Goal: Task Accomplishment & Management: Manage account settings

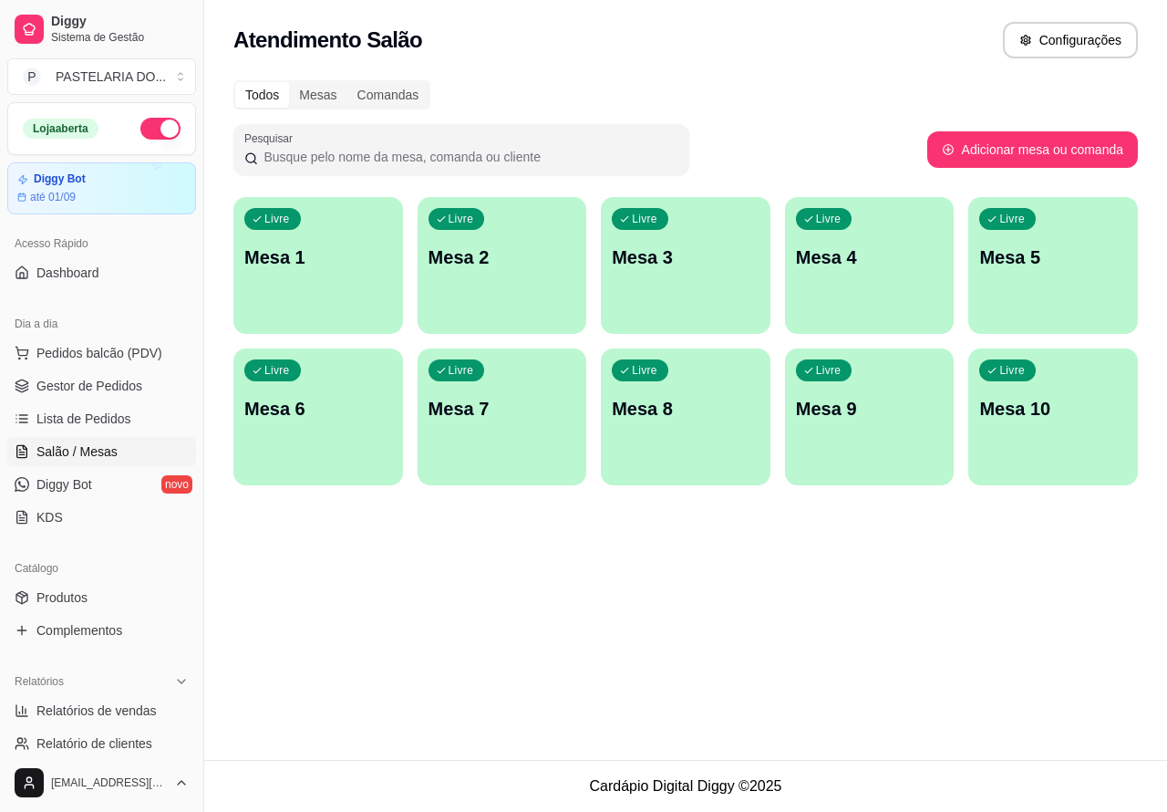
scroll to position [103, 0]
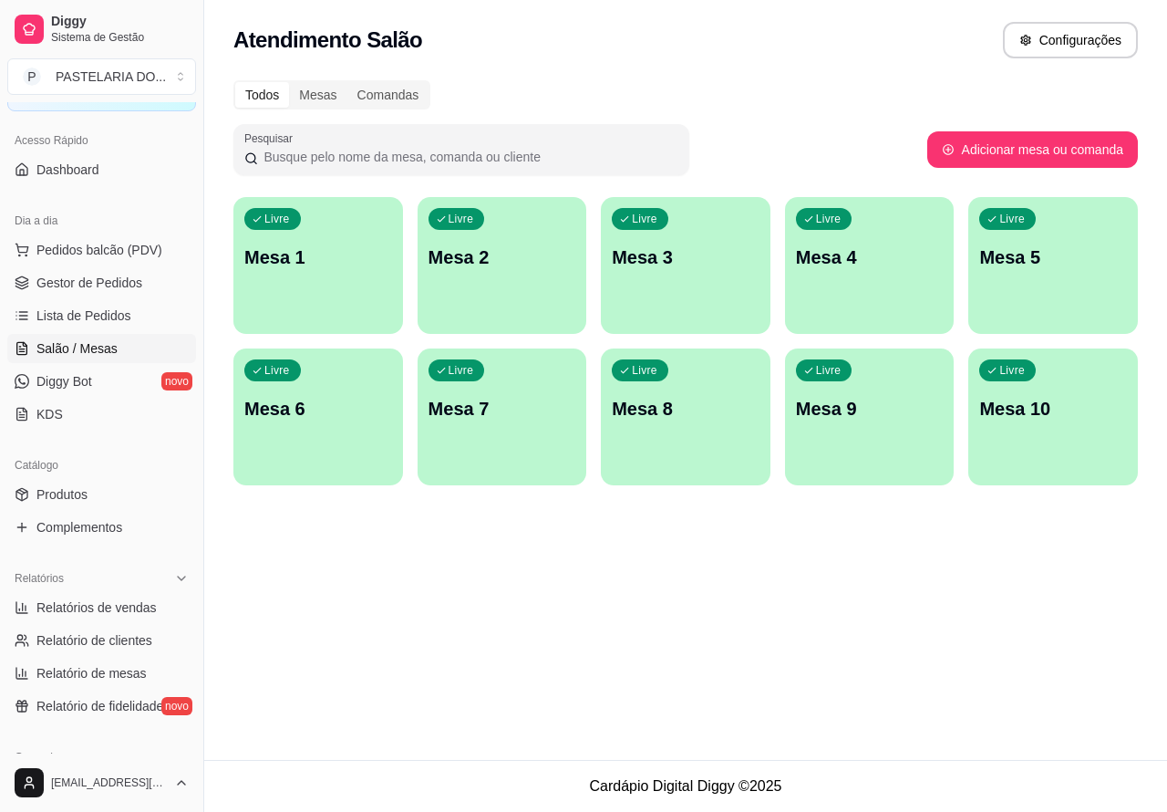
click at [352, 406] on p "Mesa 6" at bounding box center [318, 409] width 148 height 26
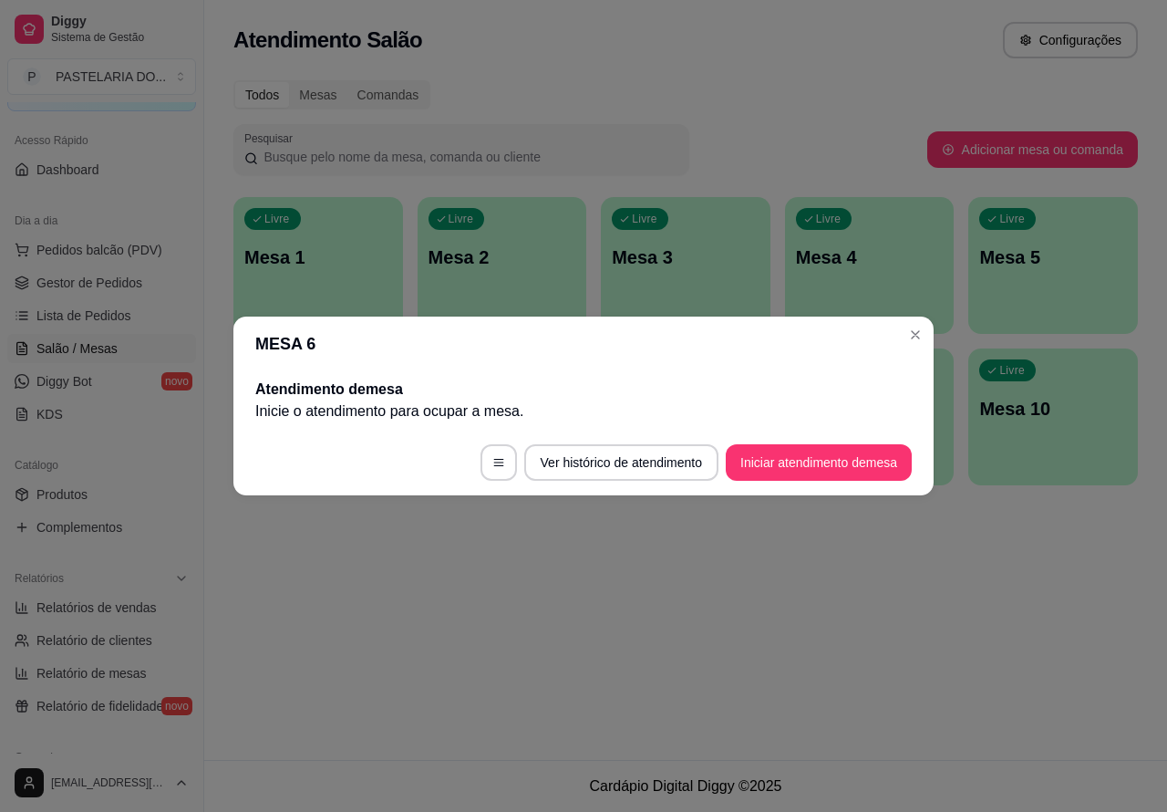
click at [801, 462] on button "Iniciar atendimento de mesa" at bounding box center [819, 462] width 186 height 36
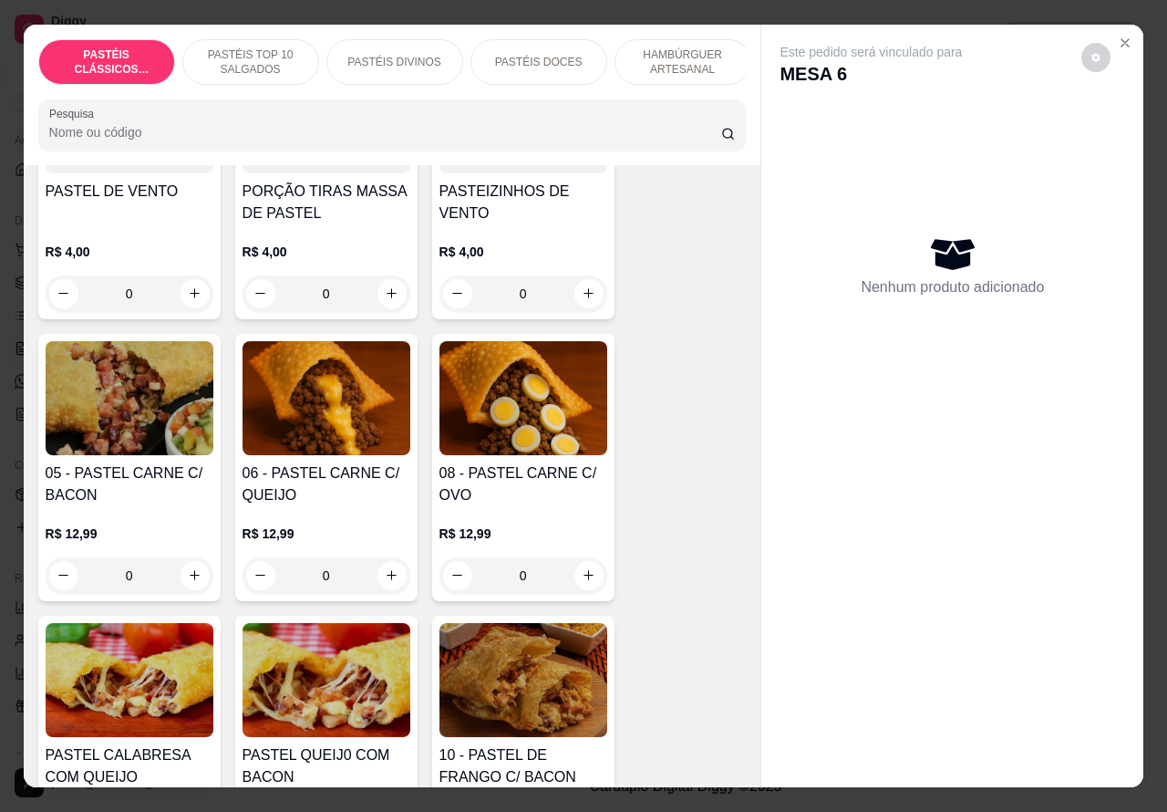
scroll to position [1284, 0]
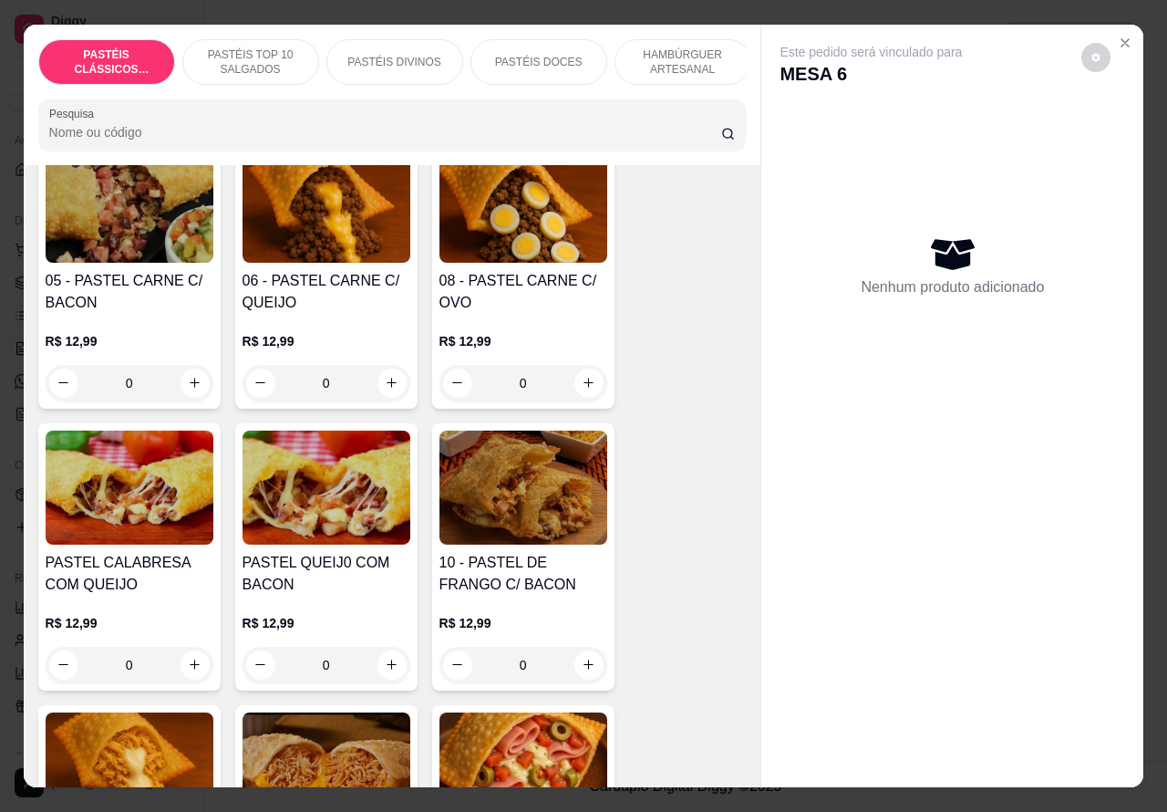
click at [582, 383] on div "0" at bounding box center [524, 383] width 168 height 36
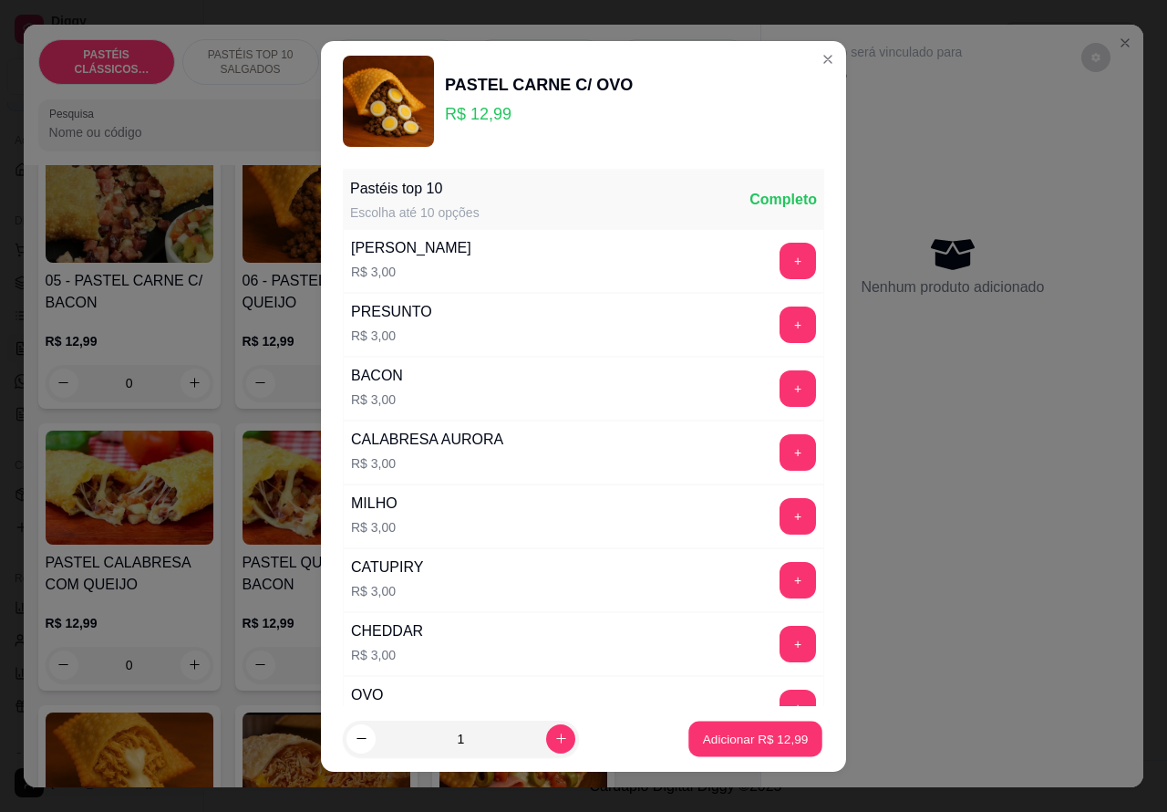
click at [721, 737] on p "Adicionar R$ 12,99" at bounding box center [756, 738] width 106 height 17
type input "1"
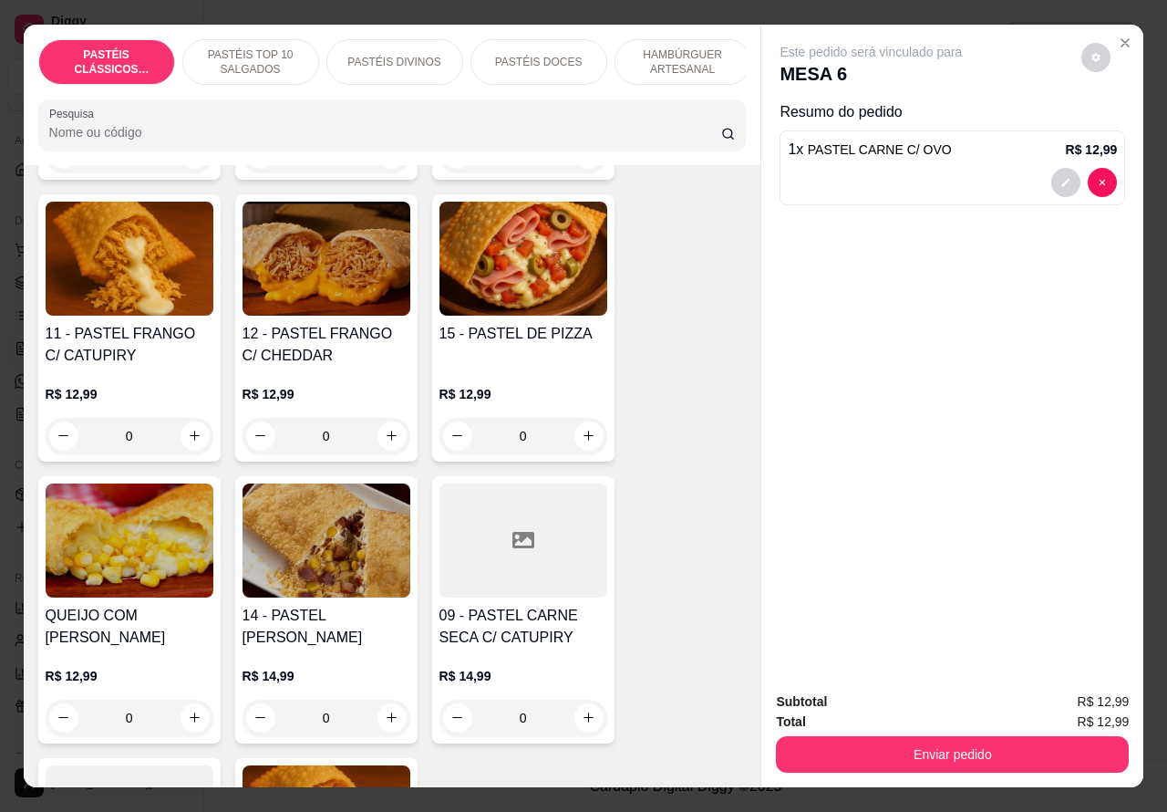
scroll to position [1803, 0]
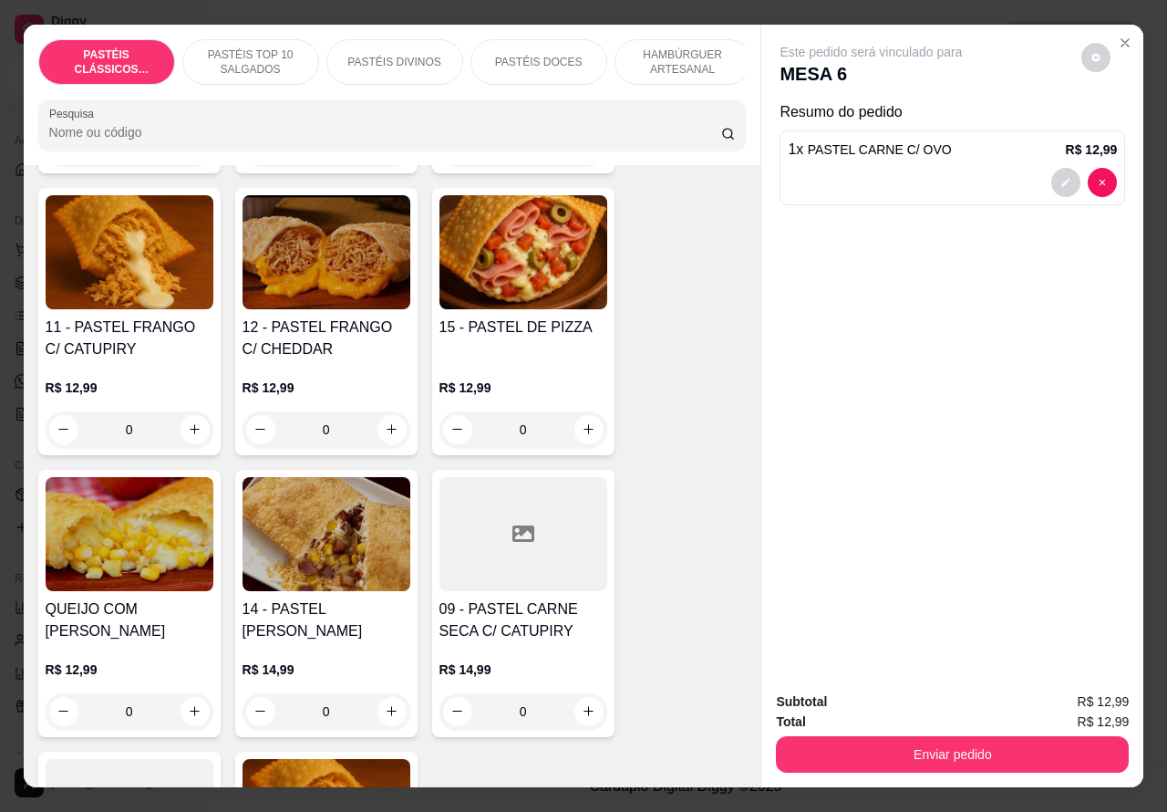
click at [194, 434] on div "0" at bounding box center [130, 429] width 168 height 36
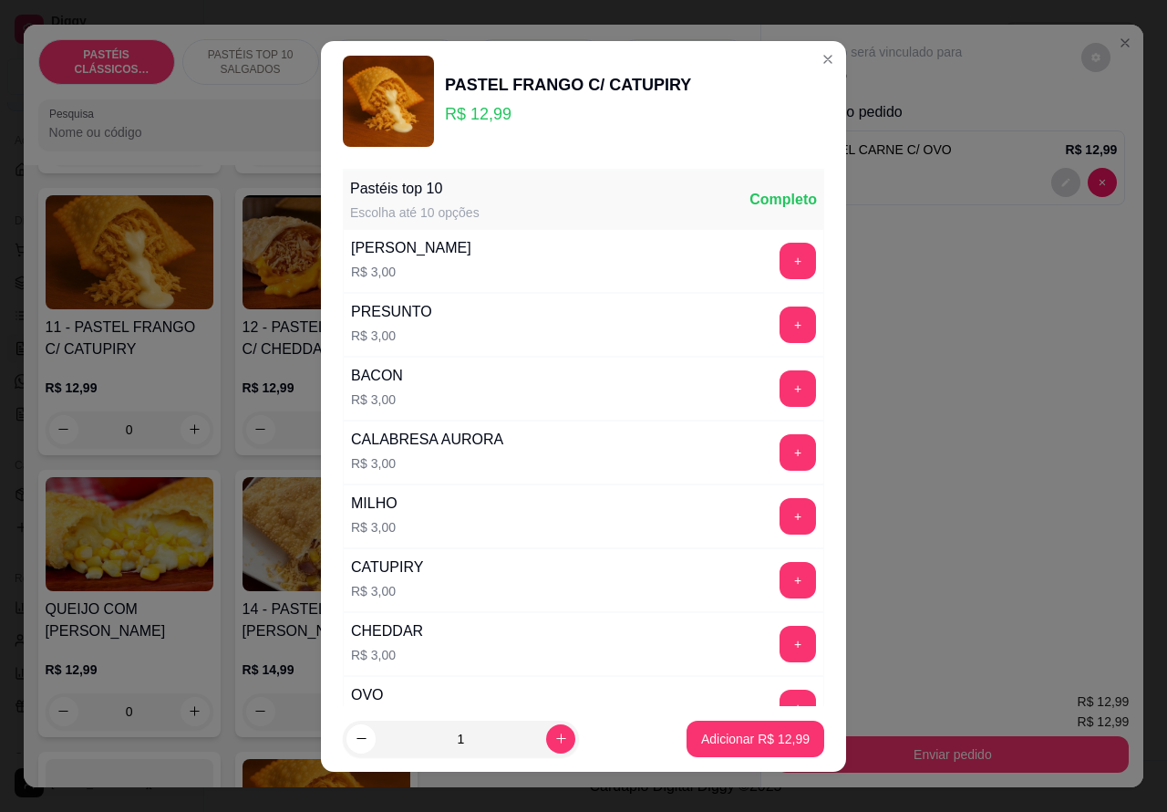
click at [707, 739] on p "Adicionar R$ 12,99" at bounding box center [755, 739] width 109 height 18
type input "1"
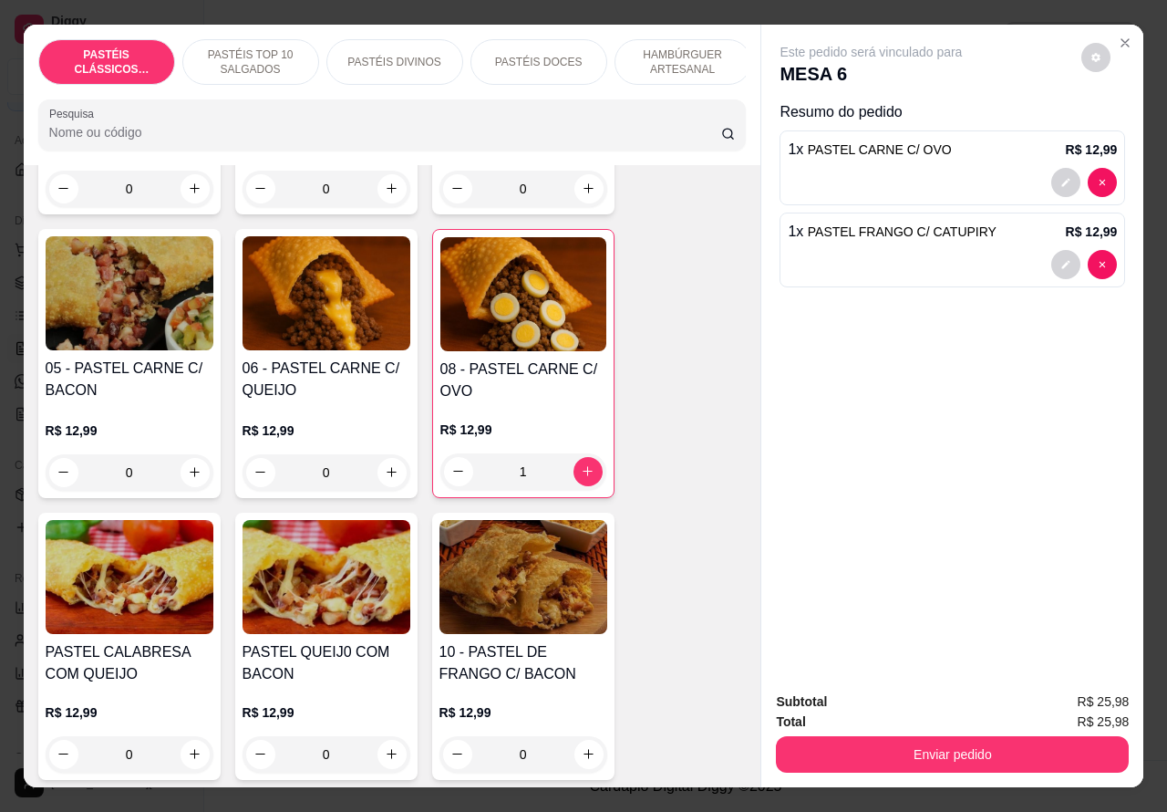
scroll to position [1191, 0]
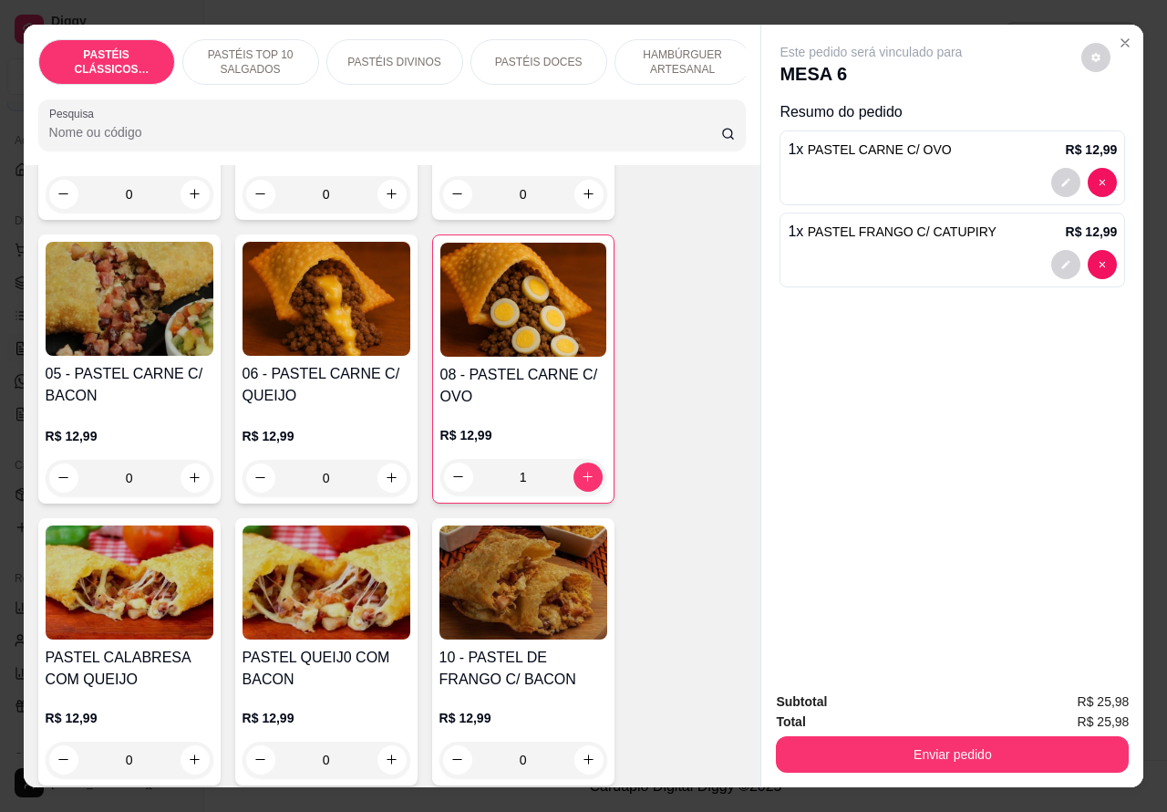
click at [380, 485] on div "0" at bounding box center [327, 478] width 168 height 36
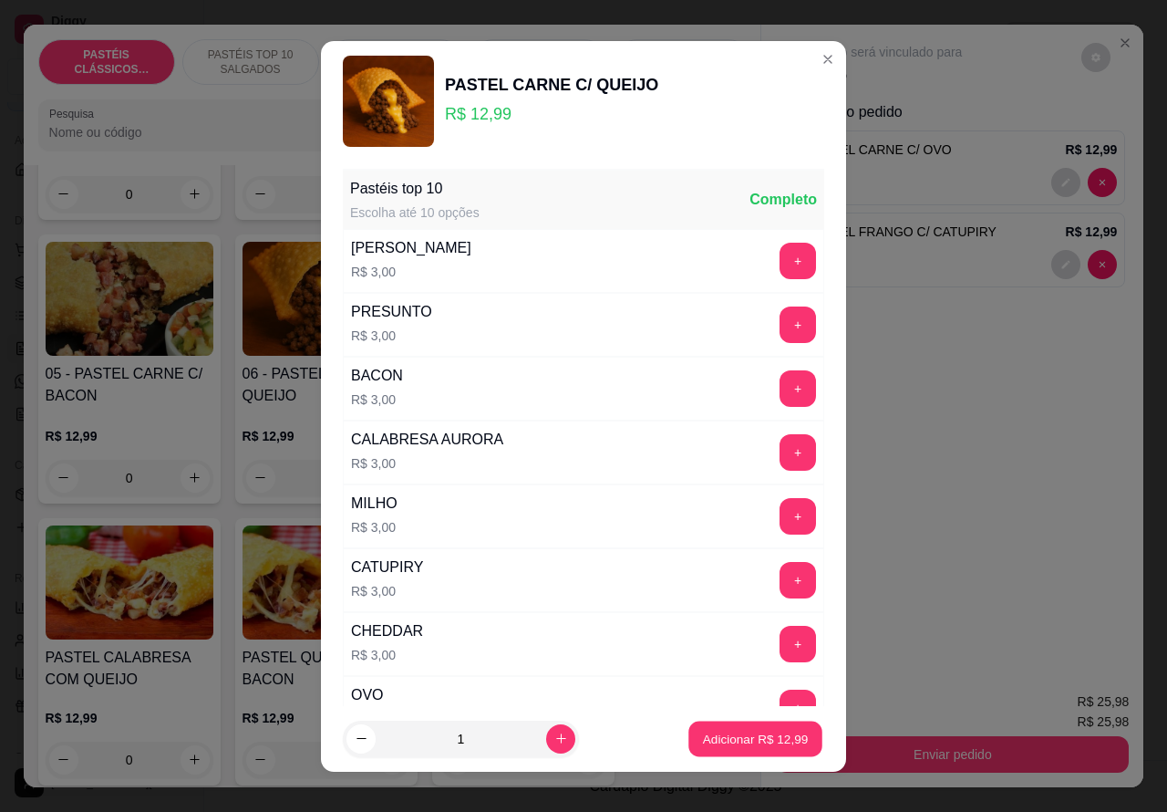
click at [708, 742] on p "Adicionar R$ 12,99" at bounding box center [756, 738] width 106 height 17
type input "1"
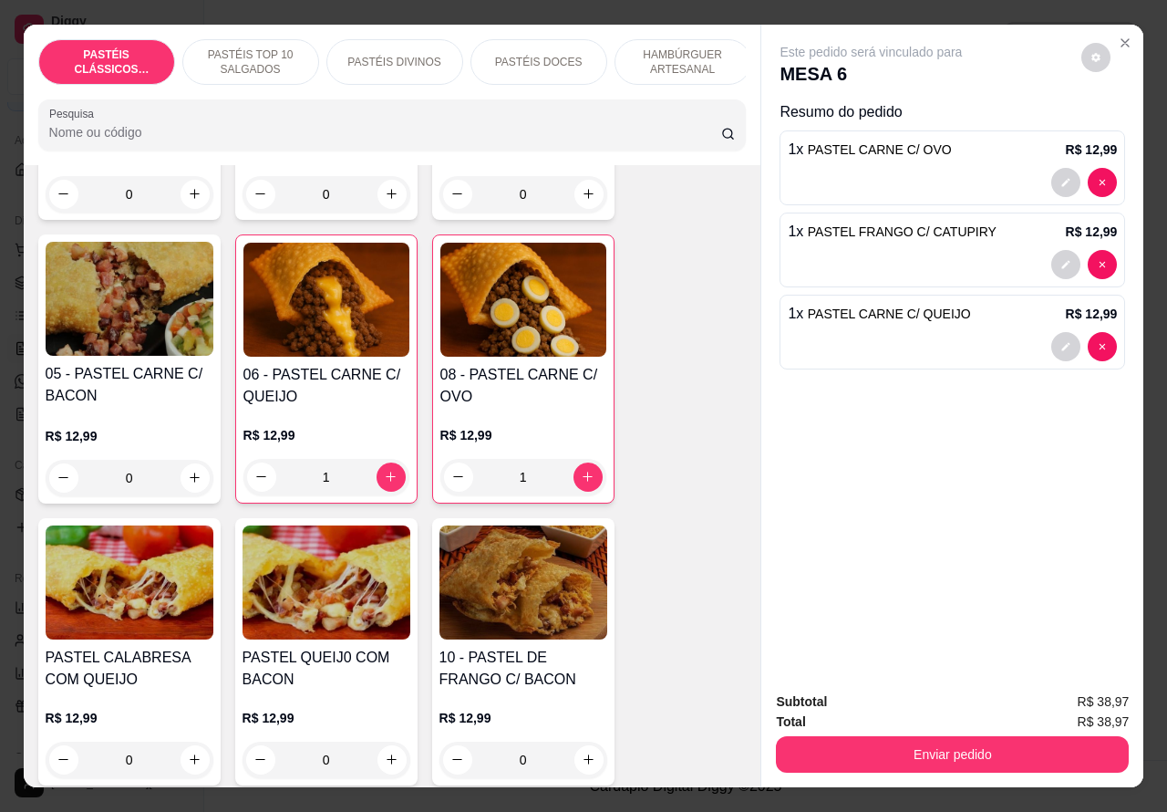
click at [887, 750] on button "Enviar pedido" at bounding box center [952, 754] width 353 height 36
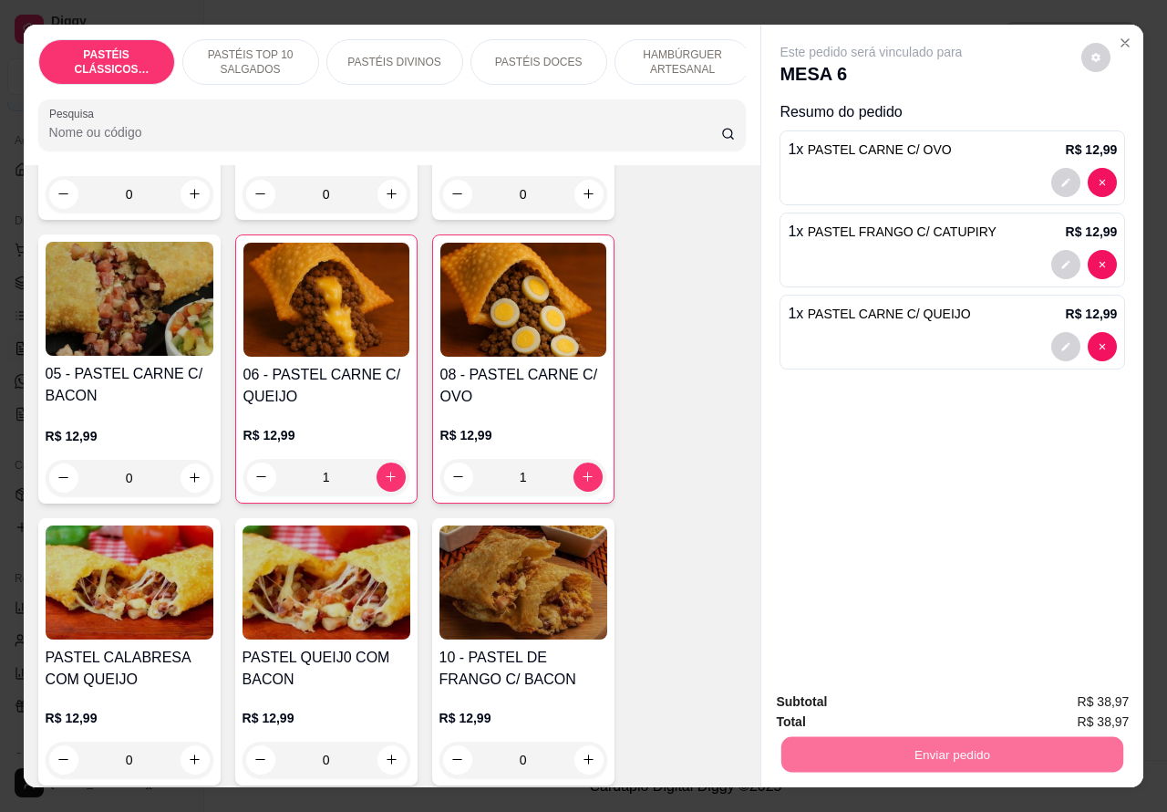
click at [881, 699] on button "Não registrar e enviar pedido" at bounding box center [891, 701] width 190 height 35
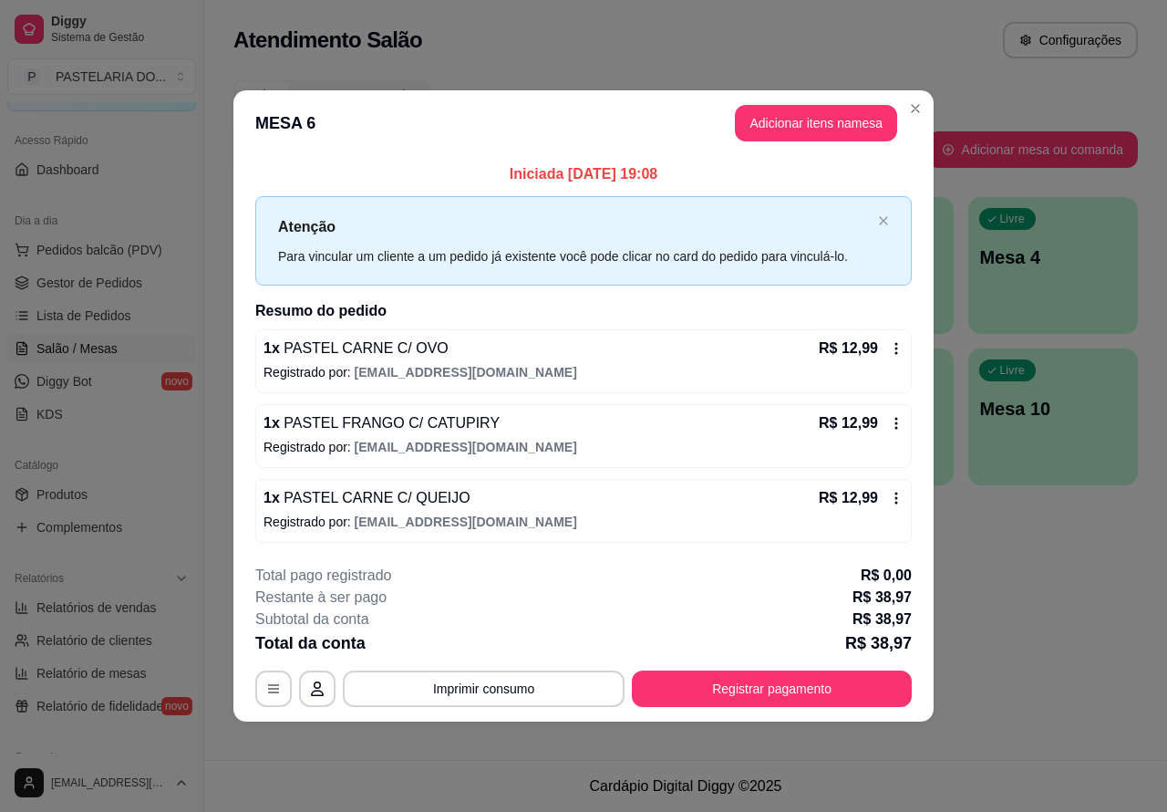
click at [123, 242] on span "Pedidos balcão (PDV)" at bounding box center [99, 250] width 126 height 18
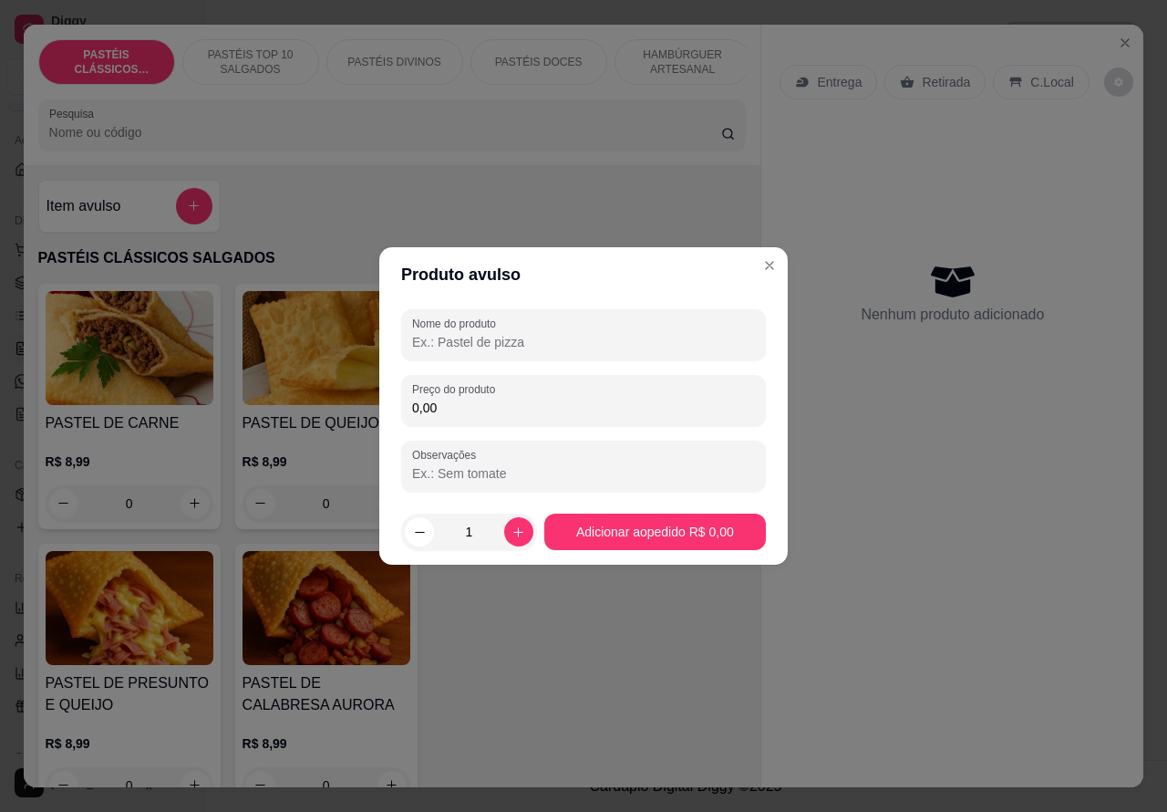
click at [769, 265] on div "Entrega Retirada C.Local Nenhum produto adicionado" at bounding box center [953, 392] width 382 height 734
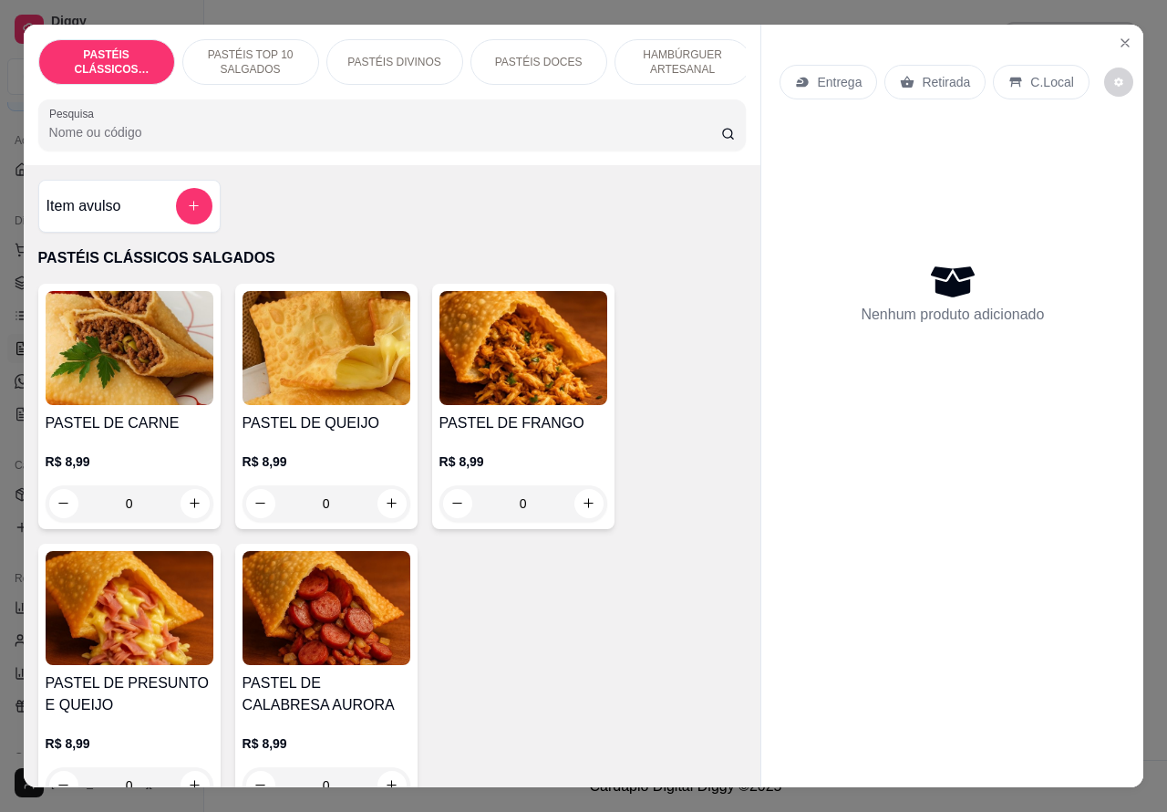
click at [828, 73] on p "Entrega" at bounding box center [839, 82] width 45 height 18
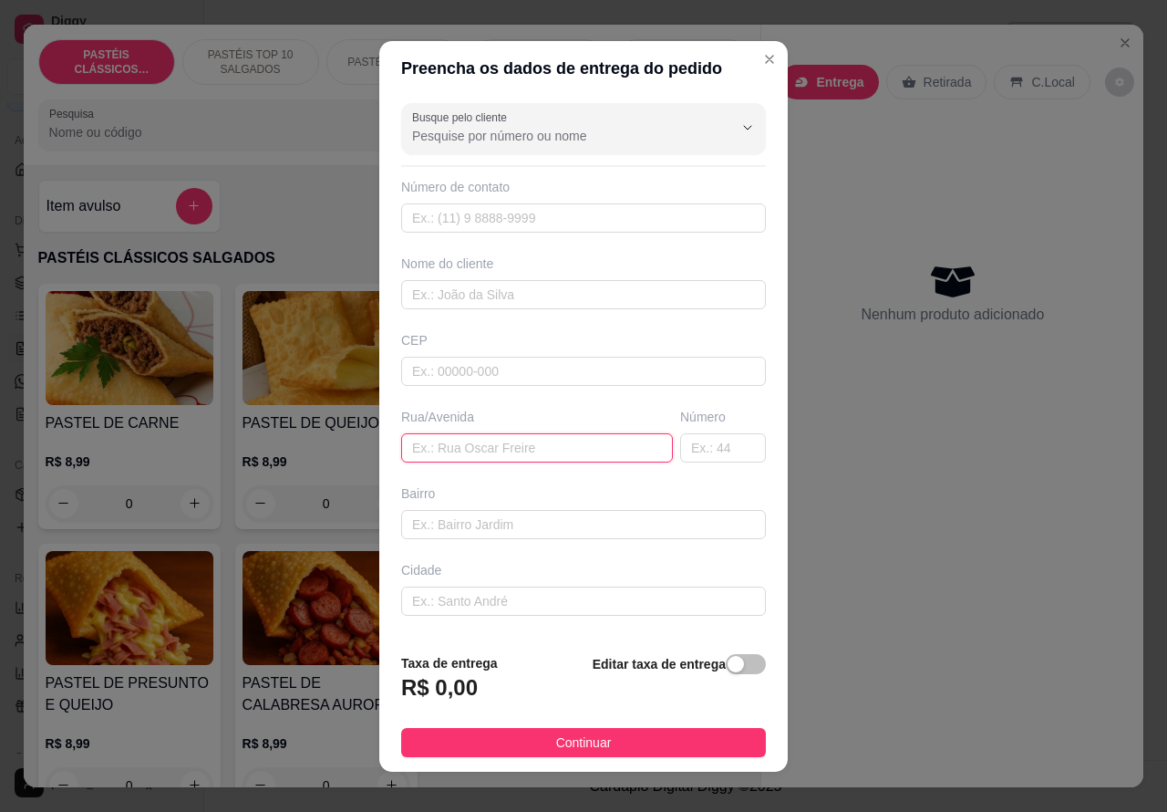
click at [485, 440] on input "text" at bounding box center [537, 447] width 272 height 29
type input "BLOCO A APARTAMENTO 14"
click at [728, 666] on div "button" at bounding box center [736, 664] width 16 height 16
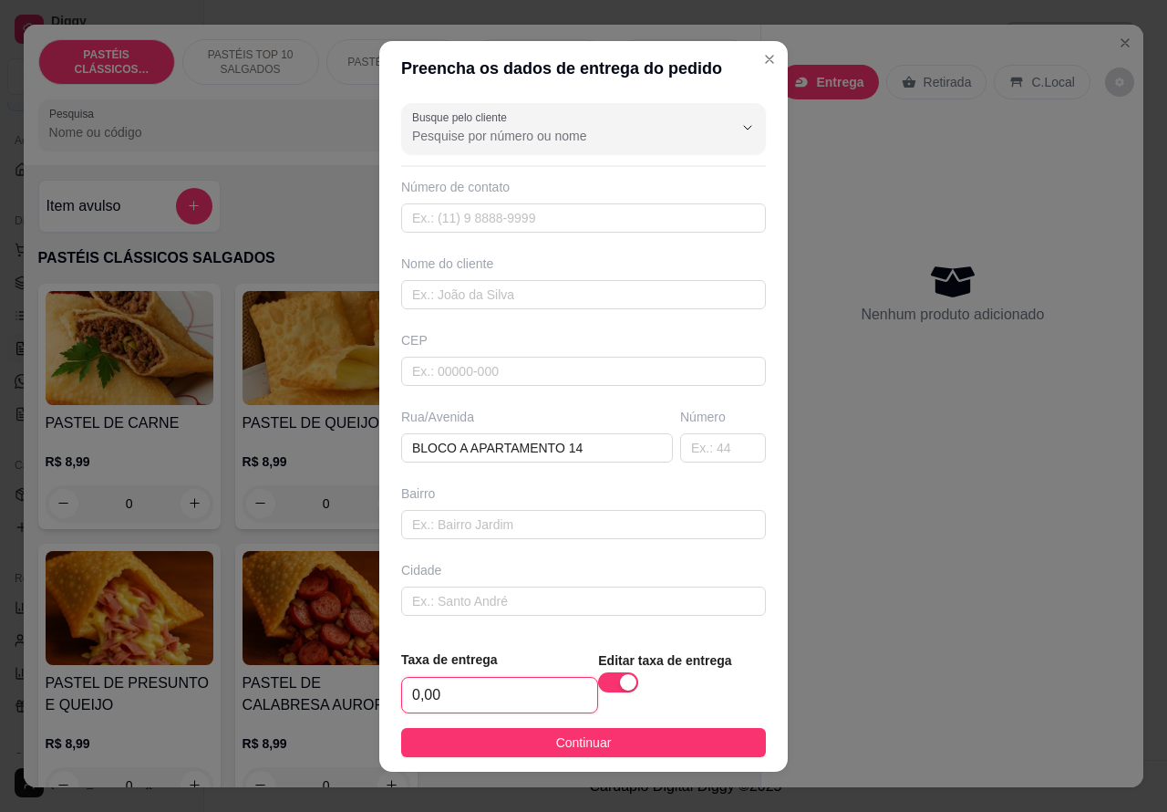
click at [404, 700] on input "0,00" at bounding box center [499, 695] width 195 height 35
click at [409, 691] on input "0,00" at bounding box center [499, 695] width 195 height 35
type input "1,00"
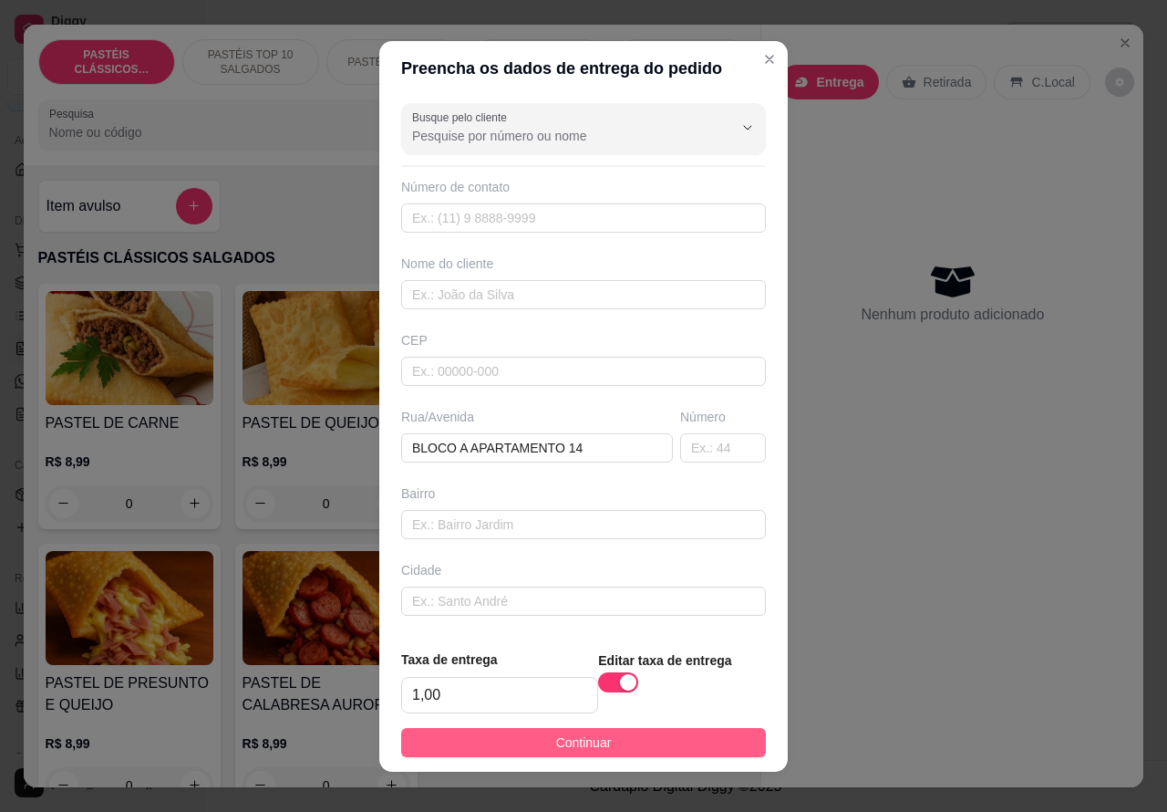
click at [684, 730] on button "Continuar" at bounding box center [583, 742] width 365 height 29
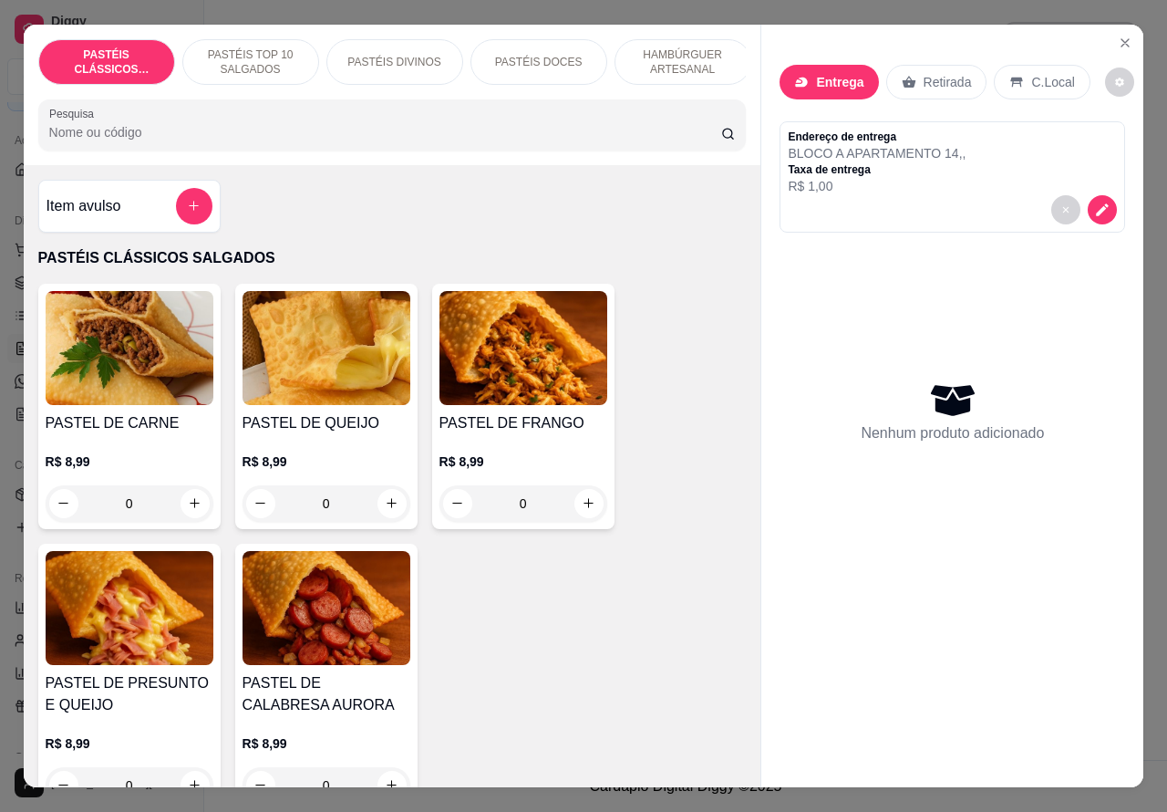
click at [385, 510] on icon "increase-product-quantity" at bounding box center [392, 503] width 14 height 14
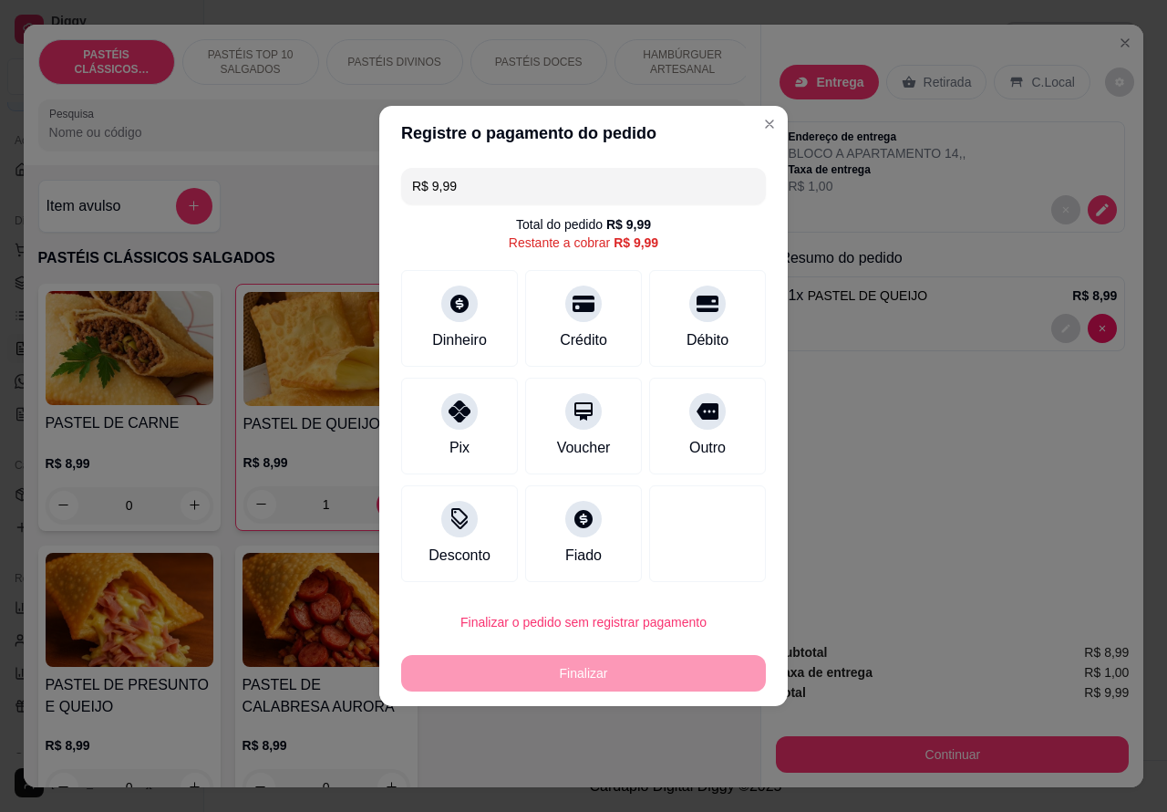
click at [681, 670] on div "Finalizar" at bounding box center [583, 673] width 365 height 36
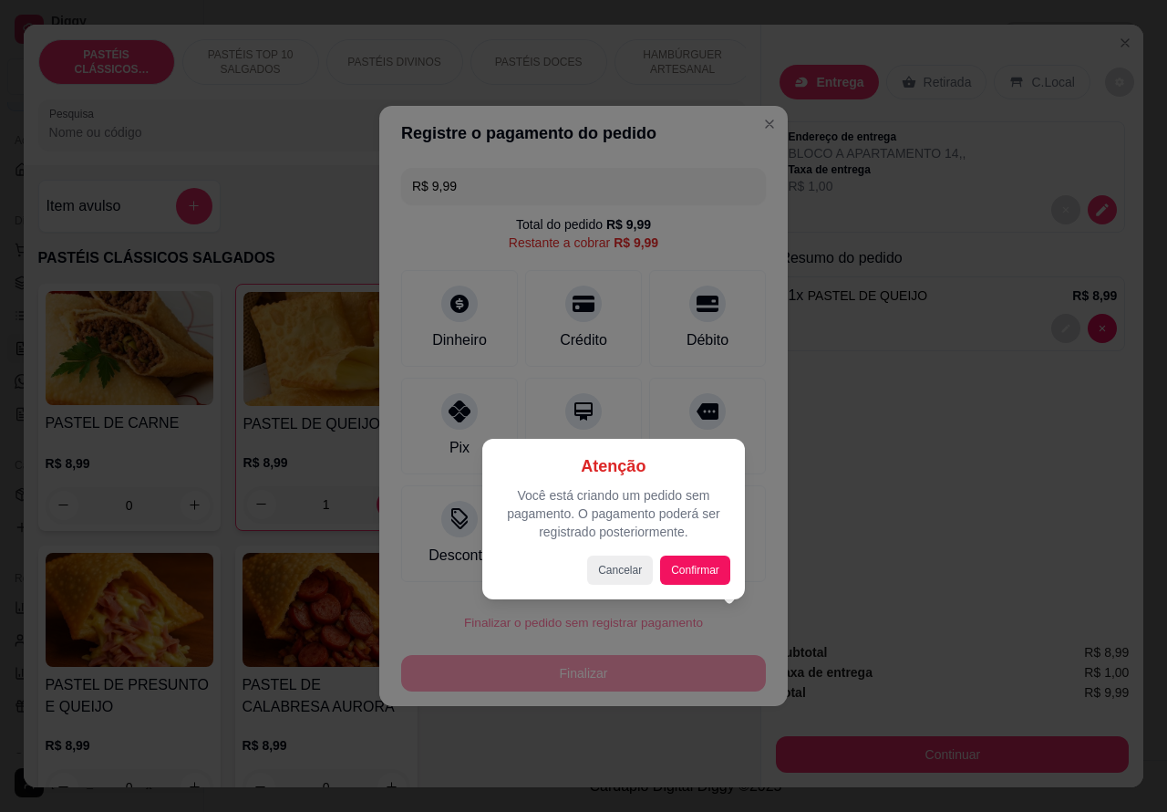
click at [695, 586] on div "Atenção Você está criando um pedido sem pagamento. O pagamento poderá ser regis…" at bounding box center [613, 519] width 263 height 161
click at [710, 563] on button "Confirmar" at bounding box center [695, 569] width 70 height 29
click at [594, 757] on div at bounding box center [583, 406] width 1167 height 812
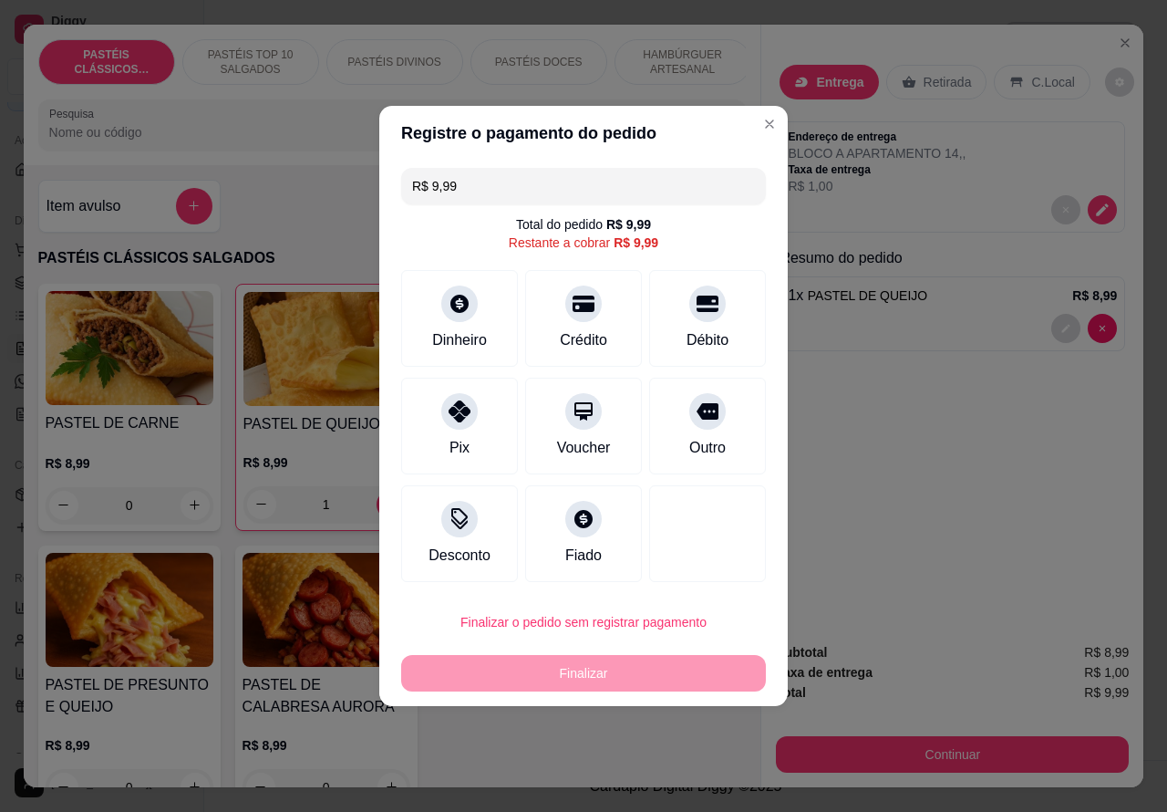
click at [949, 746] on button "Continuar" at bounding box center [952, 754] width 353 height 36
click at [704, 567] on button "Confirmar" at bounding box center [692, 571] width 67 height 28
type input "0"
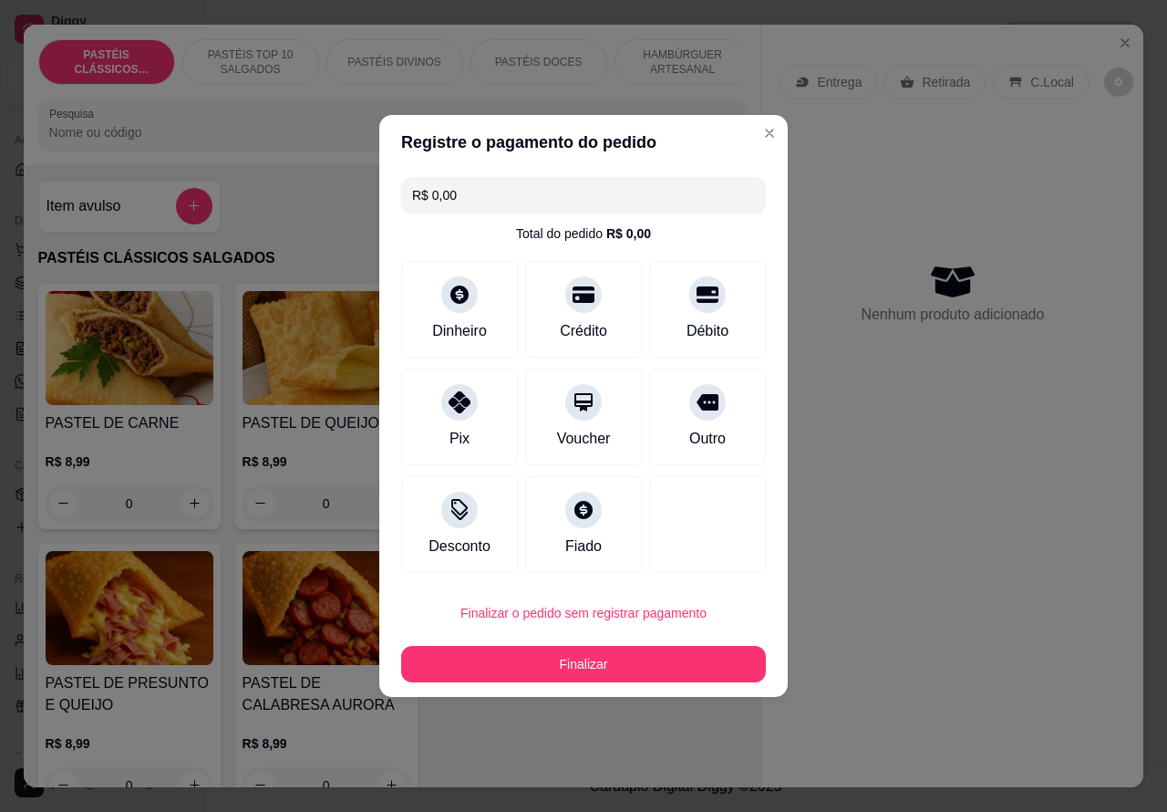
type input "R$ 0,00"
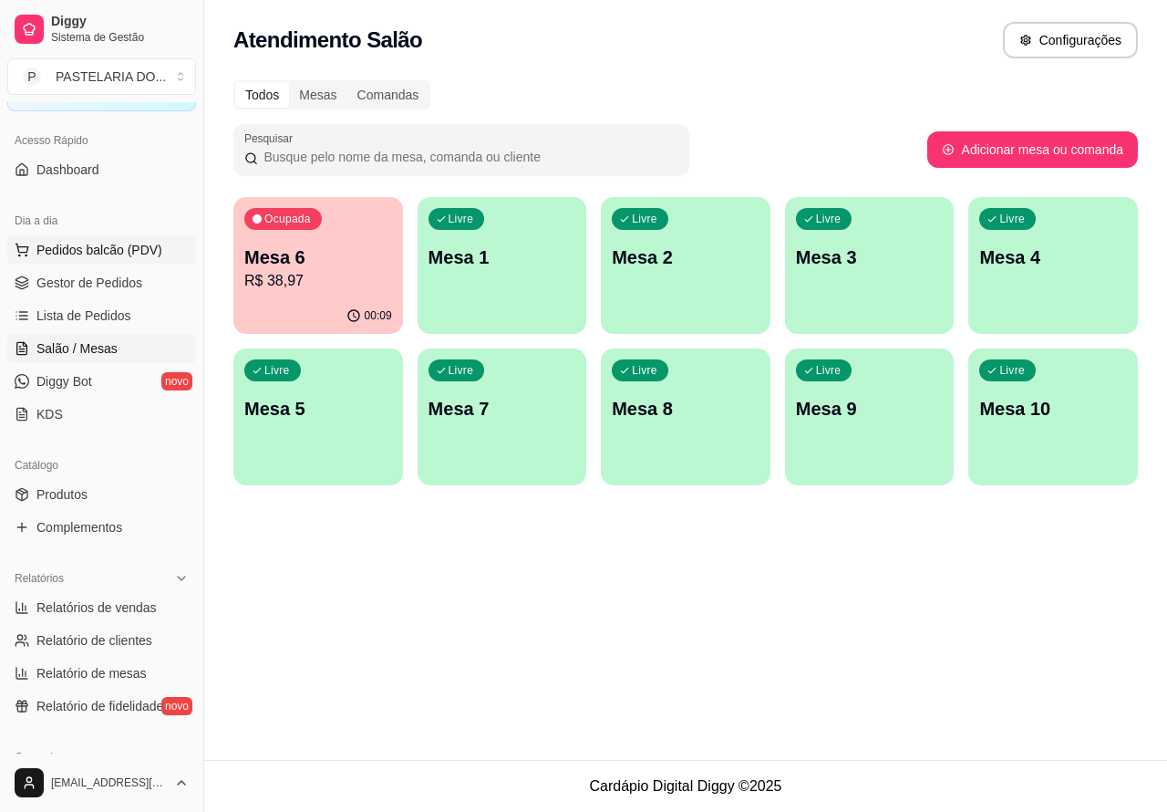
click at [137, 244] on span "Pedidos balcão (PDV)" at bounding box center [99, 250] width 126 height 18
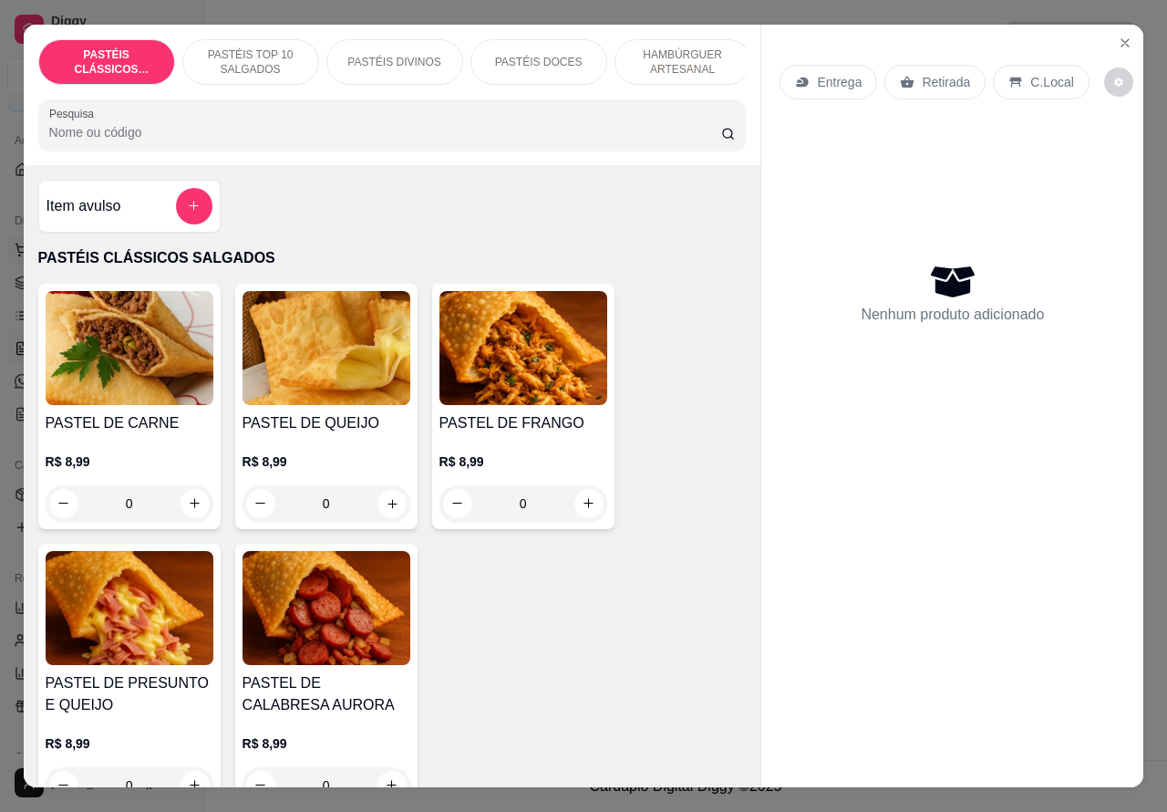
click at [385, 510] on icon "increase-product-quantity" at bounding box center [392, 503] width 14 height 14
type input "1"
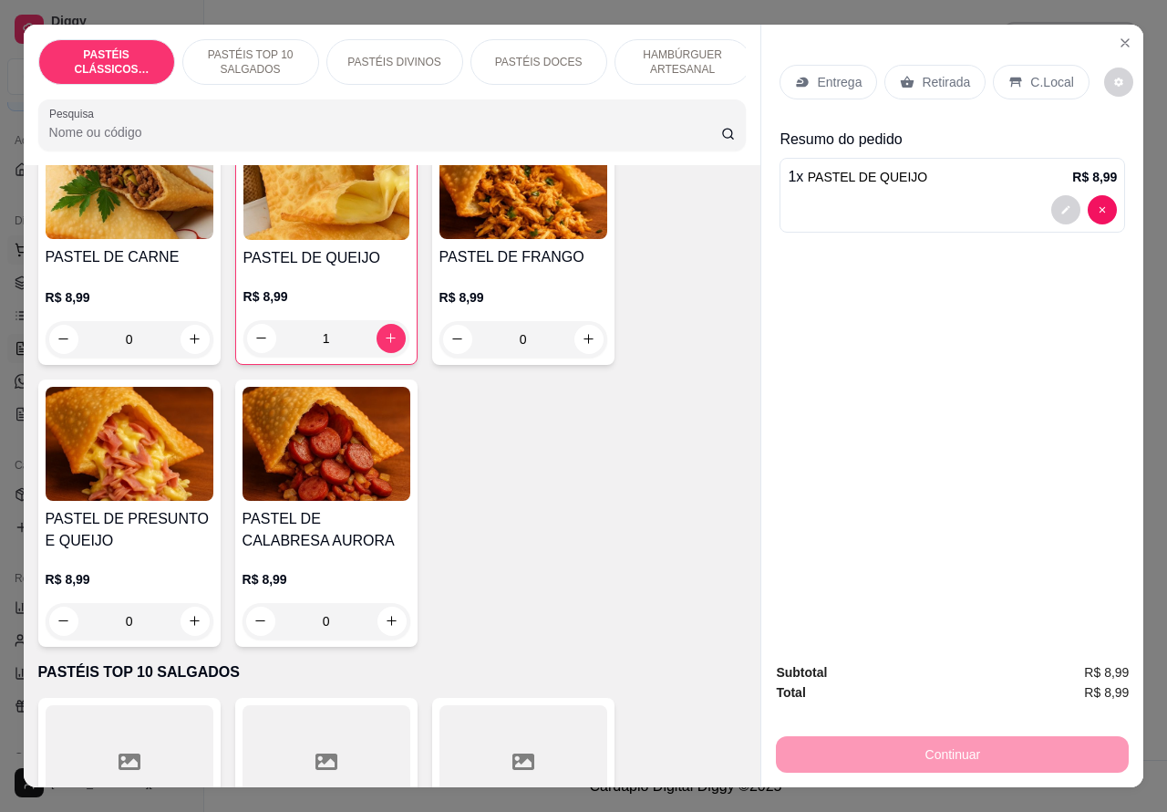
scroll to position [244, 0]
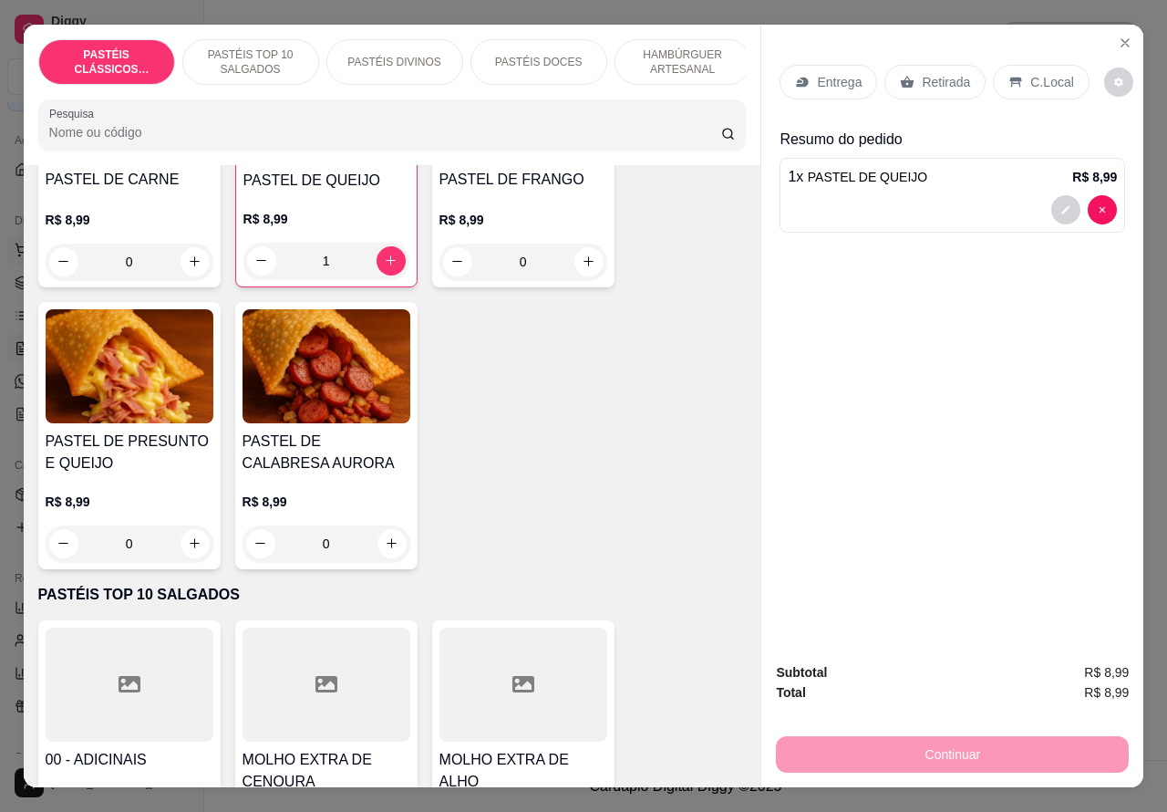
click at [190, 548] on icon "increase-product-quantity" at bounding box center [195, 543] width 10 height 10
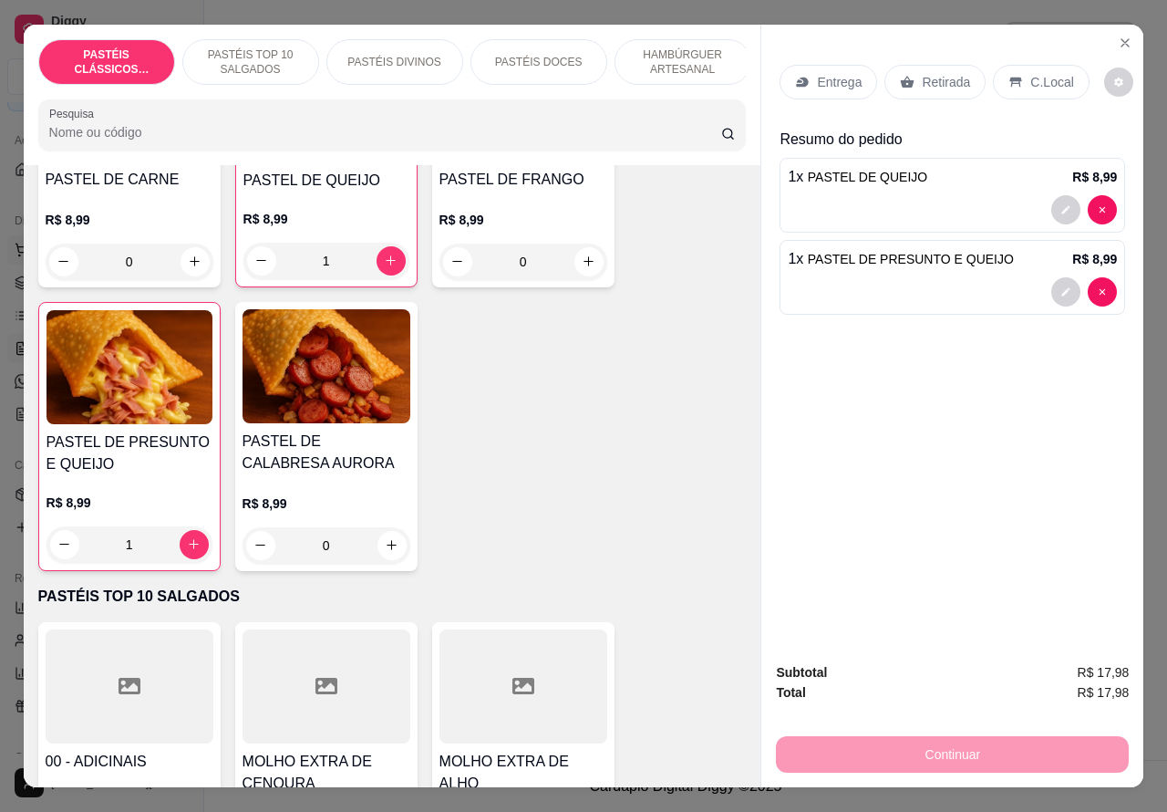
type input "1"
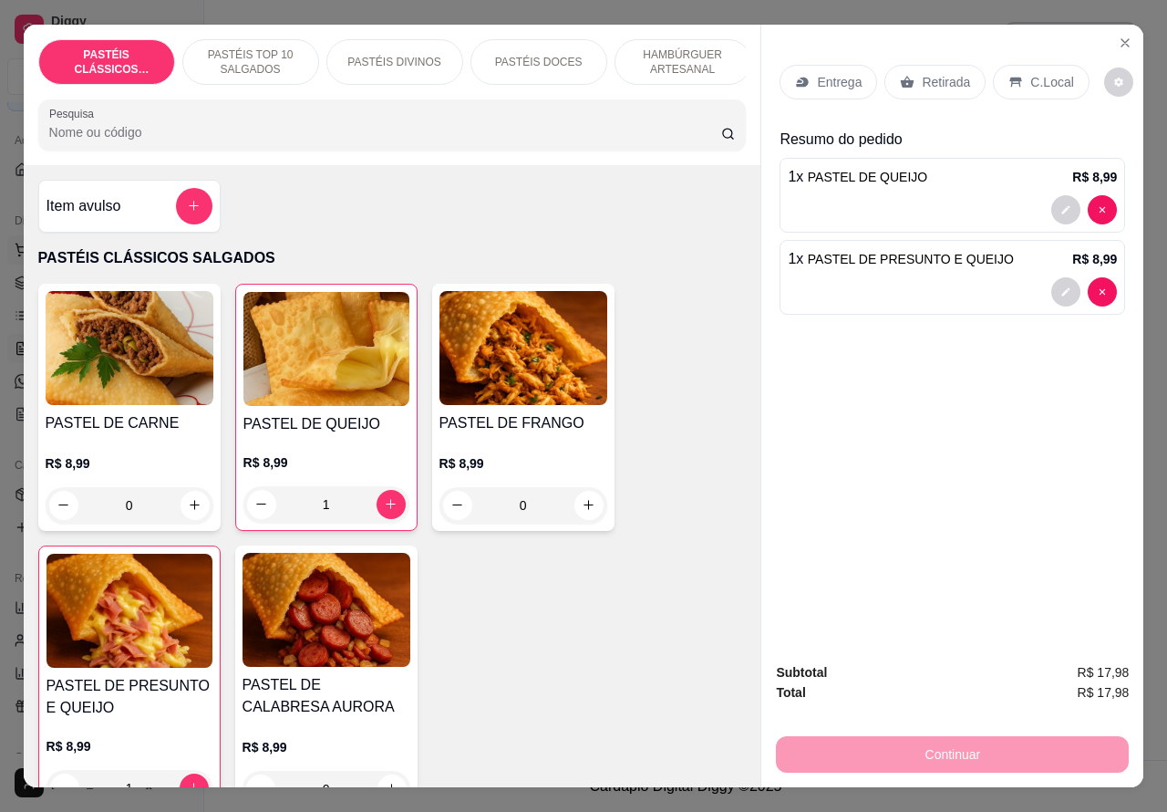
click at [190, 510] on icon "increase-product-quantity" at bounding box center [195, 505] width 10 height 10
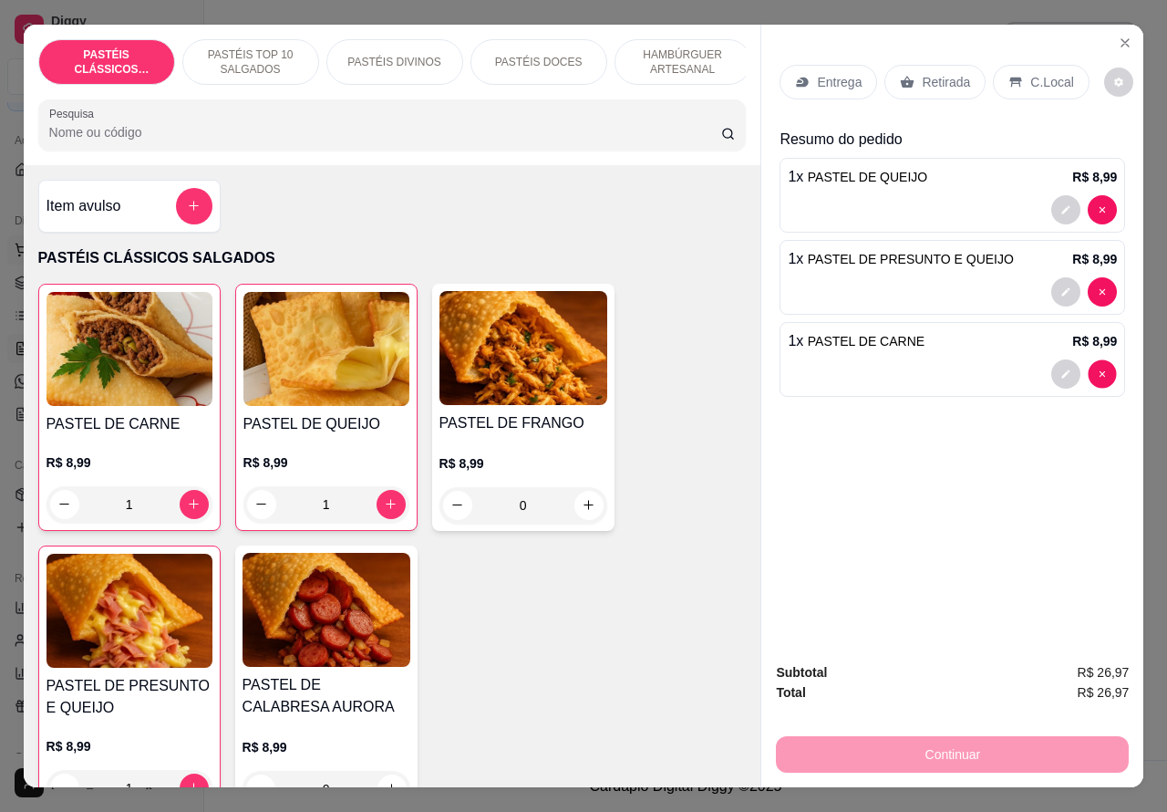
click at [1094, 366] on div "Entrega Retirada C.Local Resumo do pedido 1 x PASTEL DE QUEIJO R$ 8,99 1 x PAST…" at bounding box center [953, 337] width 382 height 624
type input "0"
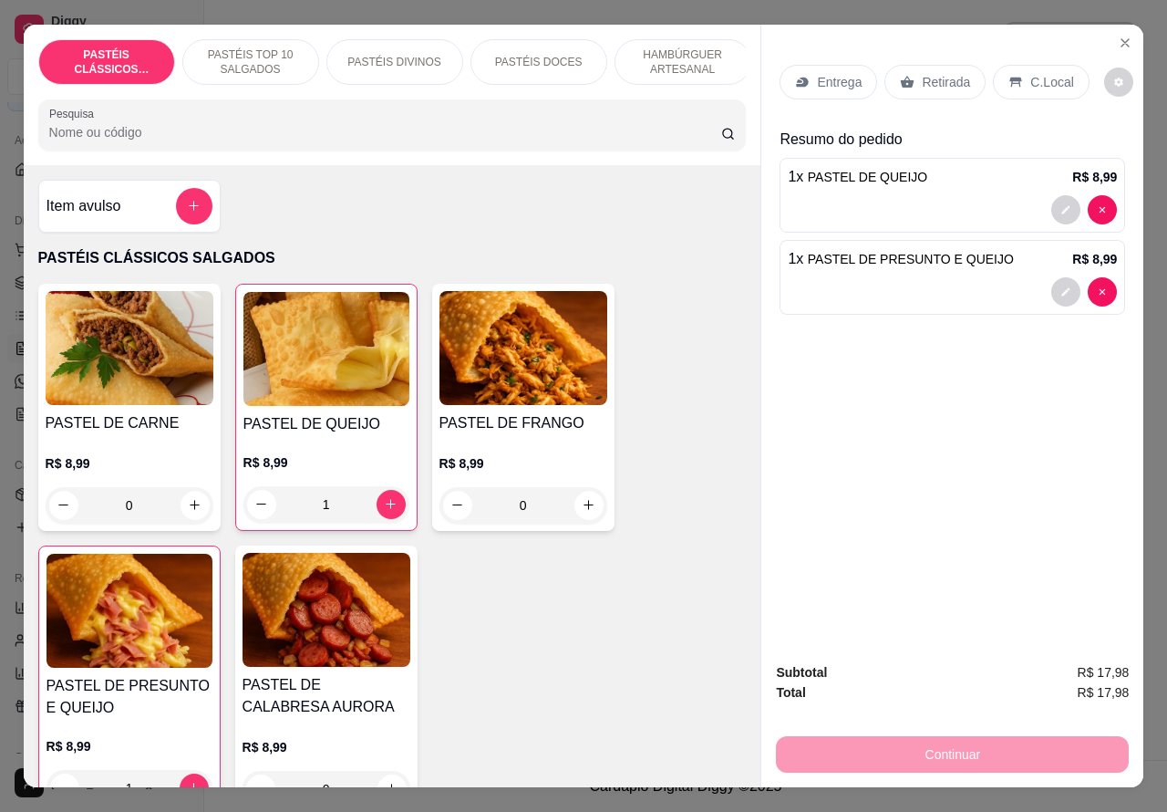
click at [157, 403] on img at bounding box center [130, 348] width 168 height 114
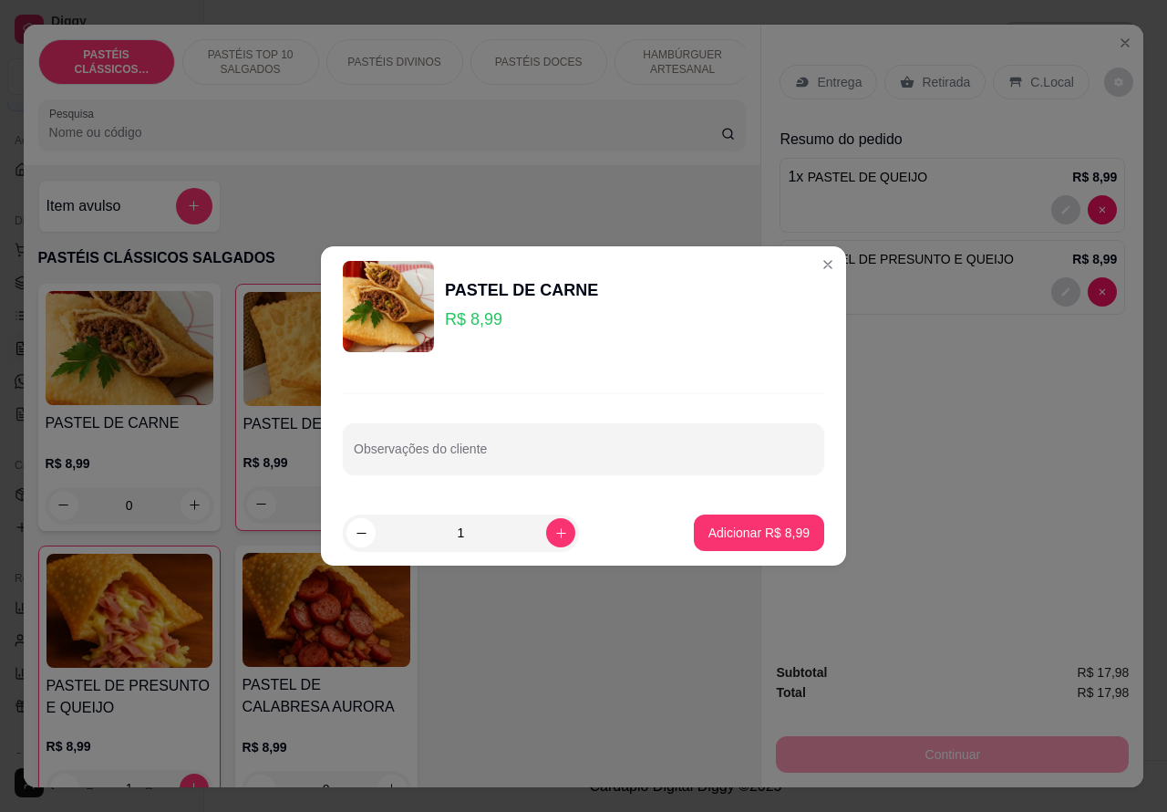
click at [581, 453] on input "Observações do cliente" at bounding box center [584, 456] width 460 height 18
type input "P"
click at [445, 436] on label "Observações do cliente" at bounding box center [413, 438] width 119 height 16
click at [445, 447] on input """""""PRESUNTO E MUSSARELA"""""""""" at bounding box center [584, 456] width 460 height 18
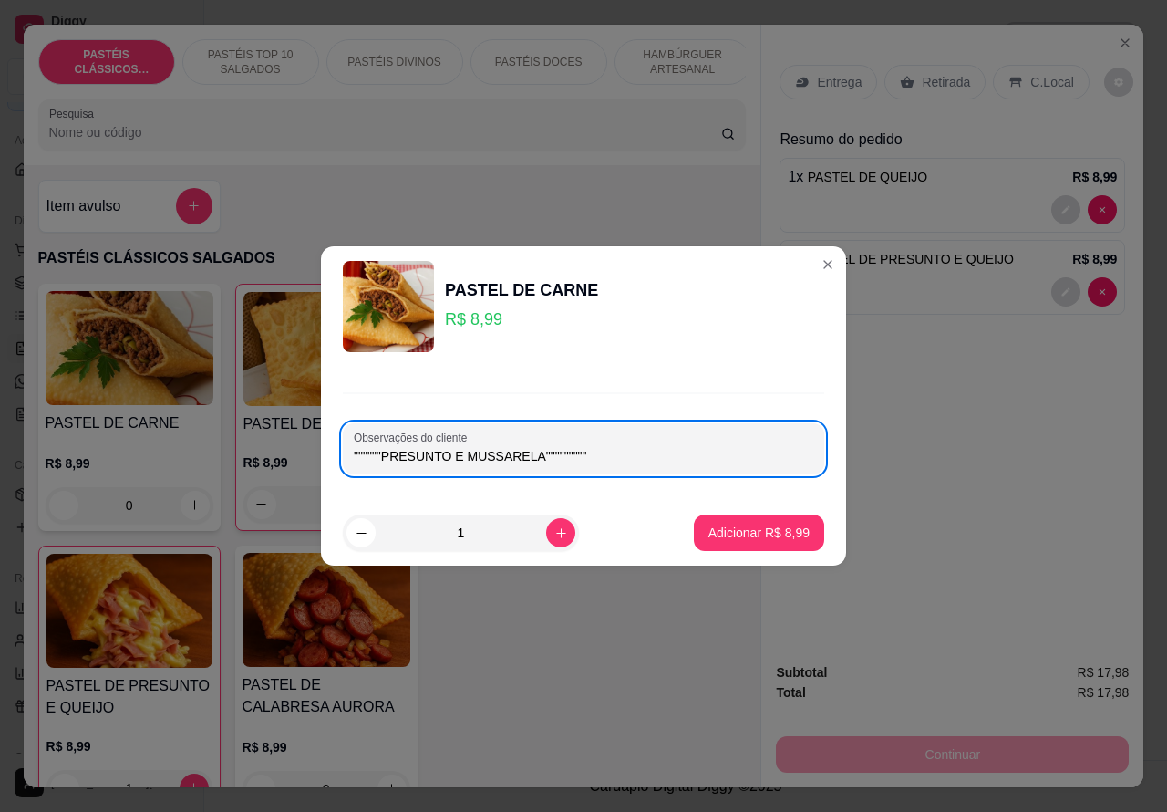
click at [444, 458] on input """""""PRESUNTO E MUSSARELA"""""""""" at bounding box center [584, 456] width 460 height 18
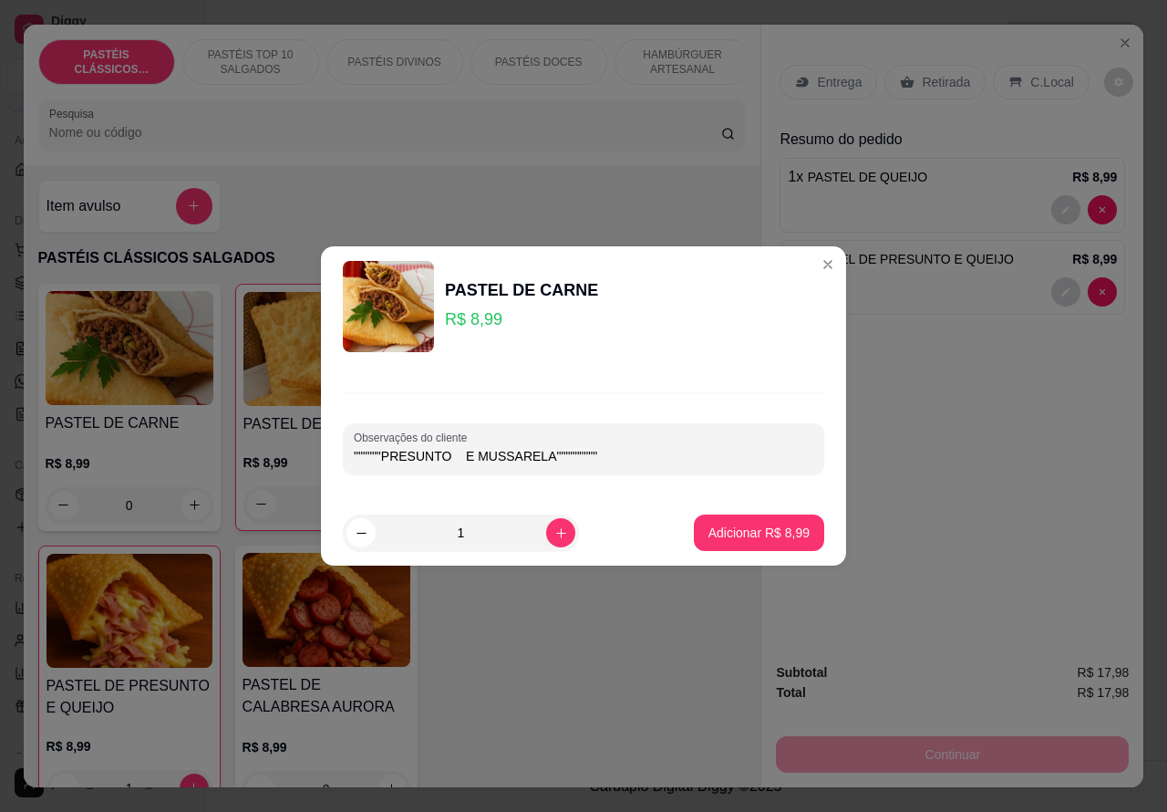
click at [375, 451] on input """""""PRESUNTO E MUSSARELA"""""""""" at bounding box center [584, 456] width 460 height 18
click at [403, 436] on label "Observações do cliente" at bounding box center [413, 438] width 119 height 16
click at [403, 447] on input """""""PRESUNTO E MUSSARELA"""""""""" at bounding box center [584, 456] width 460 height 18
click at [600, 451] on input """""""PRESUNTO E MUSSARELA"""""""""" at bounding box center [584, 456] width 460 height 18
type input """""""PRESUNTO E [PERSON_NAME]"""""""""ADCIONAR"
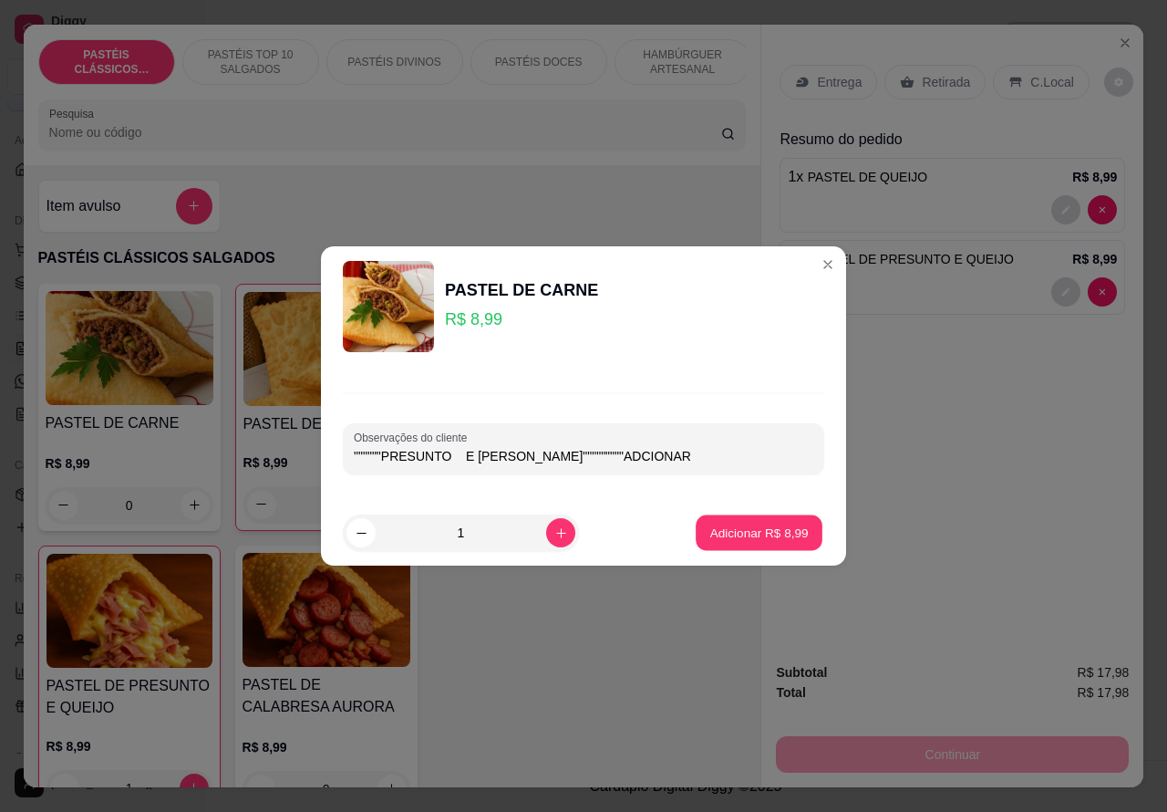
click at [762, 534] on p "Adicionar R$ 8,99" at bounding box center [759, 532] width 99 height 17
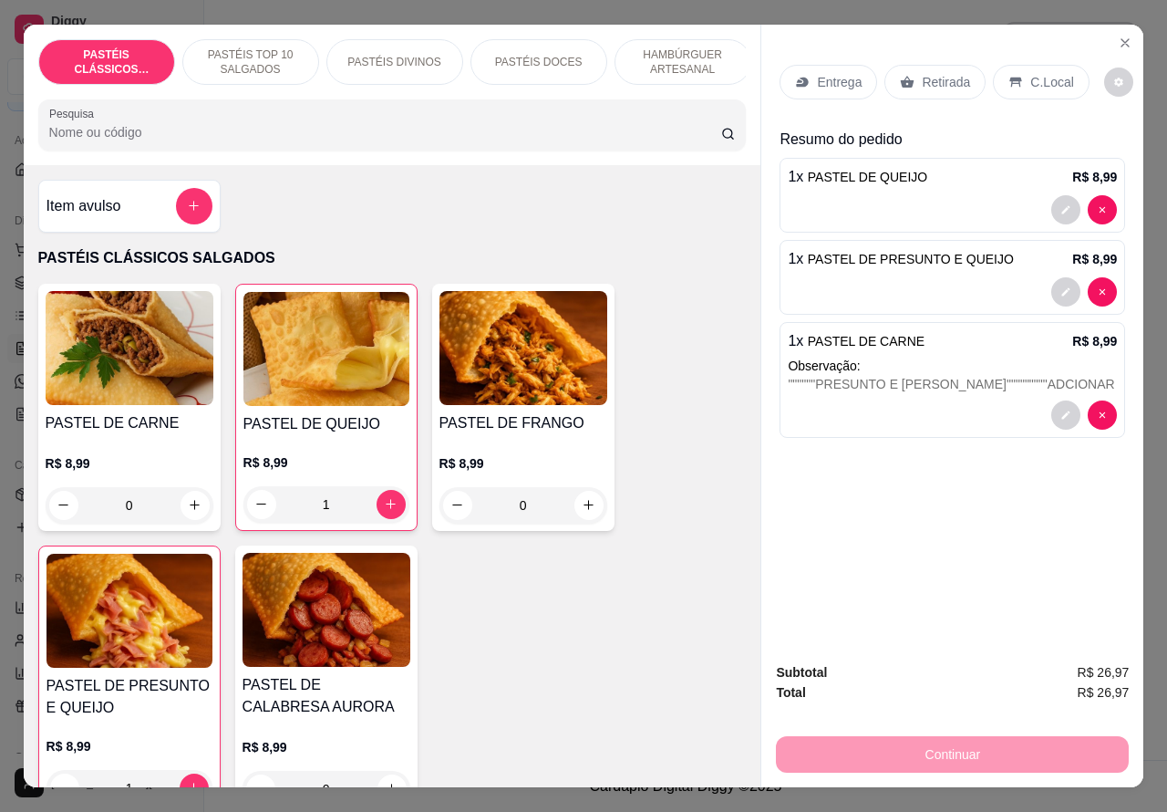
click at [927, 73] on p "Retirada" at bounding box center [946, 82] width 48 height 18
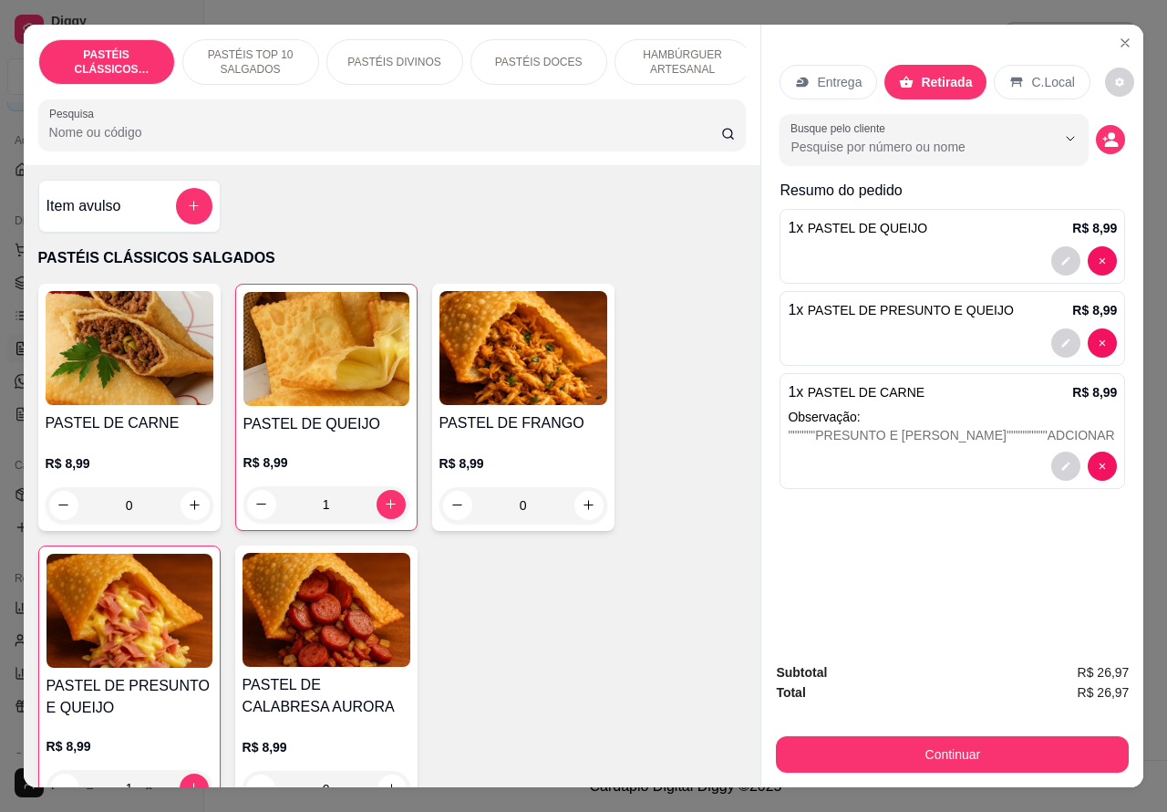
click at [938, 329] on div at bounding box center [952, 342] width 329 height 29
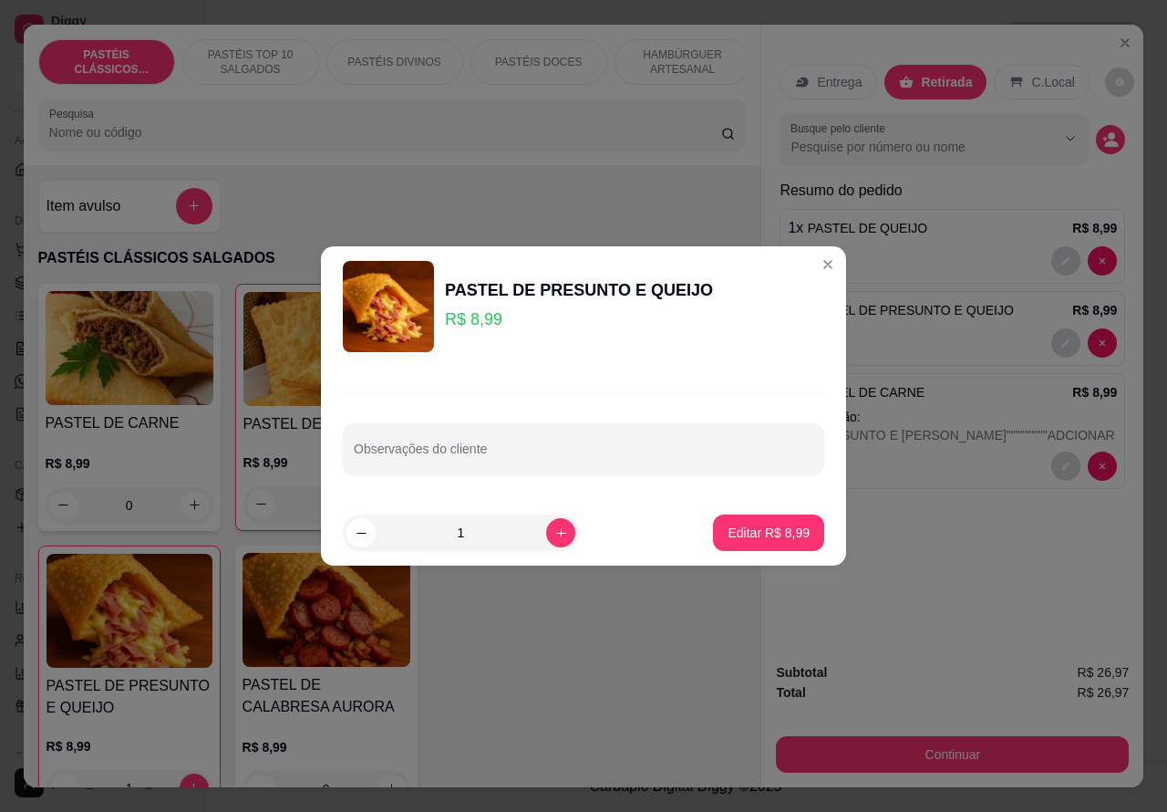
click at [503, 454] on input "Observações do cliente" at bounding box center [584, 456] width 460 height 18
type input "n"
click at [810, 265] on div at bounding box center [952, 260] width 329 height 29
click at [451, 453] on div "Observações do cliente" at bounding box center [584, 448] width 482 height 51
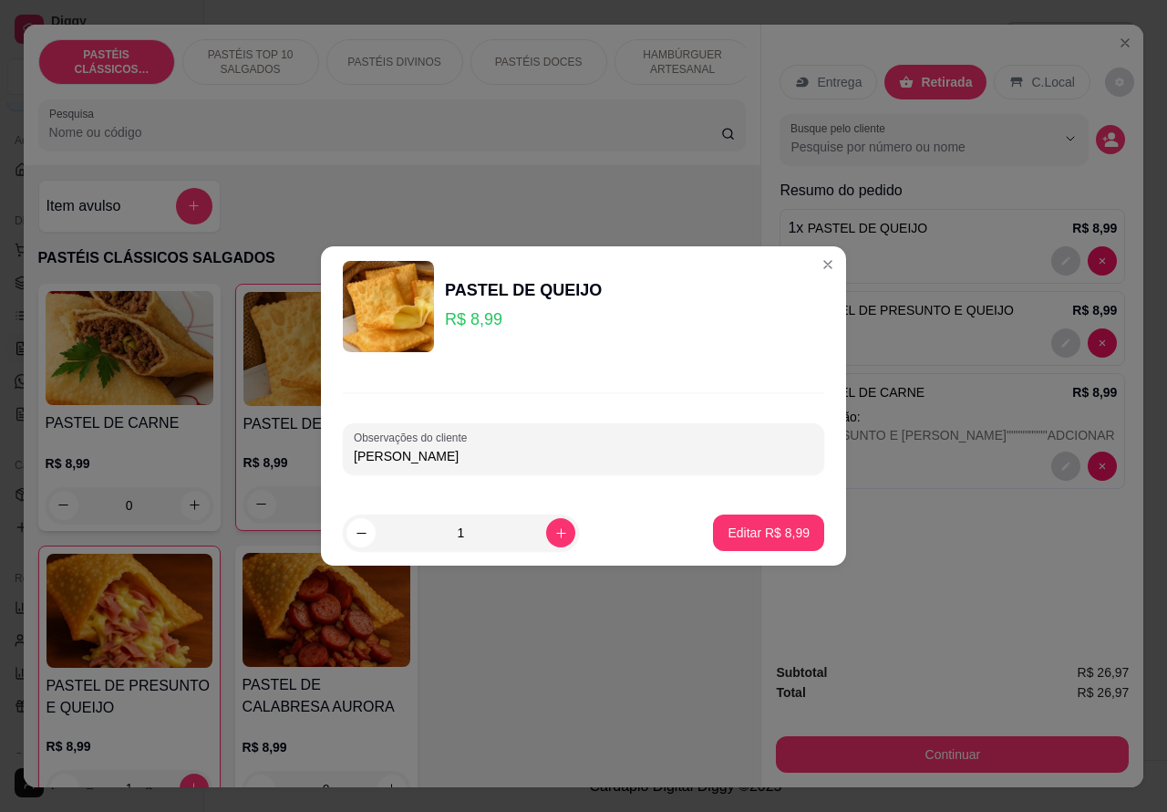
type input "[PERSON_NAME]"
click at [746, 534] on p "Editar R$ 8,99" at bounding box center [769, 532] width 79 height 17
type input "0"
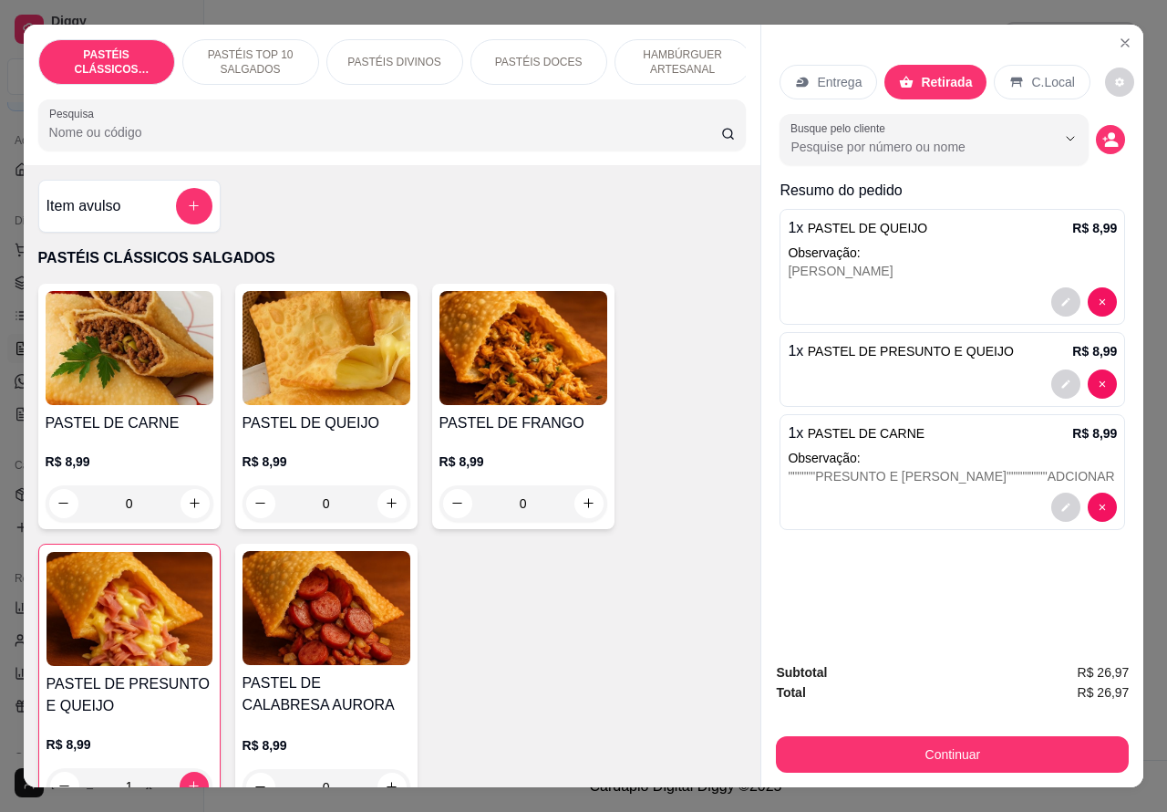
click at [885, 262] on div "[PERSON_NAME]" at bounding box center [952, 271] width 329 height 18
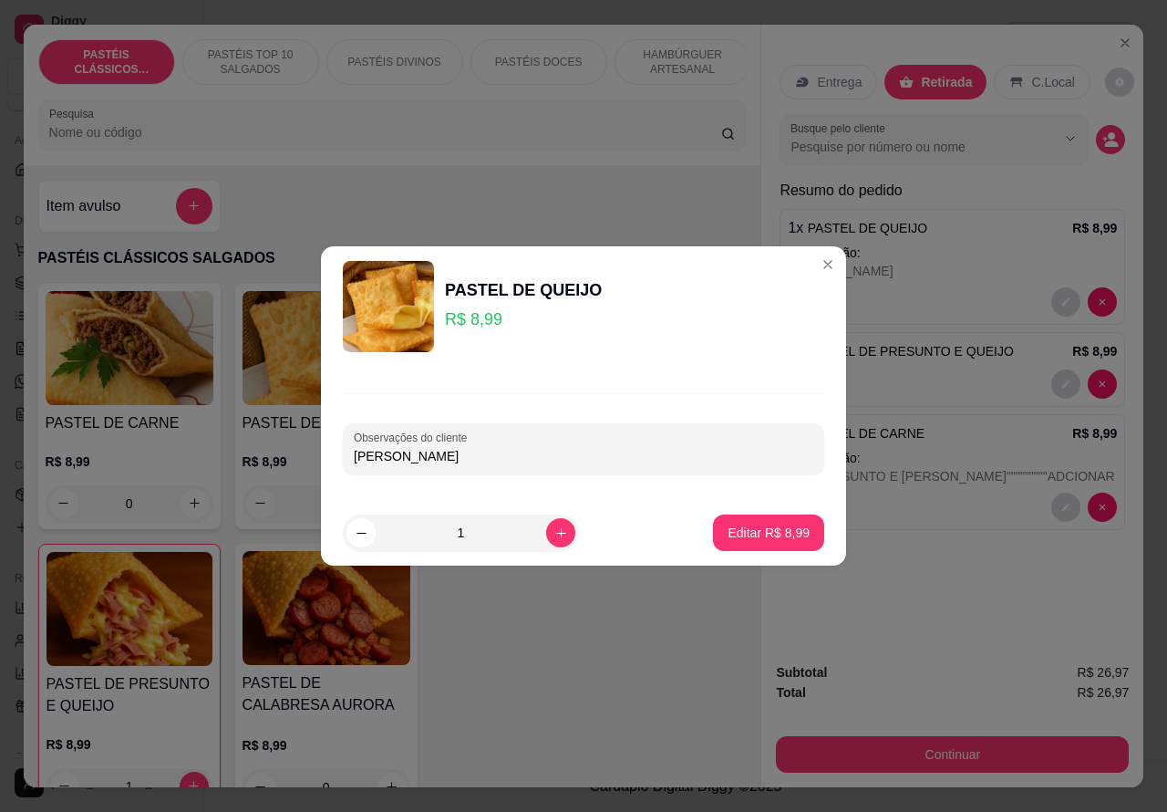
click at [529, 452] on input "[PERSON_NAME]" at bounding box center [584, 456] width 460 height 18
type input "[PERSON_NAME] avisar no watts"
click at [749, 531] on p "Editar R$ 8,99" at bounding box center [769, 532] width 79 height 17
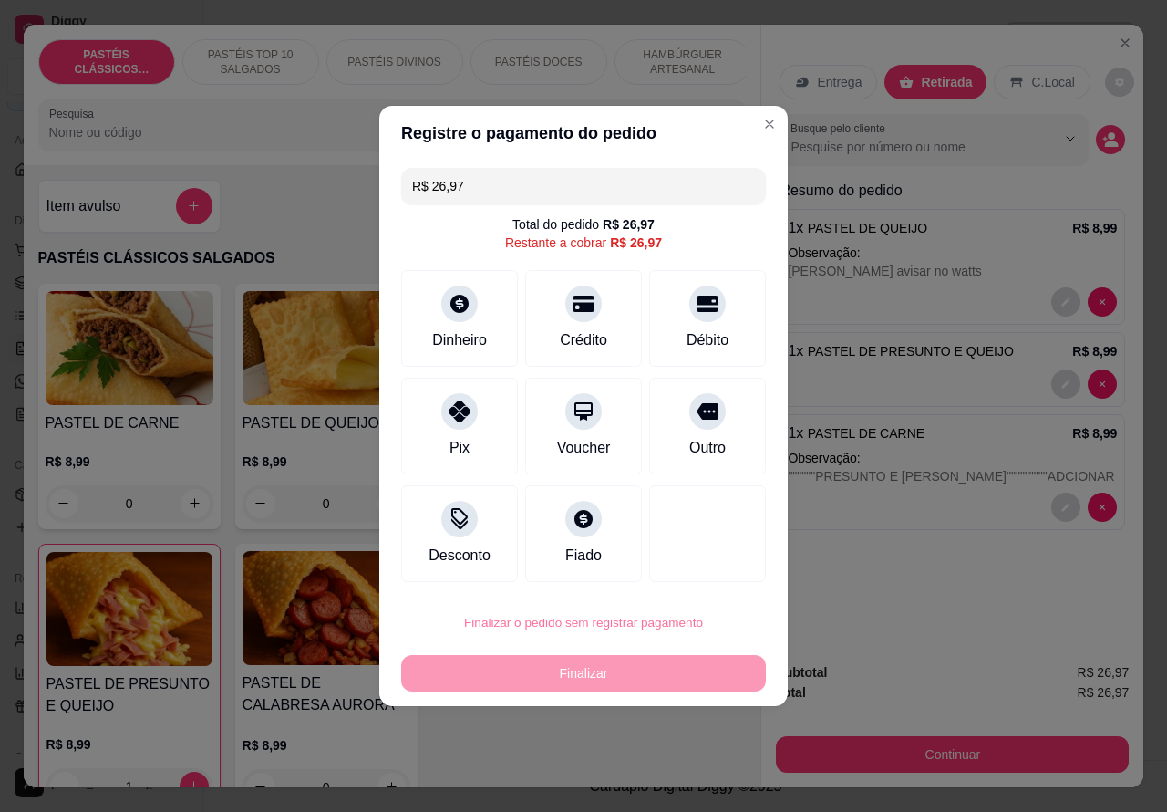
click at [713, 559] on button "Confirmar" at bounding box center [691, 570] width 65 height 27
type input "0"
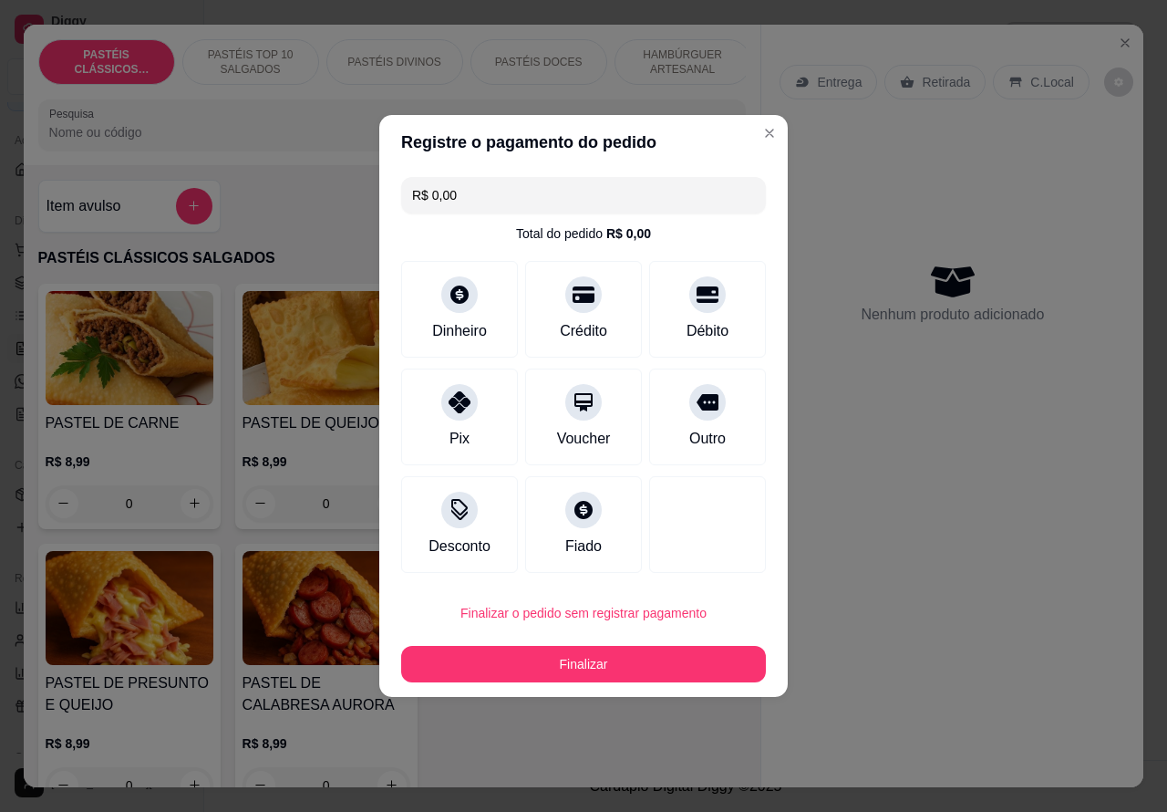
type input "R$ 0,00"
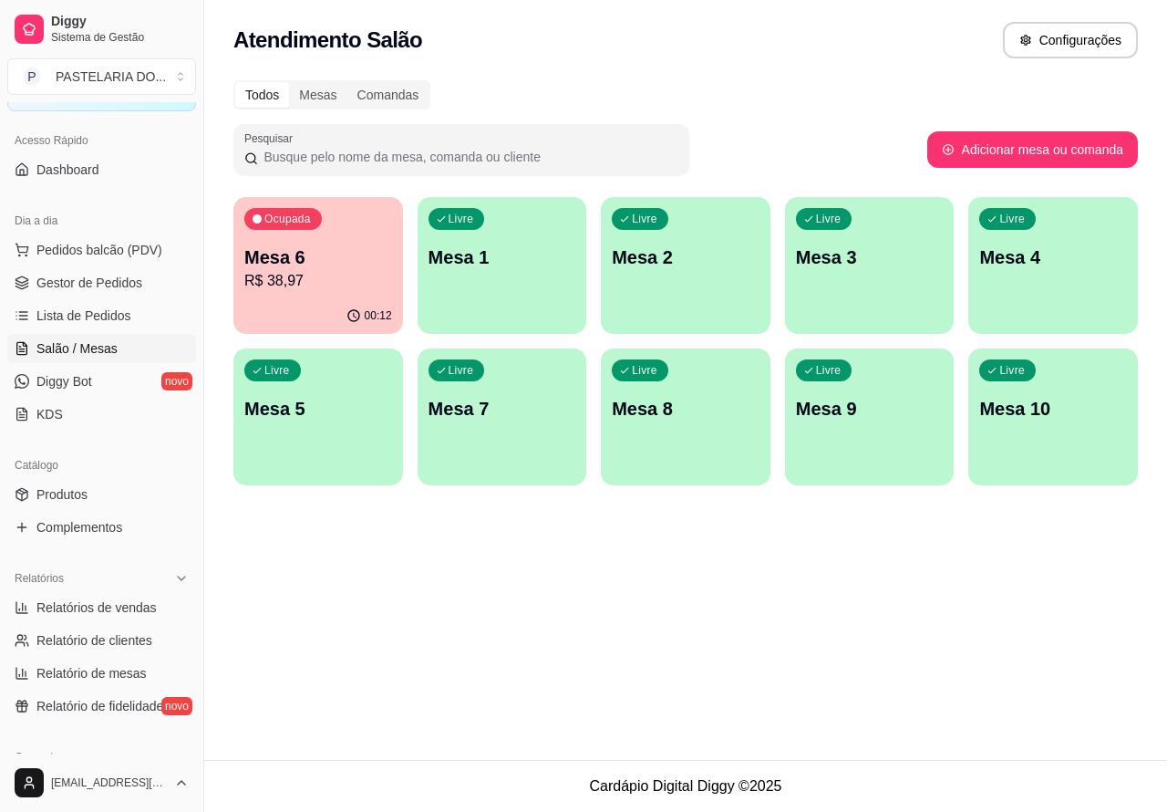
click at [691, 274] on div "Livre Mesa 2" at bounding box center [686, 254] width 170 height 115
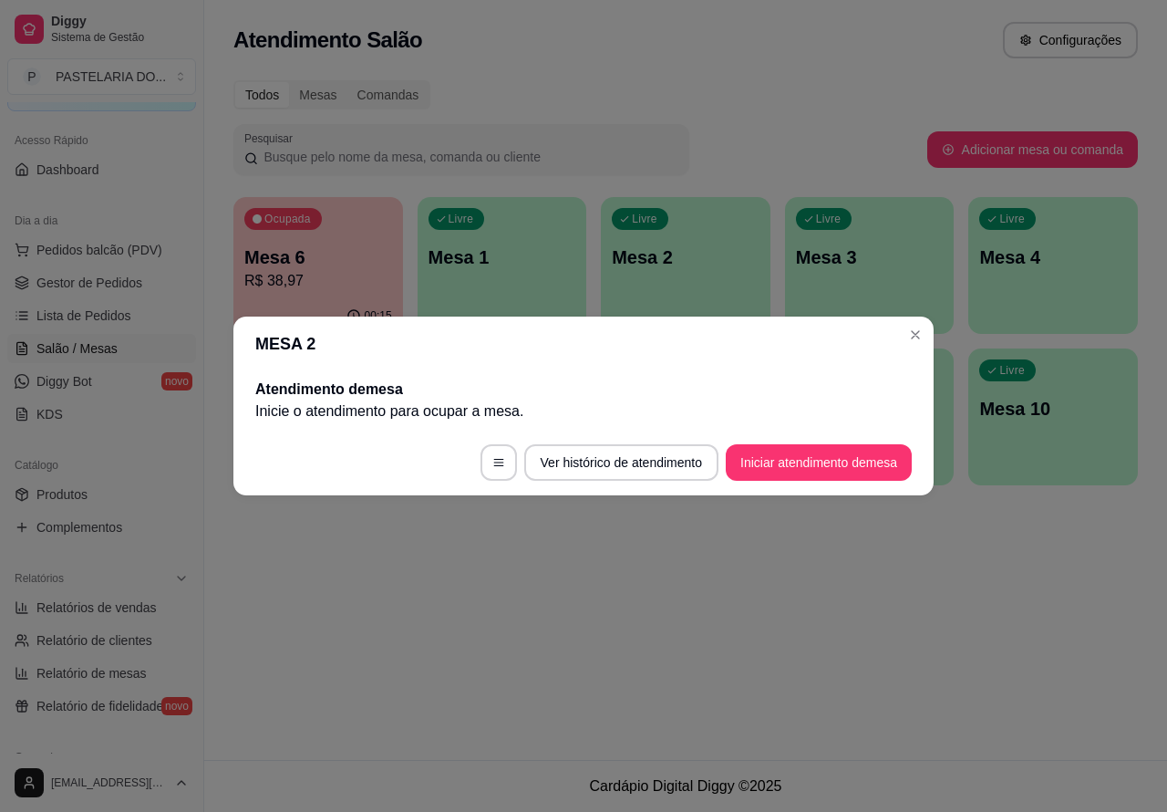
click at [644, 588] on div "Atendimento Salão Configurações Todos Mesas Comandas Pesquisar Adicionar mesa o…" at bounding box center [685, 380] width 963 height 760
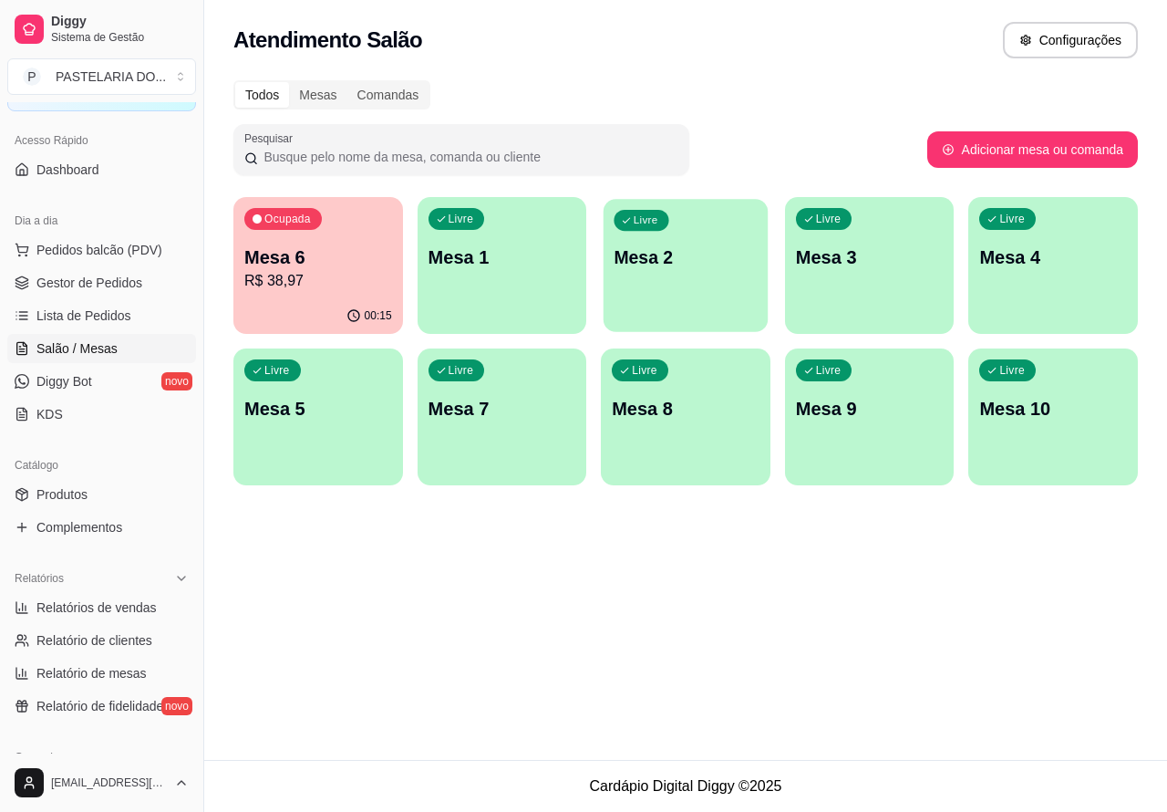
click at [709, 272] on div "Livre Mesa 2" at bounding box center [686, 254] width 164 height 111
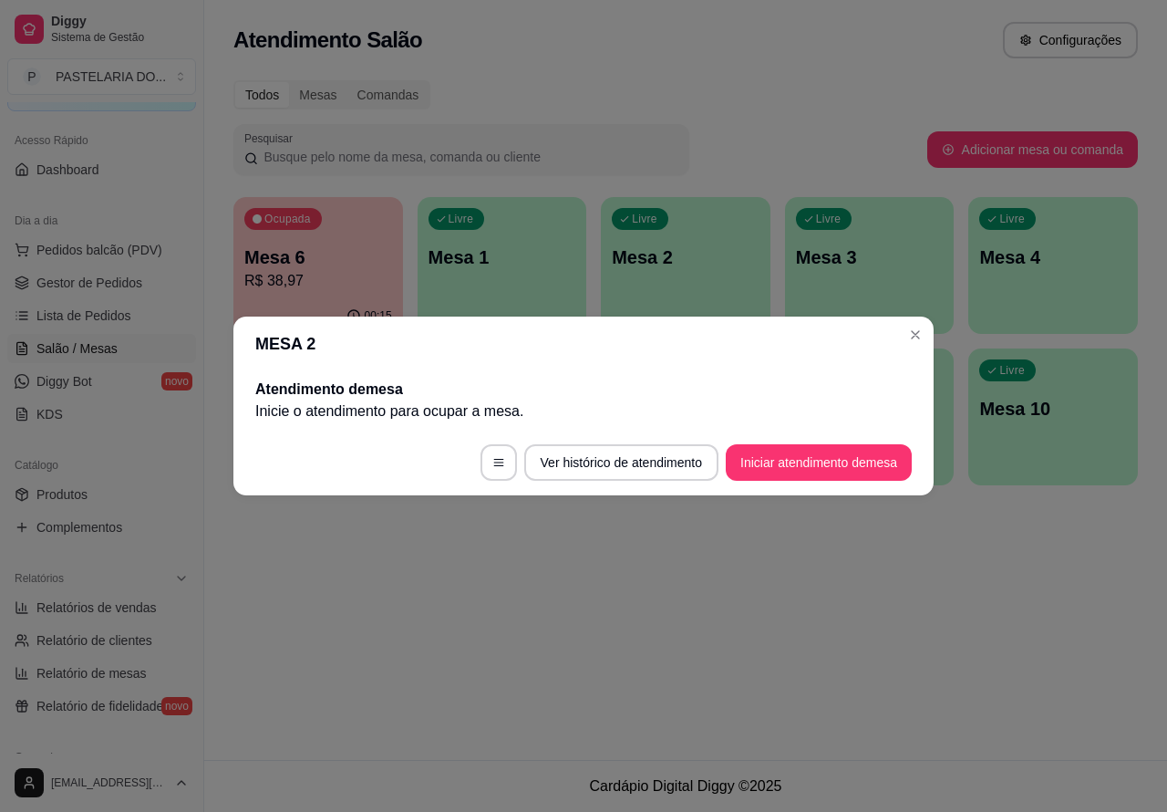
click at [804, 461] on button "Iniciar atendimento de mesa" at bounding box center [819, 462] width 186 height 36
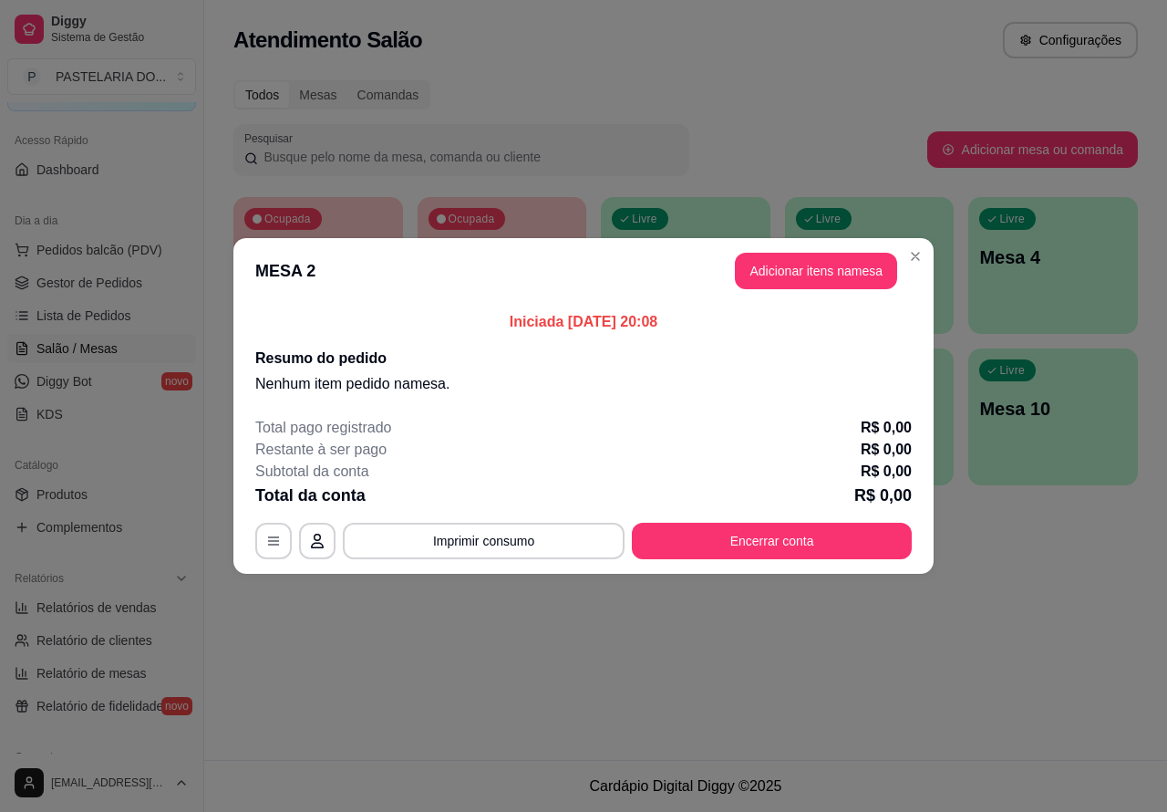
click at [921, 255] on p "Mesa 3" at bounding box center [870, 257] width 148 height 26
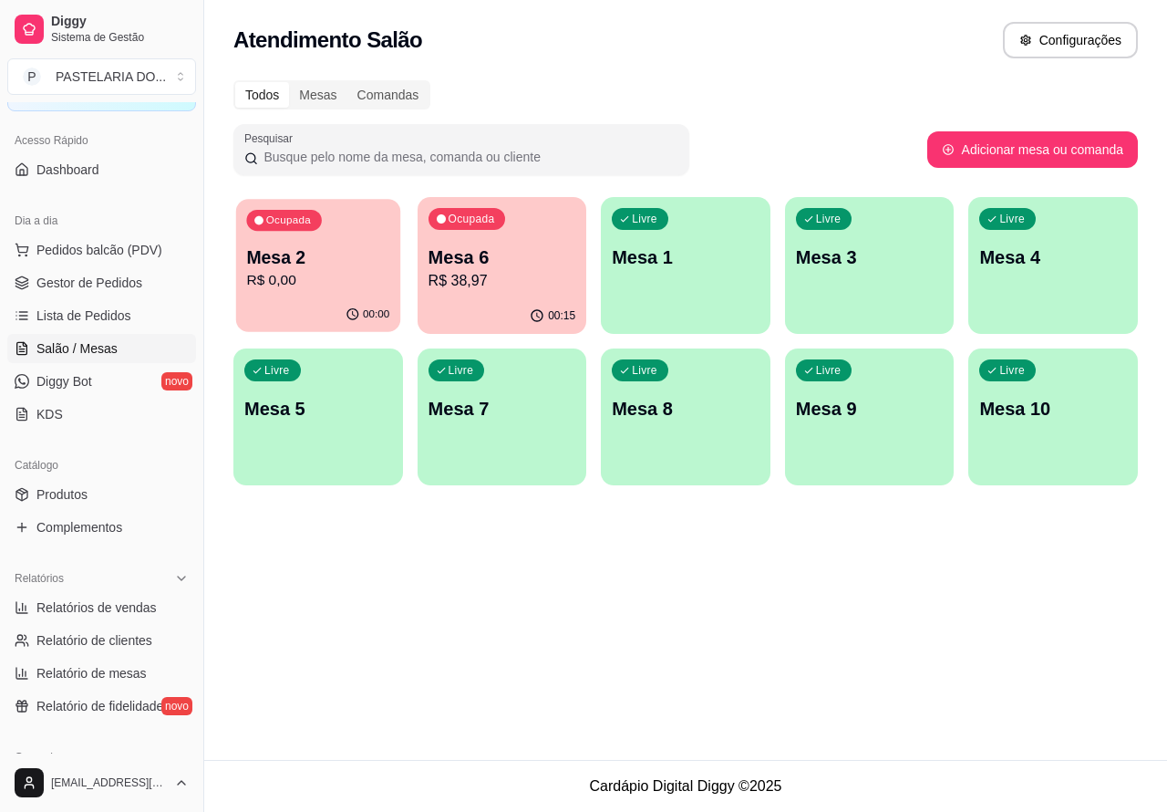
click at [335, 270] on p "R$ 0,00" at bounding box center [317, 280] width 143 height 21
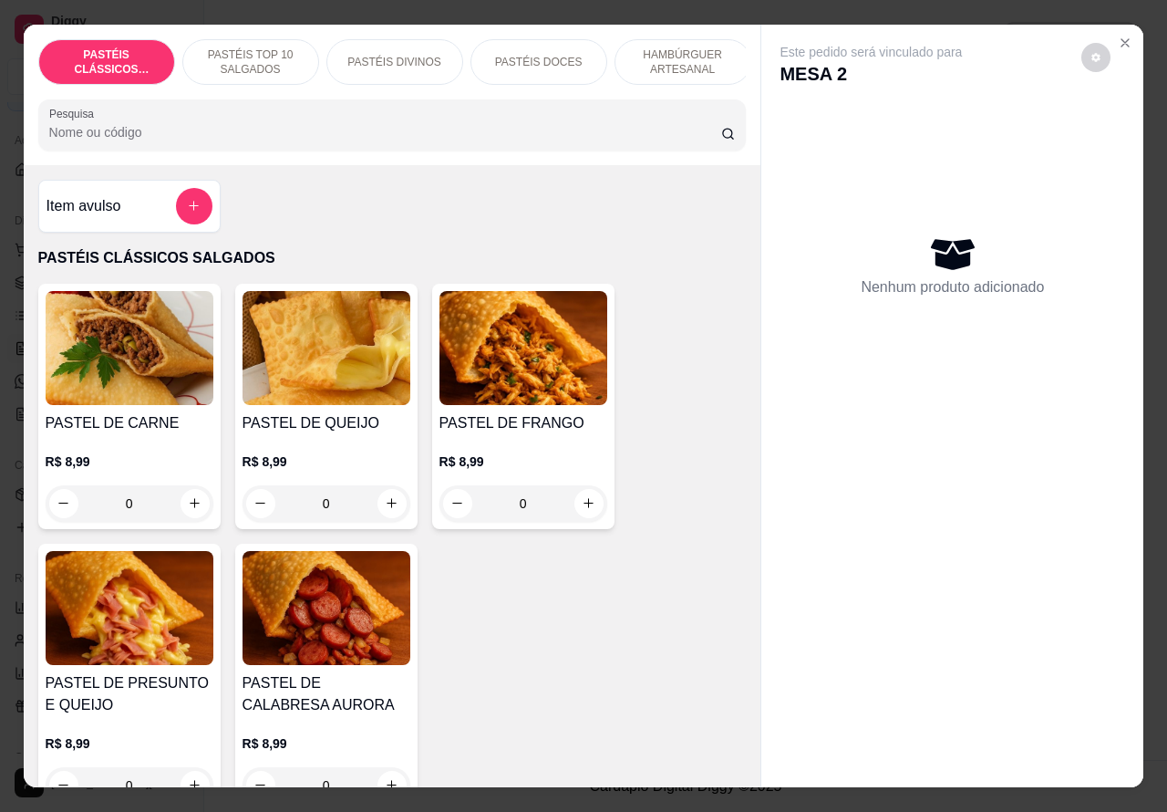
click at [190, 508] on icon "increase-product-quantity" at bounding box center [195, 503] width 10 height 10
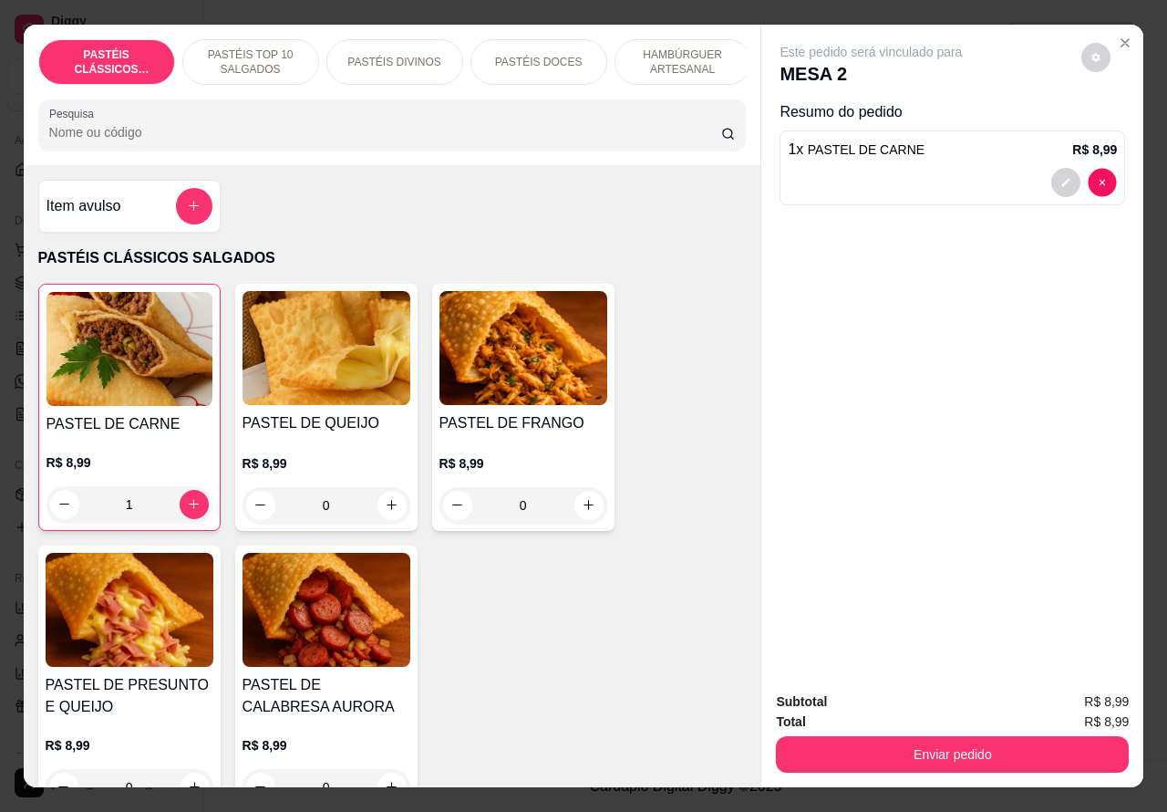
type input "0"
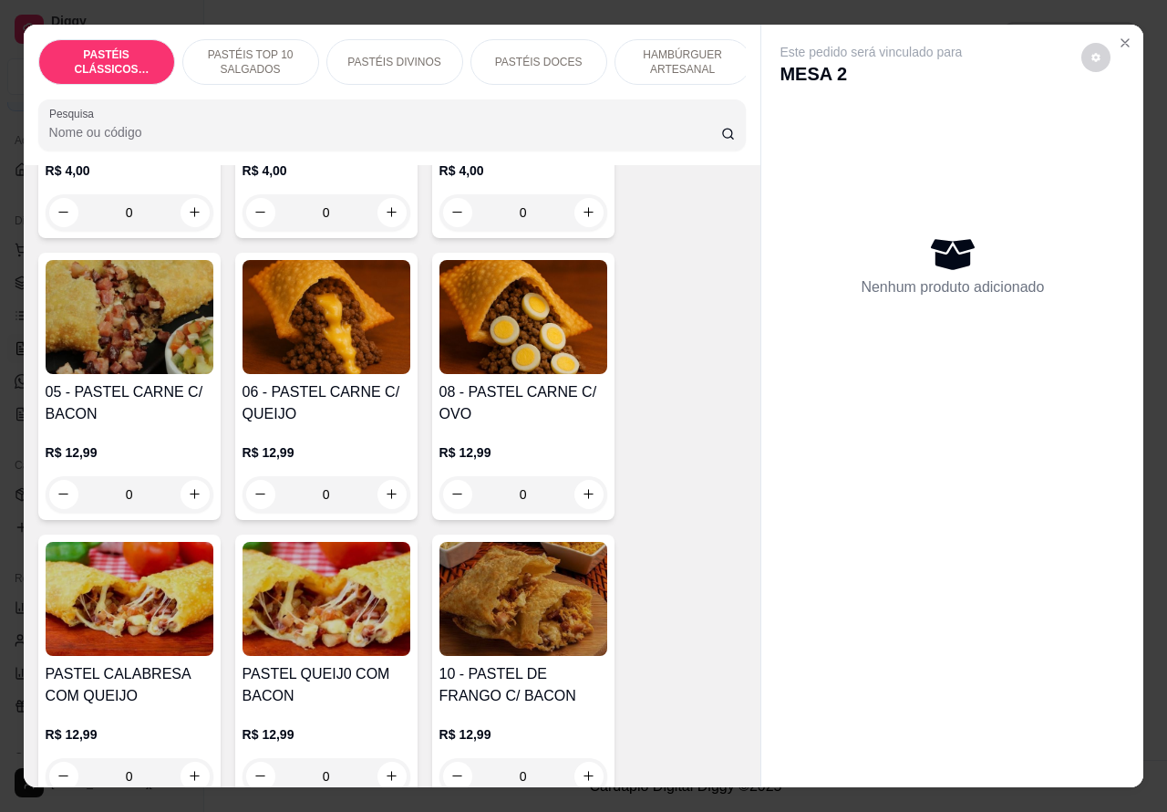
scroll to position [1175, 0]
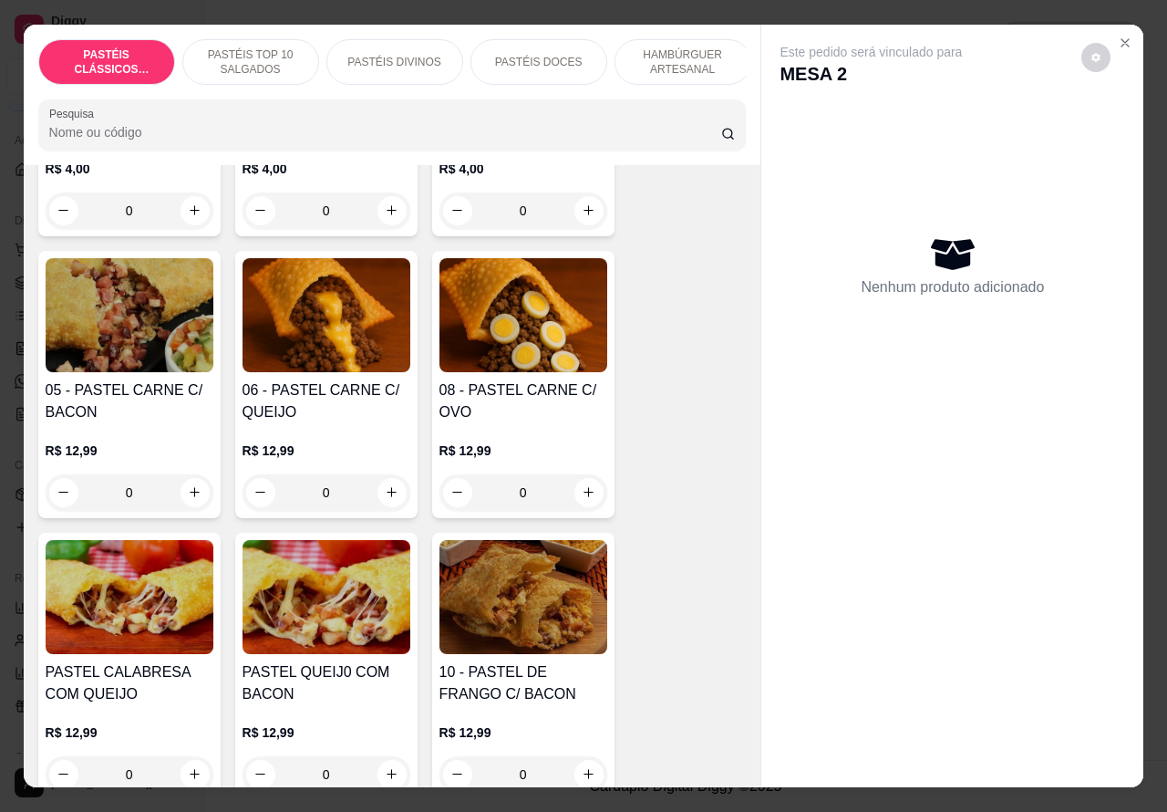
click at [179, 491] on div "0" at bounding box center [130, 492] width 168 height 36
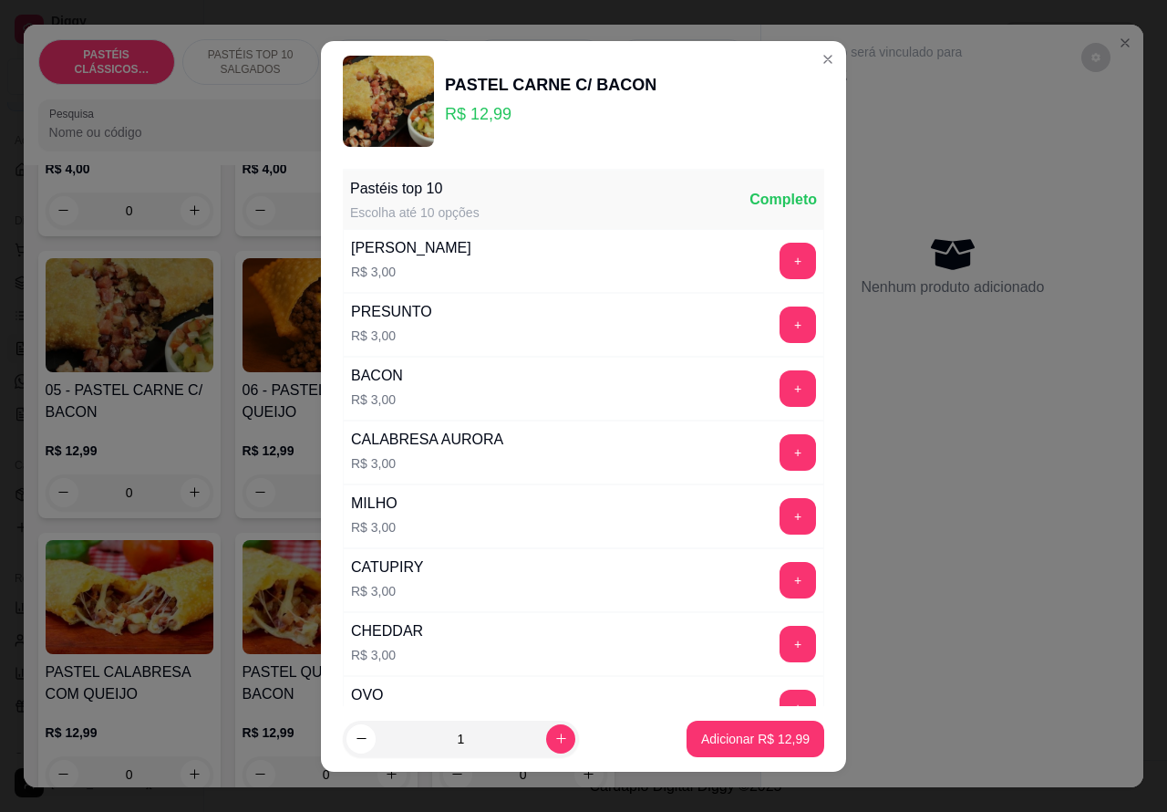
click at [701, 737] on p "Adicionar R$ 12,99" at bounding box center [755, 739] width 109 height 18
type input "1"
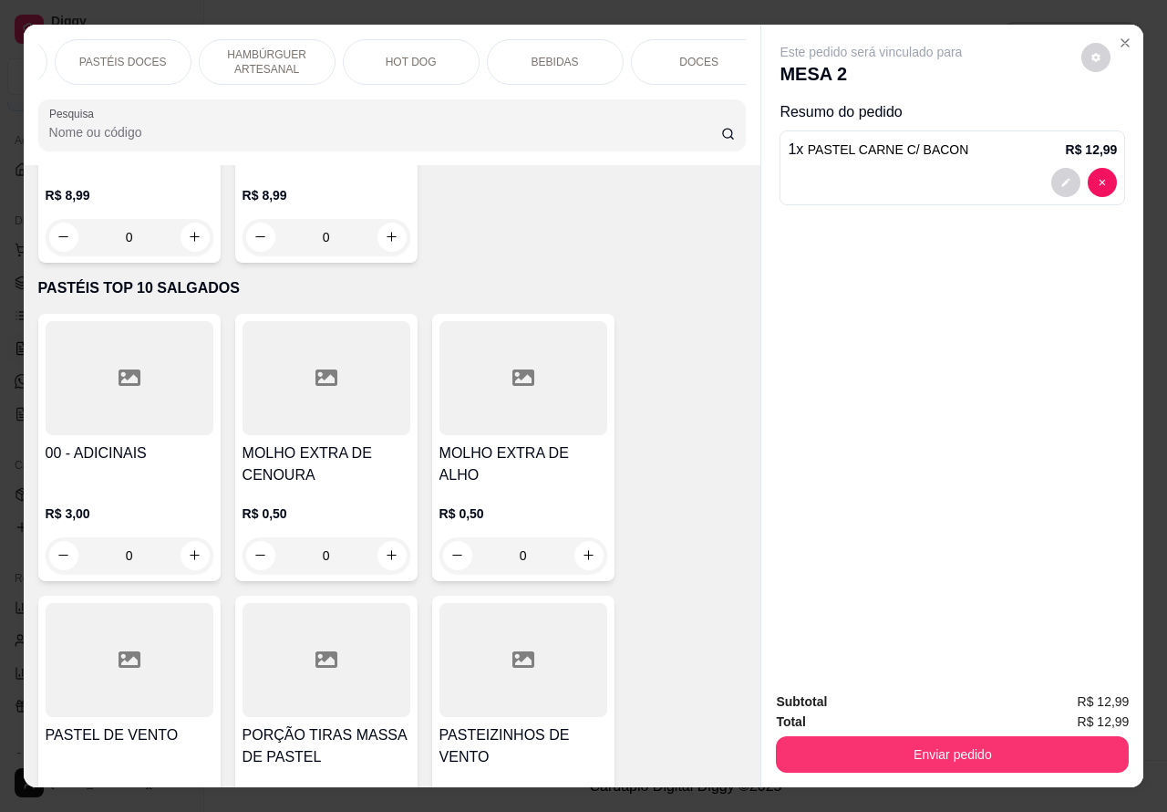
scroll to position [0, 417]
click at [556, 55] on p "BEBIDAS" at bounding box center [554, 62] width 47 height 15
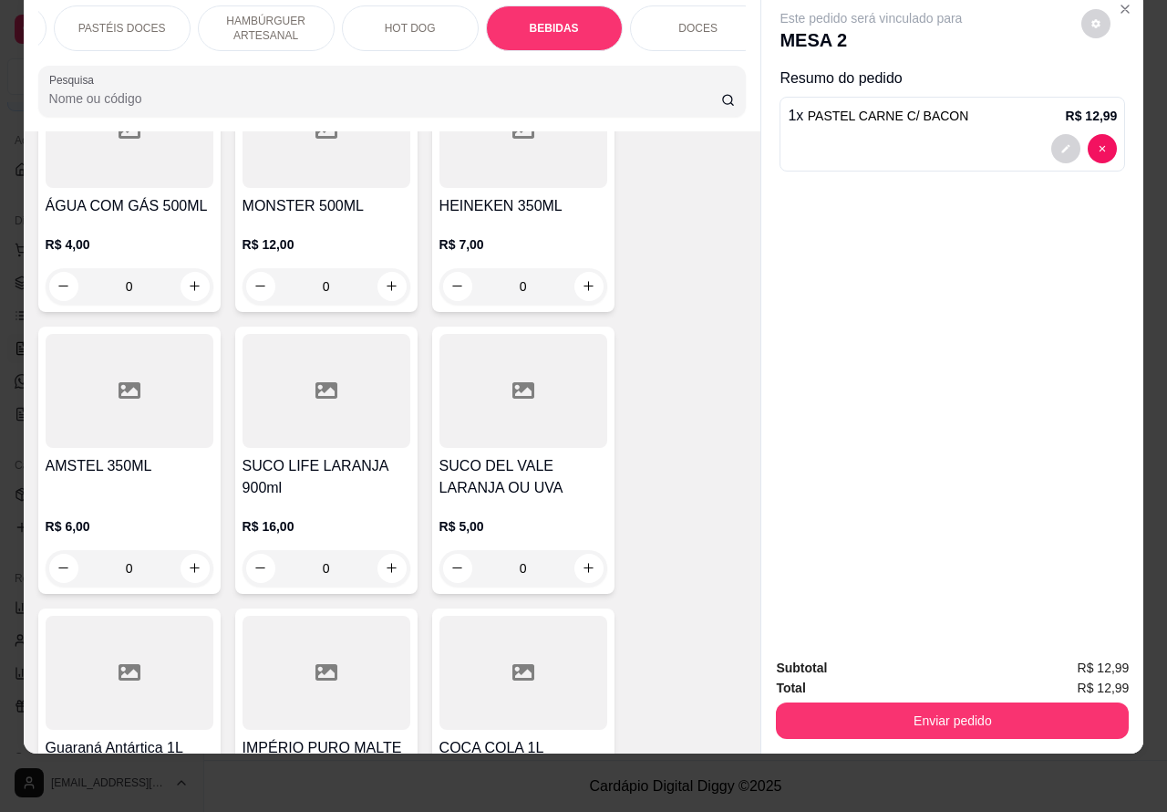
scroll to position [6882, 0]
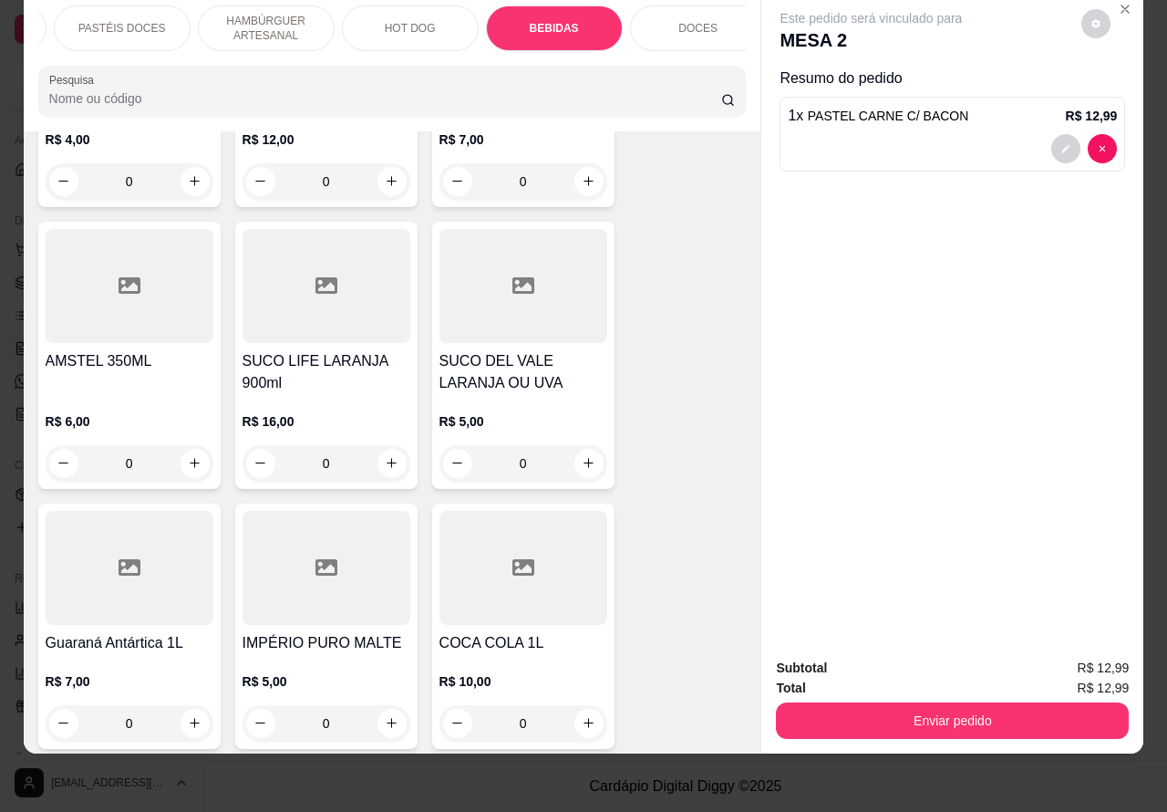
click at [582, 456] on icon "increase-product-quantity" at bounding box center [589, 463] width 14 height 14
type input "1"
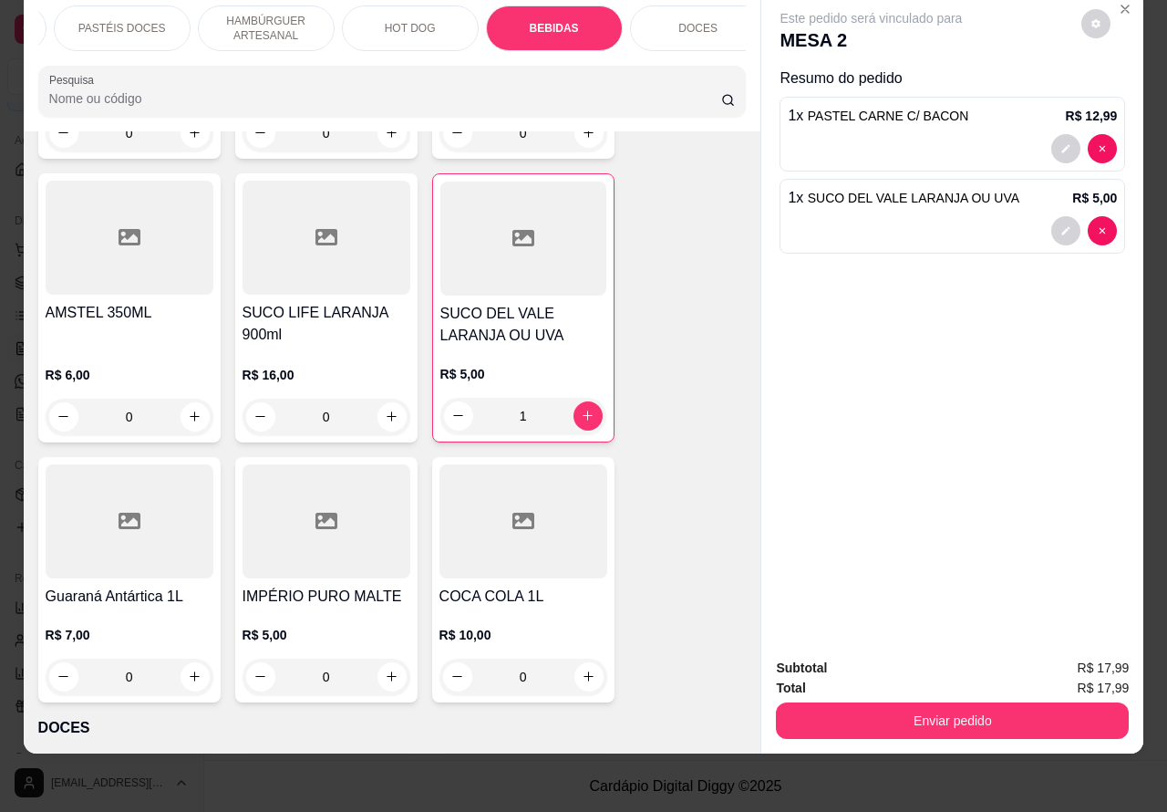
scroll to position [6934, 0]
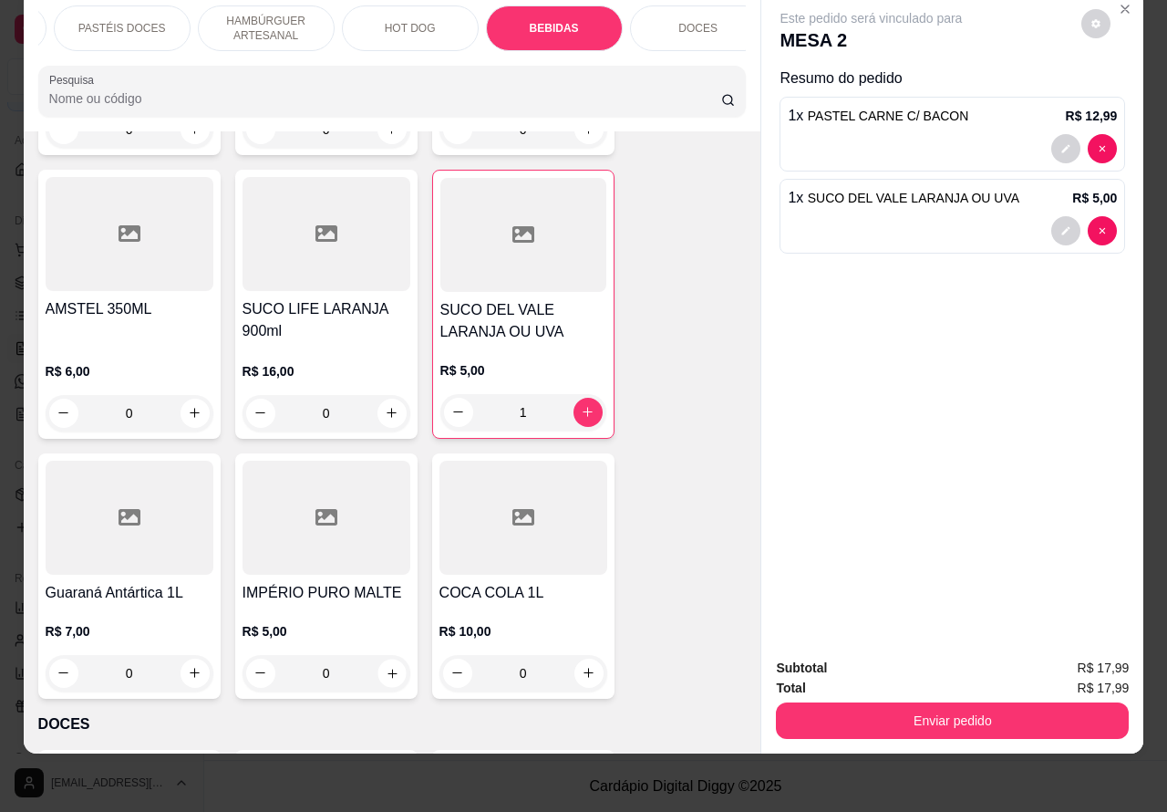
click at [385, 666] on icon "increase-product-quantity" at bounding box center [392, 673] width 14 height 14
type input "1"
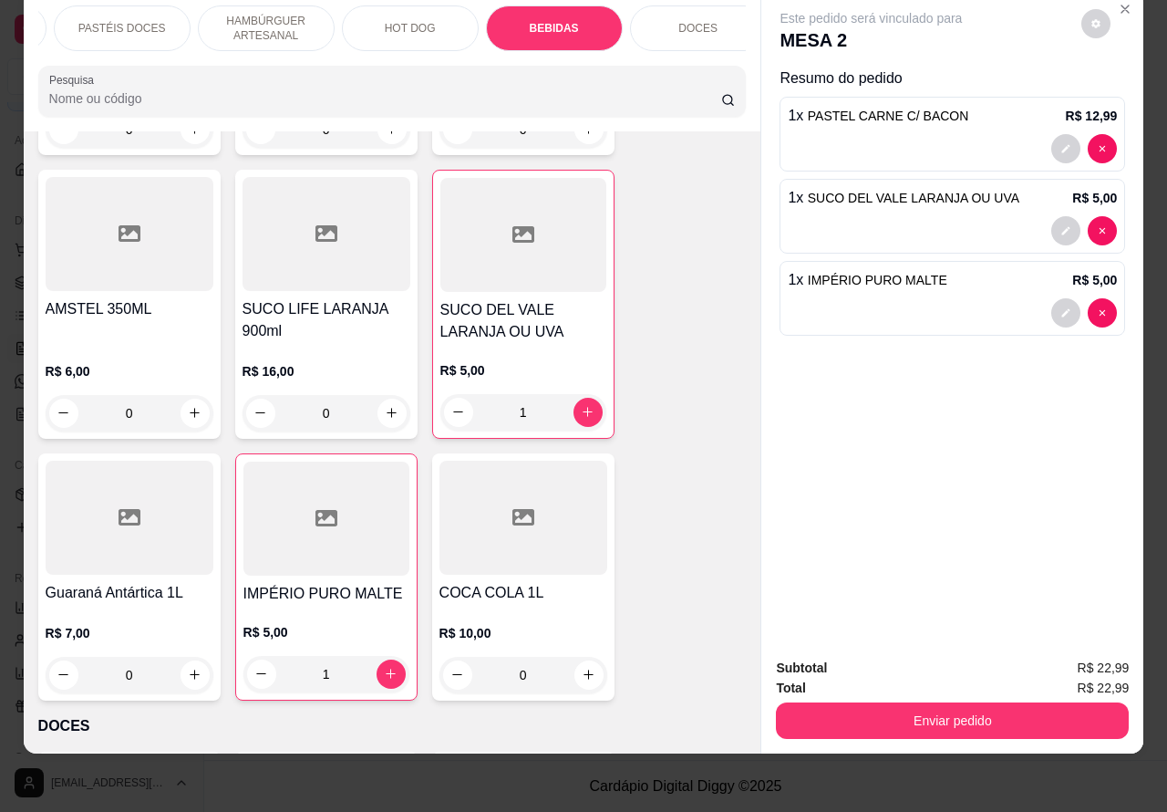
scroll to position [0, 6]
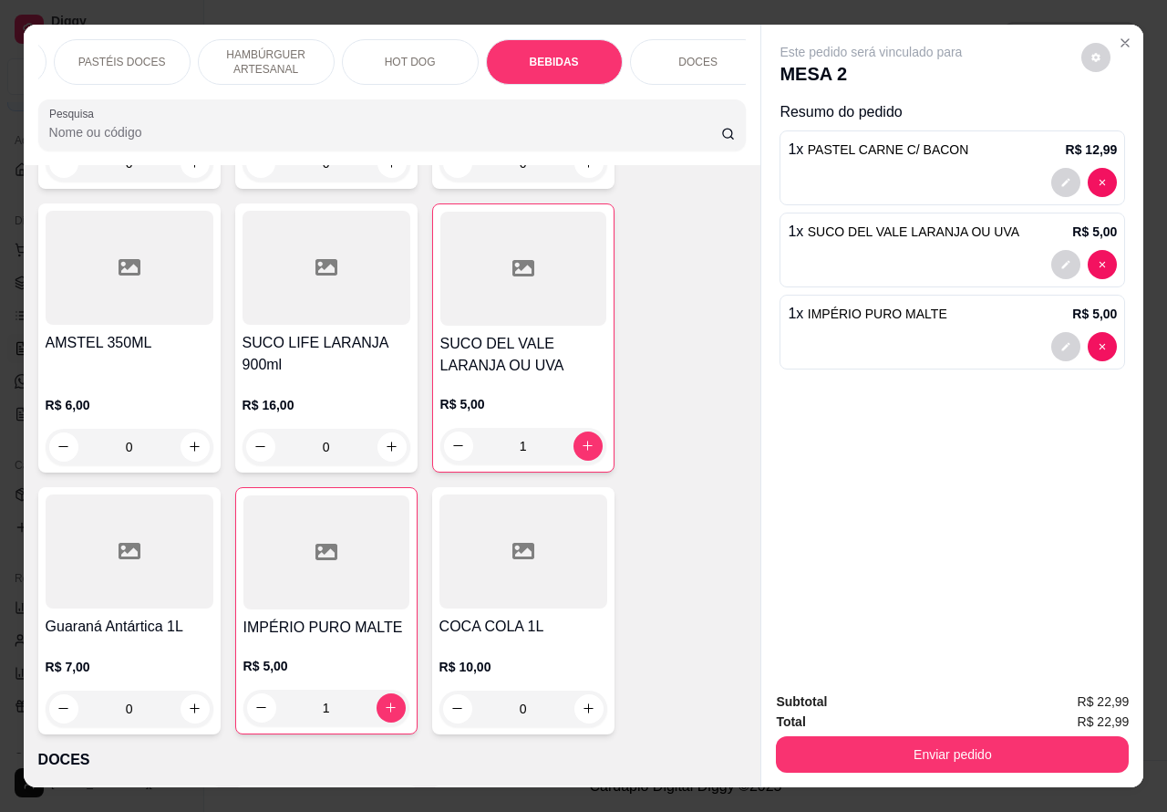
click at [912, 741] on button "Enviar pedido" at bounding box center [952, 754] width 353 height 36
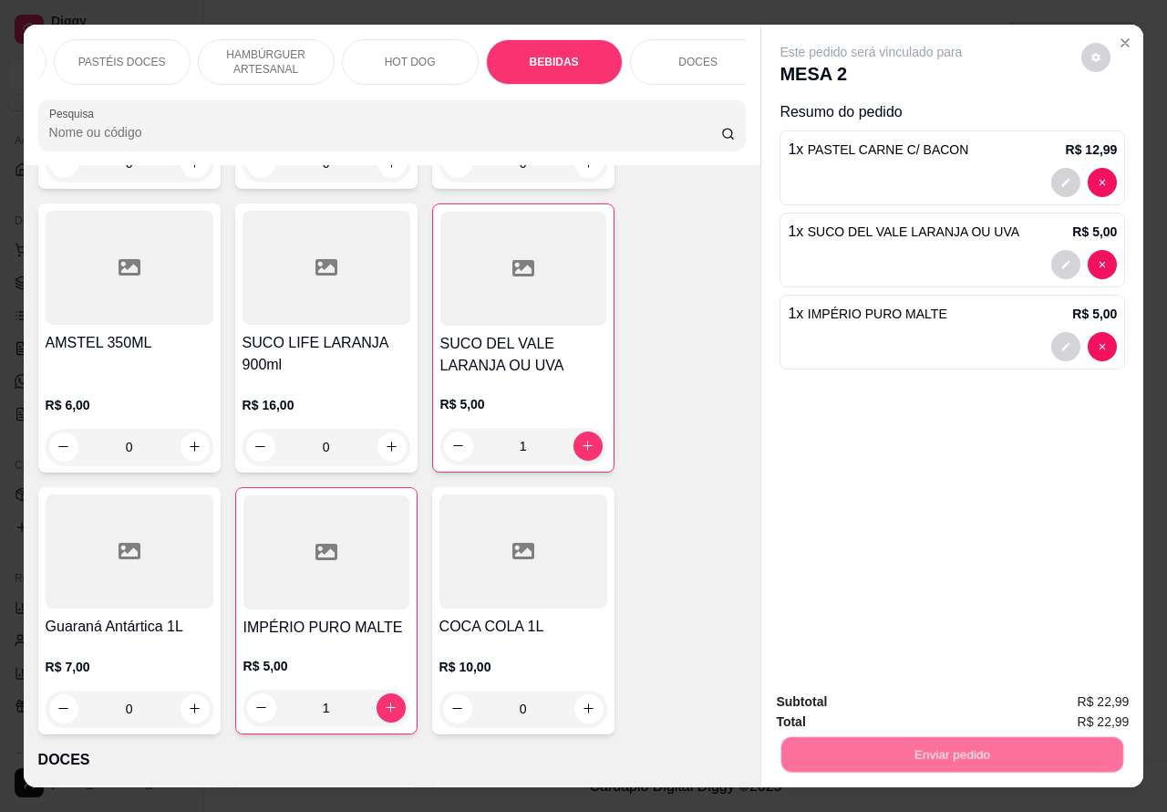
click at [891, 700] on button "Não registrar e enviar pedido" at bounding box center [884, 701] width 190 height 35
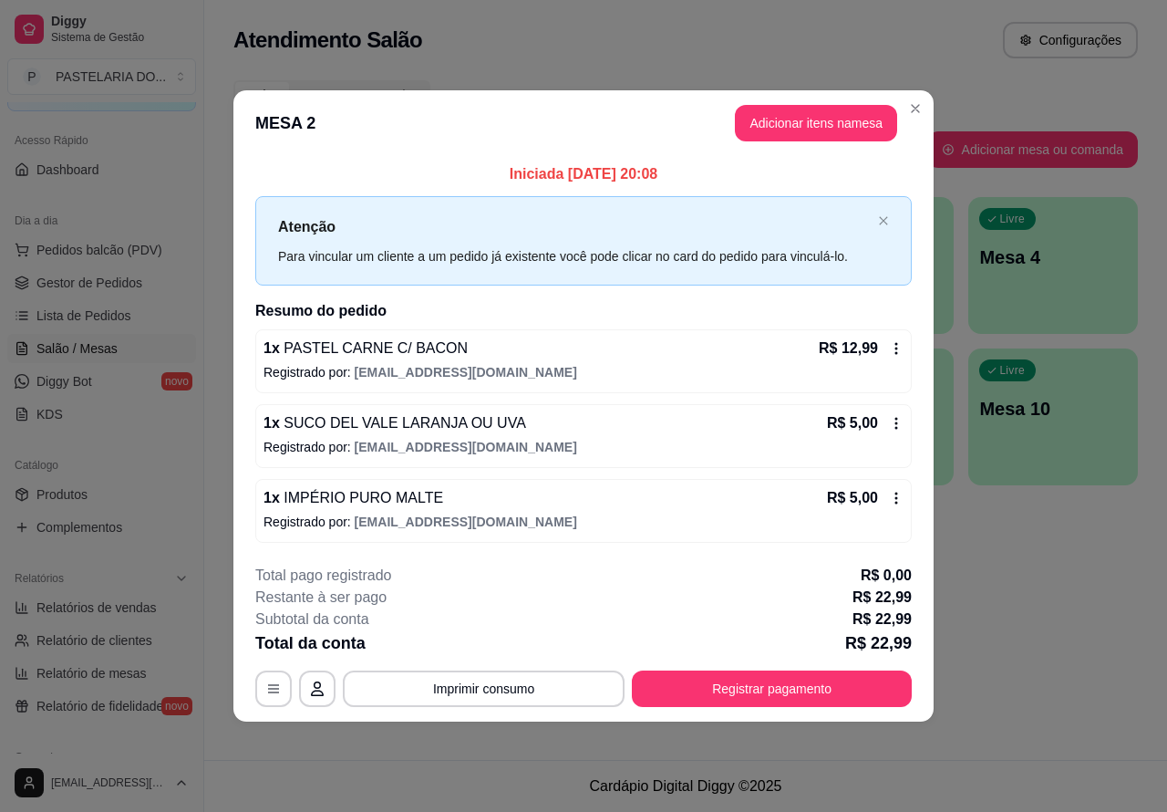
click at [1041, 579] on div "Atendimento Salão Configurações Todos Mesas Comandas Pesquisar Adicionar mesa o…" at bounding box center [685, 380] width 963 height 760
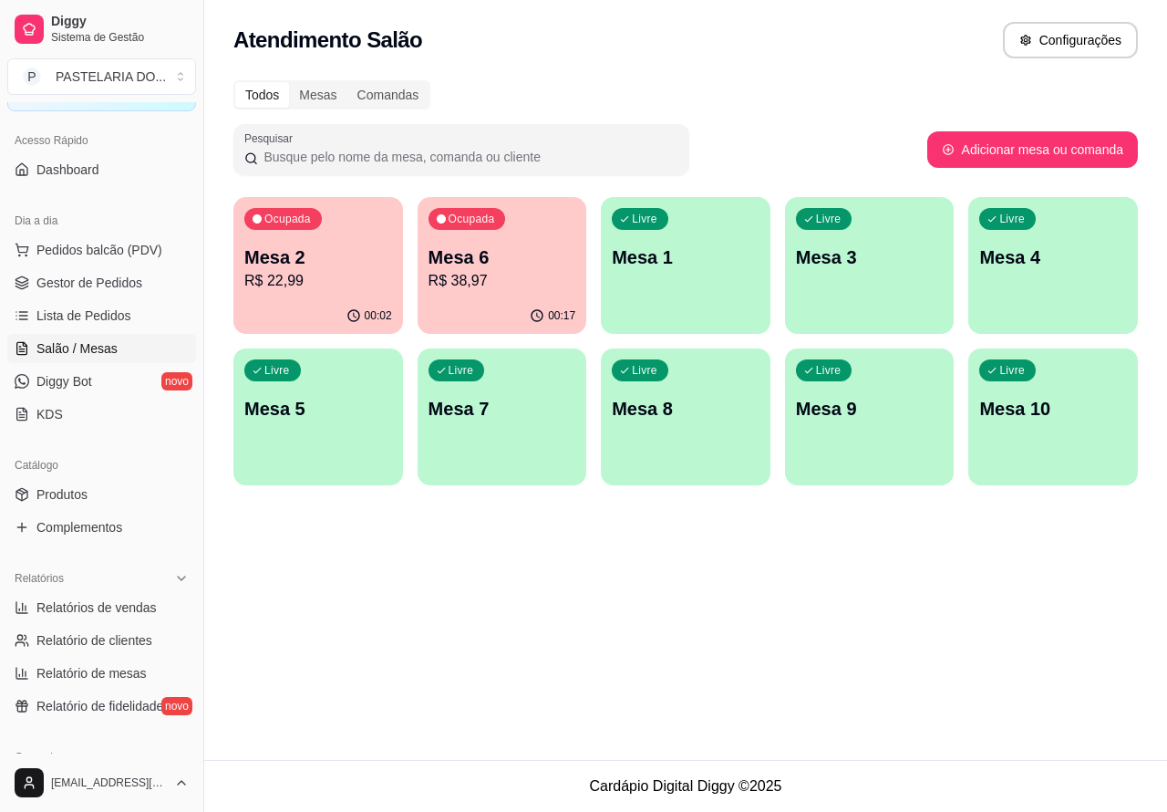
click at [120, 338] on link "Salão / Mesas" at bounding box center [101, 348] width 189 height 29
click at [129, 321] on link "Lista de Pedidos" at bounding box center [101, 315] width 189 height 29
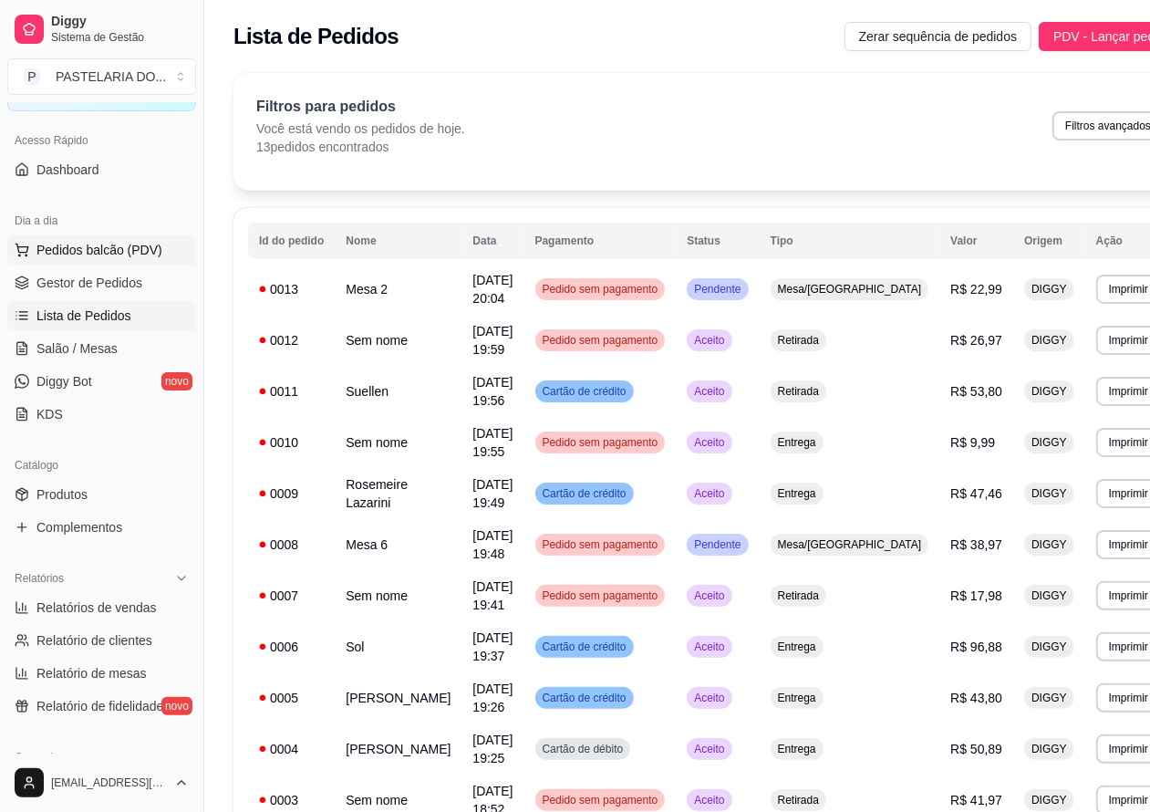
click at [138, 243] on span "Pedidos balcão (PDV)" at bounding box center [99, 250] width 126 height 18
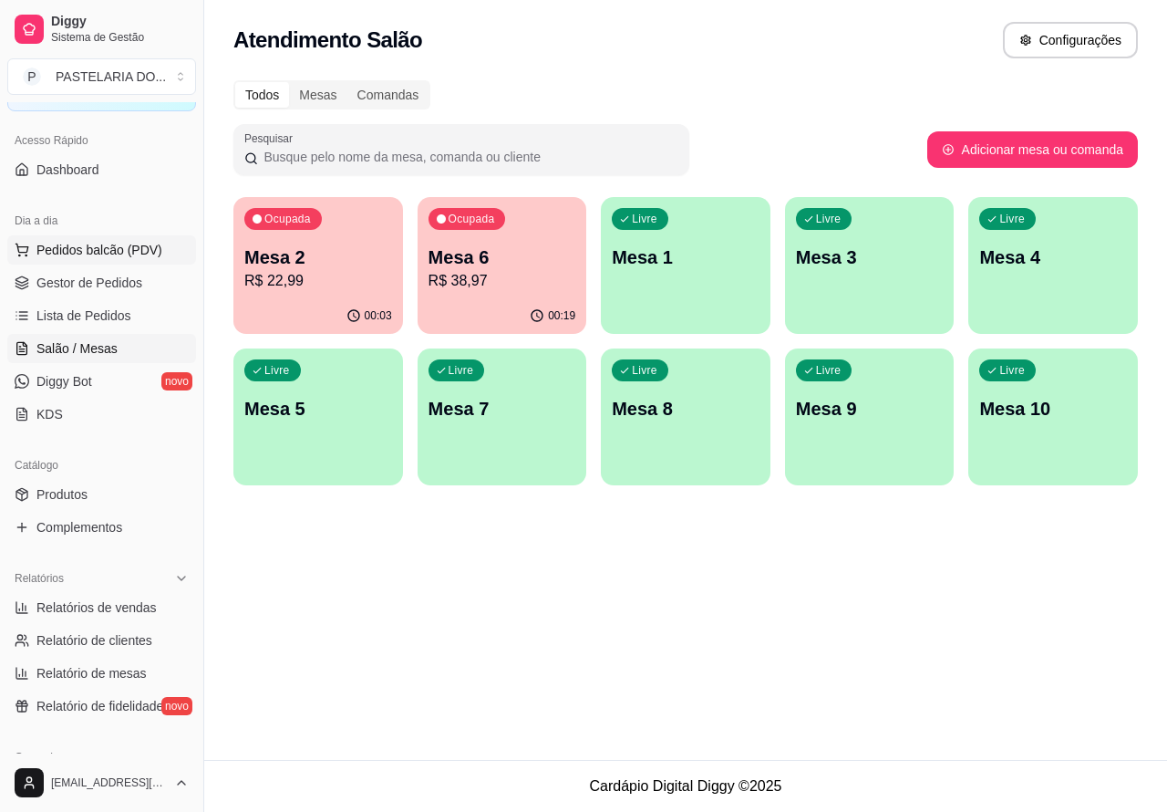
click at [146, 246] on span "Pedidos balcão (PDV)" at bounding box center [99, 250] width 126 height 18
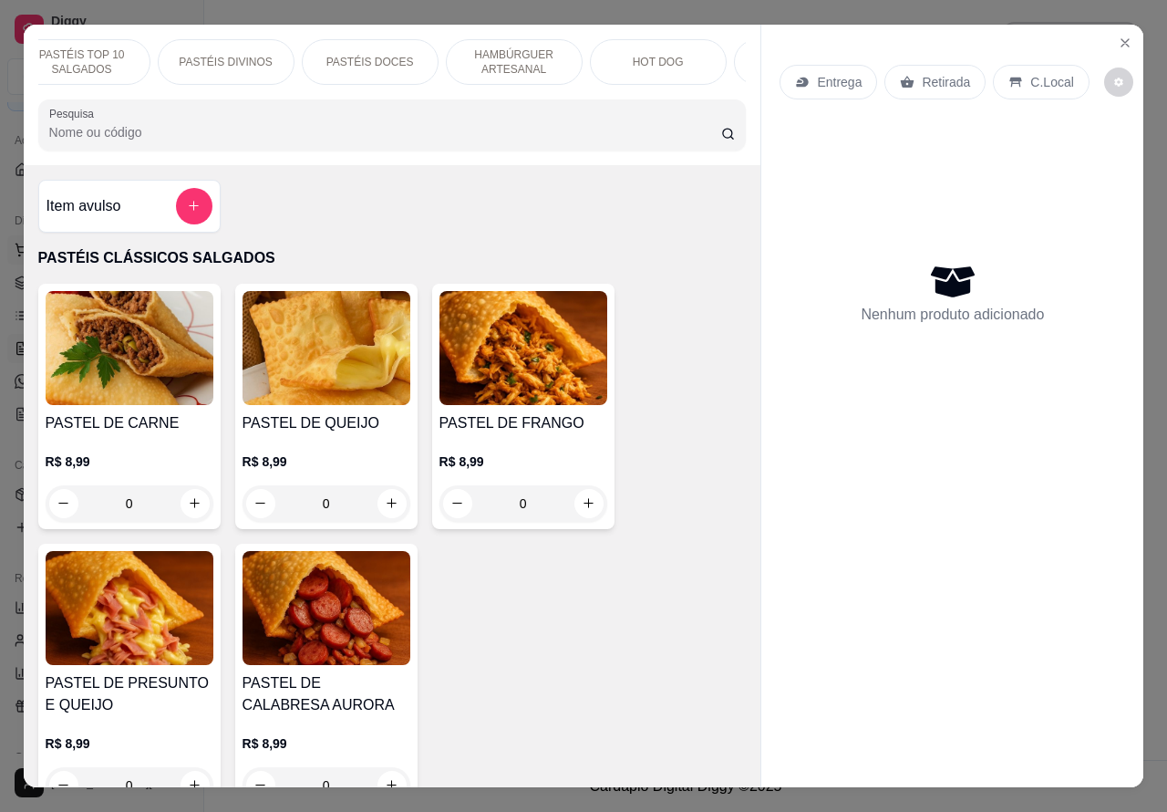
scroll to position [0, 185]
click at [521, 50] on p "HAMBÚRGUER ARTESANAL" at bounding box center [498, 61] width 106 height 29
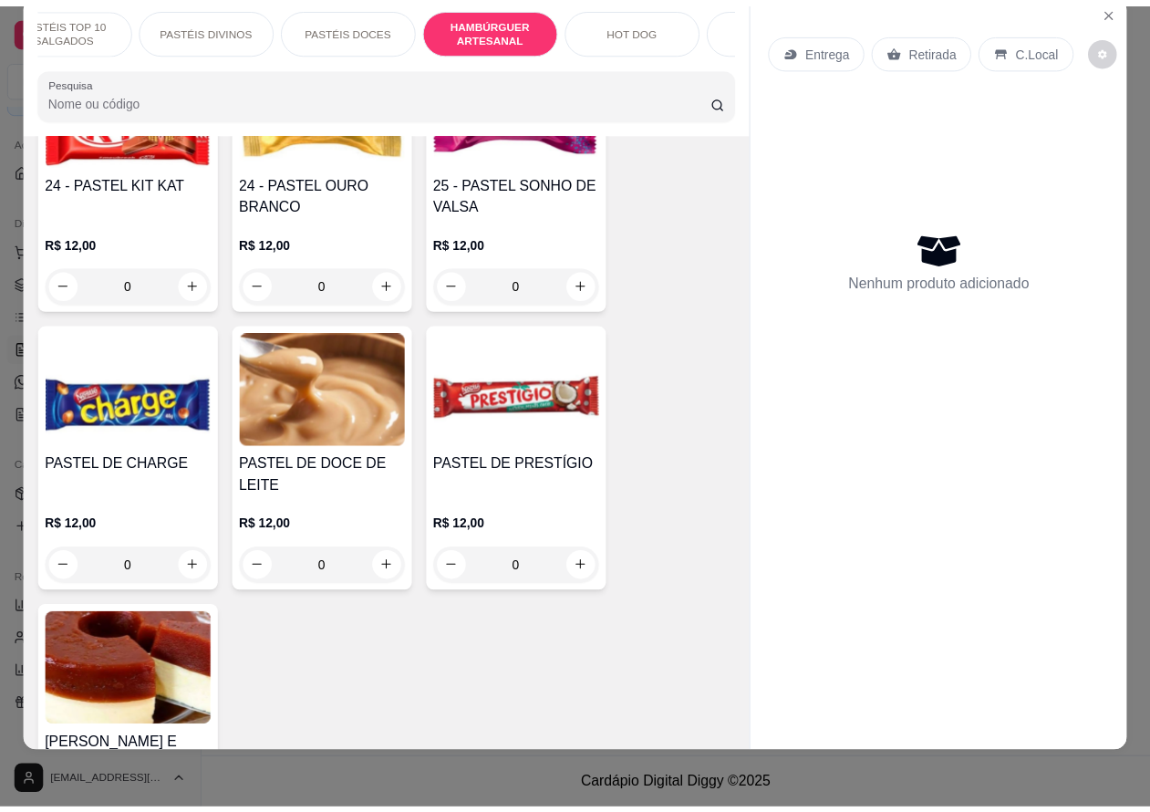
scroll to position [3387, 0]
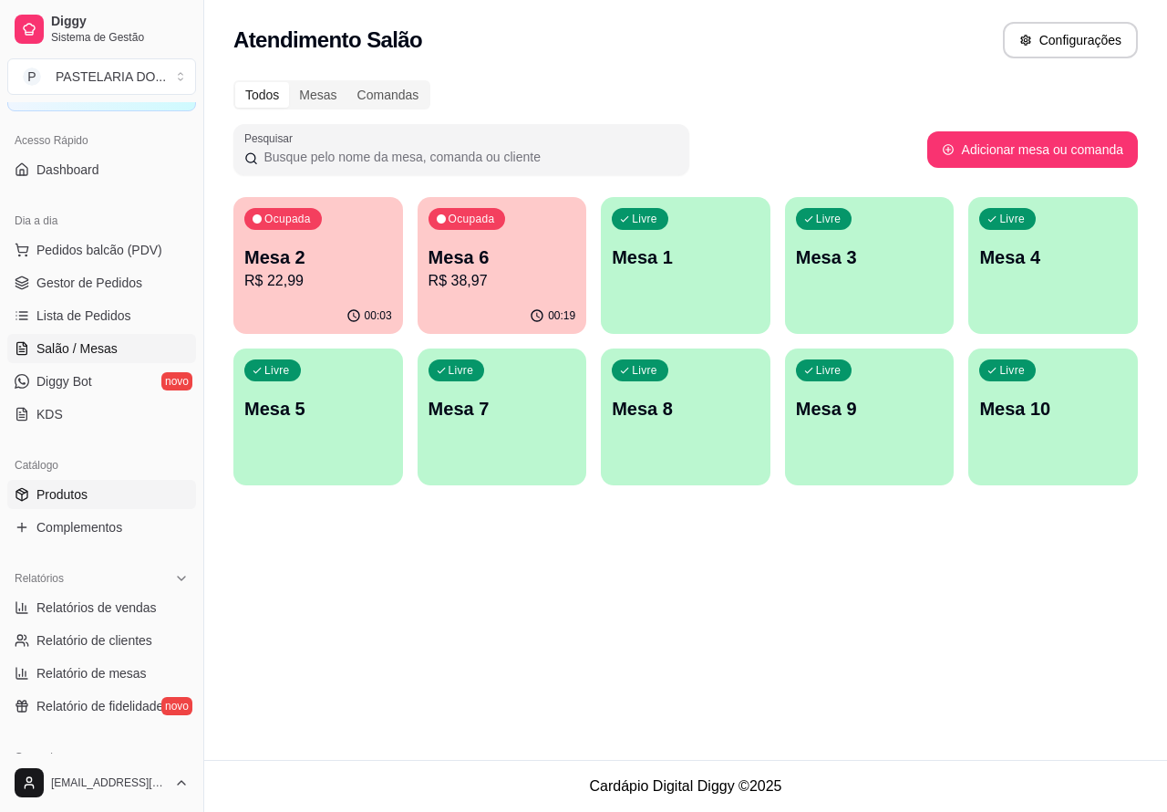
click at [93, 486] on link "Produtos" at bounding box center [101, 494] width 189 height 29
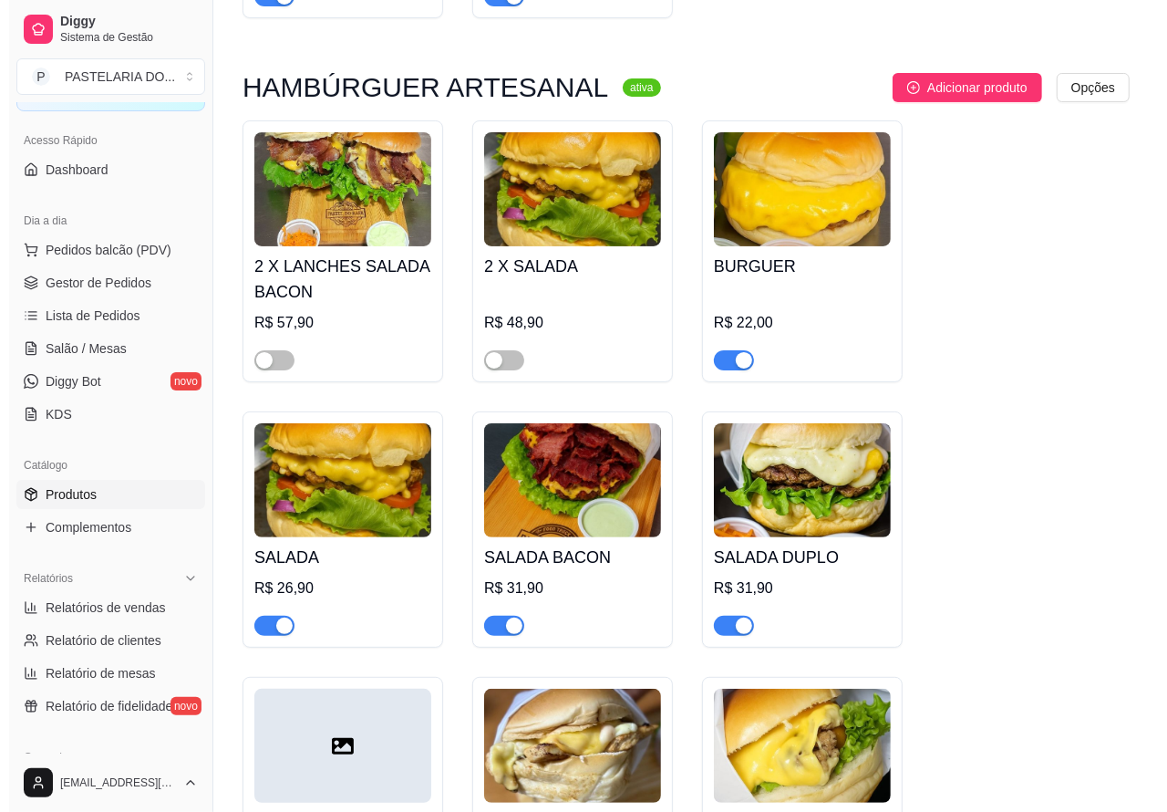
scroll to position [4750, 0]
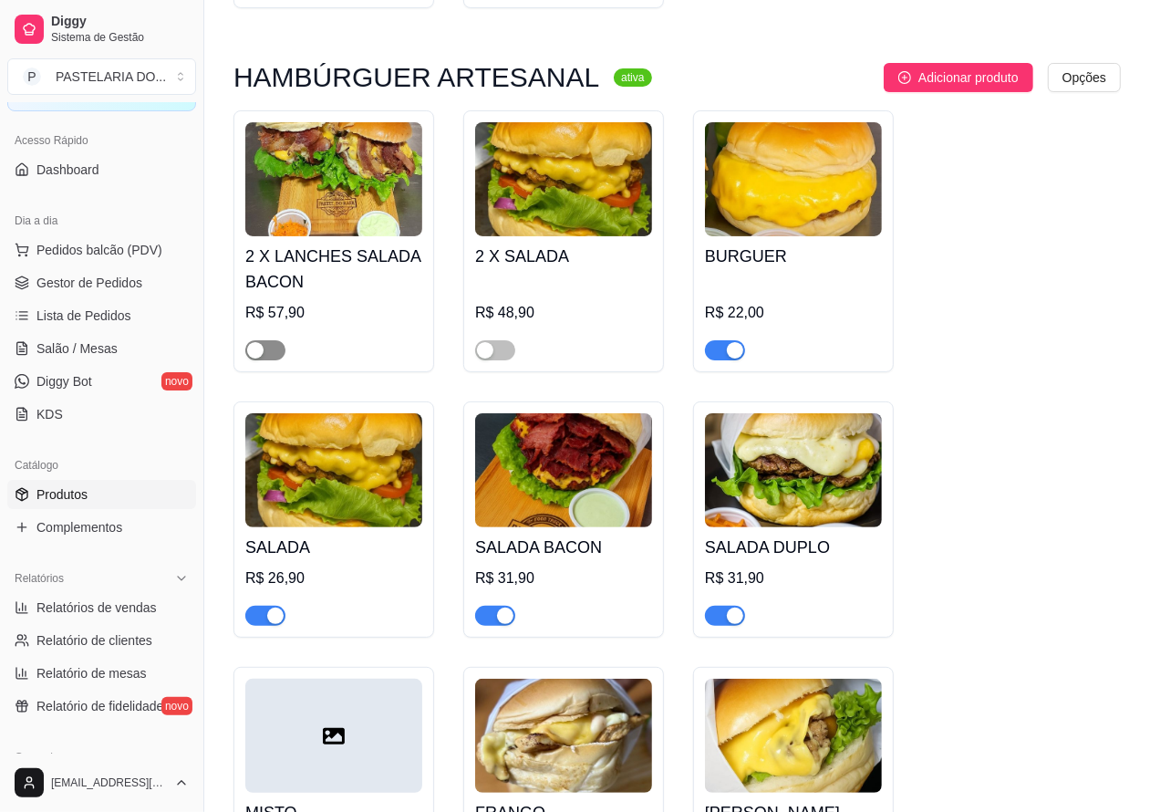
click at [260, 348] on div "button" at bounding box center [255, 350] width 16 height 16
click at [134, 248] on span "Pedidos balcão (PDV)" at bounding box center [99, 250] width 126 height 18
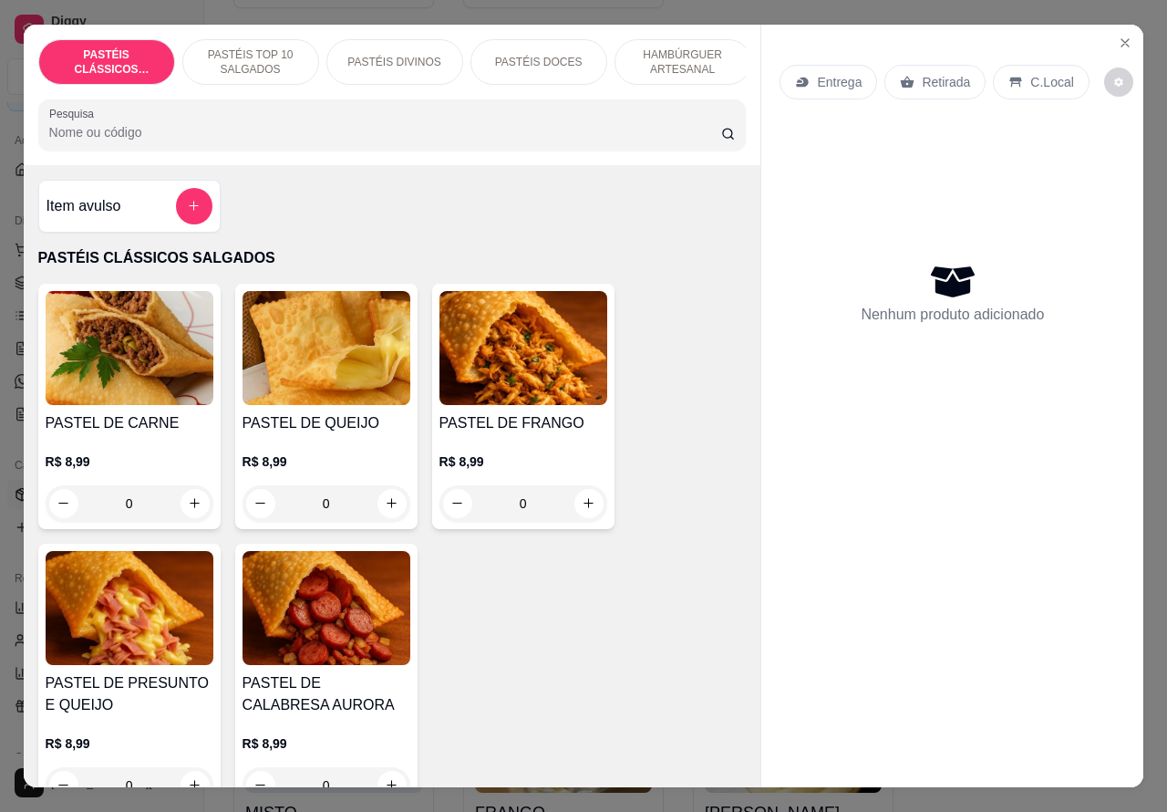
click at [679, 57] on p "HAMBÚRGUER ARTESANAL" at bounding box center [683, 61] width 106 height 29
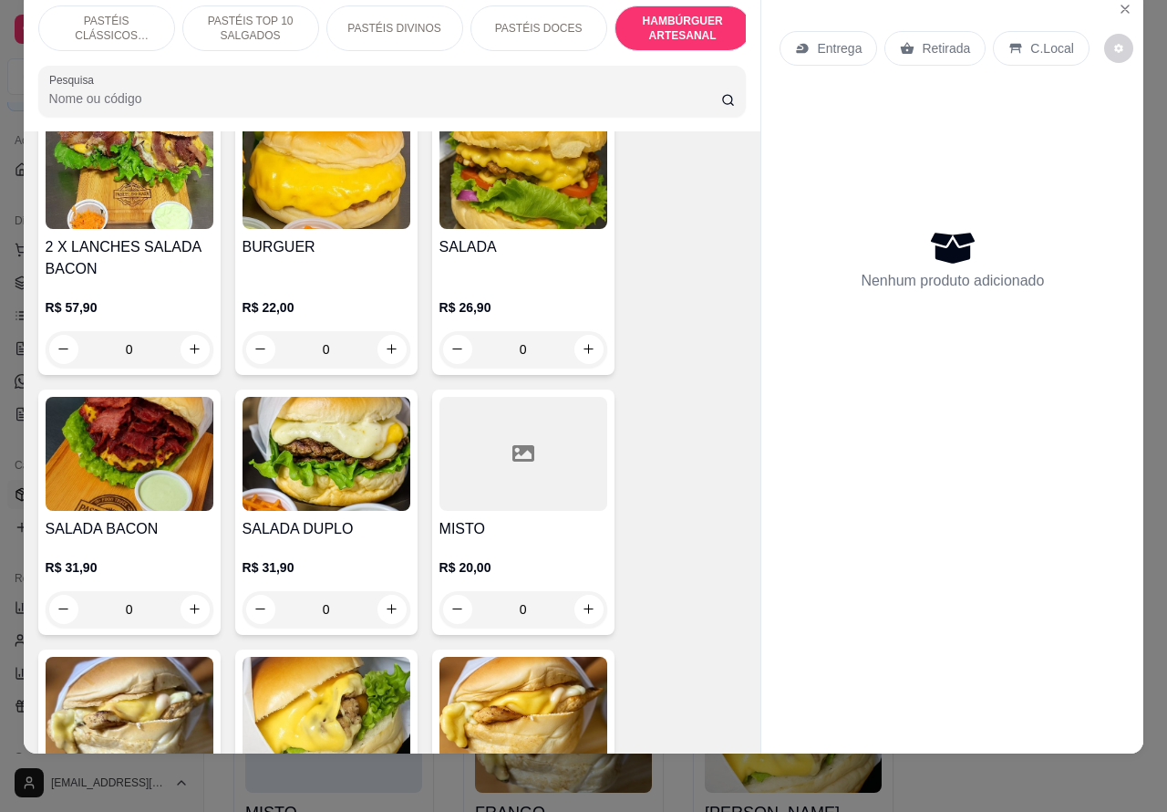
scroll to position [4198, 0]
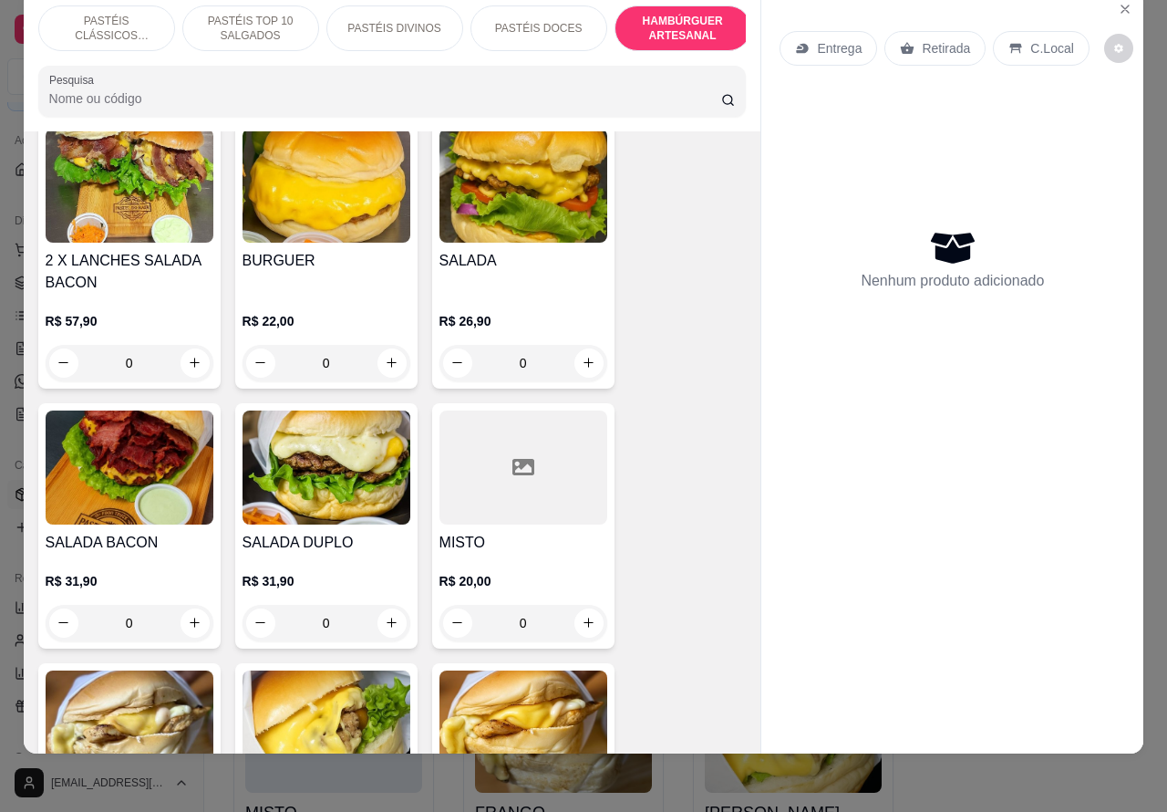
click at [180, 345] on div "0" at bounding box center [130, 363] width 168 height 36
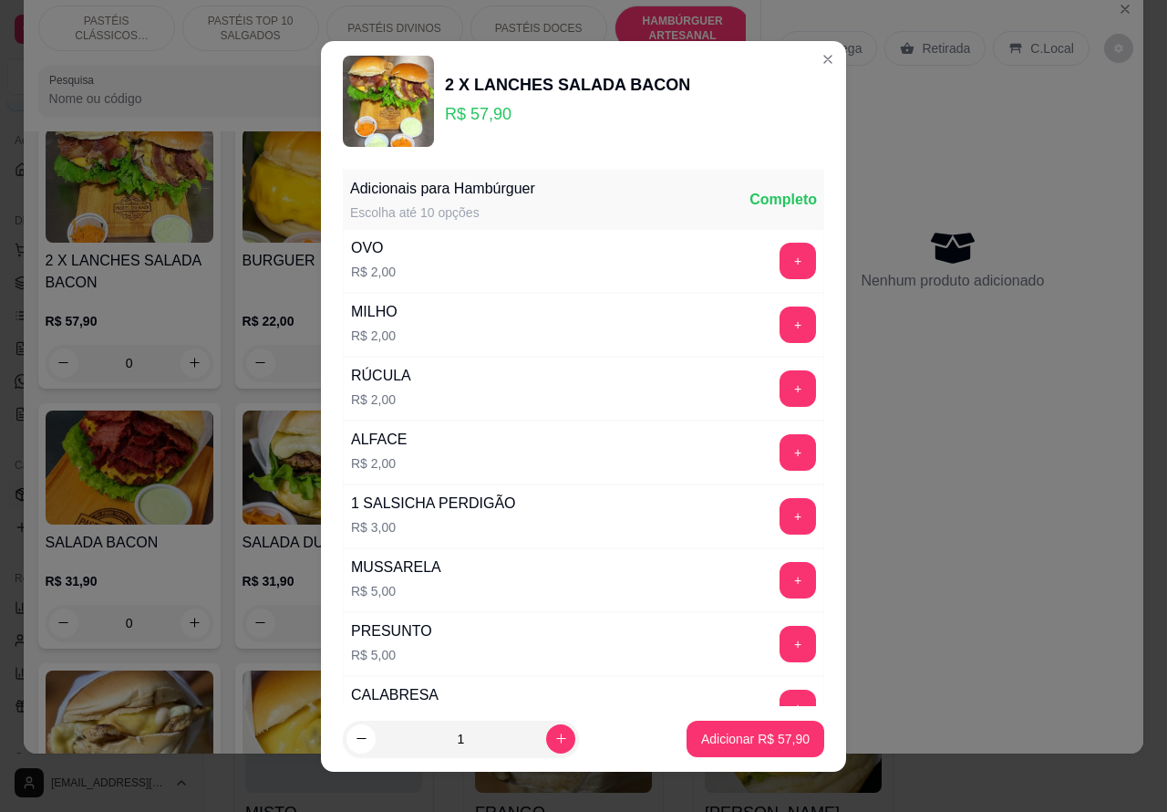
click at [722, 739] on p "Adicionar R$ 57,90" at bounding box center [755, 739] width 109 height 18
type input "1"
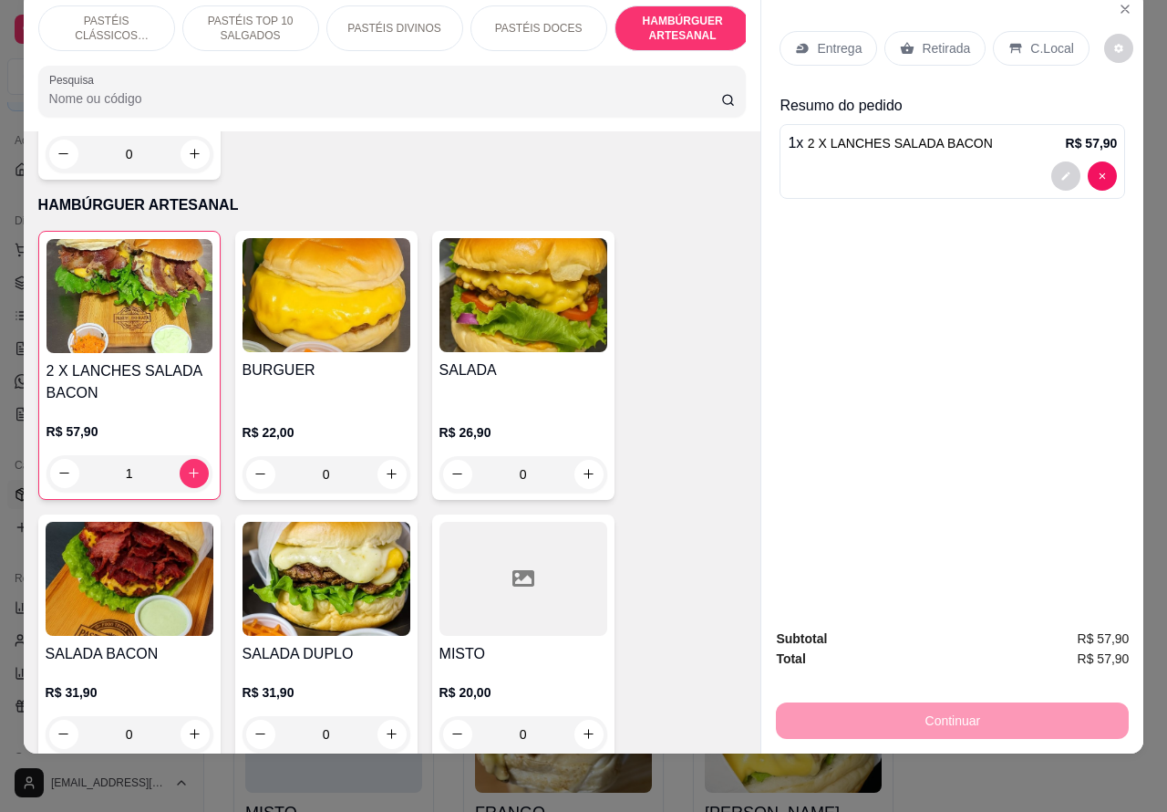
scroll to position [3940, 0]
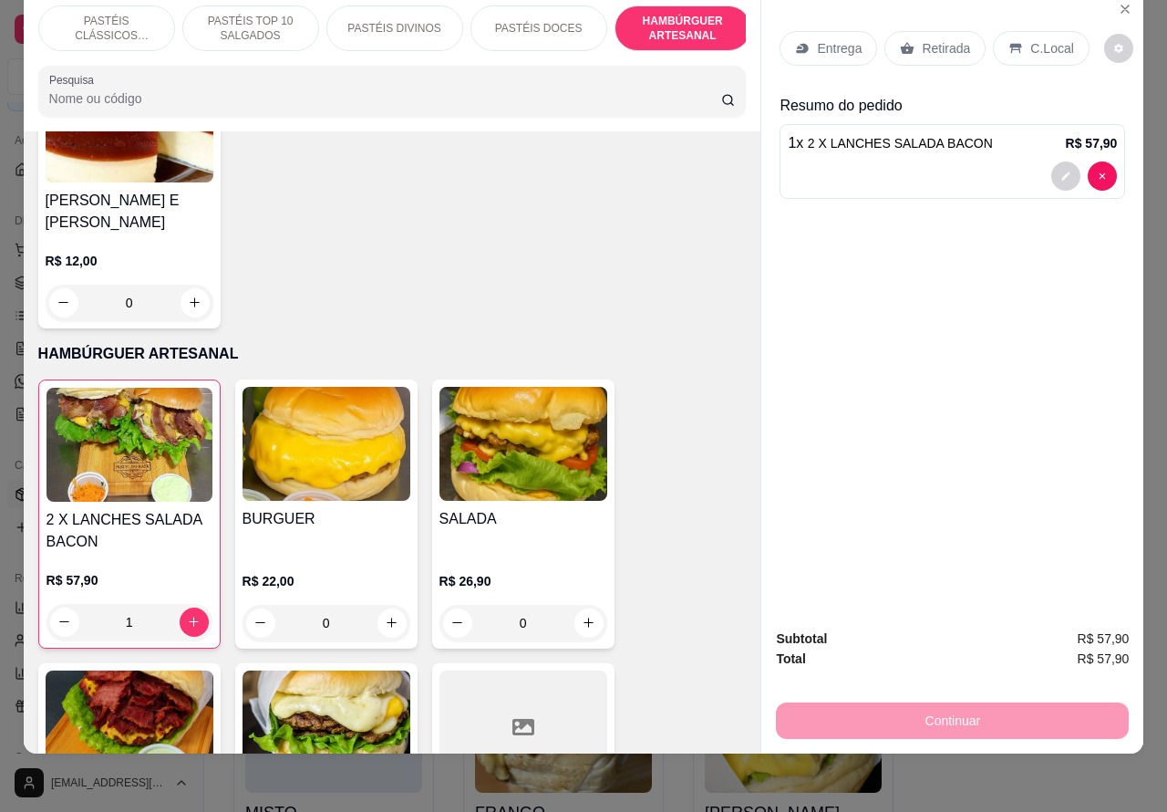
click at [379, 605] on div "0" at bounding box center [327, 623] width 168 height 36
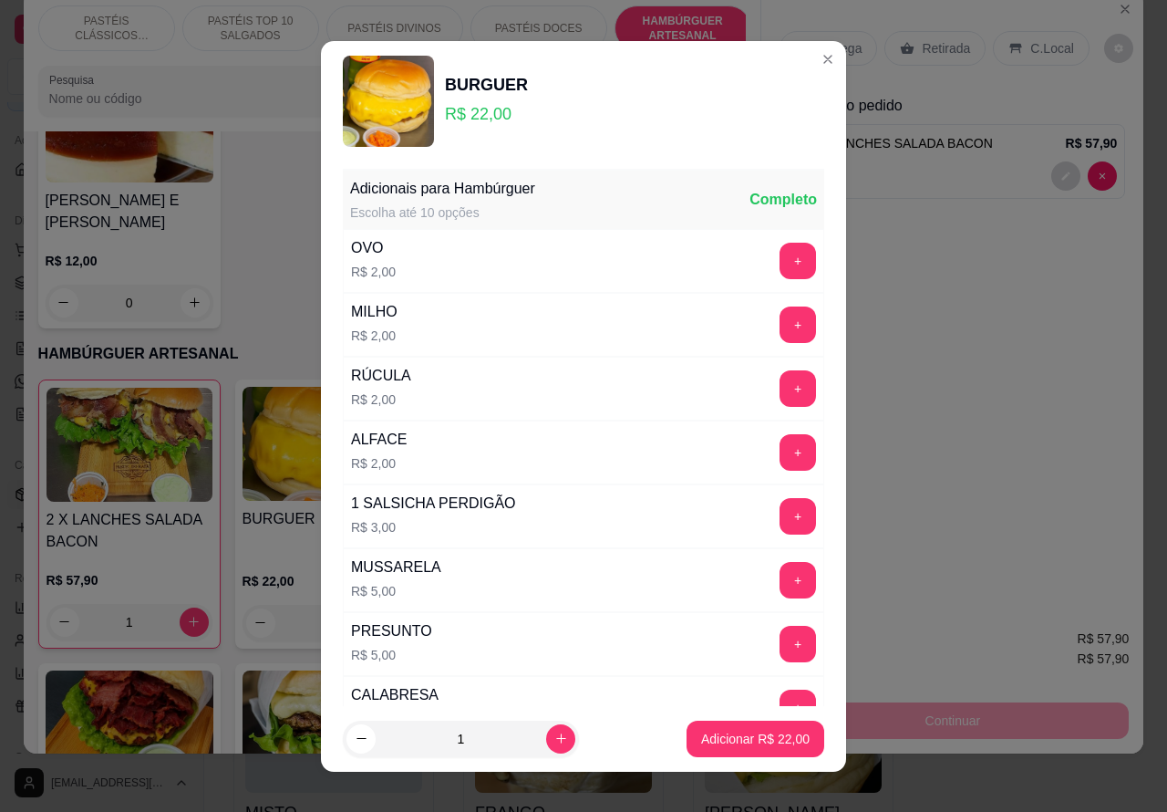
click at [718, 735] on p "Adicionar R$ 22,00" at bounding box center [755, 739] width 109 height 18
type input "1"
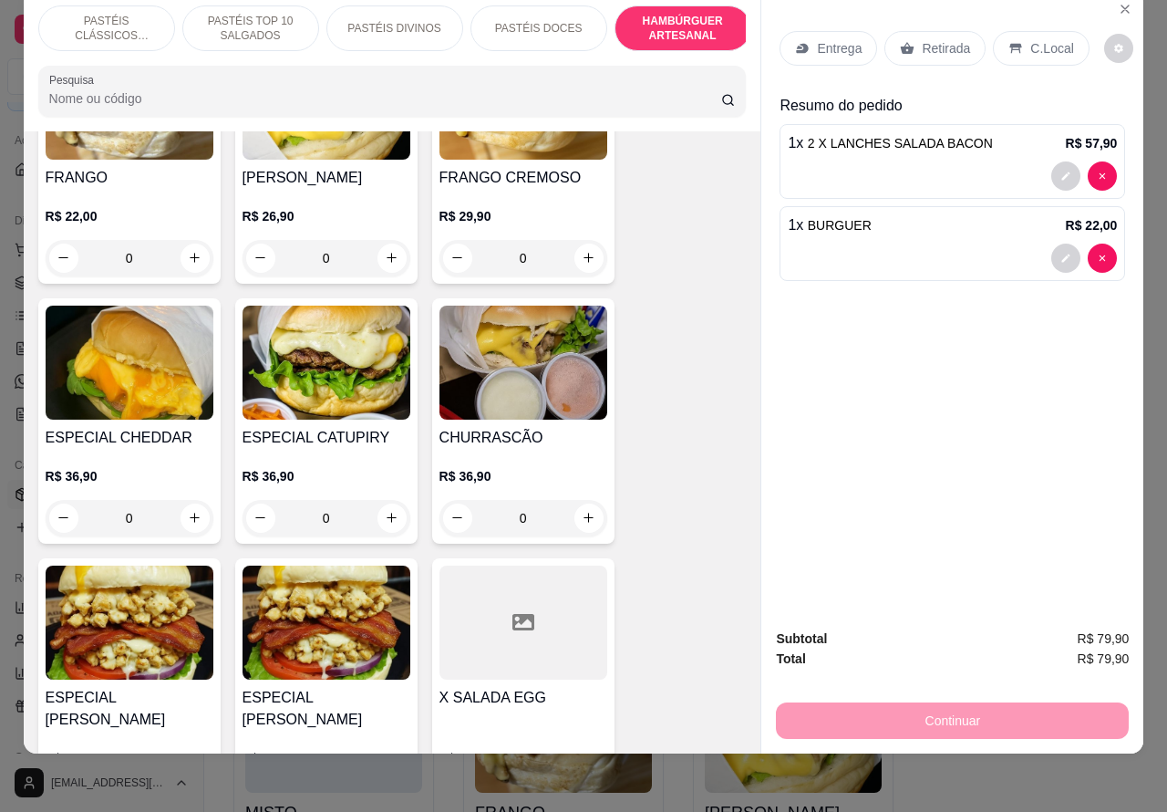
scroll to position [4850, 0]
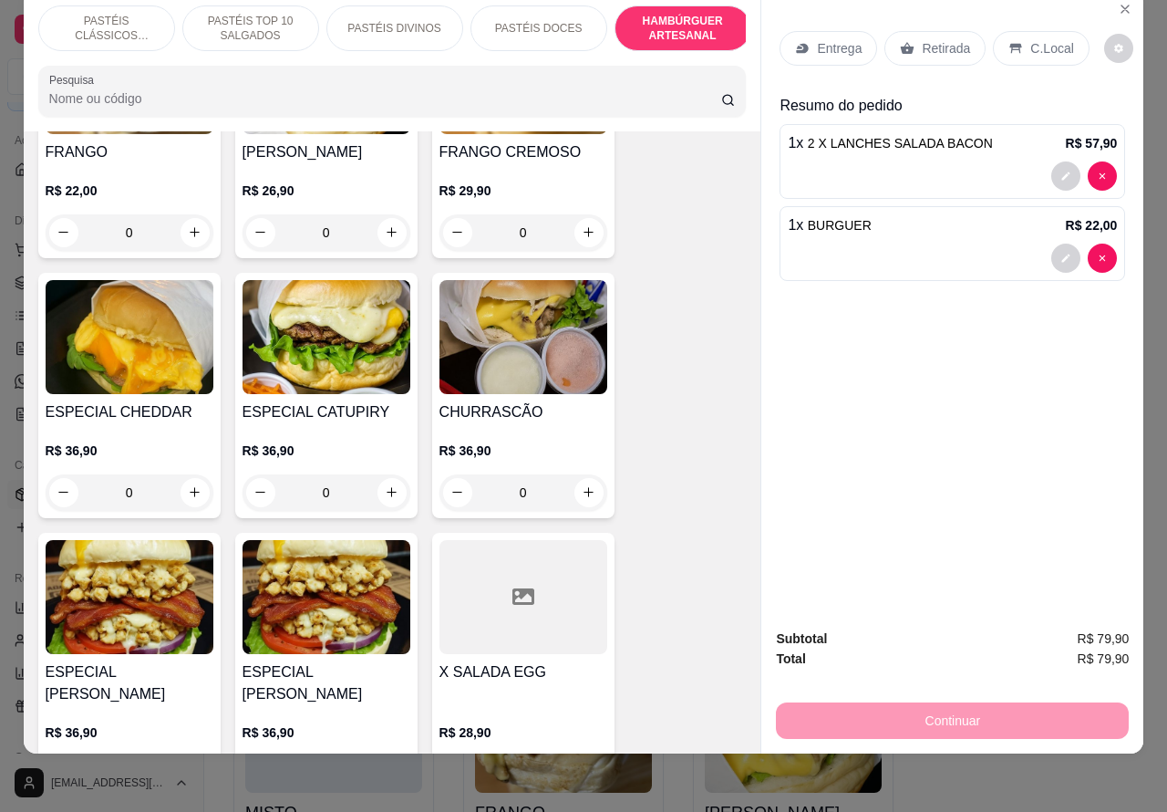
click at [390, 474] on div "0" at bounding box center [327, 492] width 168 height 36
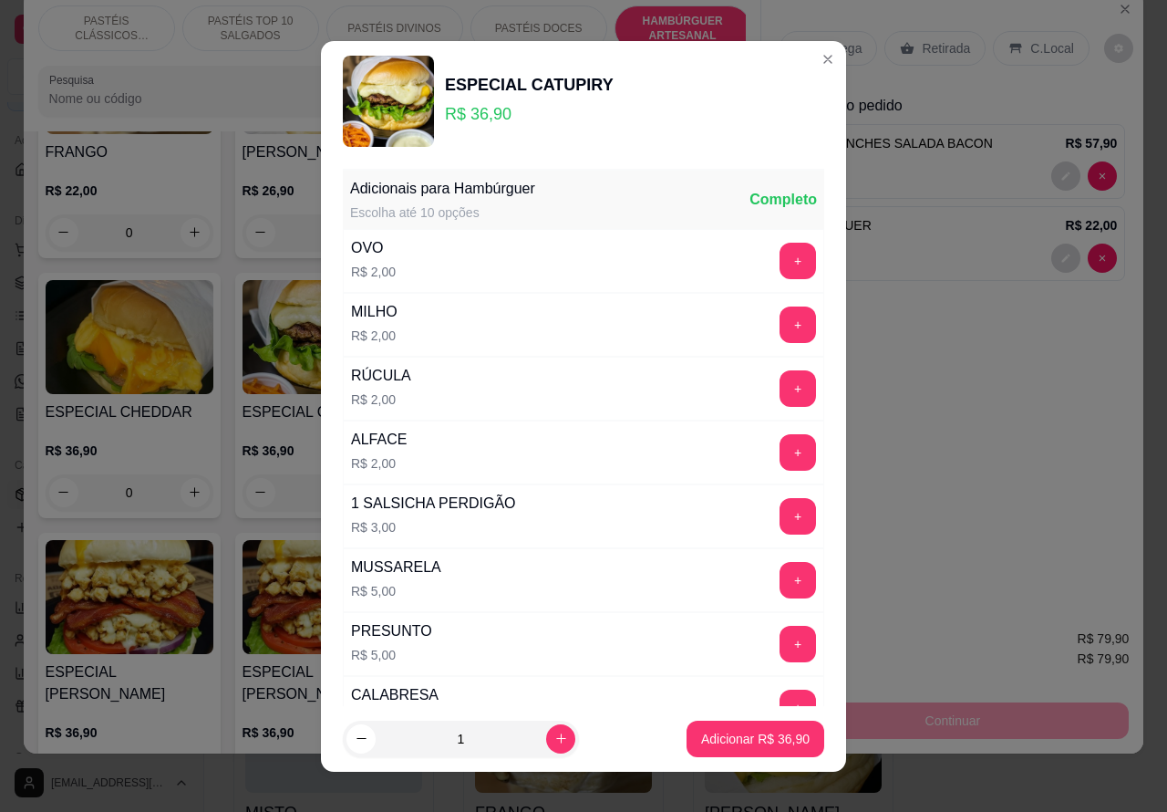
click at [709, 741] on p "Adicionar R$ 36,90" at bounding box center [755, 739] width 109 height 18
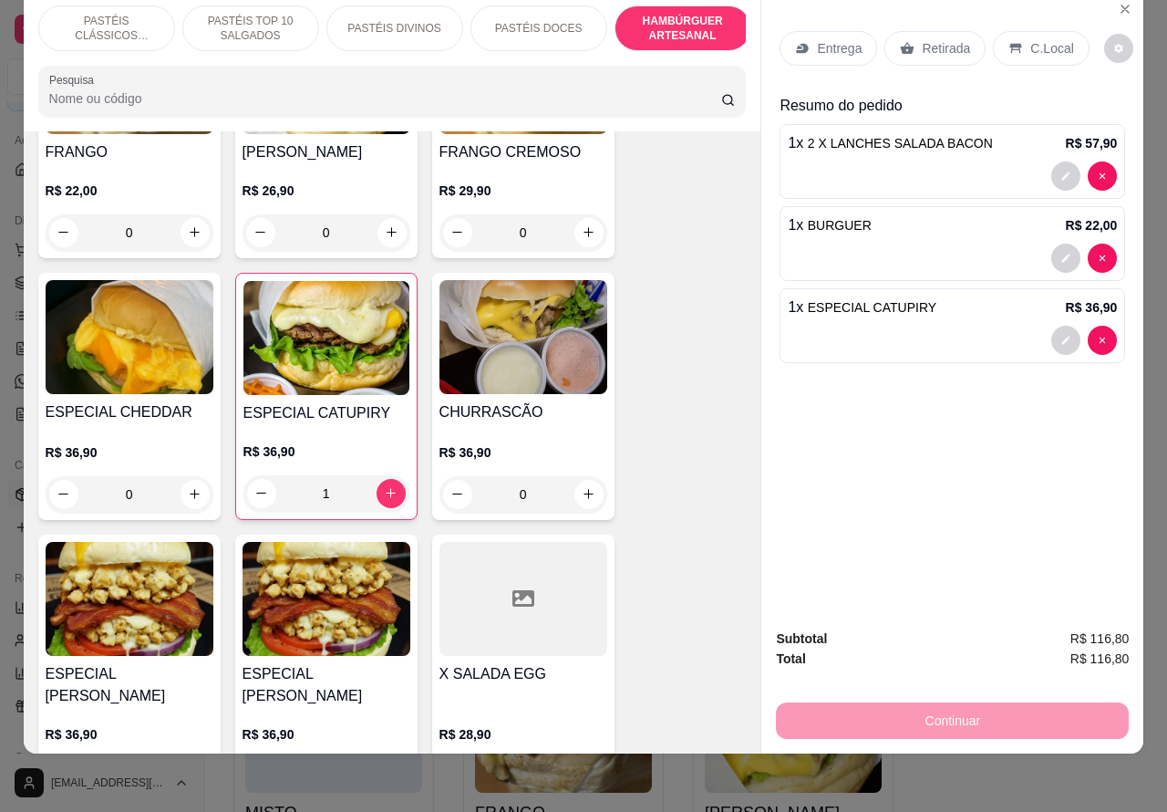
type input "1"
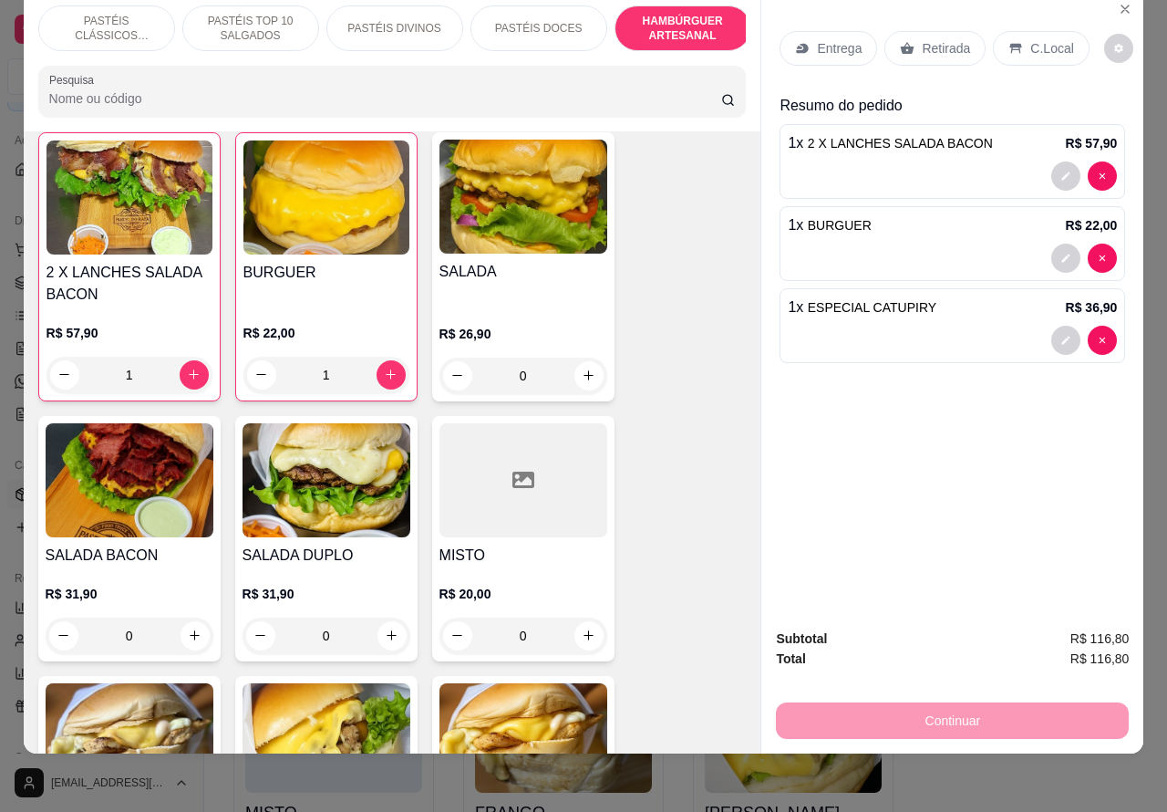
scroll to position [4226, 0]
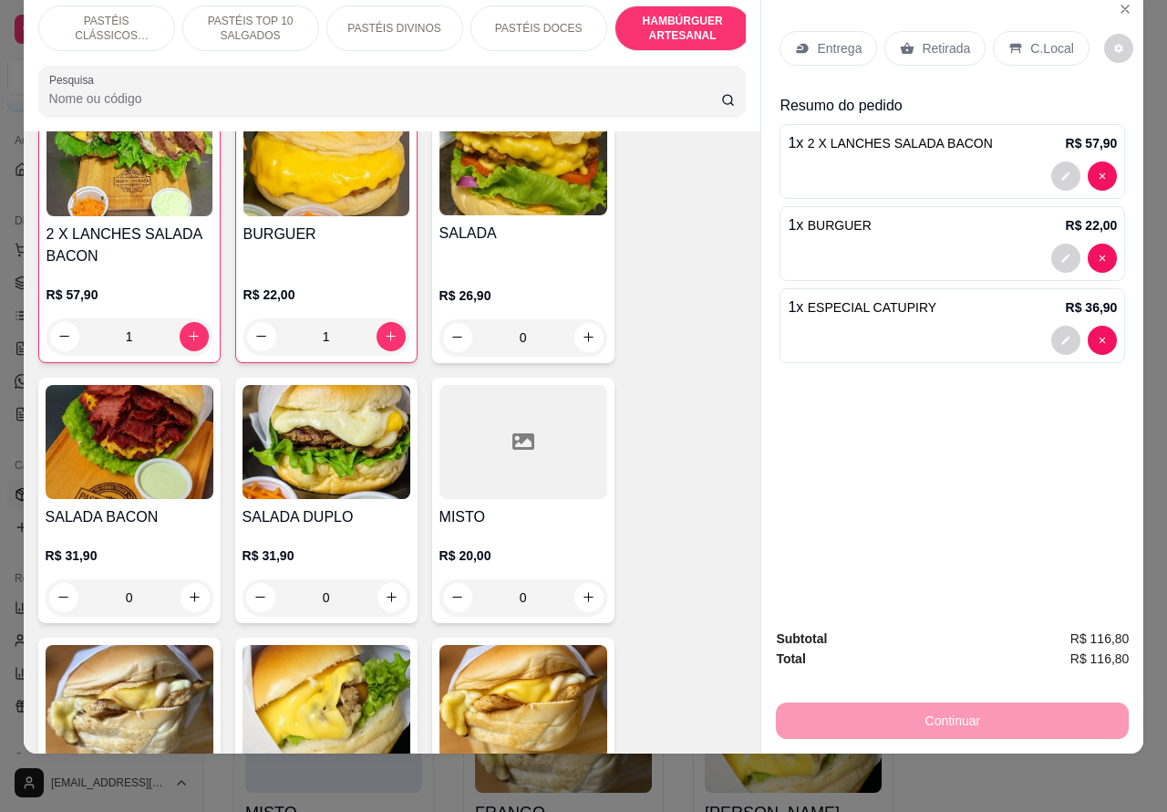
click at [589, 328] on div "0" at bounding box center [524, 337] width 168 height 36
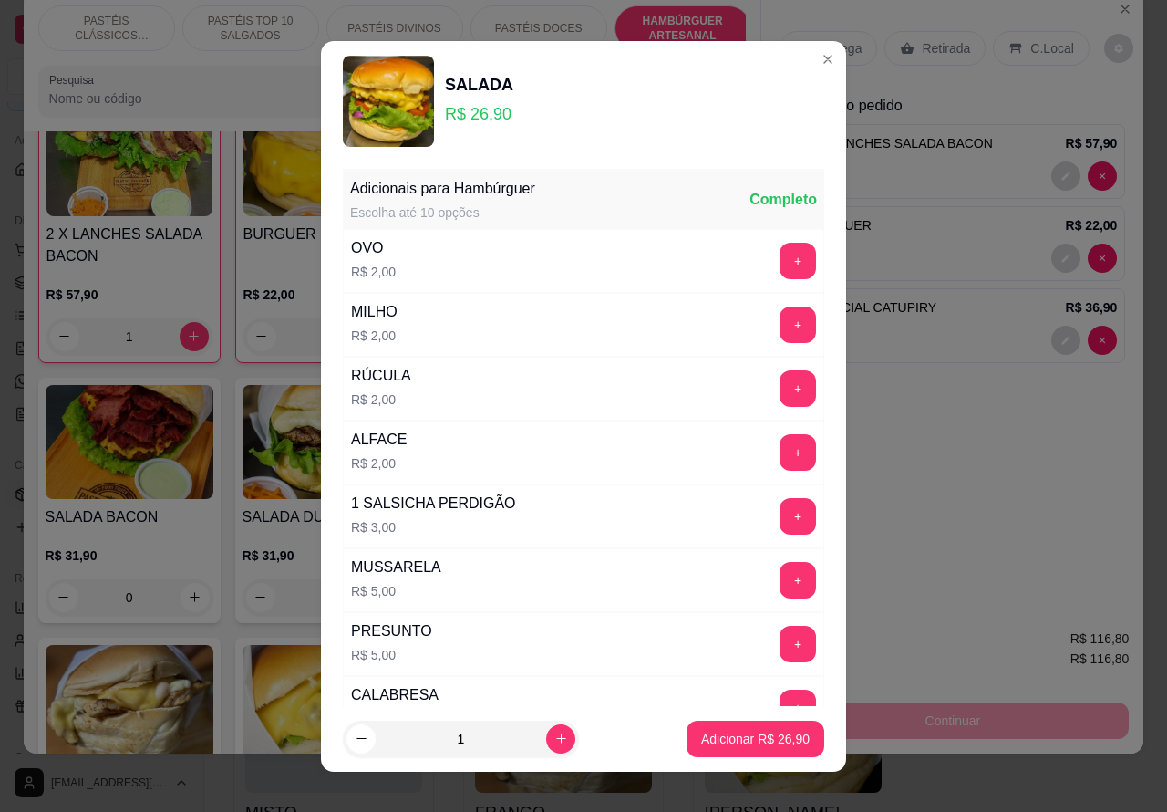
click at [718, 731] on p "Adicionar R$ 26,90" at bounding box center [755, 739] width 109 height 18
type input "1"
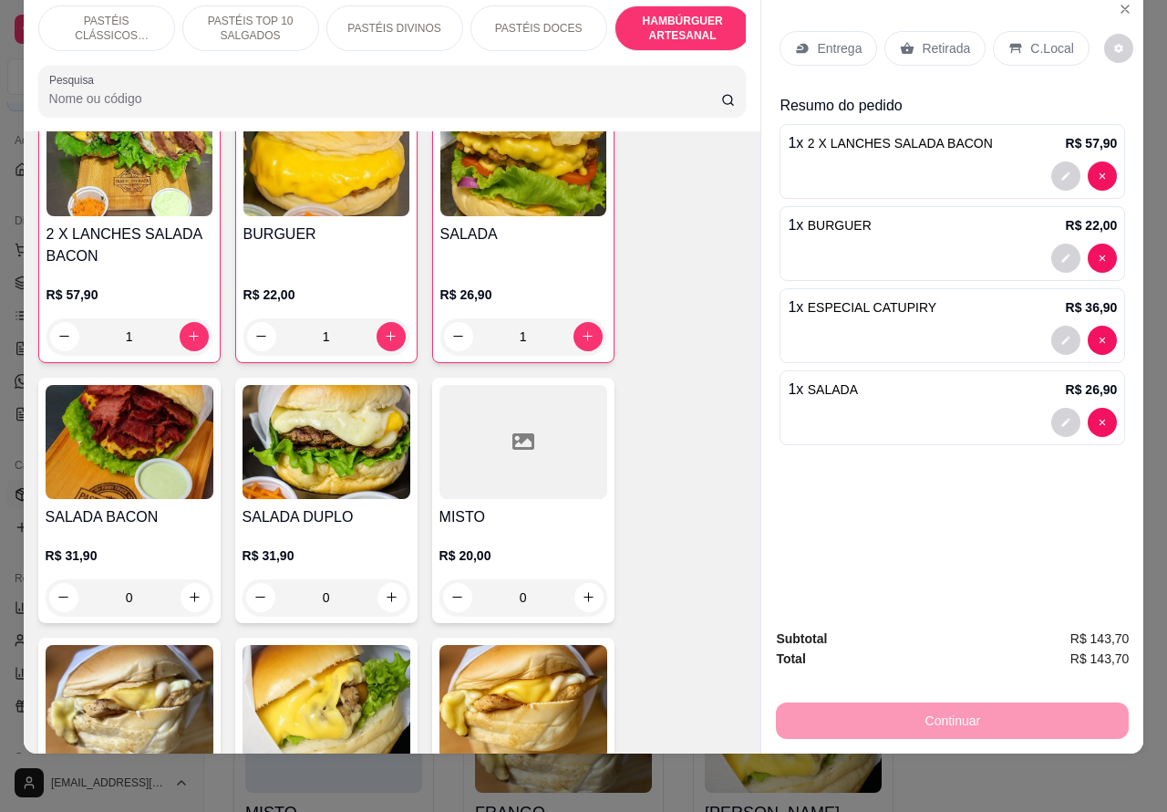
scroll to position [0, 0]
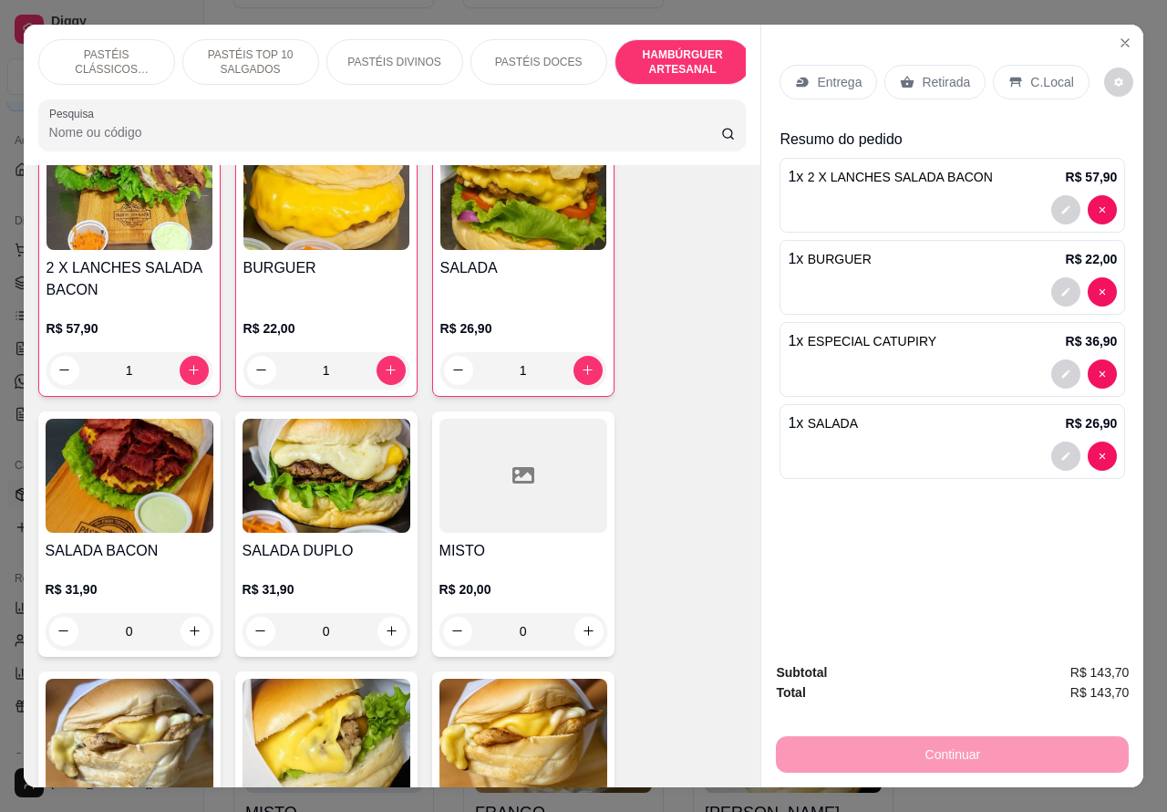
click at [935, 73] on p "Retirada" at bounding box center [946, 82] width 48 height 18
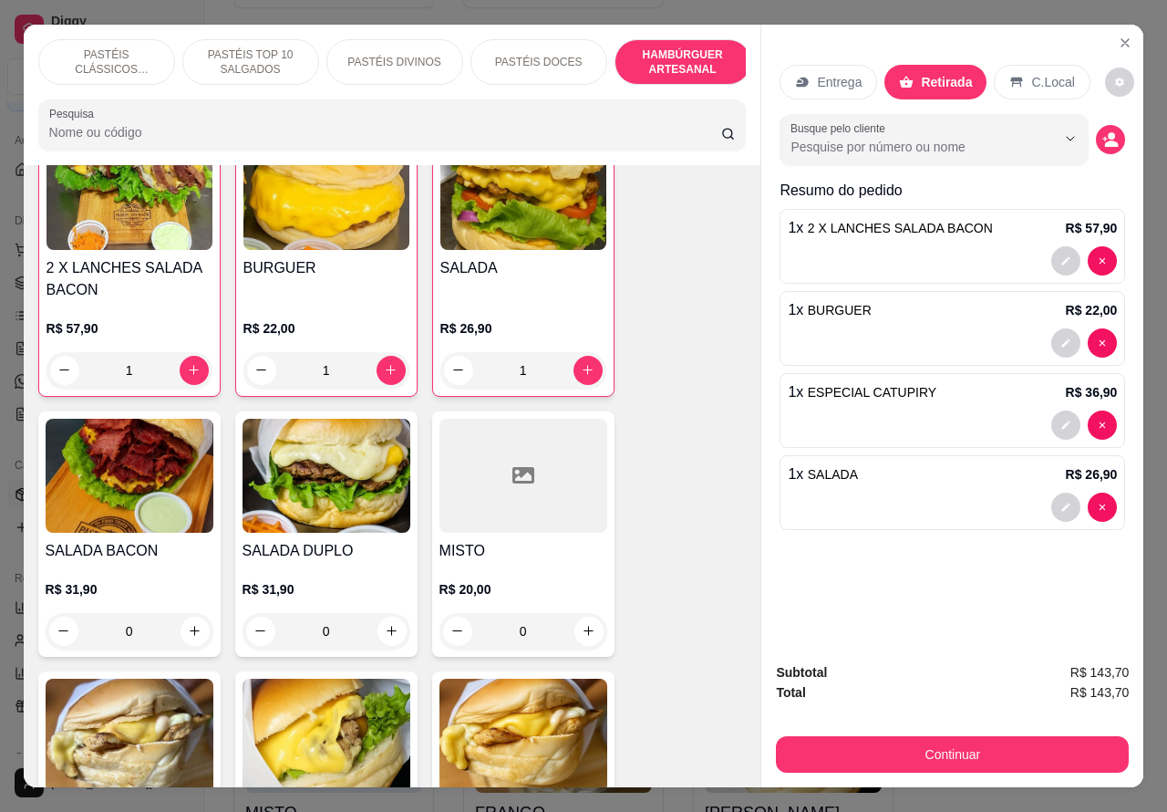
click at [880, 493] on div at bounding box center [952, 507] width 329 height 29
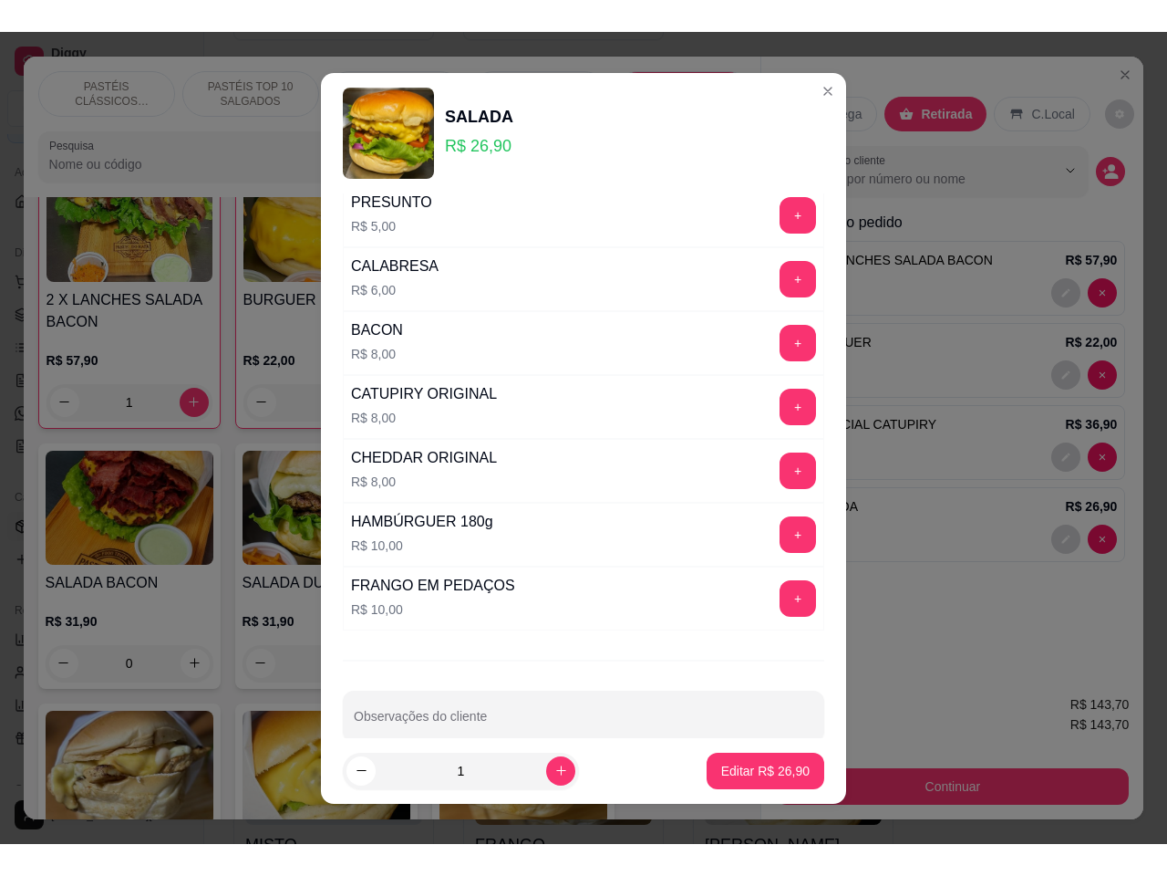
scroll to position [494, 0]
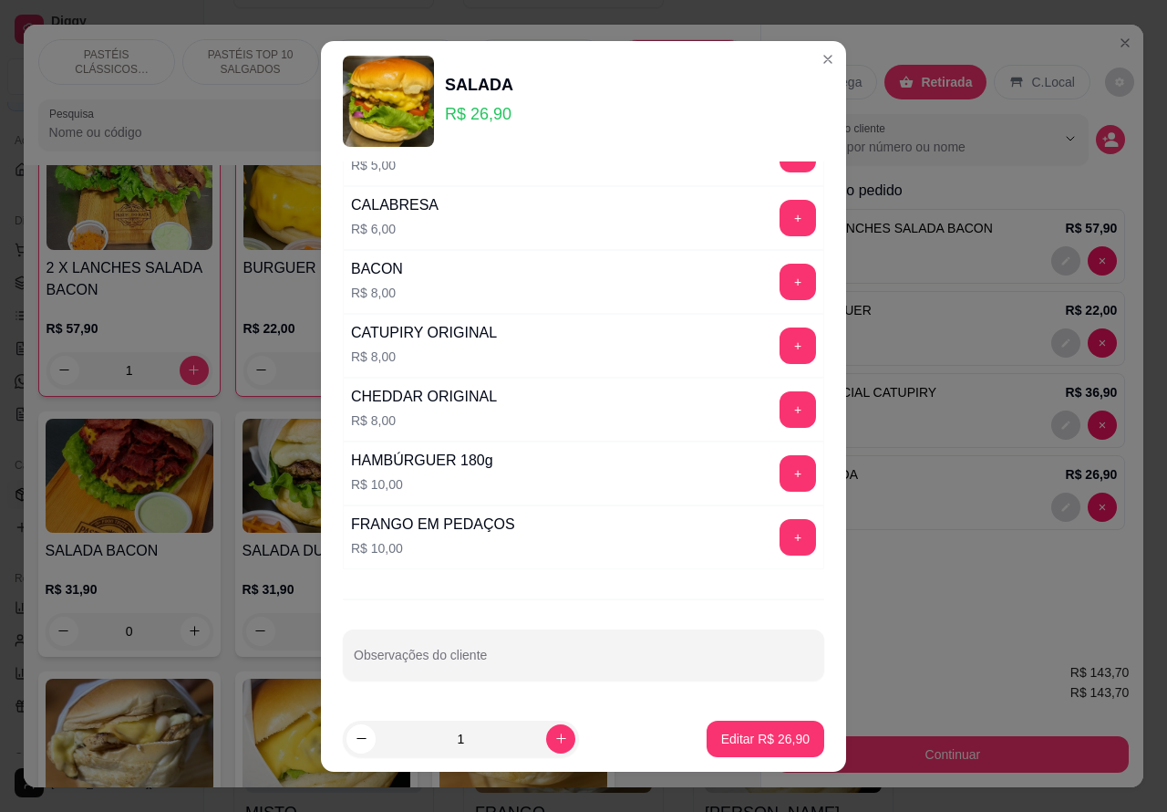
click at [568, 659] on input "Observações do cliente" at bounding box center [584, 662] width 460 height 18
type input "X"
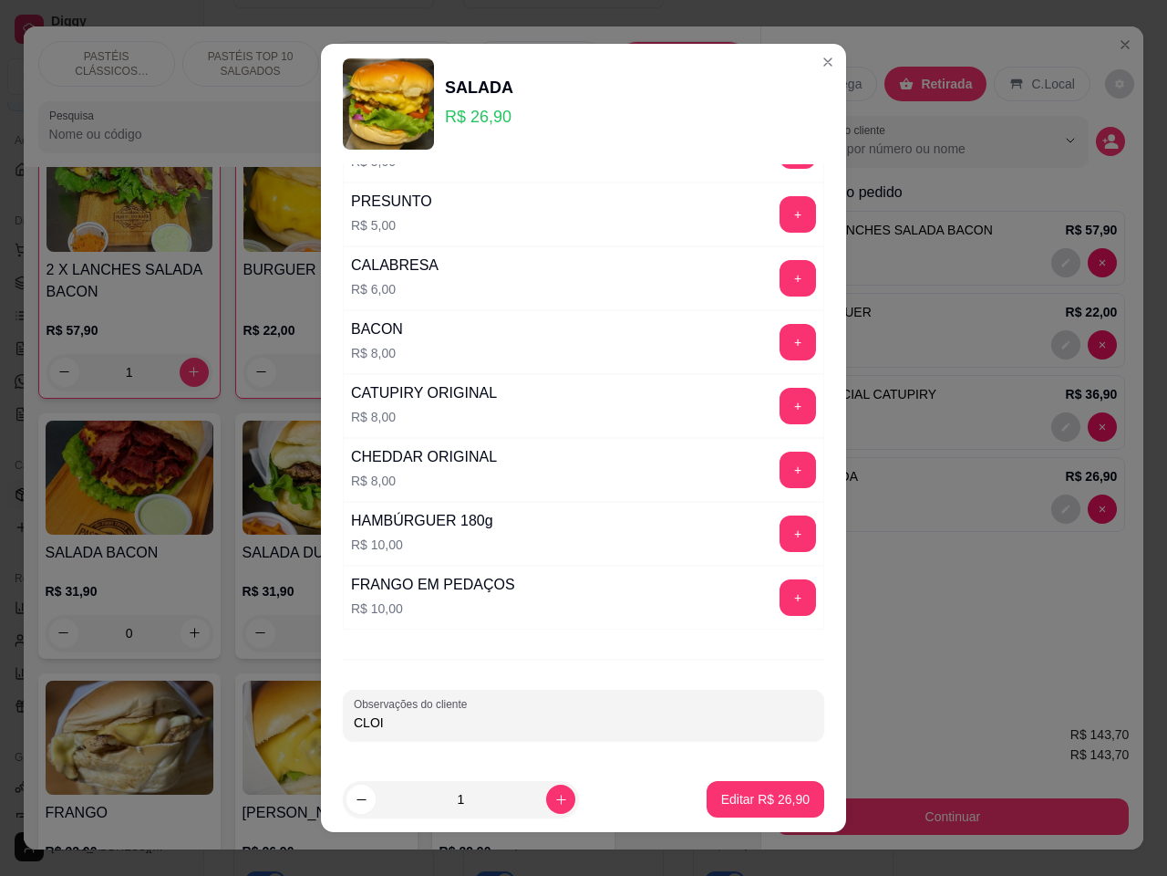
scroll to position [438, 0]
type input "CLIENTE ESTA AGUARDANDO PISCINA"
click at [731, 791] on p "Editar R$ 26,90" at bounding box center [765, 799] width 88 height 18
type input "0"
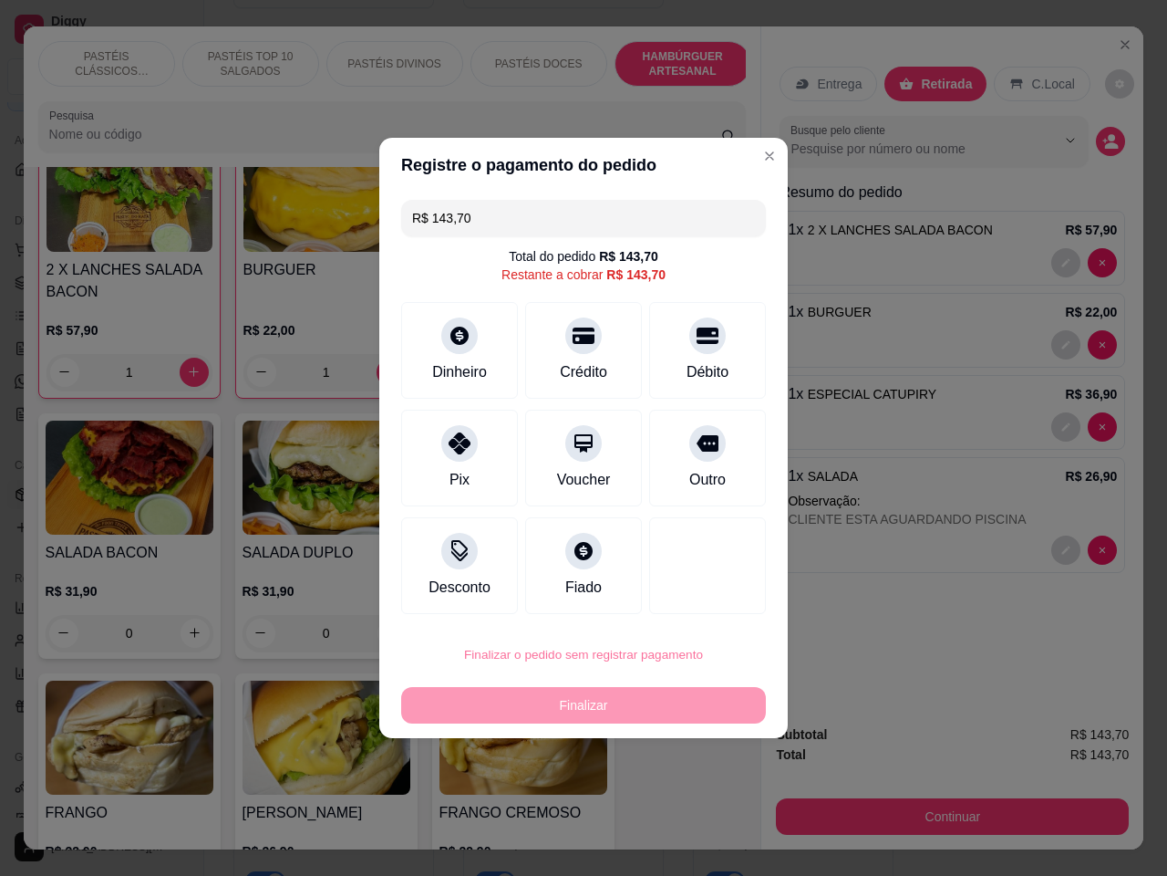
click at [690, 808] on button "Confirmar" at bounding box center [697, 805] width 67 height 28
type input "0"
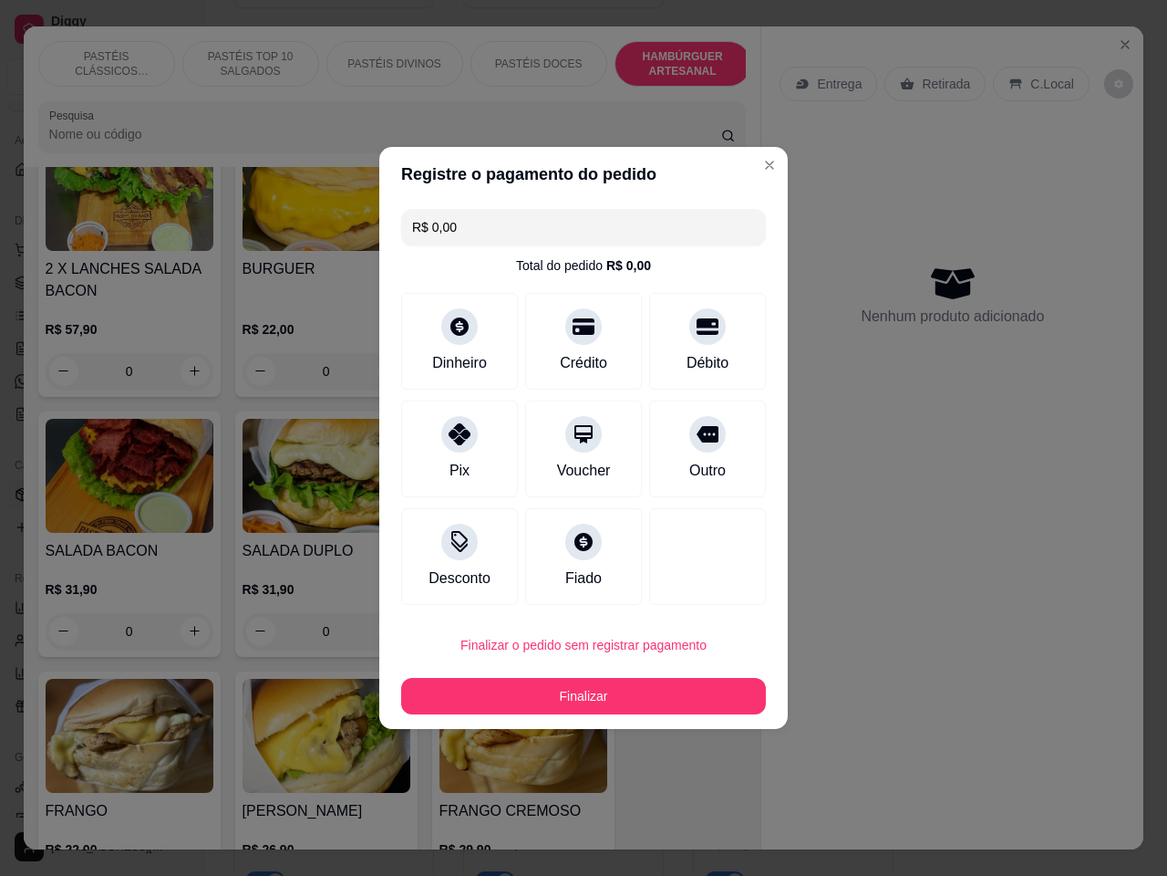
type input "R$ 0,00"
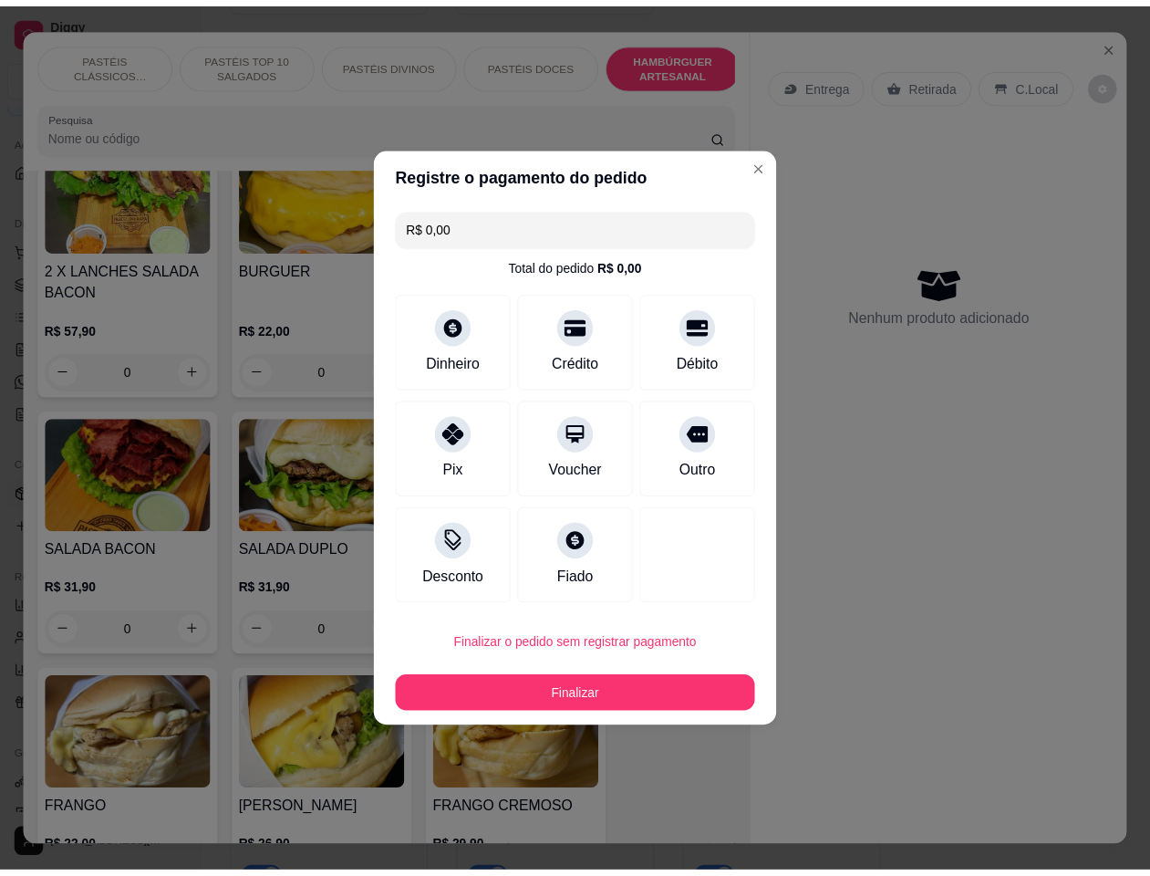
scroll to position [4225, 0]
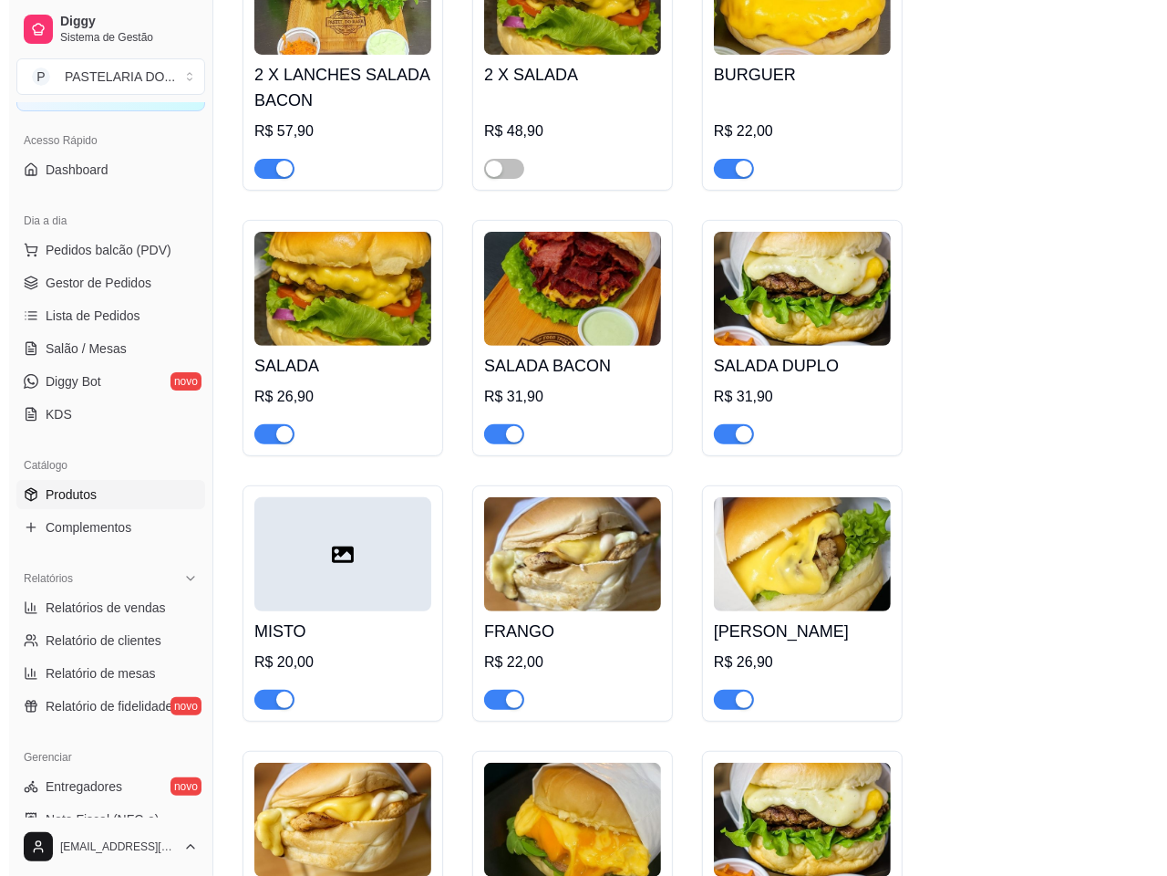
scroll to position [4752, 0]
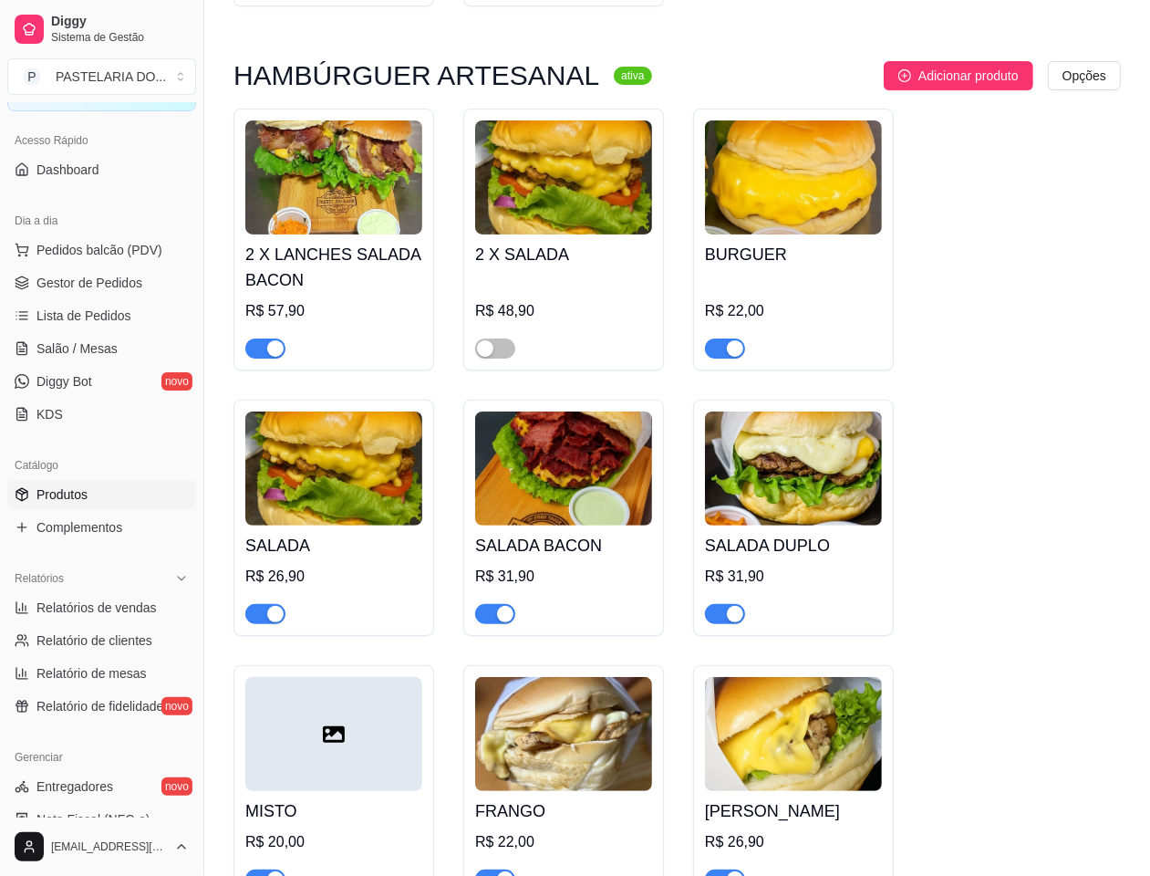
click at [267, 347] on div "button" at bounding box center [275, 348] width 16 height 16
click at [138, 243] on span "Pedidos balcão (PDV)" at bounding box center [99, 250] width 126 height 18
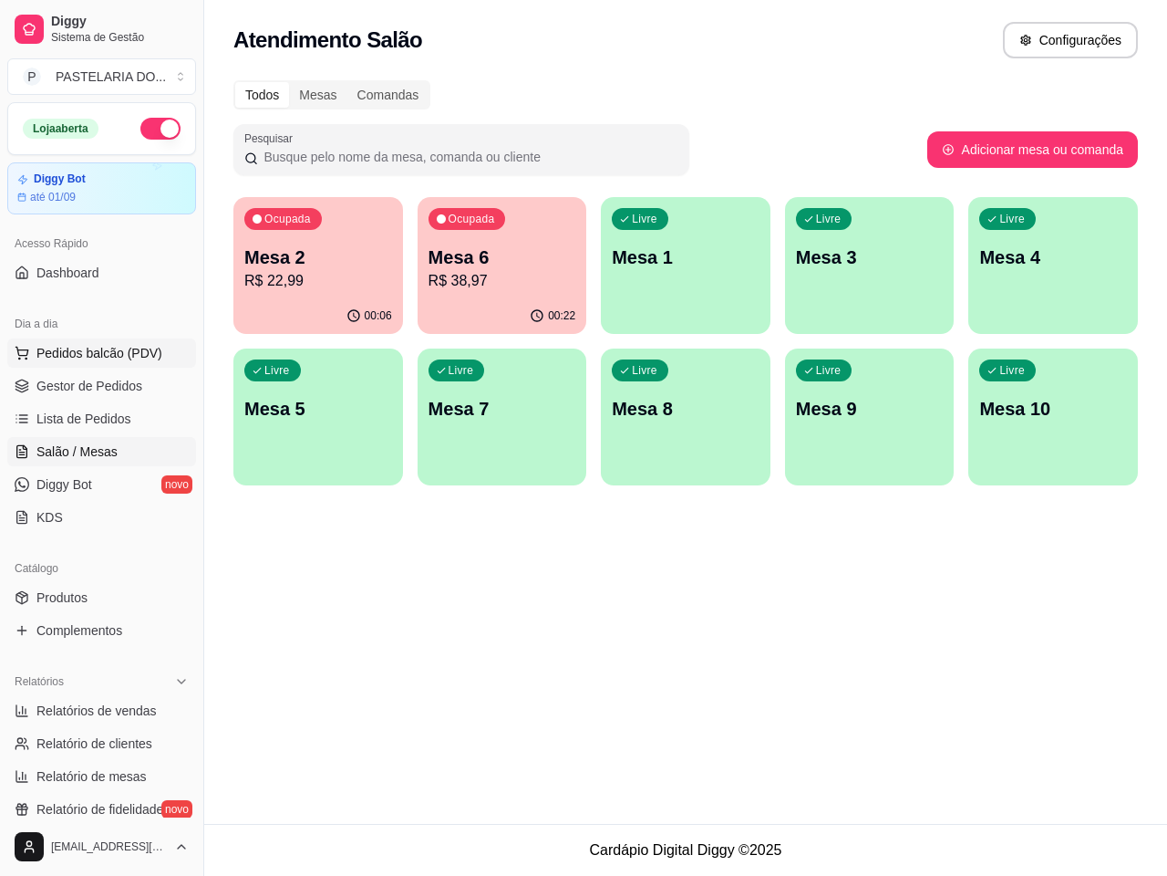
click at [134, 358] on span "Pedidos balcão (PDV)" at bounding box center [99, 353] width 126 height 18
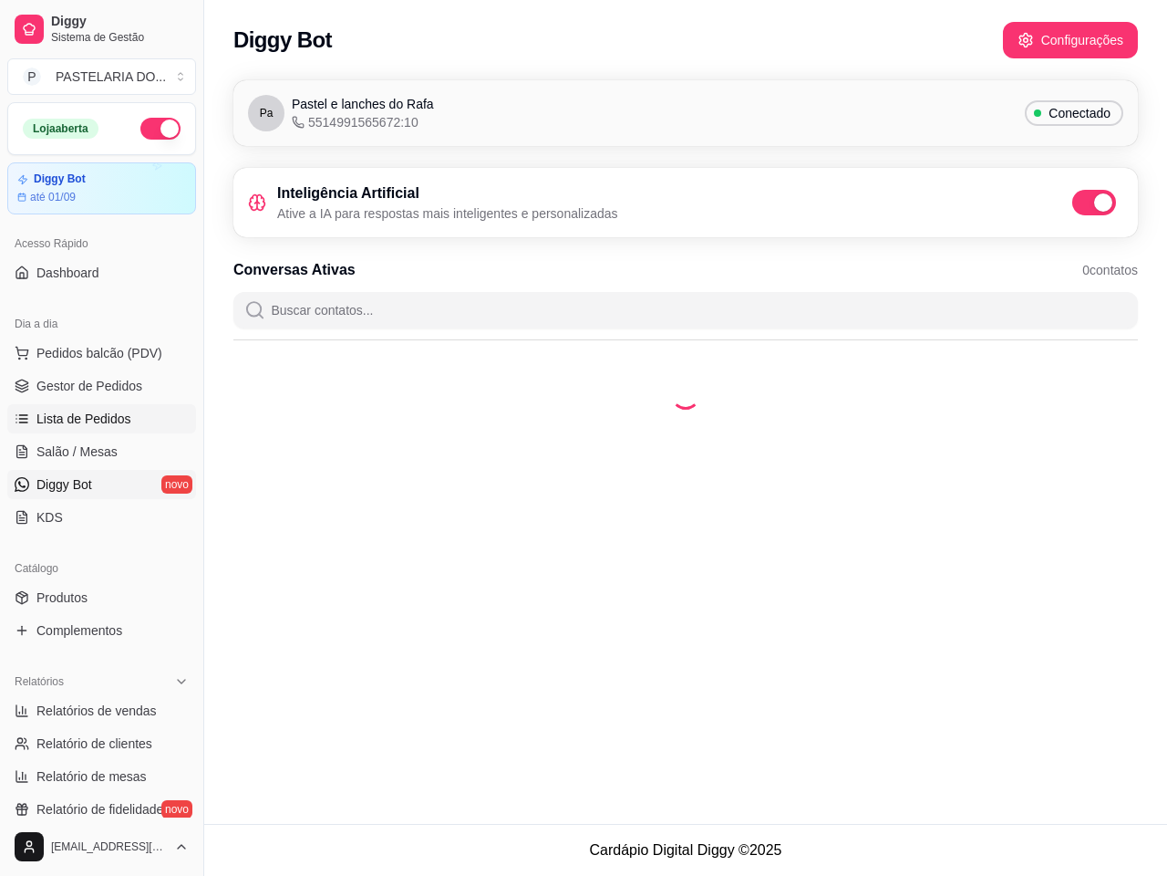
click at [133, 420] on link "Lista de Pedidos" at bounding box center [101, 418] width 189 height 29
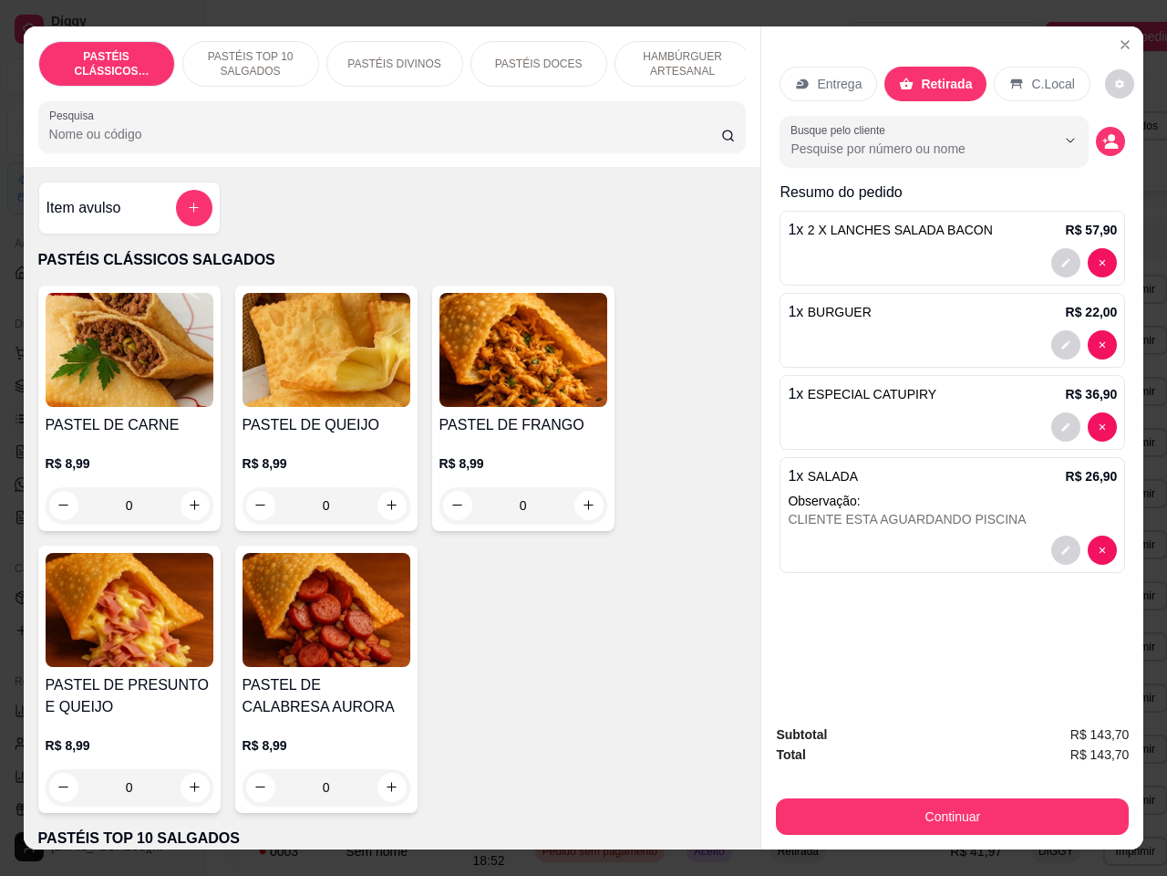
click at [840, 75] on p "Entrega" at bounding box center [839, 84] width 45 height 18
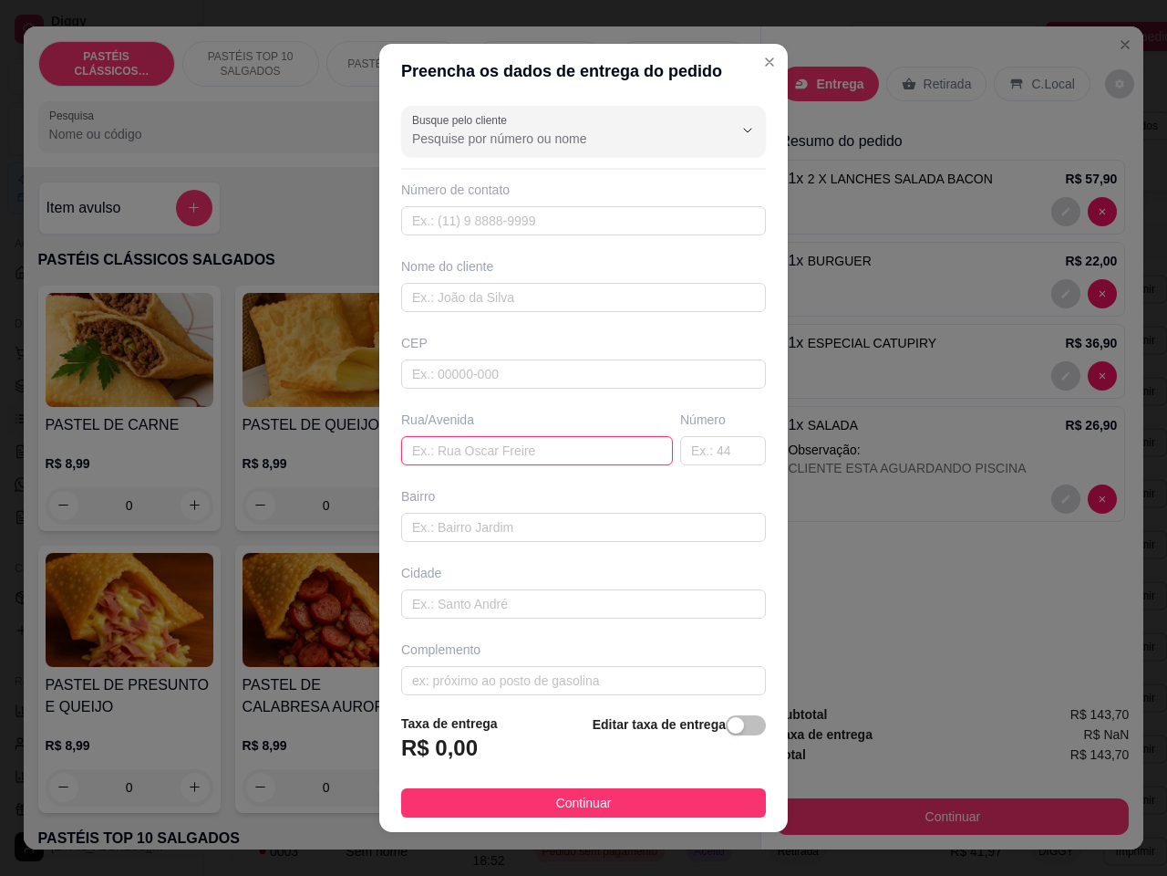
click at [531, 448] on input "text" at bounding box center [537, 450] width 272 height 29
type input "r"
type input "[PERSON_NAME]"
click at [680, 445] on input "text" at bounding box center [723, 450] width 86 height 29
type input "485"
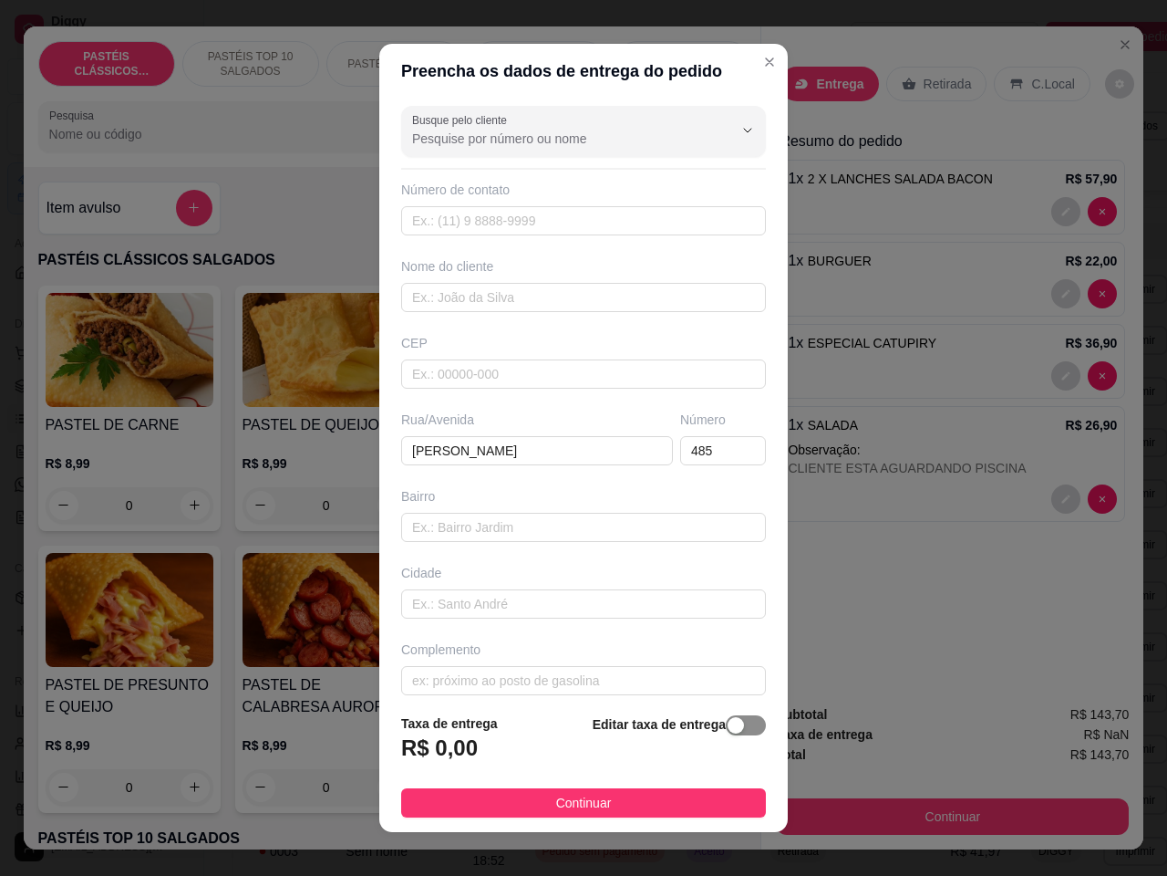
click at [728, 718] on div "button" at bounding box center [736, 725] width 16 height 16
click at [413, 749] on input "0,00" at bounding box center [499, 755] width 195 height 35
type input "1,00"
click at [520, 526] on input "text" at bounding box center [583, 527] width 365 height 29
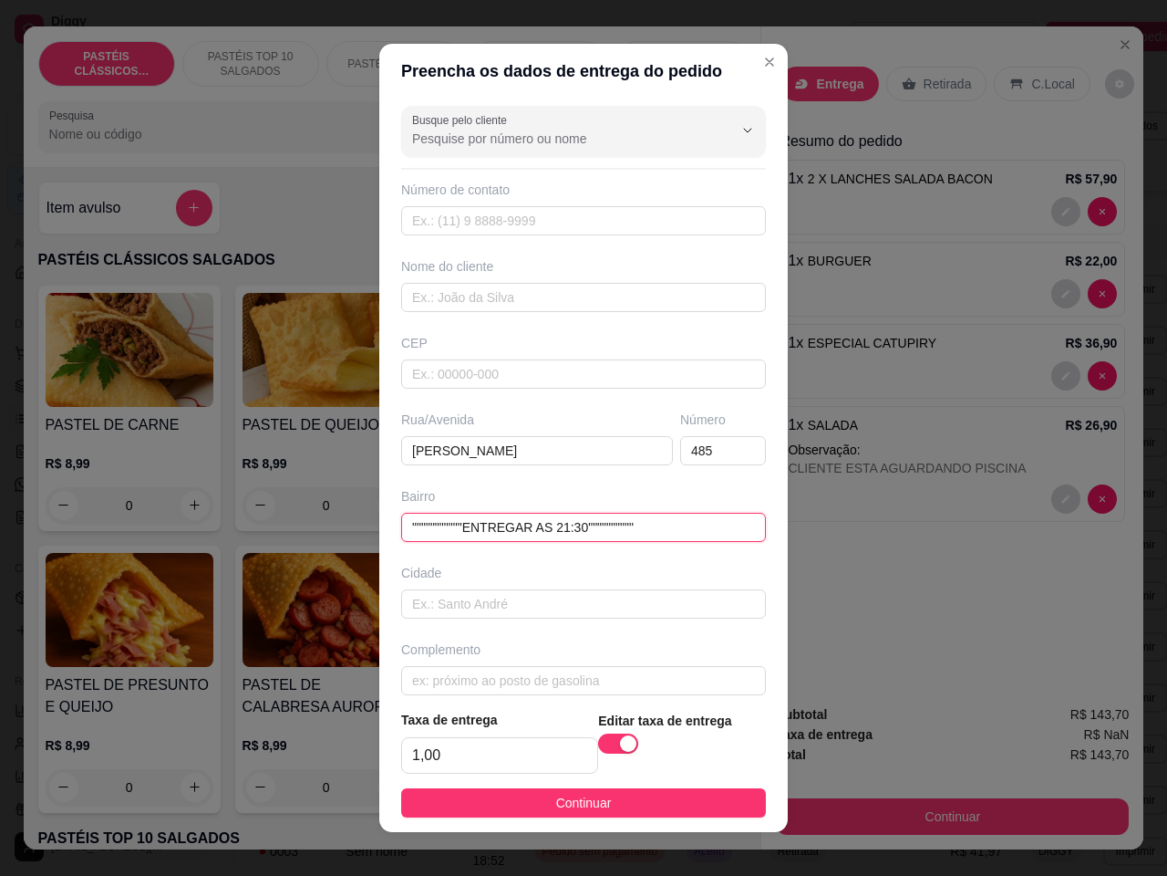
type input """"""""""""ENTREGAR AS 21:30""""""""""""
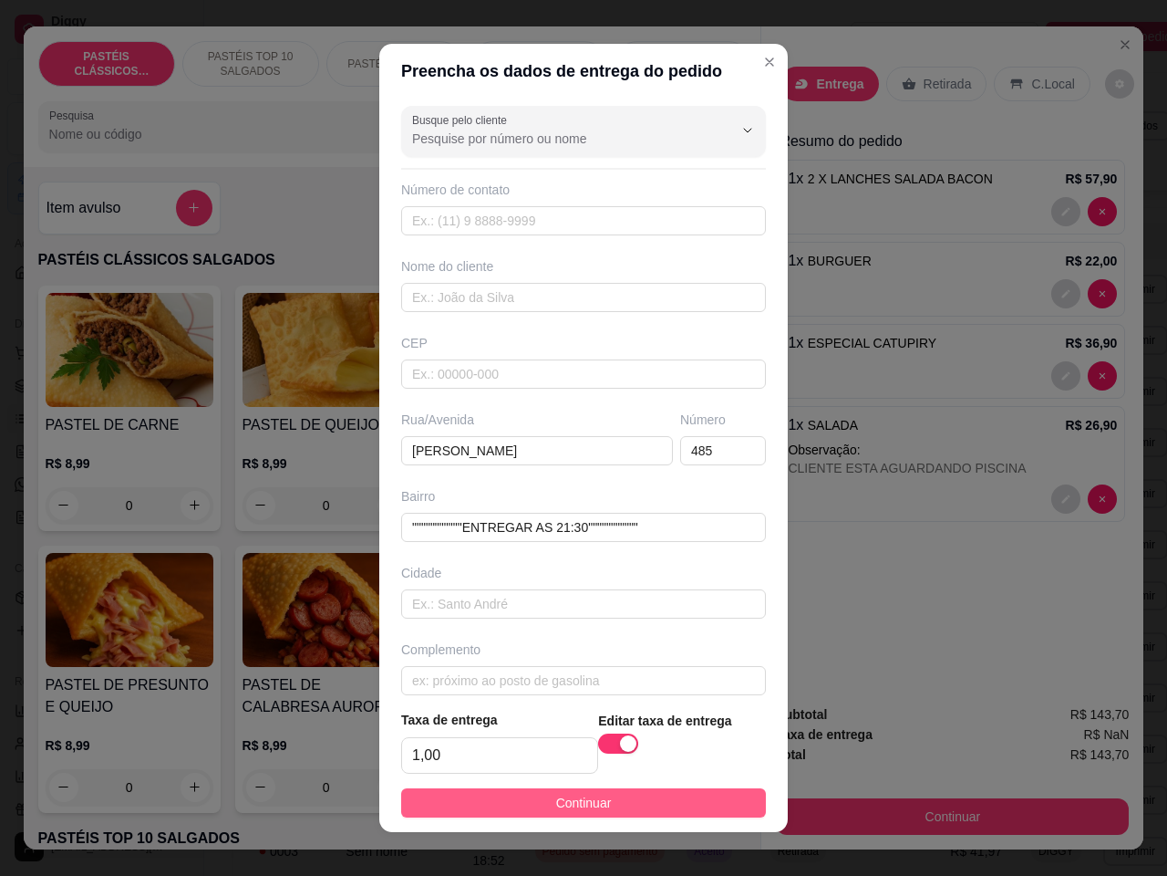
click at [684, 798] on button "Continuar" at bounding box center [583, 802] width 365 height 29
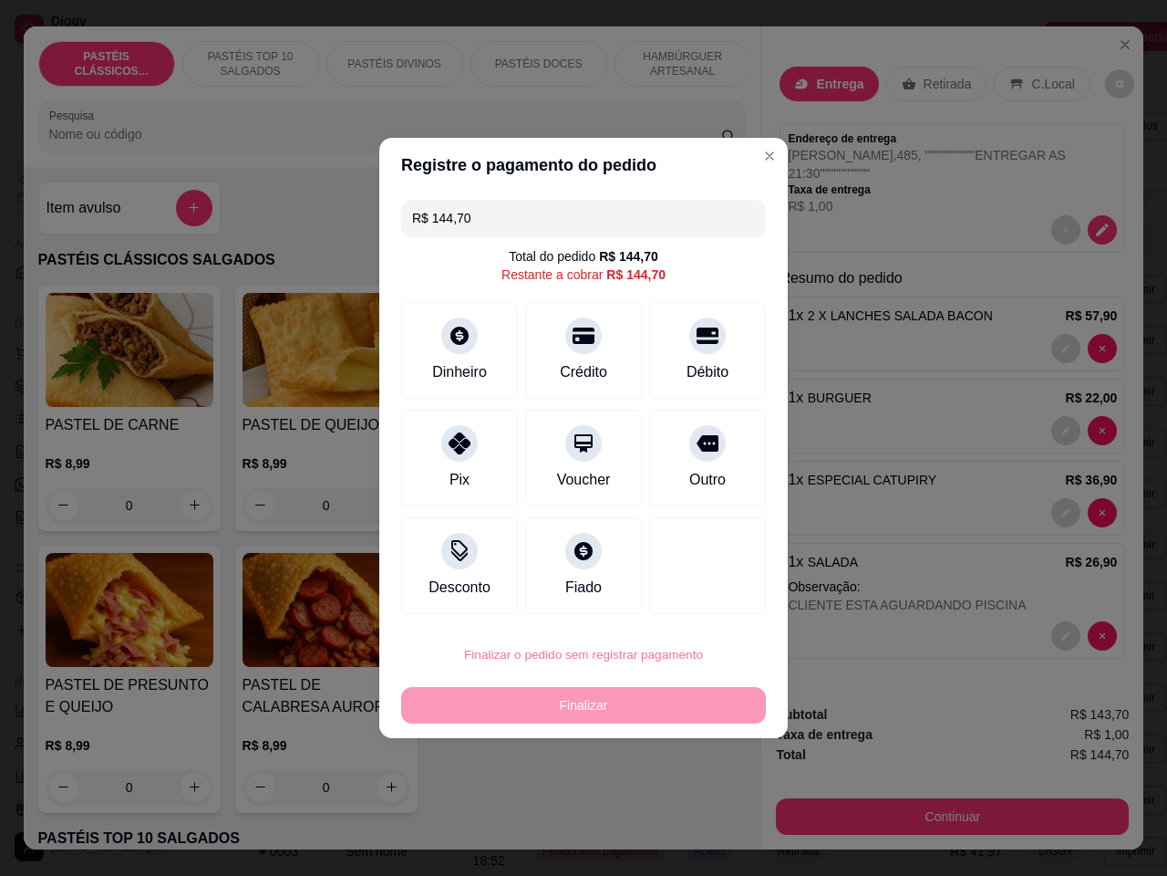
click at [718, 807] on button "Confirmar" at bounding box center [696, 804] width 65 height 27
type input "0"
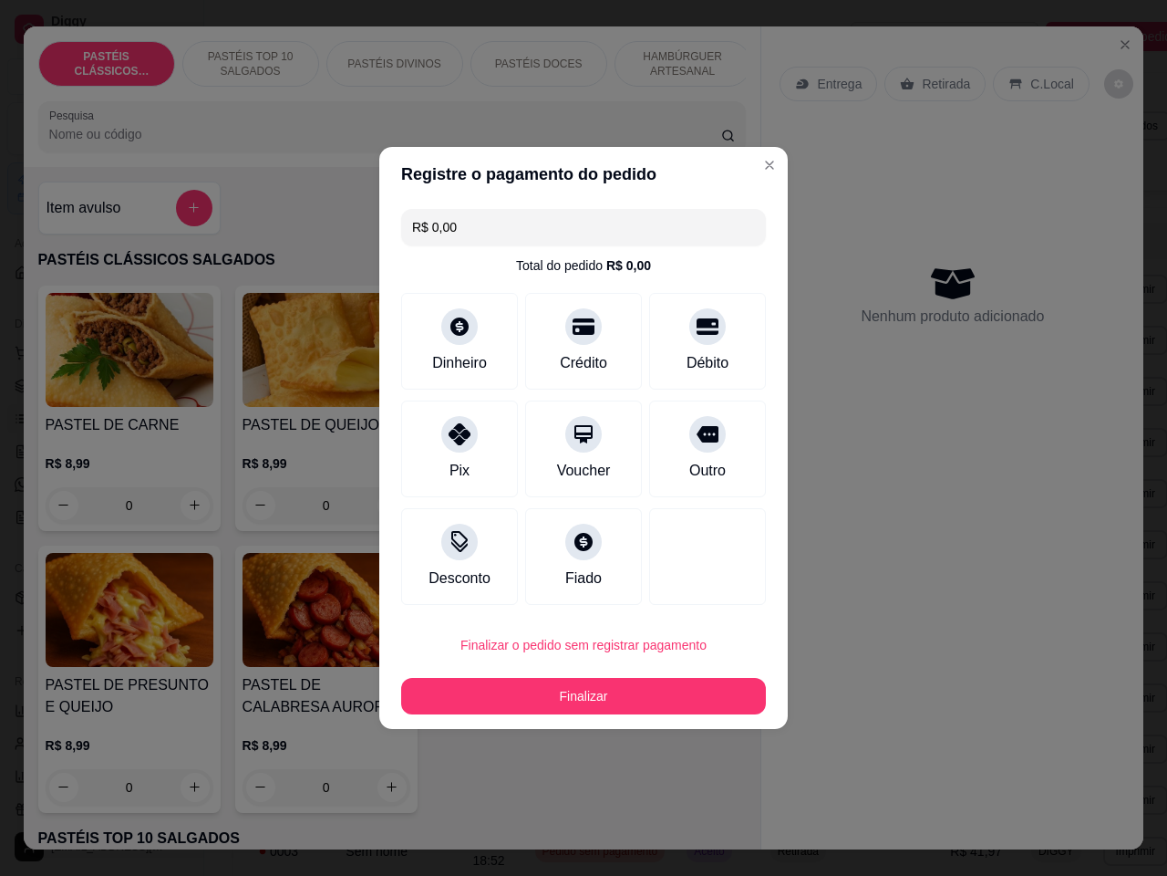
type input "R$ 0,00"
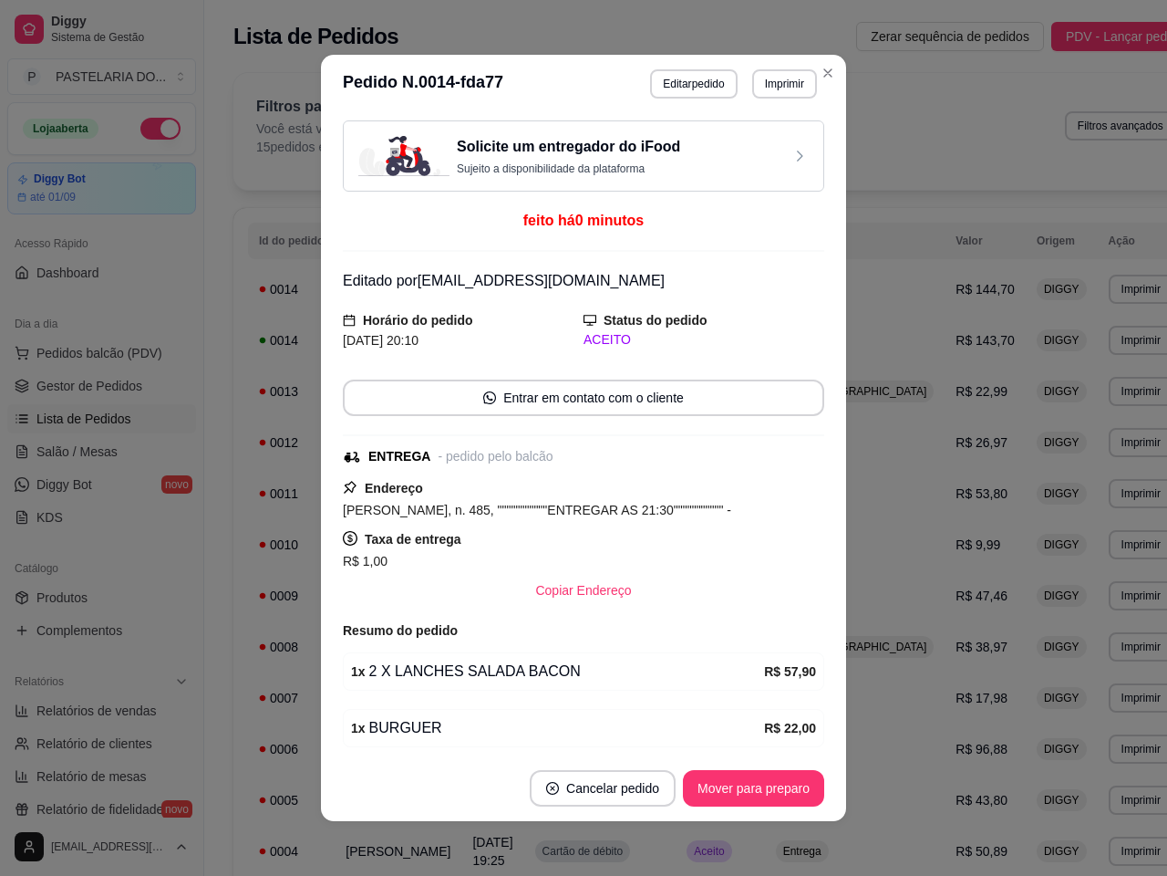
click at [819, 73] on div "Filtros para pedidos Você está vendo os pedidos de hoje. 15 pedidos encontrados…" at bounding box center [716, 131] width 966 height 117
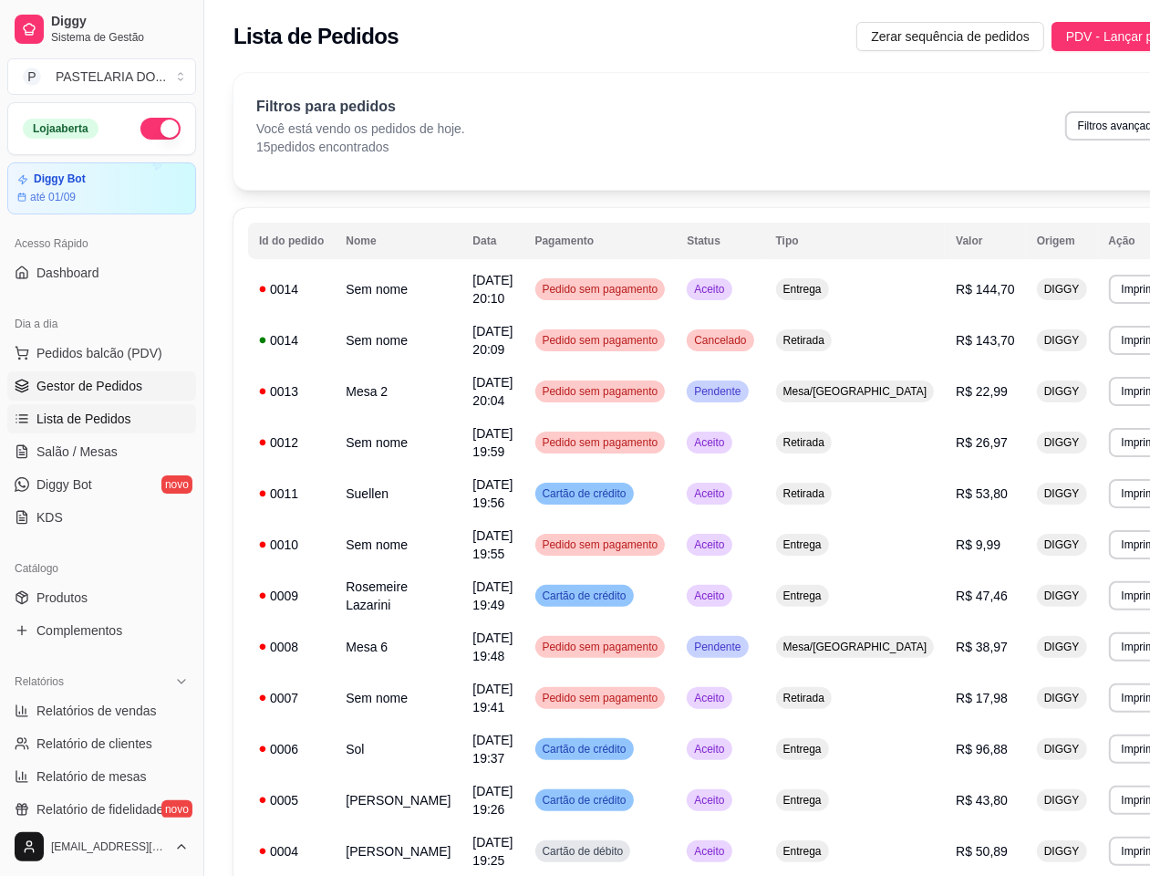
click at [138, 386] on span "Gestor de Pedidos" at bounding box center [89, 386] width 106 height 18
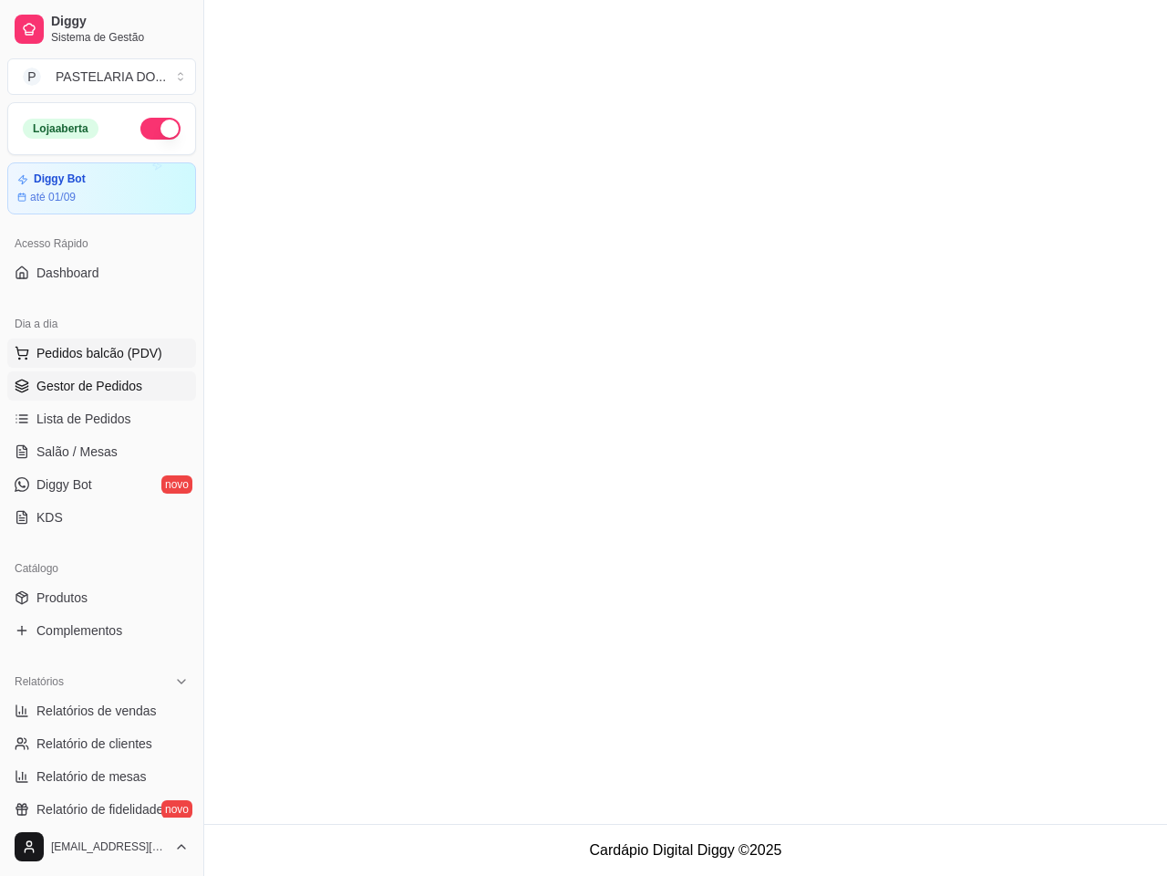
click at [133, 353] on span "Pedidos balcão (PDV)" at bounding box center [99, 353] width 126 height 18
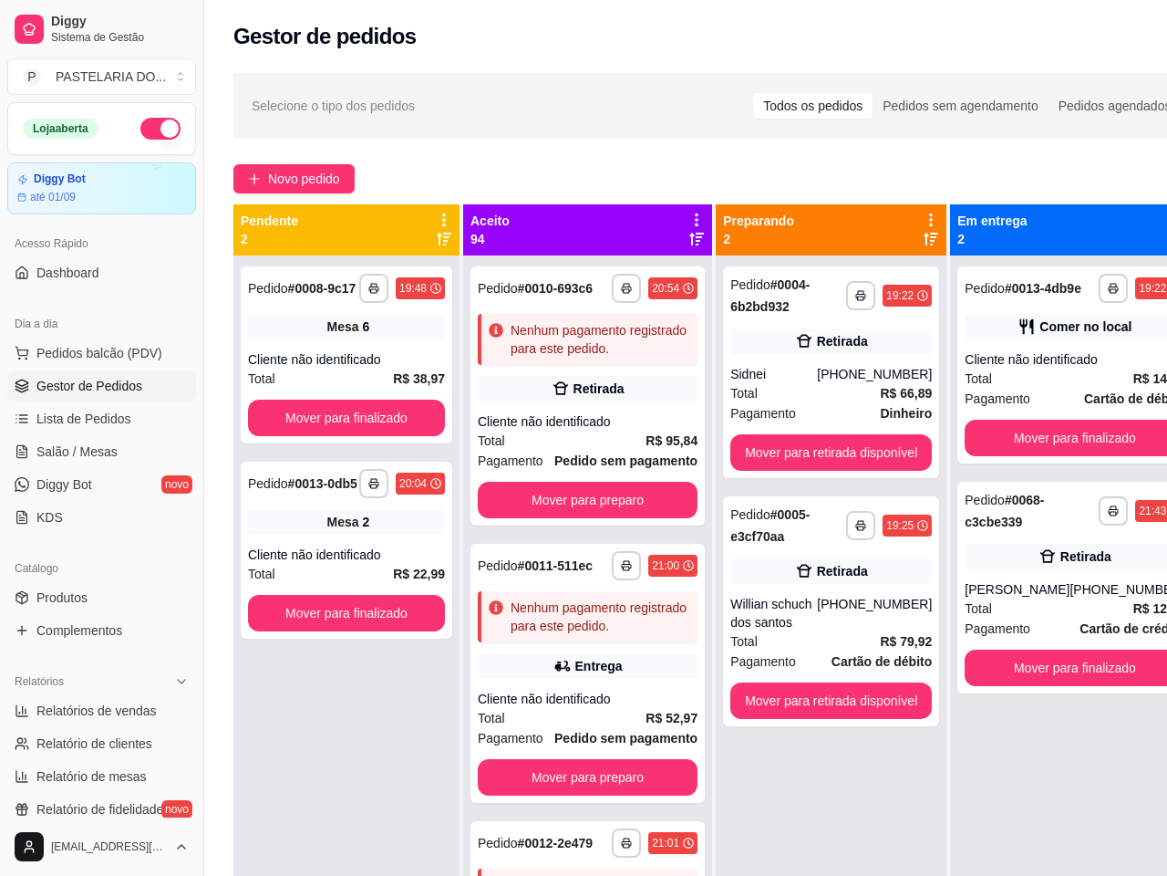
click at [107, 406] on img at bounding box center [124, 348] width 170 height 115
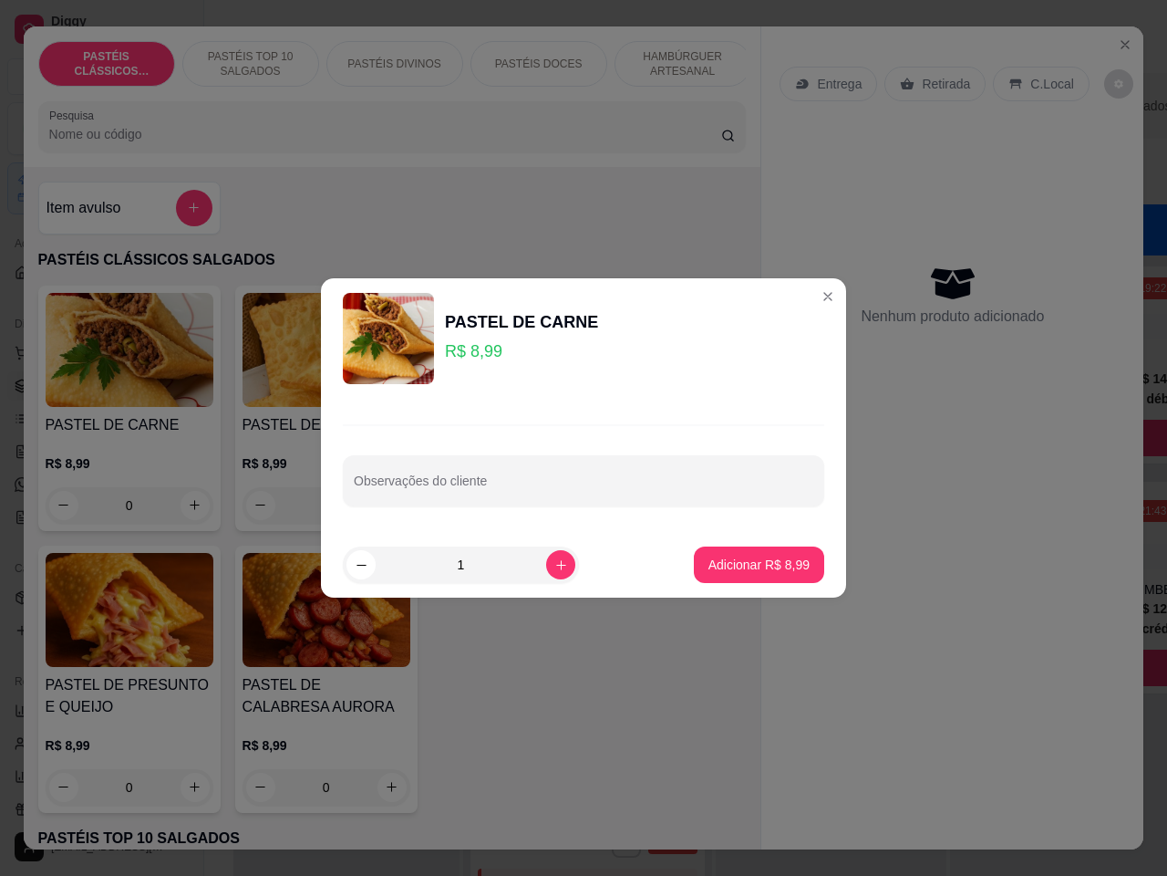
click at [808, 181] on div "Nenhum produto adicionado" at bounding box center [953, 295] width 346 height 358
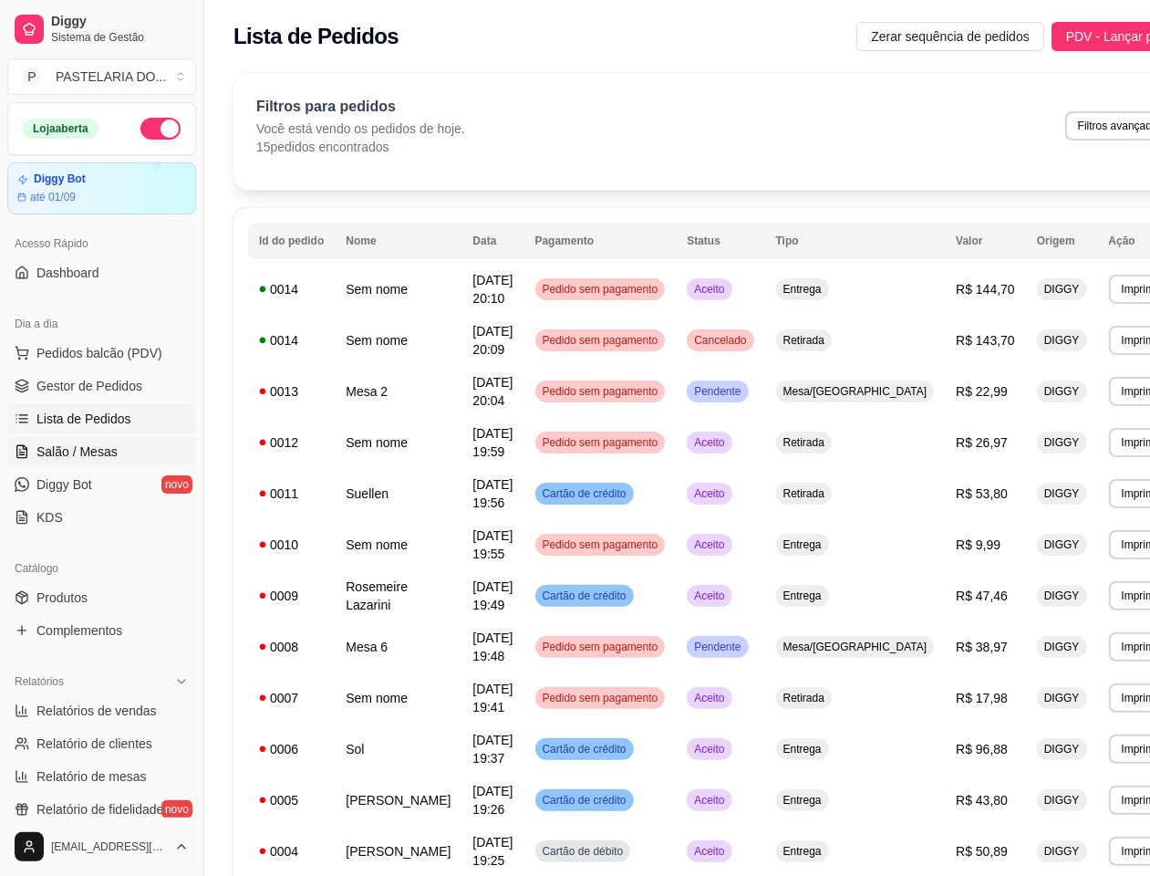
click at [102, 442] on span "Salão / Mesas" at bounding box center [76, 451] width 81 height 18
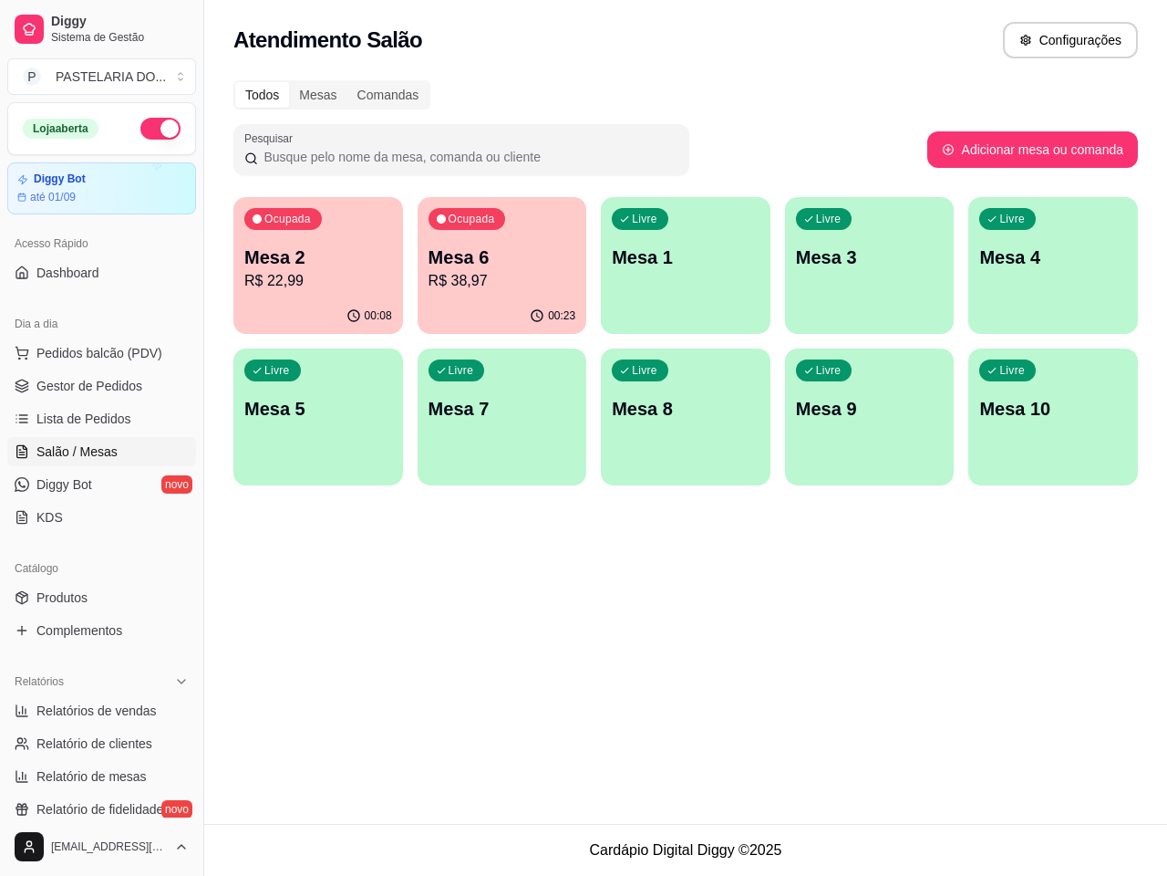
click at [93, 447] on span "Salão / Mesas" at bounding box center [76, 451] width 81 height 18
click at [134, 351] on span "Pedidos balcão (PDV)" at bounding box center [99, 353] width 126 height 18
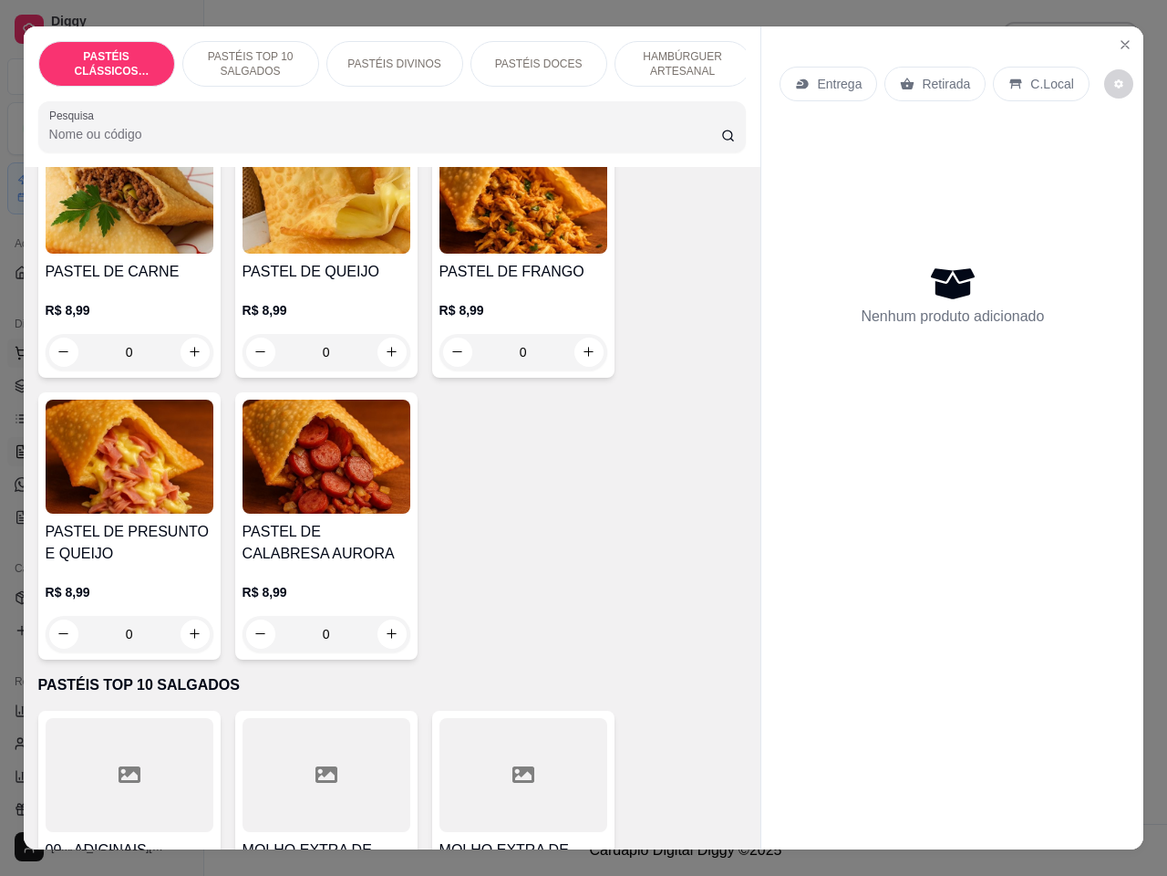
scroll to position [102, 0]
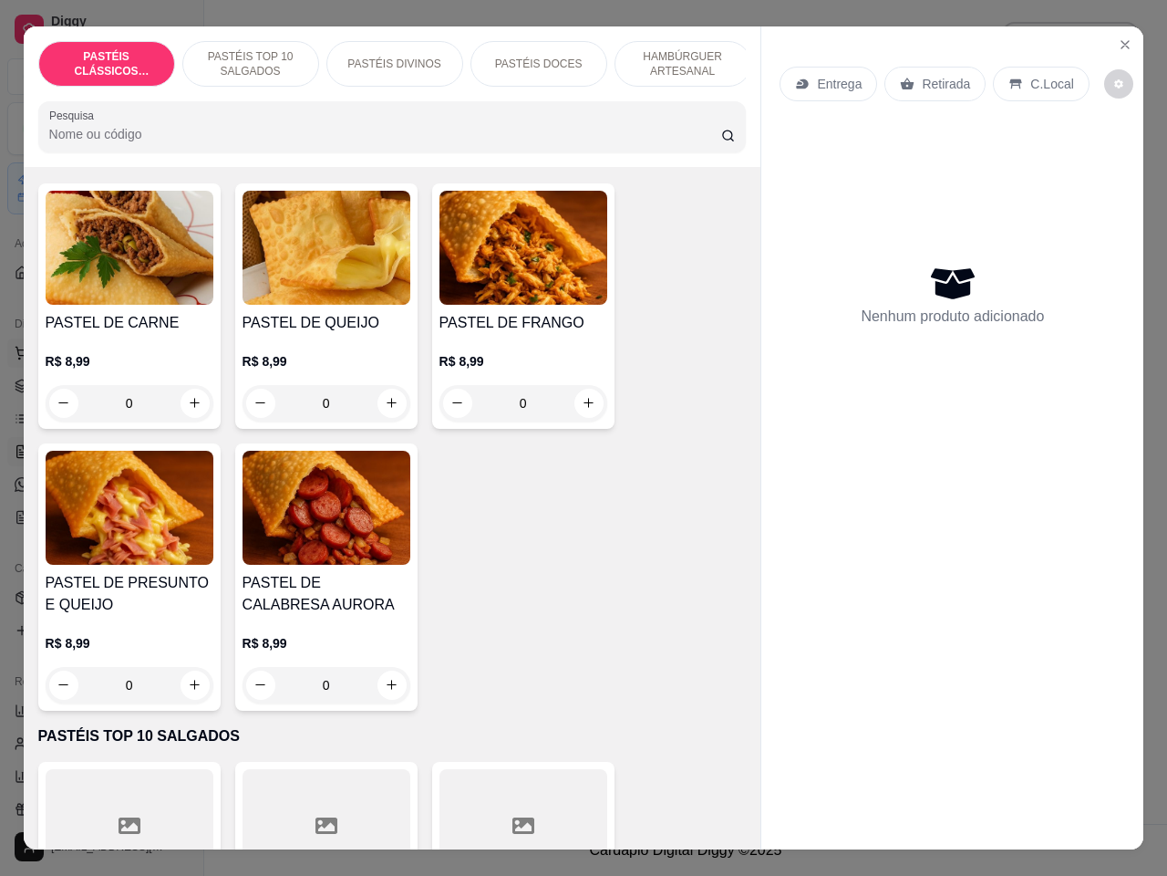
click at [190, 409] on icon "increase-product-quantity" at bounding box center [195, 404] width 10 height 10
type input "1"
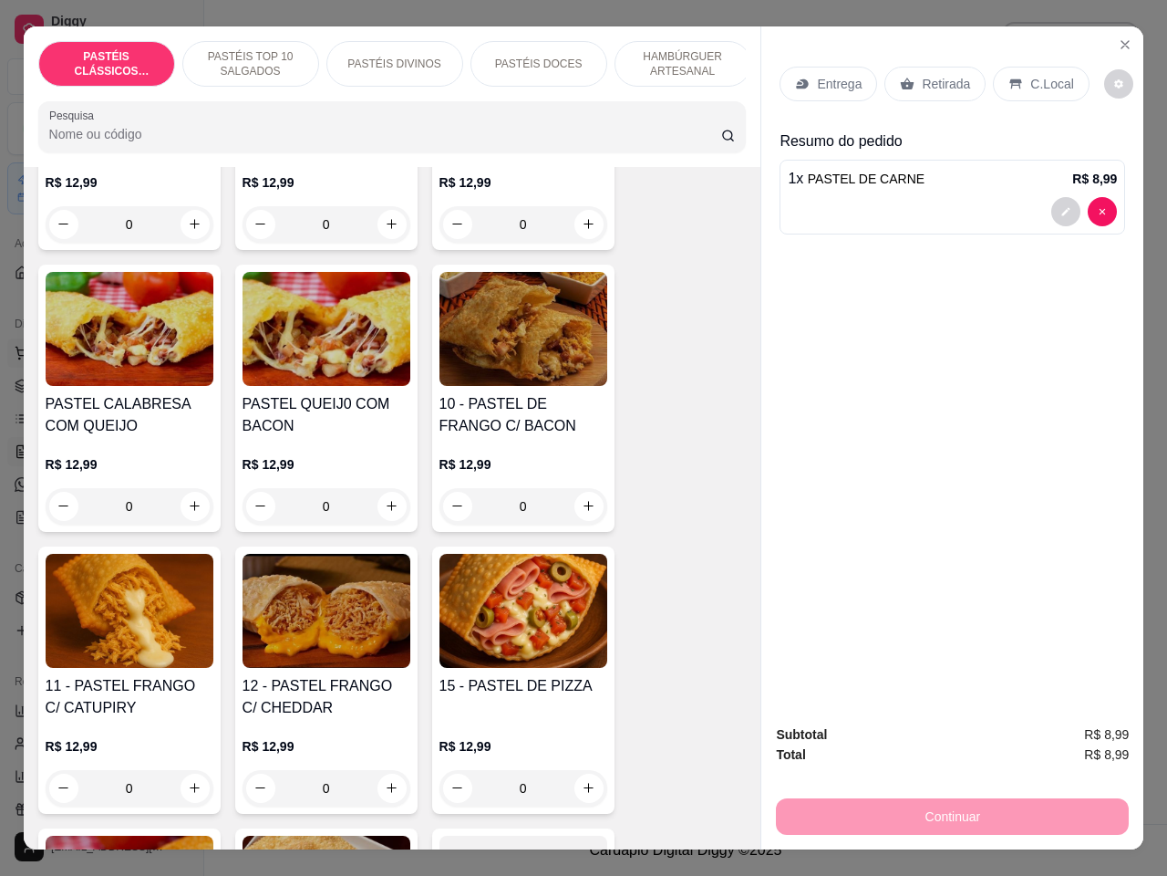
scroll to position [1594, 0]
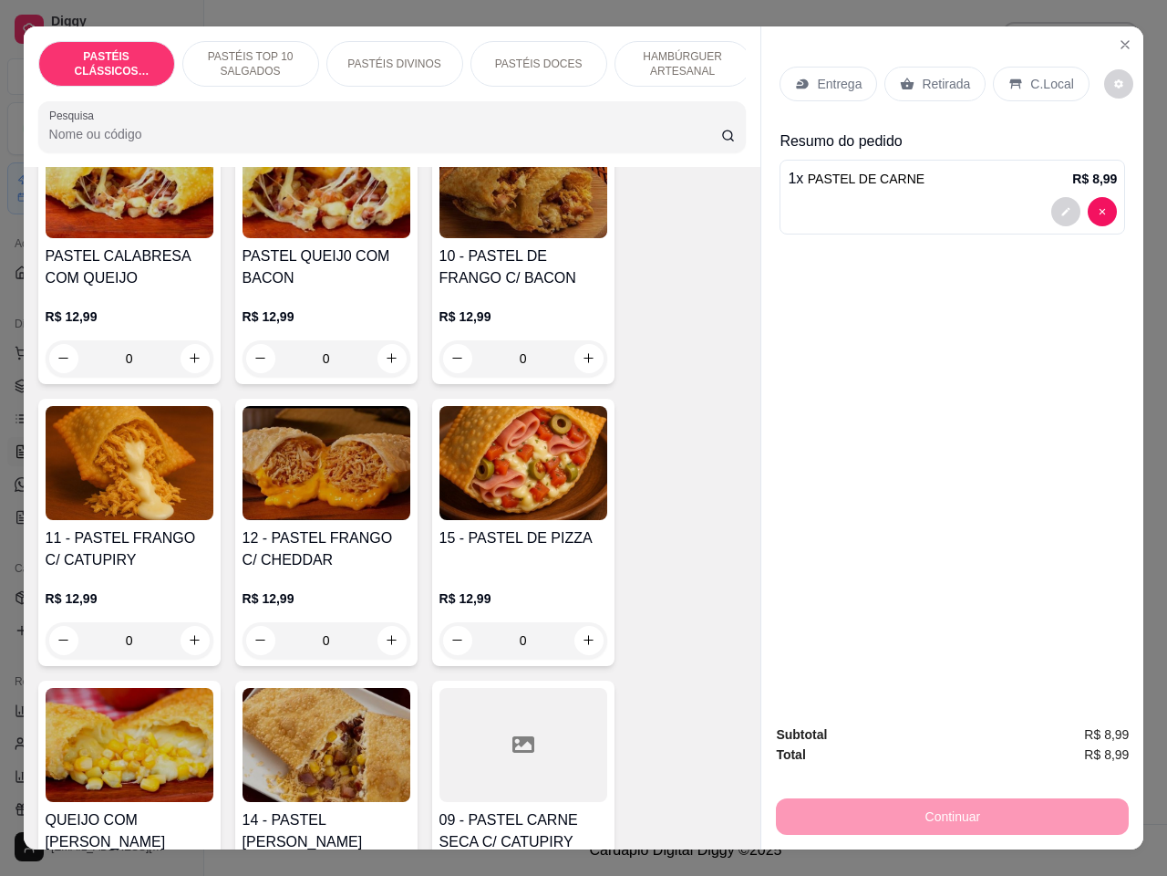
click at [375, 641] on div "0" at bounding box center [327, 640] width 168 height 36
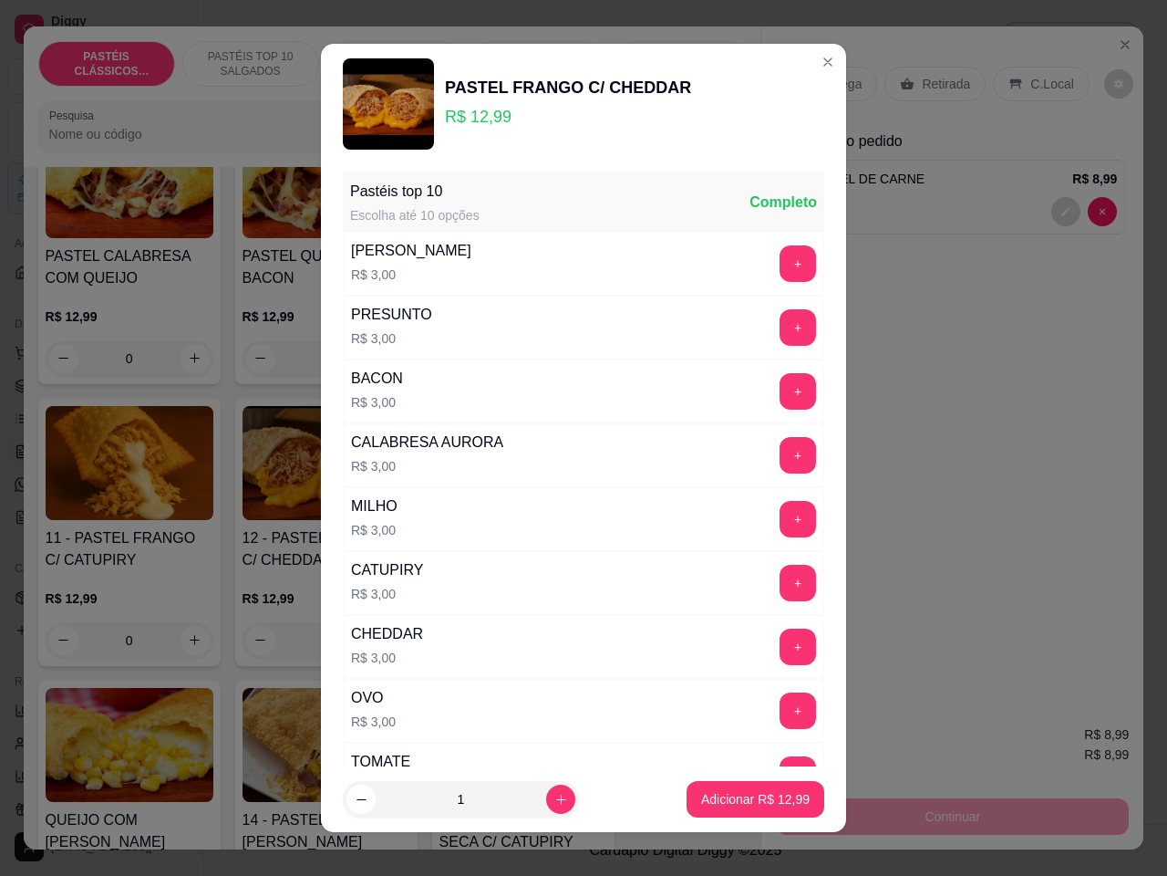
scroll to position [181, 0]
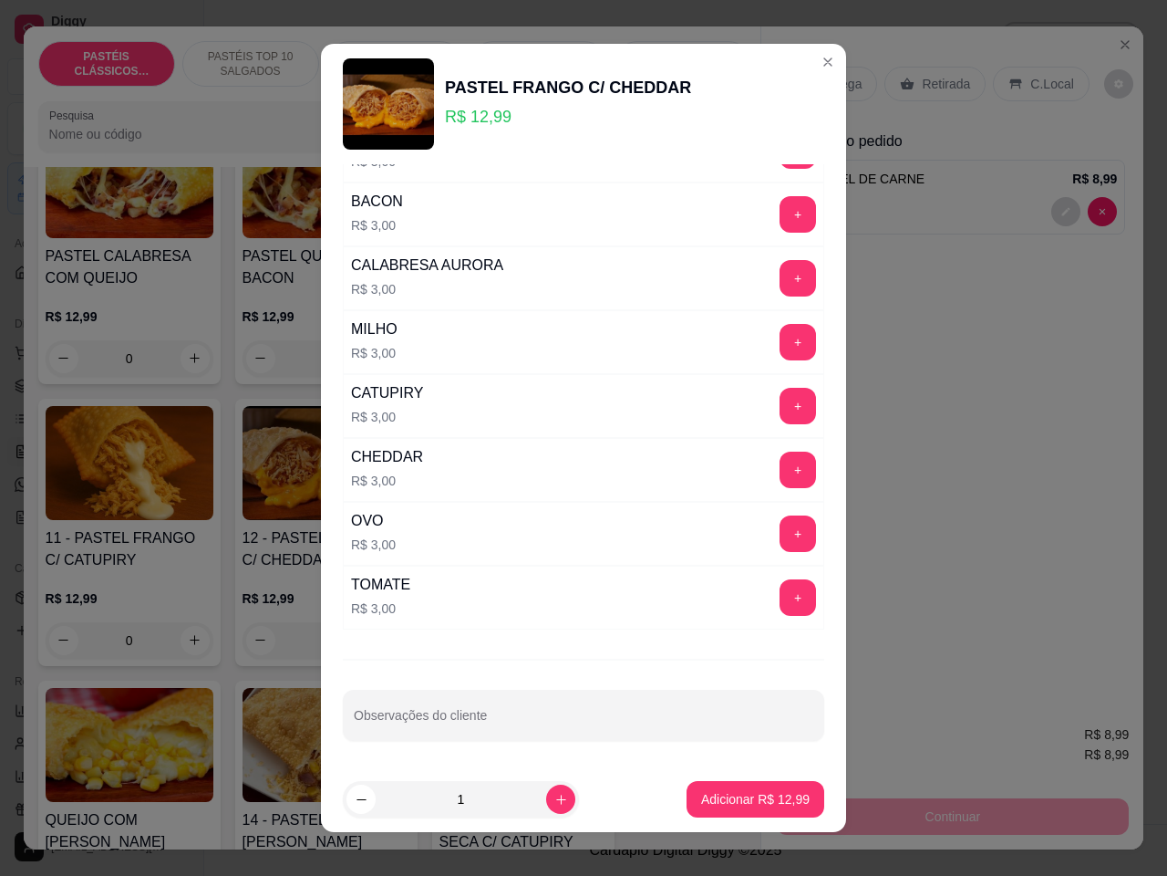
click at [545, 728] on input "Observações do cliente" at bounding box center [584, 722] width 460 height 18
type input "R"
type input "[PERSON_NAME]"" ESTA AGUARDANDO"
click at [728, 796] on p "Adicionar R$ 12,99" at bounding box center [755, 799] width 109 height 18
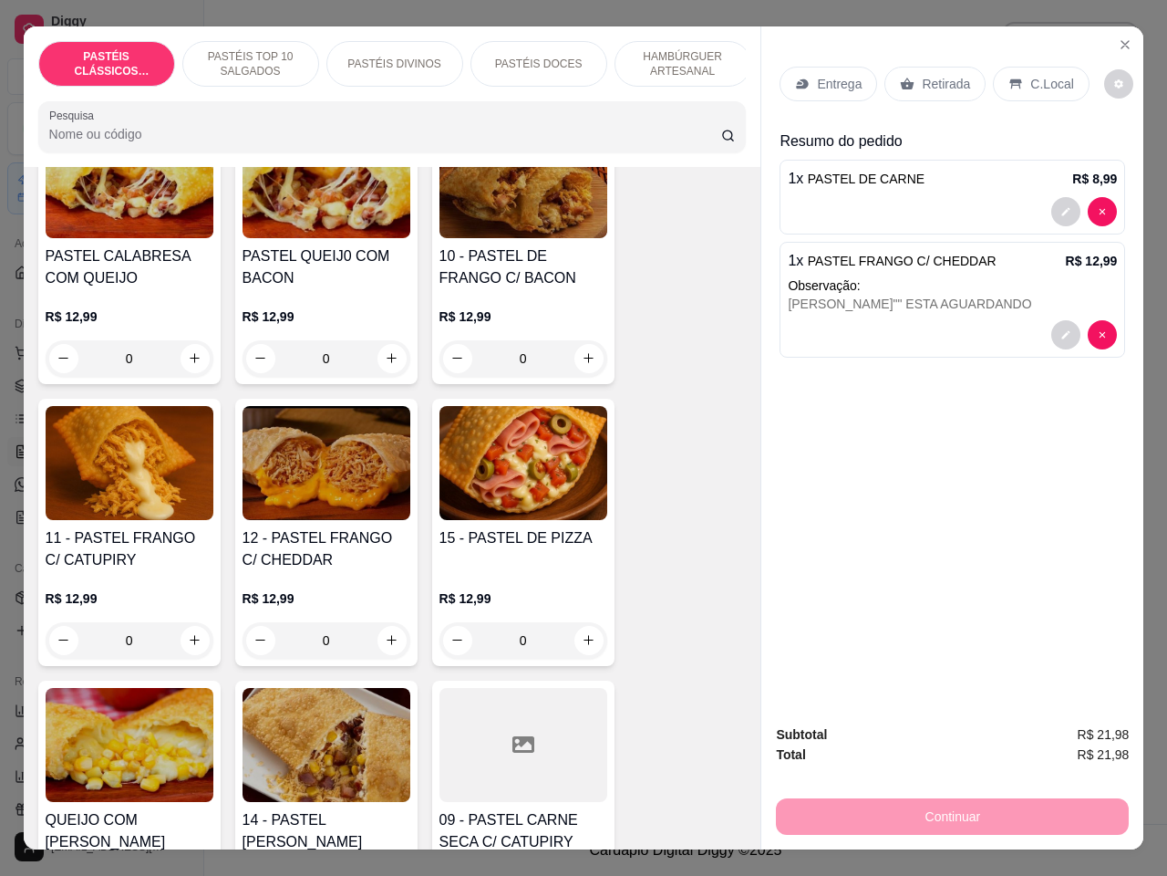
click at [945, 75] on p "Retirada" at bounding box center [946, 84] width 48 height 18
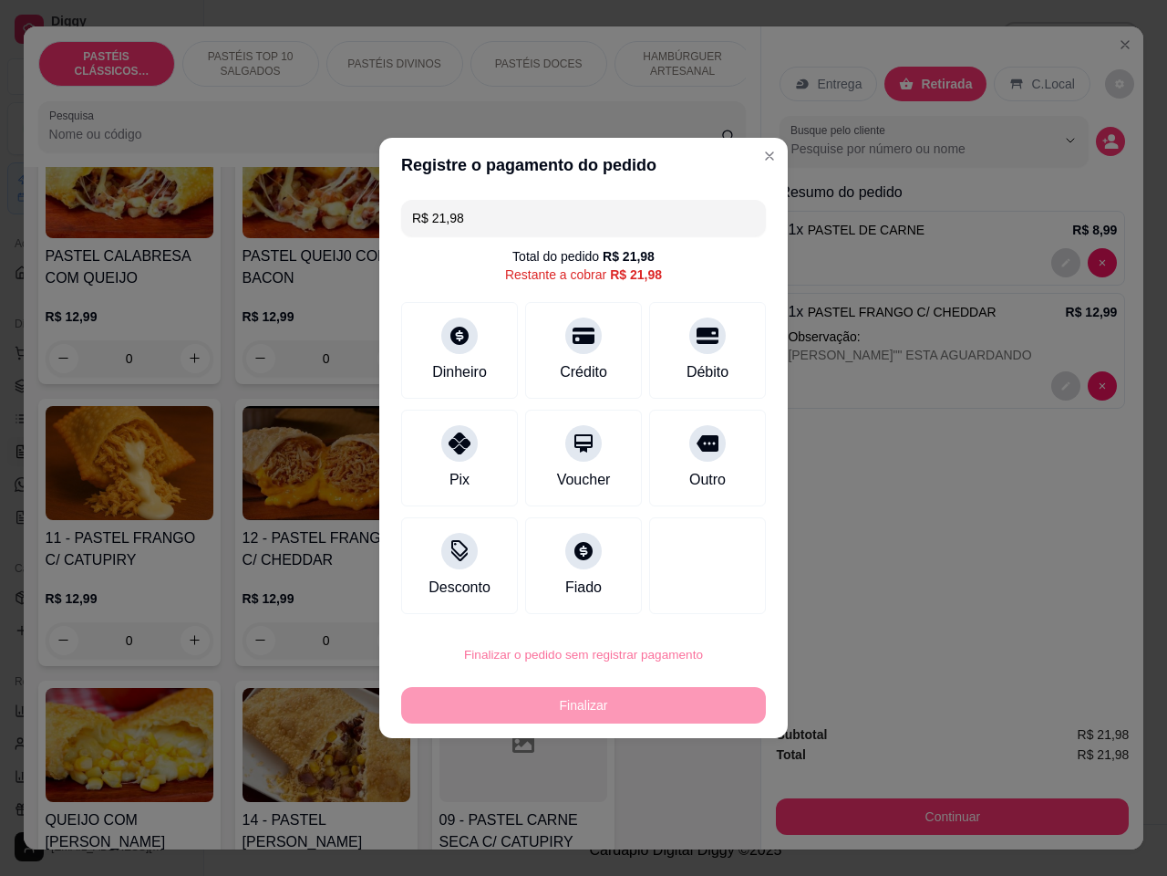
click at [711, 811] on button "Confirmar" at bounding box center [697, 804] width 65 height 27
type input "0"
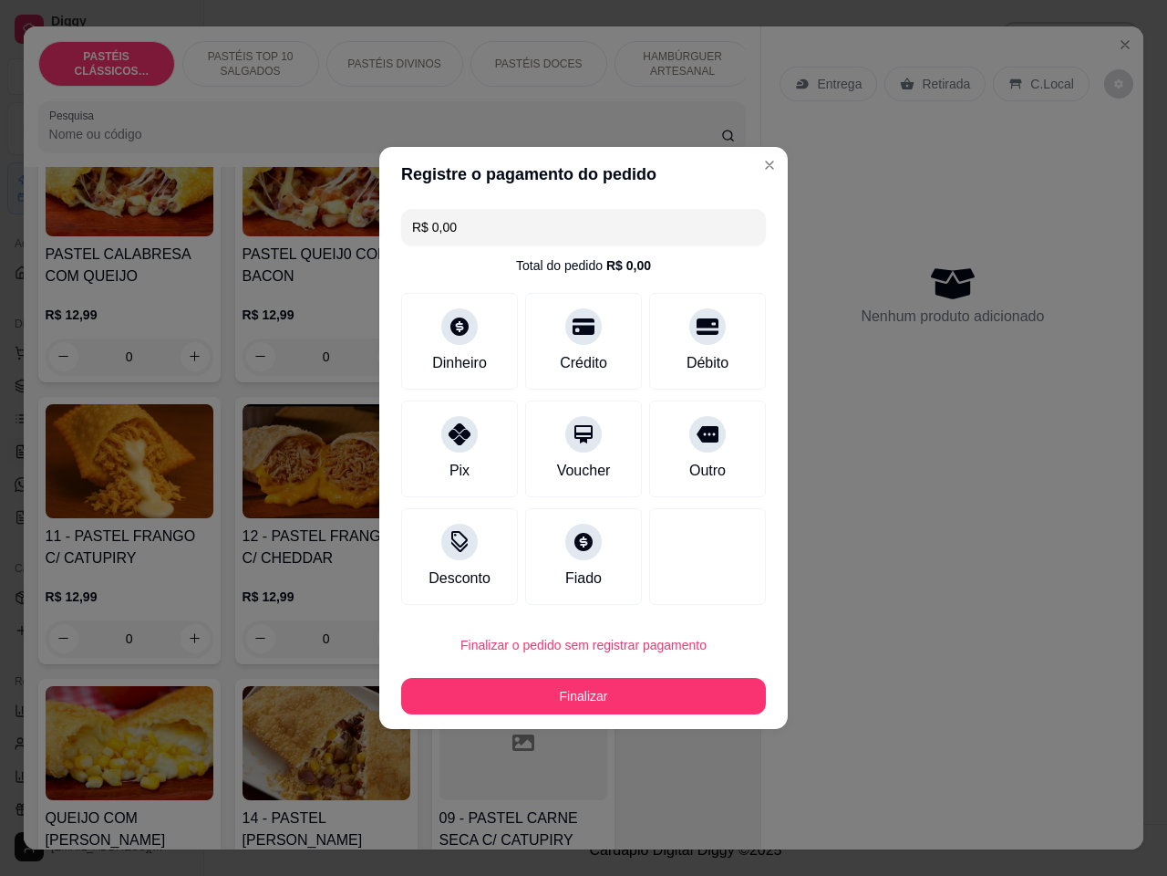
type input "R$ 0,00"
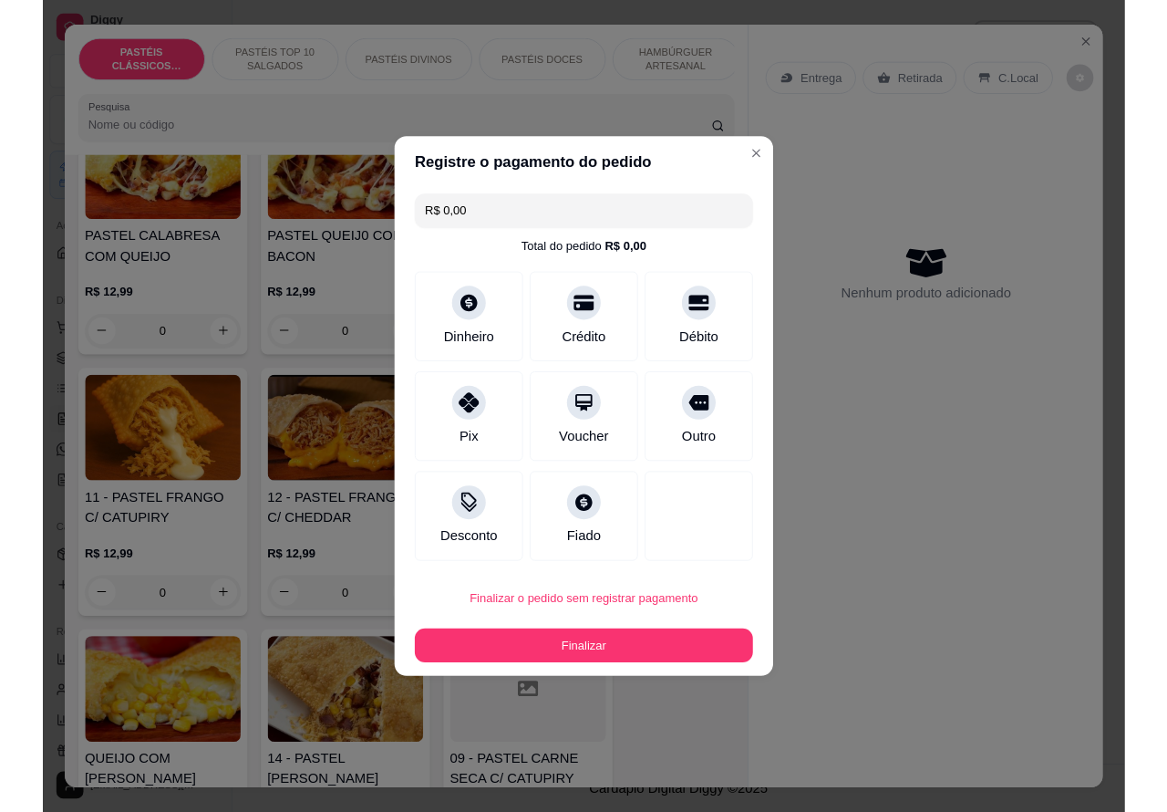
scroll to position [1592, 0]
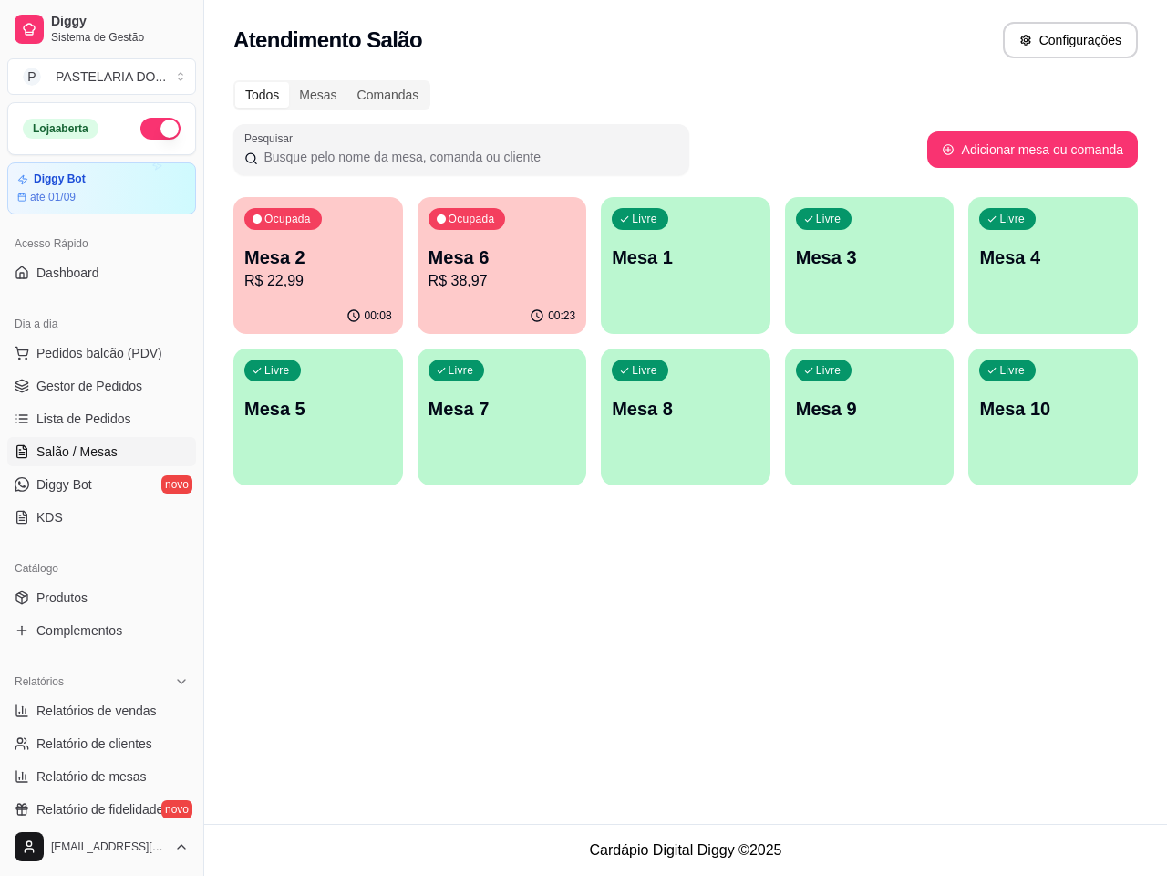
click at [773, 74] on div "Todos Mesas Comandas Pesquisar Adicionar mesa ou comanda Ocupada Mesa 2 R$ 22,9…" at bounding box center [685, 288] width 963 height 438
click at [144, 330] on html "Diggy Sistema de Gestão P PASTELARIA DO ... Loja aberta Diggy Bot até 01/09 Ace…" at bounding box center [583, 438] width 1167 height 876
click at [139, 351] on span "Pedidos balcão (PDV)" at bounding box center [99, 353] width 126 height 18
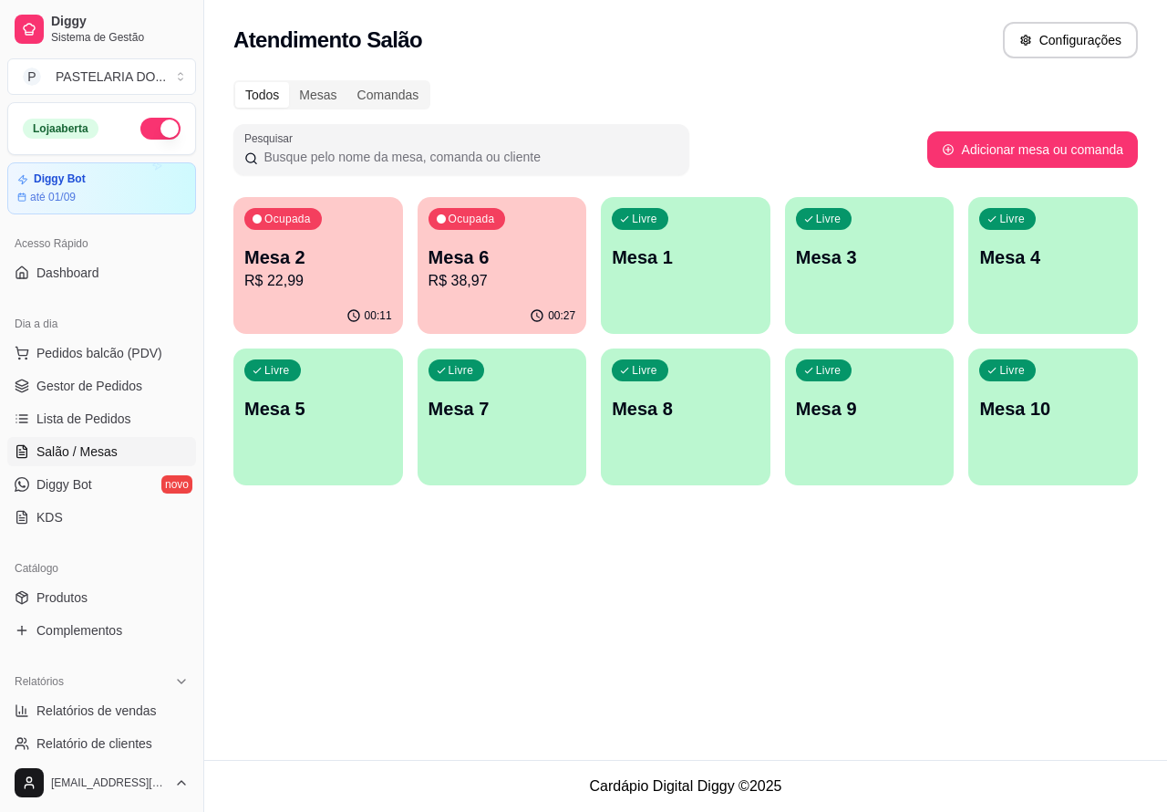
click at [99, 445] on span "Salão / Mesas" at bounding box center [76, 451] width 81 height 18
click at [887, 265] on p "Mesa 3" at bounding box center [870, 257] width 148 height 26
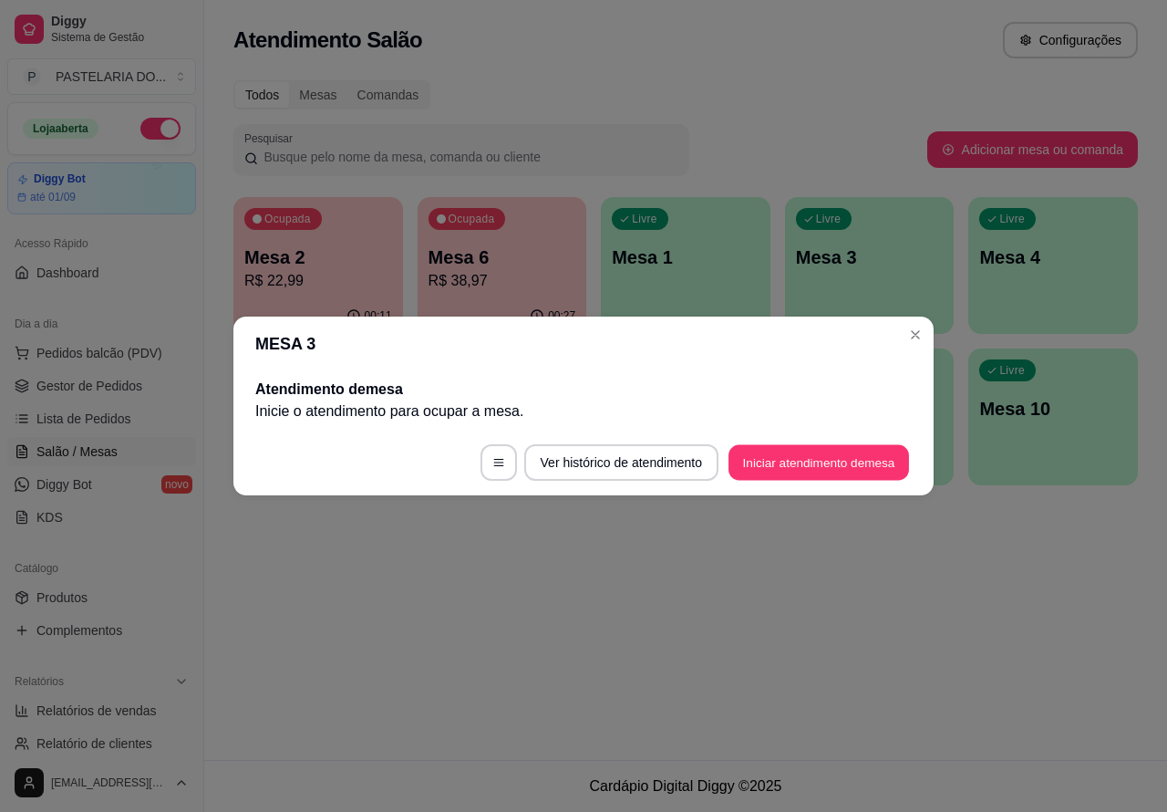
click at [836, 457] on button "Iniciar atendimento de mesa" at bounding box center [819, 463] width 181 height 36
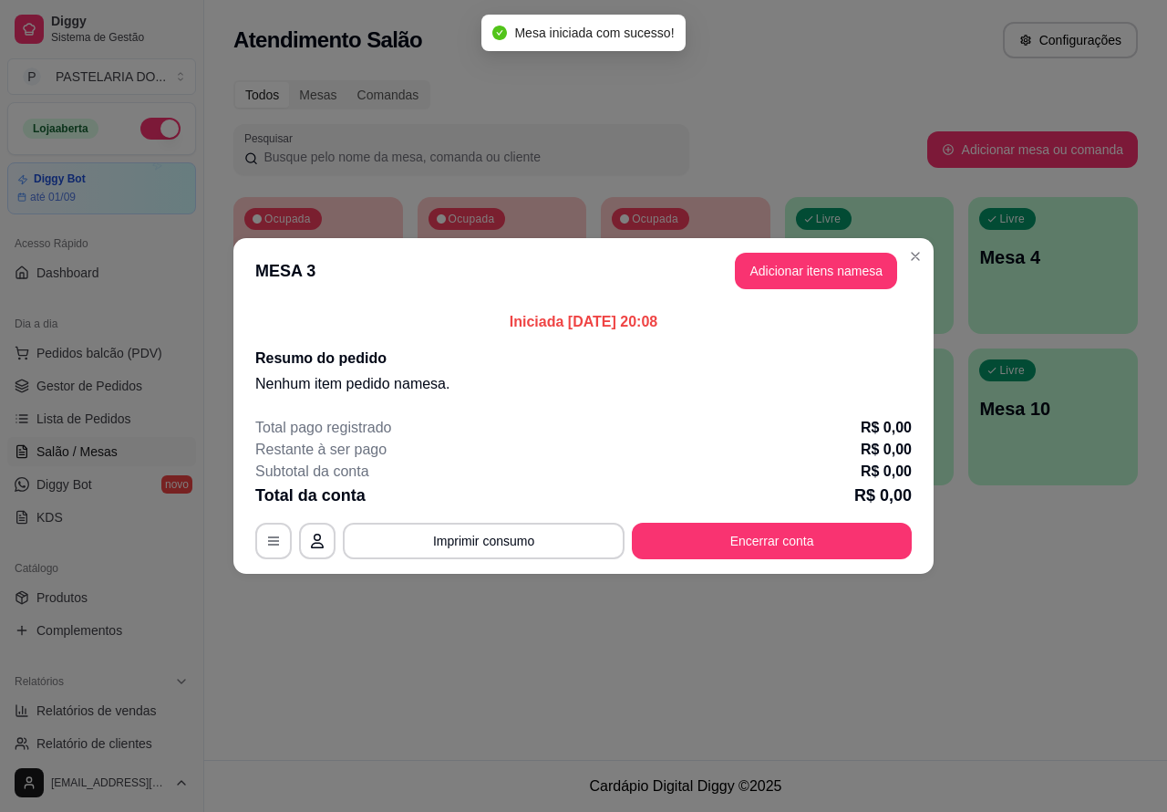
click at [813, 278] on div "Nenhum produto adicionado" at bounding box center [964, 261] width 356 height 368
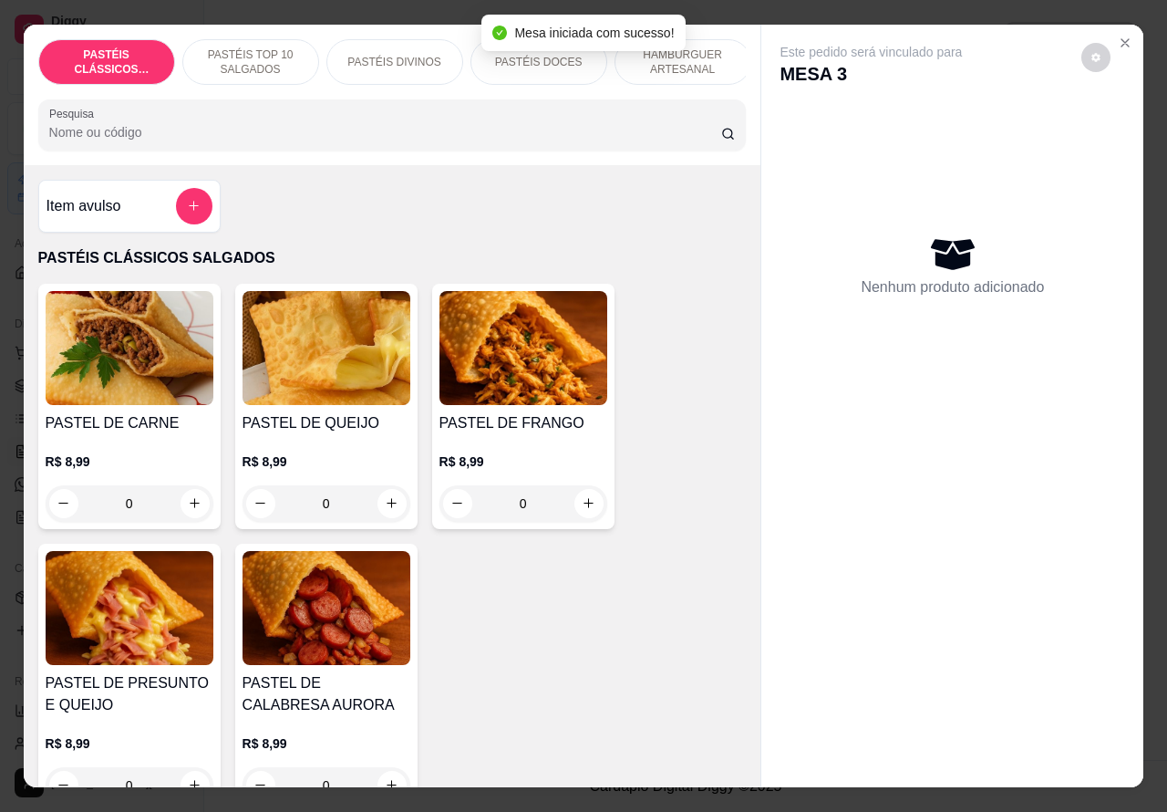
click at [698, 57] on p "HAMBÚRGUER ARTESANAL" at bounding box center [683, 61] width 106 height 29
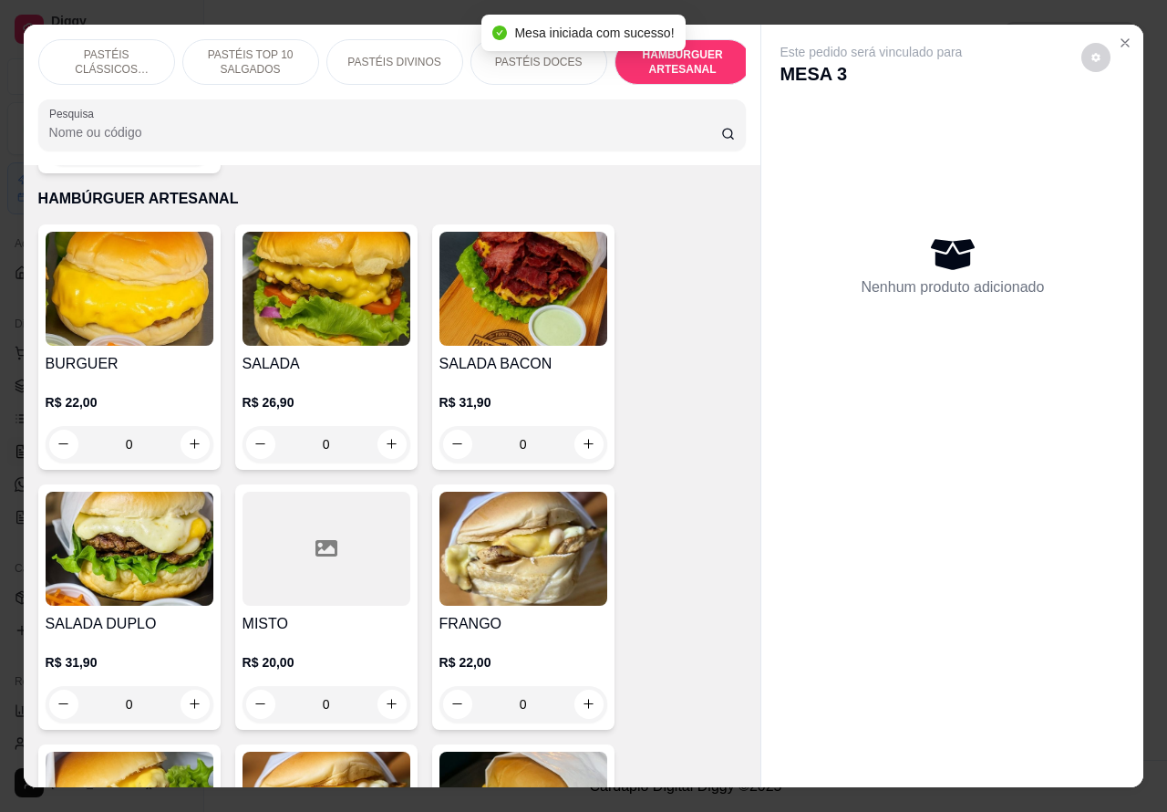
scroll to position [42, 0]
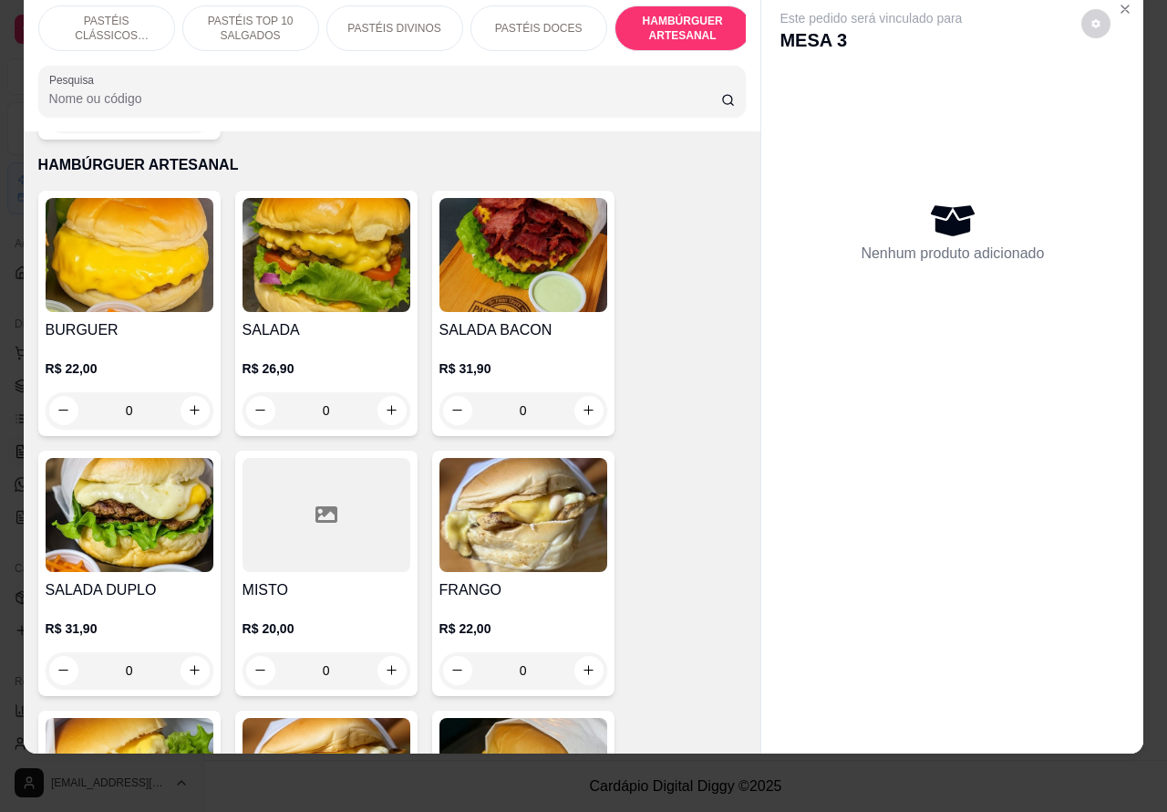
click at [347, 253] on img at bounding box center [327, 255] width 168 height 114
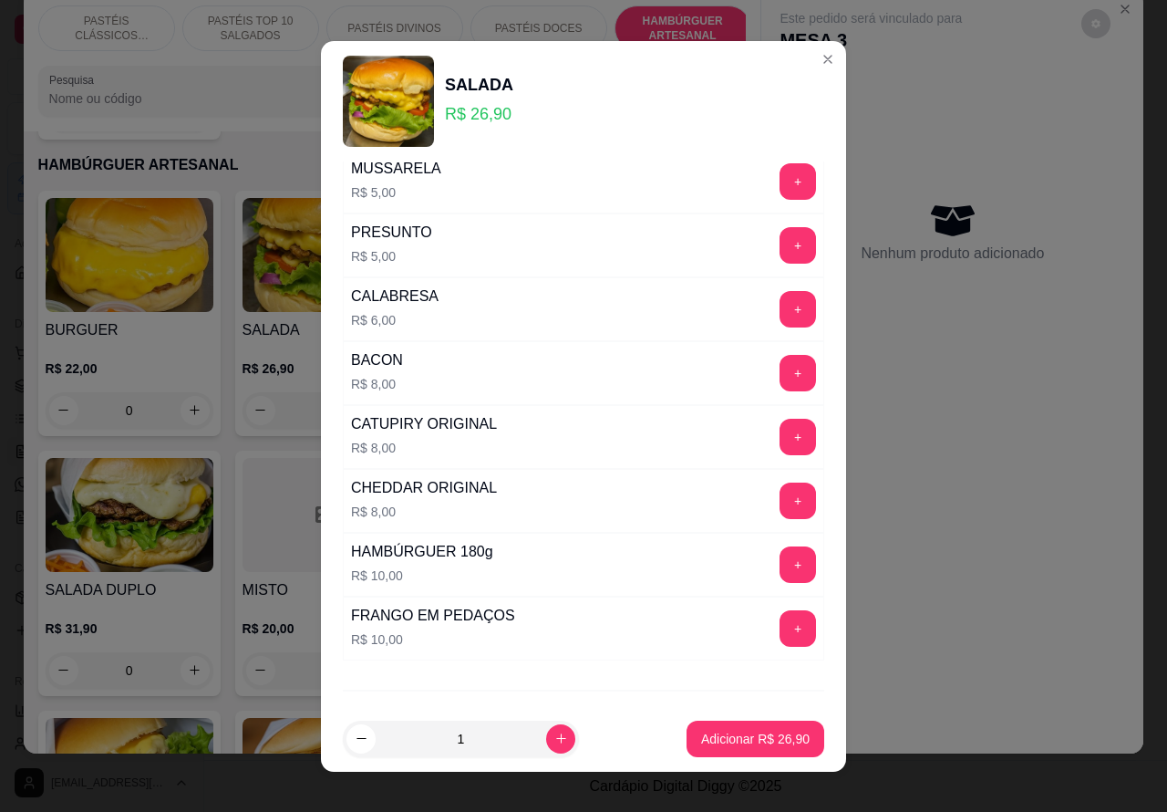
scroll to position [494, 0]
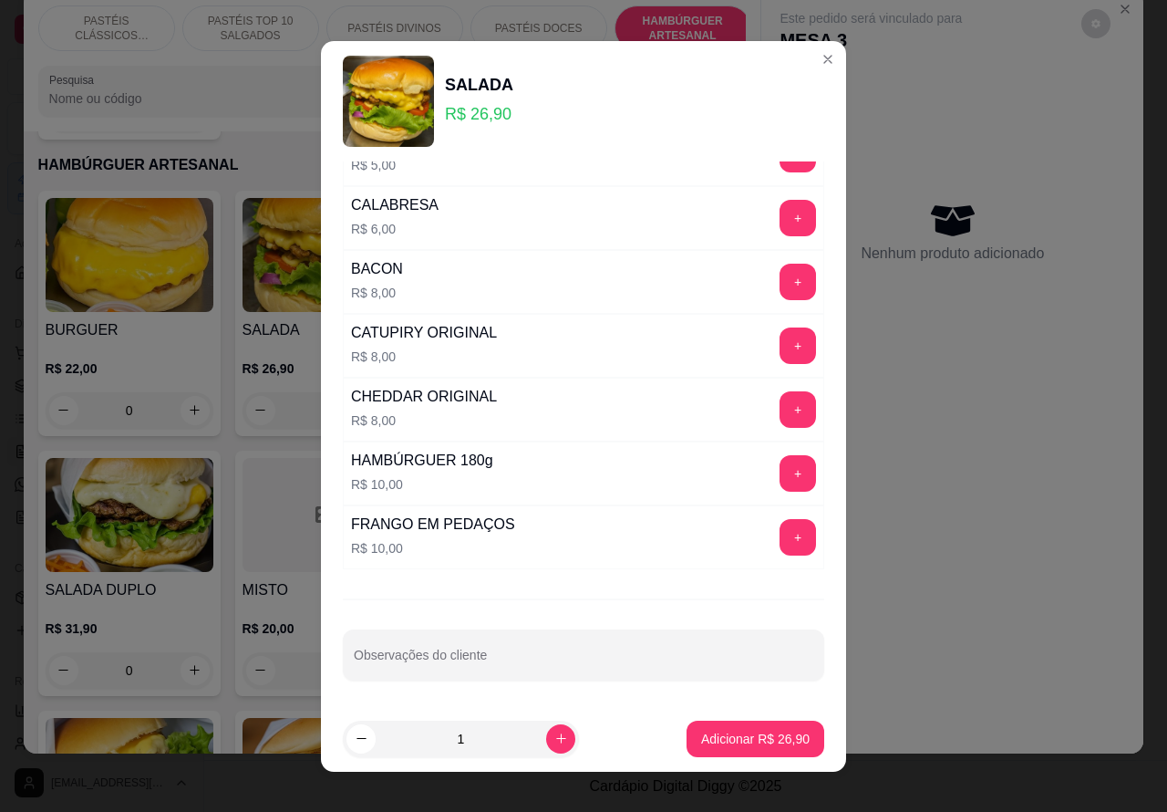
click at [513, 643] on div at bounding box center [584, 655] width 460 height 36
type input """""""""SEM TOMATE""""""" HAMBURGUER MAL PASSADO"
click at [751, 721] on div "Adicionar R$ 26,90" at bounding box center [756, 739] width 138 height 36
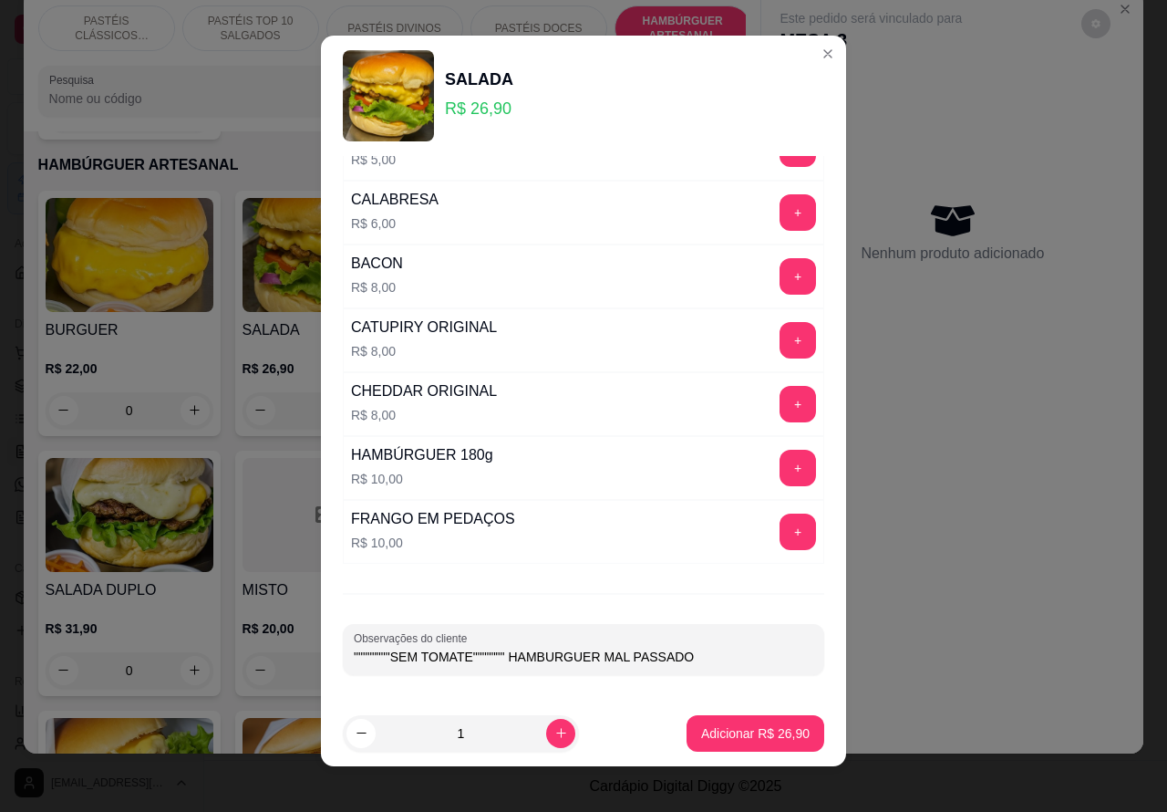
scroll to position [5, 0]
click at [953, 530] on div "Este pedido será vinculado para MESA 3 Nenhum produto adicionado" at bounding box center [953, 358] width 382 height 734
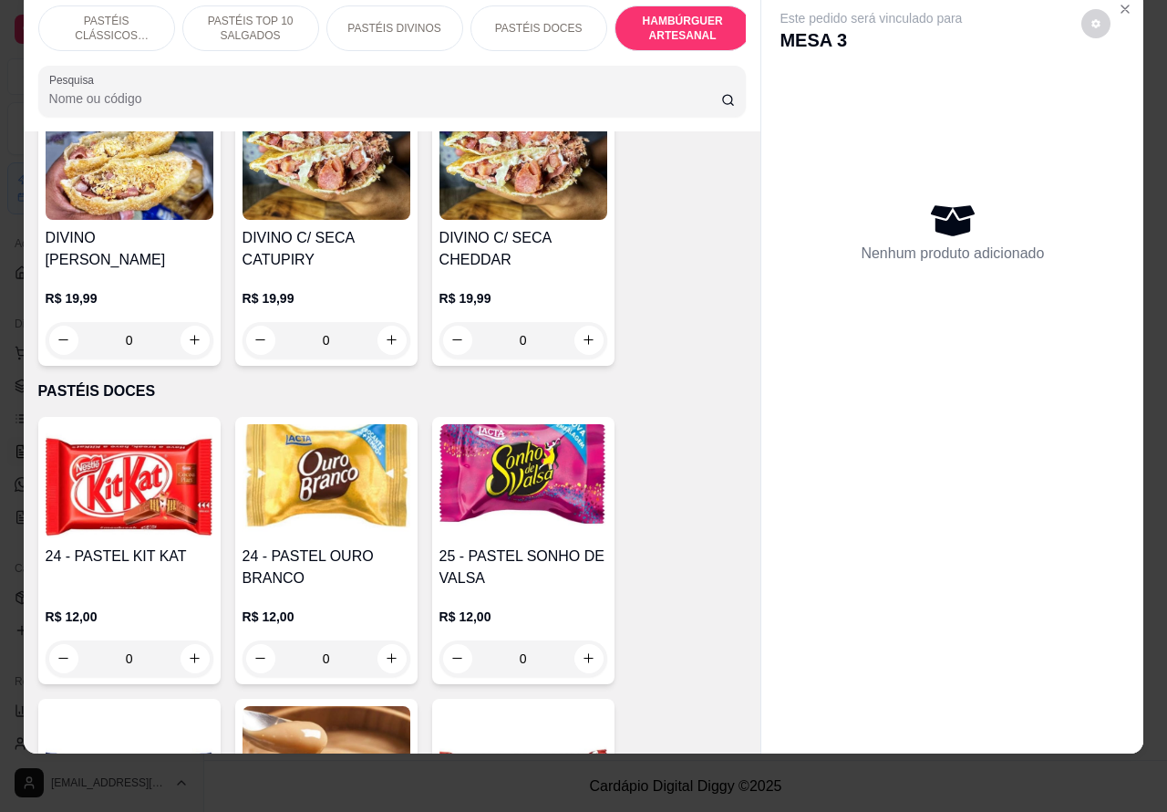
scroll to position [0, 0]
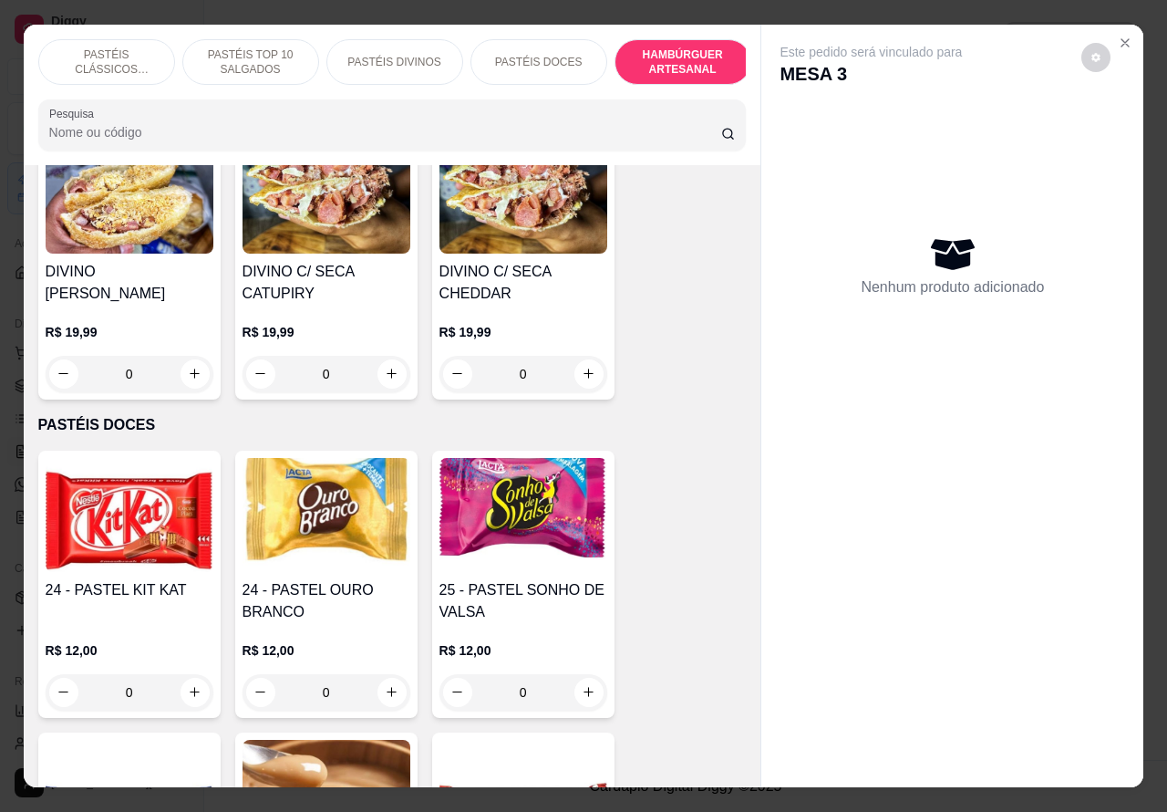
click at [702, 56] on p "HAMBÚRGUER ARTESANAL" at bounding box center [683, 61] width 106 height 29
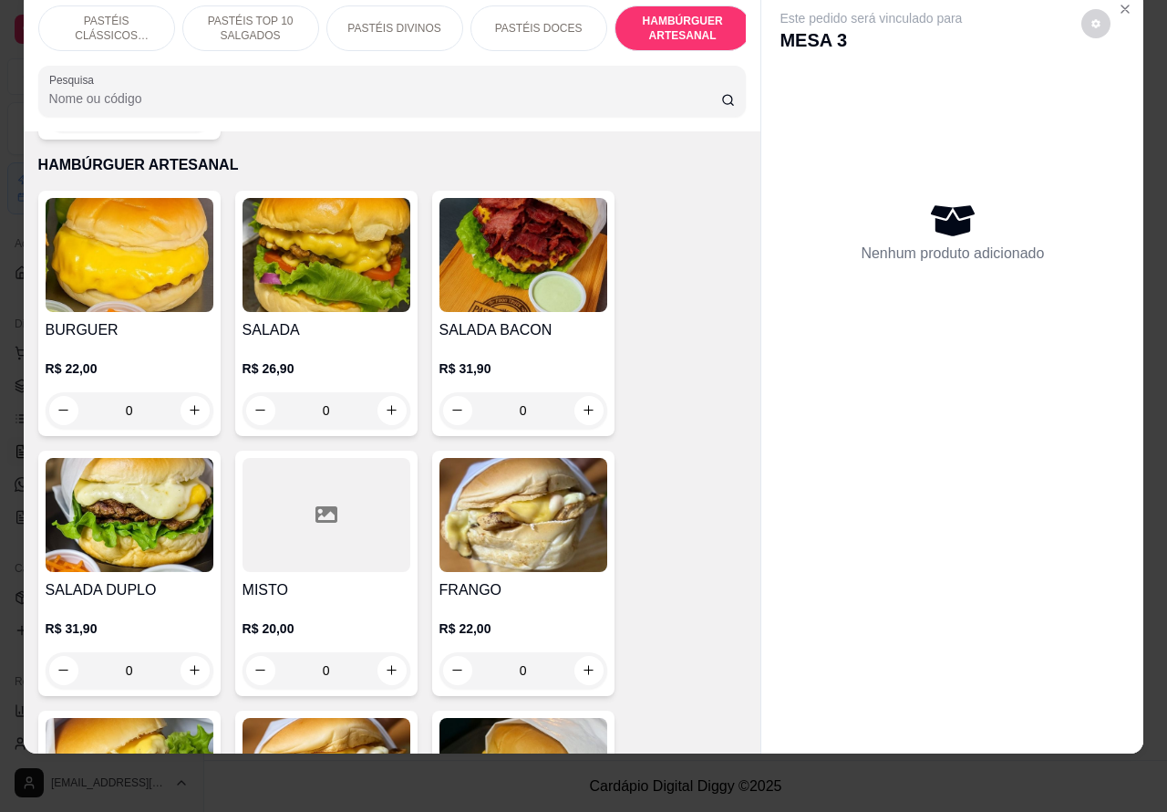
click at [337, 257] on img at bounding box center [327, 255] width 168 height 114
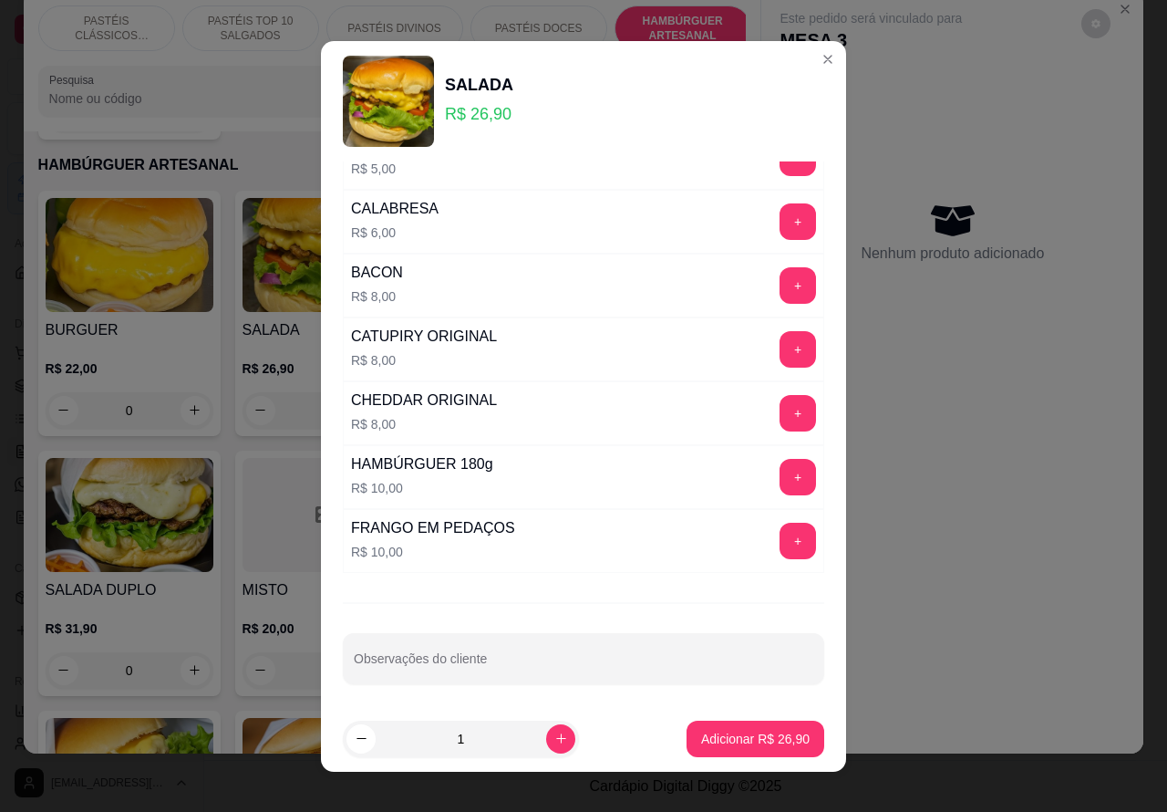
scroll to position [494, 0]
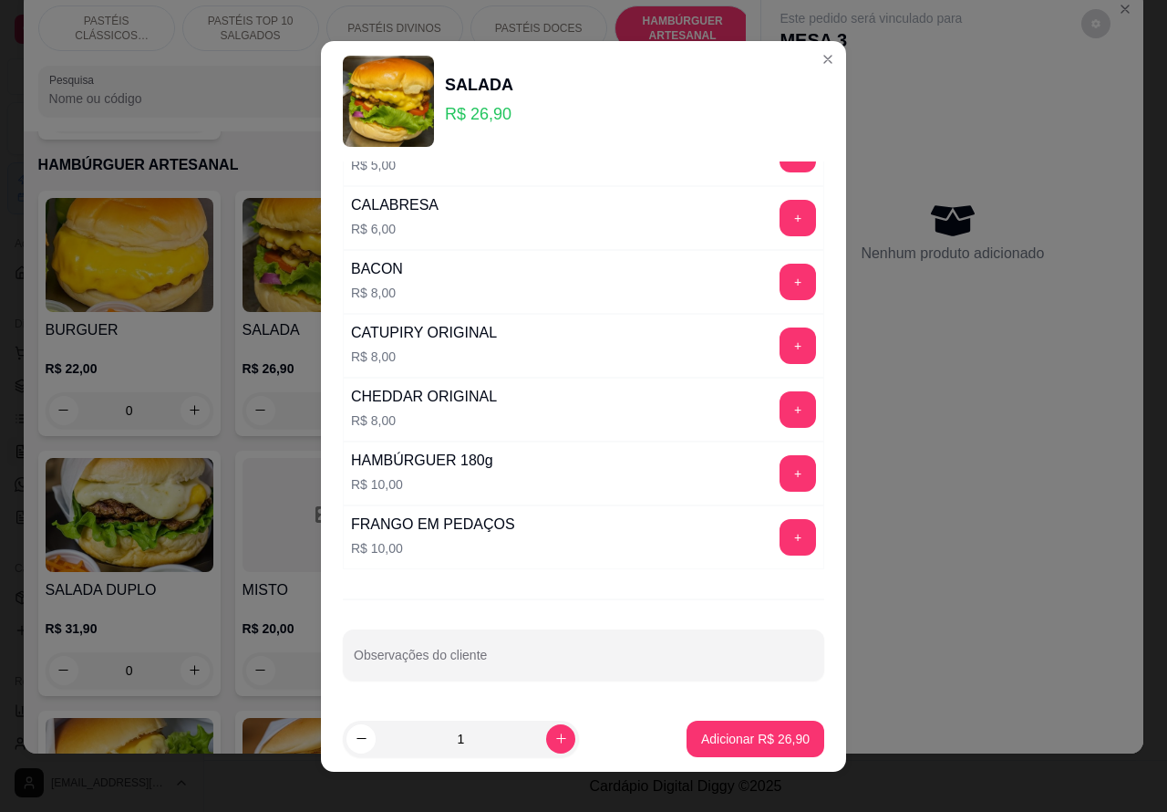
click at [511, 664] on input "Observações do cliente" at bounding box center [584, 662] width 460 height 18
type input """""""""SEM TOMATE""" HAMBURGUER MAL PASSADO"
click at [718, 736] on p "Adicionar R$ 26,90" at bounding box center [756, 738] width 106 height 17
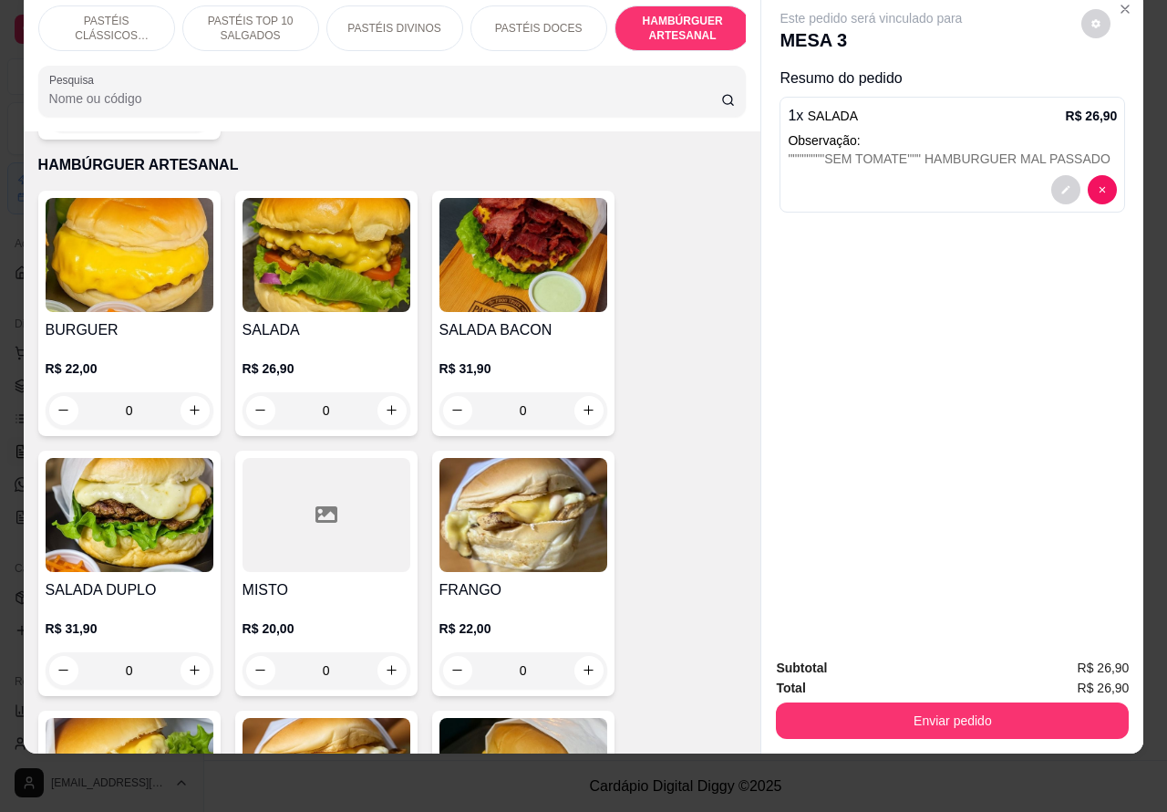
click at [379, 392] on div "0" at bounding box center [327, 410] width 168 height 36
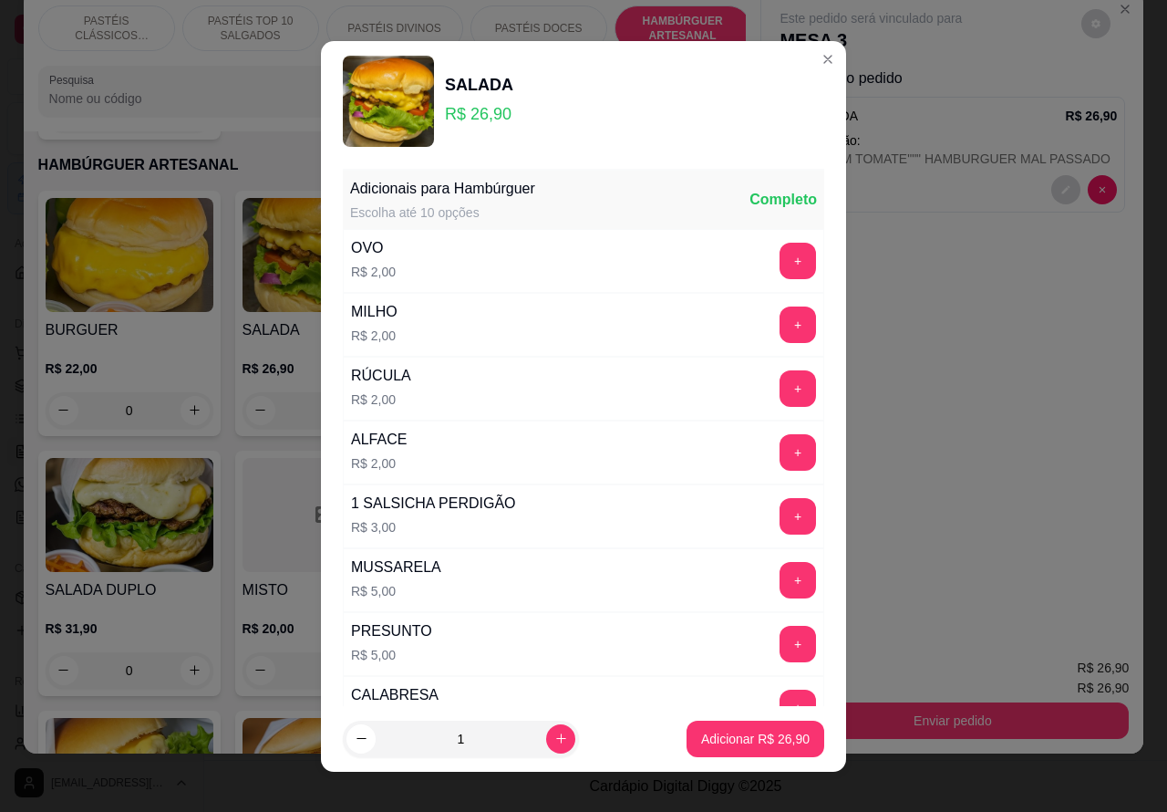
click at [704, 740] on p "Adicionar R$ 26,90" at bounding box center [755, 739] width 109 height 18
type input "1"
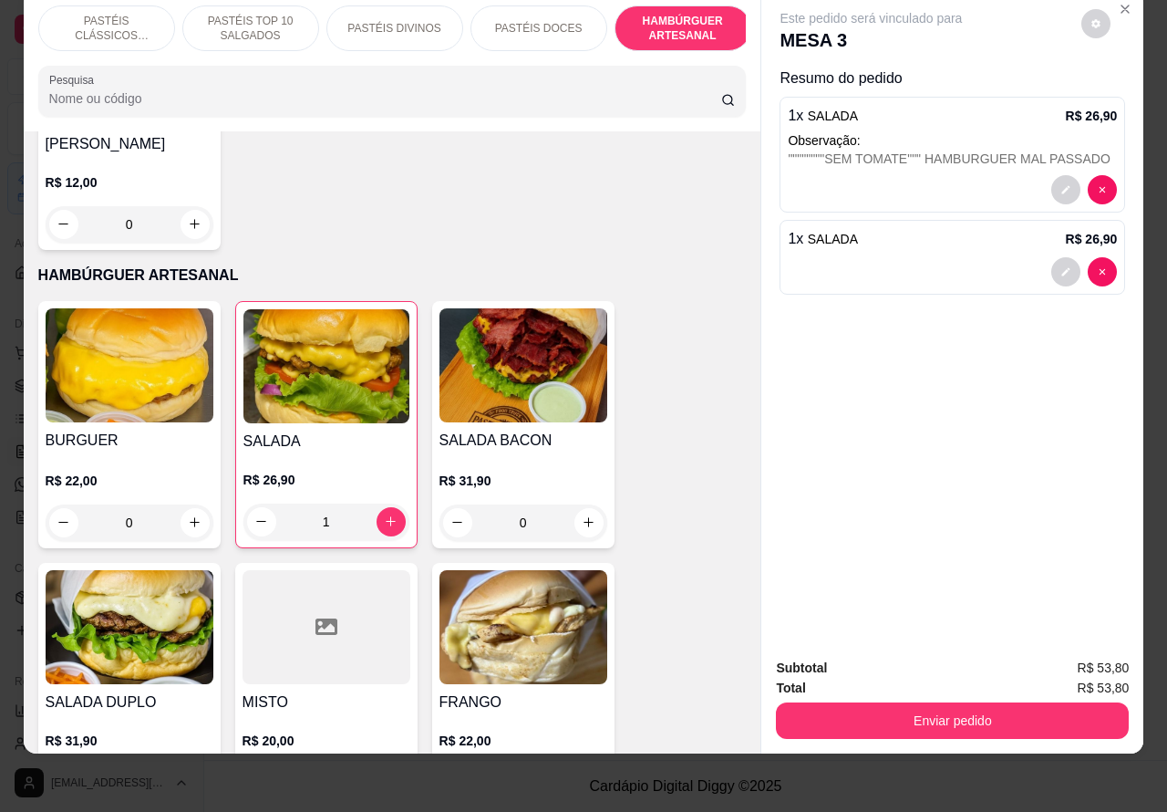
scroll to position [4018, 0]
click at [183, 505] on div "0" at bounding box center [130, 523] width 168 height 36
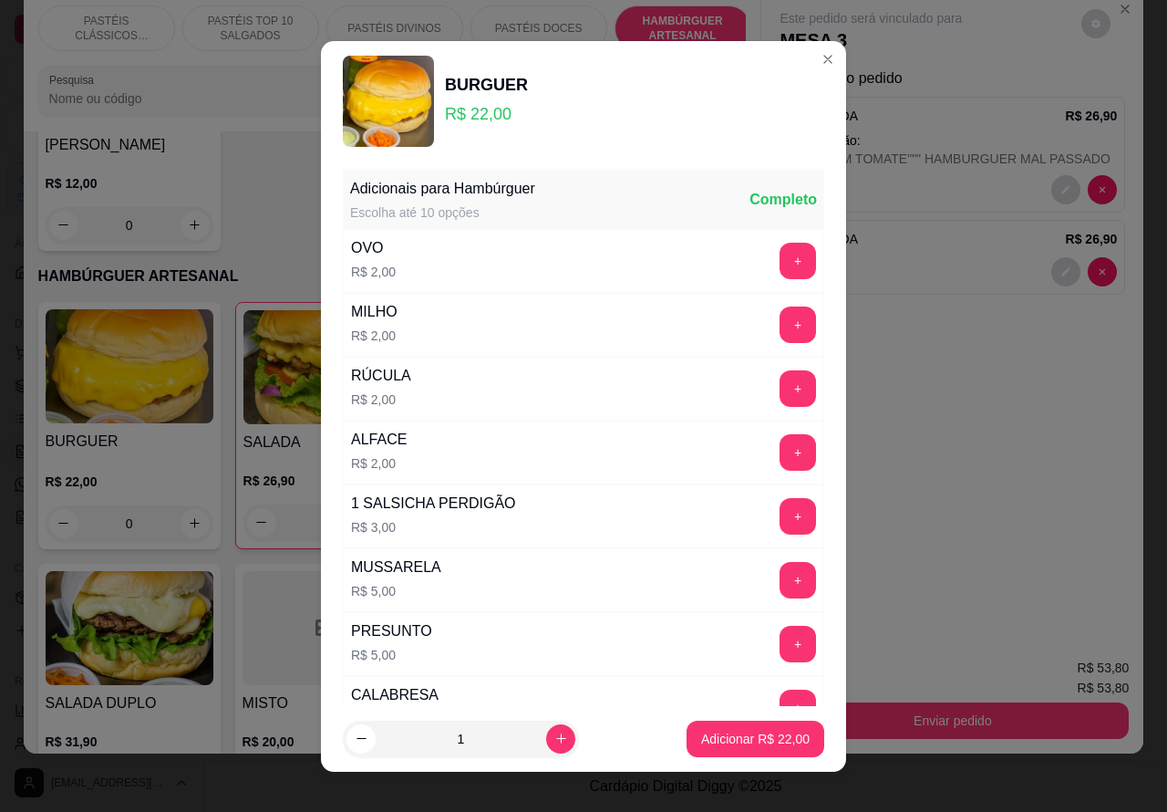
click at [717, 731] on p "Adicionar R$ 22,00" at bounding box center [755, 739] width 109 height 18
type input "1"
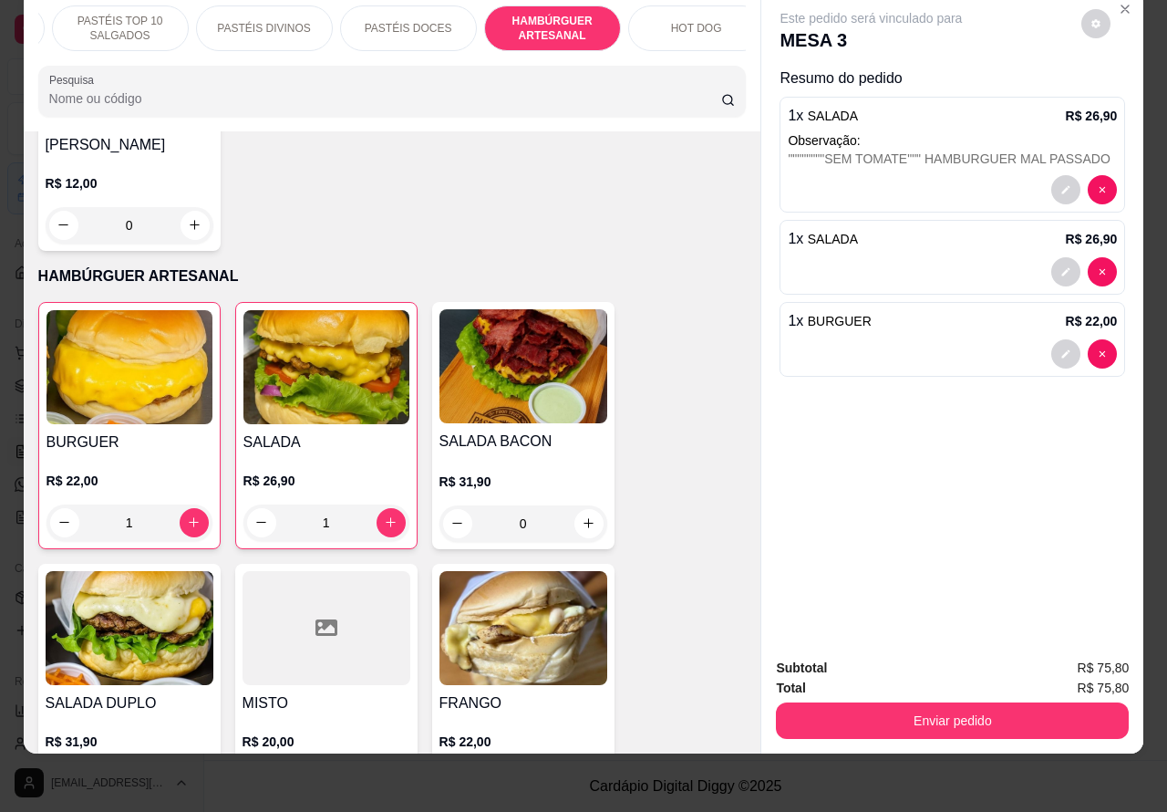
scroll to position [0, 235]
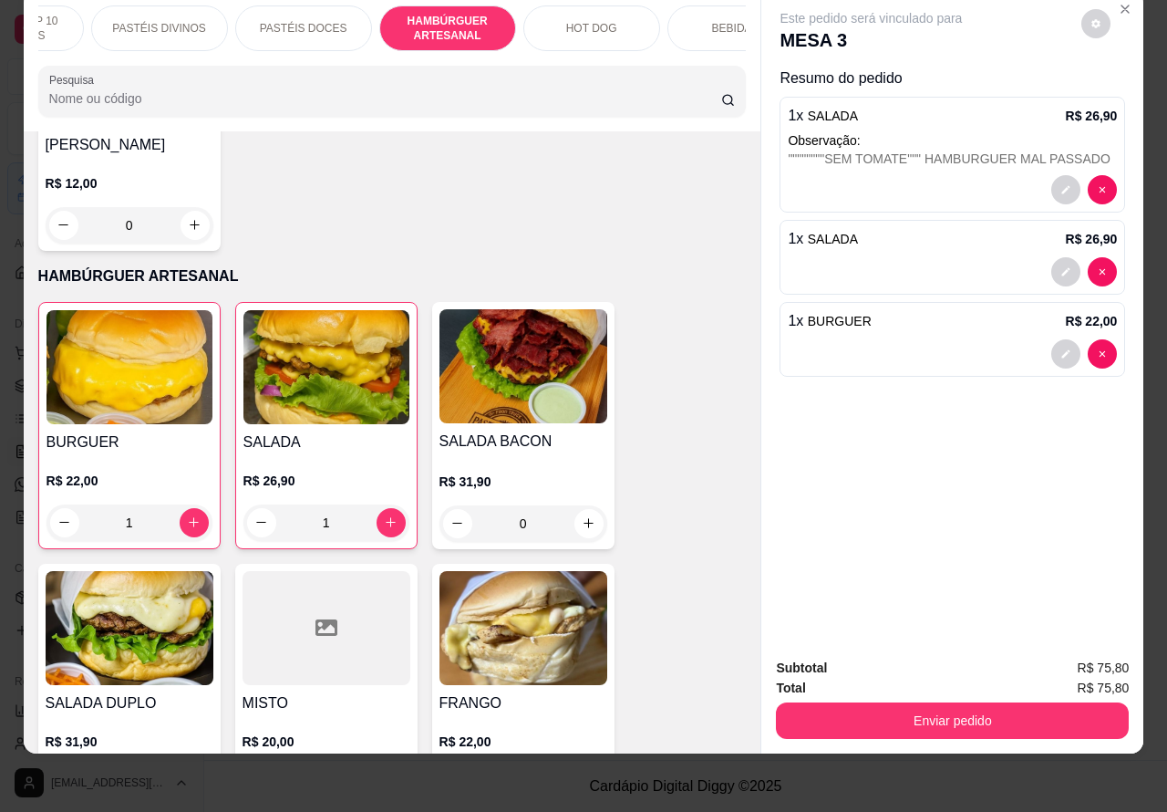
click at [611, 5] on div "HOT DOG" at bounding box center [592, 28] width 137 height 46
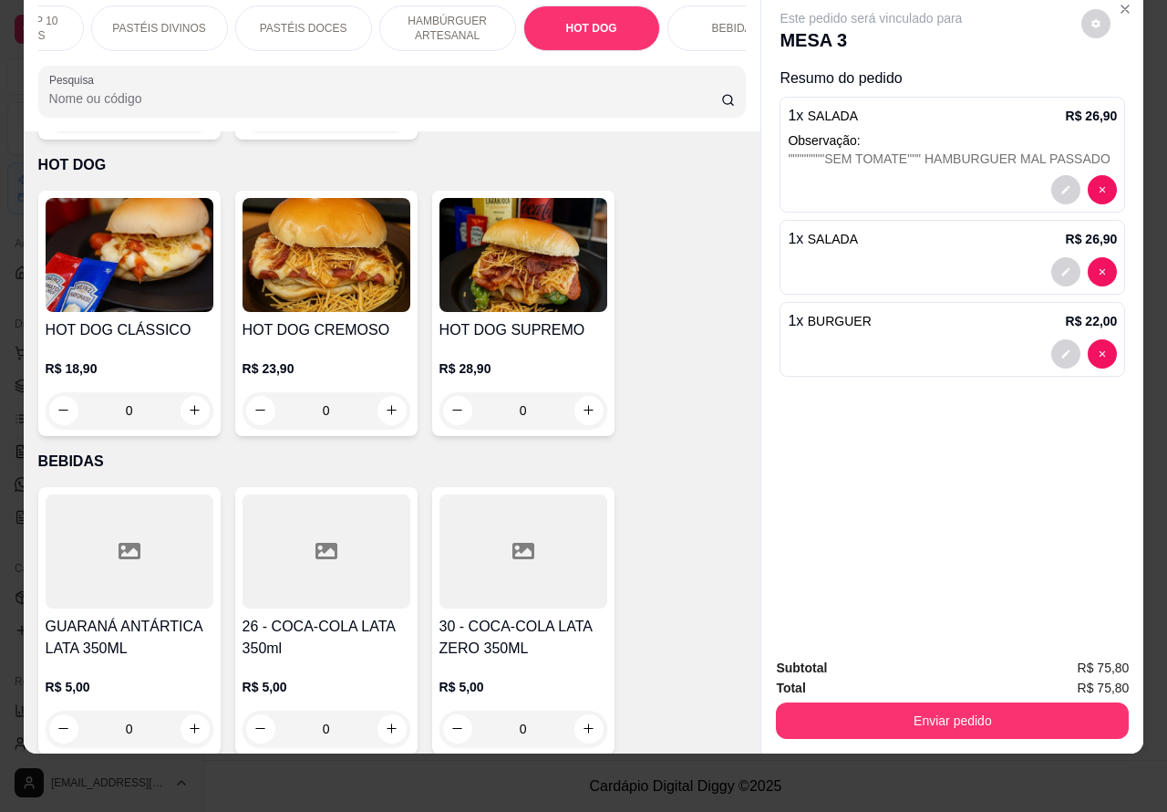
scroll to position [0, 351]
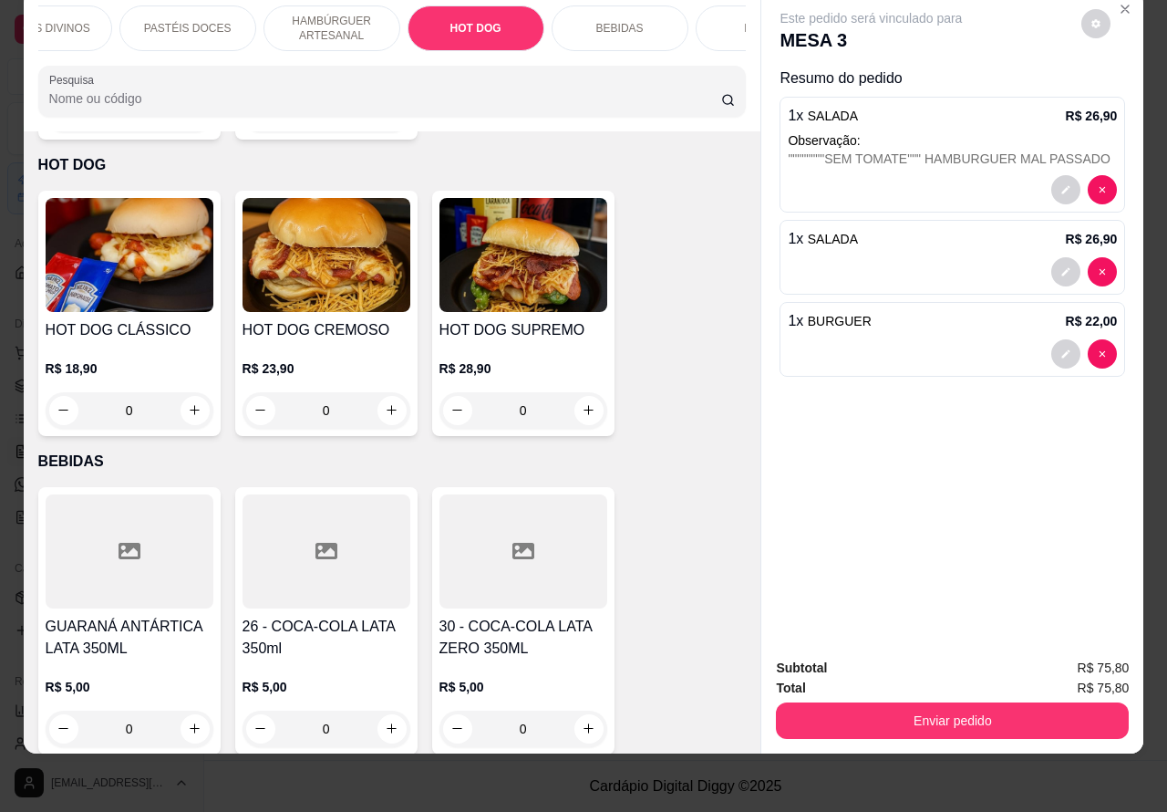
click at [608, 21] on p "BEBIDAS" at bounding box center [619, 28] width 47 height 15
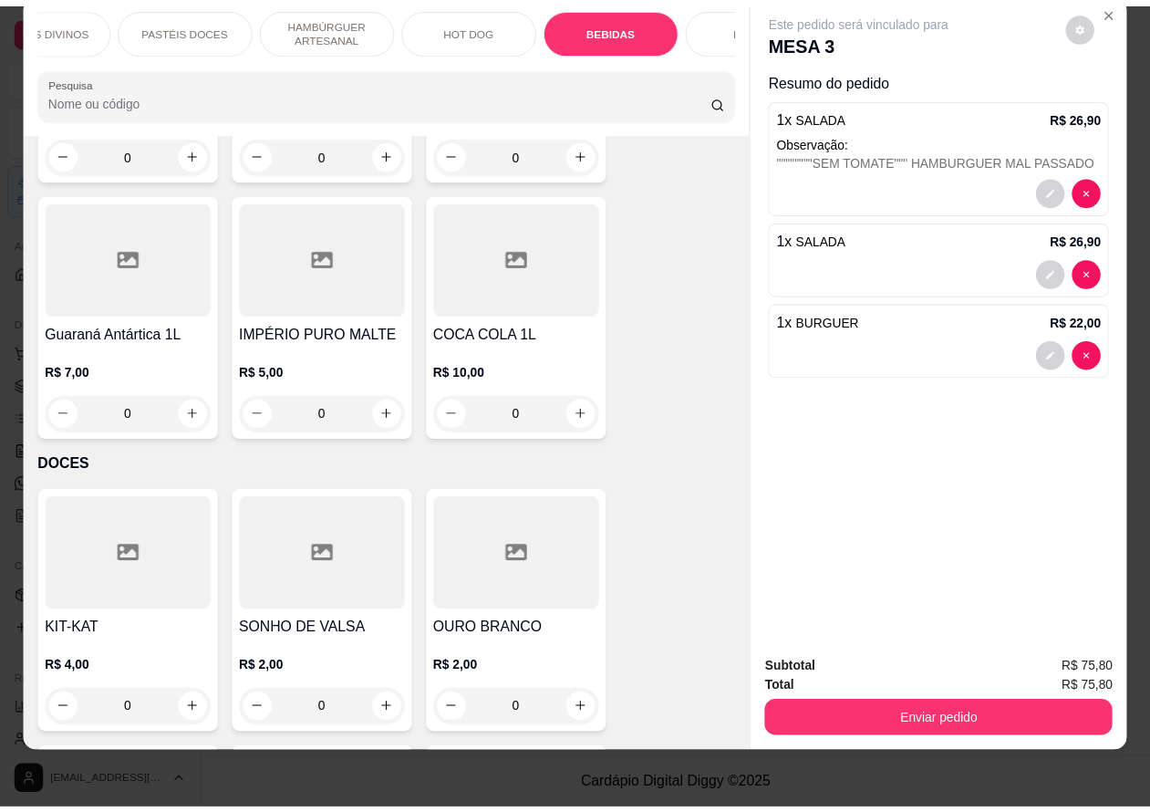
scroll to position [7240, 0]
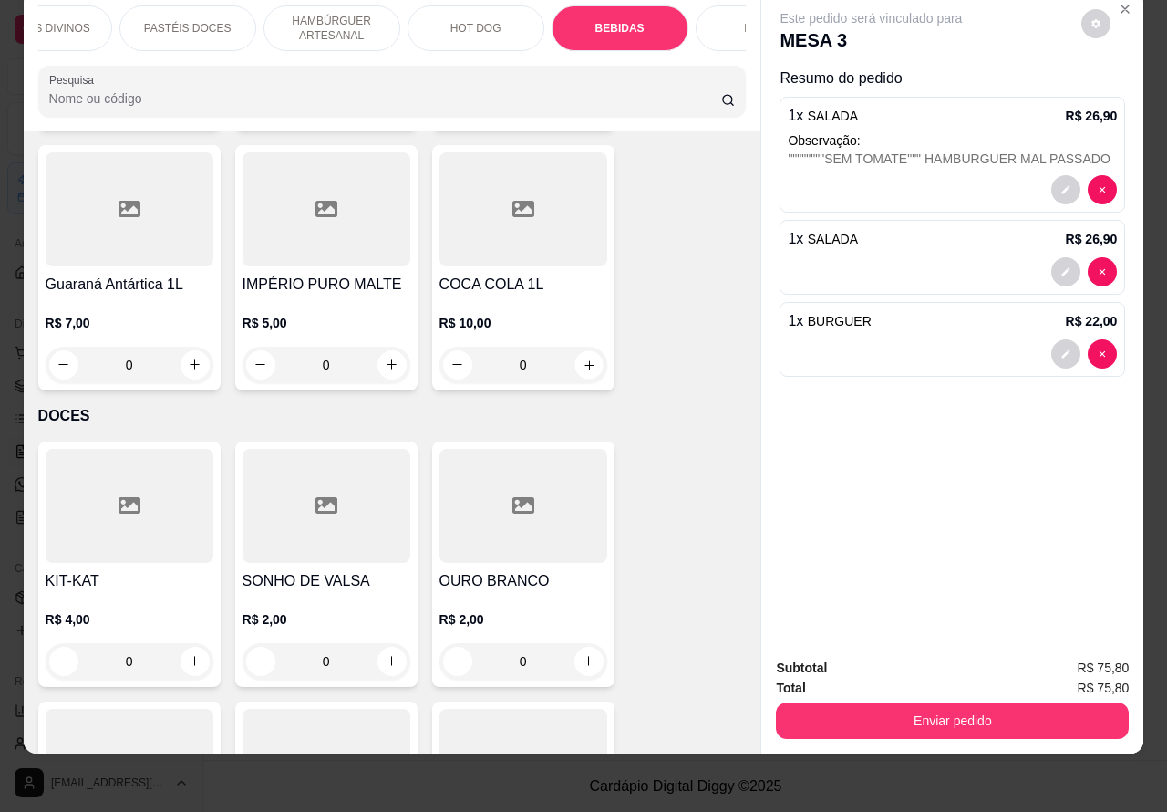
click at [585, 360] on icon "increase-product-quantity" at bounding box center [589, 364] width 9 height 9
type input "1"
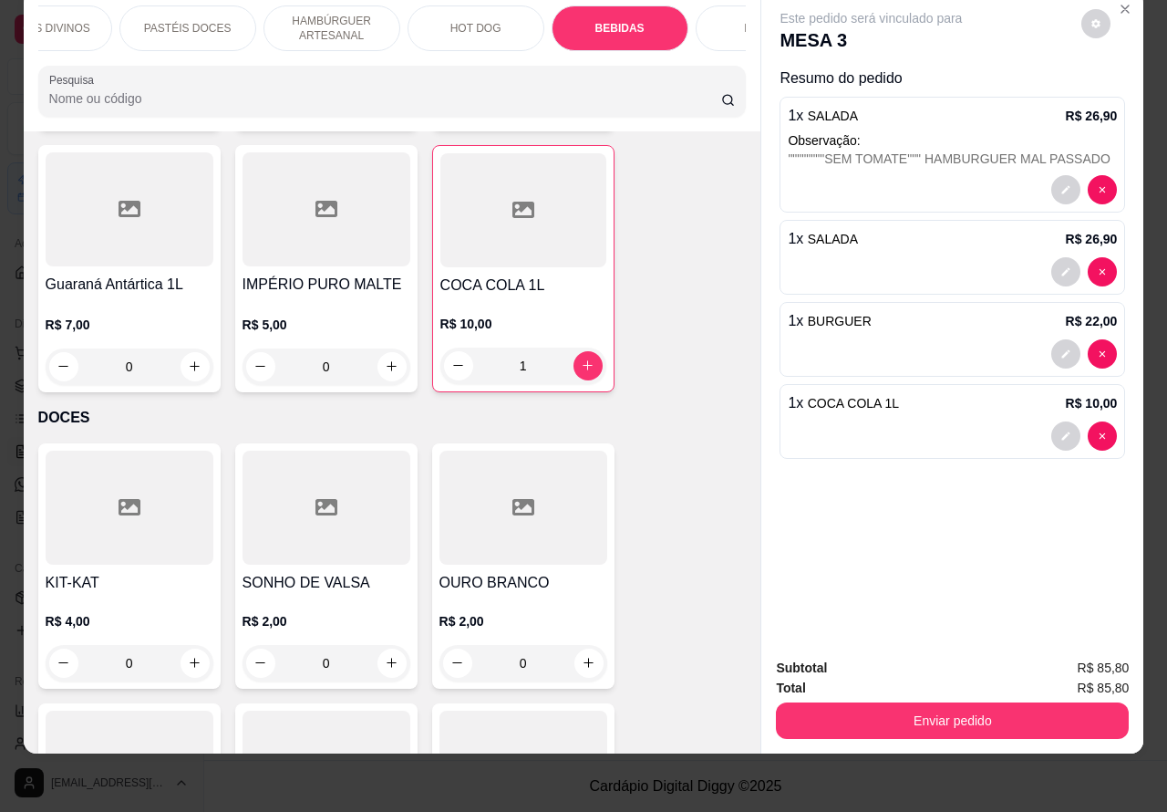
click at [918, 704] on button "Enviar pedido" at bounding box center [952, 720] width 353 height 36
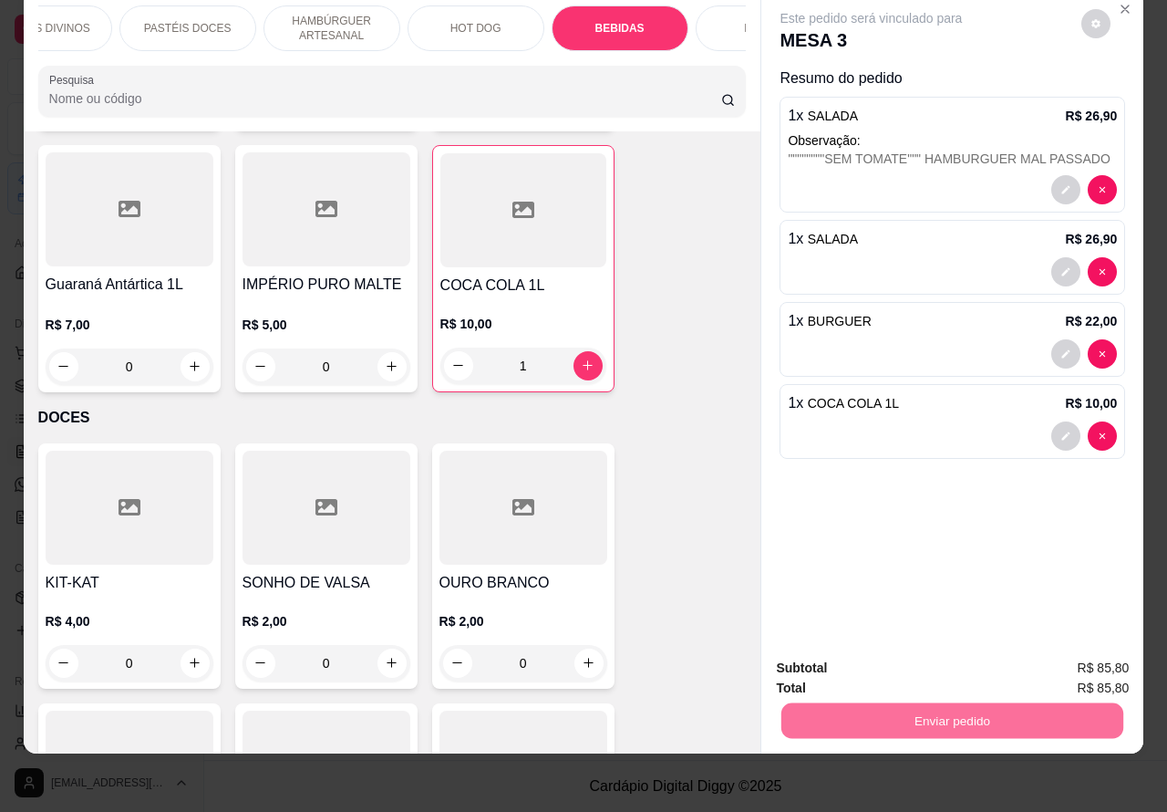
click at [874, 649] on button "Não registrar e enviar pedido" at bounding box center [891, 659] width 184 height 34
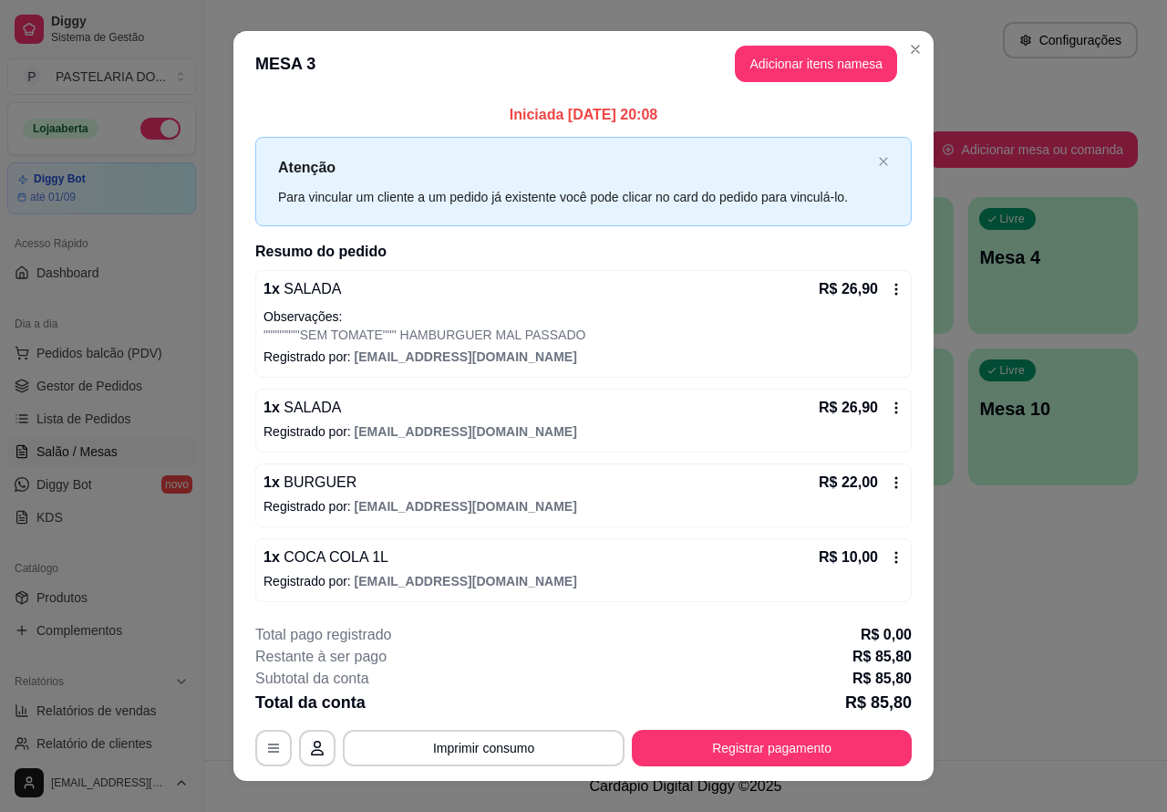
click at [1032, 586] on div "Atendimento Salão Configurações Todos Mesas Comandas Pesquisar Adicionar mesa o…" at bounding box center [685, 380] width 963 height 760
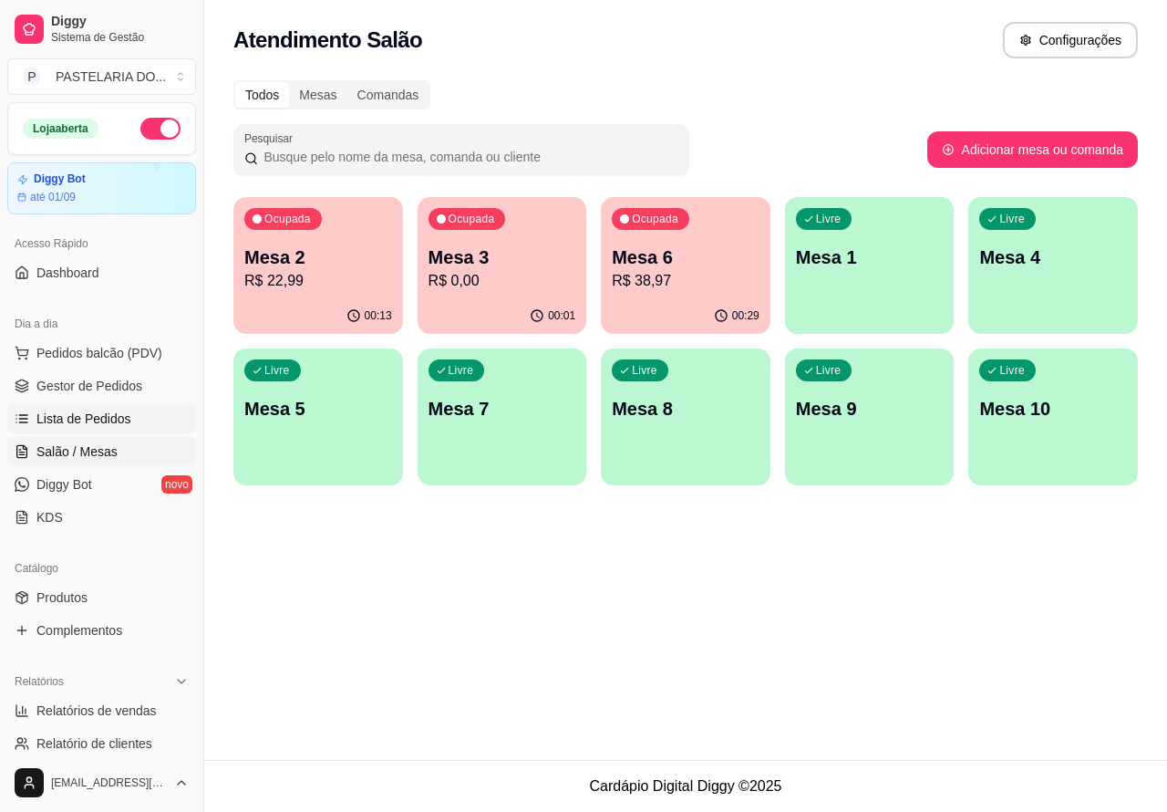
click at [126, 415] on span "Lista de Pedidos" at bounding box center [83, 419] width 95 height 18
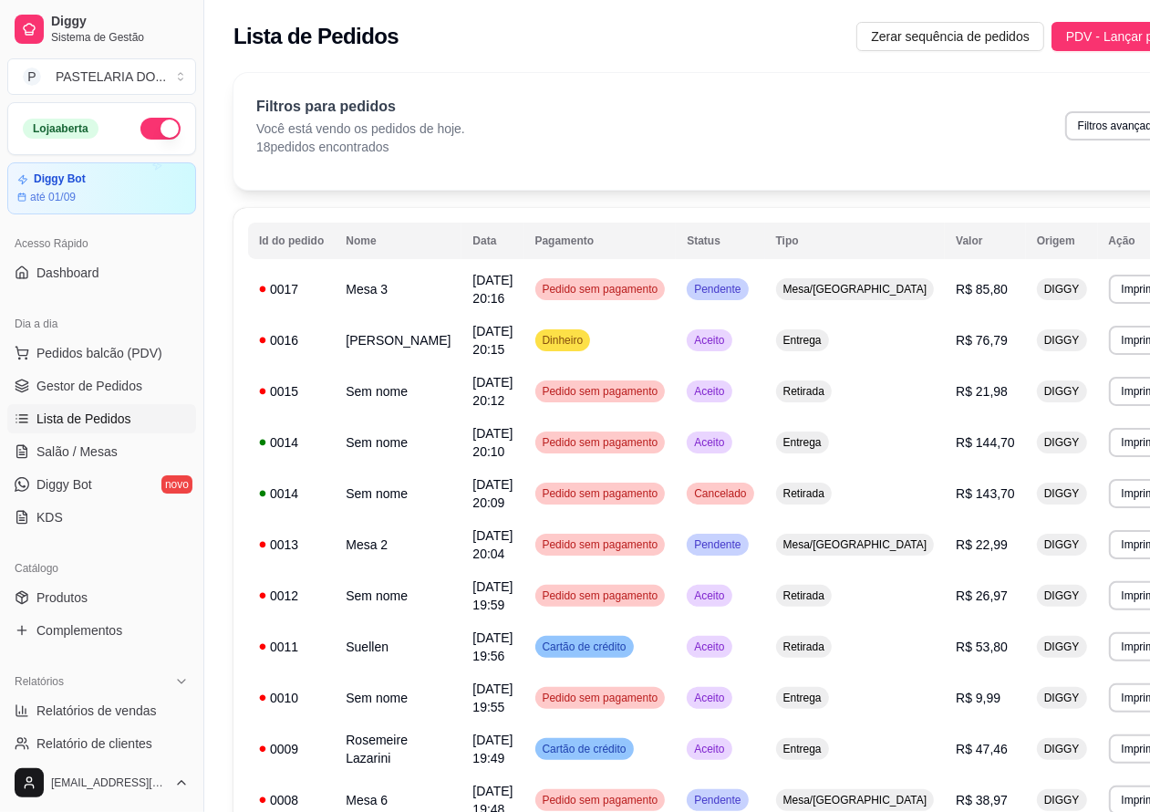
click at [1109, 293] on button "Imprimir" at bounding box center [1141, 289] width 65 height 29
click at [1110, 339] on button "Imprimir" at bounding box center [1141, 340] width 63 height 28
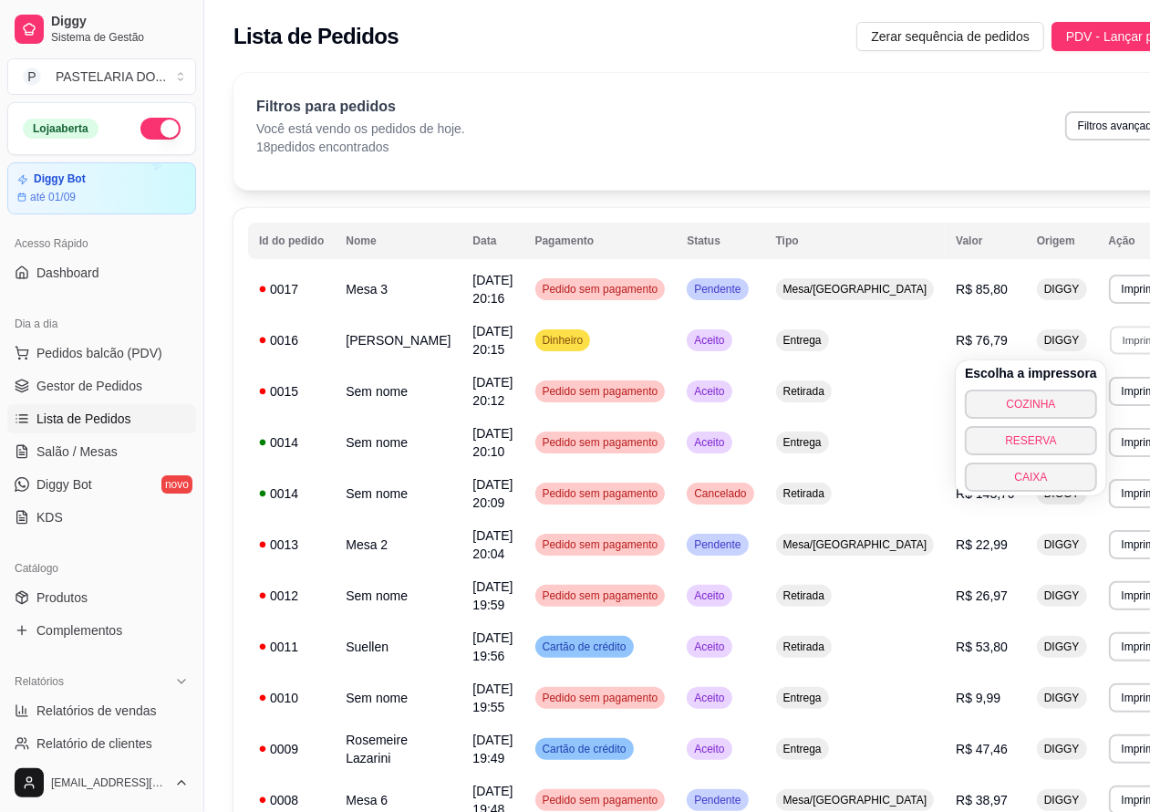
click at [1041, 399] on button "COZINHA" at bounding box center [1031, 403] width 132 height 29
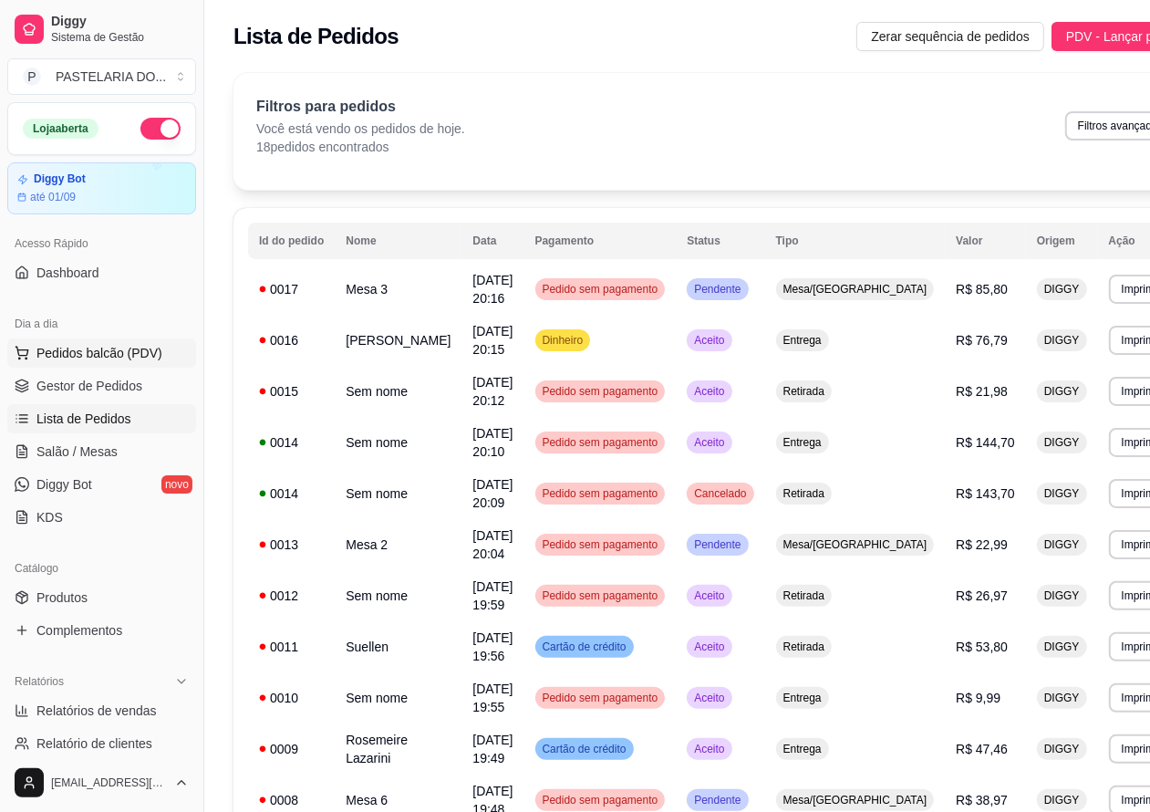
click at [165, 348] on button "Pedidos balcão (PDV)" at bounding box center [101, 352] width 189 height 29
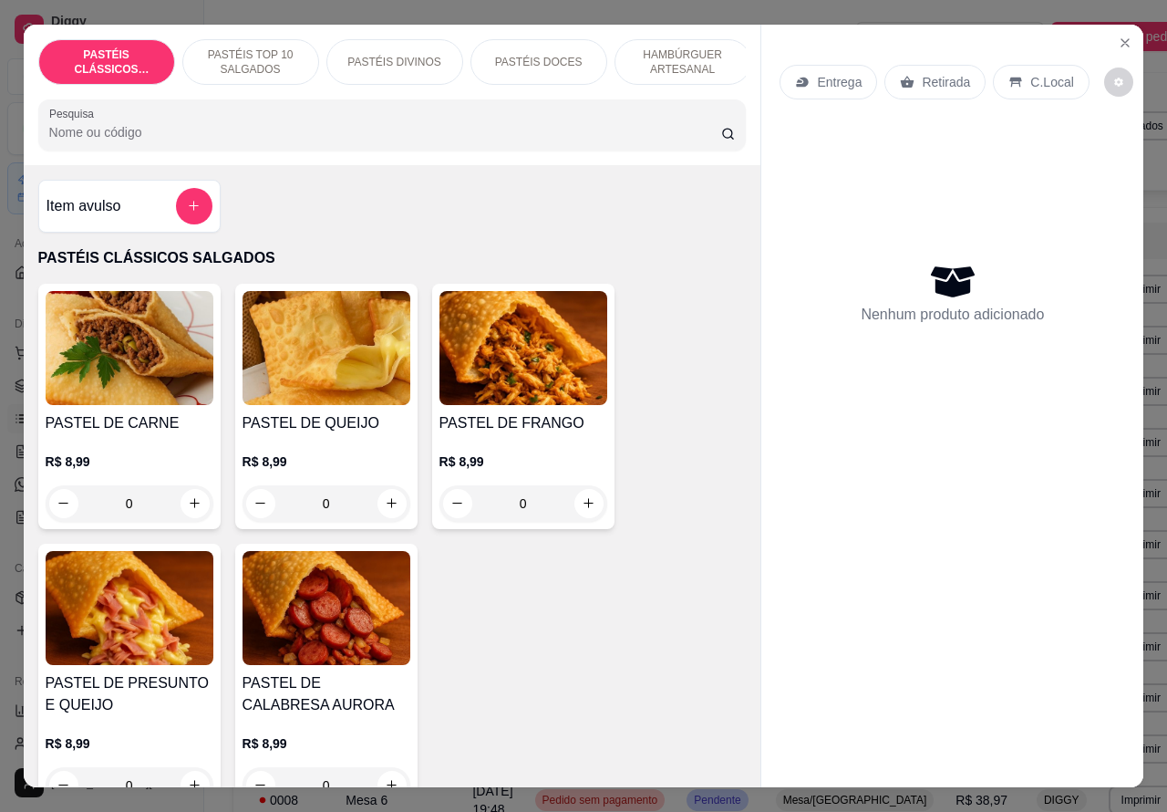
click at [556, 43] on div "PASTÉIS DOCES" at bounding box center [539, 62] width 137 height 46
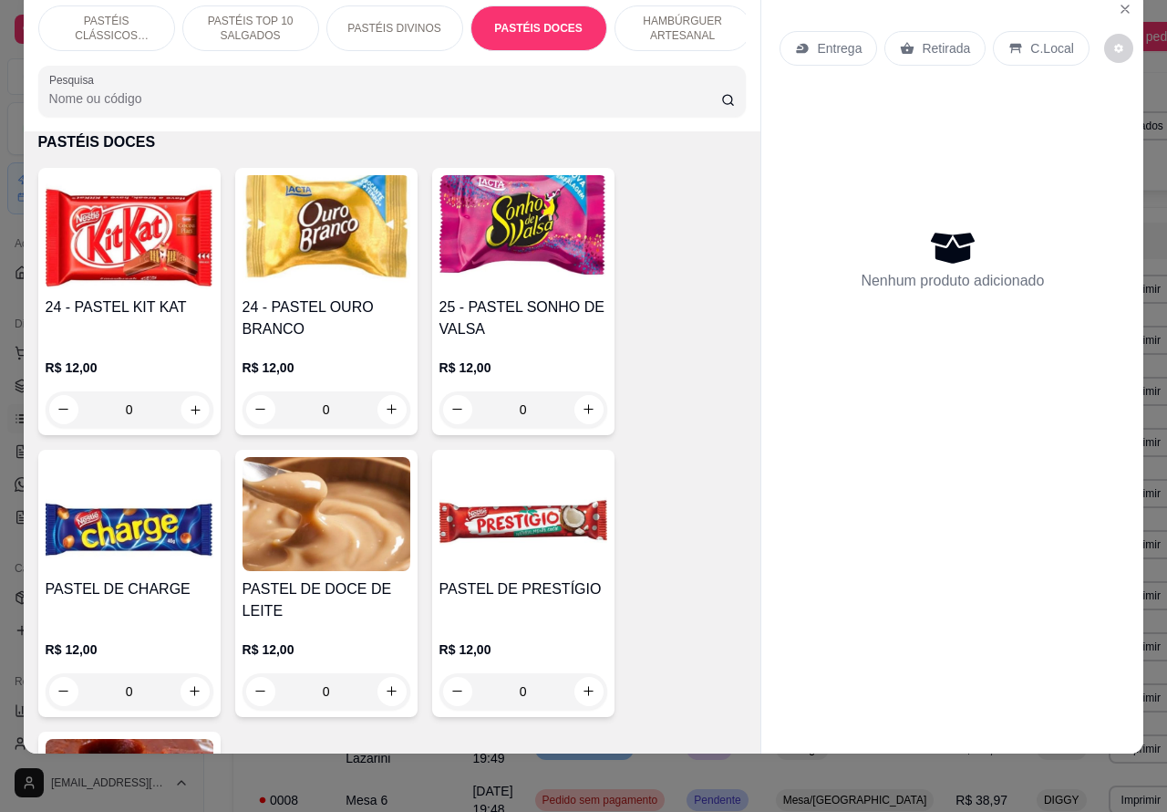
click at [188, 402] on icon "increase-product-quantity" at bounding box center [195, 409] width 14 height 14
type input "1"
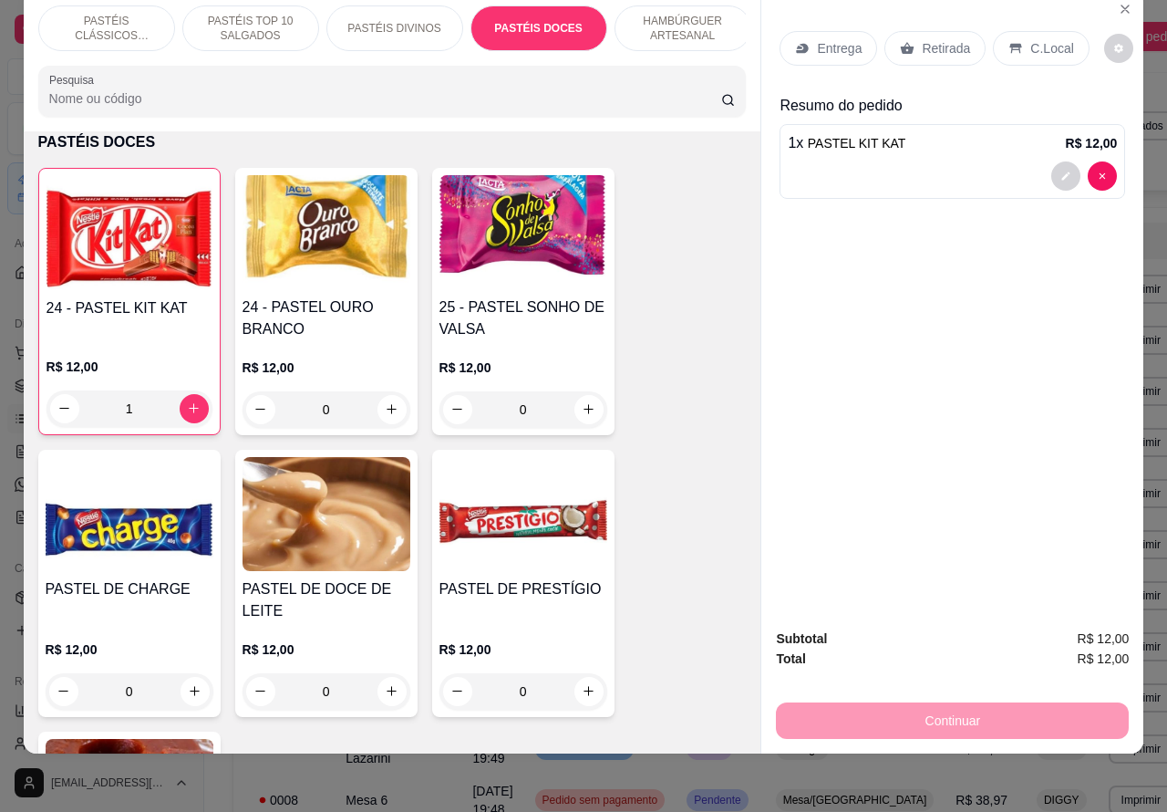
click at [877, 136] on span "PASTEL KIT KAT" at bounding box center [857, 143] width 99 height 15
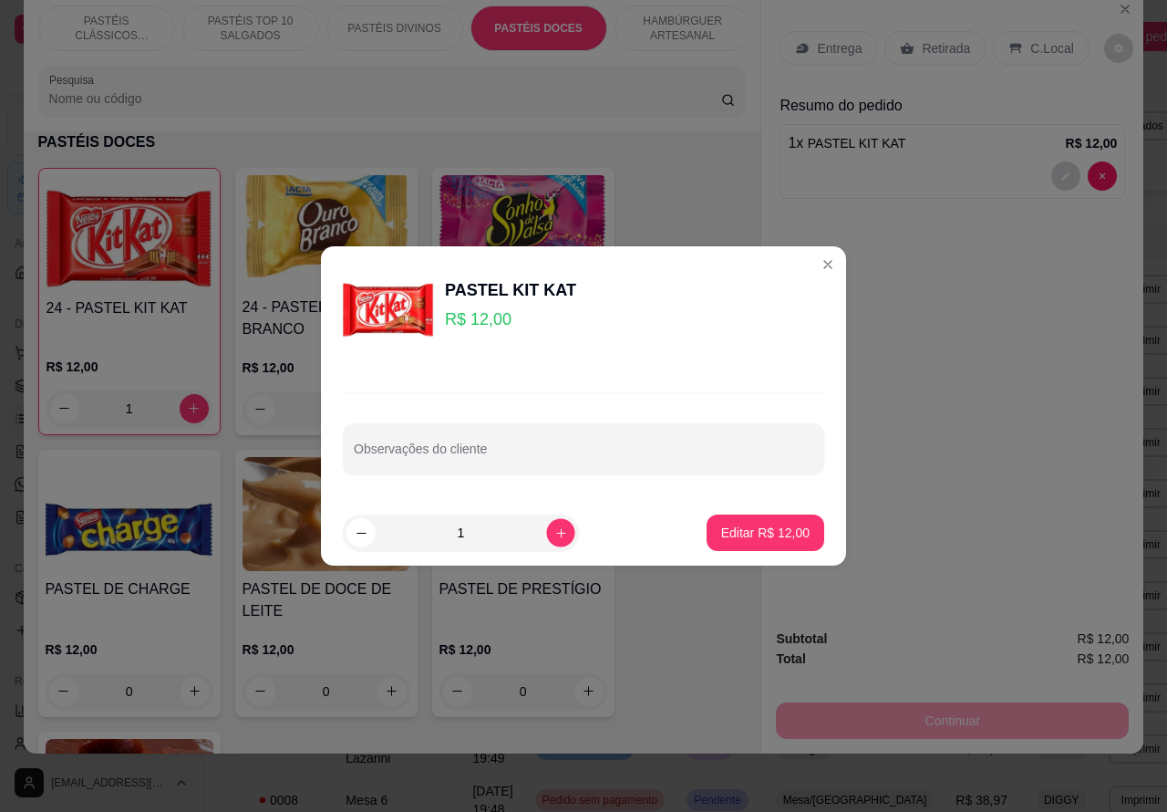
click at [555, 534] on icon "increase-product-quantity" at bounding box center [562, 533] width 14 height 14
type input "2"
click at [607, 452] on input "Observações do cliente" at bounding box center [584, 456] width 460 height 18
type input "r"
type input "[PERSON_NAME] ESTA AGUARDANDO"
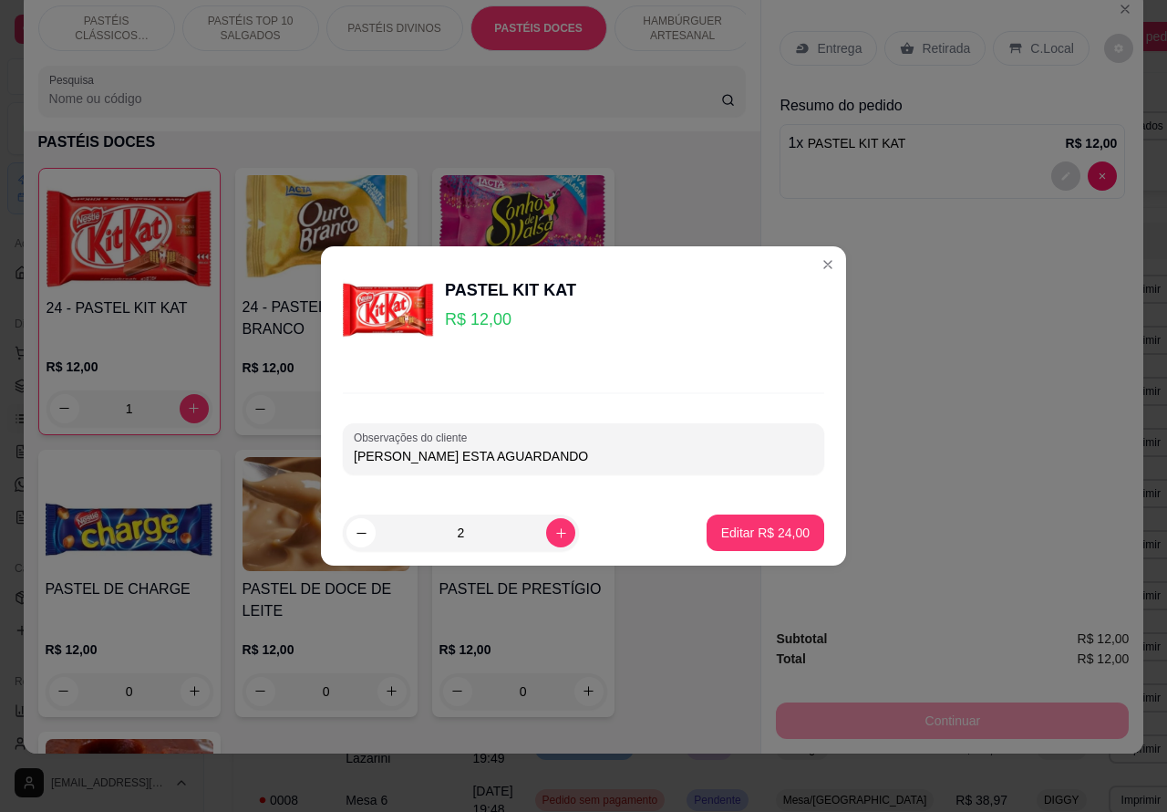
click at [750, 525] on p "Editar R$ 24,00" at bounding box center [765, 533] width 88 height 18
type input "0"
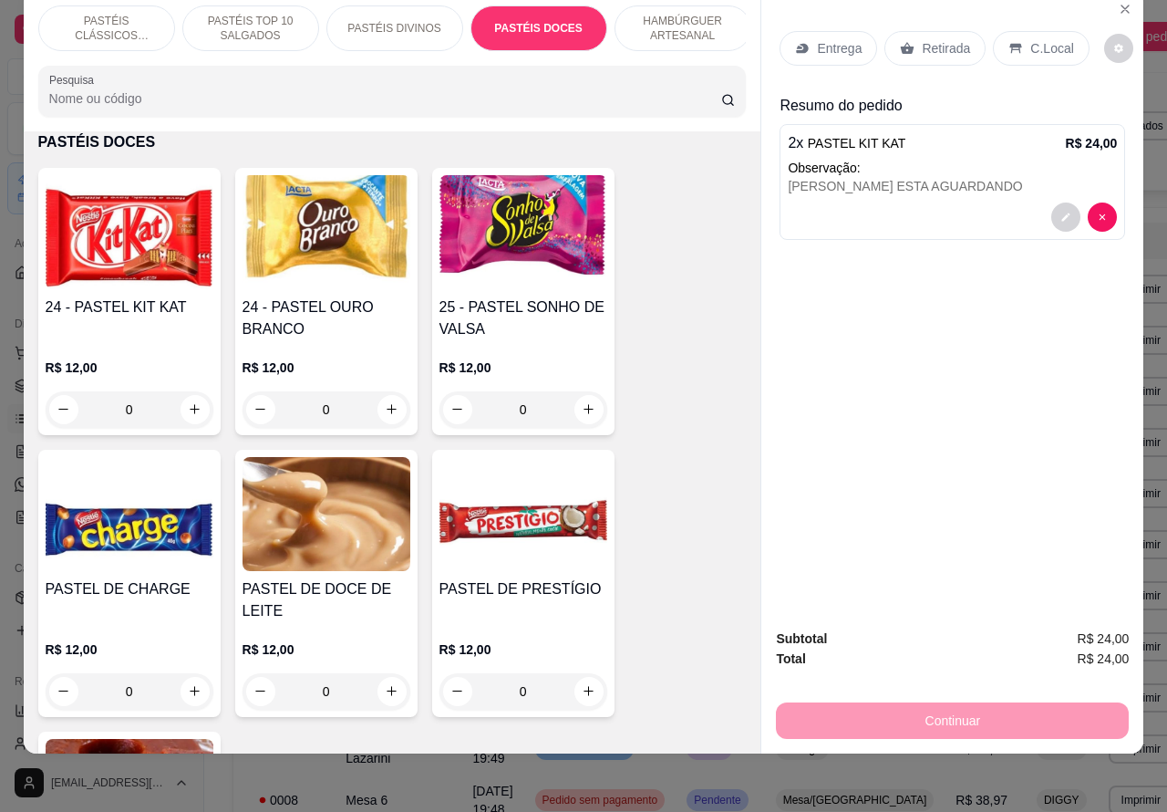
click at [930, 39] on p "Retirada" at bounding box center [946, 48] width 48 height 18
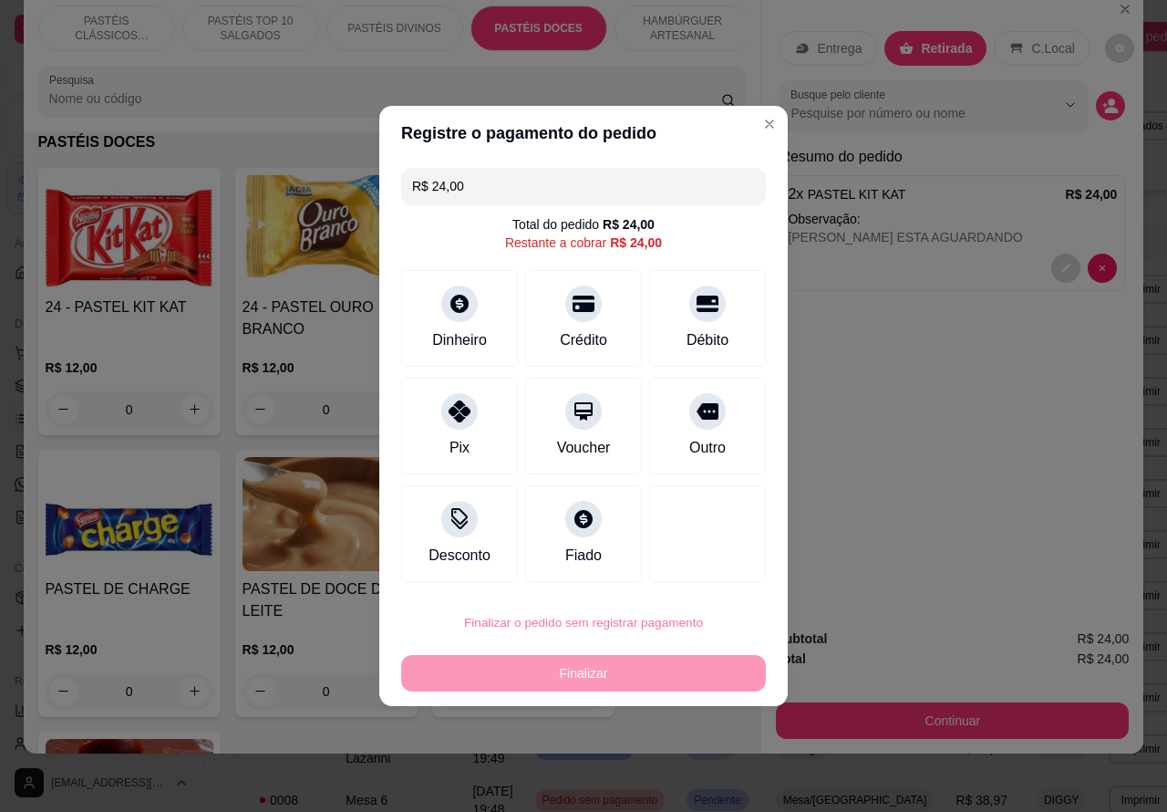
click at [711, 564] on button "Confirmar" at bounding box center [692, 571] width 67 height 28
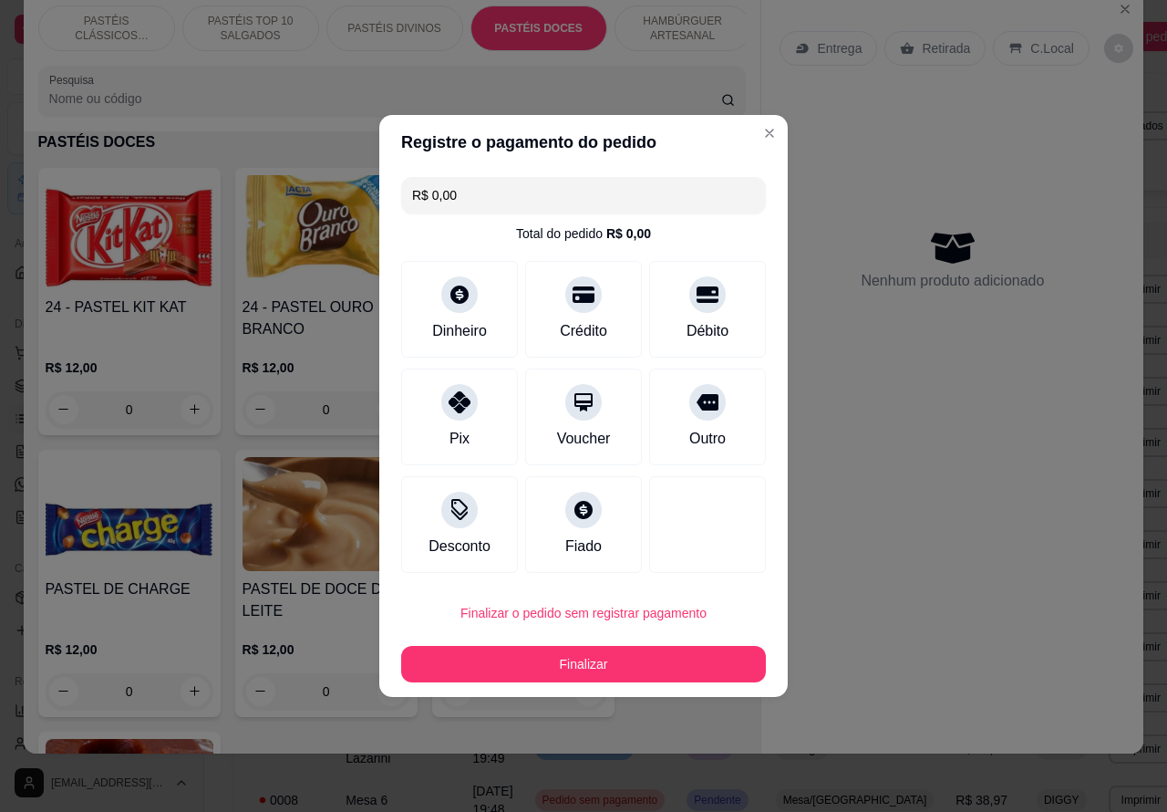
type input "R$ 0,00"
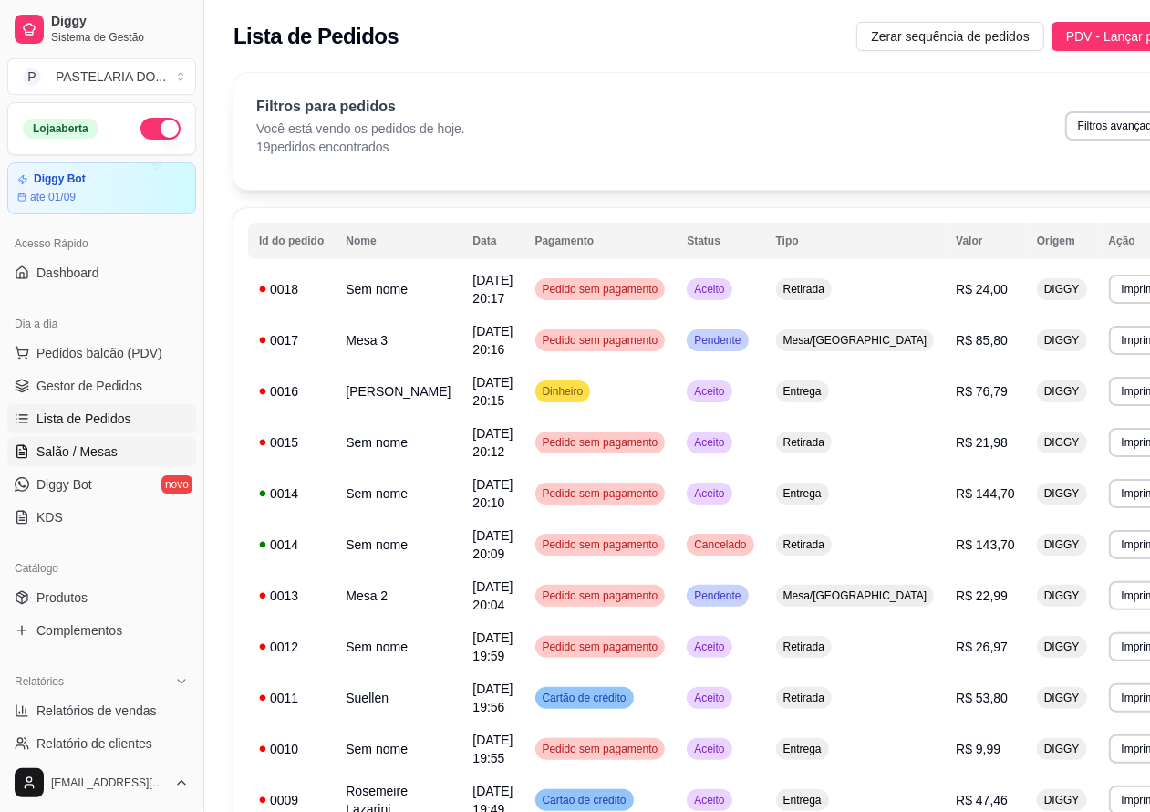
click at [94, 452] on span "Salão / Mesas" at bounding box center [76, 451] width 81 height 18
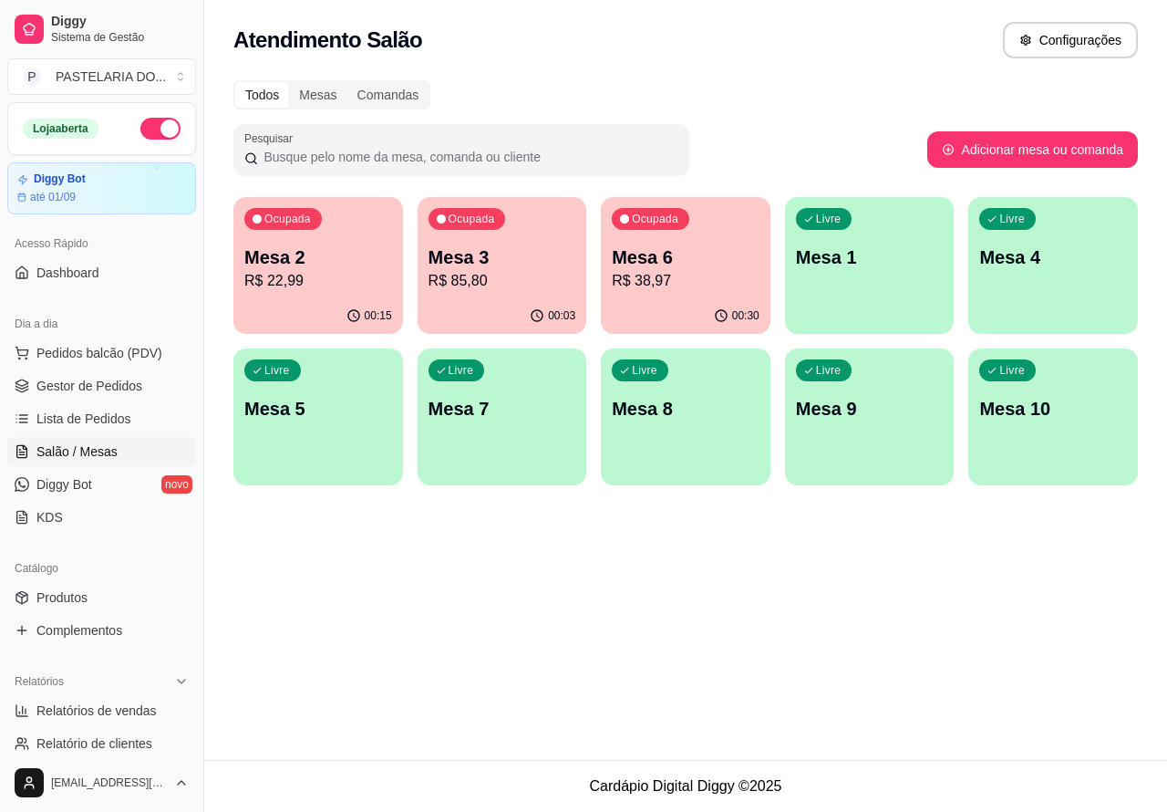
click at [527, 420] on p "Mesa 7" at bounding box center [503, 409] width 148 height 26
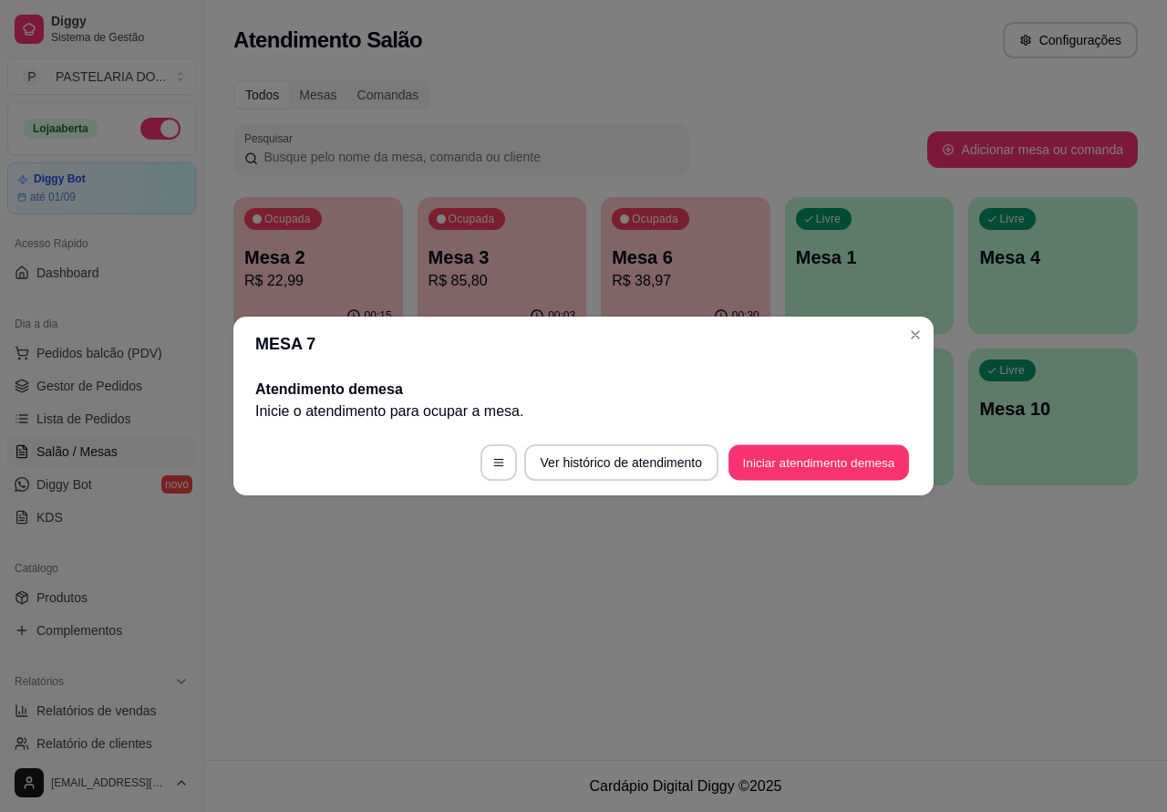
click at [787, 456] on button "Iniciar atendimento de mesa" at bounding box center [819, 463] width 181 height 36
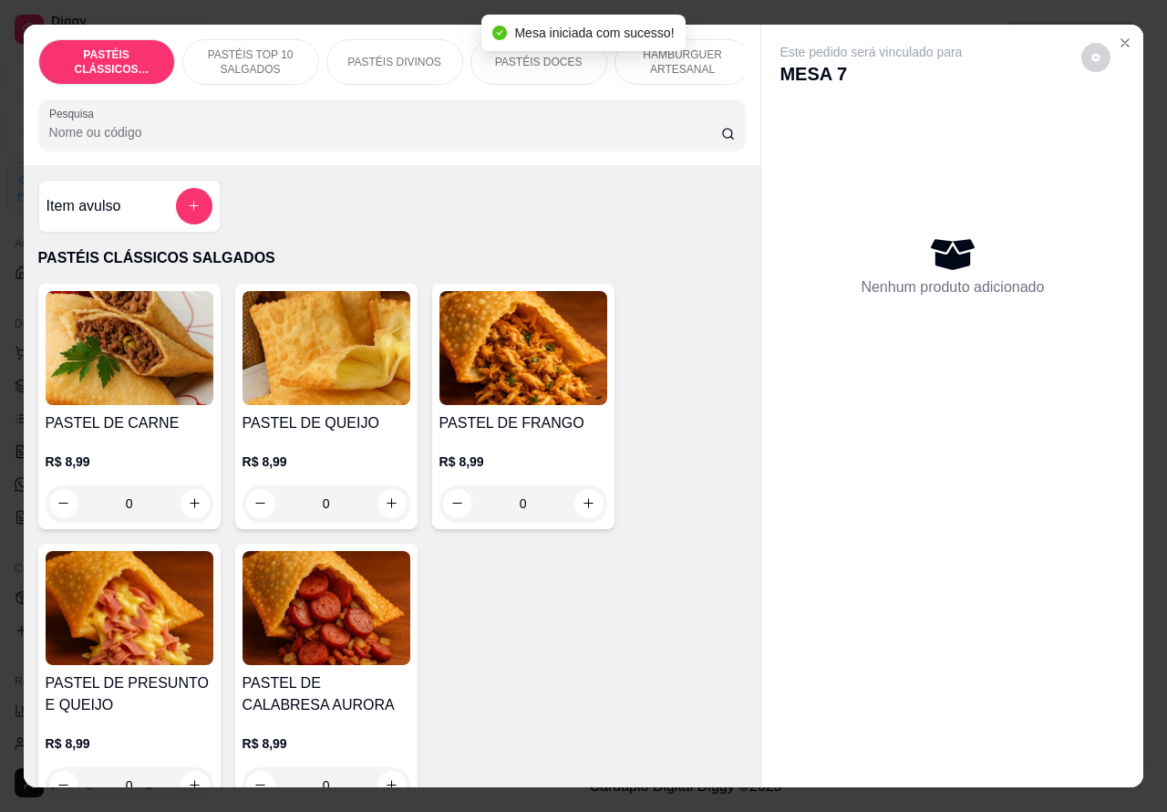
click at [714, 53] on p "HAMBÚRGUER ARTESANAL" at bounding box center [683, 61] width 106 height 29
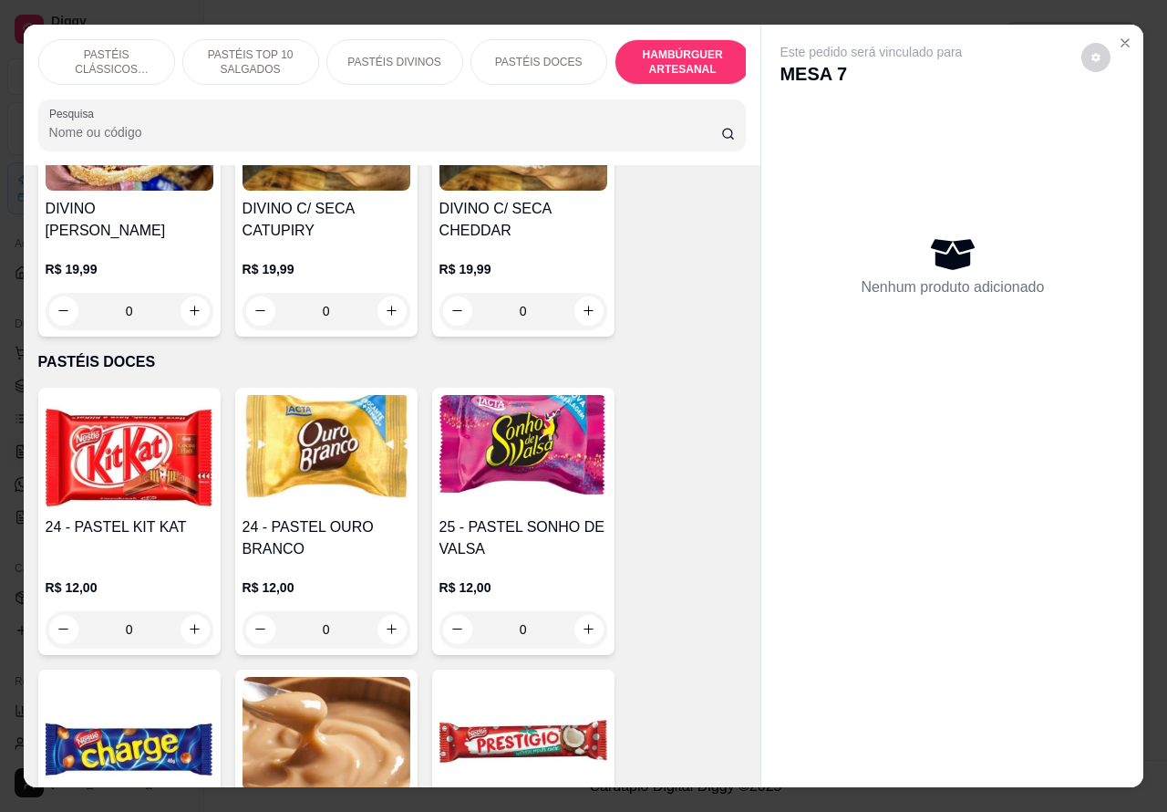
click at [545, 55] on p "PASTÉIS DOCES" at bounding box center [539, 62] width 88 height 15
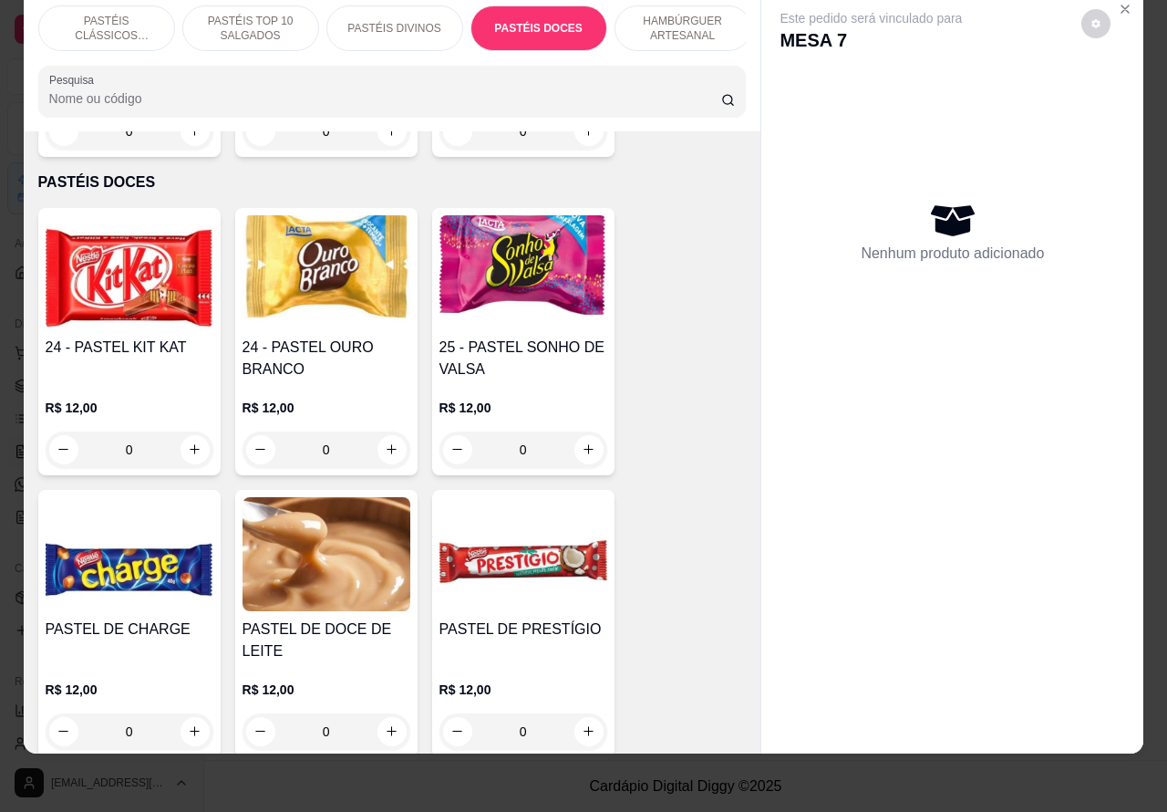
scroll to position [3190, 0]
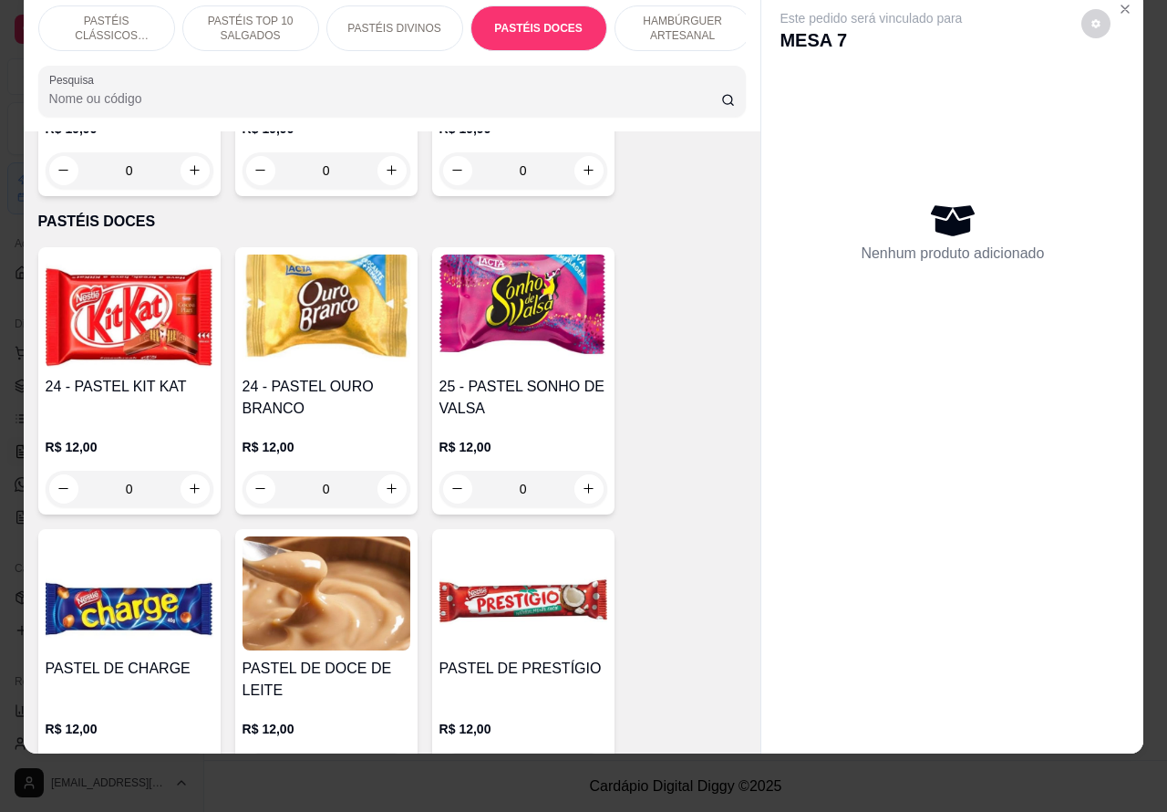
click at [128, 14] on p "PASTÉIS CLÁSSICOS SALGADOS" at bounding box center [107, 28] width 106 height 29
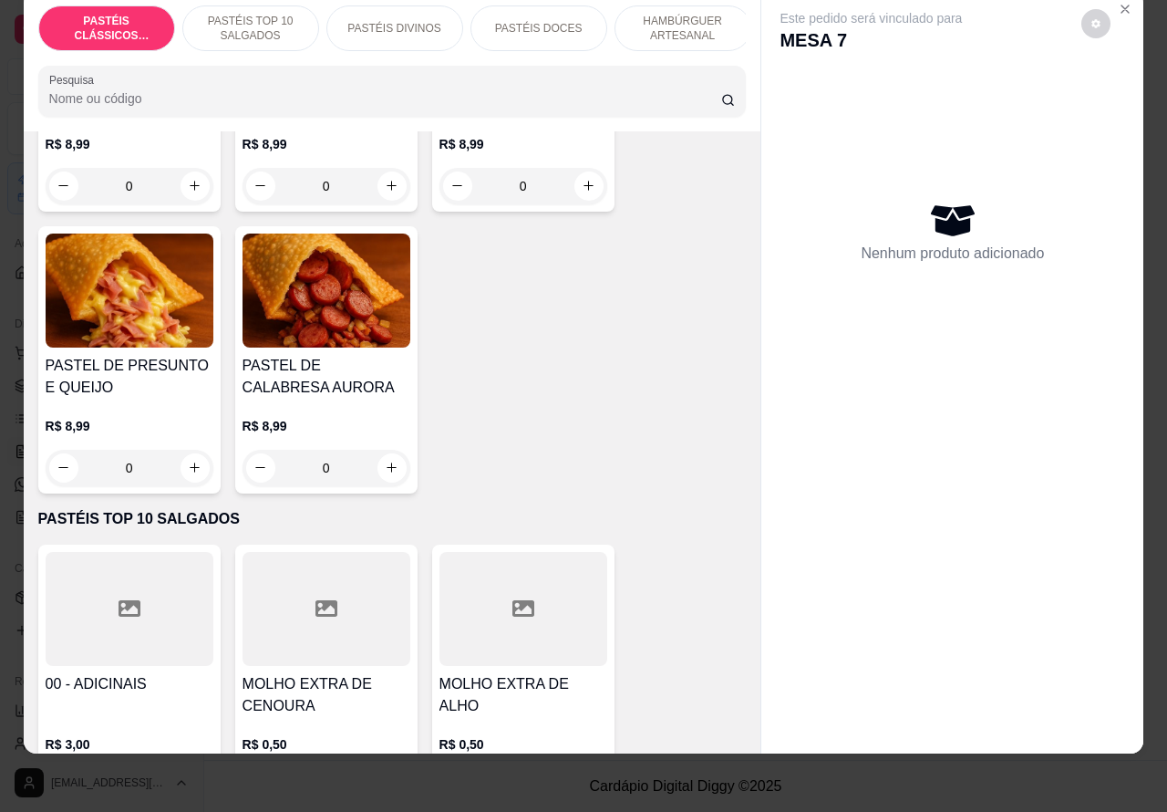
scroll to position [330, 0]
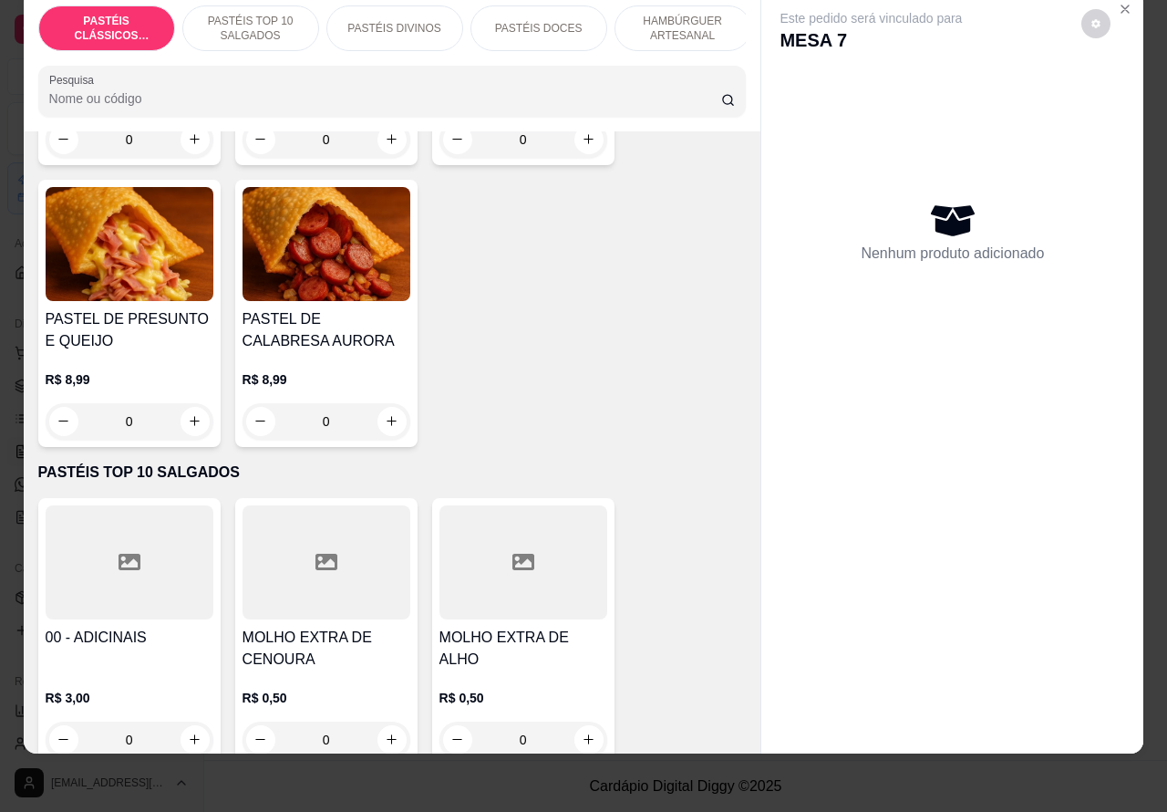
click at [148, 254] on img at bounding box center [130, 244] width 168 height 114
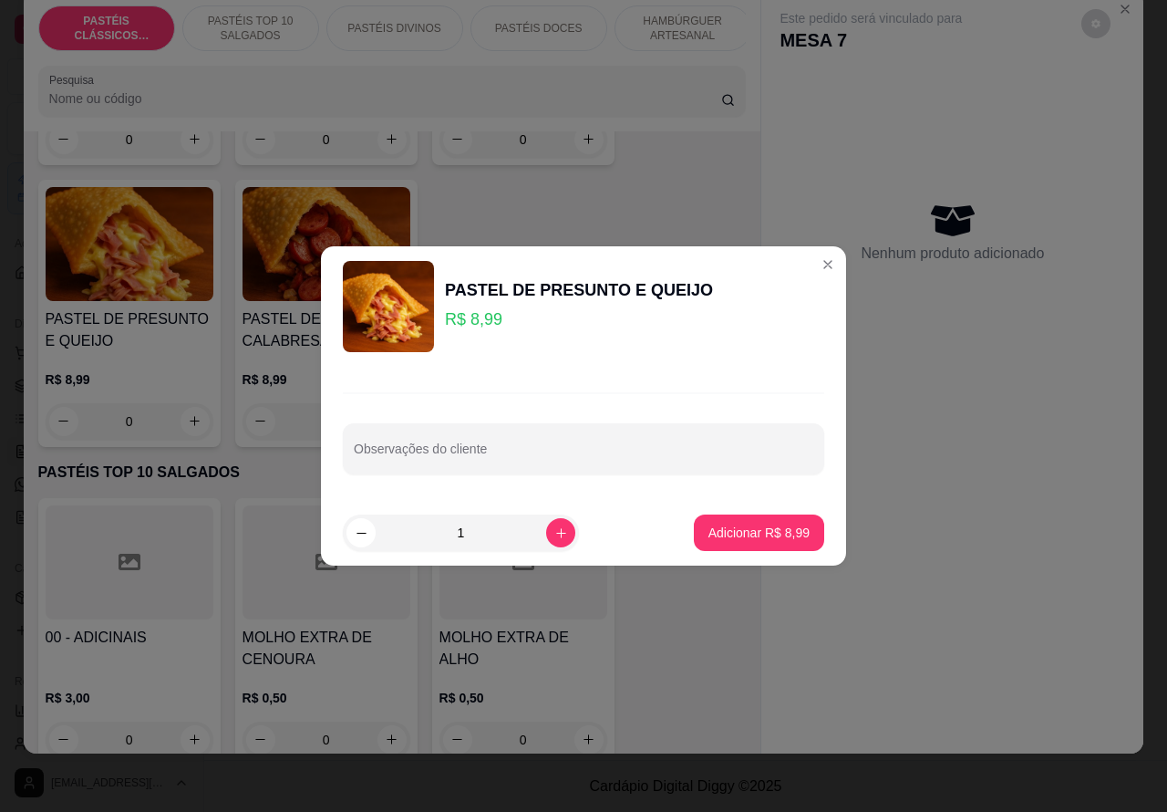
click at [531, 451] on input "Observações do cliente" at bounding box center [584, 456] width 460 height 18
type input "a"
type input "ADICIONAR CATUPIRY"
click at [746, 527] on p "Adicionar R$ 8,99" at bounding box center [759, 532] width 99 height 17
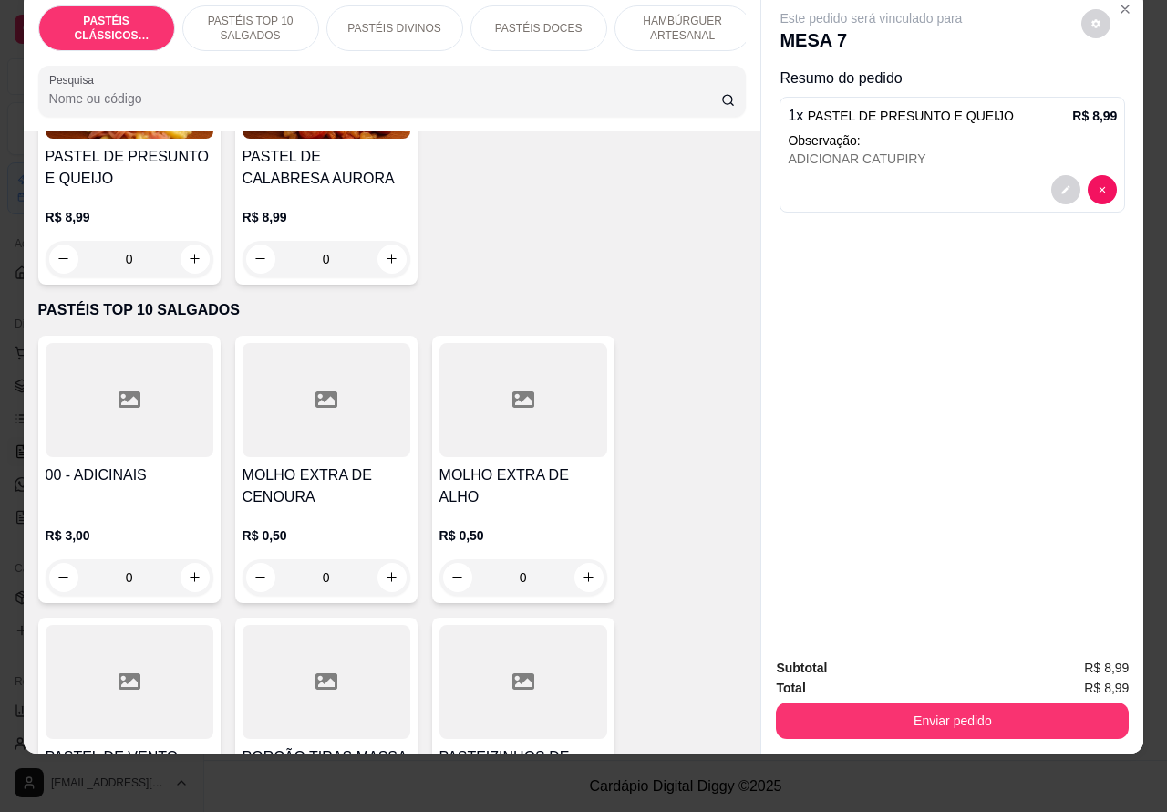
scroll to position [503, 0]
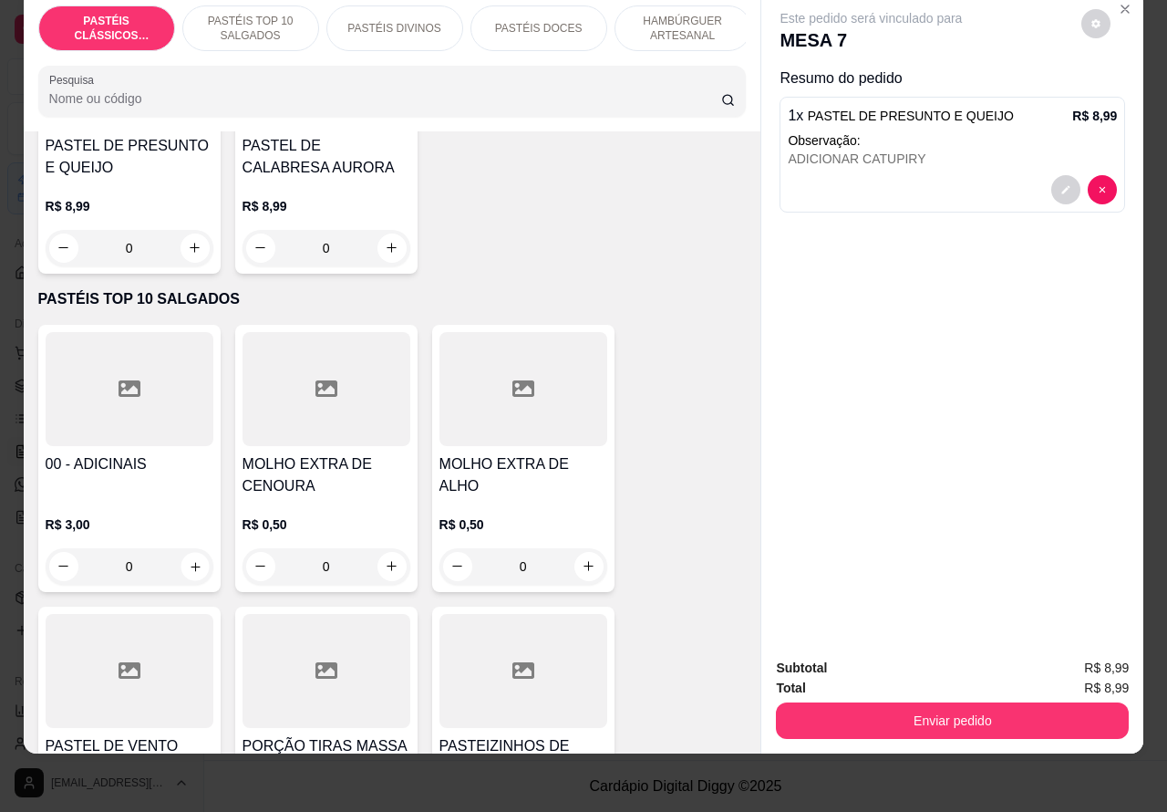
click at [188, 563] on icon "increase-product-quantity" at bounding box center [195, 566] width 14 height 14
type input "1"
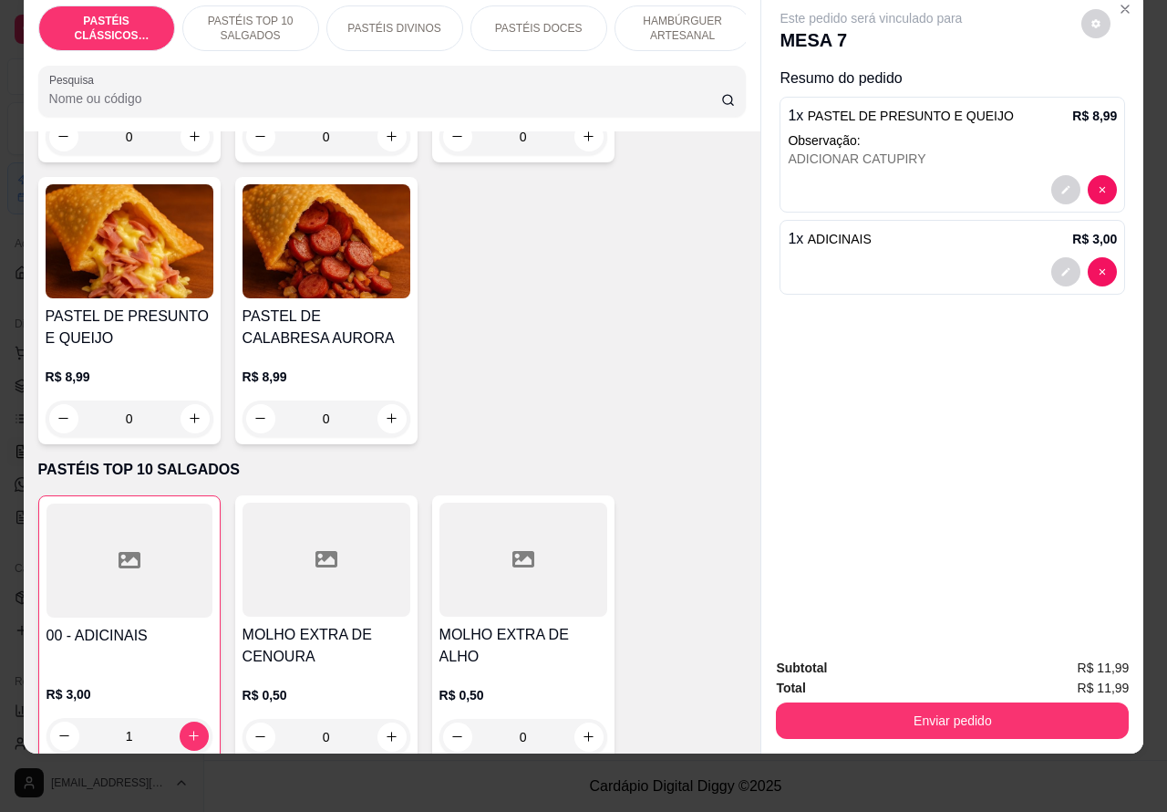
scroll to position [0, 0]
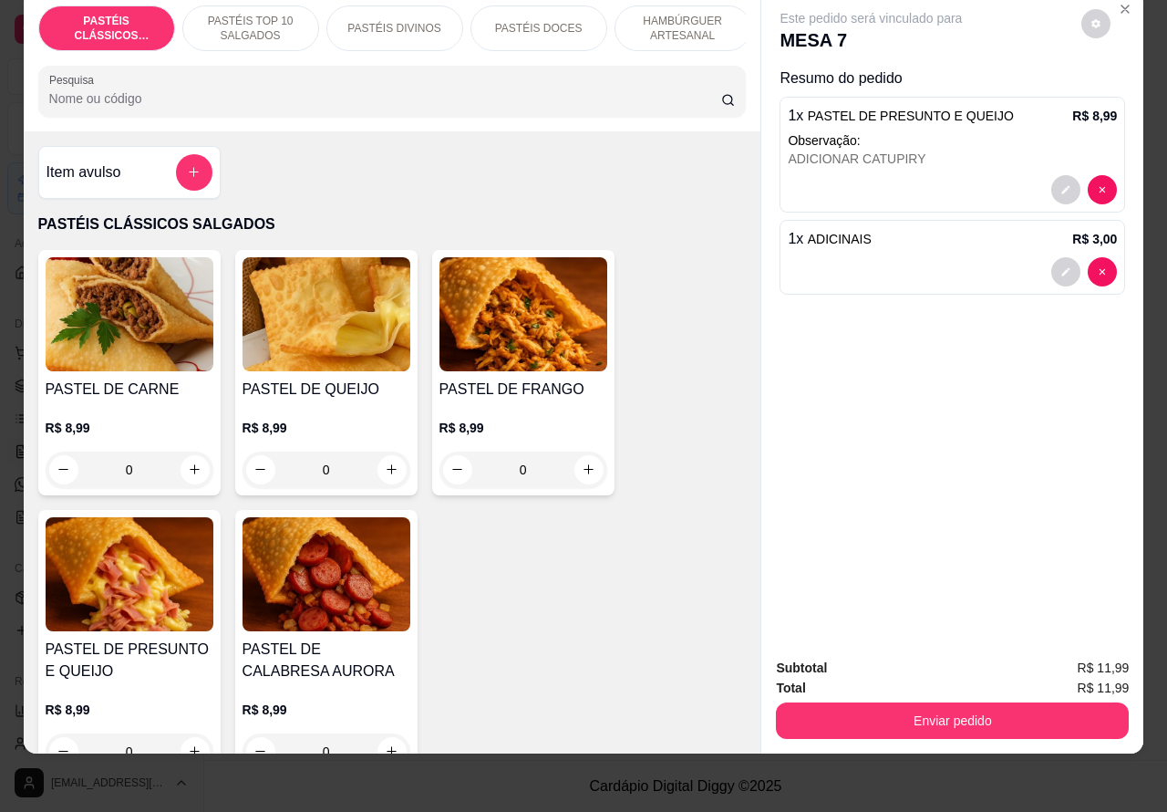
click at [690, 16] on p "HAMBÚRGUER ARTESANAL" at bounding box center [683, 28] width 106 height 29
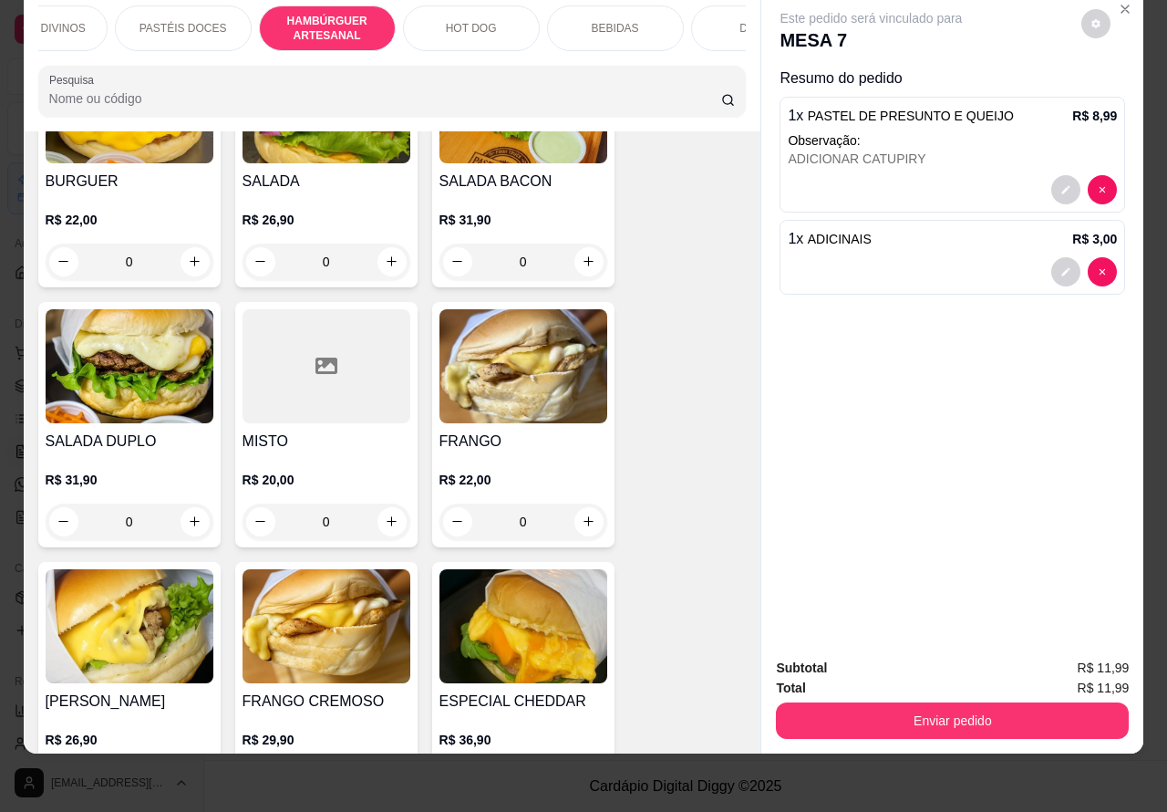
scroll to position [0, 357]
click at [462, 21] on p "HOT DOG" at bounding box center [470, 28] width 51 height 15
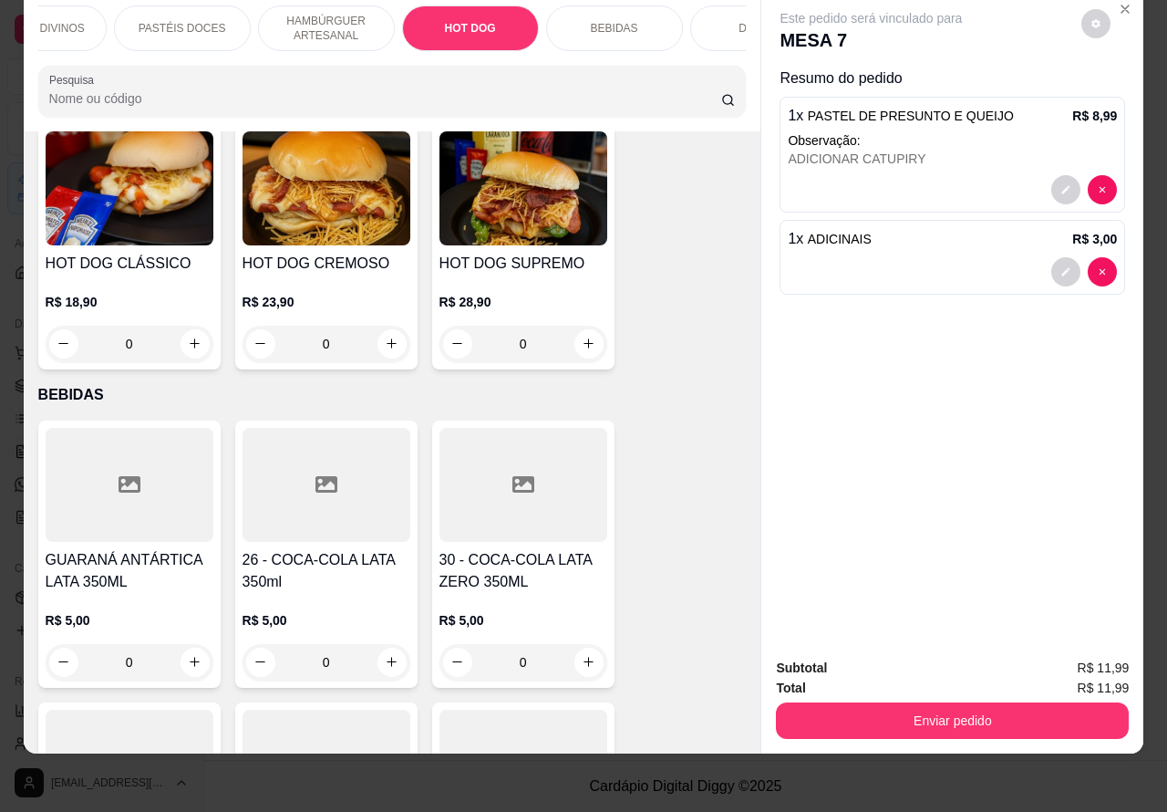
scroll to position [5456, 0]
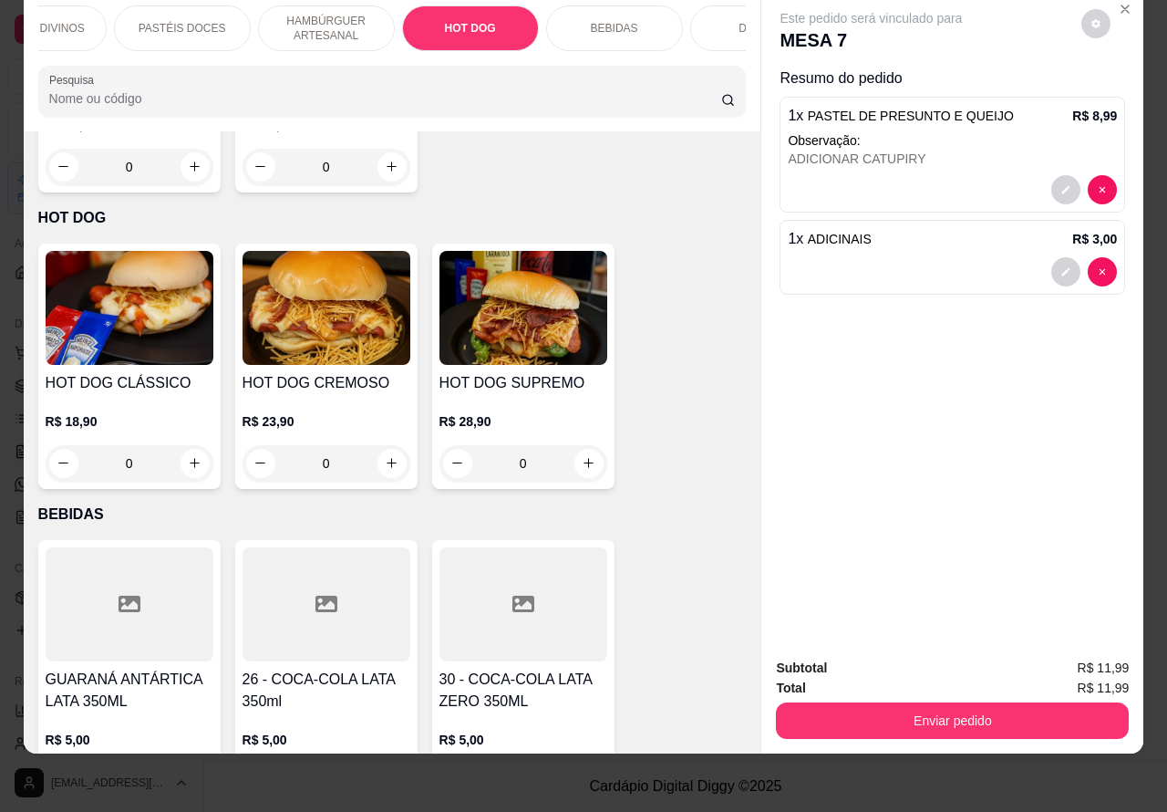
click at [174, 445] on div "0" at bounding box center [130, 463] width 168 height 36
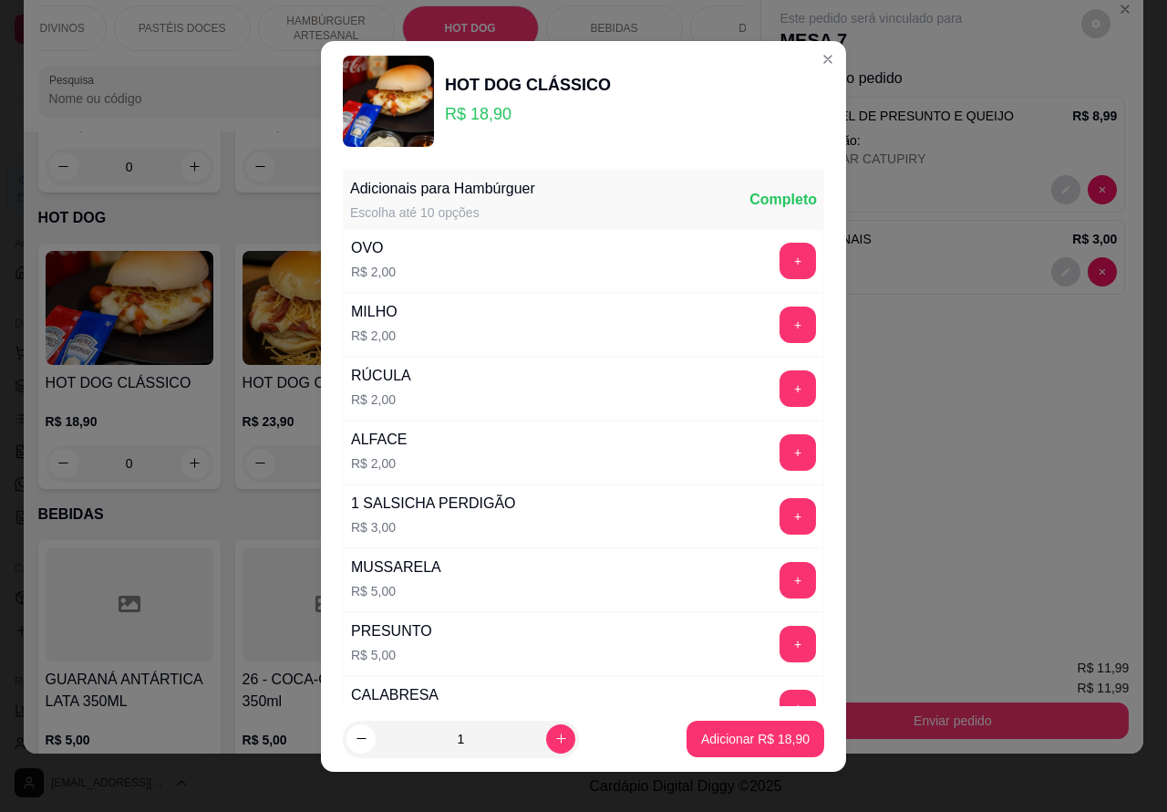
click at [703, 745] on p "Adicionar R$ 18,90" at bounding box center [755, 739] width 109 height 18
type input "1"
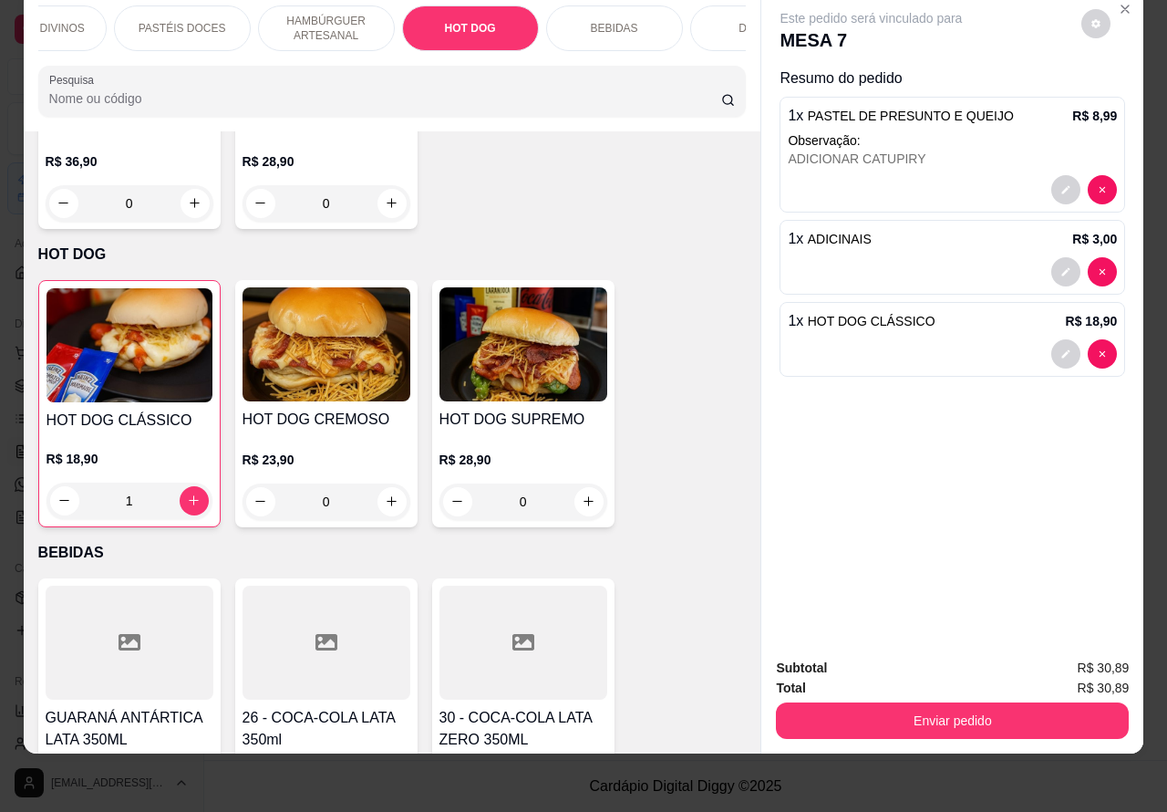
scroll to position [0, 438]
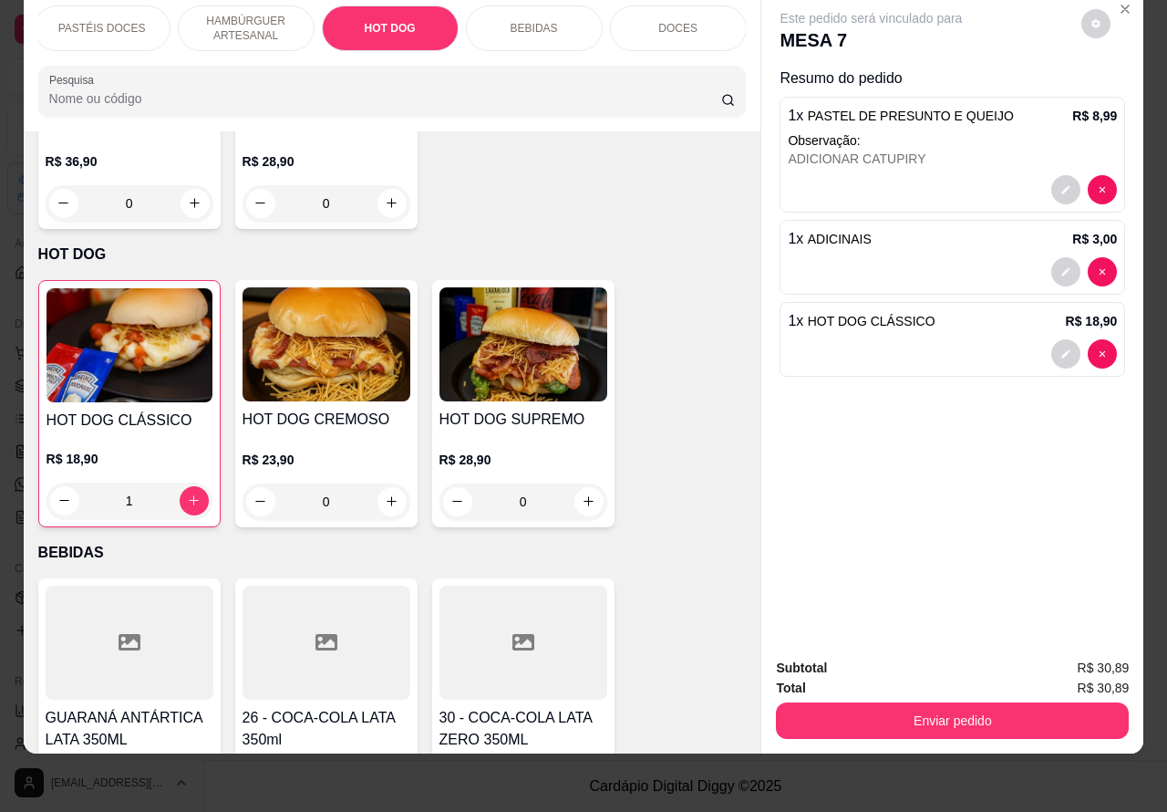
click at [263, 14] on p "HAMBÚRGUER ARTESANAL" at bounding box center [246, 28] width 106 height 29
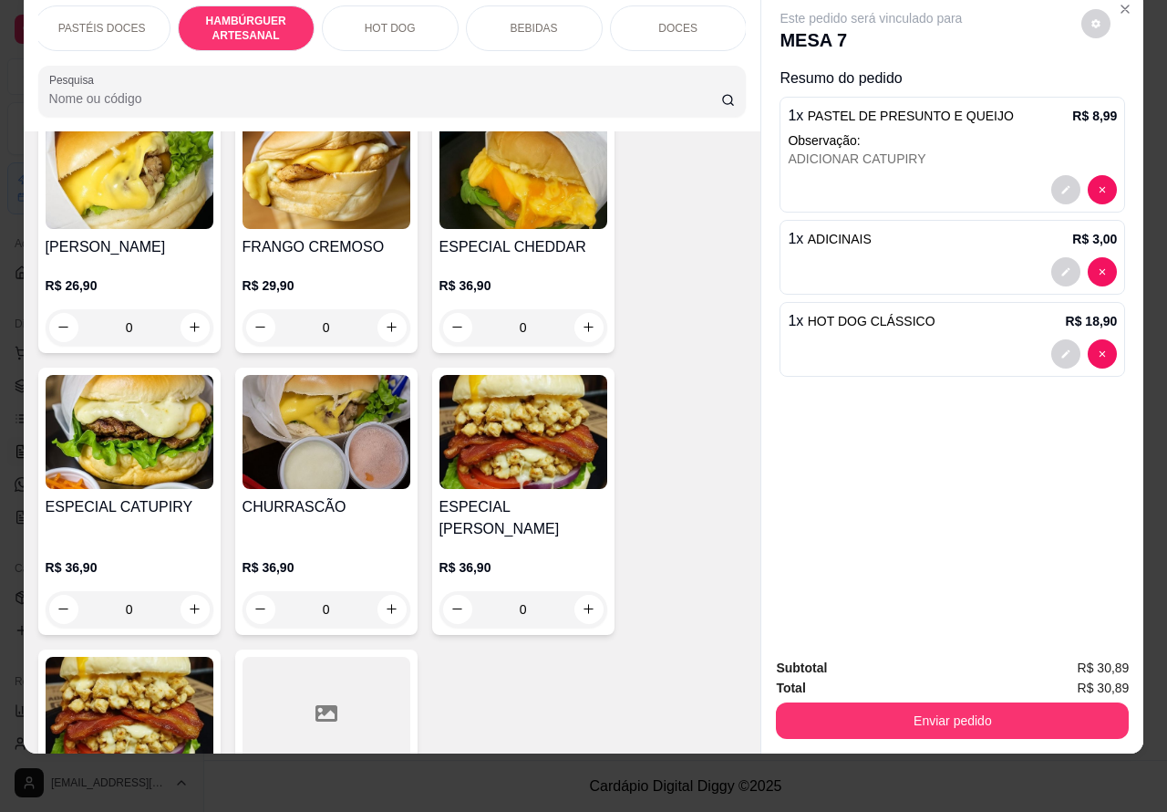
scroll to position [4597, 0]
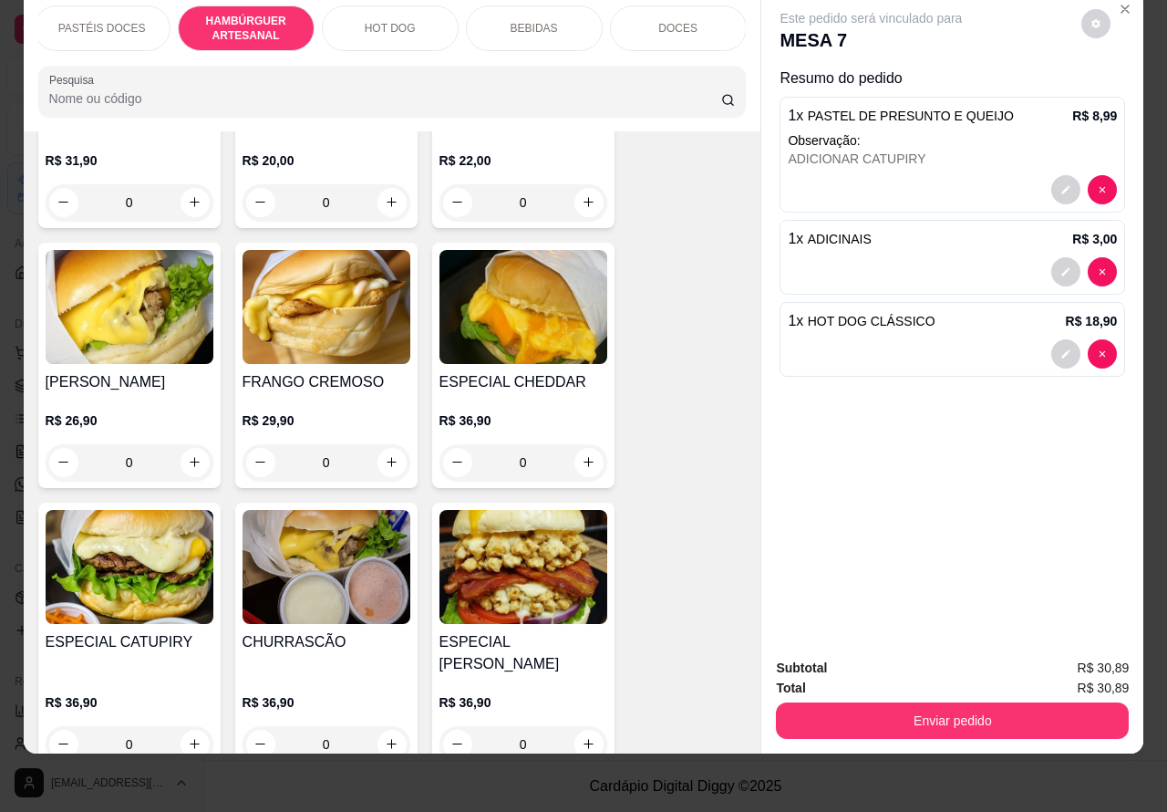
click at [568, 444] on div "0" at bounding box center [524, 462] width 168 height 36
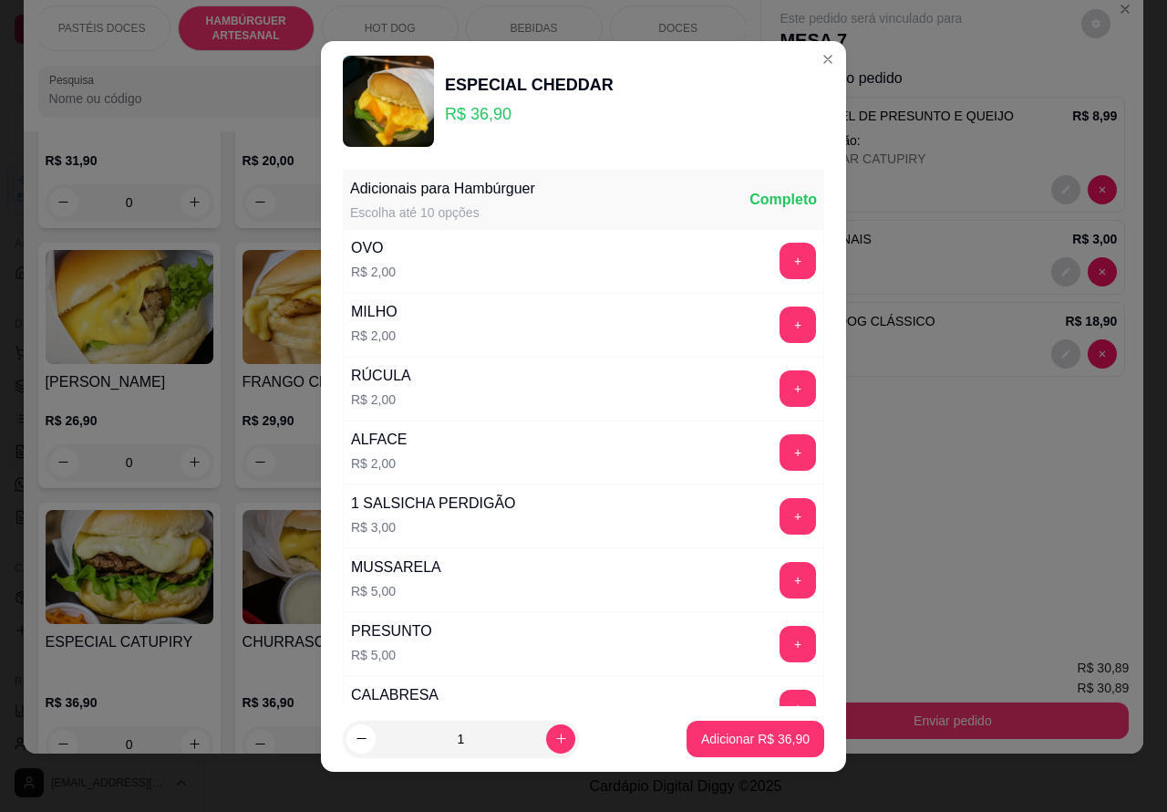
click at [718, 737] on p "Adicionar R$ 36,90" at bounding box center [755, 739] width 109 height 18
type input "1"
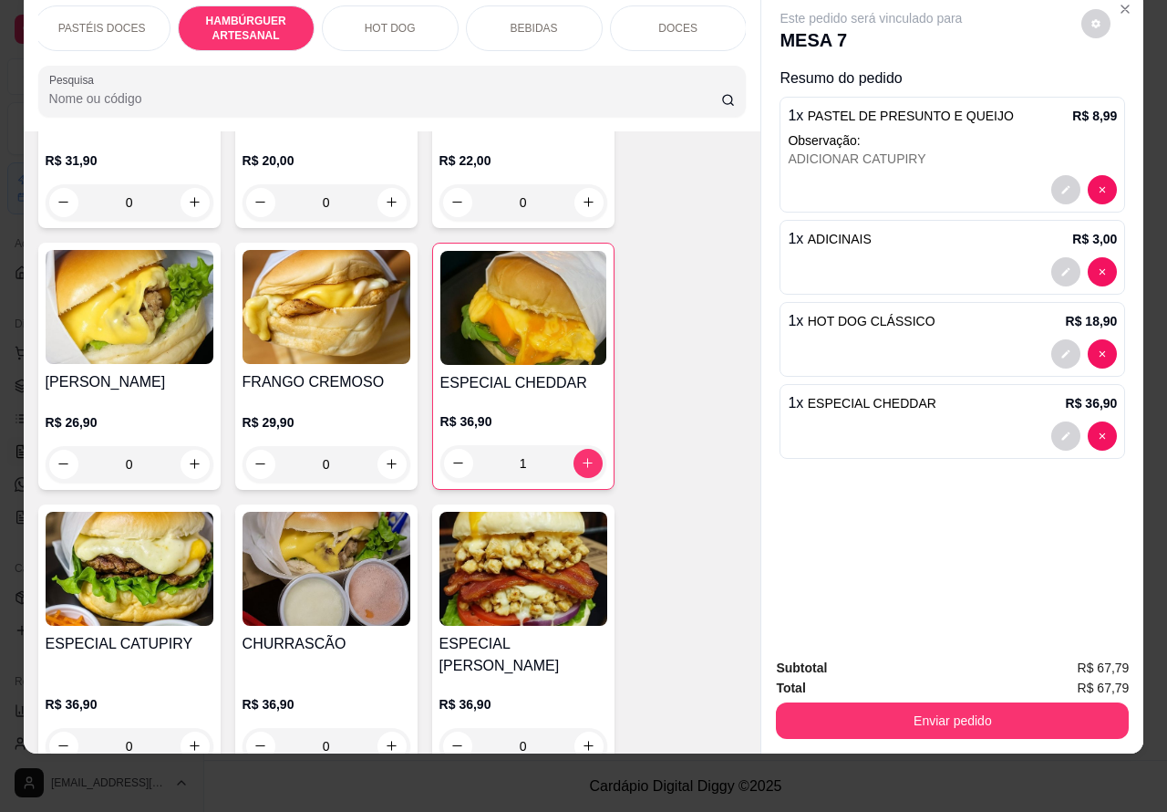
scroll to position [0, 6]
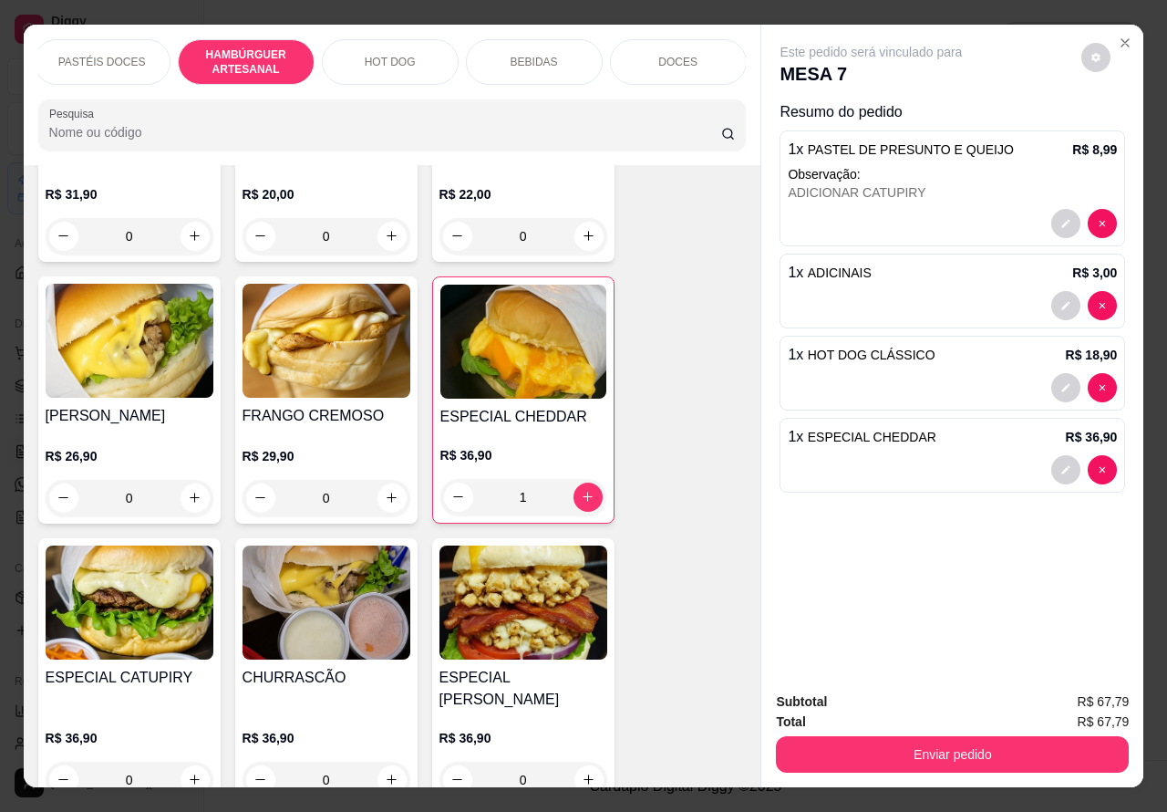
click at [858, 170] on p "Observação:" at bounding box center [952, 174] width 329 height 18
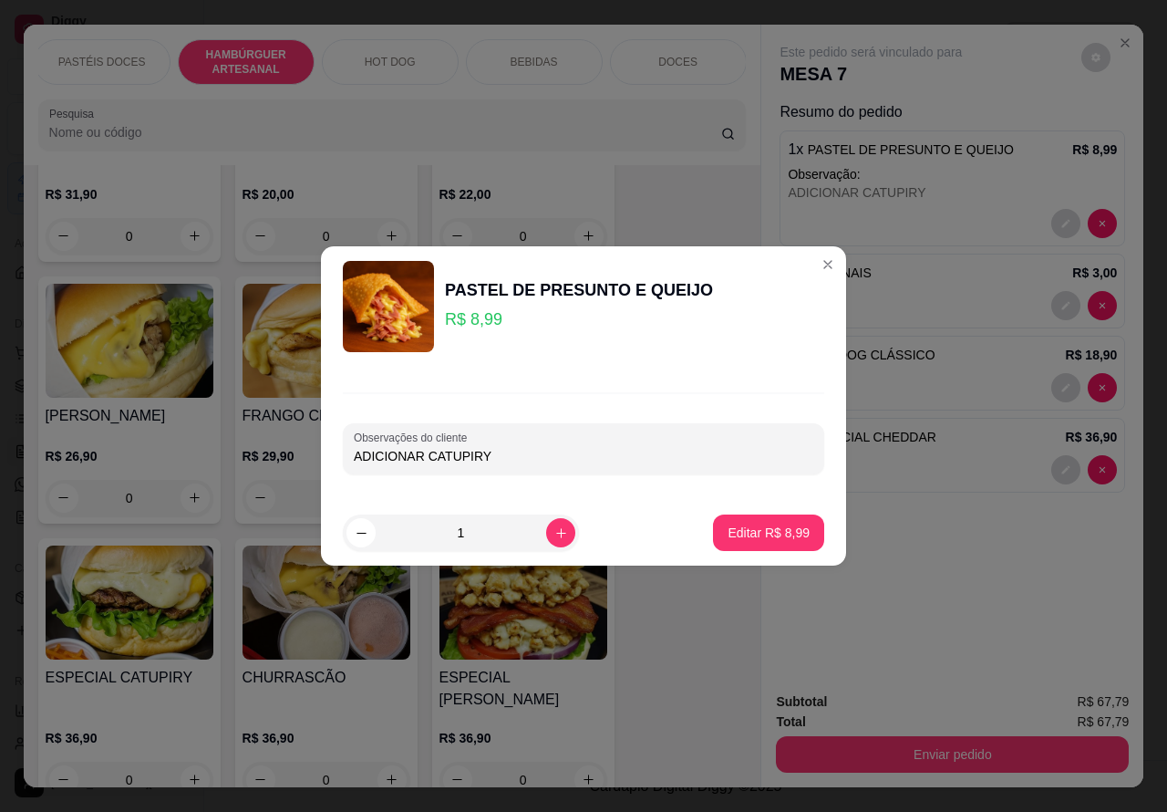
click at [354, 449] on input "ADICIONAR CATUPIRY" at bounding box center [584, 456] width 460 height 18
type input """""""" SEM QUEIJO""""""""""ADICIONAR CATUPIRY"
click at [760, 532] on p "Editar R$ 8,99" at bounding box center [769, 533] width 82 height 18
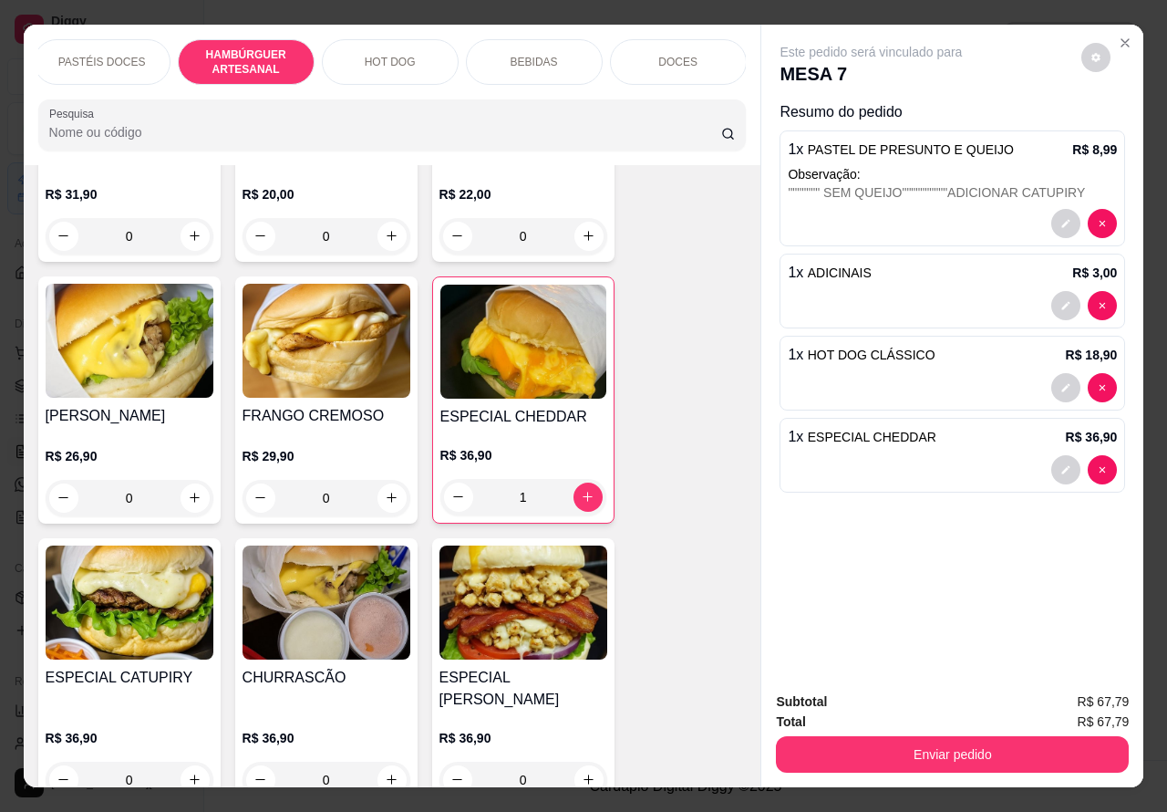
click at [684, 55] on div "DOCES" at bounding box center [678, 62] width 137 height 46
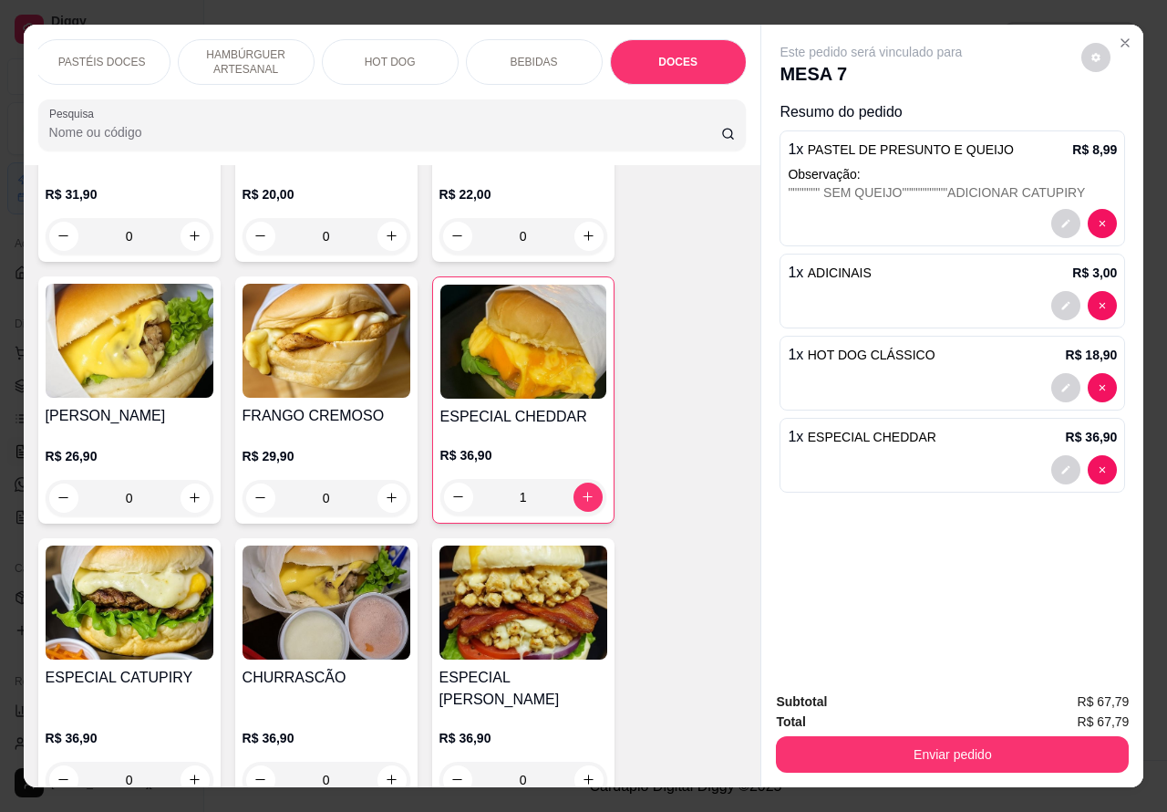
scroll to position [42, 6]
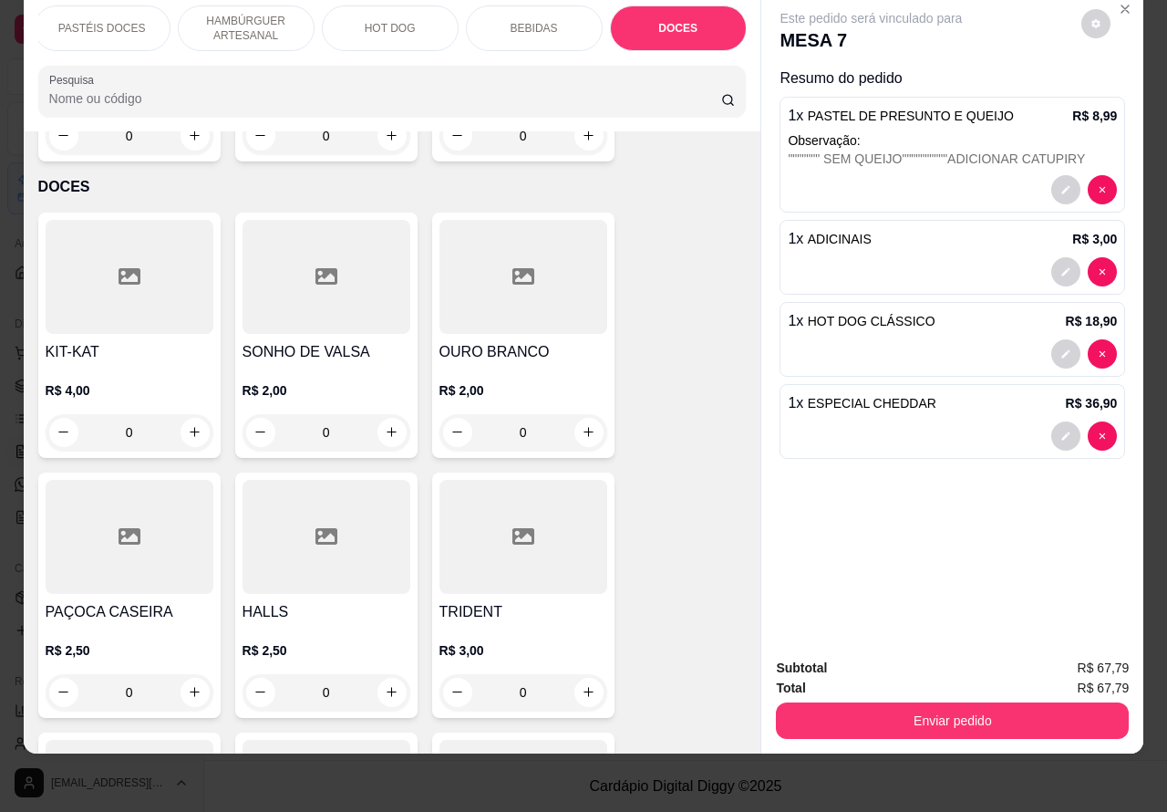
click at [385, 425] on icon "increase-product-quantity" at bounding box center [392, 432] width 14 height 14
type input "1"
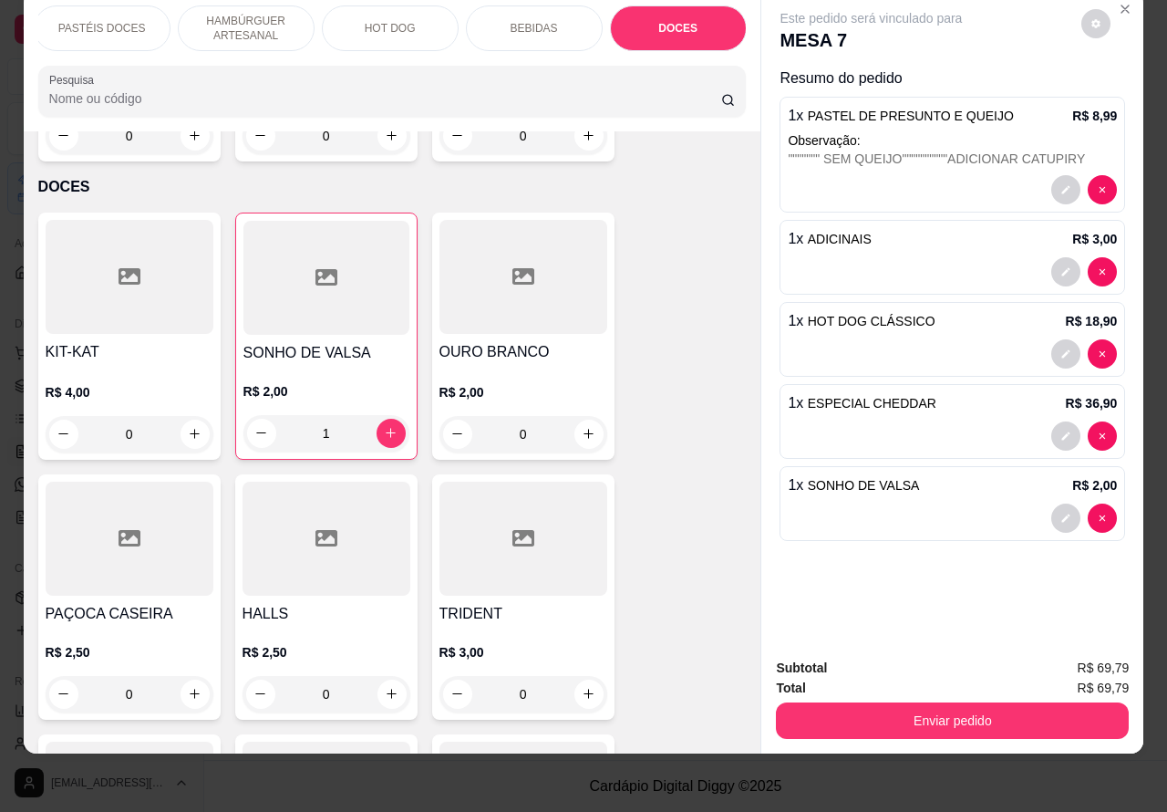
click at [918, 707] on button "Enviar pedido" at bounding box center [952, 720] width 353 height 36
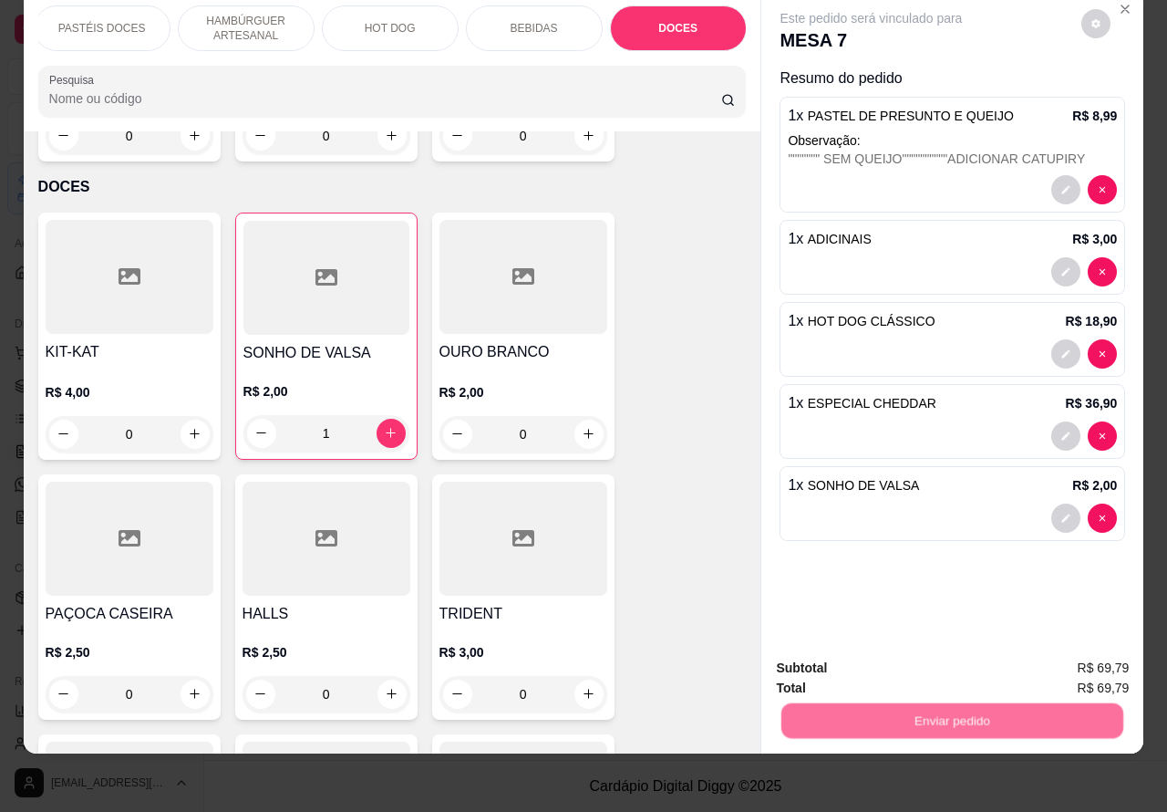
click at [837, 654] on button "Não registrar e enviar pedido" at bounding box center [884, 659] width 190 height 35
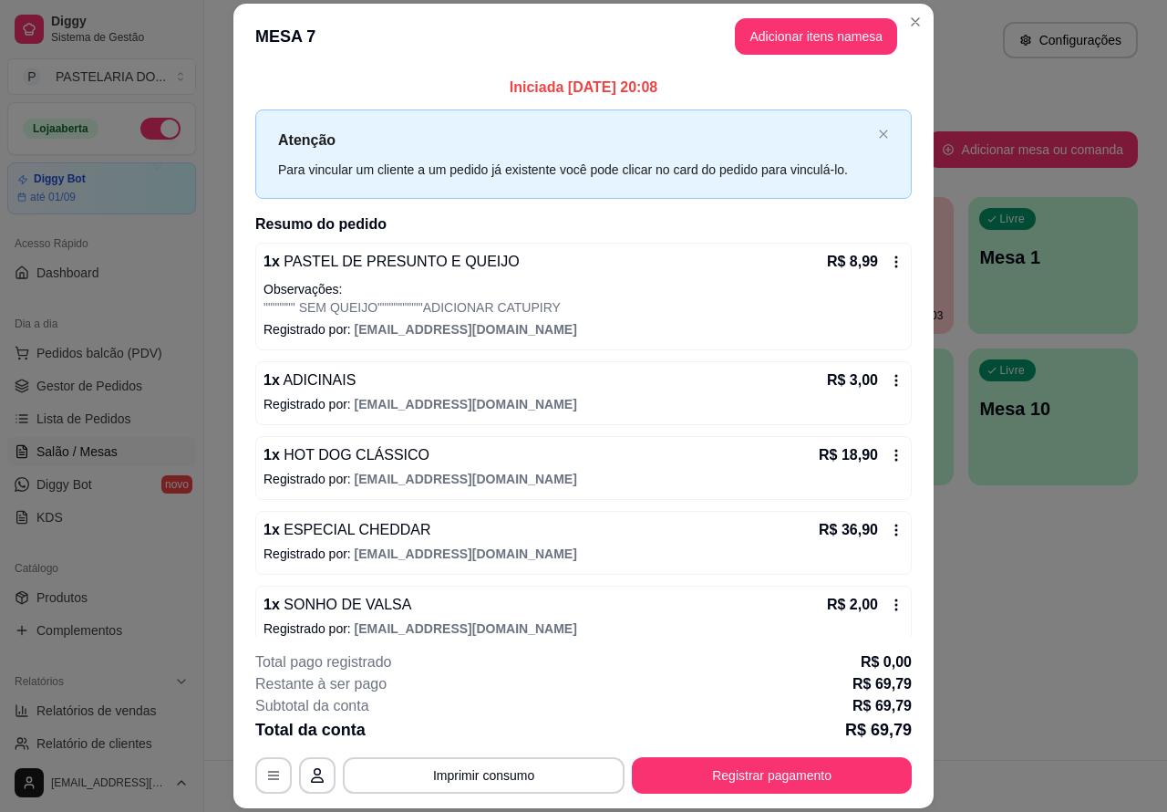
click at [1032, 593] on div "Atendimento Salão Configurações Todos Mesas Comandas Pesquisar Adicionar mesa o…" at bounding box center [685, 380] width 963 height 760
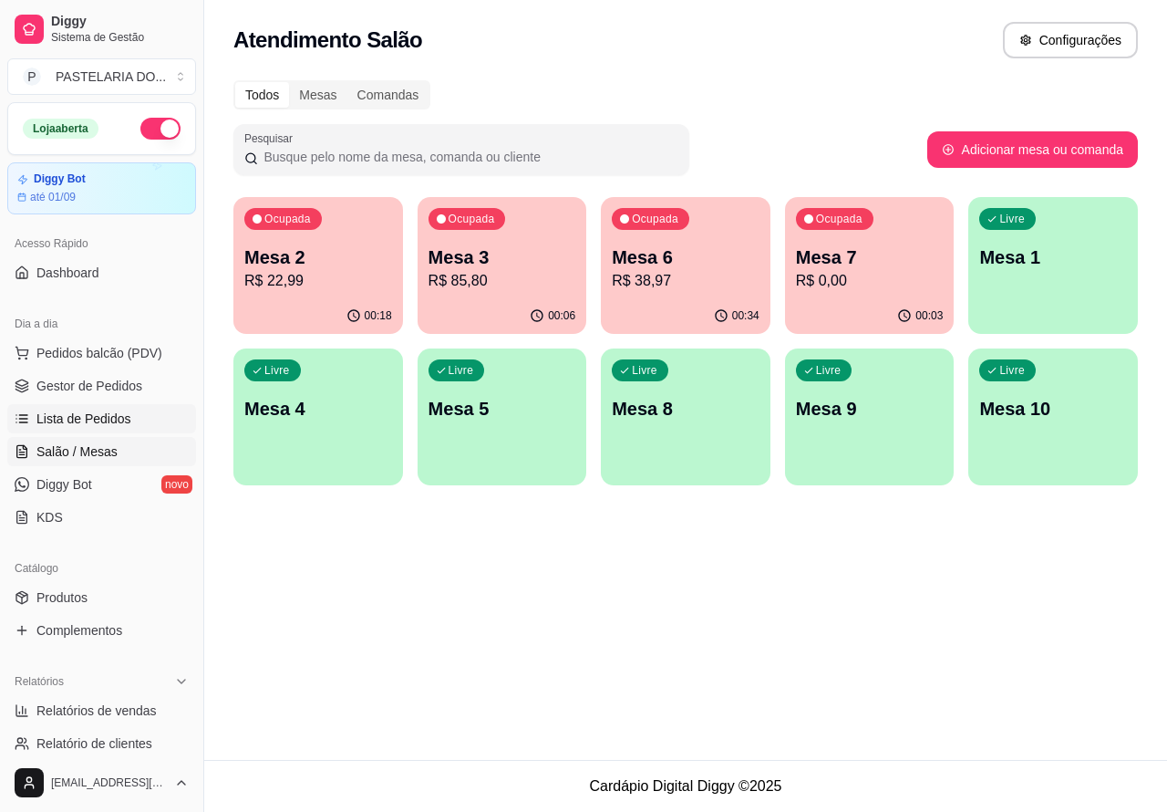
click at [110, 413] on span "Lista de Pedidos" at bounding box center [83, 419] width 95 height 18
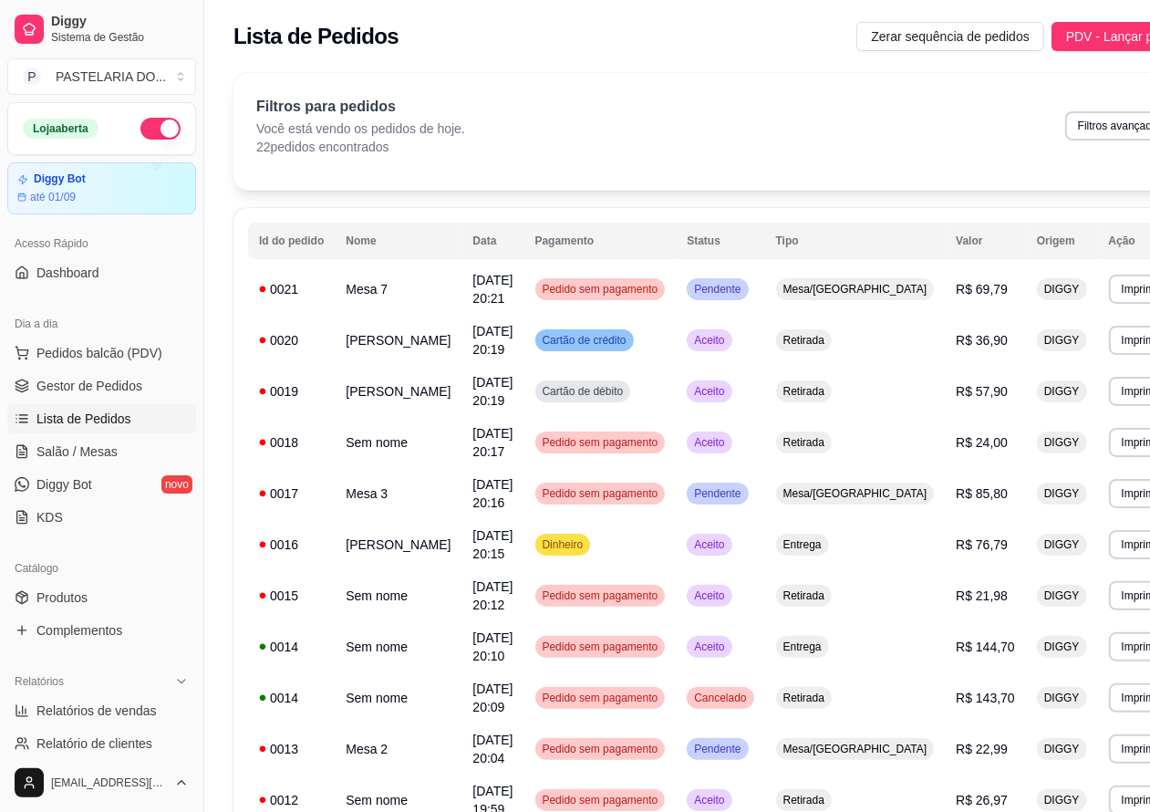
click at [1109, 285] on button "Imprimir" at bounding box center [1141, 289] width 65 height 29
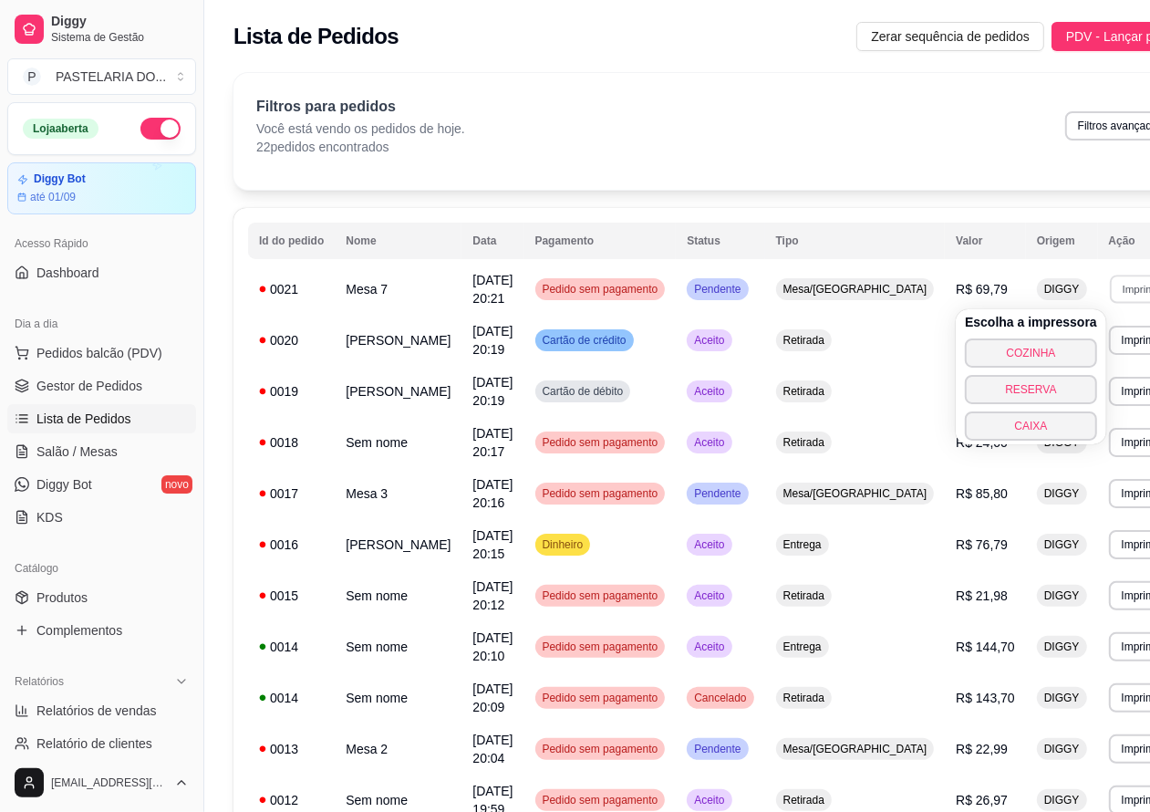
click at [1040, 342] on button "COZINHA" at bounding box center [1031, 352] width 132 height 29
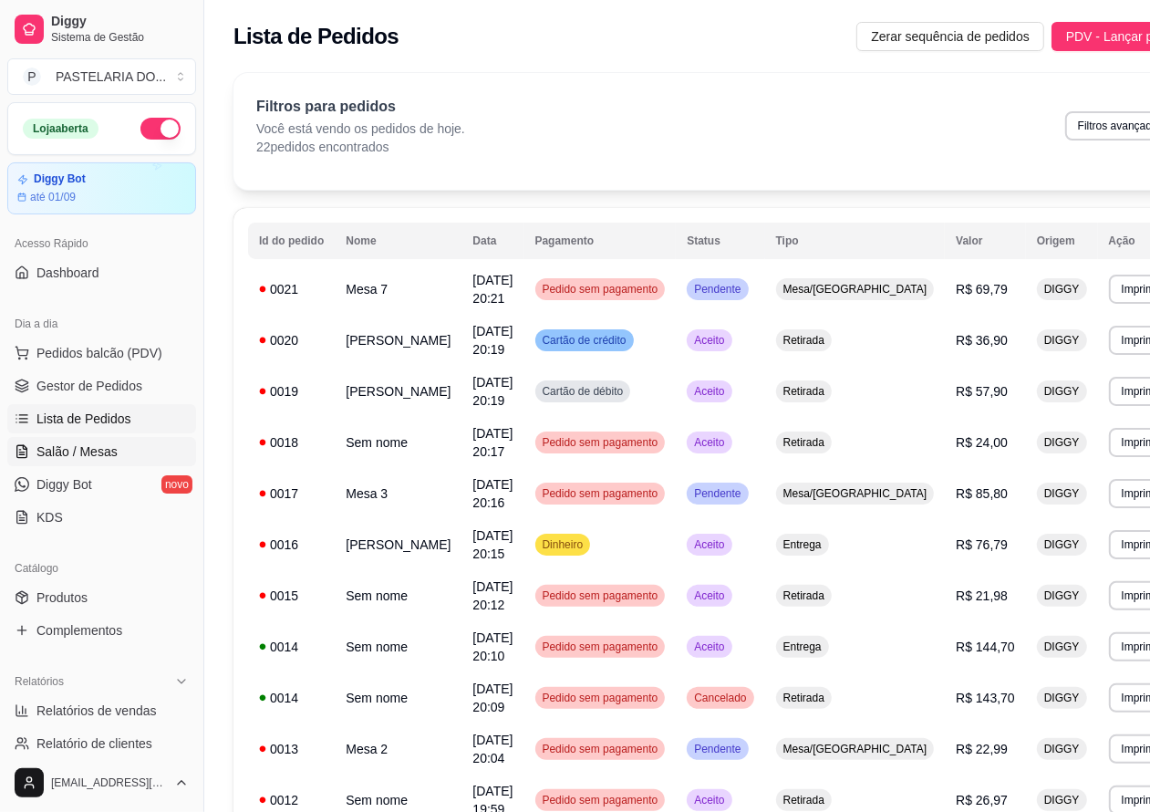
click at [105, 442] on span "Salão / Mesas" at bounding box center [76, 451] width 81 height 18
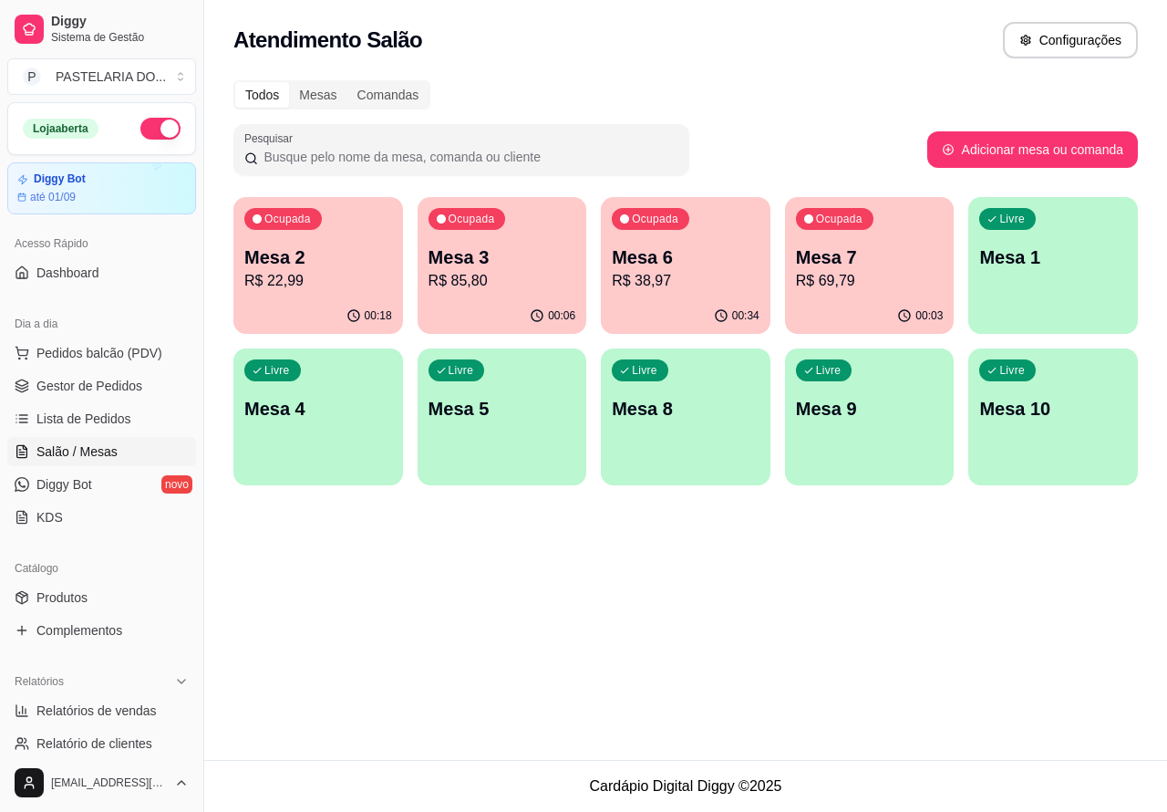
click at [716, 278] on p "R$ 38,97" at bounding box center [686, 281] width 148 height 22
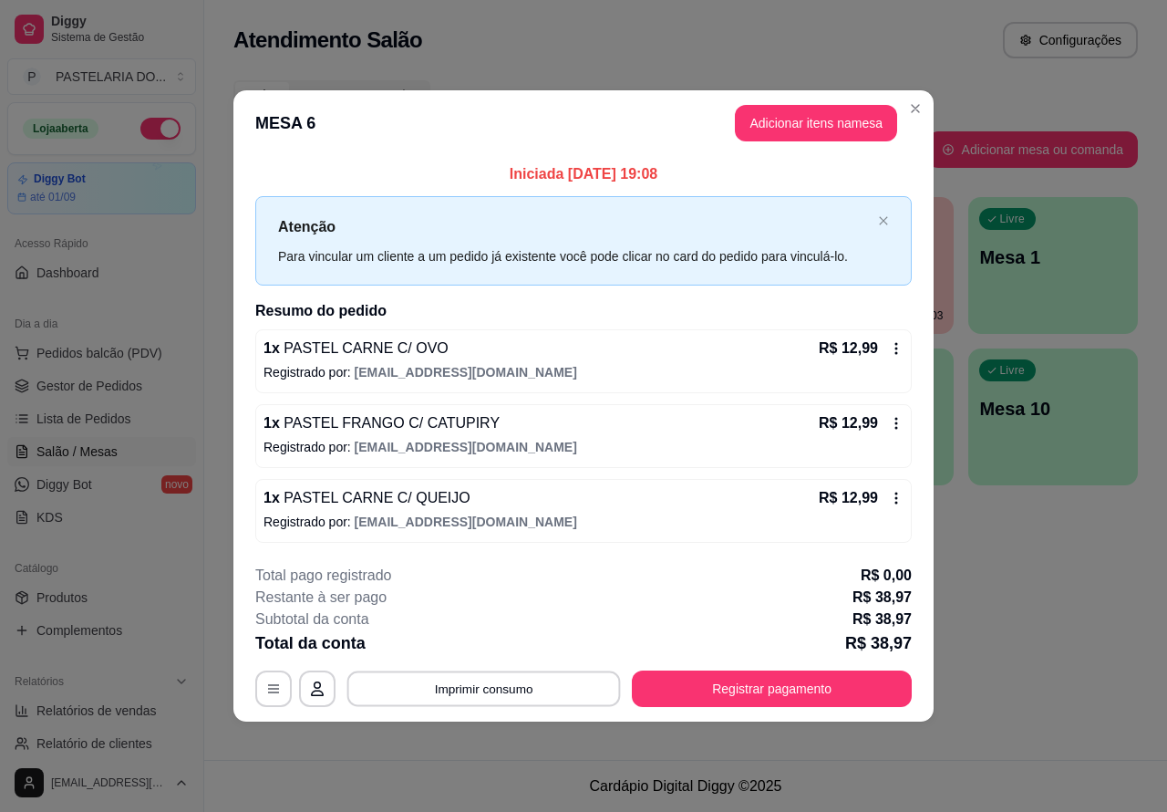
click at [562, 681] on button "Imprimir consumo" at bounding box center [485, 688] width 274 height 36
click at [808, 114] on button "Adicionar itens na mesa" at bounding box center [816, 123] width 162 height 36
click at [794, 126] on div "Nenhum produto adicionado" at bounding box center [964, 261] width 356 height 368
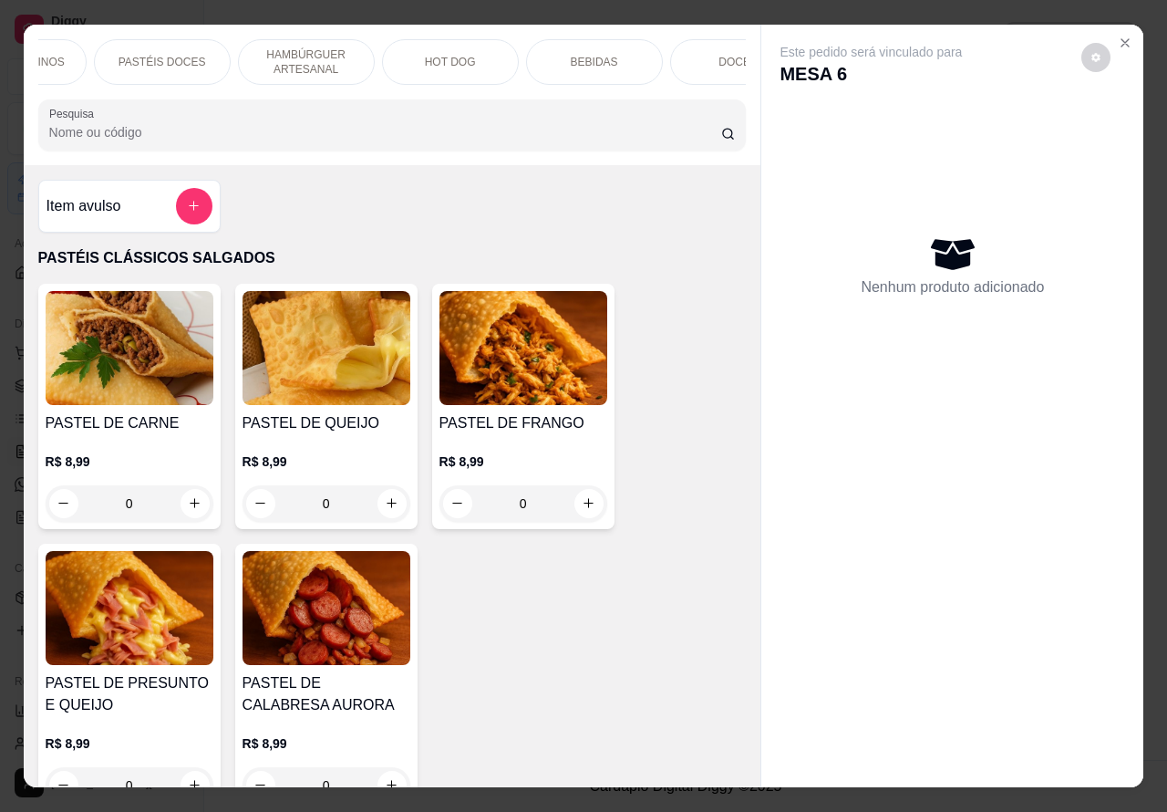
scroll to position [0, 379]
click at [597, 55] on p "BEBIDAS" at bounding box center [592, 62] width 47 height 15
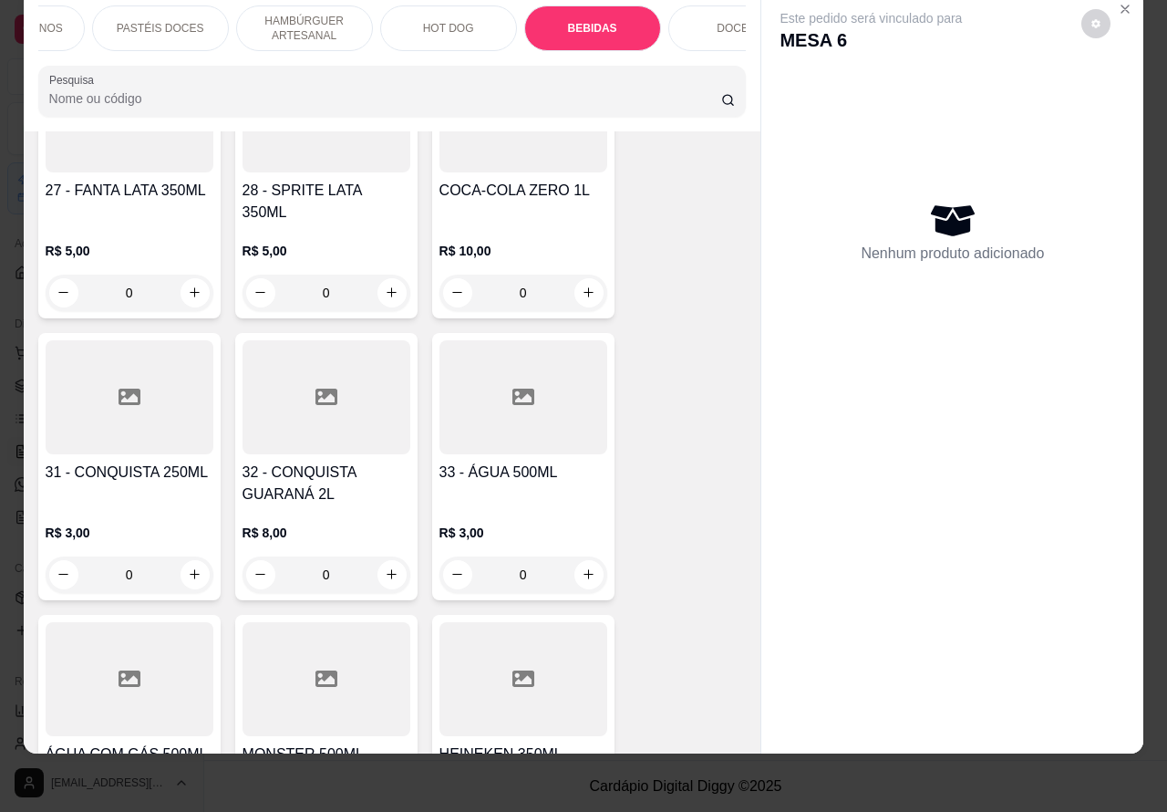
scroll to position [6239, 0]
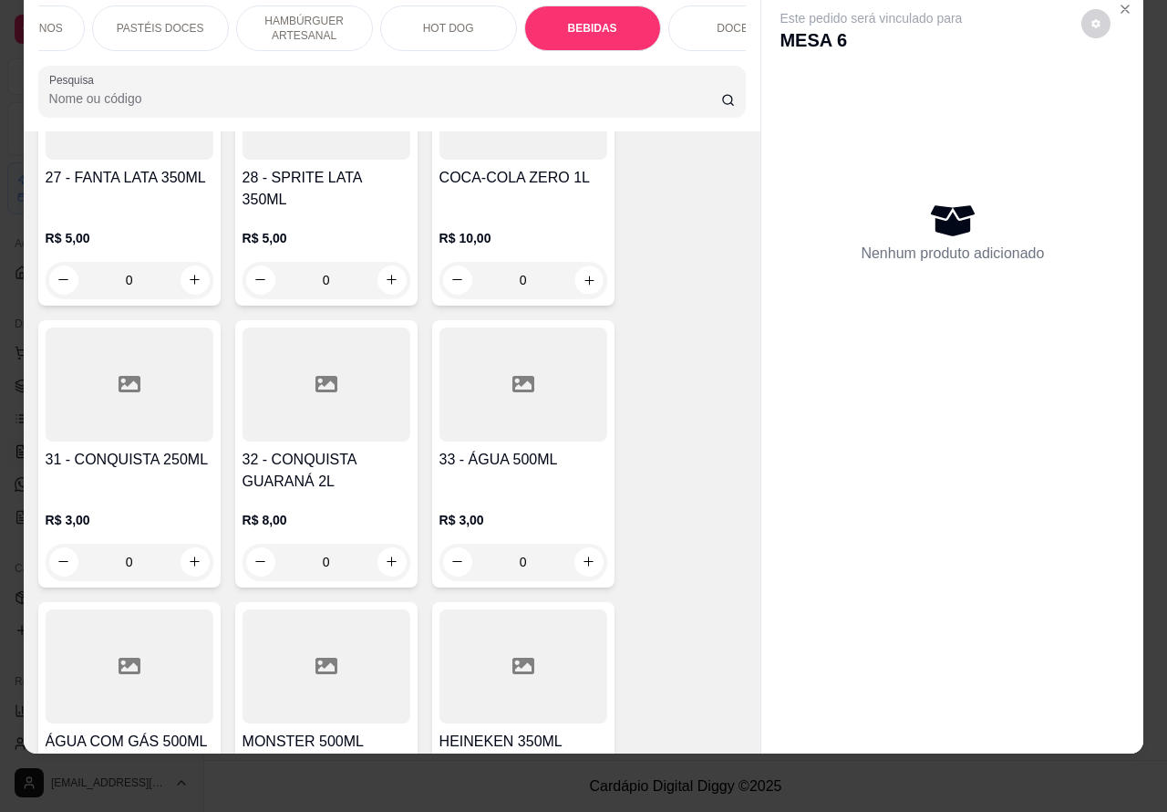
click at [585, 275] on icon "increase-product-quantity" at bounding box center [589, 279] width 9 height 9
type input "1"
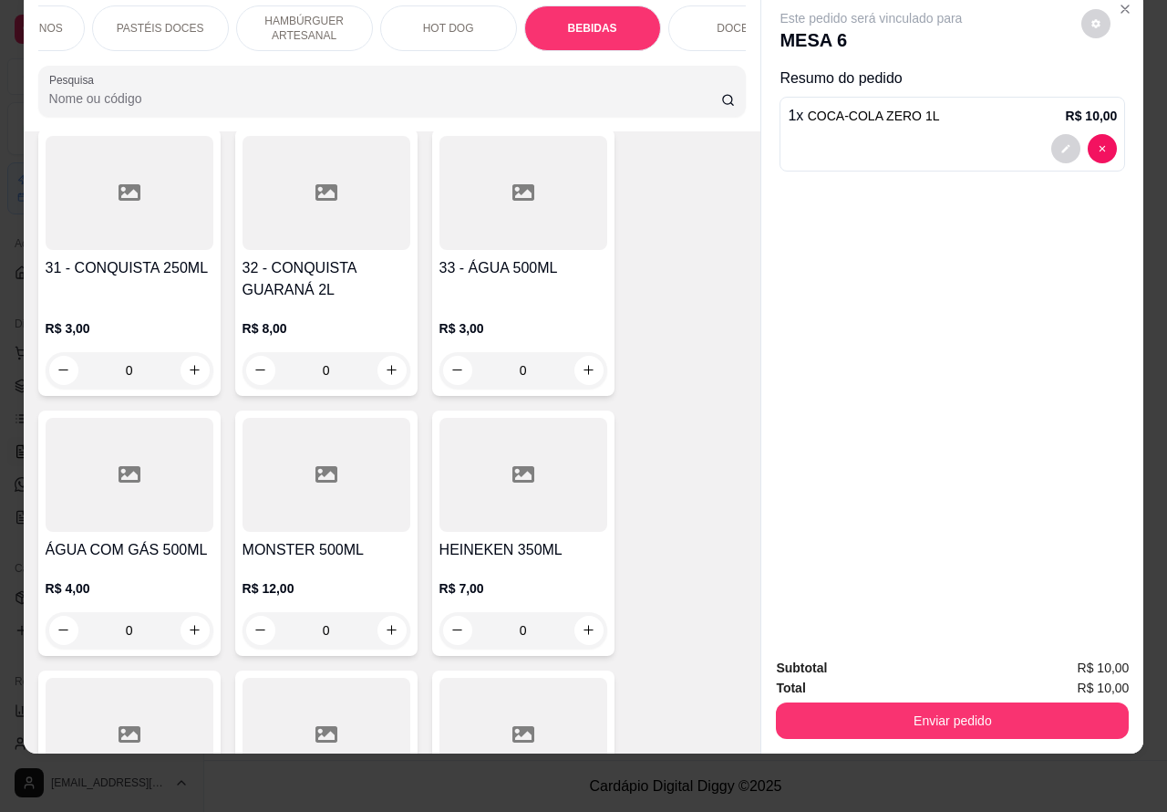
scroll to position [6481, 0]
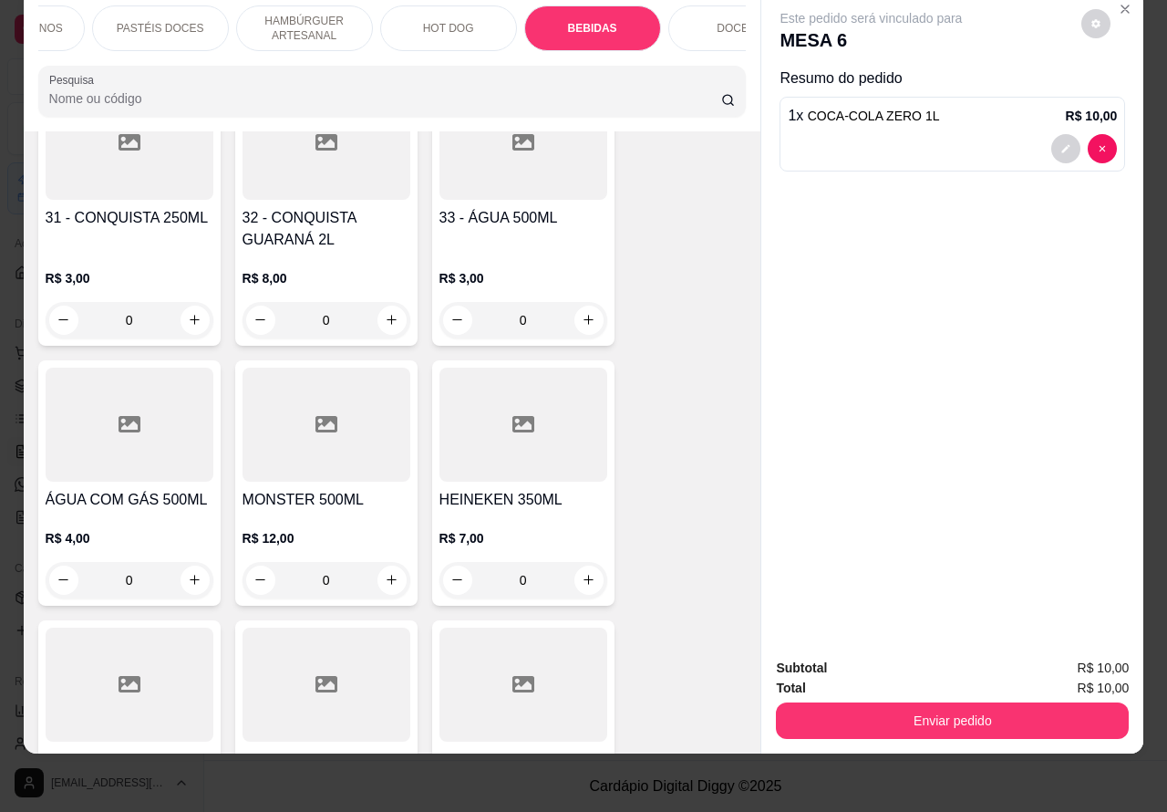
click at [582, 573] on icon "increase-product-quantity" at bounding box center [589, 580] width 14 height 14
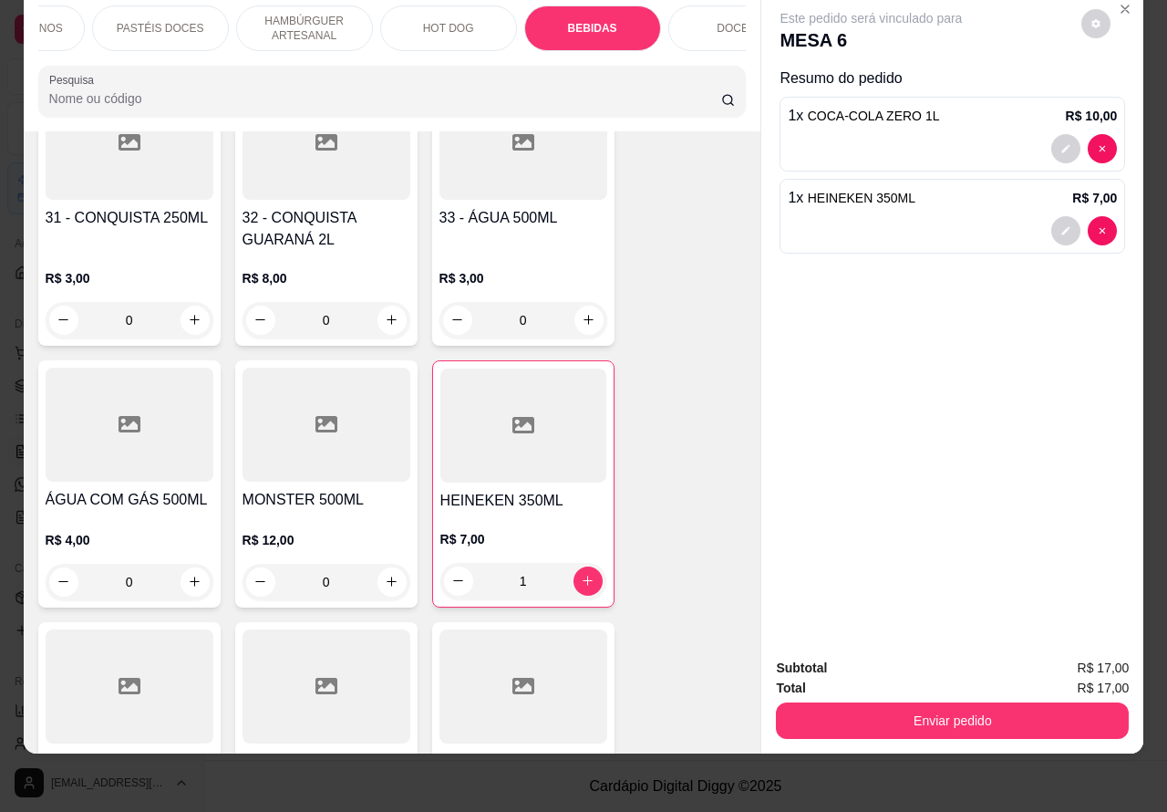
type input "1"
click at [886, 705] on button "Enviar pedido" at bounding box center [953, 721] width 342 height 36
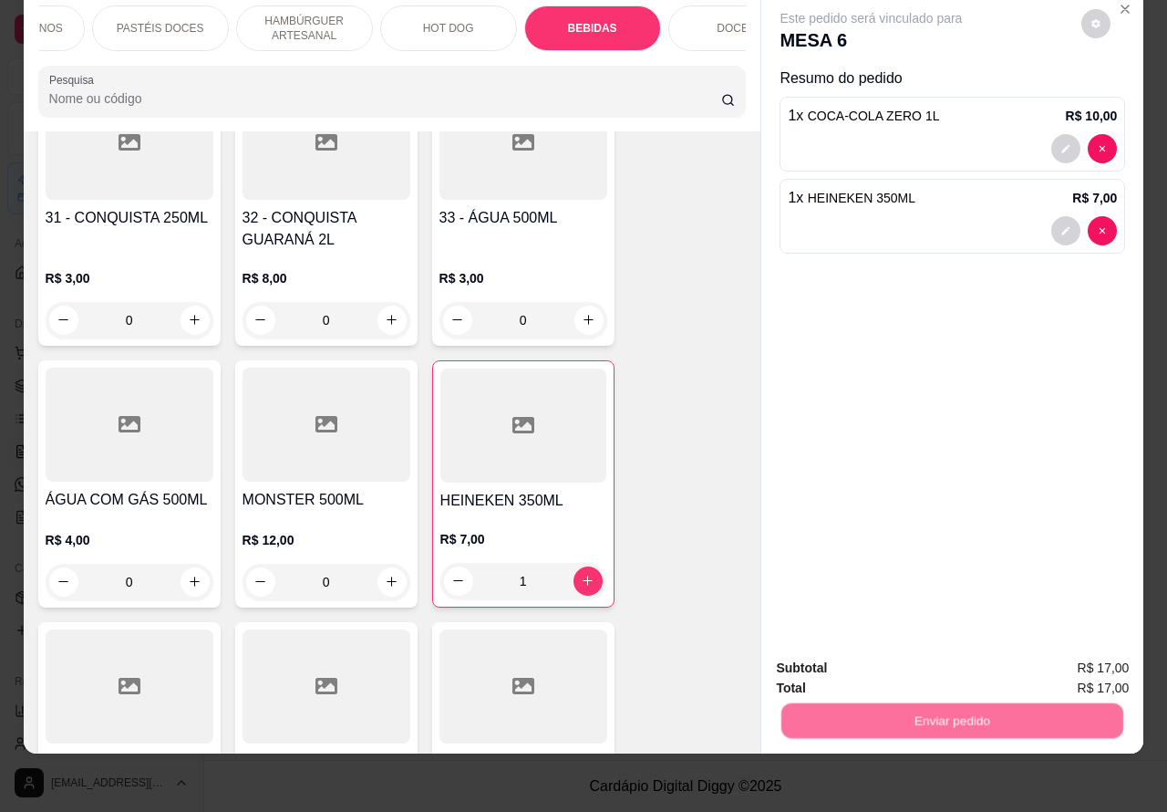
click at [850, 653] on button "Não registrar e enviar pedido" at bounding box center [891, 658] width 190 height 35
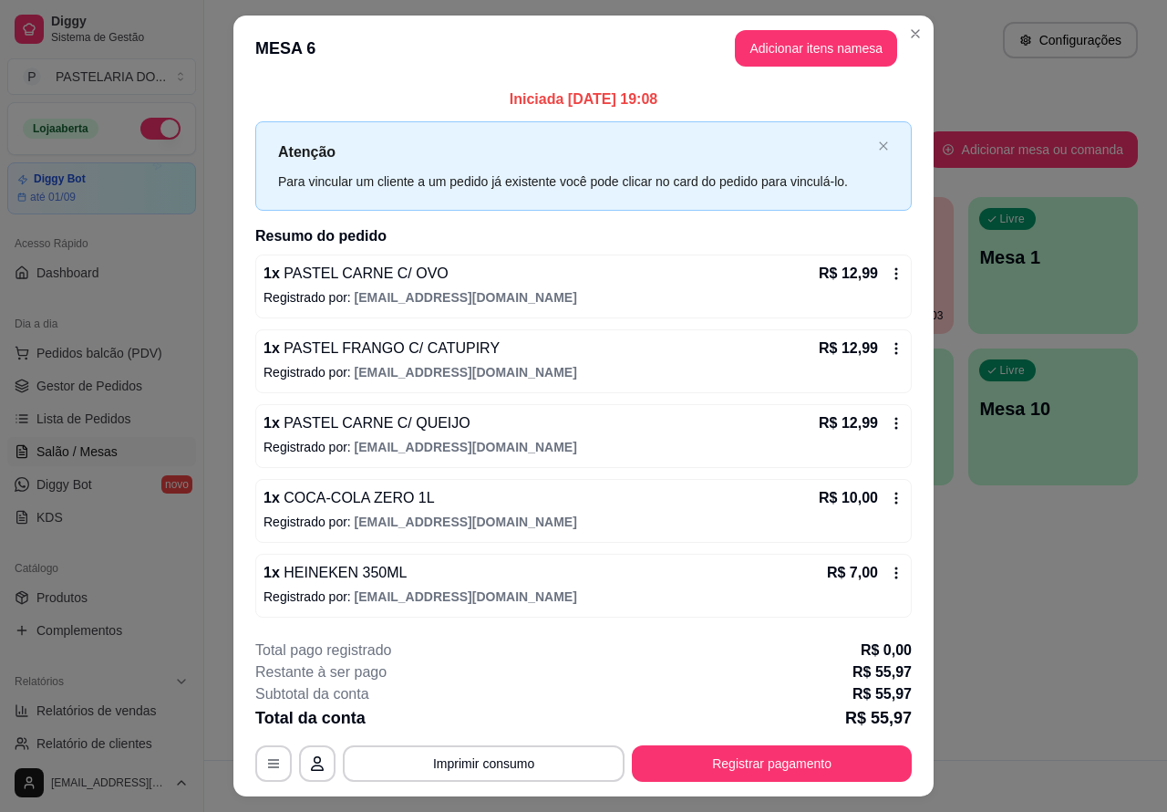
click at [524, 764] on button "Imprimir consumo" at bounding box center [484, 763] width 282 height 36
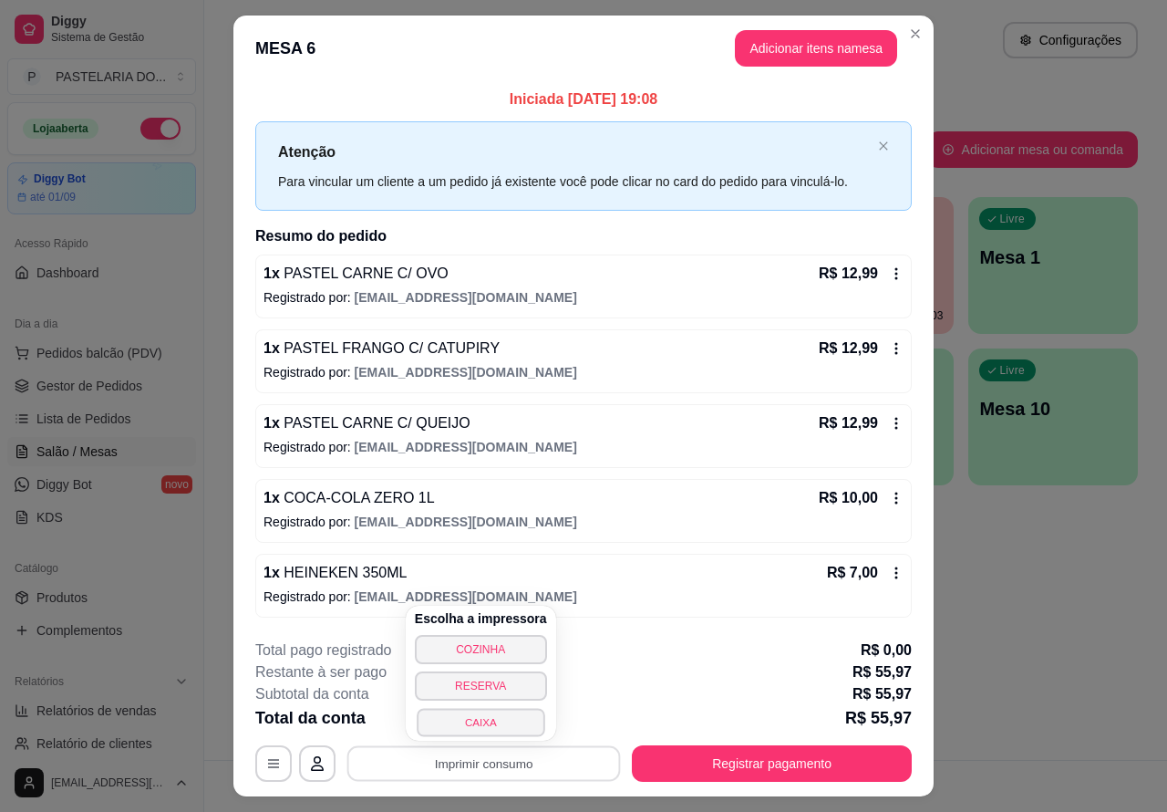
click at [508, 722] on button "CAIXA" at bounding box center [481, 722] width 128 height 28
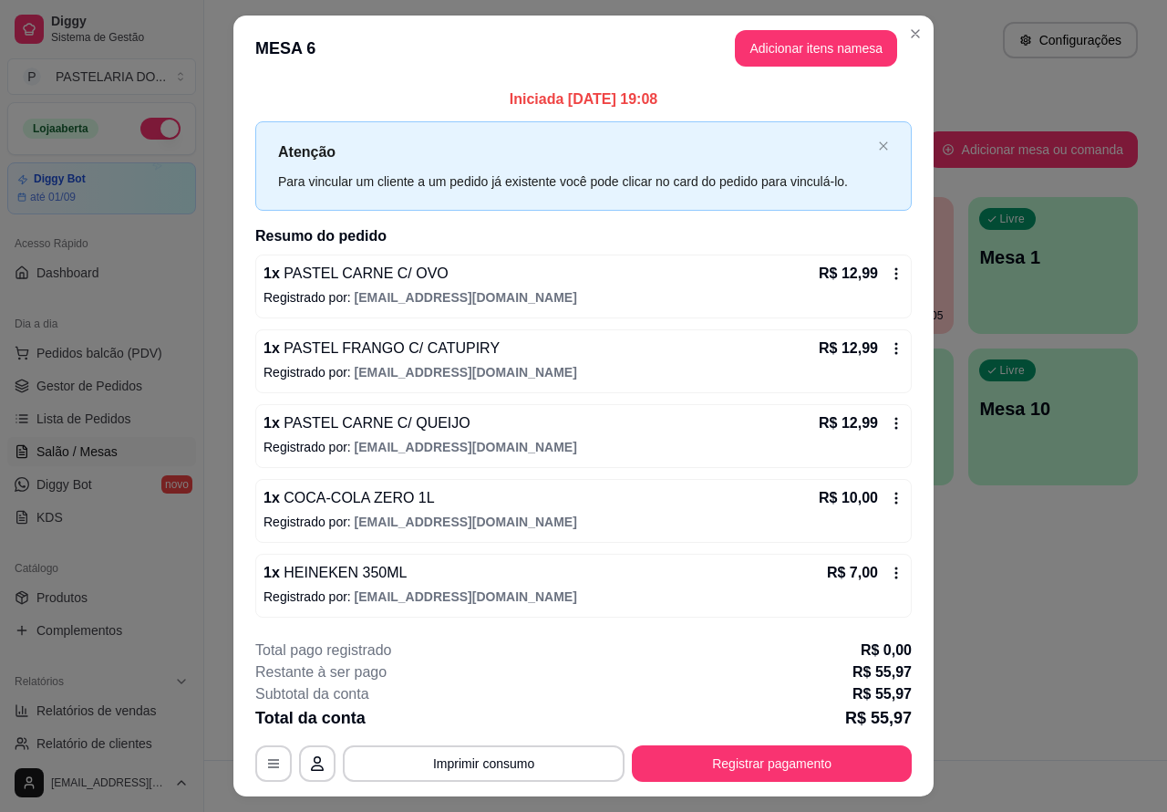
click at [1044, 594] on div "Atendimento Salão Configurações Todos Mesas Comandas Pesquisar Adicionar mesa o…" at bounding box center [685, 380] width 963 height 760
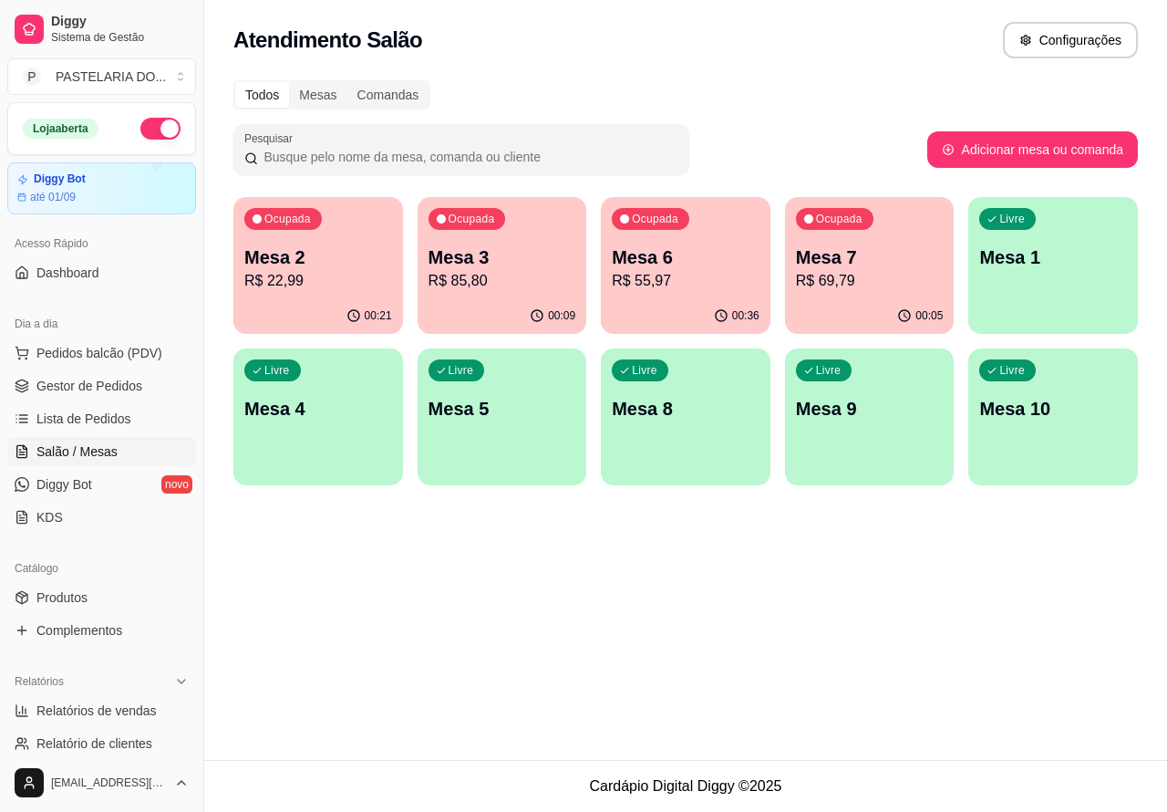
click at [700, 413] on p "Mesa 8" at bounding box center [686, 409] width 148 height 26
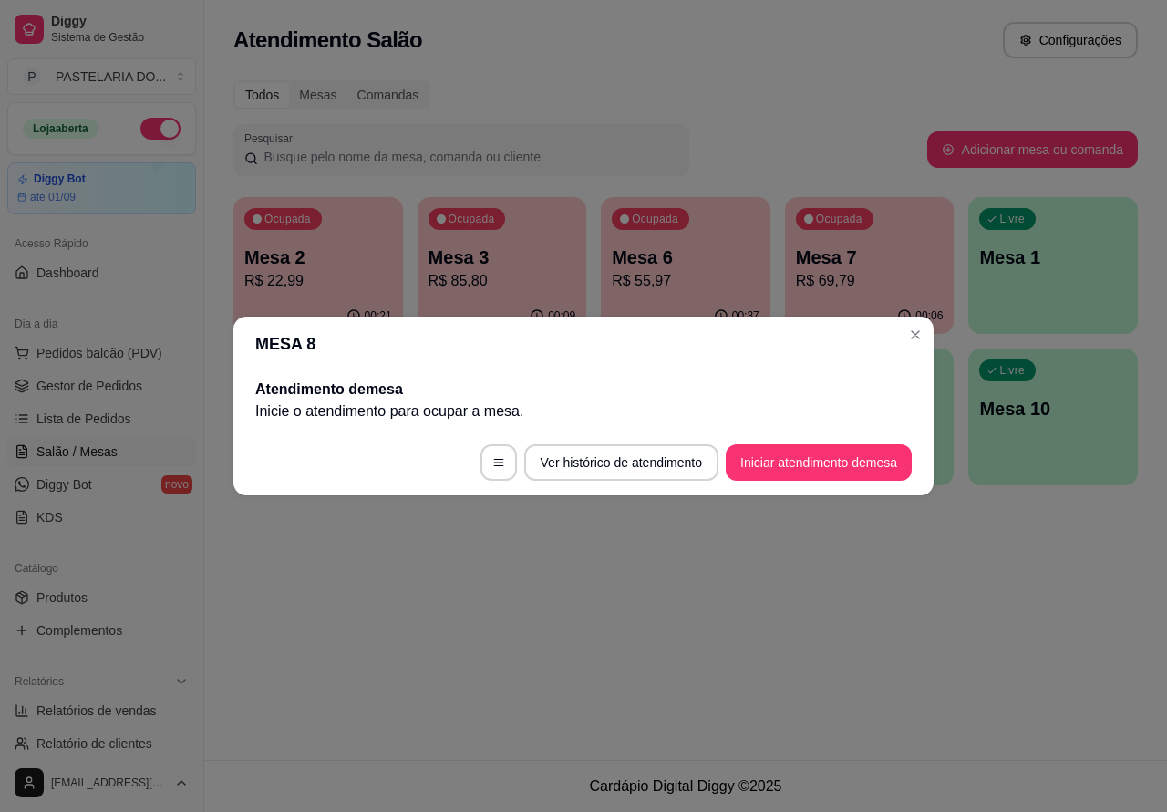
click at [817, 467] on button "Iniciar atendimento de mesa" at bounding box center [819, 462] width 186 height 36
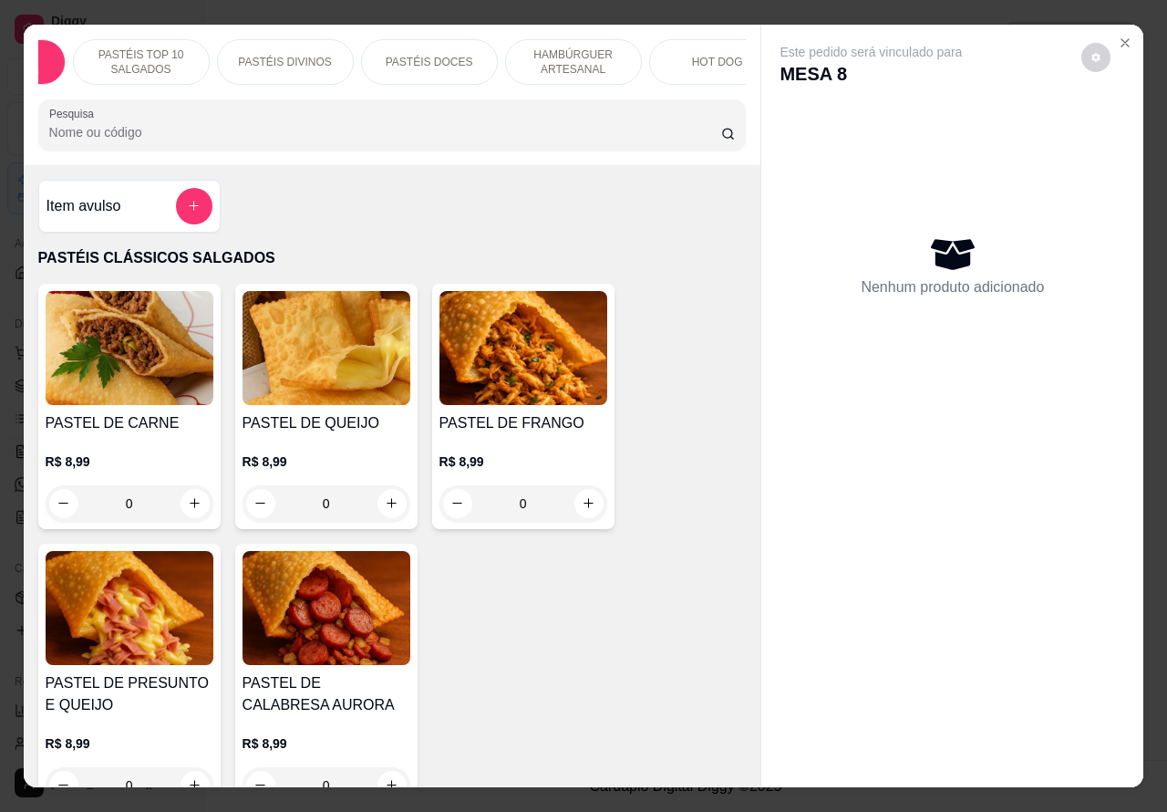
scroll to position [0, 138]
click at [561, 53] on p "HAMBÚRGUER ARTESANAL" at bounding box center [546, 61] width 106 height 29
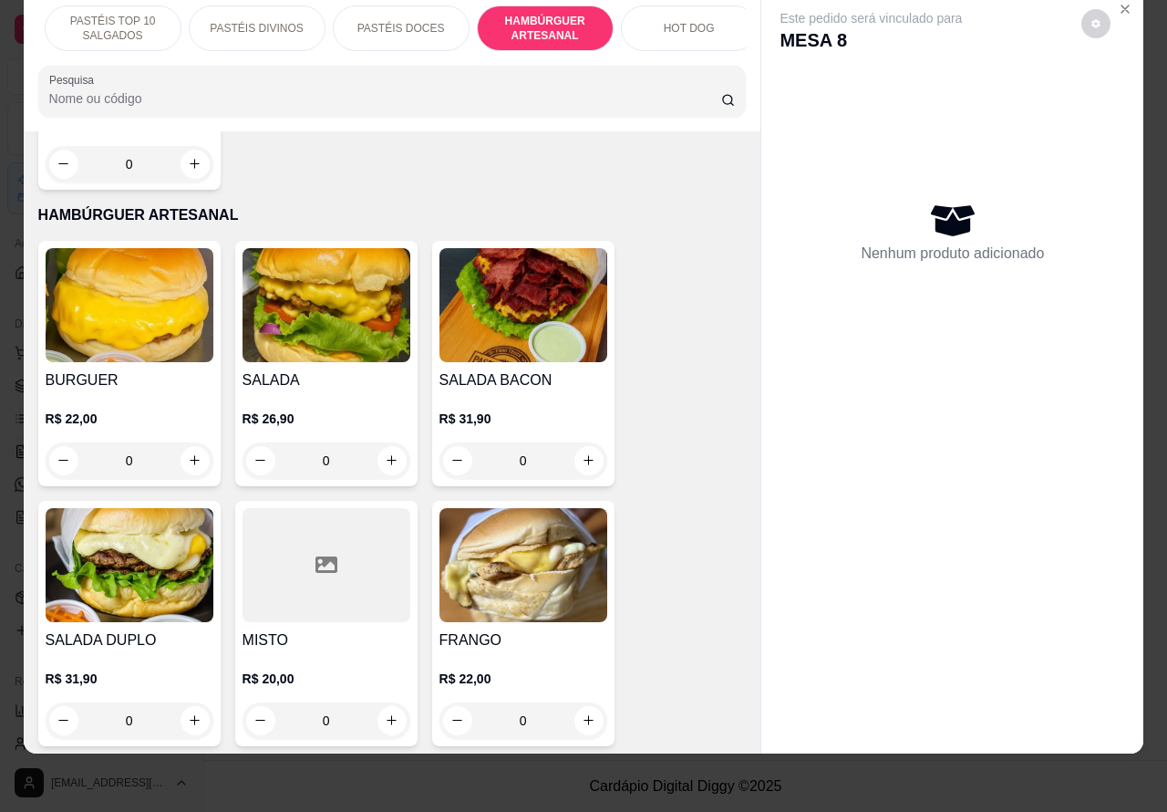
scroll to position [4028, 0]
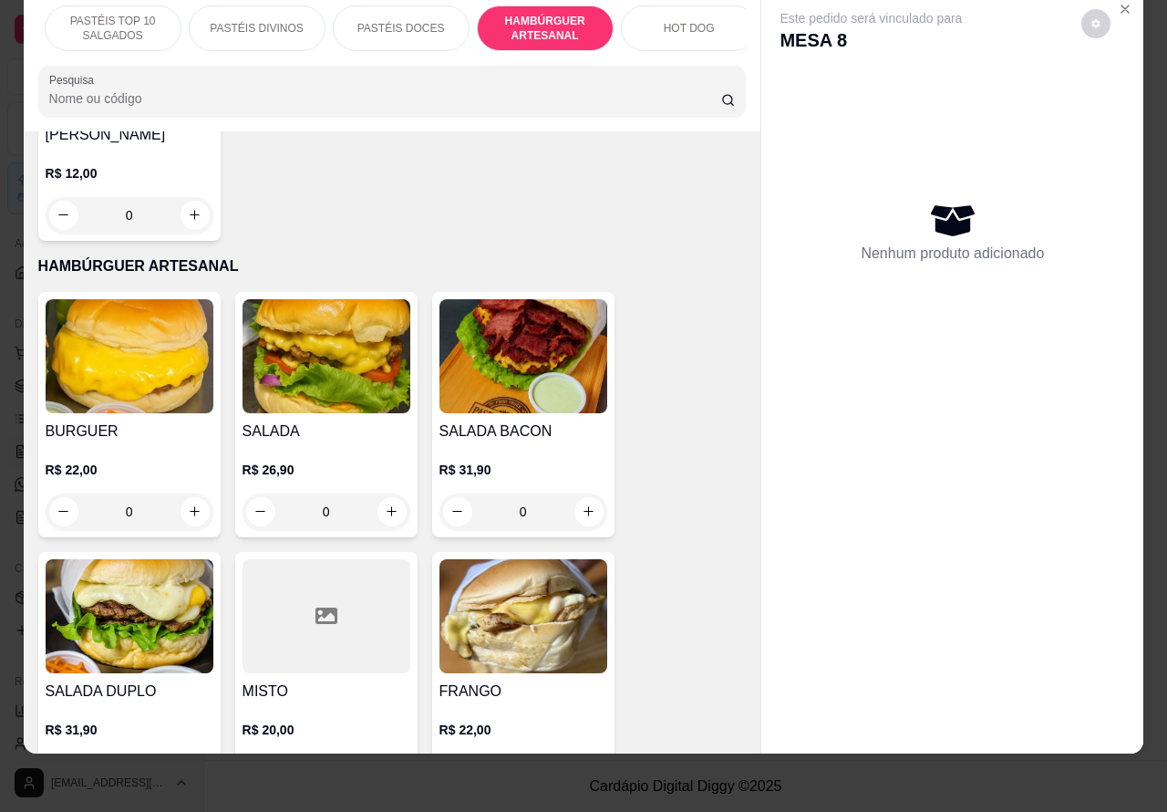
click at [377, 493] on div "0" at bounding box center [327, 511] width 168 height 36
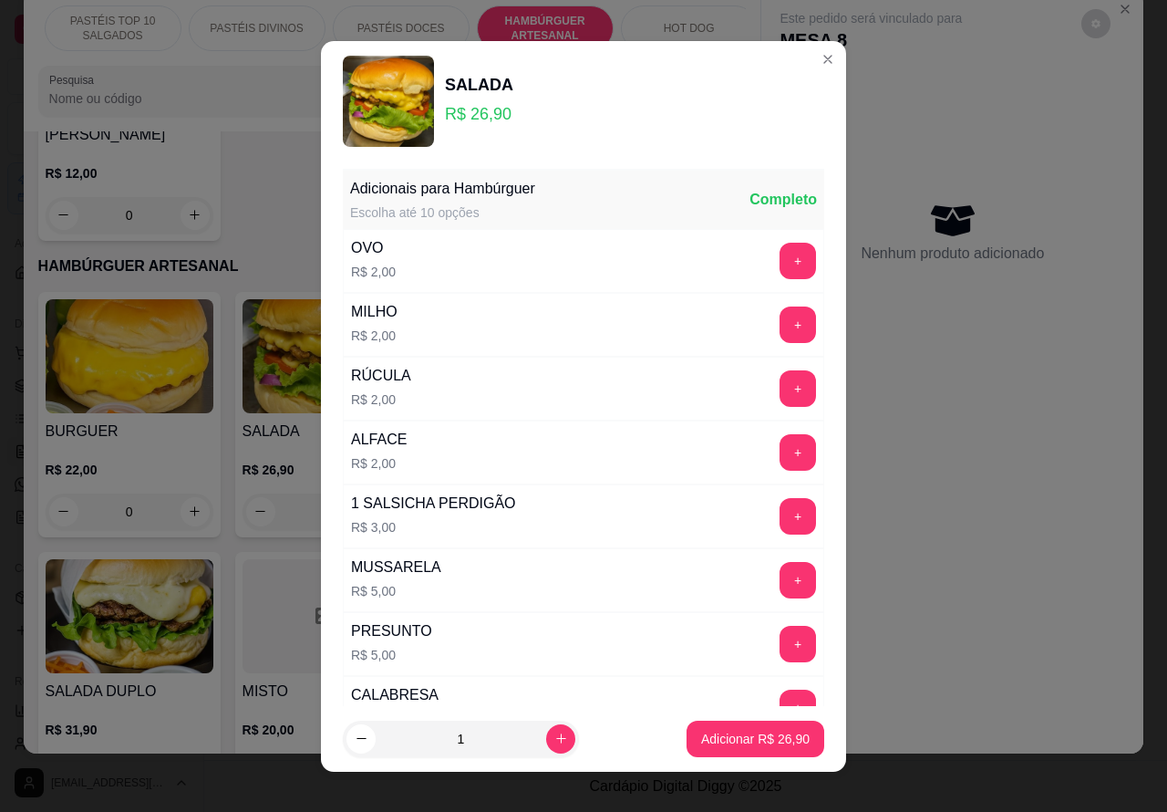
click at [737, 737] on p "Adicionar R$ 26,90" at bounding box center [755, 739] width 109 height 18
type input "1"
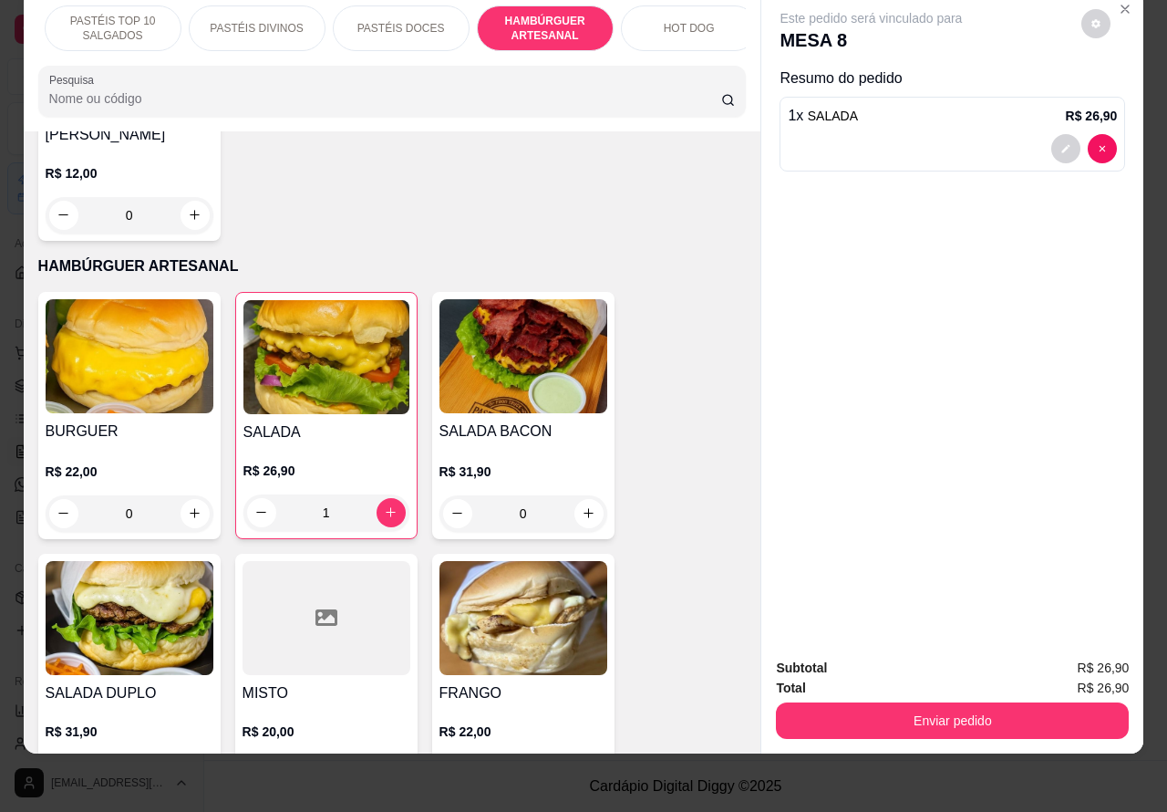
click at [331, 361] on img at bounding box center [327, 357] width 166 height 114
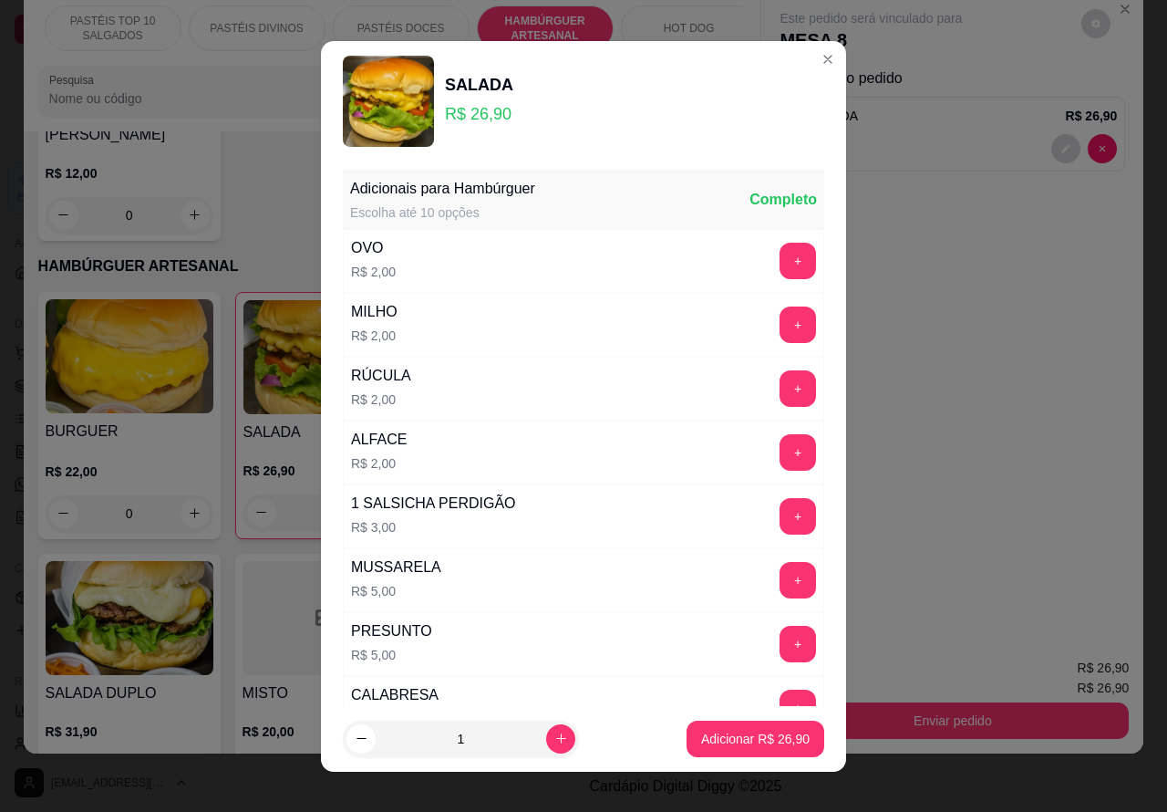
scroll to position [494, 0]
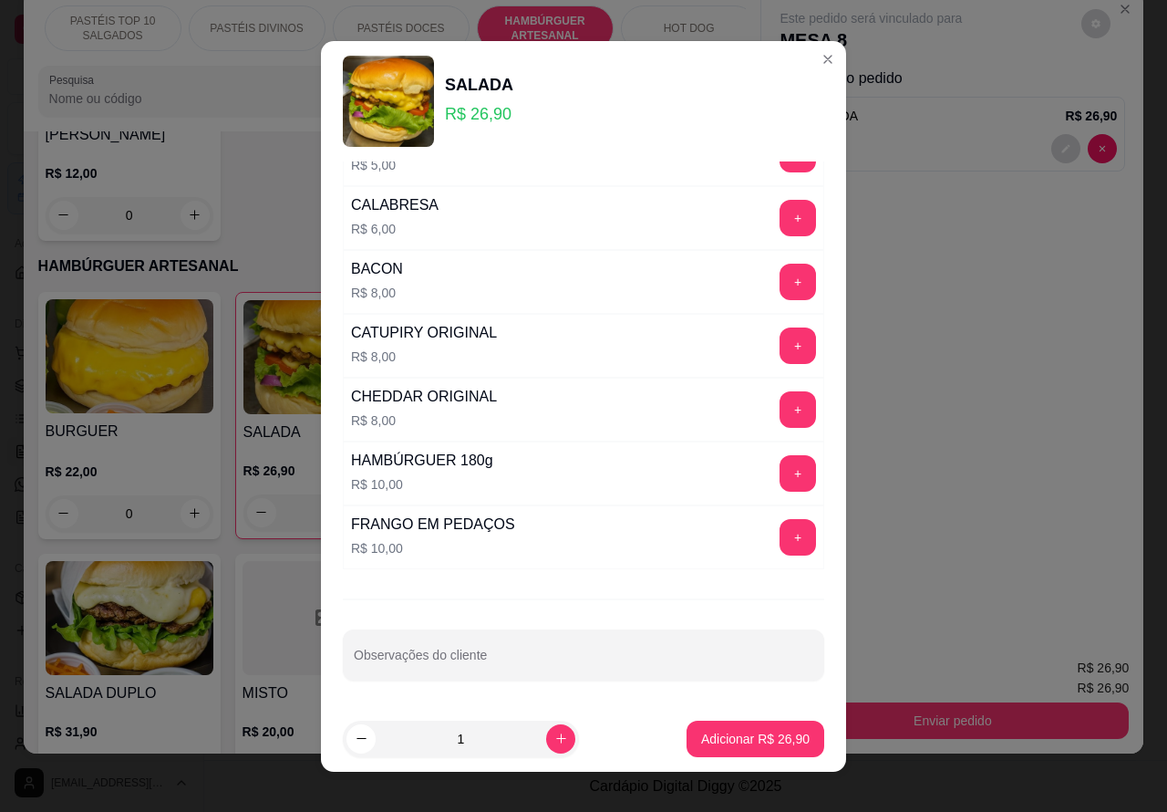
click at [516, 671] on input "Observações do cliente" at bounding box center [584, 662] width 460 height 18
type input "!"
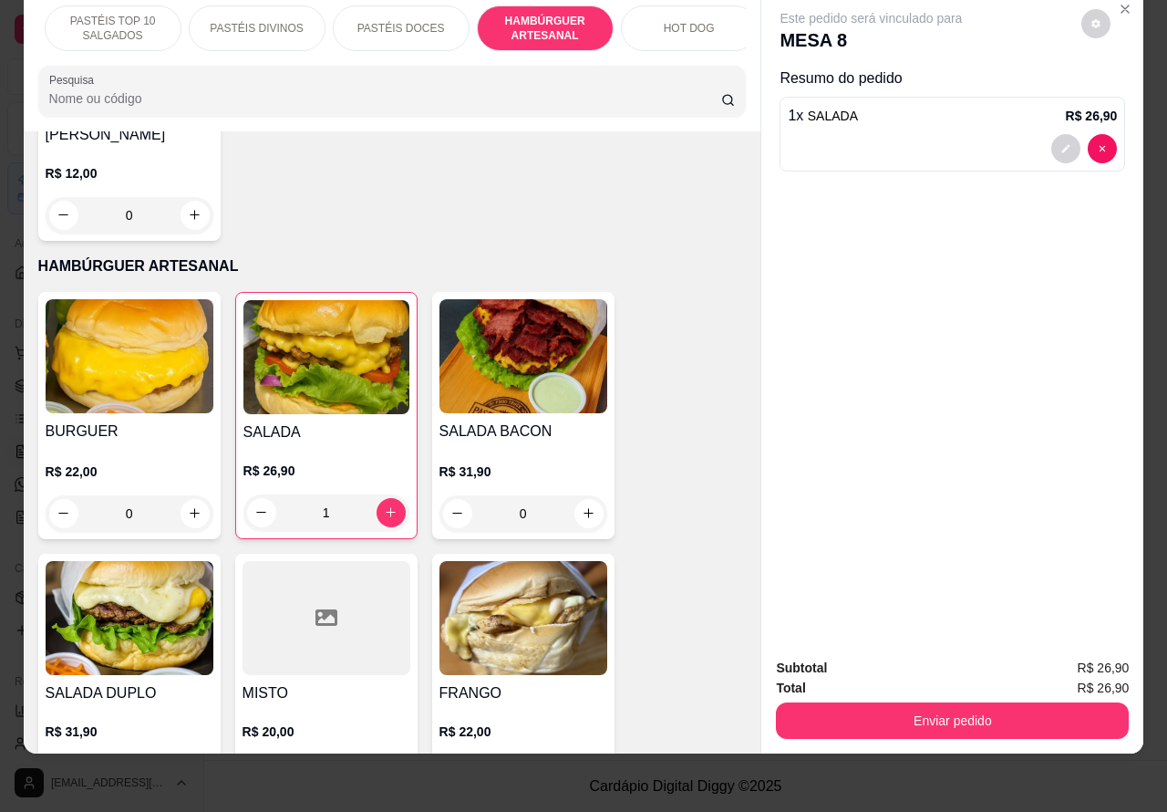
click at [357, 368] on img at bounding box center [327, 357] width 166 height 114
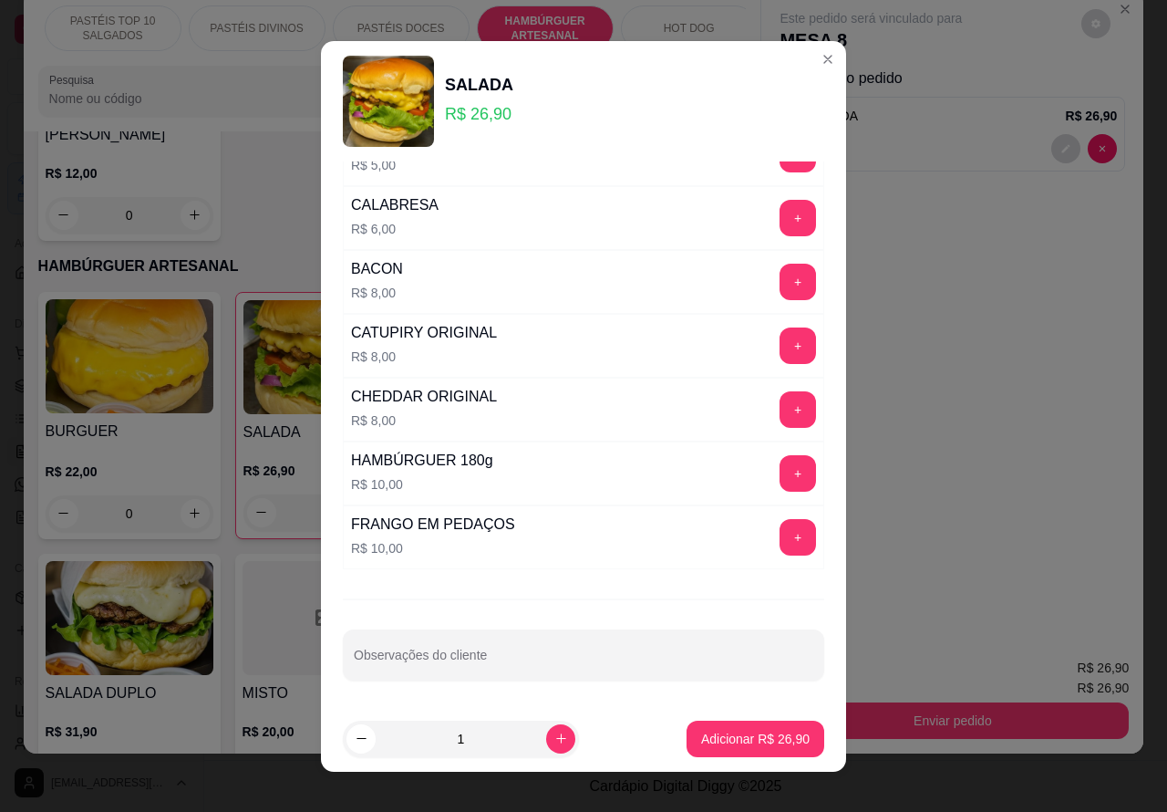
click at [482, 662] on div "Observações do cliente" at bounding box center [584, 654] width 482 height 51
type input """"" SEM TOMATE""""""""""
click at [752, 743] on p "Adicionar R$ 26,90" at bounding box center [755, 739] width 109 height 18
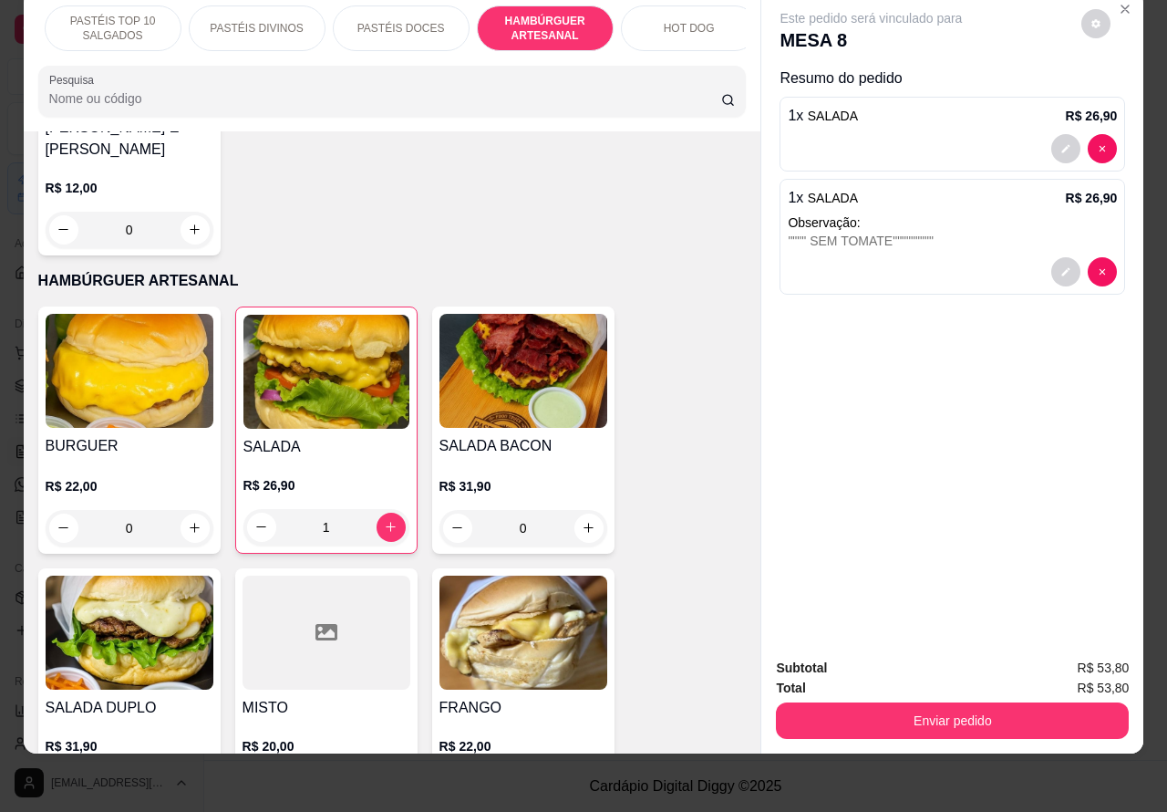
scroll to position [4120, 0]
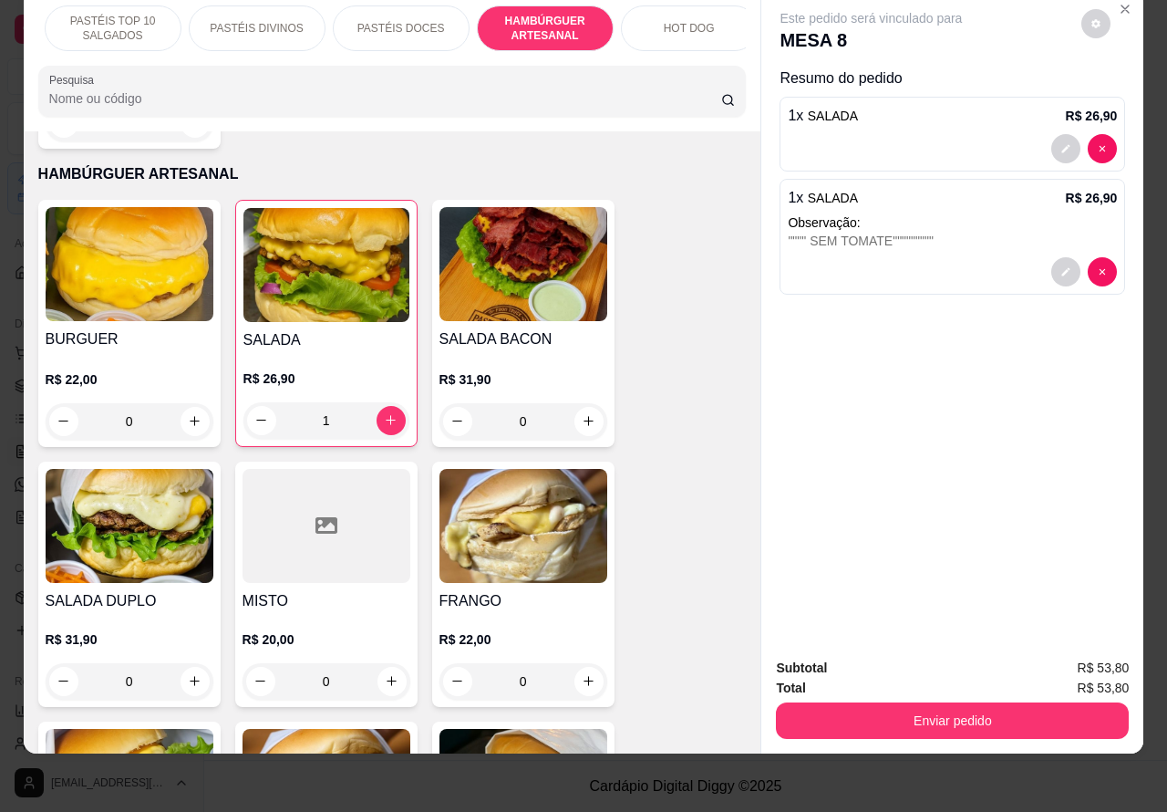
click at [363, 281] on img at bounding box center [327, 265] width 166 height 114
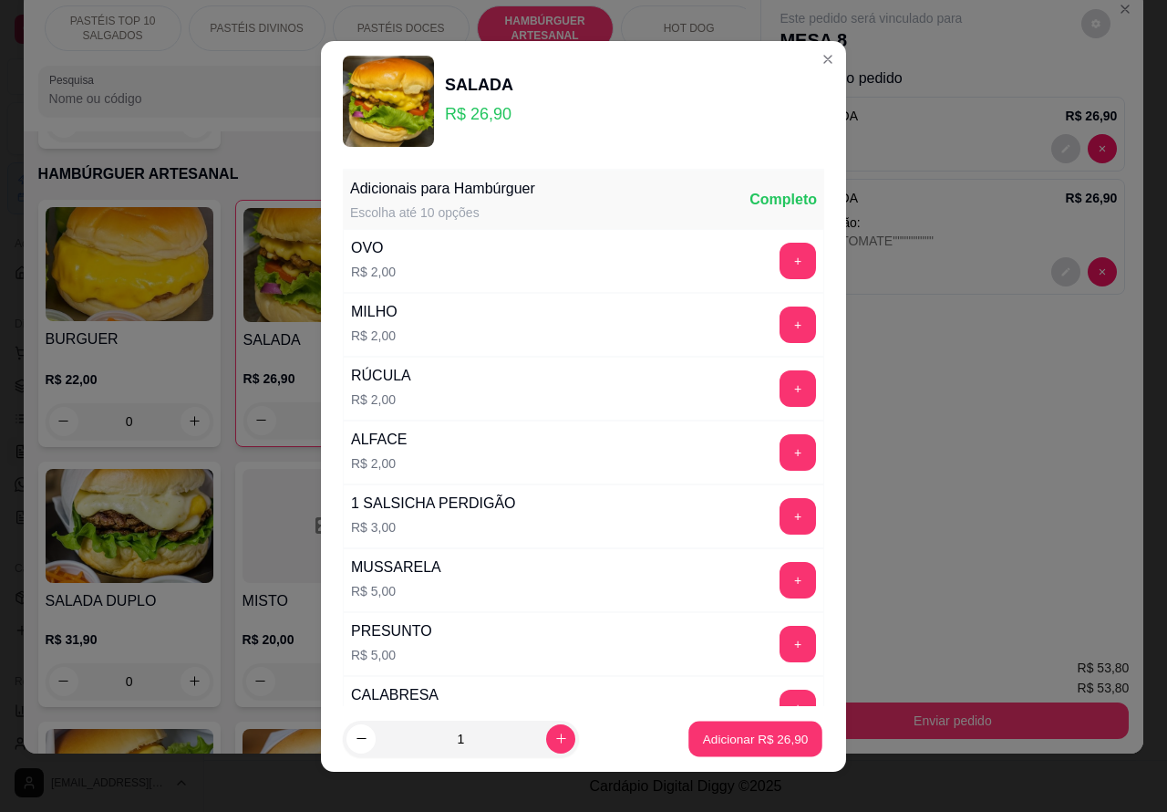
click at [721, 740] on p "Adicionar R$ 26,90" at bounding box center [756, 738] width 106 height 17
type input "2"
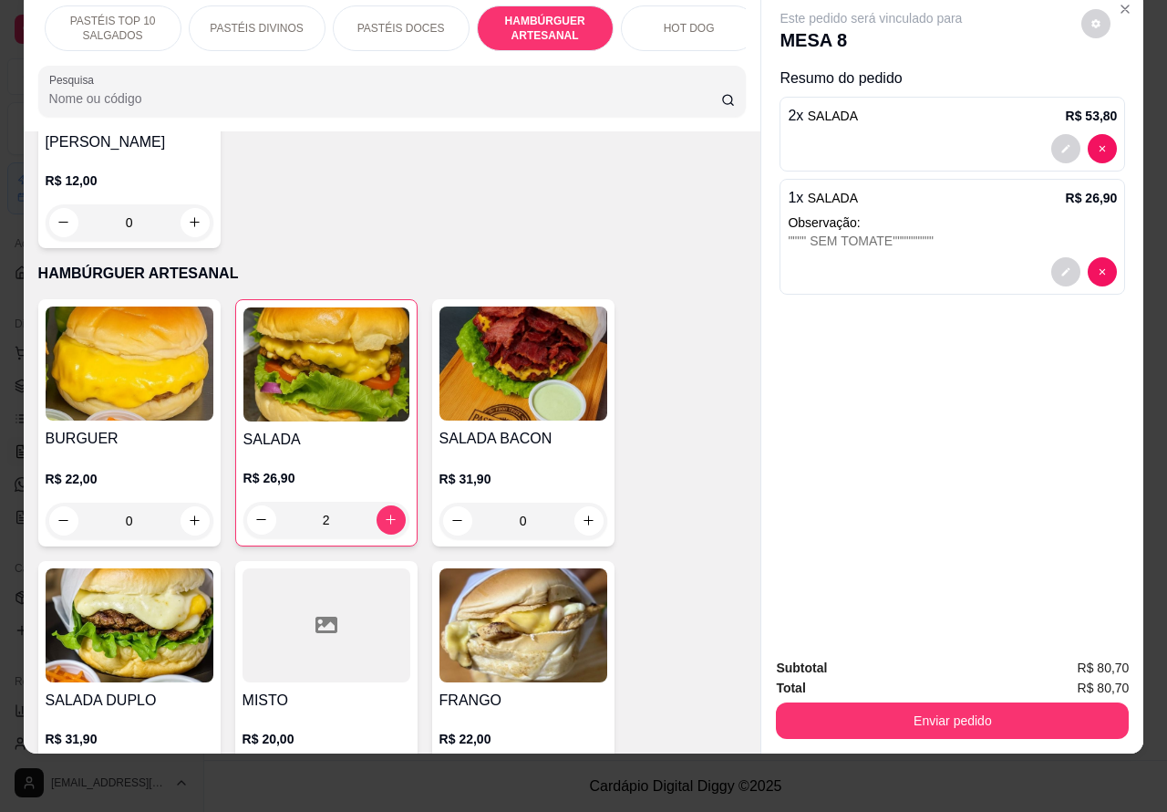
scroll to position [4225, 0]
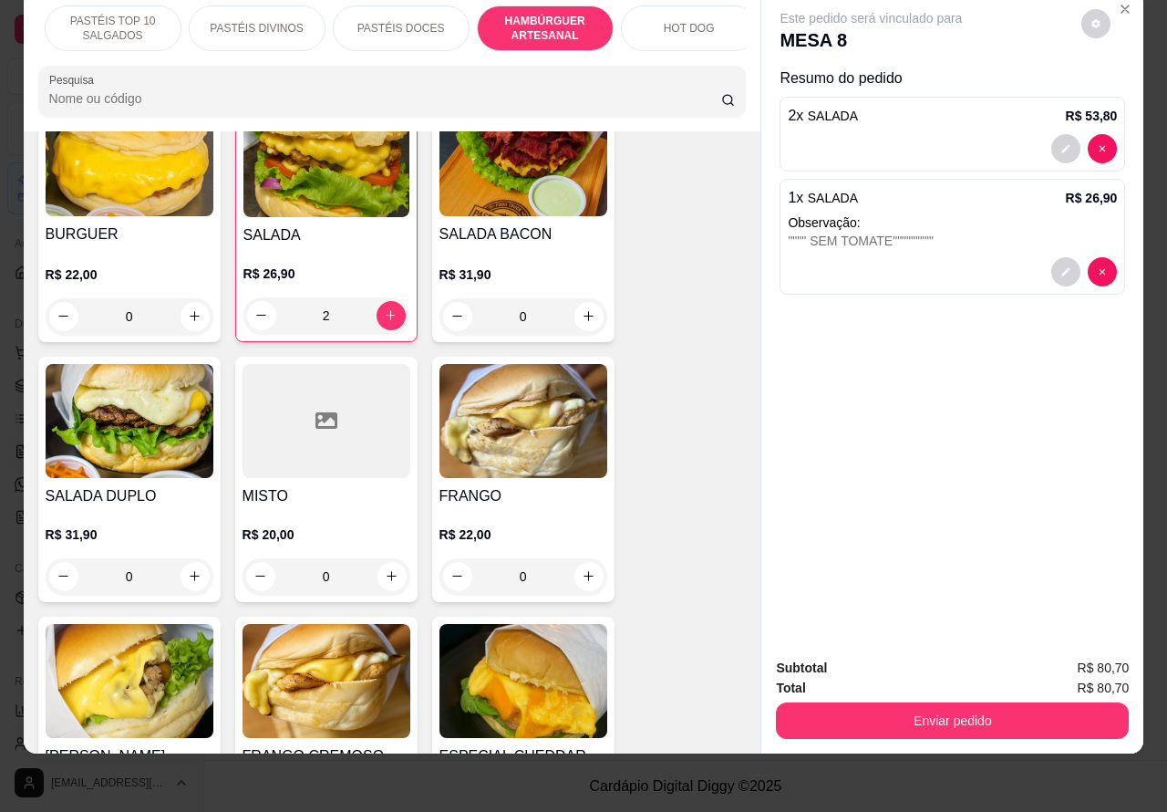
click at [572, 299] on div "0" at bounding box center [524, 316] width 168 height 36
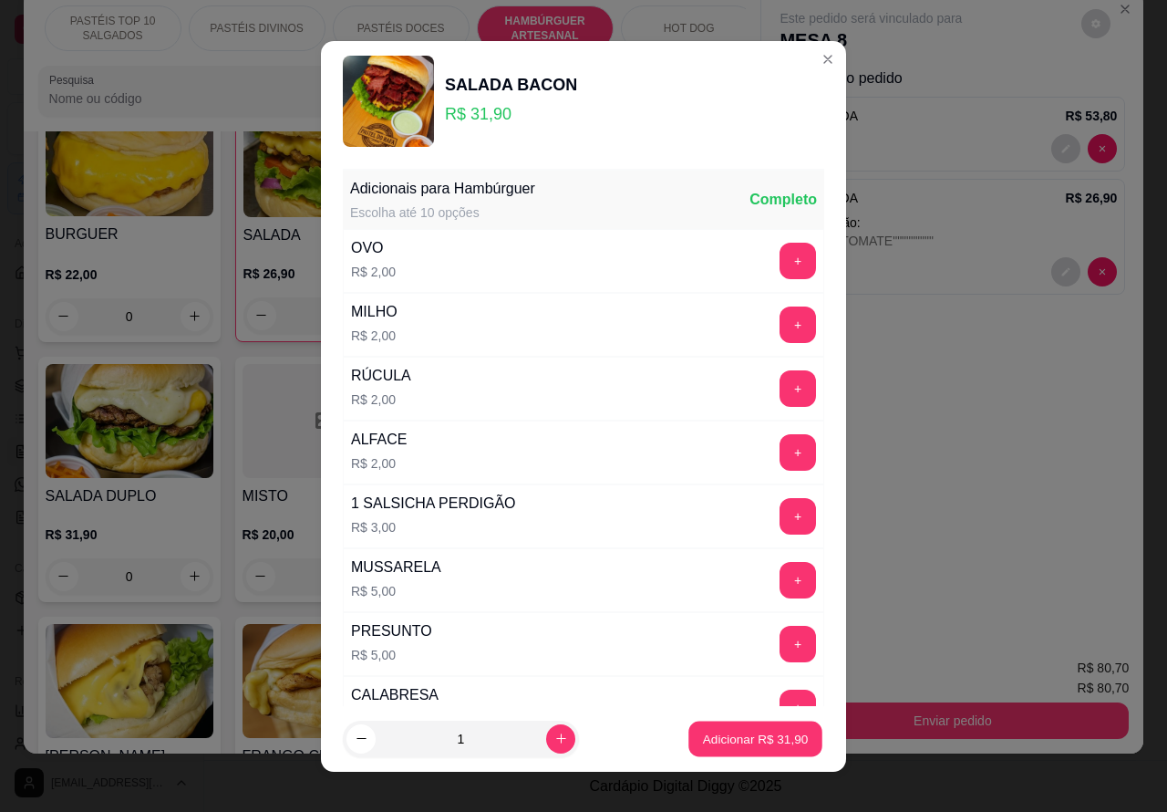
click at [709, 731] on p "Adicionar R$ 31,90" at bounding box center [756, 738] width 106 height 17
type input "1"
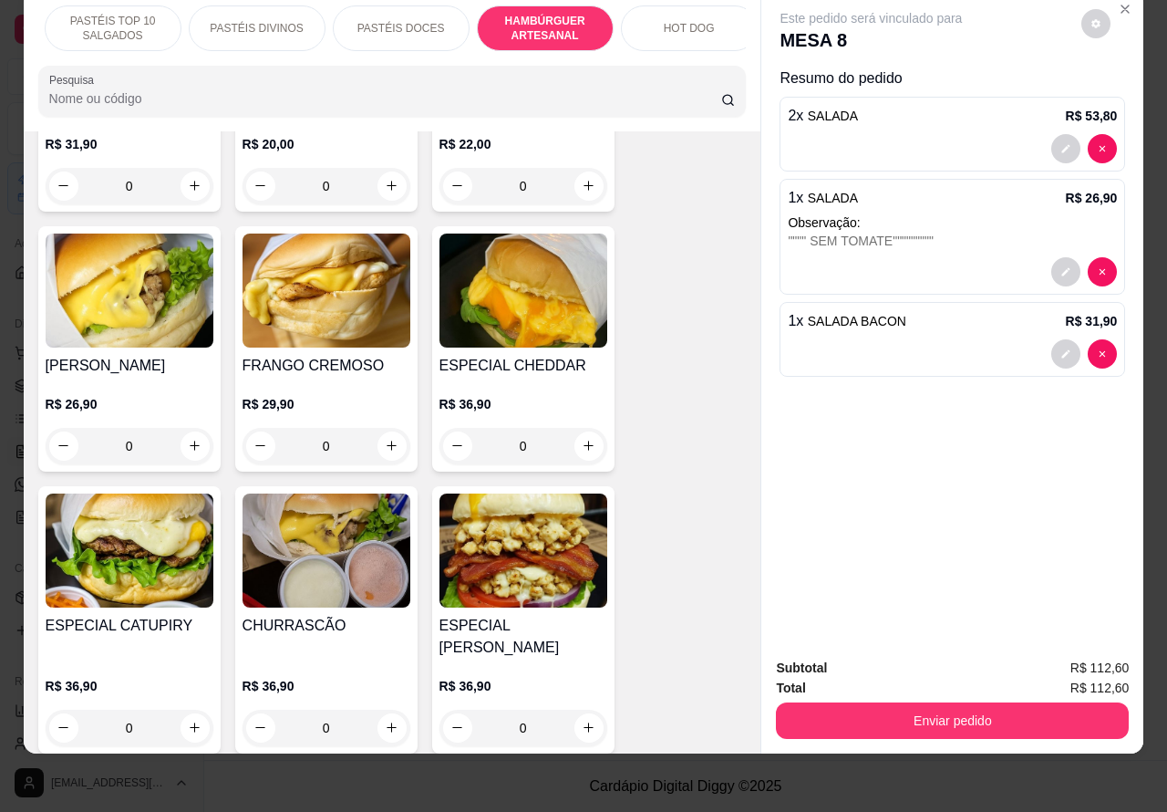
scroll to position [4415, 0]
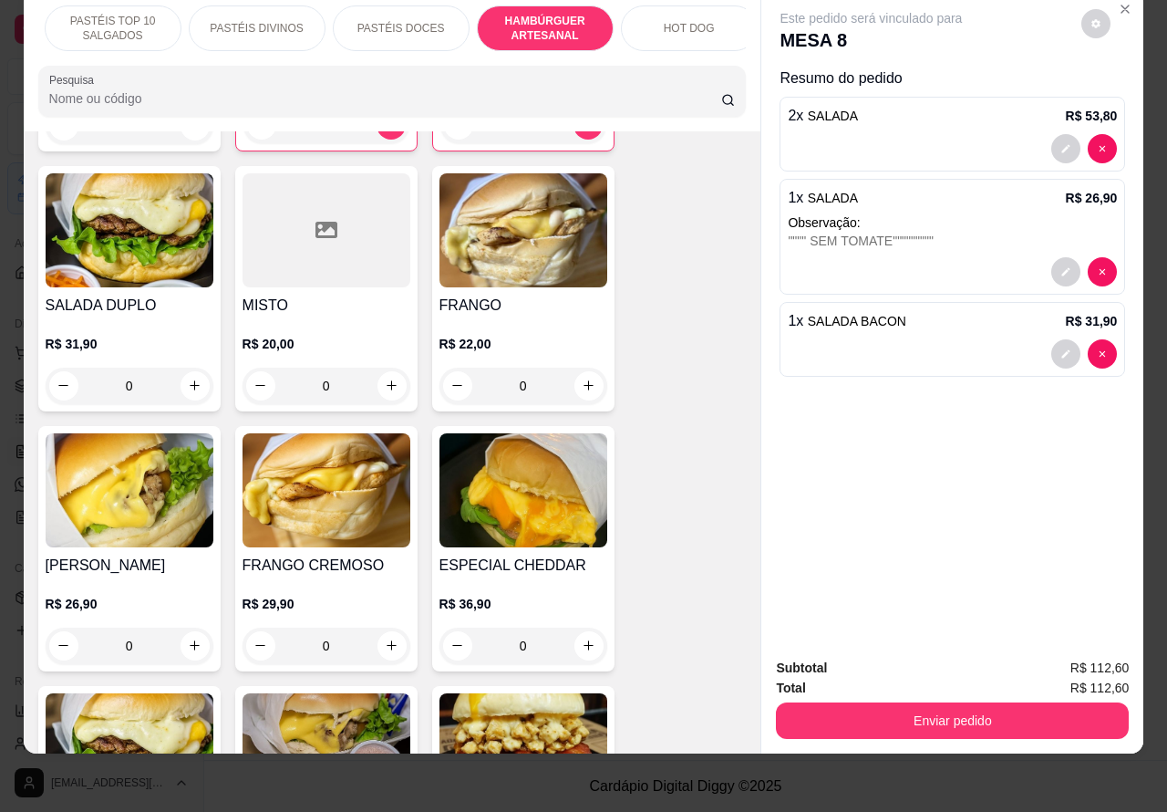
click at [530, 246] on img at bounding box center [524, 230] width 168 height 114
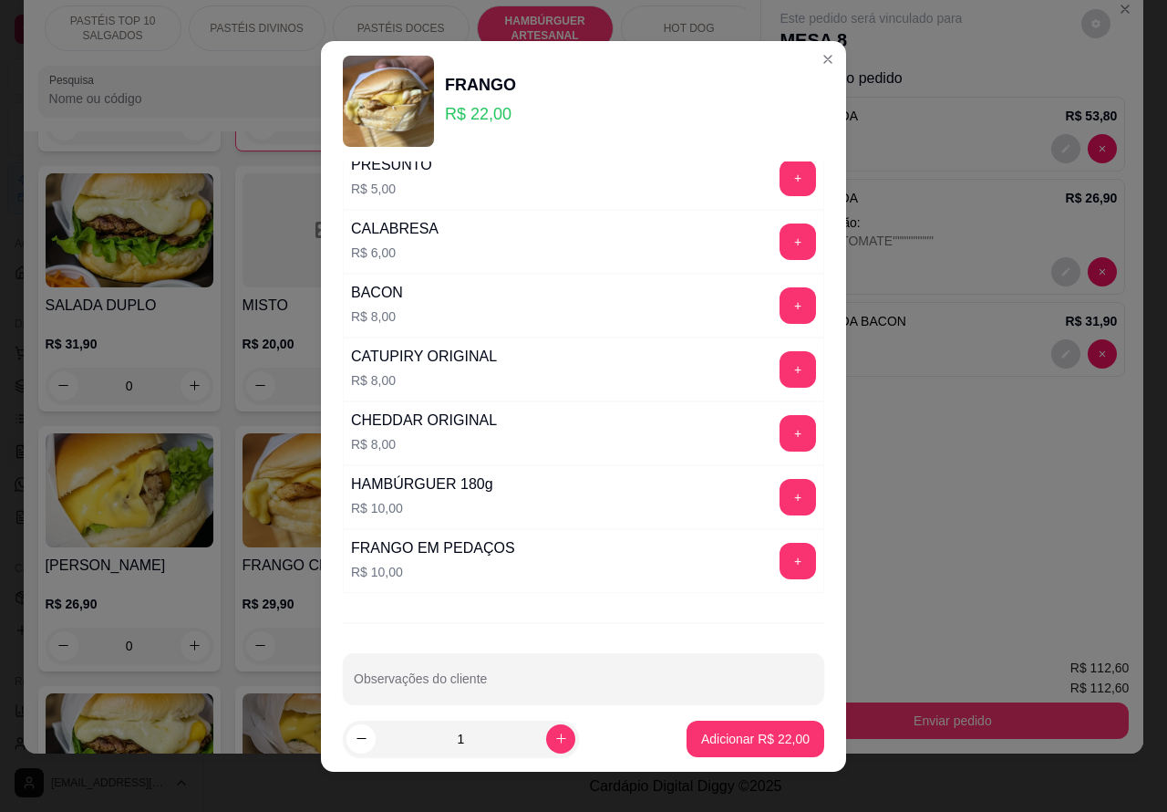
scroll to position [494, 0]
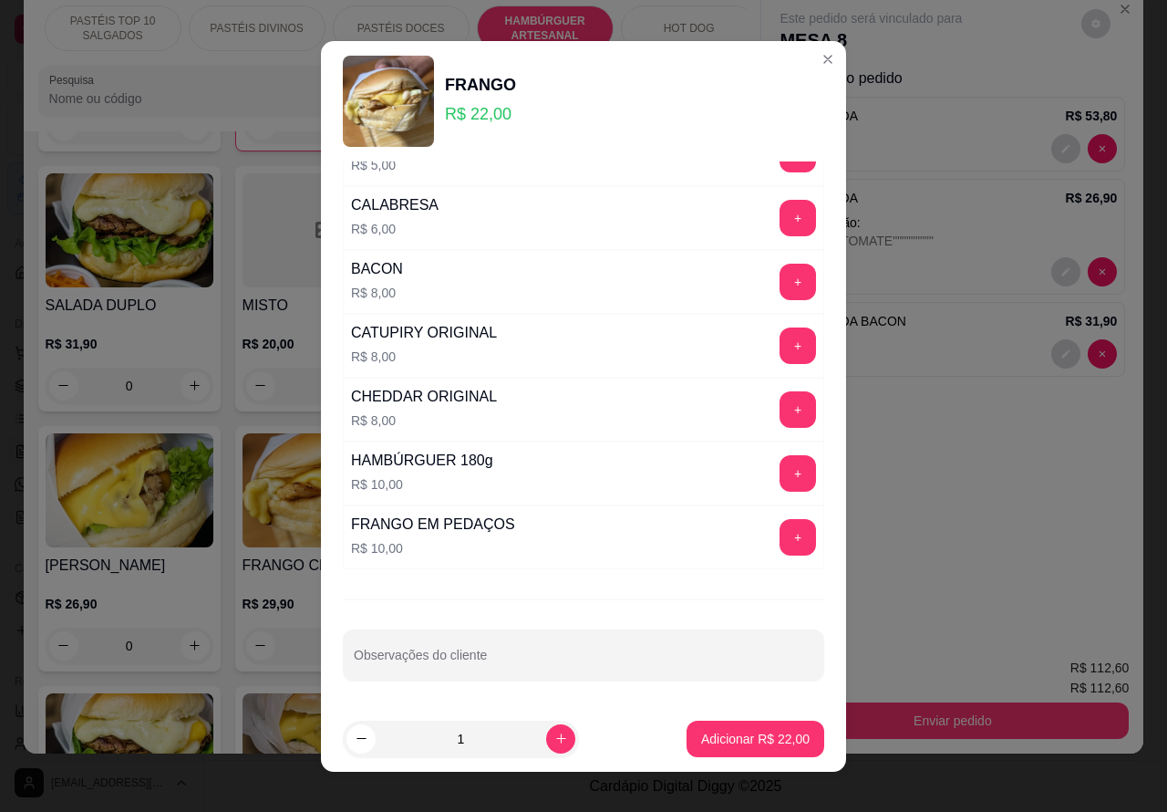
click at [524, 655] on input "Observações do cliente" at bounding box center [584, 662] width 460 height 18
click at [462, 653] on input """"""""CORTAR AO MEO"""""""" at bounding box center [584, 662] width 460 height 18
click at [477, 661] on input """"""""CORTAR AO MEO"""""""" at bounding box center [584, 662] width 460 height 18
click at [472, 663] on input """"""""CORTAR AO MEO"""""""" at bounding box center [584, 662] width 460 height 18
type input """"""""CORTAR AO MEIO""""""""
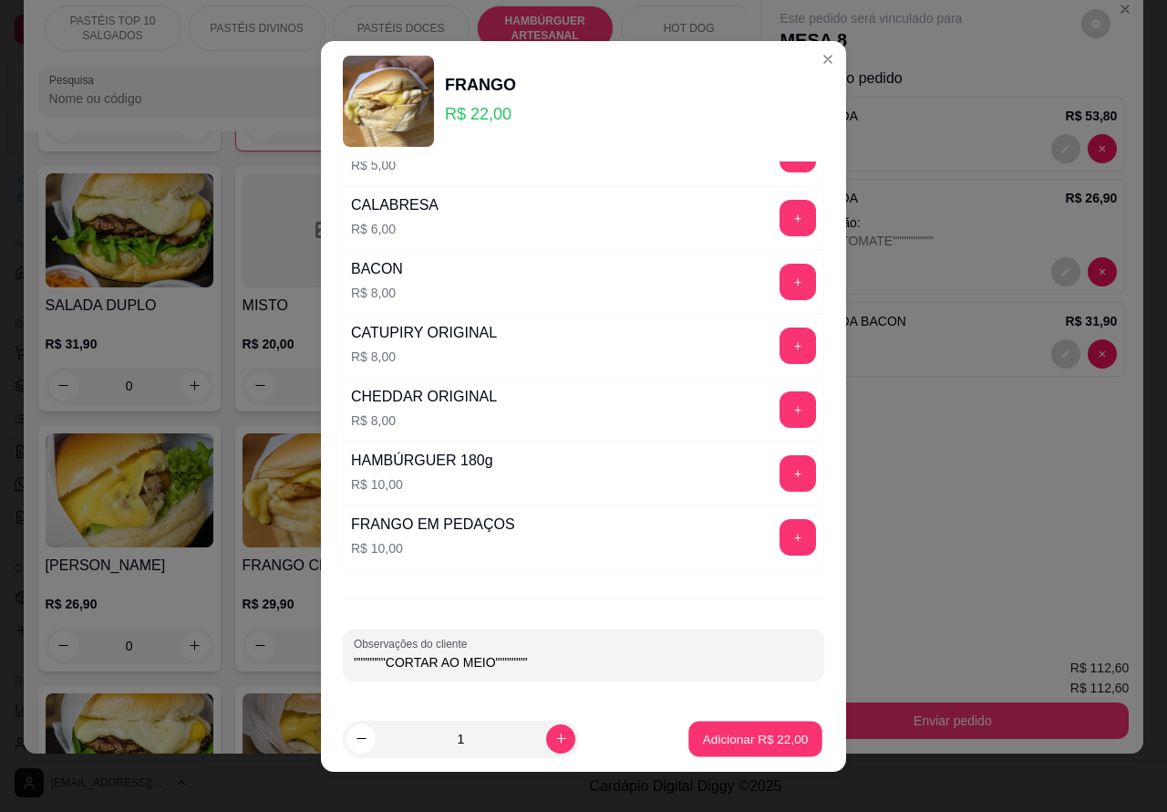
click at [721, 744] on p "Adicionar R$ 22,00" at bounding box center [756, 738] width 106 height 17
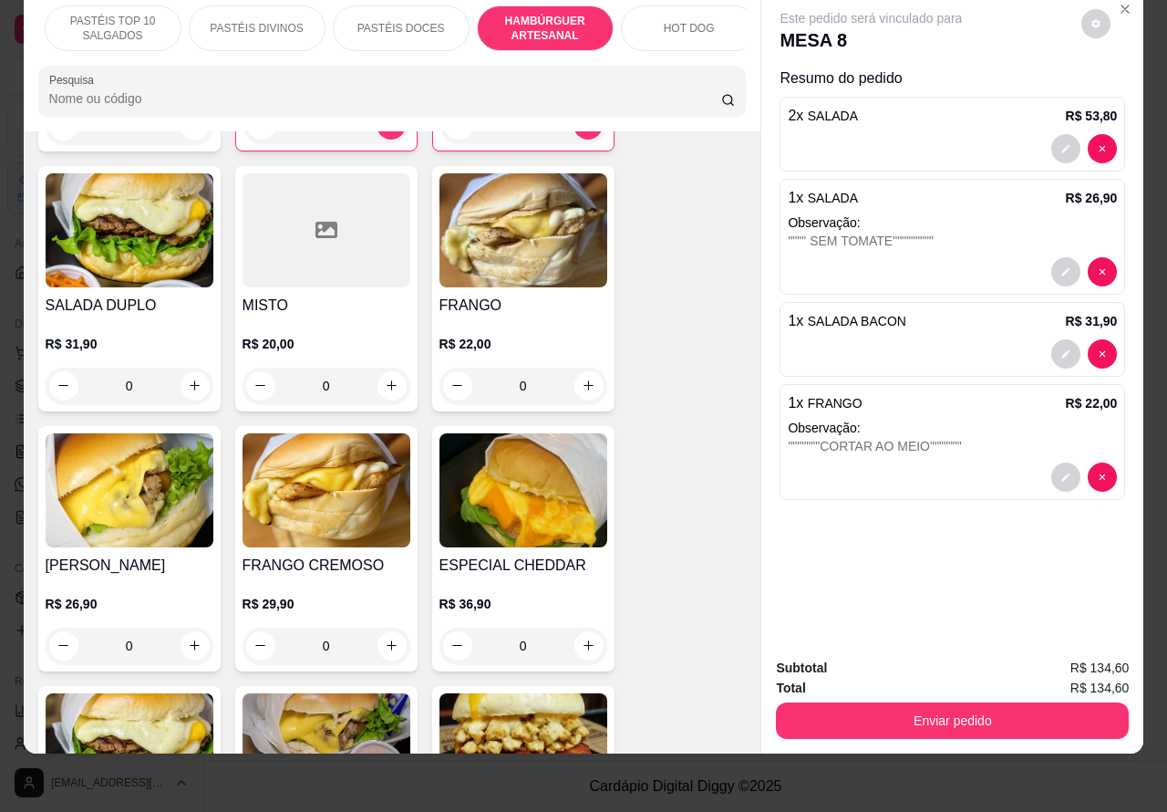
scroll to position [0, 0]
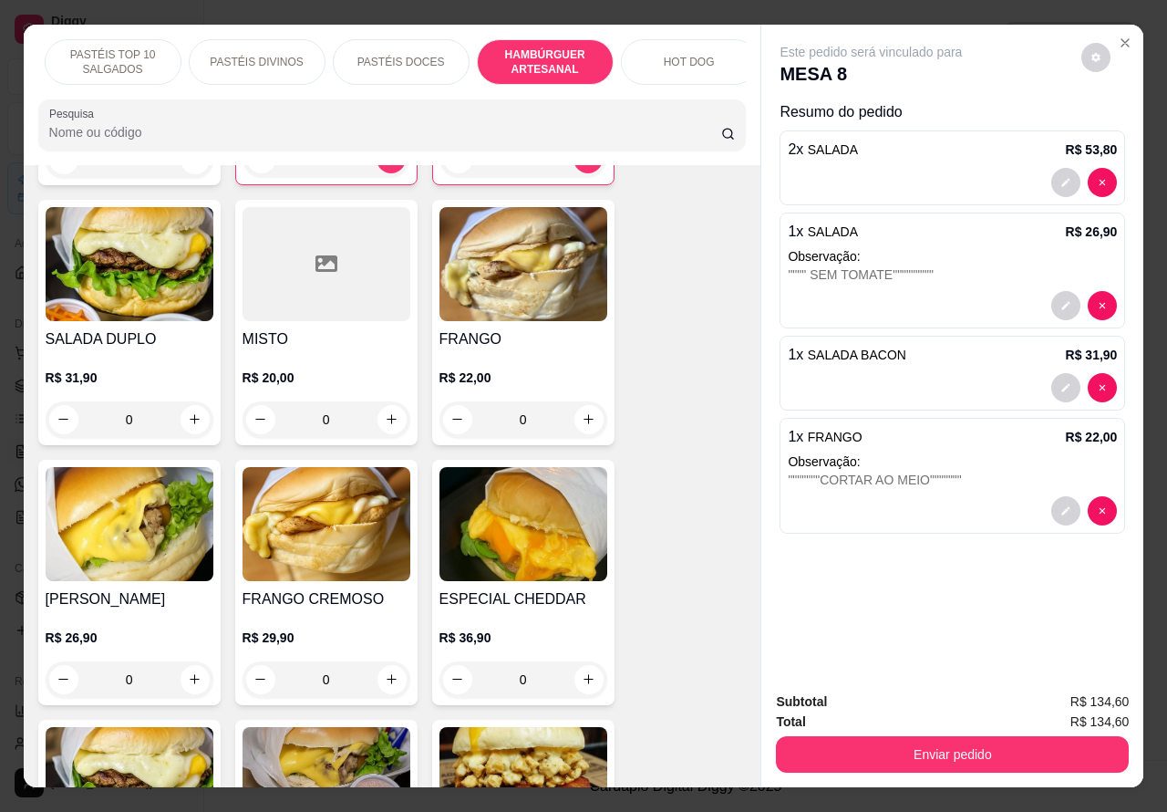
click at [928, 149] on div "2 x SALADA R$ 53,80" at bounding box center [952, 150] width 329 height 22
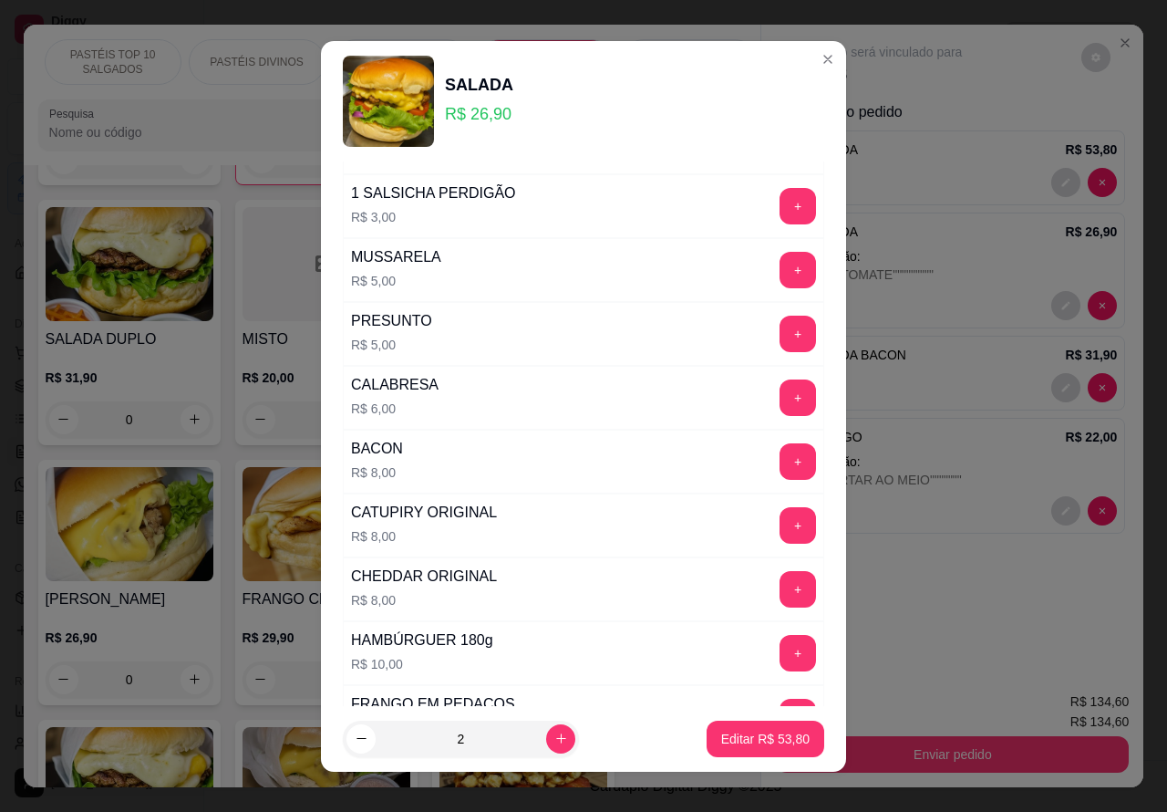
scroll to position [494, 0]
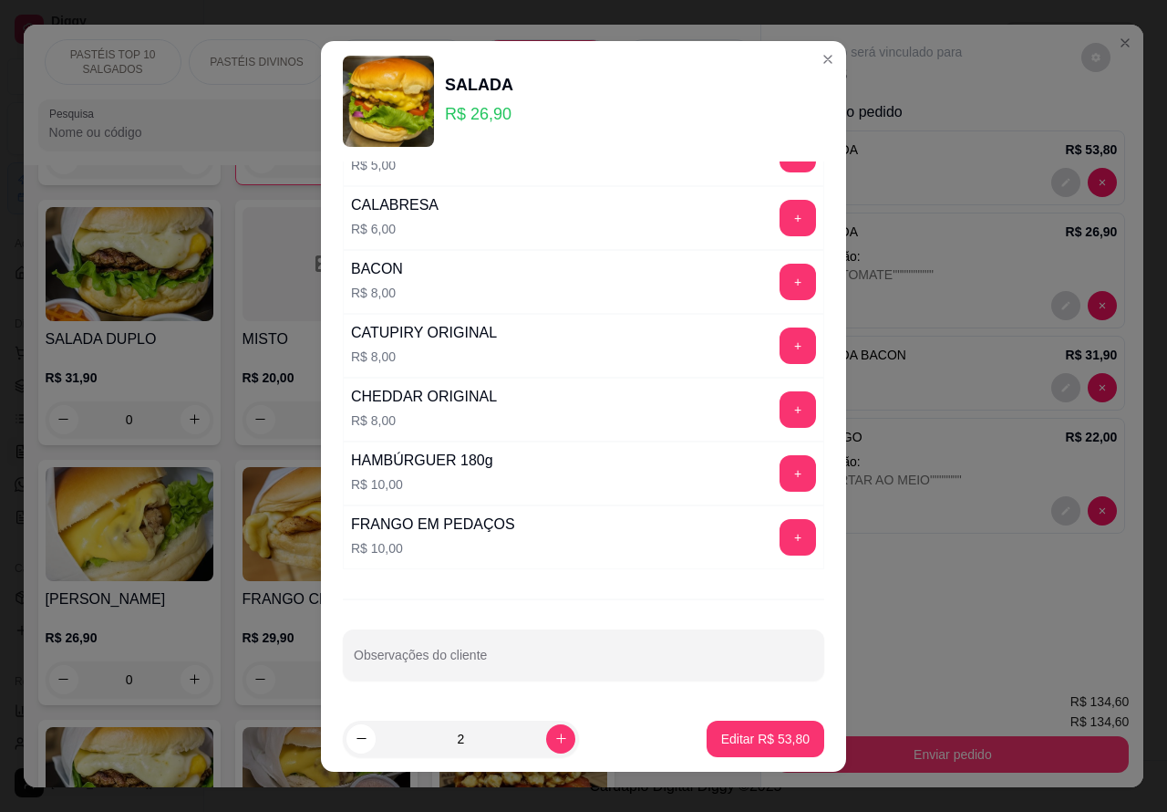
click at [527, 655] on input "Observações do cliente" at bounding box center [584, 662] width 460 height 18
type input """""""CORTAR 1 AO MEIO"""""""""
click at [730, 736] on p "Editar R$ 53,80" at bounding box center [765, 739] width 88 height 18
type input "0"
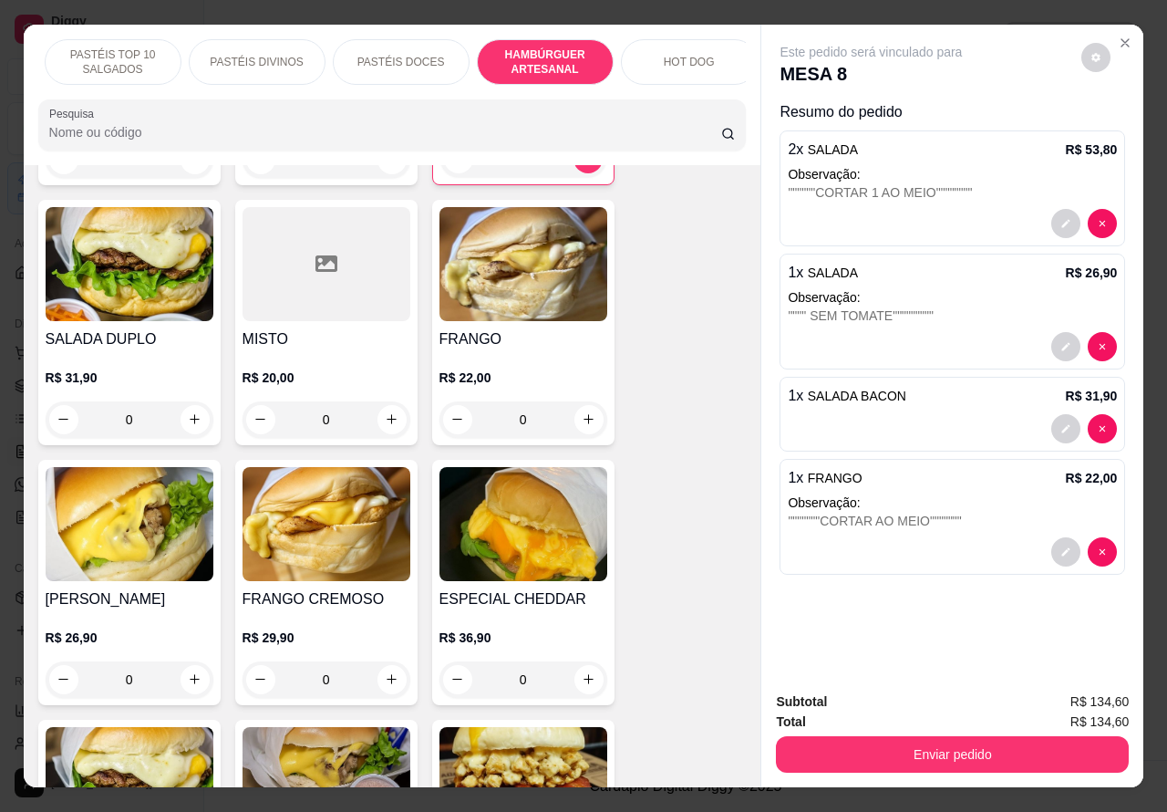
click at [908, 739] on button "Enviar pedido" at bounding box center [952, 754] width 353 height 36
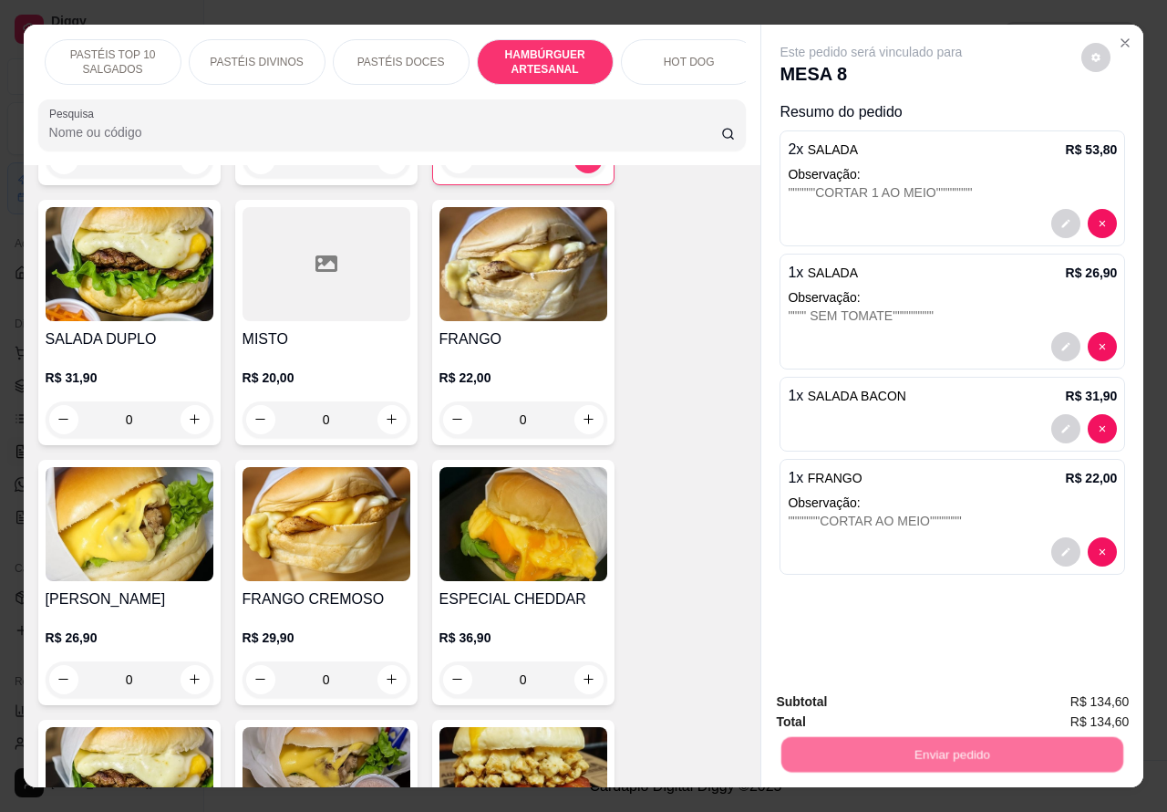
click at [846, 699] on button "Não registrar e enviar pedido" at bounding box center [891, 701] width 190 height 35
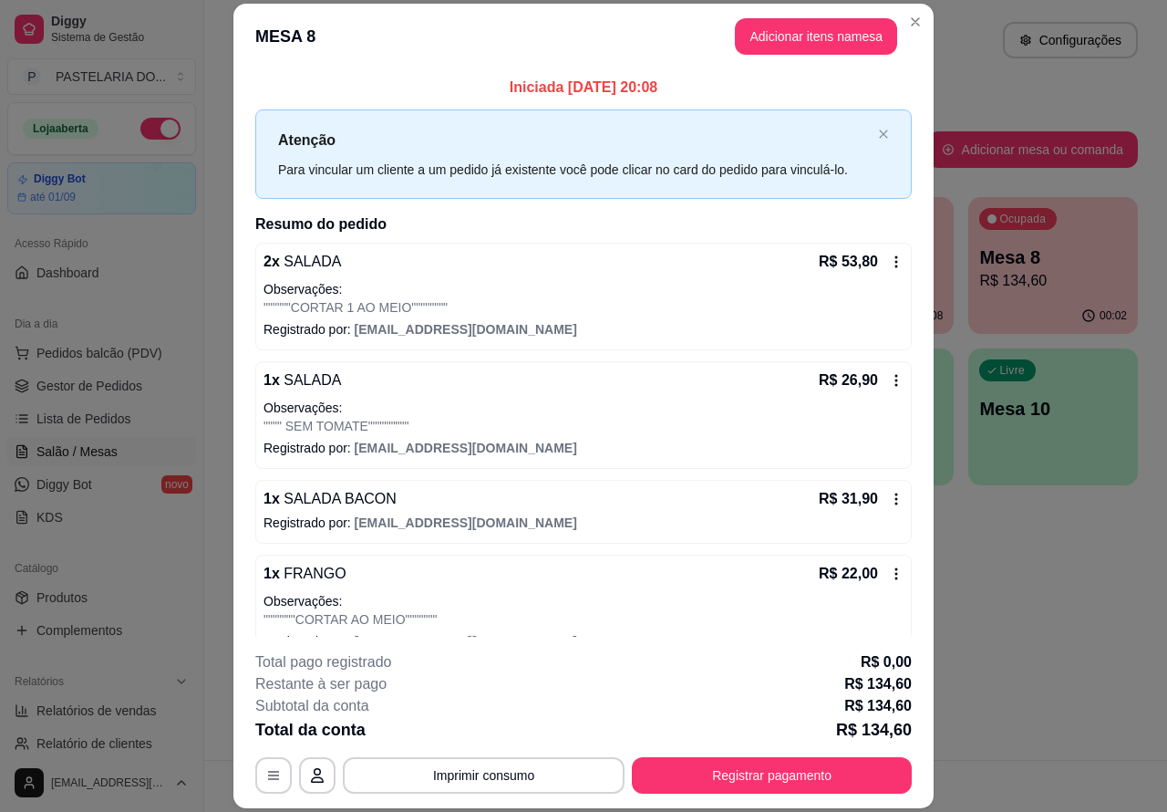
click at [1065, 612] on div "Atendimento Salão Configurações Todos Mesas Comandas Pesquisar Adicionar mesa o…" at bounding box center [685, 380] width 963 height 760
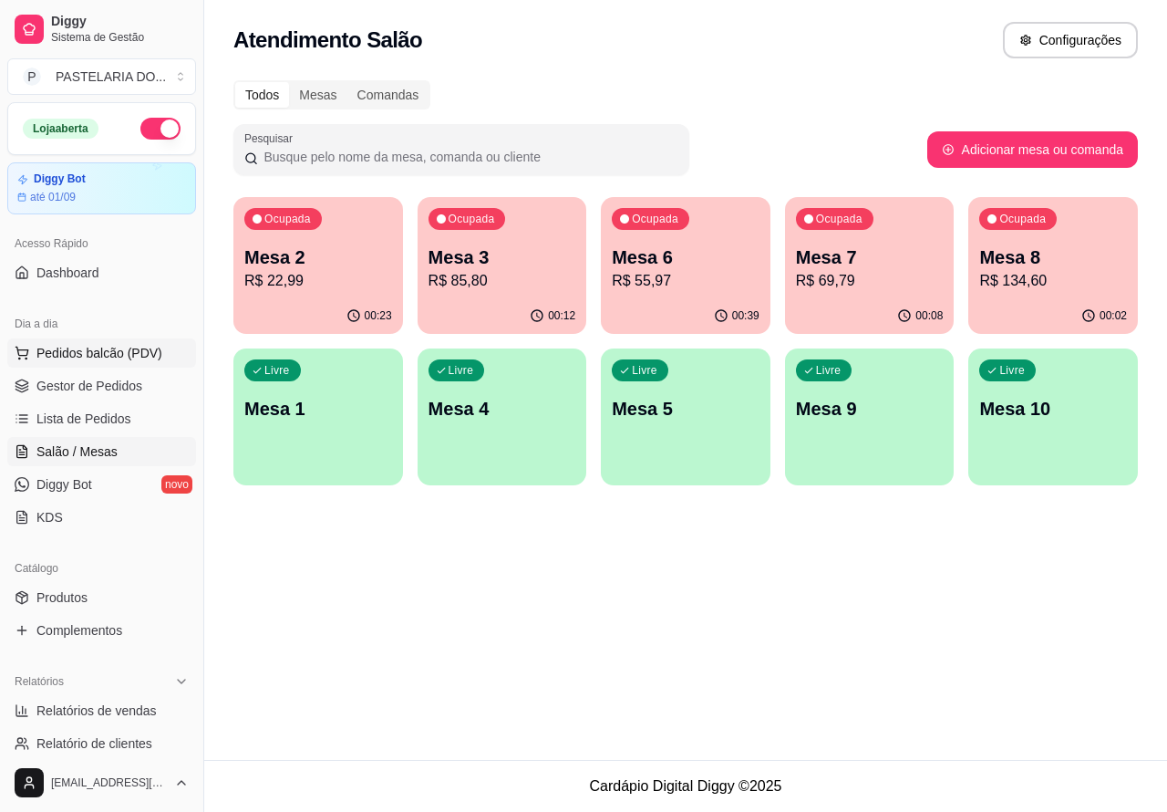
click at [133, 343] on button "Pedidos balcão (PDV)" at bounding box center [101, 352] width 189 height 29
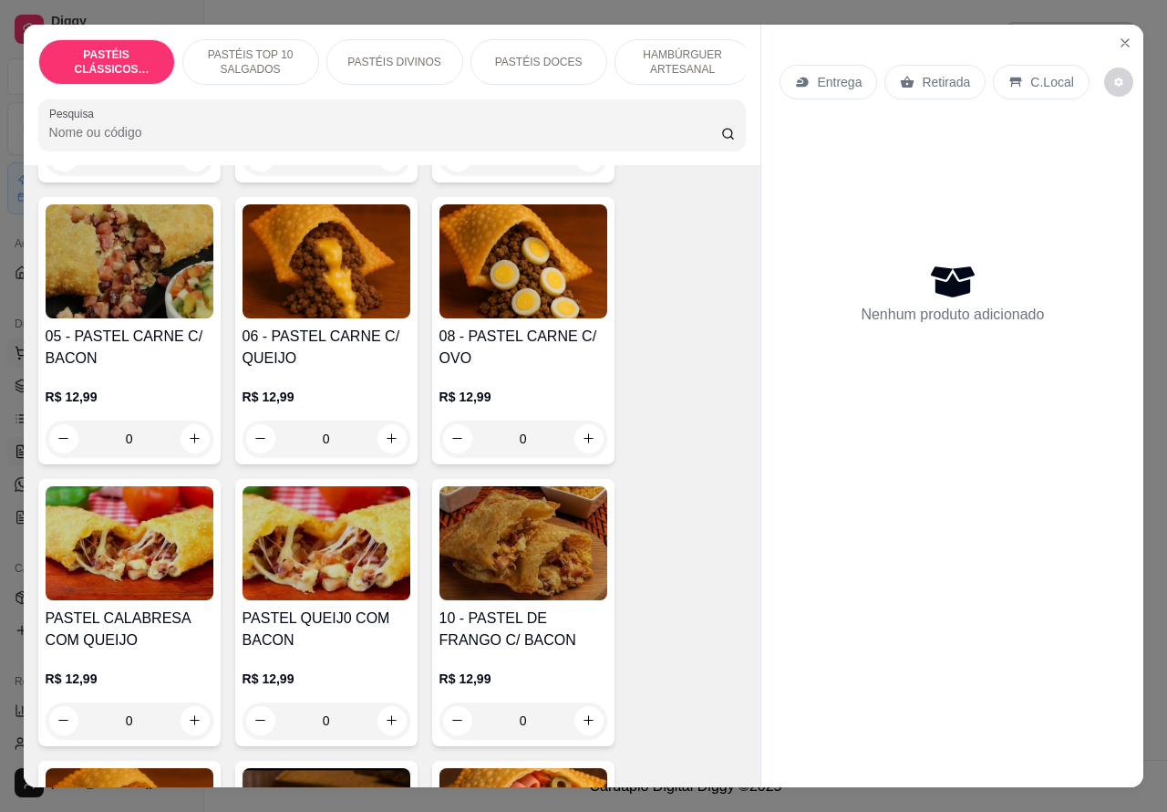
scroll to position [1251, 0]
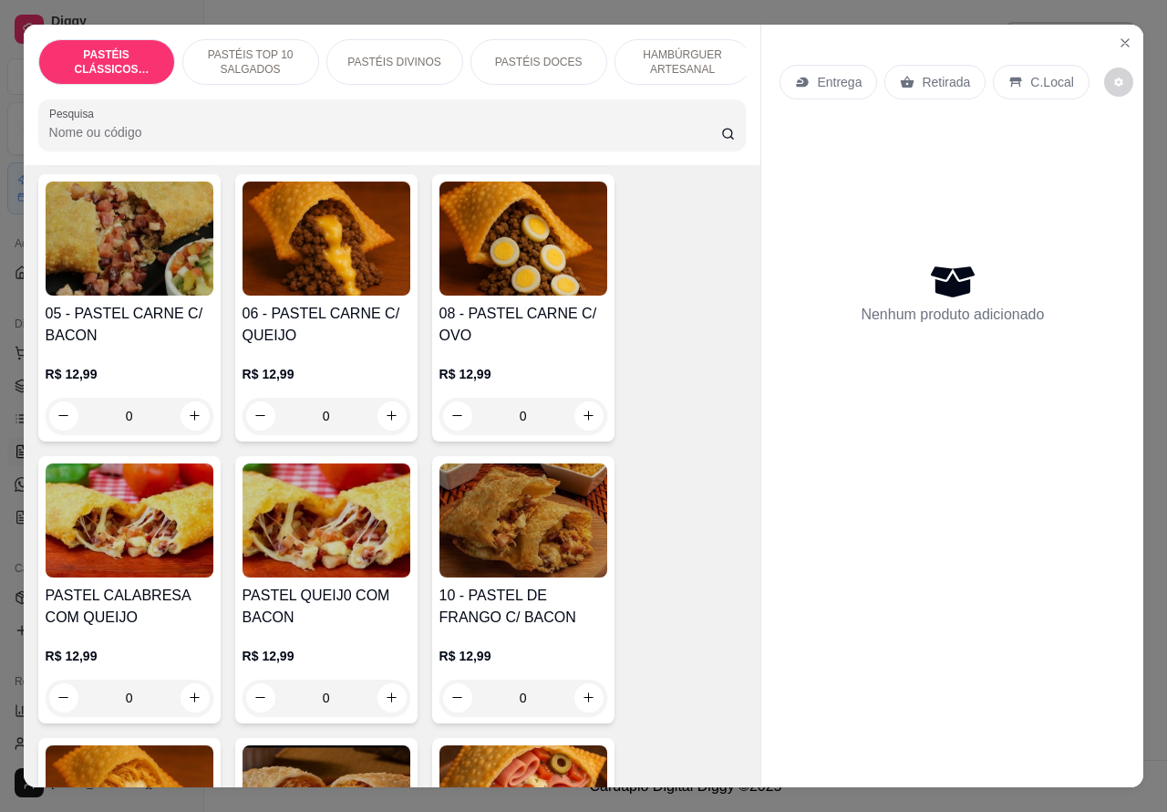
click at [575, 434] on div "0" at bounding box center [524, 416] width 168 height 36
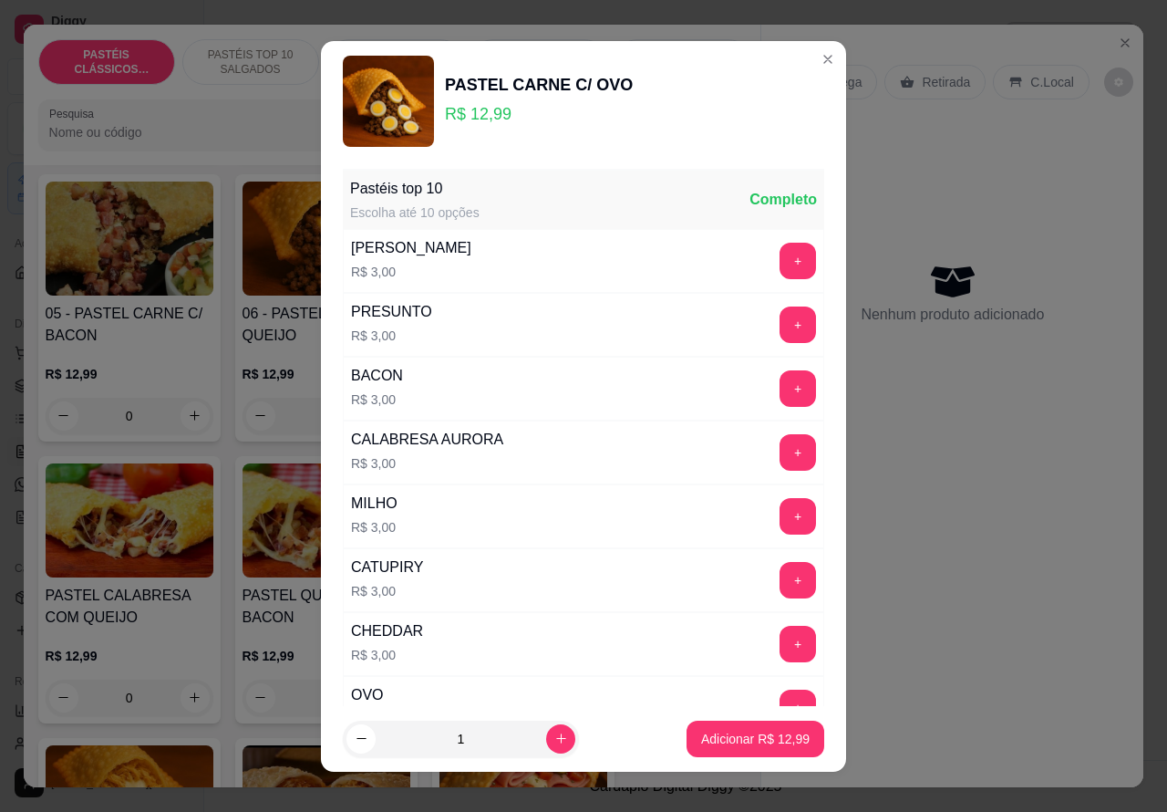
scroll to position [238, 0]
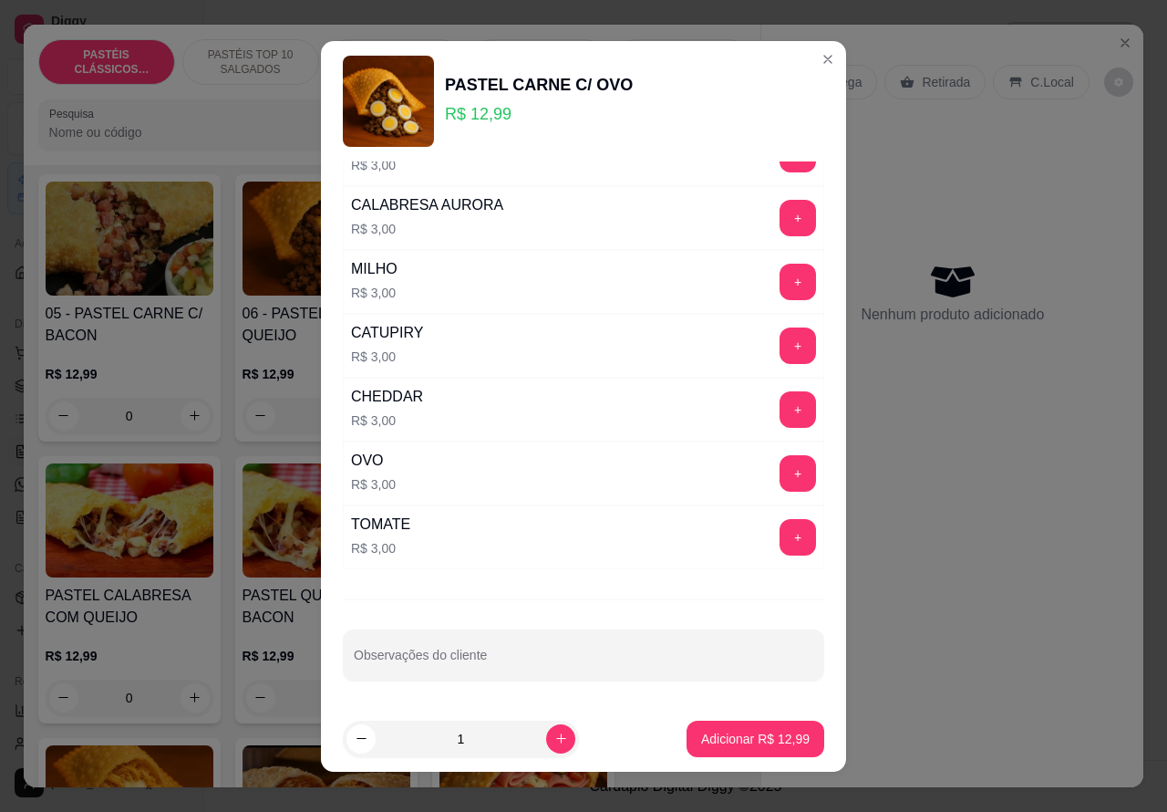
click at [558, 664] on input "Observações do cliente" at bounding box center [584, 662] width 460 height 18
type input """"""JUNIOR""" ESTA AGUARDANDO"
click at [734, 734] on p "Adicionar R$ 12,99" at bounding box center [755, 739] width 109 height 18
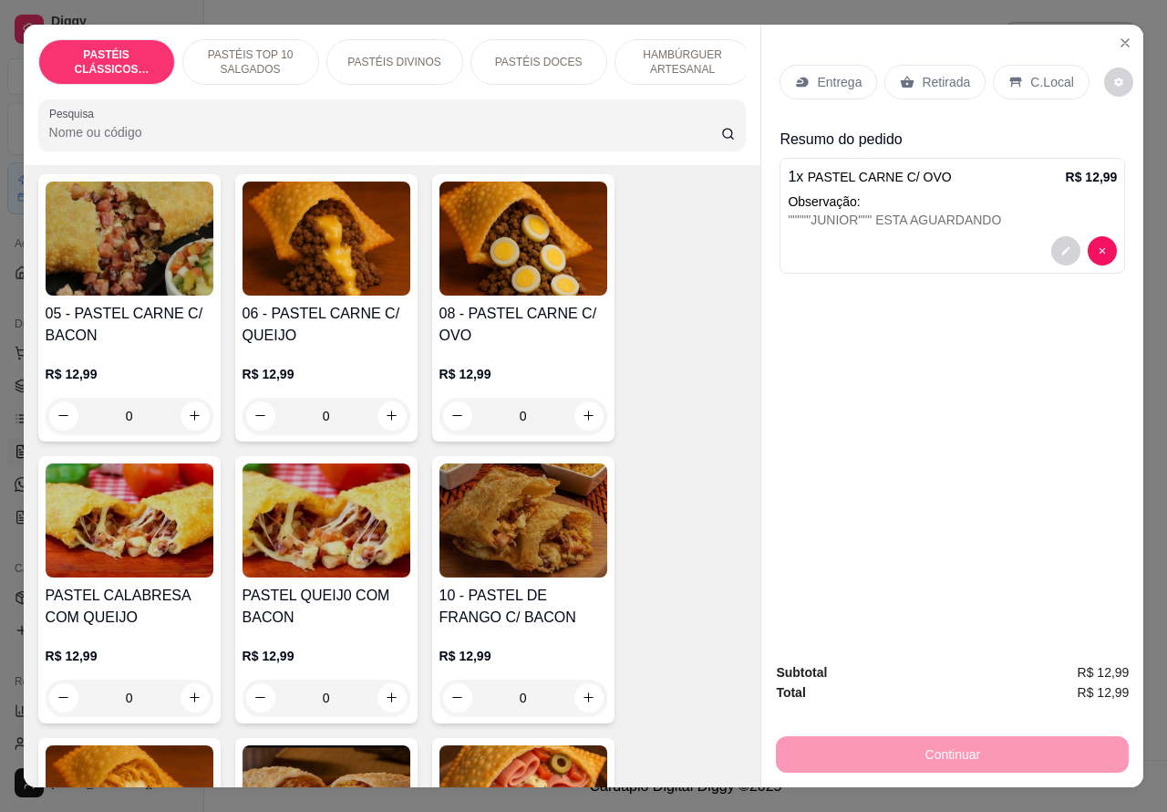
click at [949, 73] on p "Retirada" at bounding box center [946, 82] width 48 height 18
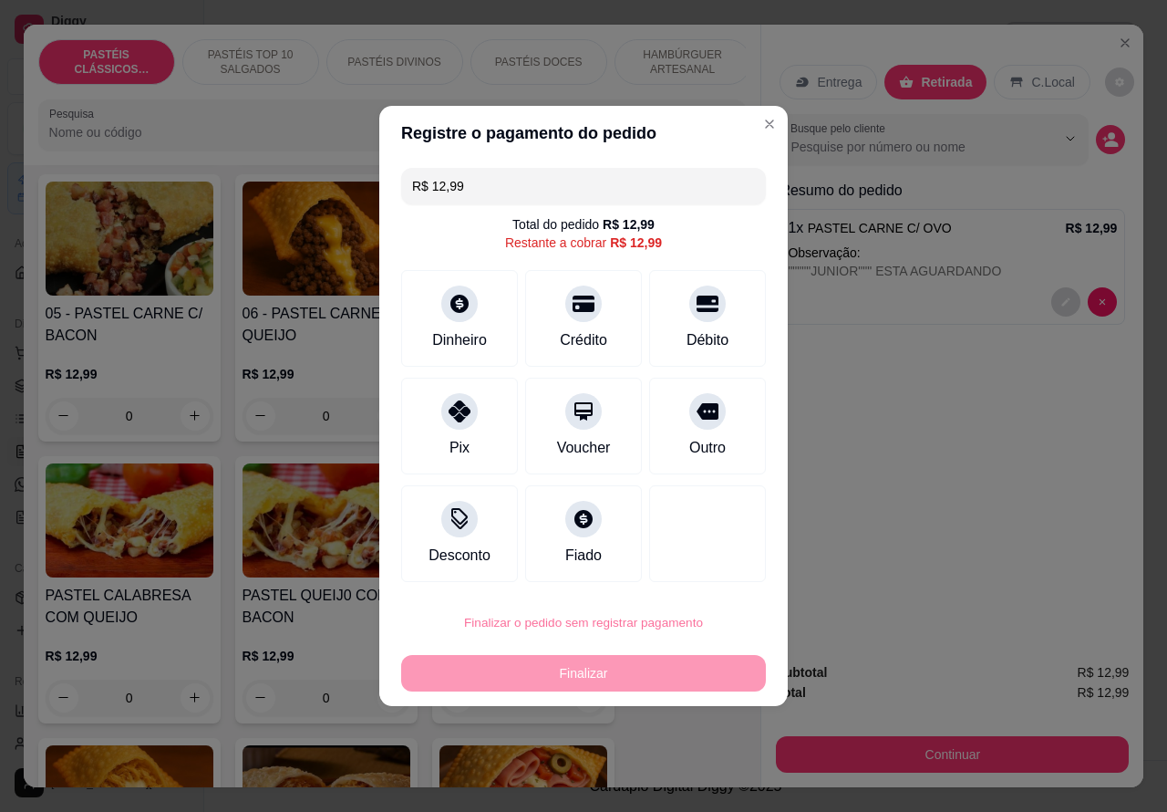
click at [708, 568] on button "Confirmar" at bounding box center [692, 571] width 67 height 28
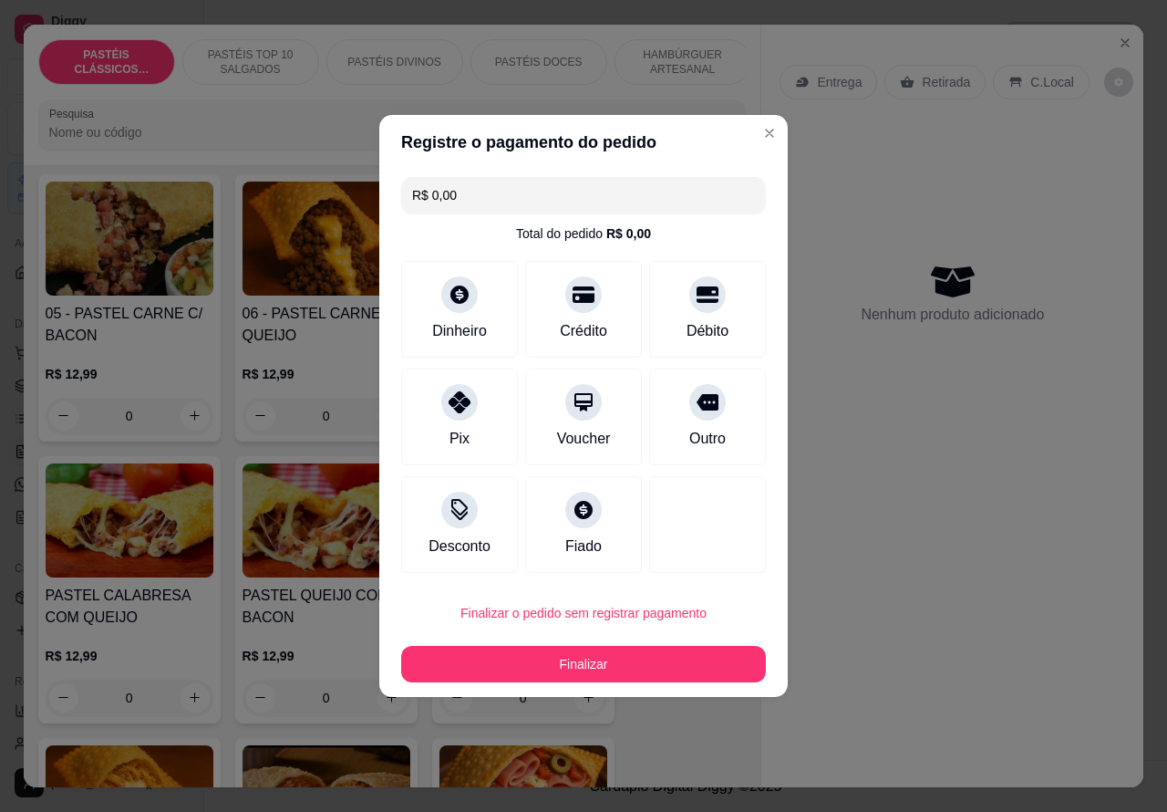
type input "R$ 0,00"
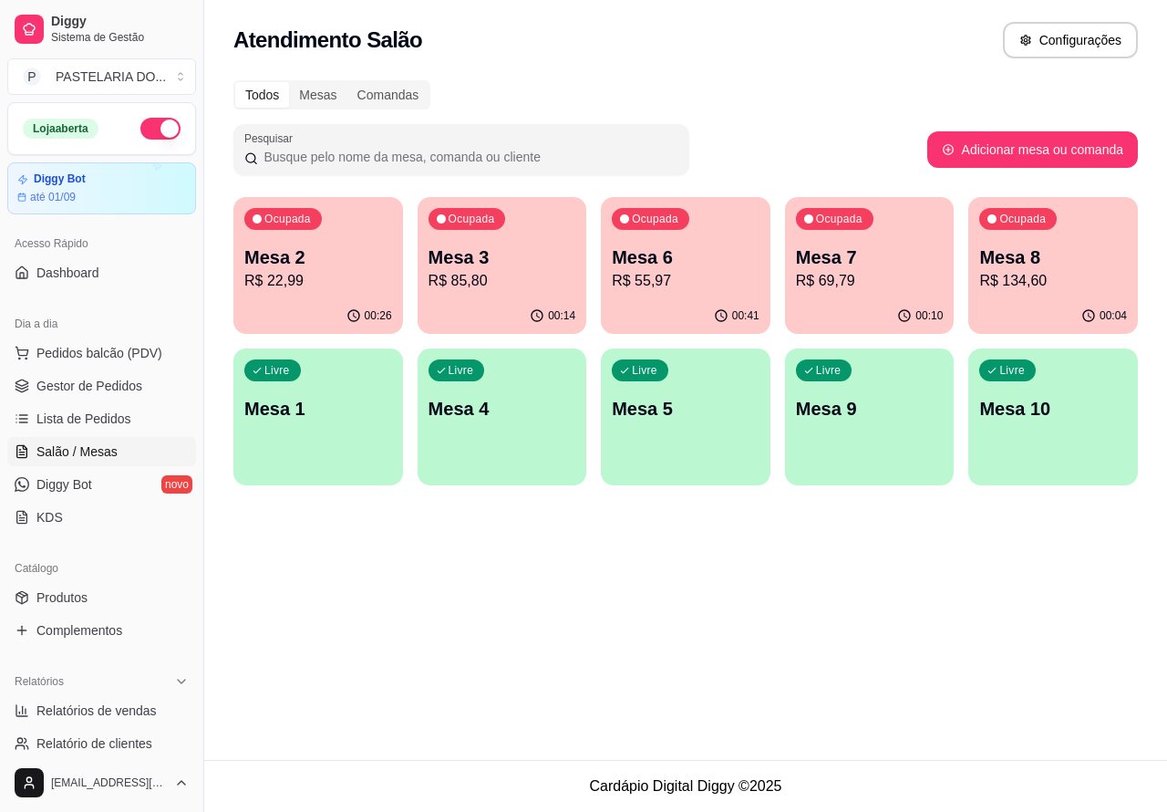
click at [882, 284] on p "R$ 69,79" at bounding box center [870, 281] width 148 height 22
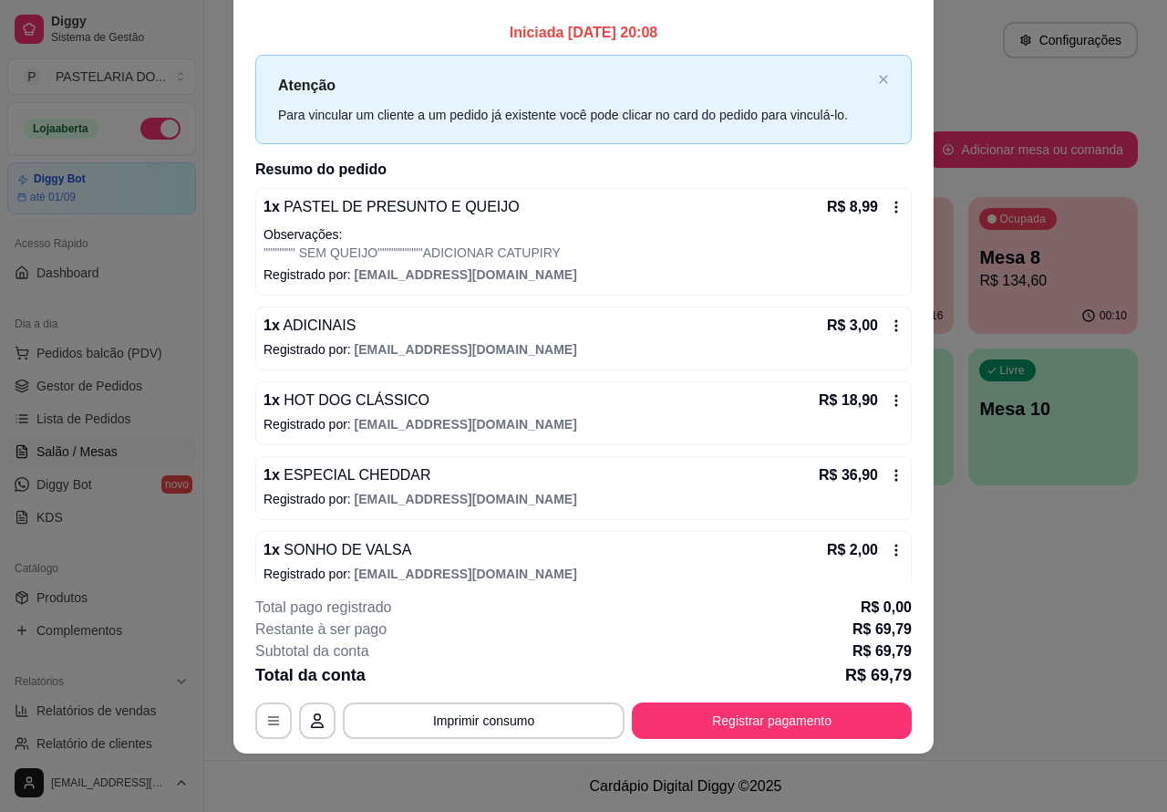
click at [1043, 613] on div "Atendimento Salão Configurações Todos Mesas Comandas Pesquisar Adicionar mesa o…" at bounding box center [685, 380] width 963 height 760
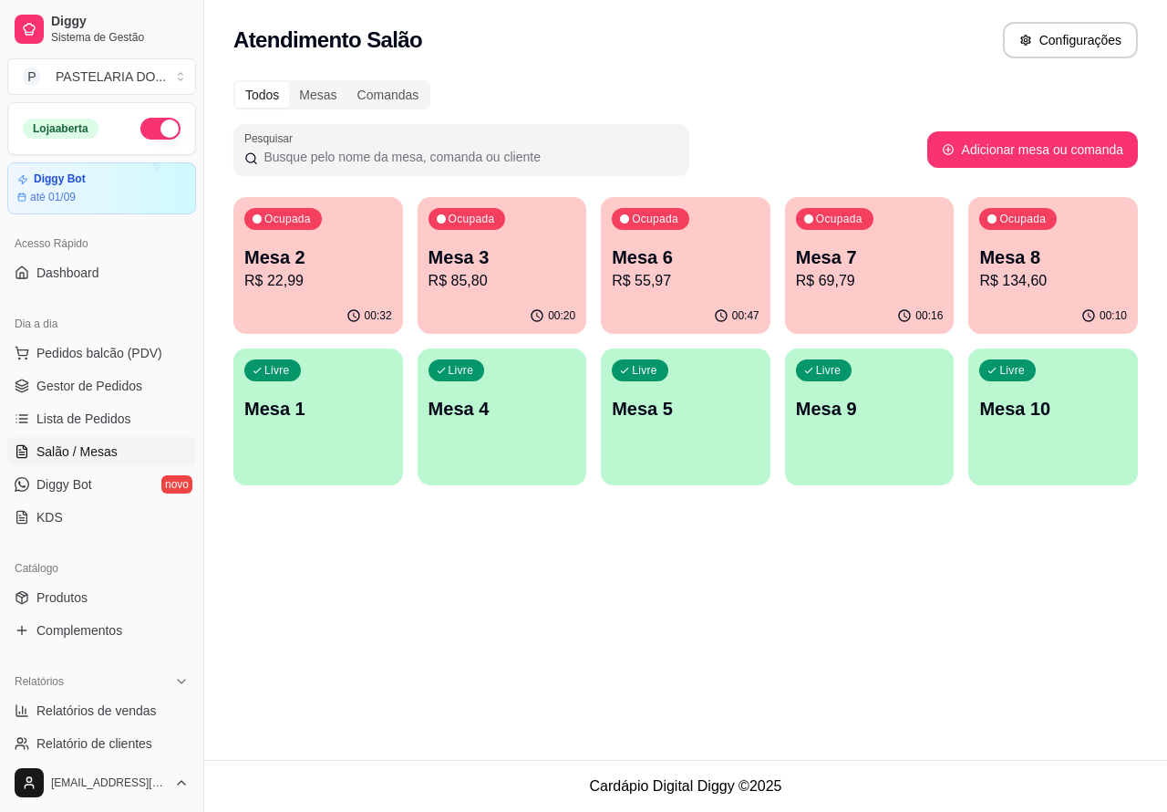
click at [708, 265] on p "Mesa 6" at bounding box center [686, 257] width 148 height 26
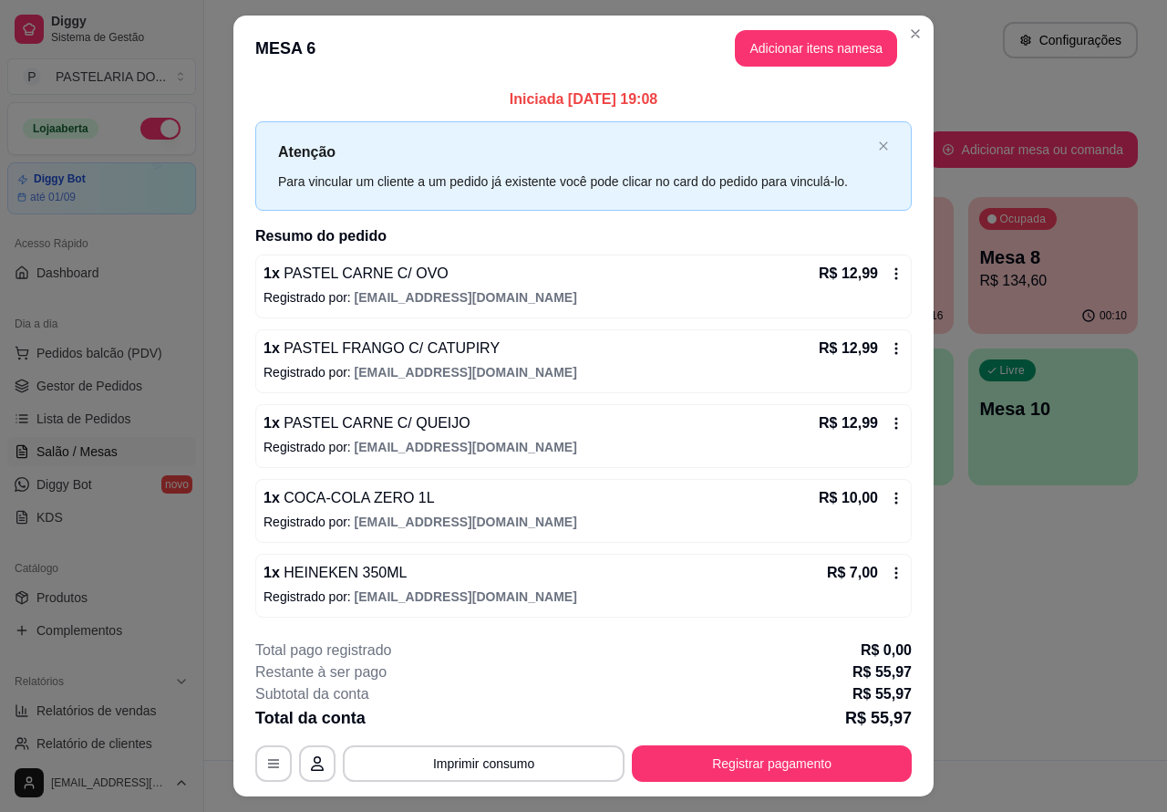
click at [1064, 585] on div "Atendimento Salão Configurações Todos Mesas Comandas Pesquisar Adicionar mesa o…" at bounding box center [685, 380] width 963 height 760
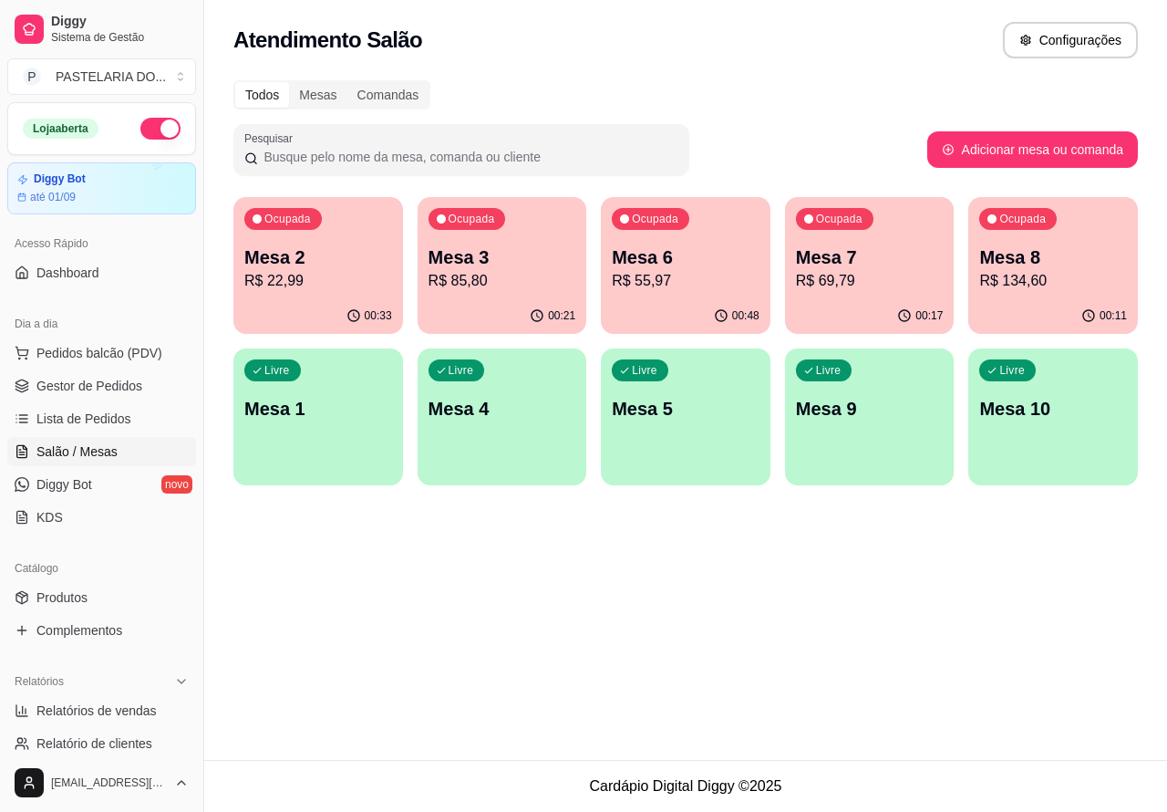
click at [690, 263] on p "Mesa 6" at bounding box center [686, 257] width 148 height 26
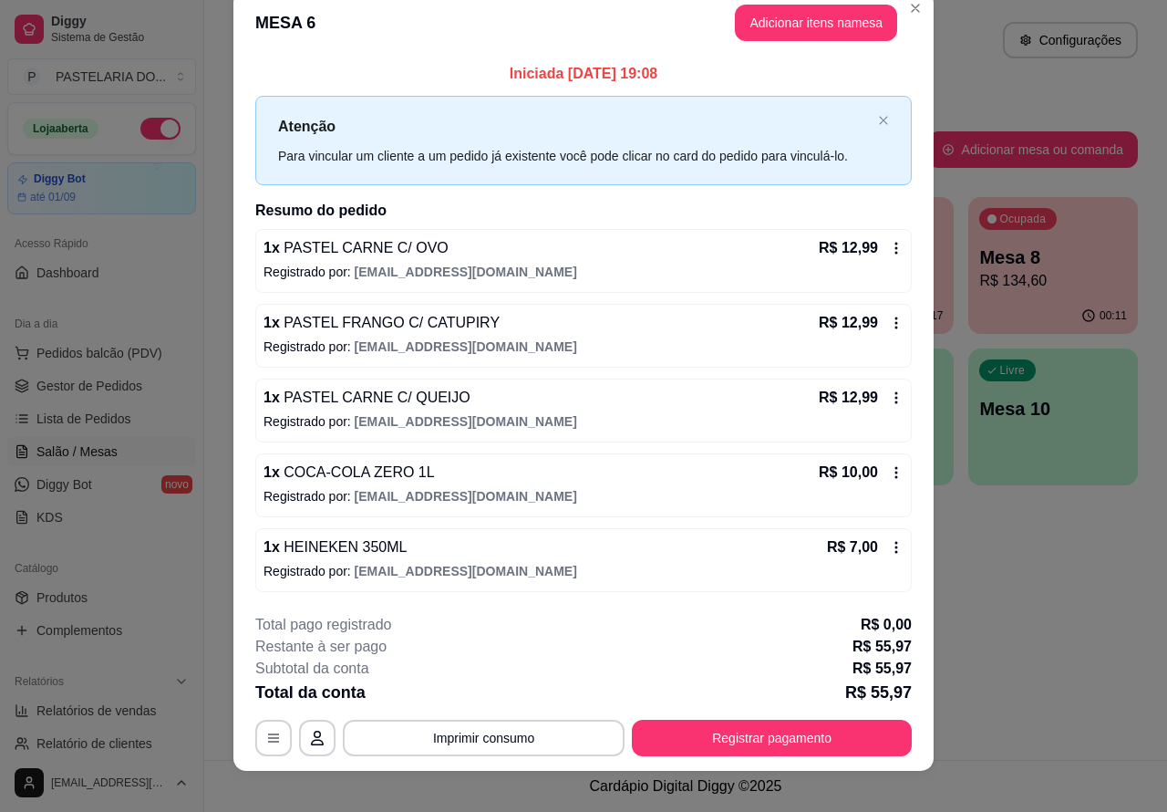
scroll to position [43, 0]
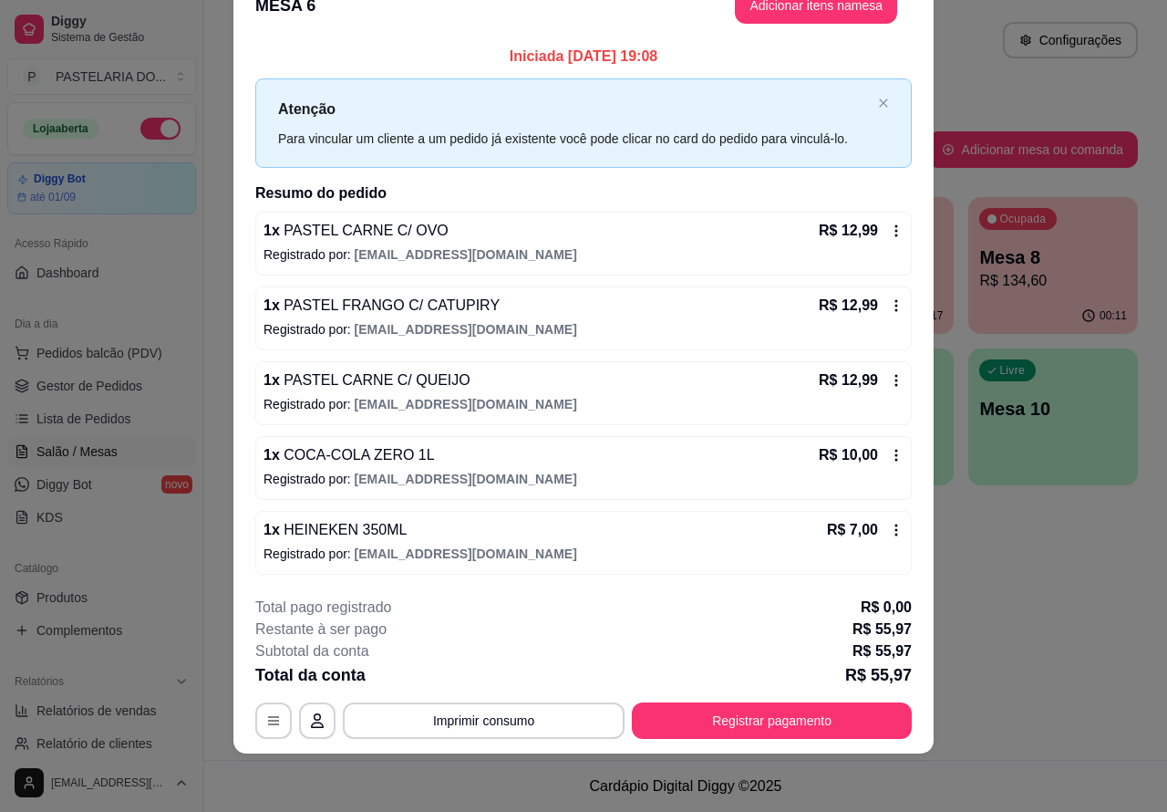
click at [1050, 597] on div "Atendimento Salão Configurações Todos Mesas Comandas Pesquisar Adicionar mesa o…" at bounding box center [685, 380] width 963 height 760
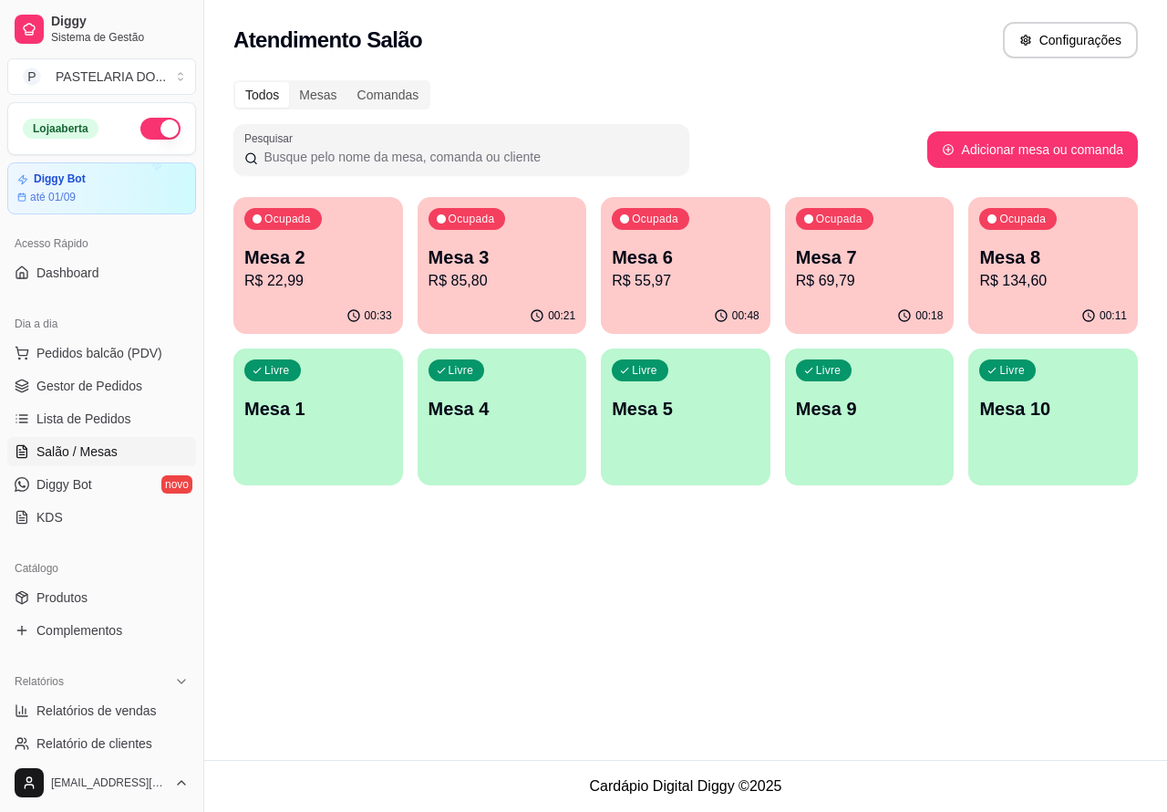
click at [868, 279] on p "R$ 69,79" at bounding box center [870, 281] width 148 height 22
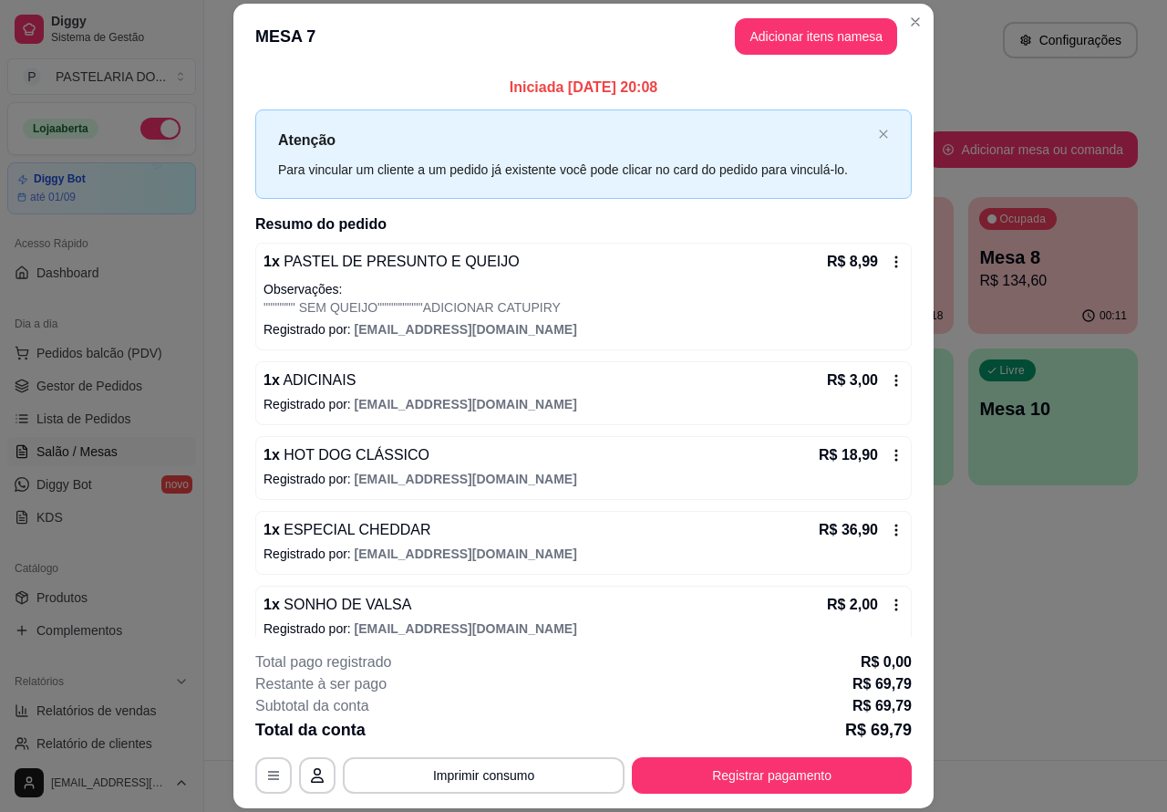
click at [1005, 605] on div "Atendimento Salão Configurações Todos Mesas Comandas Pesquisar Adicionar mesa o…" at bounding box center [685, 380] width 963 height 760
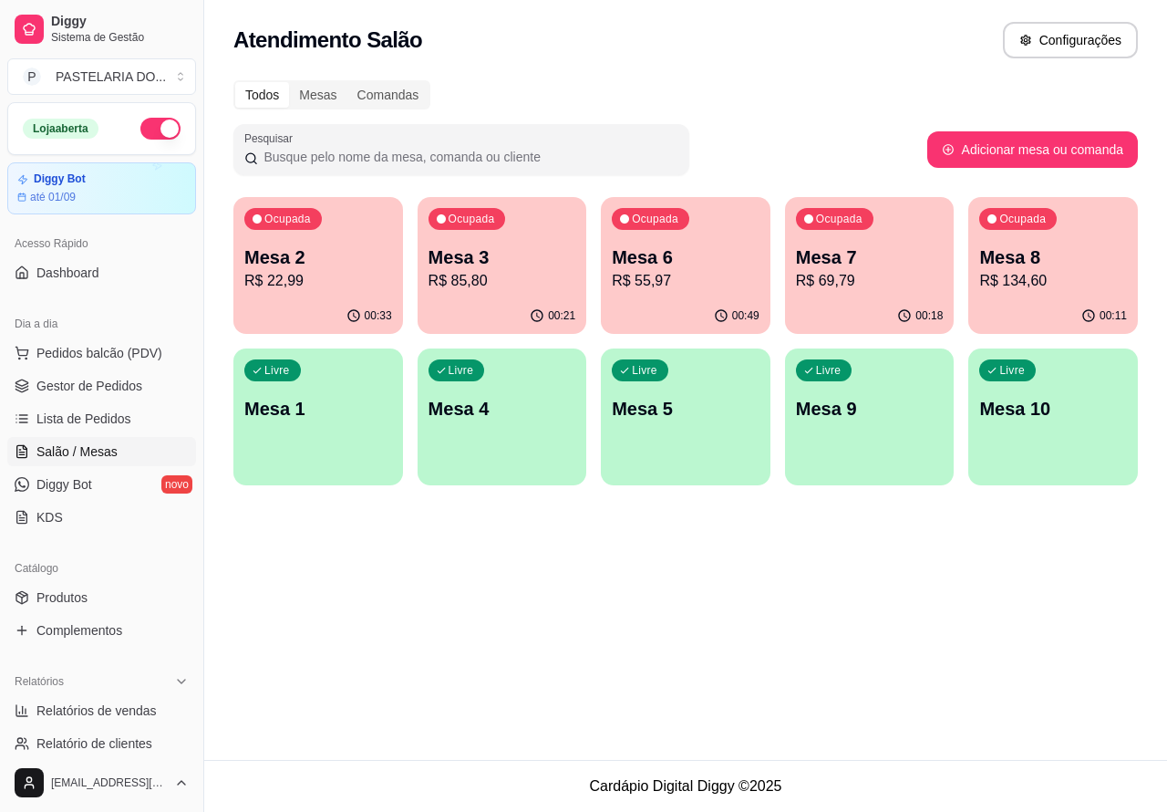
click at [675, 279] on p "R$ 55,97" at bounding box center [686, 281] width 148 height 22
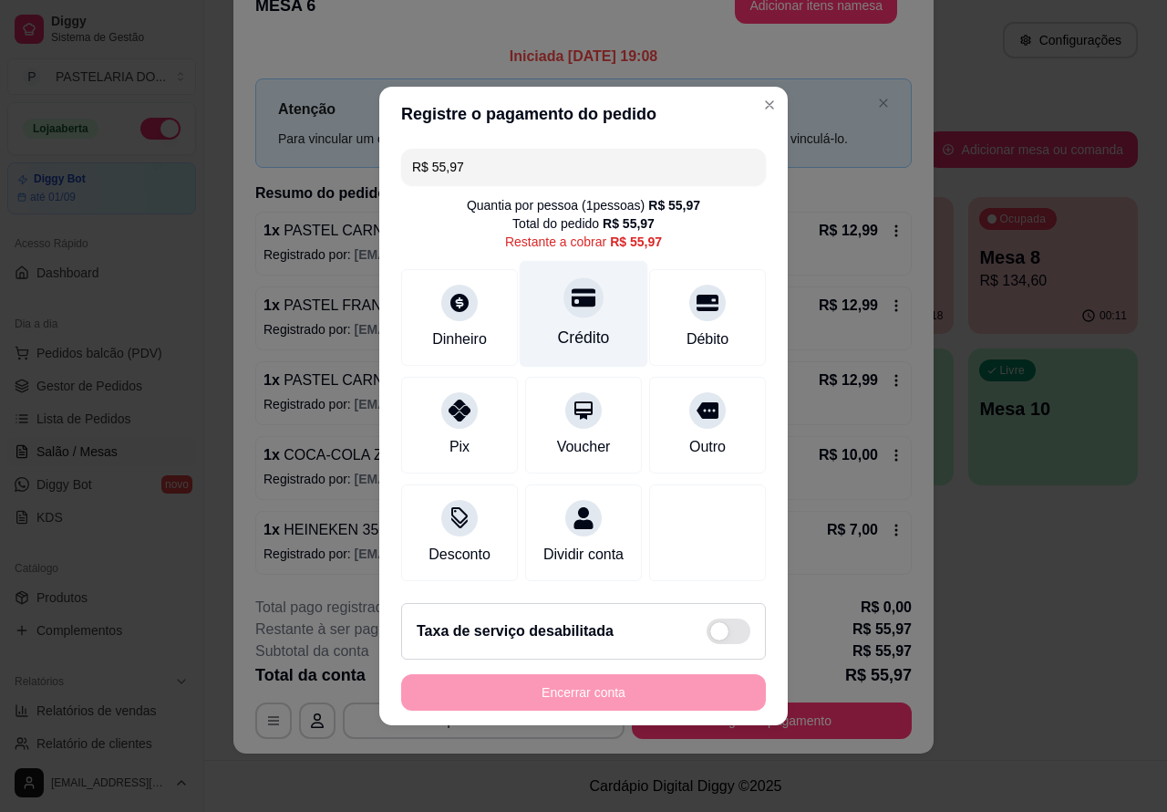
click at [586, 290] on div at bounding box center [584, 297] width 40 height 40
type input "R$ 0,00"
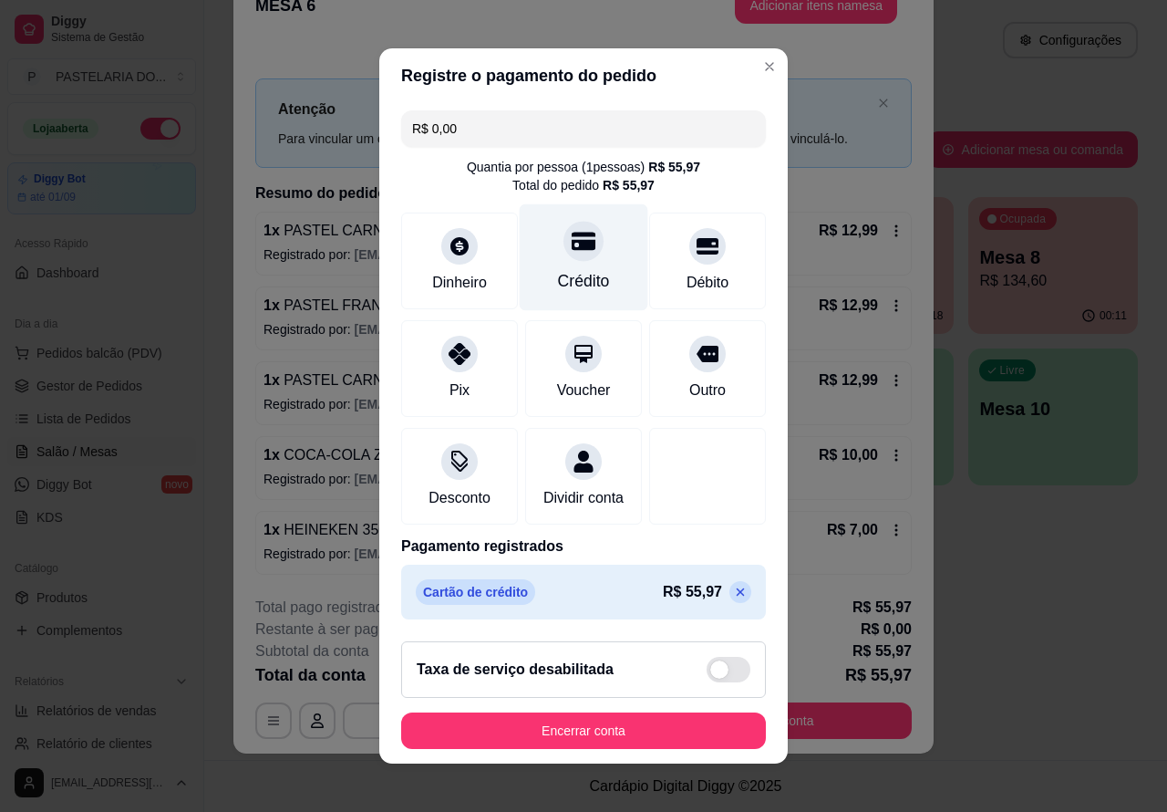
click at [558, 741] on button "Encerrar conta" at bounding box center [583, 730] width 365 height 36
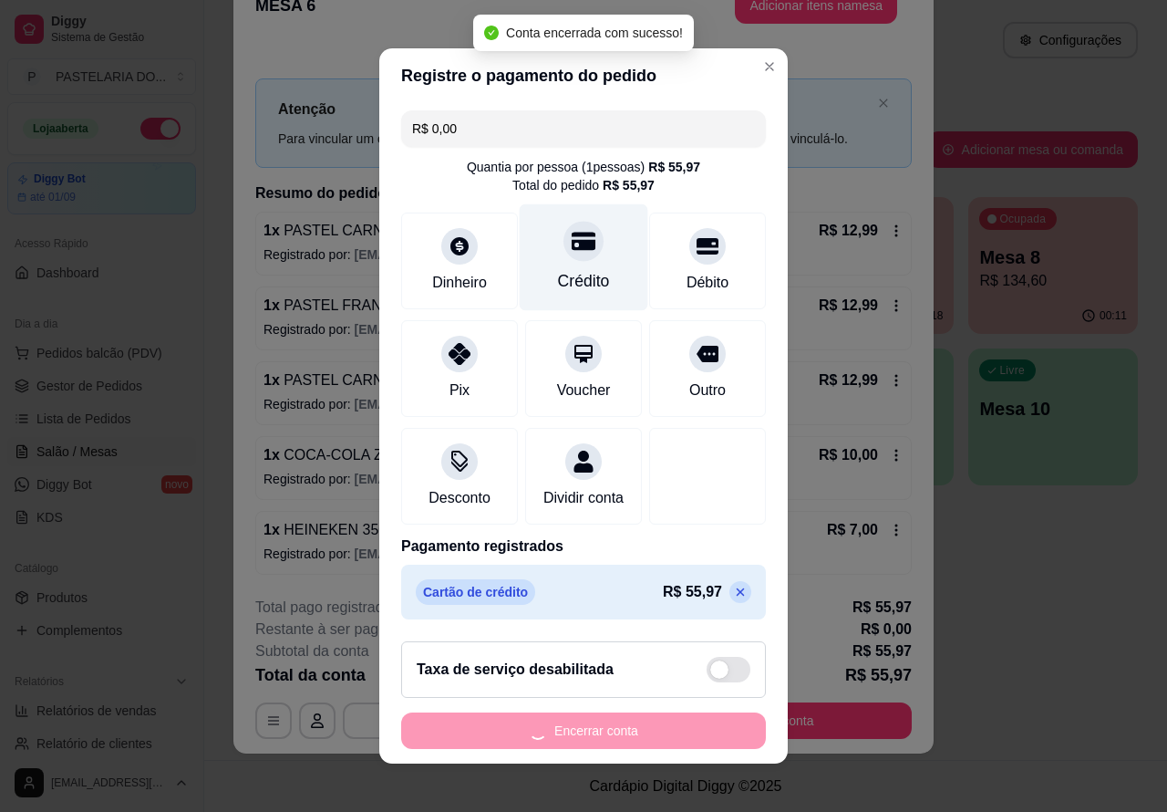
scroll to position [0, 0]
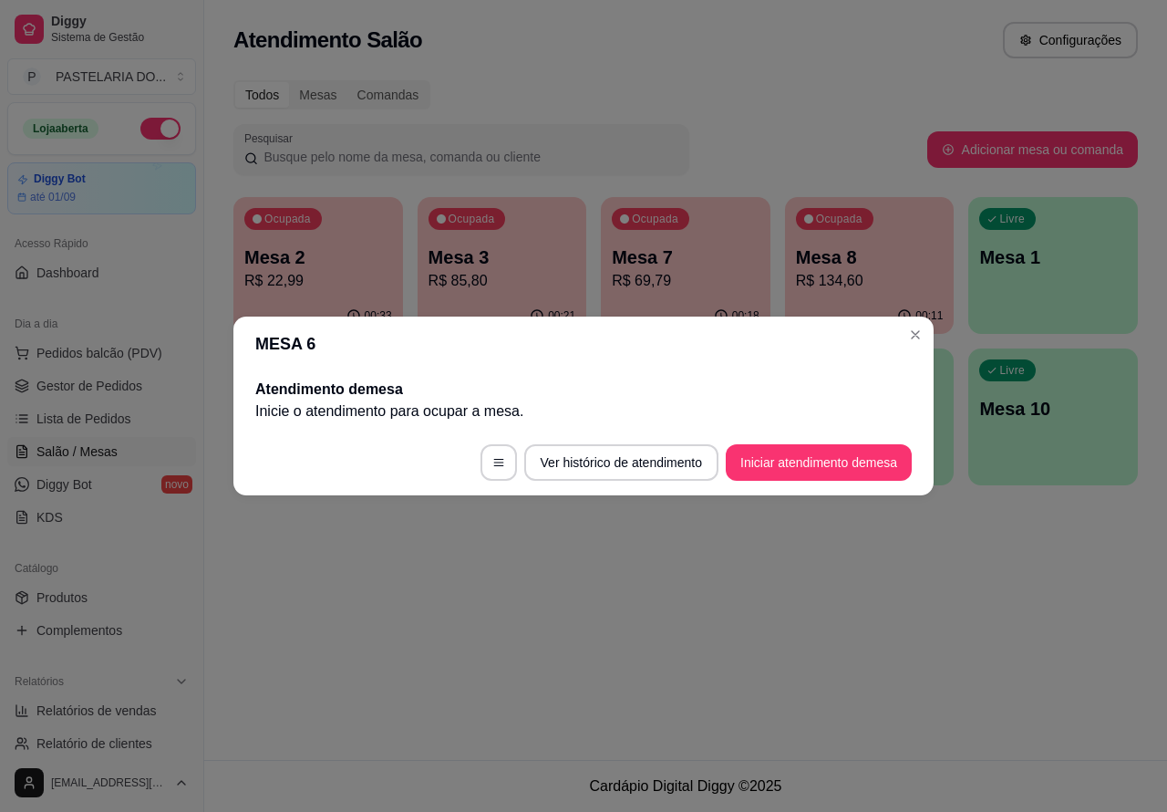
click at [638, 599] on div "Atendimento Salão Configurações Todos Mesas Comandas Pesquisar Adicionar mesa o…" at bounding box center [685, 380] width 963 height 760
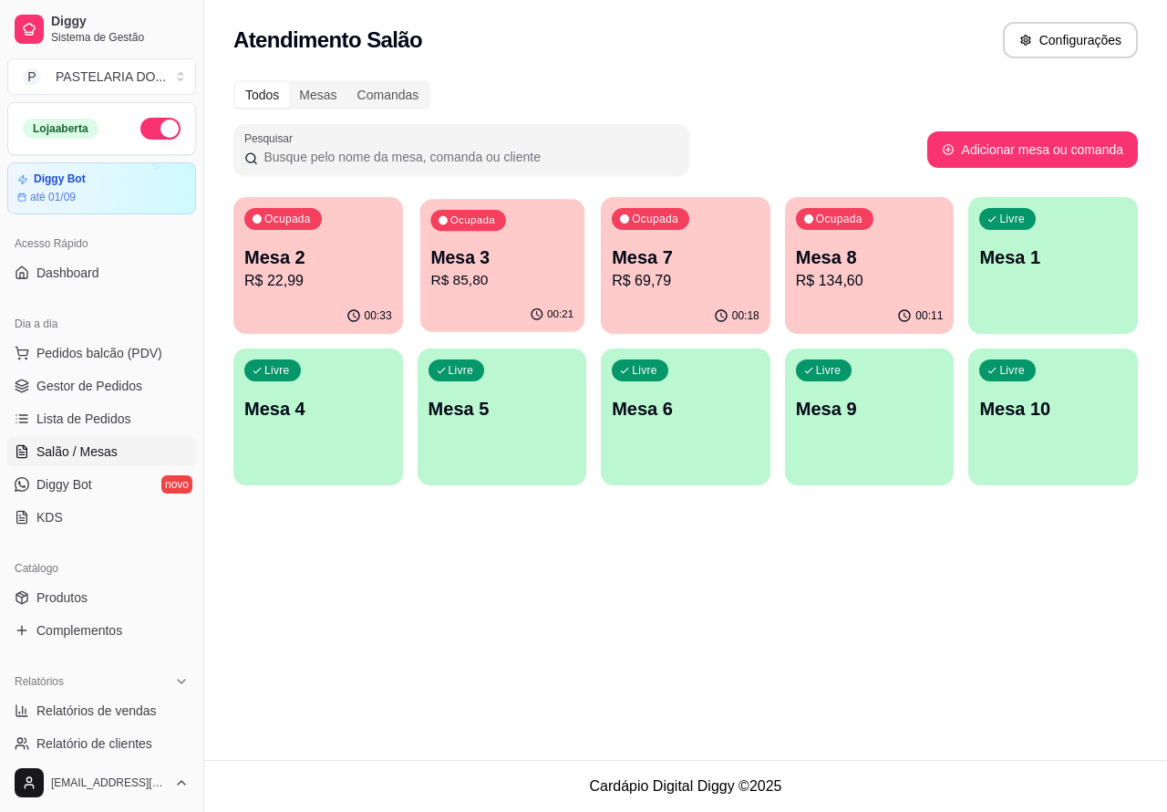
click at [522, 288] on p "R$ 85,80" at bounding box center [501, 280] width 143 height 21
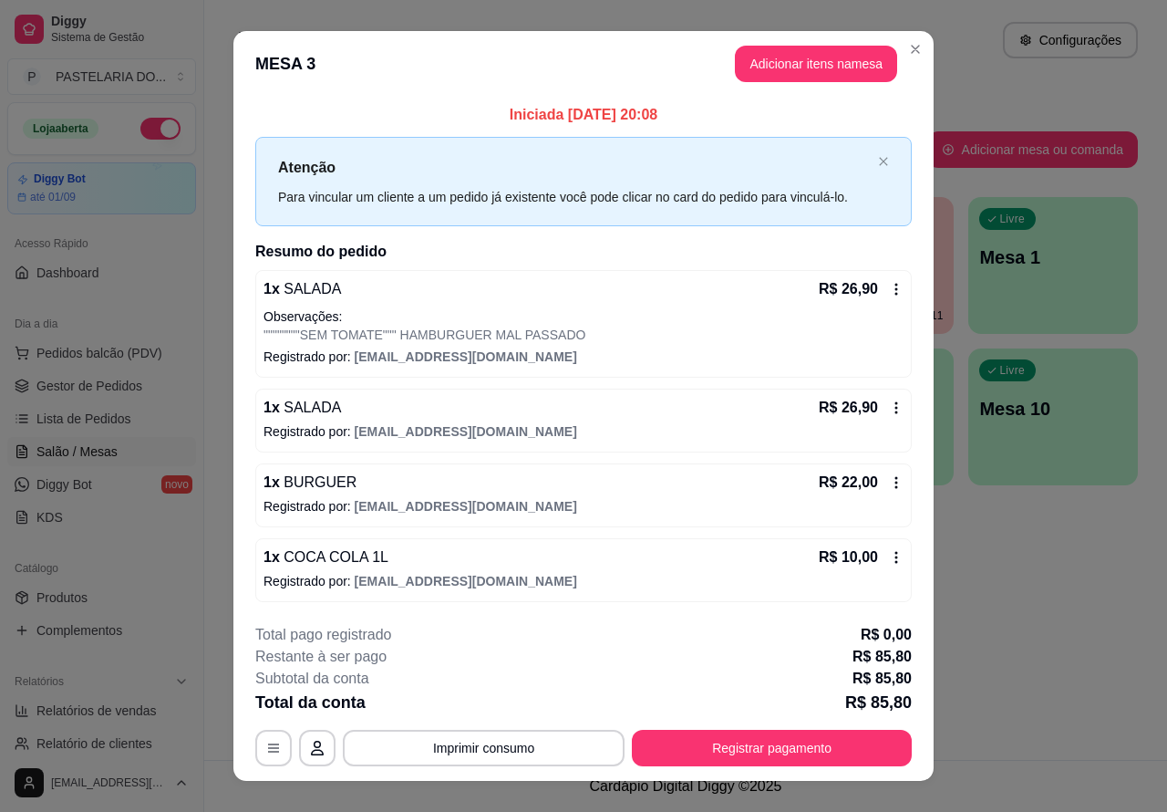
click at [1033, 635] on div "Atendimento Salão Configurações Todos Mesas Comandas Pesquisar Adicionar mesa o…" at bounding box center [685, 380] width 963 height 760
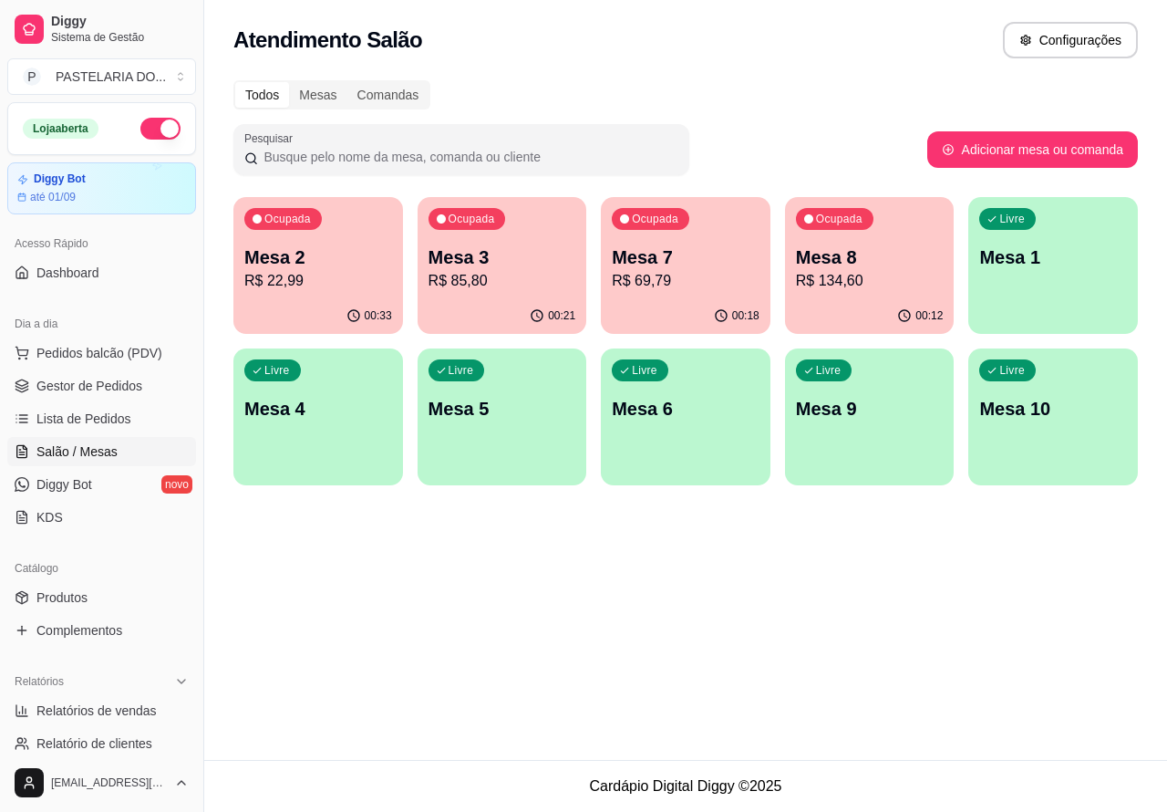
click at [526, 280] on p "R$ 85,80" at bounding box center [503, 281] width 148 height 22
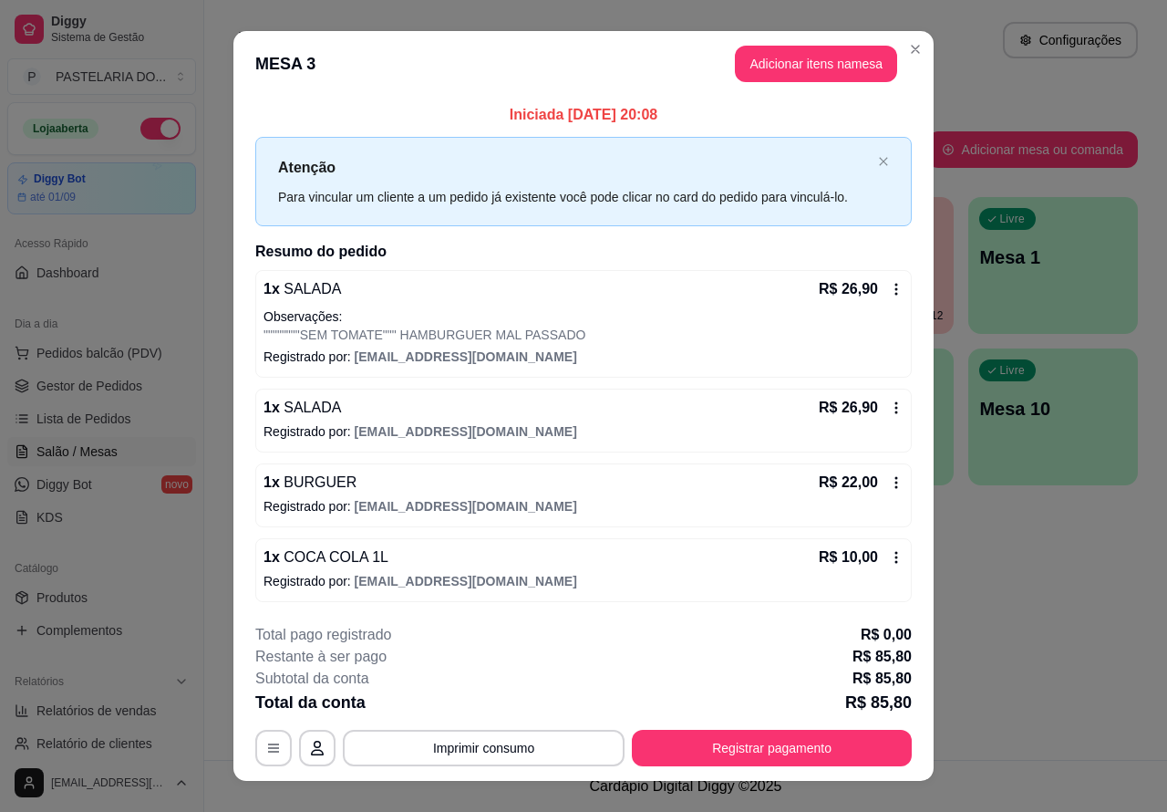
click at [997, 577] on div "Atendimento Salão Configurações Todos Mesas Comandas Pesquisar Adicionar mesa o…" at bounding box center [685, 380] width 963 height 760
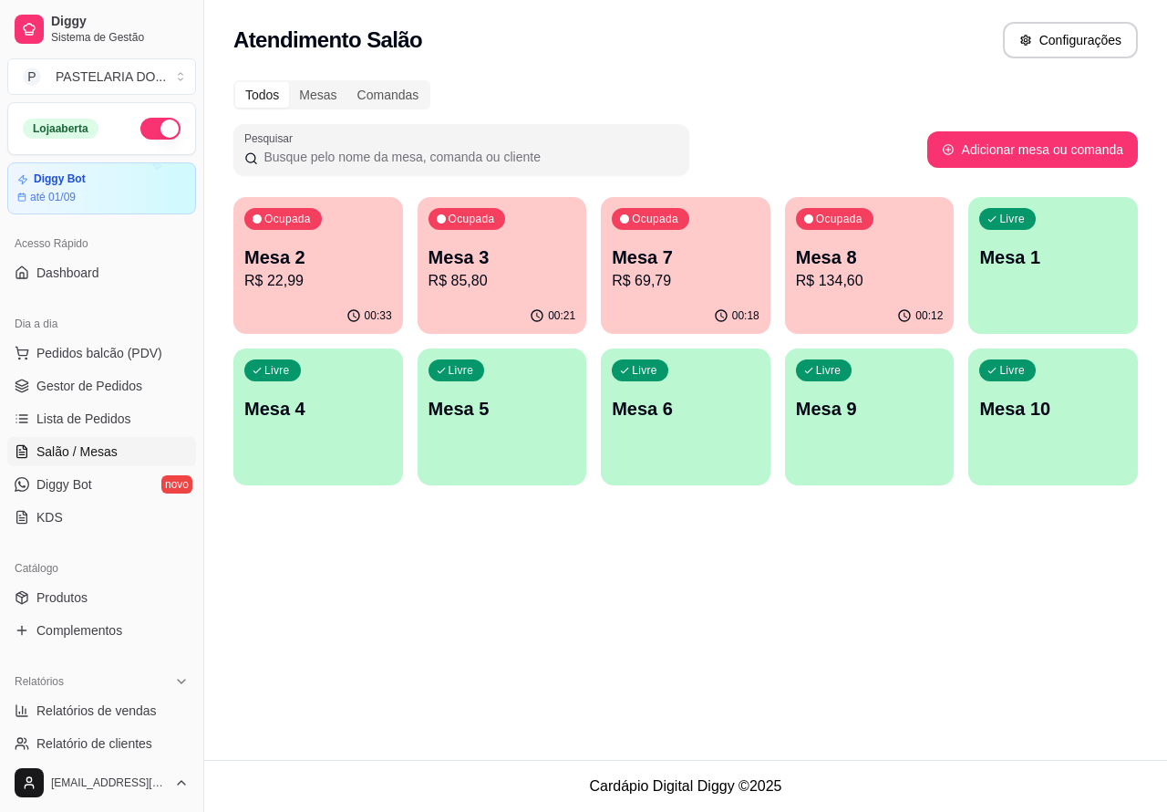
click at [523, 294] on div "Ocupada Mesa 3 R$ 85,80" at bounding box center [503, 247] width 170 height 101
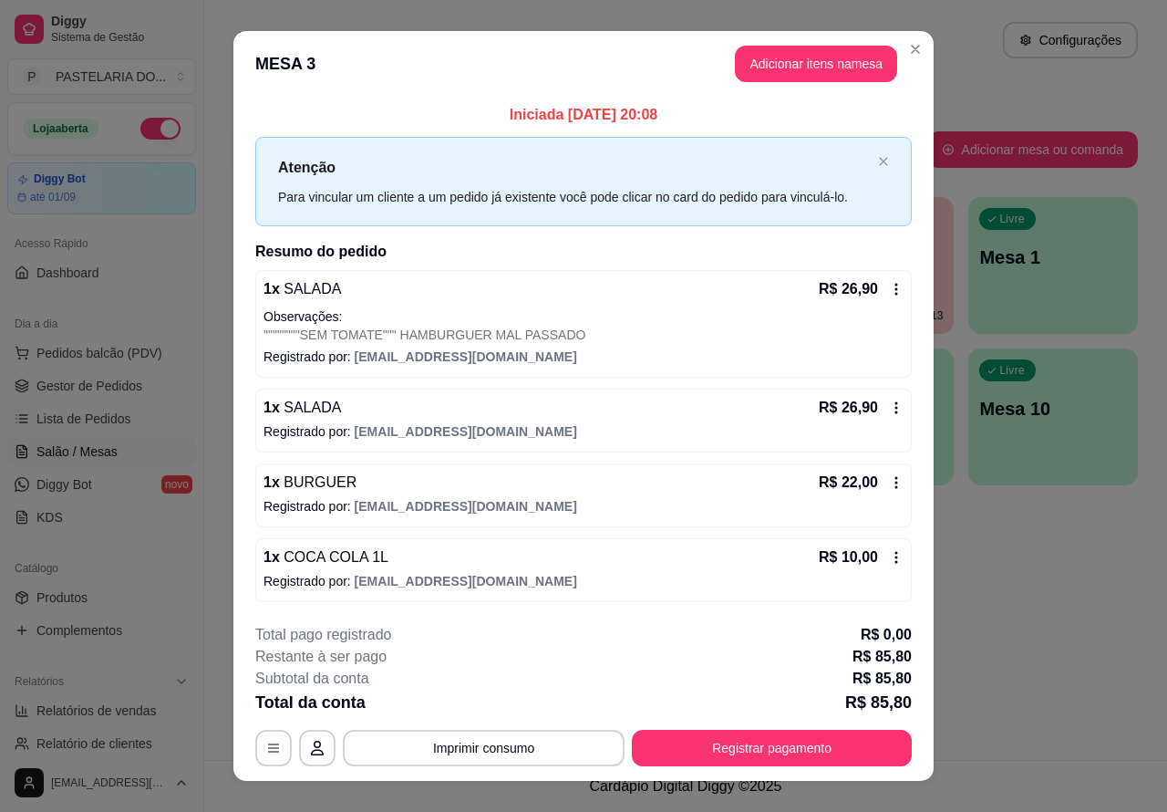
scroll to position [27, 0]
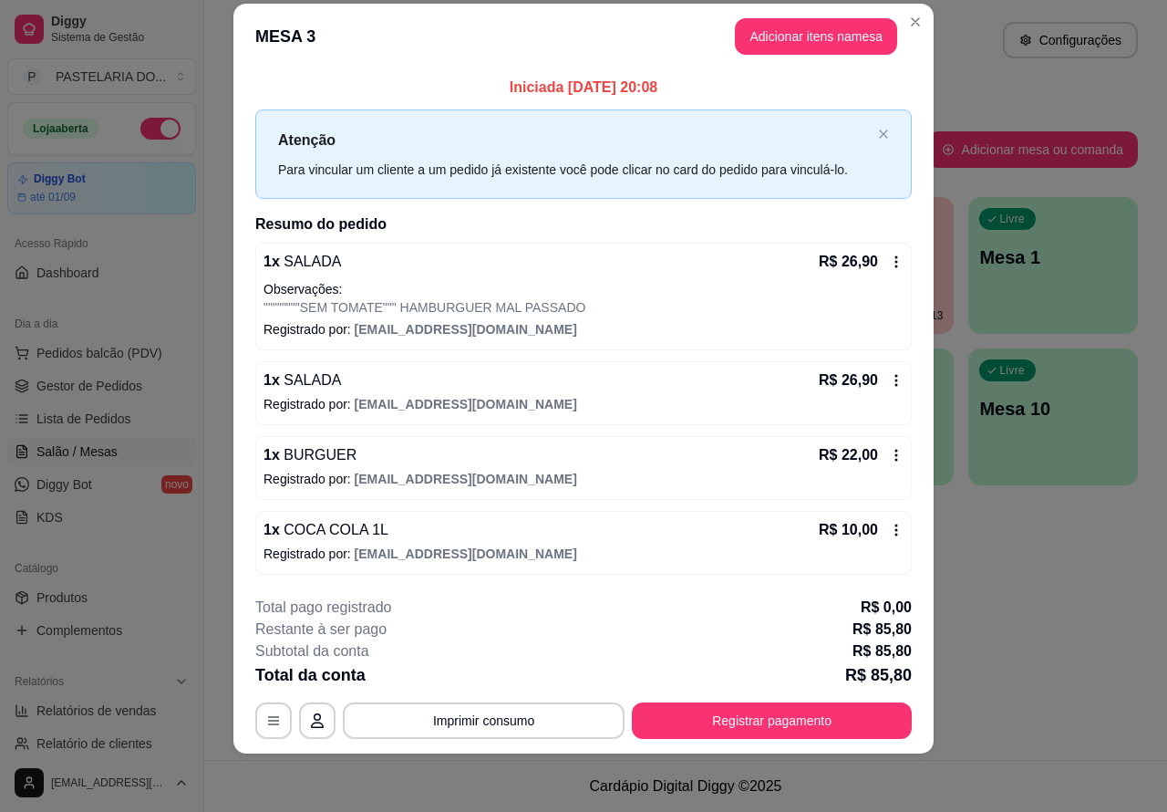
click at [1041, 621] on div "Atendimento Salão Configurações Todos Mesas Comandas Pesquisar Adicionar mesa o…" at bounding box center [685, 380] width 963 height 760
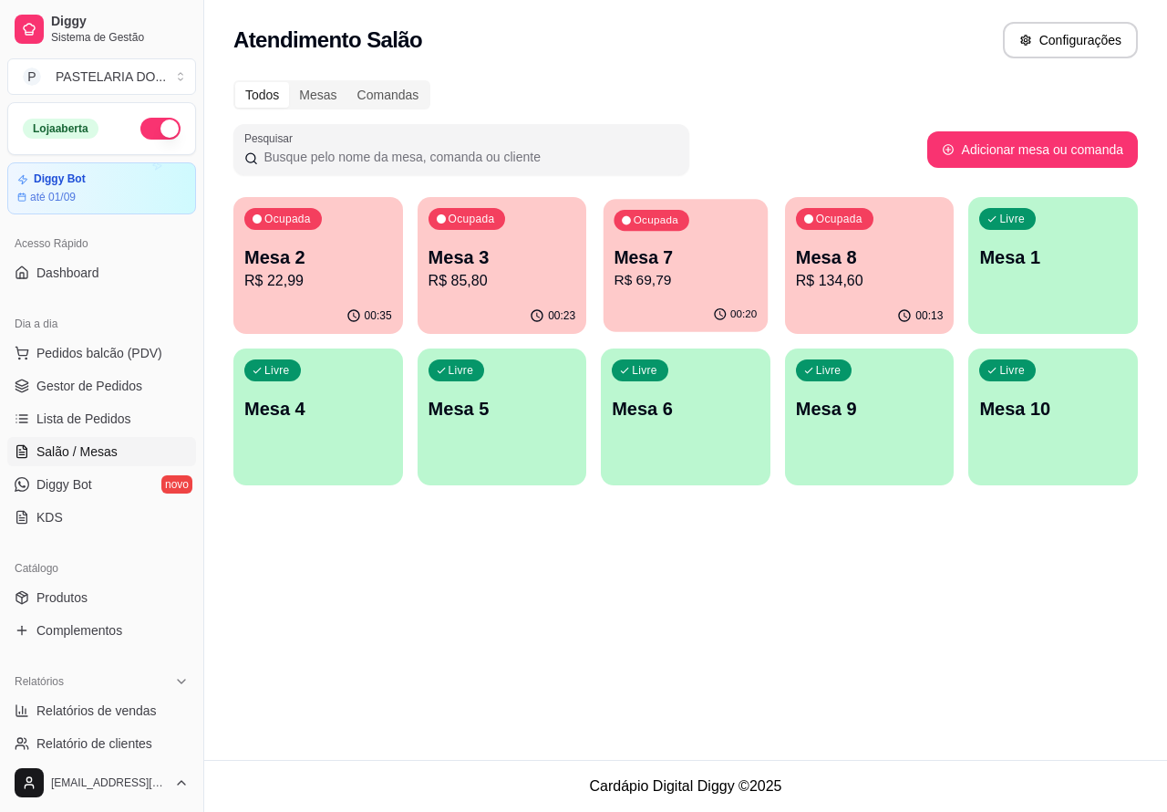
click at [718, 283] on p "R$ 69,79" at bounding box center [686, 280] width 143 height 21
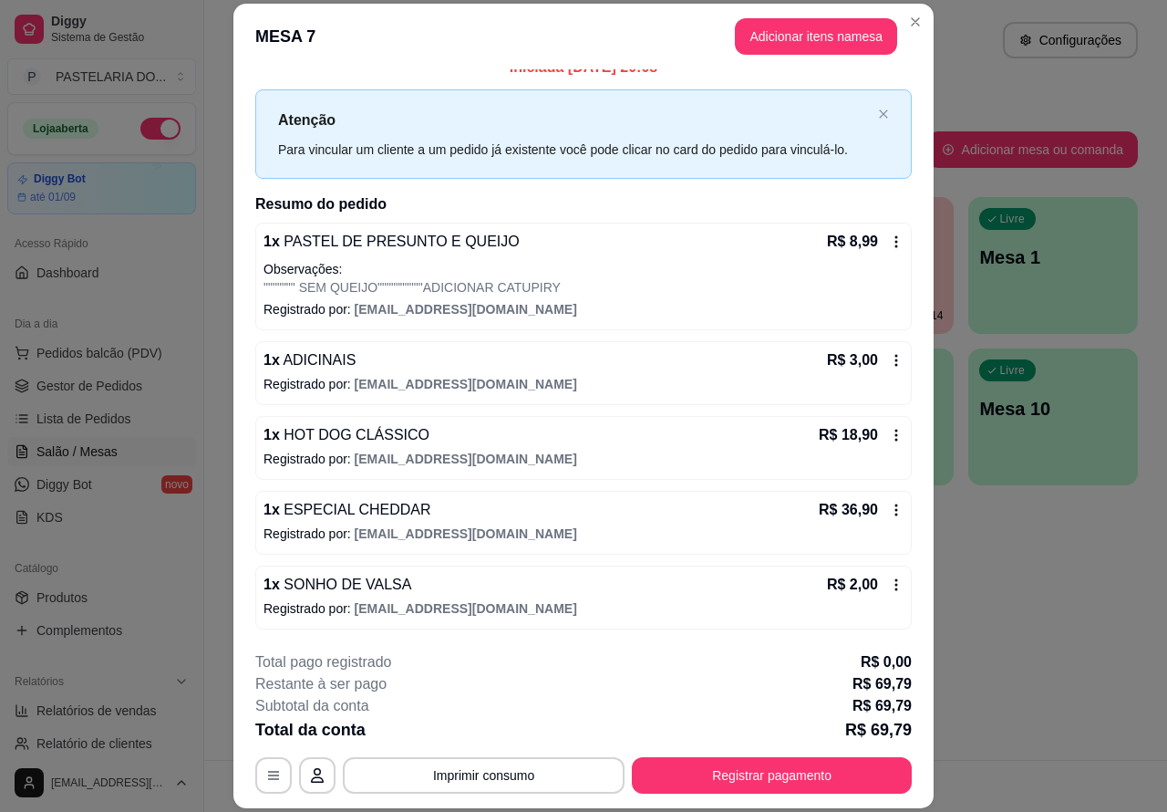
scroll to position [0, 0]
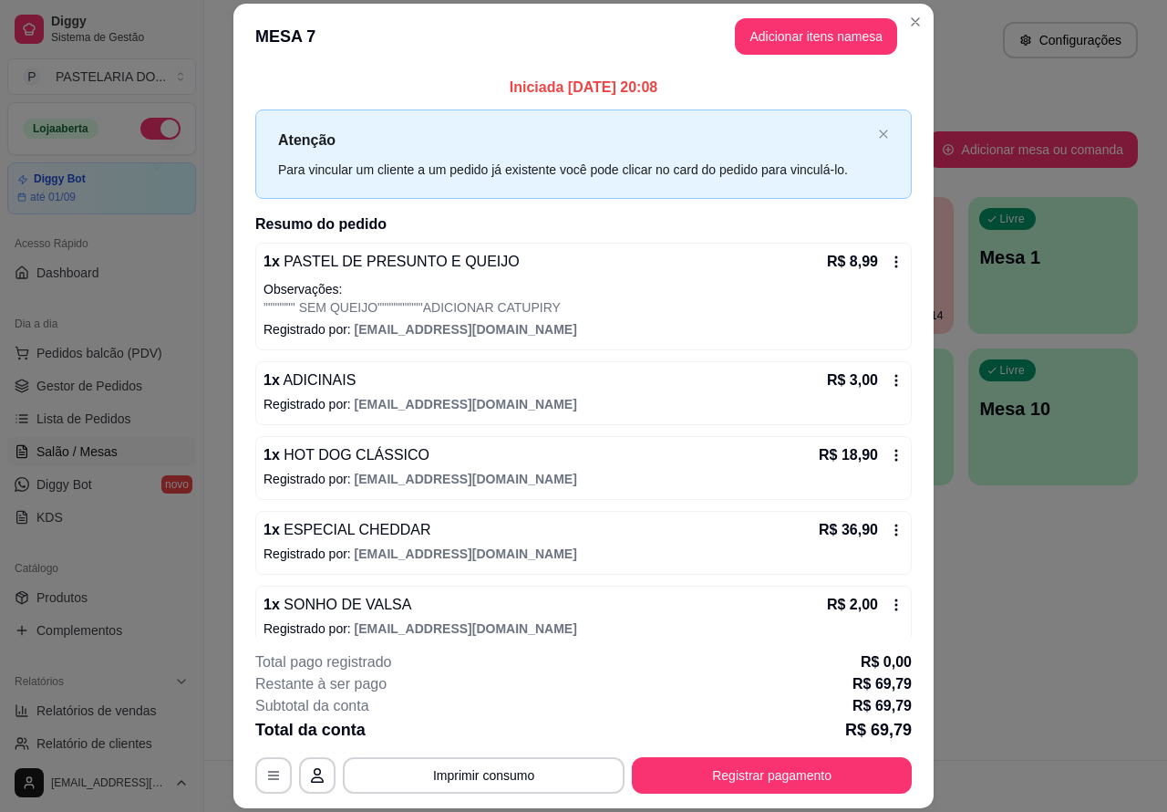
click at [889, 530] on icon at bounding box center [896, 530] width 15 height 15
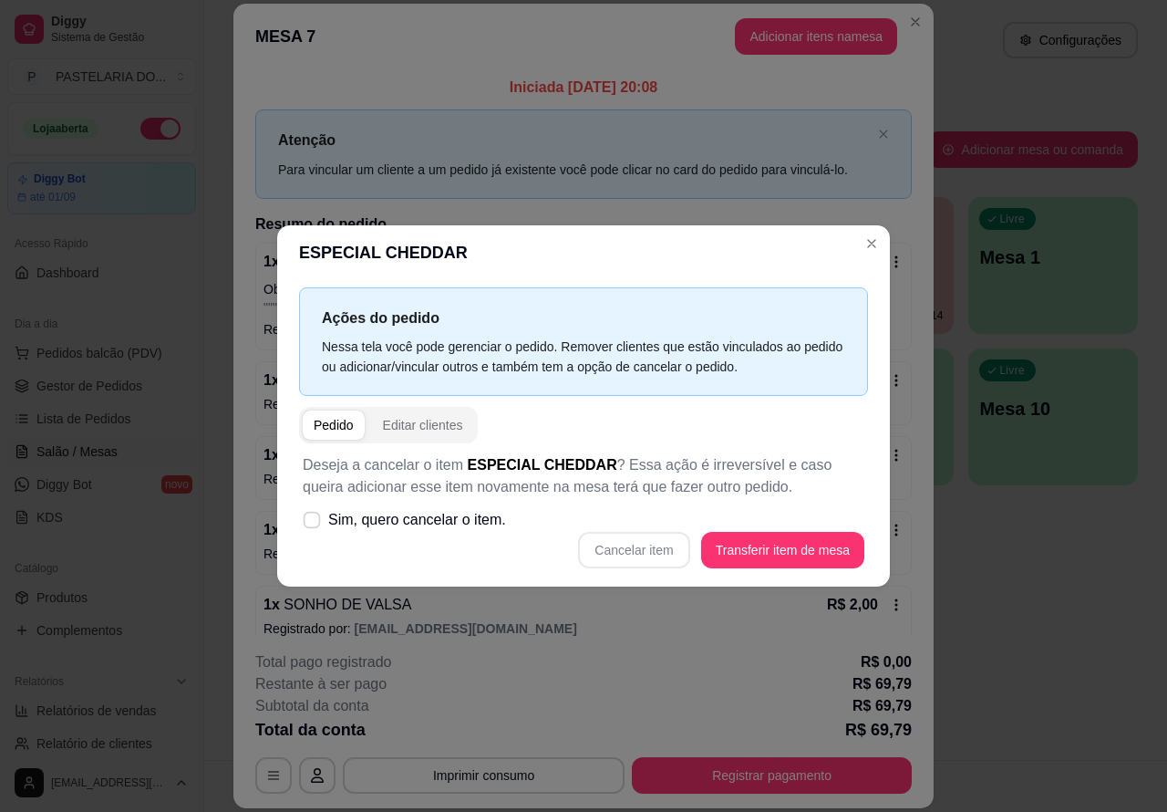
click at [328, 526] on span "Sim, quero cancelar o item." at bounding box center [417, 520] width 178 height 22
click at [314, 526] on input "Sim, quero cancelar o item." at bounding box center [308, 530] width 12 height 12
checkbox input "true"
click at [649, 553] on button "Cancelar item" at bounding box center [633, 550] width 111 height 36
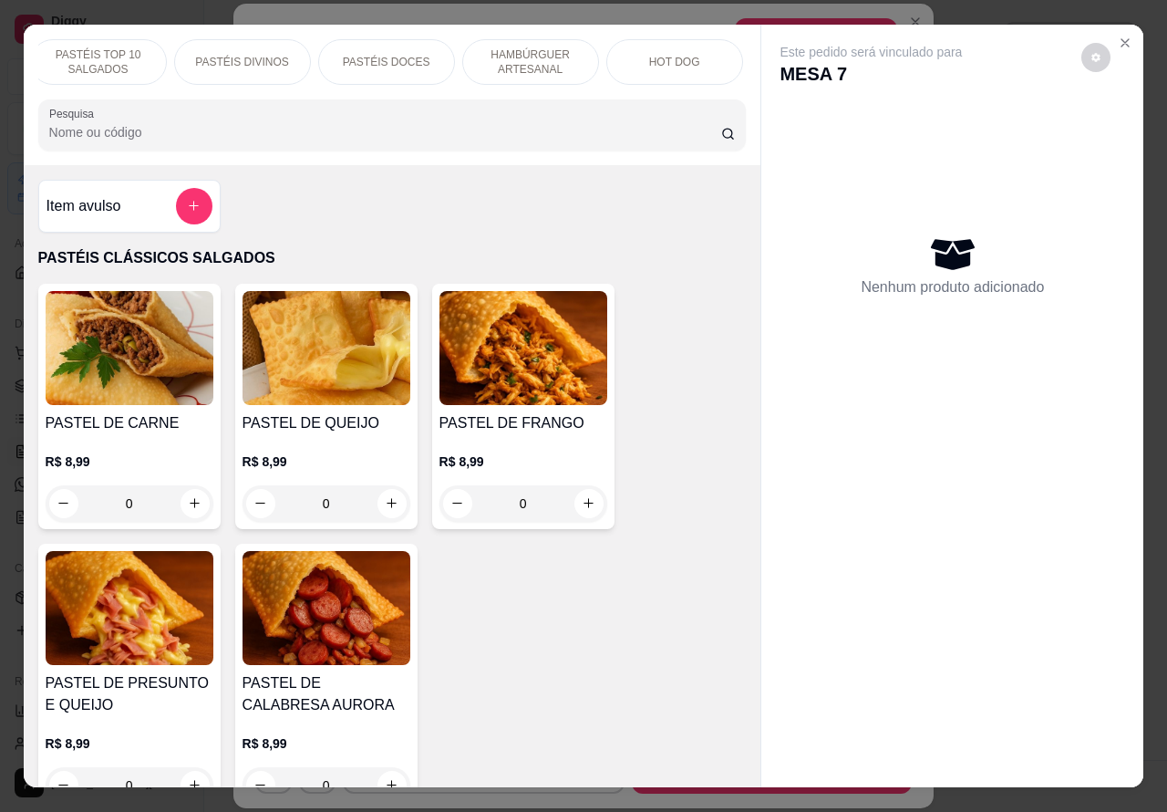
scroll to position [0, 183]
click at [503, 47] on p "HAMBÚRGUER ARTESANAL" at bounding box center [500, 61] width 106 height 29
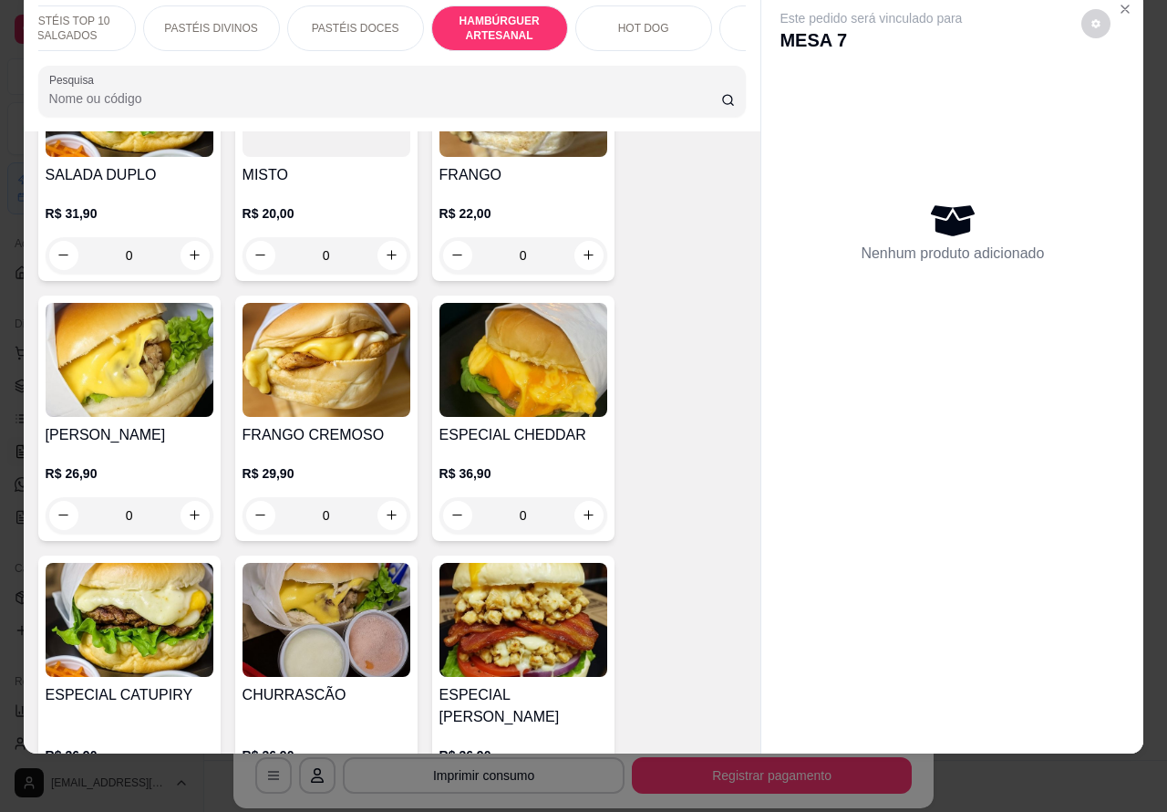
scroll to position [4602, 0]
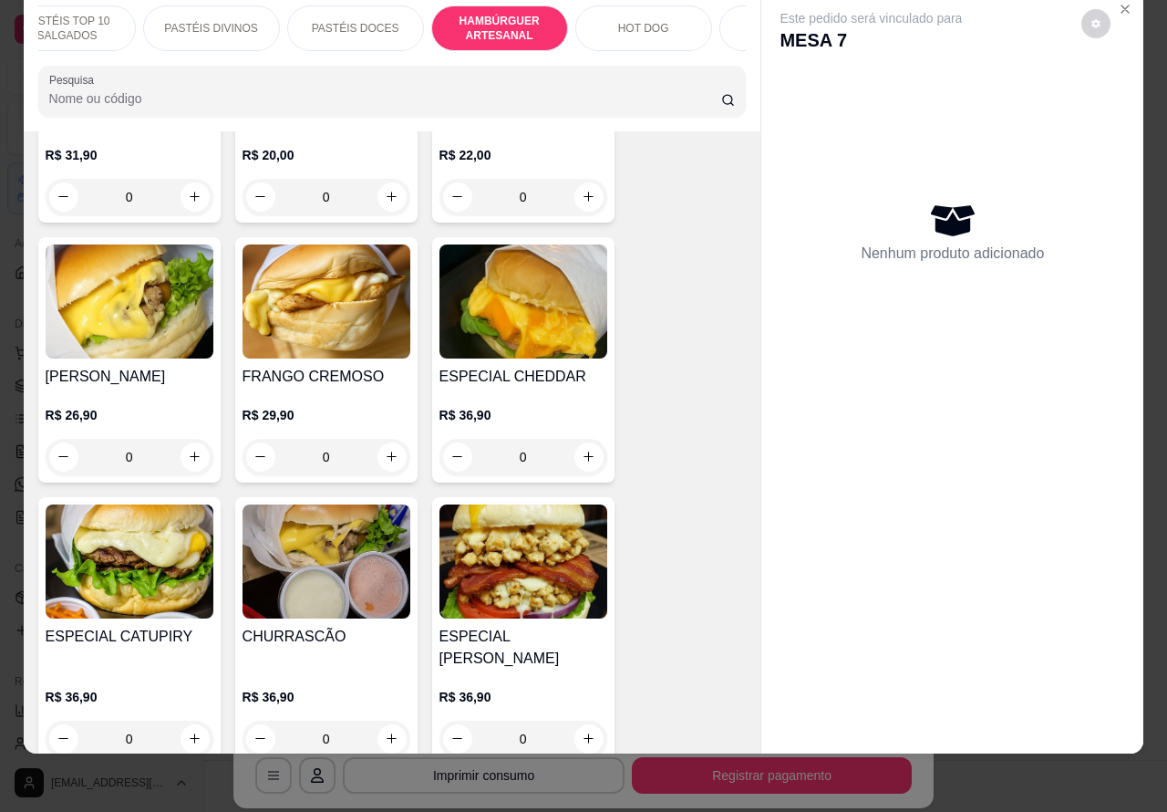
click at [362, 319] on img at bounding box center [327, 301] width 168 height 114
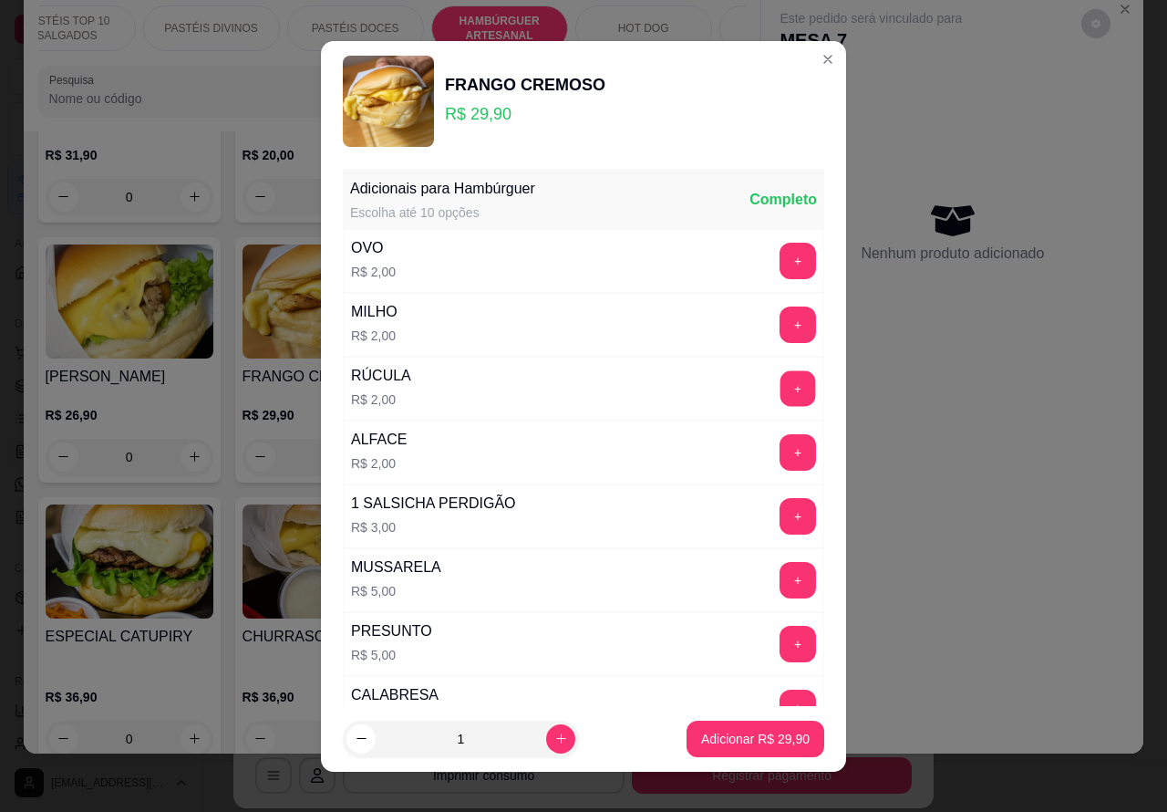
click at [781, 385] on button "+" at bounding box center [799, 388] width 36 height 36
click at [719, 731] on p "Adicionar R$ 31,90" at bounding box center [756, 738] width 106 height 17
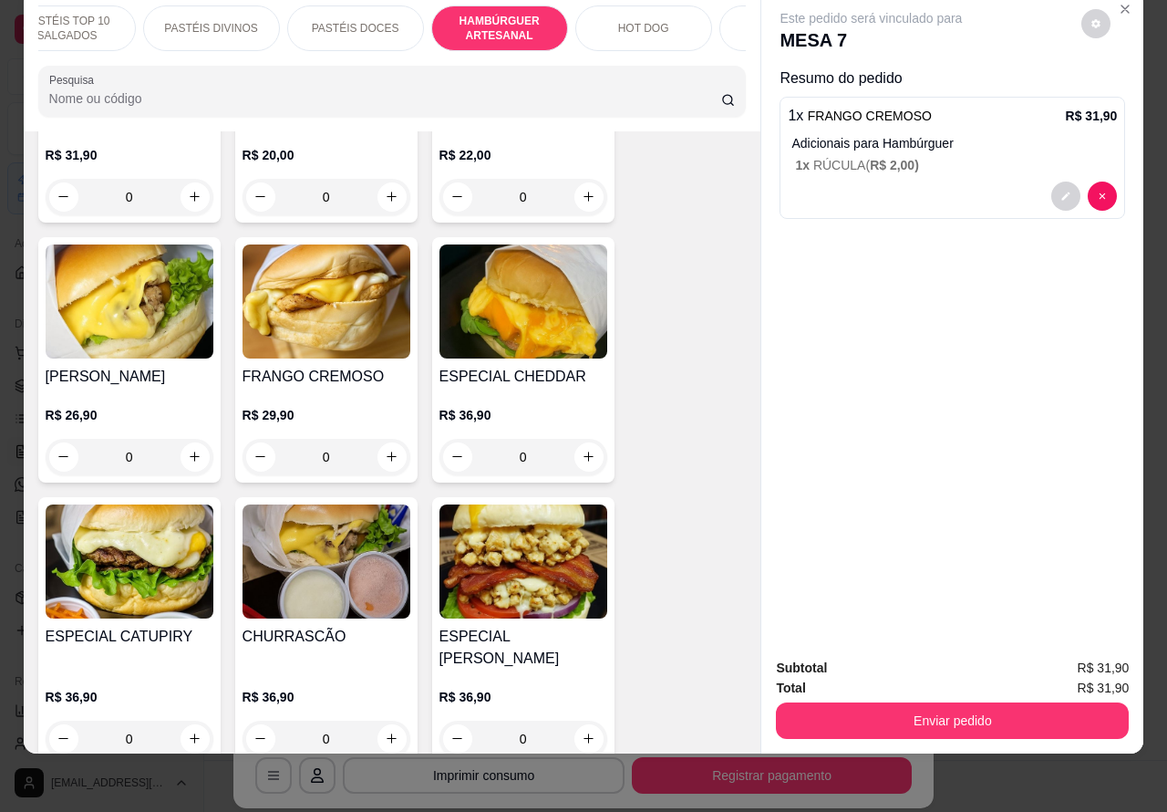
click at [846, 710] on button "Enviar pedido" at bounding box center [952, 720] width 353 height 36
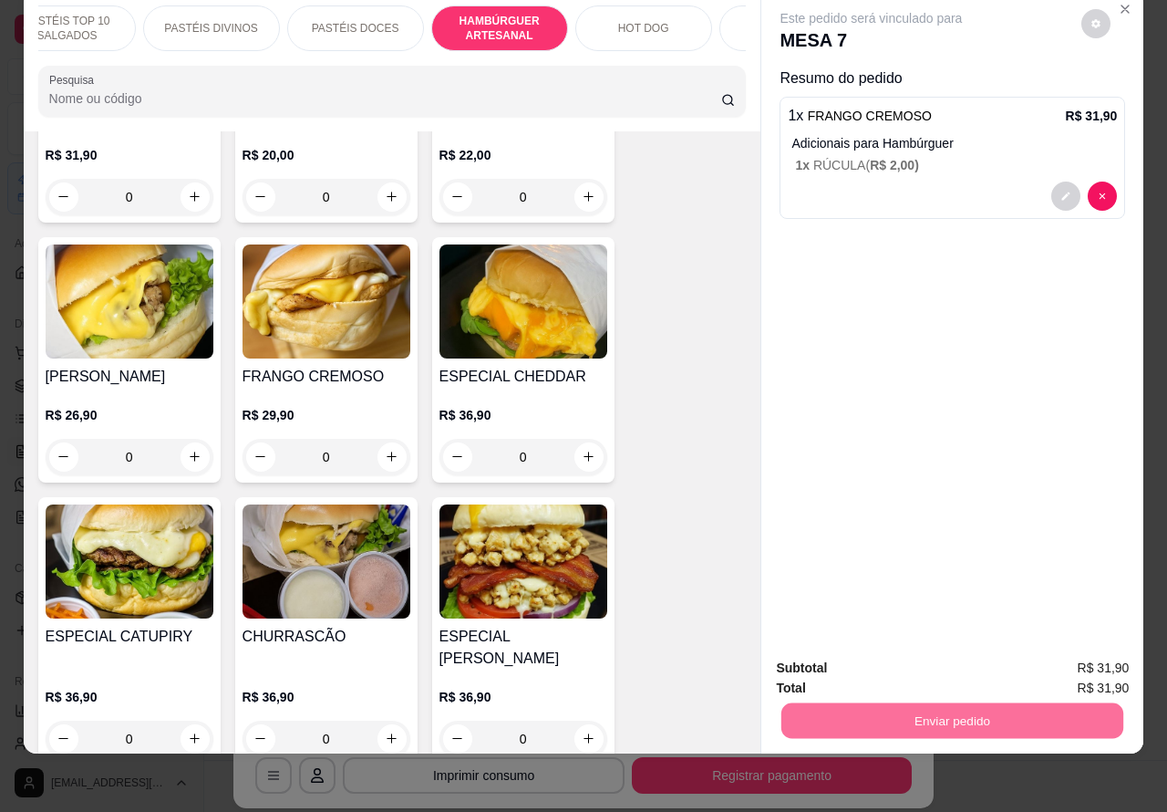
click at [872, 658] on button "Não registrar e enviar pedido" at bounding box center [891, 659] width 184 height 34
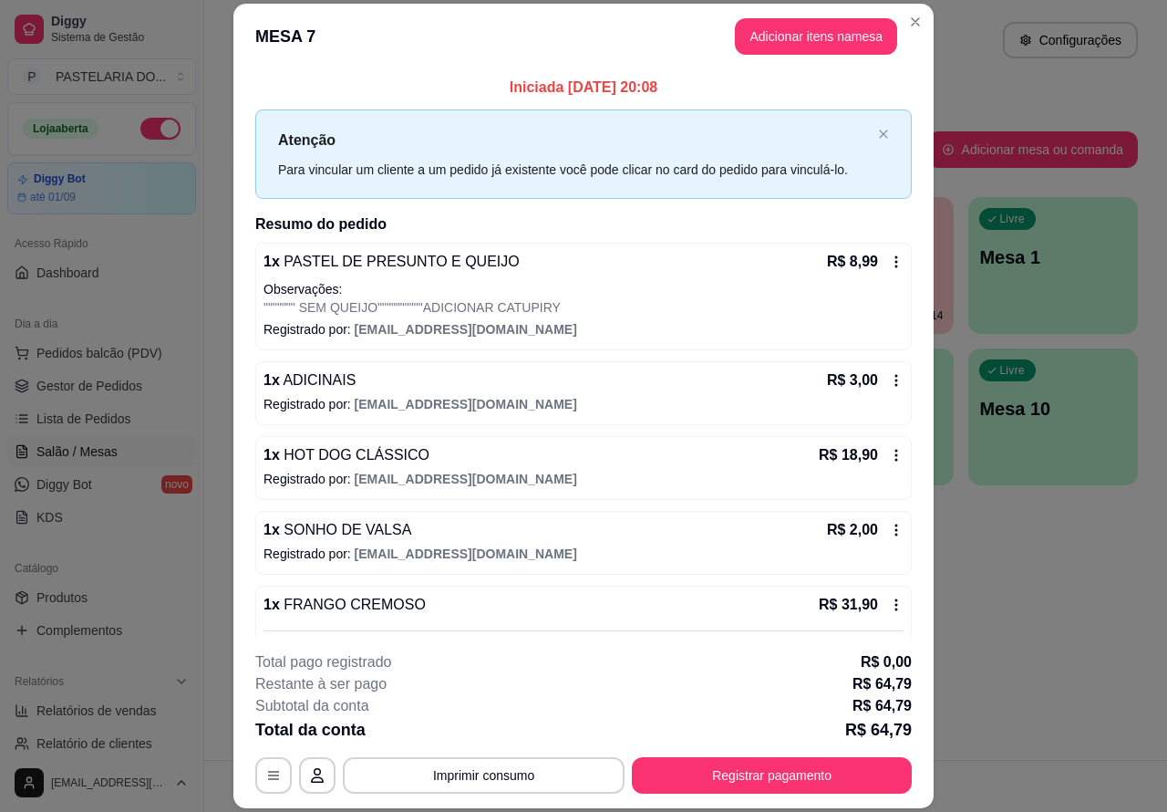
click at [549, 778] on button "Imprimir consumo" at bounding box center [484, 775] width 282 height 36
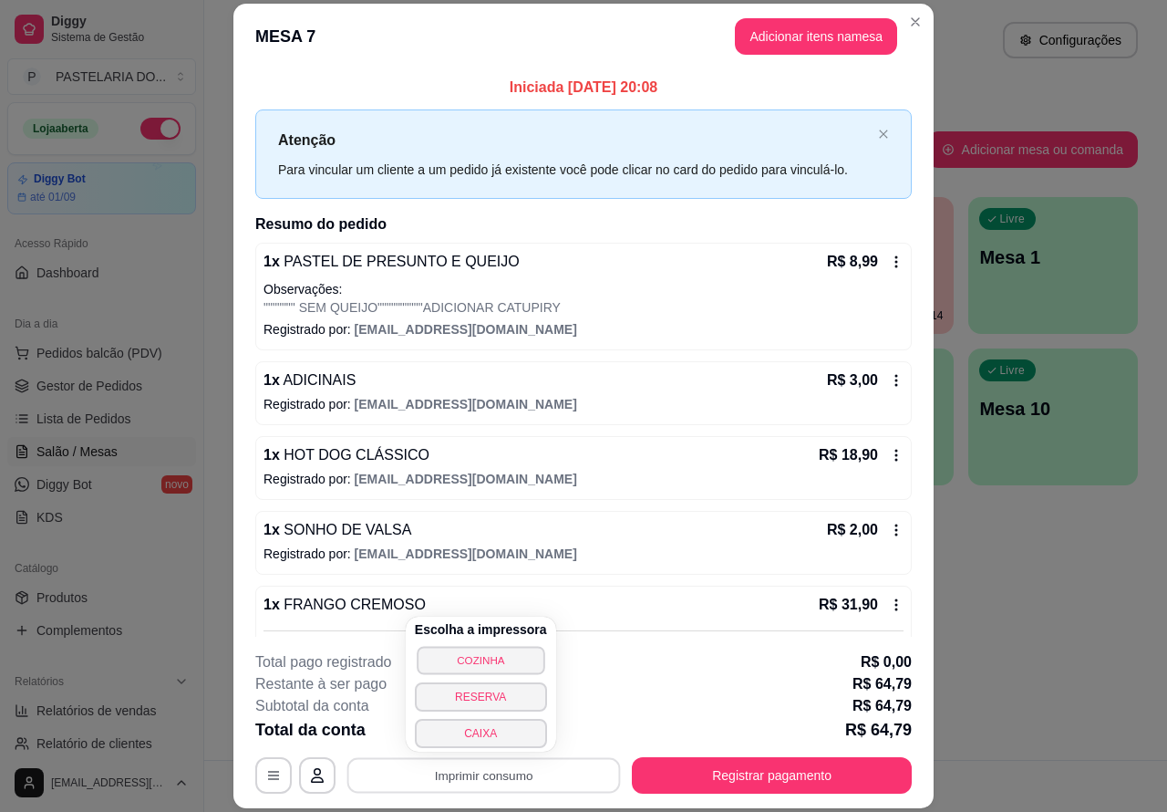
click at [497, 659] on button "COZINHA" at bounding box center [481, 660] width 128 height 28
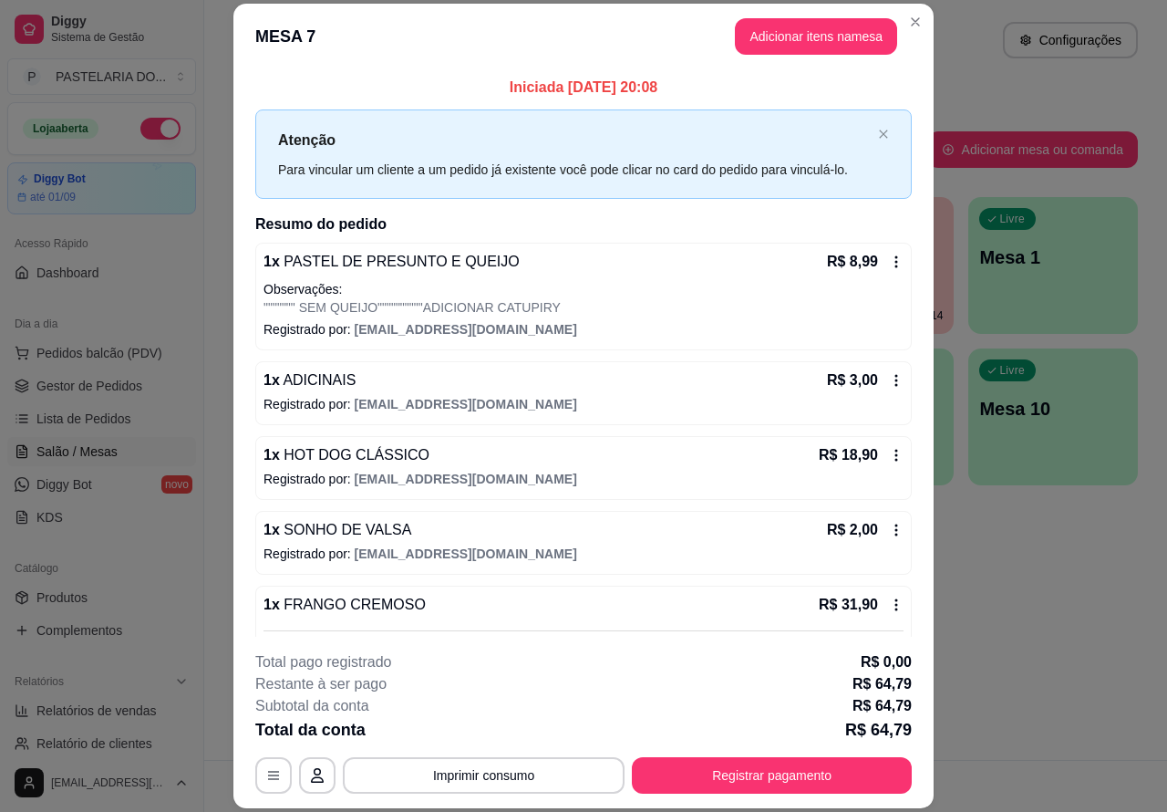
click at [1035, 579] on div "Atendimento Salão Configurações Todos Mesas Comandas Pesquisar Adicionar mesa o…" at bounding box center [685, 380] width 963 height 760
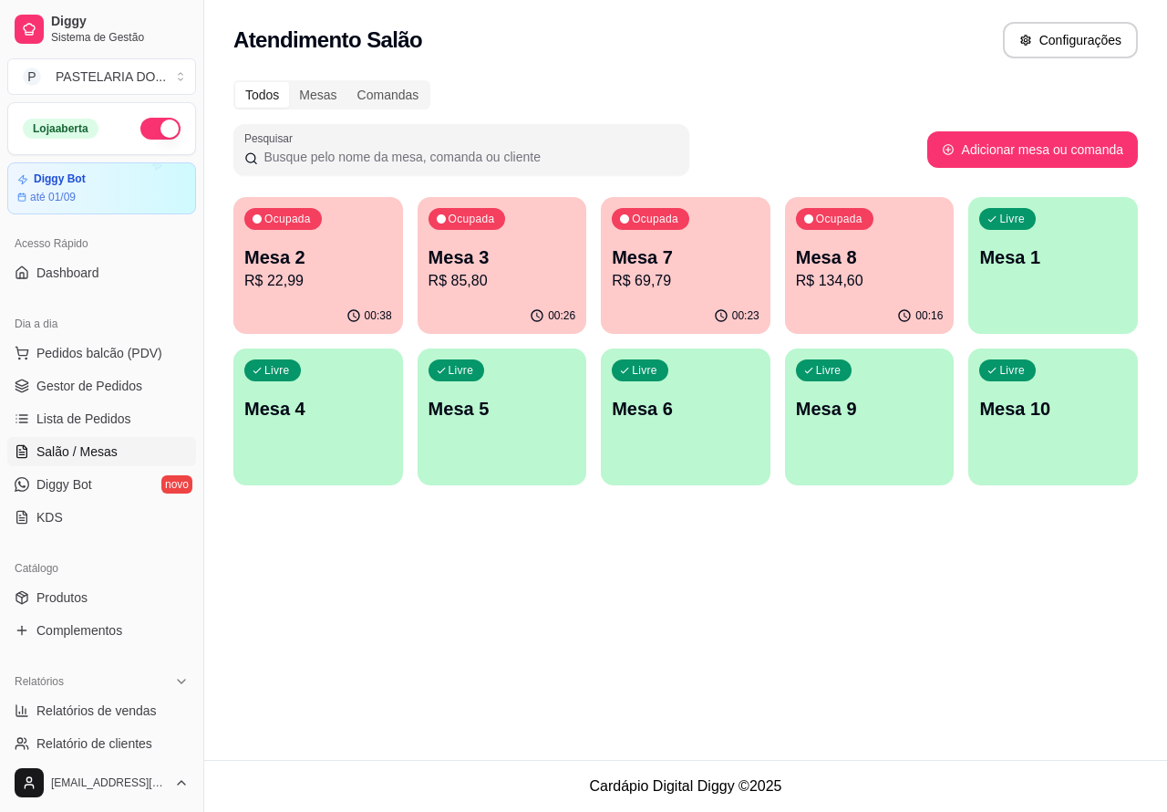
click at [518, 276] on p "R$ 85,80" at bounding box center [503, 281] width 148 height 22
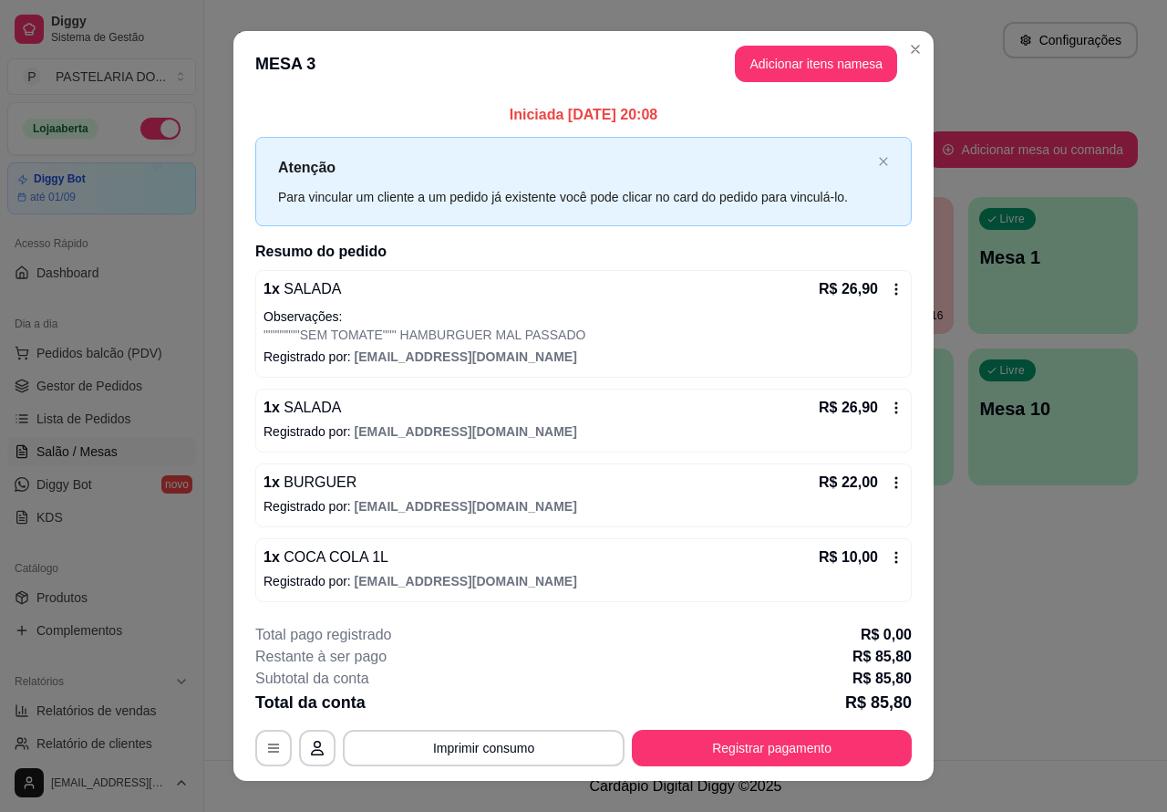
click at [842, 64] on p "MESA 3" at bounding box center [880, 63] width 188 height 26
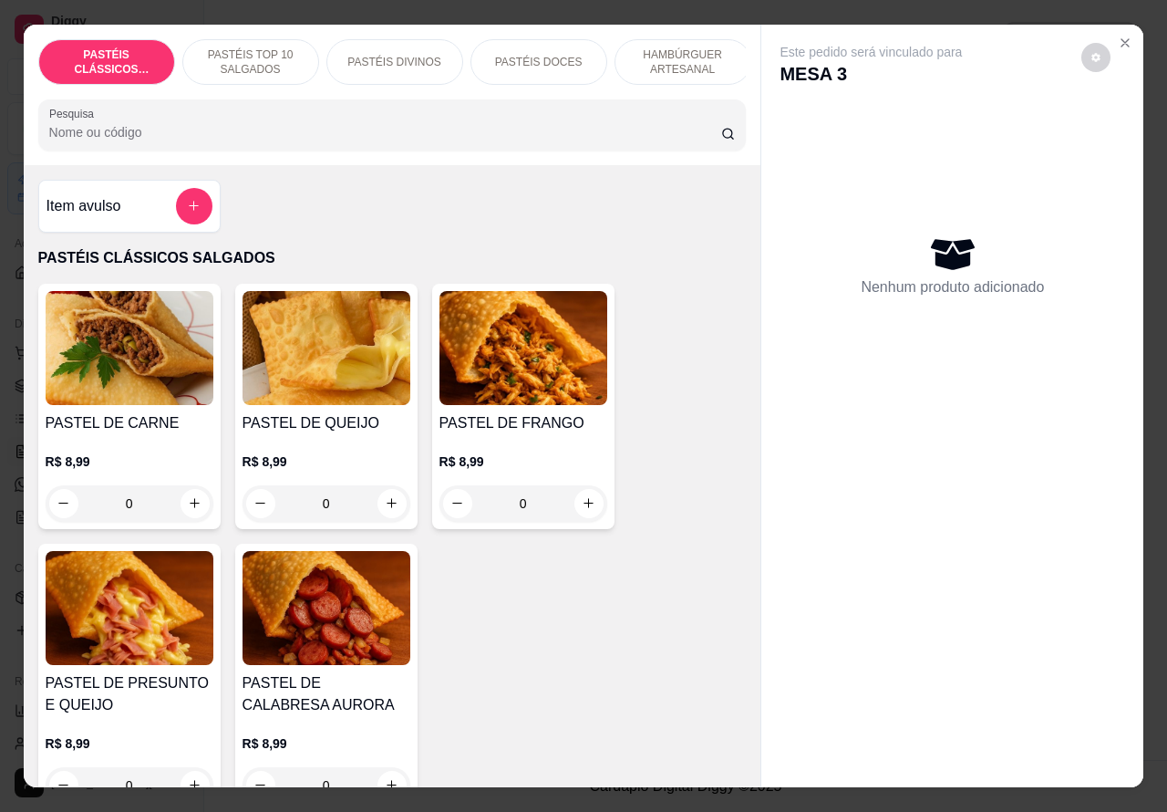
click at [691, 50] on p "HAMBÚRGUER ARTESANAL" at bounding box center [683, 61] width 106 height 29
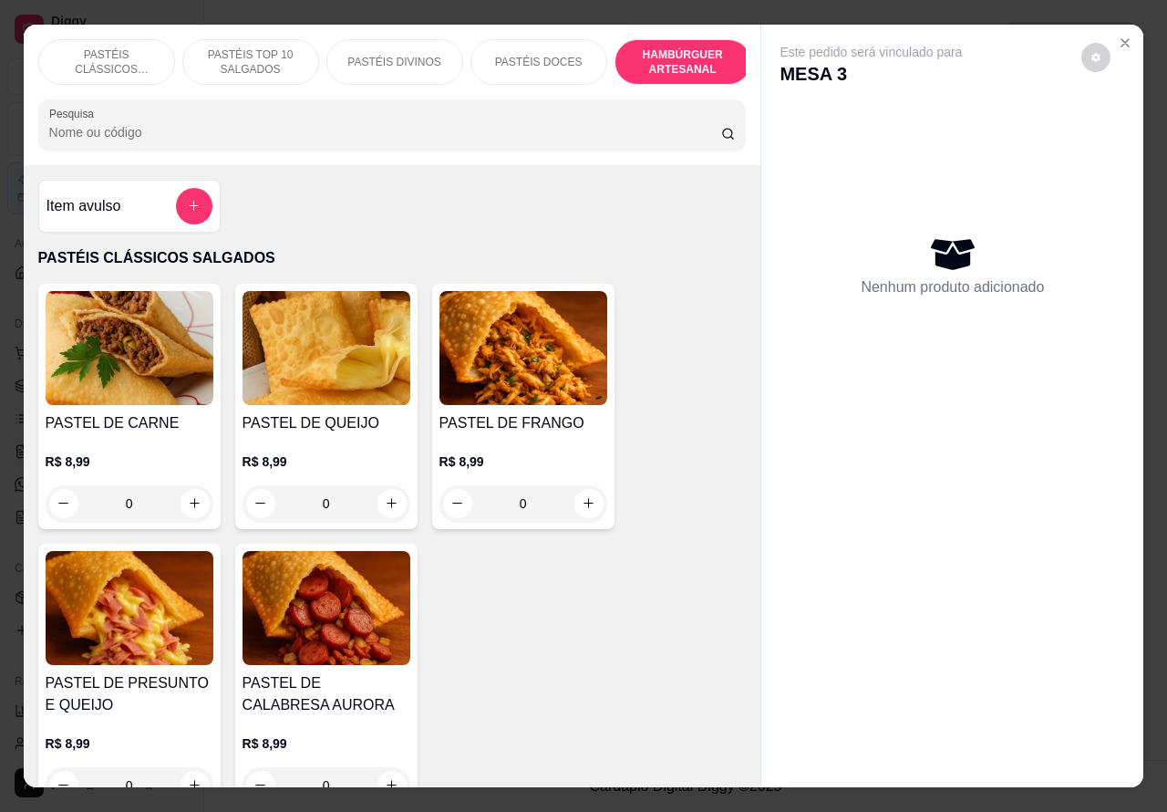
scroll to position [42, 0]
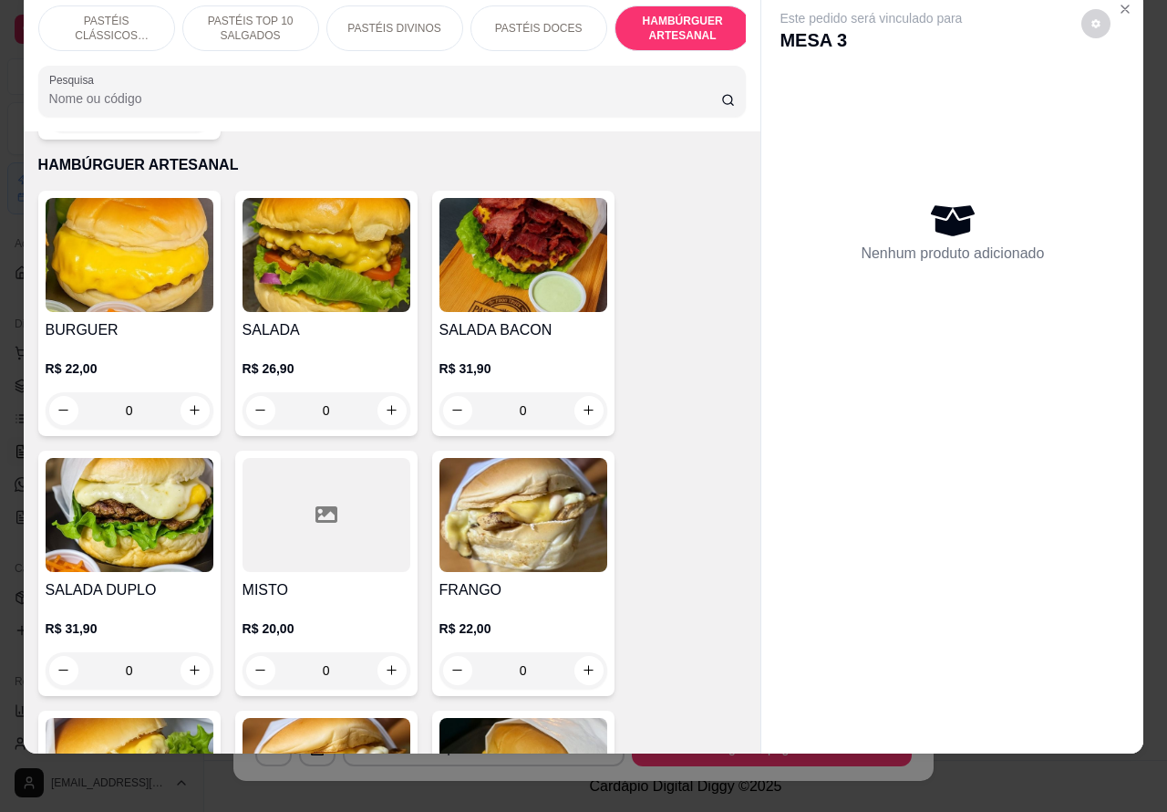
click at [523, 287] on img at bounding box center [524, 255] width 168 height 114
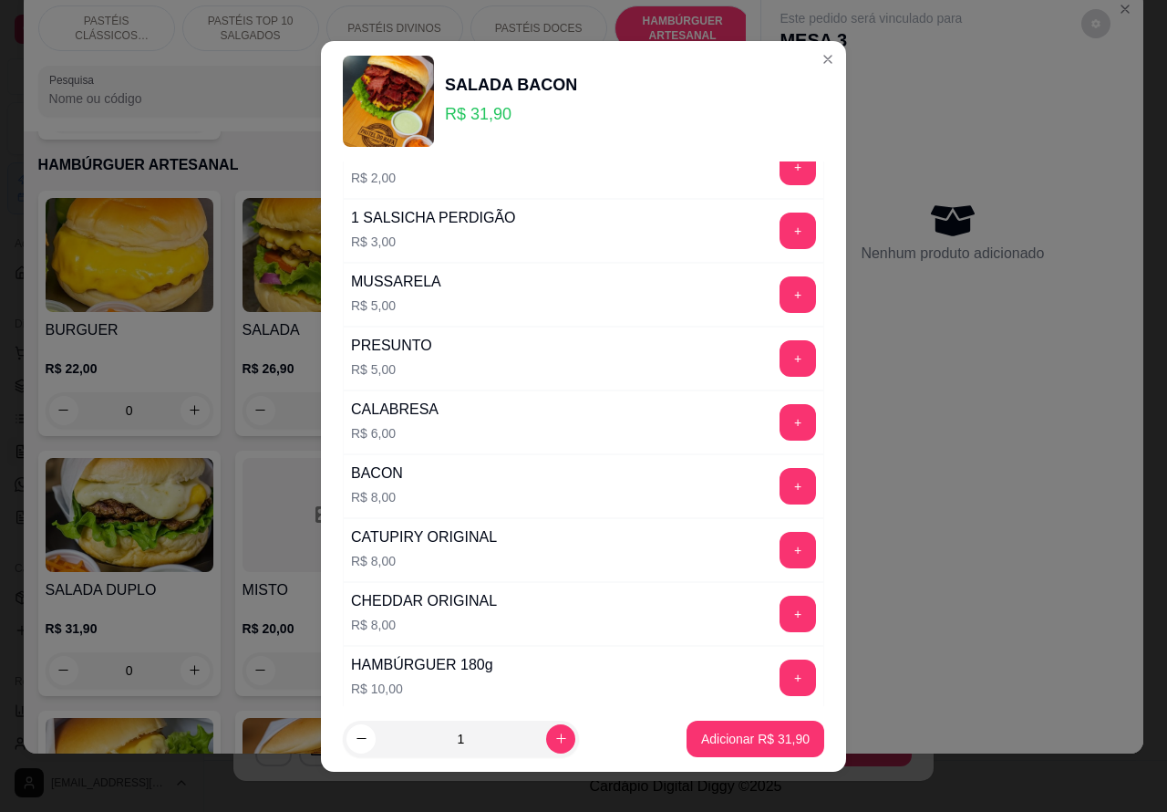
scroll to position [494, 0]
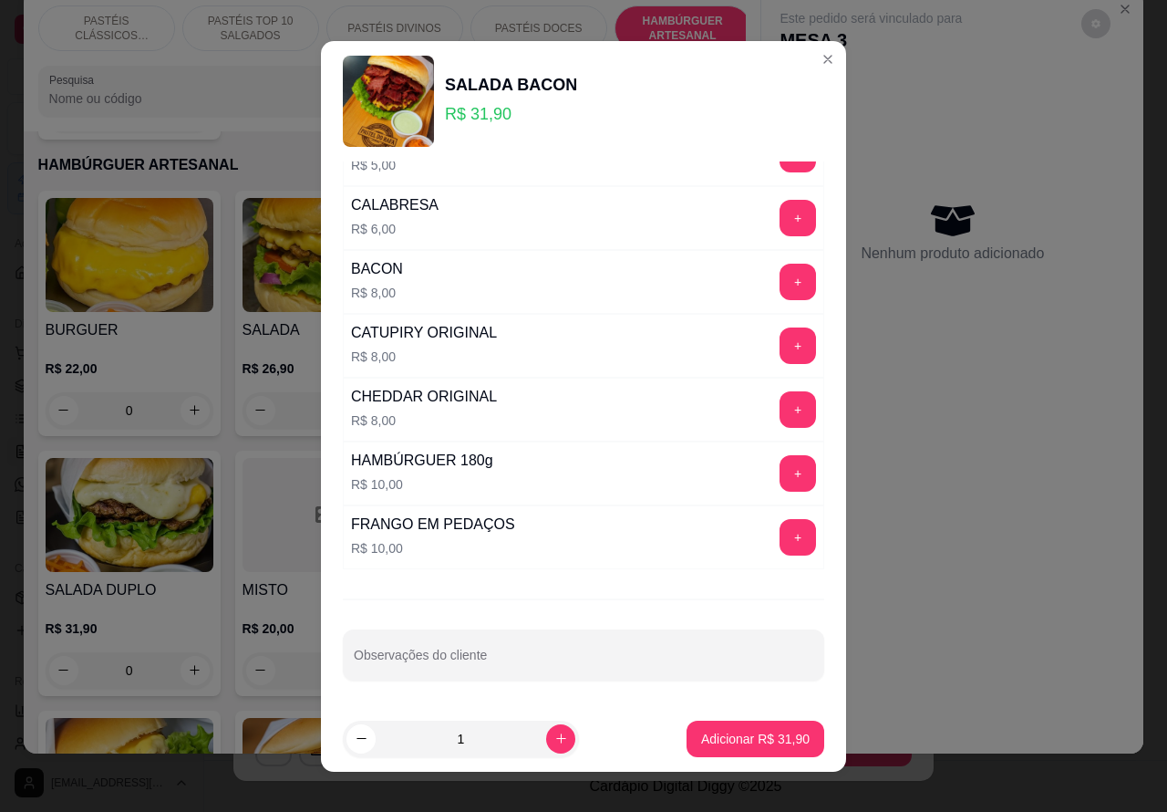
click at [527, 659] on input "Observações do cliente" at bounding box center [584, 662] width 460 height 18
type input """""""""""VAI LEVAR PARA VIAJEM""""""""""
click at [732, 743] on p "Adicionar R$ 31,90" at bounding box center [755, 739] width 109 height 18
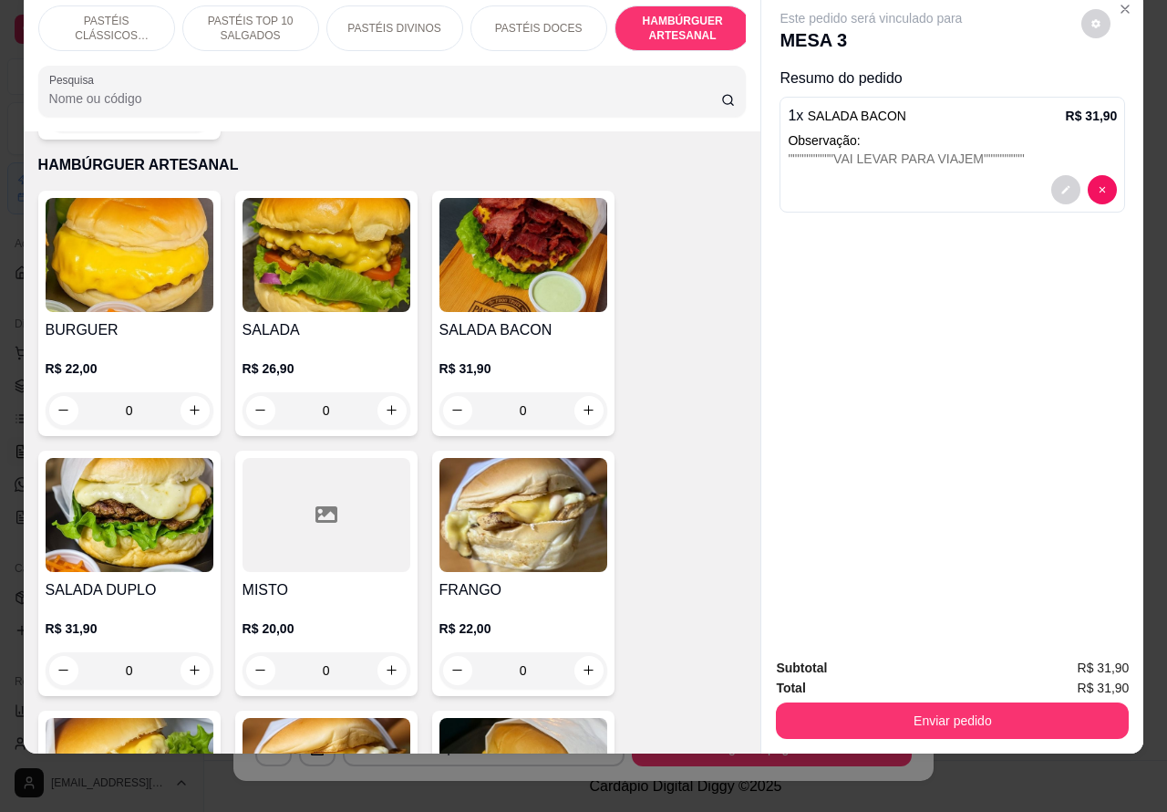
click at [885, 707] on button "Enviar pedido" at bounding box center [952, 720] width 353 height 36
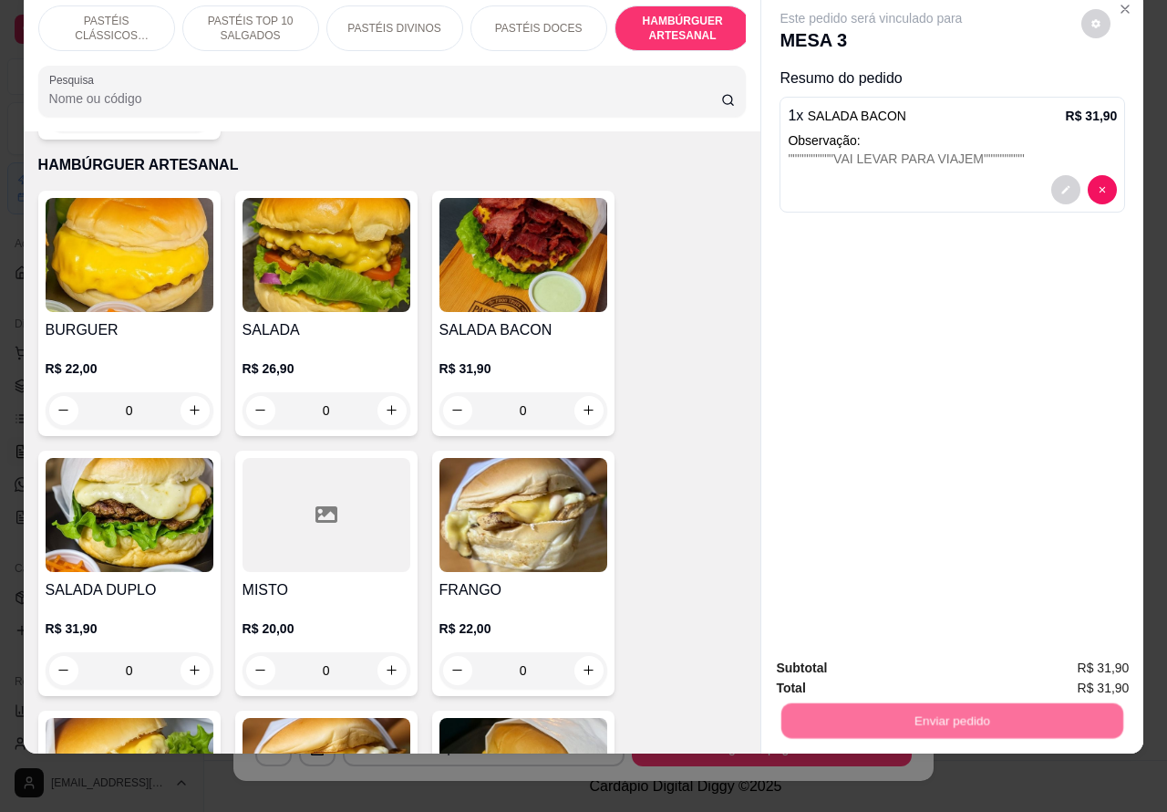
click at [853, 658] on button "Não registrar e enviar pedido" at bounding box center [891, 659] width 184 height 34
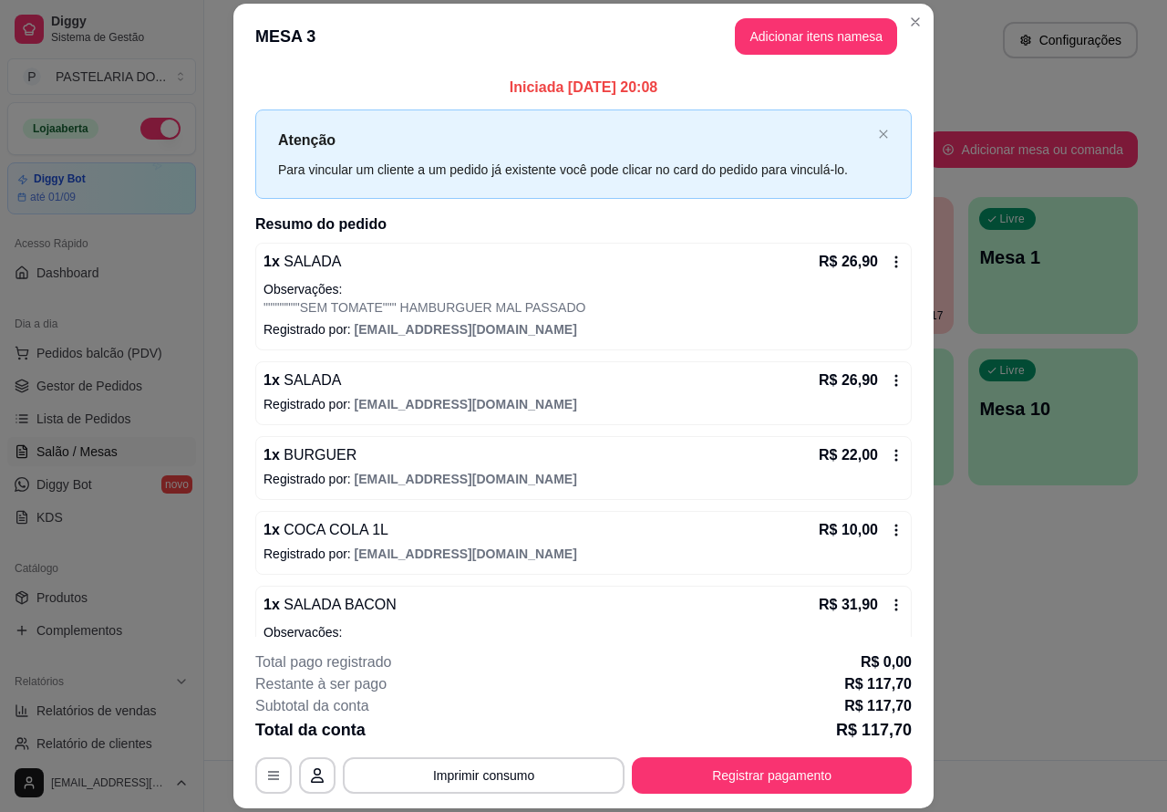
click at [176, 666] on div "Relatórios Relatórios de vendas Relatório de clientes Relatório de mesas Relató…" at bounding box center [101, 744] width 203 height 171
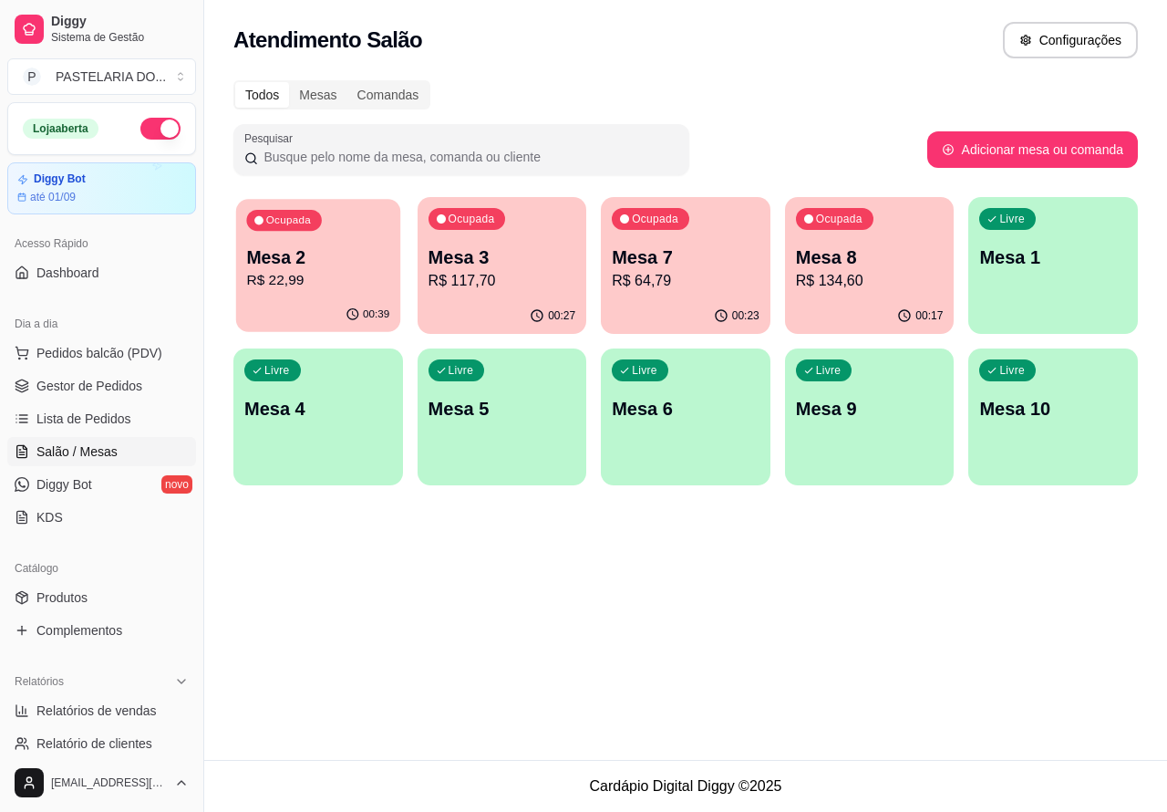
click at [348, 280] on p "R$ 22,99" at bounding box center [317, 280] width 143 height 21
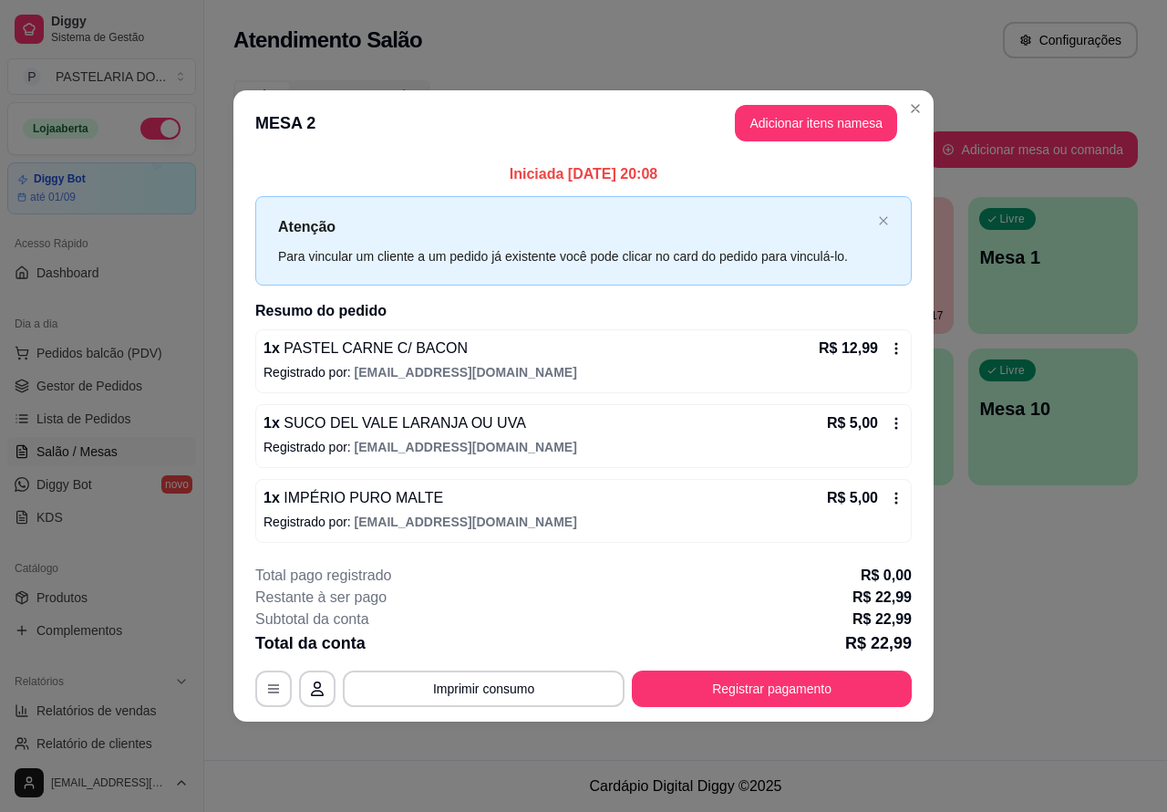
click at [1082, 649] on div "Atendimento Salão Configurações Todos Mesas Comandas Pesquisar Adicionar mesa o…" at bounding box center [685, 380] width 963 height 760
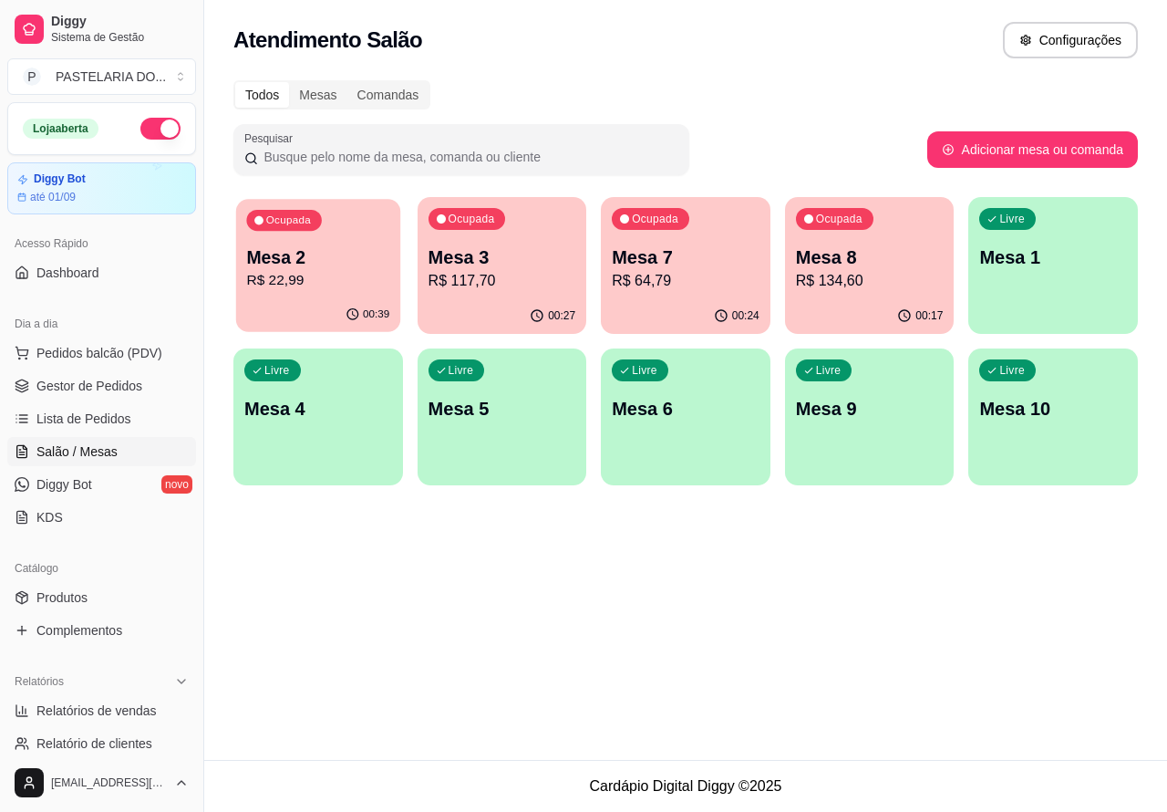
click at [353, 272] on p "R$ 22,99" at bounding box center [317, 280] width 143 height 21
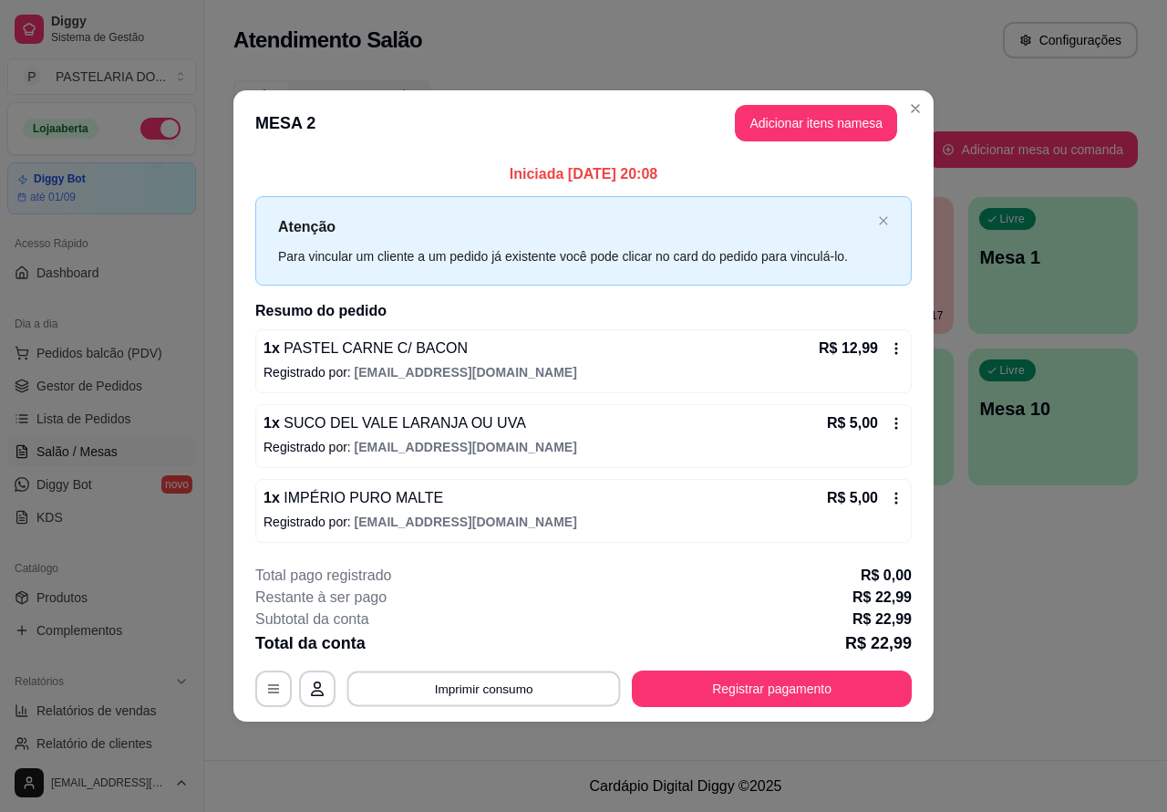
click at [500, 687] on button "Imprimir consumo" at bounding box center [485, 688] width 274 height 36
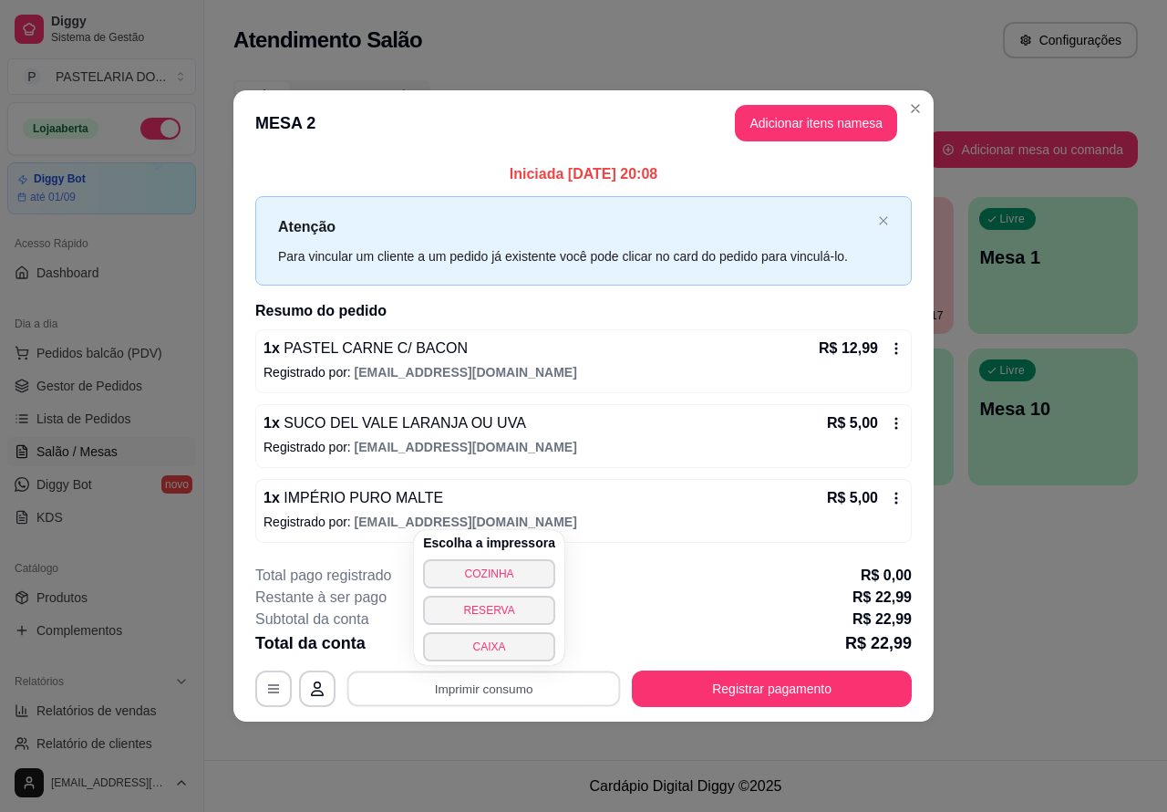
click at [507, 648] on button "CAIXA" at bounding box center [489, 646] width 132 height 29
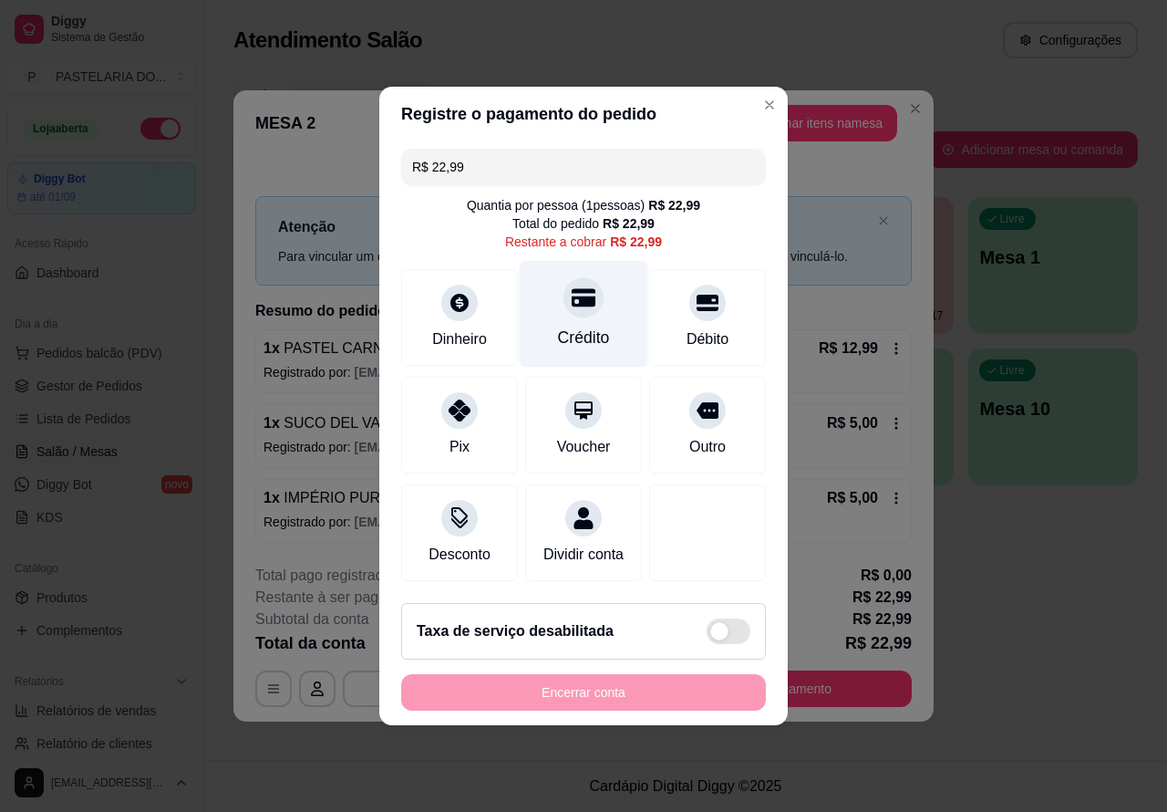
click at [573, 290] on icon at bounding box center [584, 298] width 24 height 18
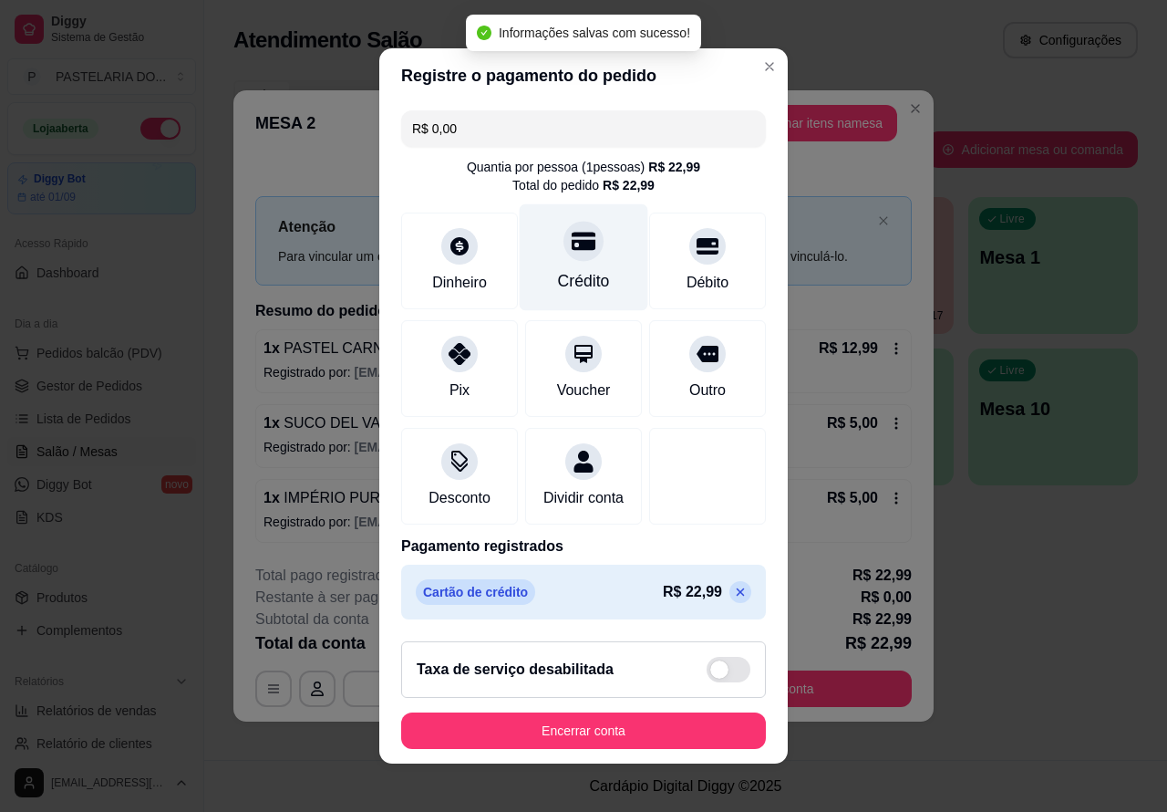
type input "R$ 0,00"
click at [646, 731] on button "Encerrar conta" at bounding box center [584, 731] width 354 height 36
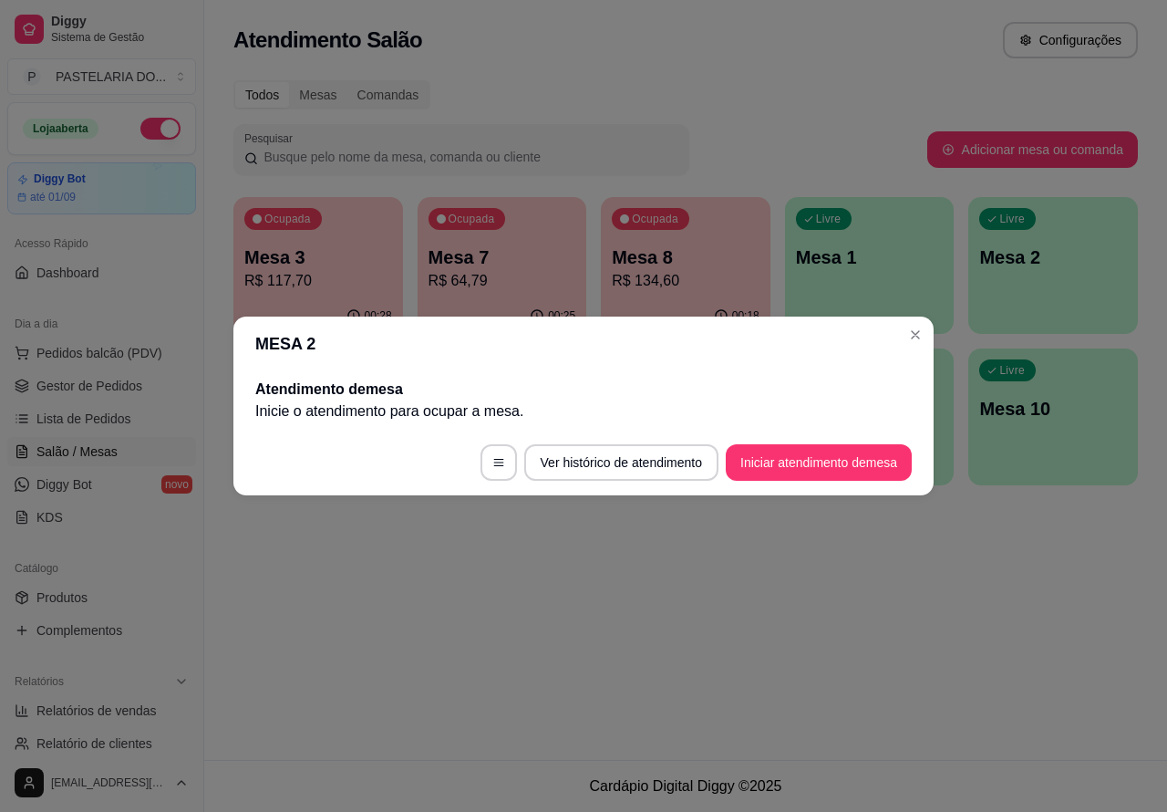
click at [762, 586] on div "Atendimento Salão Configurações Todos Mesas Comandas Pesquisar Adicionar mesa o…" at bounding box center [685, 380] width 963 height 760
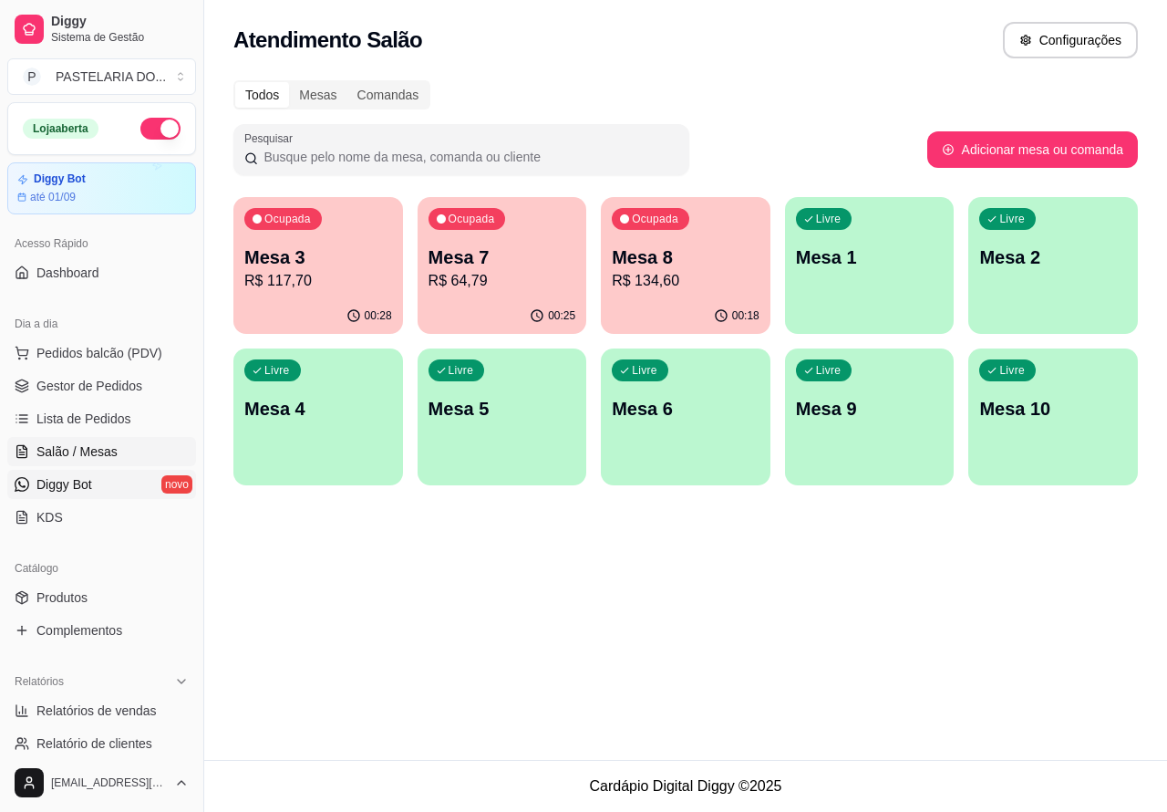
click at [96, 477] on link "Diggy Bot novo" at bounding box center [101, 484] width 189 height 29
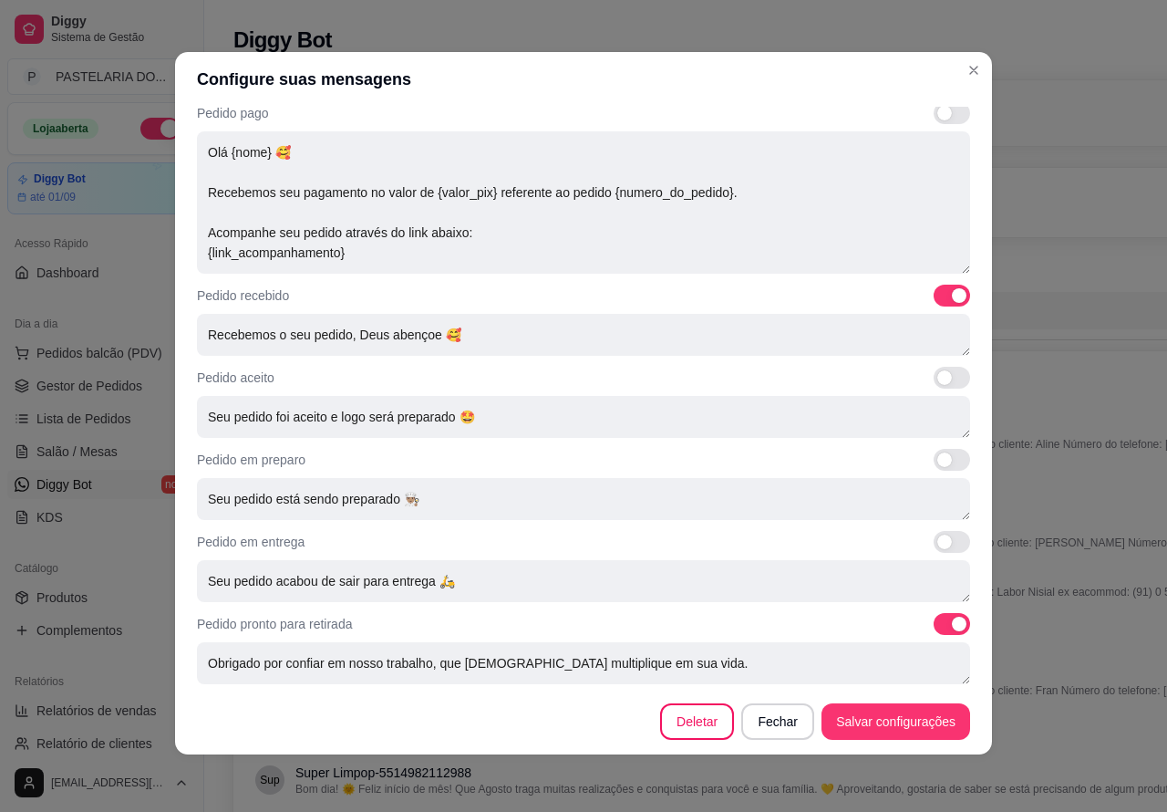
scroll to position [504, 0]
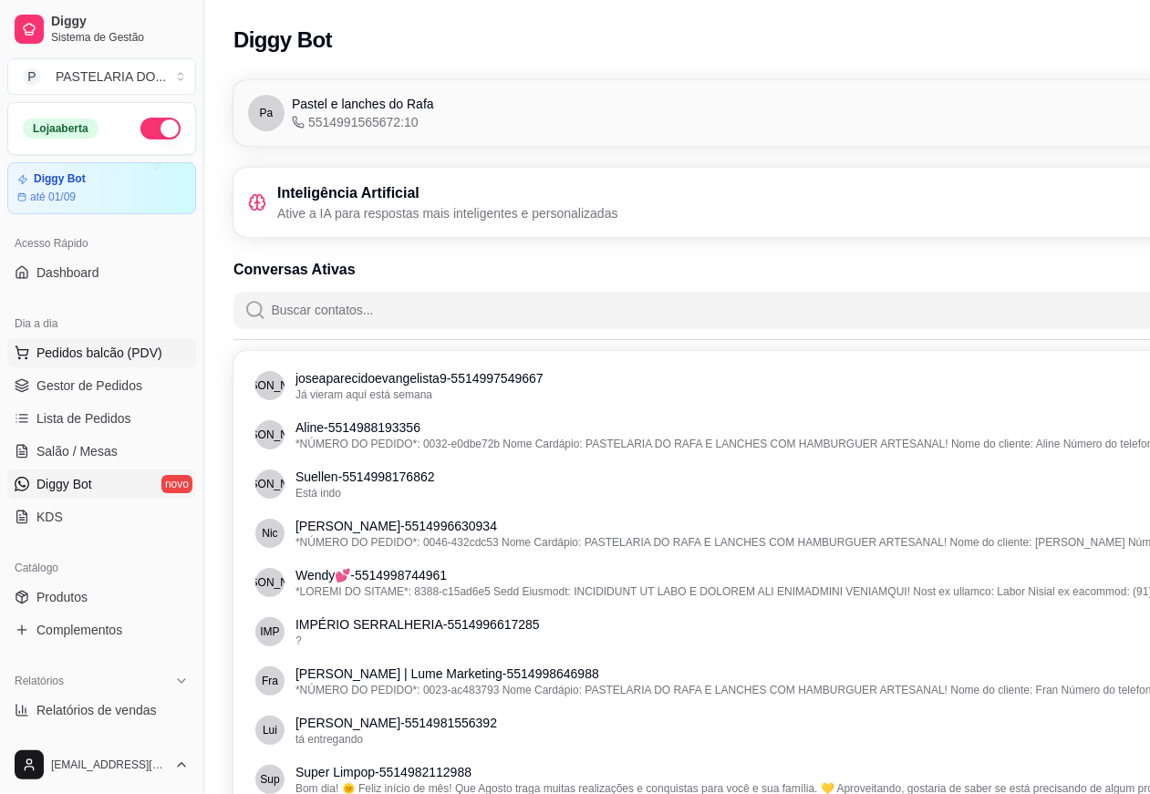
click at [140, 349] on span "Pedidos balcão (PDV)" at bounding box center [99, 353] width 126 height 18
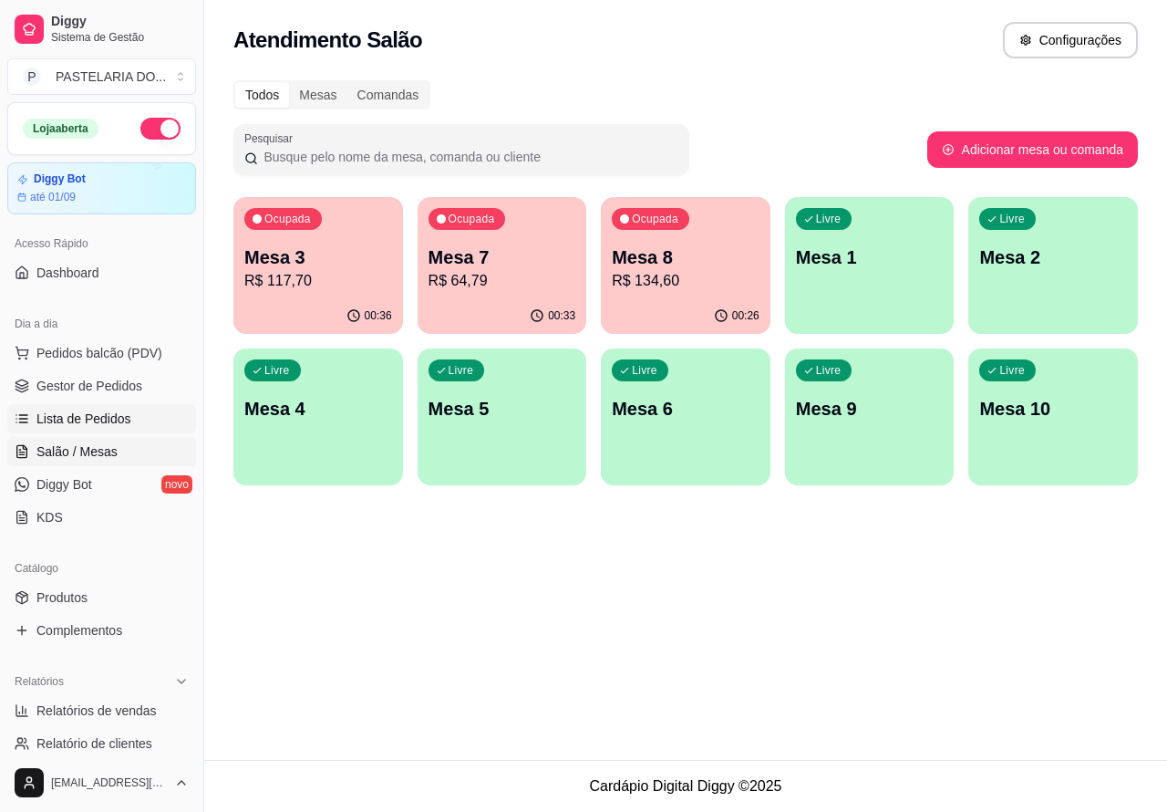
click at [123, 415] on span "Lista de Pedidos" at bounding box center [83, 419] width 95 height 18
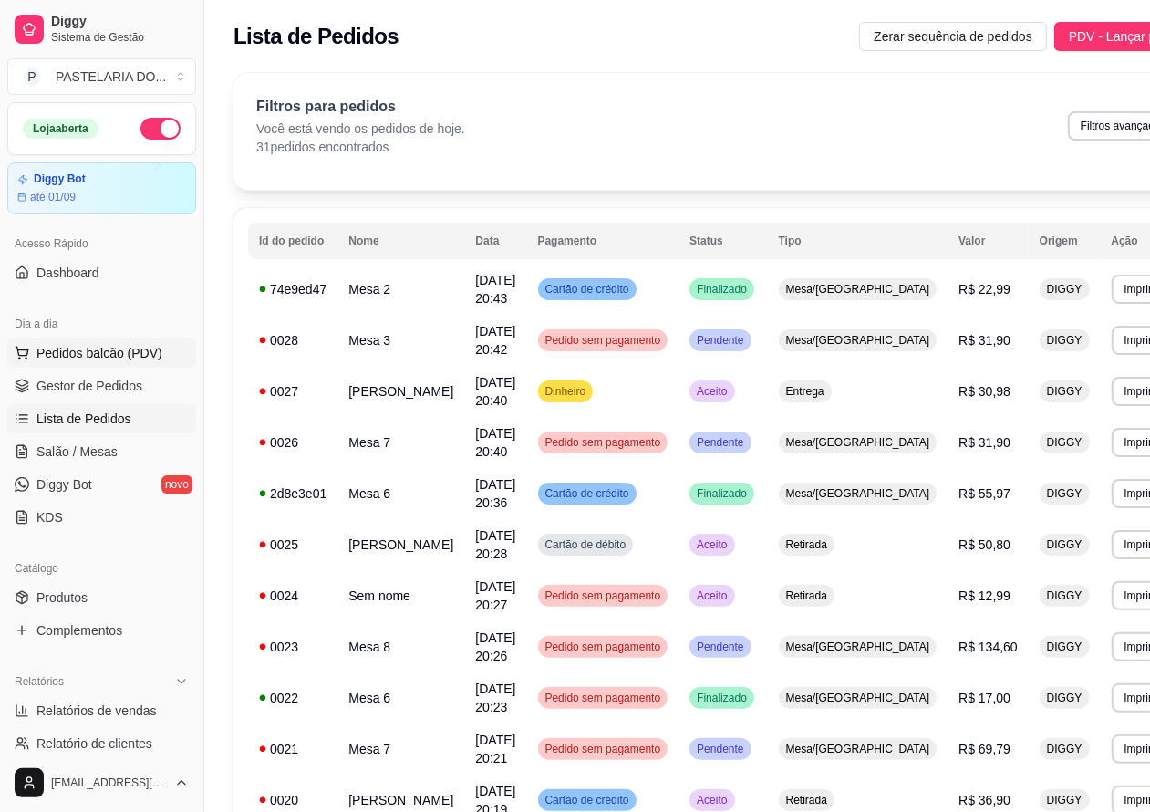
click at [130, 356] on span "Pedidos balcão (PDV)" at bounding box center [99, 353] width 126 height 18
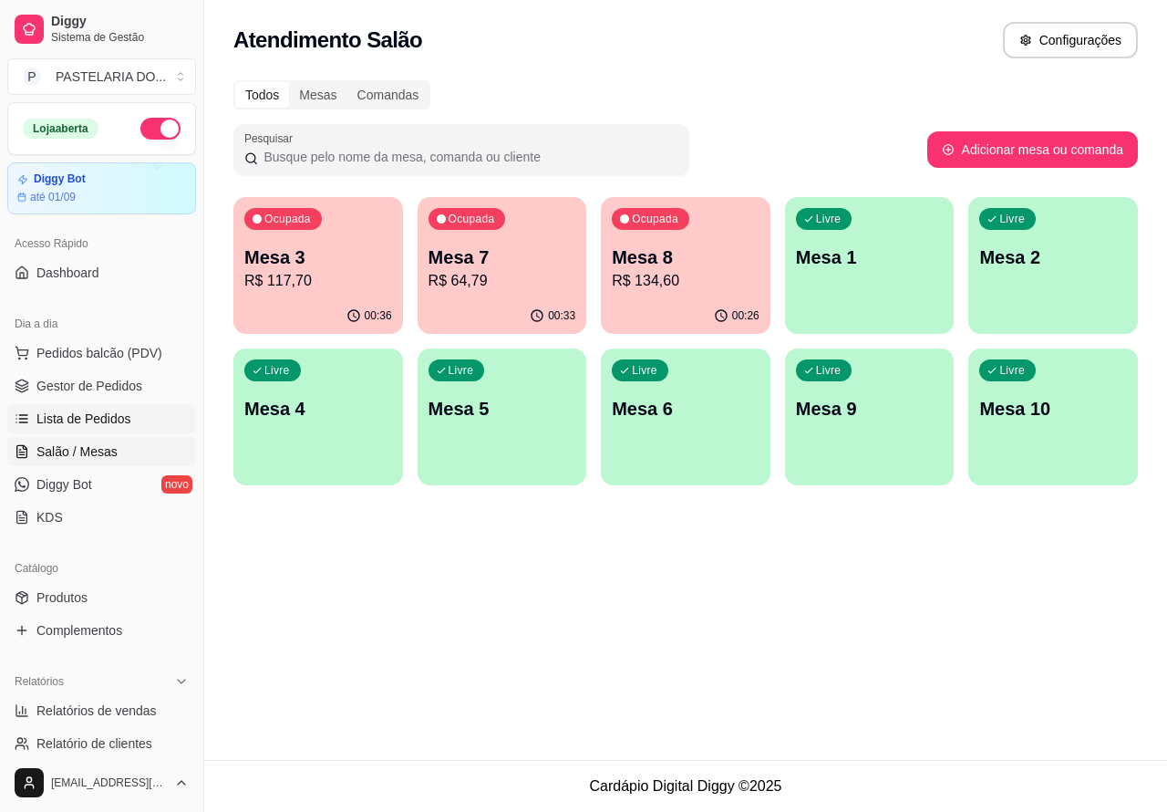
click at [103, 415] on span "Lista de Pedidos" at bounding box center [83, 419] width 95 height 18
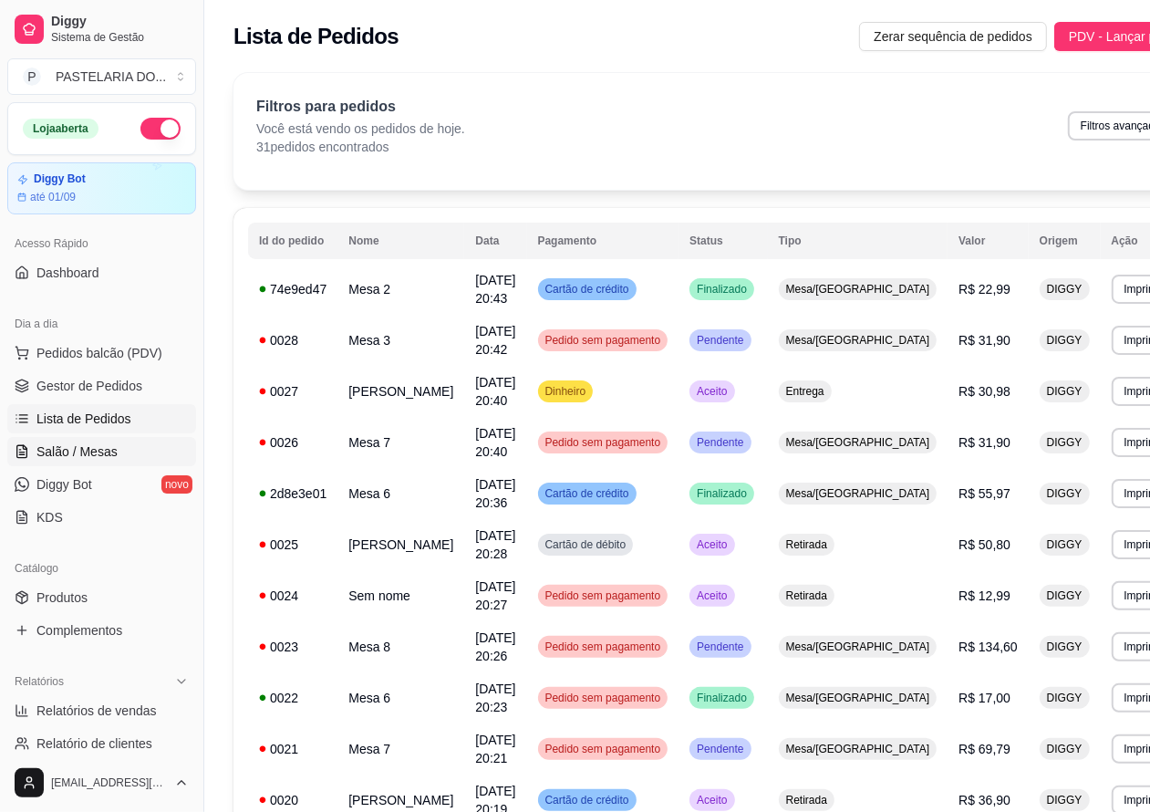
click at [99, 449] on span "Salão / Mesas" at bounding box center [76, 451] width 81 height 18
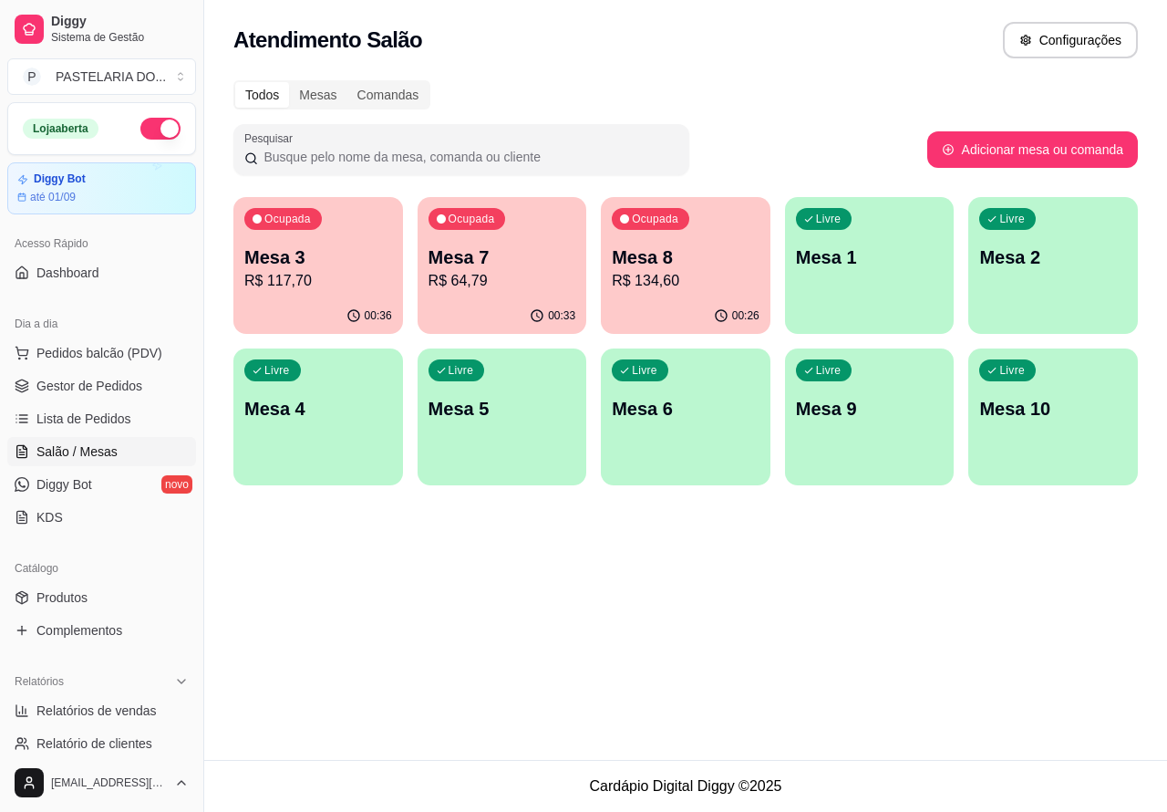
click at [718, 421] on div "Livre Mesa 6" at bounding box center [686, 405] width 170 height 115
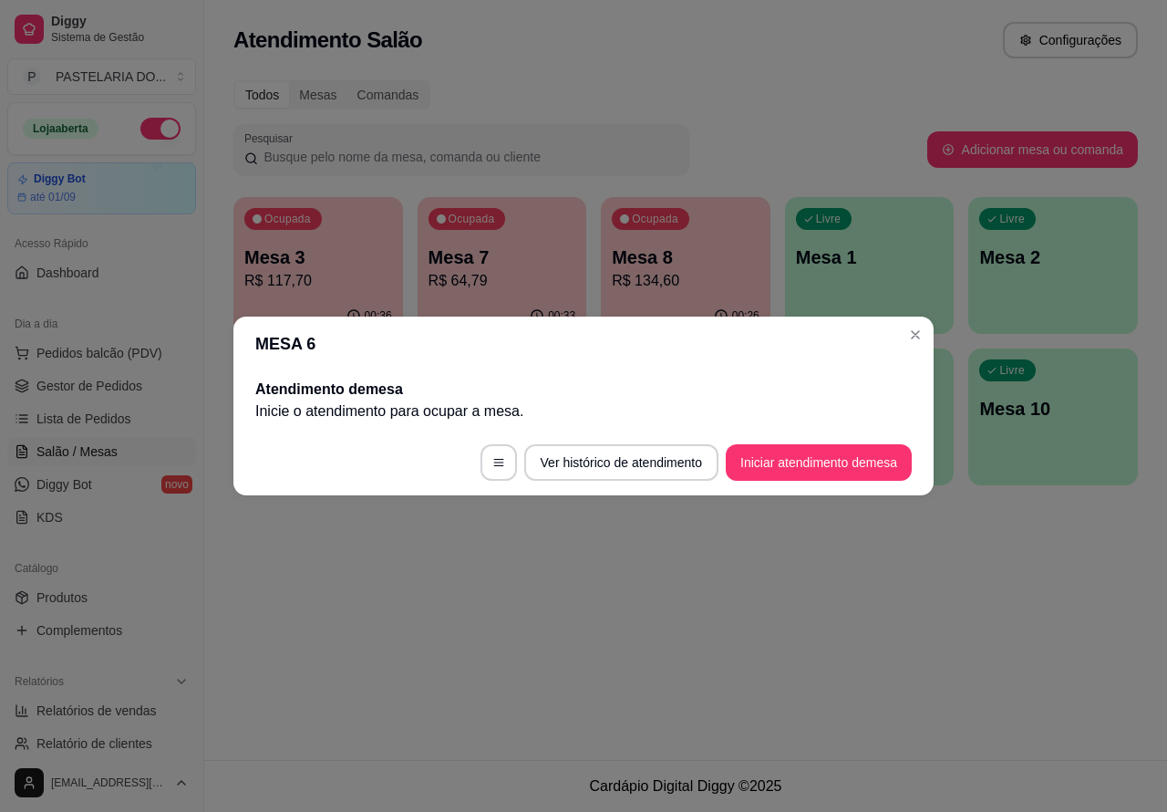
click at [807, 467] on button "Iniciar atendimento de mesa" at bounding box center [819, 462] width 186 height 36
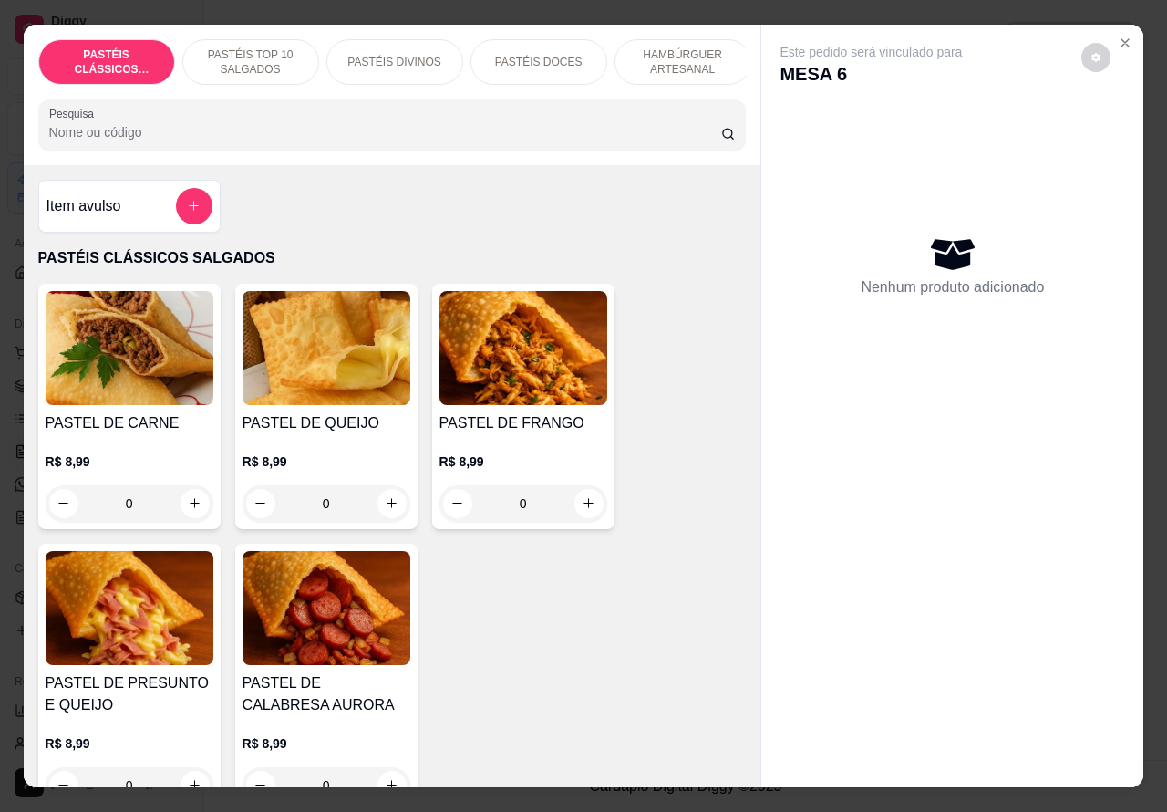
click at [188, 510] on icon "increase-product-quantity" at bounding box center [195, 503] width 14 height 14
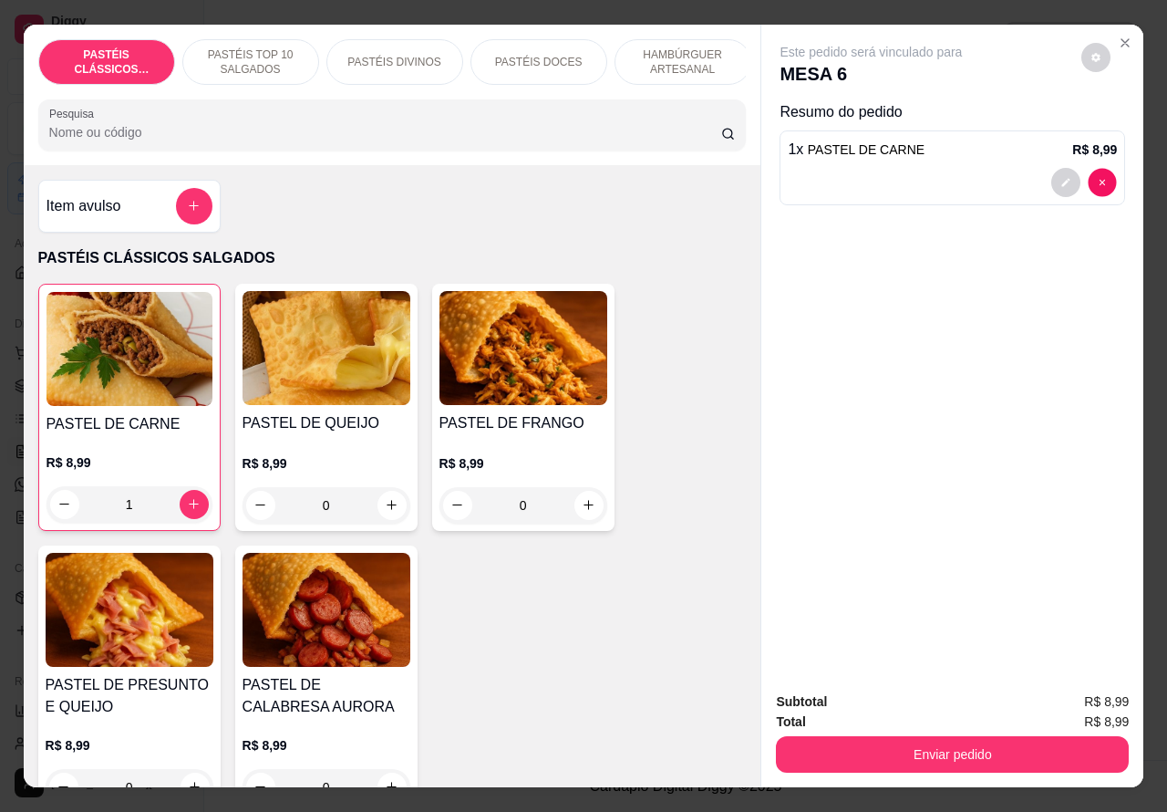
click at [1104, 174] on button "decrease-product-quantity" at bounding box center [1103, 182] width 28 height 28
click at [1100, 180] on icon "decrease-product-quantity" at bounding box center [1102, 182] width 5 height 5
type input "0"
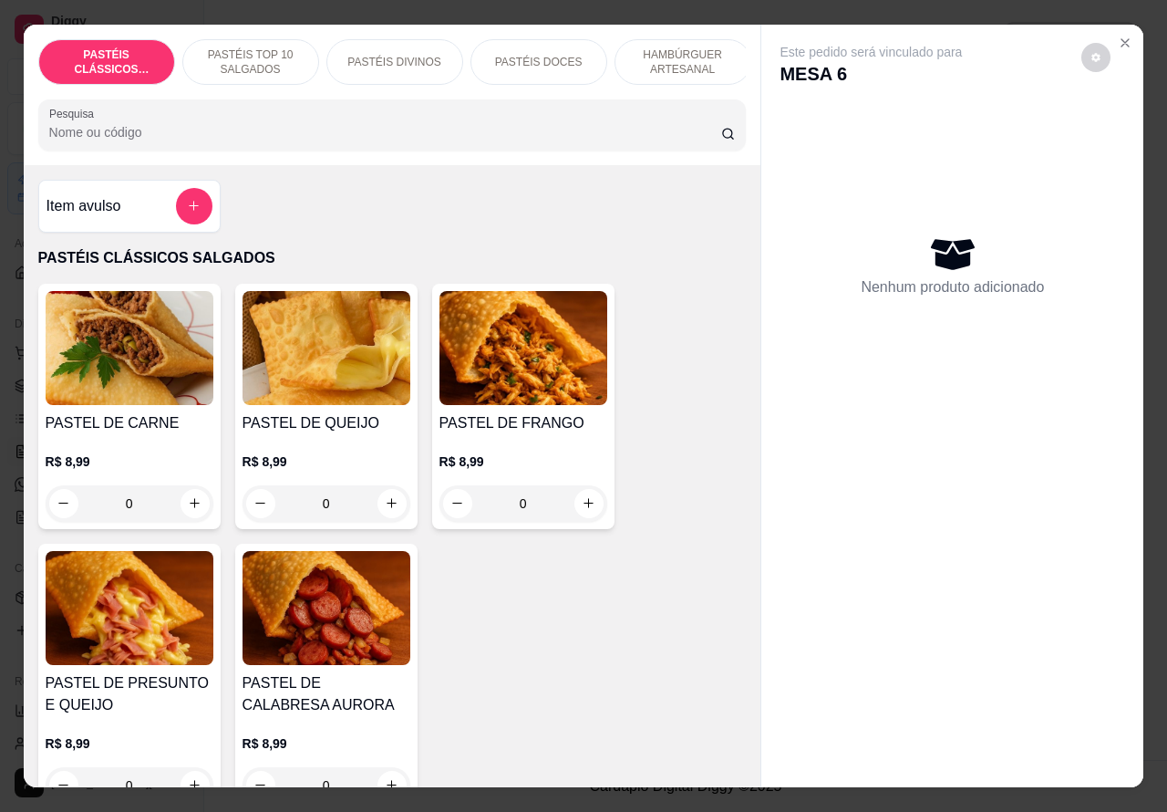
click at [582, 510] on icon "increase-product-quantity" at bounding box center [589, 503] width 14 height 14
type input "1"
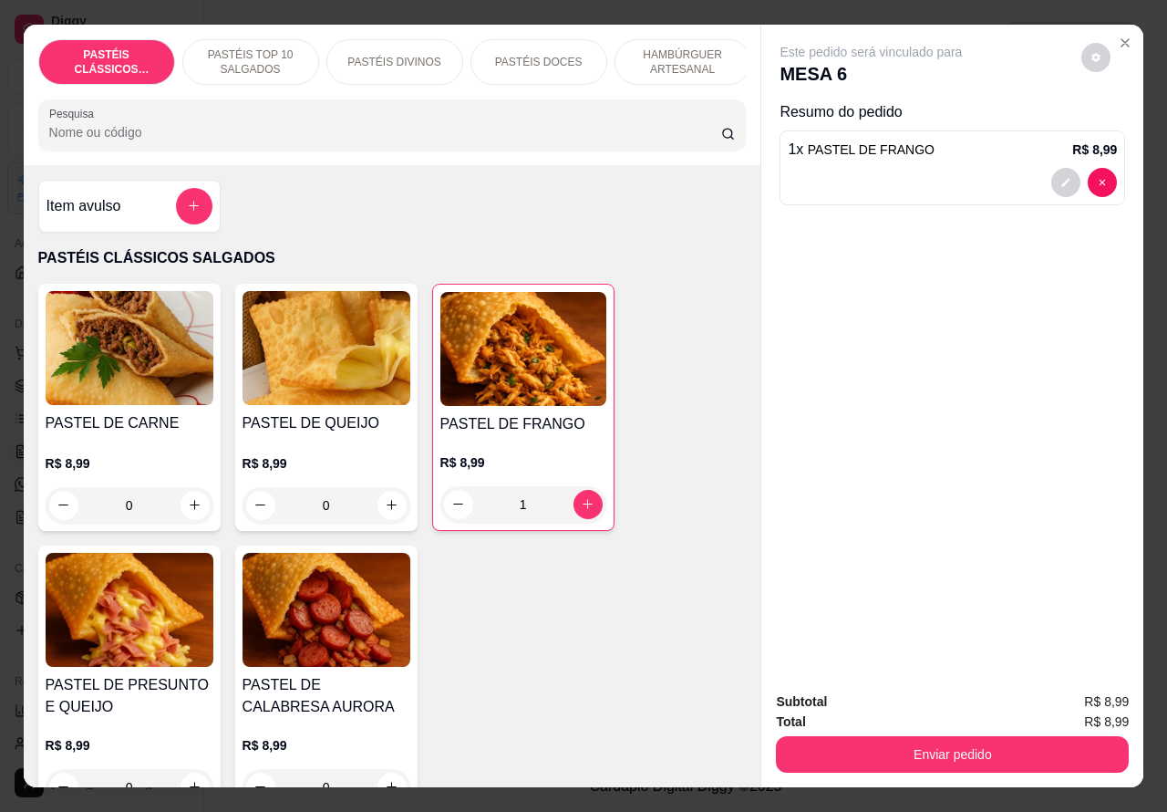
click at [387, 510] on icon "increase-product-quantity" at bounding box center [392, 505] width 10 height 10
type input "1"
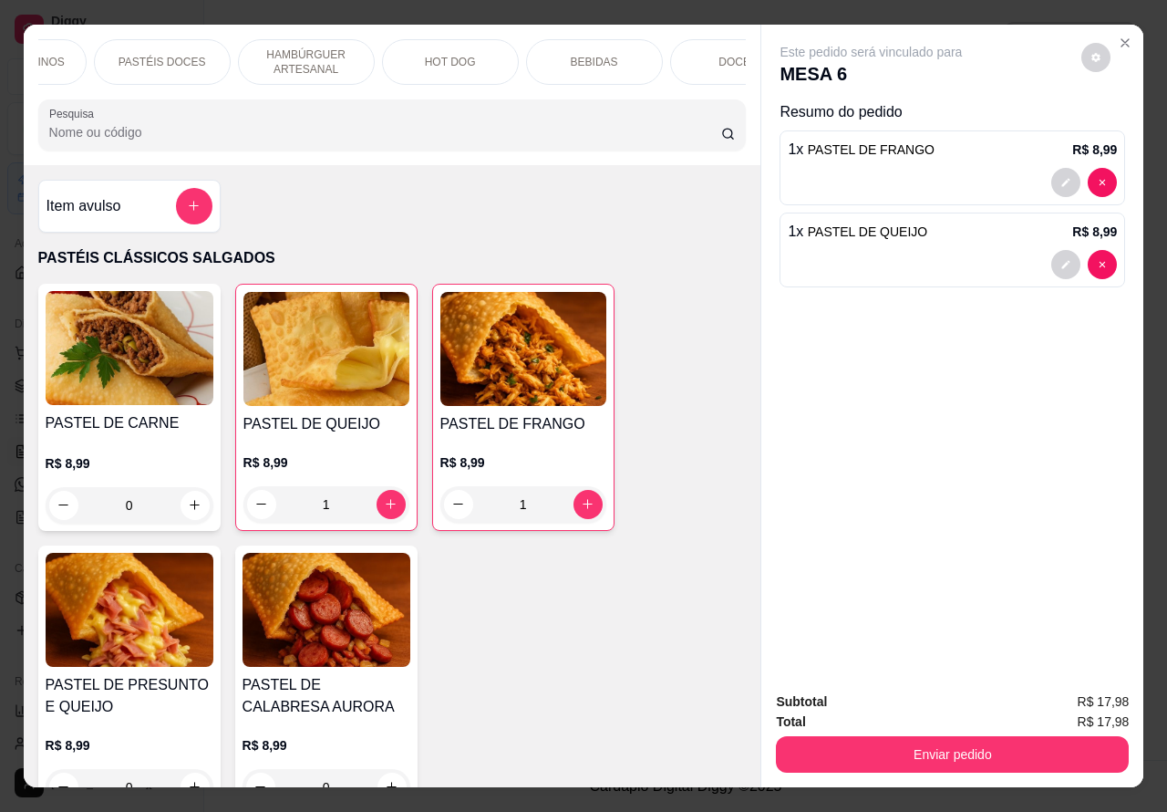
scroll to position [0, 438]
click at [390, 44] on div "HOT DOG" at bounding box center [390, 62] width 137 height 46
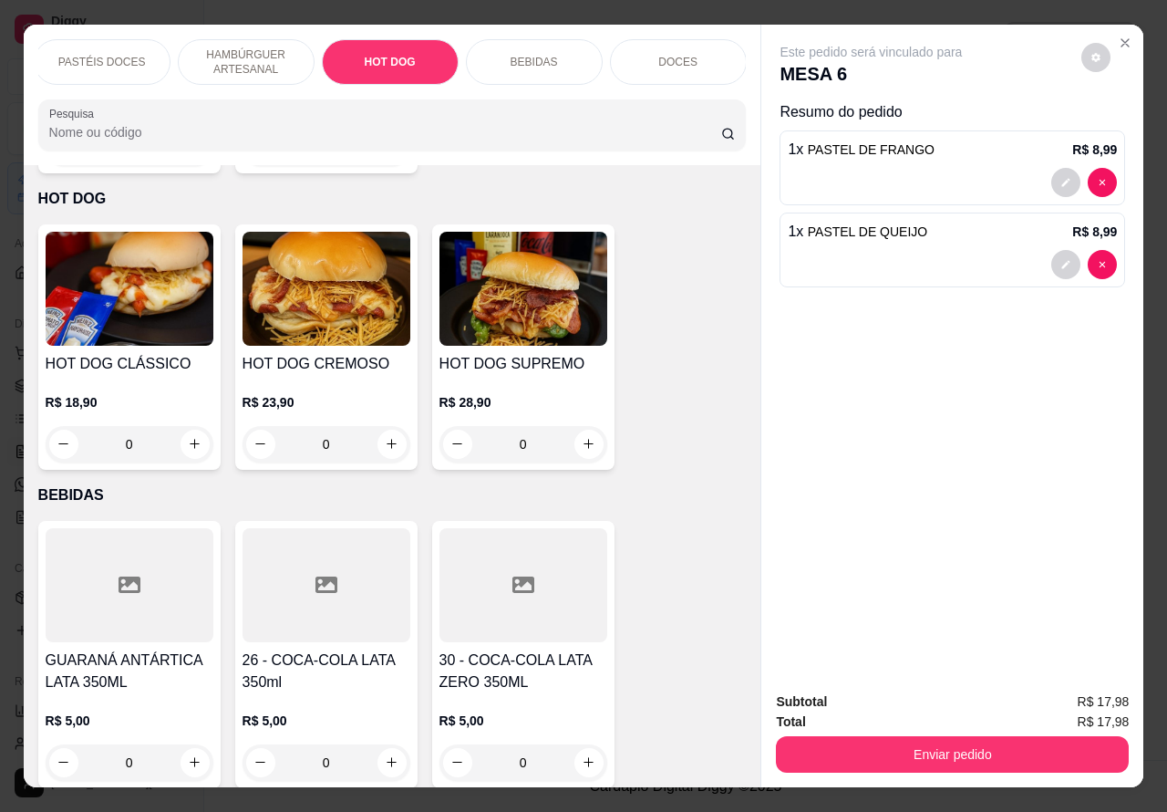
scroll to position [42, 0]
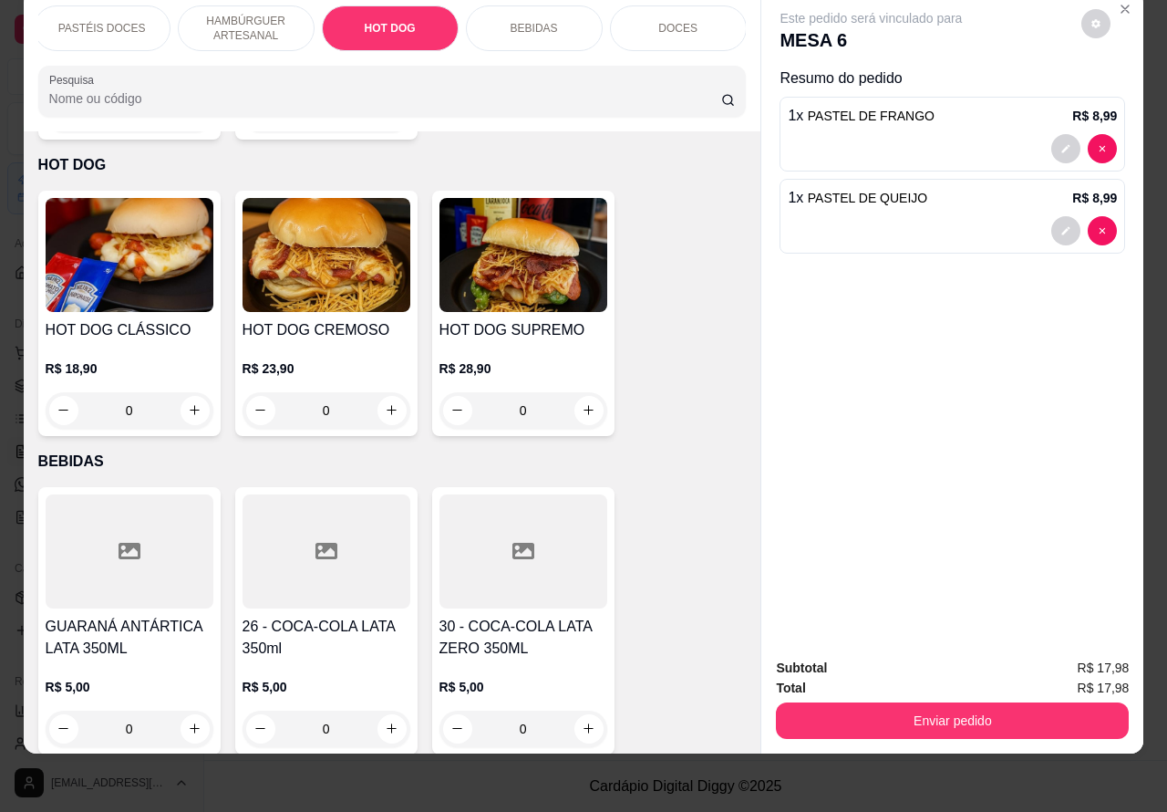
click at [180, 392] on div "0" at bounding box center [130, 410] width 168 height 36
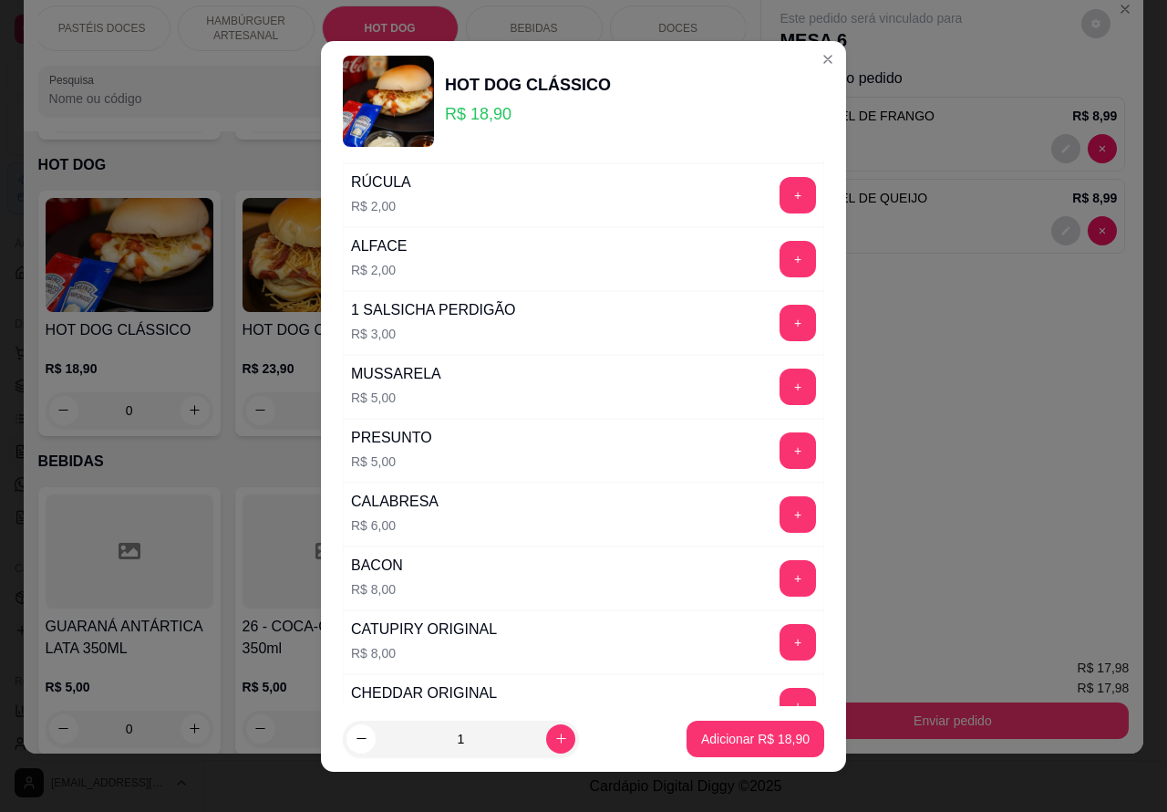
scroll to position [494, 0]
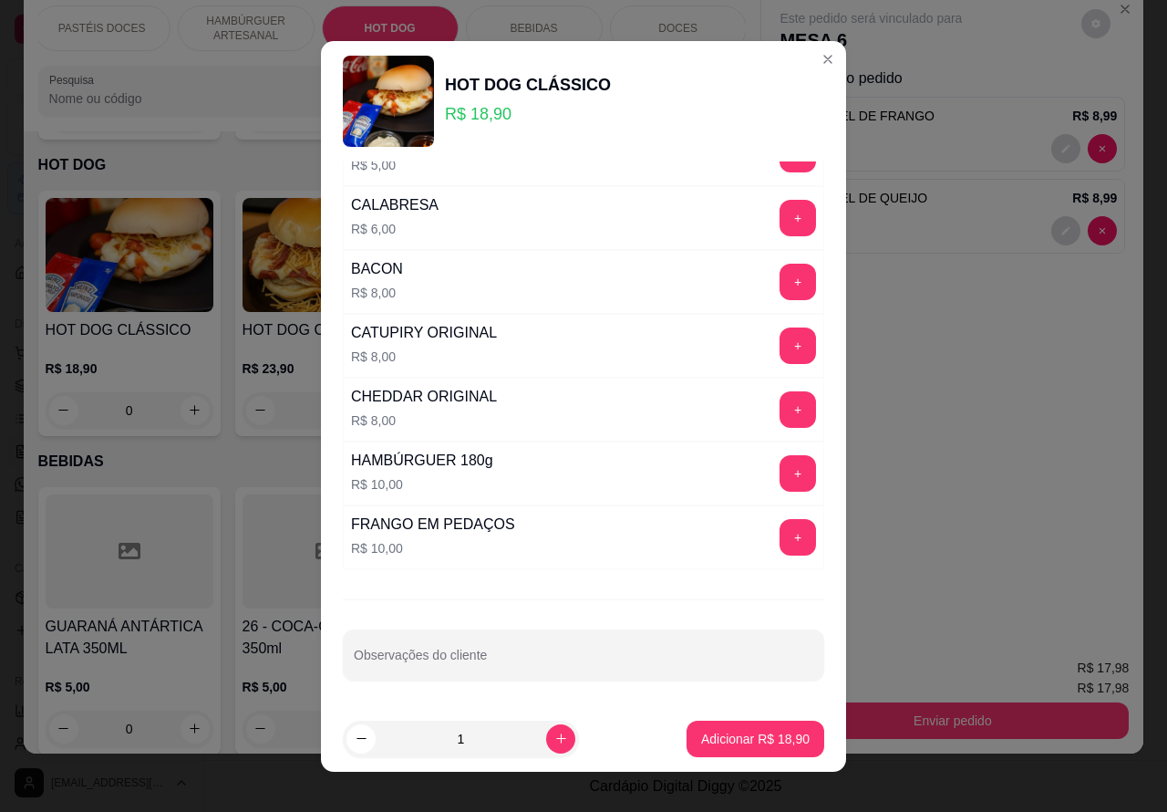
click at [488, 668] on input "Observações do cliente" at bounding box center [584, 662] width 460 height 18
type input """""""SEM MOSTARDAA""""""""
click at [716, 743] on p "Adicionar R$ 18,90" at bounding box center [755, 739] width 109 height 18
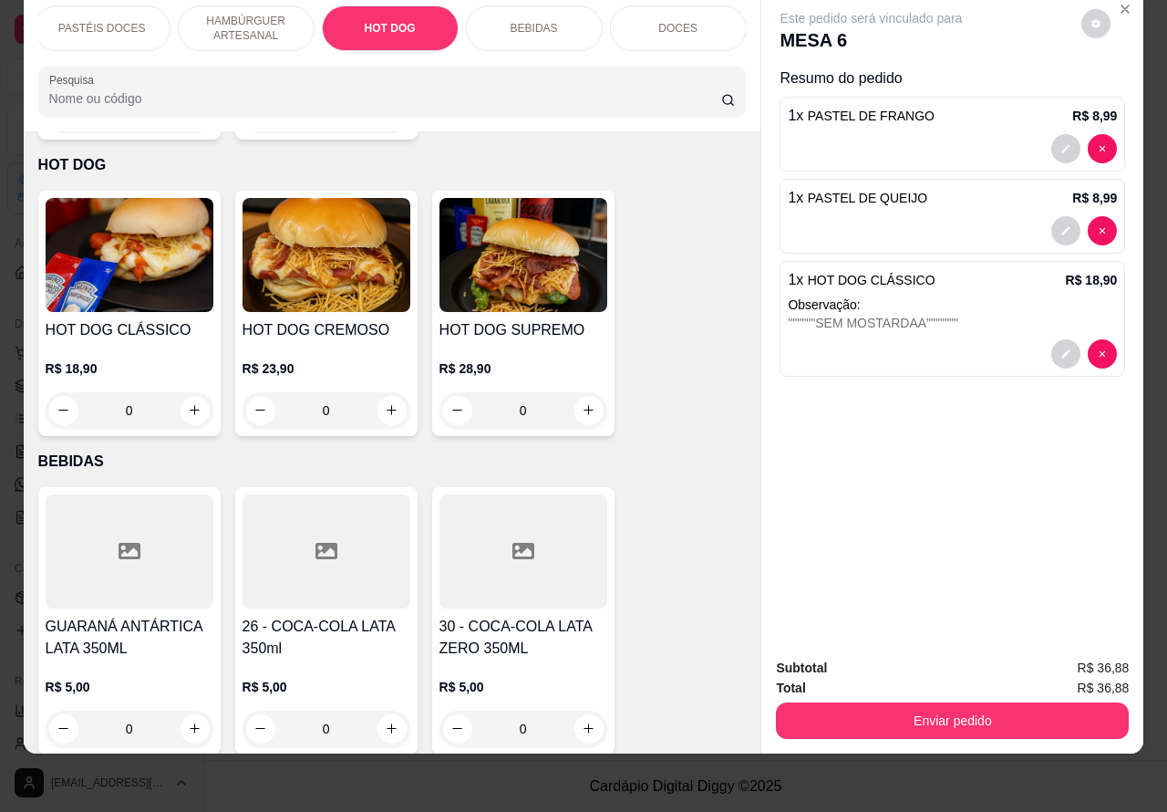
click at [917, 702] on button "Enviar pedido" at bounding box center [952, 720] width 353 height 36
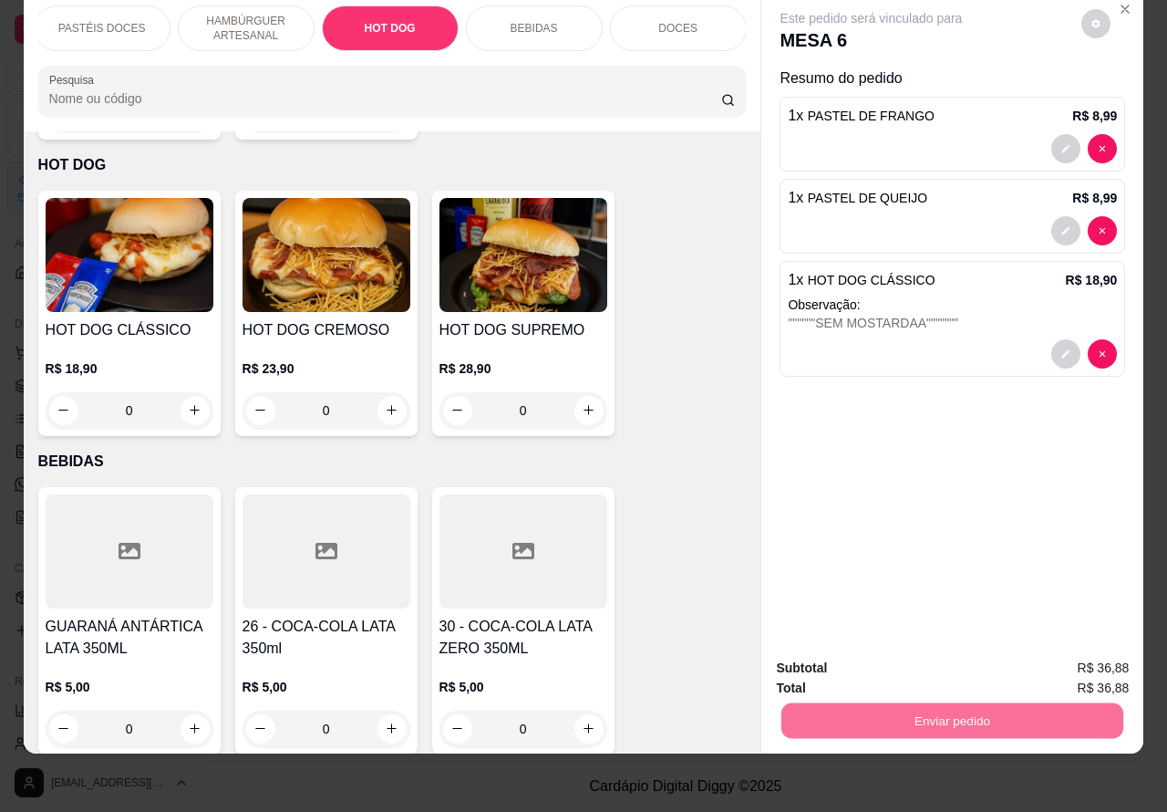
click at [910, 662] on button "Não registrar e enviar pedido" at bounding box center [891, 659] width 184 height 34
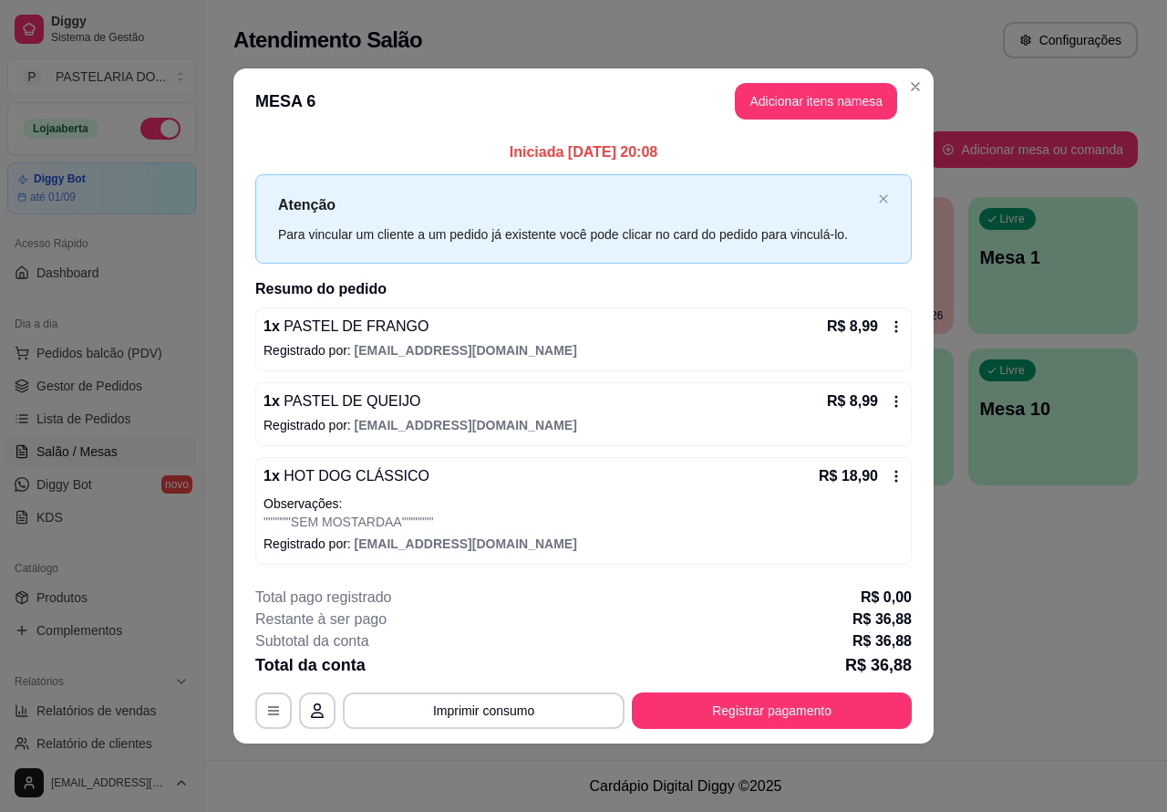
click at [1026, 602] on div "Atendimento Salão Configurações Todos Mesas Comandas Pesquisar Adicionar mesa o…" at bounding box center [685, 380] width 963 height 760
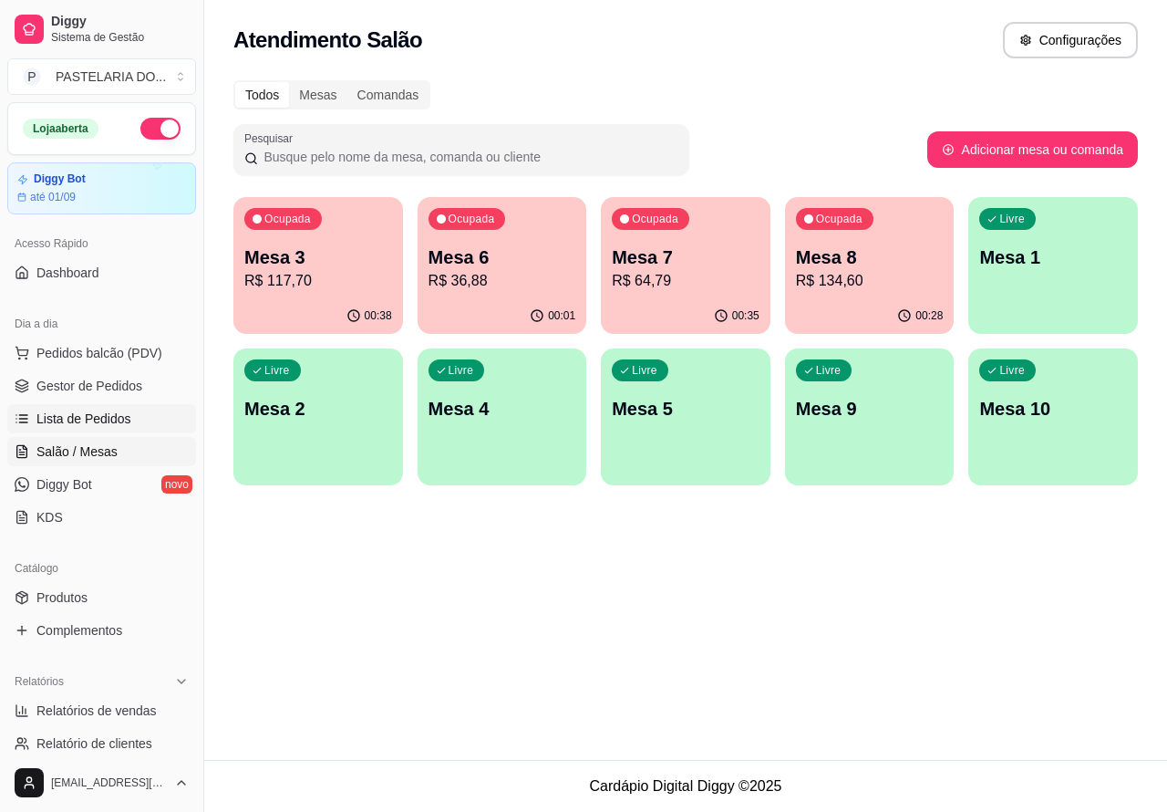
click at [107, 411] on span "Lista de Pedidos" at bounding box center [83, 419] width 95 height 18
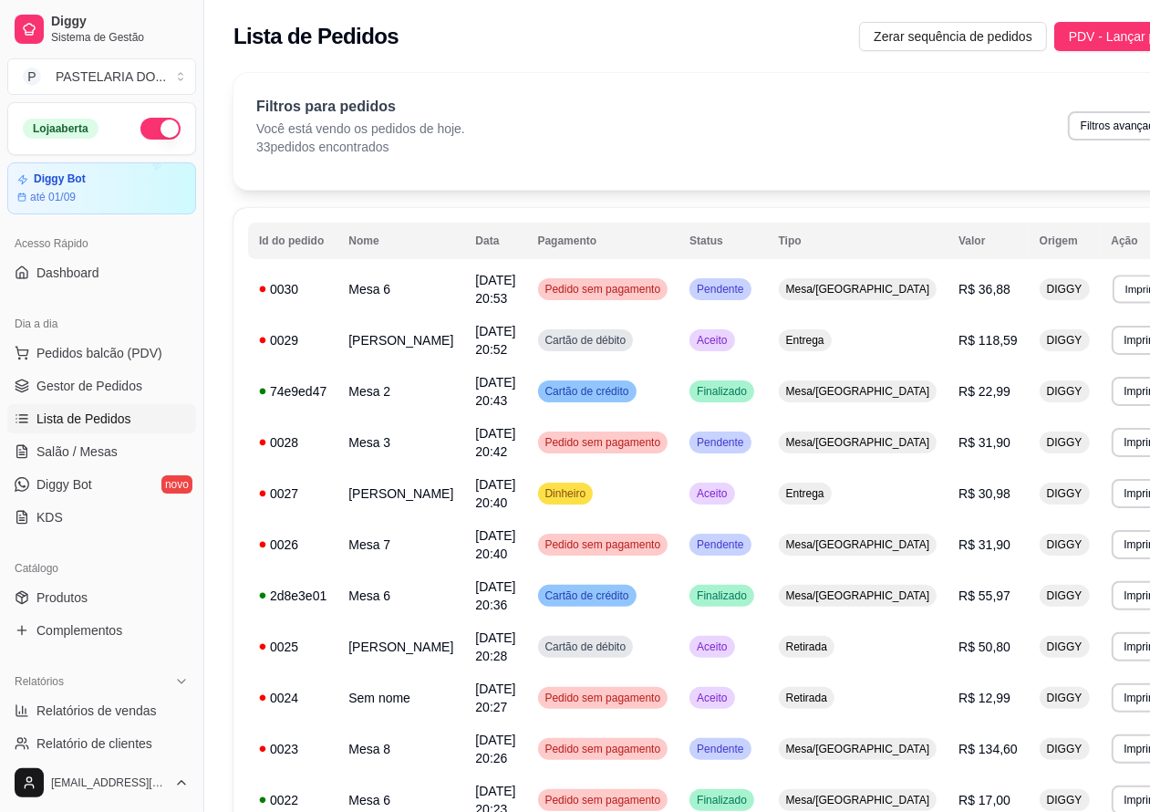
click at [1113, 297] on button "Imprimir" at bounding box center [1144, 289] width 63 height 28
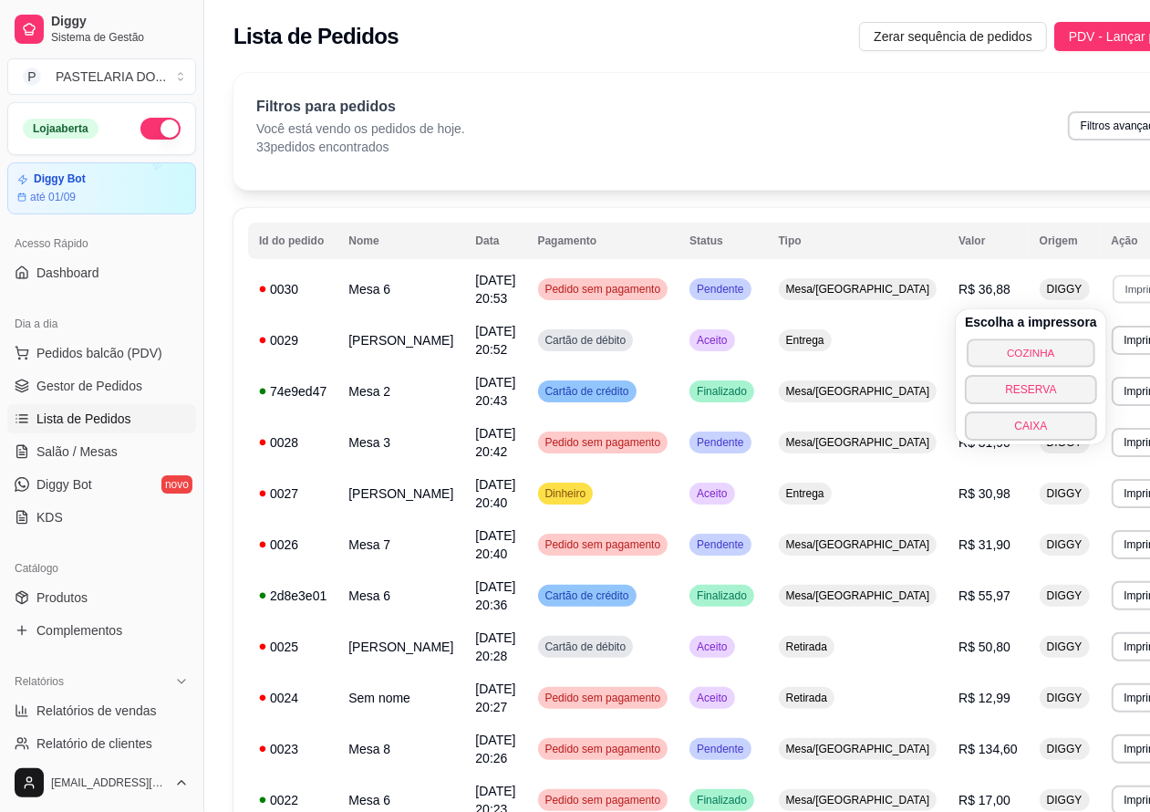
click at [1011, 357] on button "COZINHA" at bounding box center [1031, 352] width 128 height 28
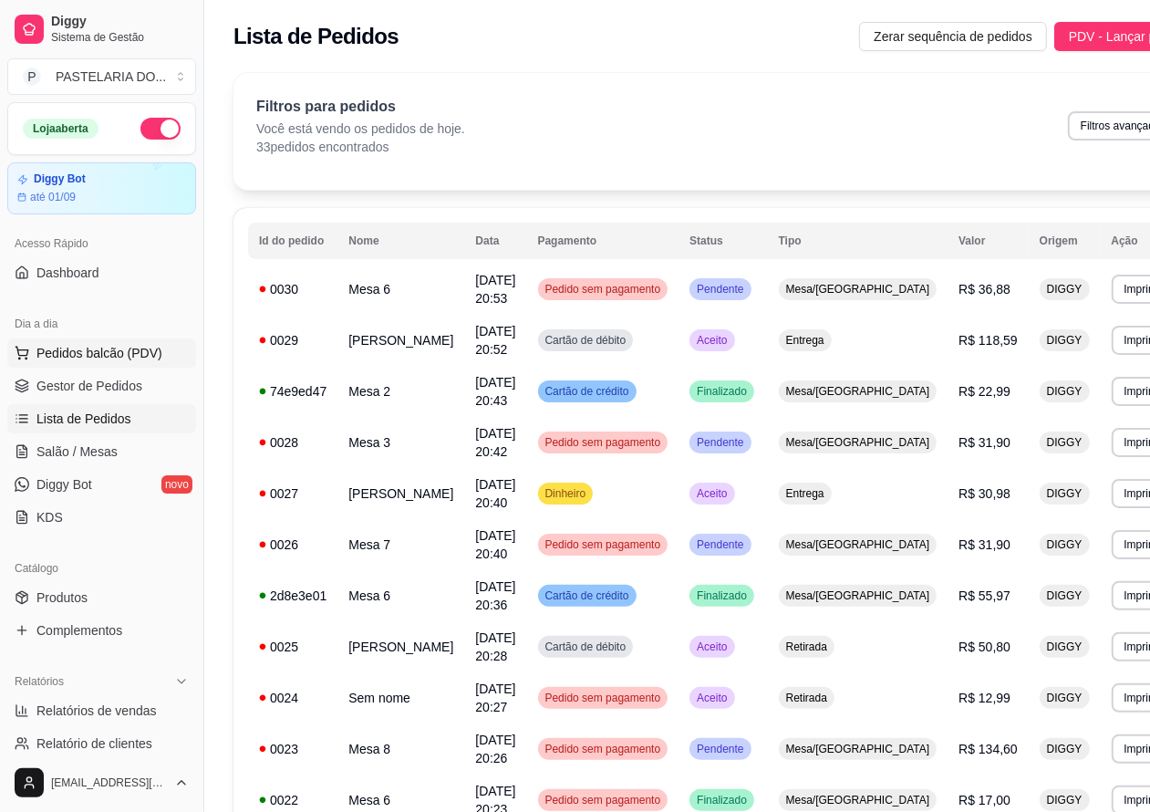
click at [157, 348] on button "Pedidos balcão (PDV)" at bounding box center [101, 352] width 189 height 29
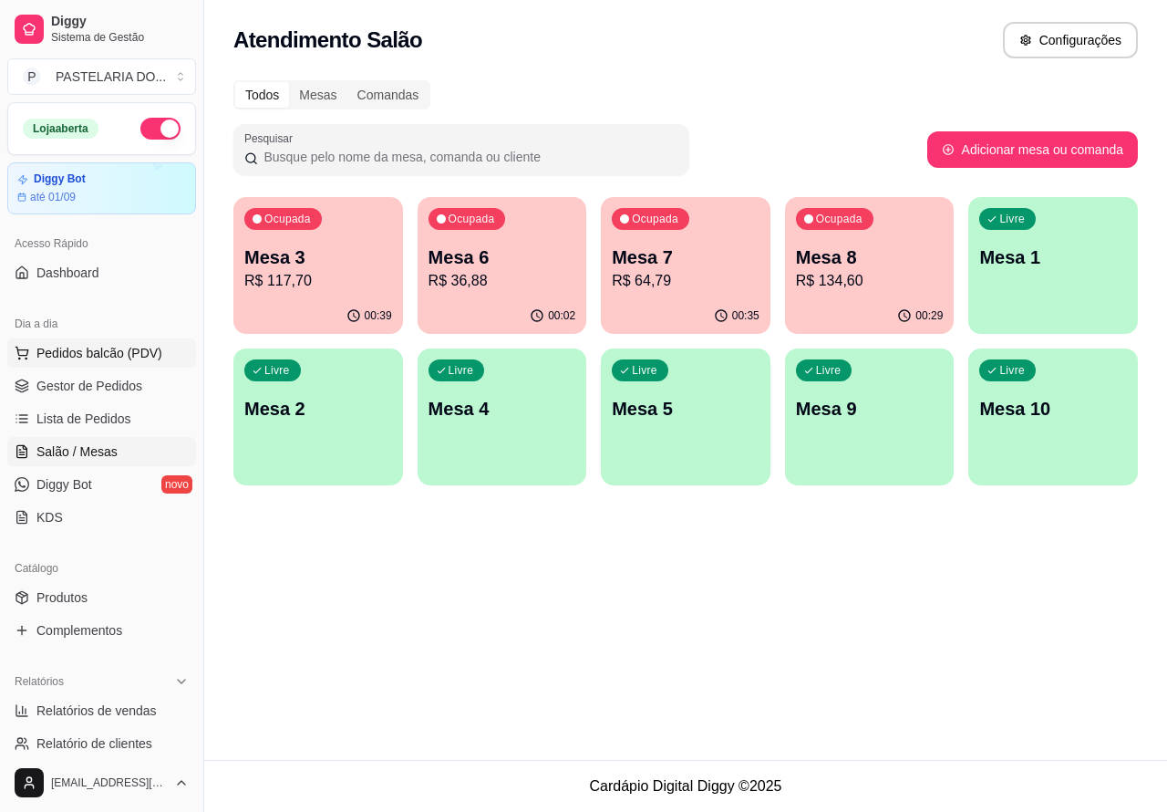
click at [134, 351] on span "Pedidos balcão (PDV)" at bounding box center [99, 353] width 126 height 18
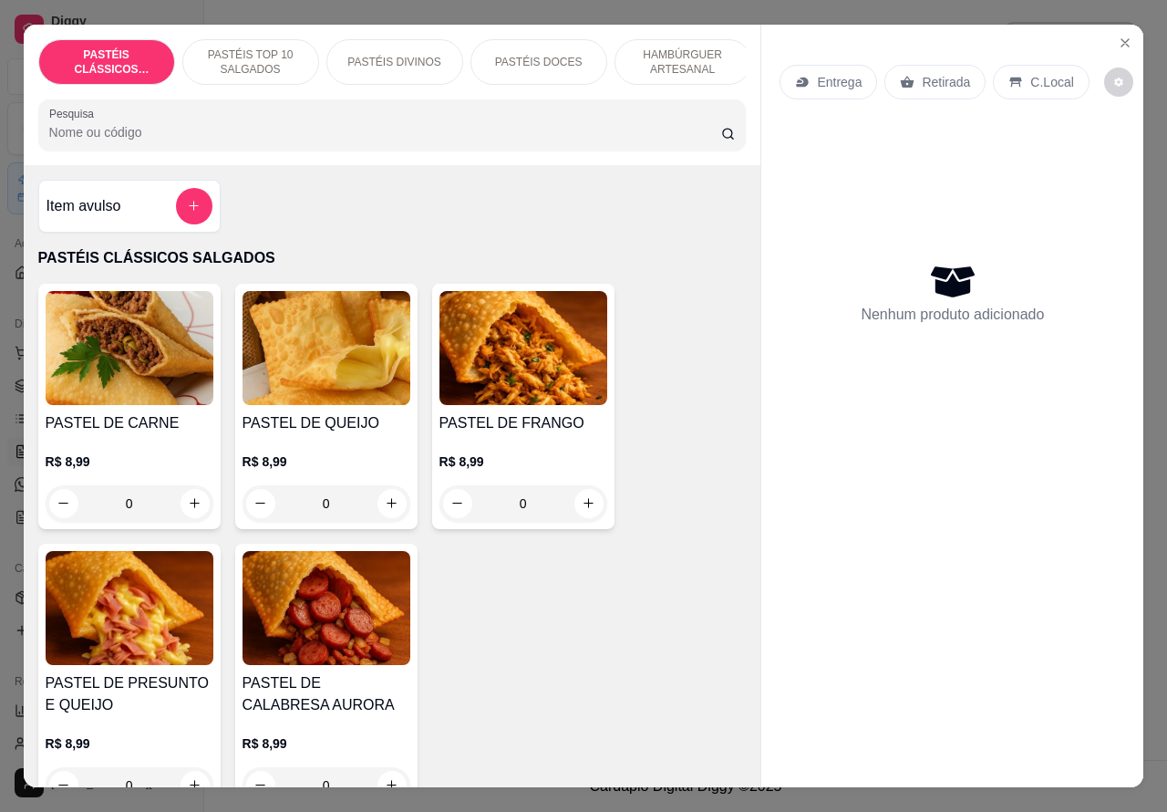
click at [690, 62] on p "HAMBÚRGUER ARTESANAL" at bounding box center [683, 61] width 106 height 29
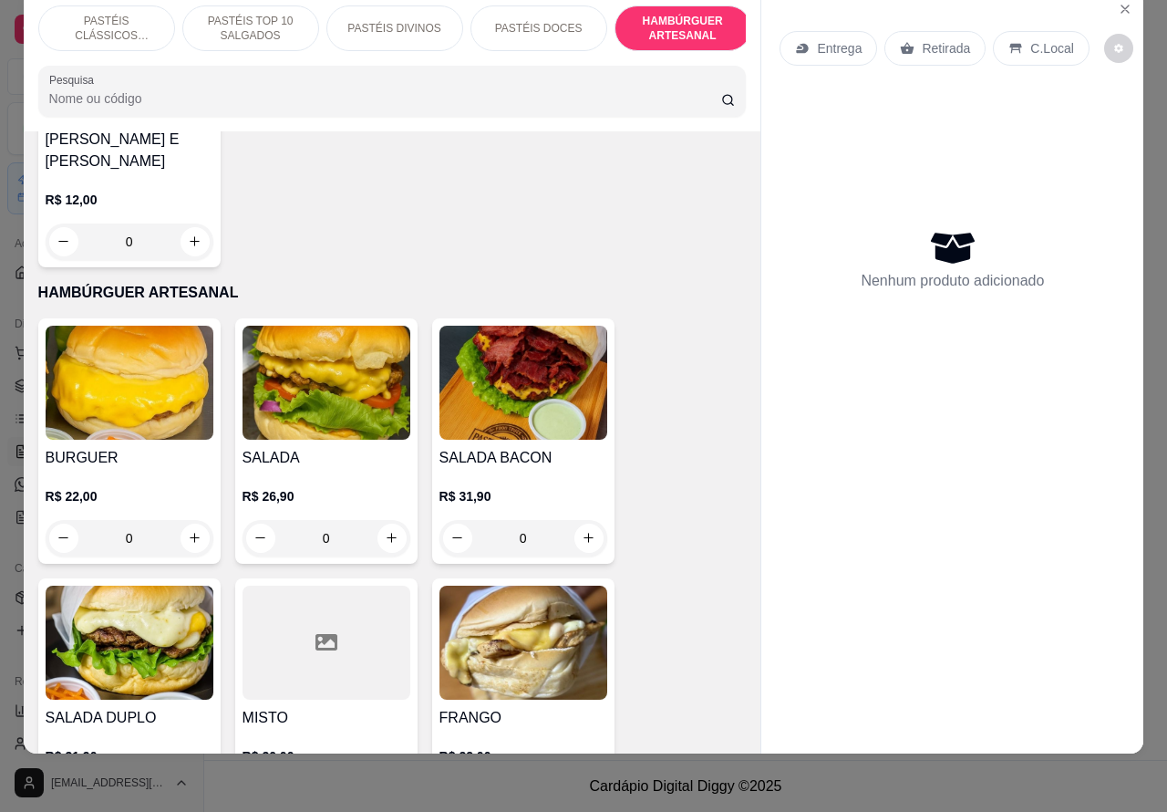
scroll to position [4033, 0]
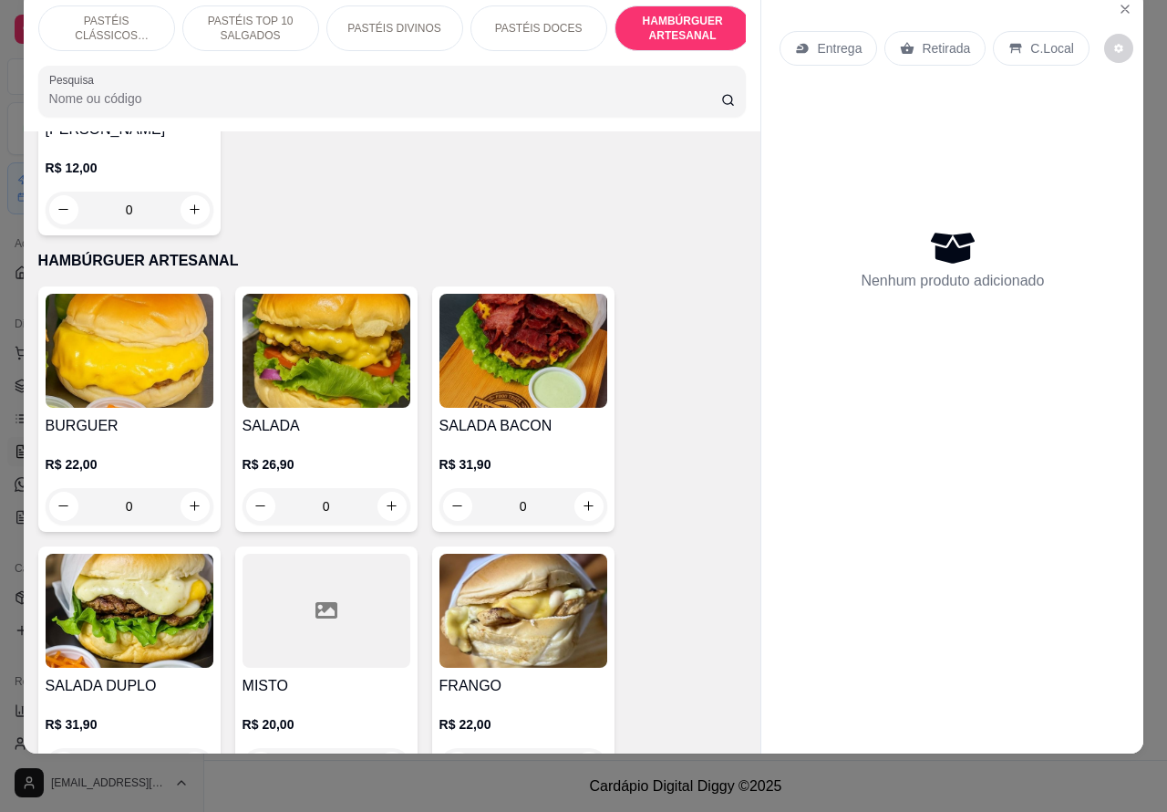
click at [564, 21] on p "PASTÉIS DOCES" at bounding box center [539, 28] width 88 height 15
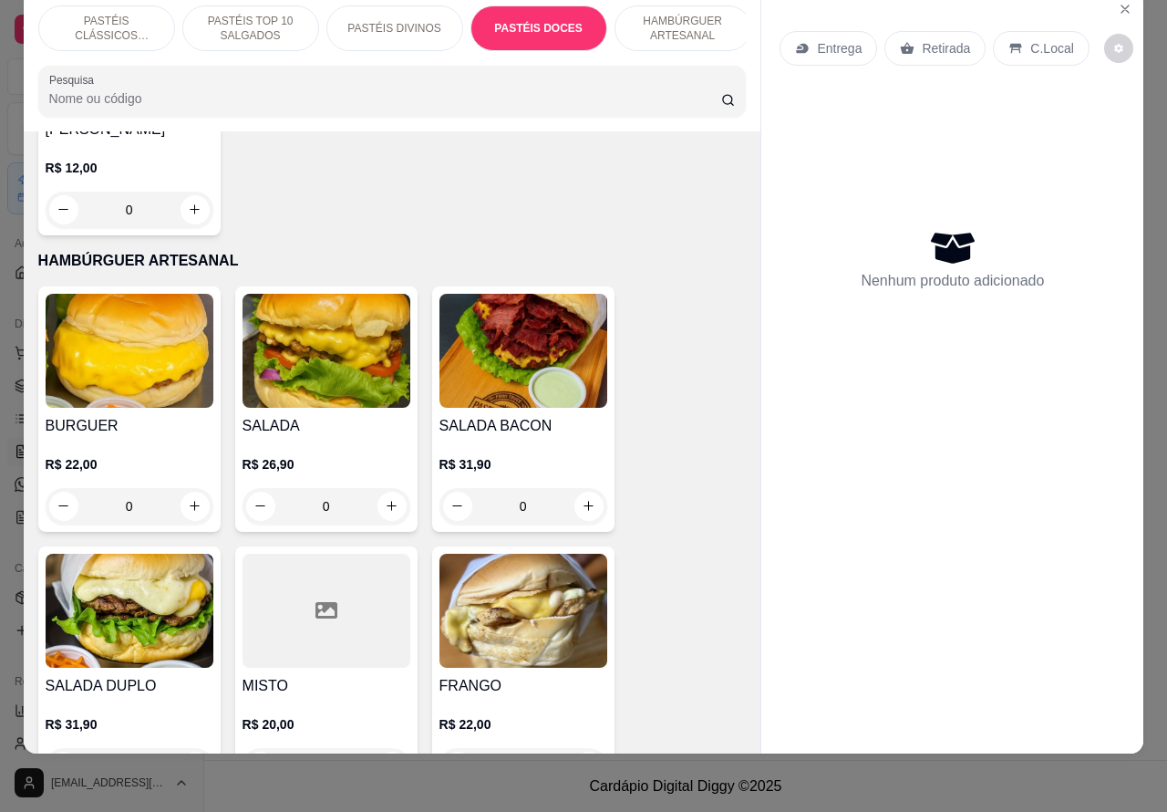
scroll to position [3270, 0]
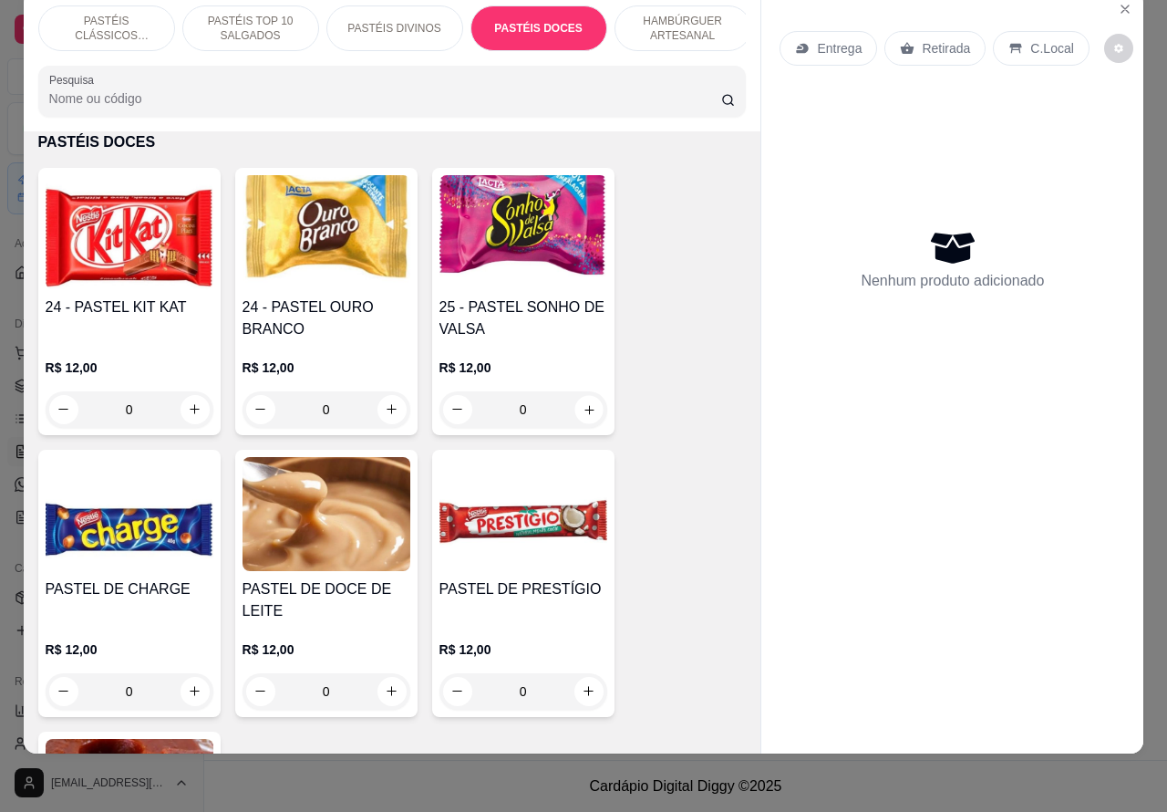
click at [582, 416] on icon "increase-product-quantity" at bounding box center [589, 409] width 14 height 14
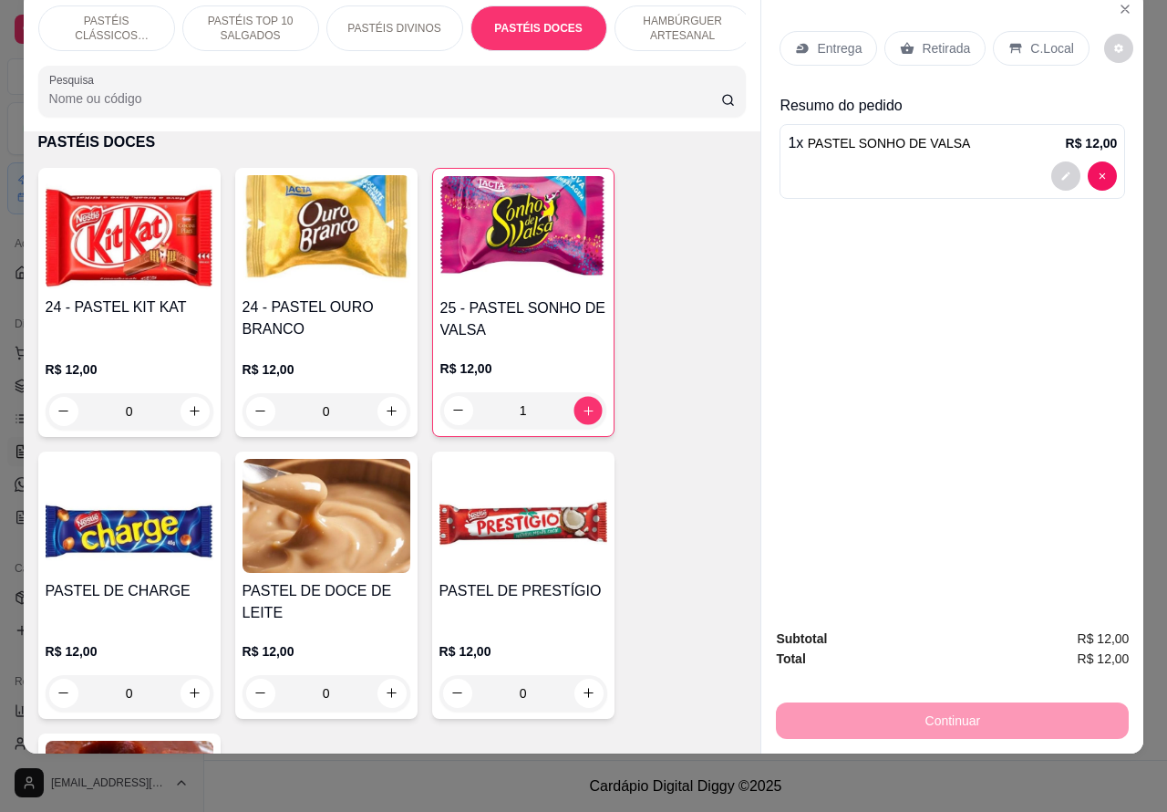
click at [581, 411] on icon "increase-product-quantity" at bounding box center [588, 410] width 14 height 14
type input "2"
click at [871, 166] on div at bounding box center [952, 175] width 329 height 29
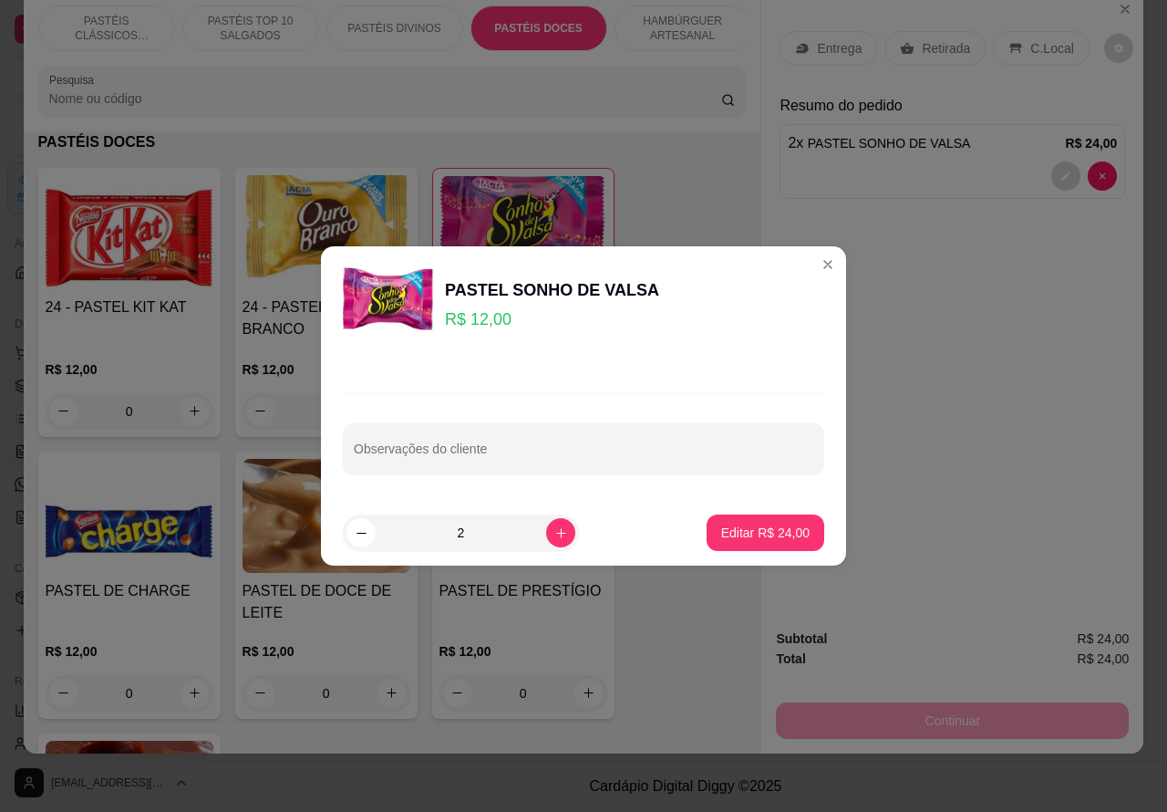
click at [422, 494] on div "Observações do cliente" at bounding box center [583, 433] width 525 height 133
click at [454, 452] on div "Observações do cliente" at bounding box center [584, 448] width 482 height 51
type input "d"
type input "DIEGO"
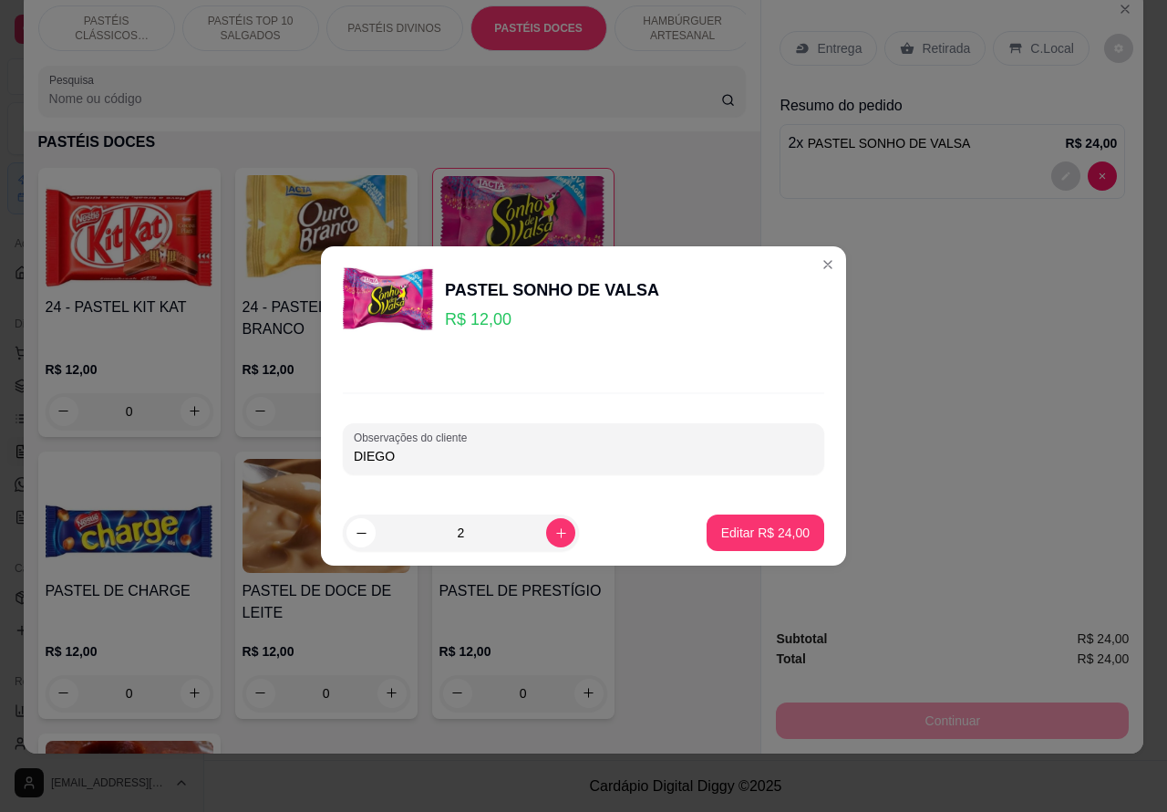
click at [752, 527] on p "Editar R$ 24,00" at bounding box center [765, 533] width 88 height 18
type input "0"
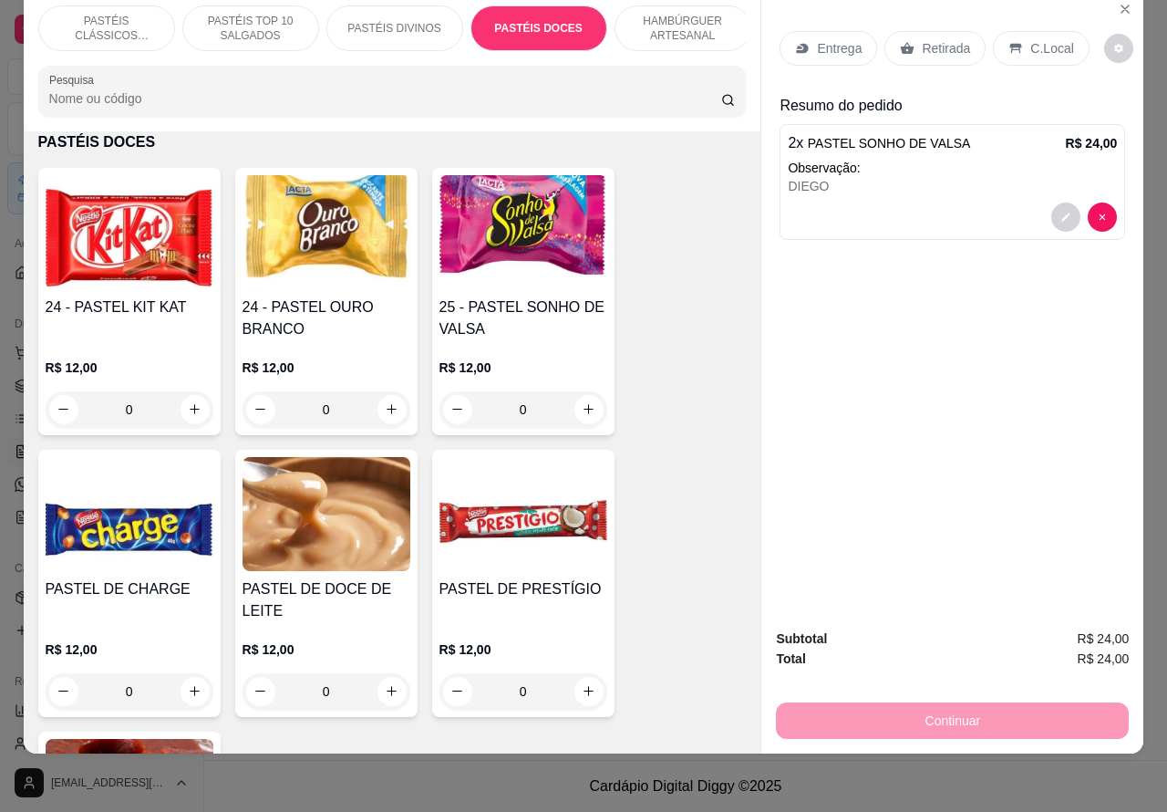
click at [923, 44] on div "Retirada" at bounding box center [935, 48] width 101 height 35
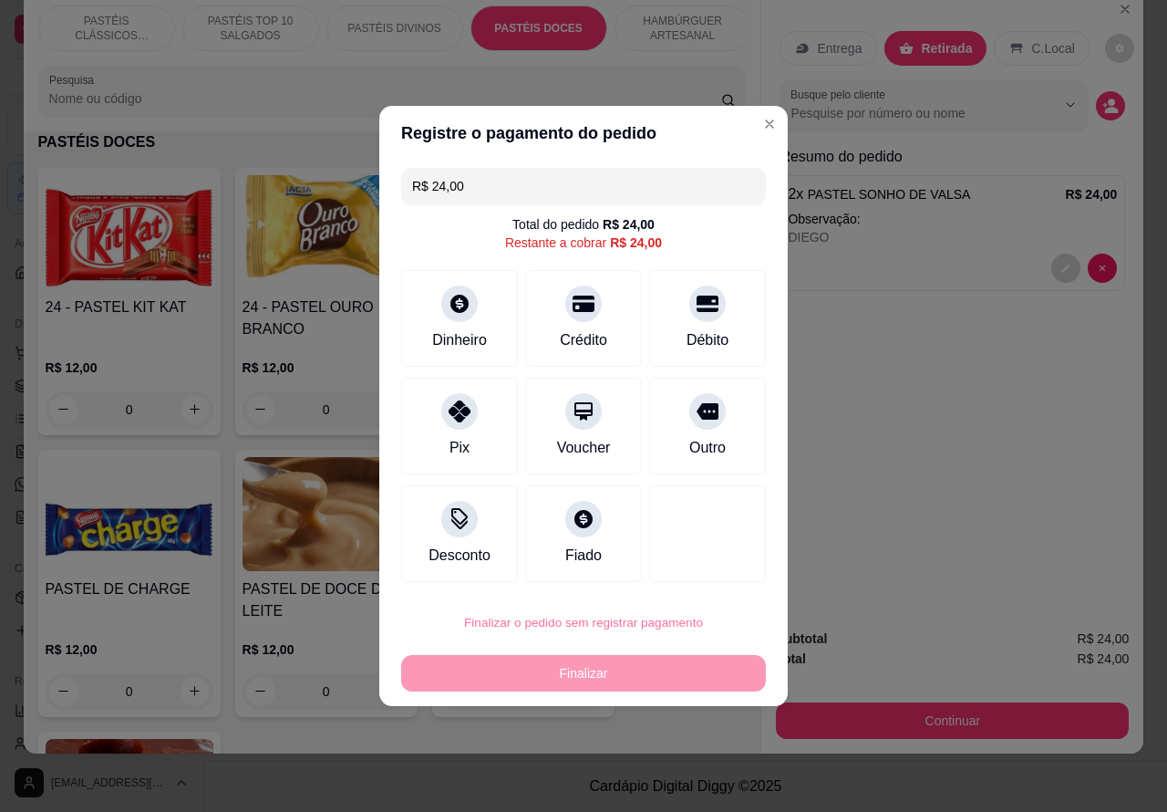
click at [717, 565] on button "Confirmar" at bounding box center [691, 570] width 65 height 27
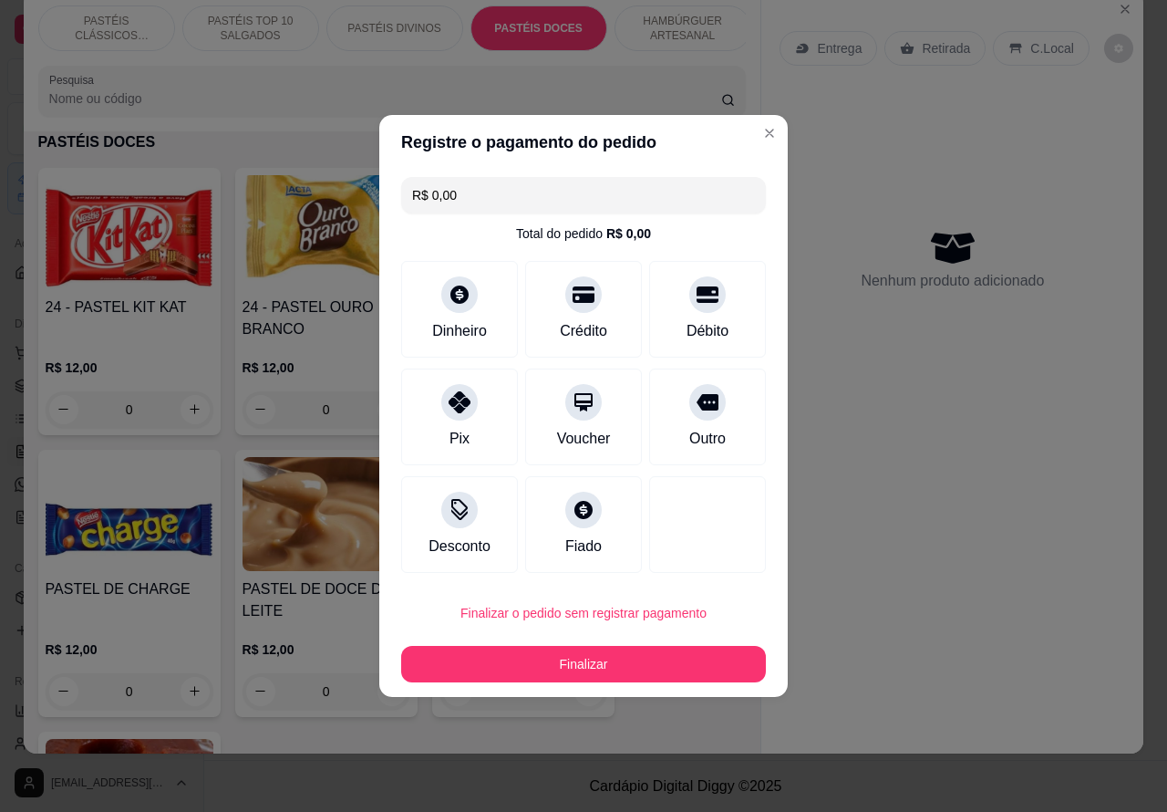
type input "R$ 0,00"
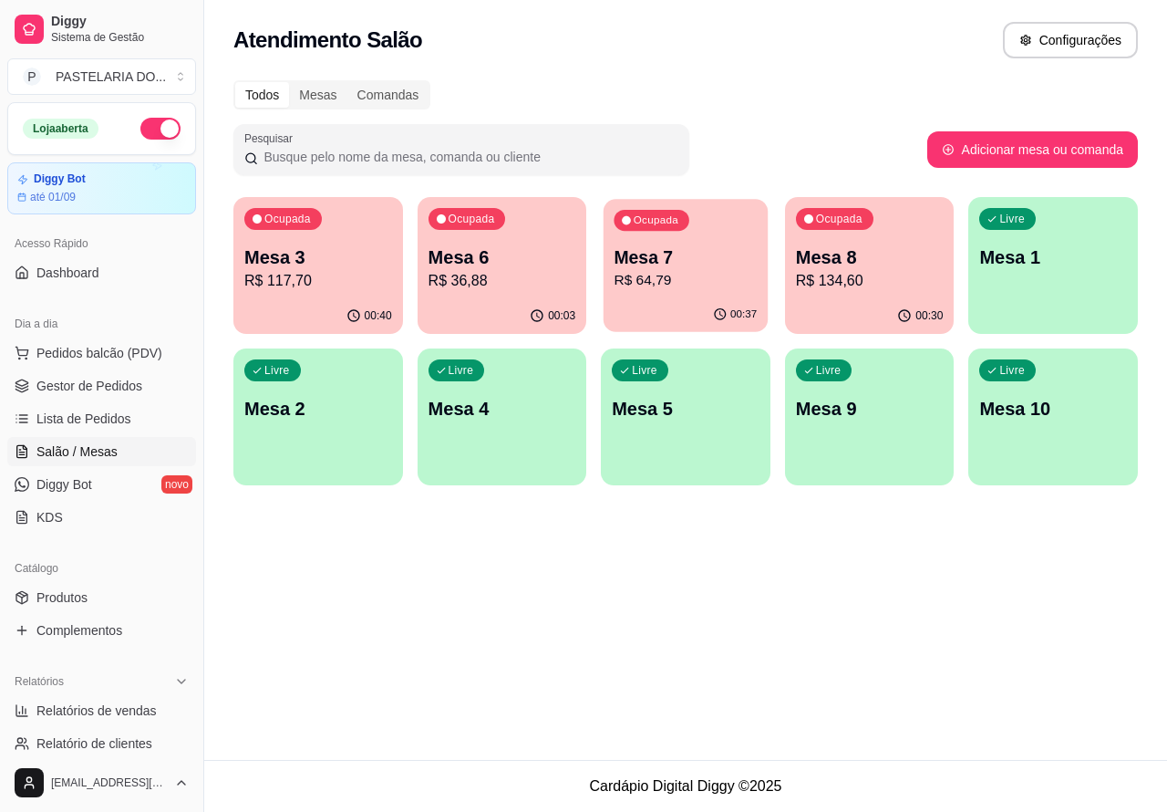
click at [672, 281] on p "R$ 64,79" at bounding box center [686, 280] width 143 height 21
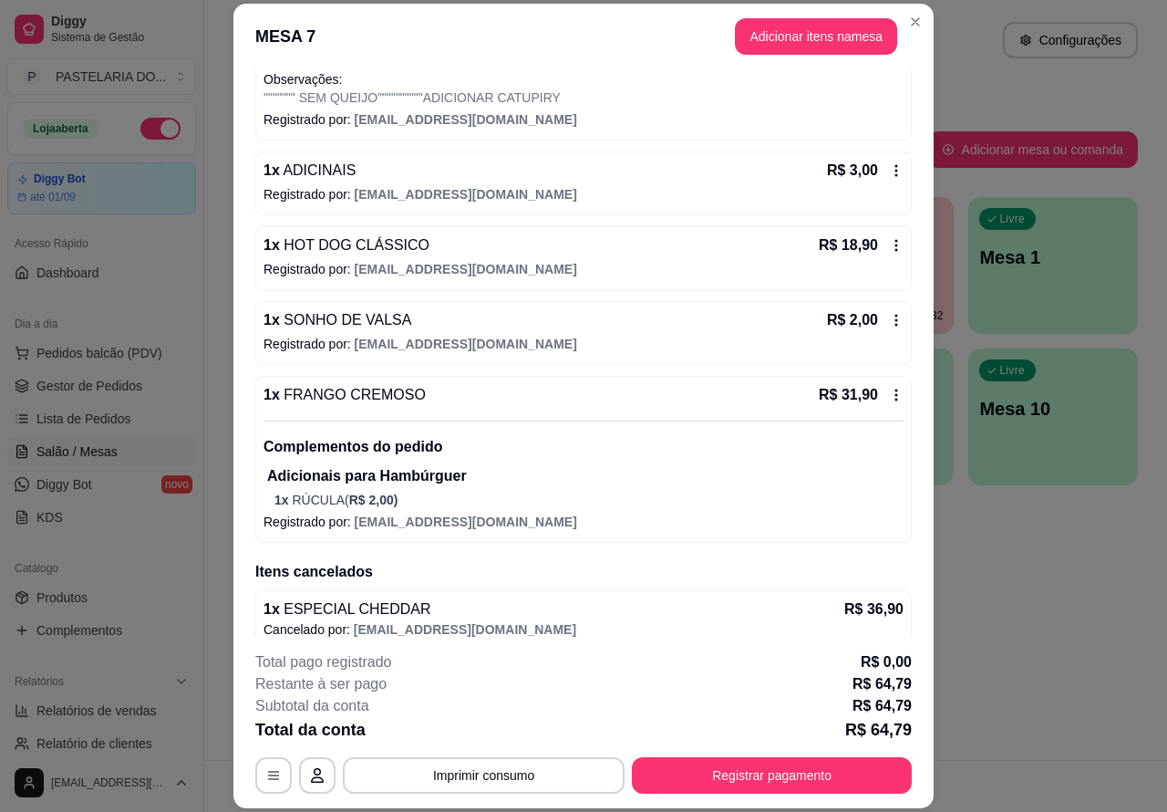
scroll to position [229, 0]
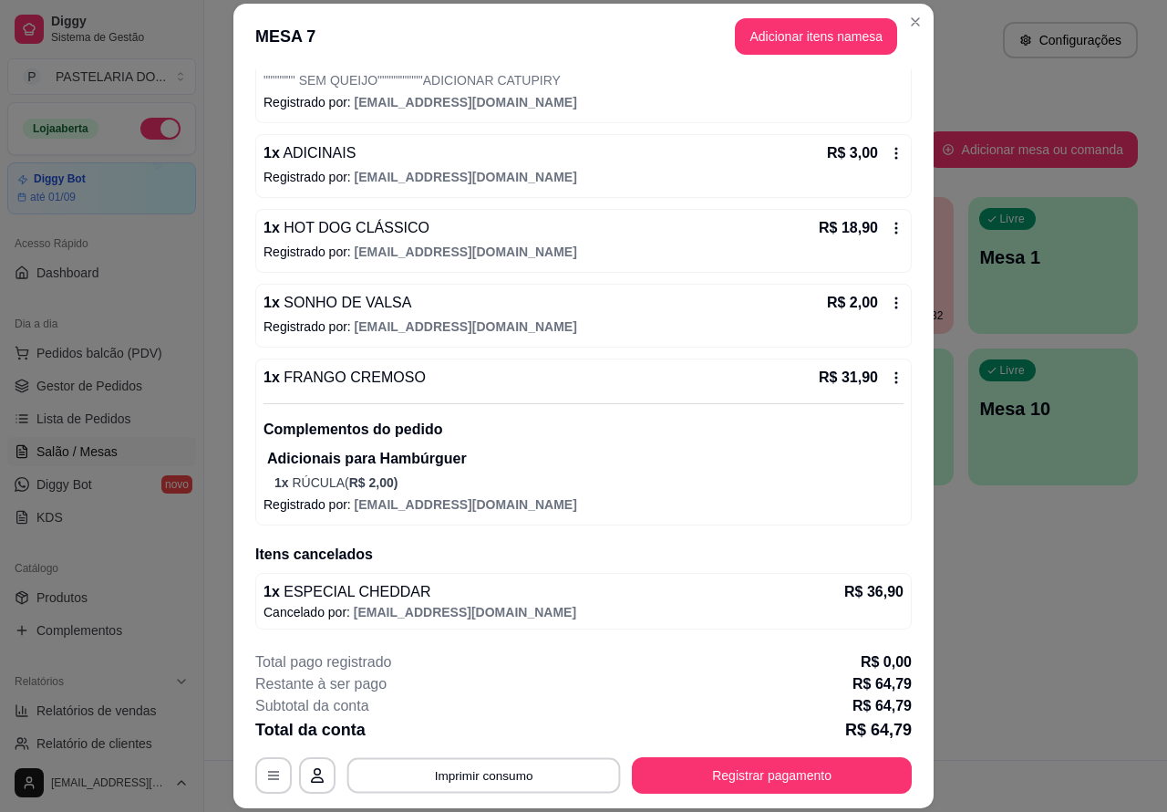
click at [526, 767] on button "Imprimir consumo" at bounding box center [485, 775] width 274 height 36
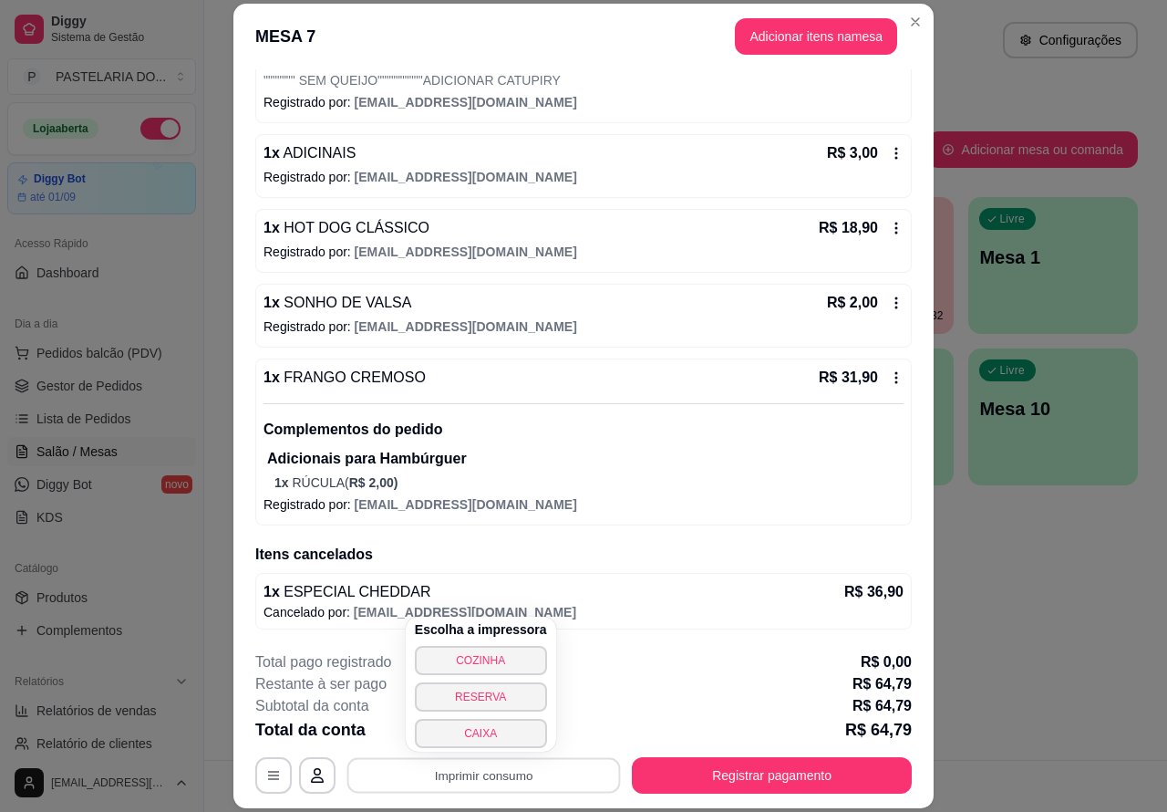
click at [518, 731] on button "CAIXA" at bounding box center [481, 733] width 132 height 29
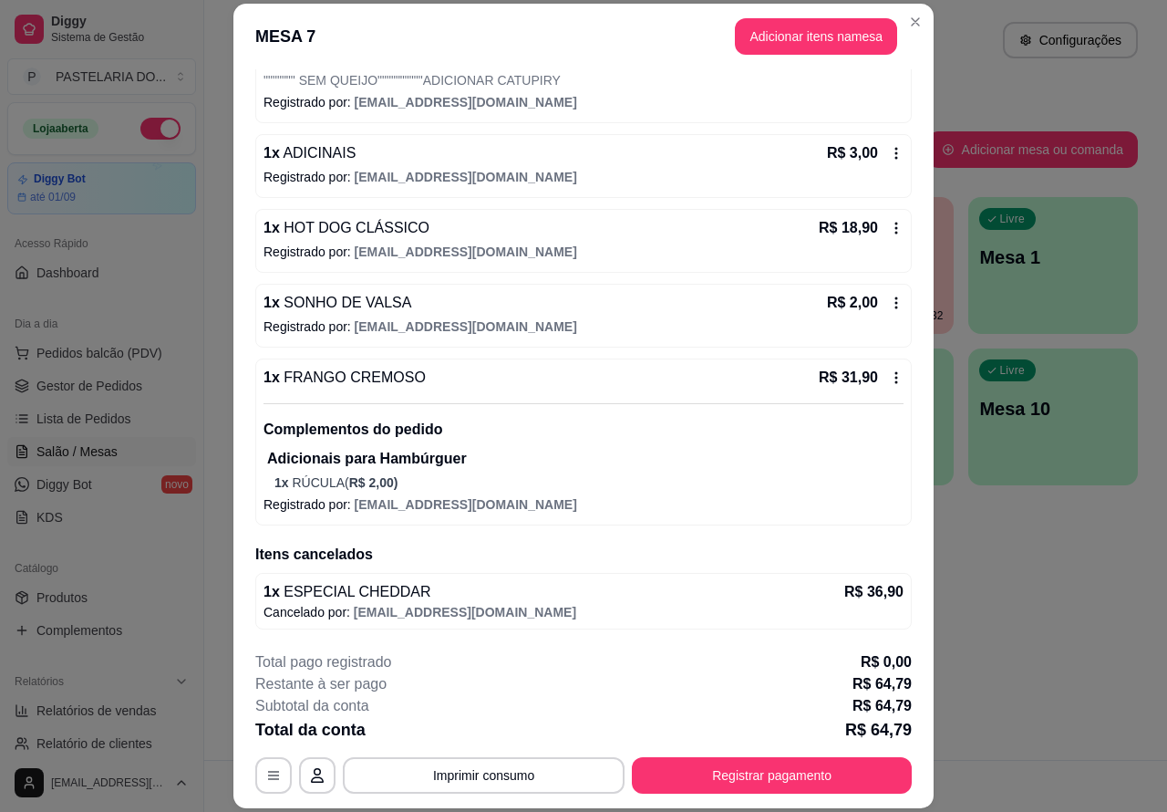
click at [129, 349] on span "Pedidos balcão (PDV)" at bounding box center [99, 353] width 126 height 18
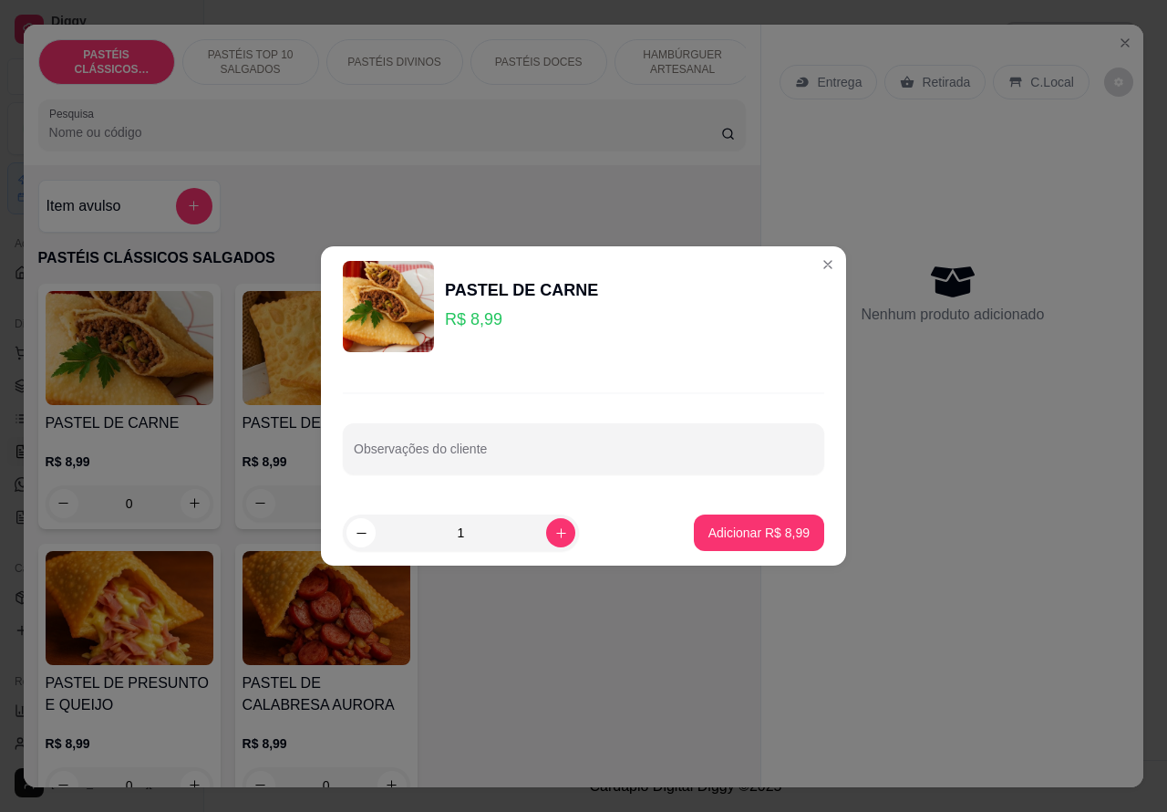
click at [810, 265] on div "Nenhum produto adicionado" at bounding box center [953, 293] width 346 height 358
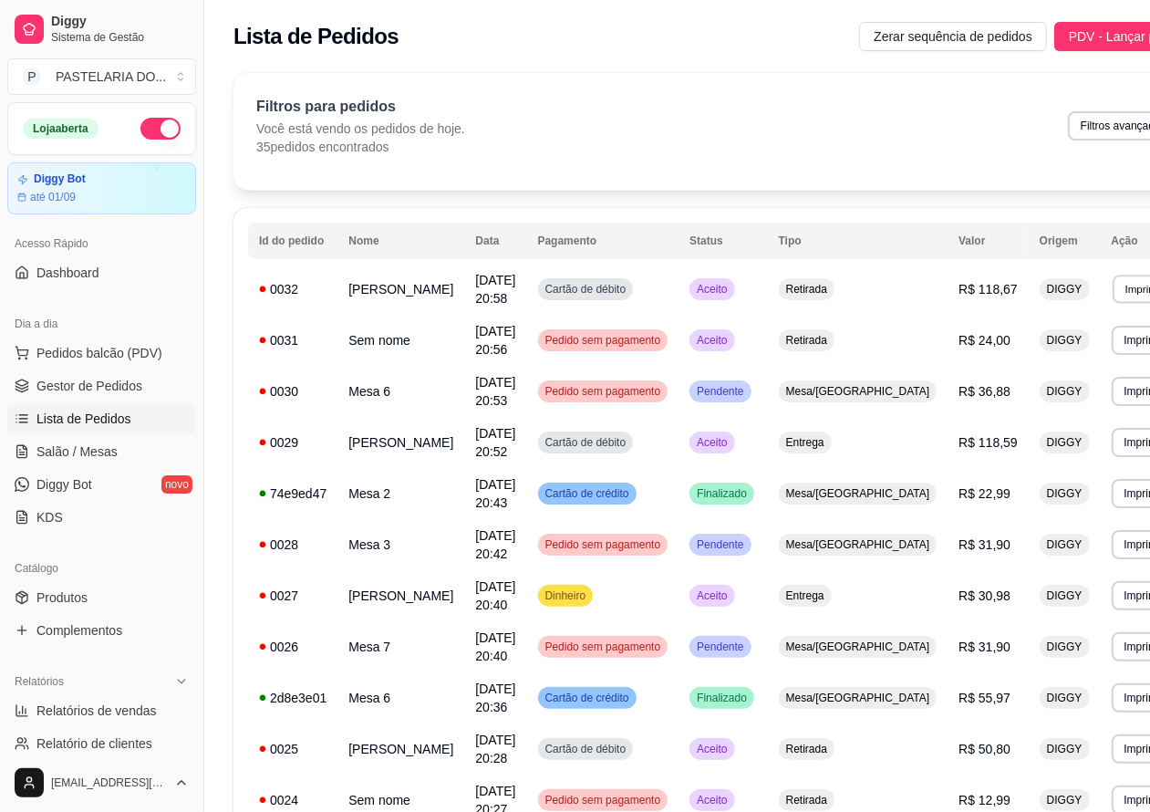
click at [1113, 303] on button "Imprimir" at bounding box center [1144, 289] width 63 height 28
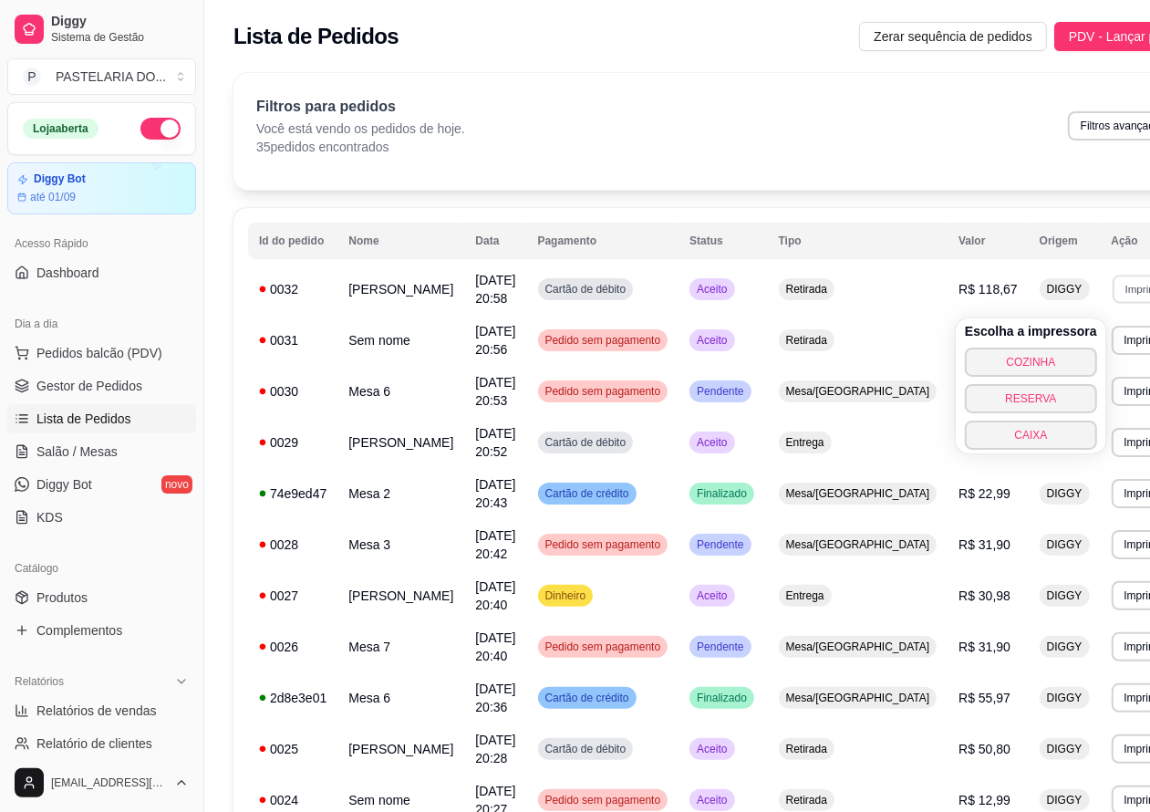
click at [1035, 361] on button "COZINHA" at bounding box center [1031, 362] width 132 height 29
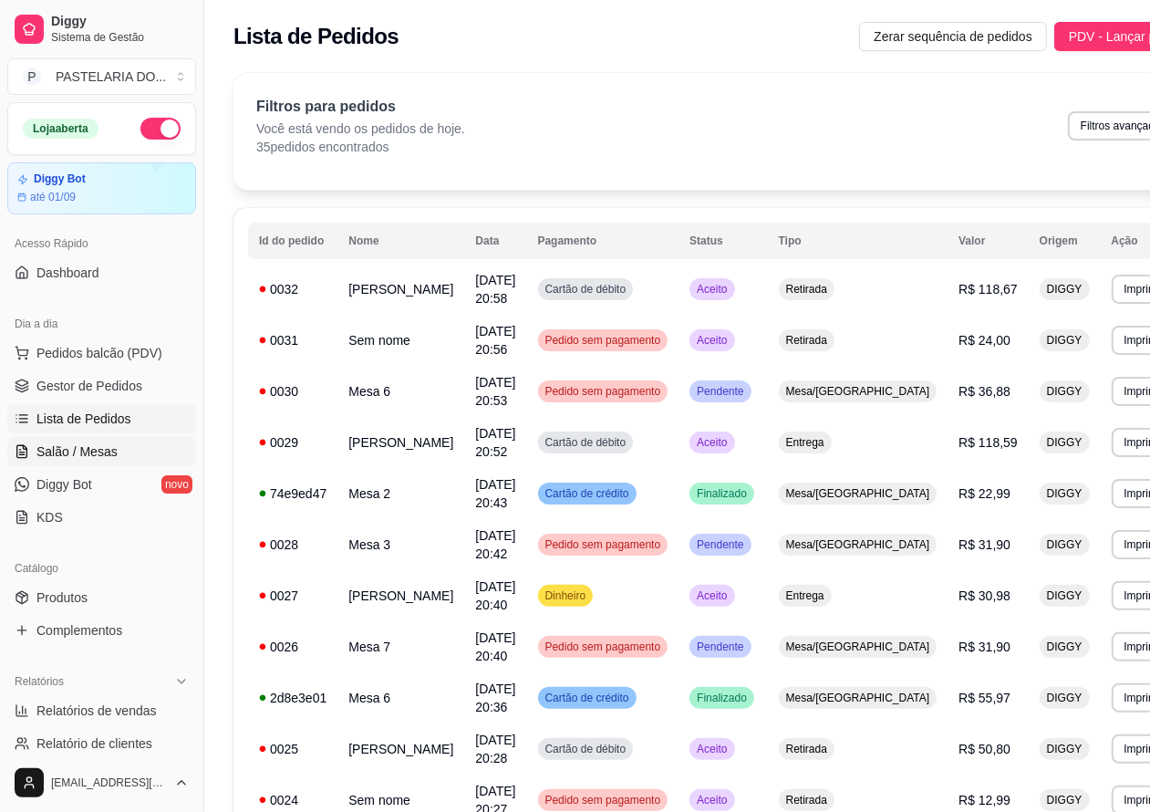
click at [115, 445] on link "Salão / Mesas" at bounding box center [101, 451] width 189 height 29
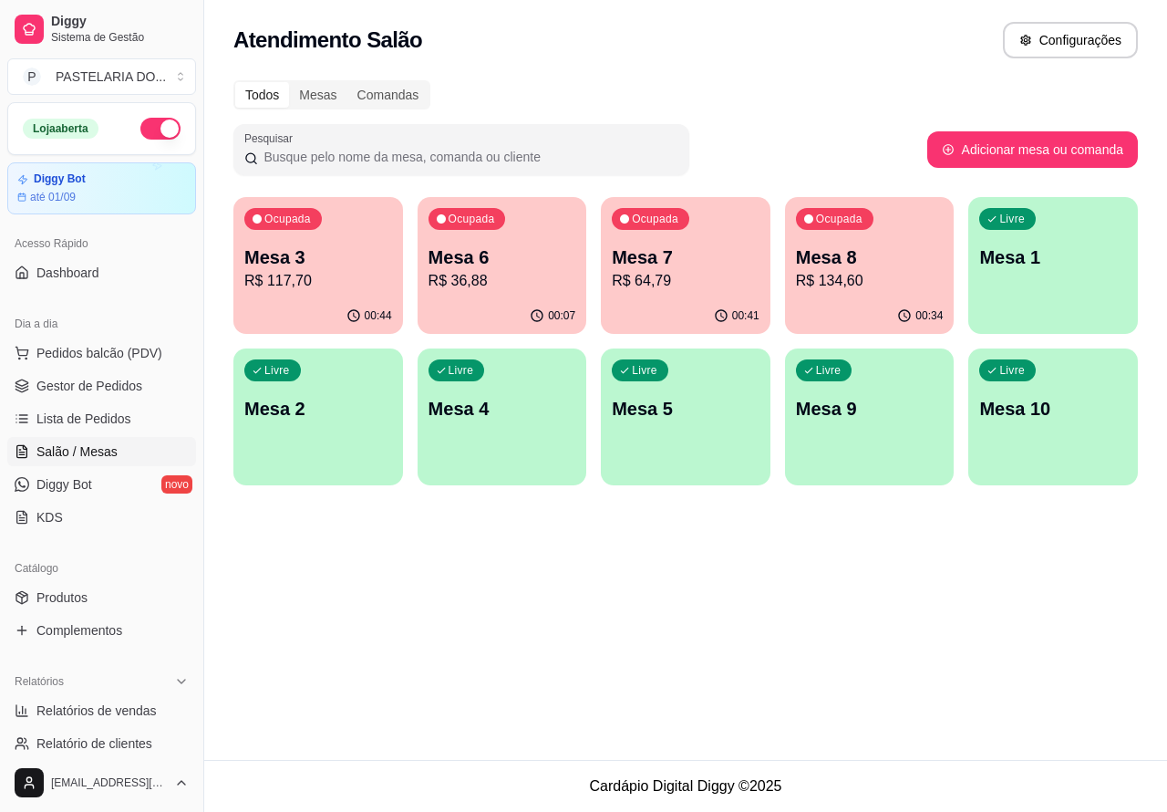
click at [358, 275] on p "R$ 117,70" at bounding box center [318, 281] width 148 height 22
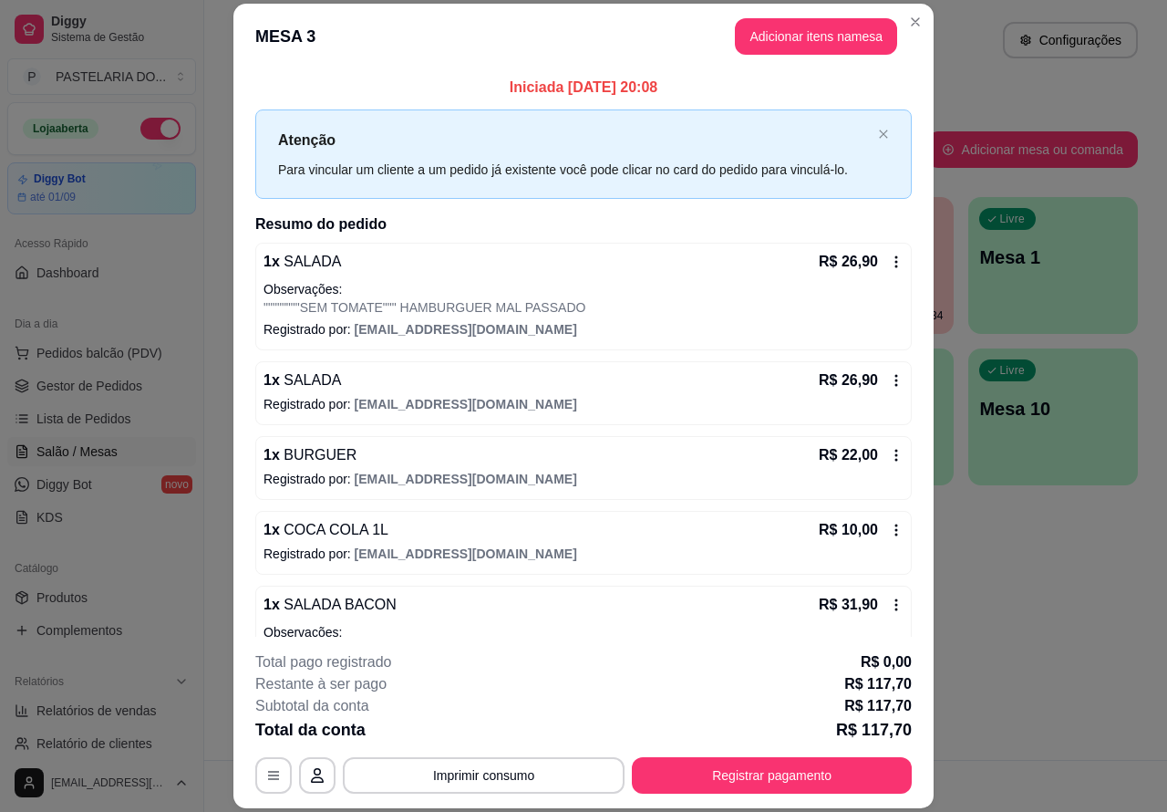
scroll to position [66, 0]
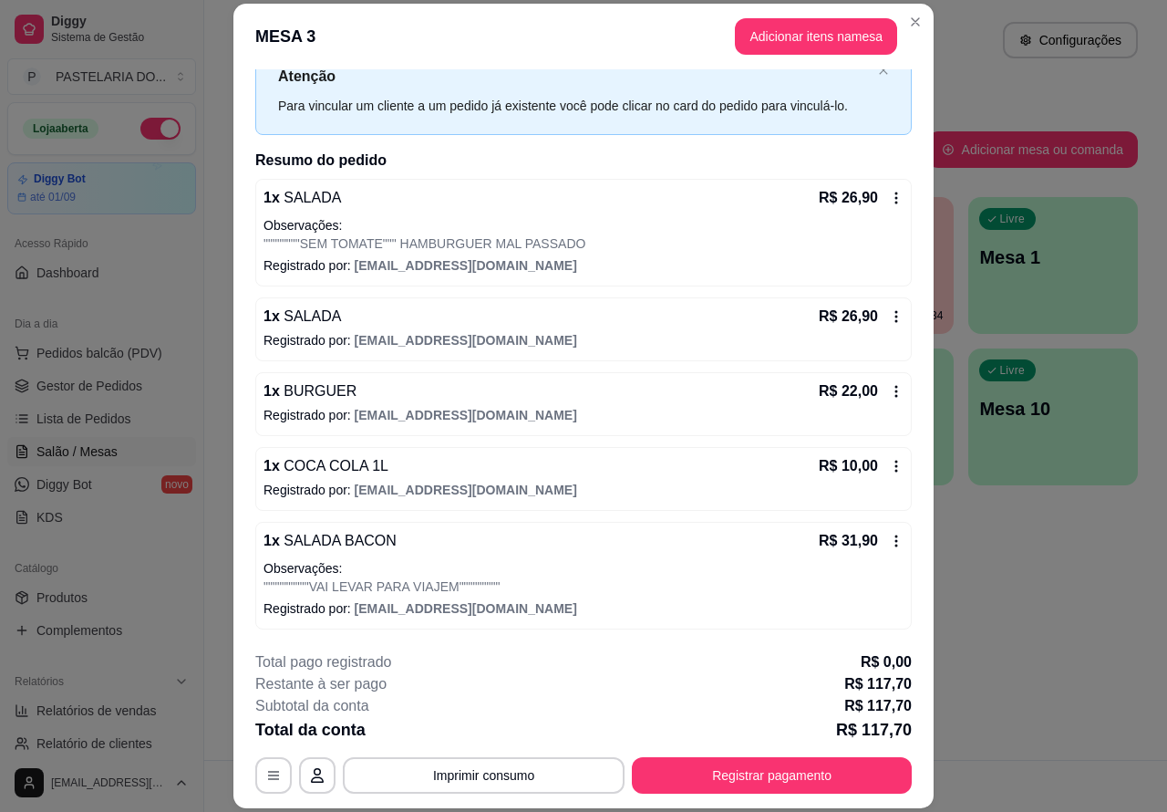
click at [526, 777] on button "Imprimir consumo" at bounding box center [484, 775] width 282 height 36
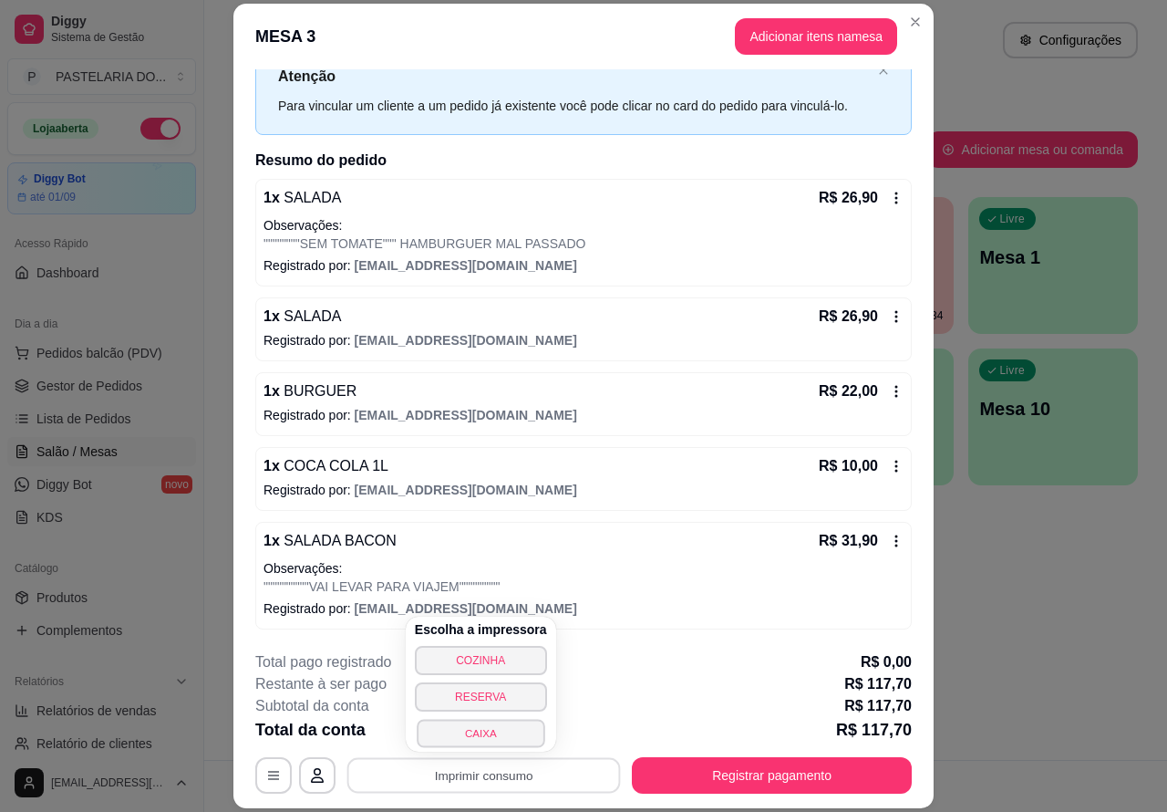
click at [493, 731] on button "CAIXA" at bounding box center [481, 733] width 128 height 28
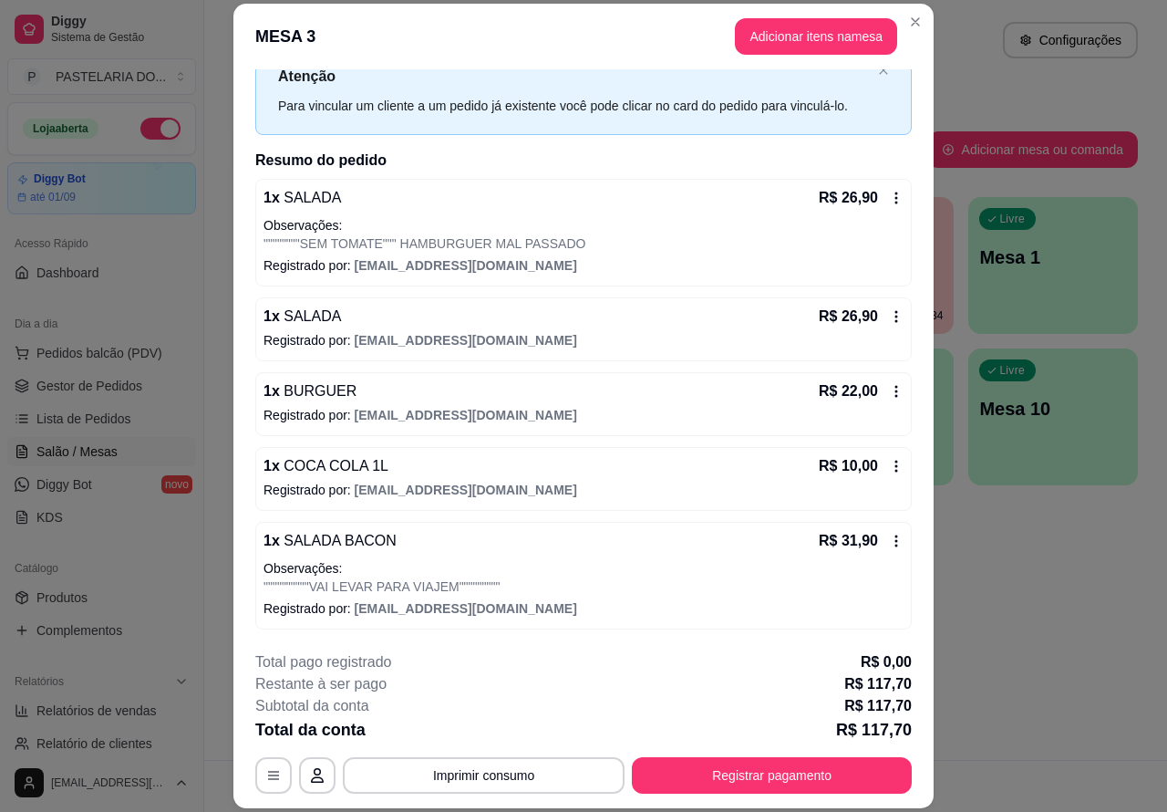
click at [106, 421] on span "Lista de Pedidos" at bounding box center [83, 419] width 95 height 18
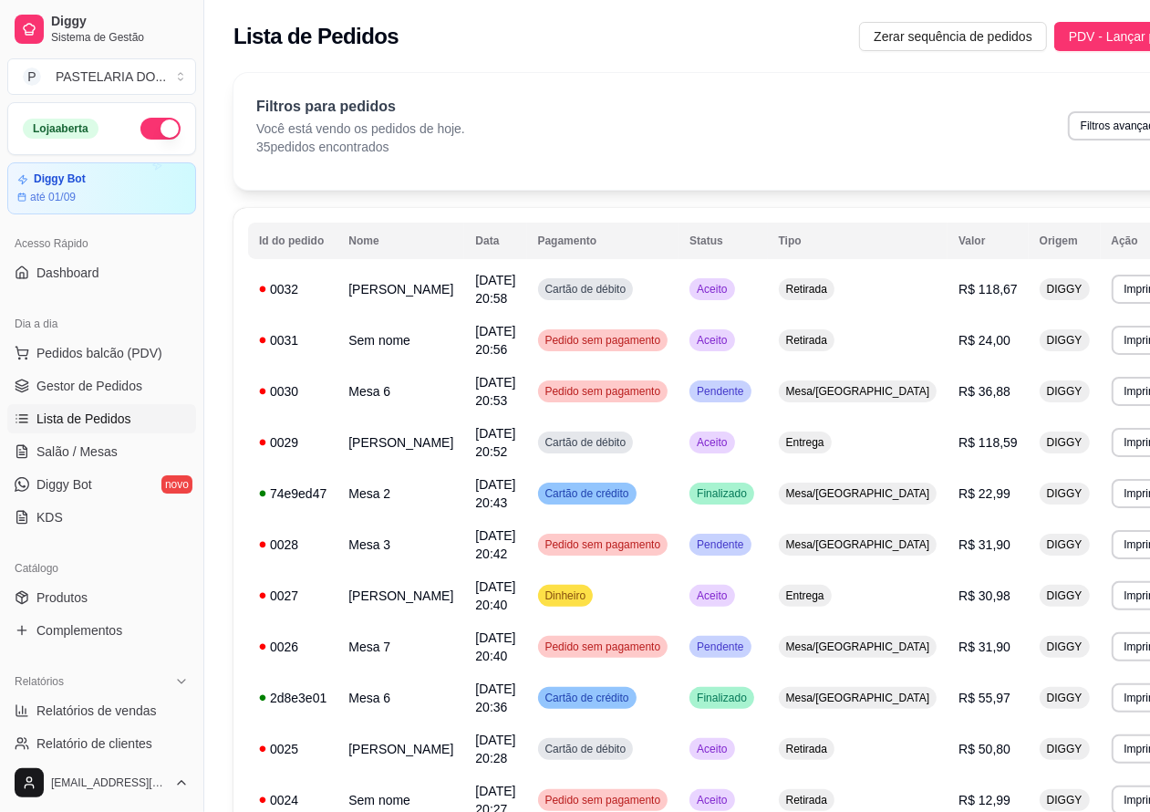
click at [119, 413] on span "Lista de Pedidos" at bounding box center [83, 419] width 95 height 18
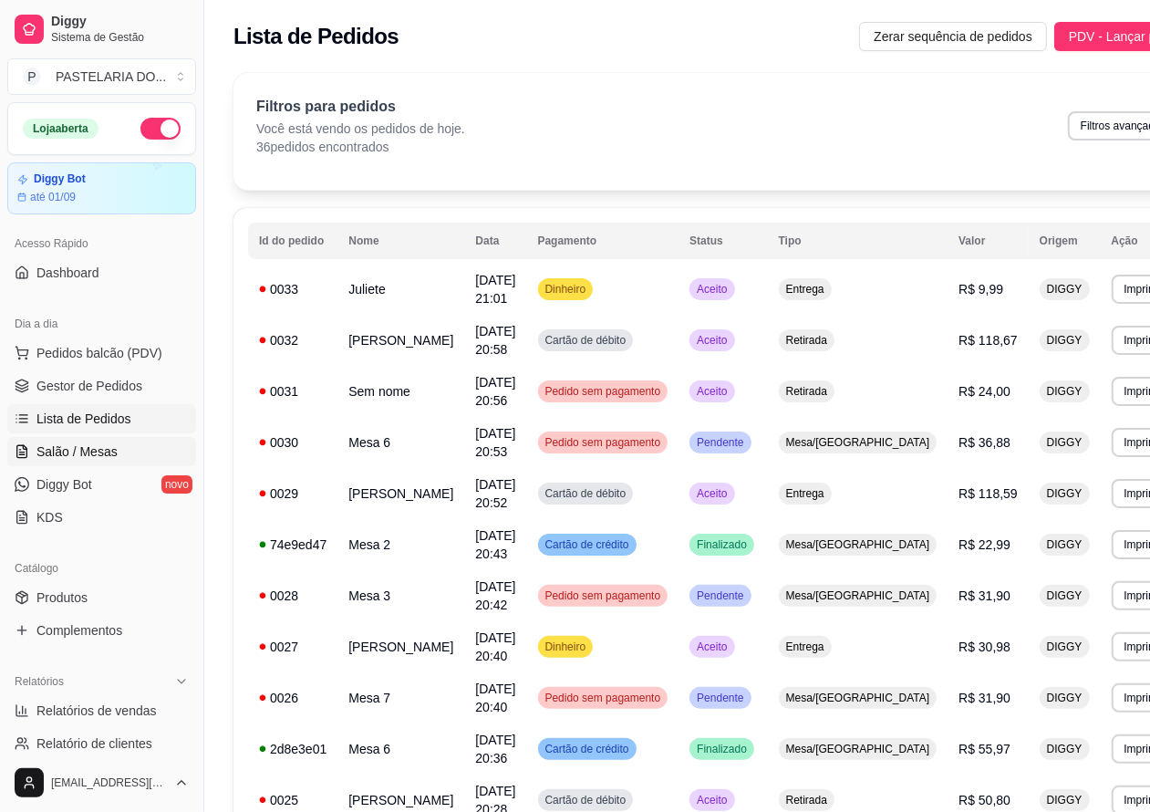
click at [98, 448] on span "Salão / Mesas" at bounding box center [76, 451] width 81 height 18
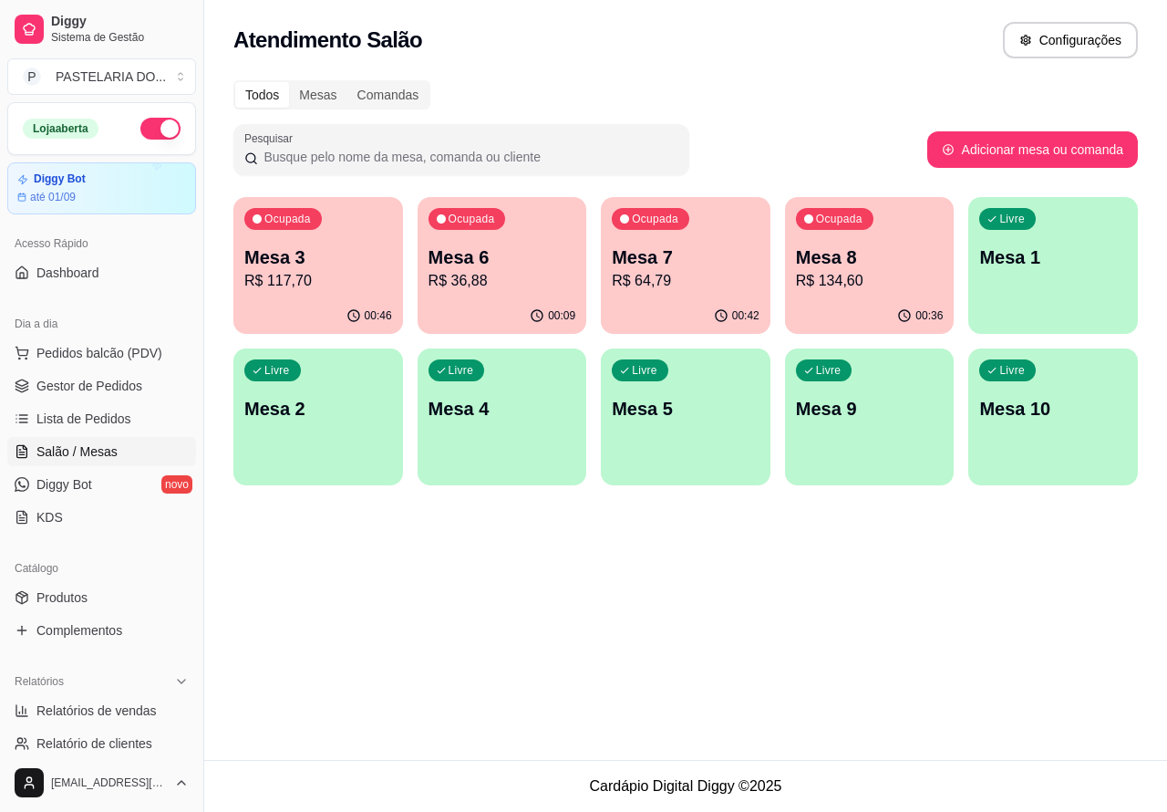
click at [1040, 271] on div "Livre Mesa 1" at bounding box center [1054, 254] width 170 height 115
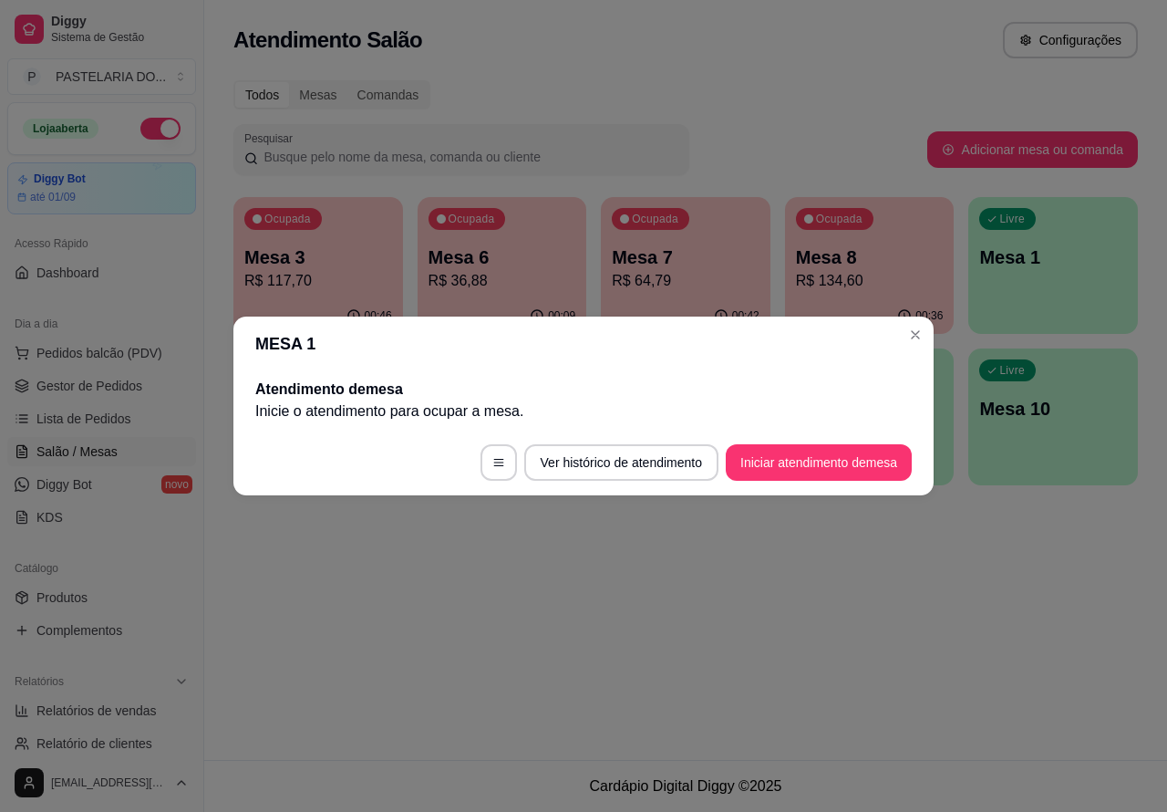
click at [915, 328] on div "00:36" at bounding box center [870, 316] width 170 height 36
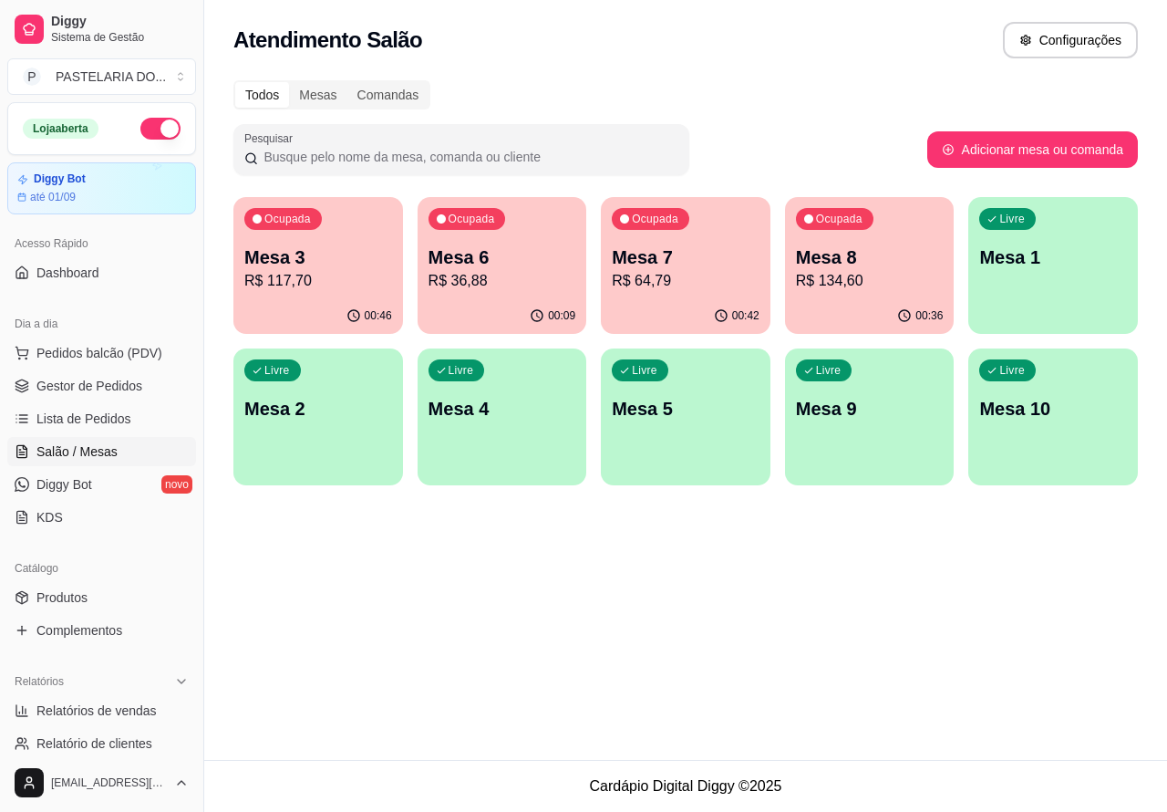
click at [1068, 285] on div "Livre Mesa 1" at bounding box center [1054, 254] width 170 height 115
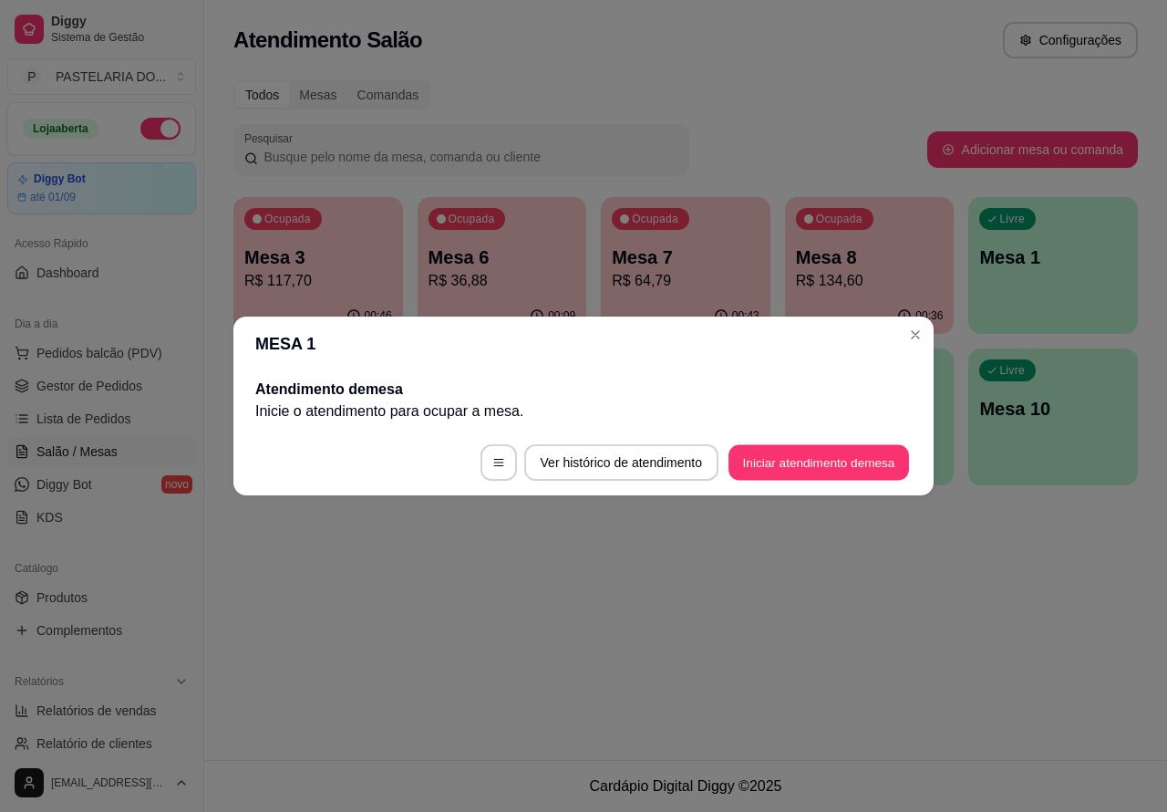
click at [773, 466] on button "Iniciar atendimento de mesa" at bounding box center [819, 463] width 181 height 36
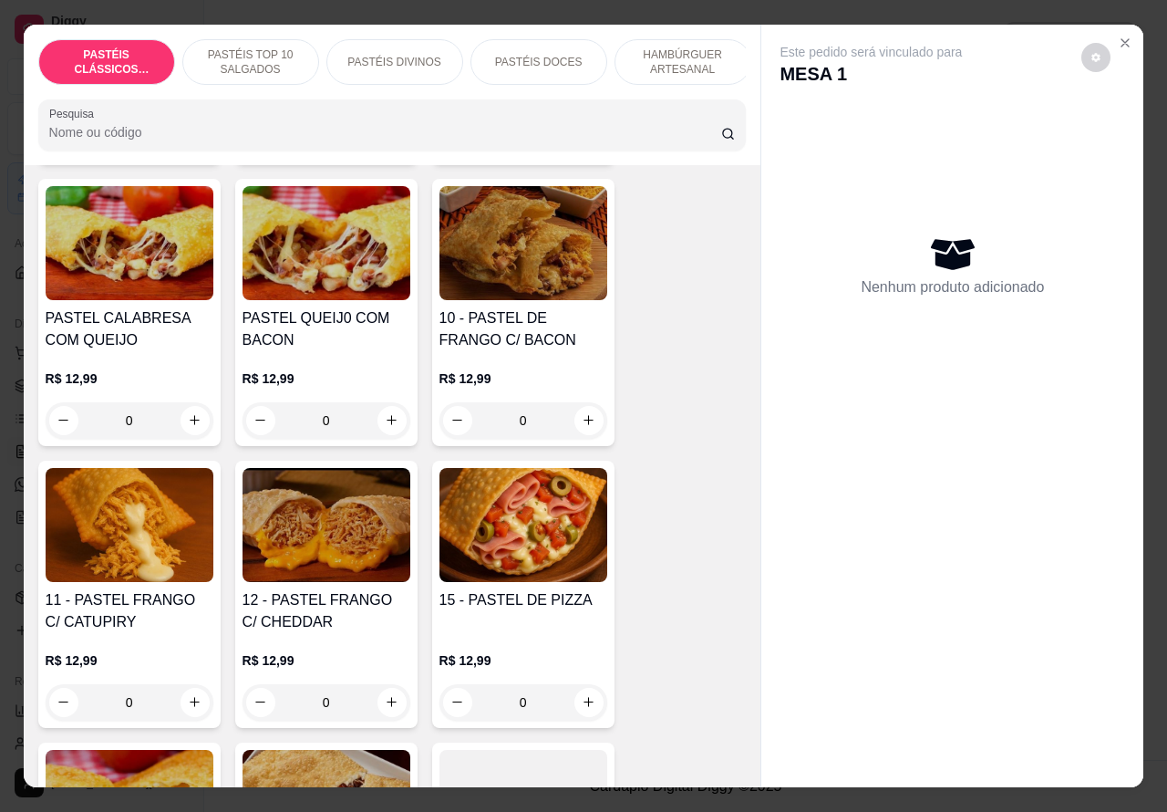
scroll to position [1551, 0]
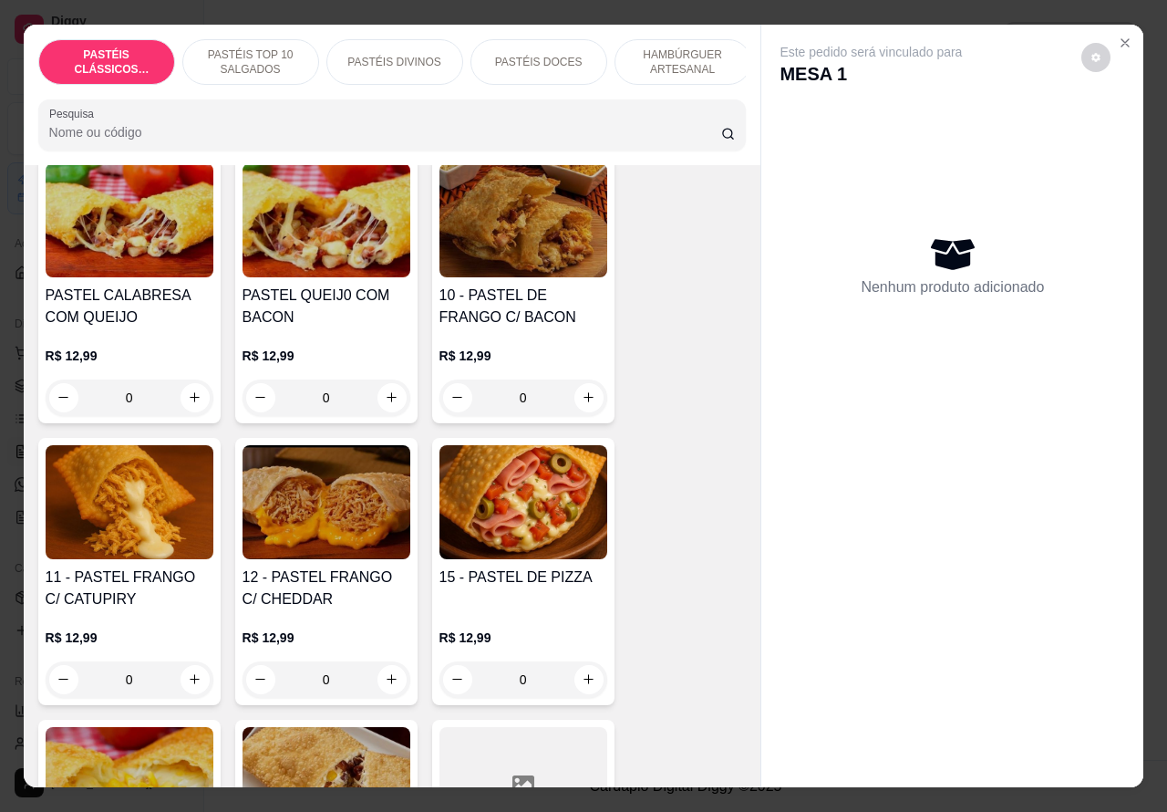
click at [182, 679] on div "0" at bounding box center [130, 679] width 168 height 36
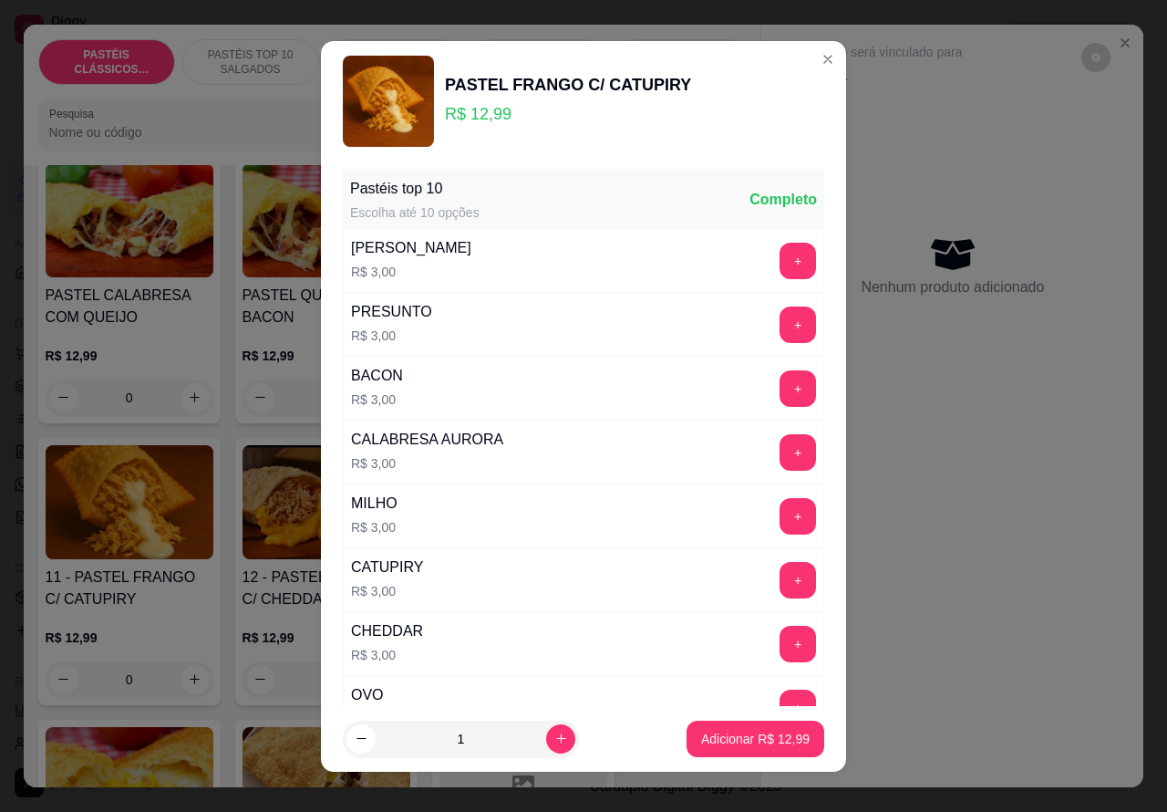
click at [719, 741] on p "Adicionar R$ 12,99" at bounding box center [755, 739] width 109 height 18
type input "1"
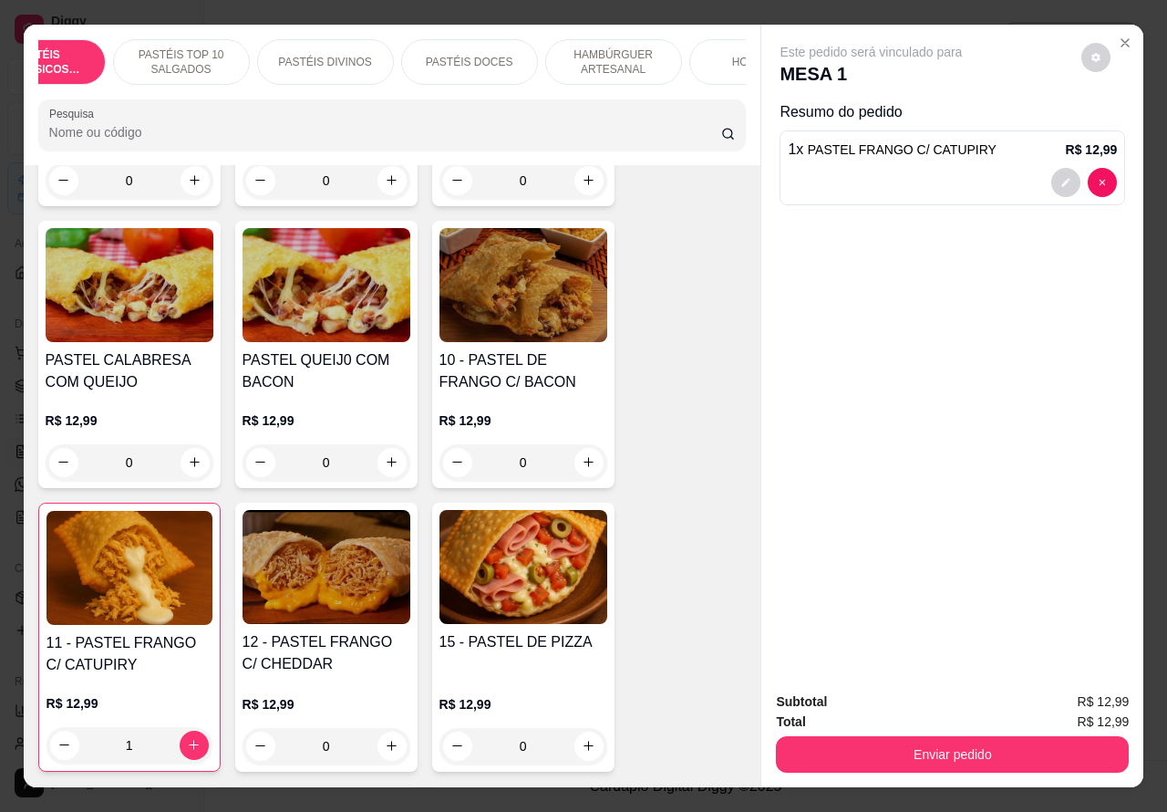
scroll to position [0, 116]
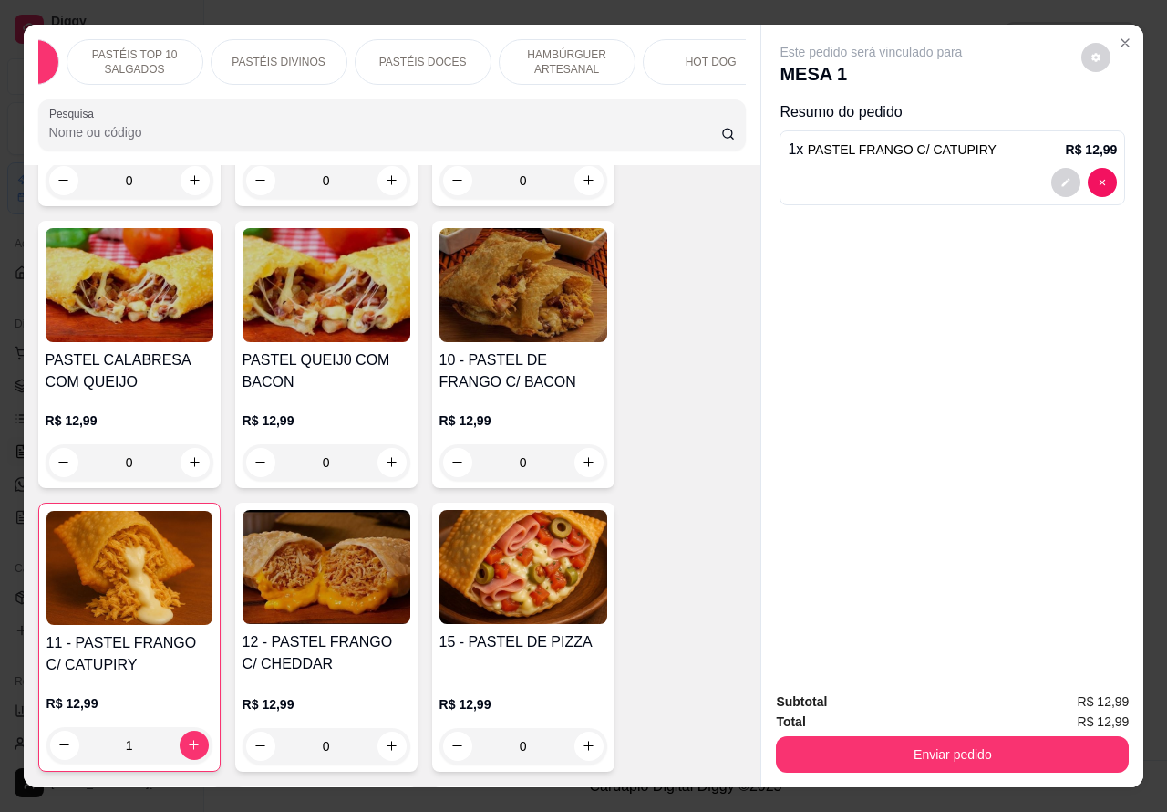
click at [441, 55] on p "PASTÉIS DOCES" at bounding box center [423, 62] width 88 height 15
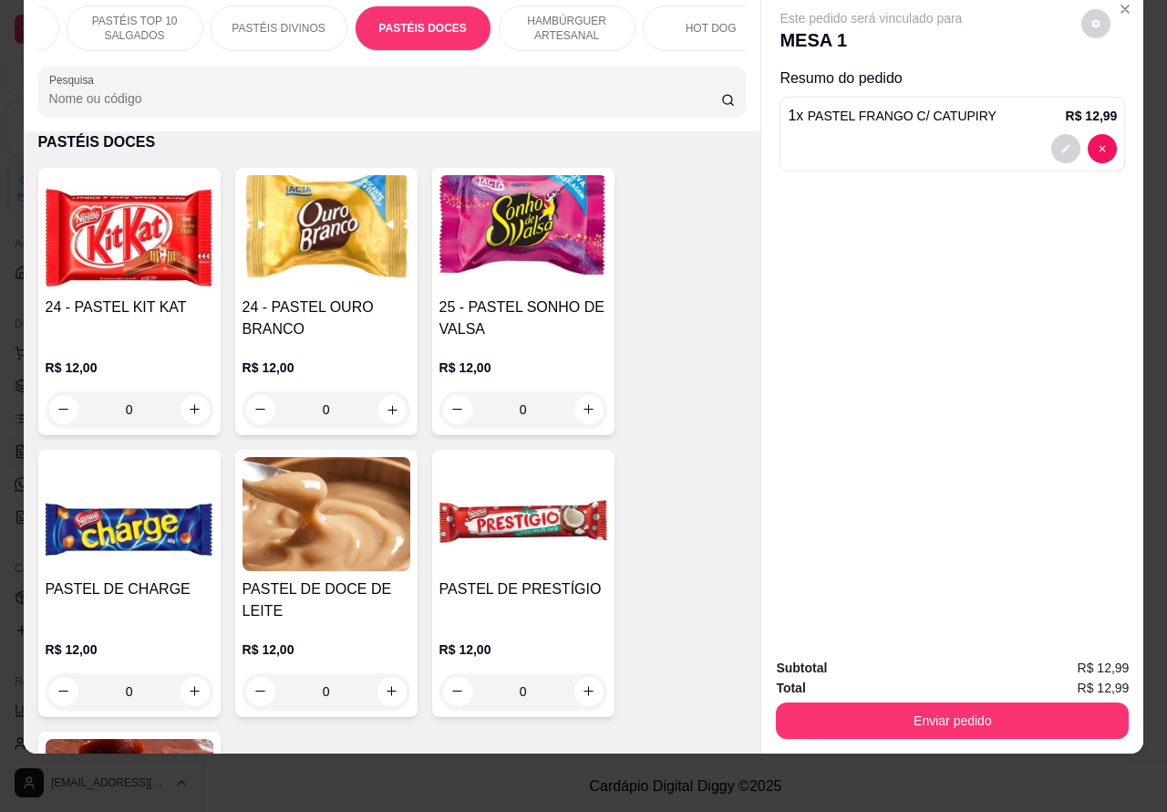
click at [385, 408] on icon "increase-product-quantity" at bounding box center [392, 409] width 14 height 14
type input "1"
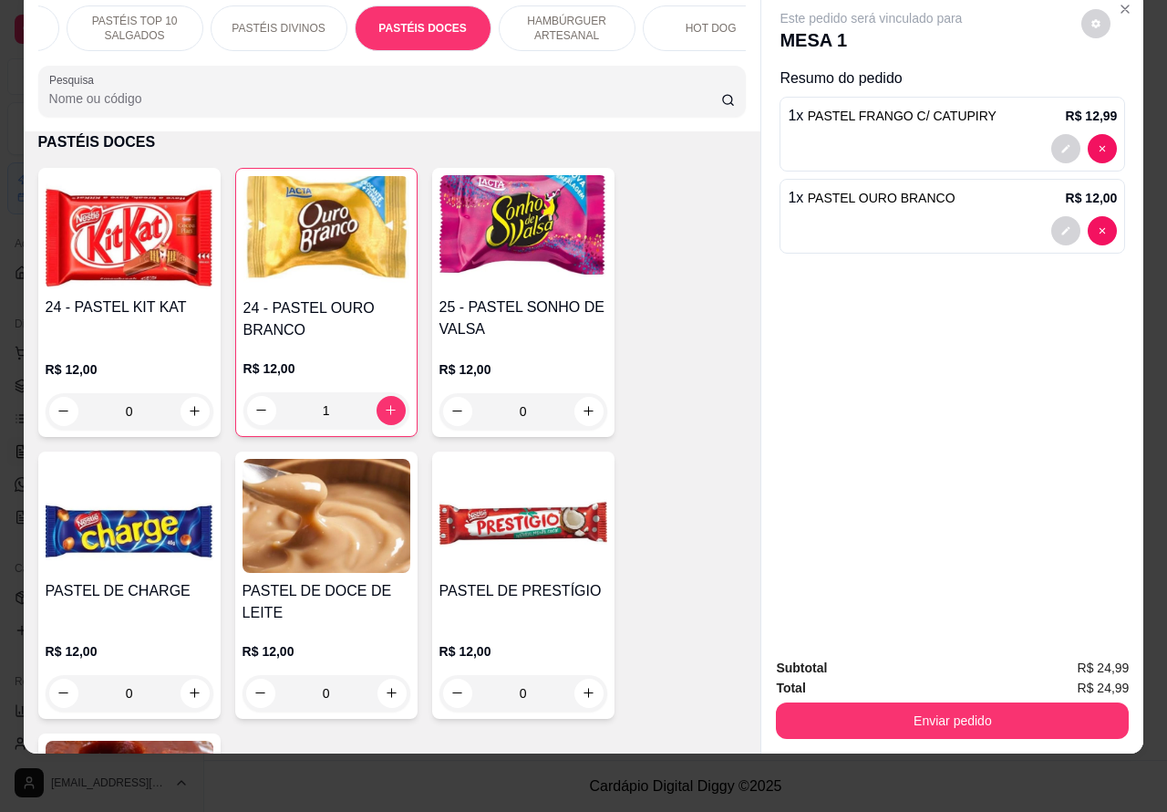
click at [912, 704] on button "Enviar pedido" at bounding box center [952, 720] width 353 height 36
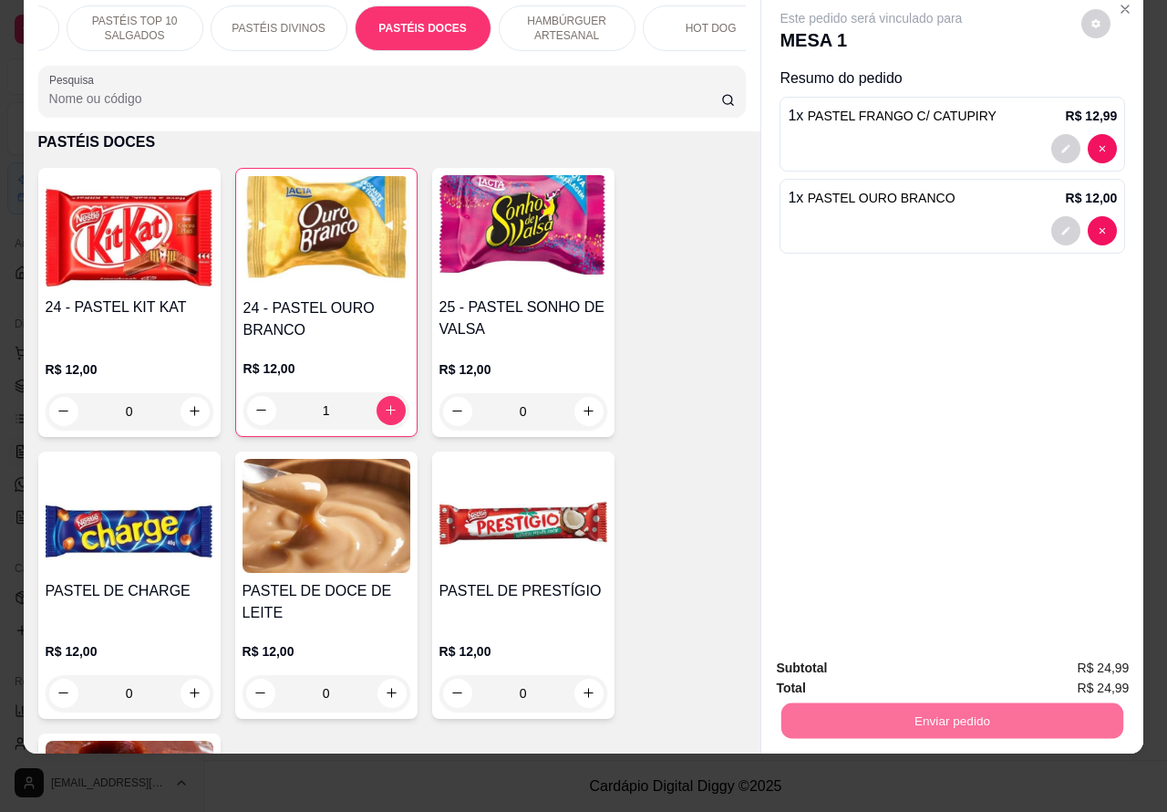
click at [842, 661] on button "Não registrar e enviar pedido" at bounding box center [891, 659] width 190 height 35
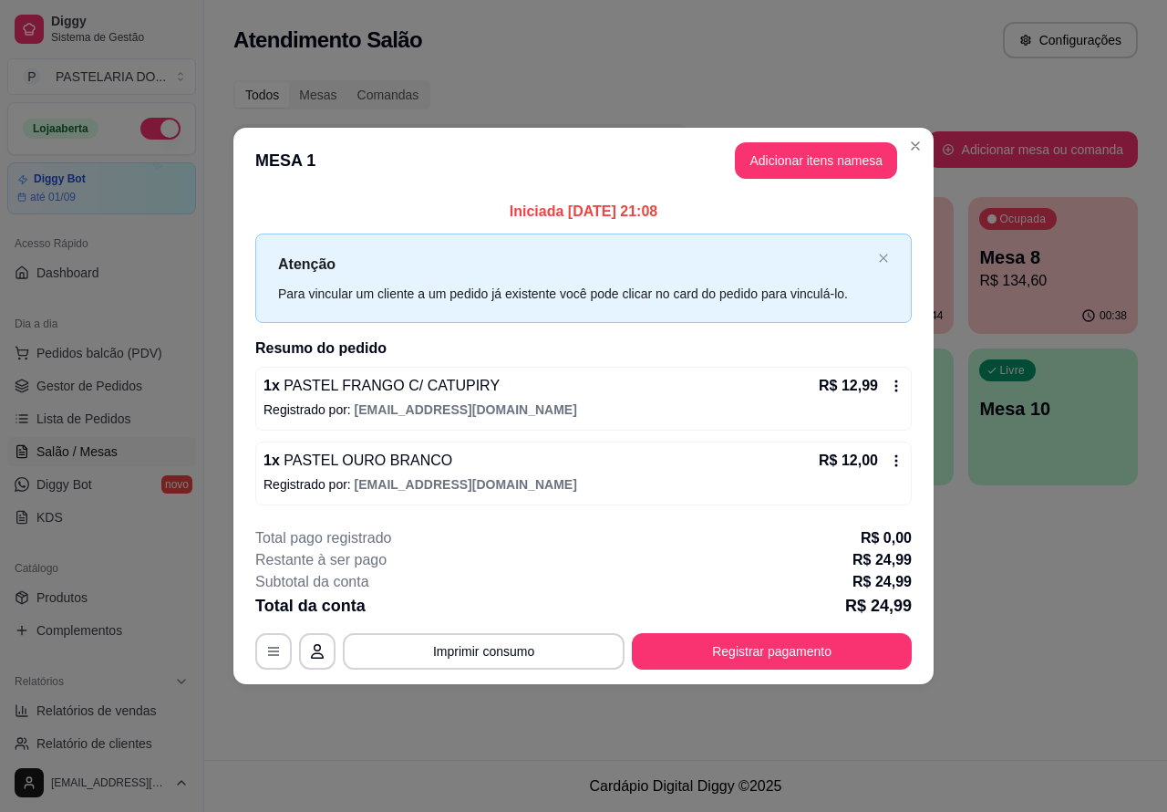
click at [134, 339] on button "Pedidos balcão (PDV)" at bounding box center [101, 352] width 189 height 29
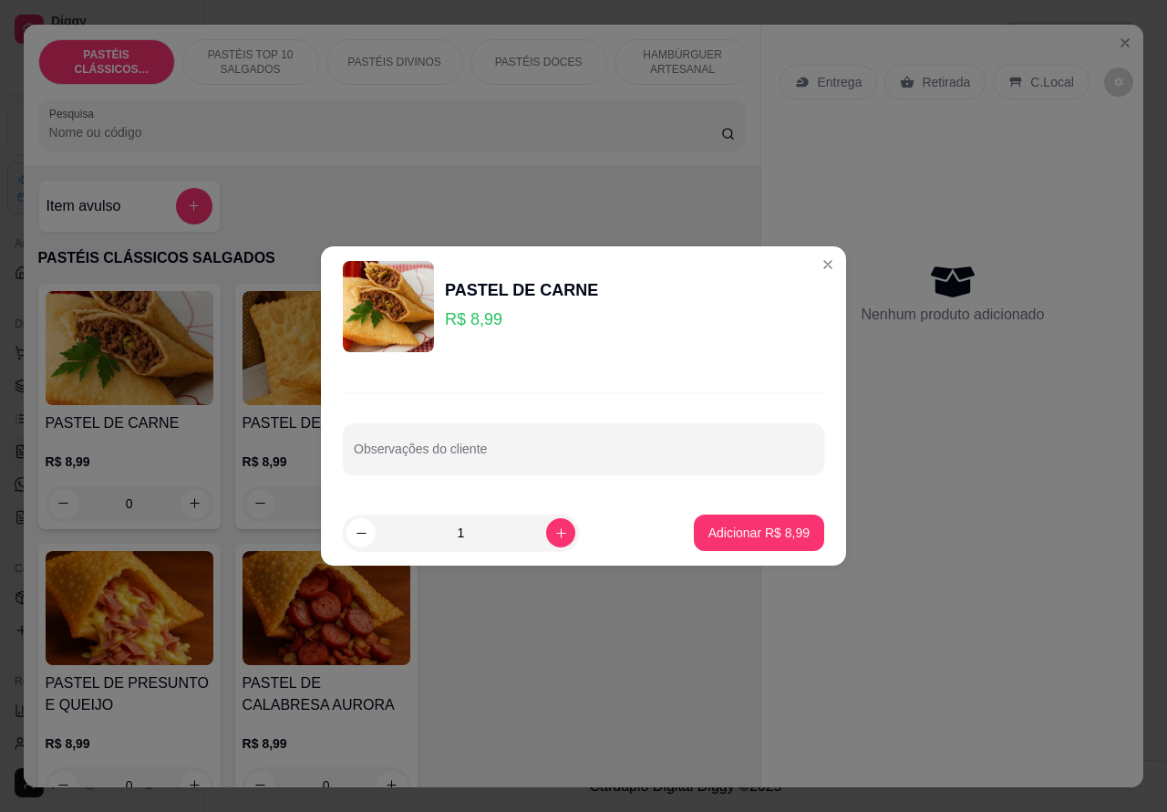
click at [804, 265] on div "Nenhum produto adicionado" at bounding box center [953, 293] width 346 height 358
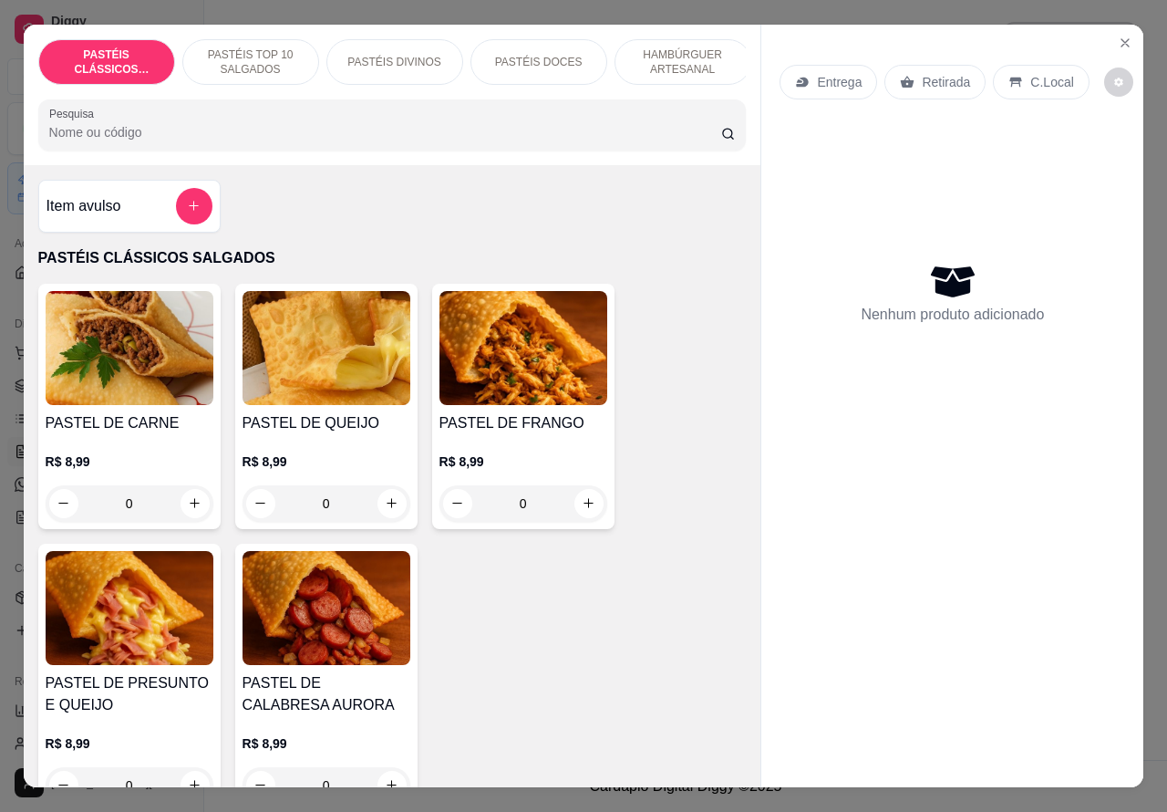
click at [265, 47] on p "PASTÉIS TOP 10 SALGADOS" at bounding box center [251, 61] width 106 height 29
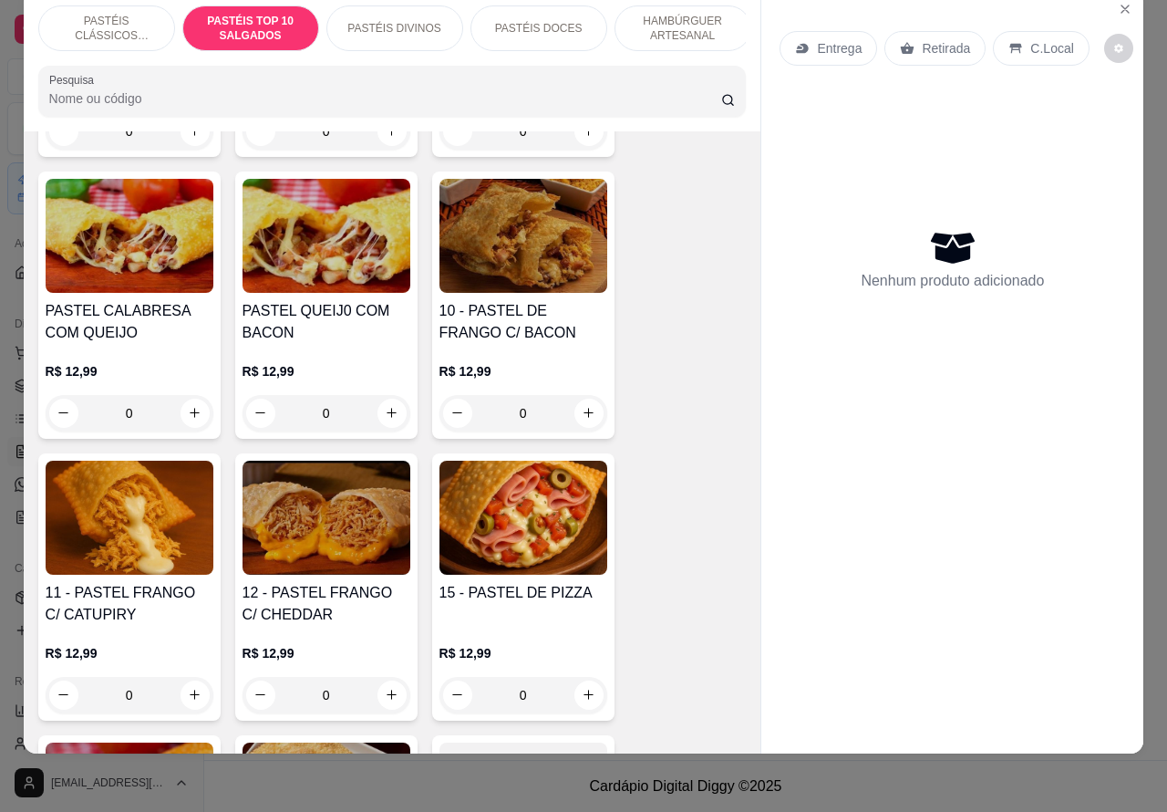
scroll to position [1665, 0]
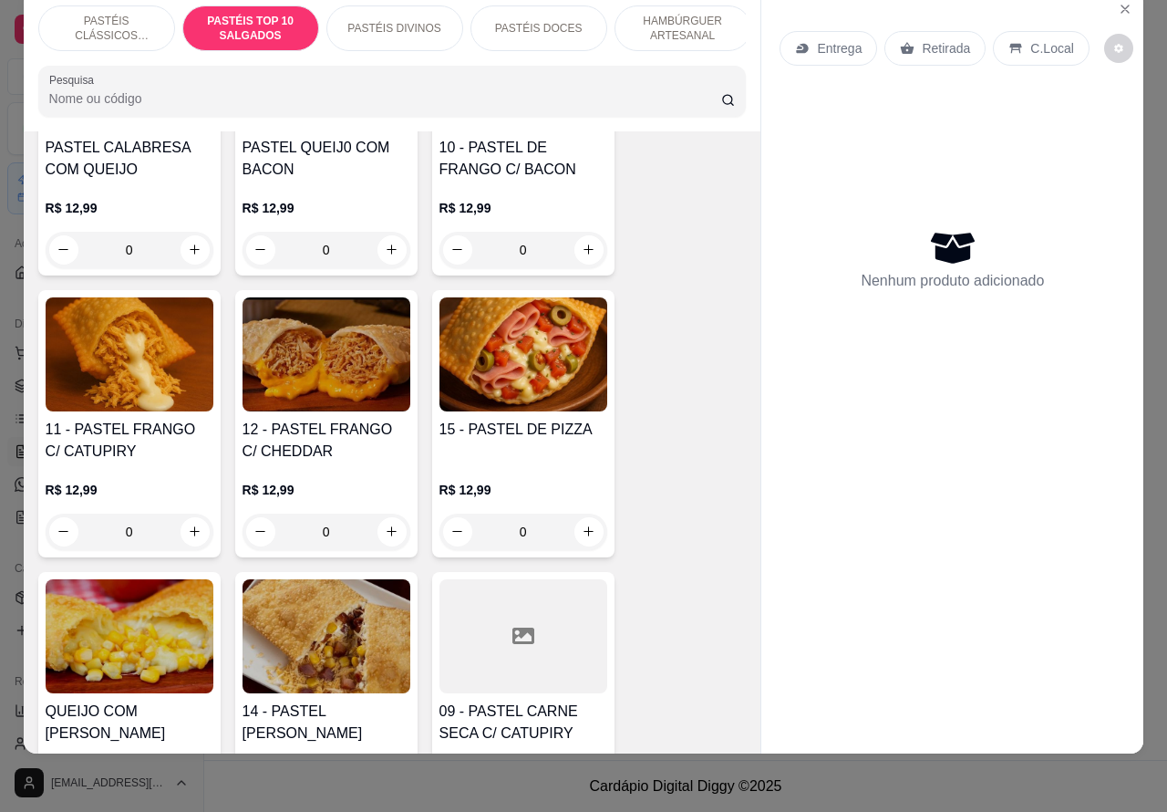
click at [170, 379] on img at bounding box center [130, 354] width 168 height 114
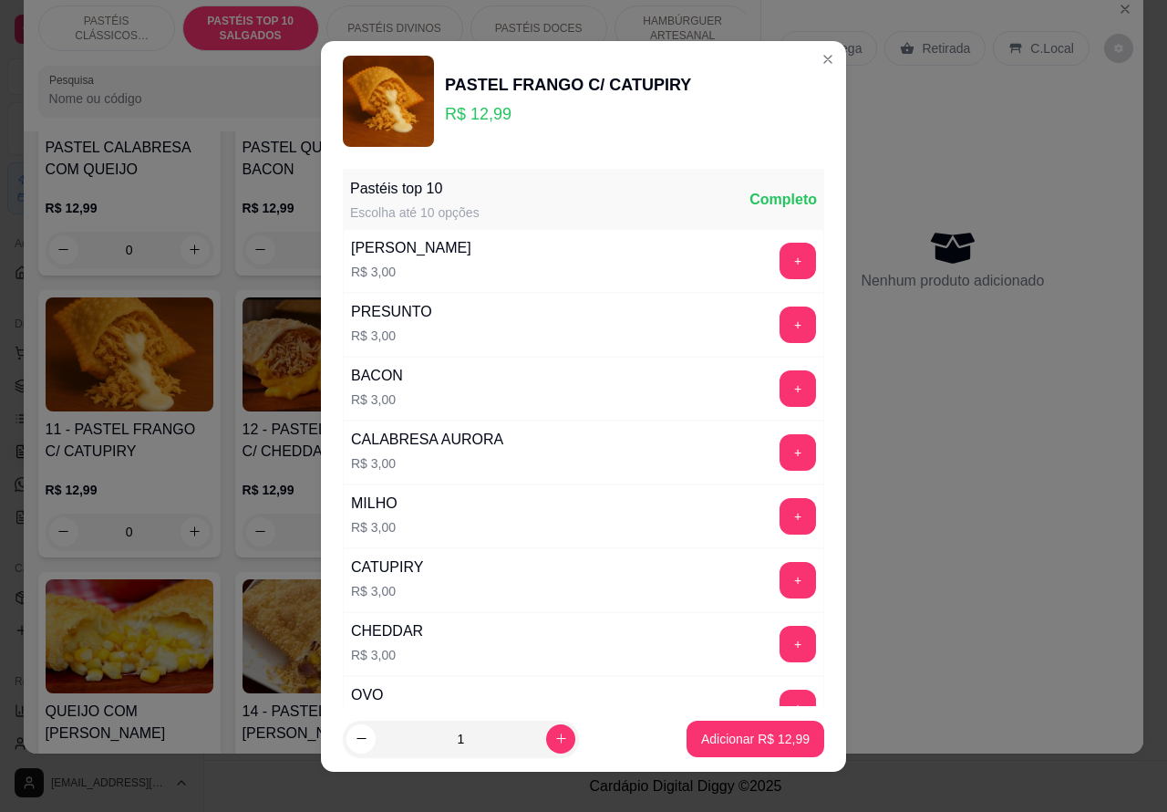
click at [725, 732] on p "Adicionar R$ 12,99" at bounding box center [755, 739] width 109 height 18
type input "1"
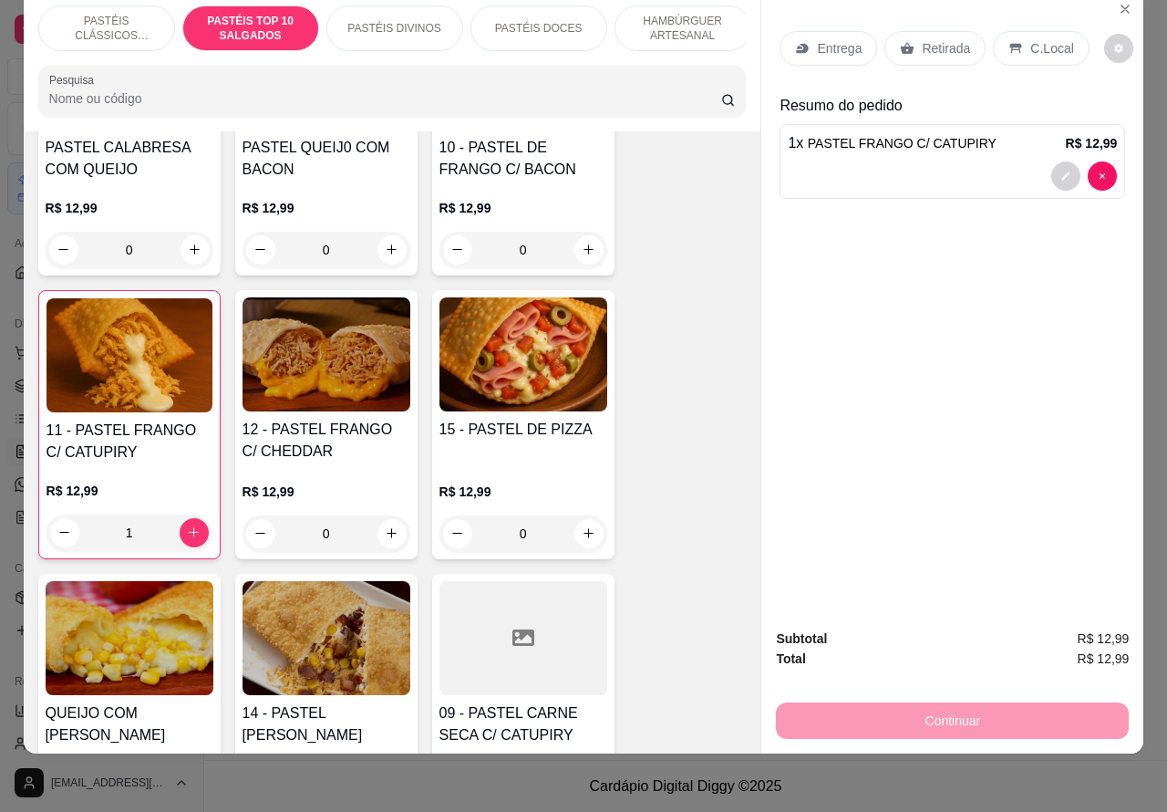
click at [130, 379] on img at bounding box center [130, 355] width 166 height 114
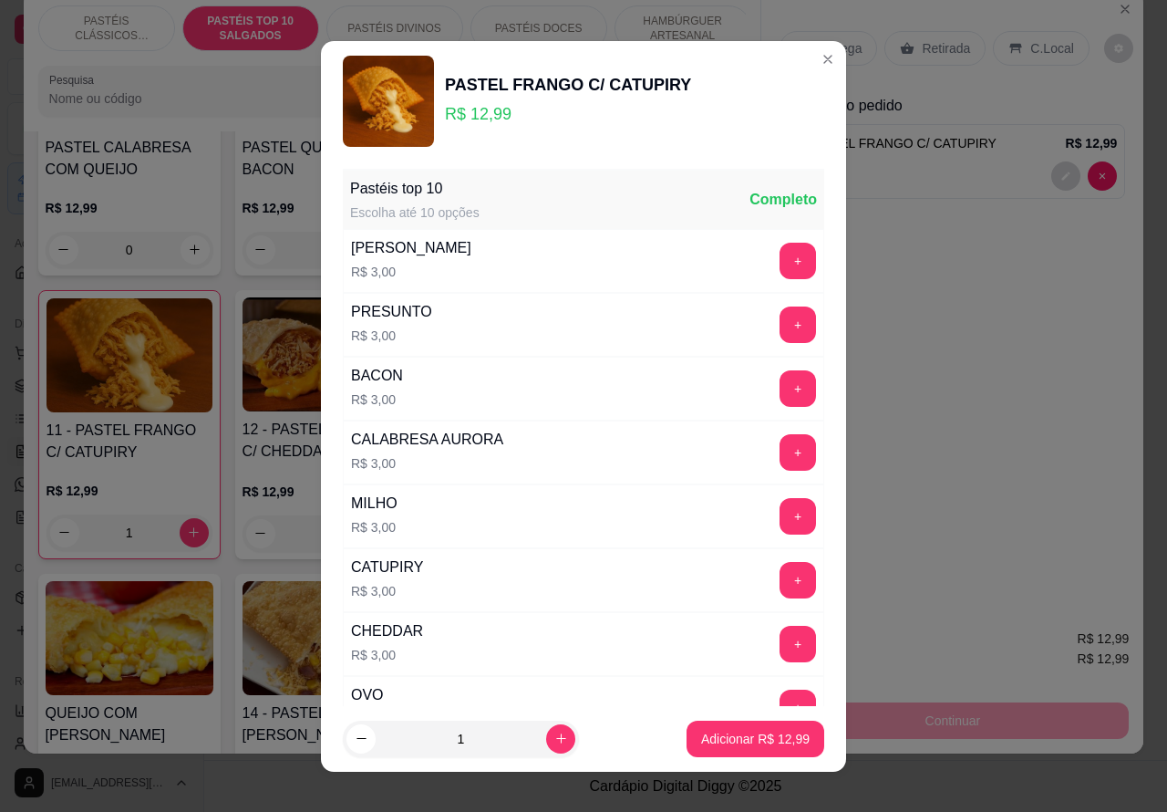
scroll to position [238, 0]
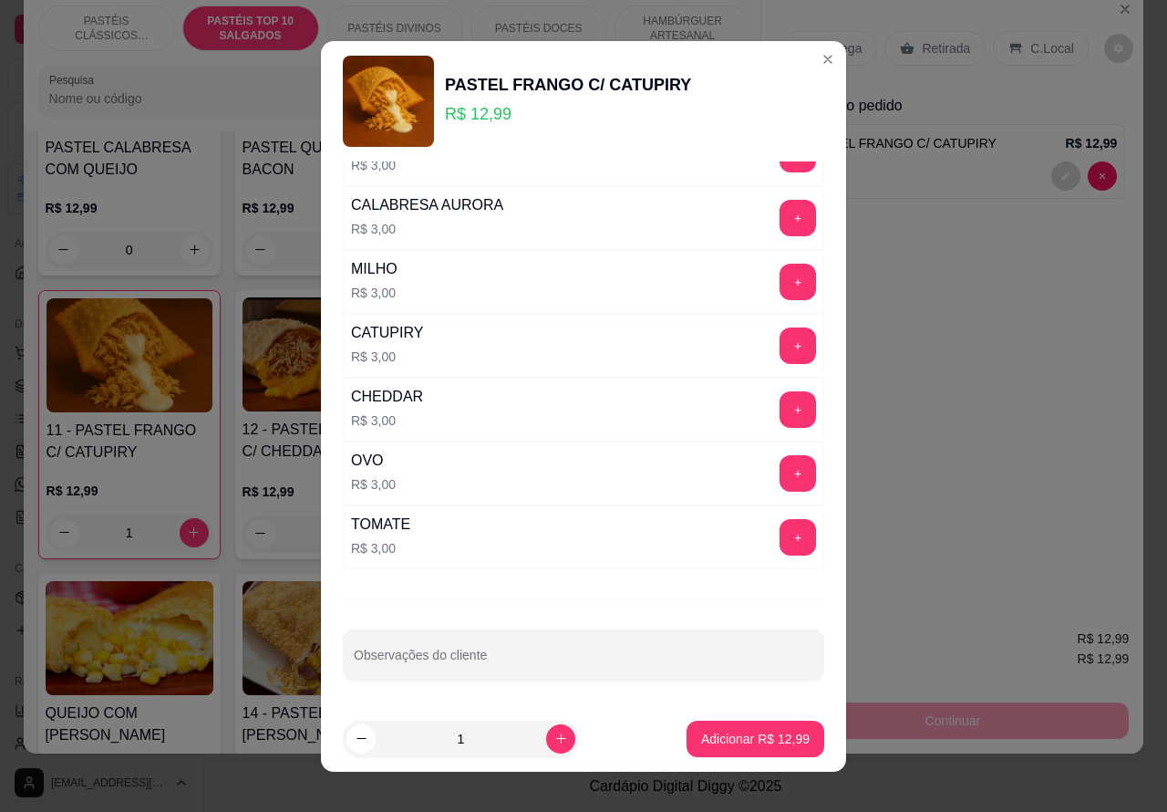
click at [461, 659] on div "Observações do cliente" at bounding box center [584, 654] width 482 height 51
type input """"""POUCO CATU""""""""""
click at [717, 743] on p "Adicionar R$ 12,99" at bounding box center [756, 738] width 106 height 17
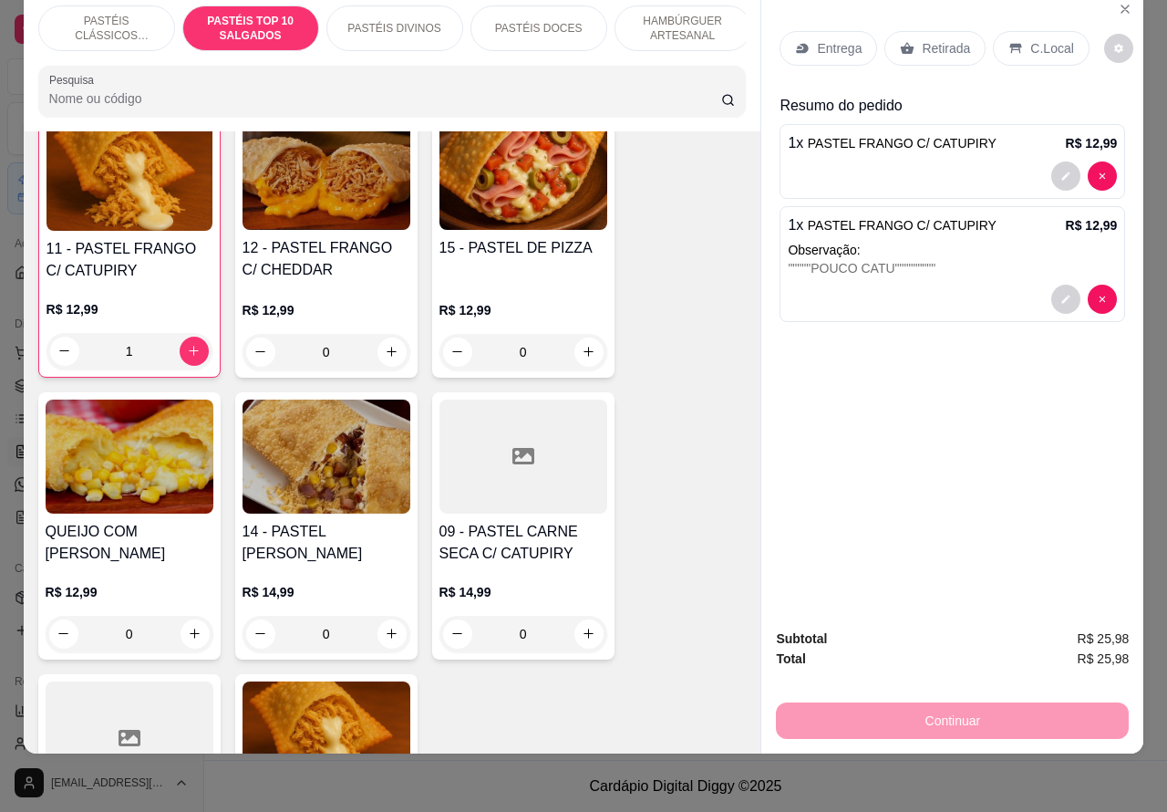
scroll to position [1941, 0]
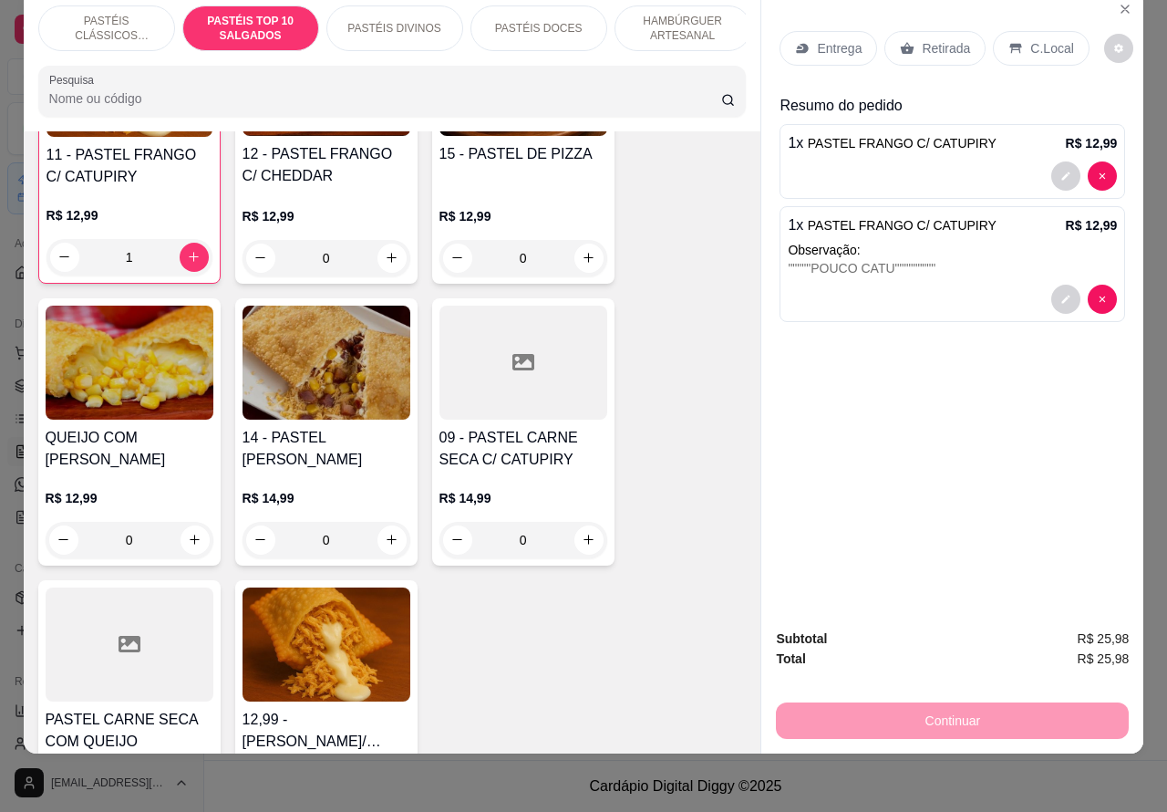
click at [575, 249] on div "0" at bounding box center [524, 258] width 168 height 36
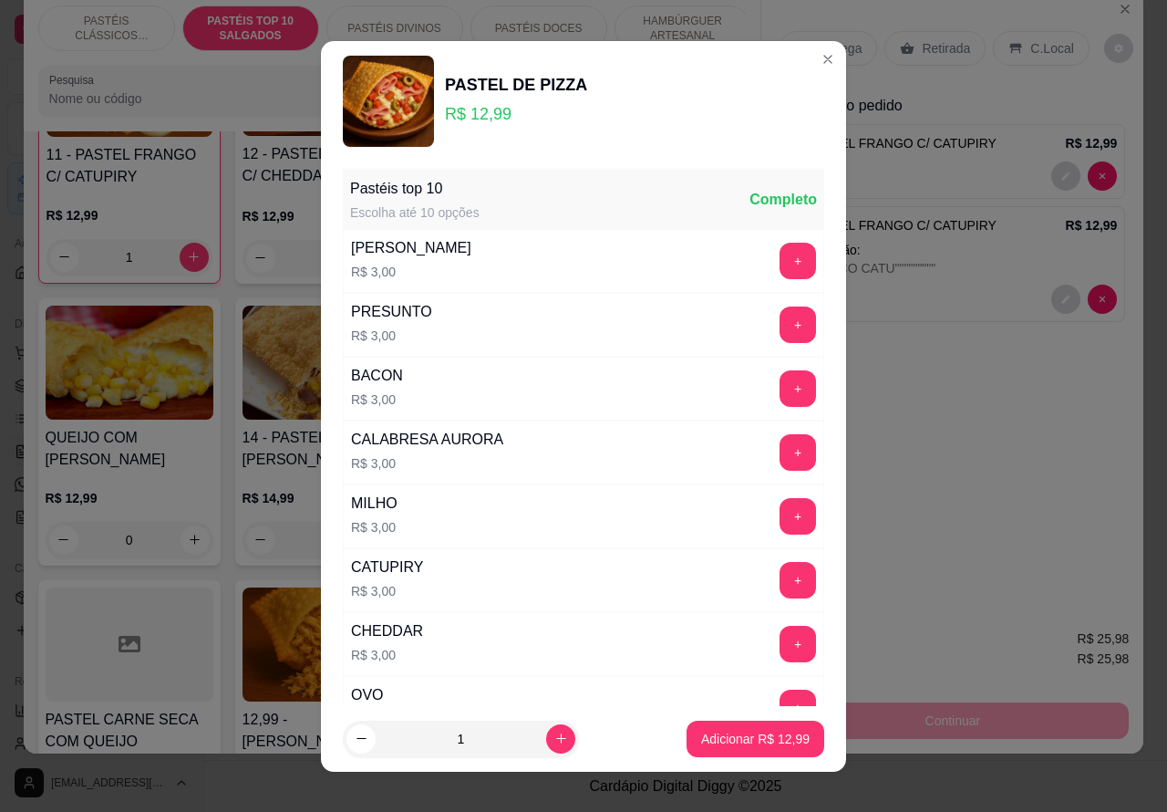
click at [723, 739] on p "Adicionar R$ 12,99" at bounding box center [755, 739] width 109 height 18
type input "1"
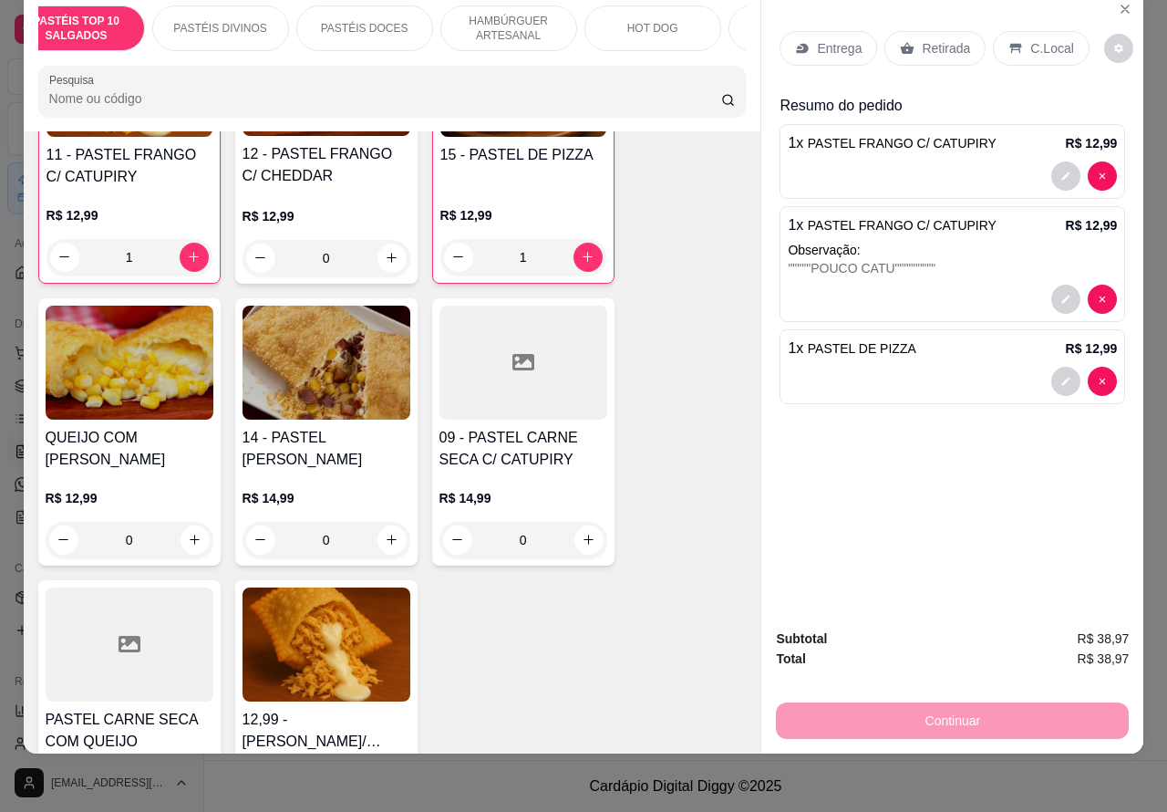
scroll to position [0, 211]
click at [725, 16] on div "BEBIDAS" at bounding box center [760, 28] width 137 height 46
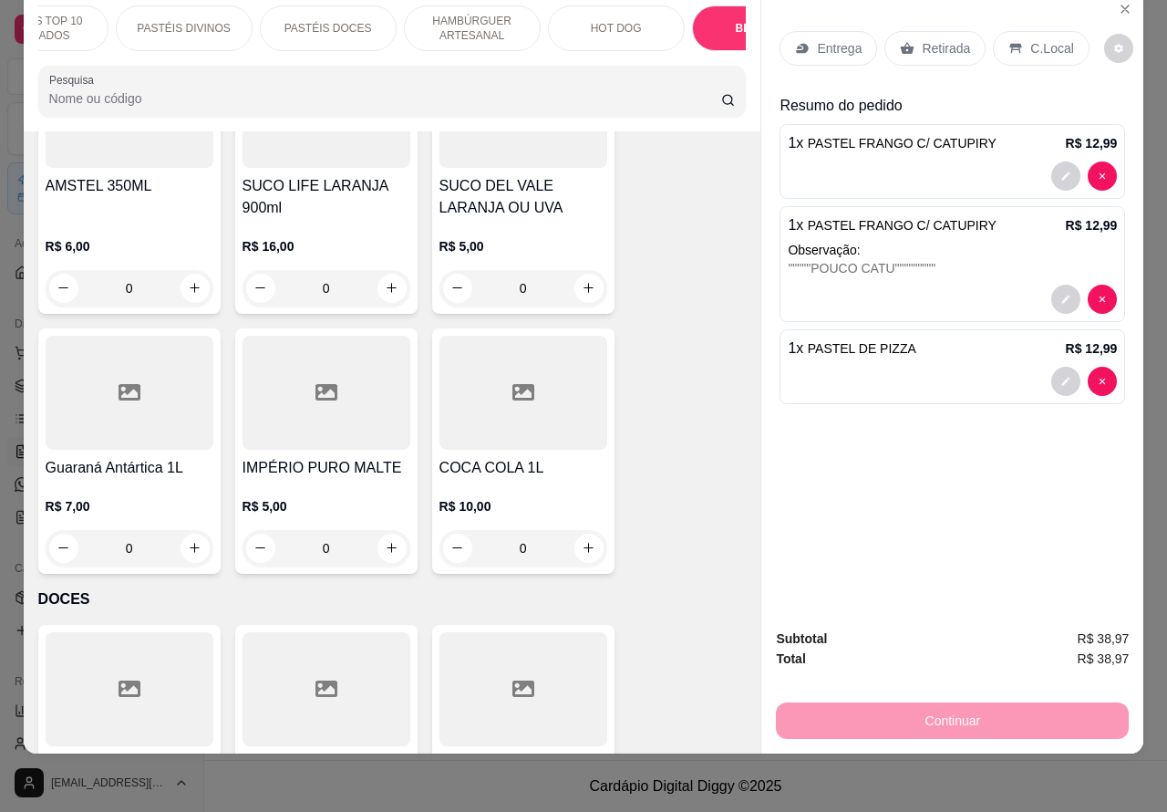
scroll to position [7058, 0]
click at [582, 540] on icon "increase-product-quantity" at bounding box center [589, 547] width 14 height 14
type input "1"
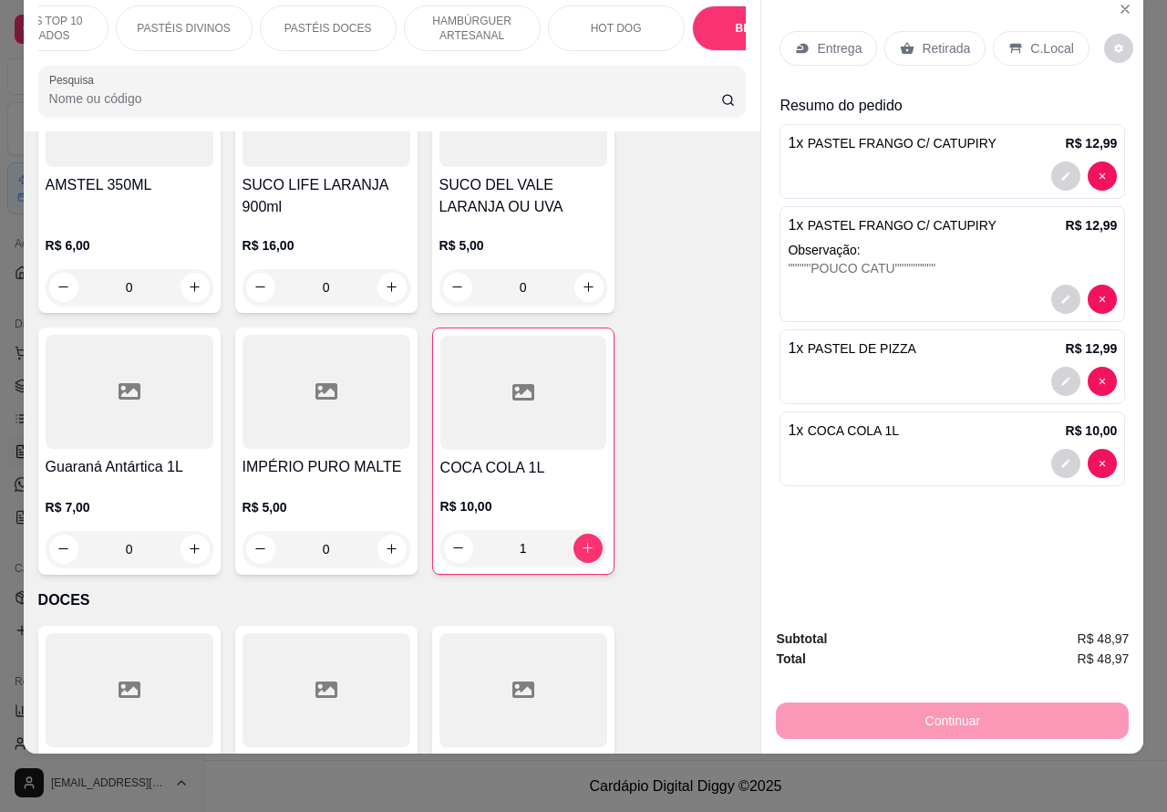
click at [831, 39] on p "Entrega" at bounding box center [839, 48] width 45 height 18
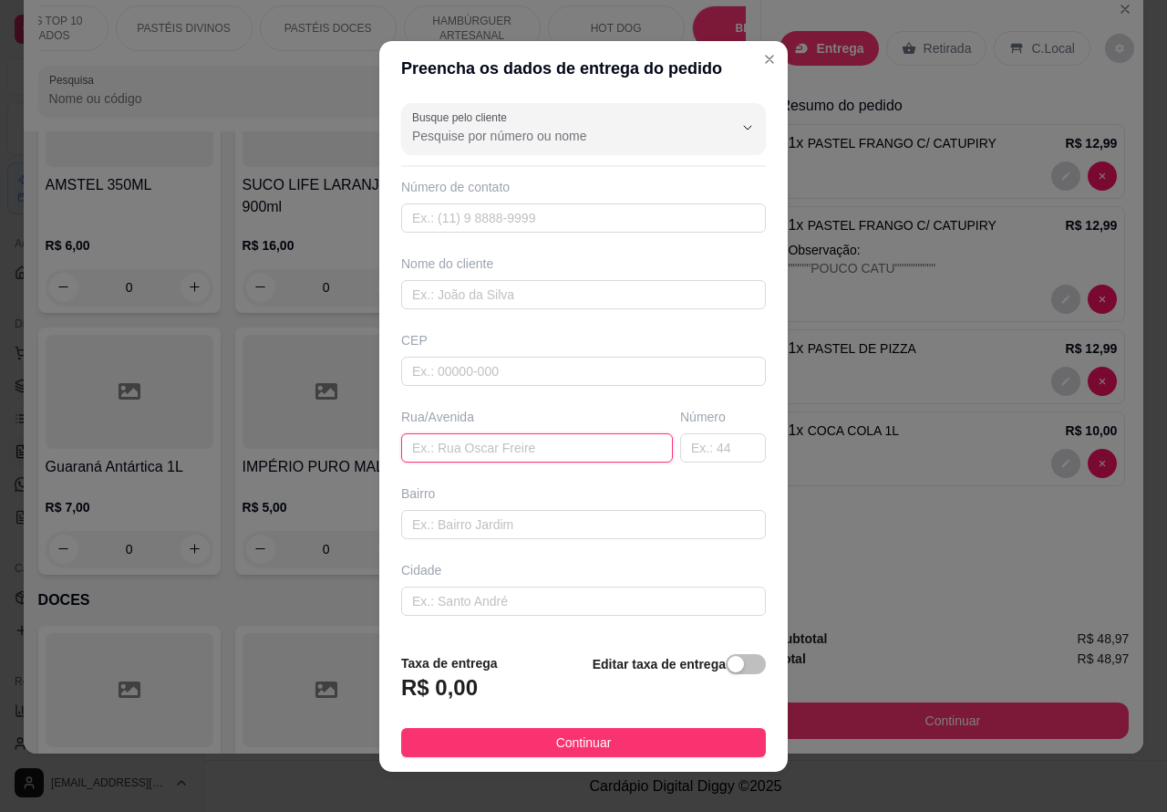
paste input "[PERSON_NAME],"
type input "[PERSON_NAME],"
click at [694, 442] on input "text" at bounding box center [723, 447] width 86 height 29
type input "92"
click at [728, 672] on div "button" at bounding box center [736, 664] width 16 height 16
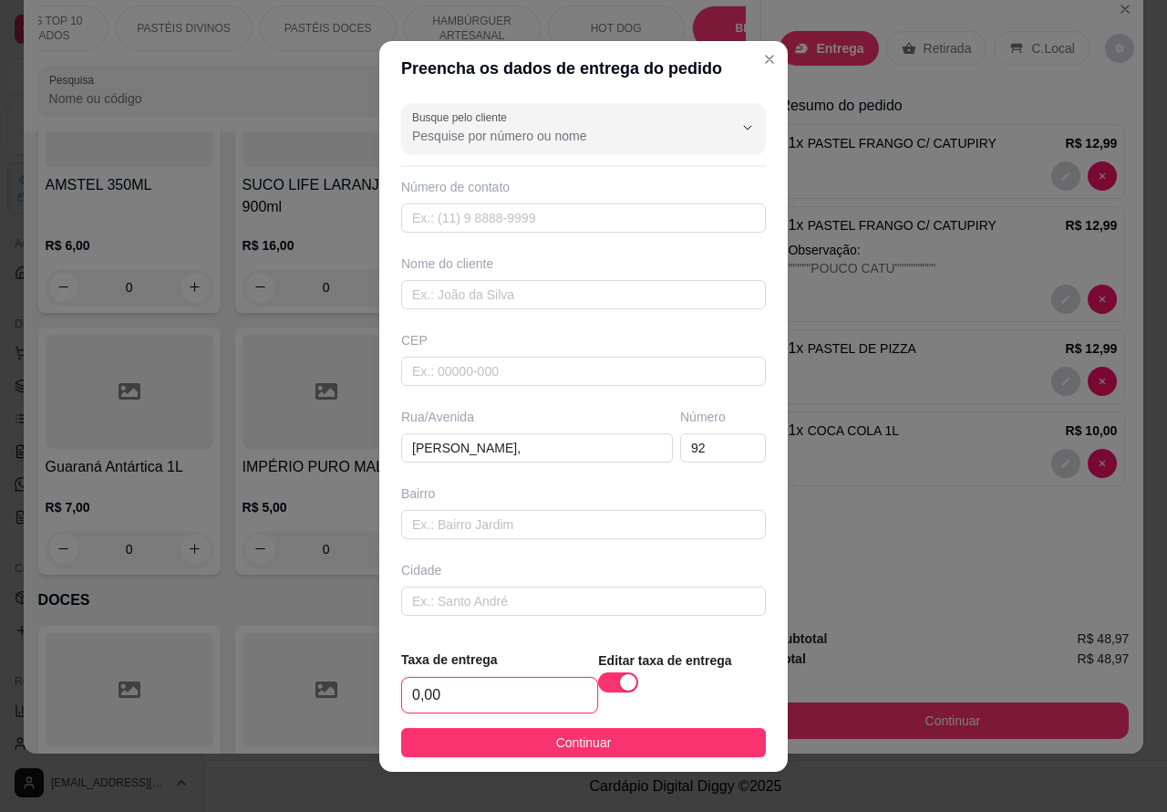
click at [409, 693] on input "0,00" at bounding box center [499, 695] width 195 height 35
type input "1,00"
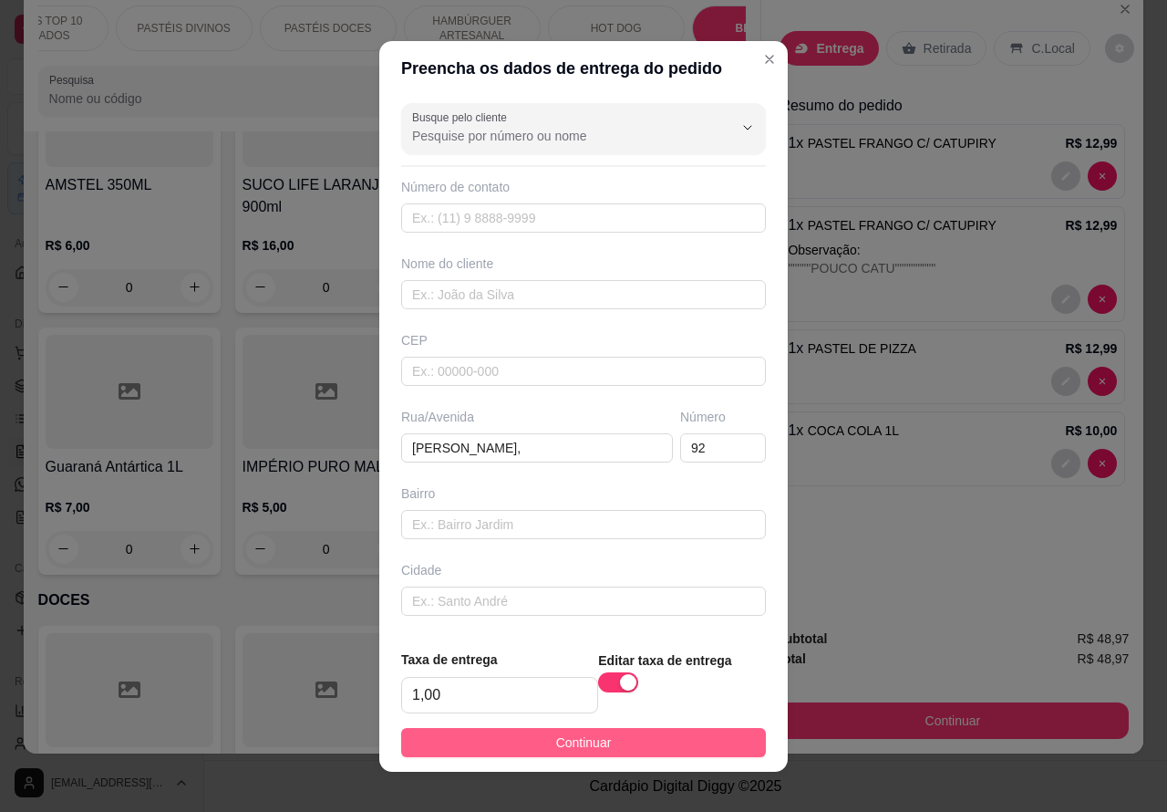
click at [682, 746] on button "Continuar" at bounding box center [583, 742] width 365 height 29
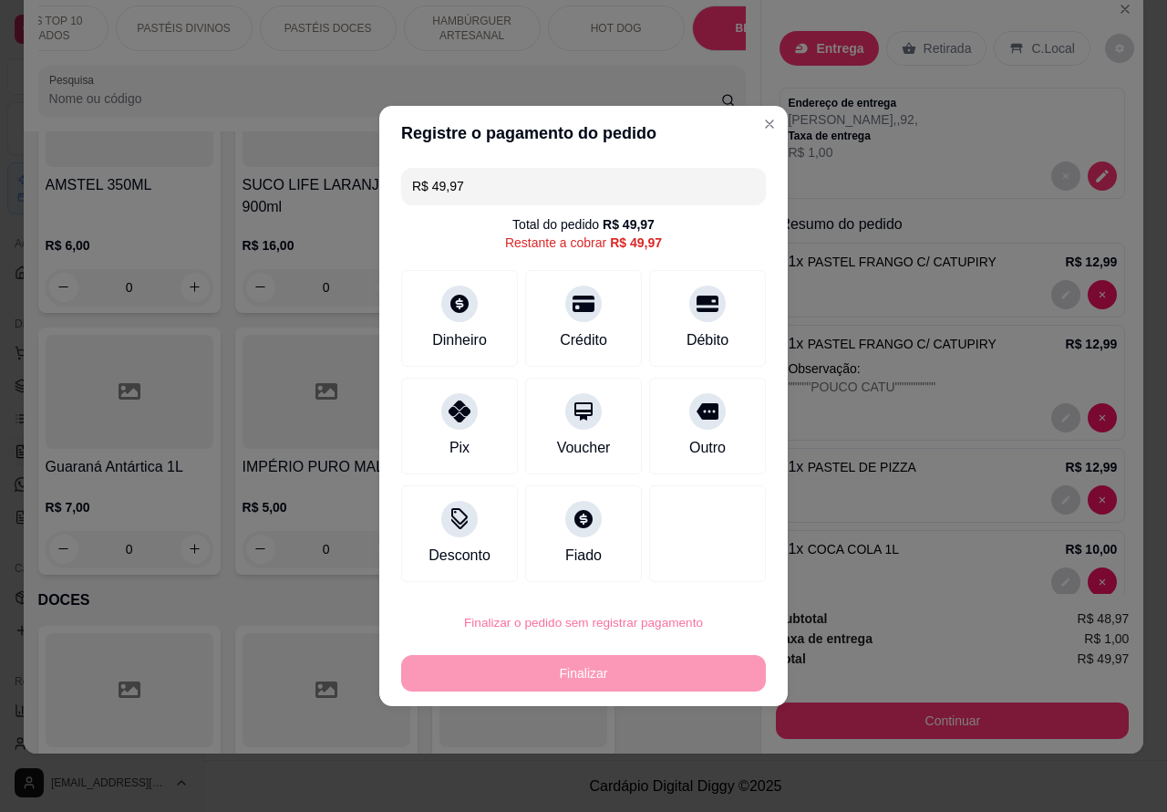
click at [711, 570] on button "Confirmar" at bounding box center [692, 571] width 67 height 28
type input "0"
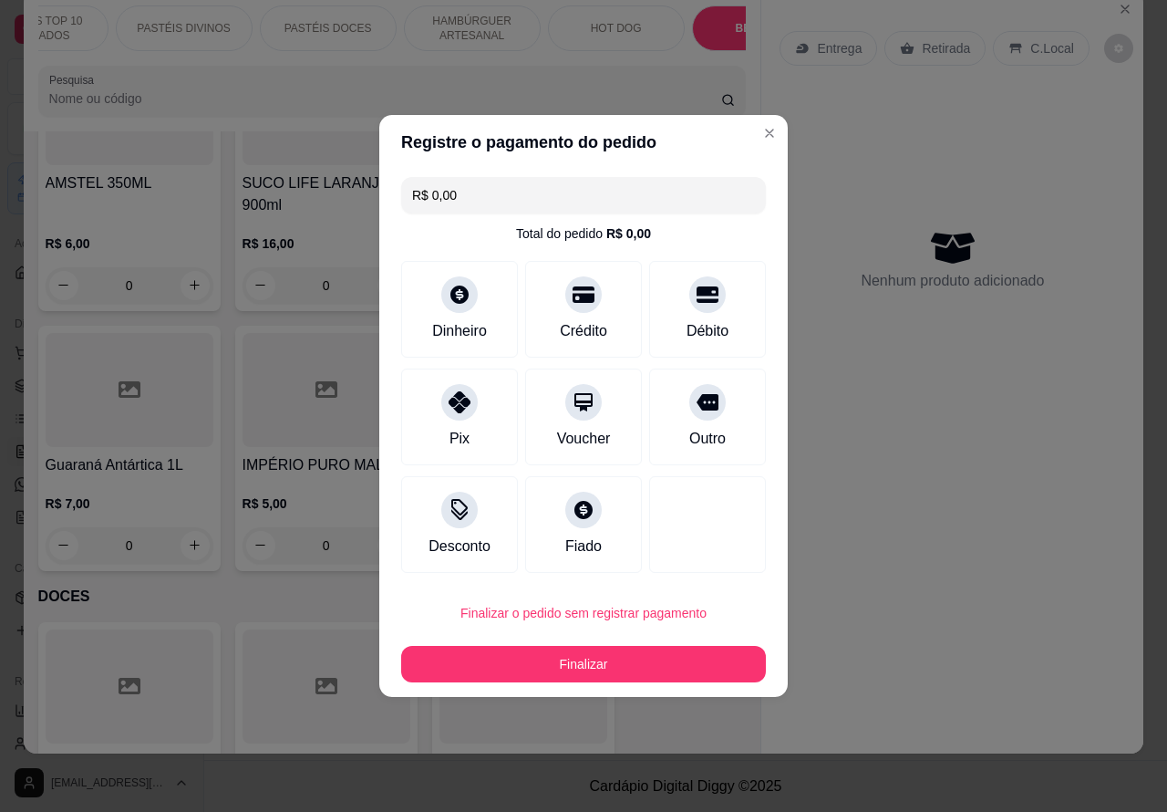
type input "R$ 0,00"
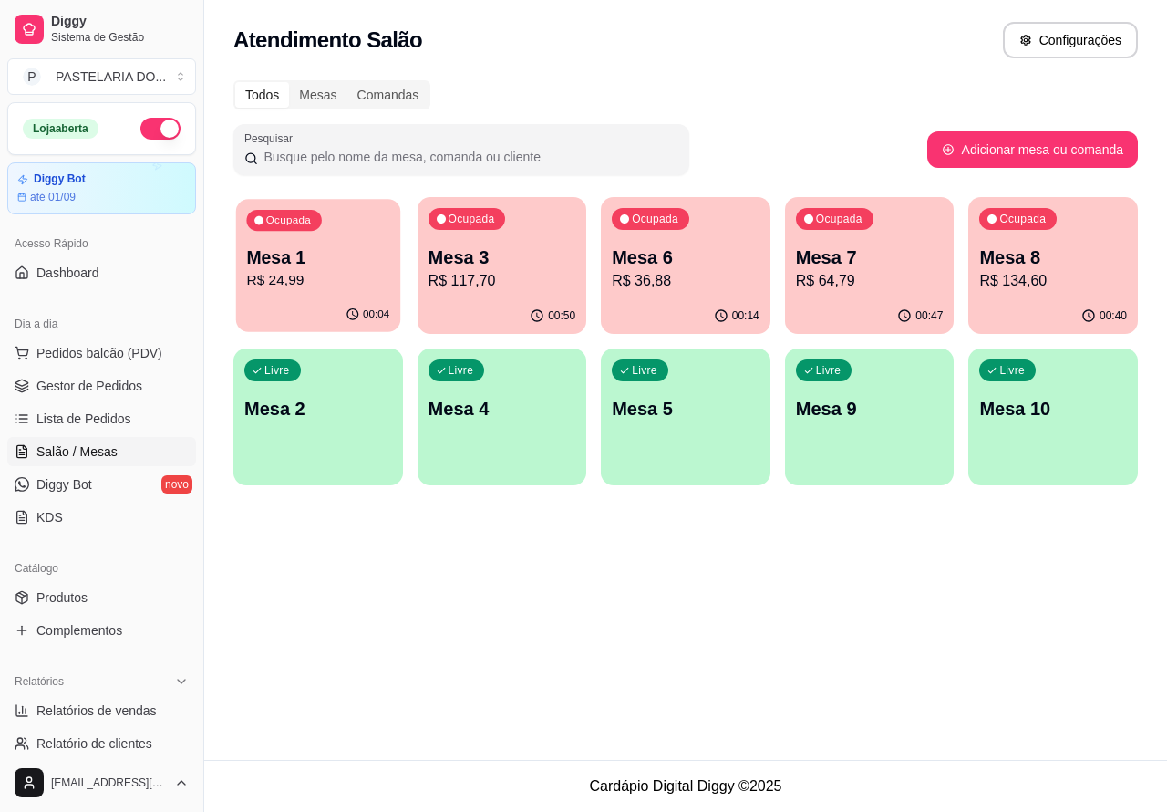
click at [369, 276] on p "R$ 24,99" at bounding box center [317, 280] width 143 height 21
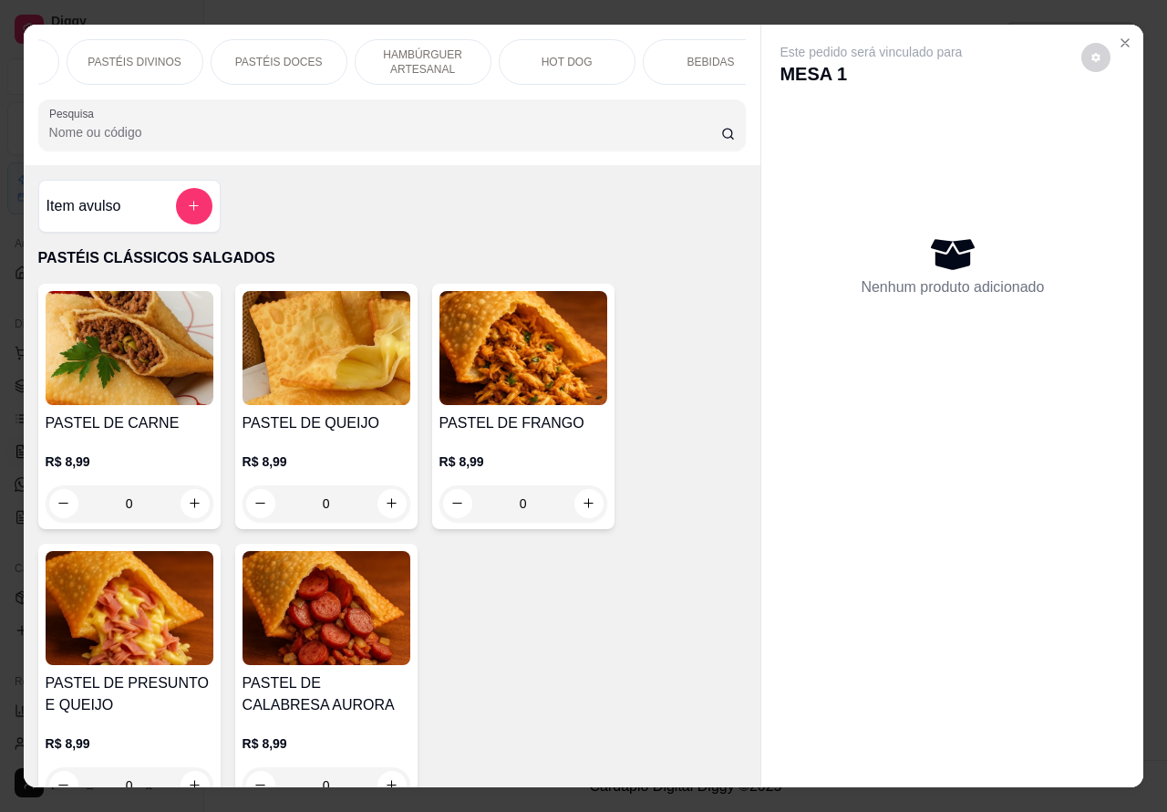
scroll to position [0, 287]
click at [689, 55] on p "BEBIDAS" at bounding box center [683, 62] width 47 height 15
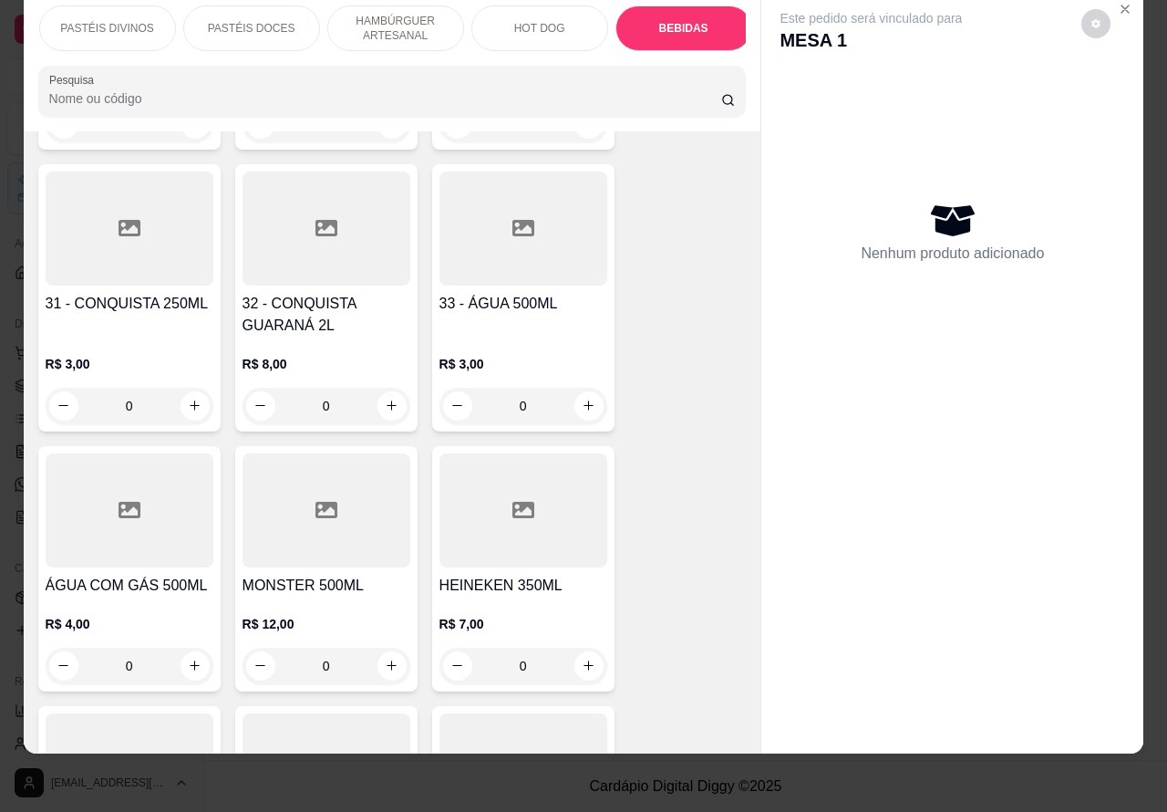
scroll to position [6428, 0]
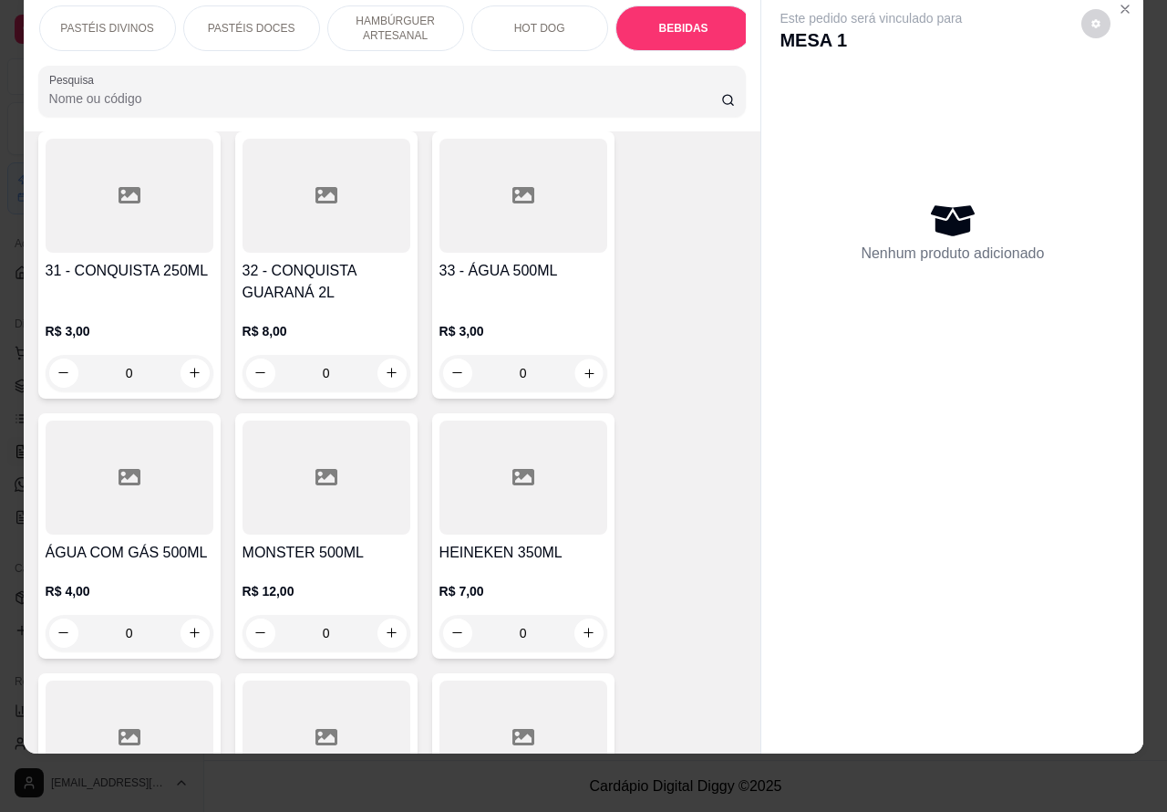
click at [585, 368] on icon "increase-product-quantity" at bounding box center [589, 372] width 9 height 9
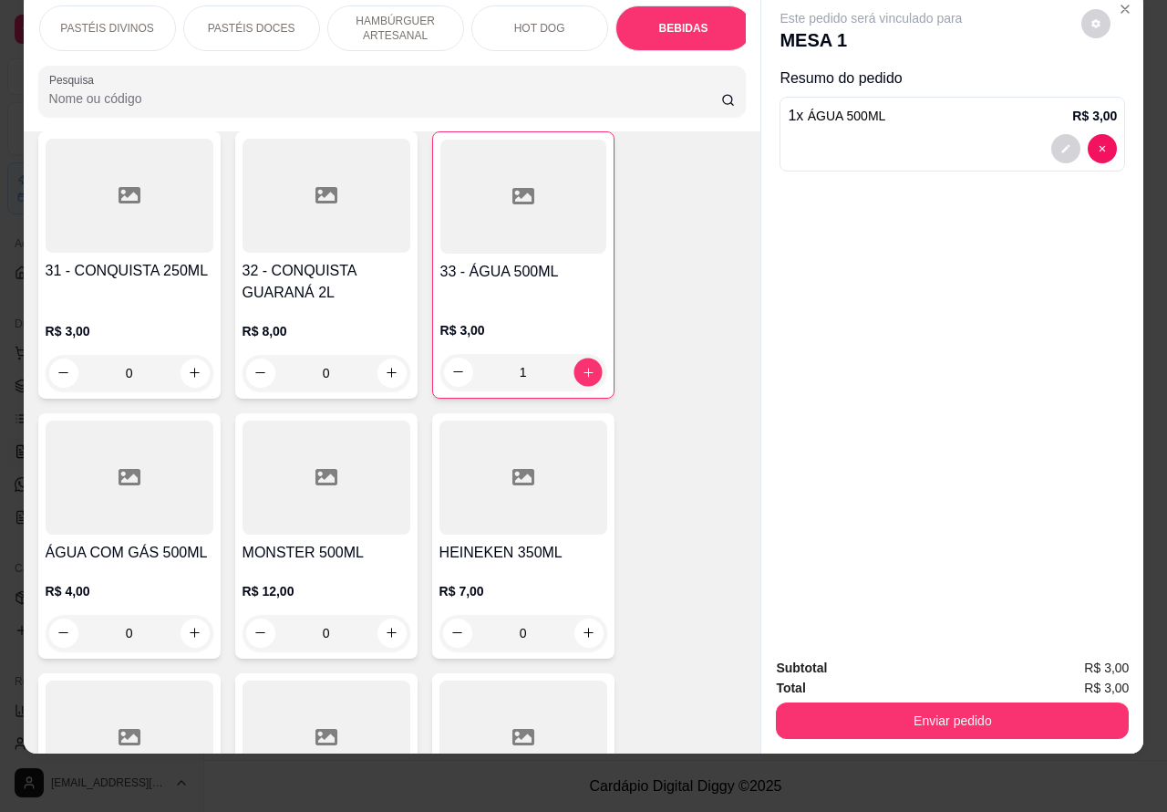
click at [584, 368] on icon "increase-product-quantity" at bounding box center [588, 372] width 9 height 9
type input "2"
click at [876, 702] on button "Enviar pedido" at bounding box center [952, 720] width 353 height 36
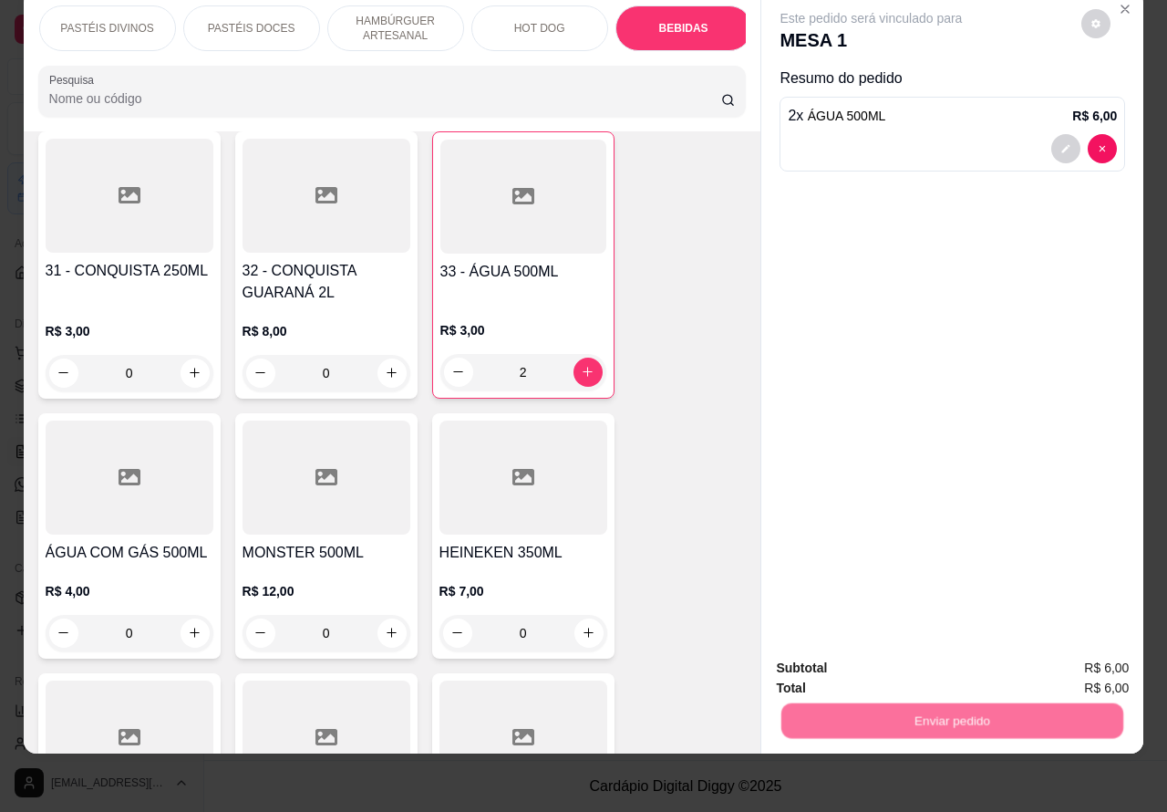
click at [837, 650] on button "Não registrar e enviar pedido" at bounding box center [891, 659] width 190 height 35
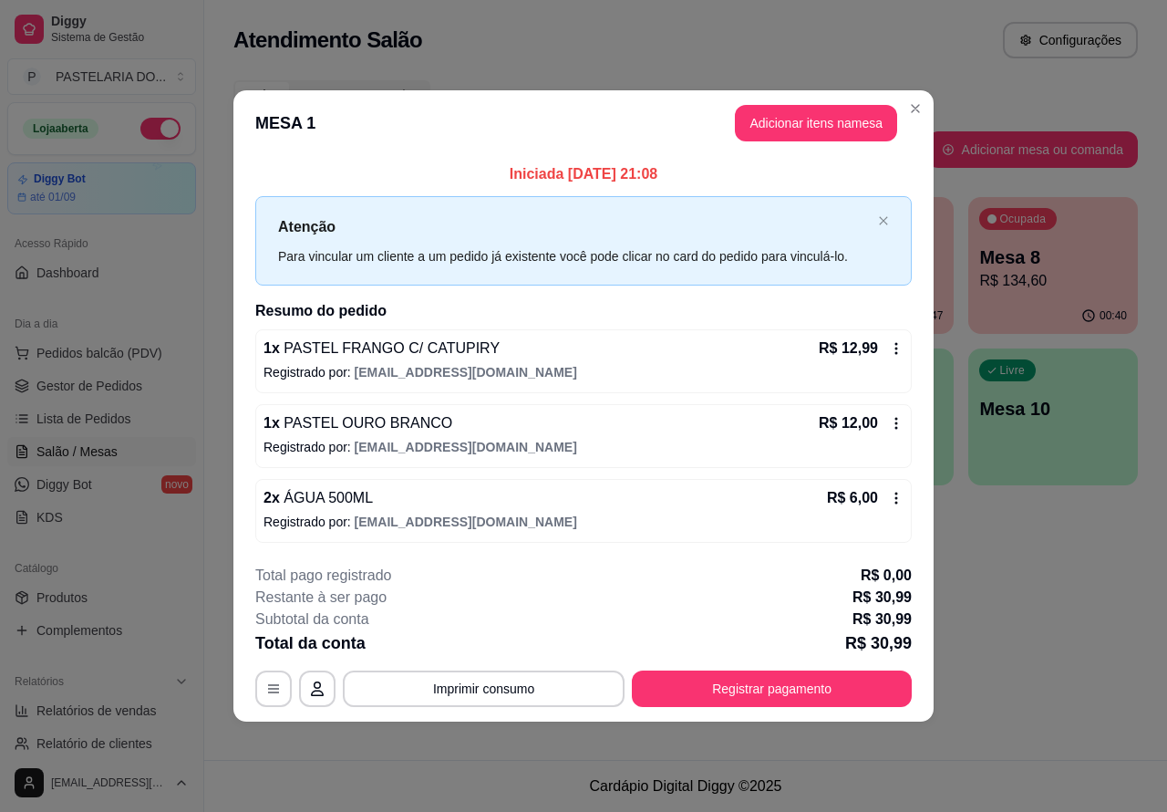
click at [554, 680] on button "Imprimir consumo" at bounding box center [484, 688] width 282 height 36
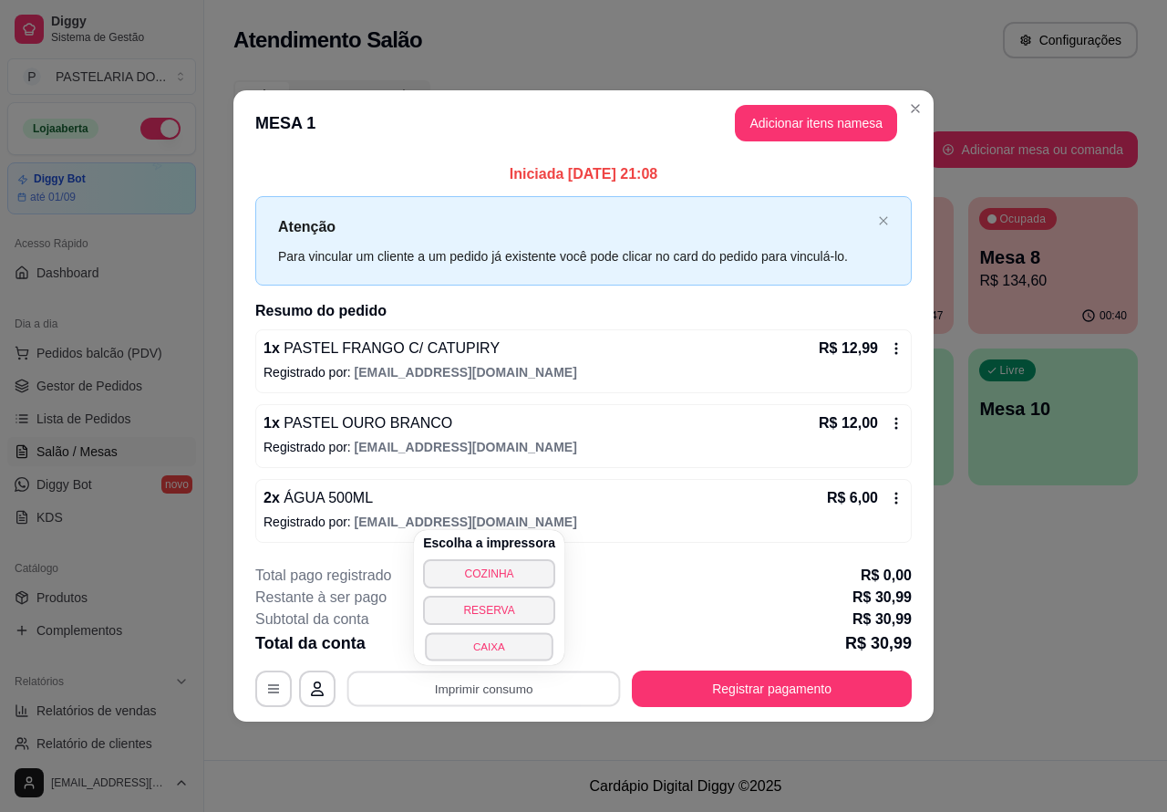
click at [521, 643] on button "CAIXA" at bounding box center [489, 646] width 128 height 28
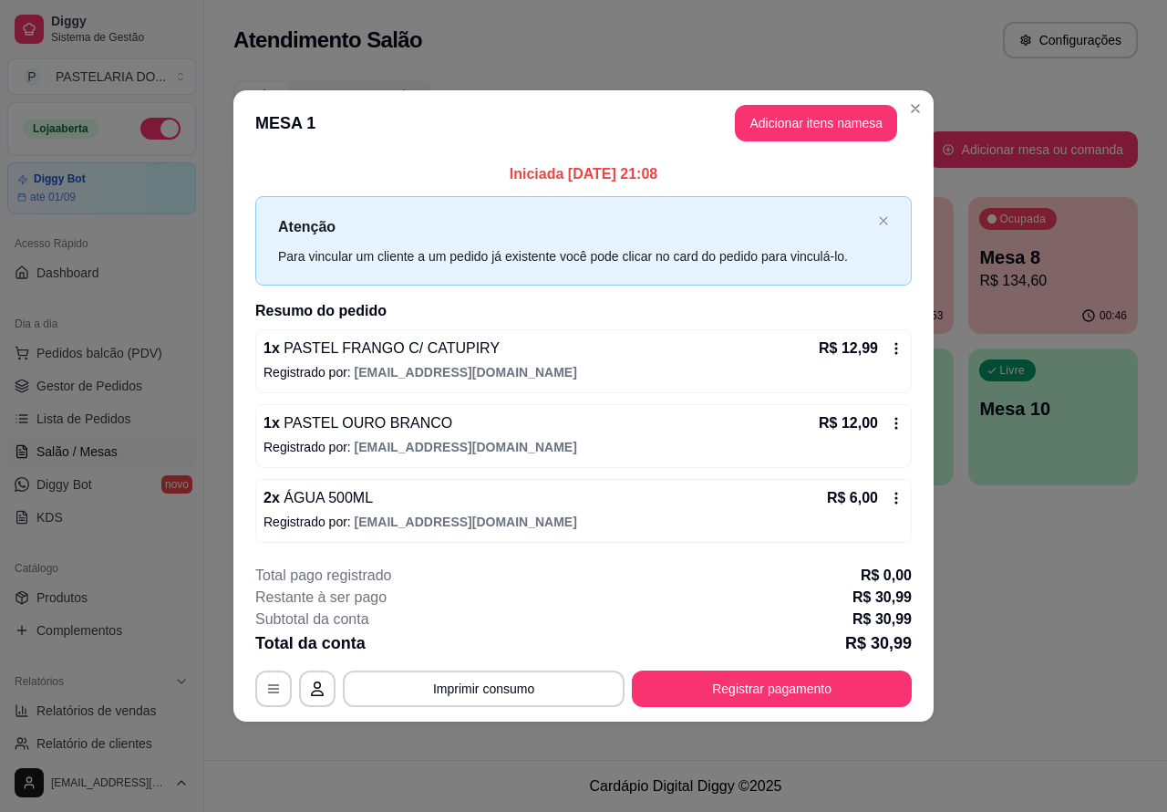
click at [992, 670] on div "Atendimento Salão Configurações Todos Mesas Comandas Pesquisar Adicionar mesa o…" at bounding box center [685, 380] width 963 height 760
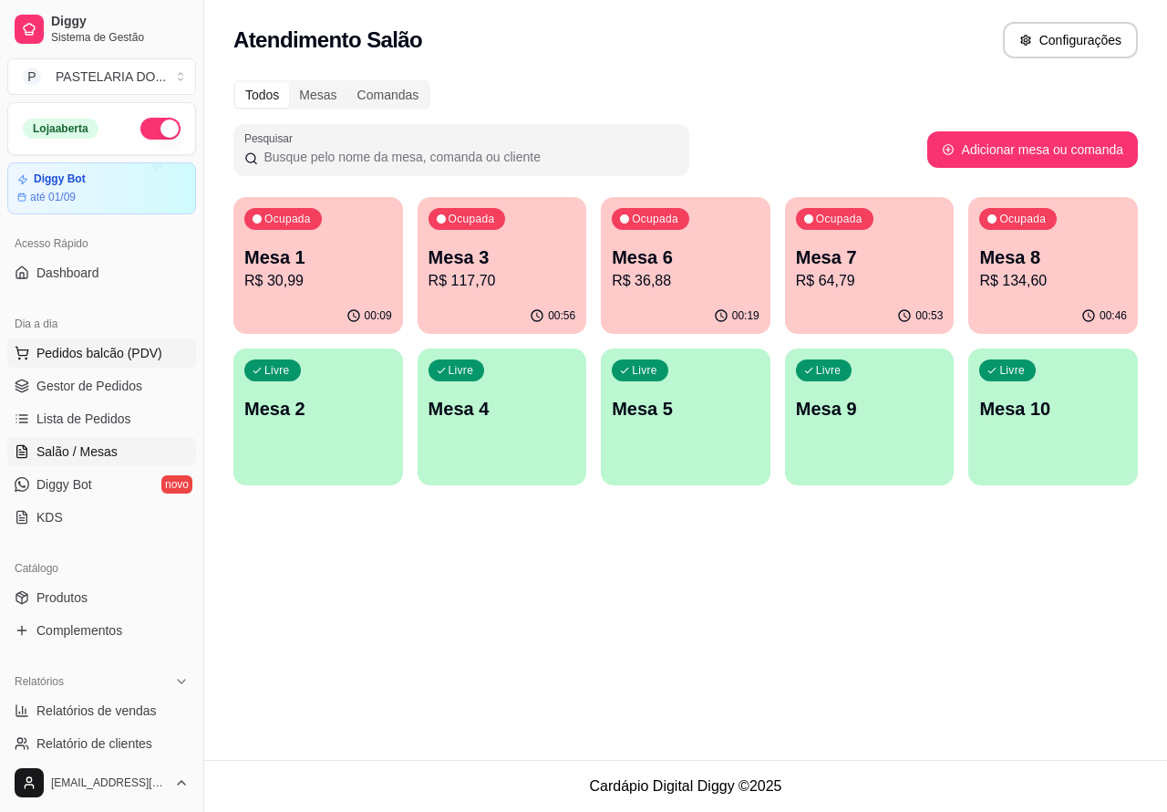
click at [156, 348] on span "Pedidos balcão (PDV)" at bounding box center [99, 353] width 126 height 18
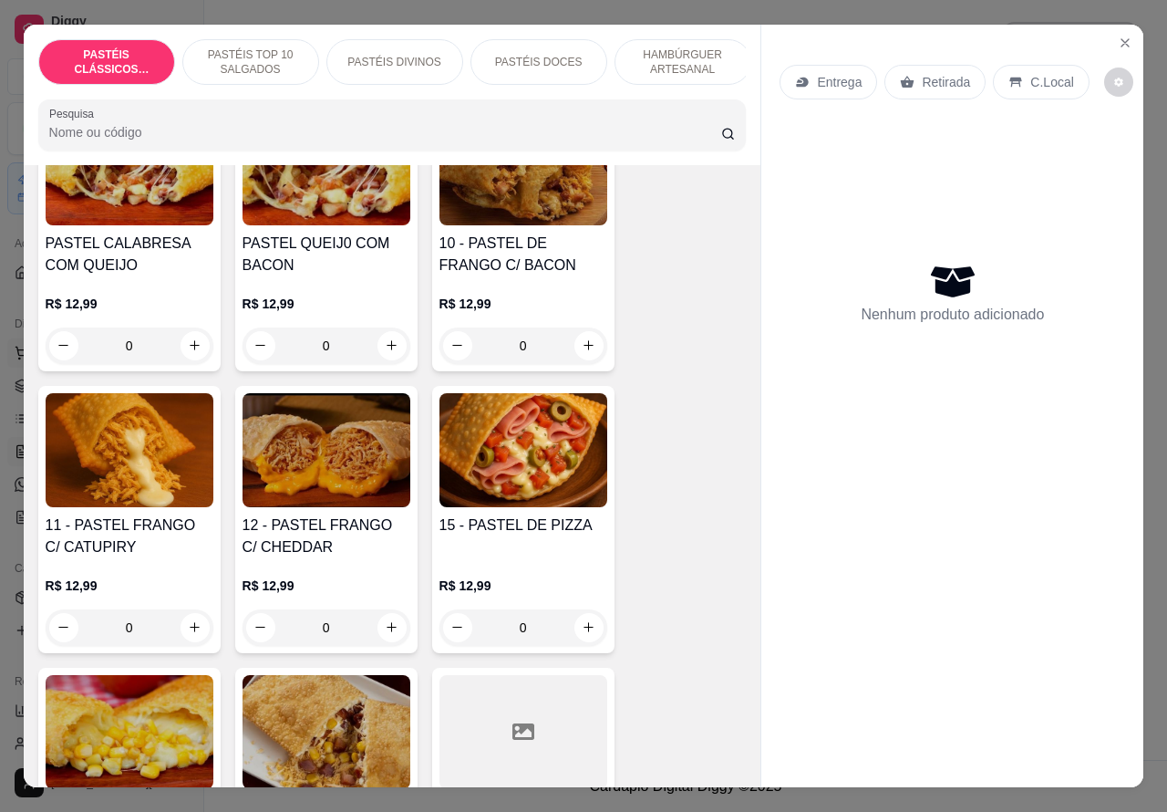
scroll to position [1608, 0]
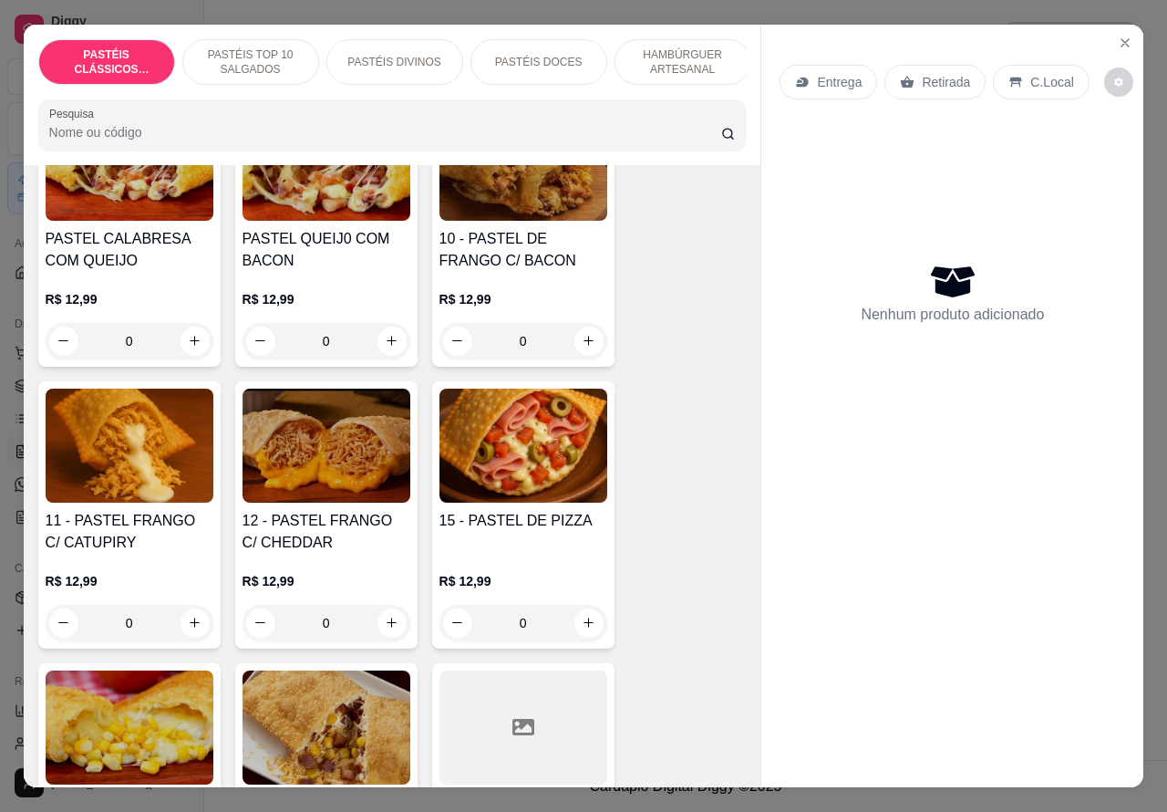
click at [184, 630] on div "0" at bounding box center [130, 623] width 168 height 36
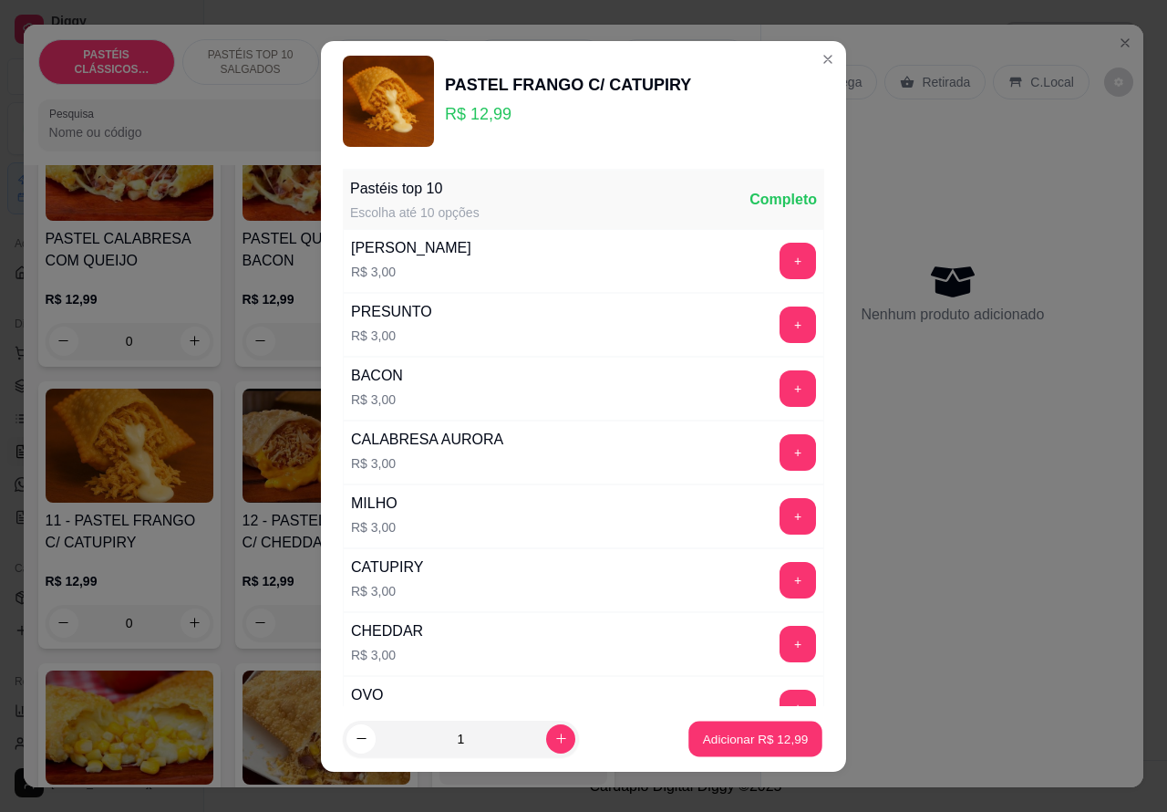
click at [714, 737] on p "Adicionar R$ 12,99" at bounding box center [756, 738] width 106 height 17
type input "1"
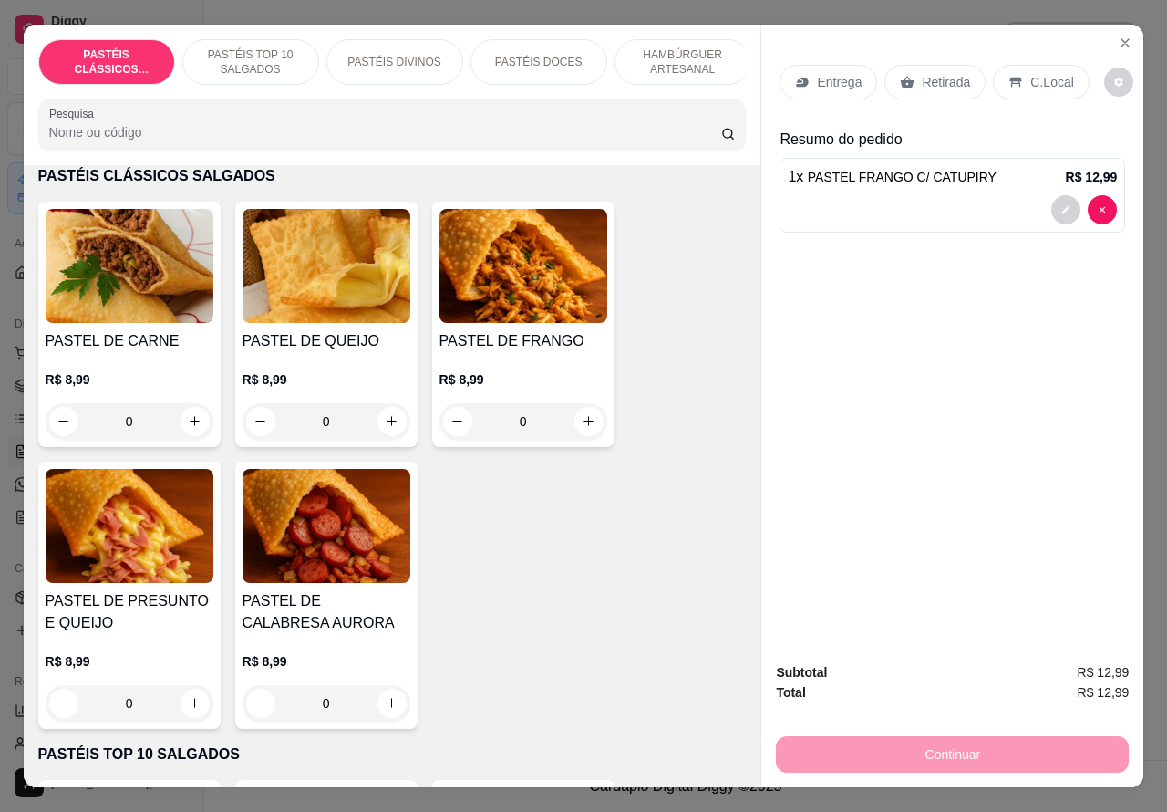
scroll to position [52, 0]
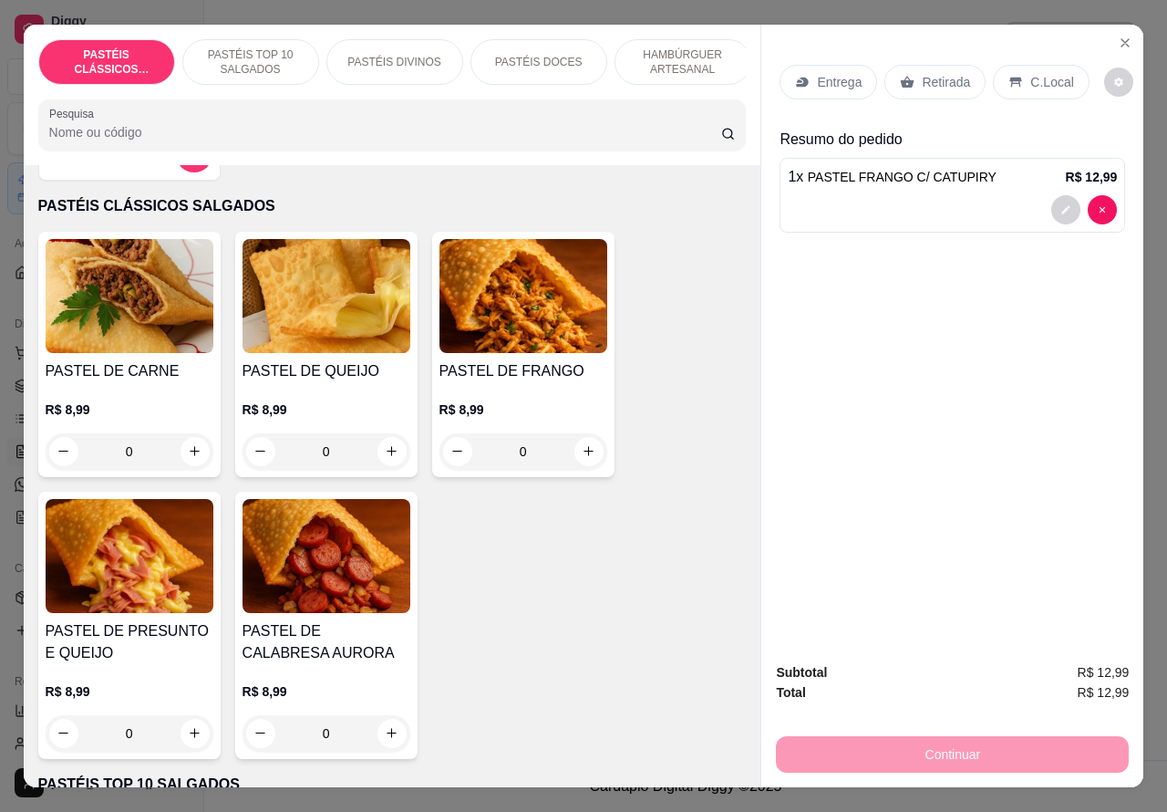
click at [269, 48] on p "PASTÉIS TOP 10 SALGADOS" at bounding box center [251, 61] width 106 height 29
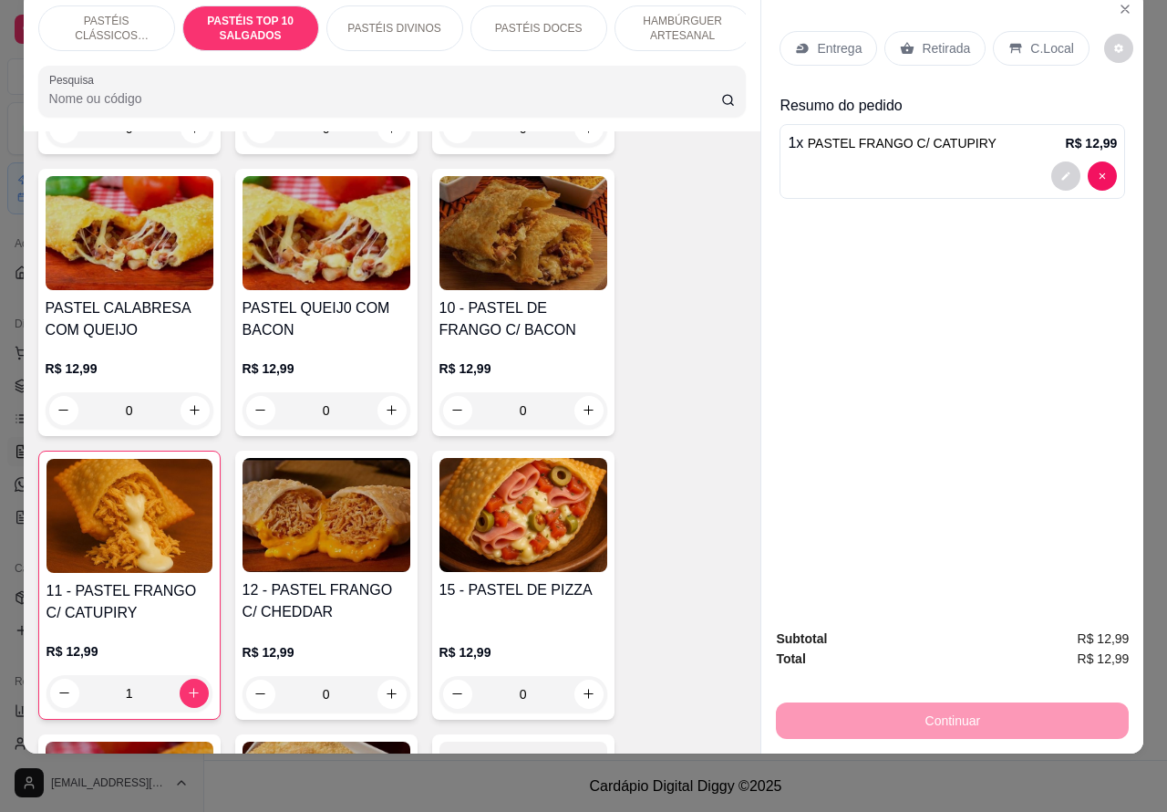
scroll to position [1506, 0]
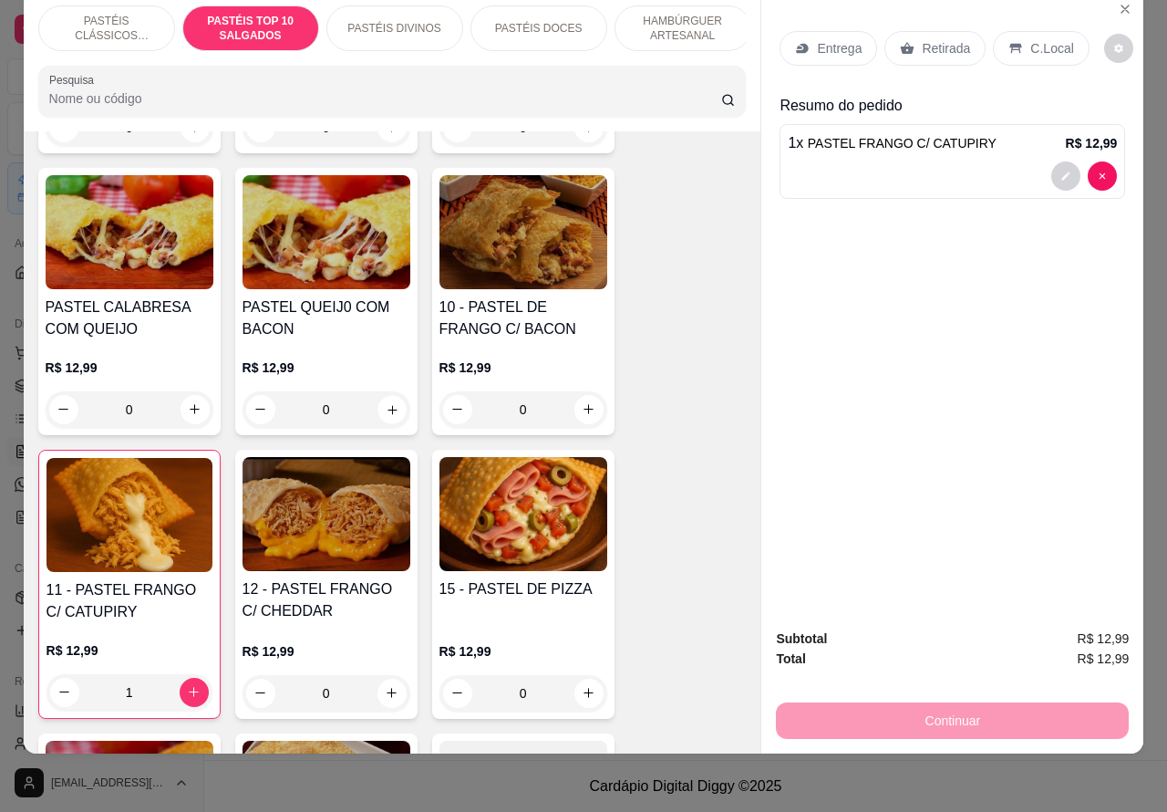
click at [385, 404] on icon "increase-product-quantity" at bounding box center [392, 409] width 14 height 14
type input "1"
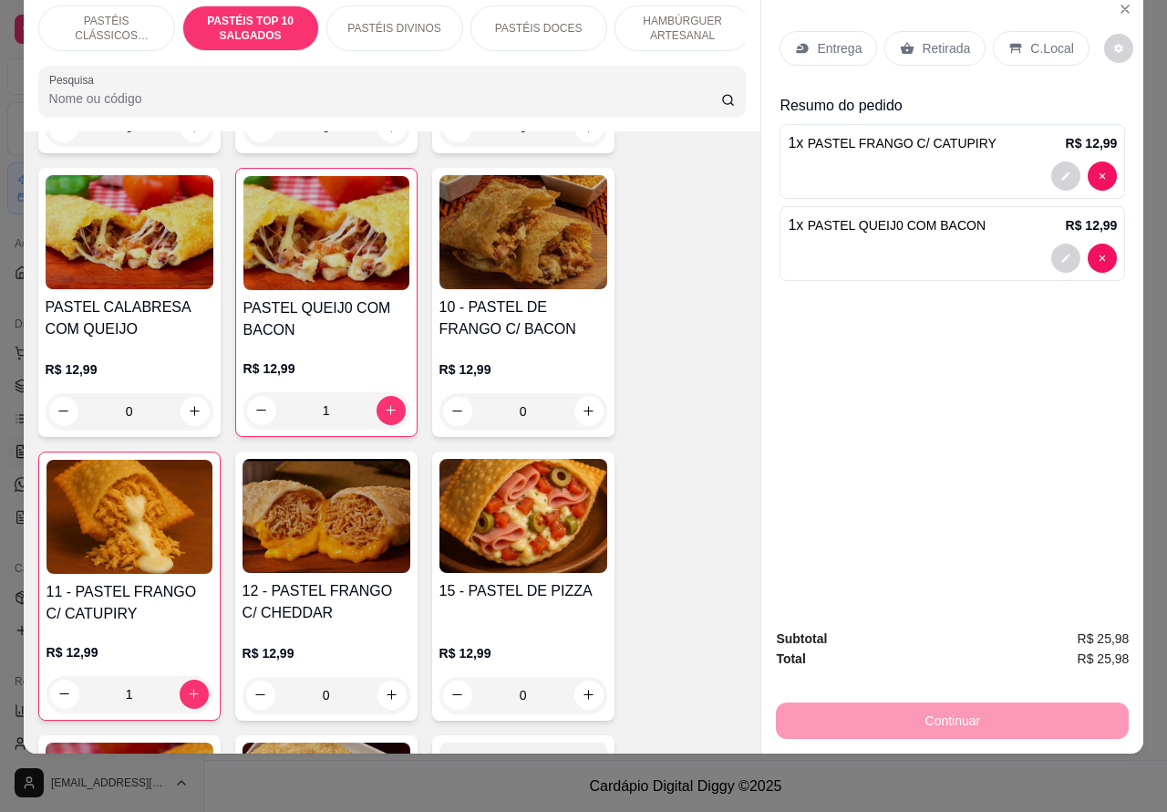
click at [885, 244] on div at bounding box center [952, 258] width 329 height 29
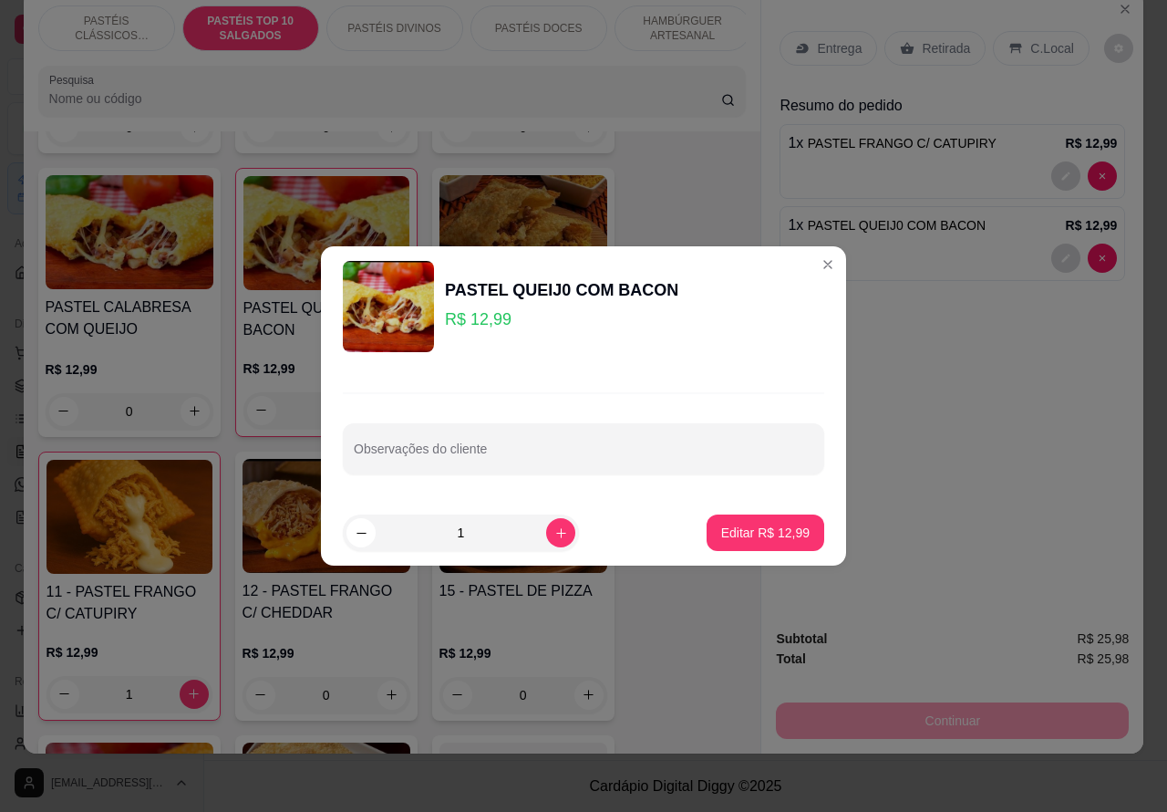
click at [558, 459] on input "Observações do cliente" at bounding box center [584, 456] width 460 height 18
type input """JUNIOR"" ESTA AGUARDANDO"
click at [759, 536] on p "Editar R$ 12,99" at bounding box center [765, 532] width 86 height 17
type input "0"
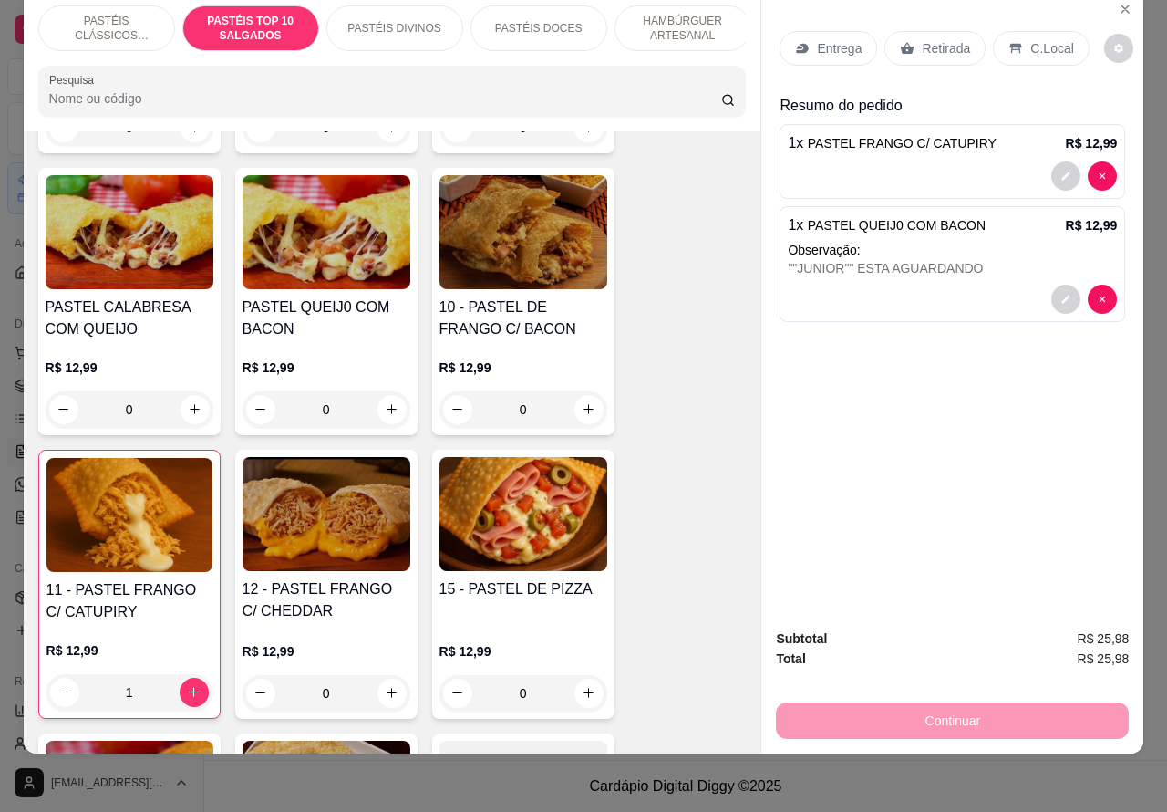
click at [922, 39] on p "Retirada" at bounding box center [946, 48] width 48 height 18
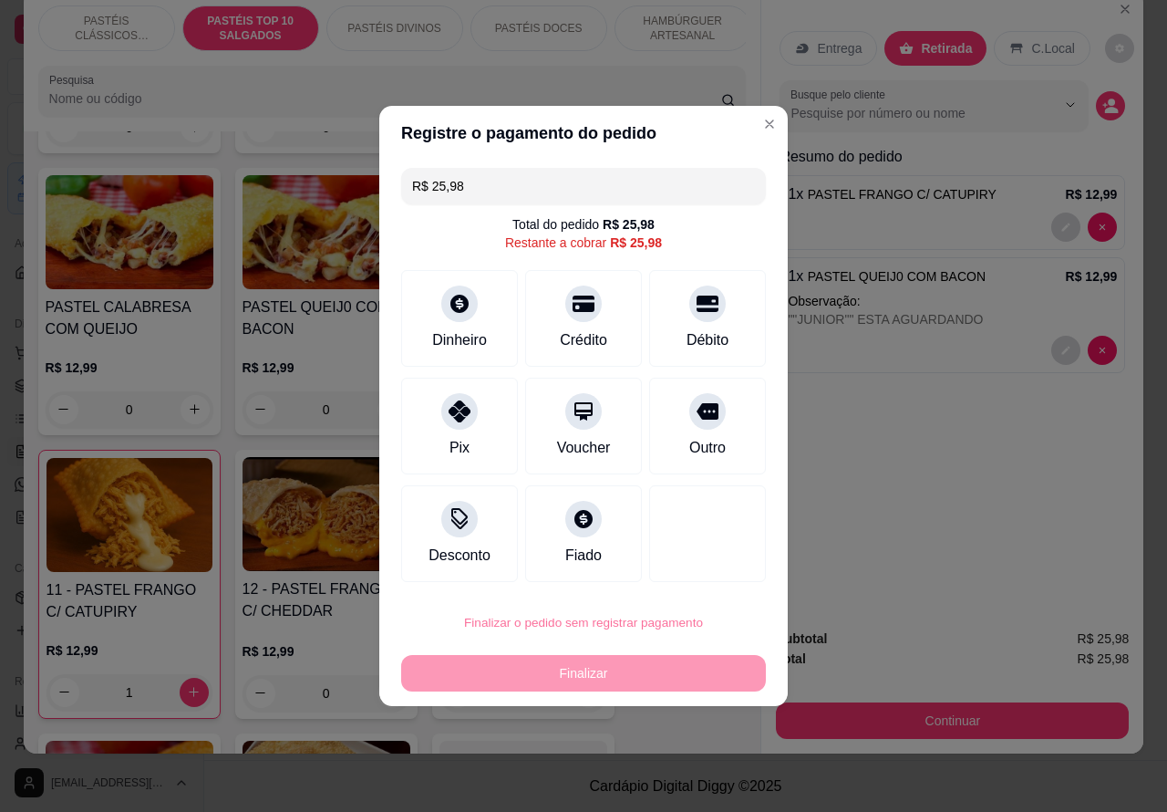
click at [696, 571] on button "Confirmar" at bounding box center [692, 571] width 67 height 28
type input "0"
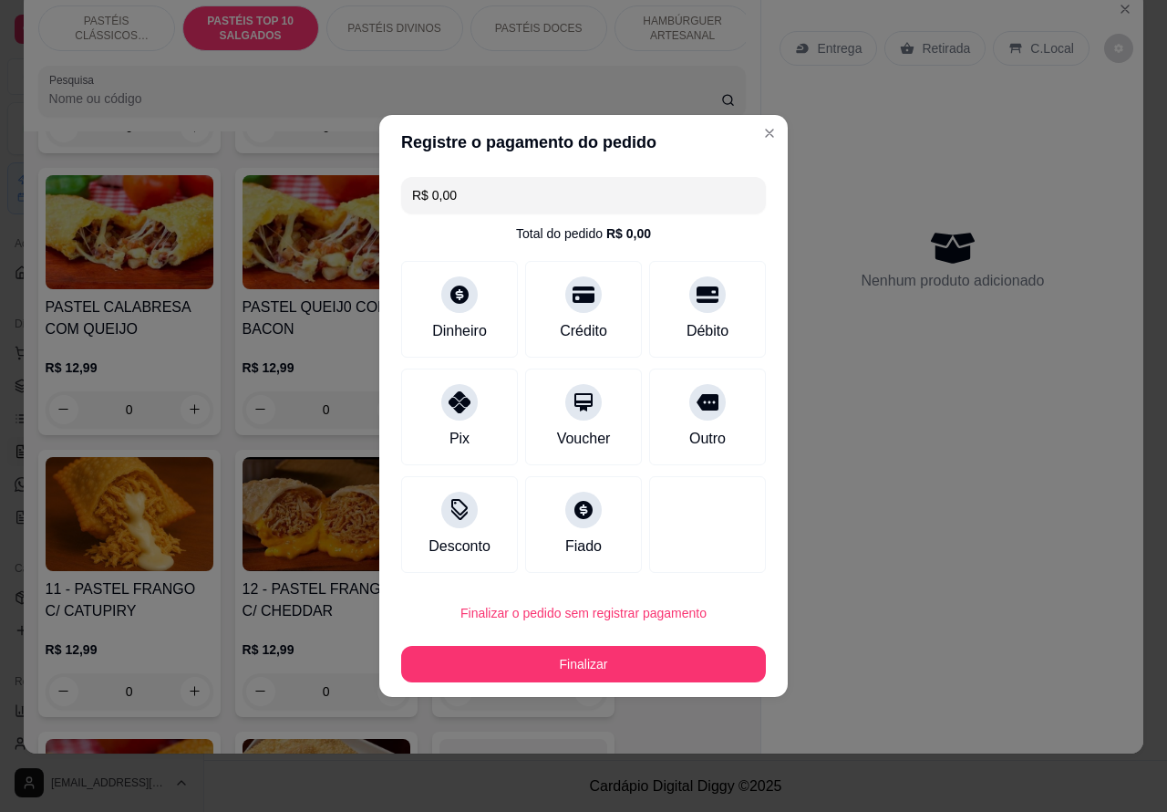
type input "R$ 0,00"
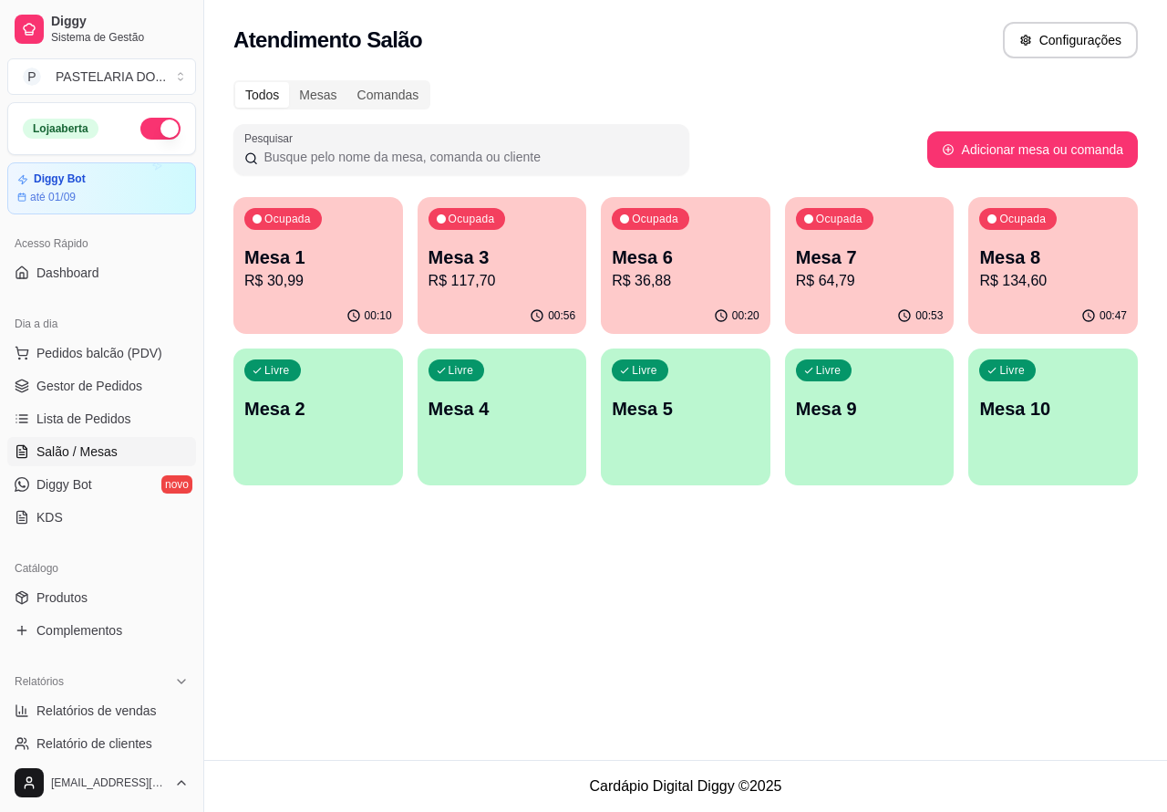
click at [344, 255] on p "Mesa 1" at bounding box center [318, 257] width 148 height 26
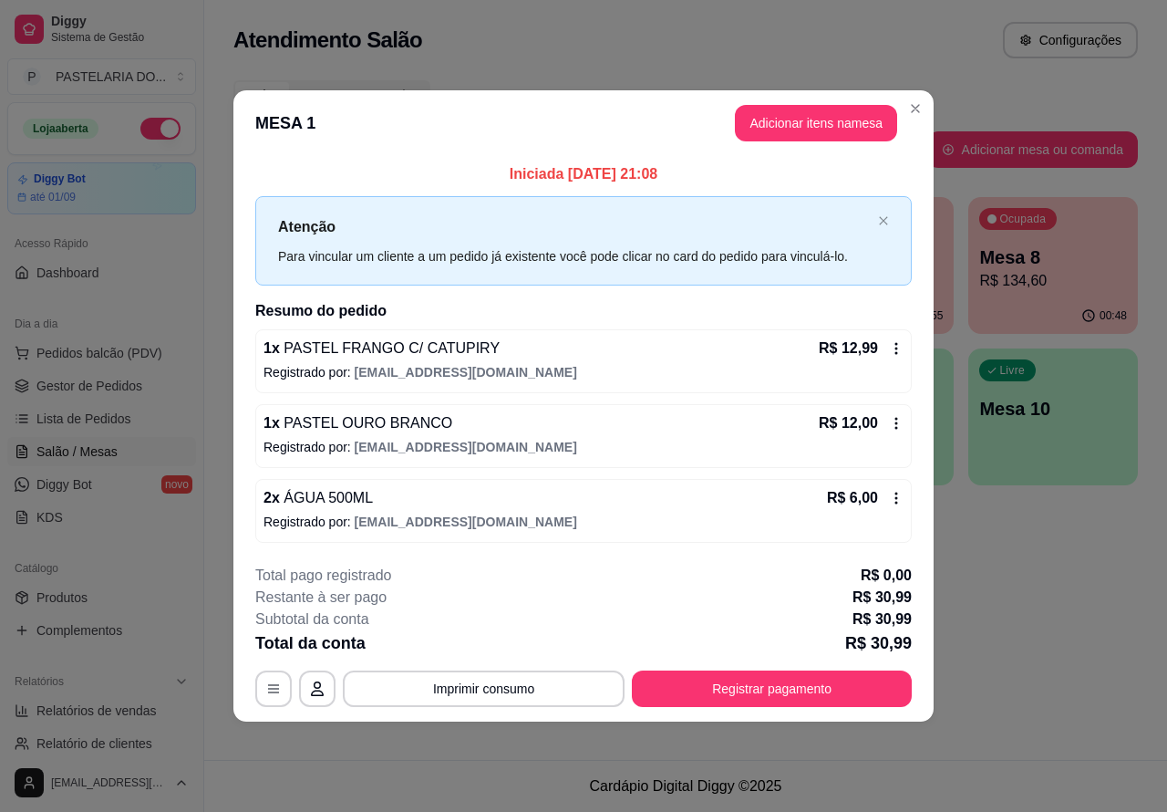
click at [1035, 576] on div "Atendimento Salão Configurações Todos Mesas Comandas Pesquisar Adicionar mesa o…" at bounding box center [685, 380] width 963 height 760
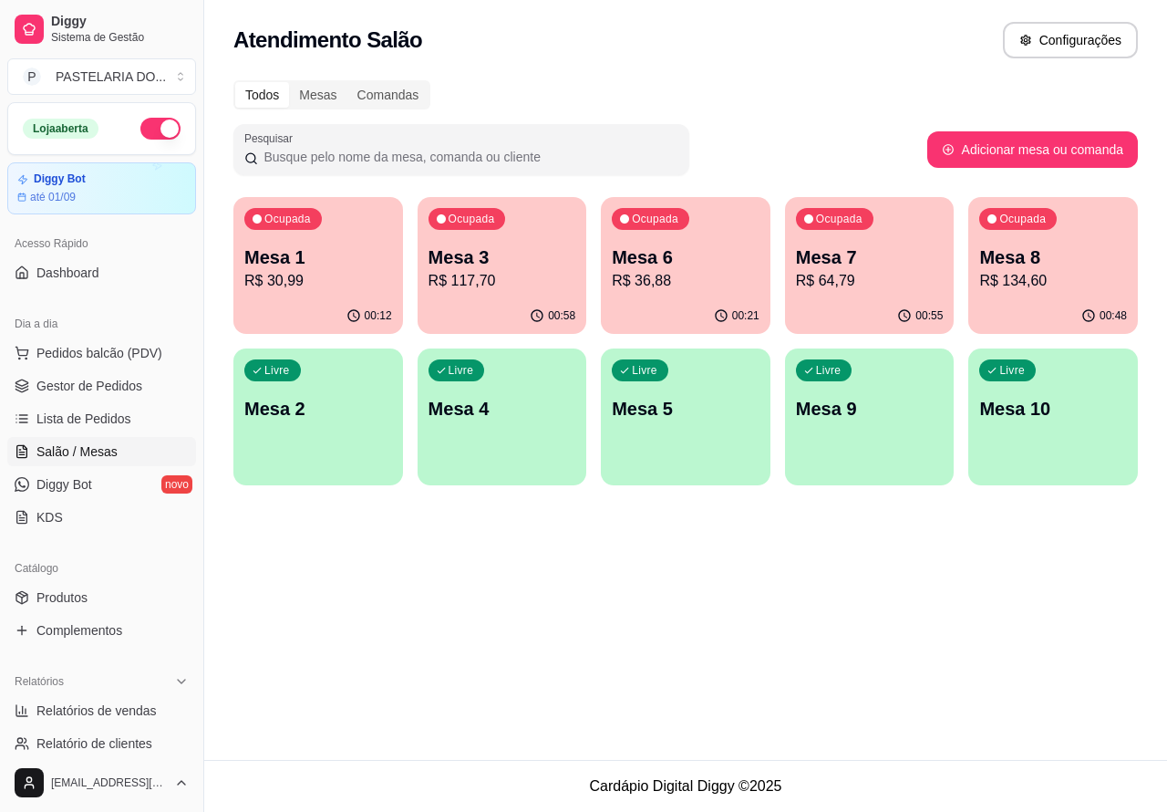
click at [515, 275] on p "R$ 117,70" at bounding box center [503, 281] width 148 height 22
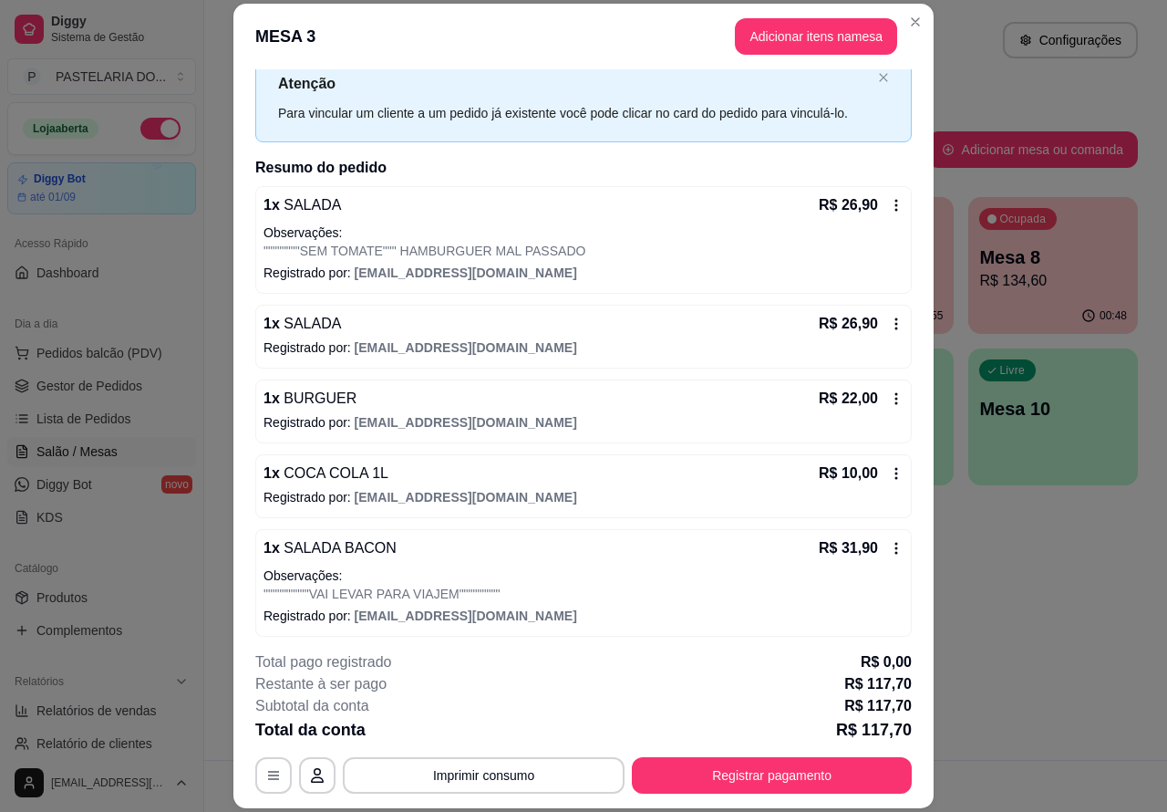
scroll to position [66, 0]
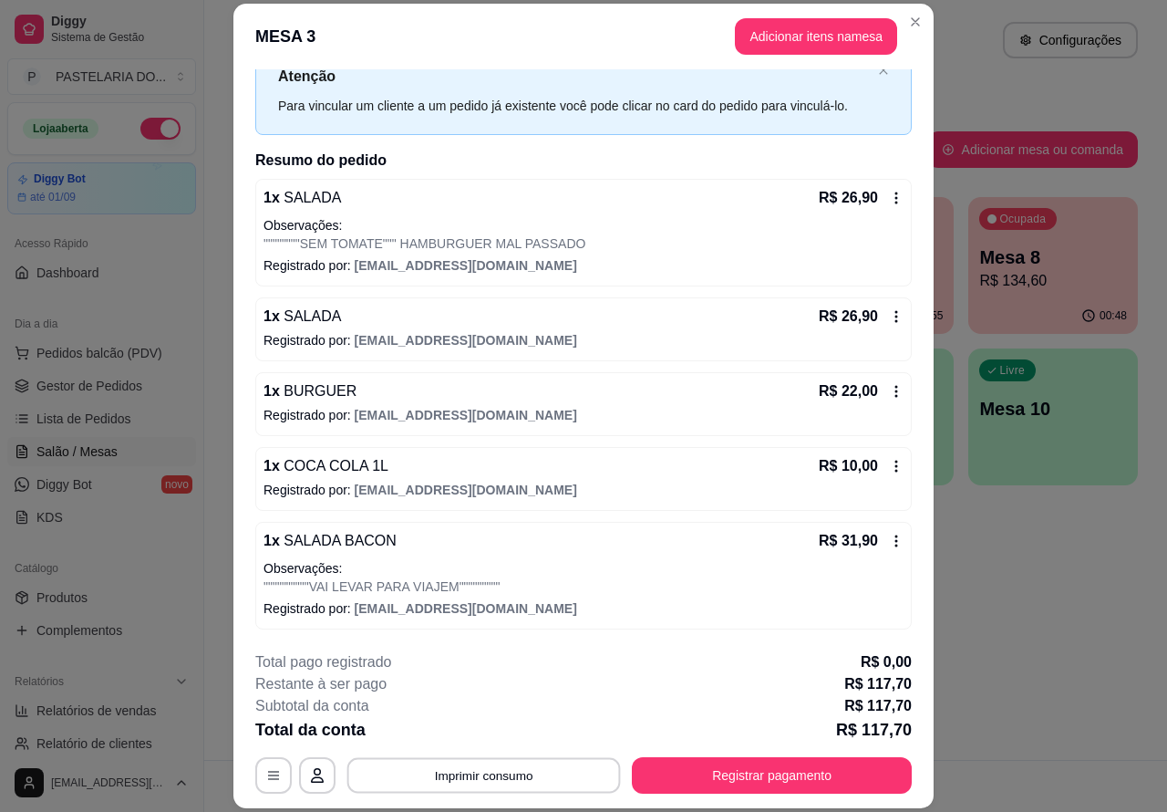
click at [513, 766] on button "Imprimir consumo" at bounding box center [485, 775] width 274 height 36
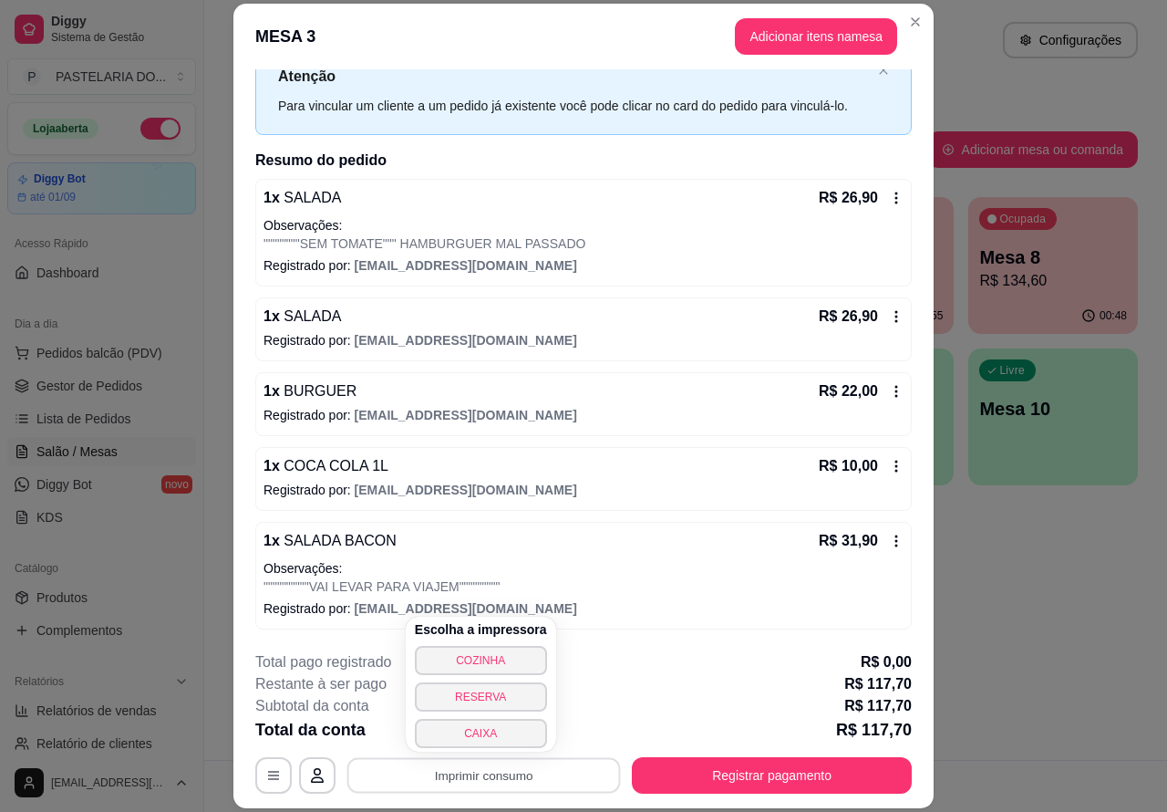
click at [497, 730] on button "CAIXA" at bounding box center [481, 733] width 132 height 29
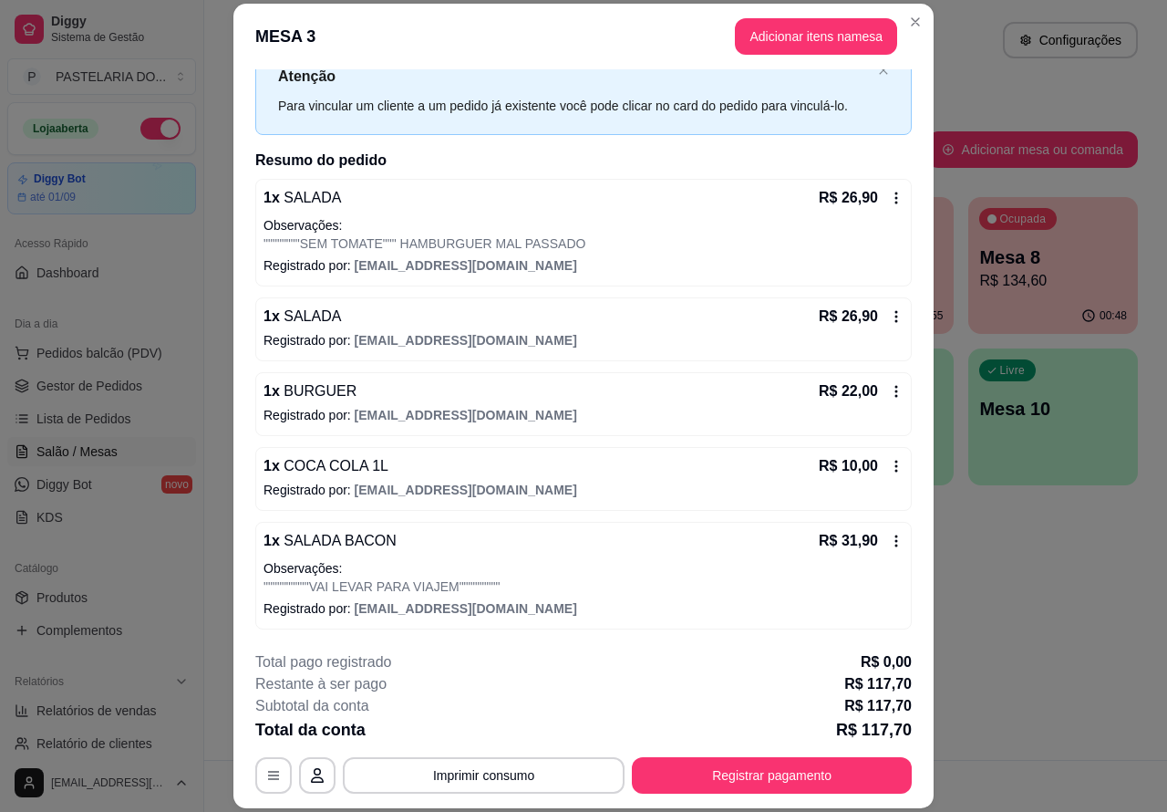
click at [150, 339] on button "Pedidos balcão (PDV)" at bounding box center [101, 352] width 189 height 29
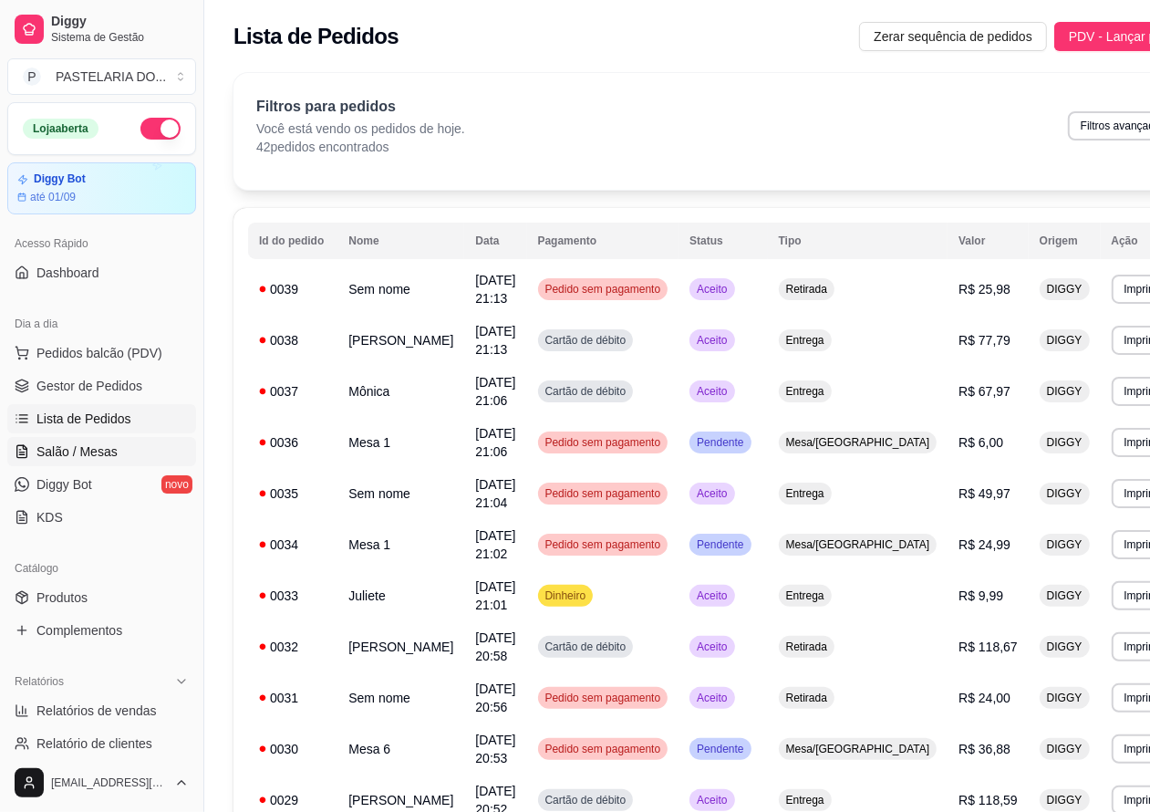
click at [103, 440] on link "Salão / Mesas" at bounding box center [101, 451] width 189 height 29
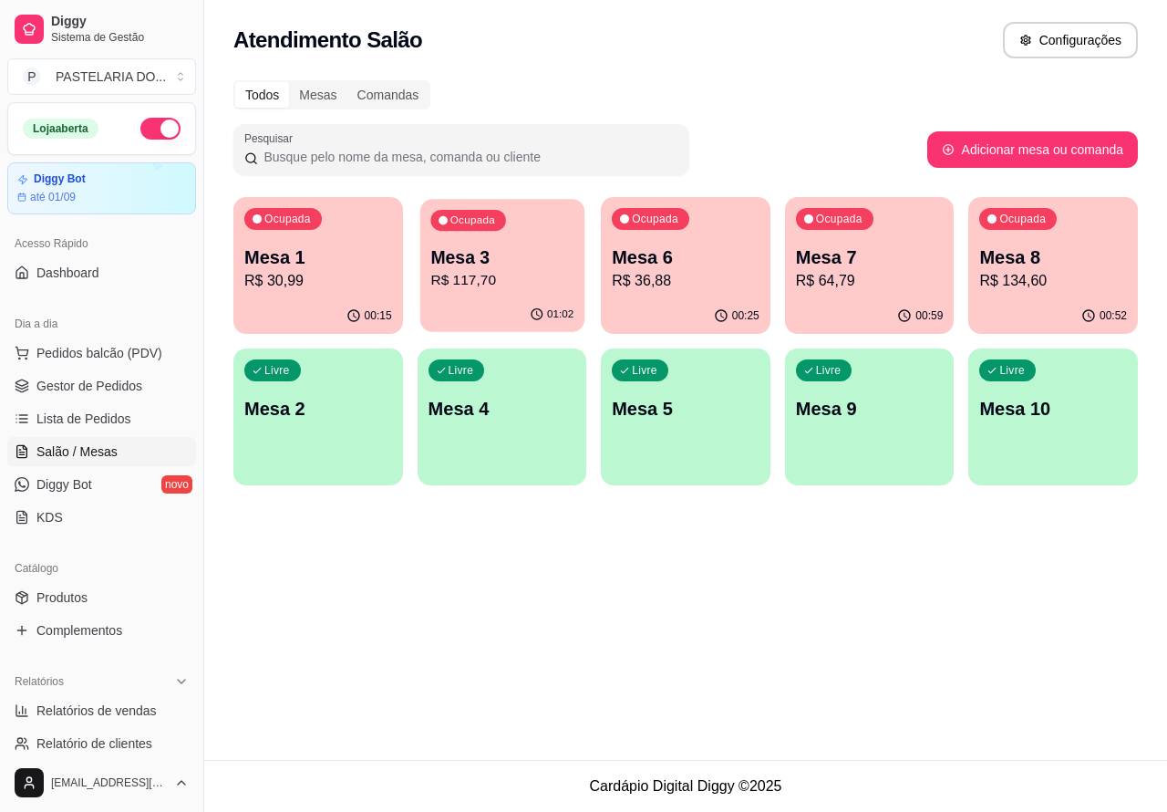
click at [524, 262] on p "Mesa 3" at bounding box center [501, 257] width 143 height 25
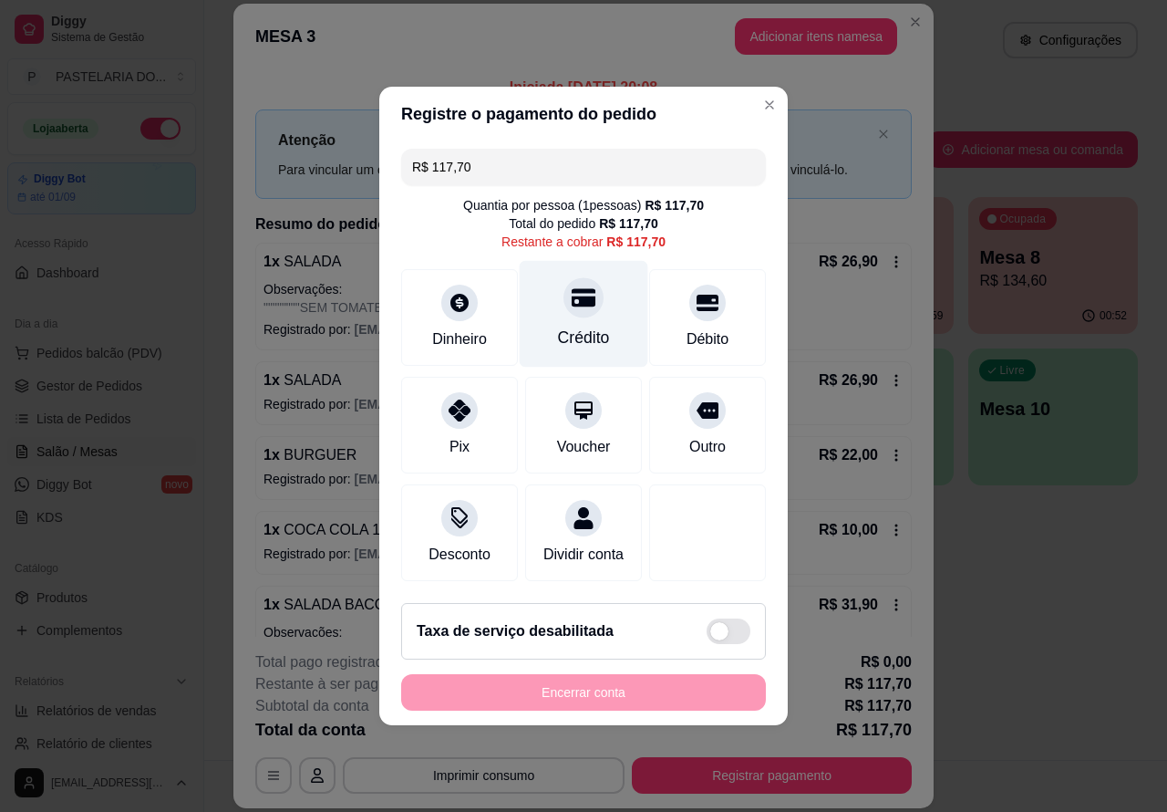
click at [595, 285] on div "Crédito" at bounding box center [584, 314] width 129 height 107
type input "R$ 0,00"
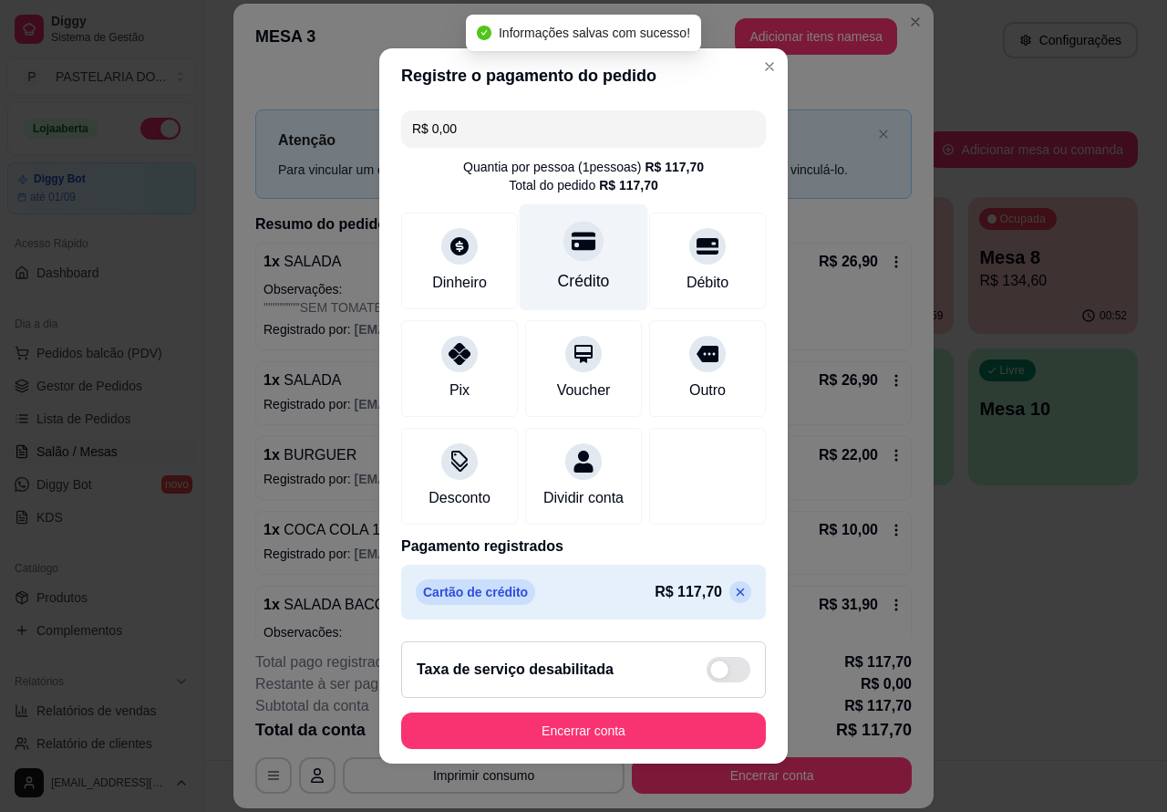
click at [564, 735] on button "Encerrar conta" at bounding box center [583, 730] width 365 height 36
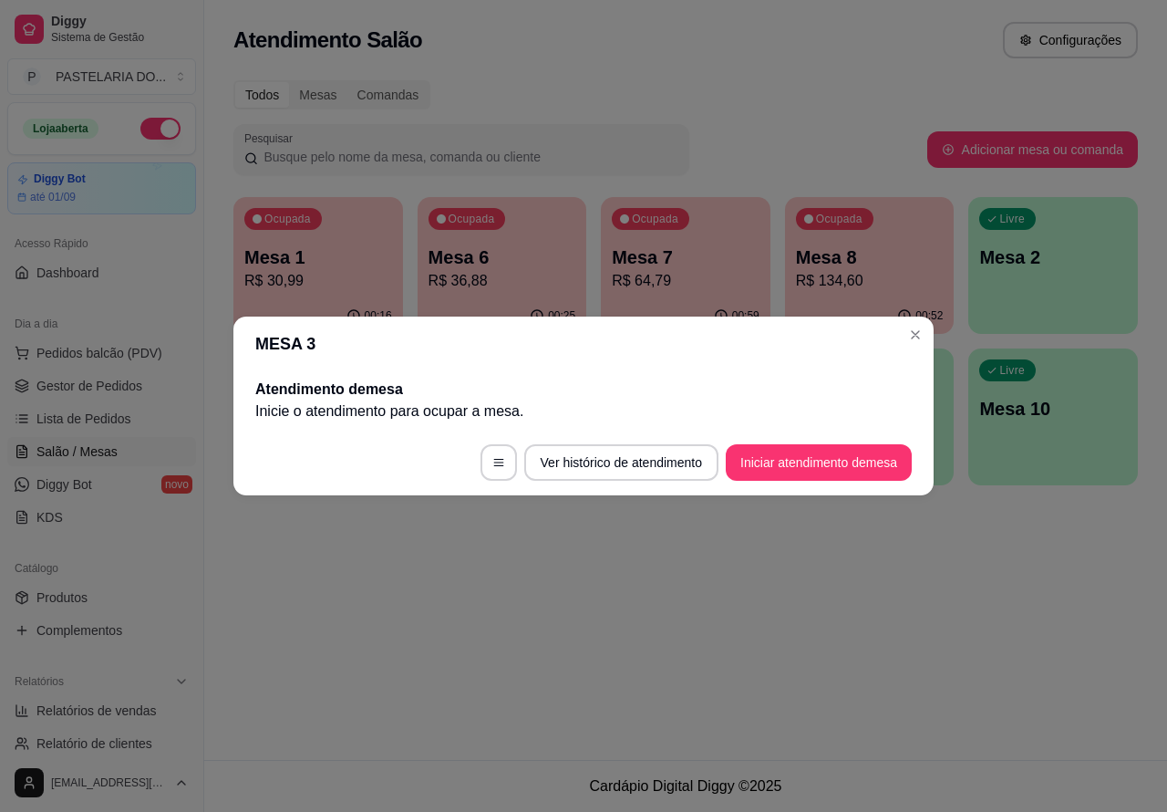
click at [918, 636] on div "Atendimento Salão Configurações Todos Mesas Comandas Pesquisar Adicionar mesa o…" at bounding box center [685, 380] width 963 height 760
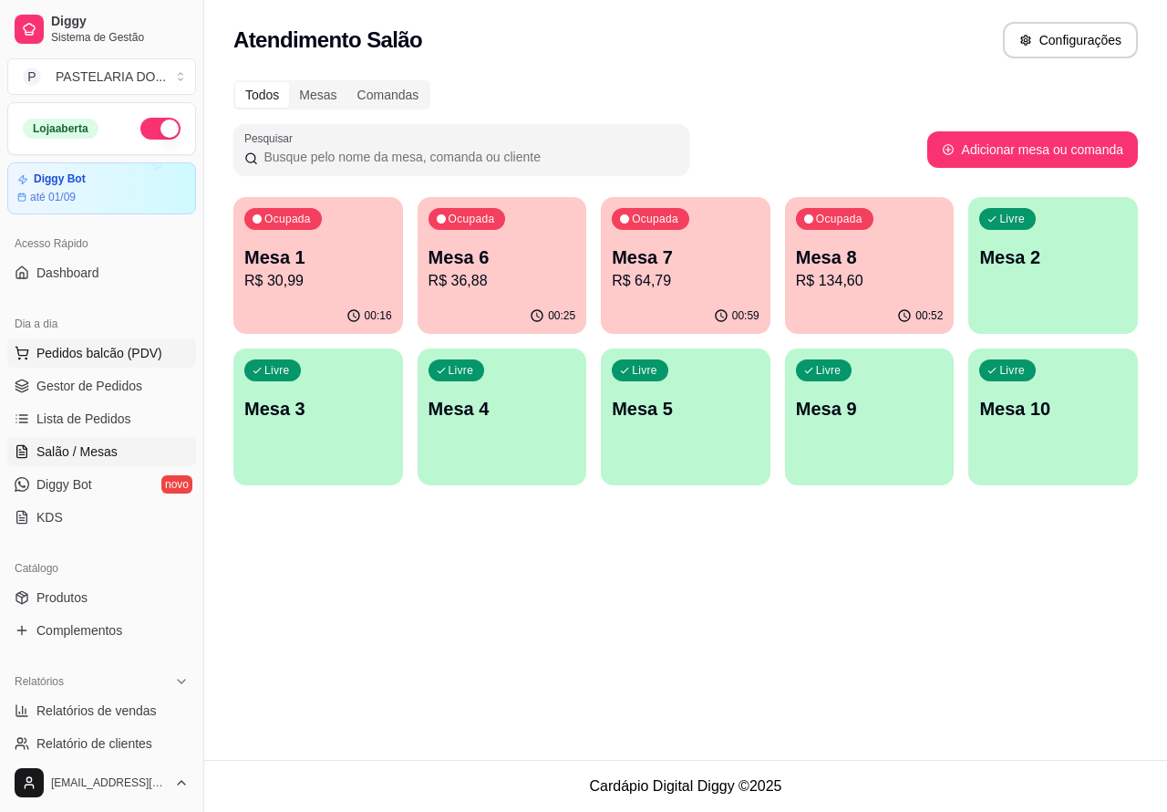
click at [138, 352] on span "Pedidos balcão (PDV)" at bounding box center [99, 353] width 126 height 18
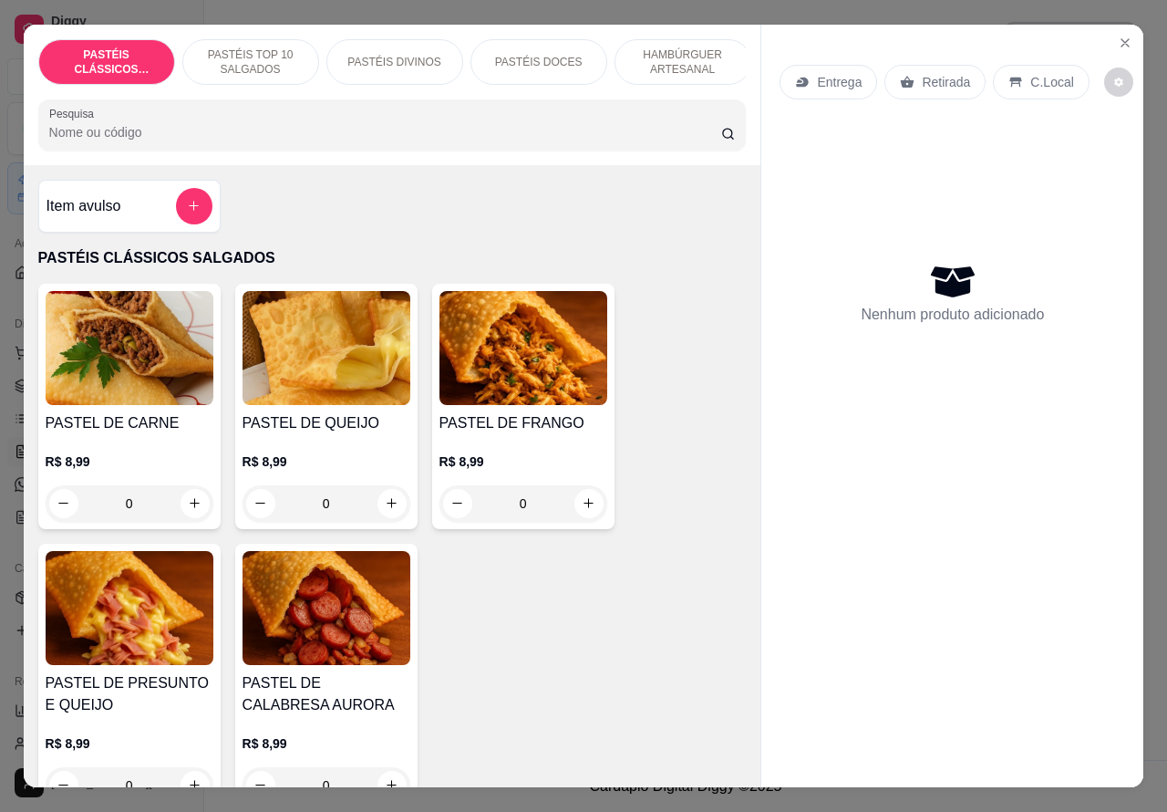
click at [682, 57] on p "HAMBÚRGUER ARTESANAL" at bounding box center [683, 61] width 106 height 29
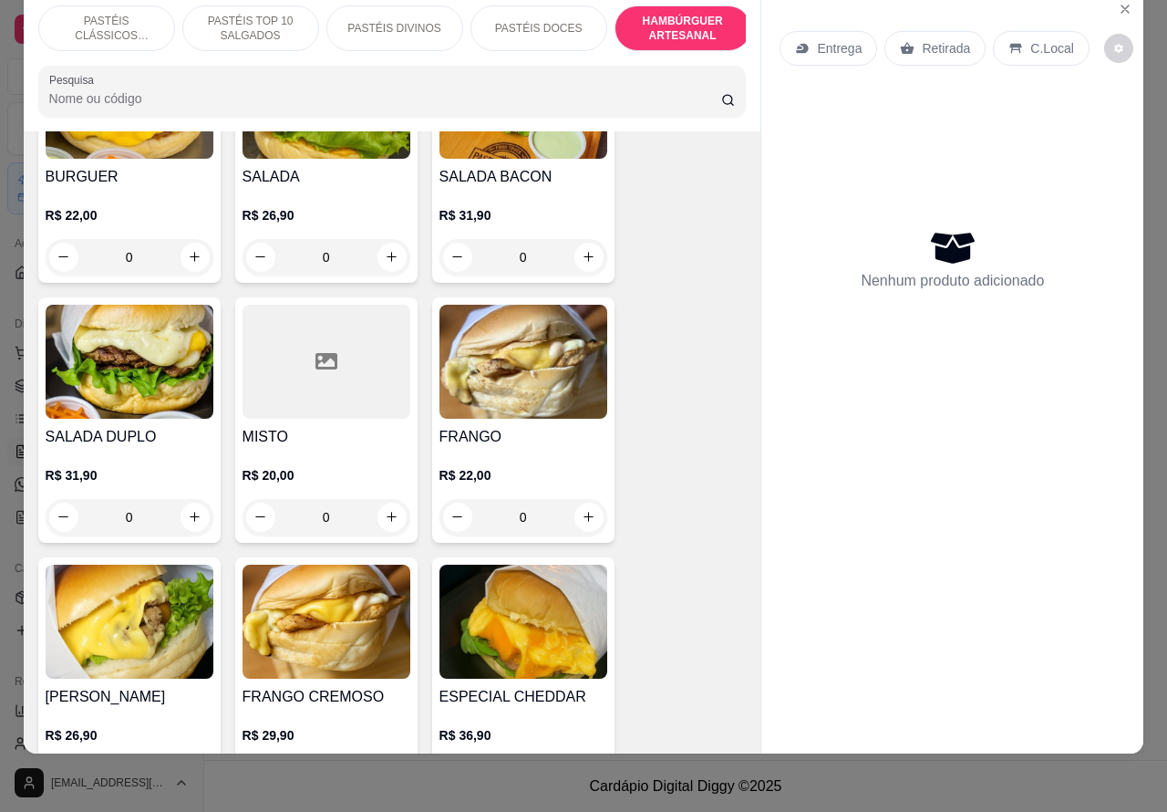
scroll to position [4133, 0]
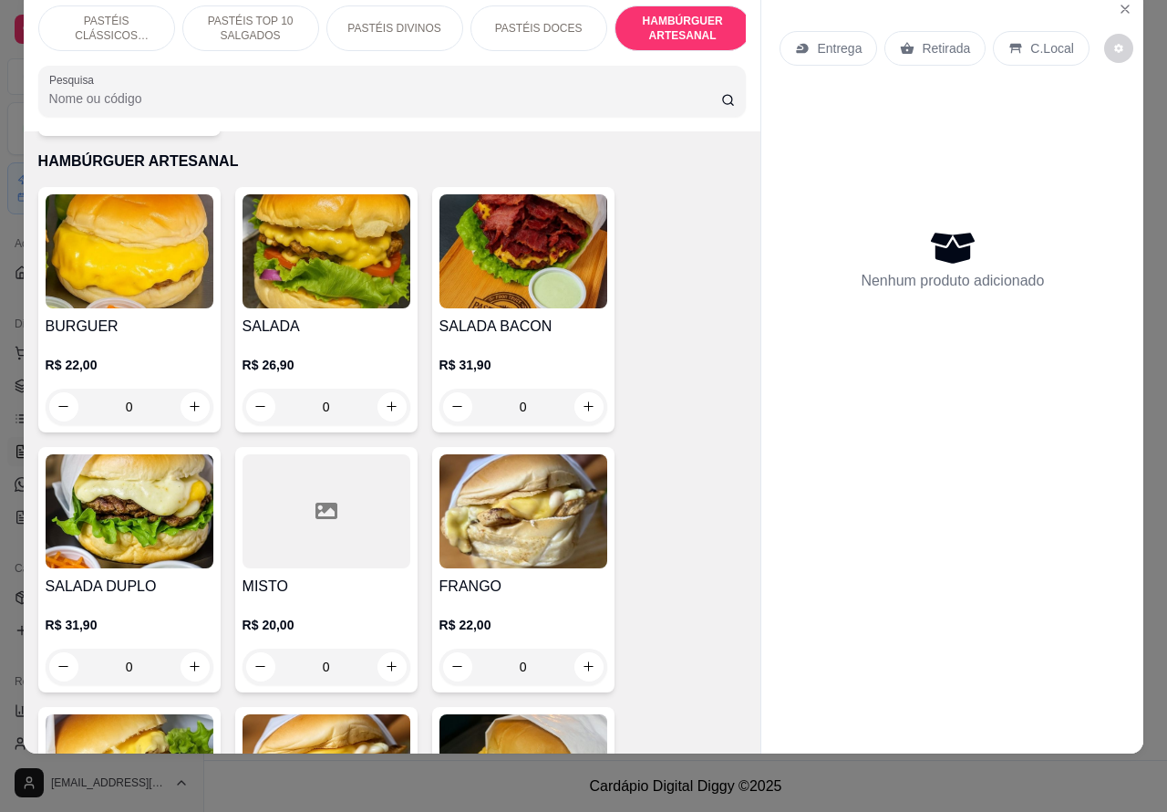
click at [563, 243] on img at bounding box center [524, 251] width 168 height 114
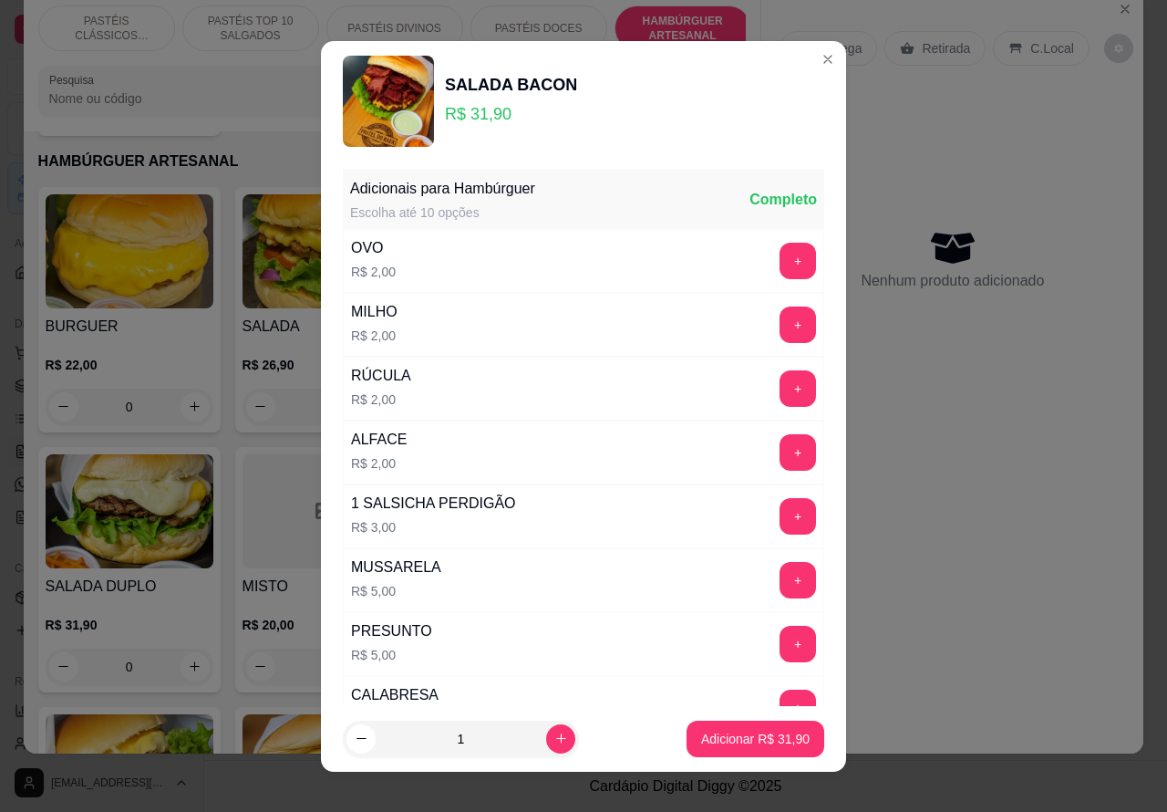
click at [804, 59] on div "Entrega Retirada C.Local" at bounding box center [953, 48] width 346 height 64
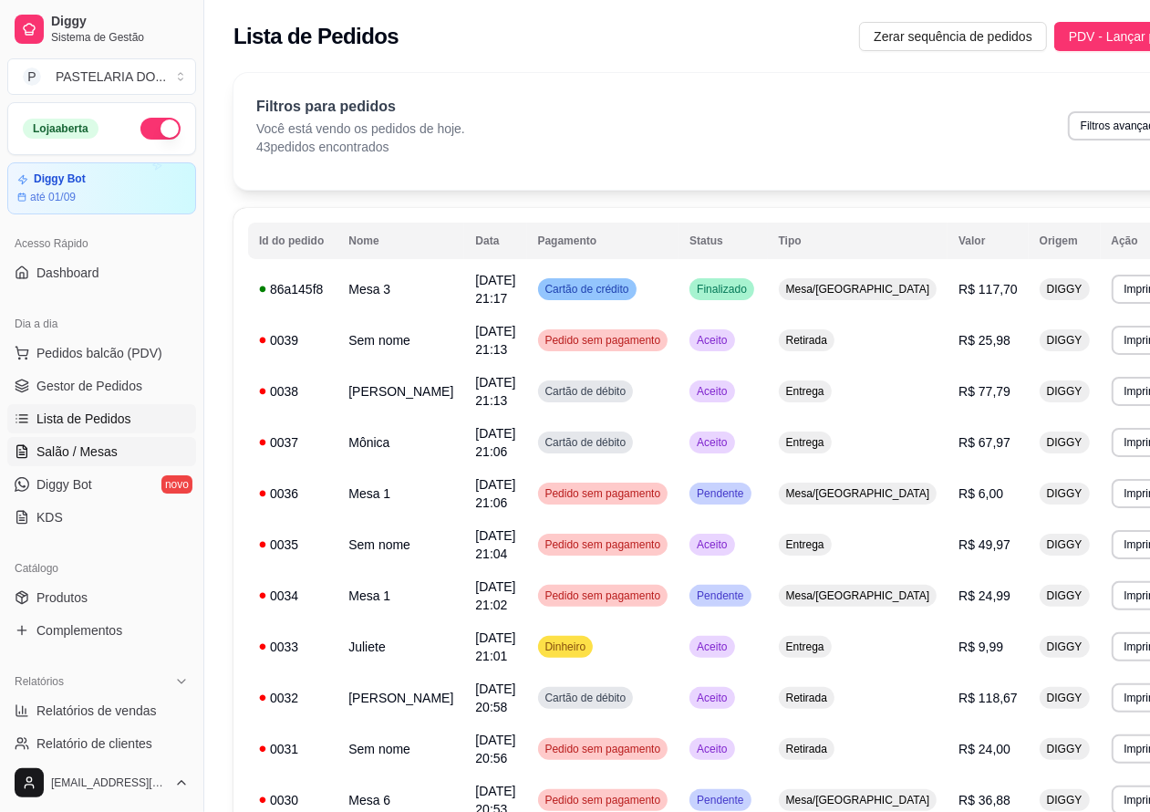
click at [134, 450] on link "Salão / Mesas" at bounding box center [101, 451] width 189 height 29
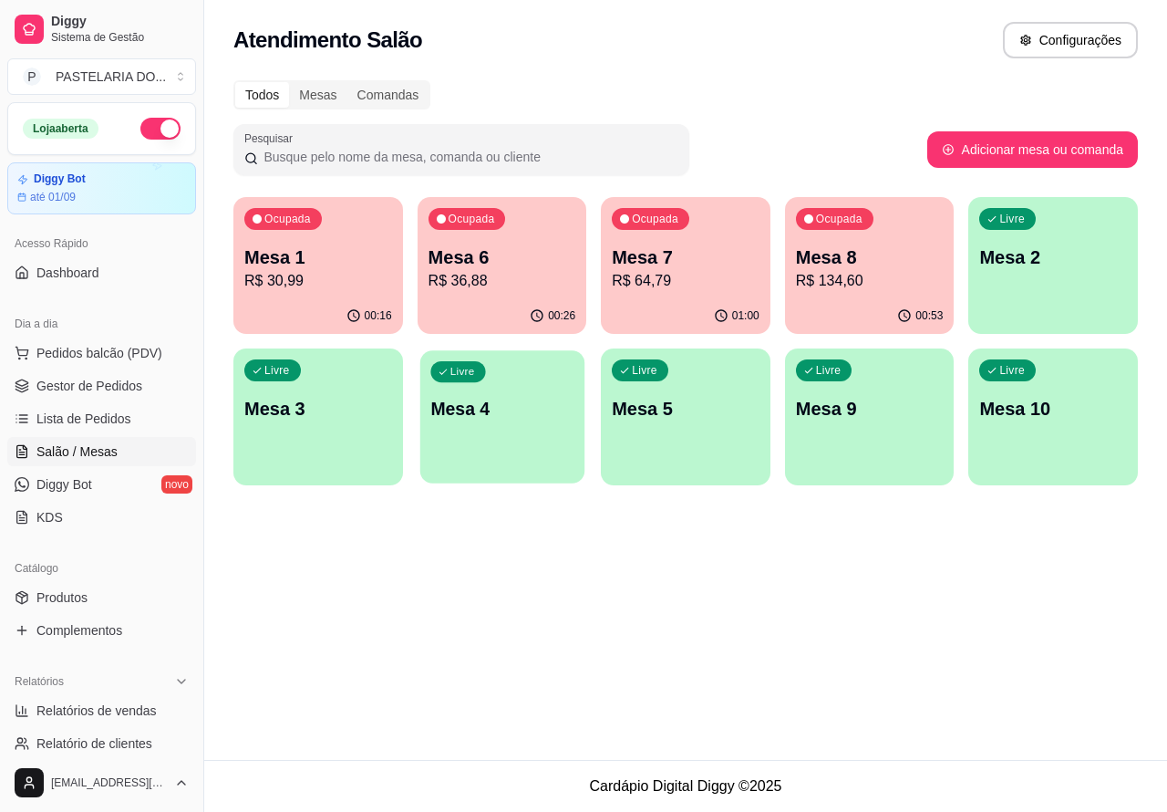
click at [561, 412] on p "Mesa 4" at bounding box center [501, 409] width 143 height 25
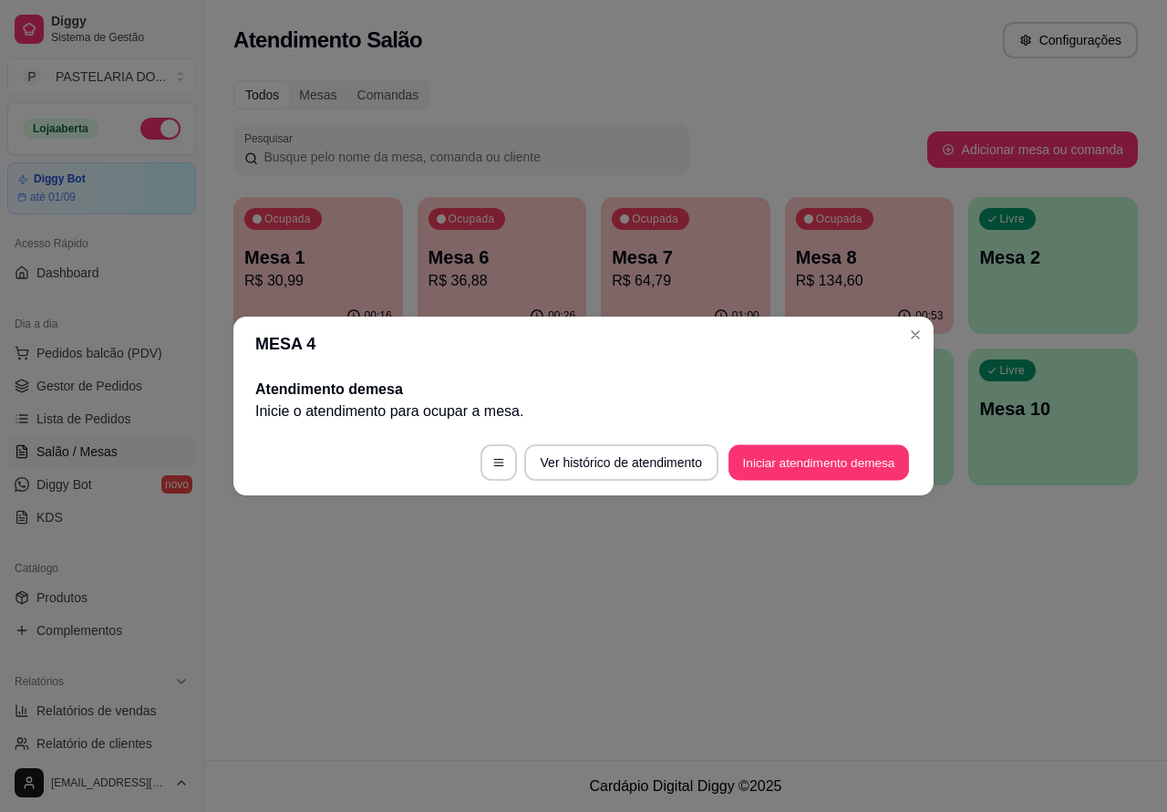
click at [785, 457] on button "Iniciar atendimento de mesa" at bounding box center [819, 463] width 181 height 36
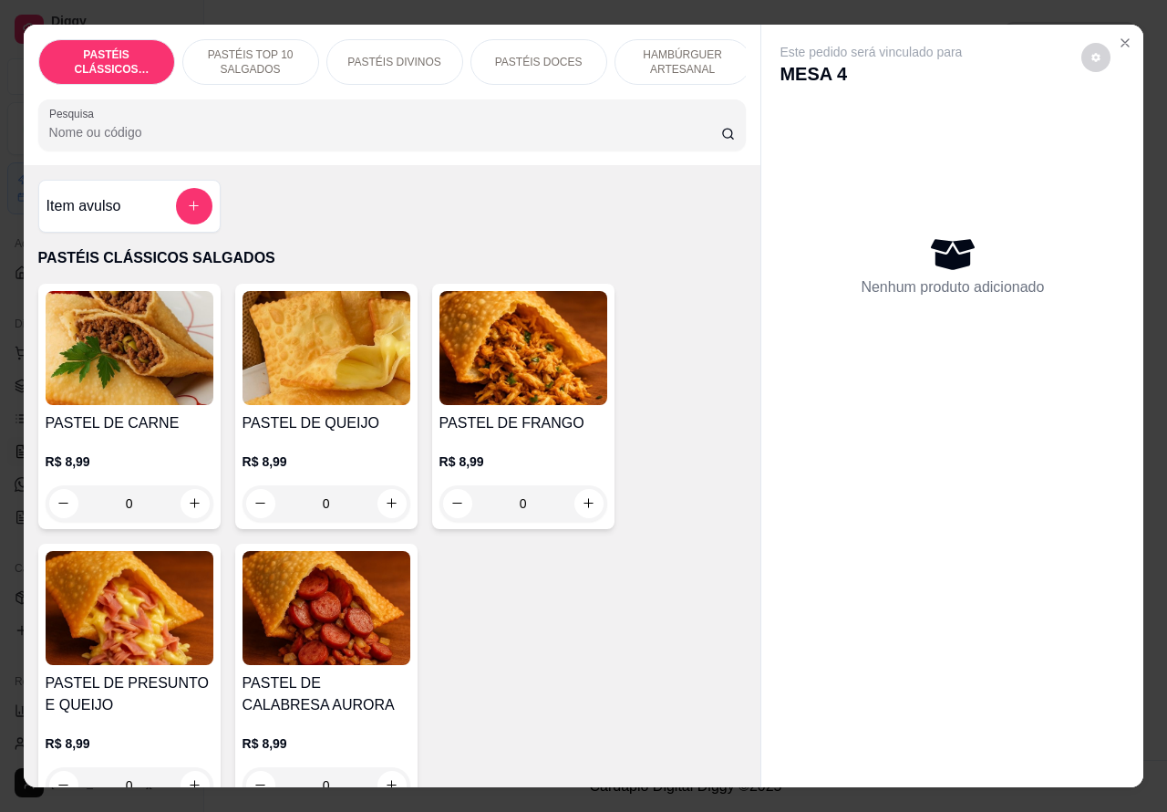
click at [690, 47] on p "HAMBÚRGUER ARTESANAL" at bounding box center [683, 61] width 106 height 29
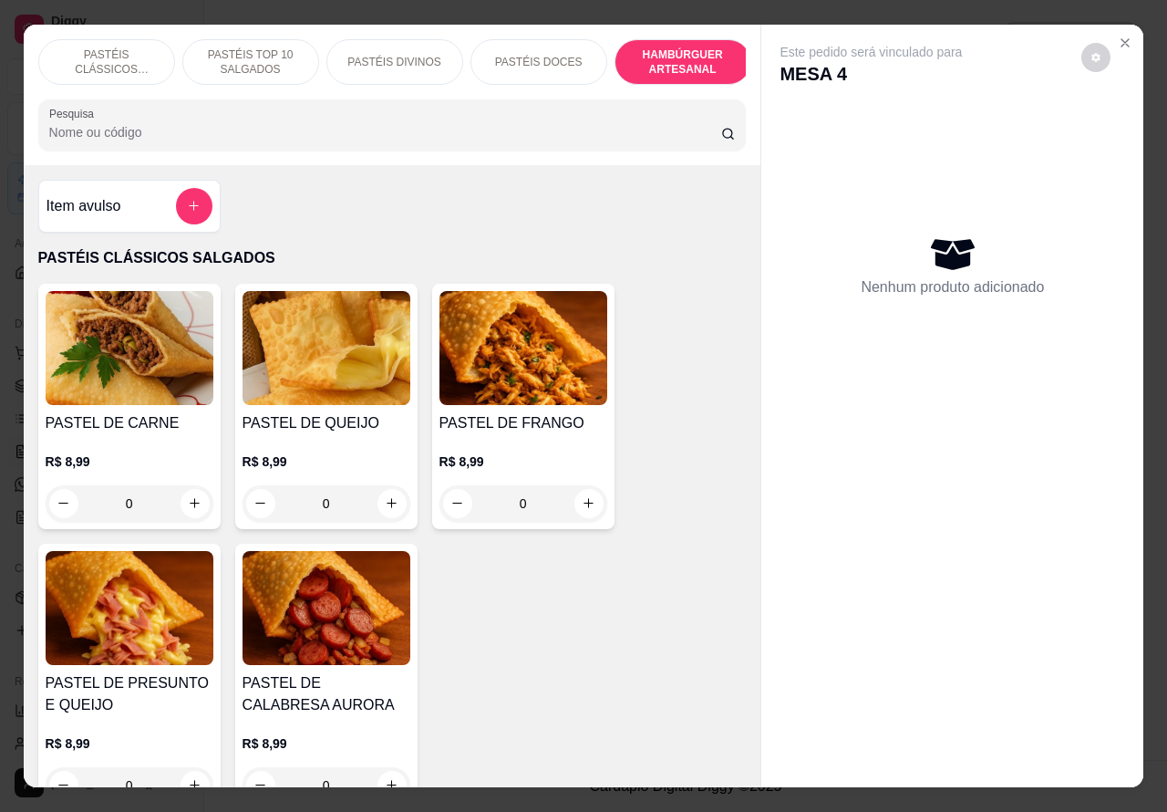
scroll to position [42, 0]
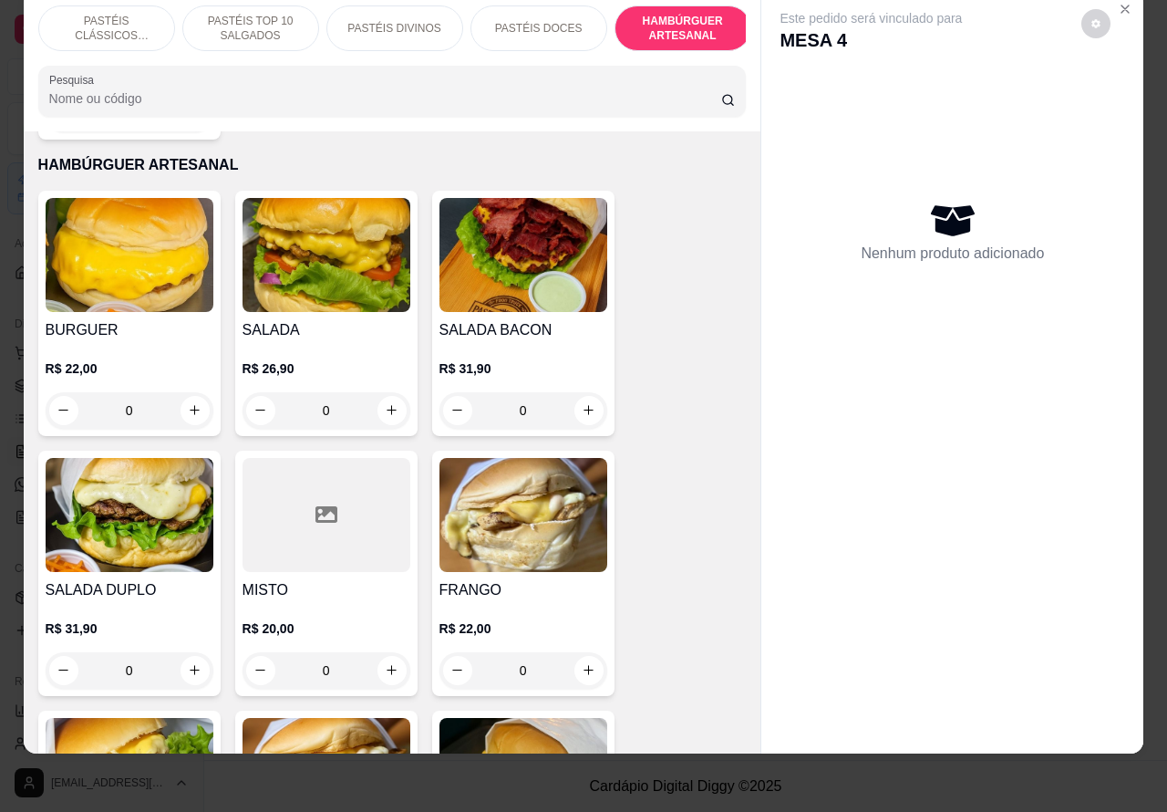
click at [579, 392] on div "0" at bounding box center [524, 410] width 168 height 36
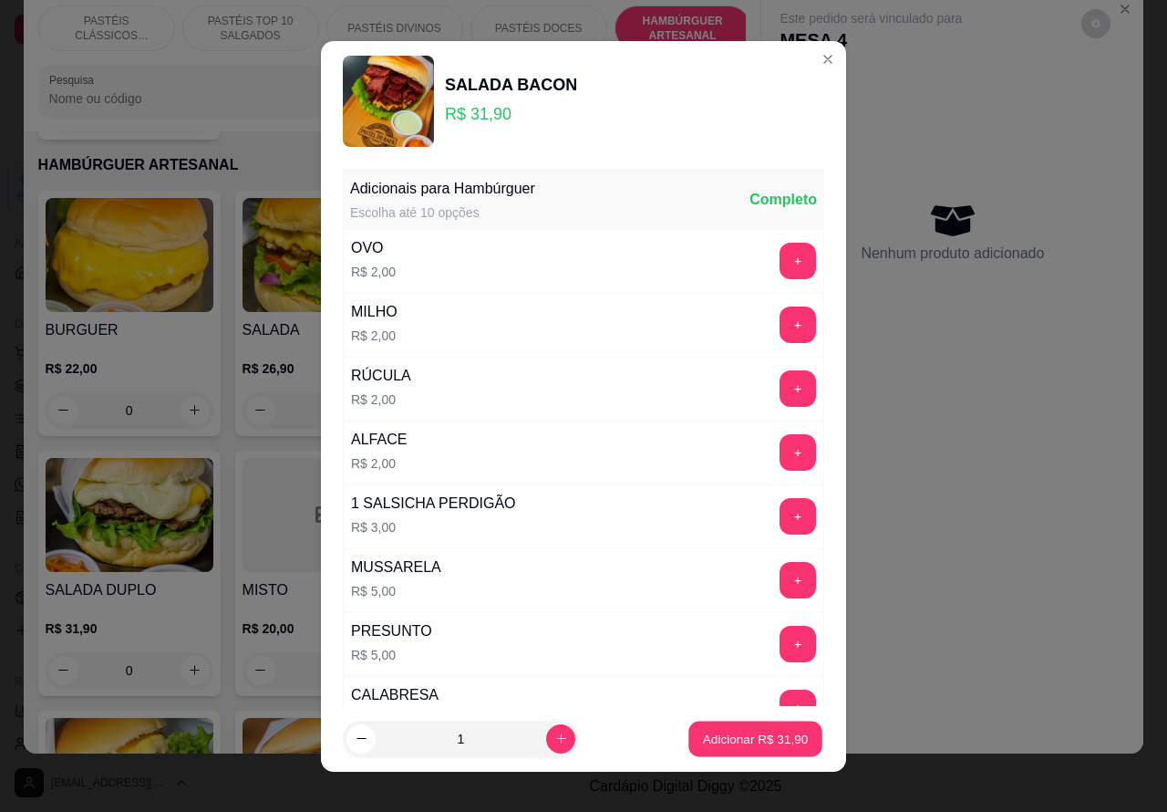
click at [721, 737] on p "Adicionar R$ 31,90" at bounding box center [756, 738] width 106 height 17
type input "1"
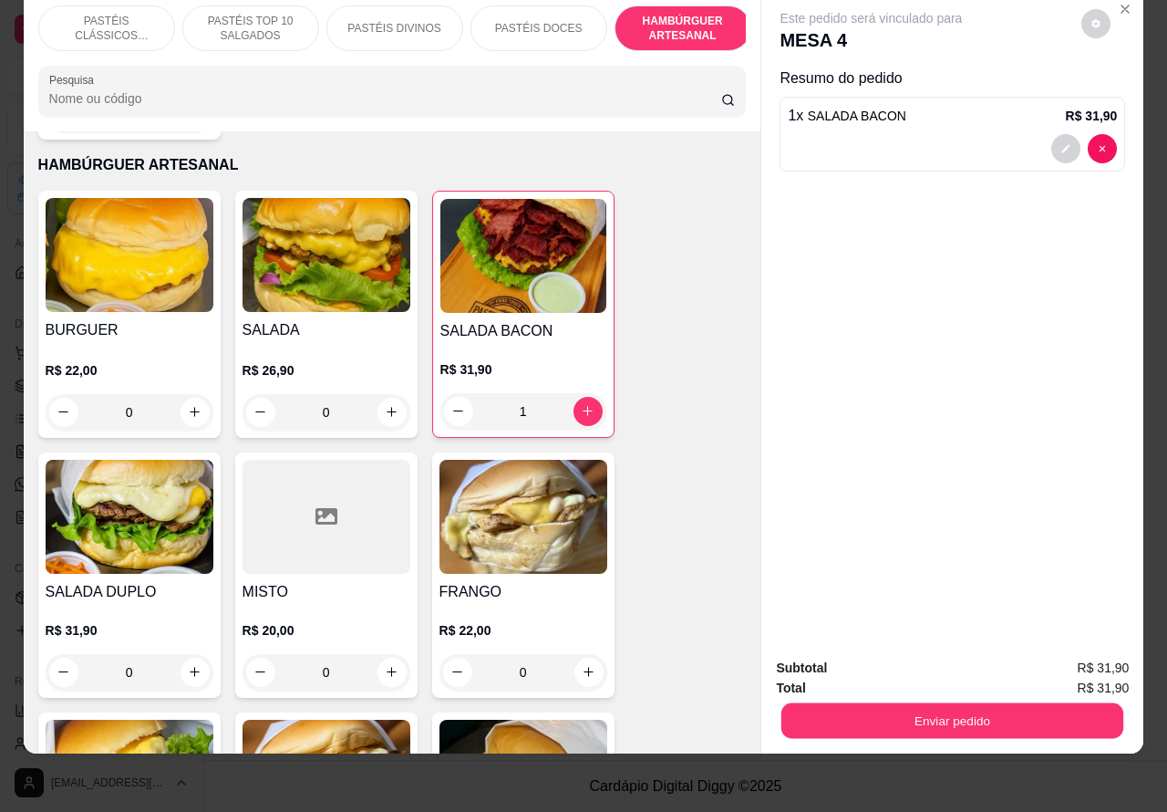
click at [839, 703] on button "Enviar pedido" at bounding box center [953, 721] width 342 height 36
click at [910, 654] on button "Não registrar e enviar pedido" at bounding box center [891, 659] width 190 height 35
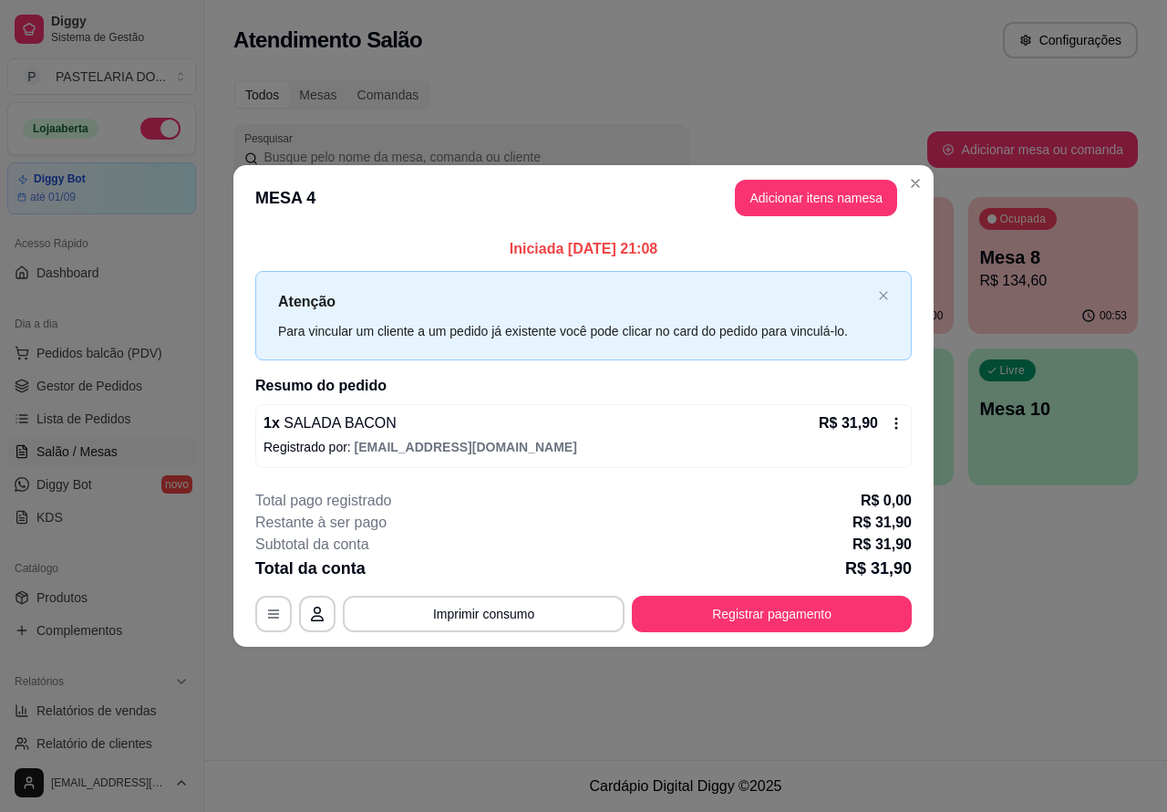
click at [156, 348] on span "Pedidos balcão (PDV)" at bounding box center [99, 353] width 126 height 18
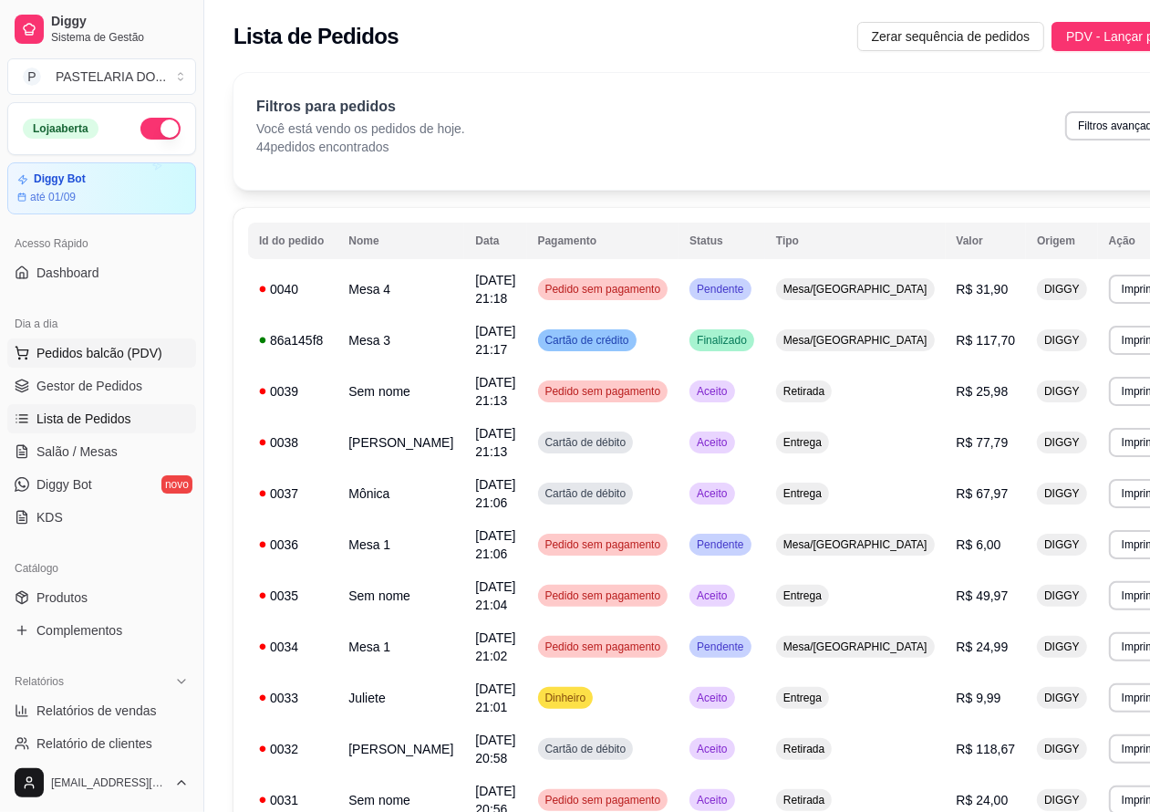
click at [130, 352] on span "Pedidos balcão (PDV)" at bounding box center [99, 353] width 126 height 18
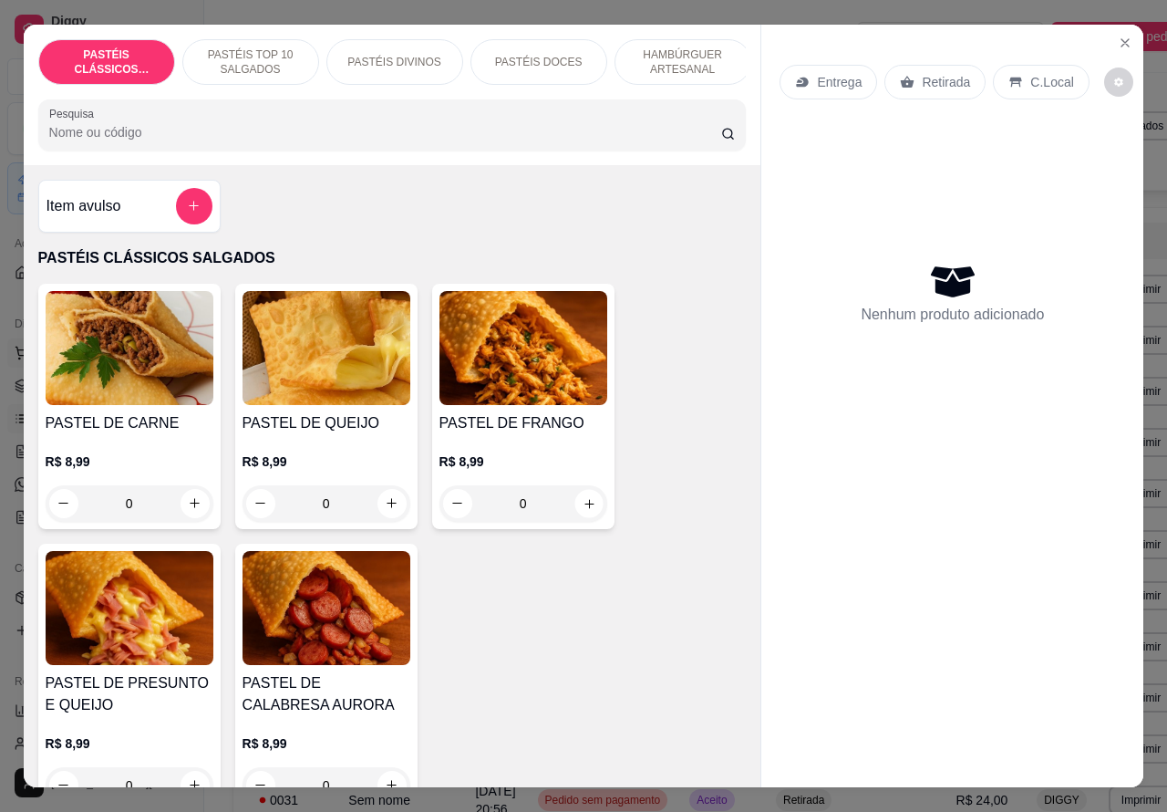
click at [582, 510] on icon "increase-product-quantity" at bounding box center [589, 503] width 14 height 14
type input "1"
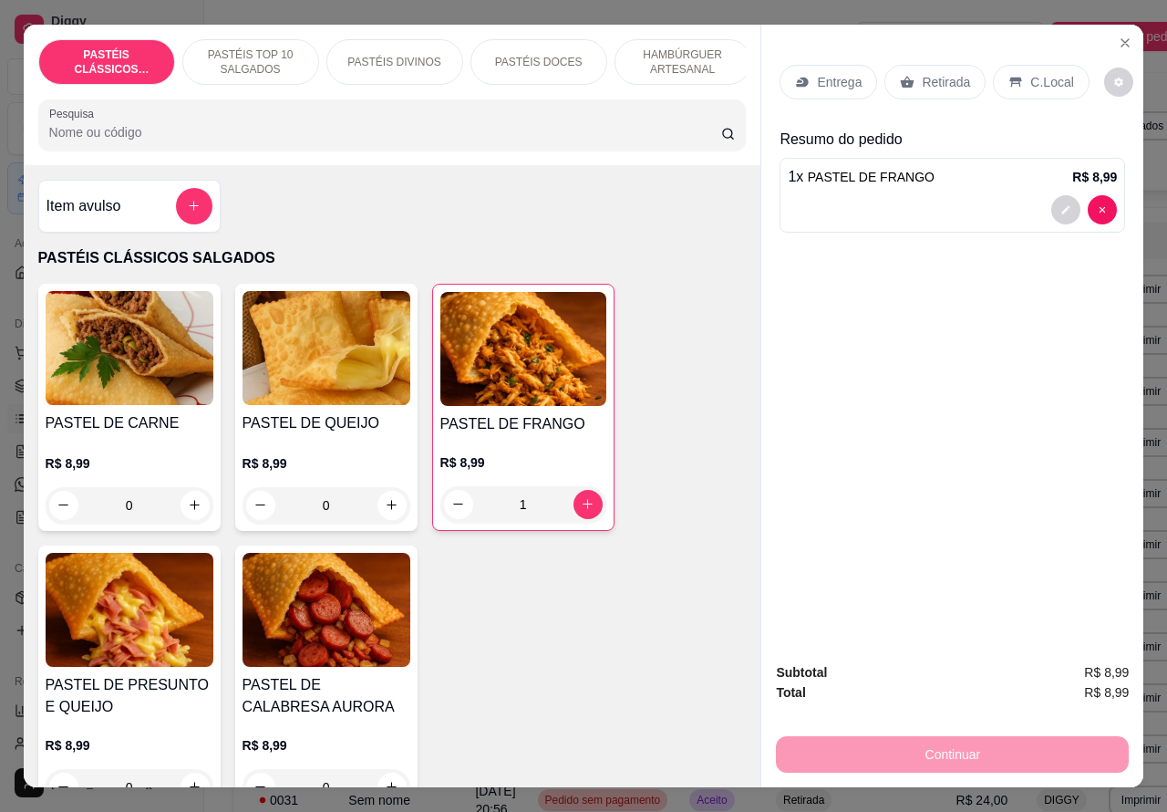
click at [572, 39] on div "PASTÉIS DOCES" at bounding box center [539, 62] width 137 height 46
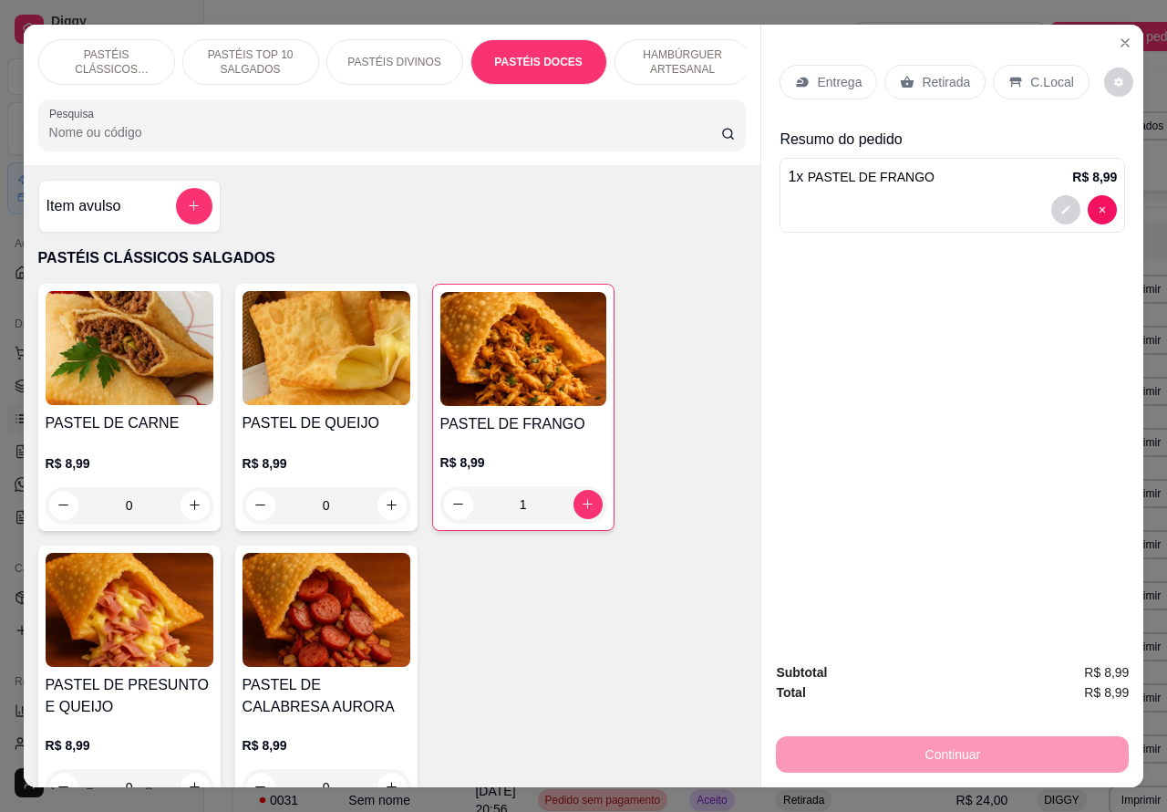
scroll to position [42, 0]
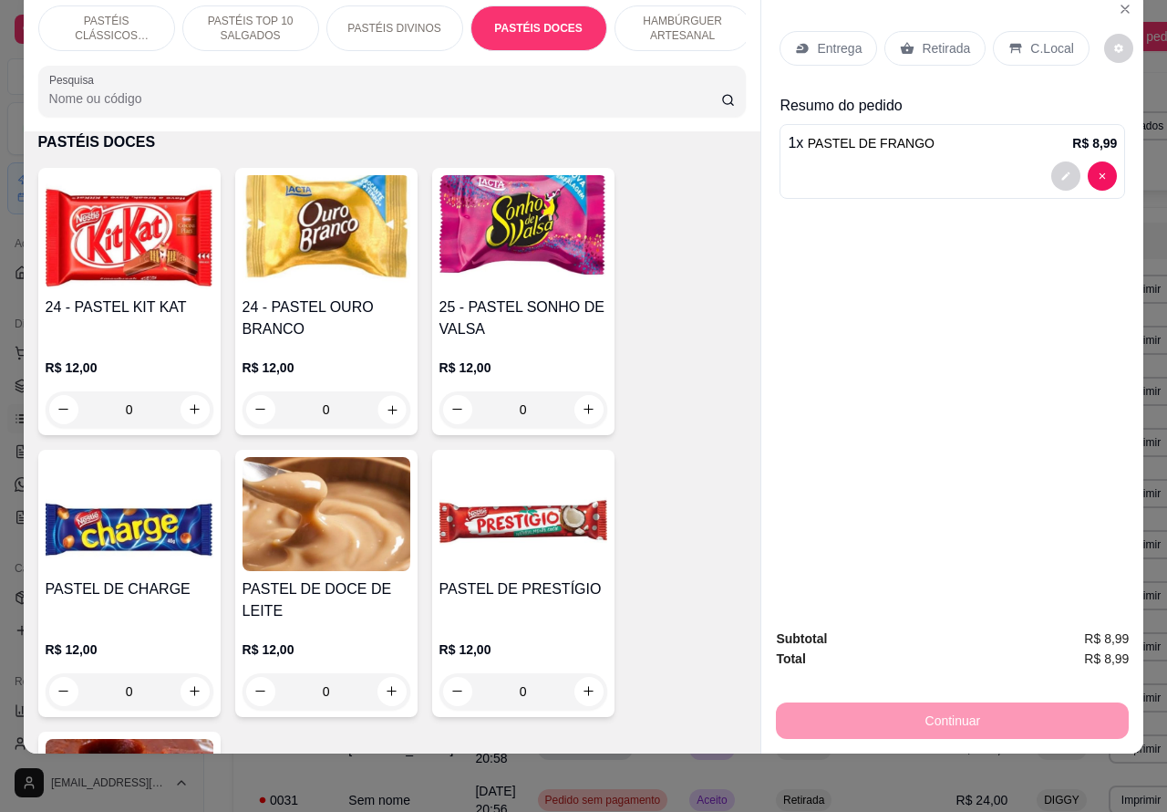
click at [385, 409] on icon "increase-product-quantity" at bounding box center [392, 409] width 14 height 14
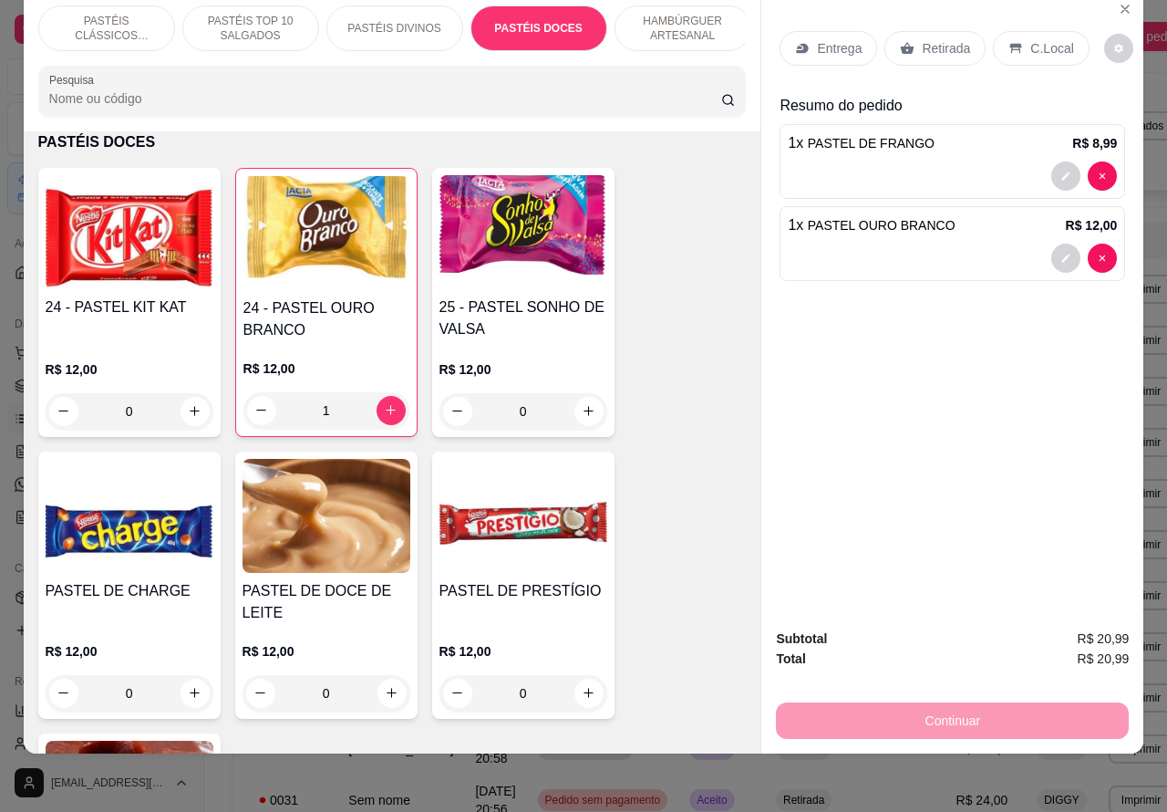
click at [932, 244] on div at bounding box center [952, 258] width 329 height 29
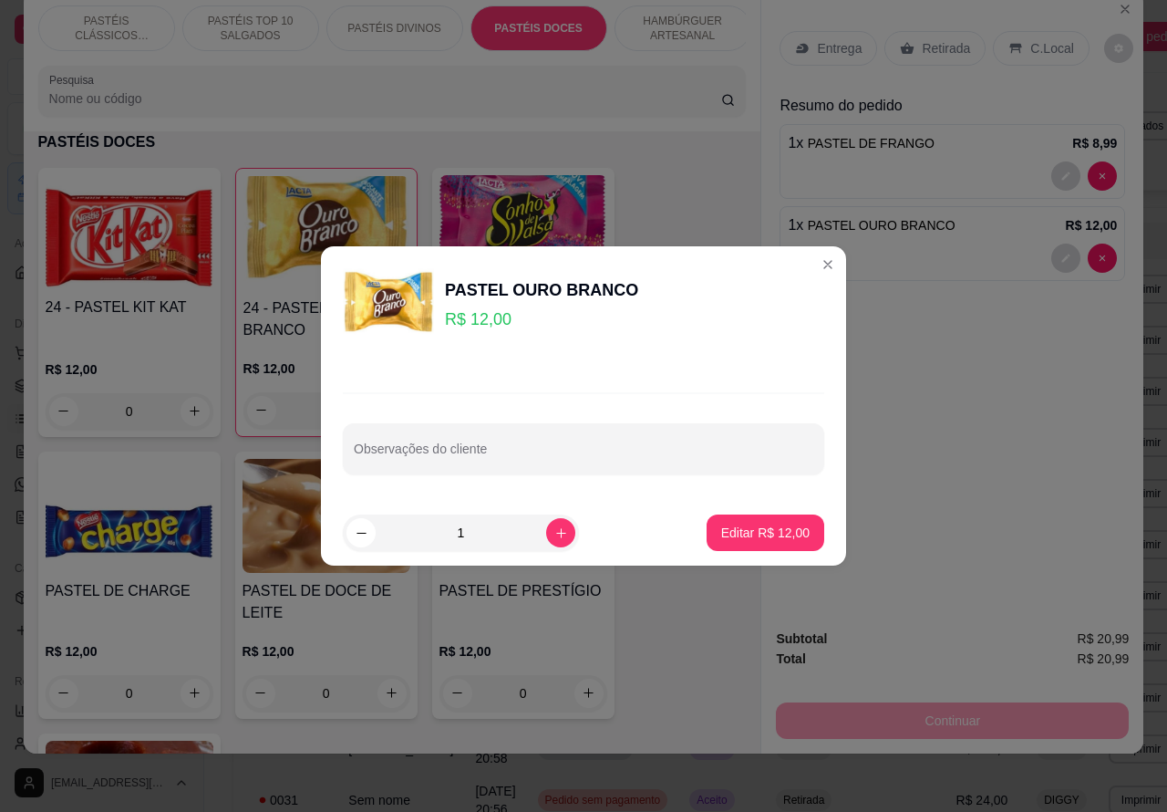
click at [564, 450] on input "Observações do cliente" at bounding box center [584, 456] width 460 height 18
click at [709, 383] on div "Observações do cliente" at bounding box center [583, 433] width 525 height 133
click at [809, 257] on div "1 x PASTEL OURO BRANCO R$ 12,00" at bounding box center [953, 243] width 346 height 75
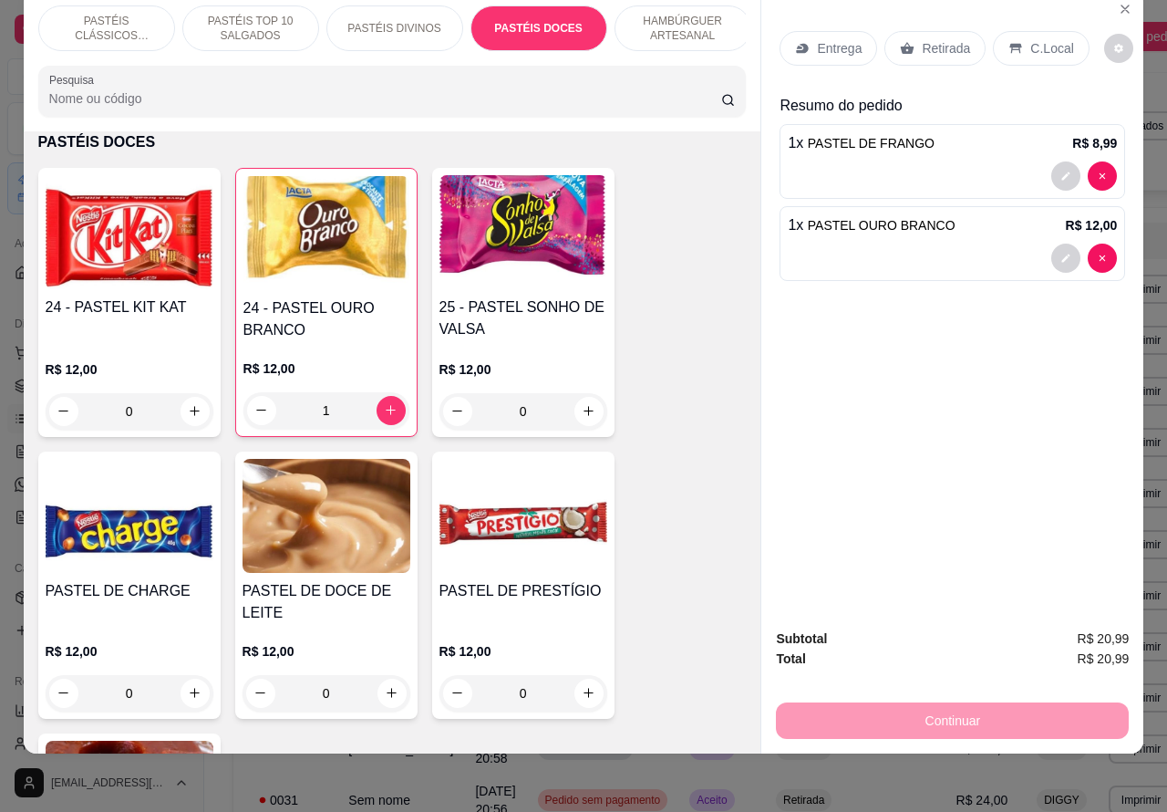
click at [889, 244] on div at bounding box center [952, 258] width 329 height 29
click at [814, 258] on div "1 x PASTEL OURO BRANCO R$ 12,00" at bounding box center [953, 243] width 346 height 75
click at [927, 257] on div "1 x PASTEL OURO BRANCO R$ 12,00" at bounding box center [953, 243] width 346 height 75
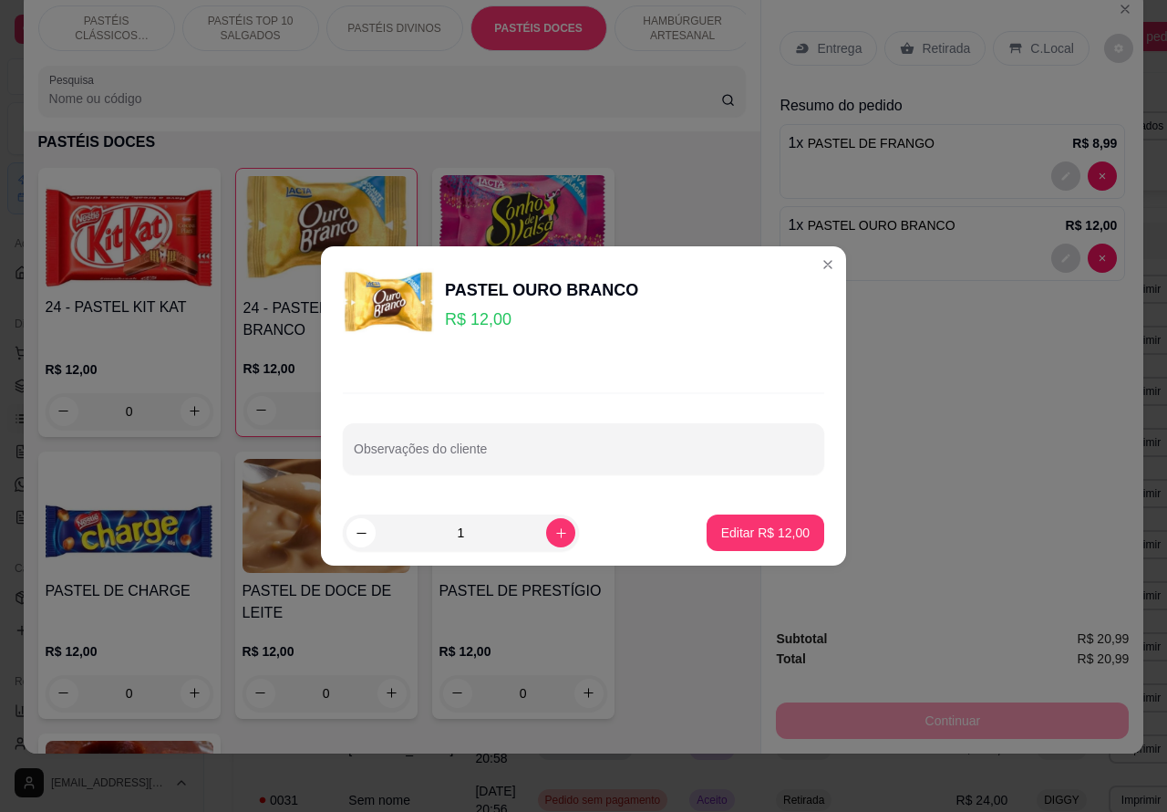
click at [810, 265] on div "1 x PASTEL OURO BRANCO R$ 12,00" at bounding box center [953, 243] width 346 height 75
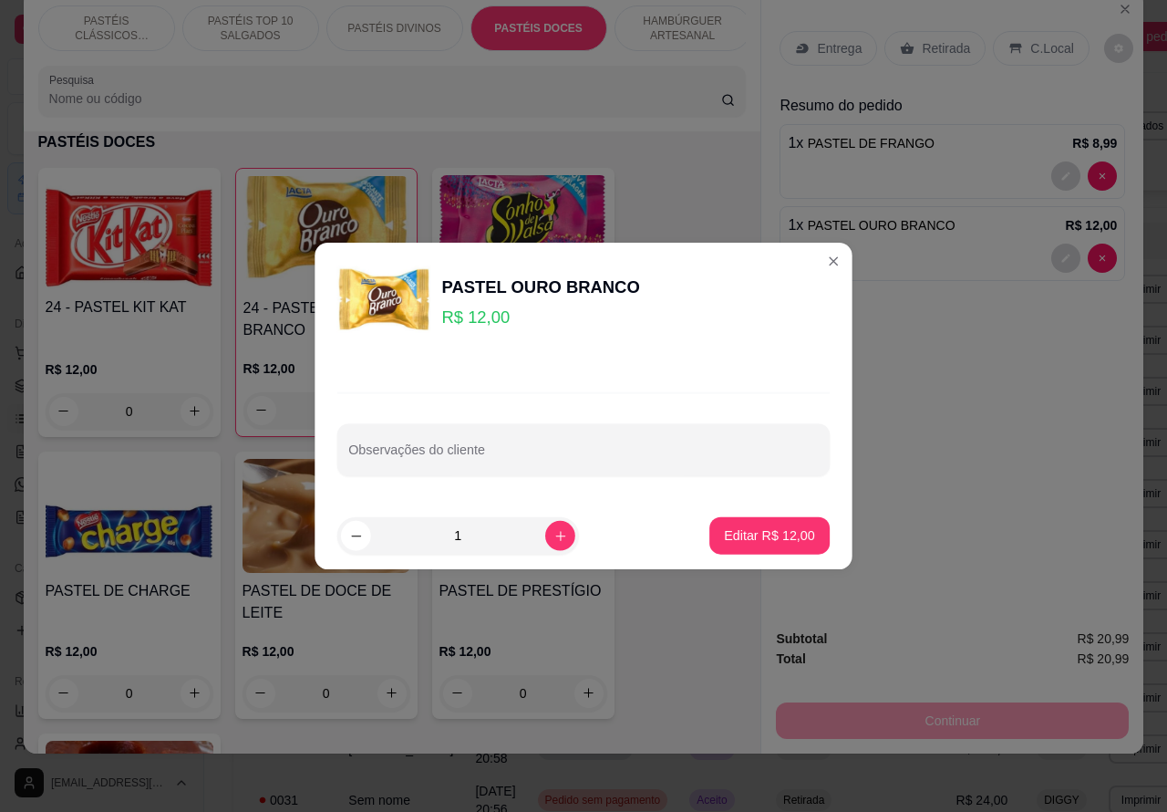
click at [1011, 415] on div "Entrega Retirada C.Local Resumo do pedido 1 x PASTEL DE FRANGO R$ 8,99 1 x PAST…" at bounding box center [953, 303] width 382 height 624
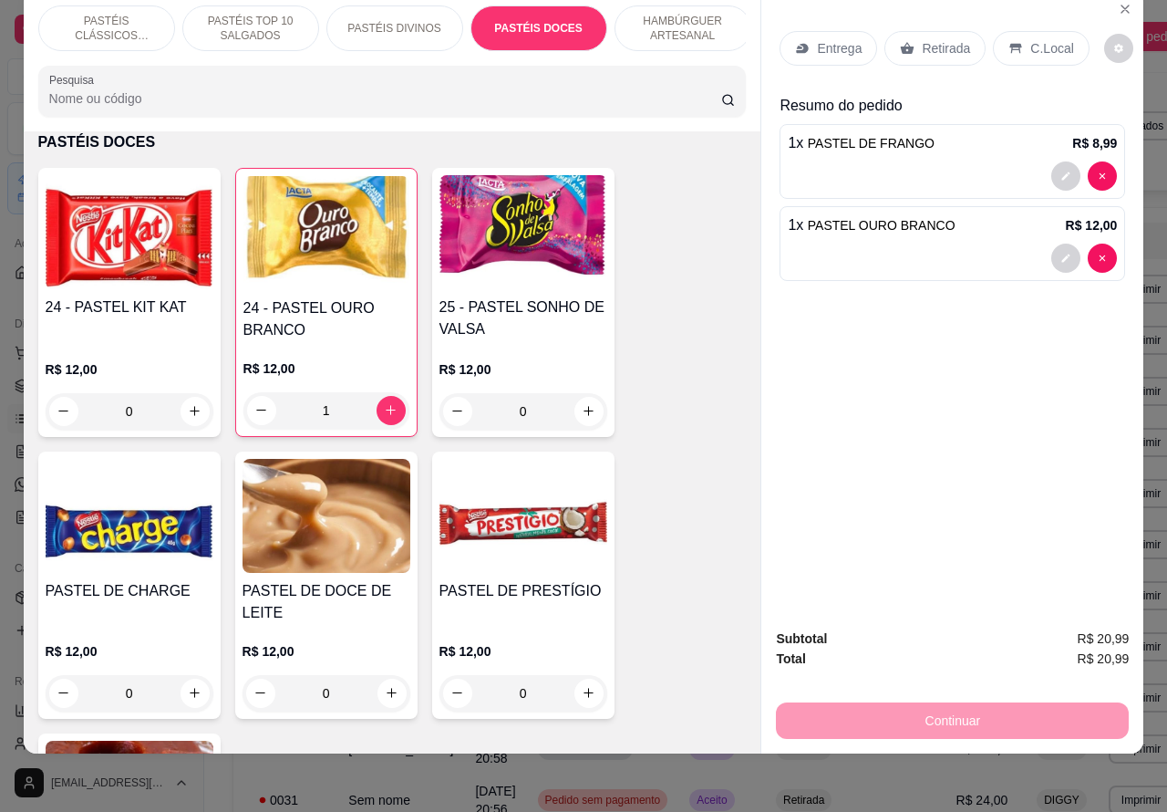
click at [762, 523] on div "Entrega Retirada C.Local Resumo do pedido 1 x PASTEL DE FRANGO R$ 8,99 1 x PAST…" at bounding box center [953, 303] width 382 height 624
click at [387, 410] on icon "increase-product-quantity" at bounding box center [391, 410] width 9 height 9
type input "2"
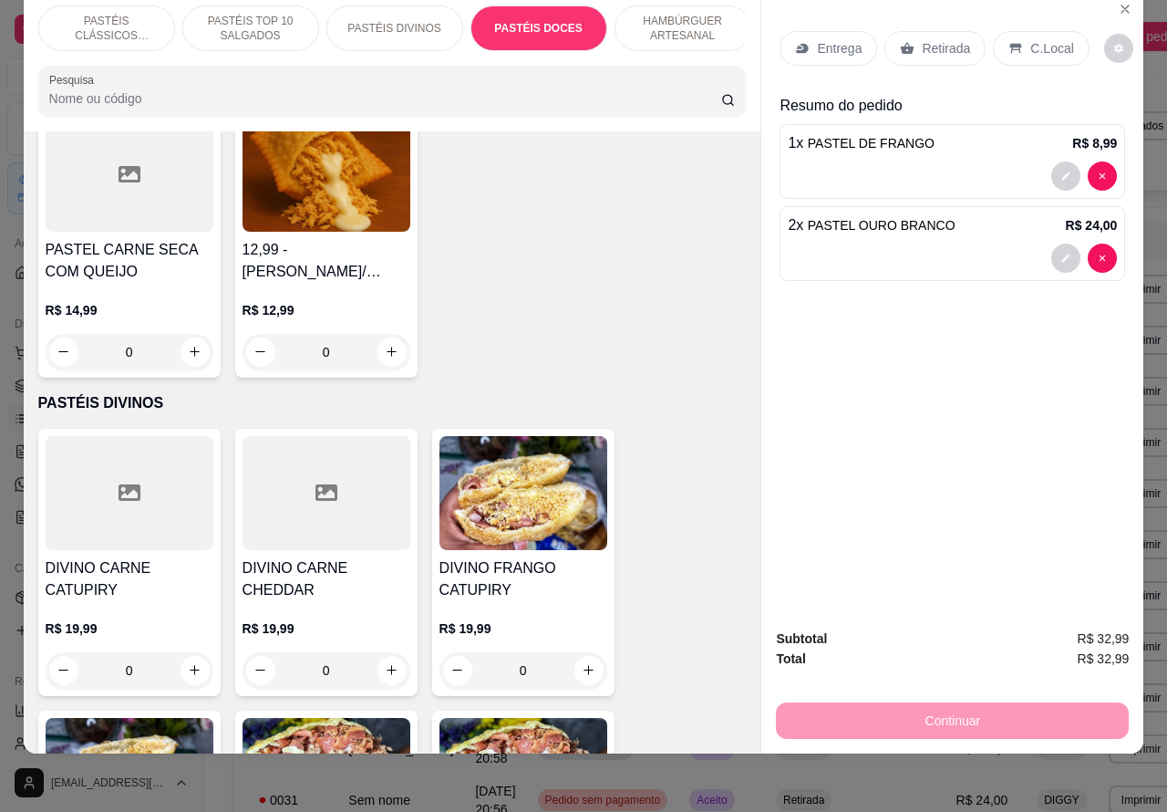
scroll to position [2329, 0]
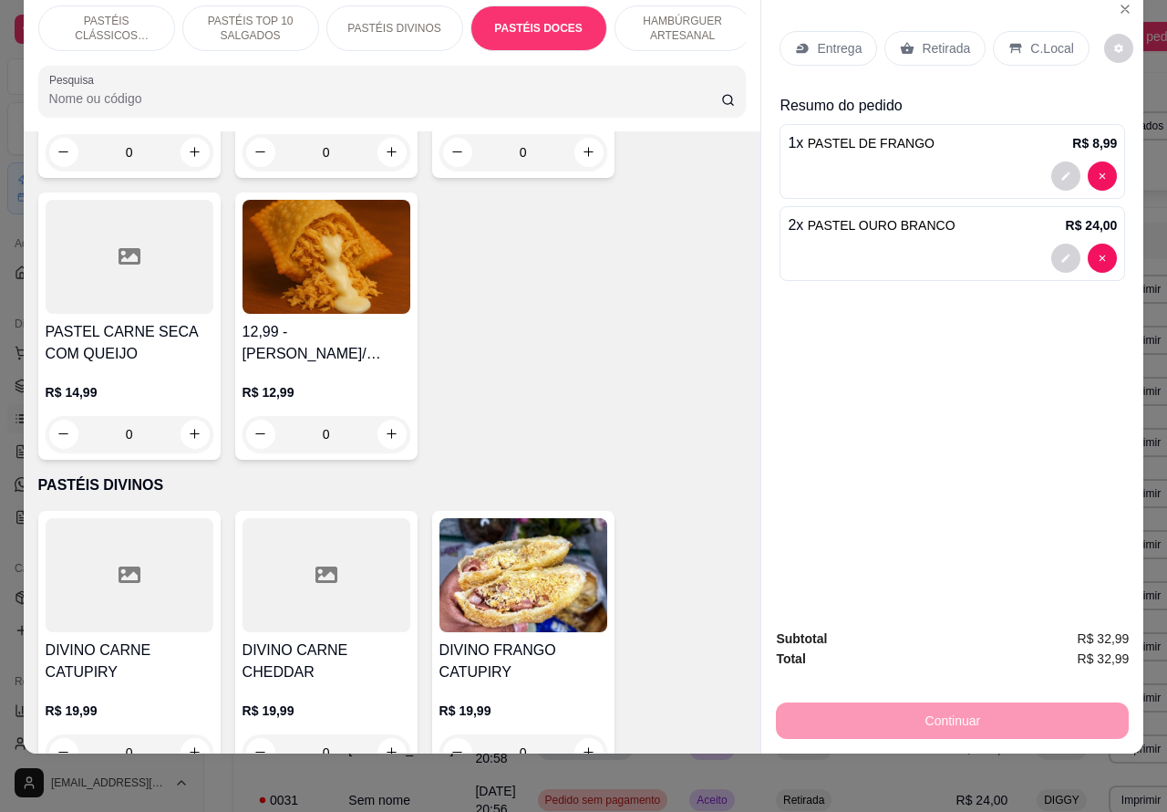
click at [130, 14] on p "PASTÉIS CLÁSSICOS SALGADOS" at bounding box center [107, 28] width 106 height 29
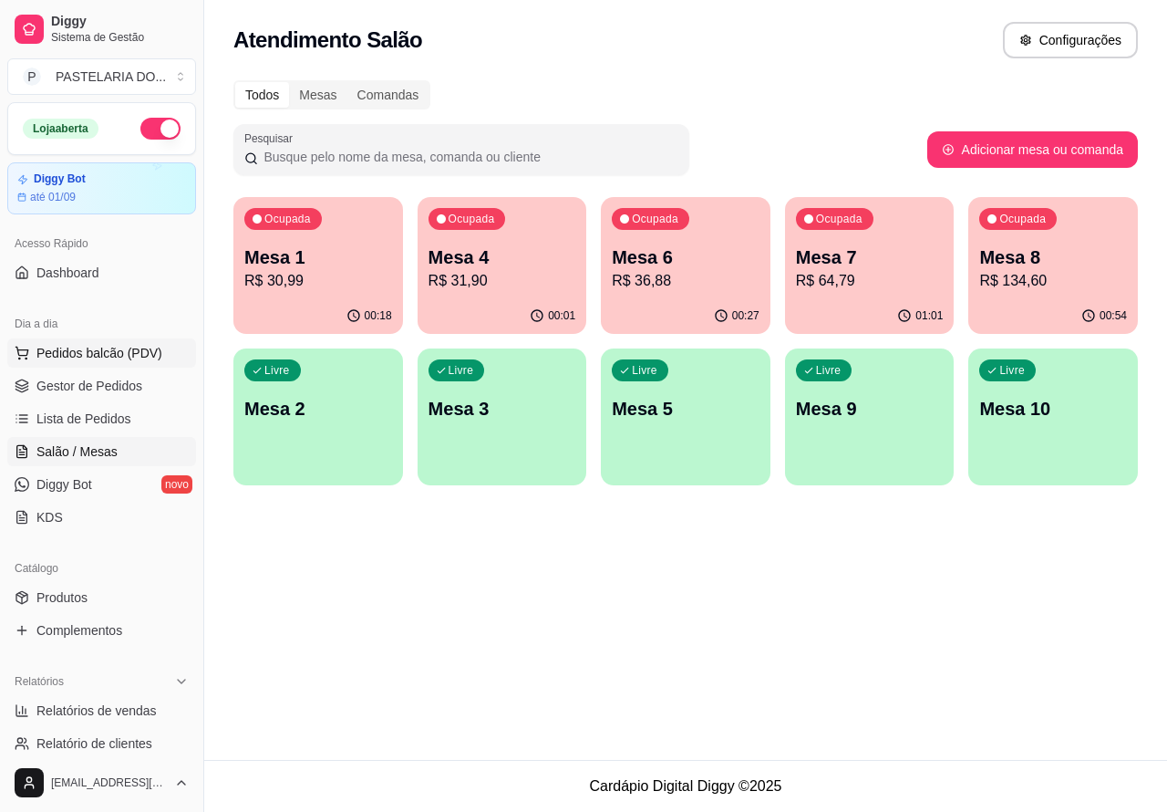
click at [130, 358] on span "Pedidos balcão (PDV)" at bounding box center [99, 353] width 126 height 18
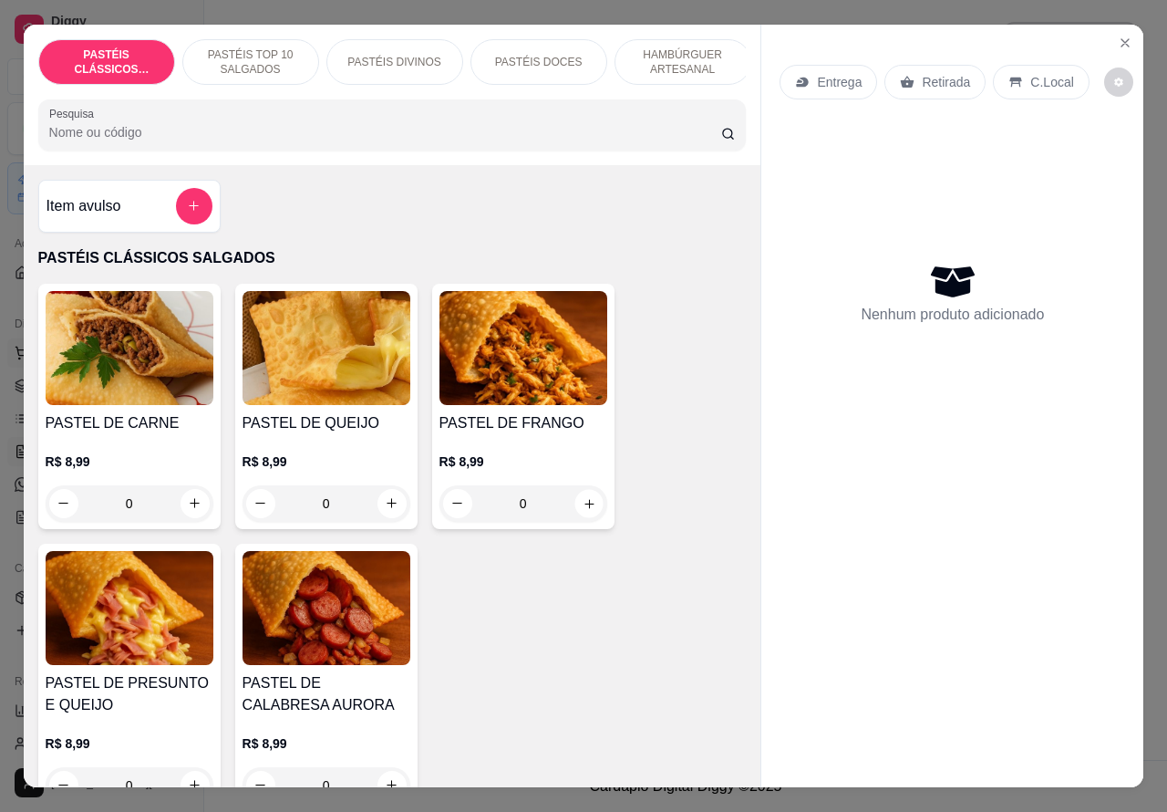
click at [582, 510] on icon "increase-product-quantity" at bounding box center [589, 503] width 14 height 14
type input "1"
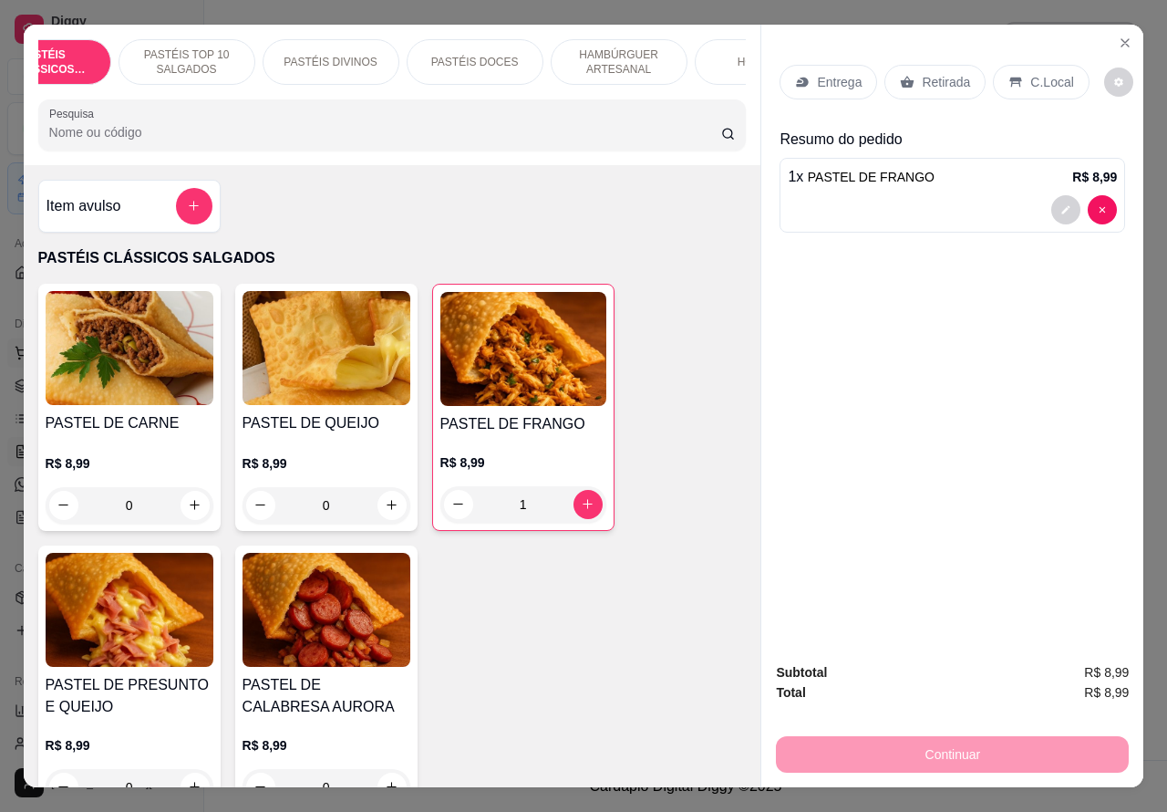
scroll to position [0, 66]
click at [483, 55] on p "PASTÉIS DOCES" at bounding box center [474, 62] width 88 height 15
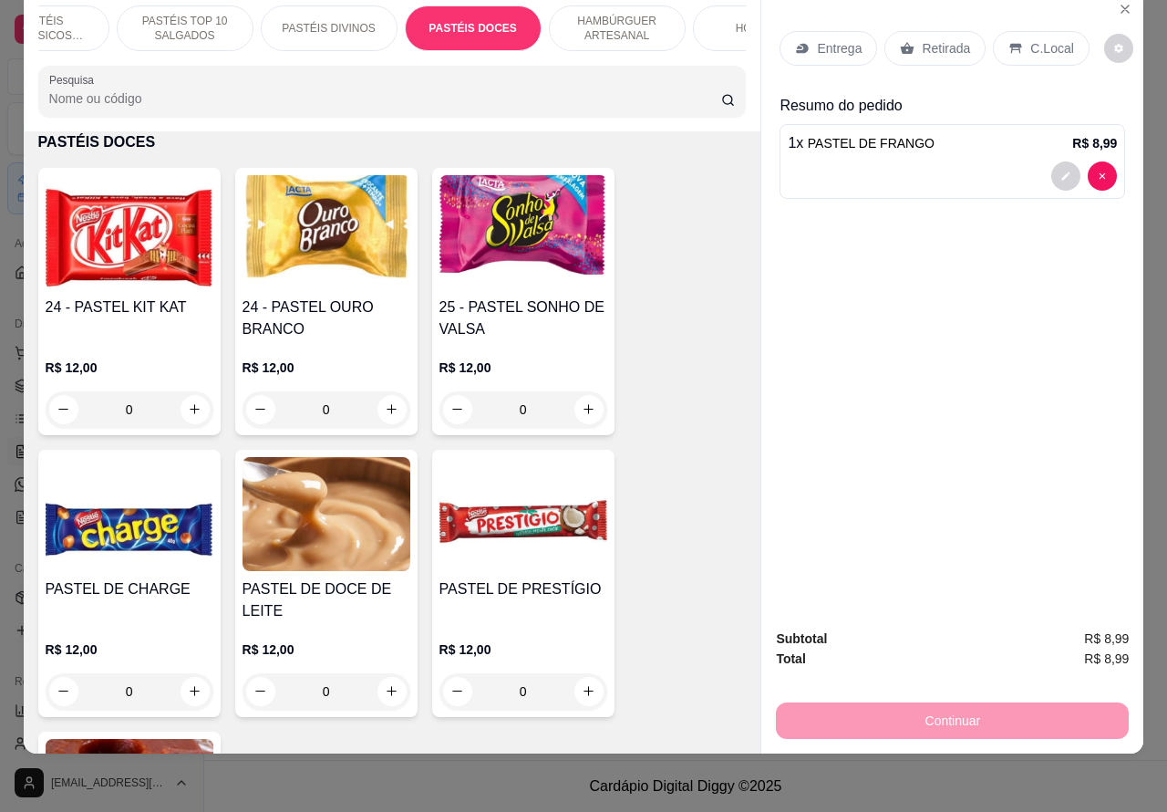
click at [387, 409] on icon "increase-product-quantity" at bounding box center [392, 409] width 10 height 10
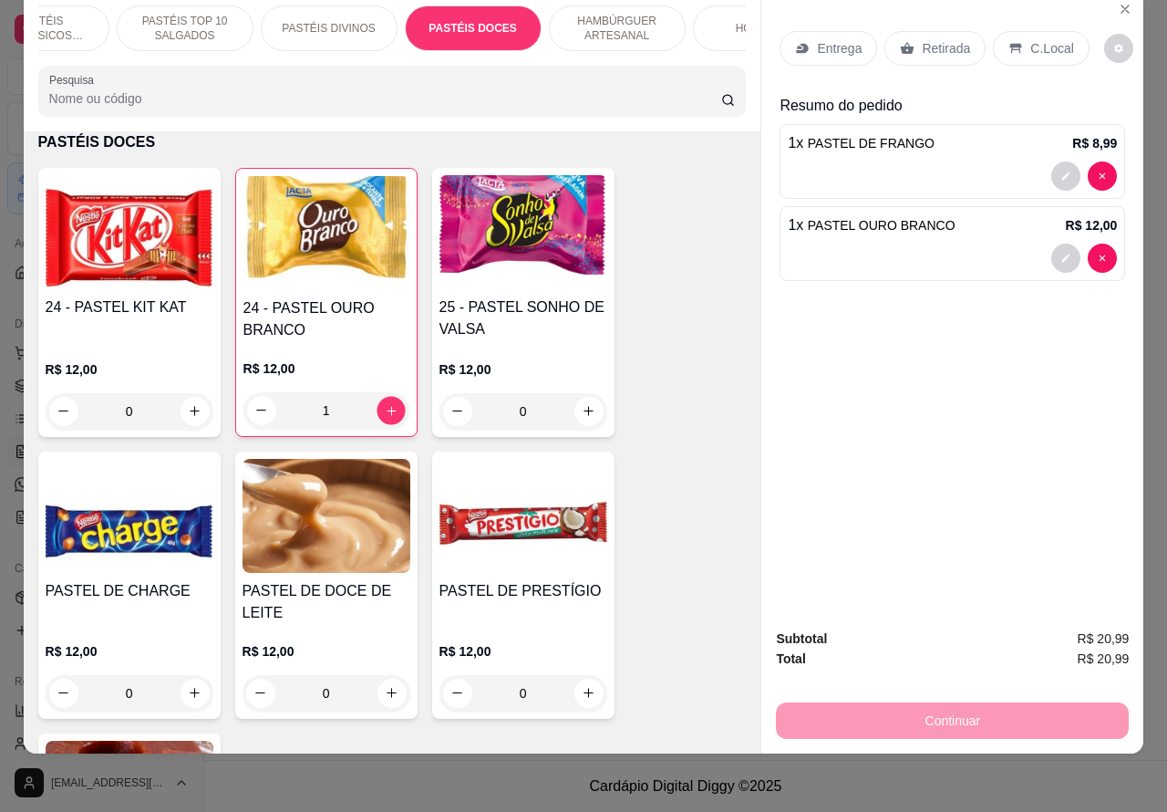
click at [384, 412] on icon "increase-product-quantity" at bounding box center [391, 410] width 14 height 14
type input "2"
click at [175, 14] on p "PASTÉIS TOP 10 SALGADOS" at bounding box center [185, 28] width 106 height 29
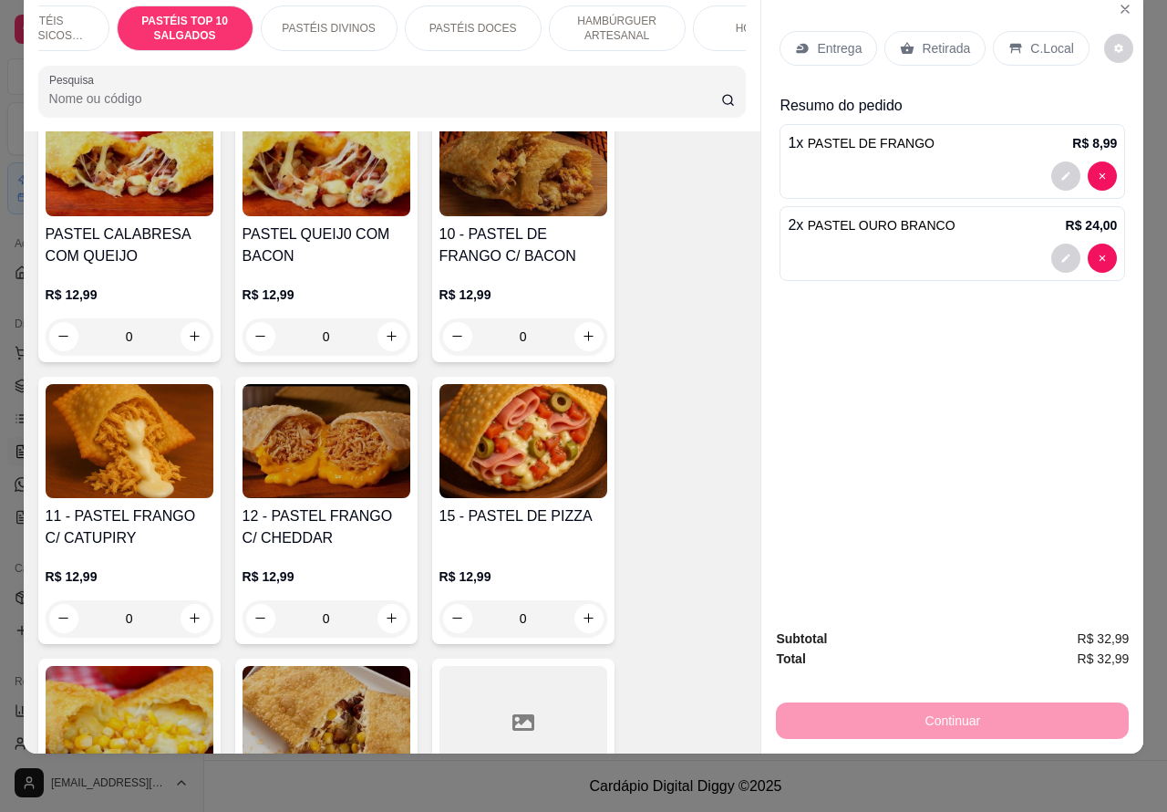
scroll to position [1599, 0]
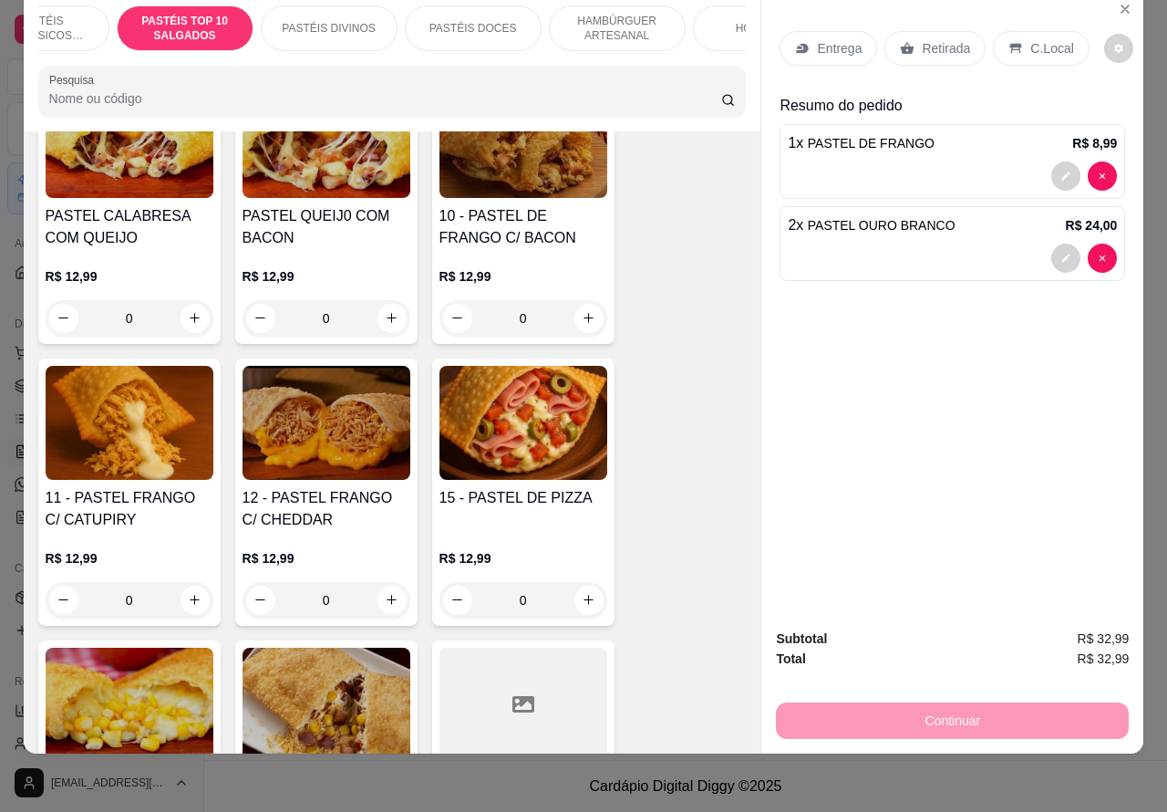
click at [580, 303] on div "0" at bounding box center [524, 318] width 168 height 36
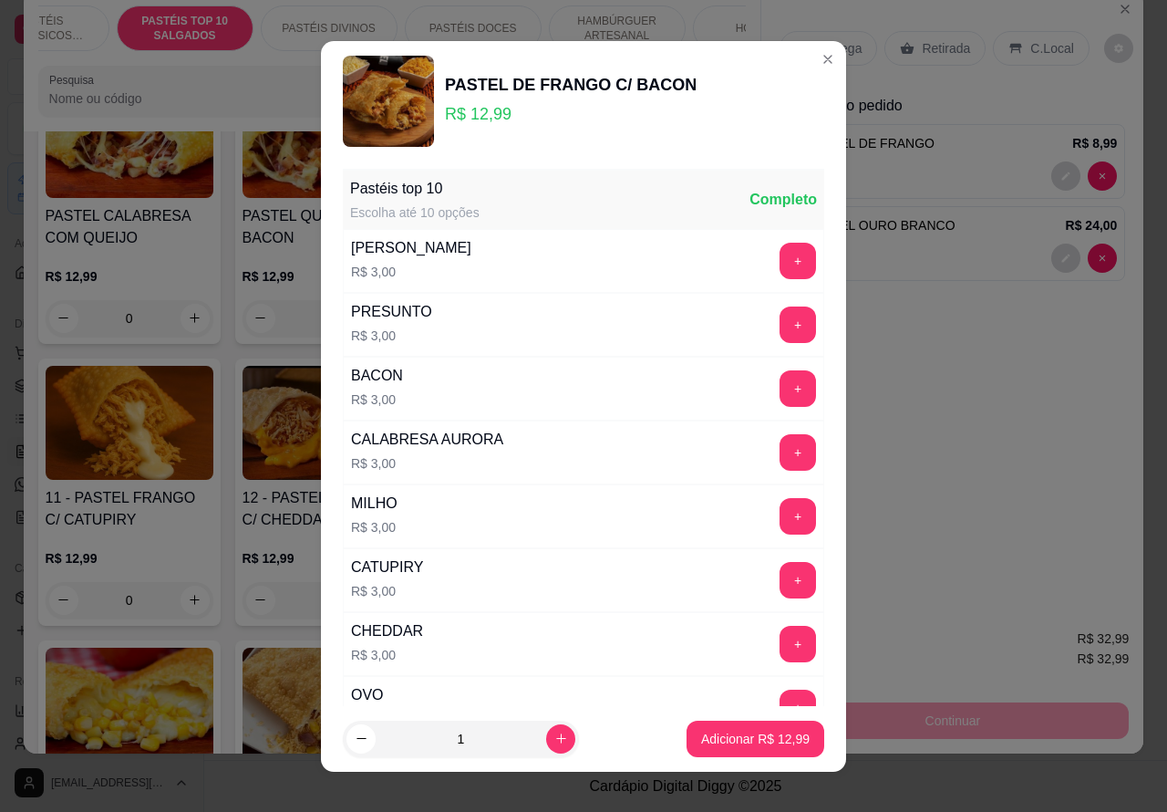
click at [726, 740] on p "Adicionar R$ 12,99" at bounding box center [755, 739] width 109 height 18
type input "1"
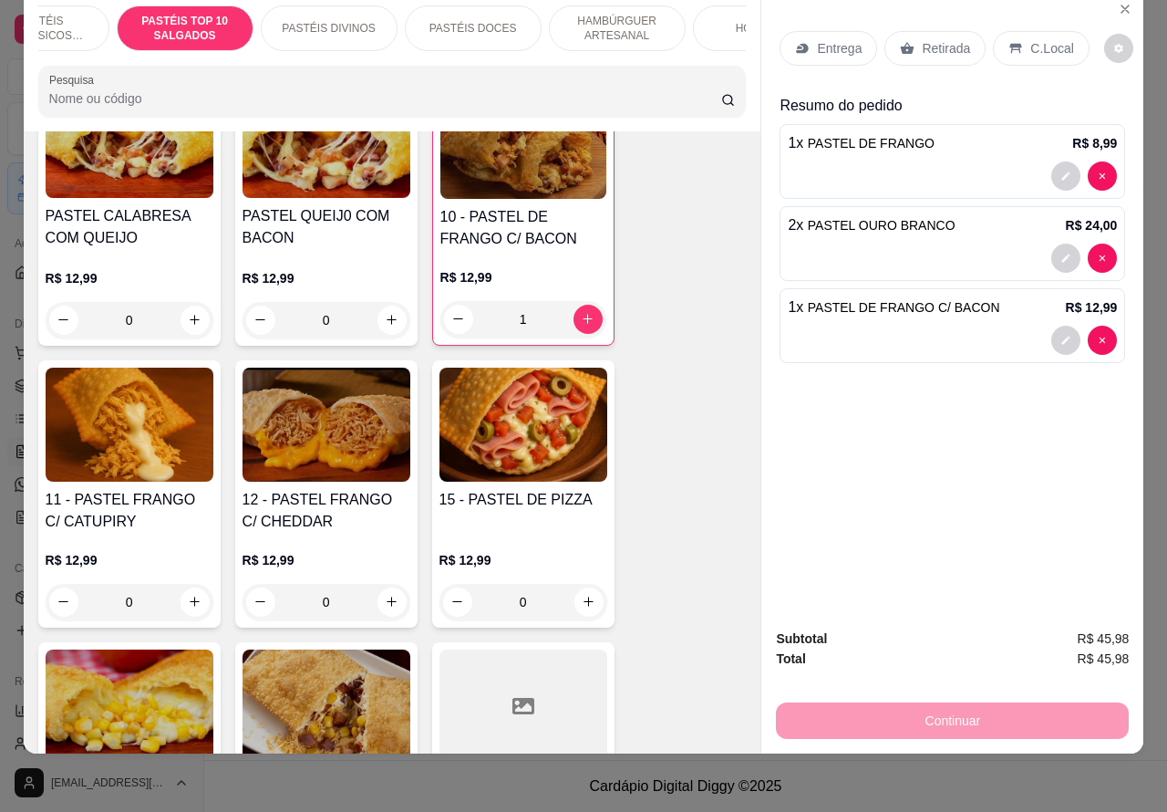
click at [890, 326] on div at bounding box center [952, 340] width 329 height 29
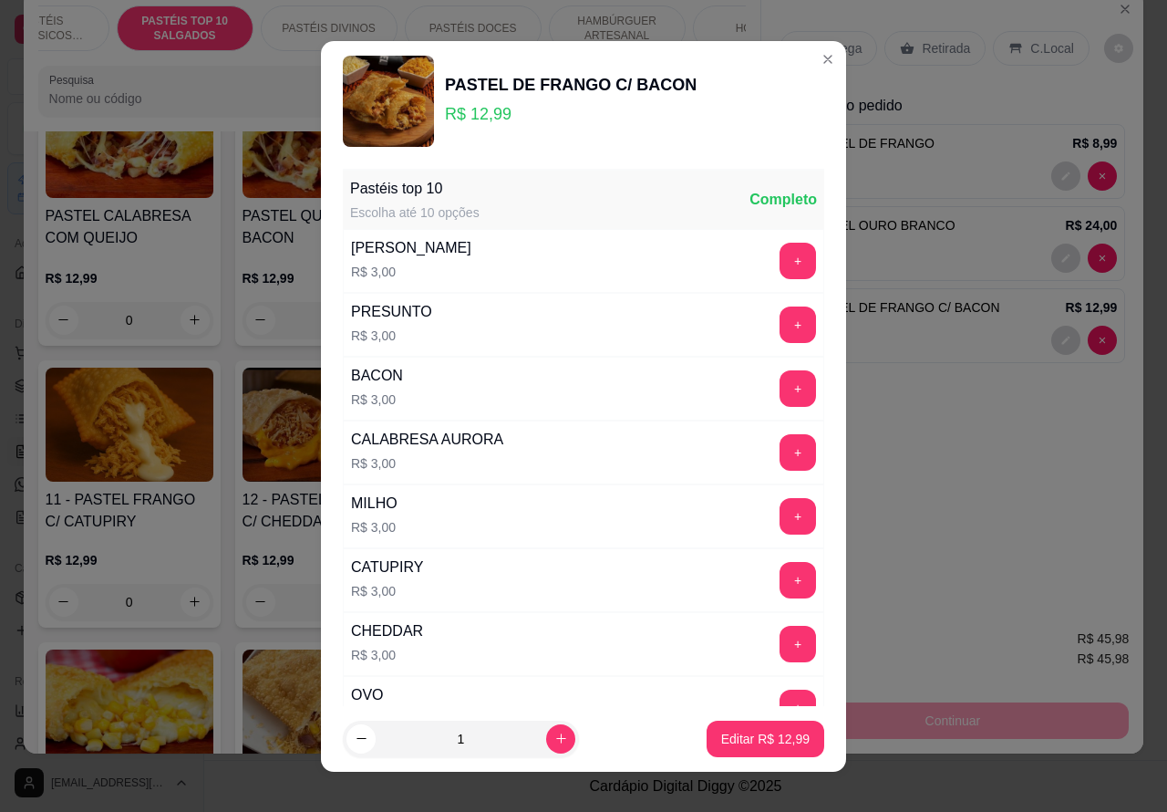
scroll to position [238, 0]
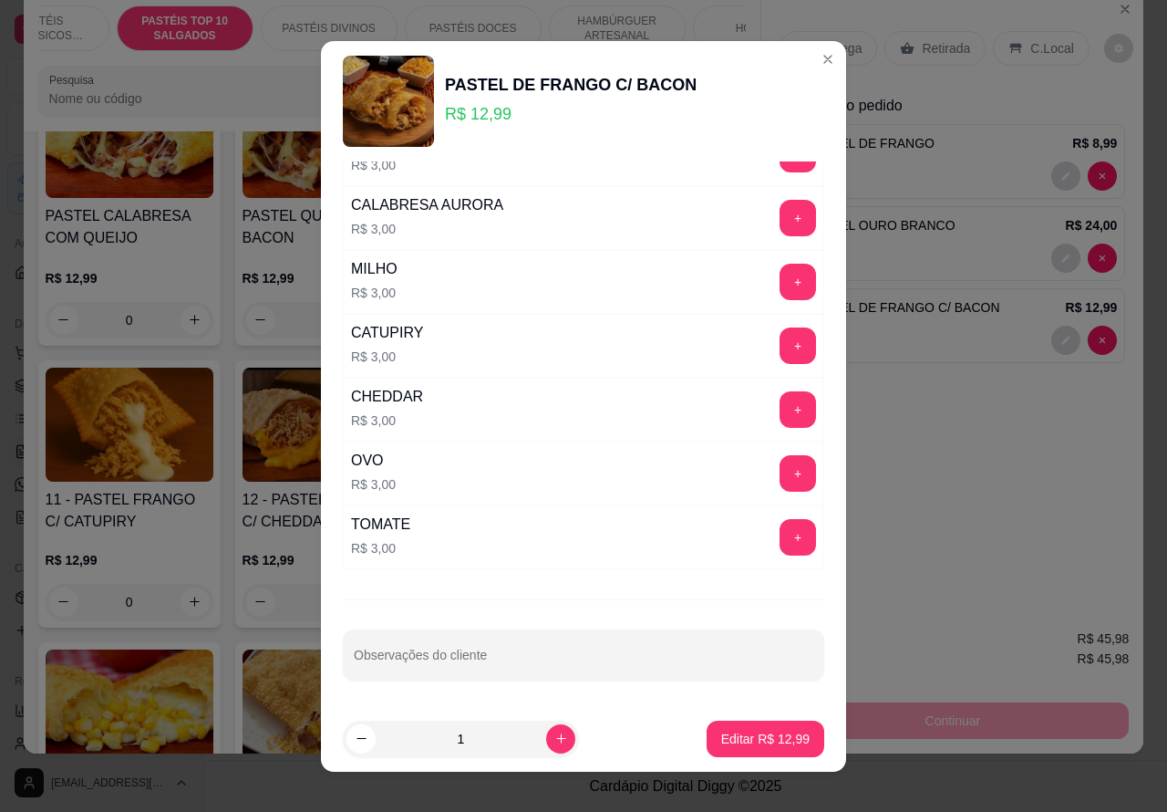
click at [486, 662] on input "Observações do cliente" at bounding box center [584, 662] width 460 height 18
type input "d"
type input "[PERSON_NAME] esta aguardando"
click at [727, 731] on p "Editar R$ 12,99" at bounding box center [765, 739] width 88 height 18
type input "0"
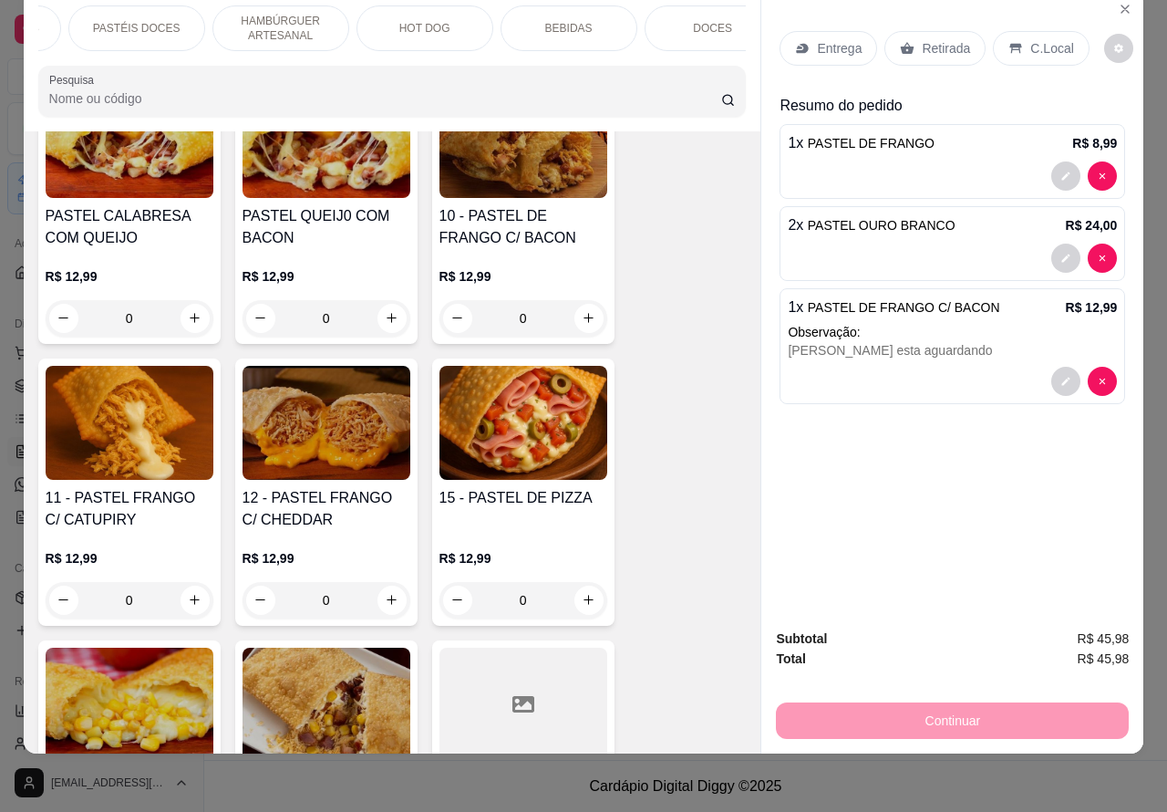
scroll to position [0, 409]
click at [553, 21] on p "BEBIDAS" at bounding box center [562, 28] width 47 height 15
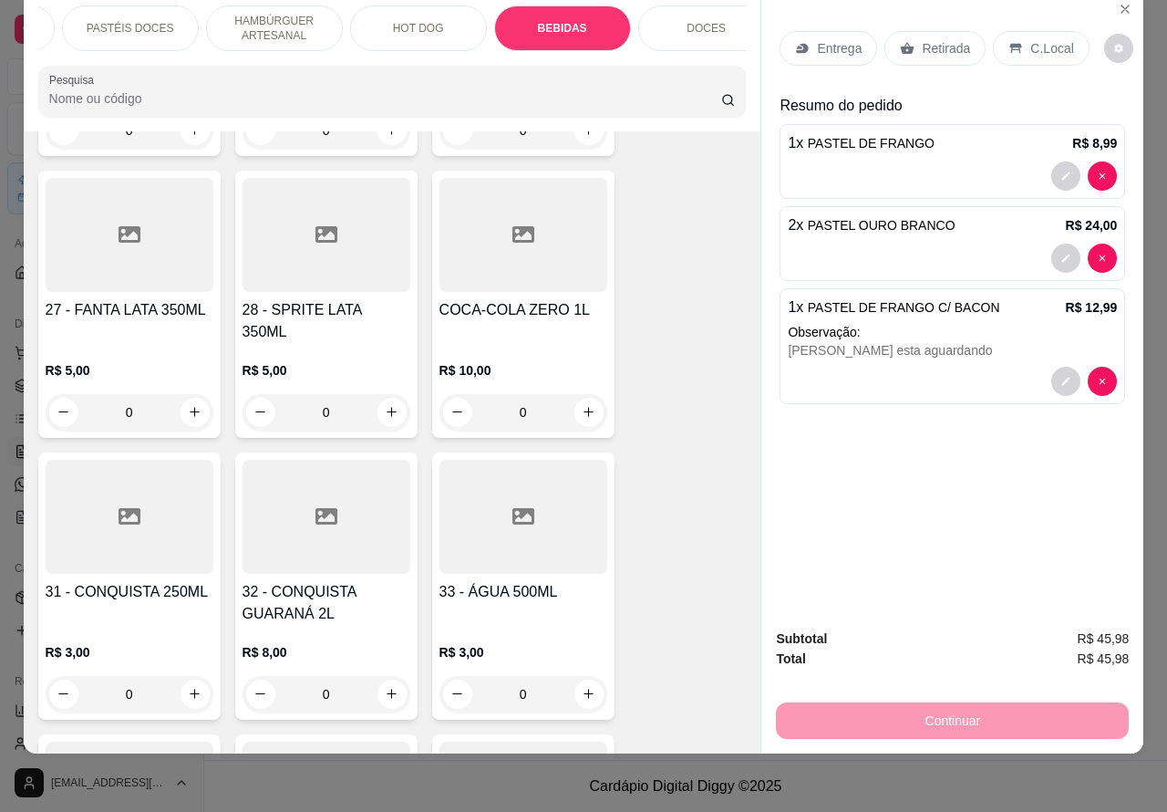
scroll to position [6164, 0]
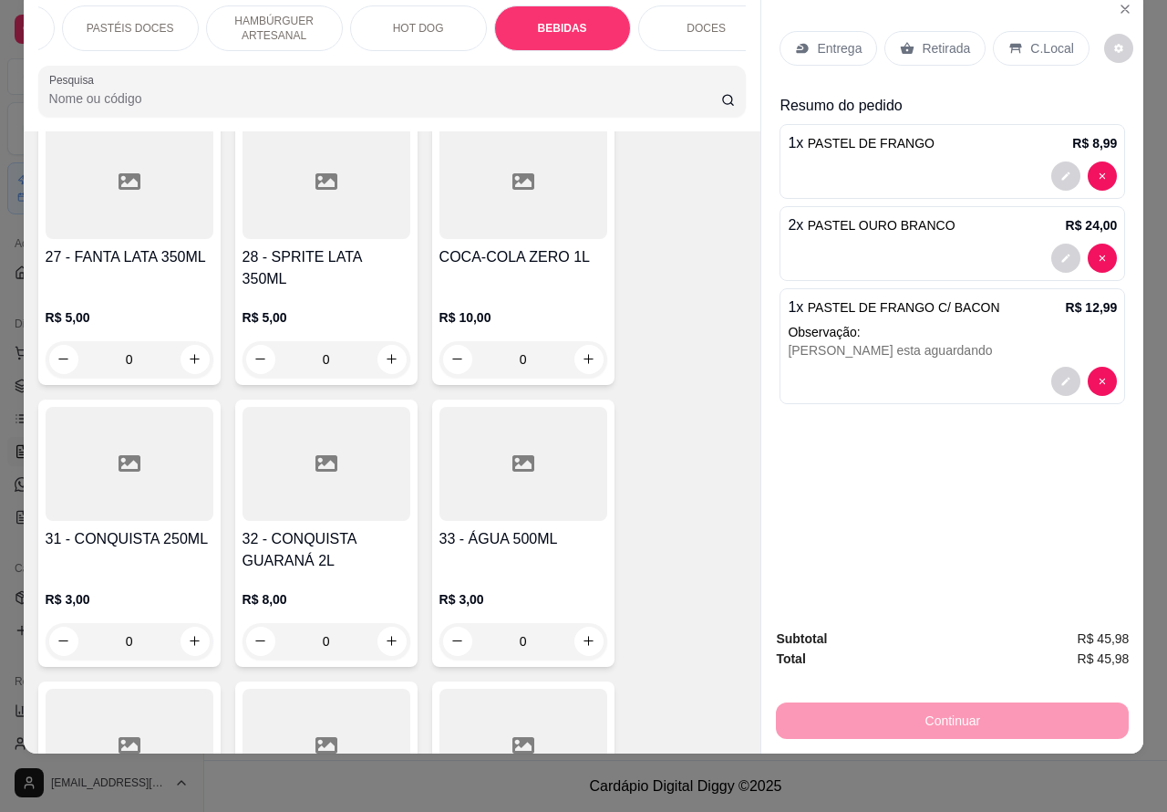
click at [385, 634] on icon "increase-product-quantity" at bounding box center [392, 641] width 14 height 14
type input "1"
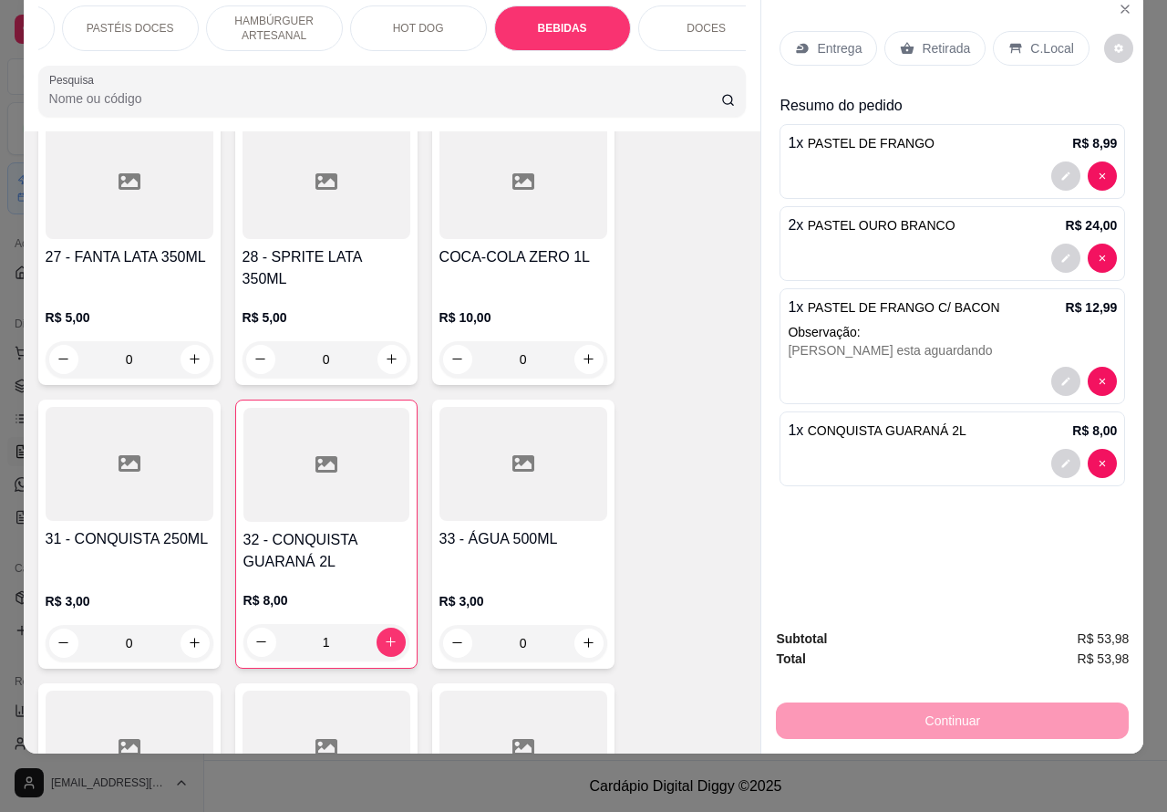
click at [936, 39] on p "Retirada" at bounding box center [946, 48] width 48 height 18
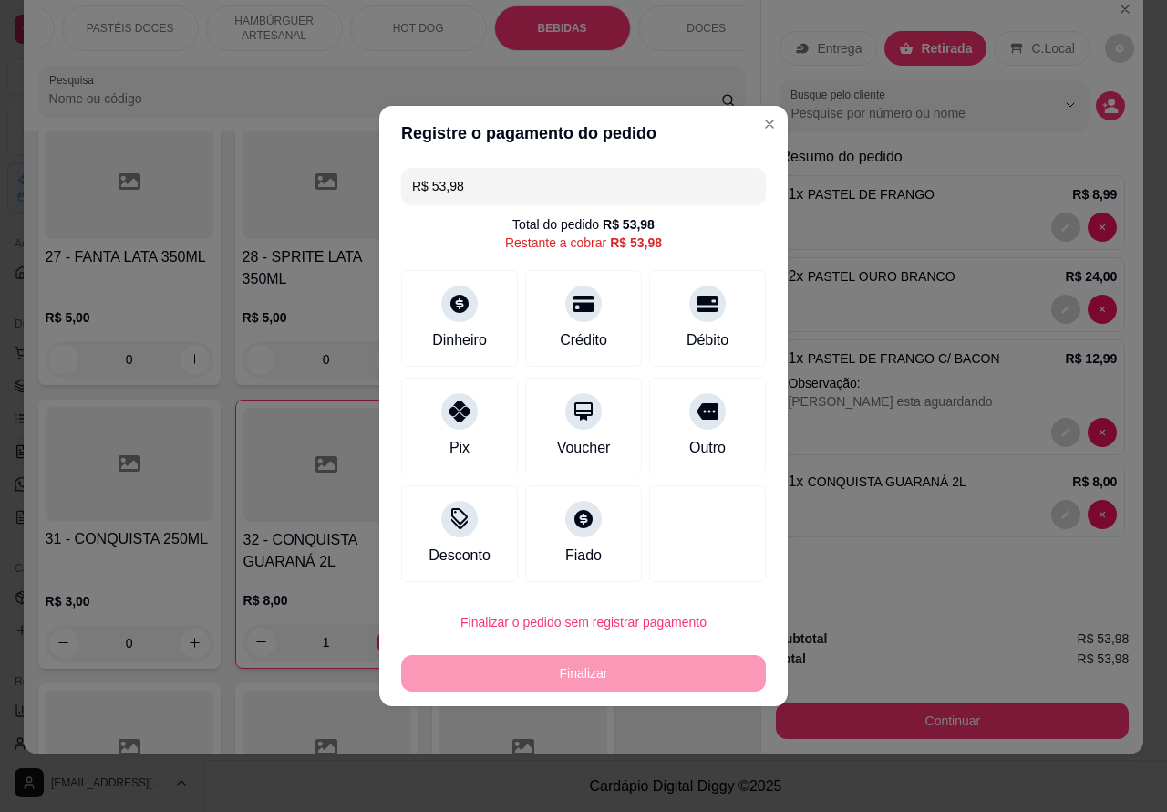
click at [761, 123] on div "Entrega Retirada C.Local Busque pelo cliente Resumo do pedido 1 x PASTEL DE FRA…" at bounding box center [952, 372] width 383 height 763
click at [704, 571] on button "Confirmar" at bounding box center [692, 571] width 67 height 28
type input "0"
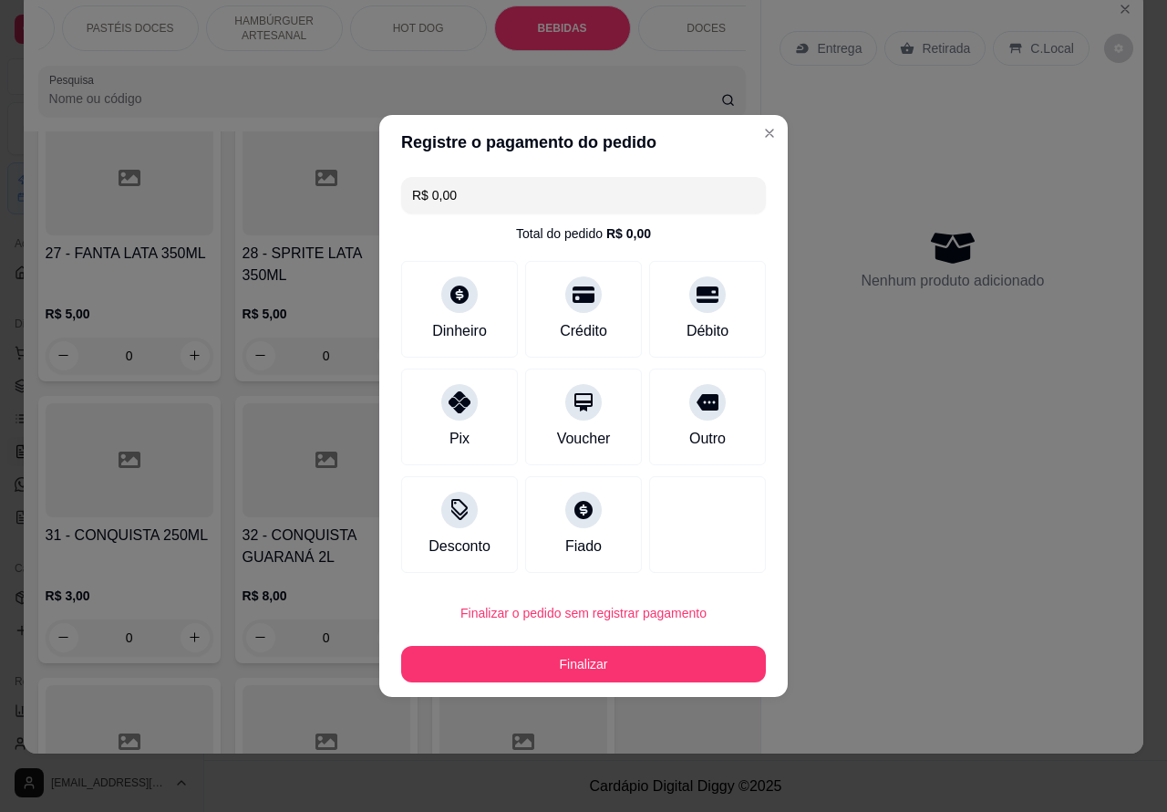
type input "R$ 0,00"
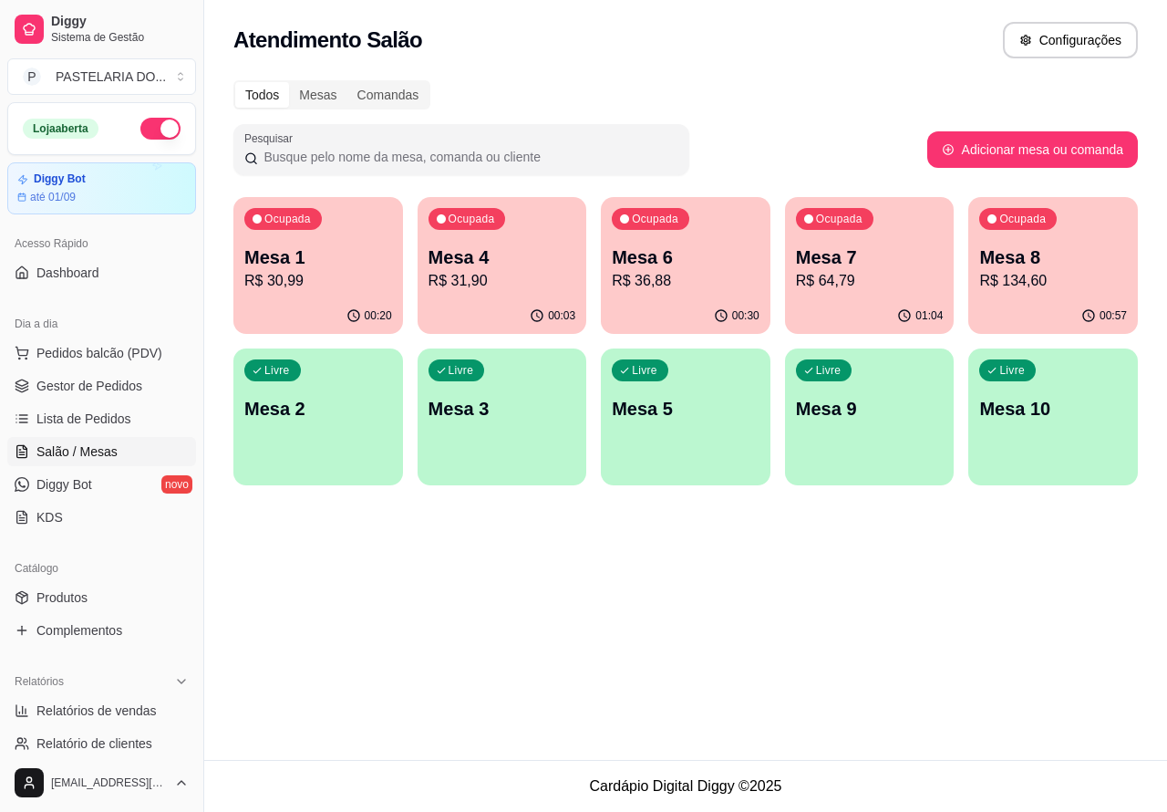
click at [331, 412] on p "Mesa 2" at bounding box center [318, 409] width 148 height 26
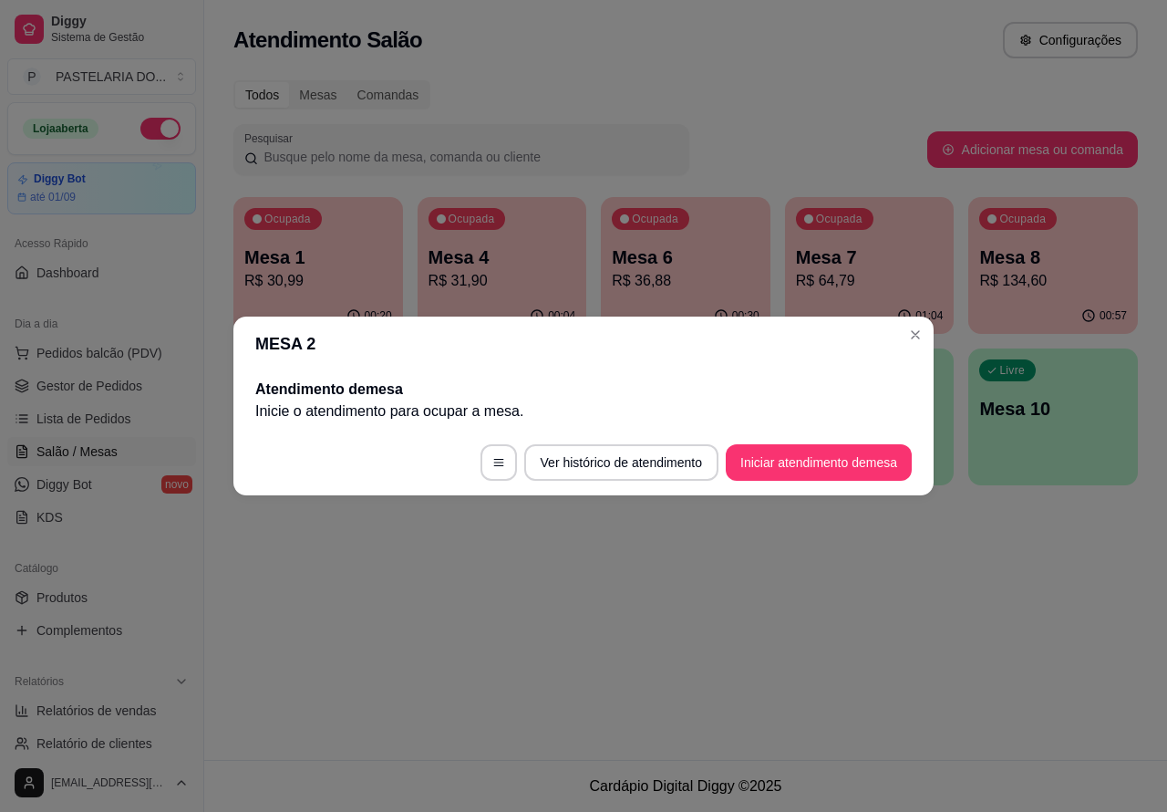
click at [795, 456] on button "Iniciar atendimento de mesa" at bounding box center [819, 462] width 186 height 36
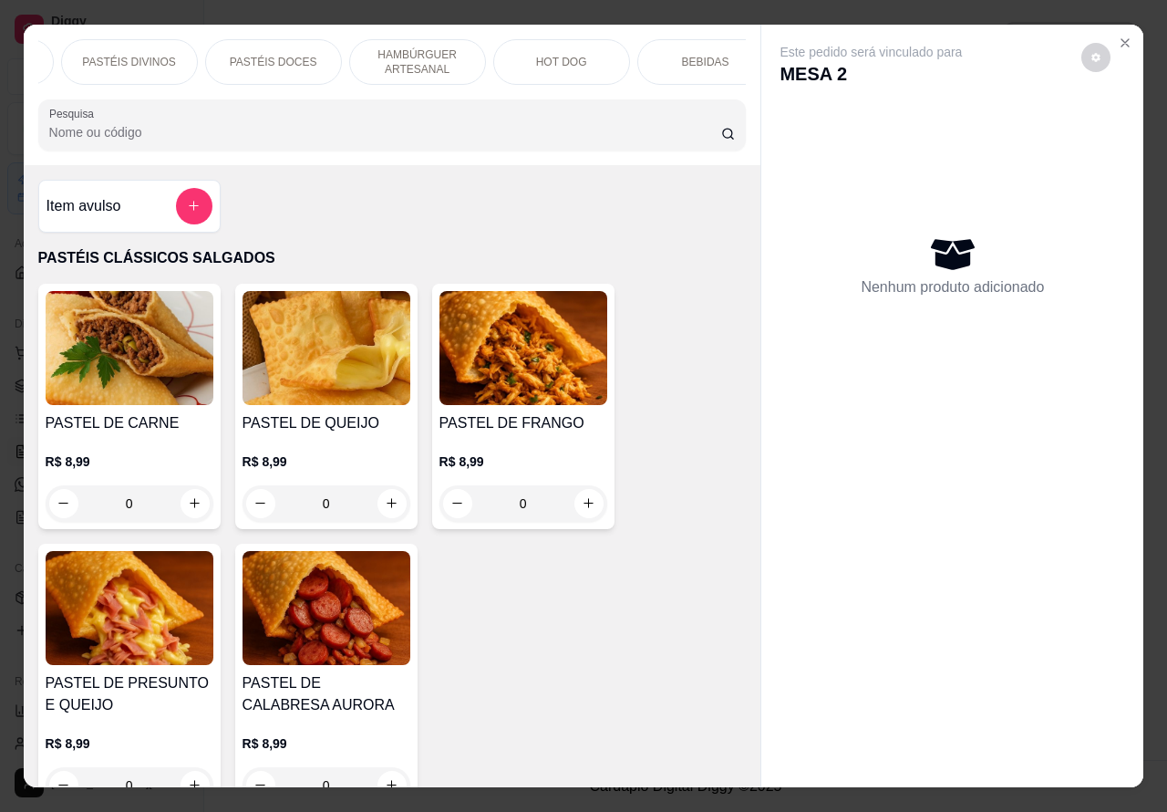
scroll to position [0, 271]
click at [531, 59] on p "HOT DOG" at bounding box center [556, 62] width 51 height 15
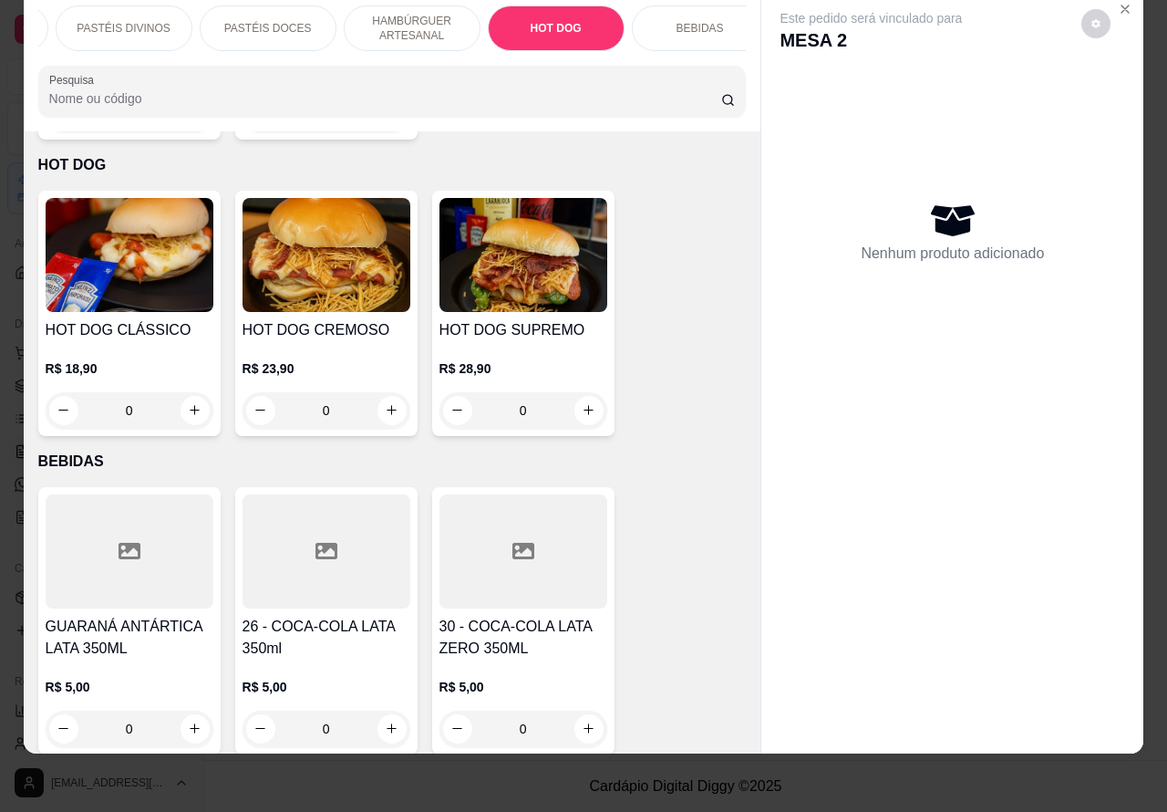
click at [151, 244] on img at bounding box center [130, 255] width 168 height 114
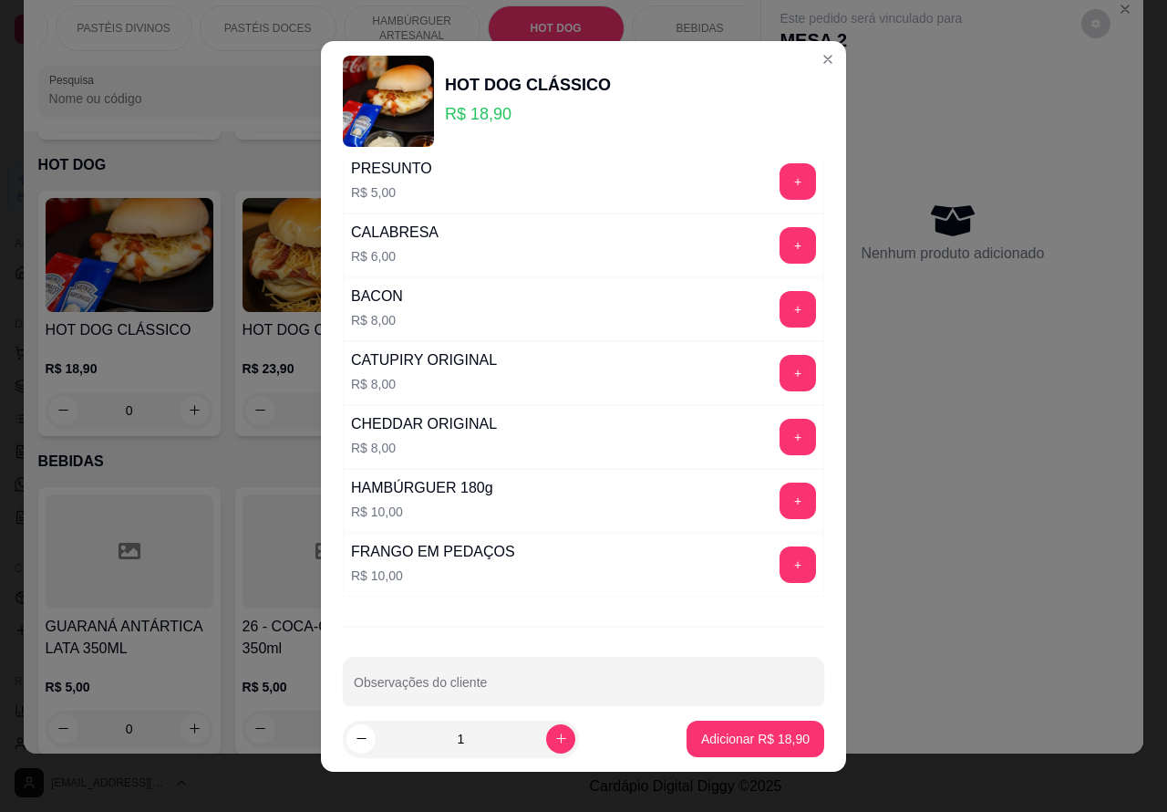
scroll to position [470, 0]
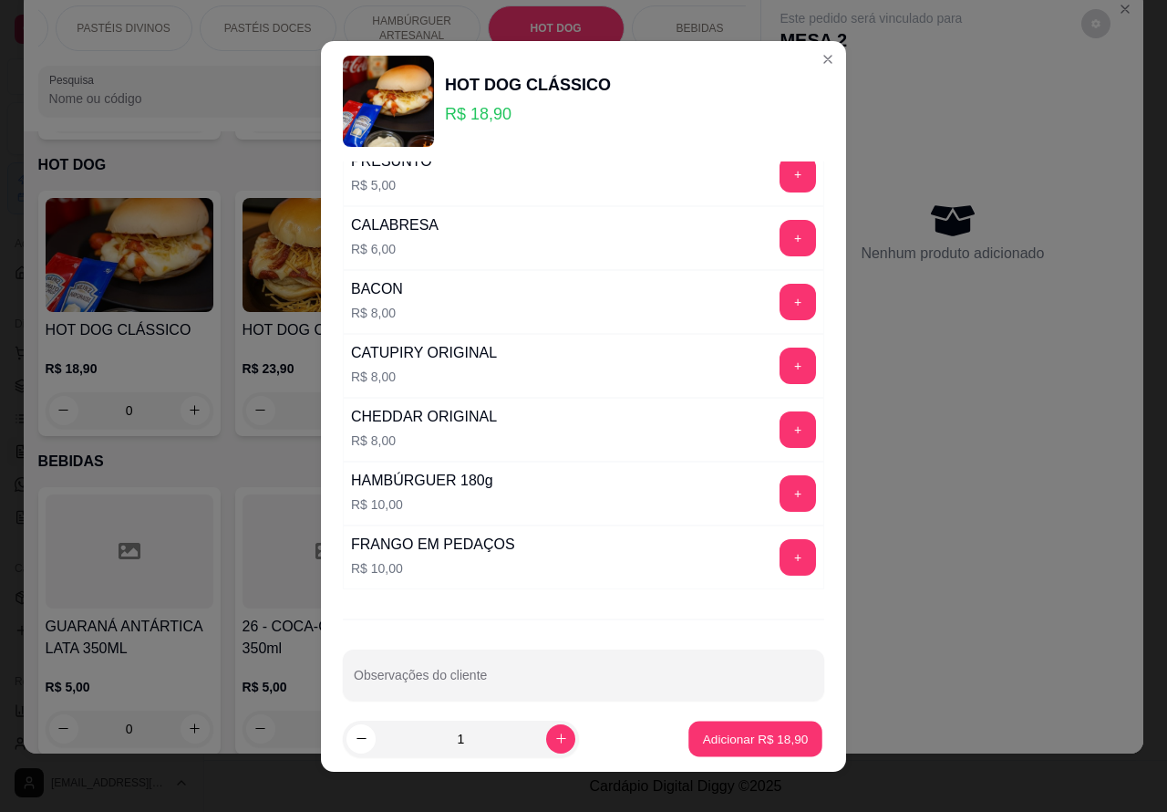
click at [718, 741] on p "Adicionar R$ 18,90" at bounding box center [756, 738] width 106 height 17
type input "1"
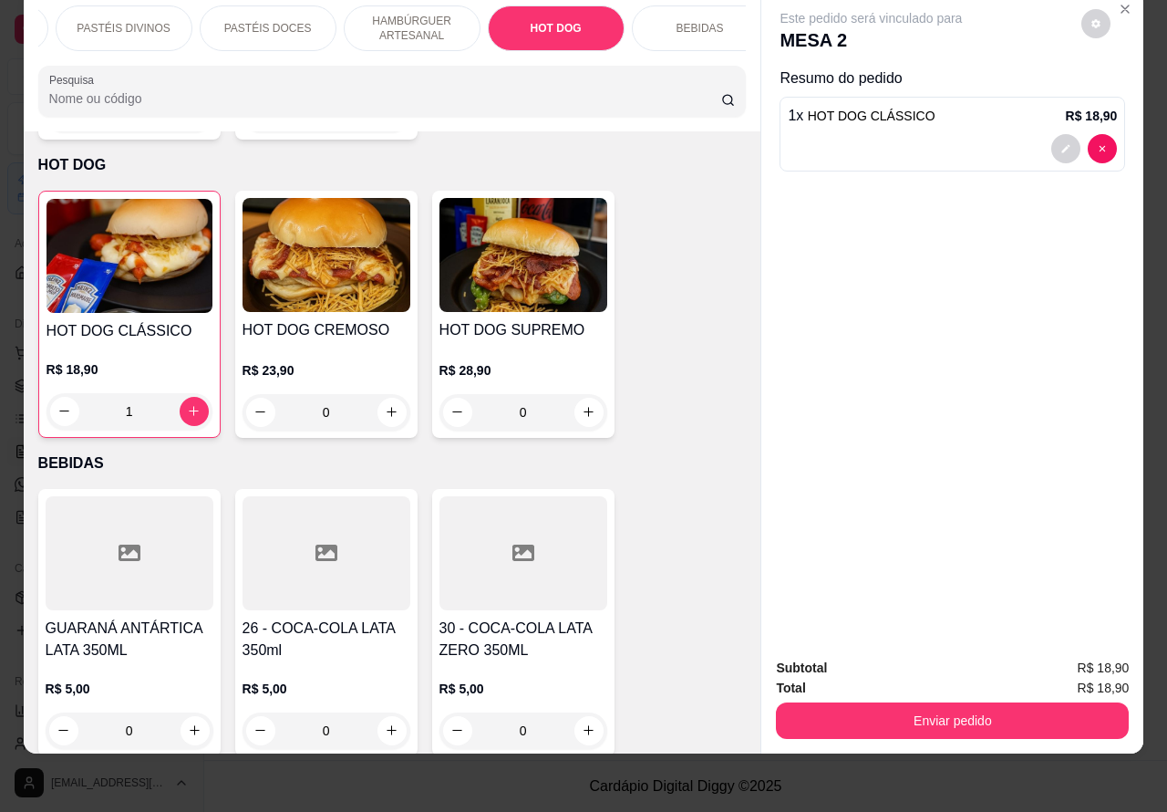
scroll to position [0, 0]
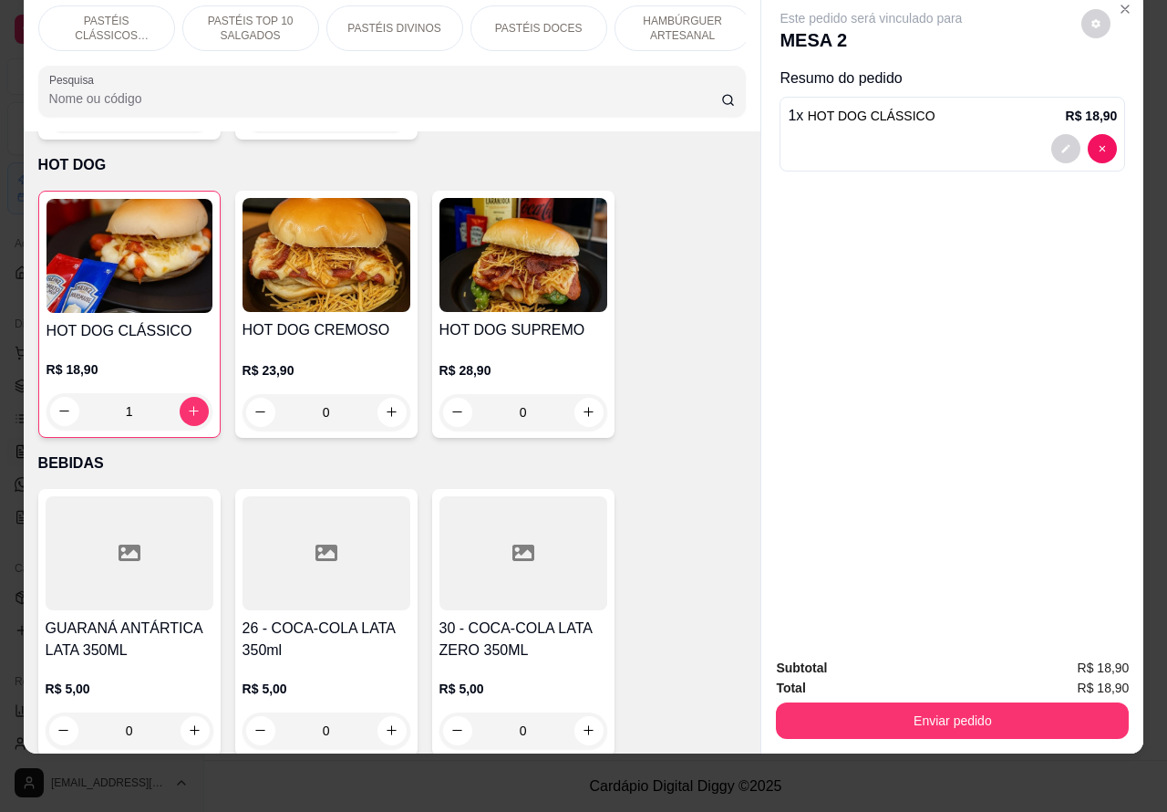
click at [130, 14] on p "PASTÉIS CLÁSSICOS SALGADOS" at bounding box center [107, 28] width 106 height 29
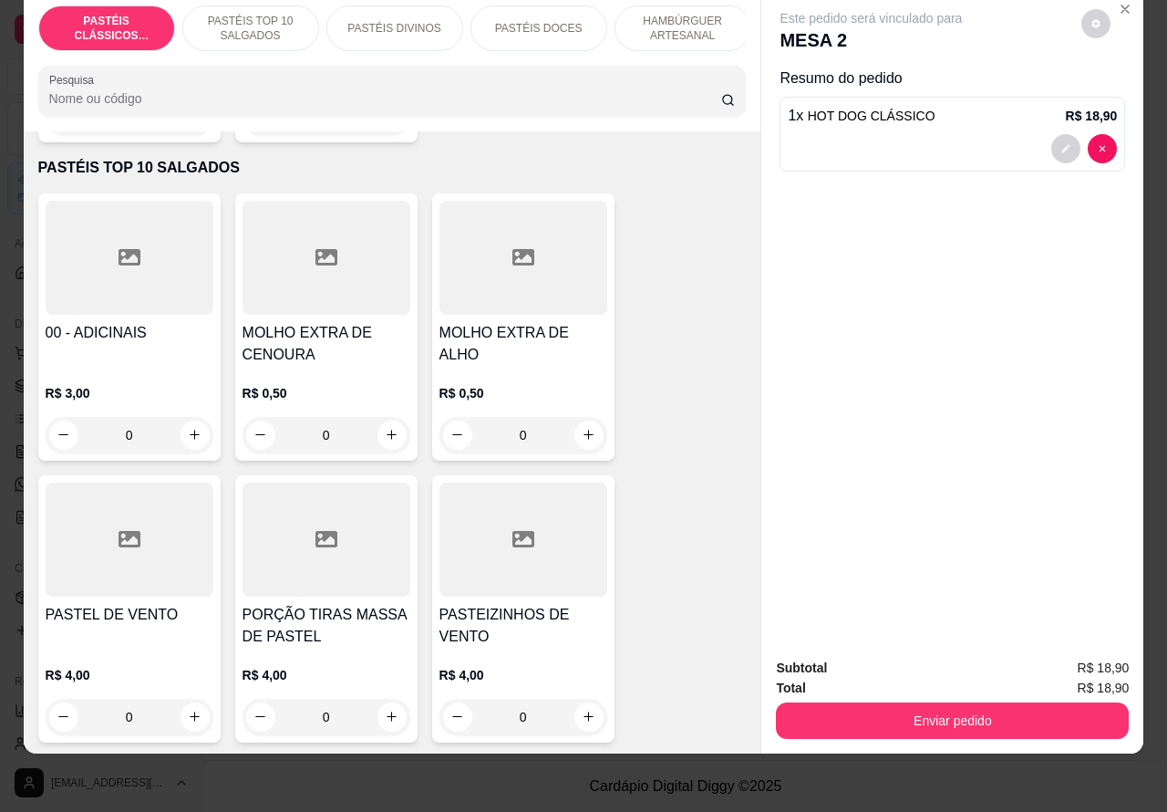
click at [284, 14] on p "PASTÉIS TOP 10 SALGADOS" at bounding box center [251, 28] width 106 height 29
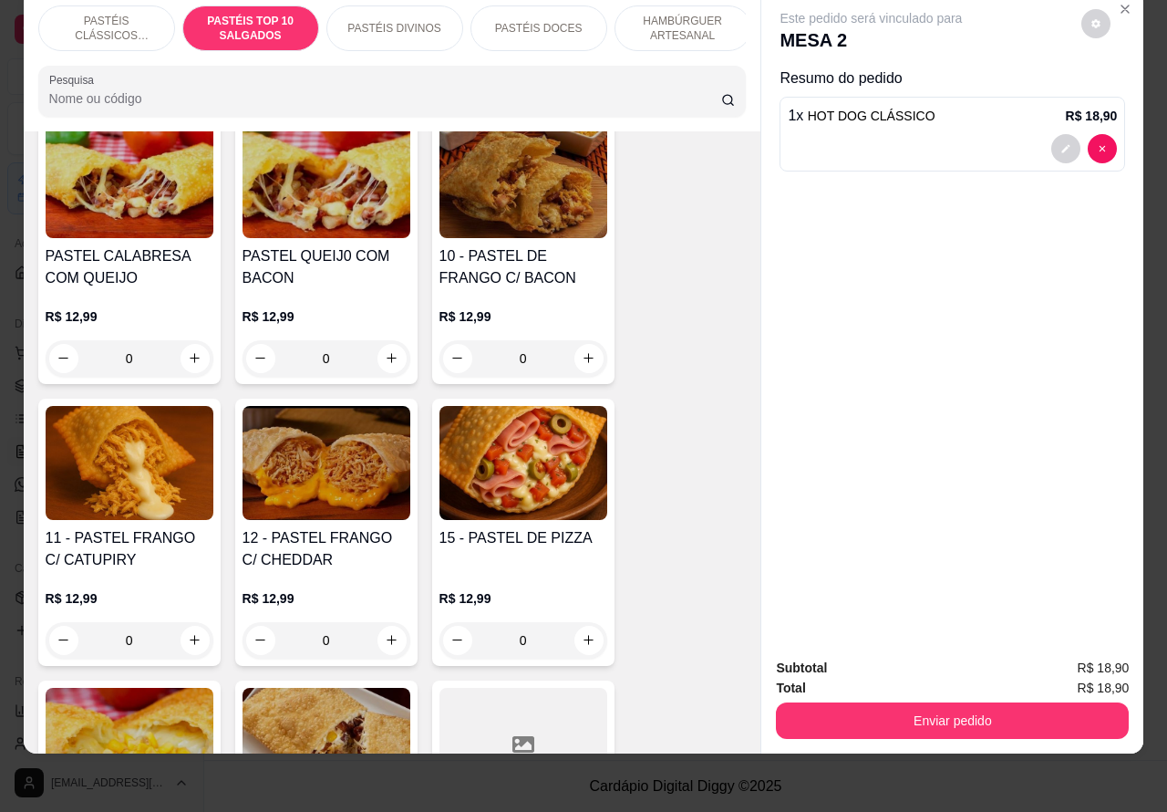
scroll to position [1625, 0]
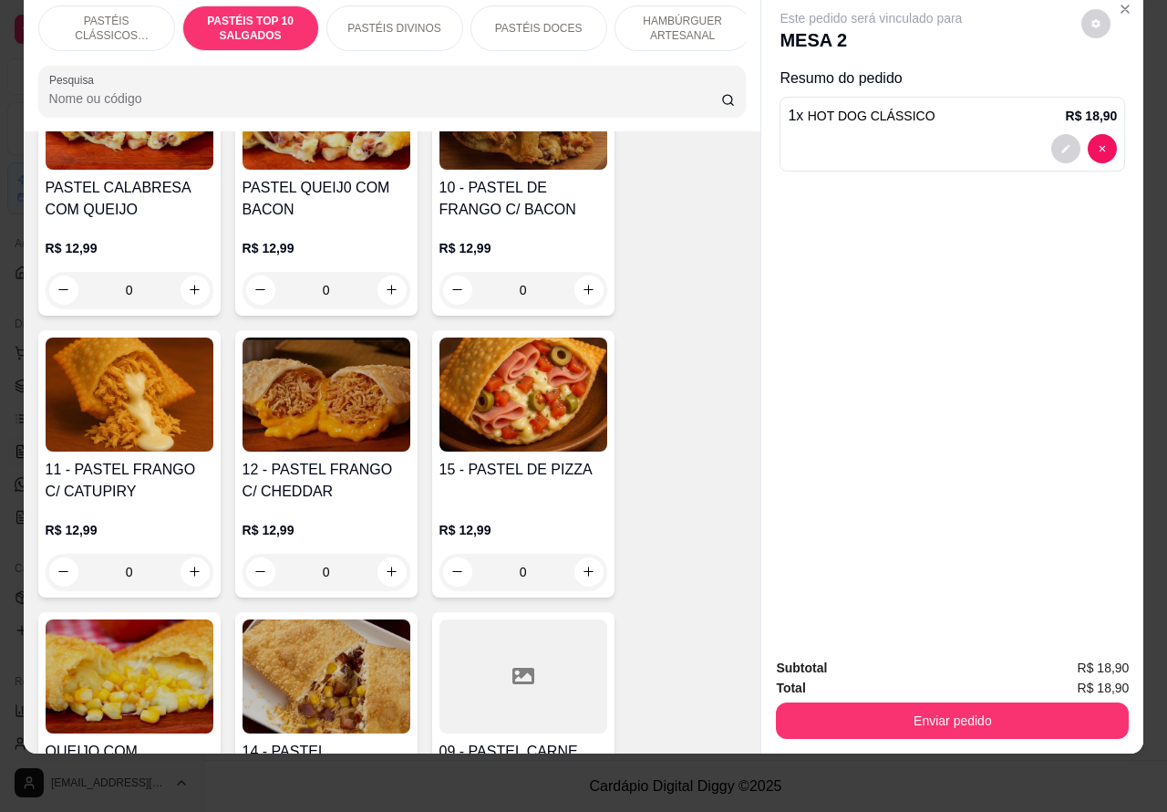
click at [568, 568] on div "0" at bounding box center [524, 572] width 168 height 36
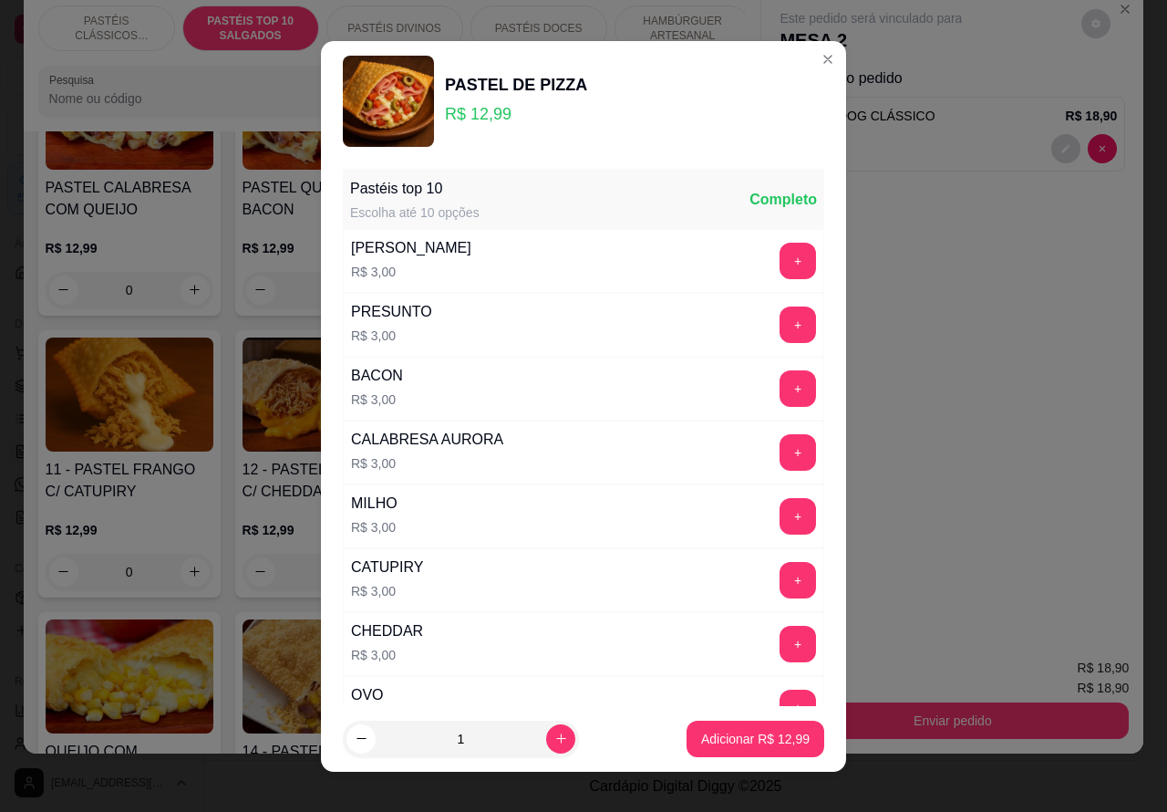
click at [728, 739] on p "Adicionar R$ 12,99" at bounding box center [755, 739] width 109 height 18
type input "1"
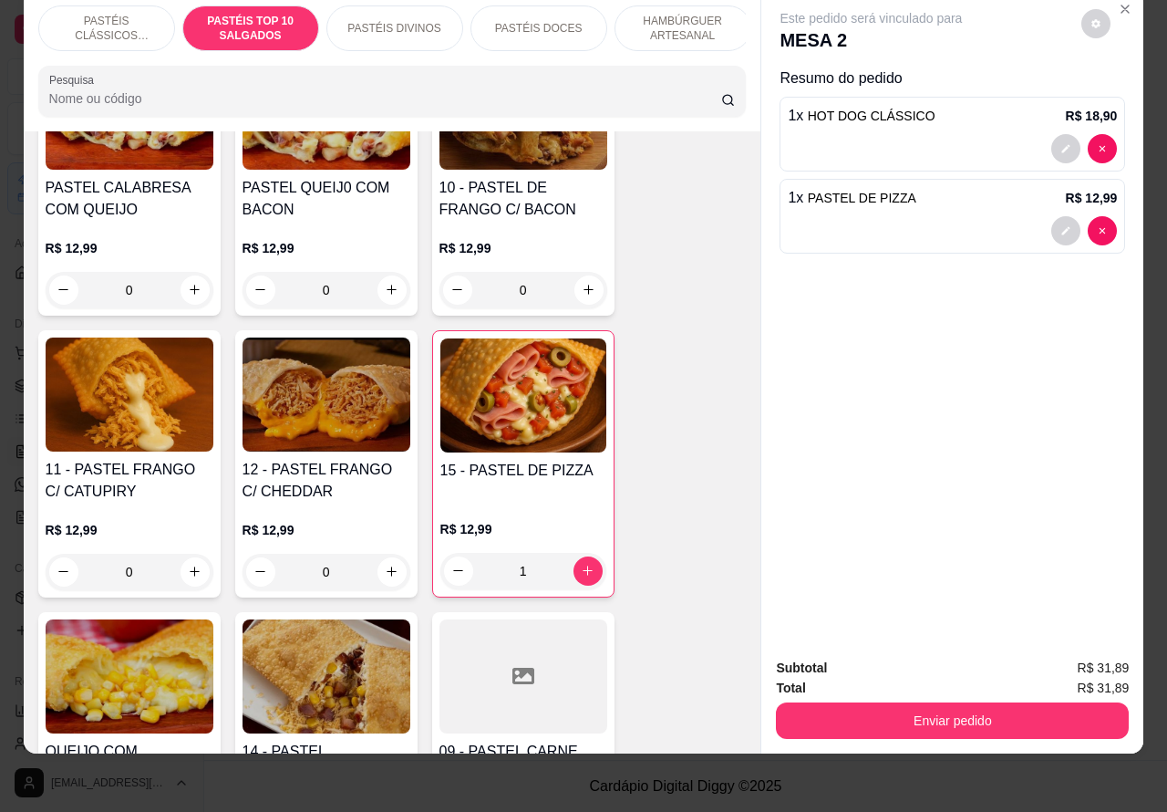
click at [534, 411] on img at bounding box center [524, 395] width 166 height 114
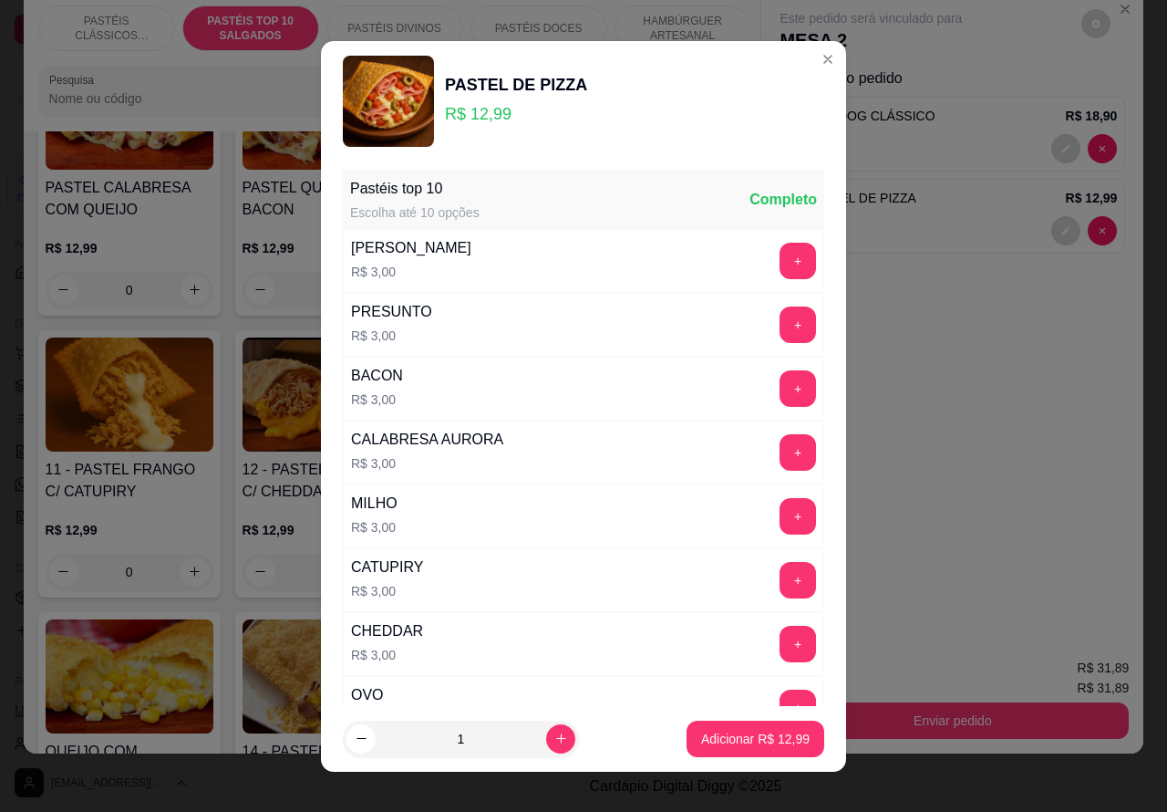
scroll to position [238, 0]
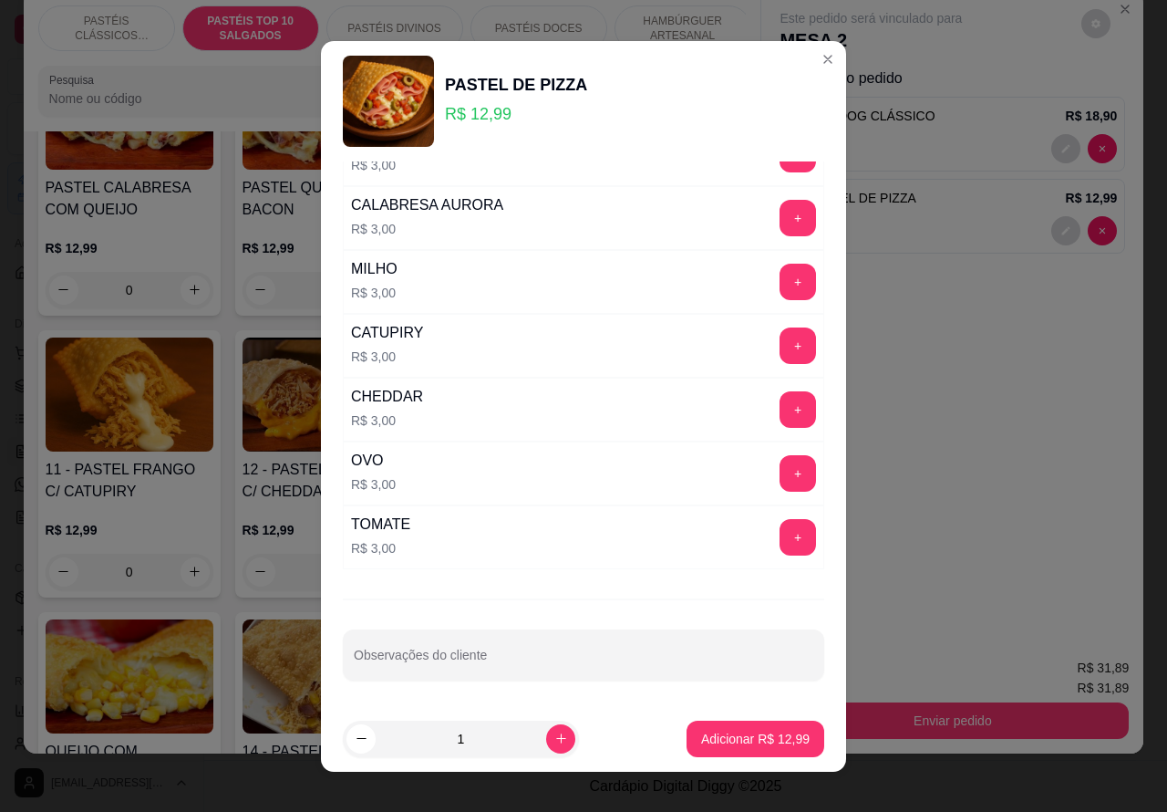
click at [457, 663] on input "Observações do cliente" at bounding box center [584, 662] width 460 height 18
type input """""""""SEM AZEITONA"""""""""
click at [714, 731] on p "Adicionar R$ 12,99" at bounding box center [755, 739] width 109 height 18
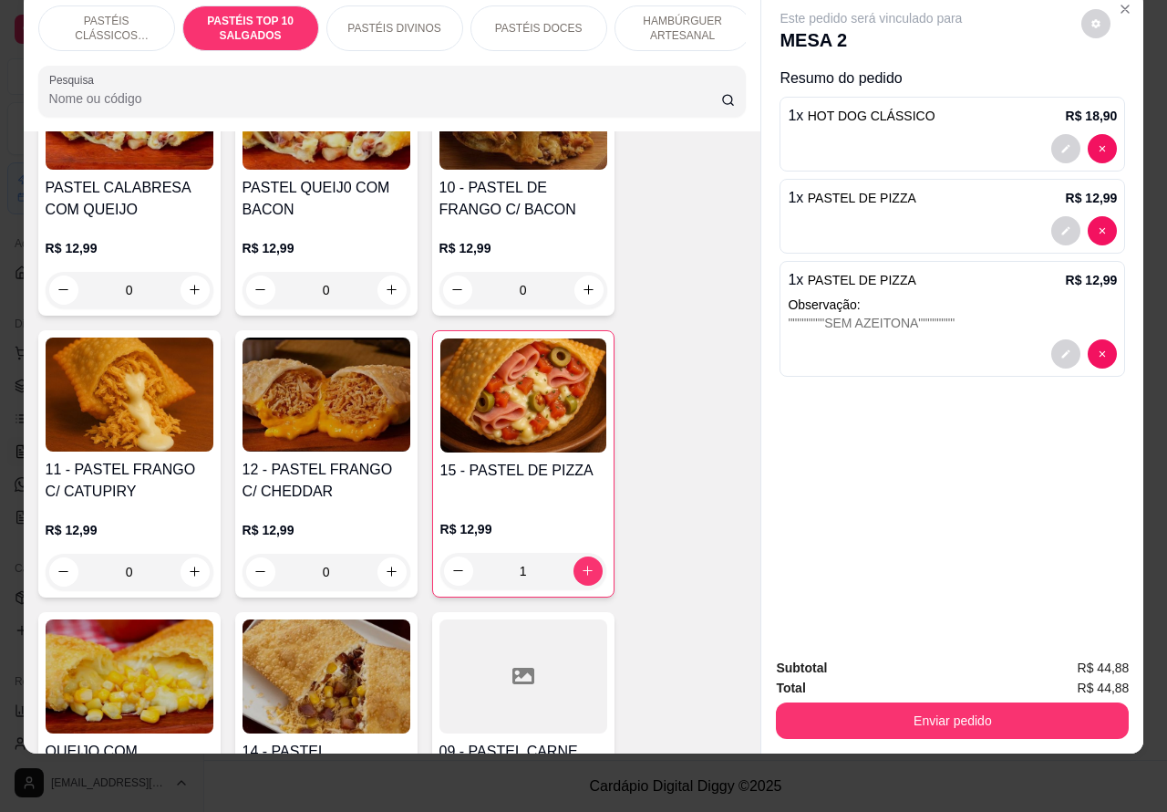
click at [1094, 296] on p "Observação:" at bounding box center [952, 305] width 329 height 18
type input "0"
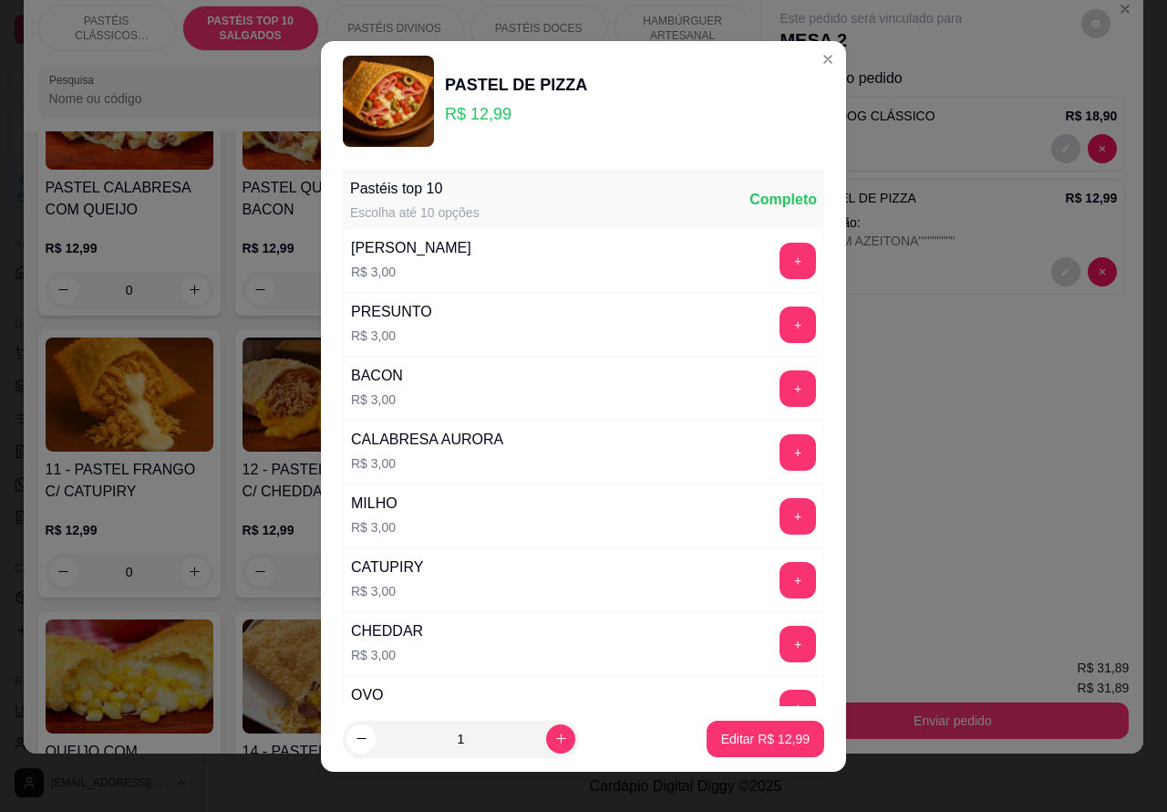
click at [805, 67] on p "Resumo do pedido" at bounding box center [953, 78] width 346 height 22
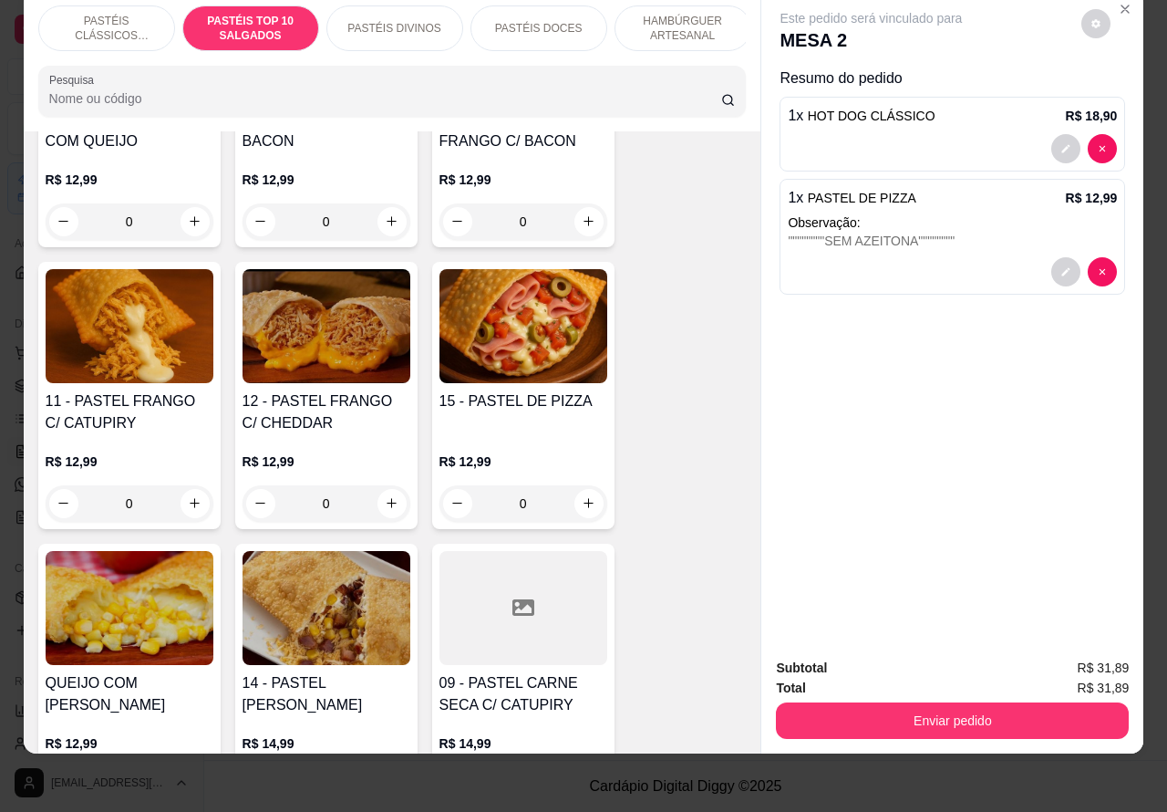
scroll to position [1692, 0]
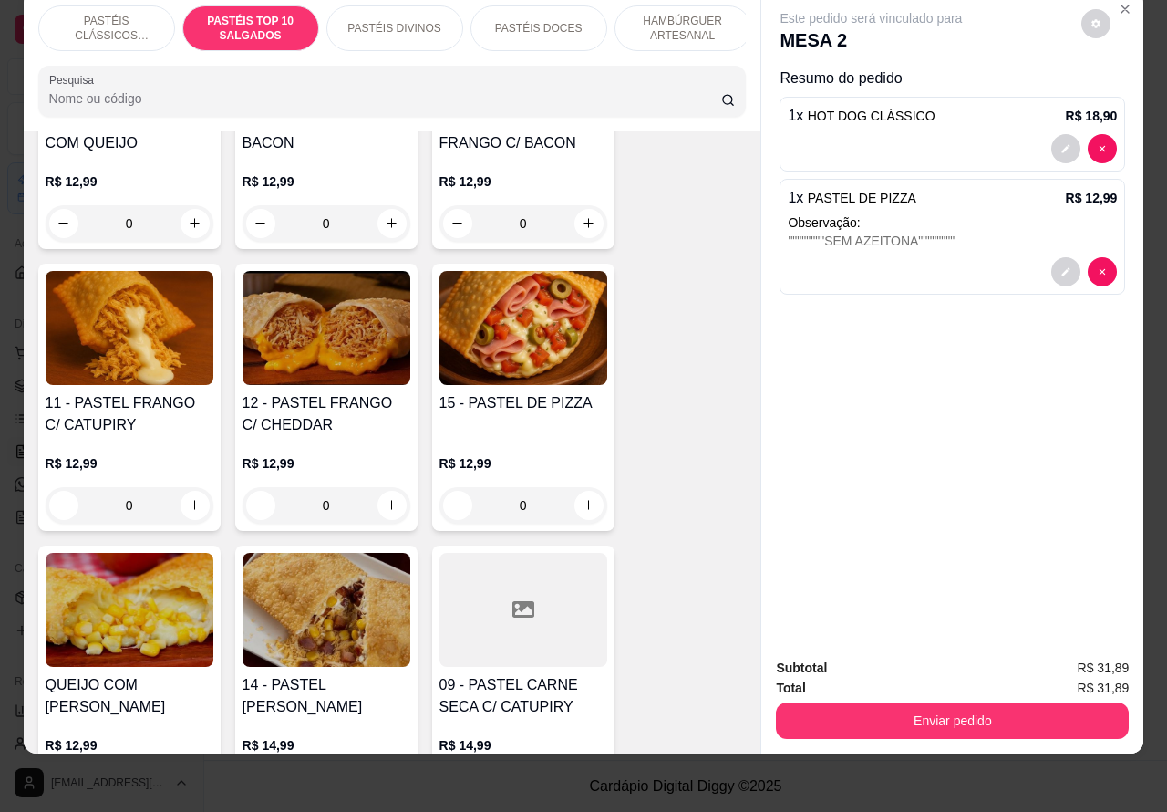
click at [175, 508] on div "0" at bounding box center [130, 505] width 168 height 36
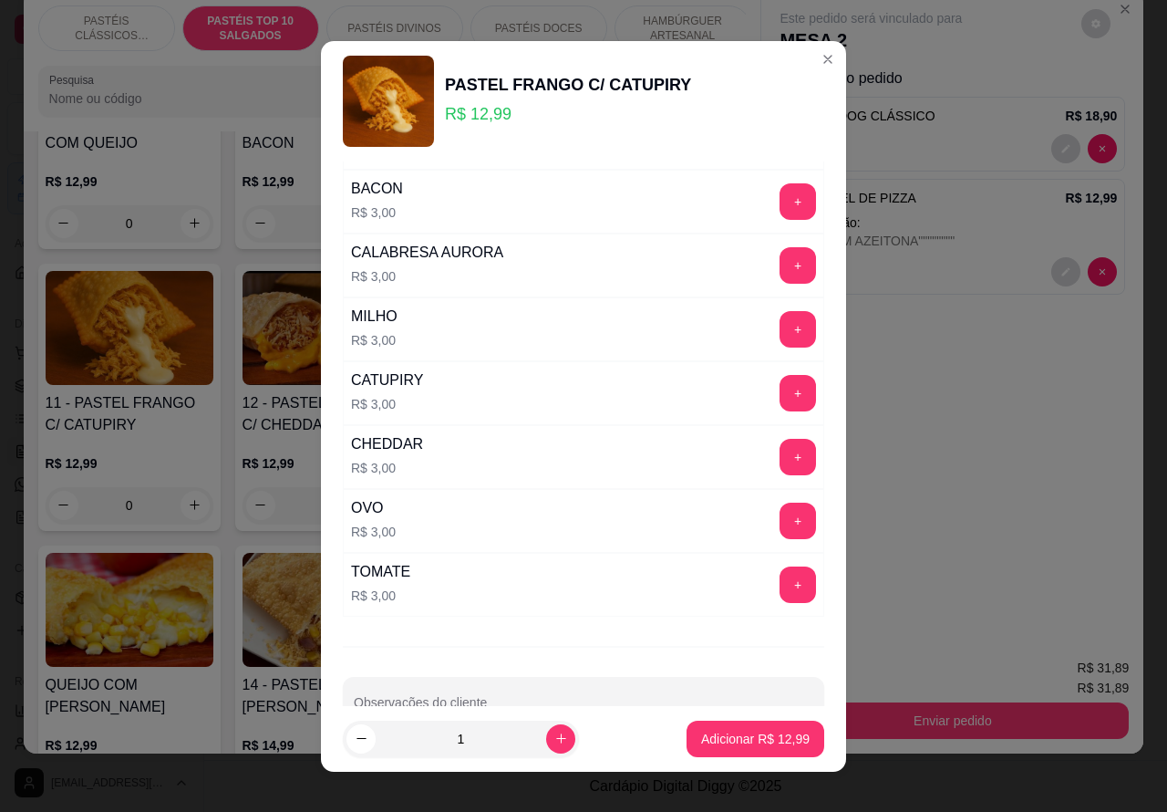
scroll to position [238, 0]
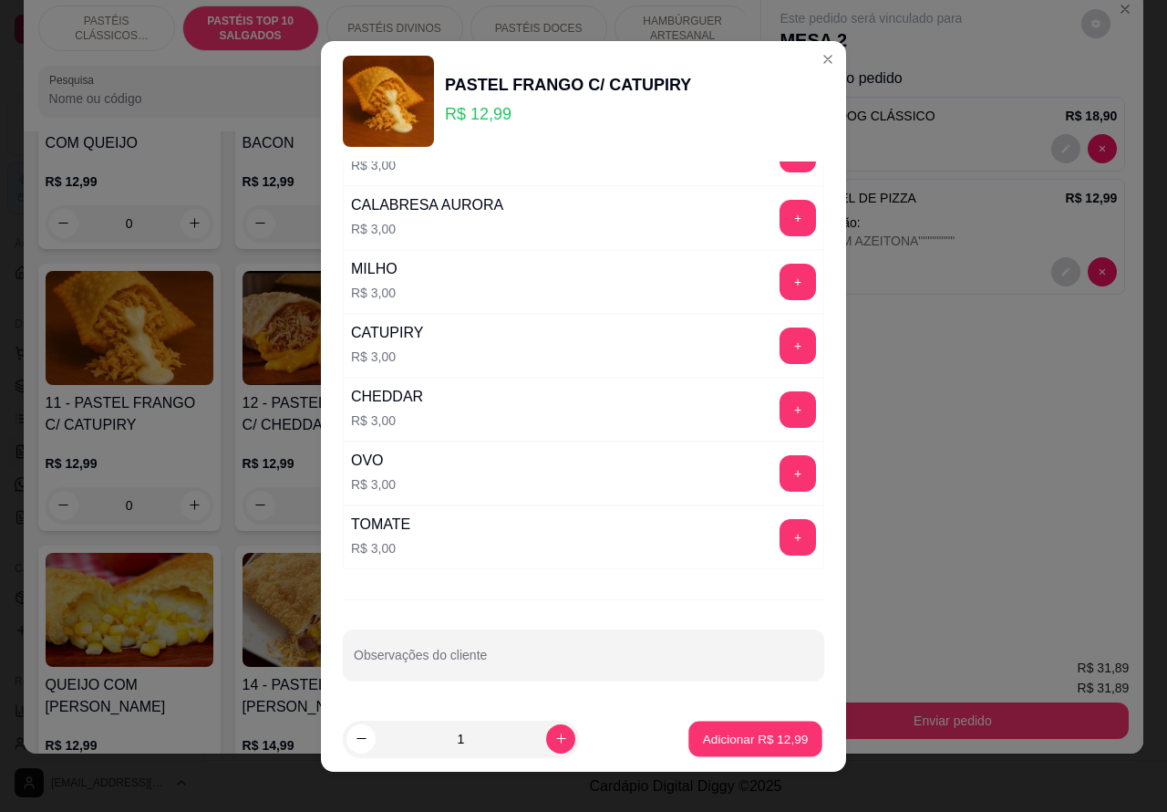
click at [754, 735] on p "Adicionar R$ 12,99" at bounding box center [756, 738] width 106 height 17
type input "1"
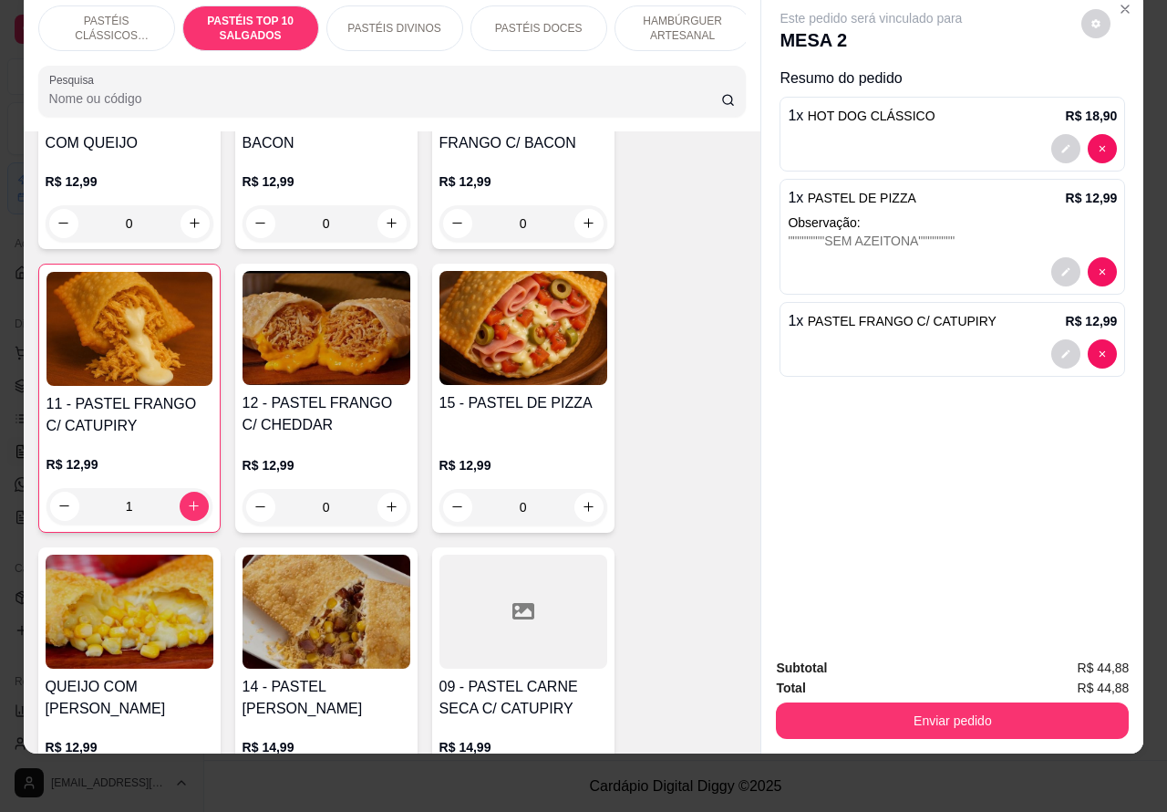
click at [914, 705] on button "Enviar pedido" at bounding box center [952, 720] width 353 height 36
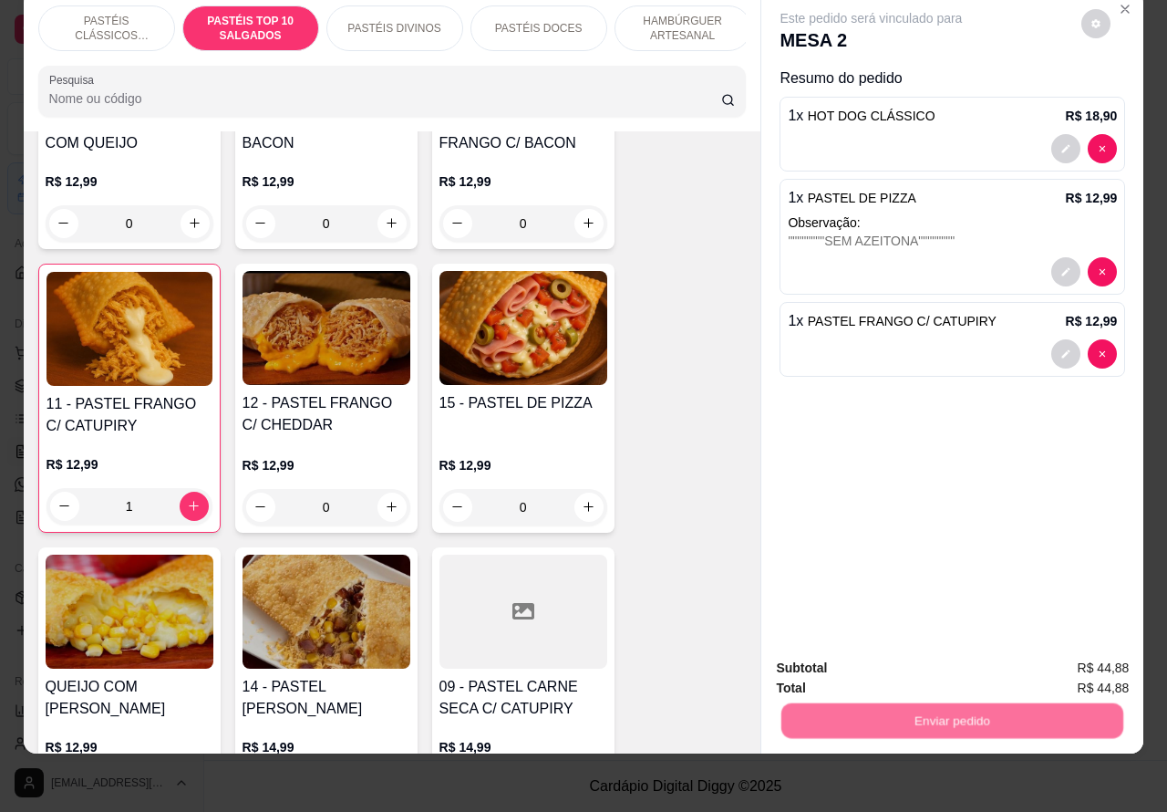
click at [835, 659] on button "Não registrar e enviar pedido" at bounding box center [891, 659] width 190 height 35
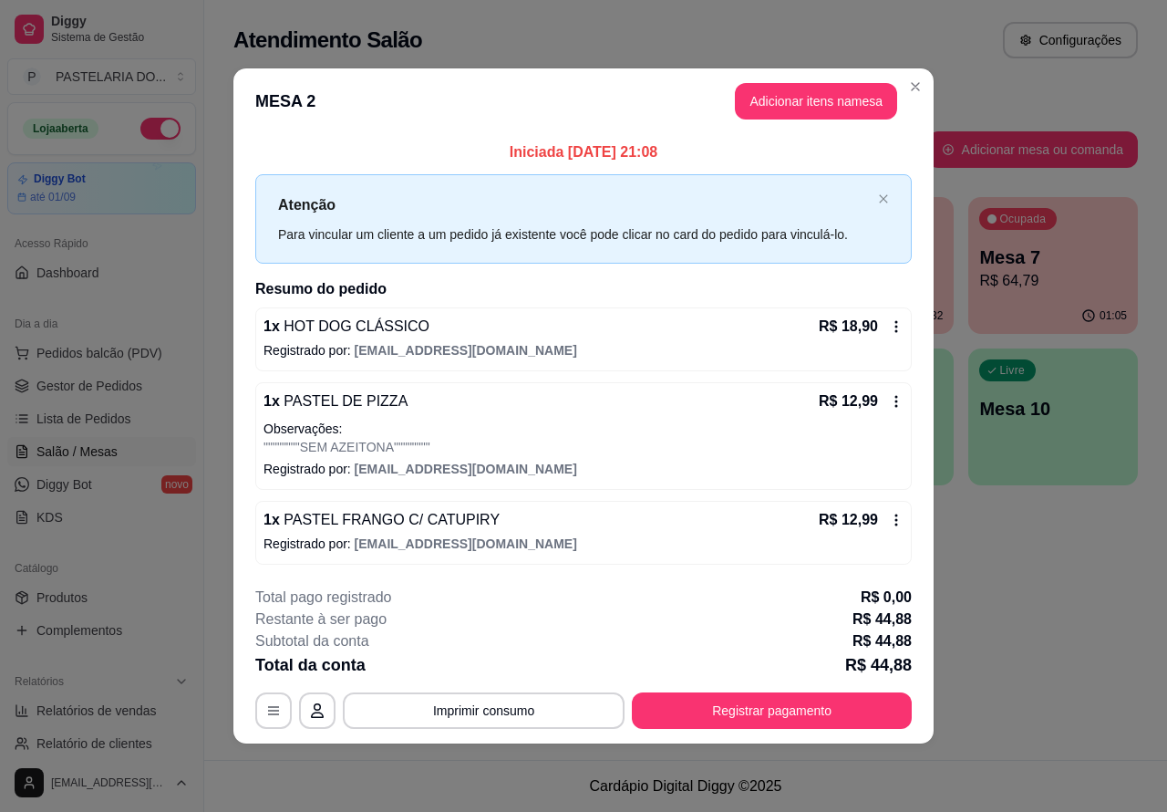
click at [1111, 585] on div "Atendimento Salão Configurações Todos Mesas Comandas Pesquisar Adicionar mesa o…" at bounding box center [685, 380] width 963 height 760
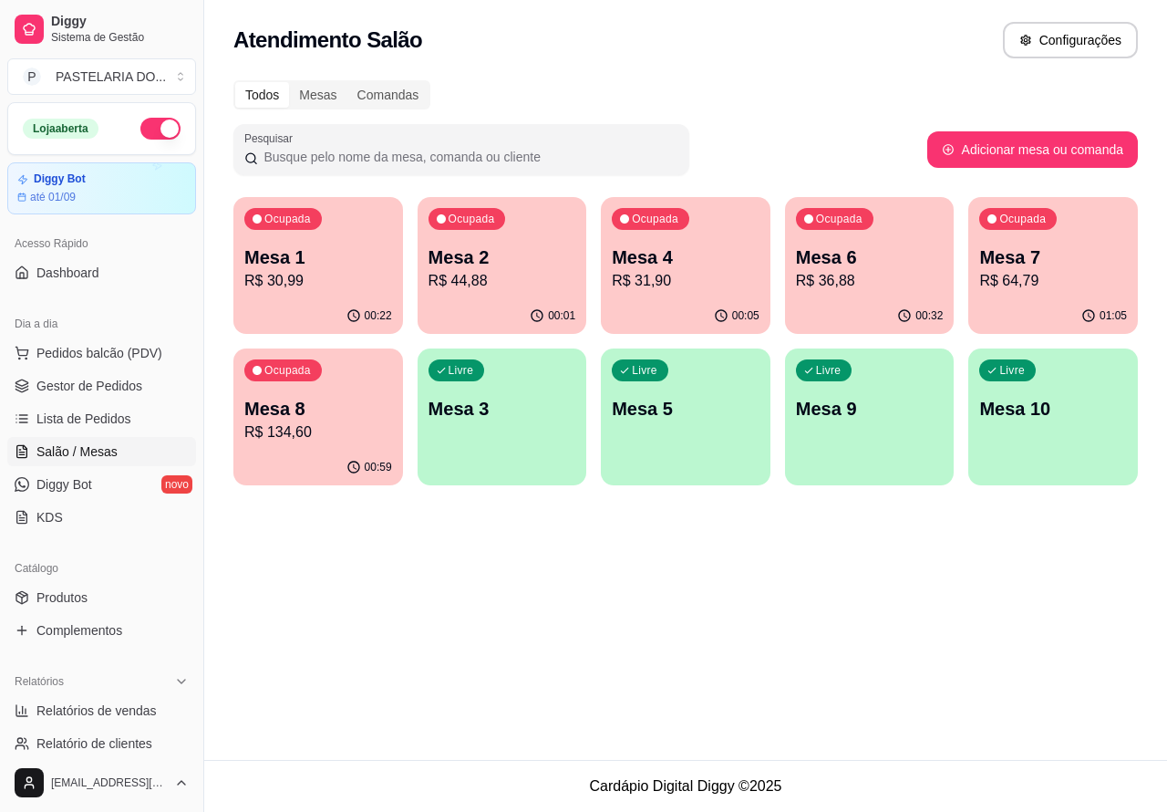
click at [680, 265] on p "Mesa 4" at bounding box center [686, 257] width 148 height 26
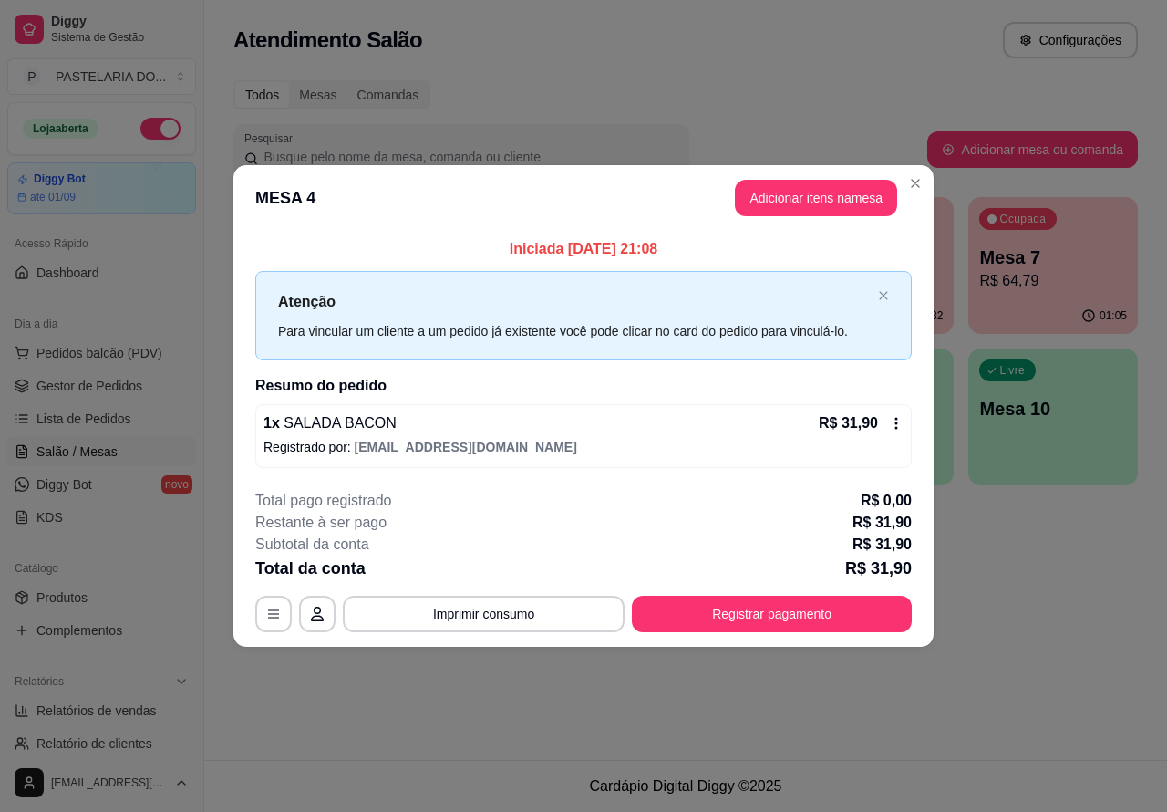
click at [1046, 605] on div "Atendimento Salão Configurações Todos Mesas Comandas Pesquisar Adicionar mesa o…" at bounding box center [685, 380] width 963 height 760
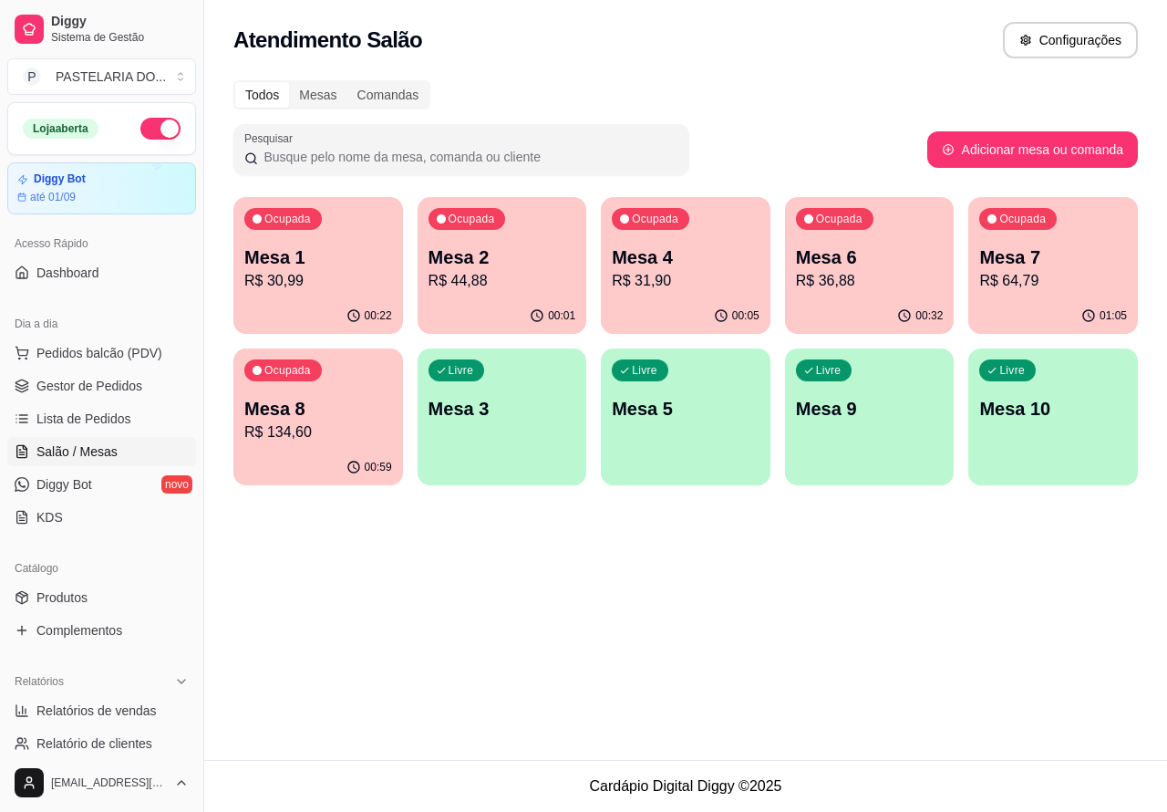
click at [868, 275] on p "R$ 36,88" at bounding box center [870, 281] width 148 height 22
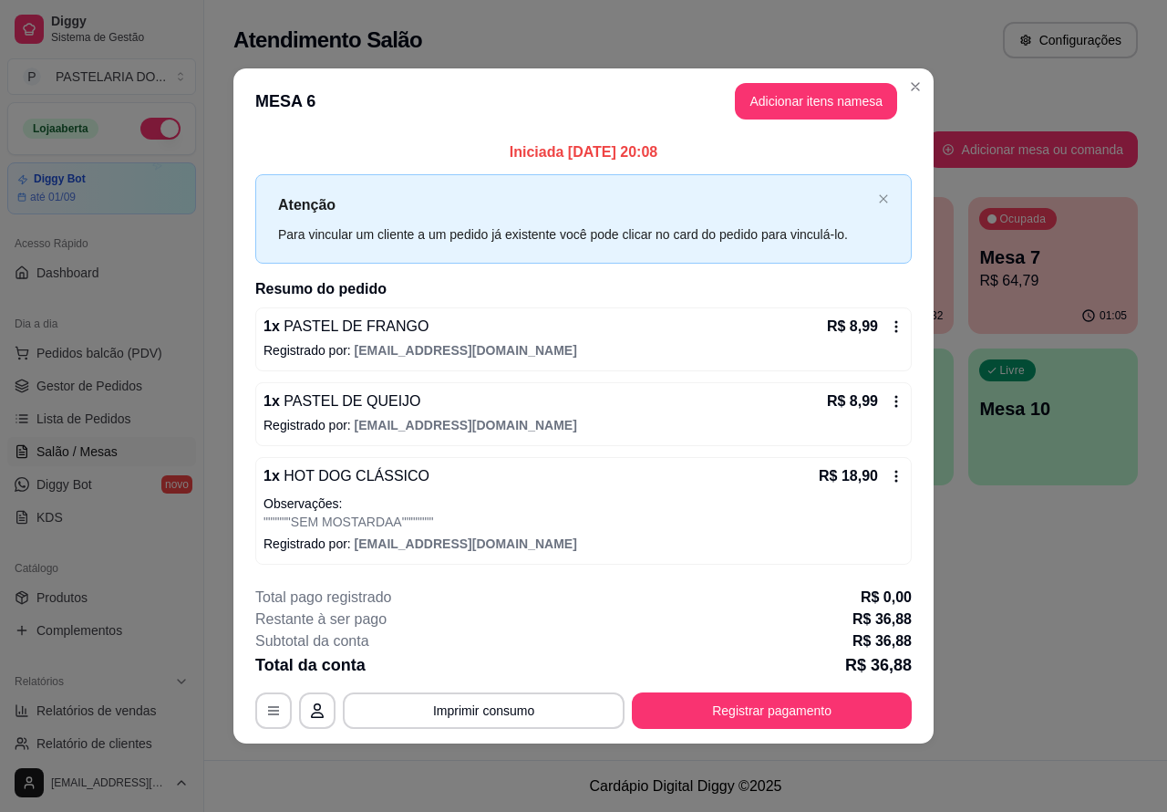
click at [1038, 580] on div "Atendimento Salão Configurações Todos Mesas Comandas Pesquisar Adicionar mesa o…" at bounding box center [685, 380] width 963 height 760
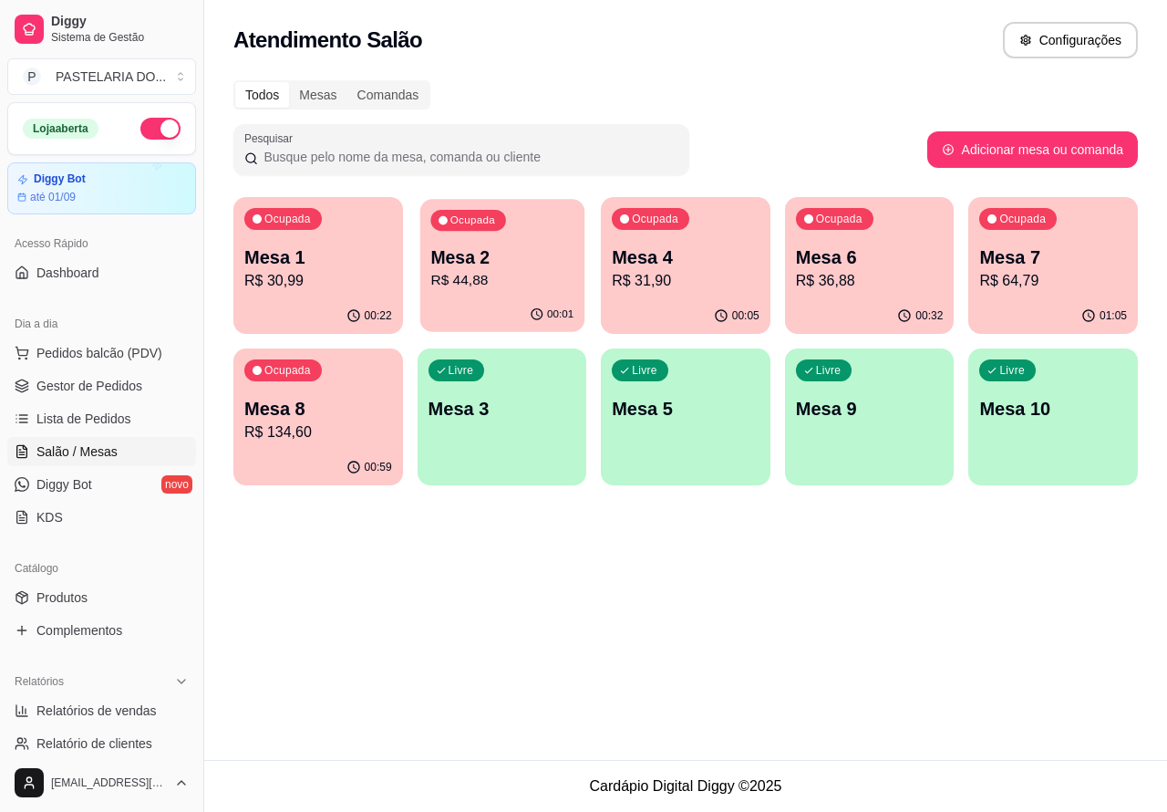
click at [504, 266] on p "Mesa 2" at bounding box center [501, 257] width 143 height 25
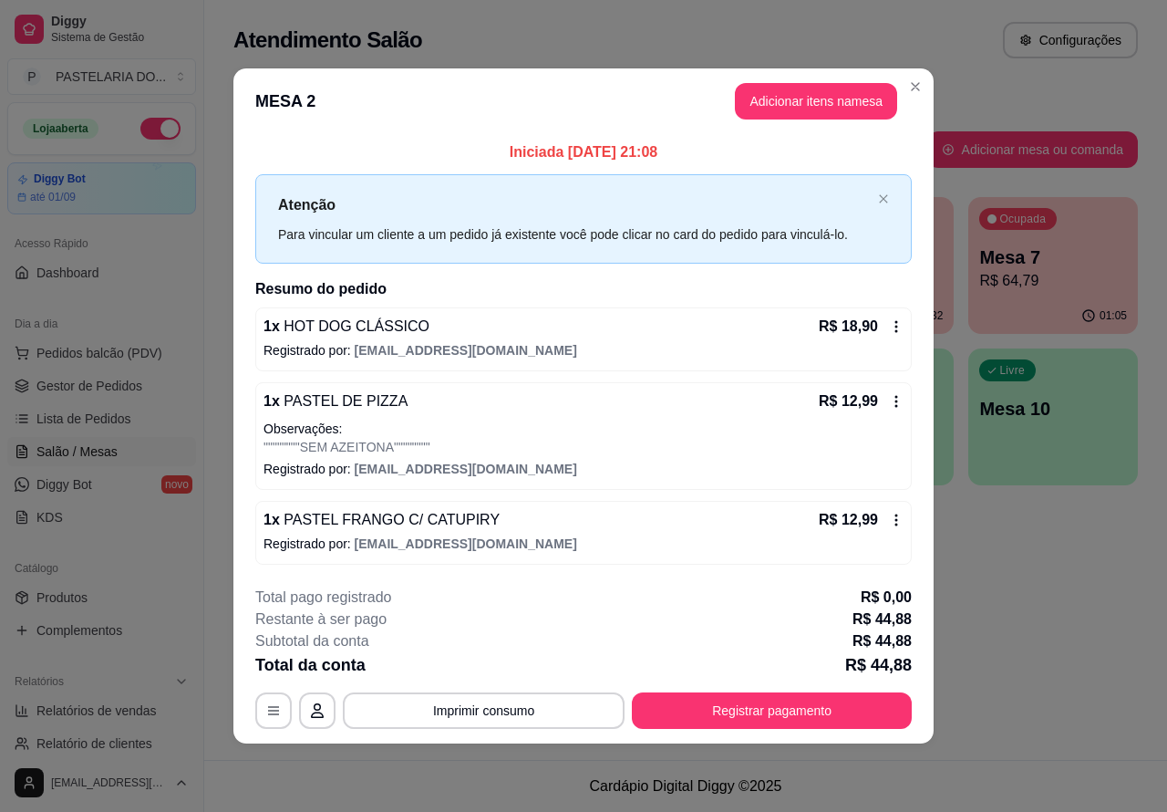
click at [969, 593] on div "Atendimento Salão Configurações Todos Mesas Comandas Pesquisar Adicionar mesa o…" at bounding box center [685, 380] width 963 height 760
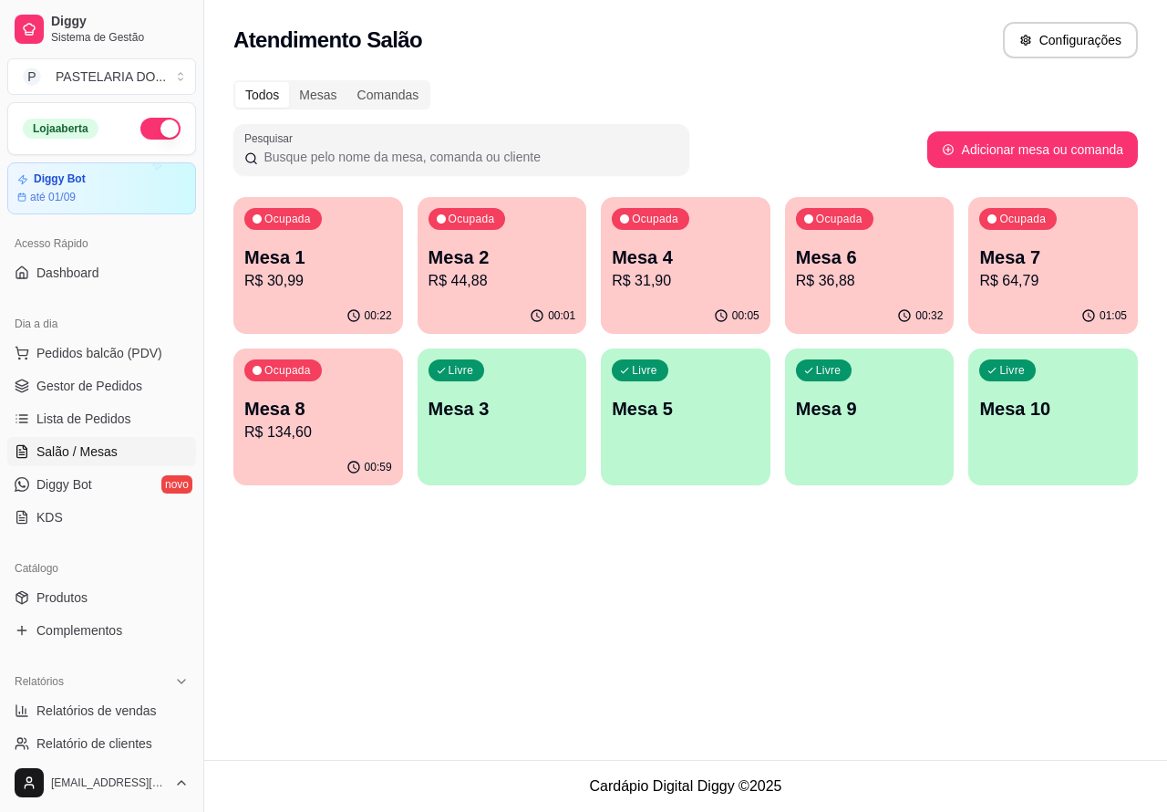
click at [1051, 296] on div "Ocupada Mesa 7 R$ 64,79" at bounding box center [1054, 247] width 170 height 101
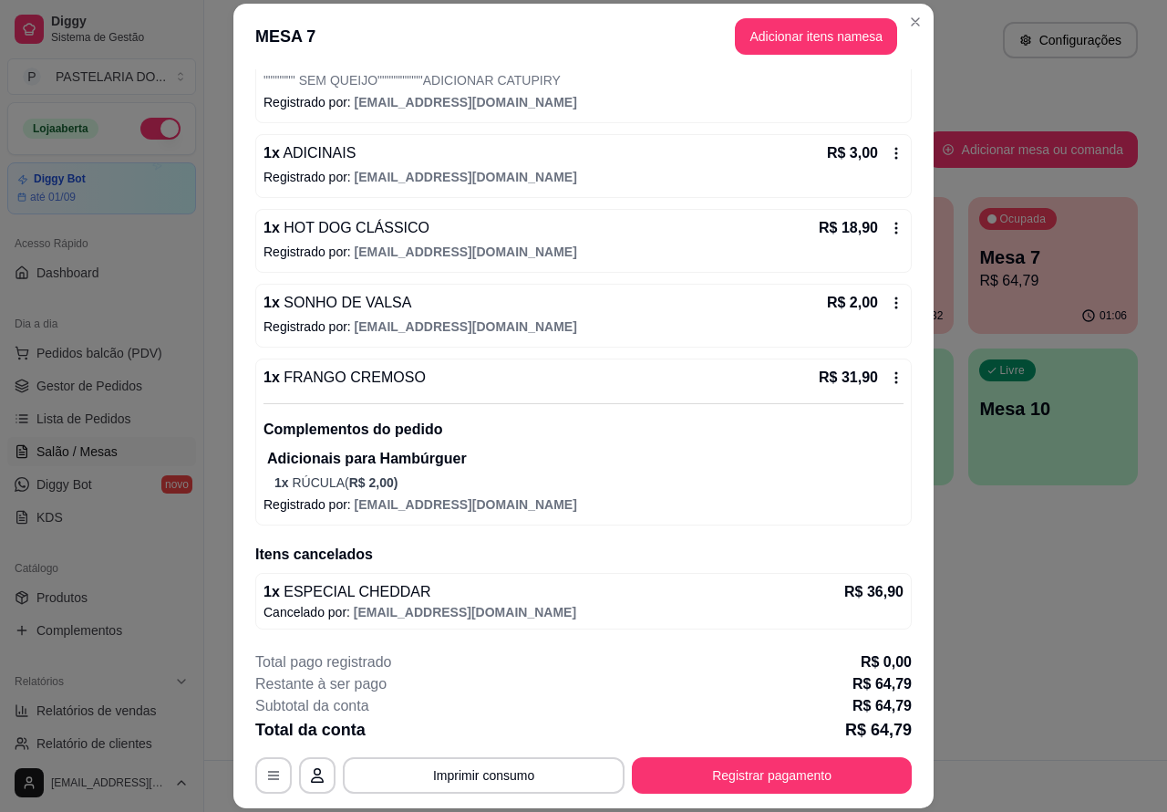
scroll to position [55, 0]
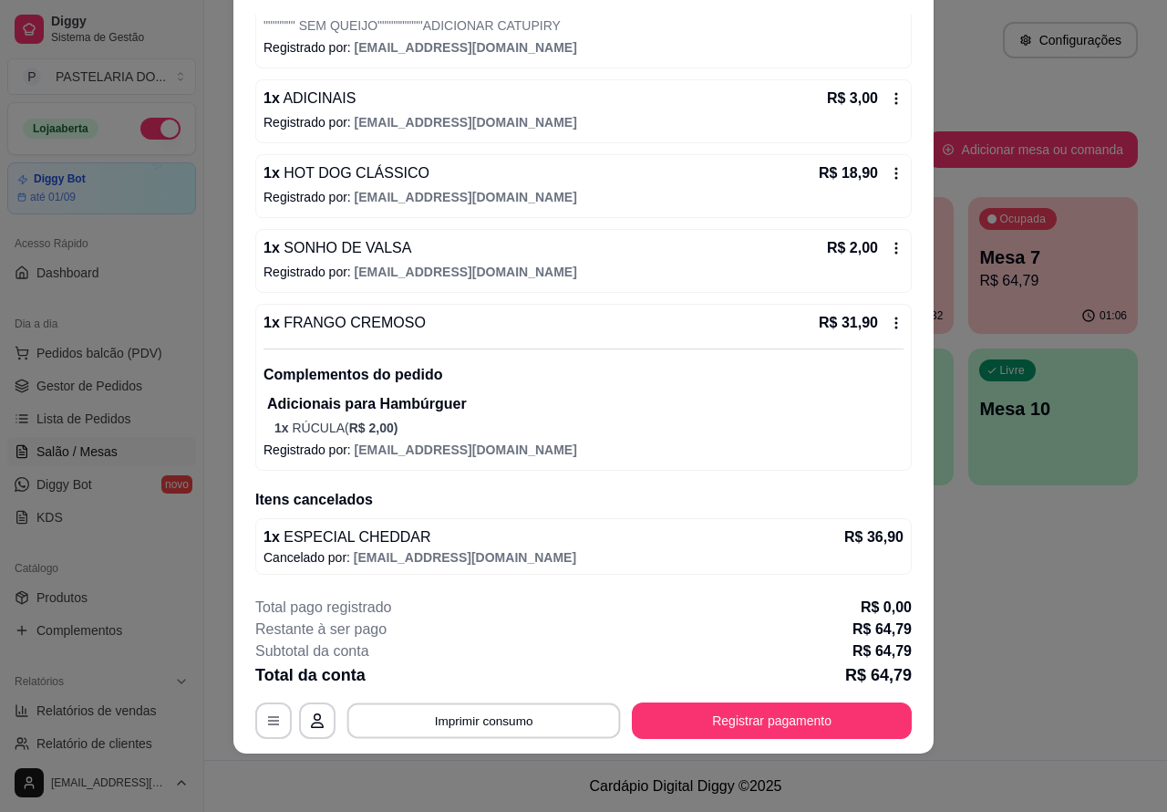
click at [555, 725] on button "Imprimir consumo" at bounding box center [485, 720] width 274 height 36
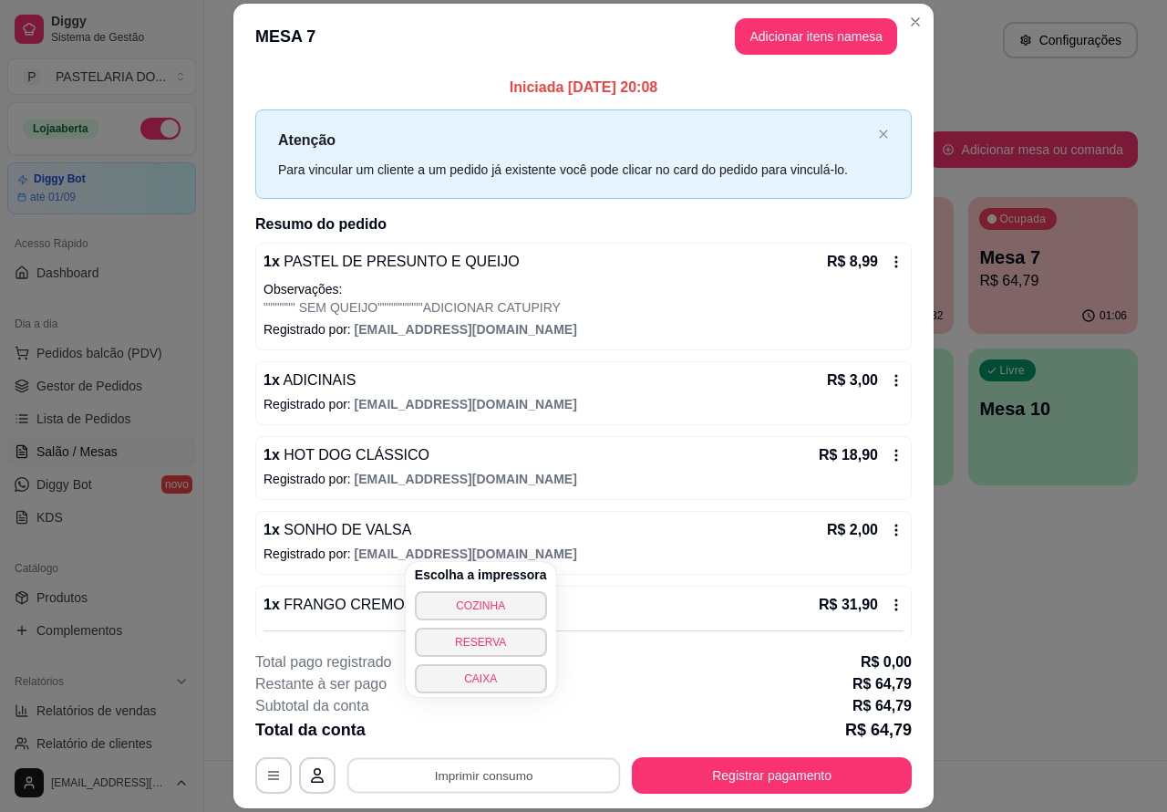
scroll to position [229, 0]
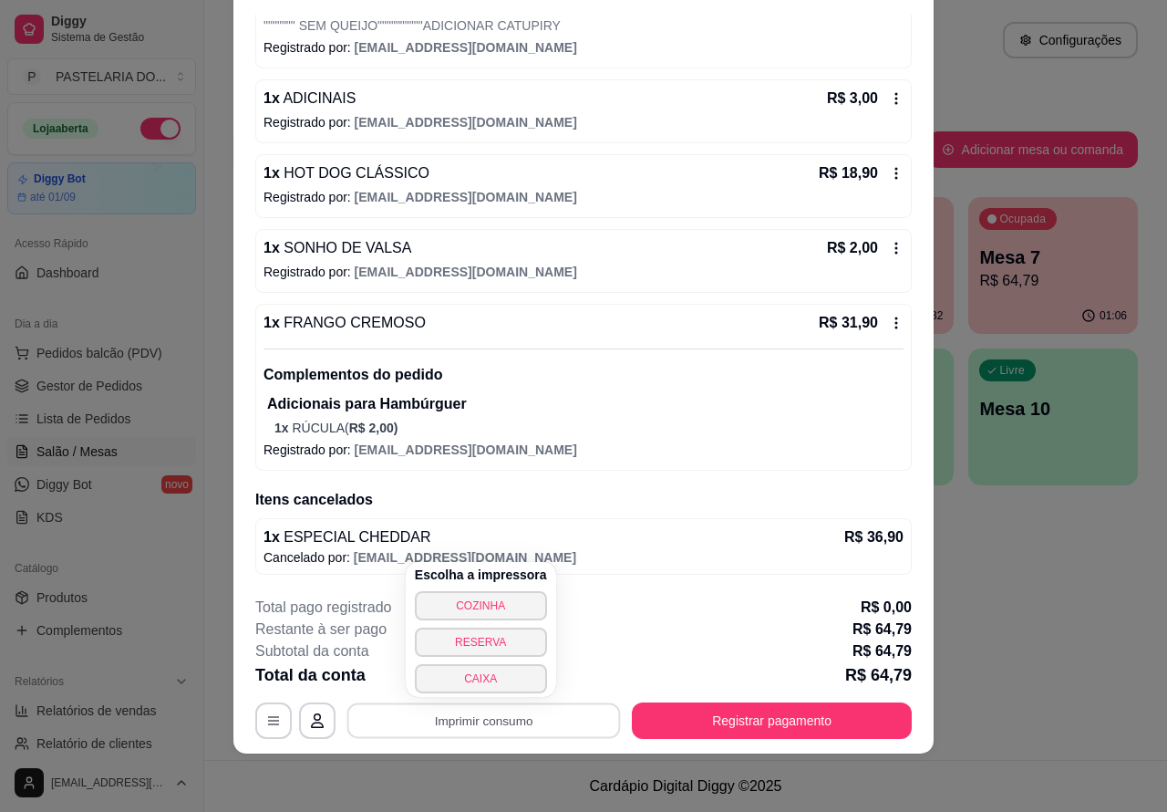
click at [511, 687] on button "CAIXA" at bounding box center [481, 678] width 132 height 29
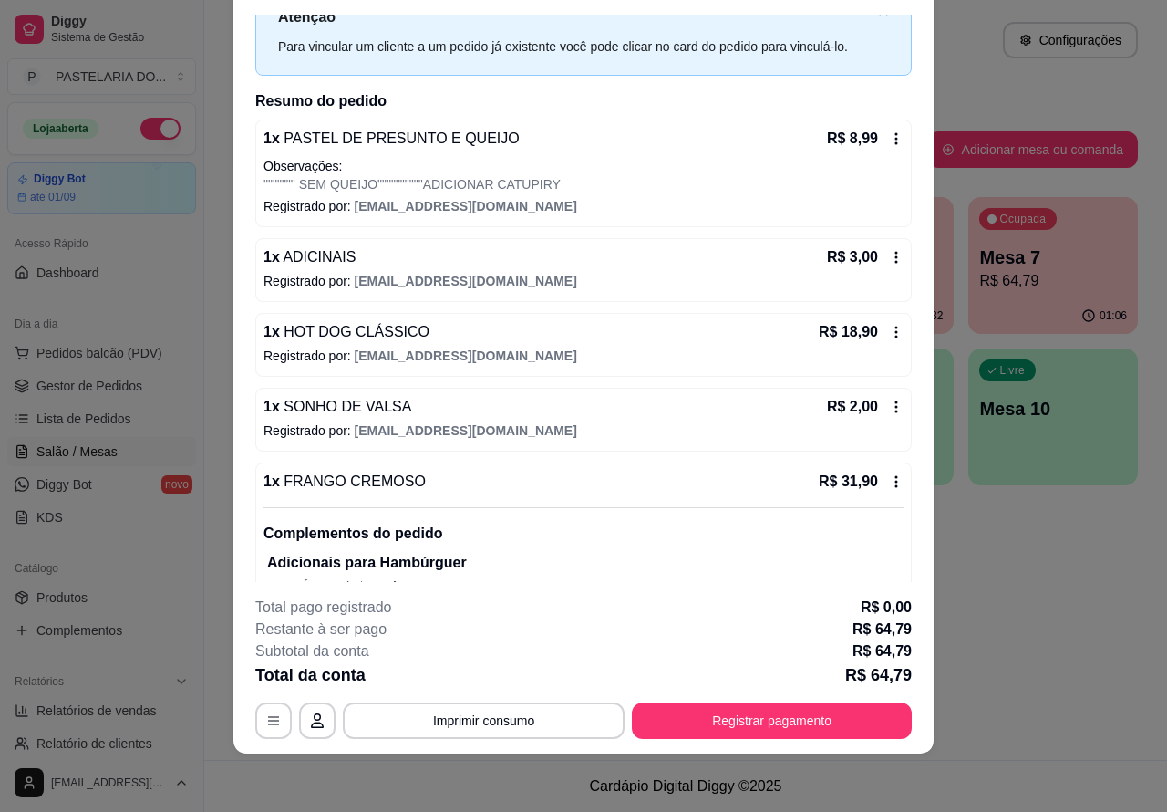
scroll to position [82, 0]
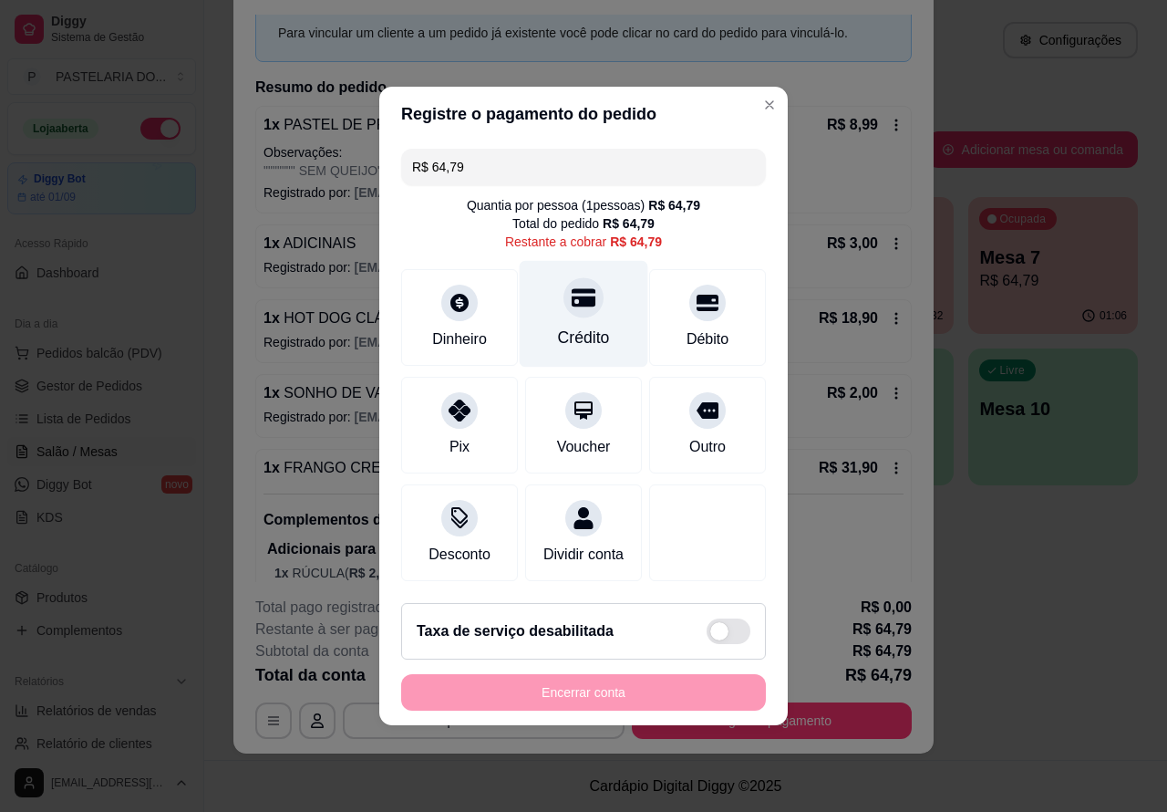
click at [572, 298] on icon at bounding box center [584, 298] width 24 height 18
type input "R$ 0,00"
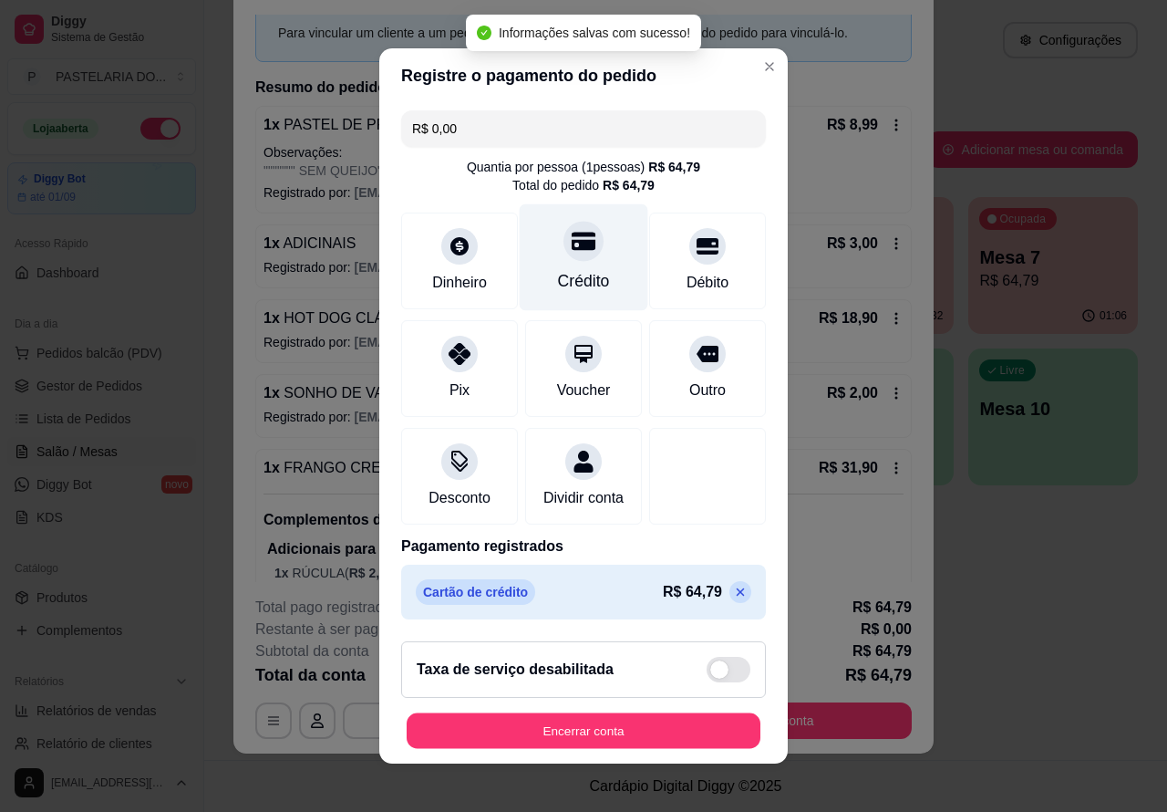
click at [673, 735] on button "Encerrar conta" at bounding box center [584, 731] width 354 height 36
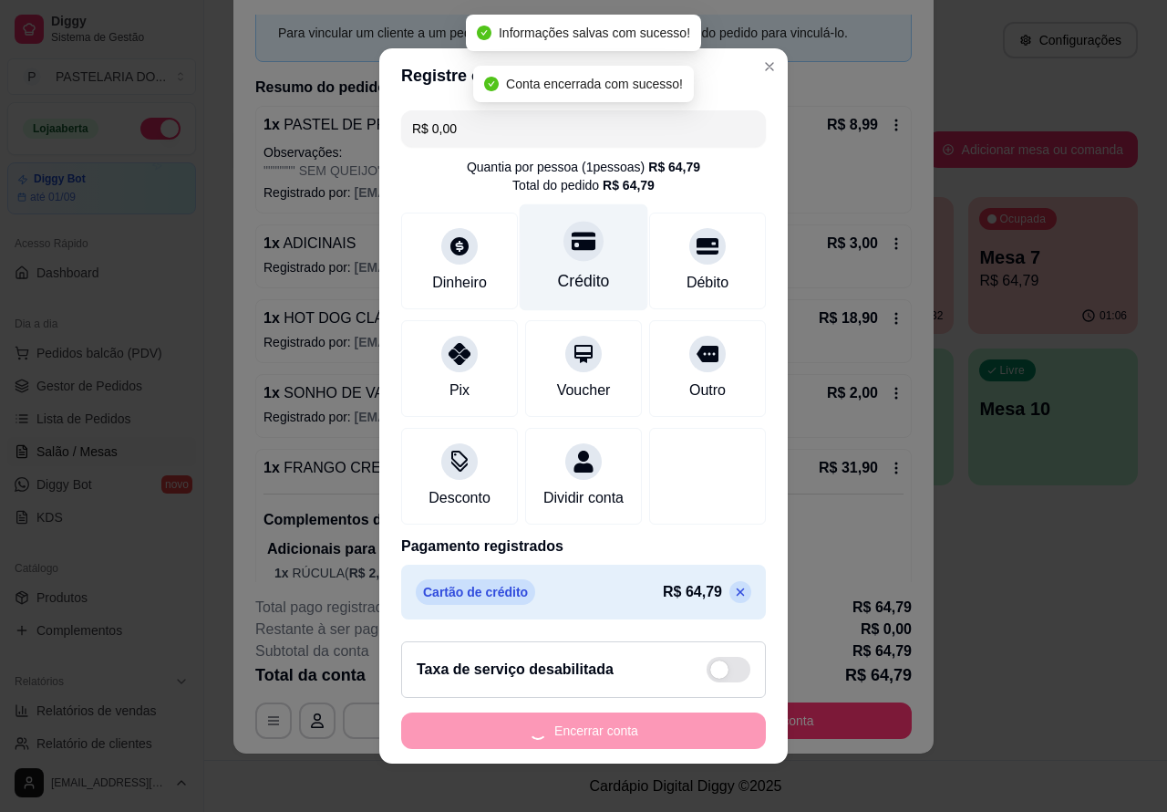
click at [1053, 630] on div "MESA 7 Adicionar itens na mesa Iniciada 29/08/2025 às 20:08 Atenção Para vincul…" at bounding box center [583, 406] width 1167 height 812
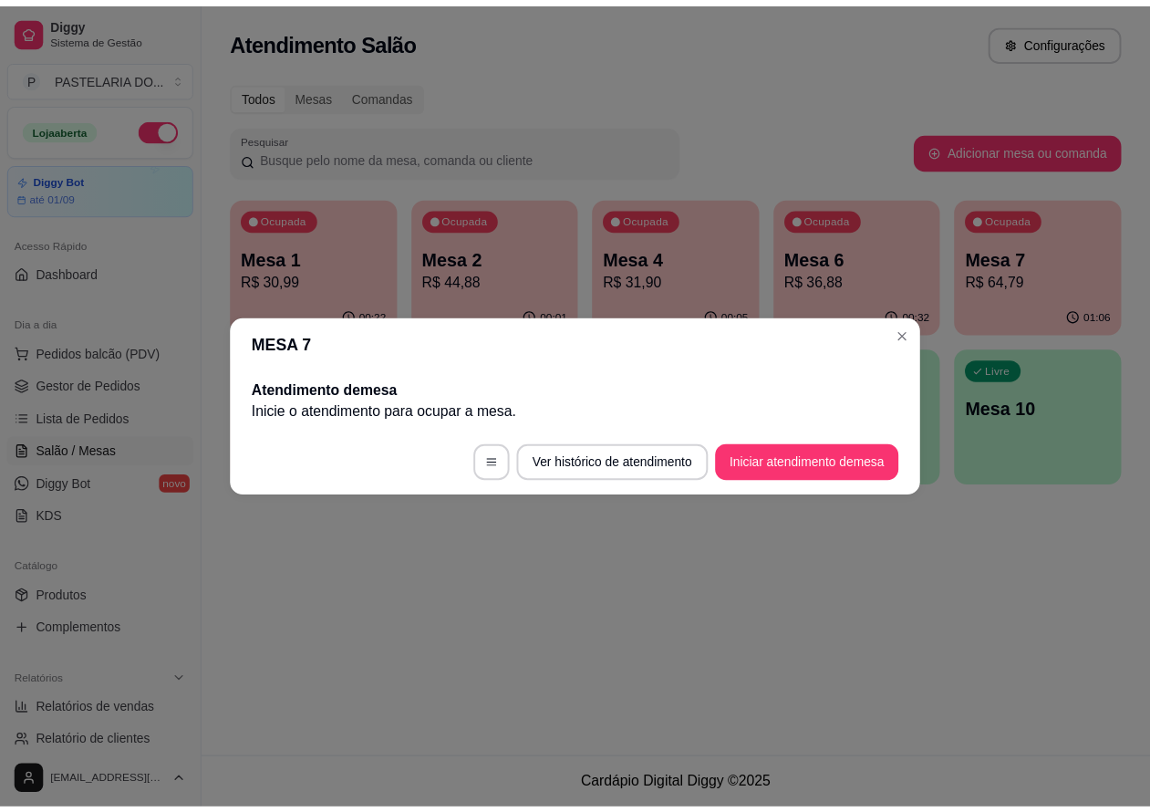
scroll to position [0, 0]
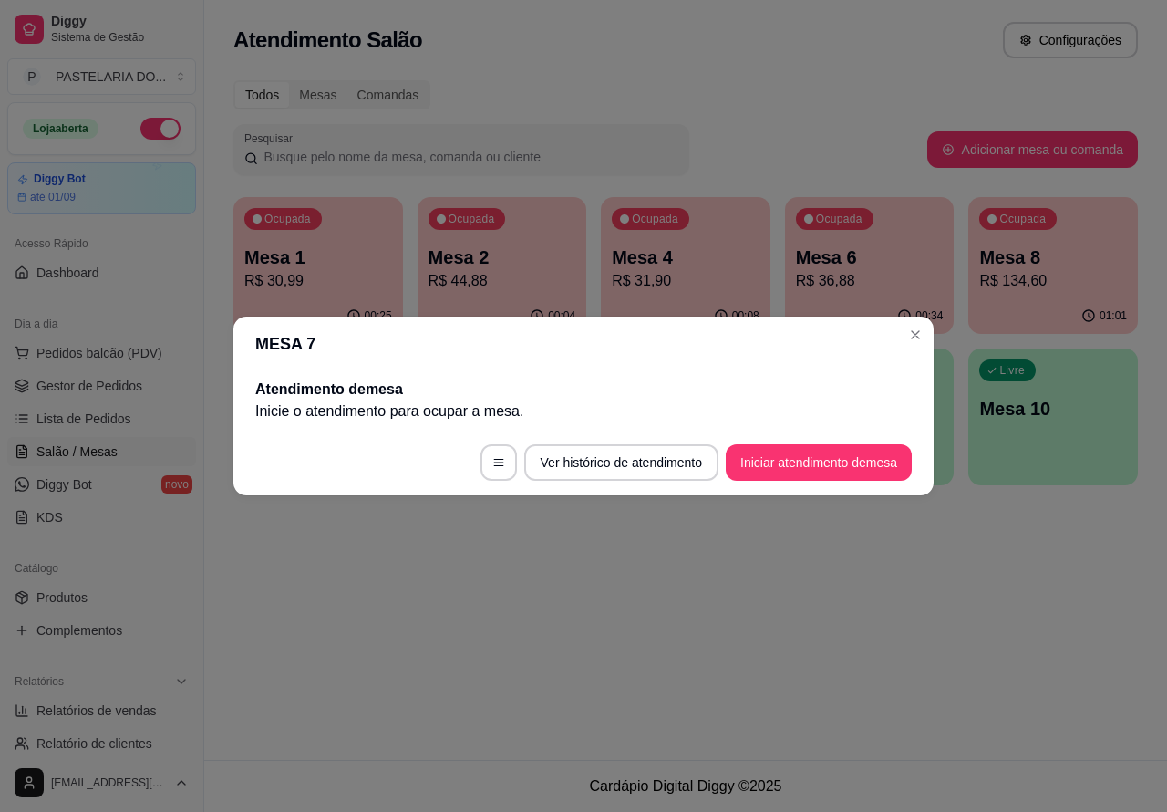
click at [534, 635] on div "Atendimento Salão Configurações Todos Mesas Comandas Pesquisar Adicionar mesa o…" at bounding box center [685, 380] width 963 height 760
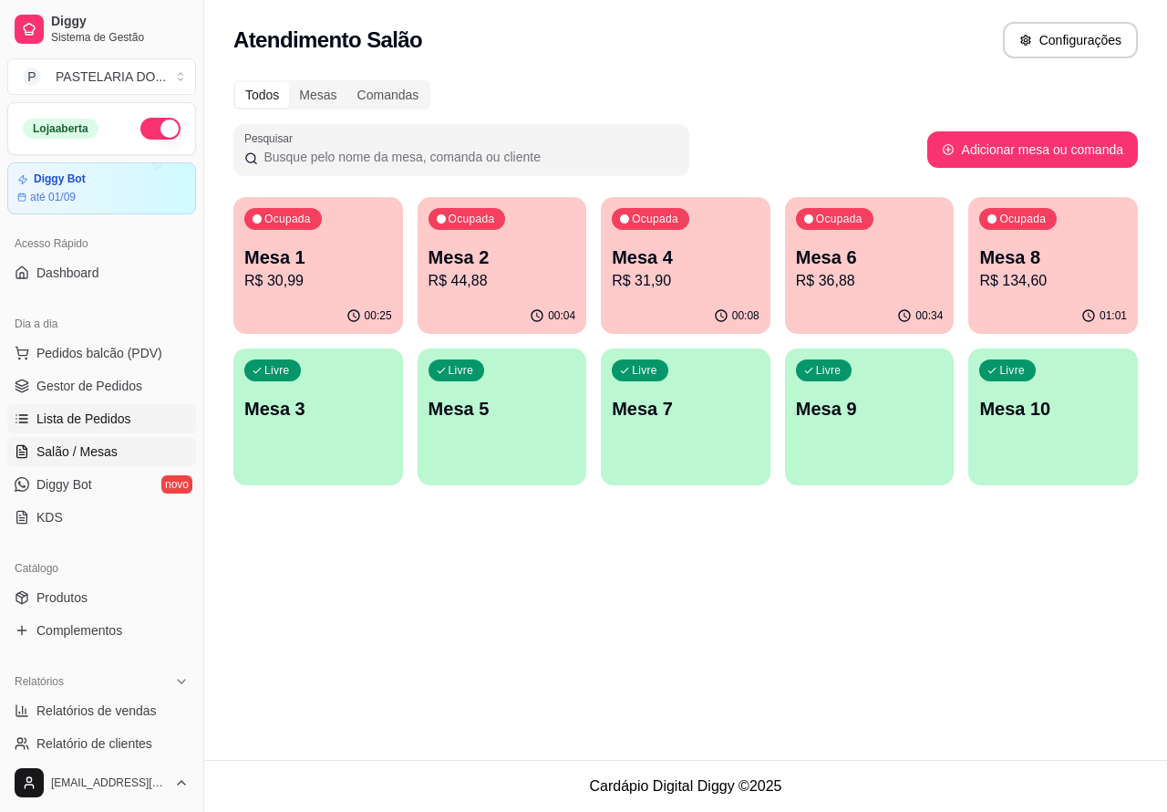
click at [123, 420] on span "Lista de Pedidos" at bounding box center [83, 419] width 95 height 18
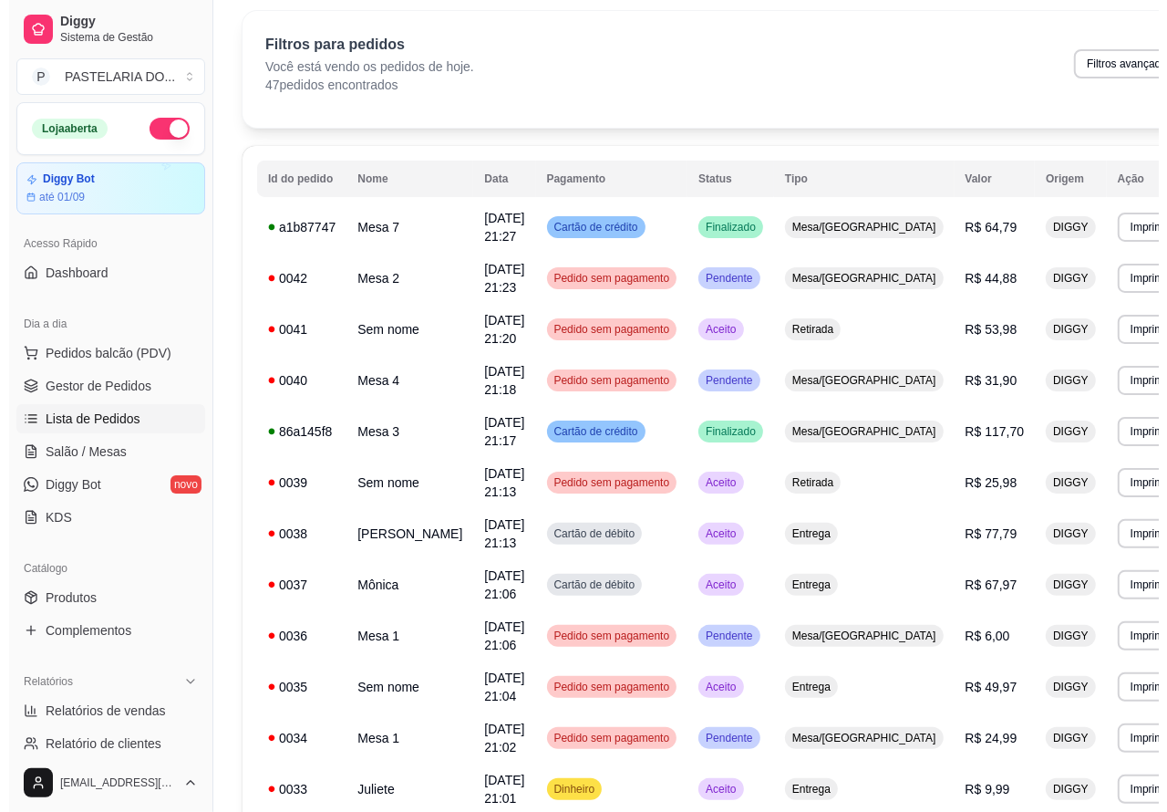
scroll to position [38, 0]
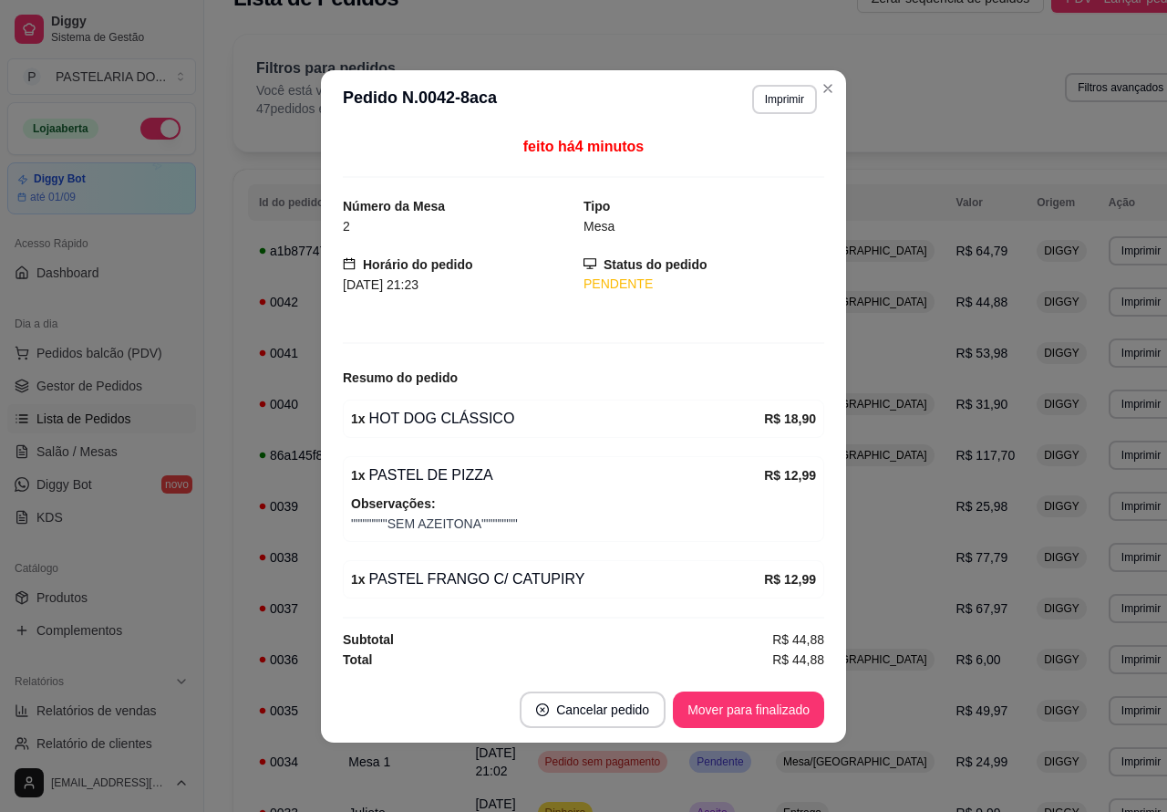
click at [827, 84] on div "Filtros para pedidos Você está vendo os pedidos de hoje. 47 pedidos encontrados…" at bounding box center [716, 87] width 920 height 60
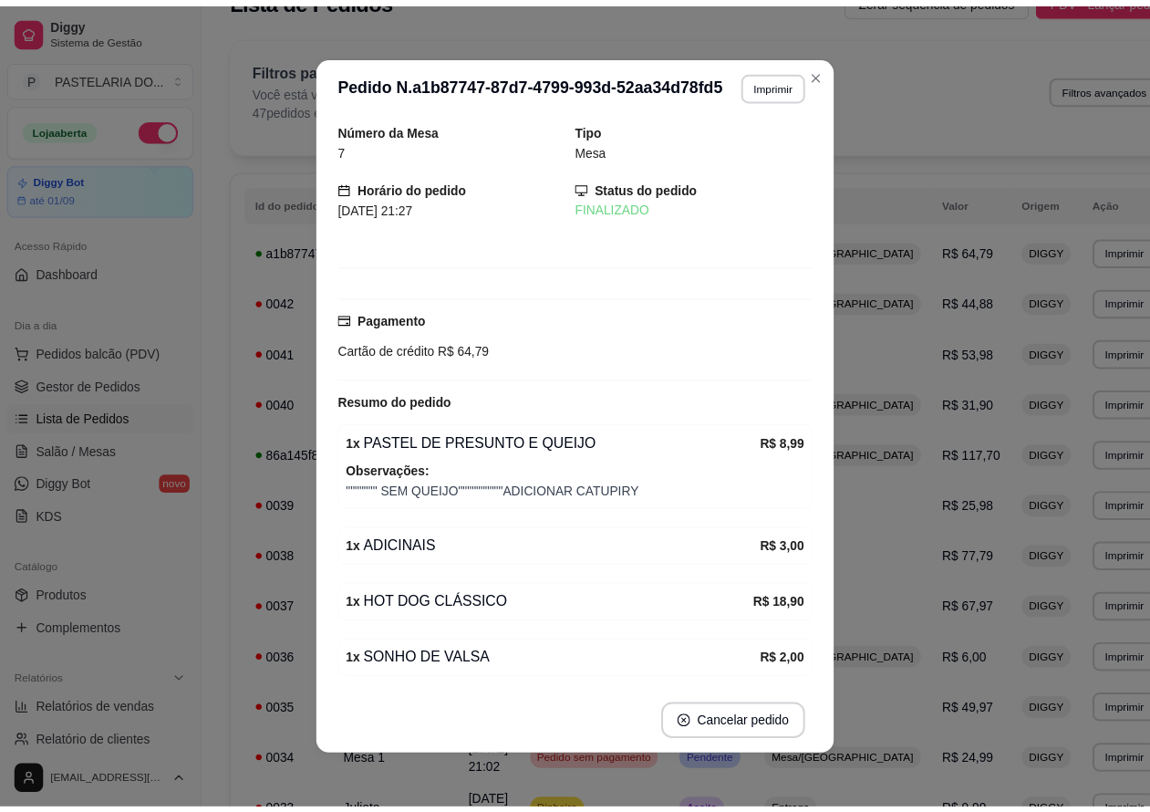
scroll to position [0, 0]
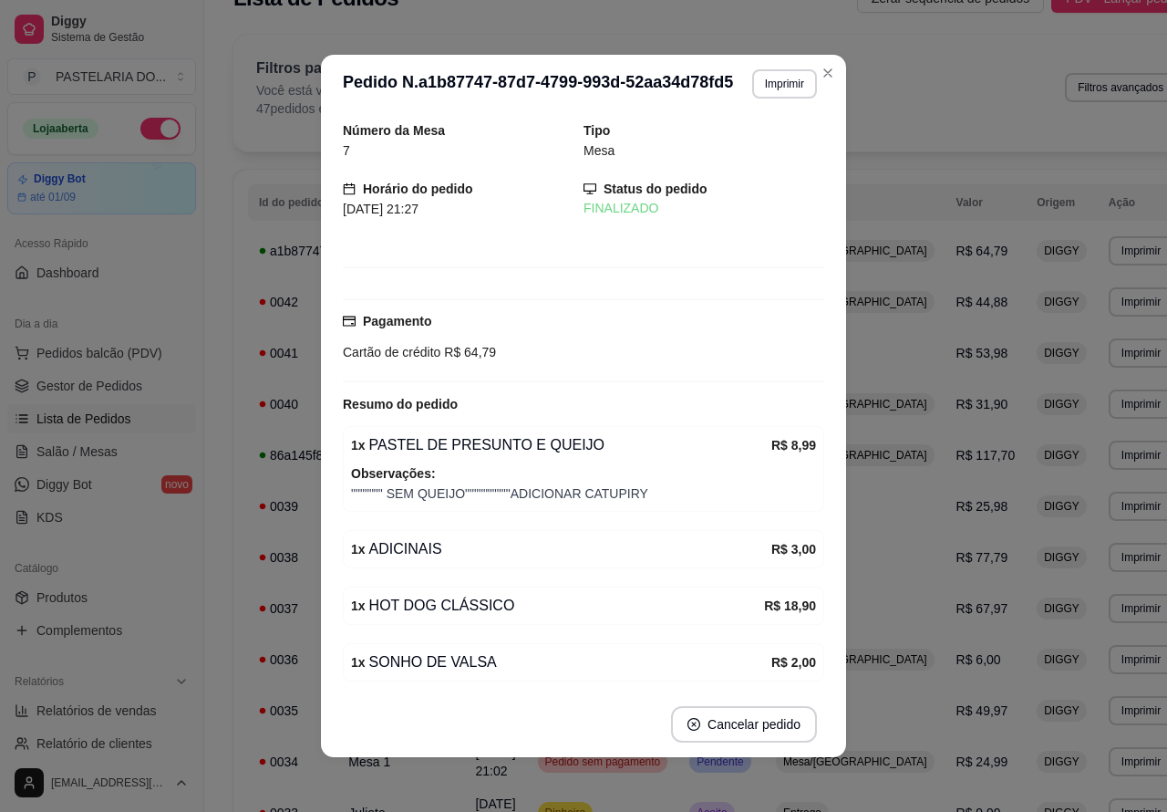
click at [826, 68] on icon "Close" at bounding box center [828, 73] width 15 height 15
click at [821, 73] on icon "Close" at bounding box center [828, 73] width 15 height 15
click at [819, 73] on div "Filtros para pedidos Você está vendo os pedidos de hoje. 47 pedidos encontrados…" at bounding box center [716, 87] width 920 height 60
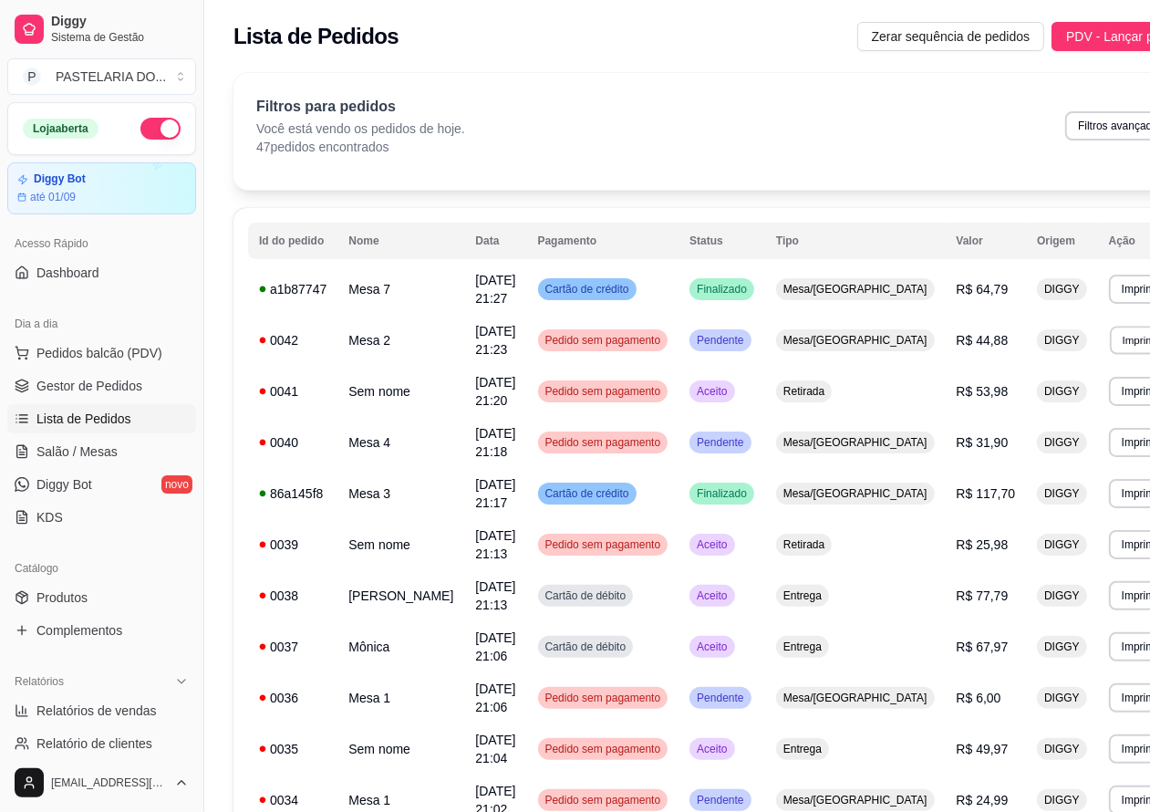
click at [1110, 344] on button "Imprimir" at bounding box center [1141, 340] width 63 height 28
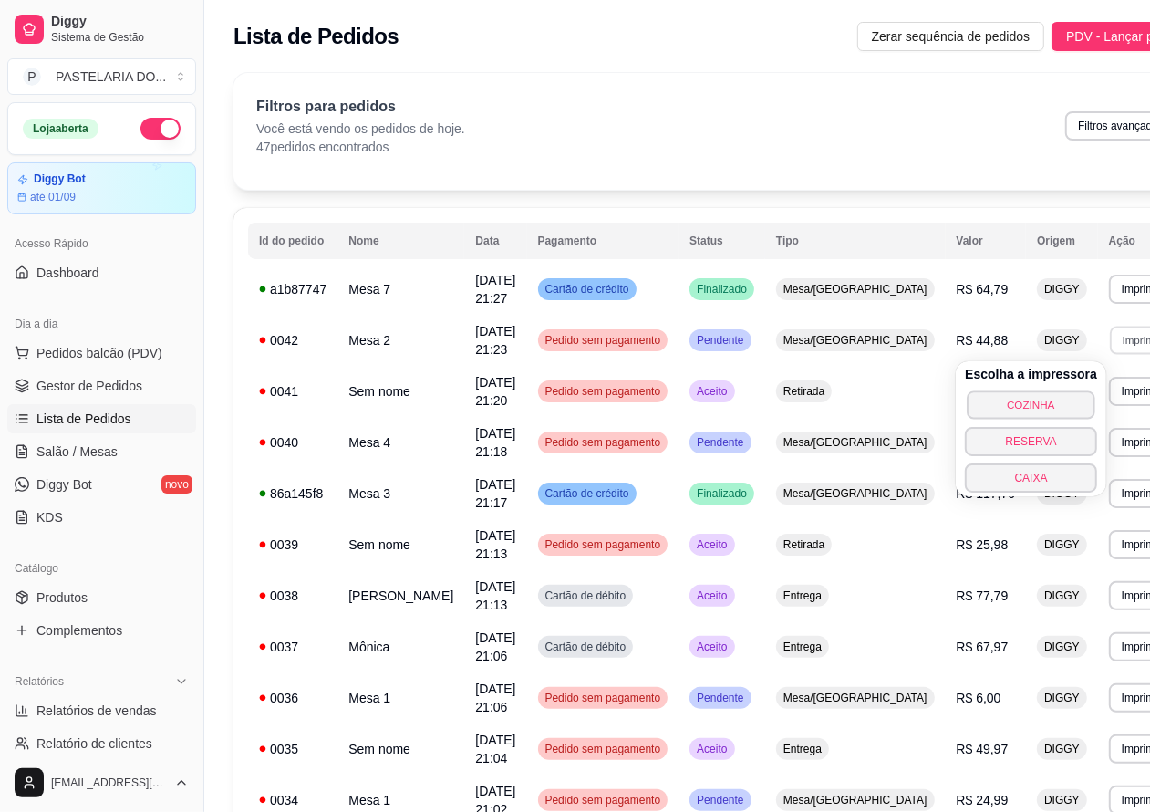
click at [1033, 406] on button "COZINHA" at bounding box center [1031, 404] width 128 height 28
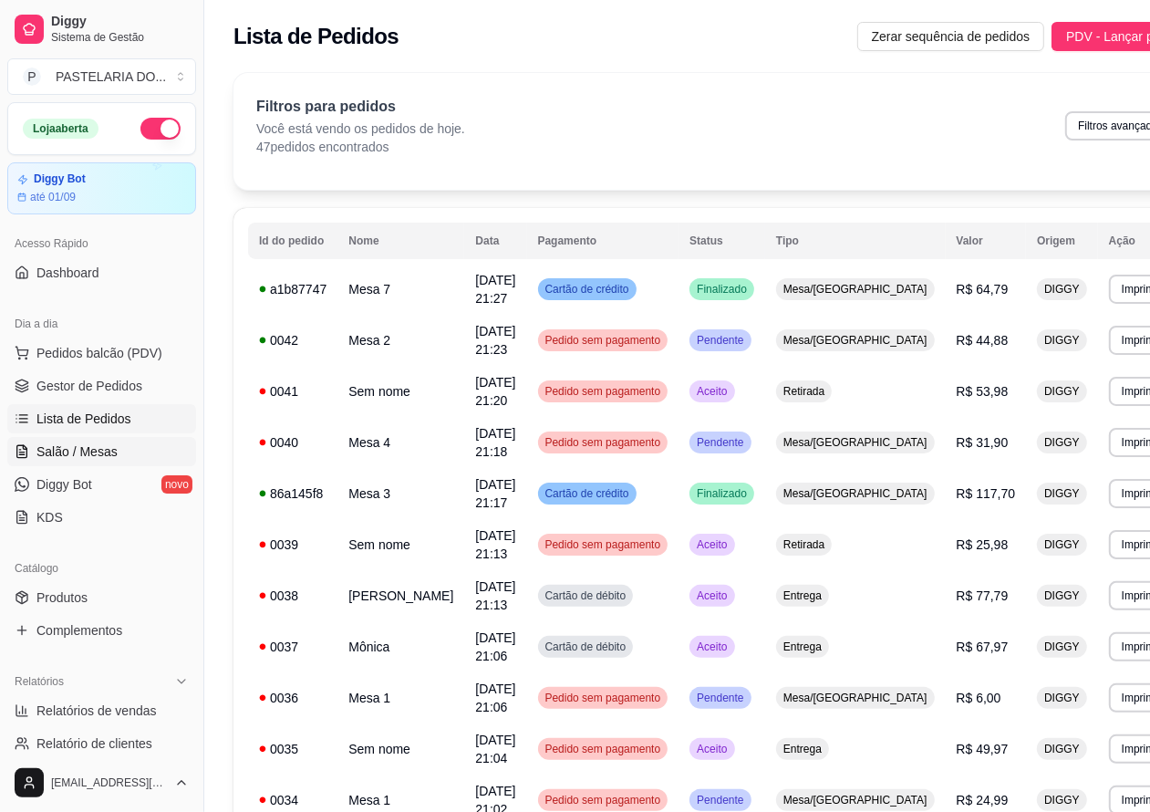
click at [117, 447] on link "Salão / Mesas" at bounding box center [101, 451] width 189 height 29
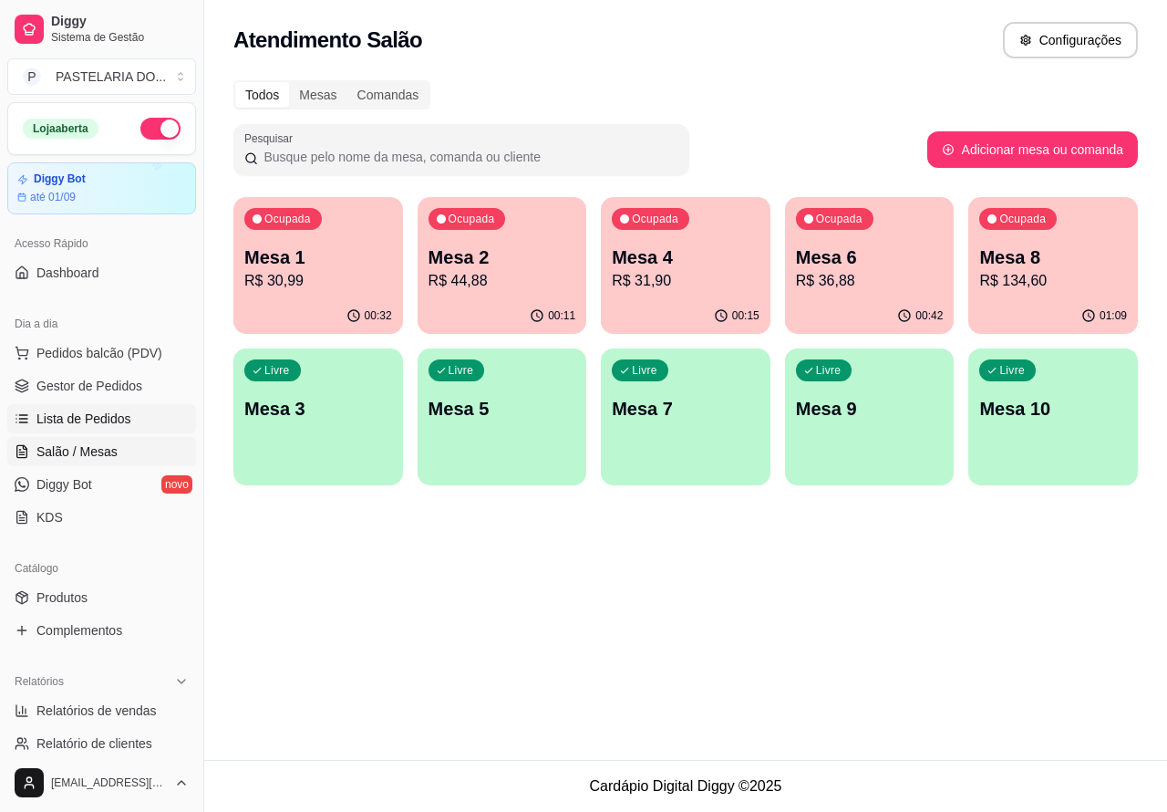
click at [103, 415] on span "Lista de Pedidos" at bounding box center [83, 419] width 95 height 18
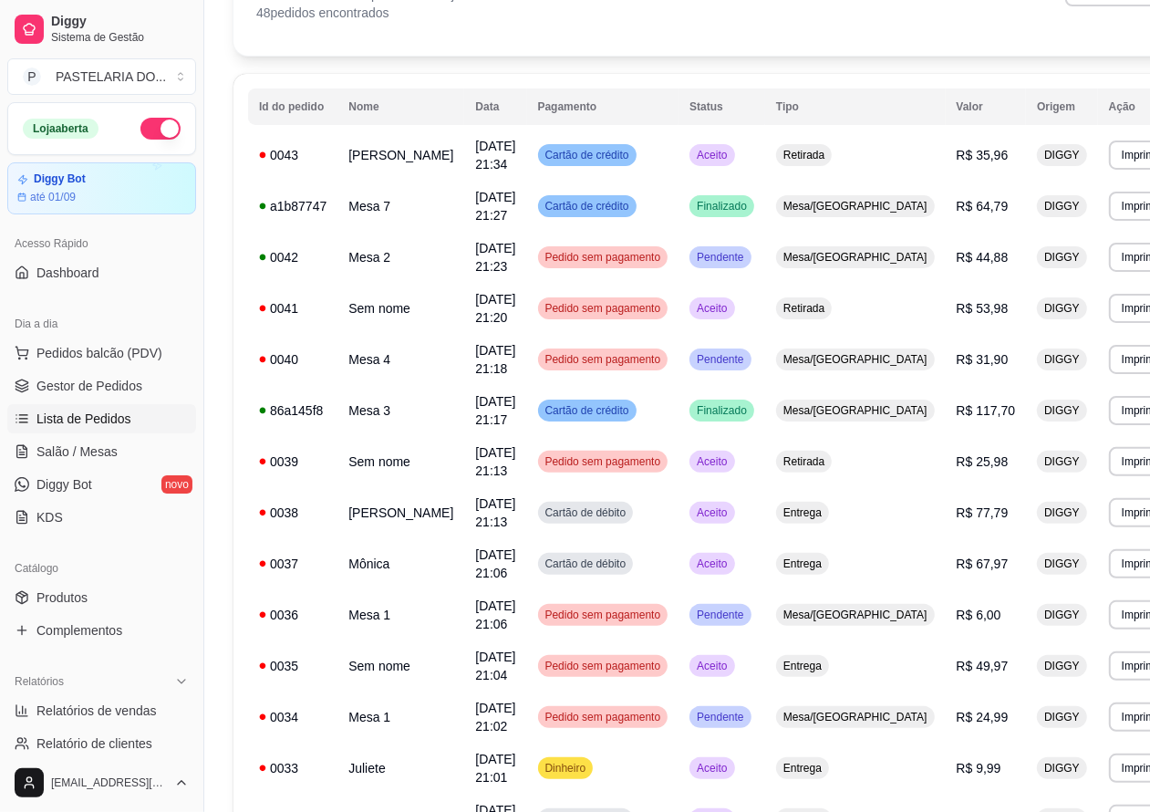
scroll to position [149, 0]
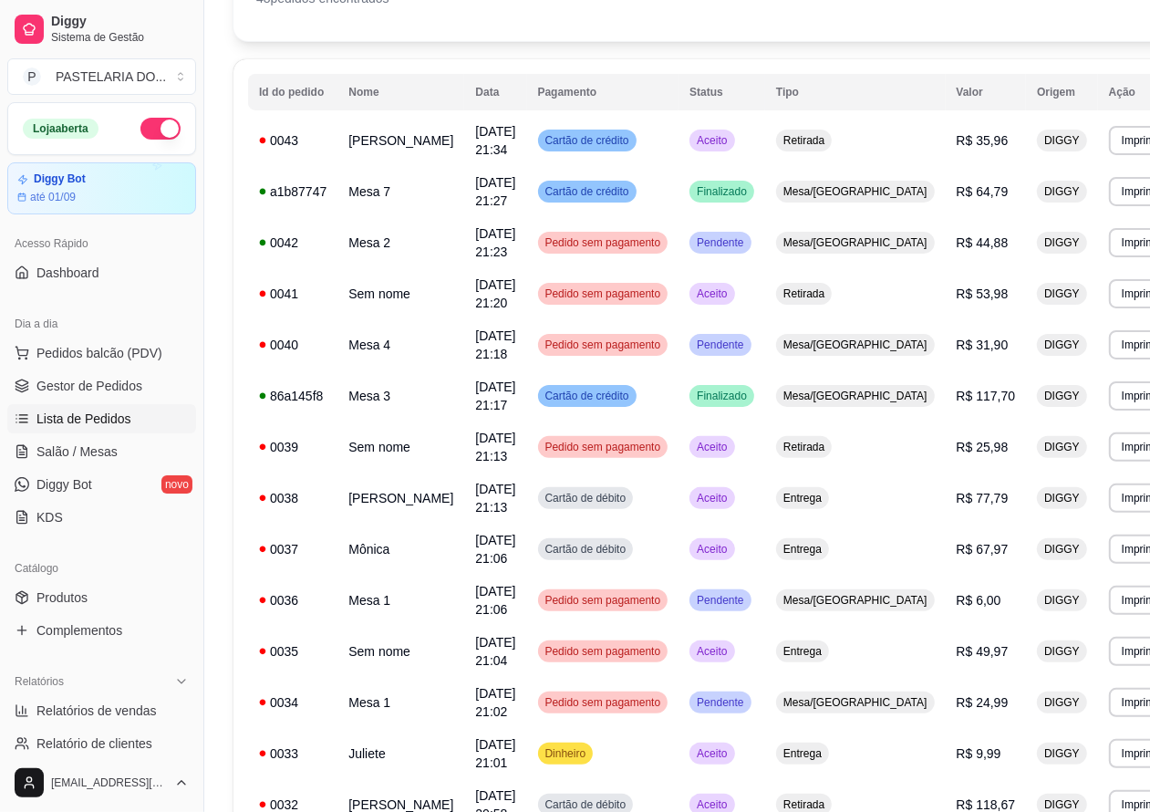
click at [1109, 554] on button "Imprimir" at bounding box center [1141, 548] width 65 height 29
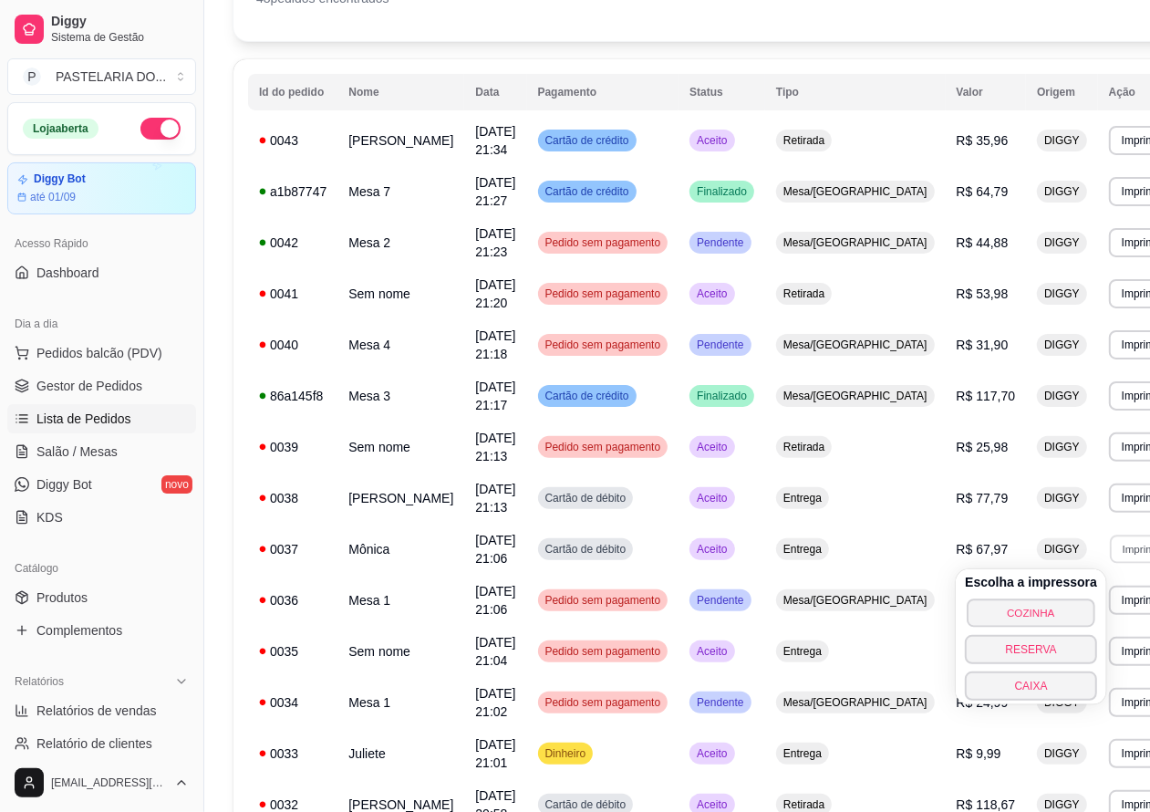
click at [1041, 609] on button "COZINHA" at bounding box center [1031, 612] width 128 height 28
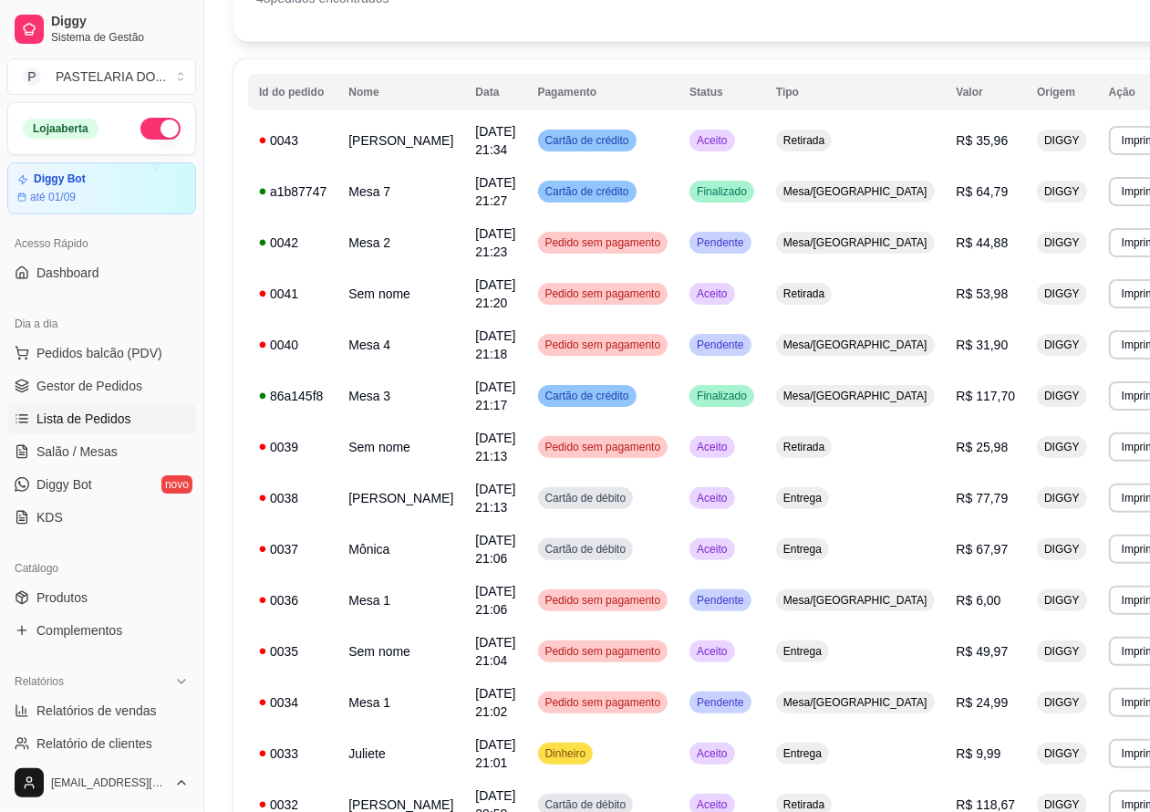
click at [100, 410] on span "Lista de Pedidos" at bounding box center [83, 419] width 95 height 18
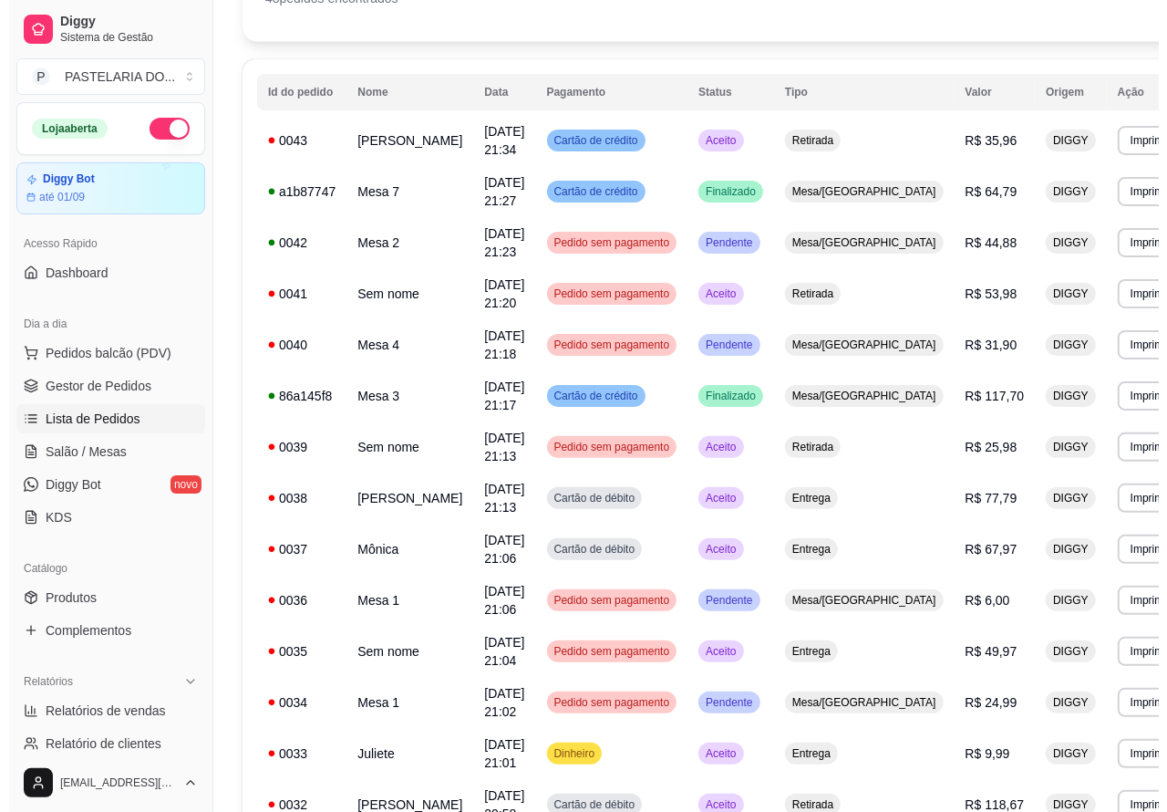
scroll to position [0, 0]
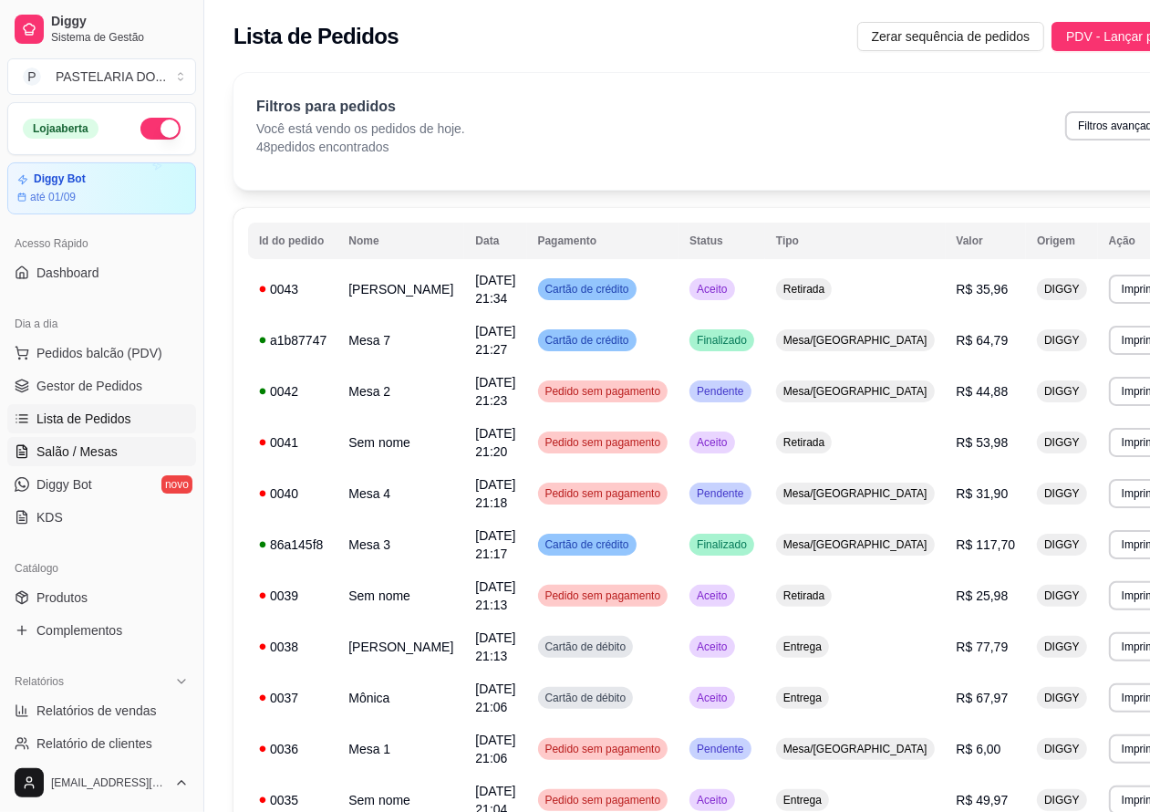
click at [105, 447] on span "Salão / Mesas" at bounding box center [76, 451] width 81 height 18
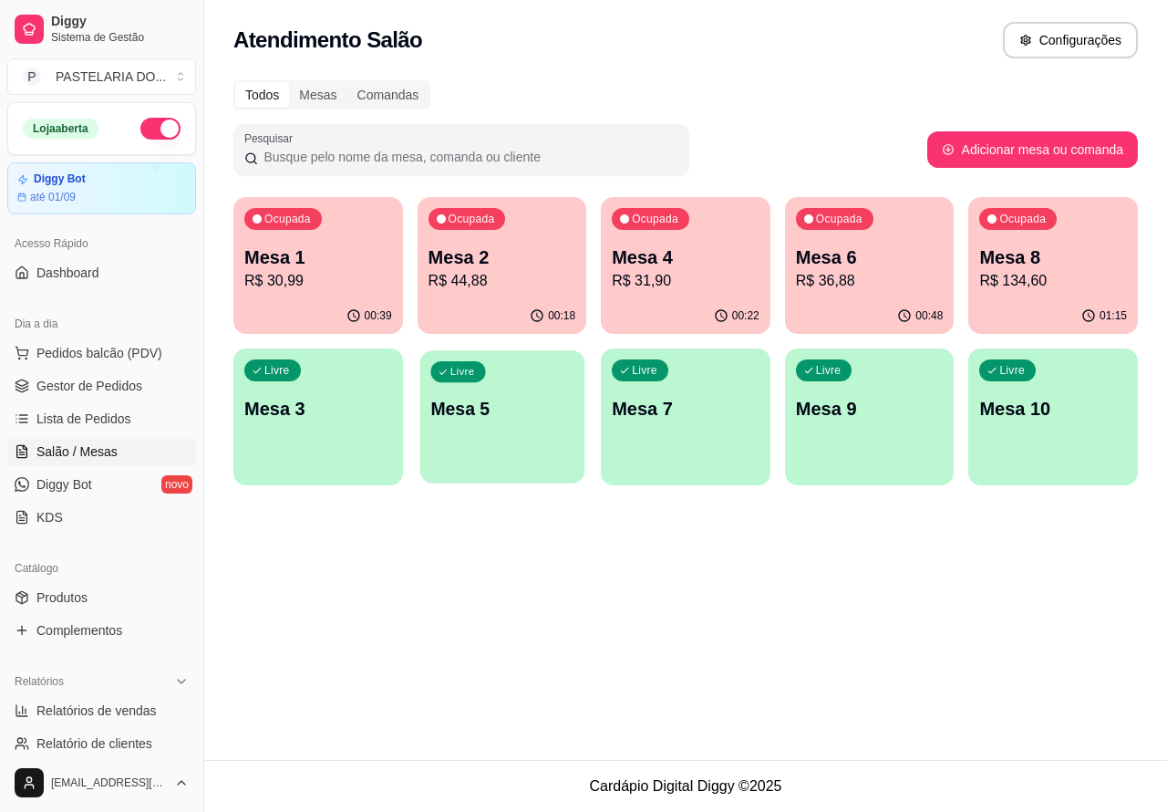
click at [504, 409] on p "Mesa 5" at bounding box center [501, 409] width 143 height 25
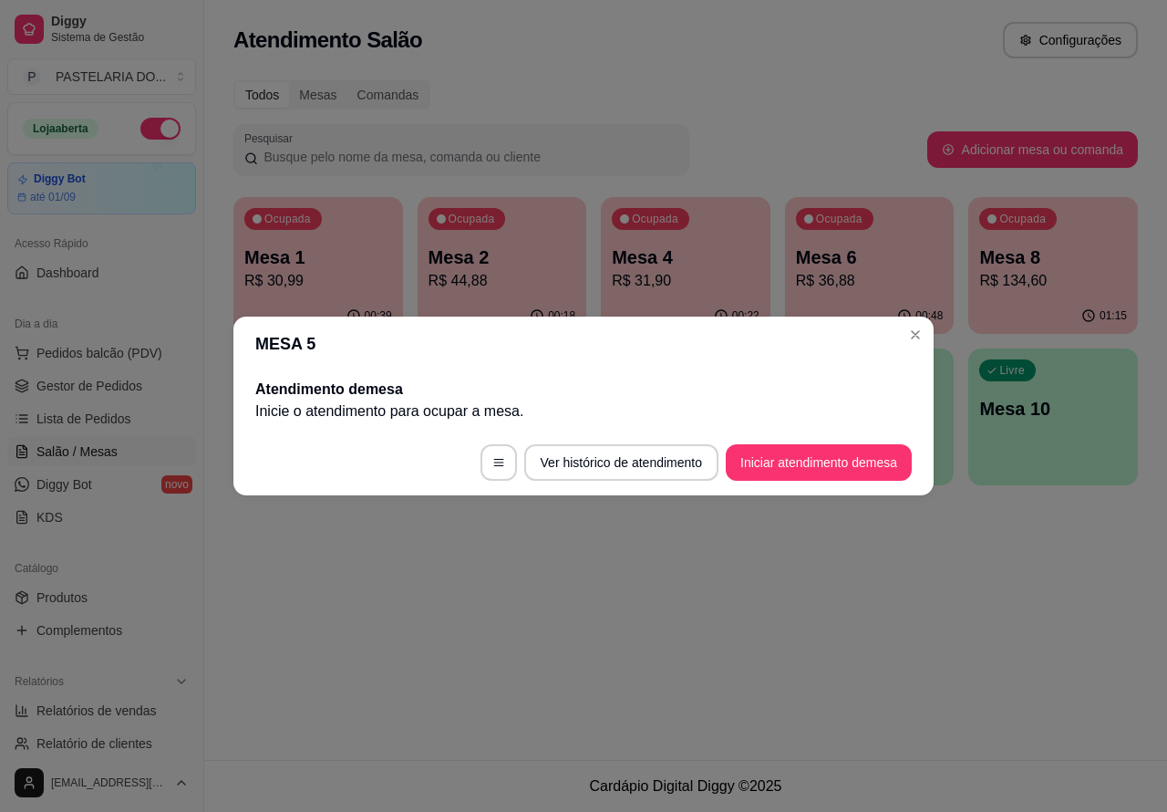
click at [794, 462] on button "Iniciar atendimento de mesa" at bounding box center [819, 462] width 186 height 36
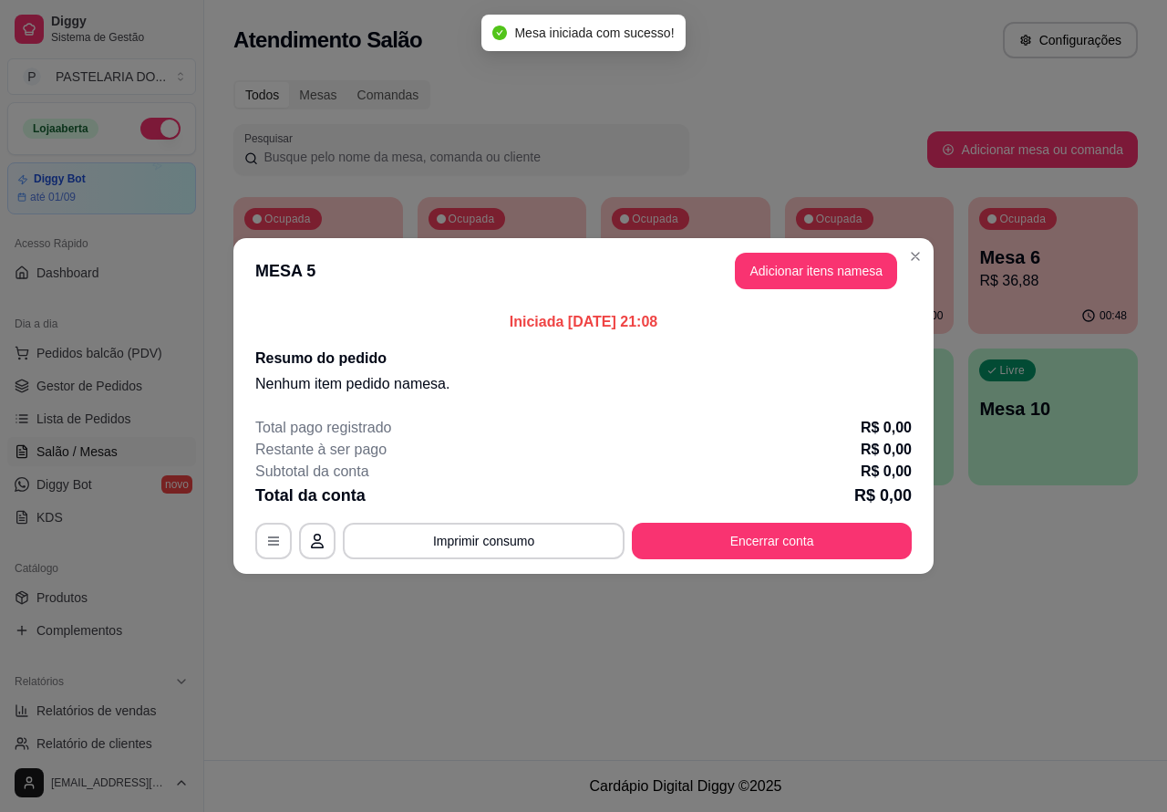
click at [805, 266] on div "Nenhum produto adicionado" at bounding box center [964, 261] width 356 height 368
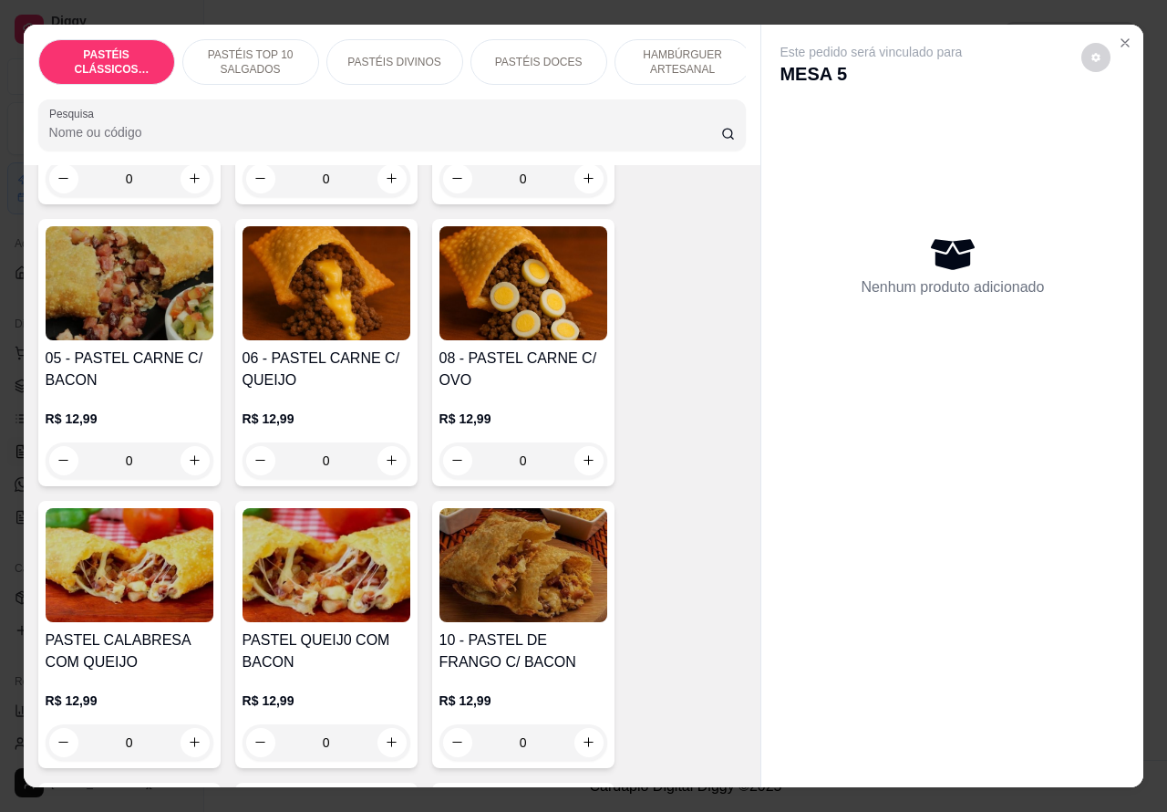
scroll to position [1190, 0]
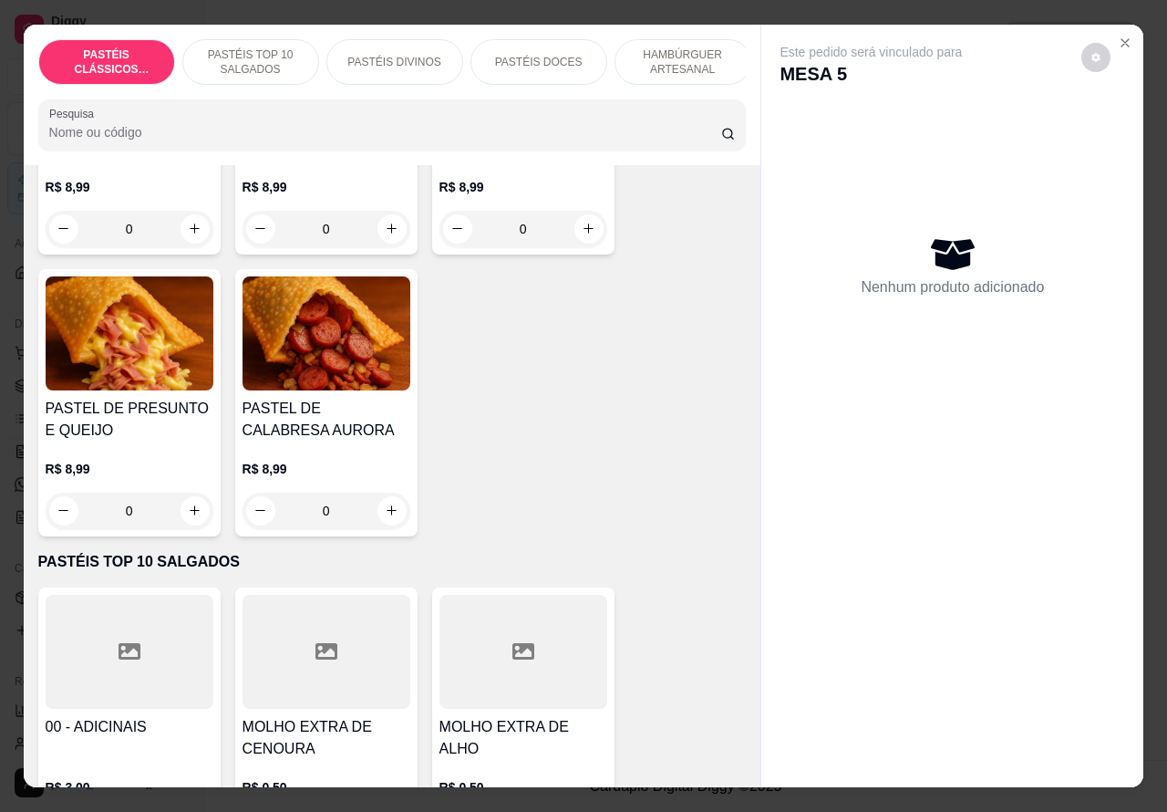
click at [253, 47] on p "PASTÉIS TOP 10 SALGADOS" at bounding box center [251, 61] width 106 height 29
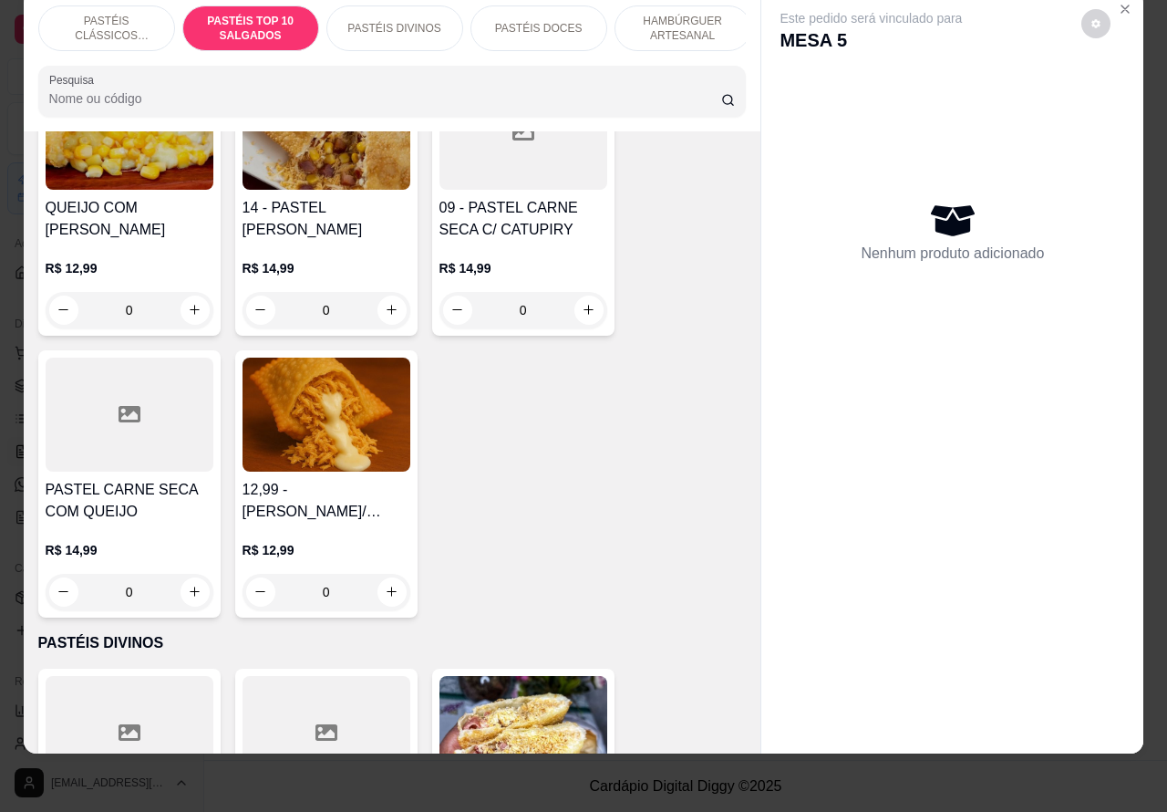
scroll to position [2221, 0]
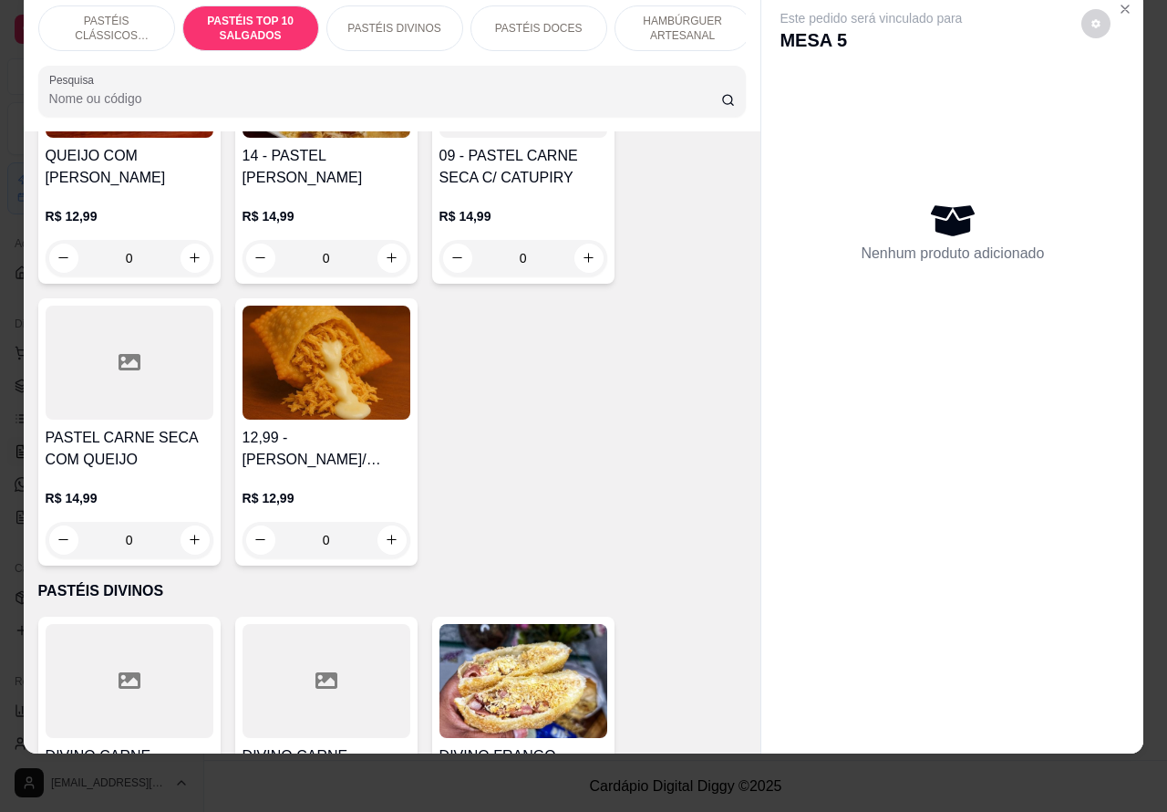
click at [385, 539] on icon "increase-product-quantity" at bounding box center [392, 540] width 14 height 14
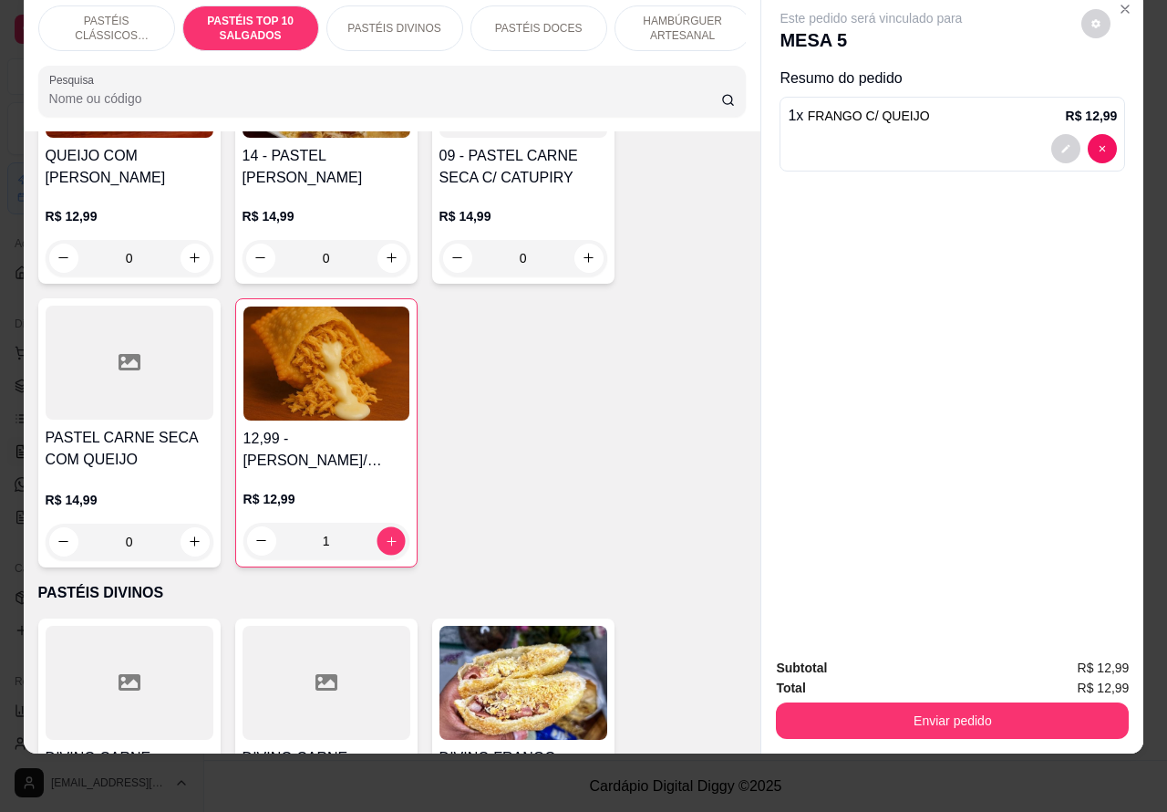
click at [387, 540] on icon "increase-product-quantity" at bounding box center [391, 540] width 9 height 9
type input "2"
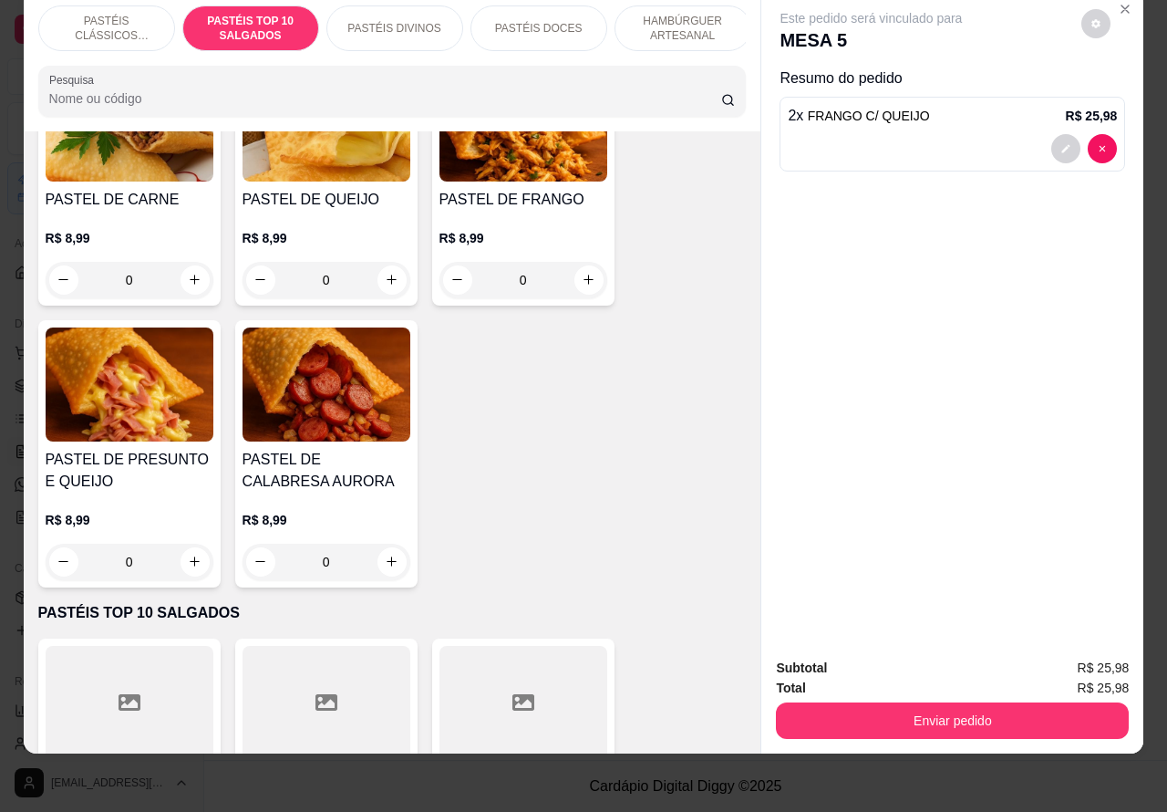
scroll to position [208, 0]
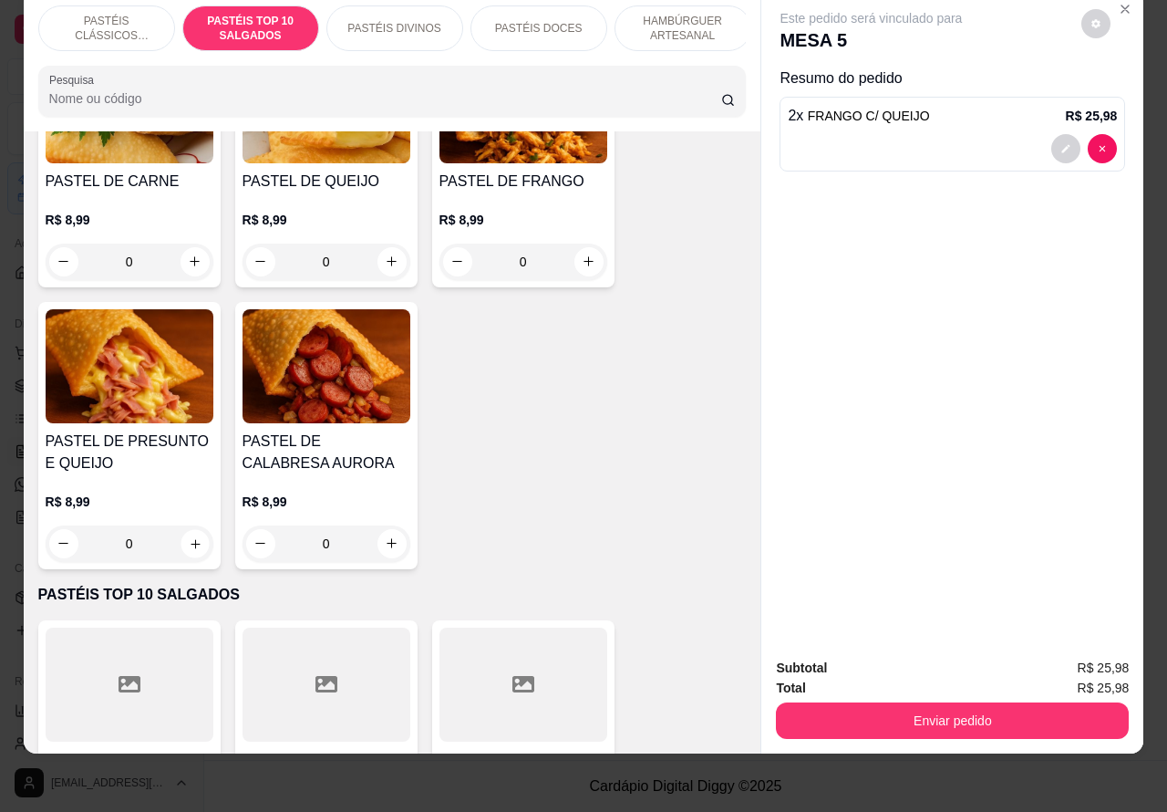
click at [181, 535] on button "increase-product-quantity" at bounding box center [195, 543] width 28 height 28
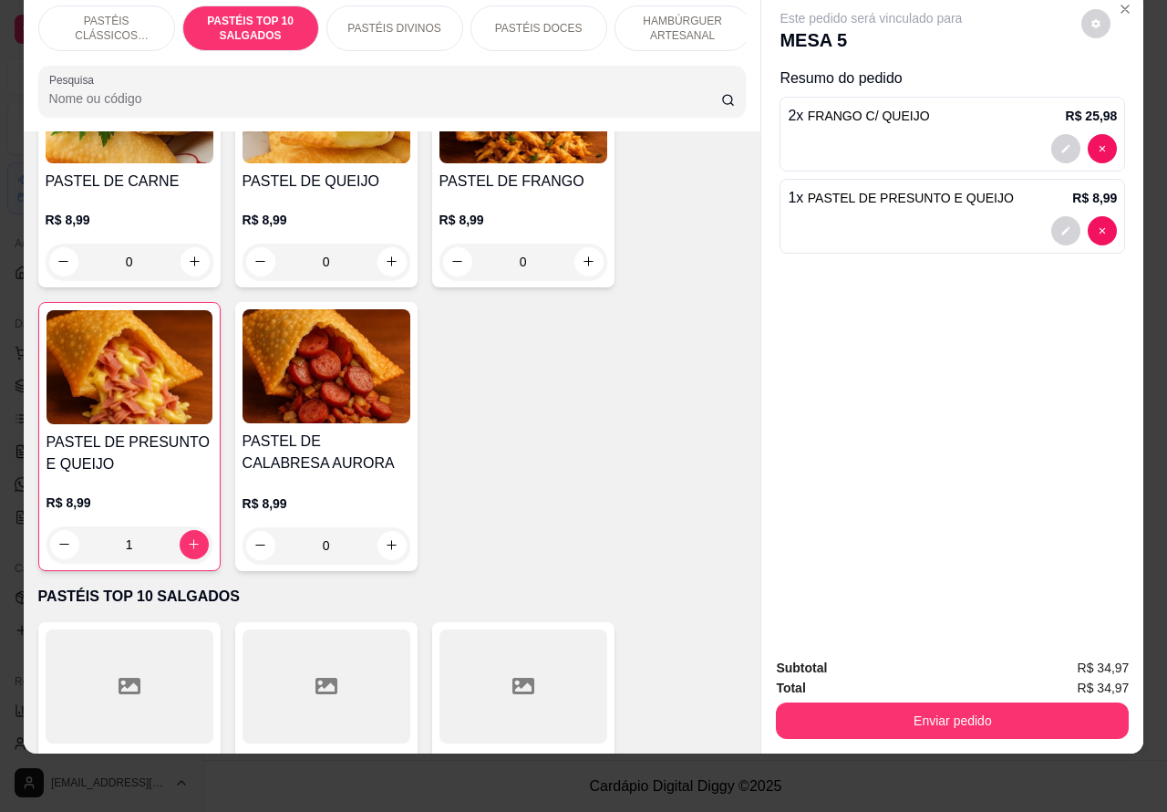
click at [187, 538] on icon "increase-product-quantity" at bounding box center [194, 544] width 14 height 14
type input "2"
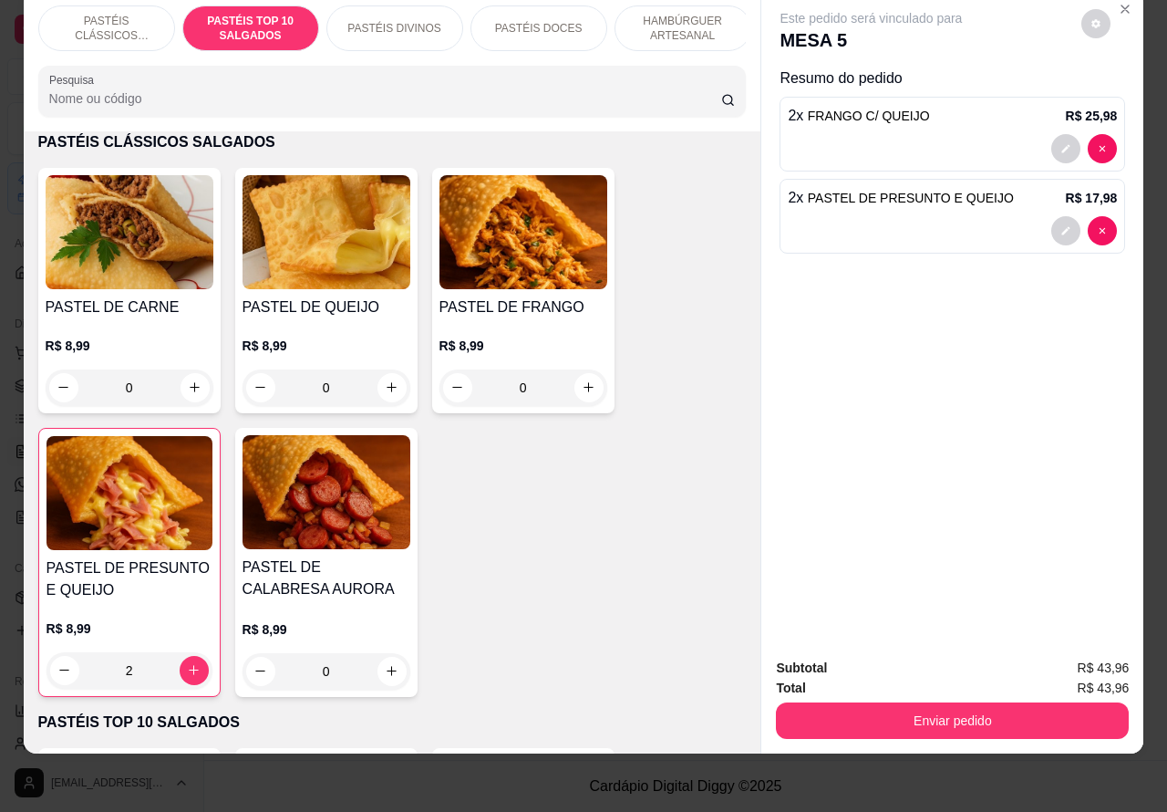
scroll to position [88, 0]
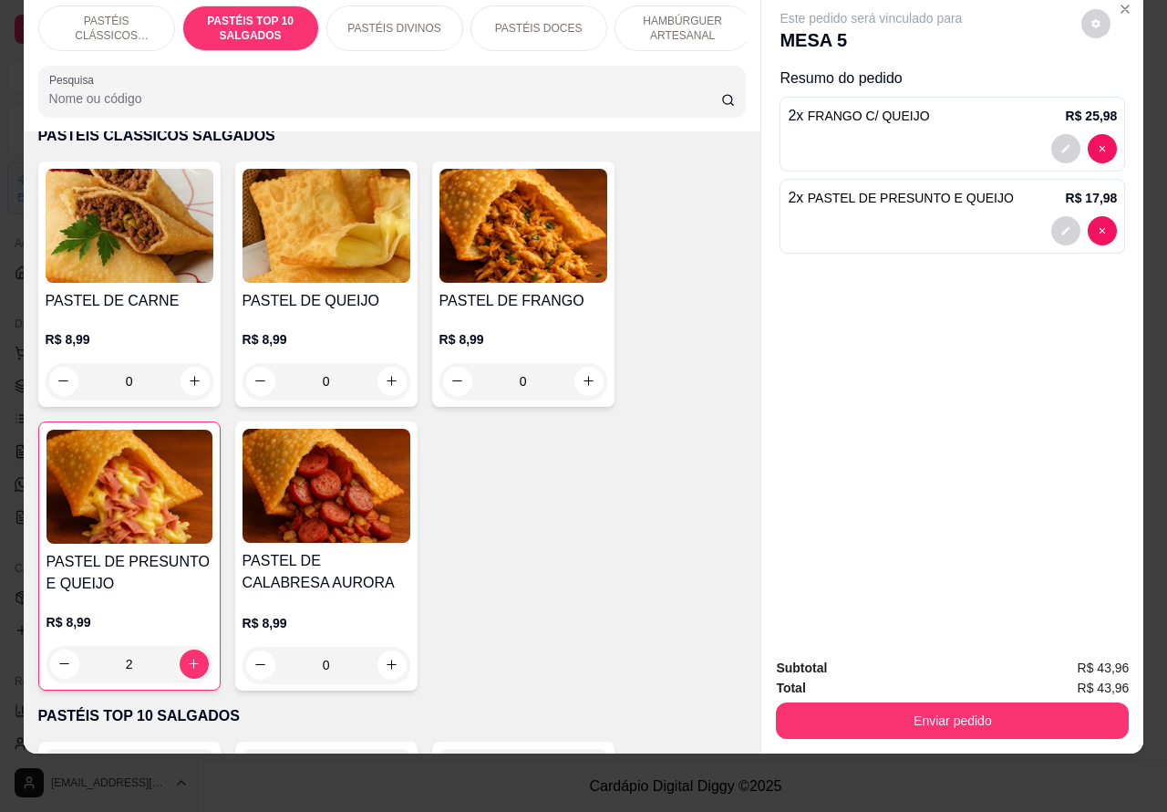
click at [582, 380] on icon "increase-product-quantity" at bounding box center [589, 381] width 14 height 14
type input "1"
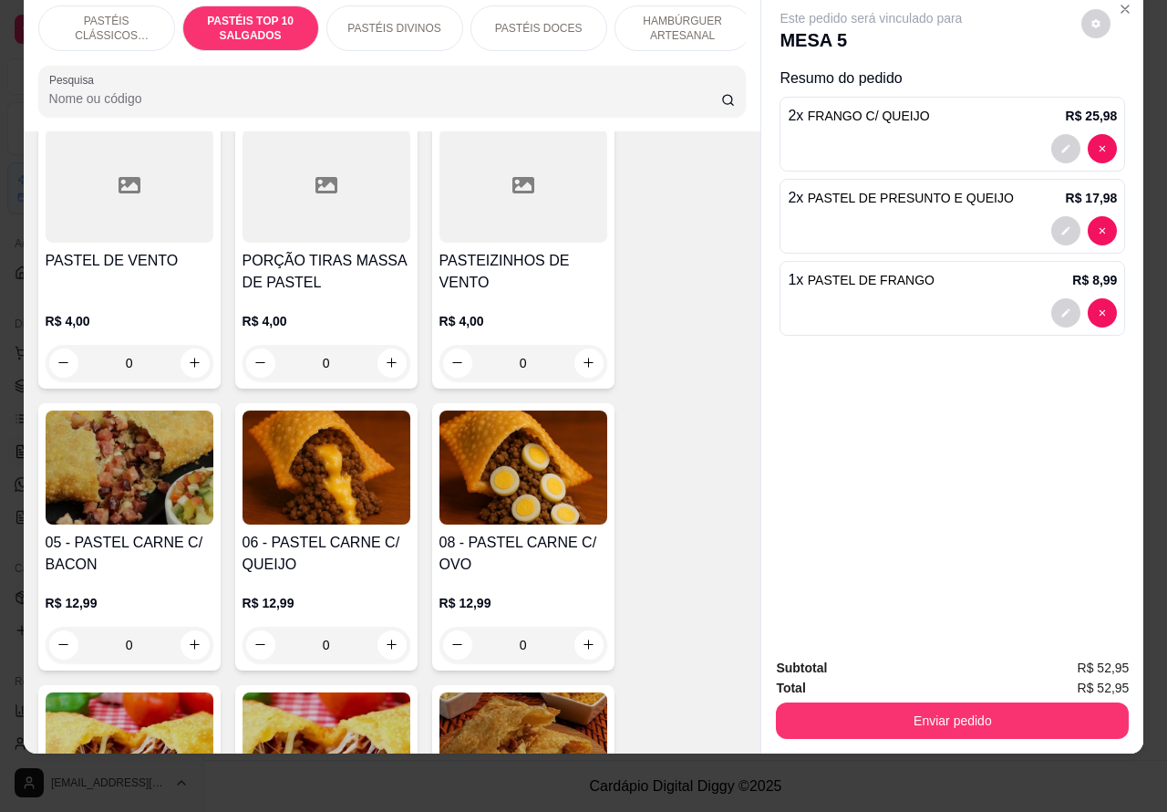
scroll to position [1164, 0]
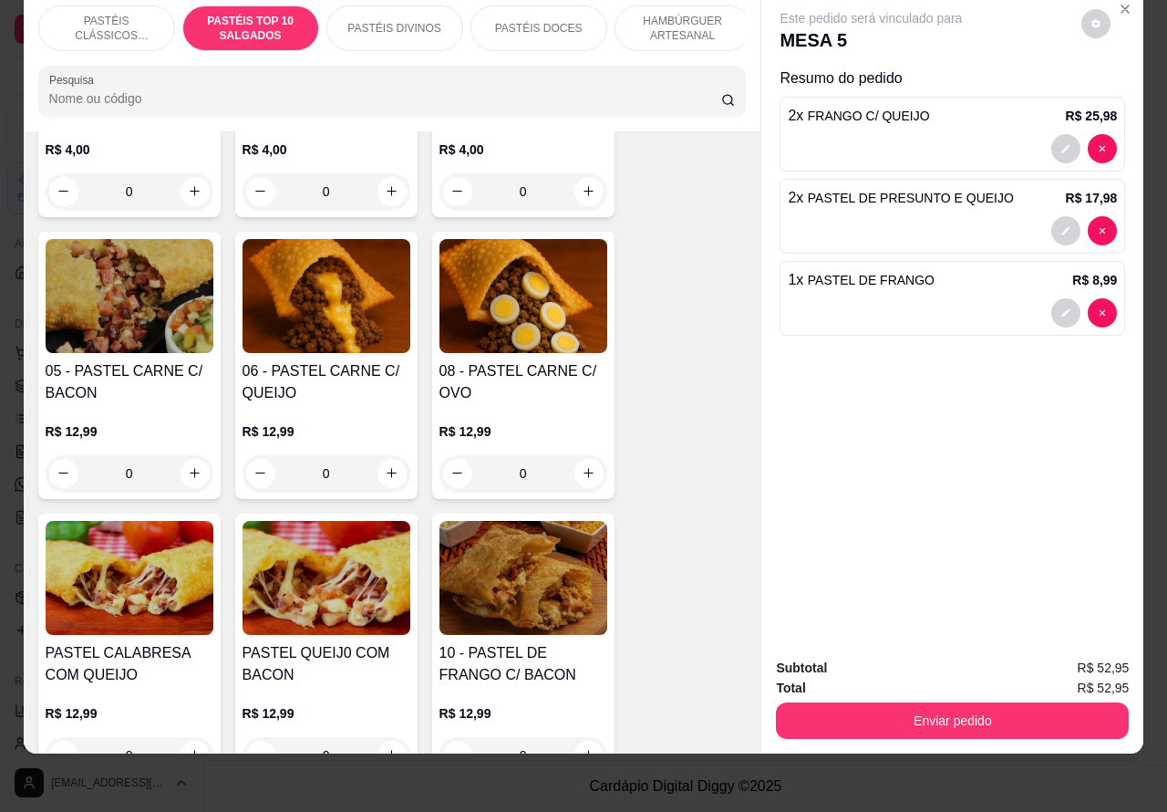
click at [383, 462] on div "0" at bounding box center [327, 473] width 168 height 36
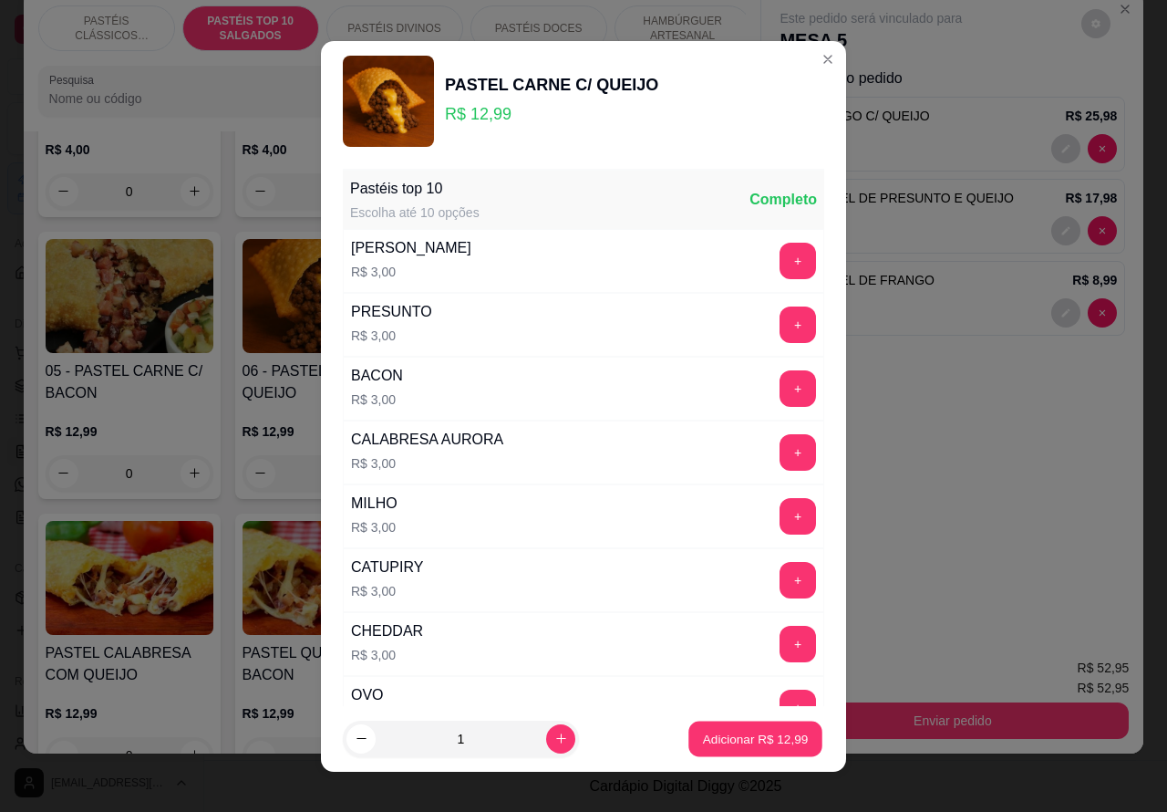
click at [703, 742] on p "Adicionar R$ 12,99" at bounding box center [756, 738] width 106 height 17
type input "1"
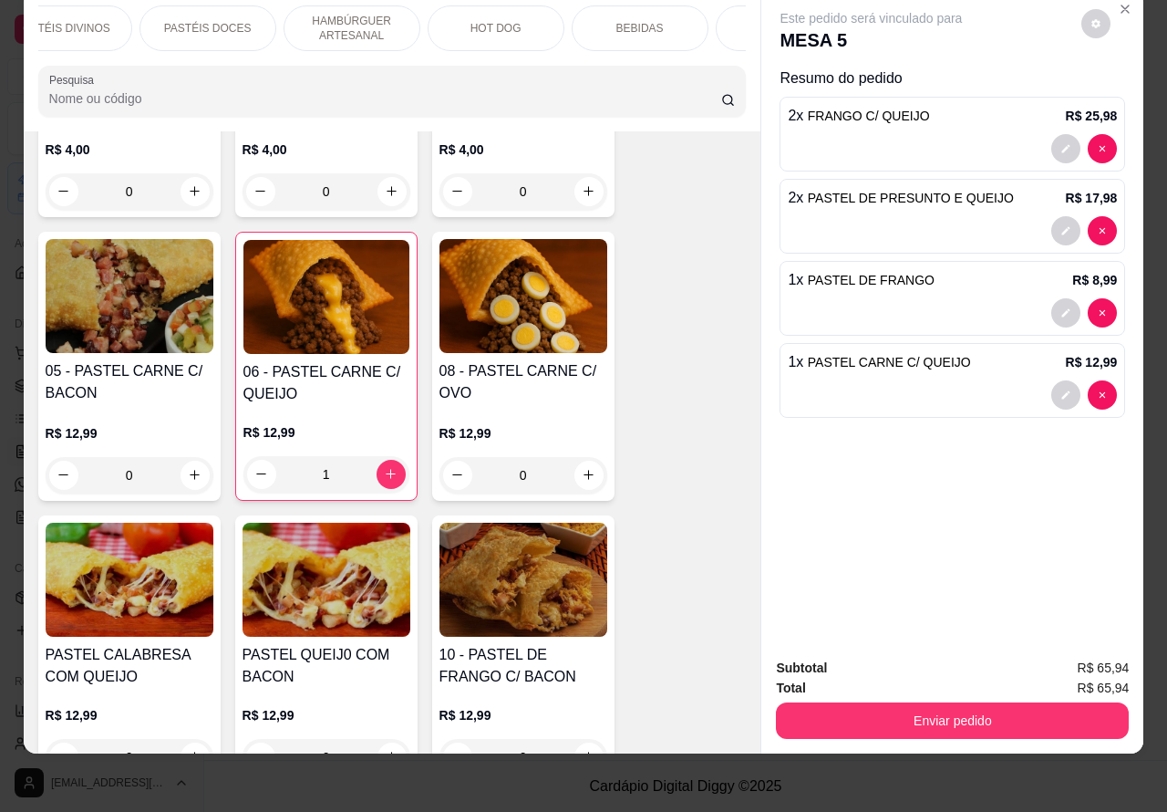
scroll to position [0, 352]
click at [602, 21] on p "BEBIDAS" at bounding box center [619, 28] width 47 height 15
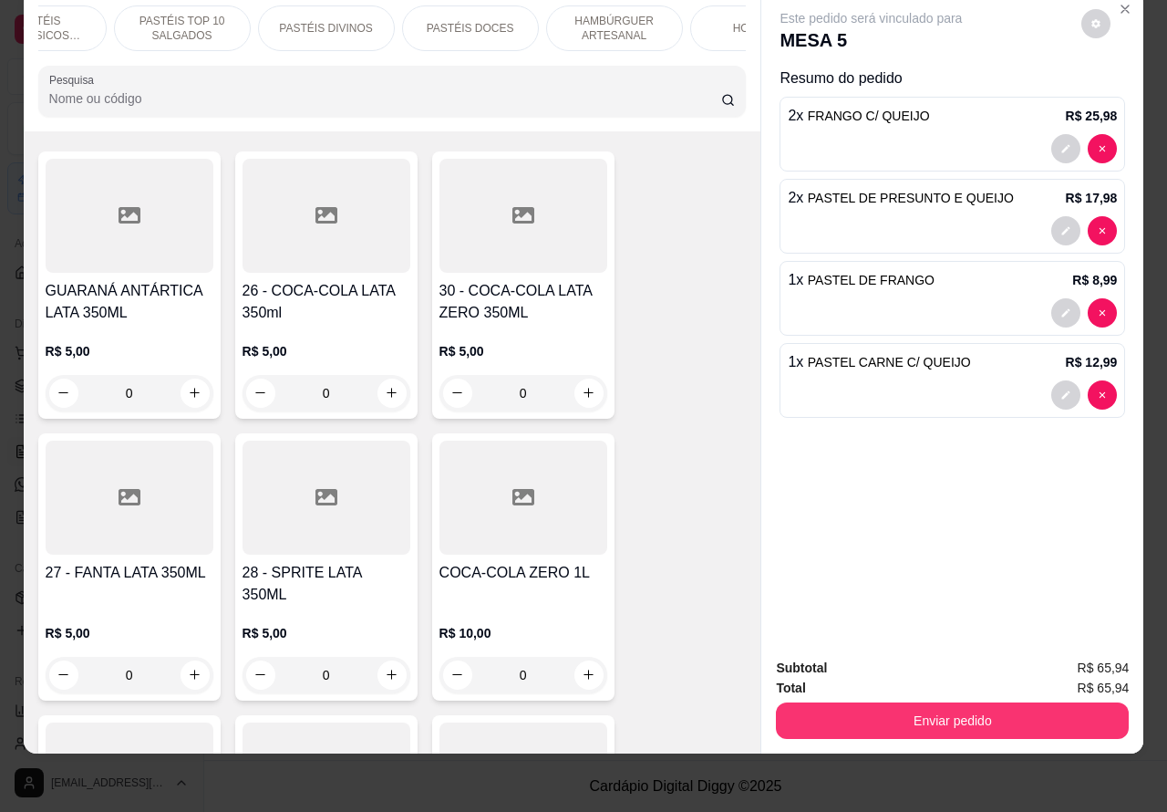
scroll to position [0, 57]
click at [197, 14] on p "PASTÉIS TOP 10 SALGADOS" at bounding box center [194, 28] width 106 height 29
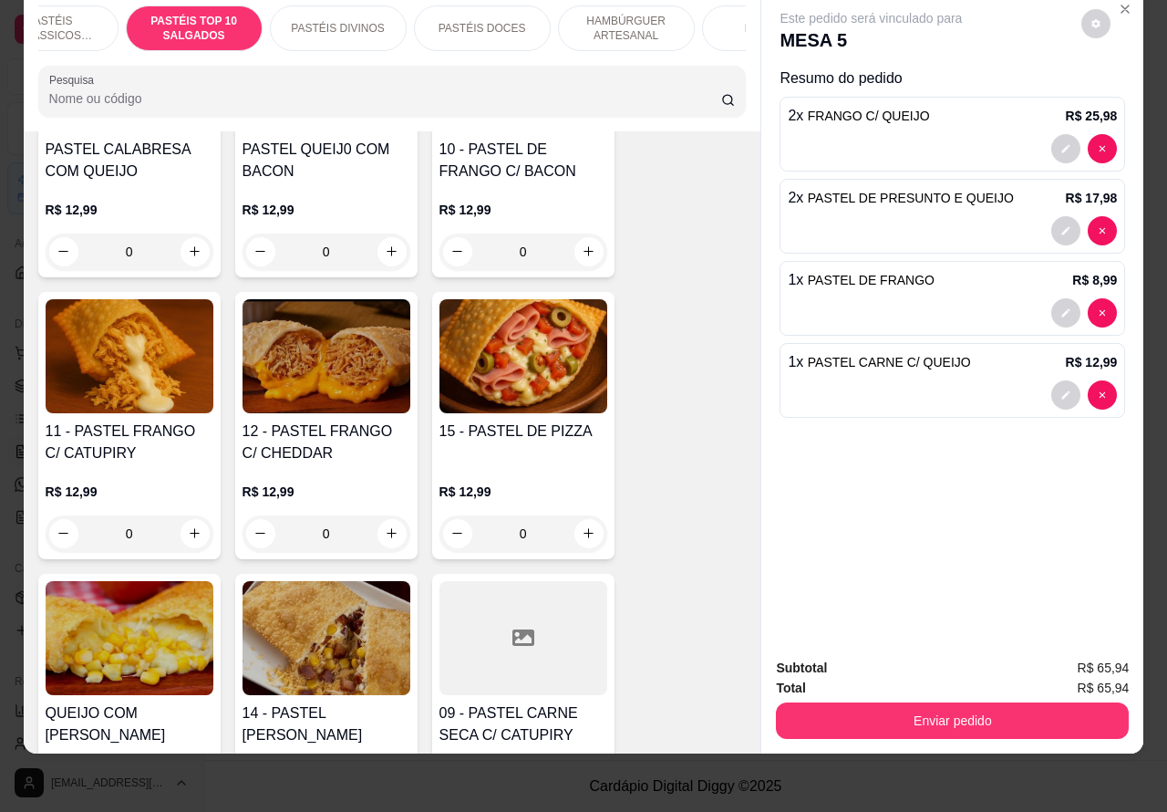
scroll to position [1758, 0]
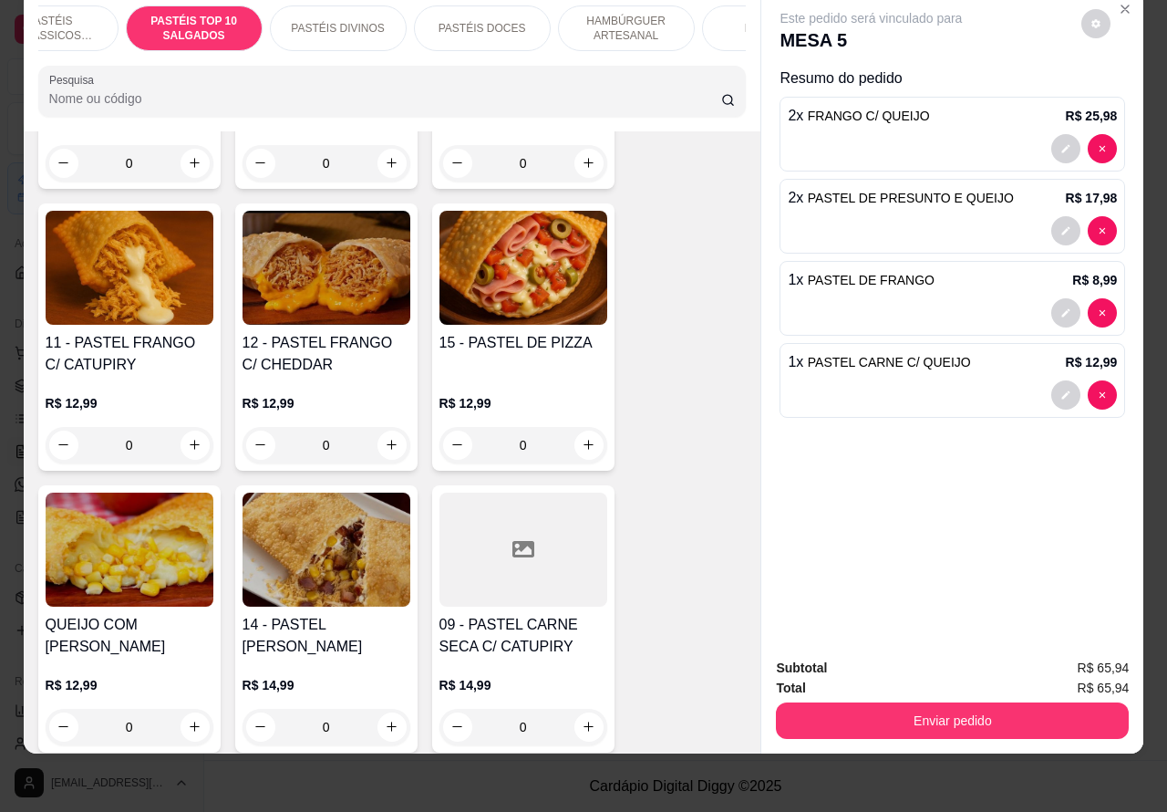
click at [175, 434] on div "0" at bounding box center [130, 445] width 168 height 36
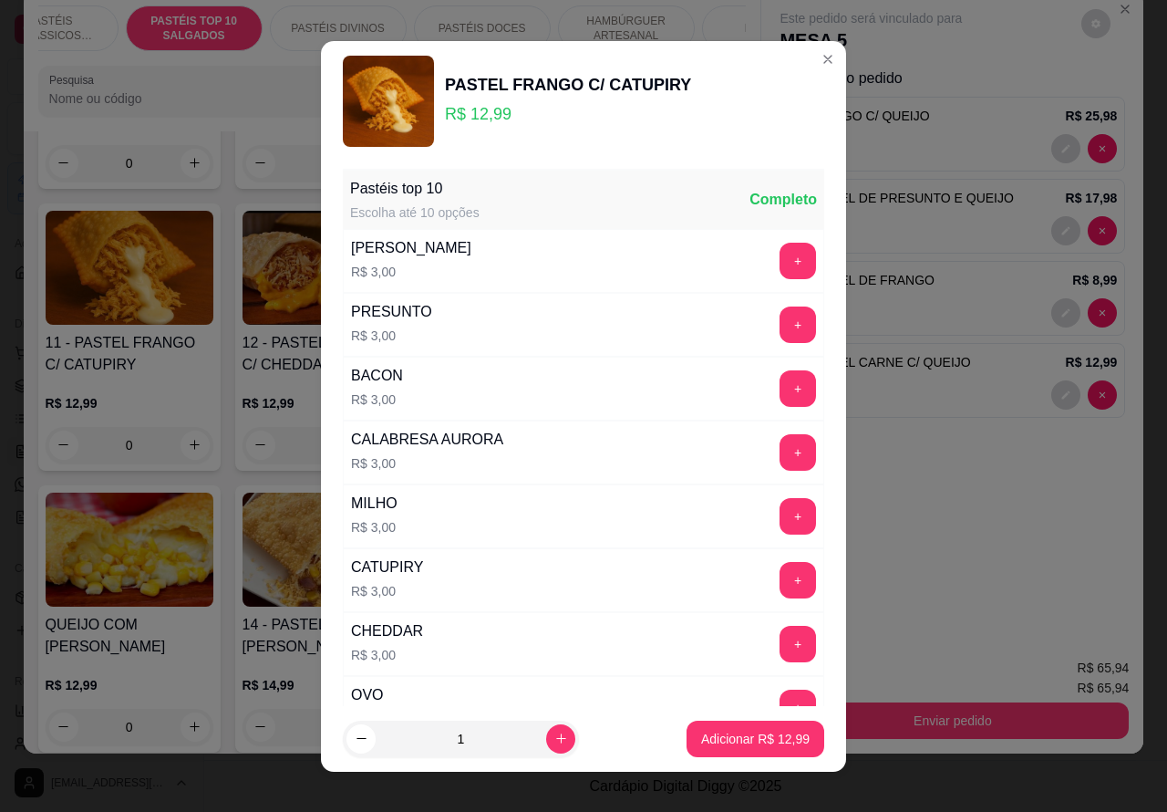
click at [708, 741] on p "Adicionar R$ 12,99" at bounding box center [755, 739] width 109 height 18
type input "1"
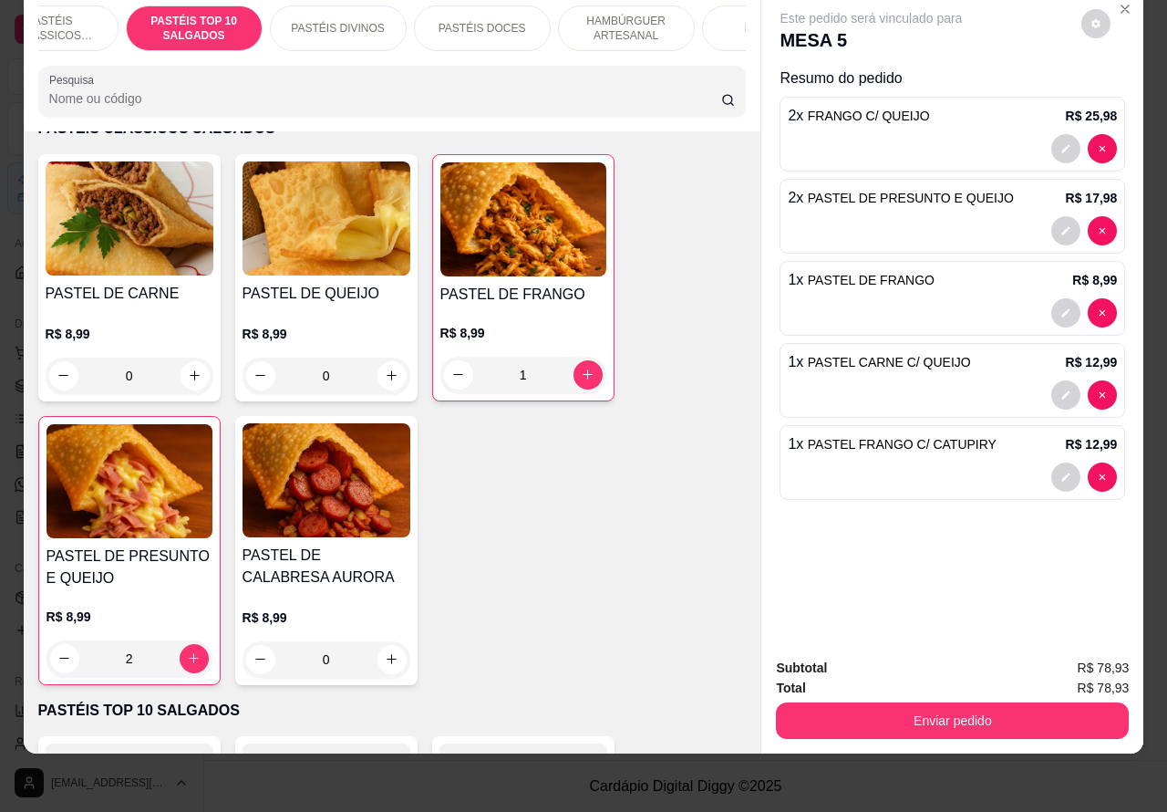
scroll to position [70, 0]
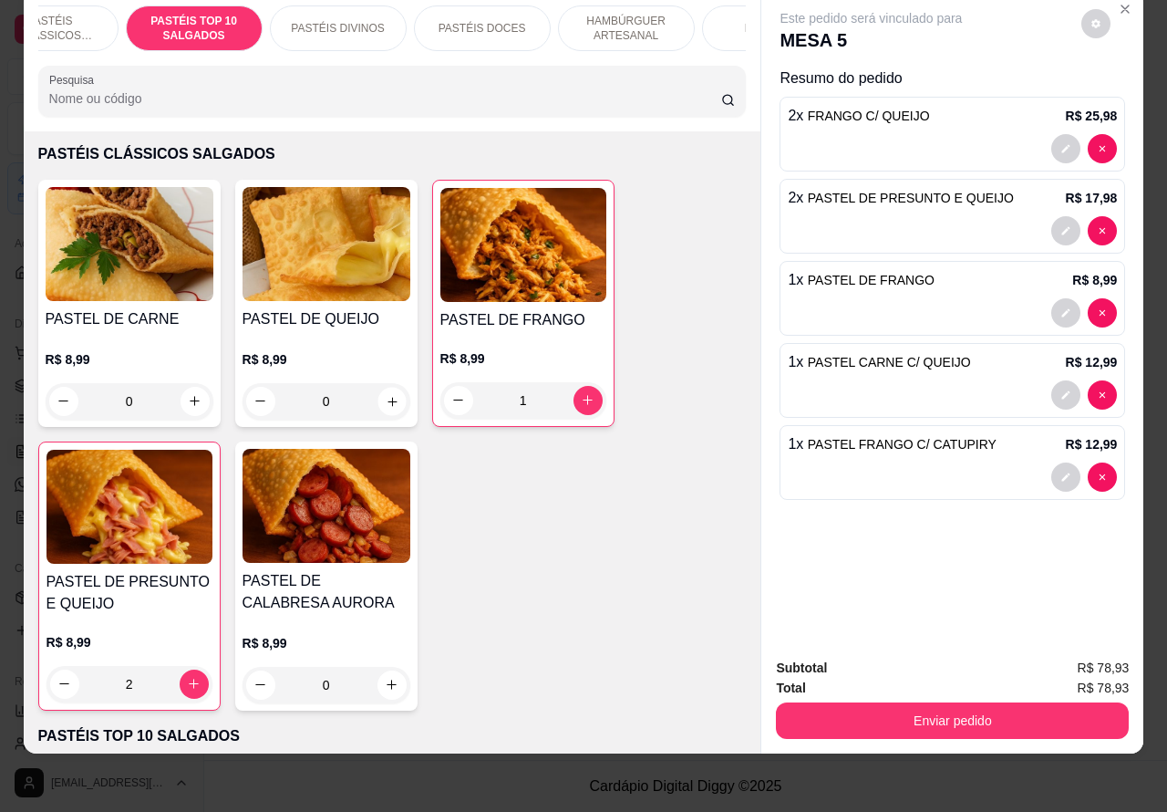
click at [386, 399] on icon "increase-product-quantity" at bounding box center [392, 401] width 14 height 14
type input "1"
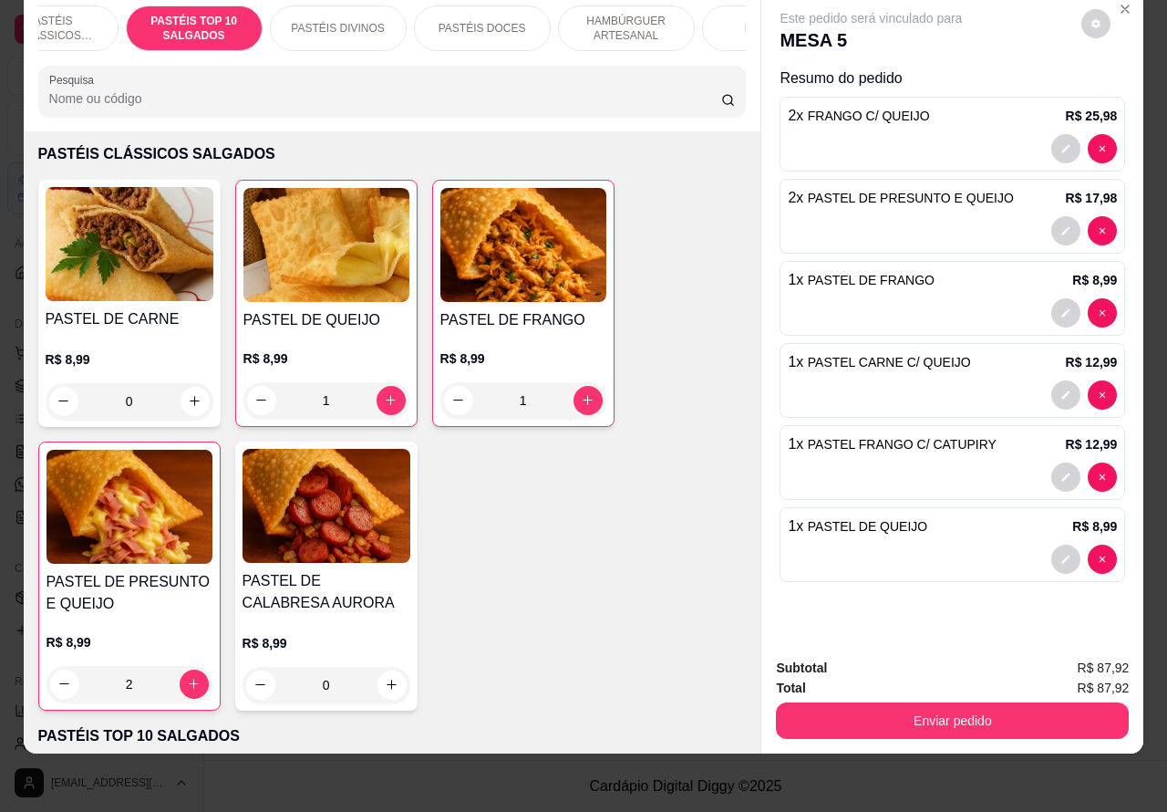
click at [636, 14] on p "HAMBÚRGUER ARTESANAL" at bounding box center [627, 28] width 106 height 29
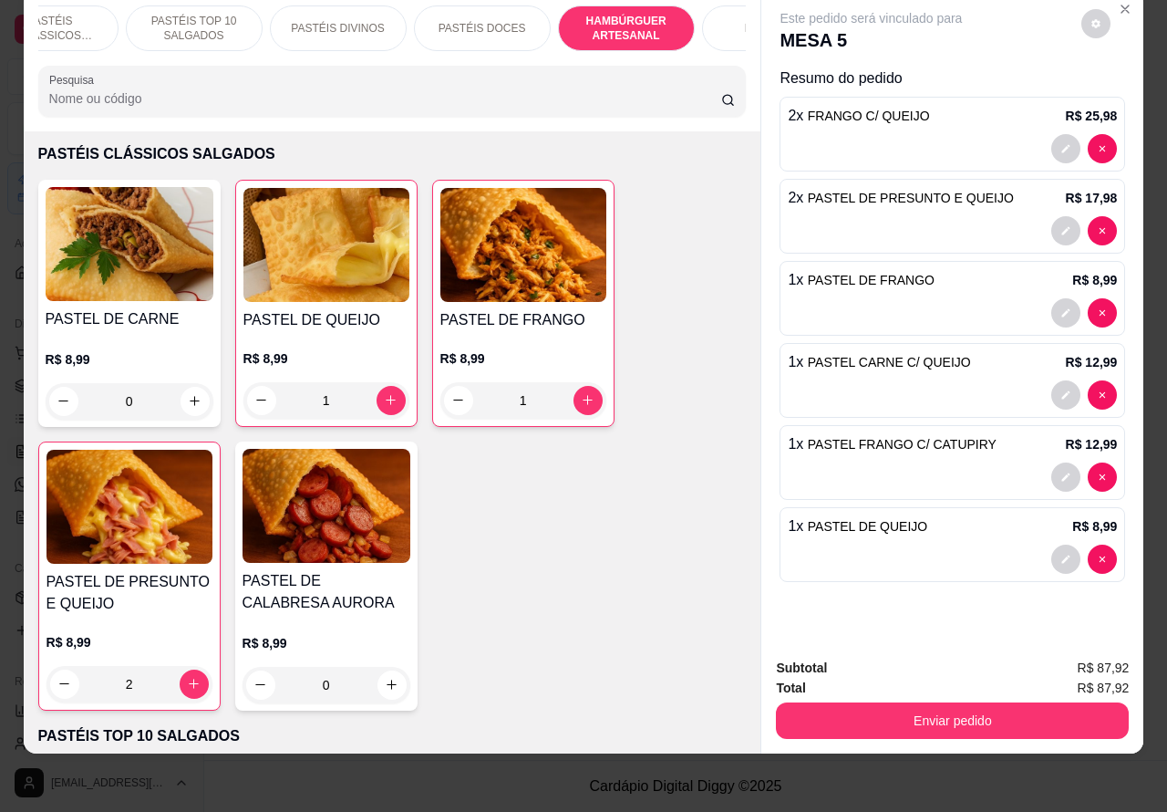
scroll to position [4141, 0]
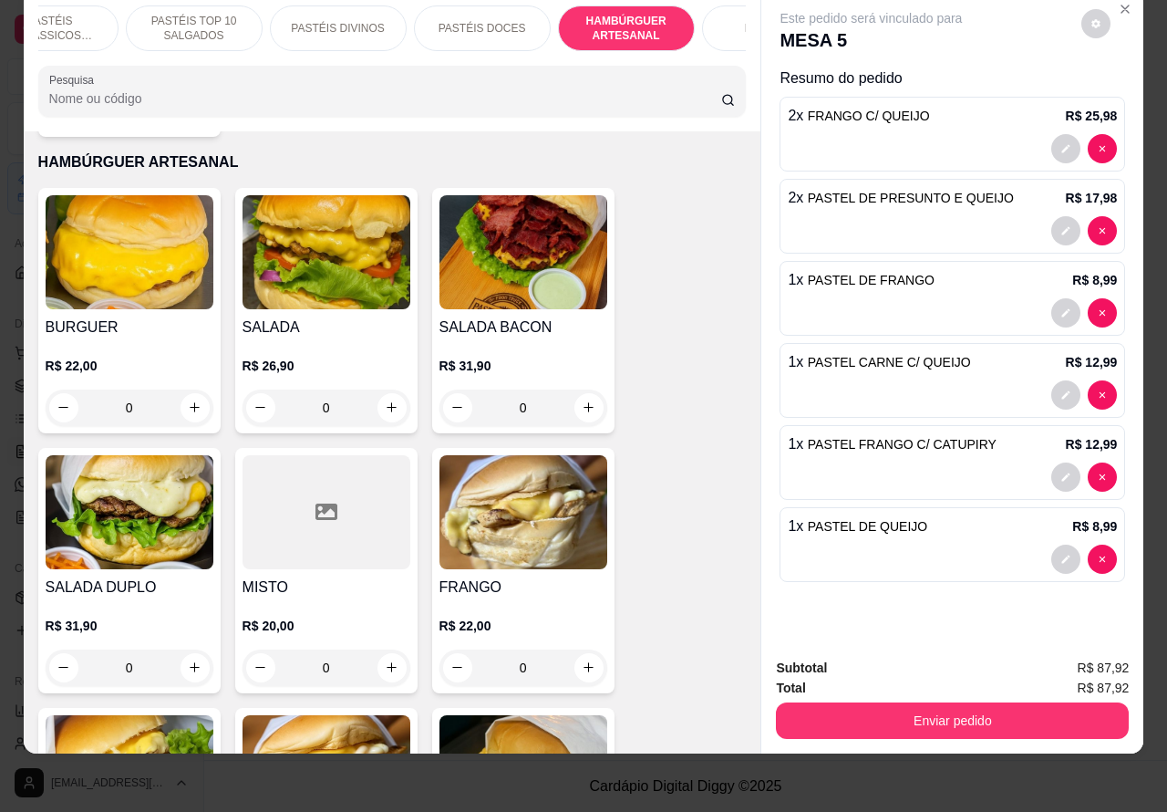
click at [524, 249] on img at bounding box center [524, 252] width 168 height 114
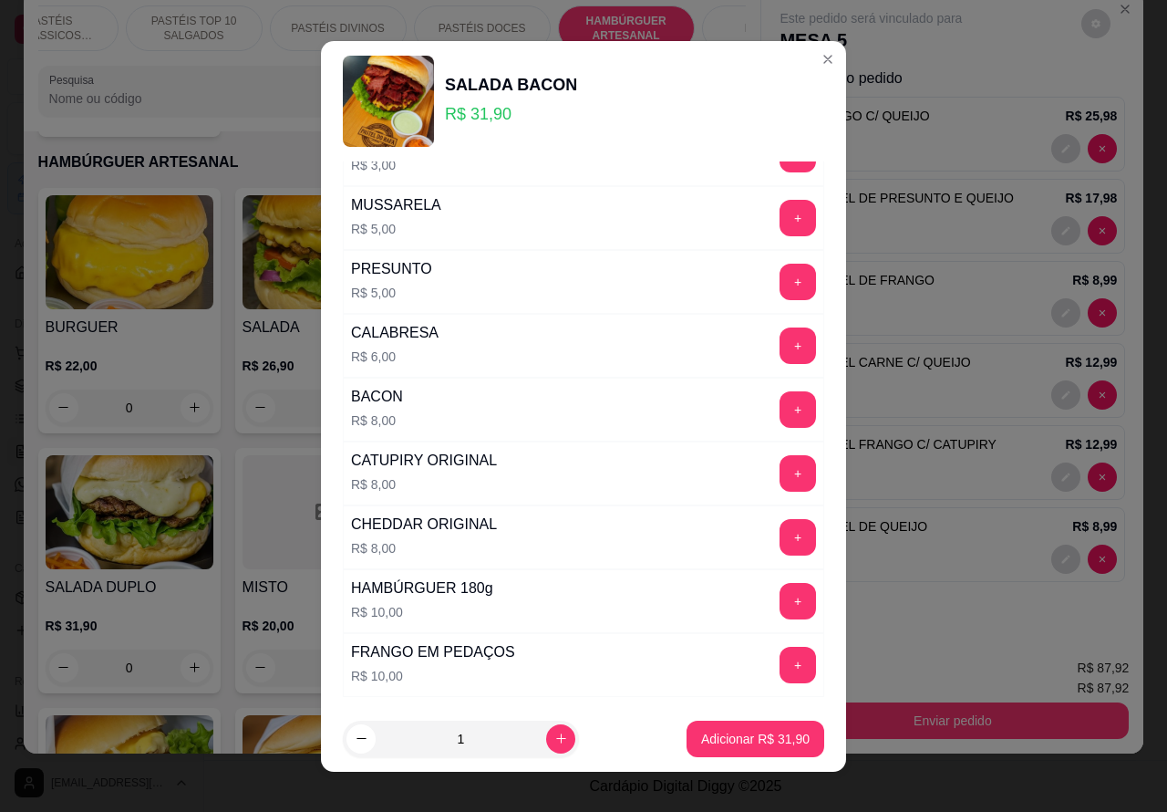
scroll to position [494, 0]
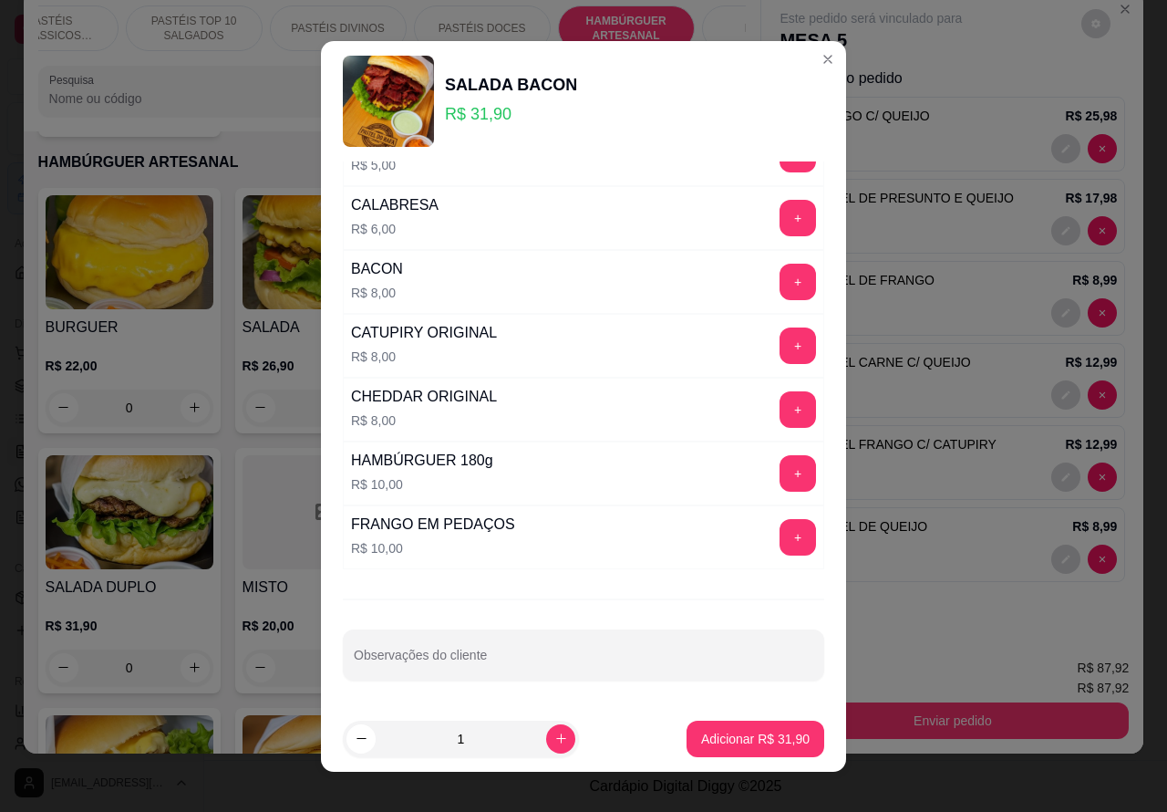
click at [497, 659] on input "Observações do cliente" at bounding box center [584, 662] width 460 height 18
click at [453, 645] on label "Observações do cliente" at bounding box center [413, 644] width 119 height 16
click at [453, 653] on input """" at bounding box center [584, 662] width 460 height 18
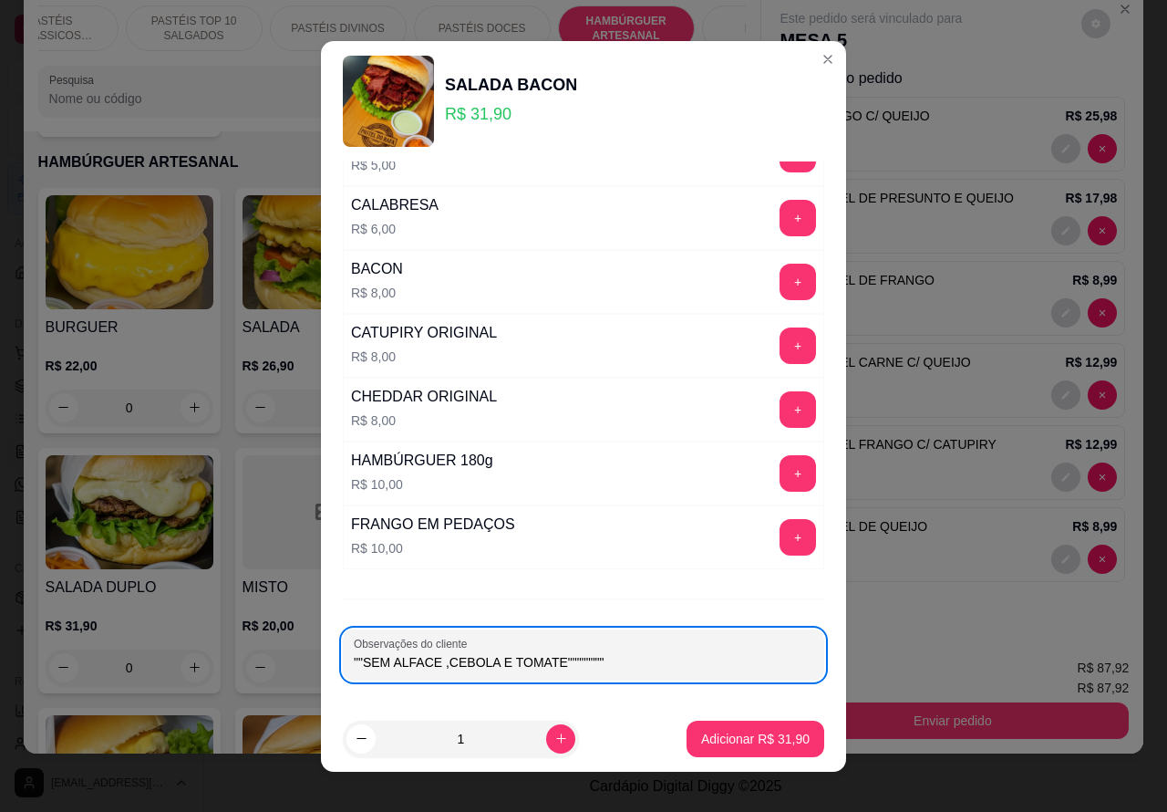
type input """SEM ALFACE ,CEBOLA E TOMATE"""""""""
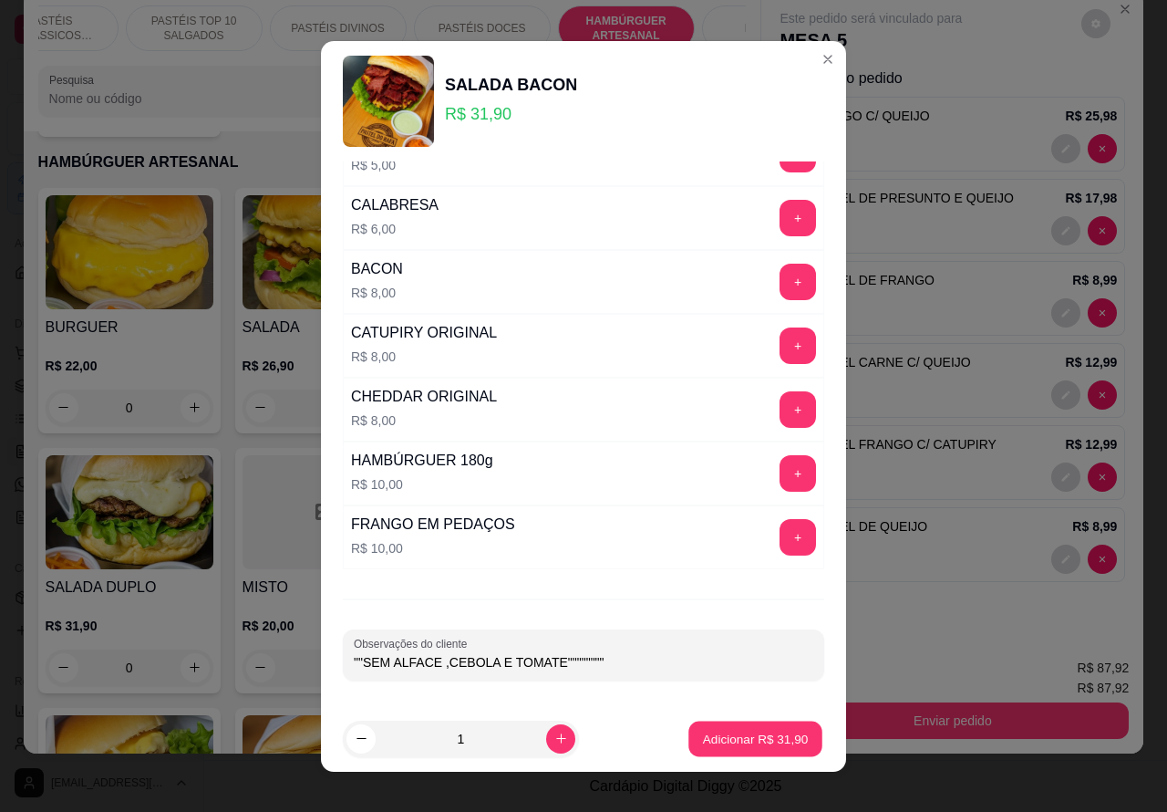
click at [752, 742] on p "Adicionar R$ 31,90" at bounding box center [756, 738] width 106 height 17
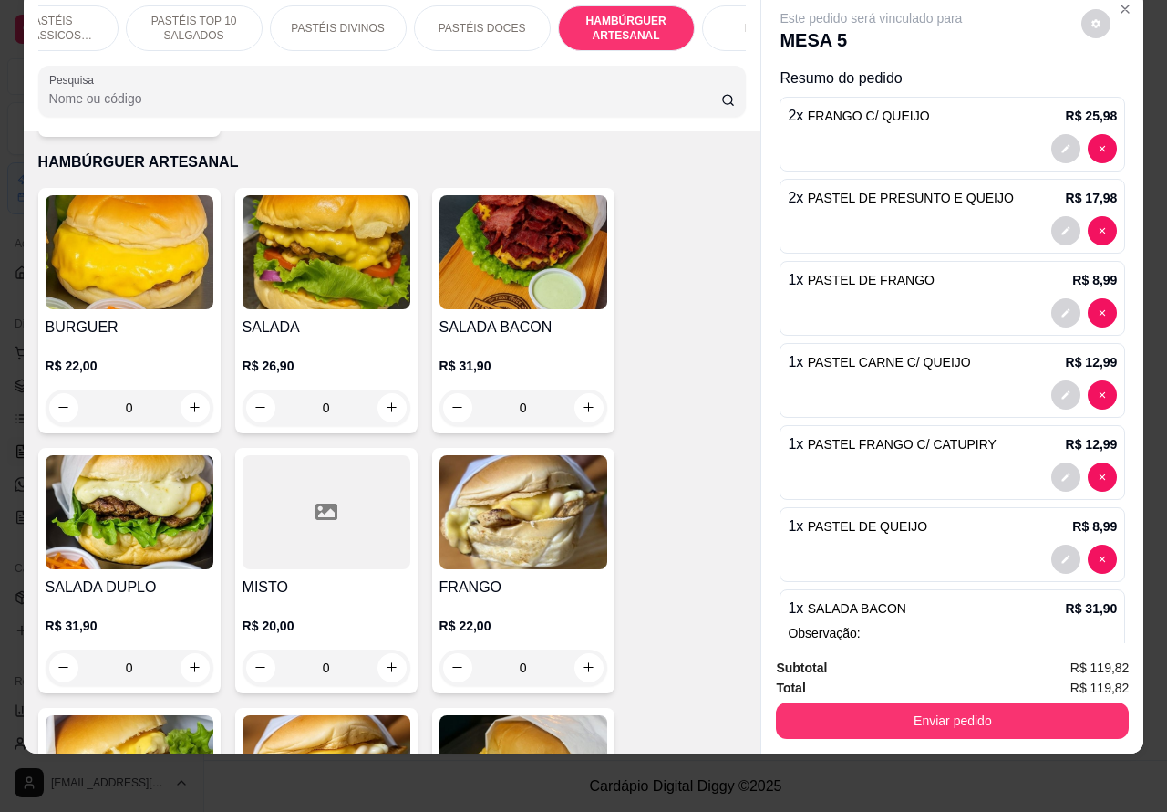
scroll to position [89, 0]
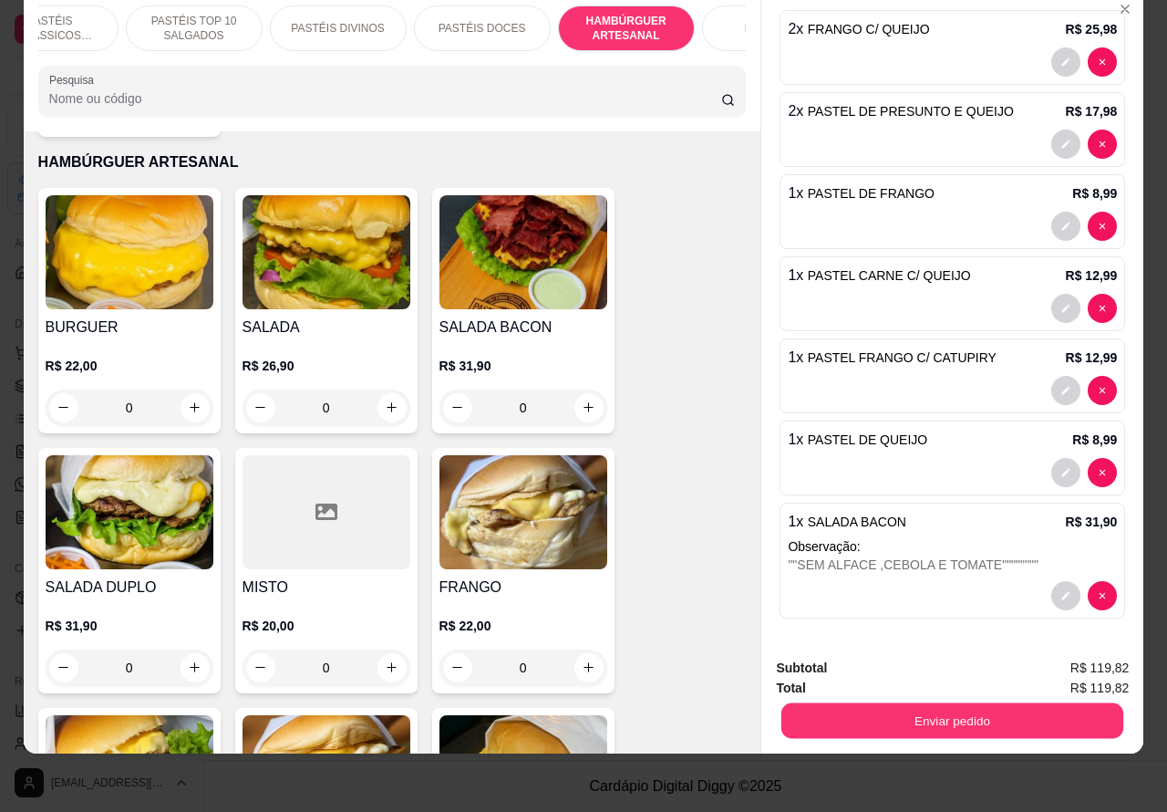
click at [974, 703] on button "Enviar pedido" at bounding box center [953, 721] width 342 height 36
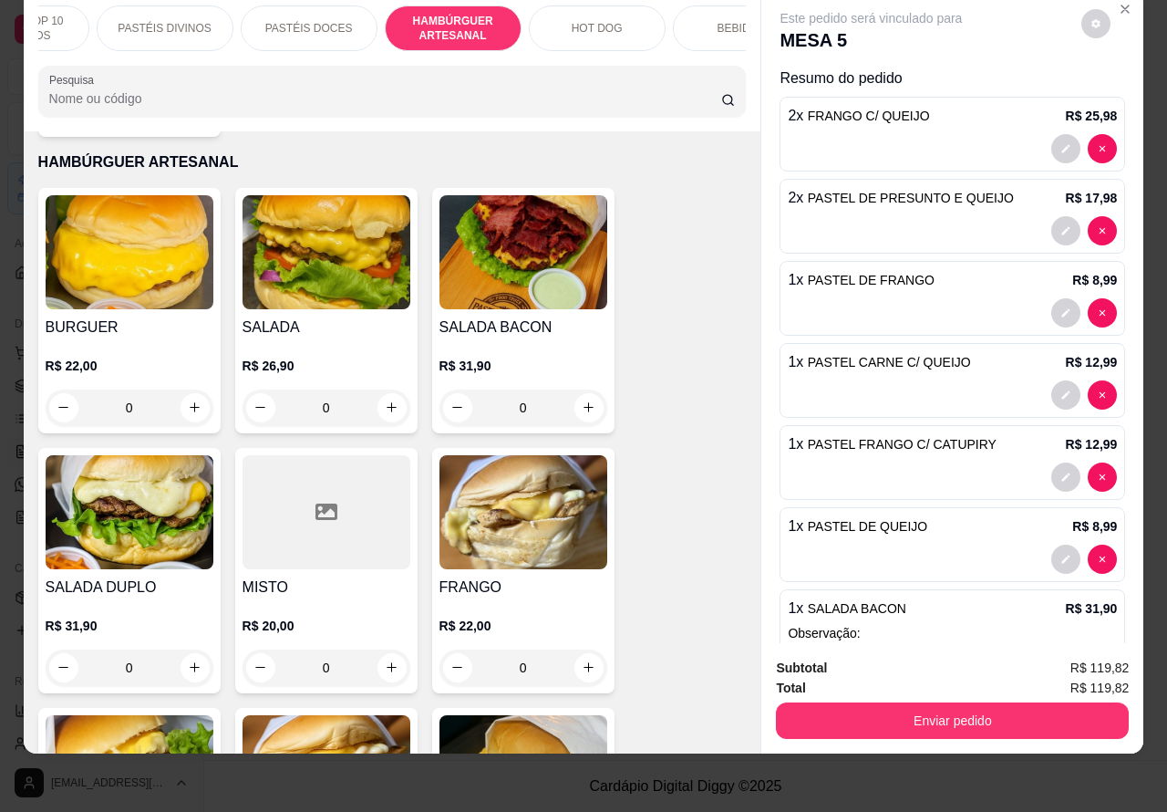
scroll to position [0, 238]
click at [710, 21] on p "BEBIDAS" at bounding box center [733, 28] width 47 height 15
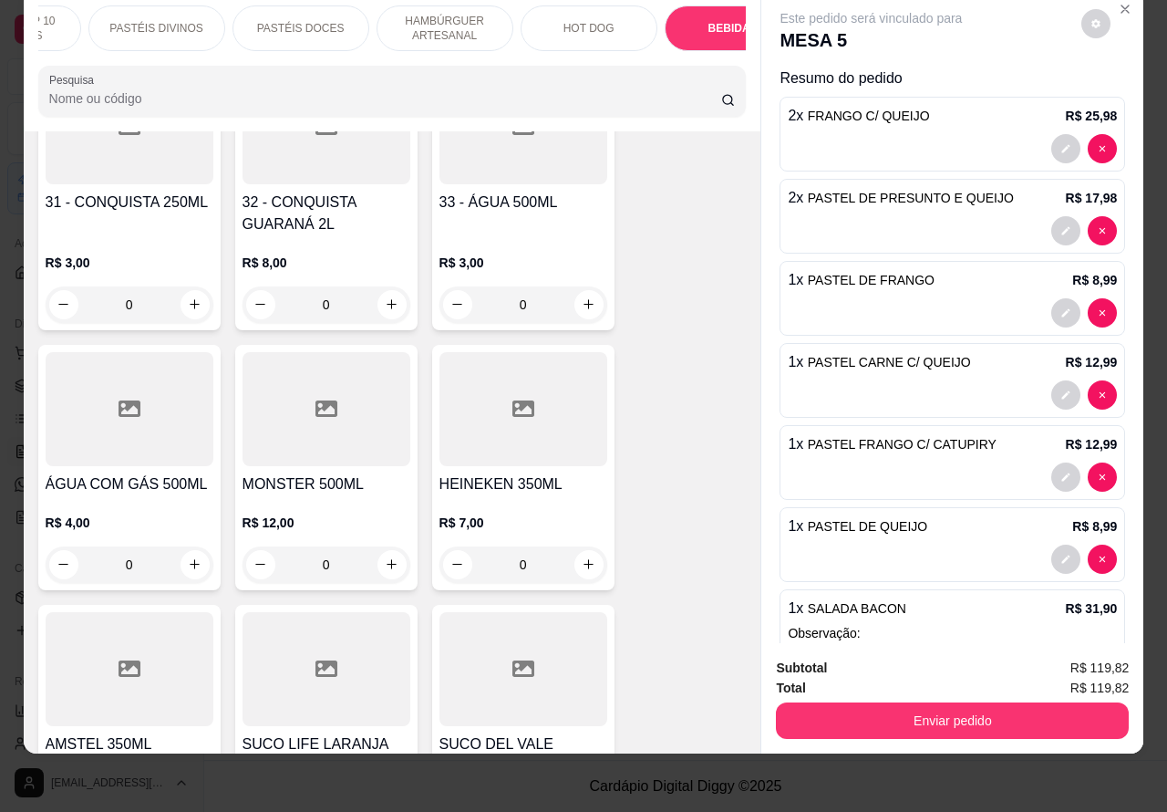
scroll to position [6509, 0]
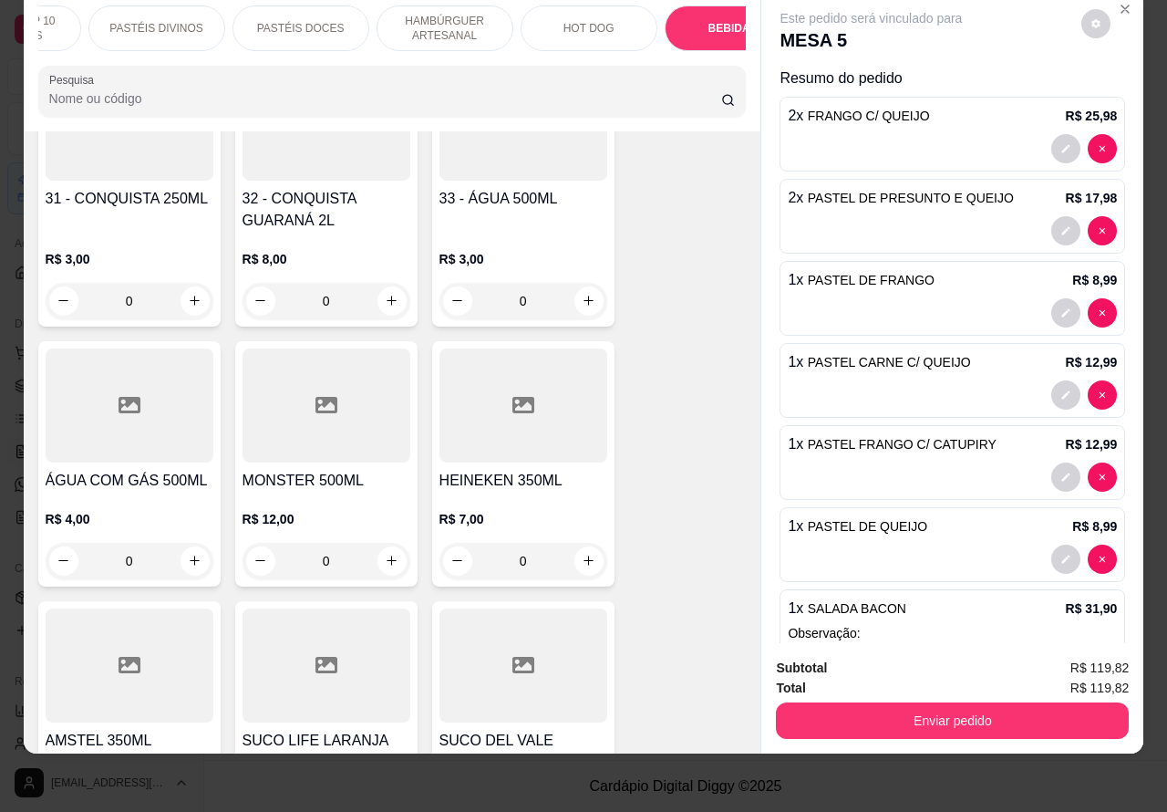
click at [385, 294] on icon "increase-product-quantity" at bounding box center [392, 301] width 14 height 14
type input "1"
click at [188, 555] on icon "increase-product-quantity" at bounding box center [195, 562] width 14 height 14
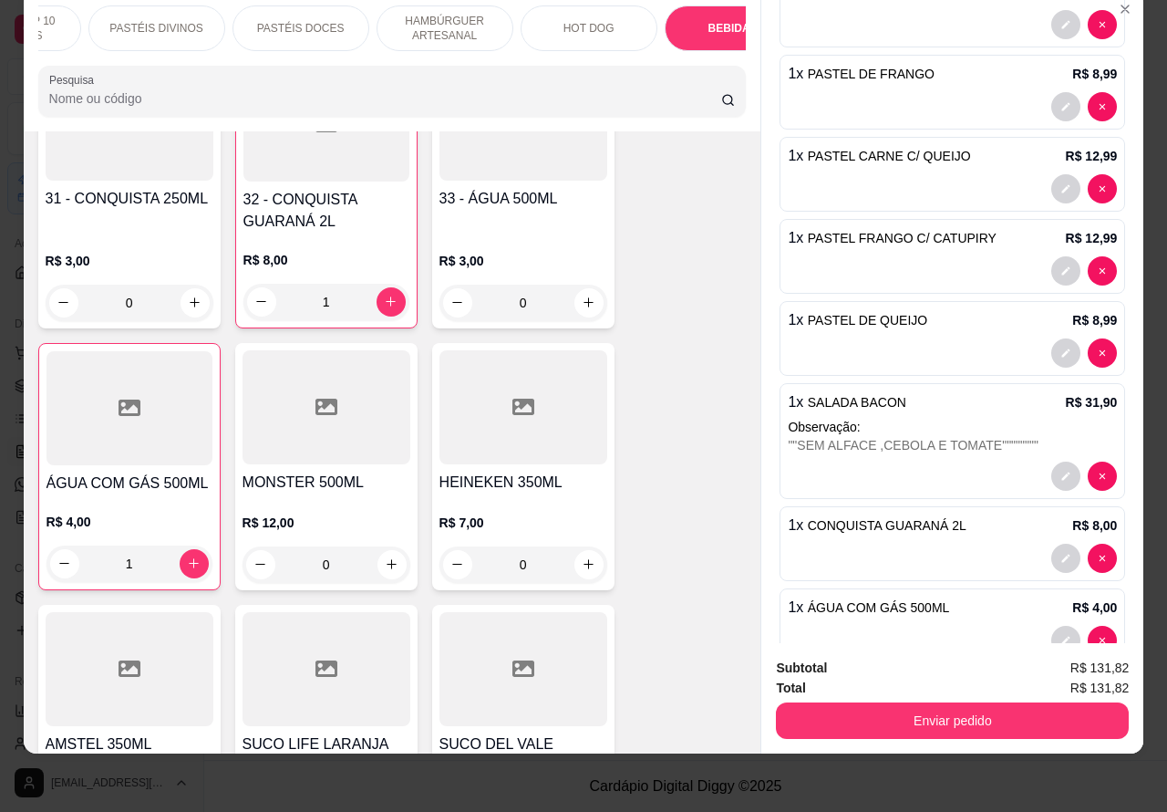
scroll to position [255, 0]
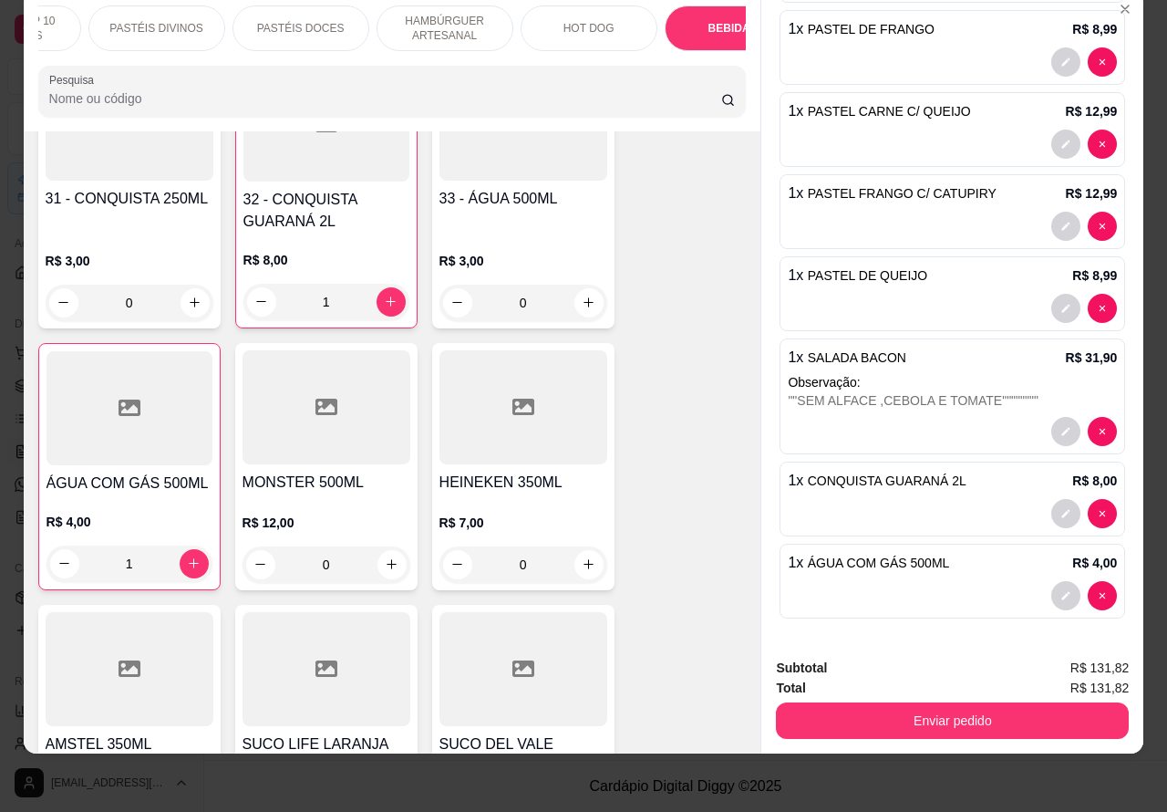
click at [1100, 516] on icon "decrease-product-quantity" at bounding box center [1102, 513] width 5 height 5
type input "0"
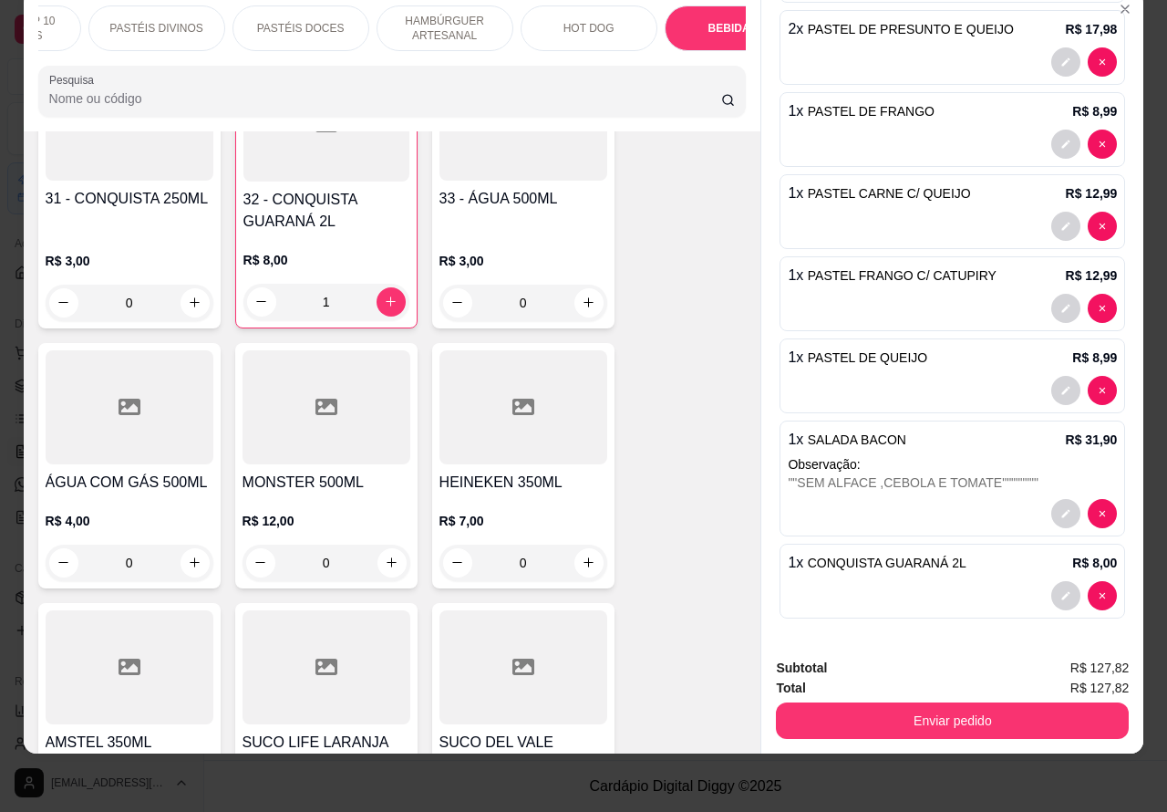
scroll to position [173, 0]
click at [586, 288] on button "increase-product-quantity" at bounding box center [589, 302] width 29 height 29
click at [585, 298] on icon "increase-product-quantity" at bounding box center [589, 302] width 9 height 9
type input "1"
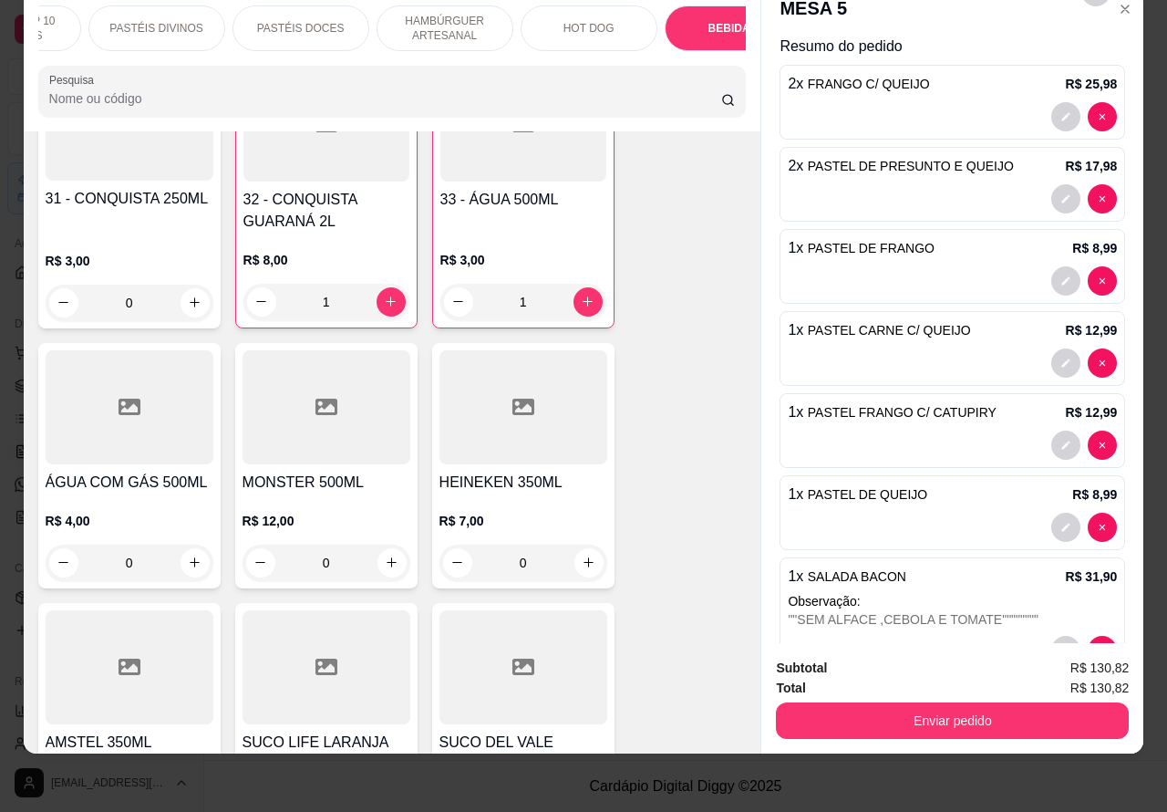
scroll to position [11, 0]
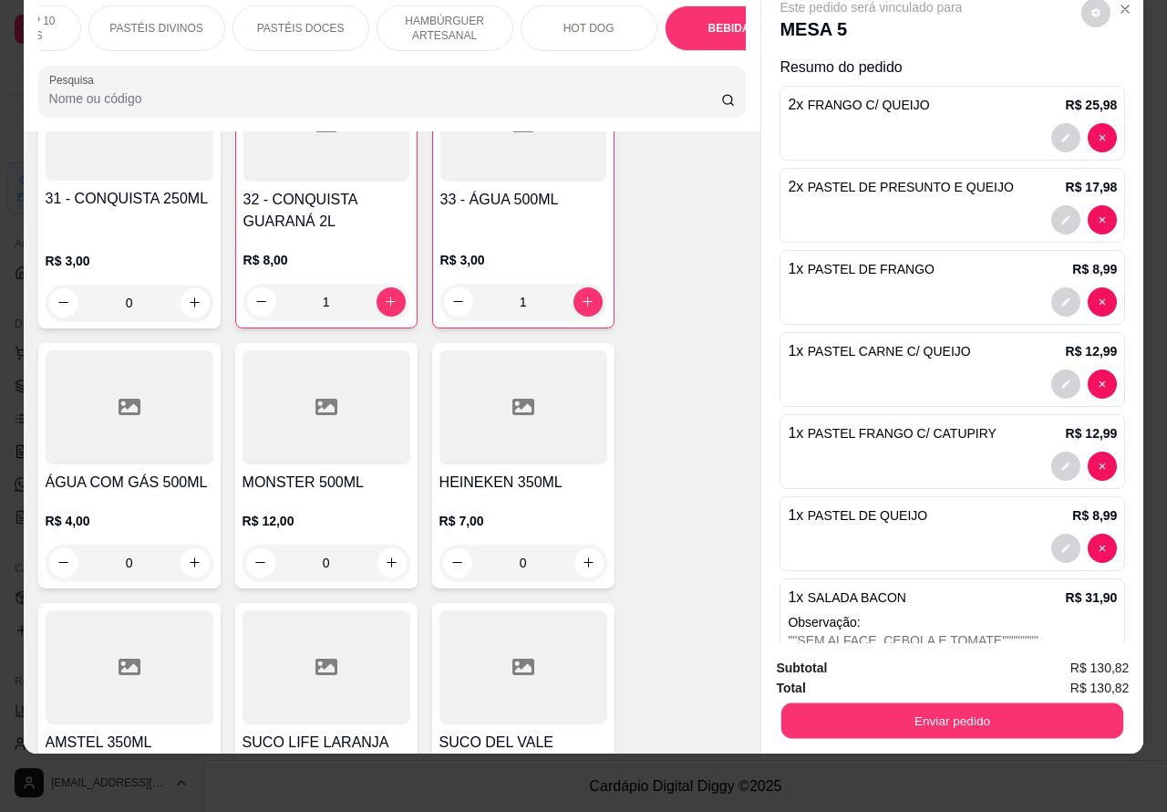
click at [918, 705] on button "Enviar pedido" at bounding box center [953, 721] width 342 height 36
click at [877, 654] on button "Não registrar e enviar pedido" at bounding box center [891, 659] width 184 height 34
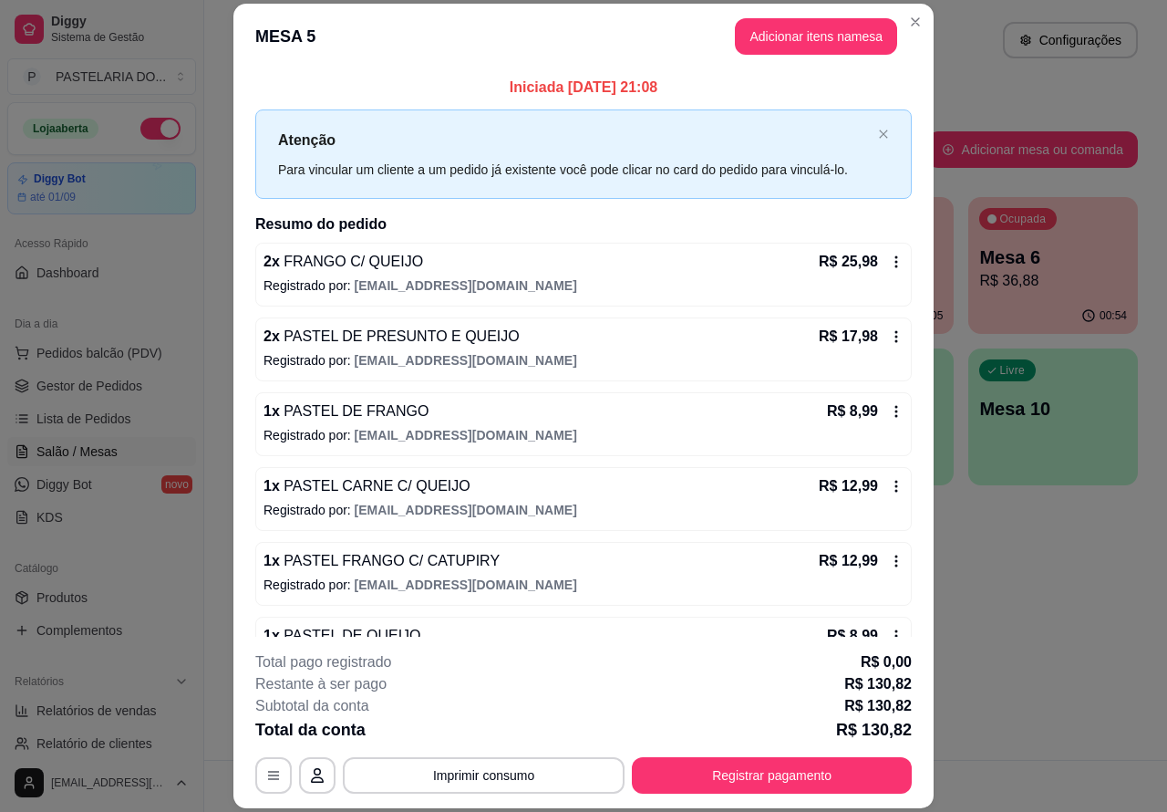
click at [100, 402] on ul "Pedidos balcão (PDV) Gestor de Pedidos Lista de Pedidos Salão / Mesas Diggy Bot…" at bounding box center [101, 434] width 189 height 193
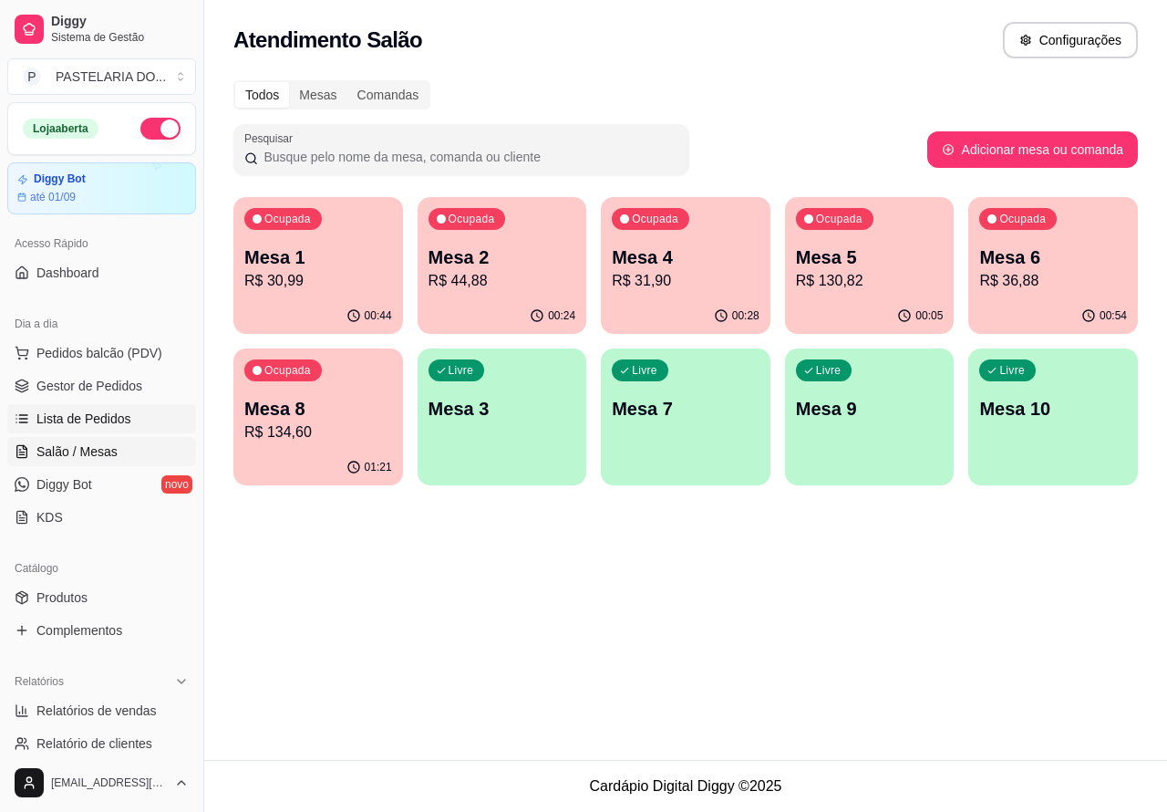
click at [135, 413] on link "Lista de Pedidos" at bounding box center [101, 418] width 189 height 29
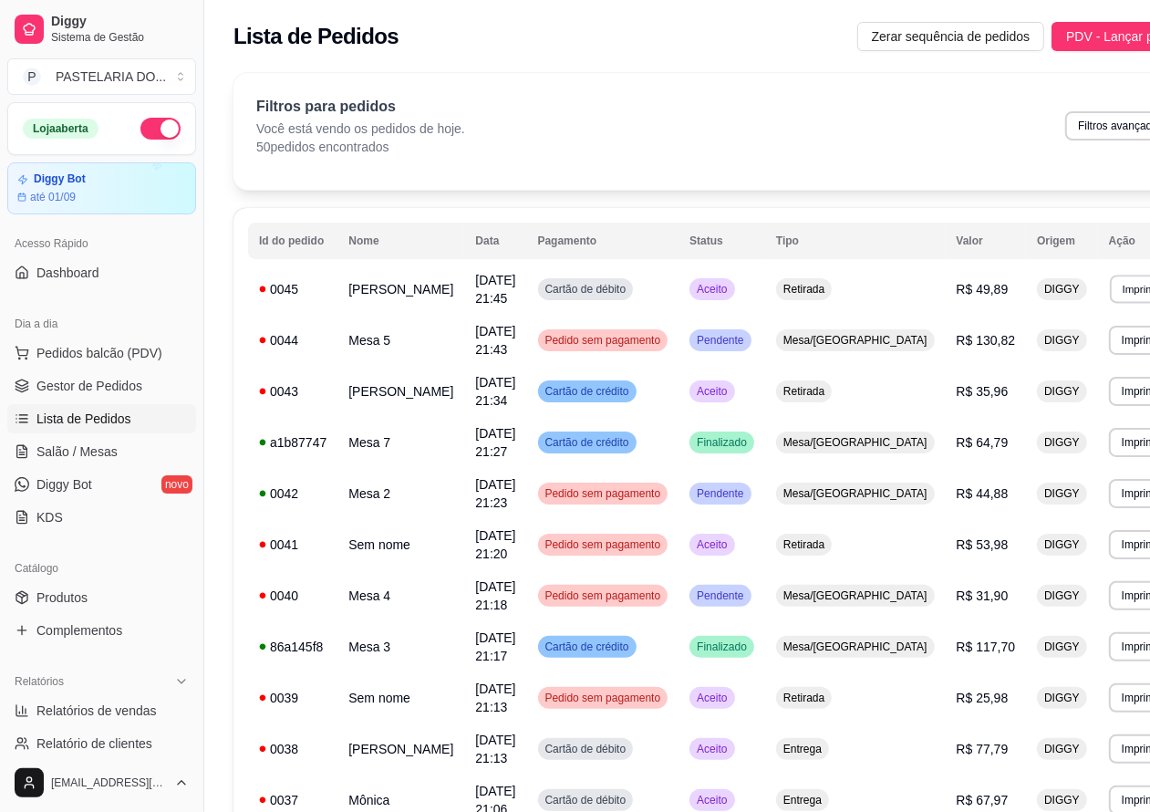
click at [1110, 285] on button "Imprimir" at bounding box center [1141, 289] width 63 height 28
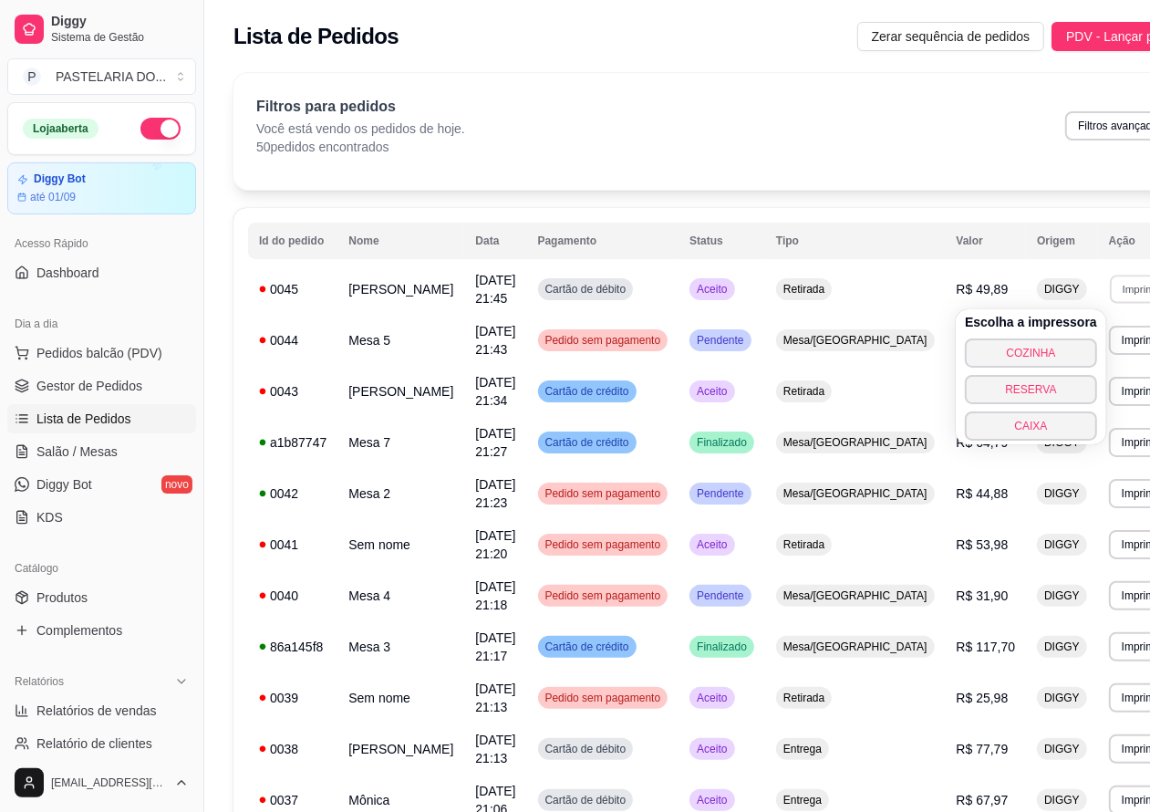
click at [1015, 354] on button "COZINHA" at bounding box center [1031, 352] width 132 height 29
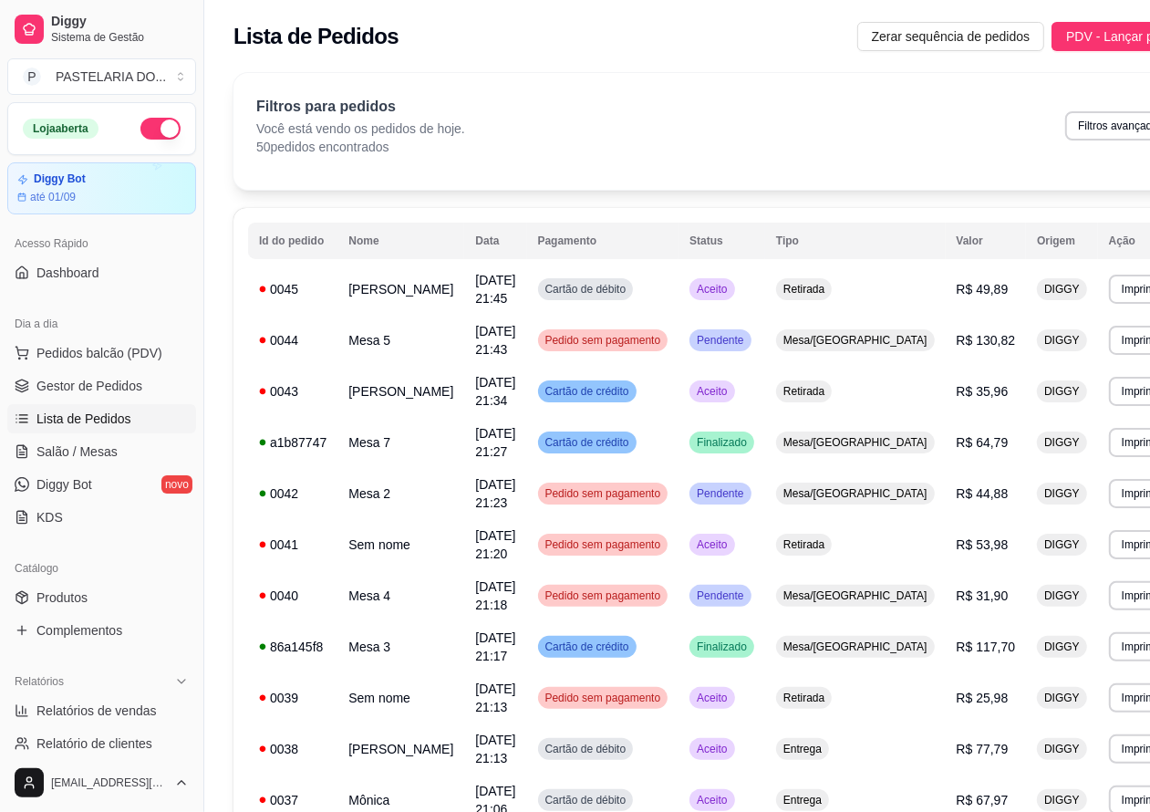
click at [1109, 339] on button "Imprimir" at bounding box center [1141, 340] width 65 height 29
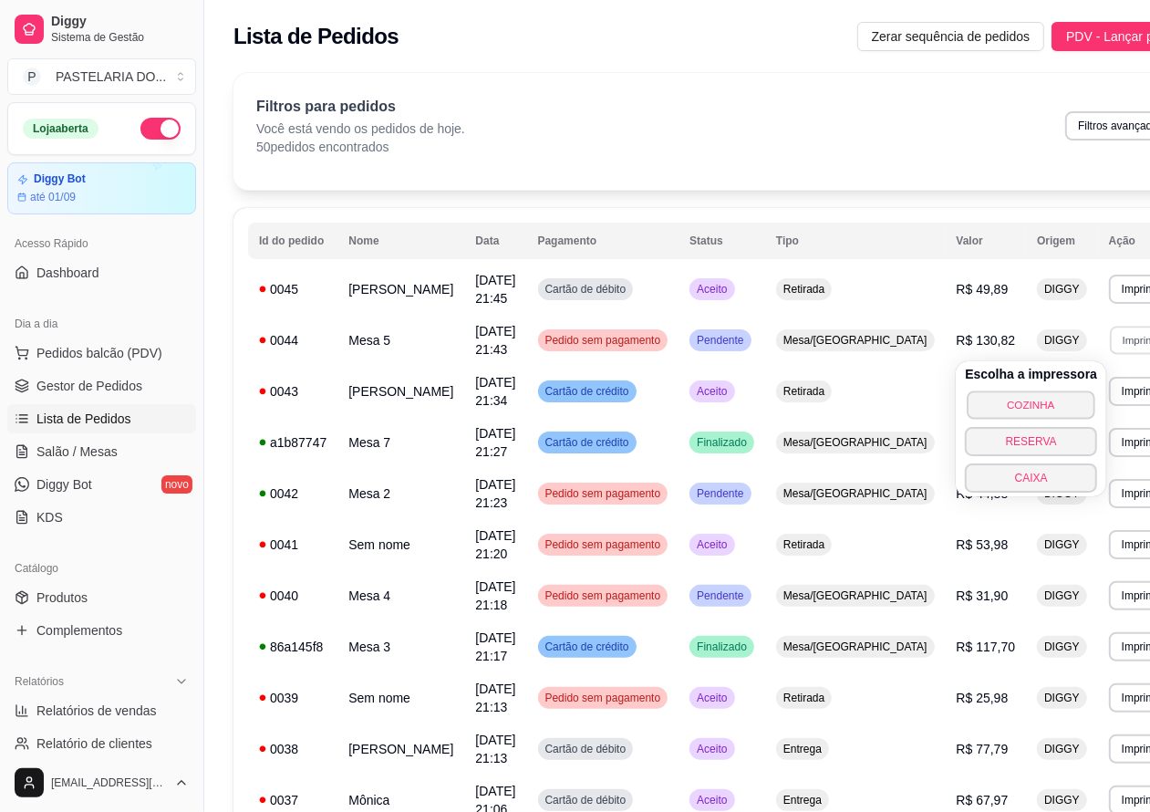
click at [1027, 403] on button "COZINHA" at bounding box center [1032, 404] width 128 height 28
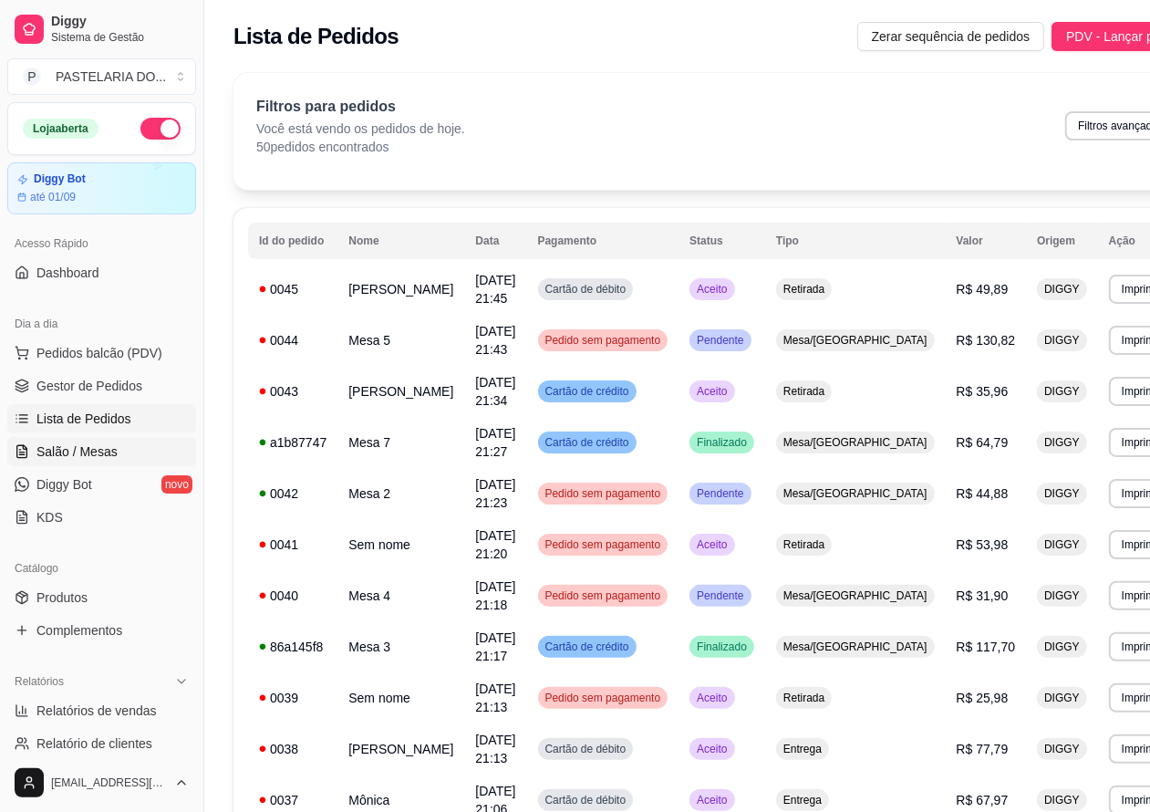
click at [100, 452] on span "Salão / Mesas" at bounding box center [76, 451] width 81 height 18
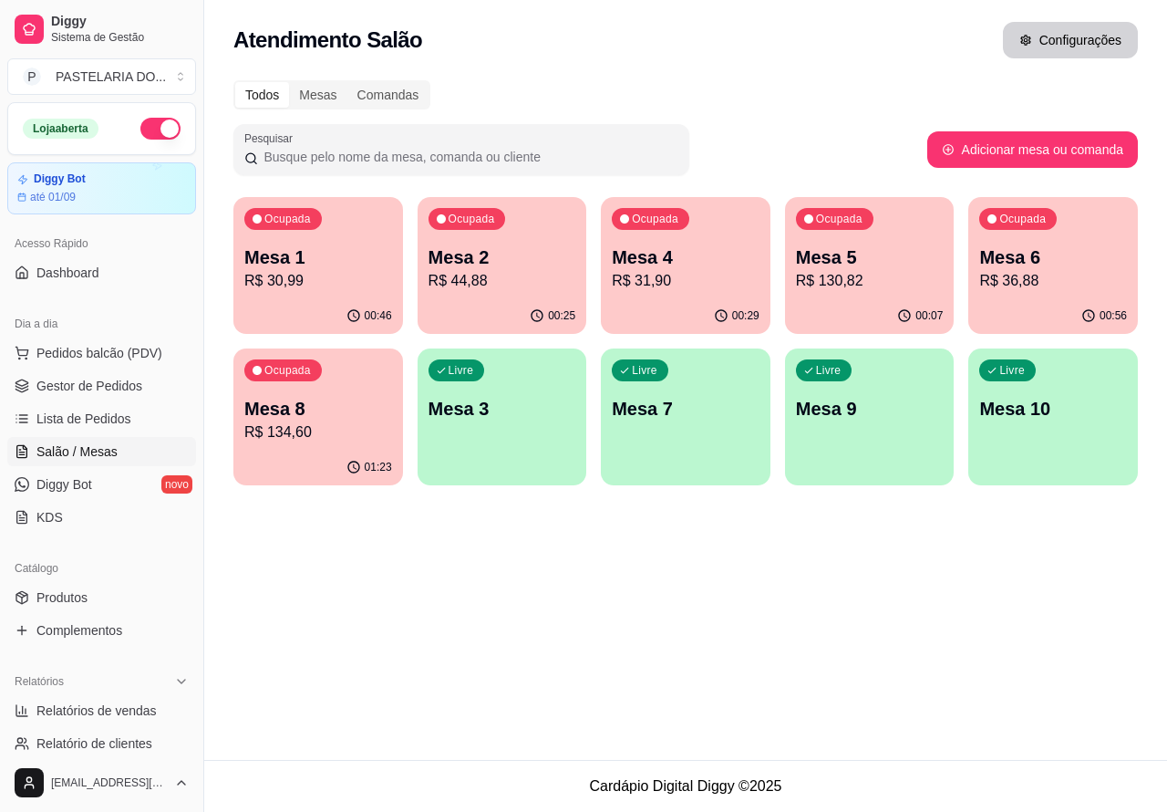
click at [502, 251] on p "Mesa 2" at bounding box center [503, 257] width 148 height 26
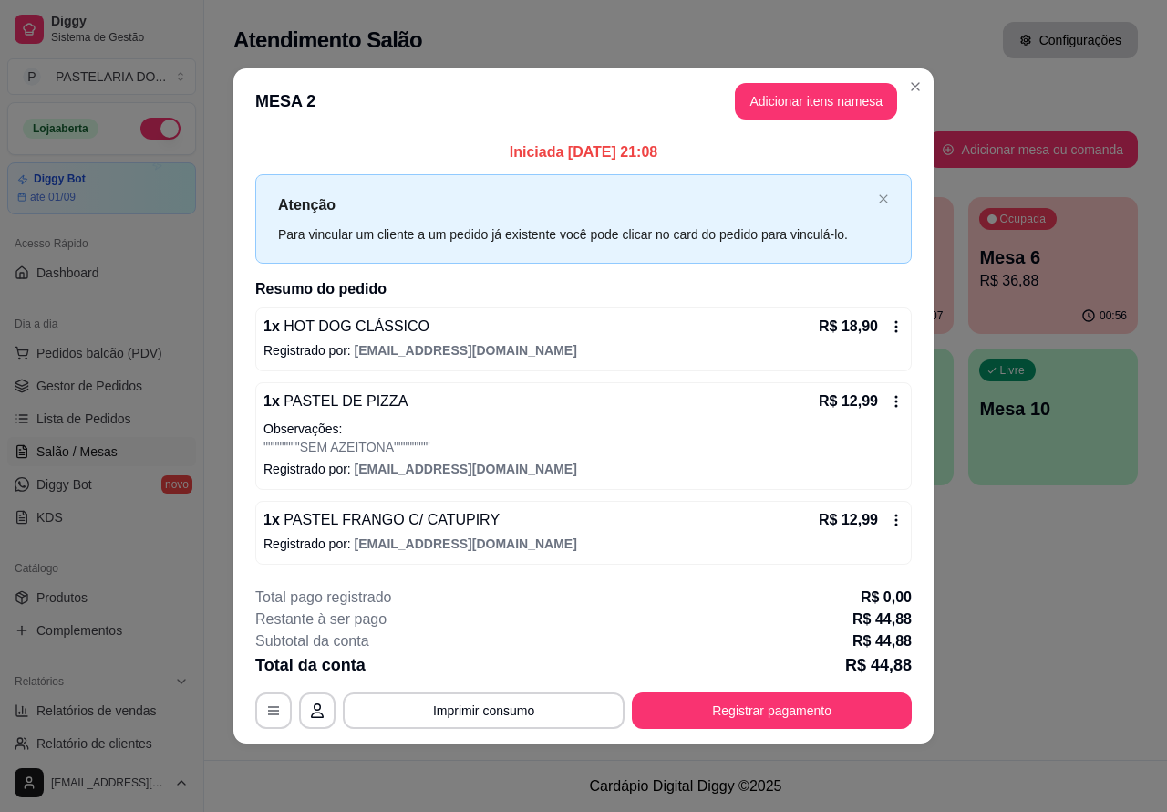
click at [1060, 567] on div "Atendimento Salão Configurações Todos Mesas Comandas Pesquisar Adicionar mesa o…" at bounding box center [685, 380] width 963 height 760
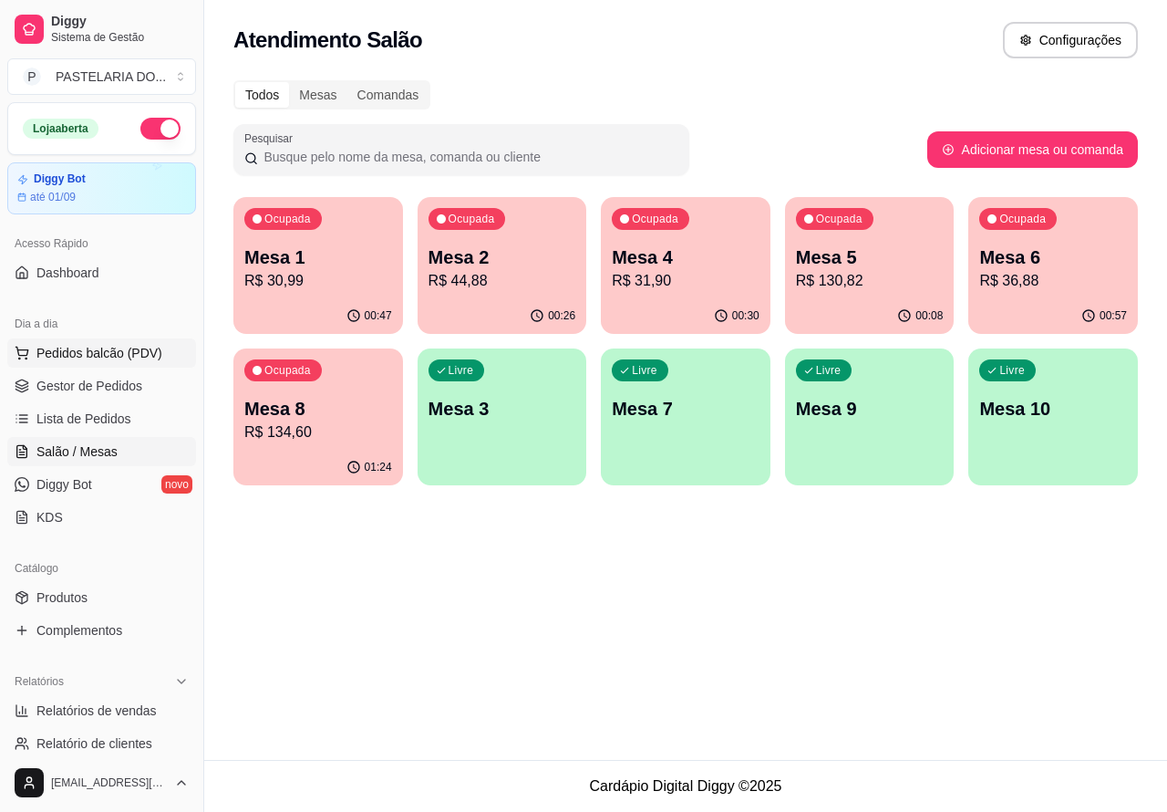
click at [140, 351] on span "Pedidos balcão (PDV)" at bounding box center [99, 353] width 126 height 18
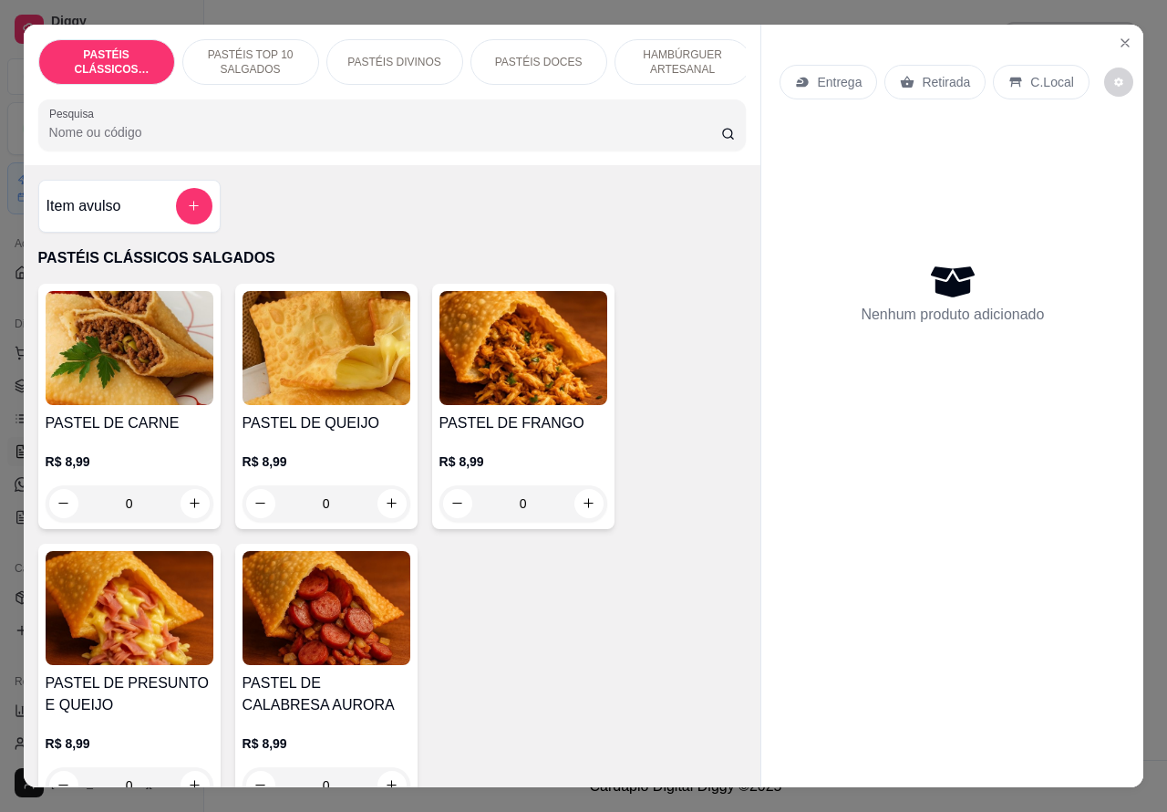
click at [345, 392] on img at bounding box center [327, 348] width 168 height 114
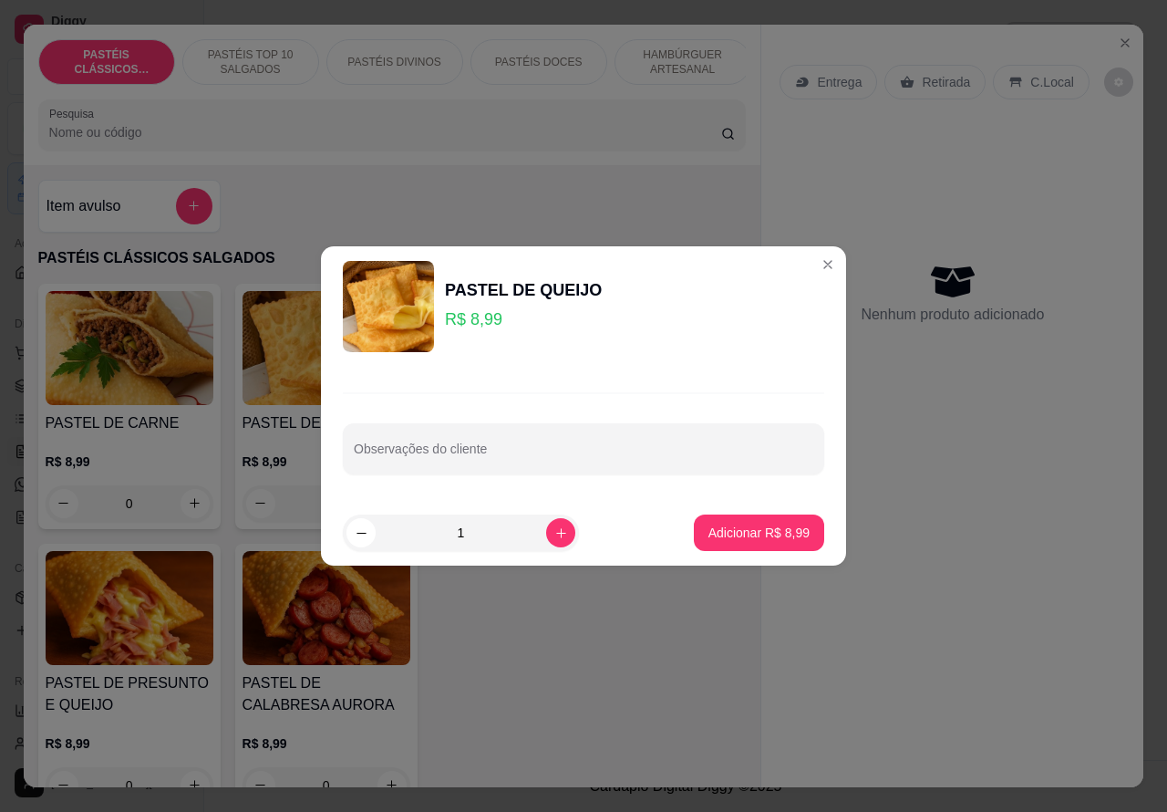
click at [810, 265] on div "Nenhum produto adicionado" at bounding box center [953, 293] width 346 height 358
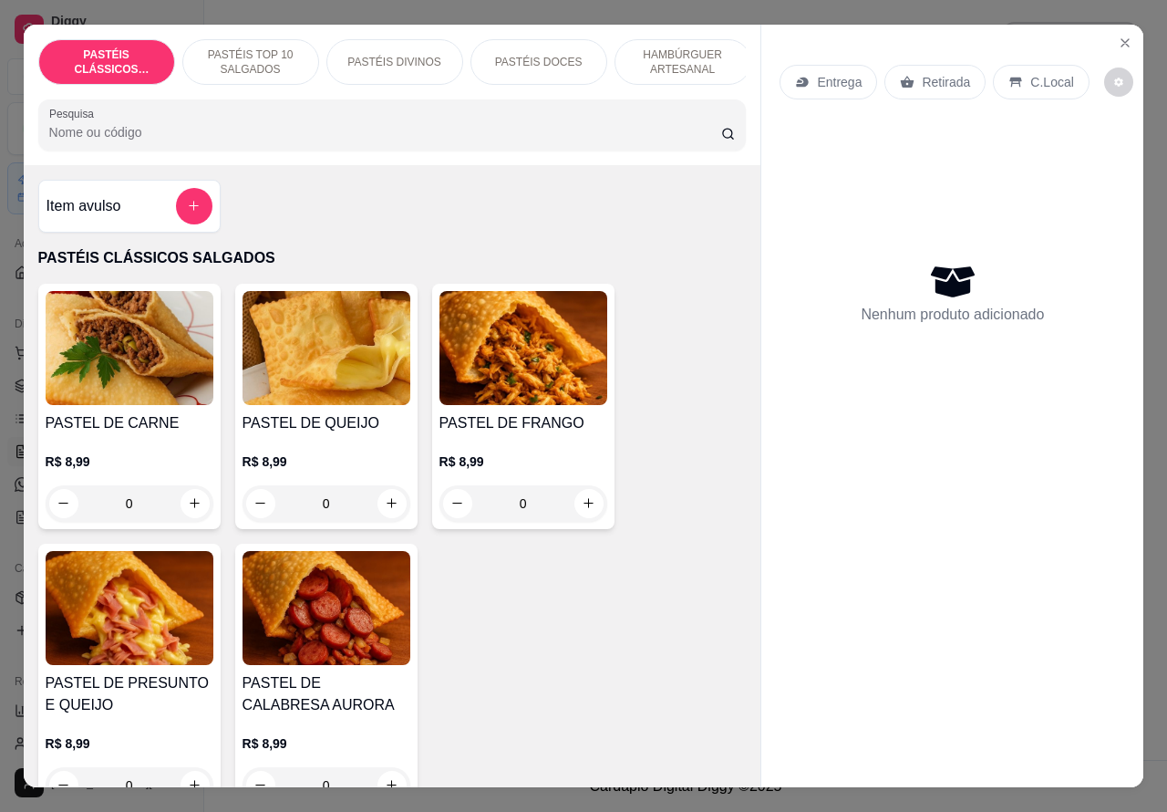
click at [333, 357] on img at bounding box center [327, 348] width 168 height 114
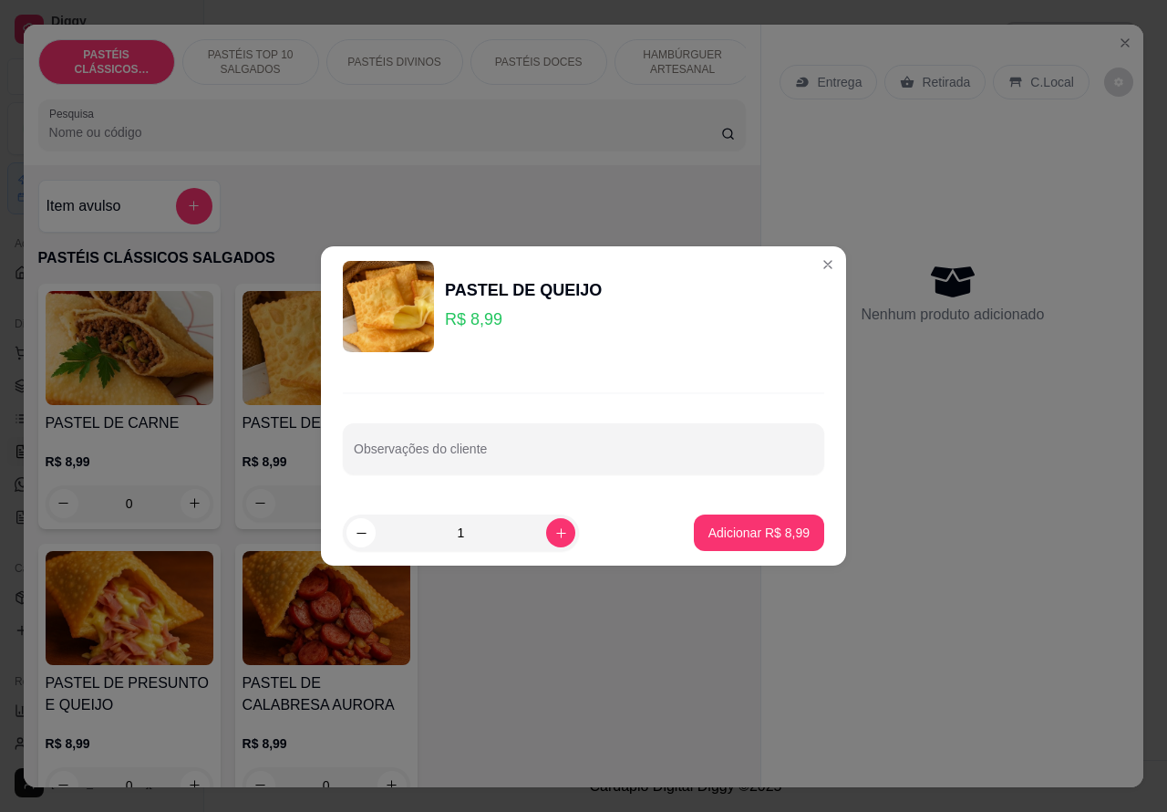
click at [603, 451] on input "Observações do cliente" at bounding box center [584, 456] width 460 height 18
type input "ISA"
click at [810, 260] on div "Nenhum produto adicionado" at bounding box center [953, 293] width 346 height 358
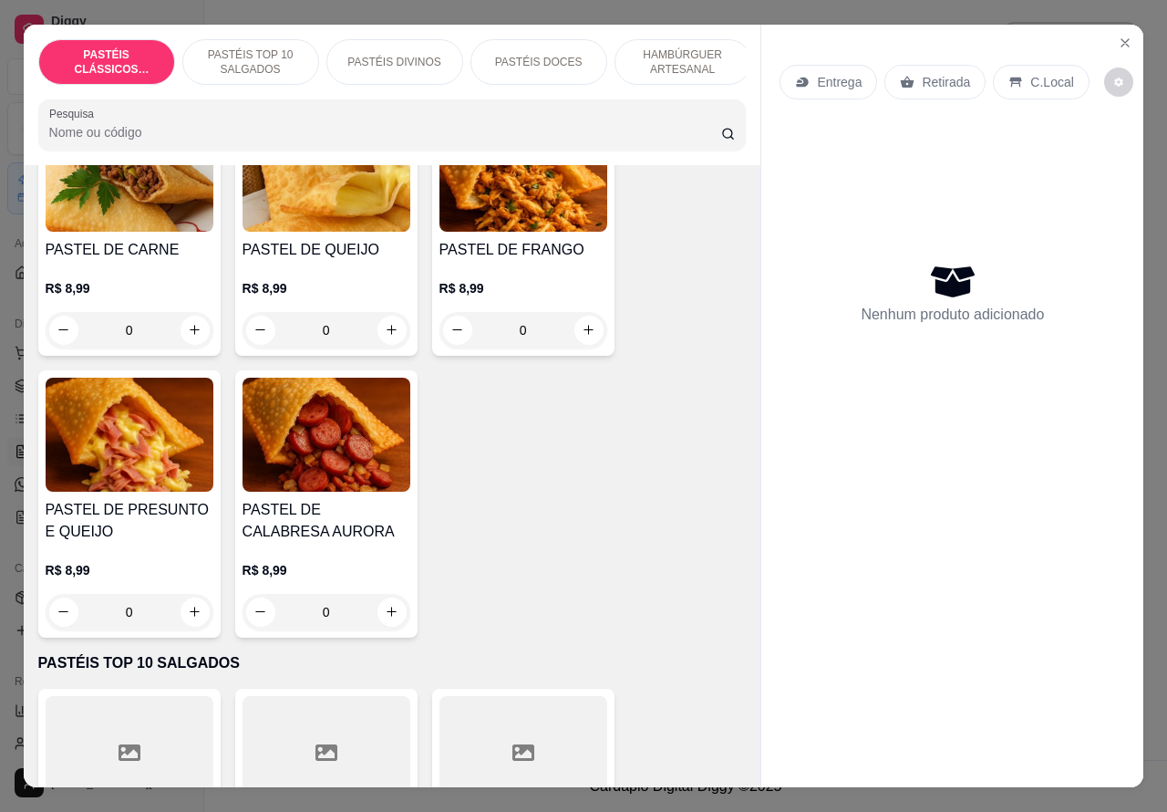
scroll to position [214, 0]
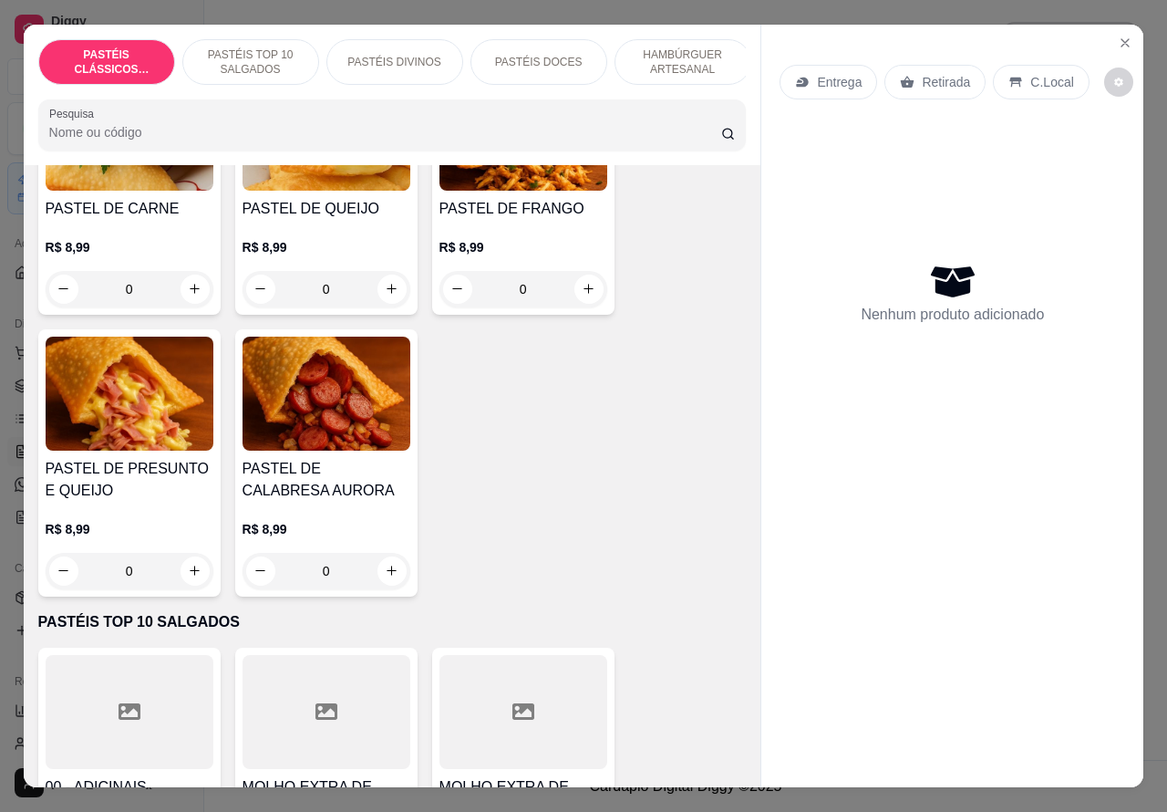
click at [190, 576] on icon "increase-product-quantity" at bounding box center [195, 570] width 10 height 10
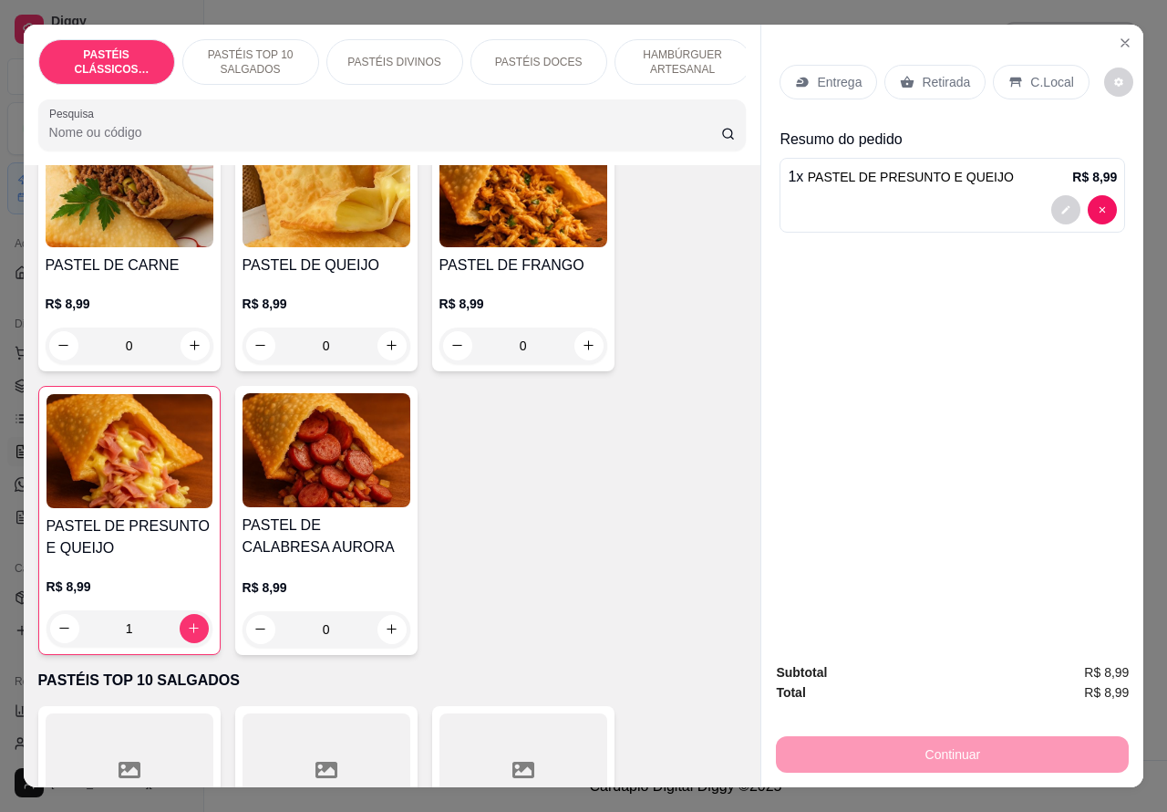
scroll to position [235, 0]
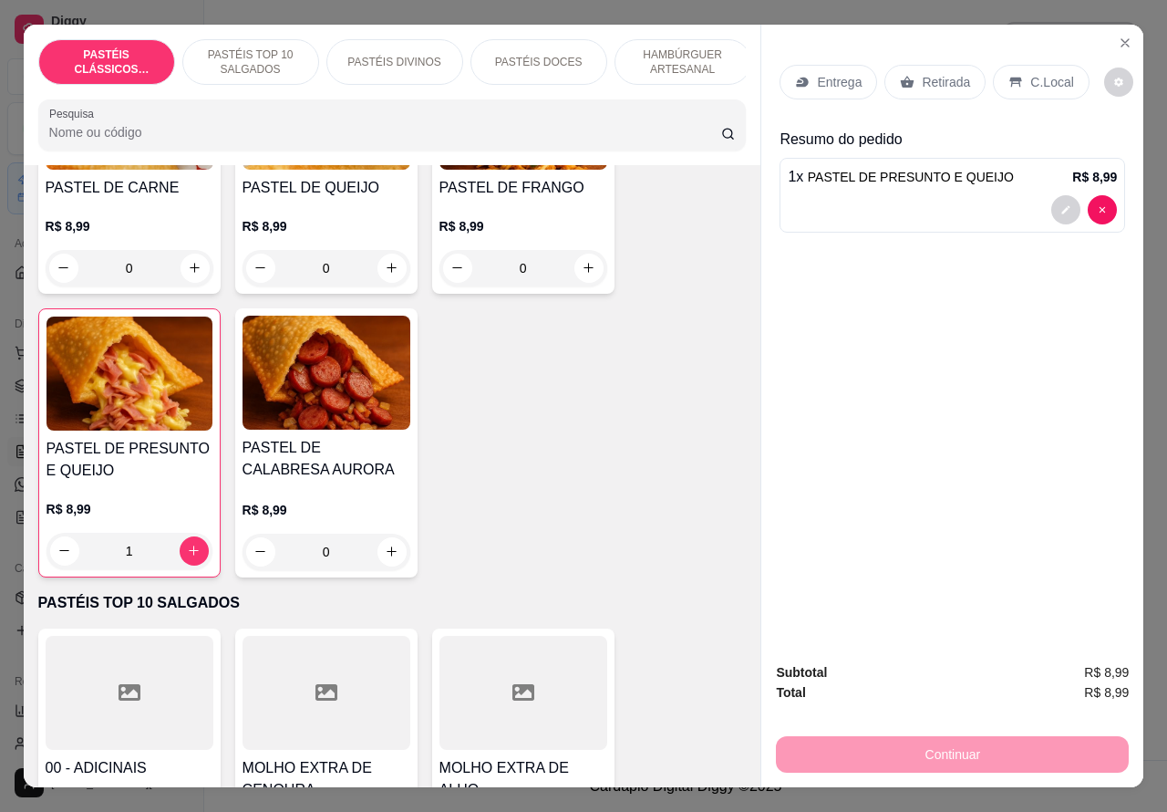
click at [187, 555] on icon "increase-product-quantity" at bounding box center [194, 551] width 14 height 14
type input "2"
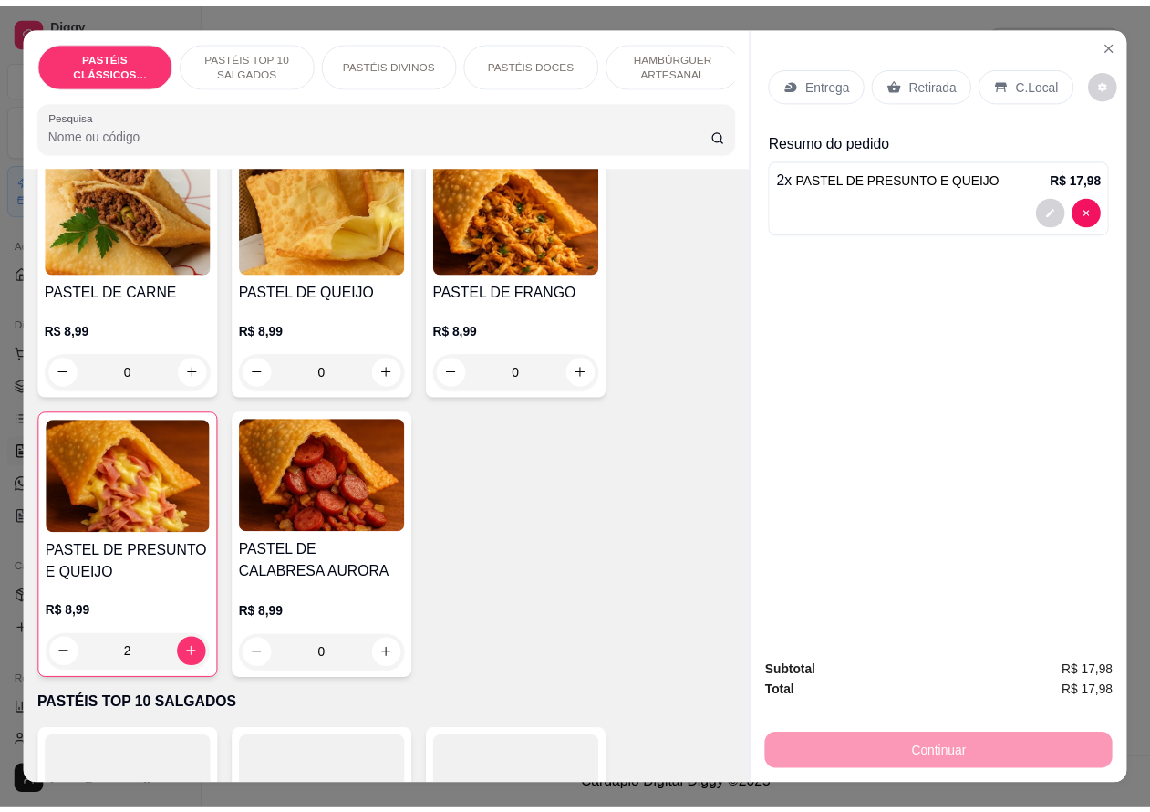
scroll to position [0, 0]
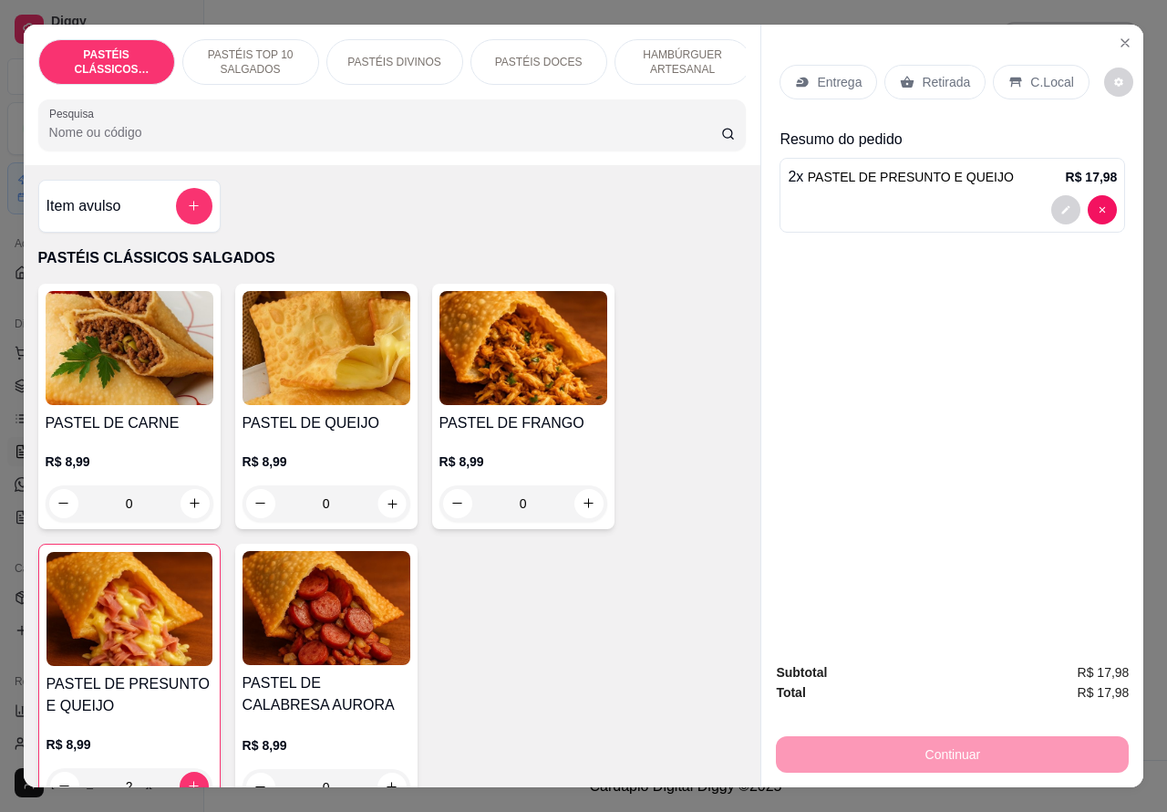
click at [385, 510] on icon "increase-product-quantity" at bounding box center [392, 503] width 14 height 14
click at [383, 503] on button "increase-product-quantity" at bounding box center [392, 503] width 29 height 29
click at [385, 508] on icon "increase-product-quantity" at bounding box center [392, 503] width 14 height 14
type input "1"
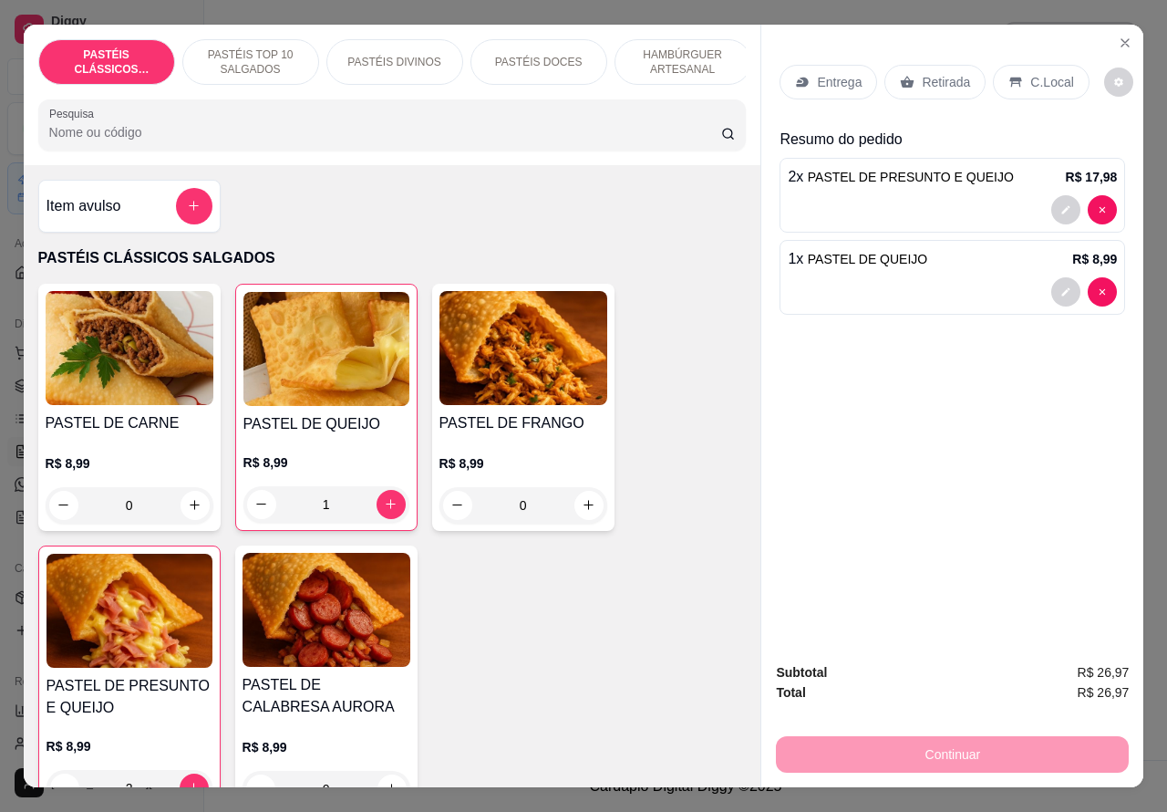
click at [919, 277] on div at bounding box center [952, 291] width 329 height 29
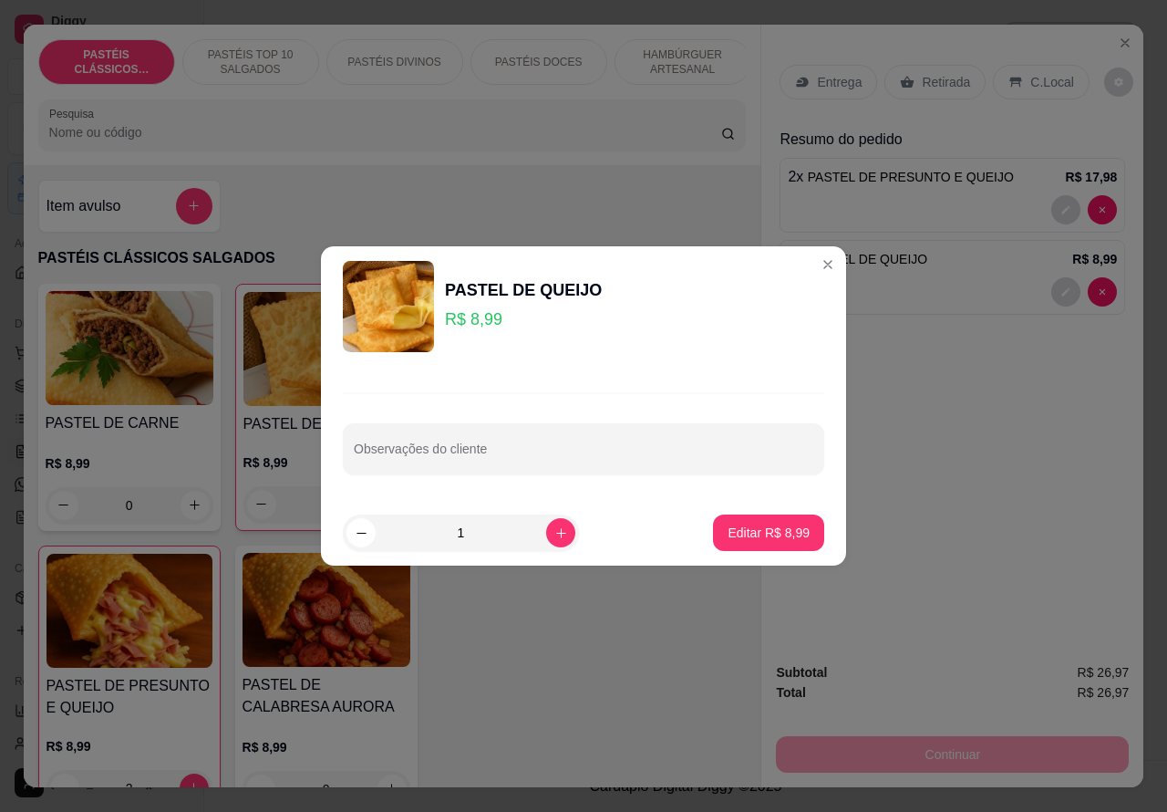
click at [495, 450] on input "Observações do cliente" at bounding box center [584, 456] width 460 height 18
type input "i"
type input "ISA ESTA AGUARDANDO"
click at [750, 534] on p "Editar R$ 8,99" at bounding box center [769, 532] width 79 height 17
type input "0"
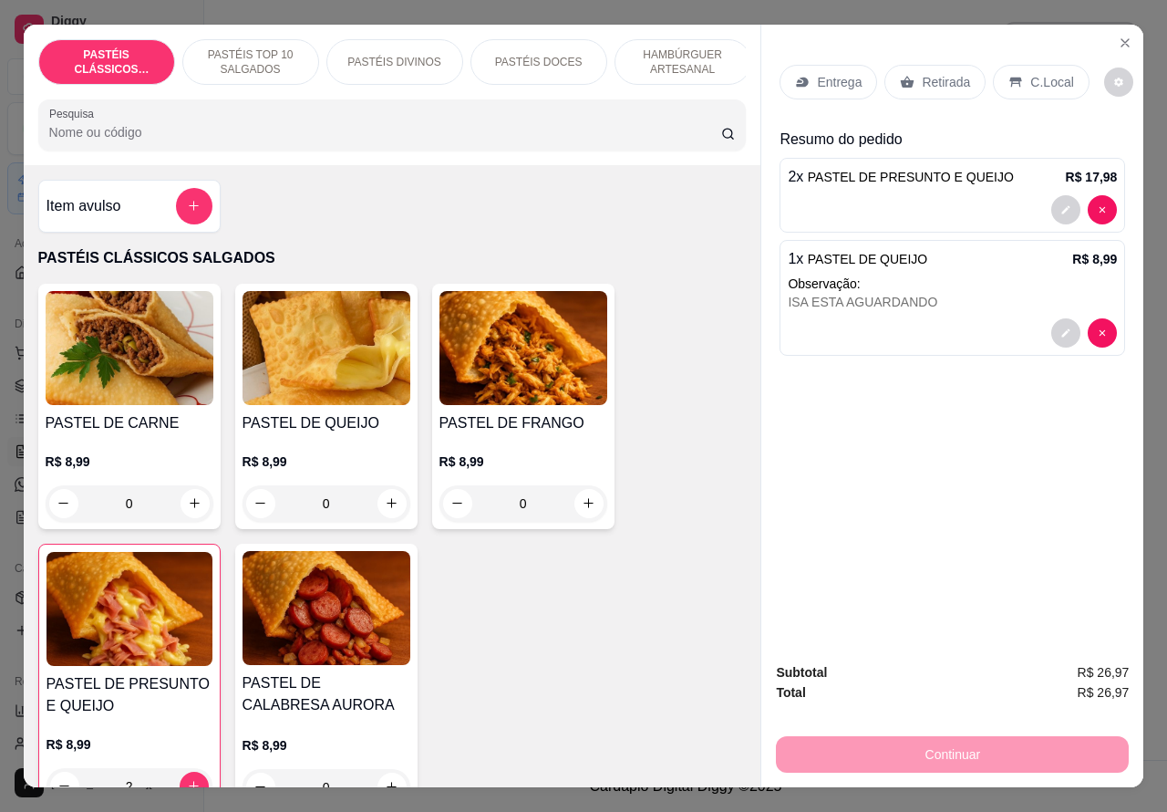
click at [935, 73] on p "Retirada" at bounding box center [946, 82] width 48 height 18
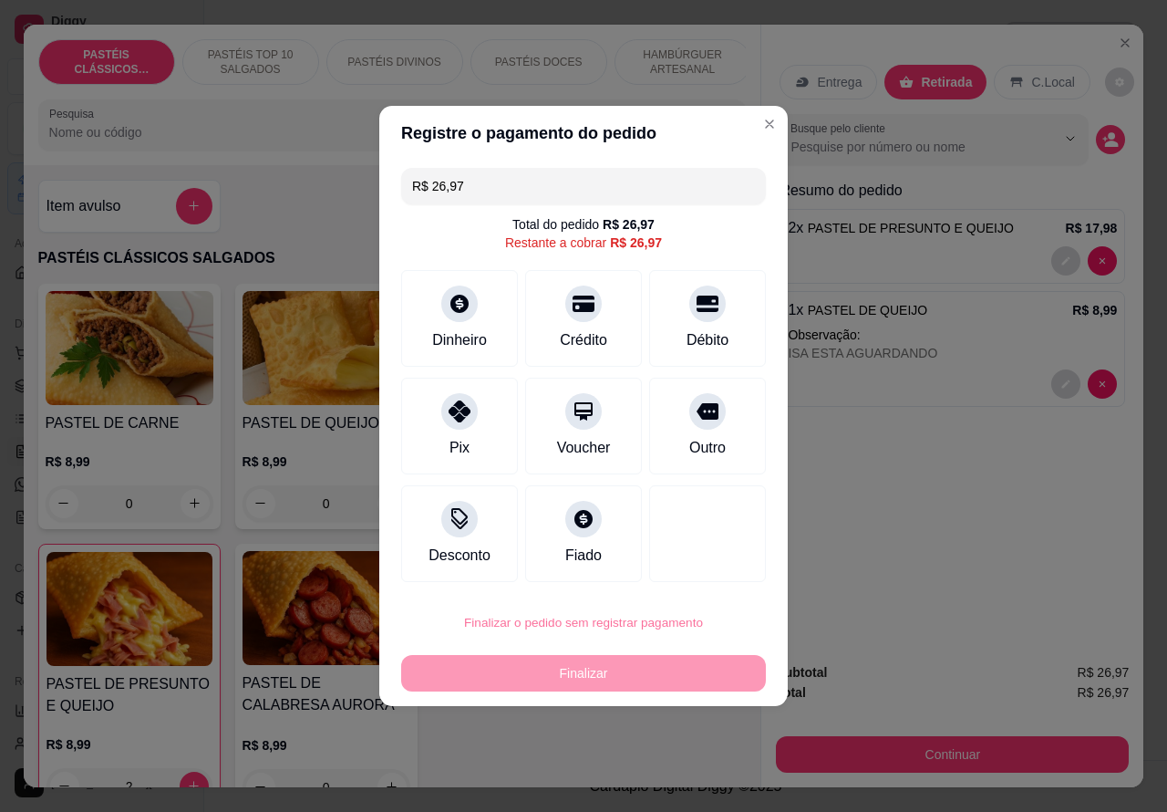
click at [714, 563] on button "Confirmar" at bounding box center [692, 571] width 67 height 28
type input "0"
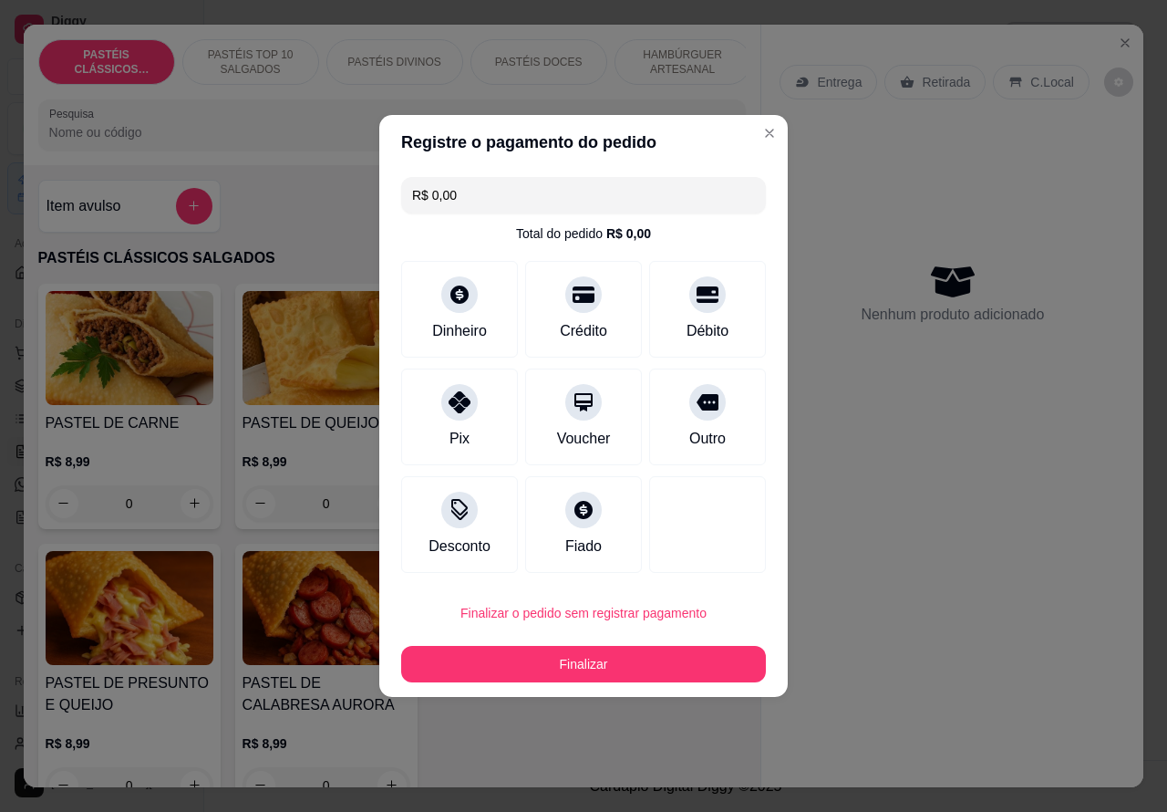
type input "R$ 0,00"
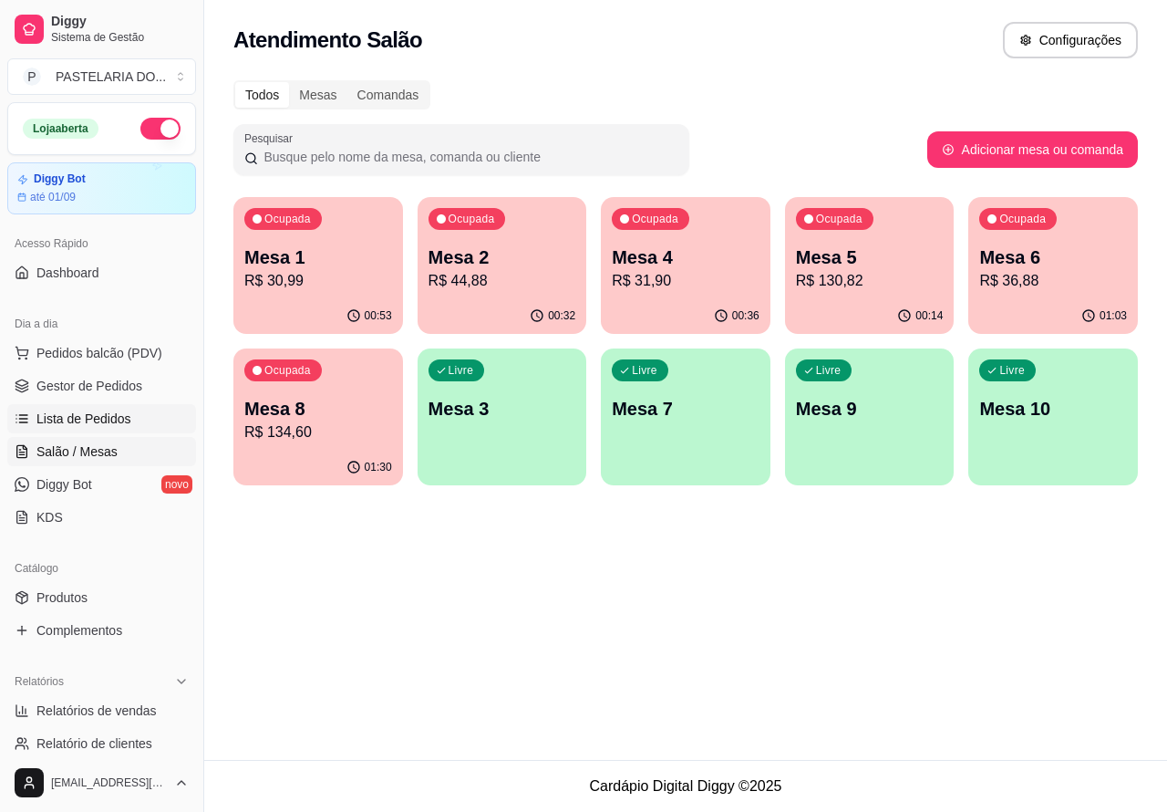
click at [124, 416] on span "Lista de Pedidos" at bounding box center [83, 419] width 95 height 18
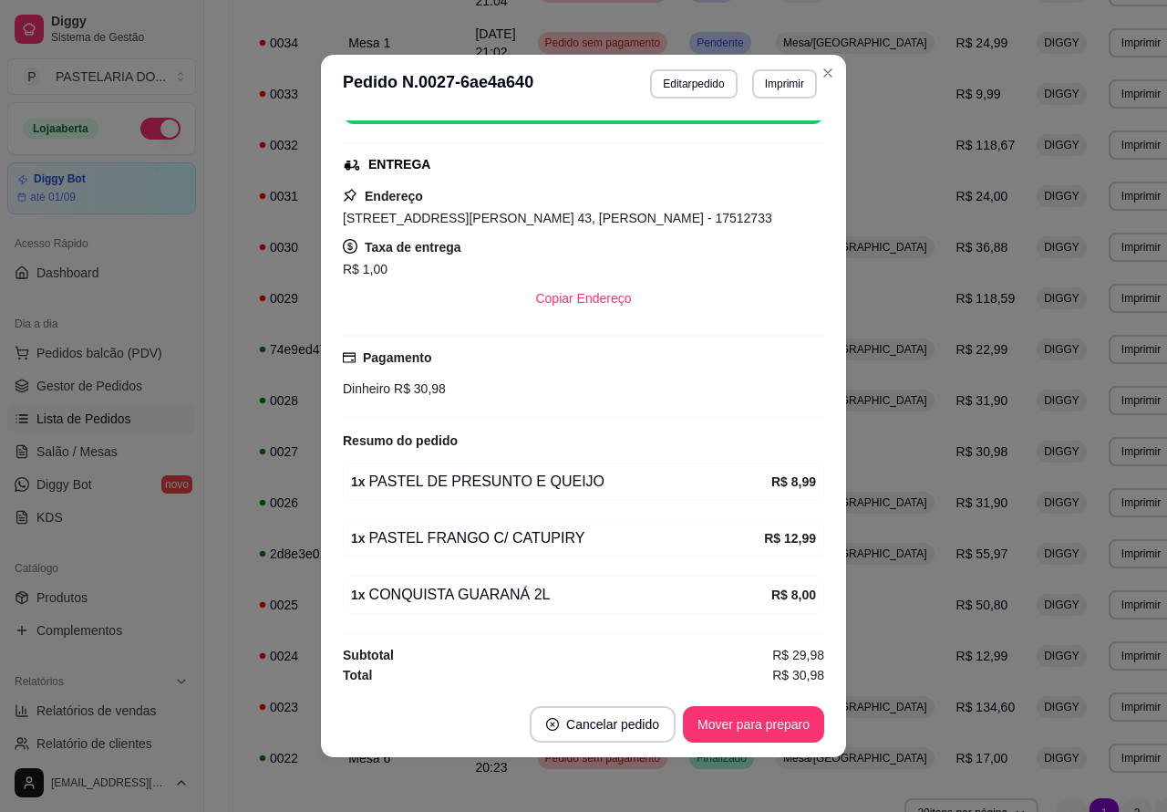
scroll to position [266, 0]
click at [822, 73] on icon "Close" at bounding box center [828, 73] width 15 height 15
click at [778, 76] on button "Imprimir" at bounding box center [784, 83] width 63 height 28
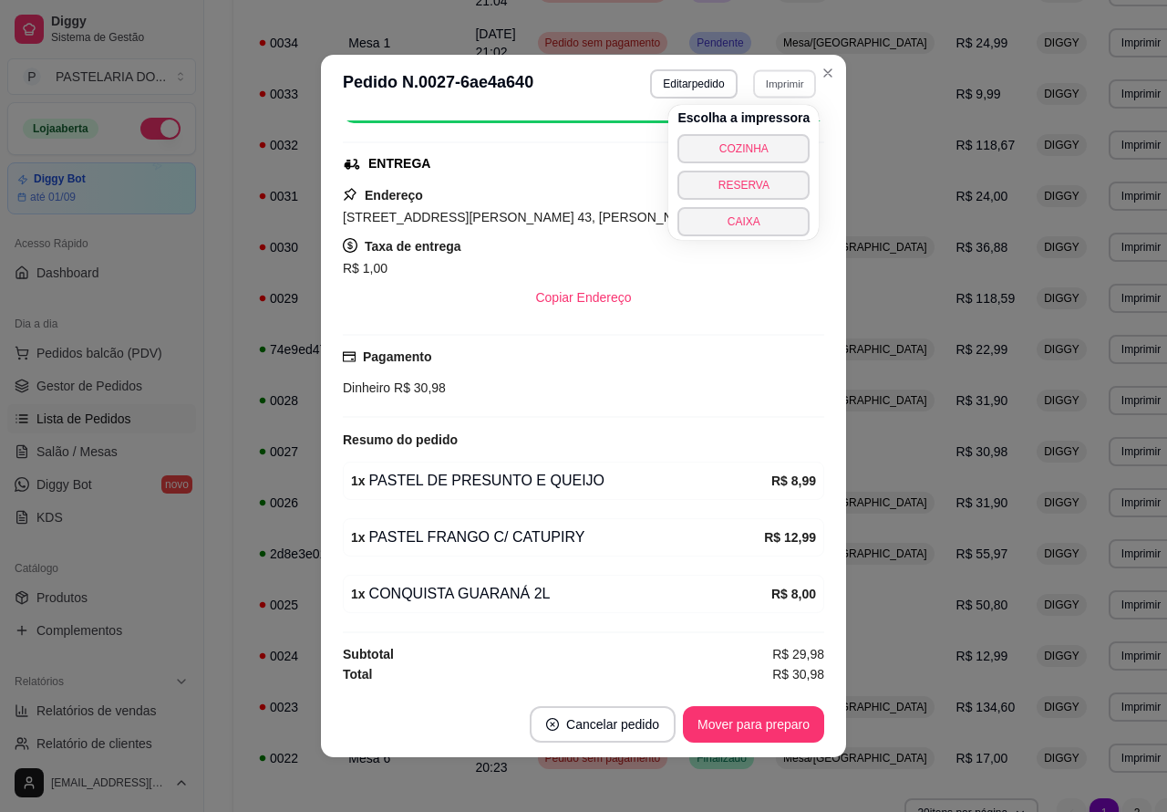
click at [781, 139] on button "COZINHA" at bounding box center [744, 148] width 132 height 29
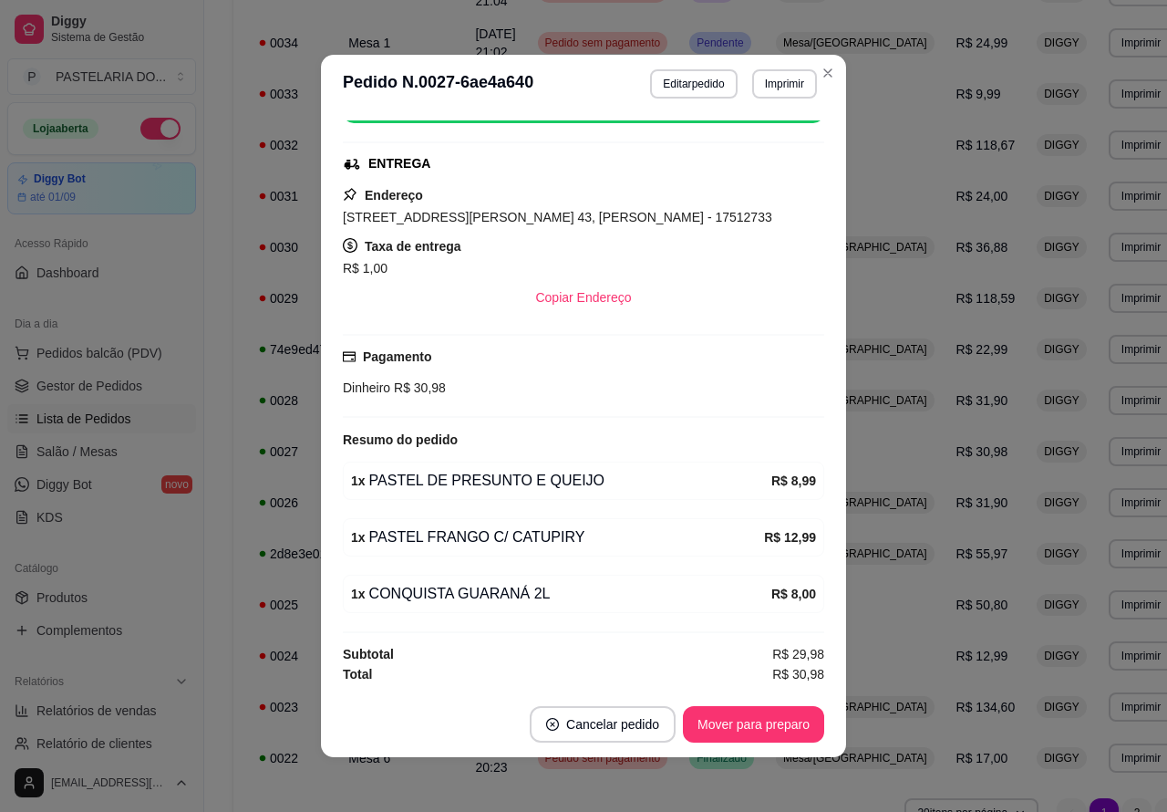
click at [129, 412] on span "Lista de Pedidos" at bounding box center [83, 419] width 95 height 18
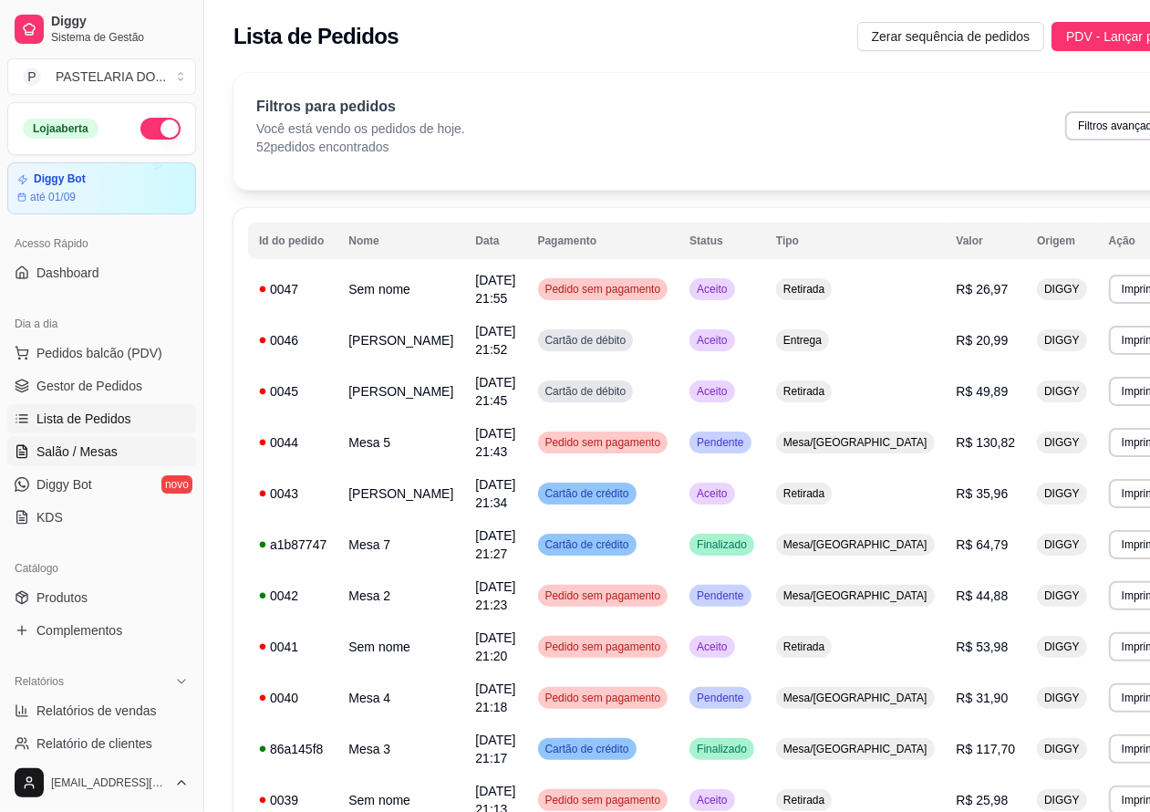
click at [132, 443] on link "Salão / Mesas" at bounding box center [101, 451] width 189 height 29
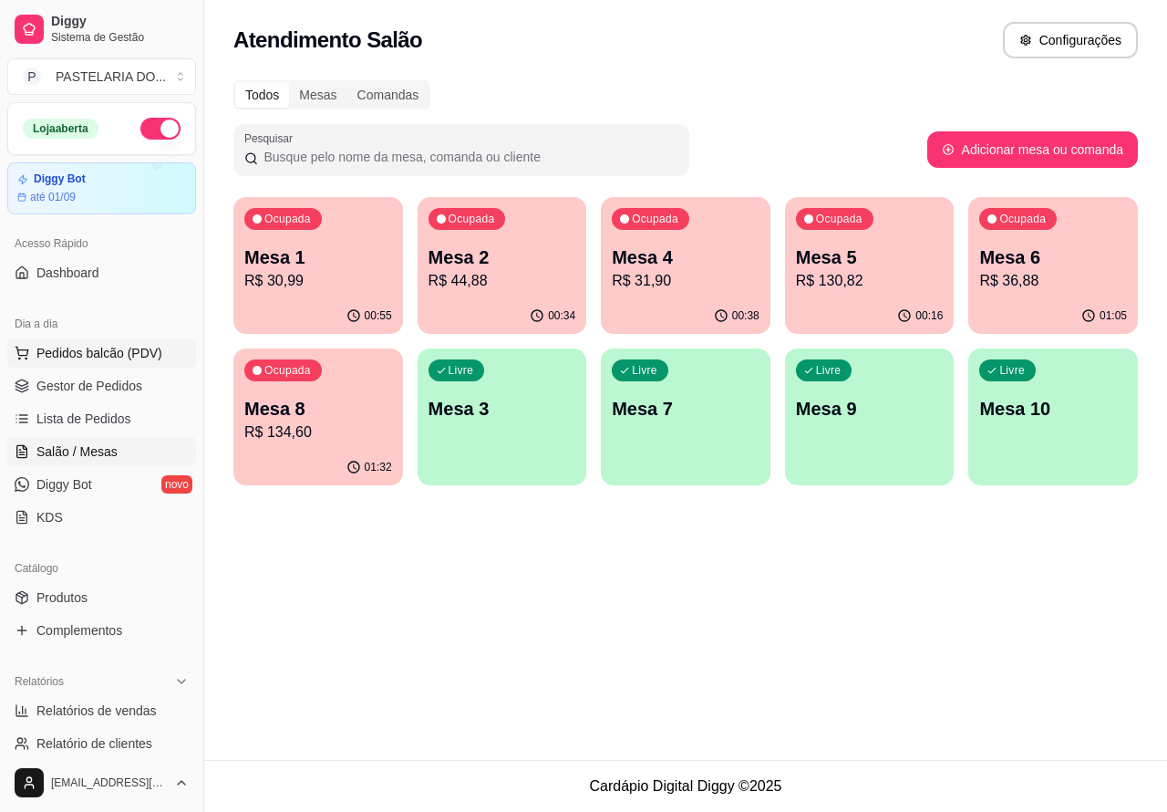
click at [156, 352] on span "Pedidos balcão (PDV)" at bounding box center [99, 353] width 126 height 18
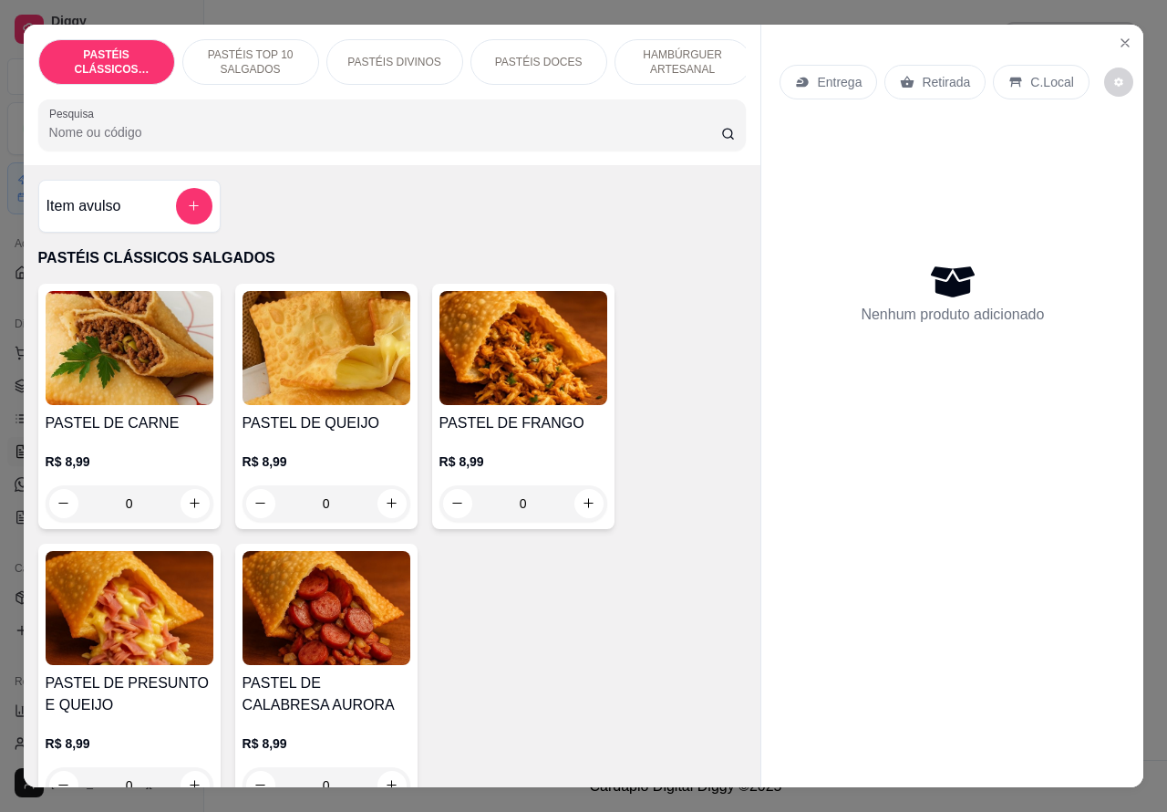
click at [557, 55] on p "PASTÉIS DOCES" at bounding box center [539, 62] width 88 height 15
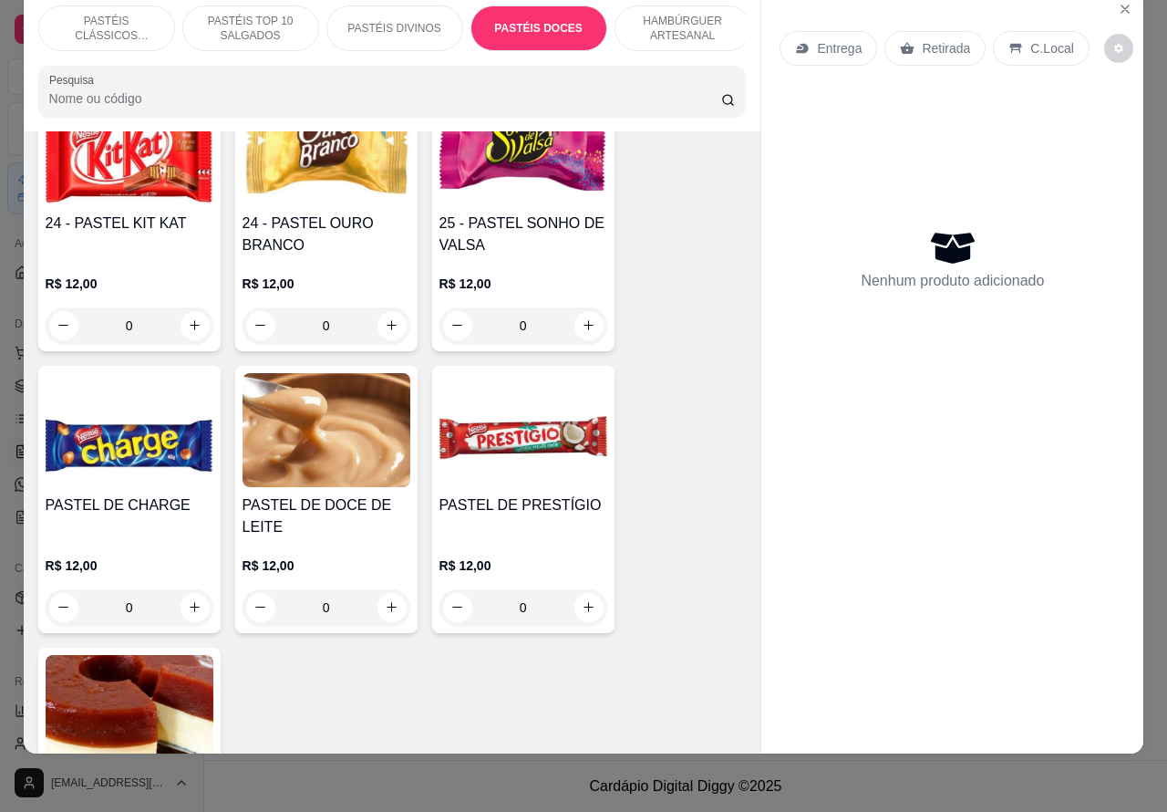
scroll to position [3400, 0]
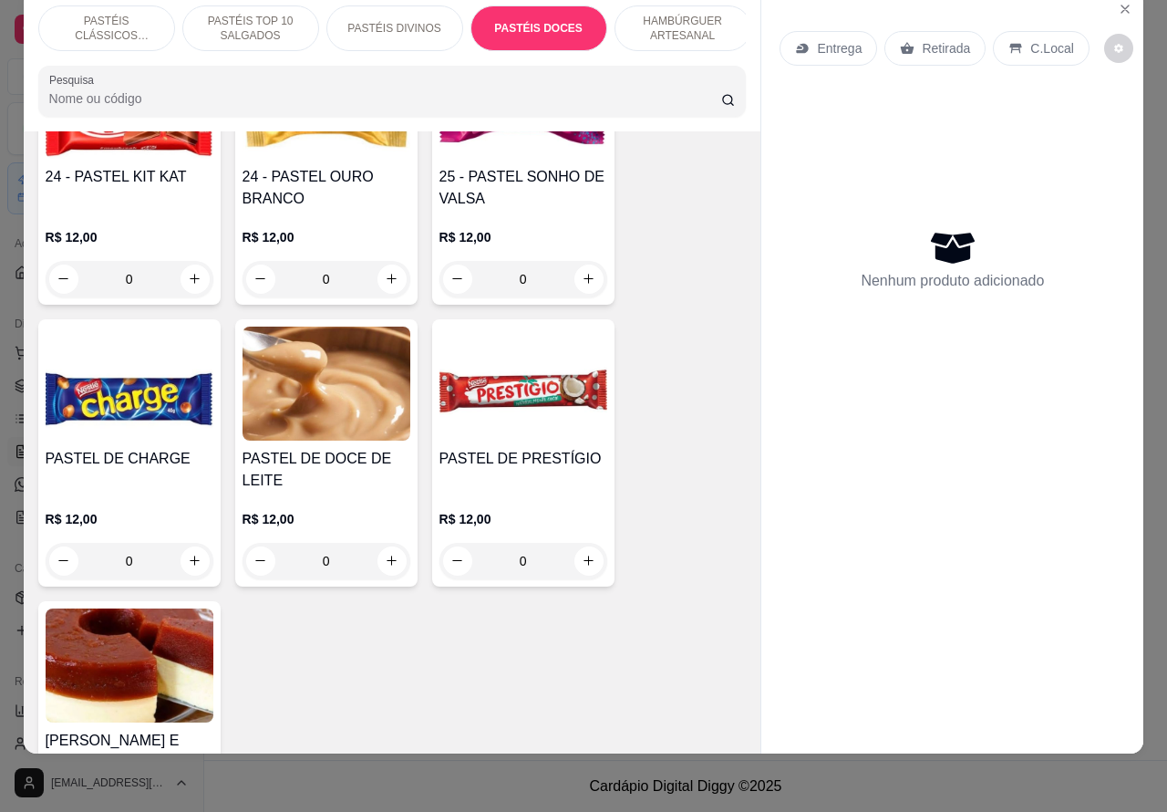
click at [190, 274] on icon "increase-product-quantity" at bounding box center [195, 279] width 10 height 10
type input "1"
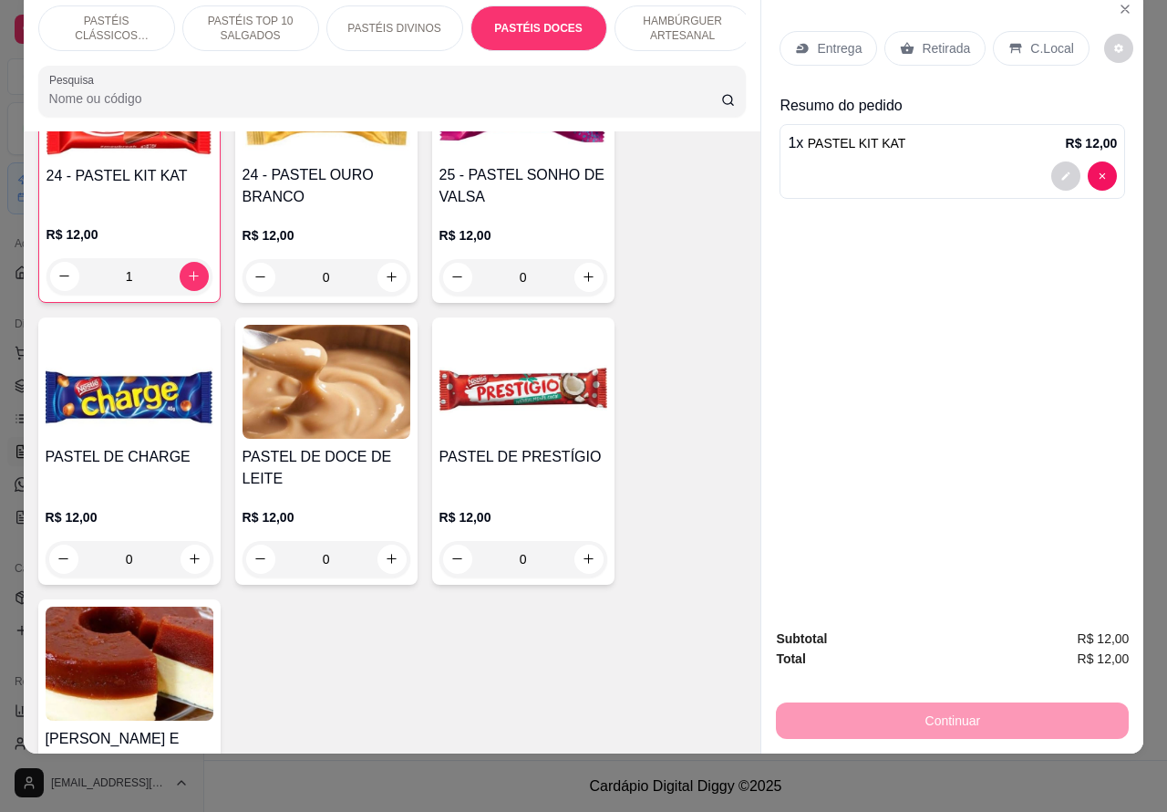
scroll to position [42, 0]
click at [124, 14] on p "PASTÉIS CLÁSSICOS SALGADOS" at bounding box center [107, 28] width 106 height 29
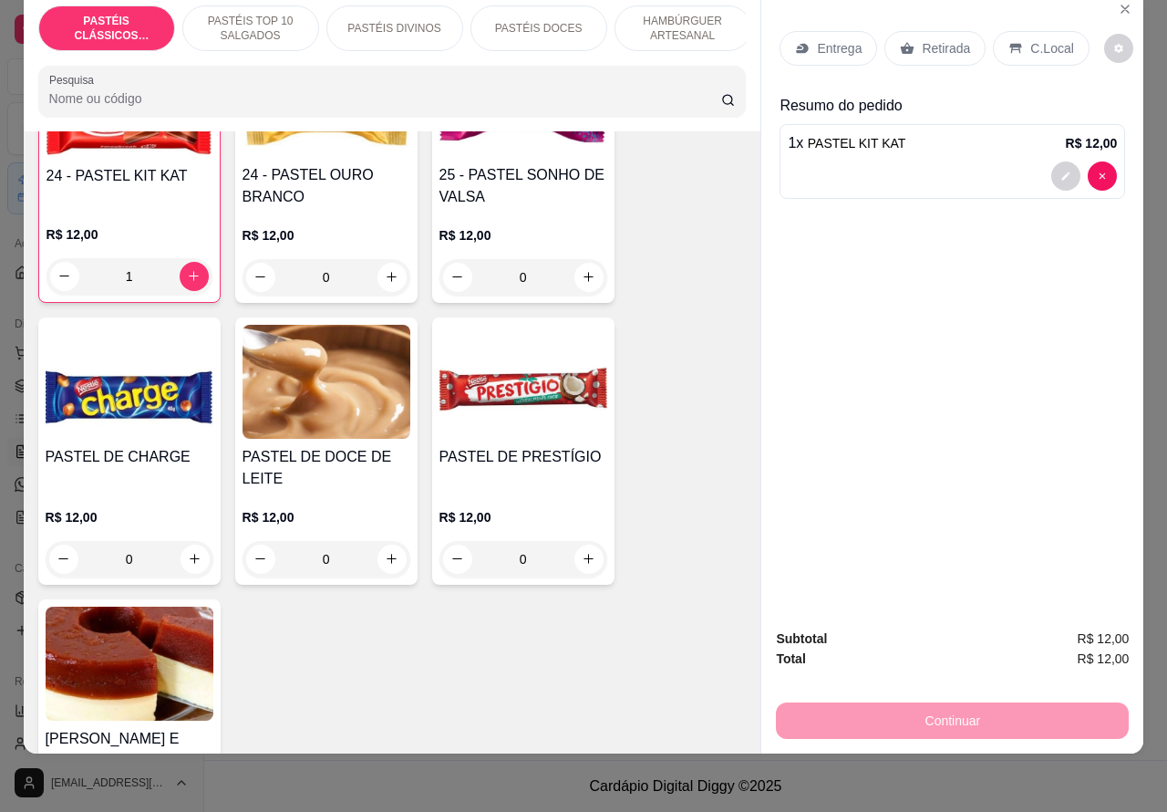
scroll to position [82, 0]
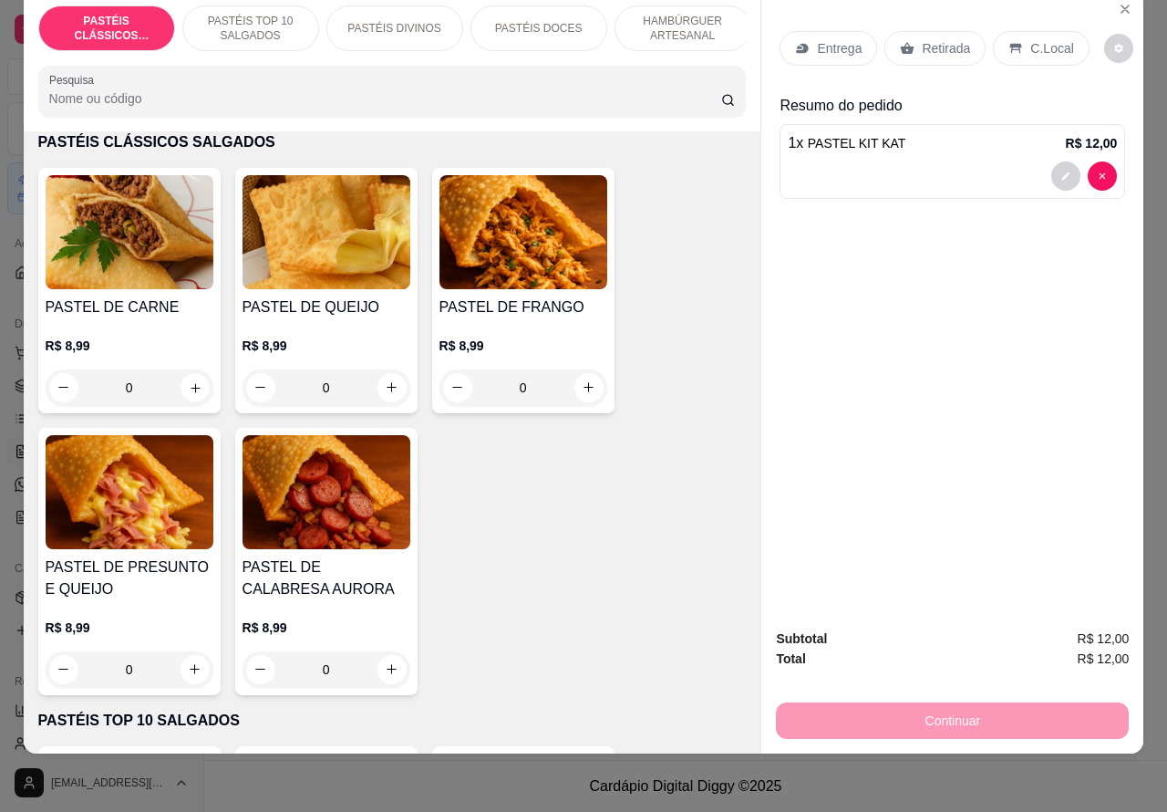
click at [181, 380] on button "increase-product-quantity" at bounding box center [195, 387] width 28 height 28
type input "1"
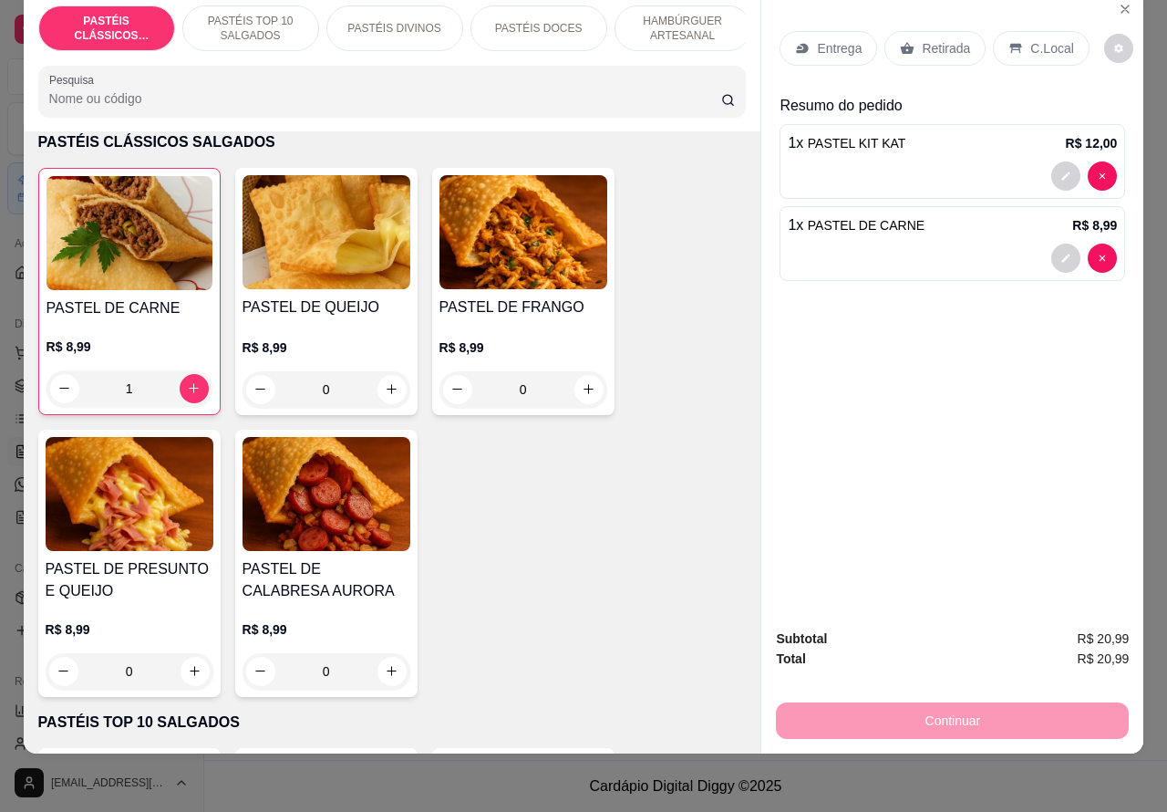
click at [922, 39] on p "Retirada" at bounding box center [946, 48] width 48 height 18
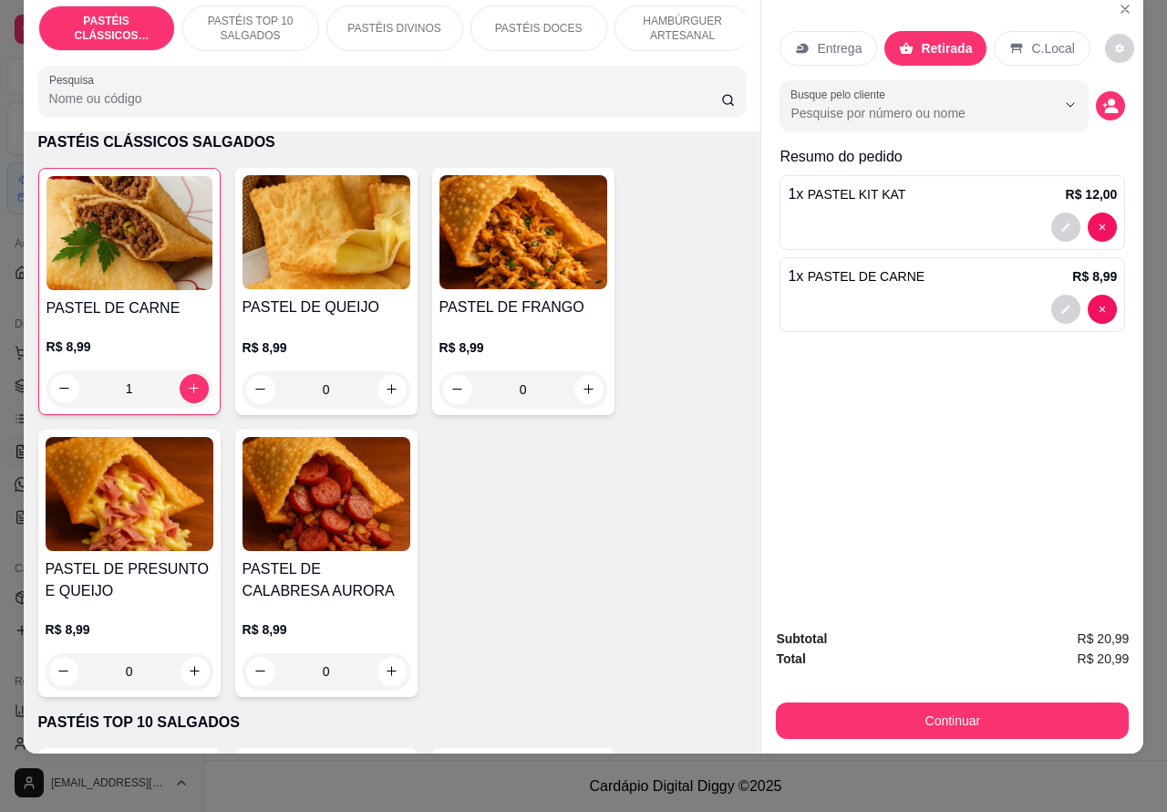
click at [883, 269] on span "PASTEL DE CARNE" at bounding box center [866, 276] width 117 height 15
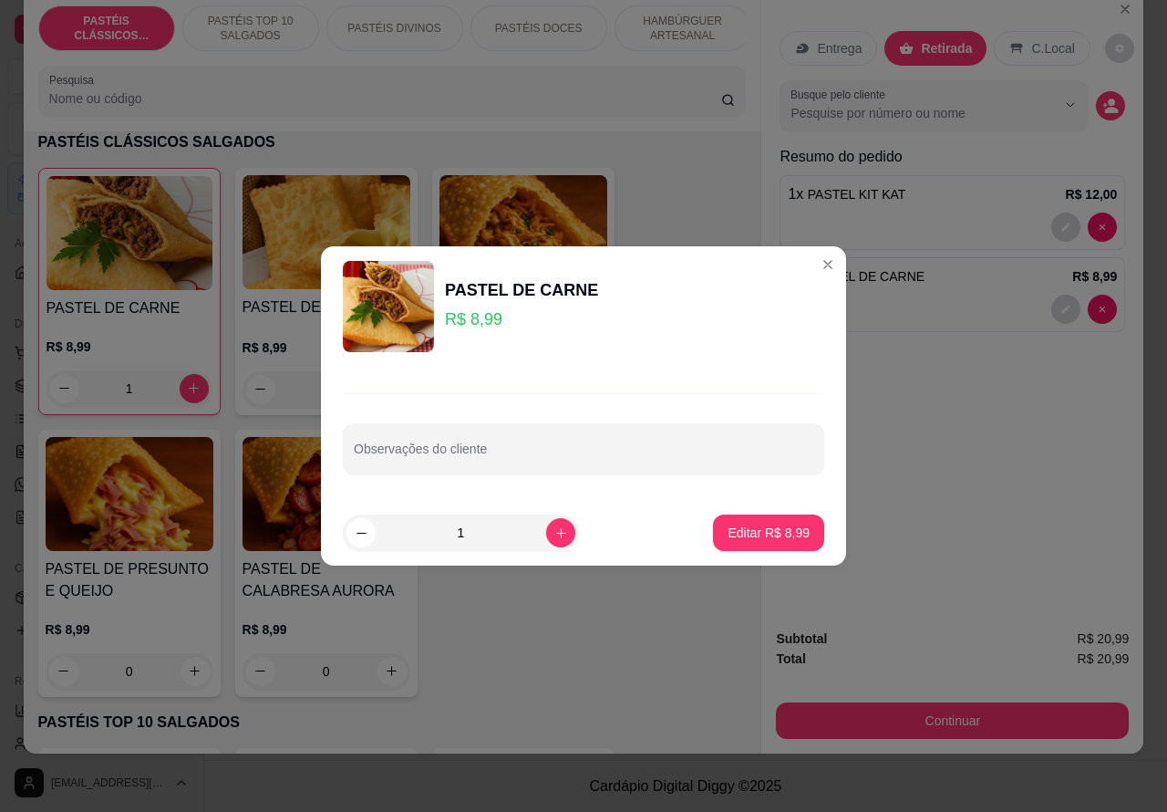
click at [559, 449] on input "Observações do cliente" at bounding box center [584, 456] width 460 height 18
type input "c"
type input "CLIENTE ESTA AGUARDANDO MENINO RODRIGO"""
click at [763, 529] on p "Editar R$ 8,99" at bounding box center [769, 532] width 79 height 17
type input "0"
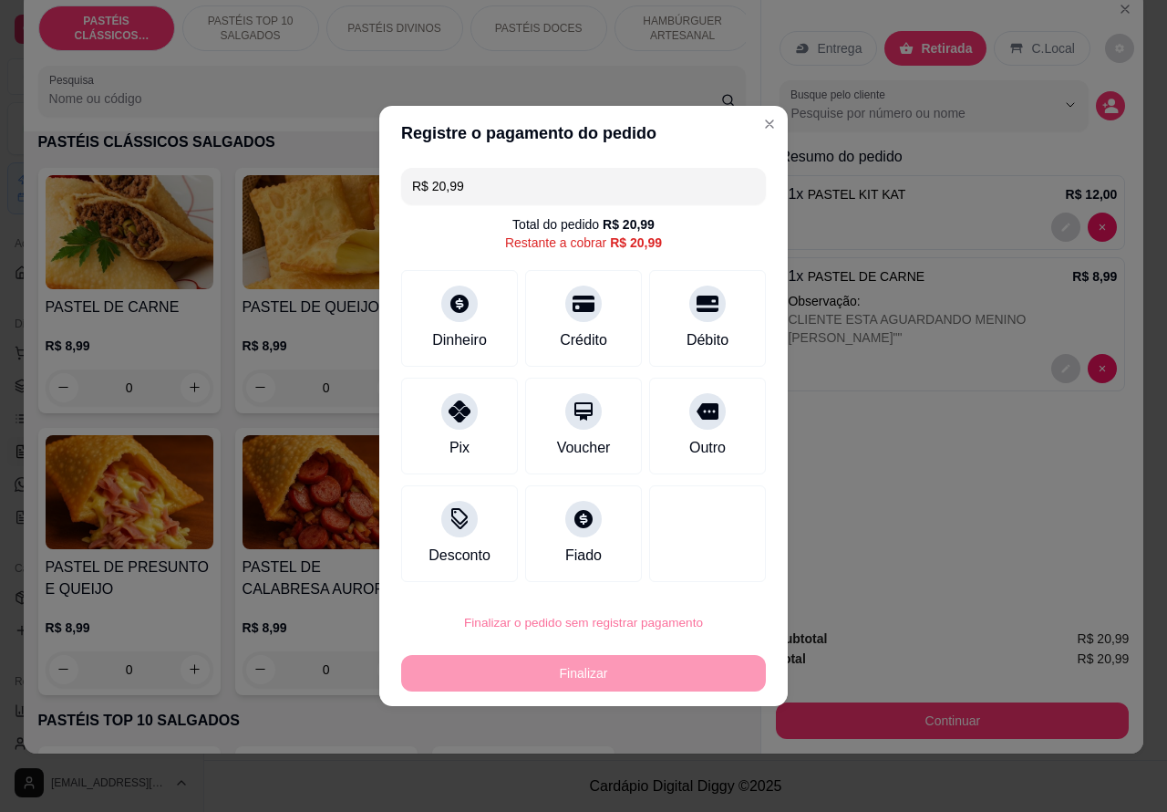
click at [721, 571] on button "Confirmar" at bounding box center [691, 570] width 65 height 27
type input "0"
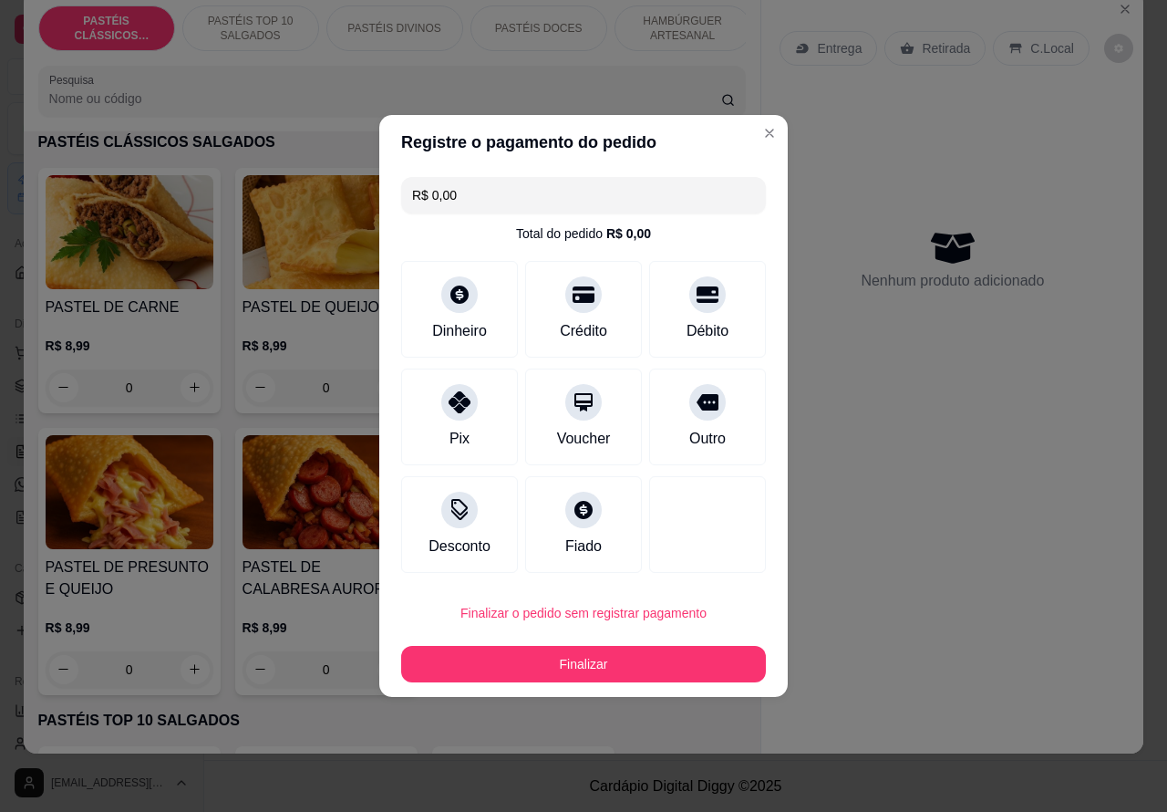
type input "R$ 0,00"
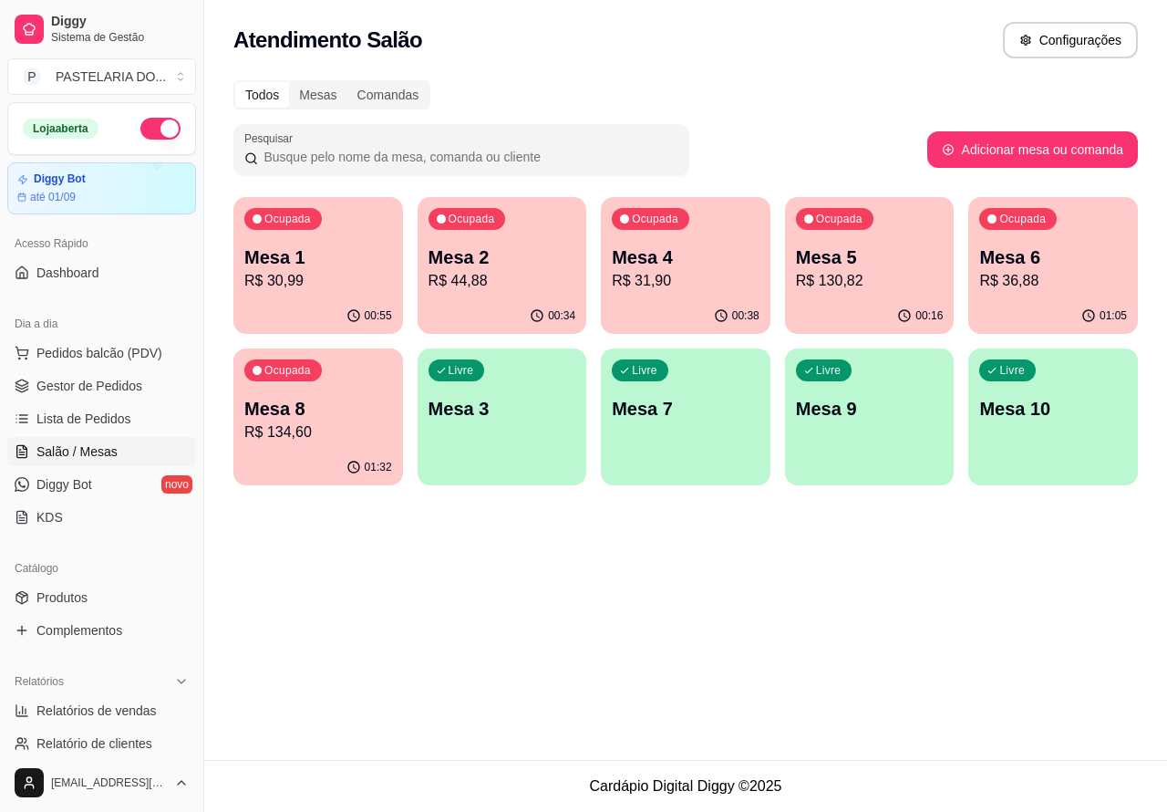
click at [549, 276] on p "R$ 44,88" at bounding box center [503, 281] width 148 height 22
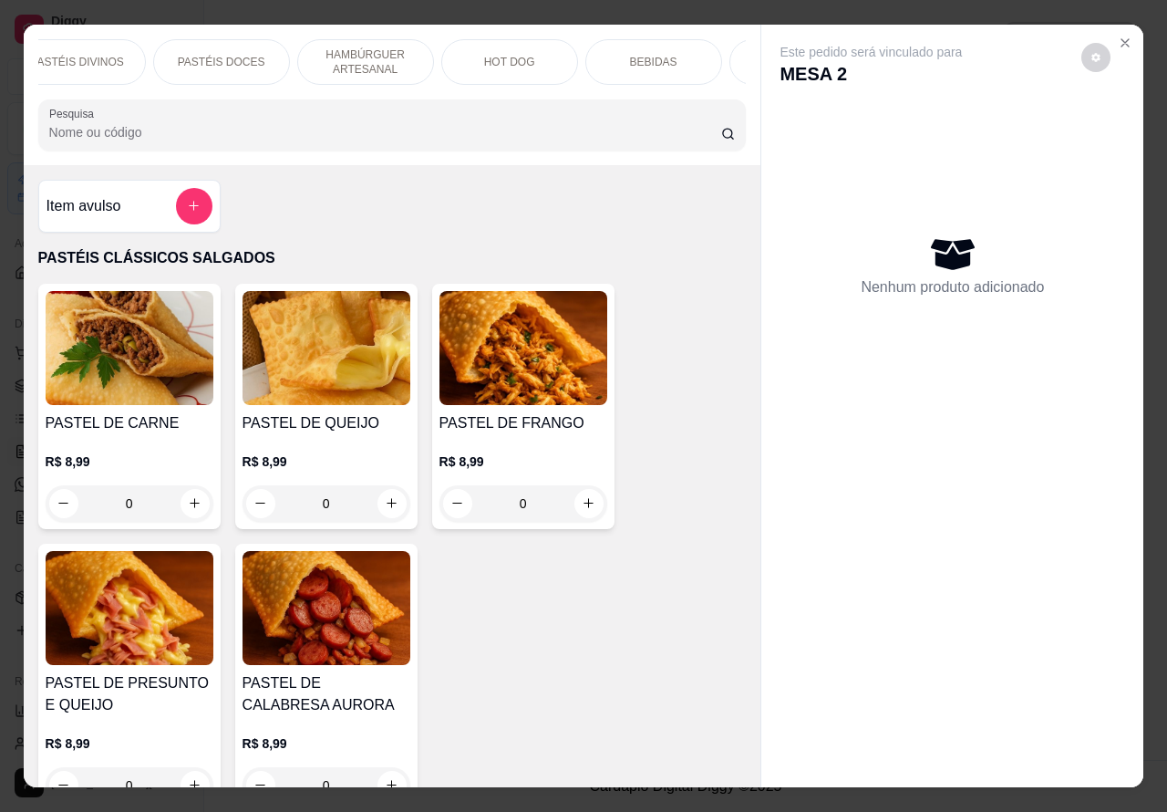
scroll to position [0, 319]
click at [652, 56] on p "BEBIDAS" at bounding box center [651, 62] width 47 height 15
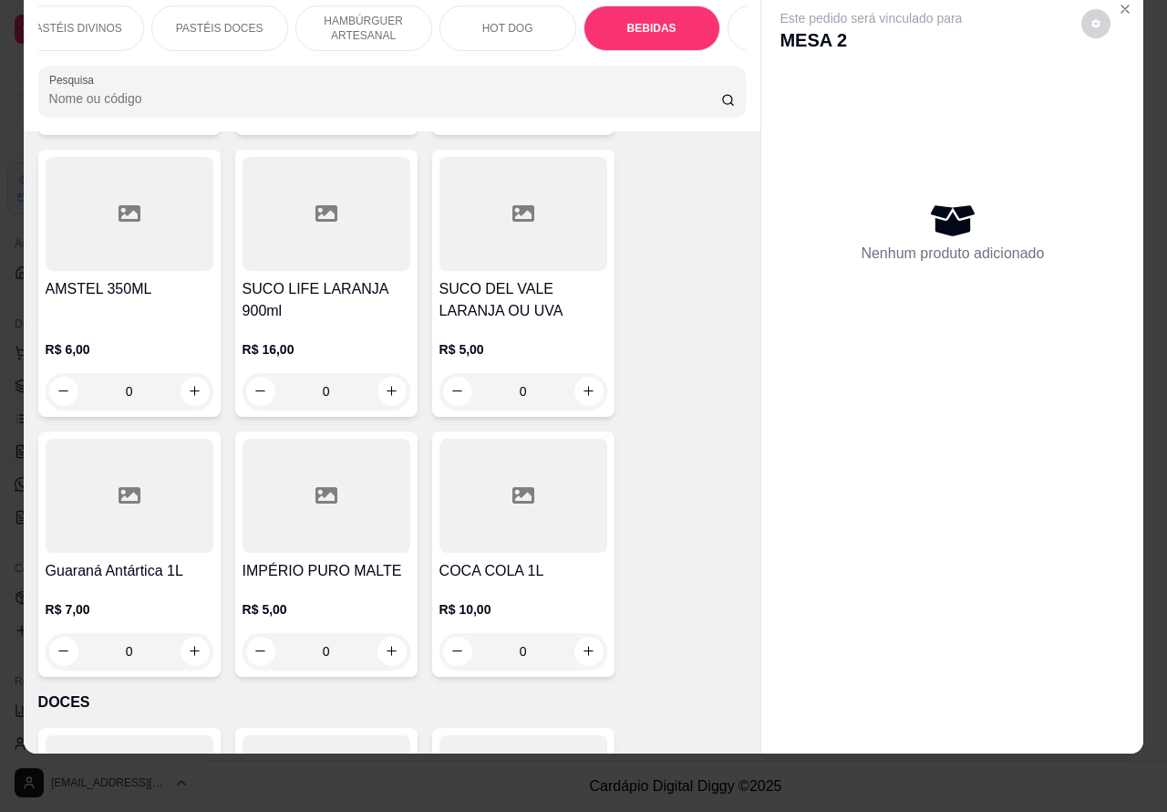
scroll to position [6953, 0]
click at [188, 643] on icon "increase-product-quantity" at bounding box center [195, 650] width 14 height 14
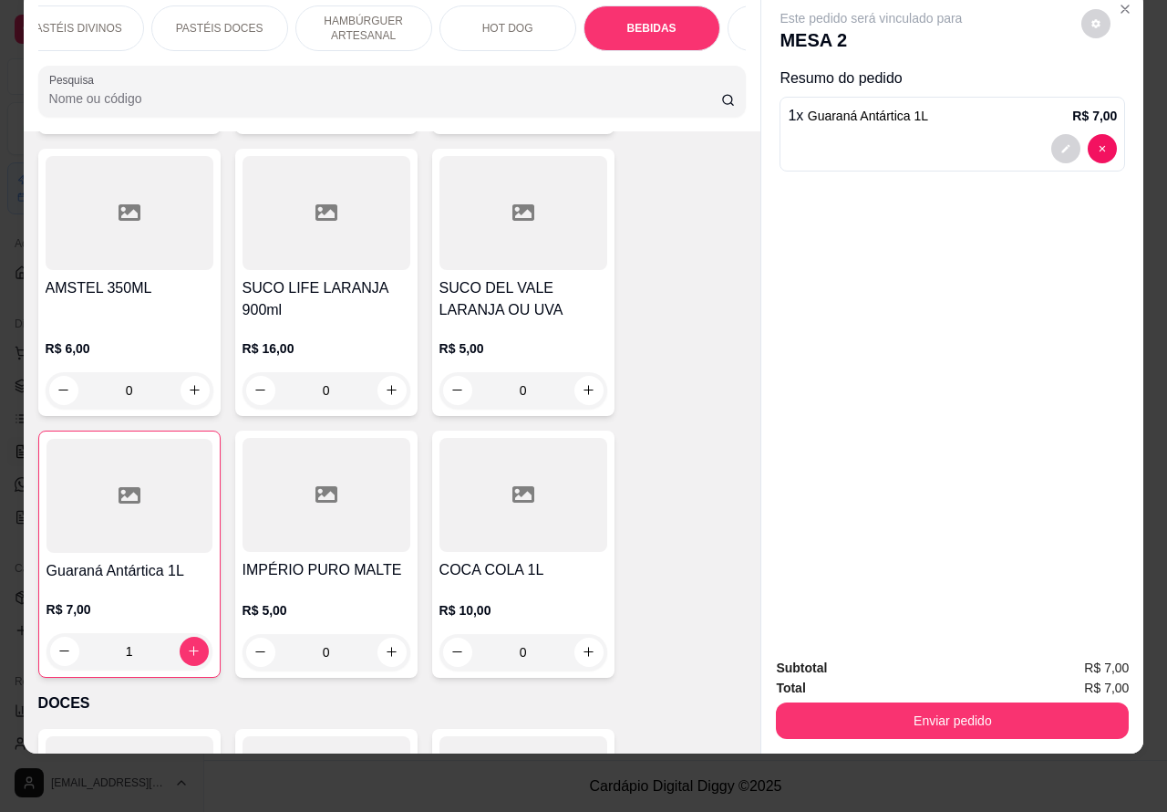
type input "1"
click at [877, 704] on button "Enviar pedido" at bounding box center [952, 720] width 353 height 36
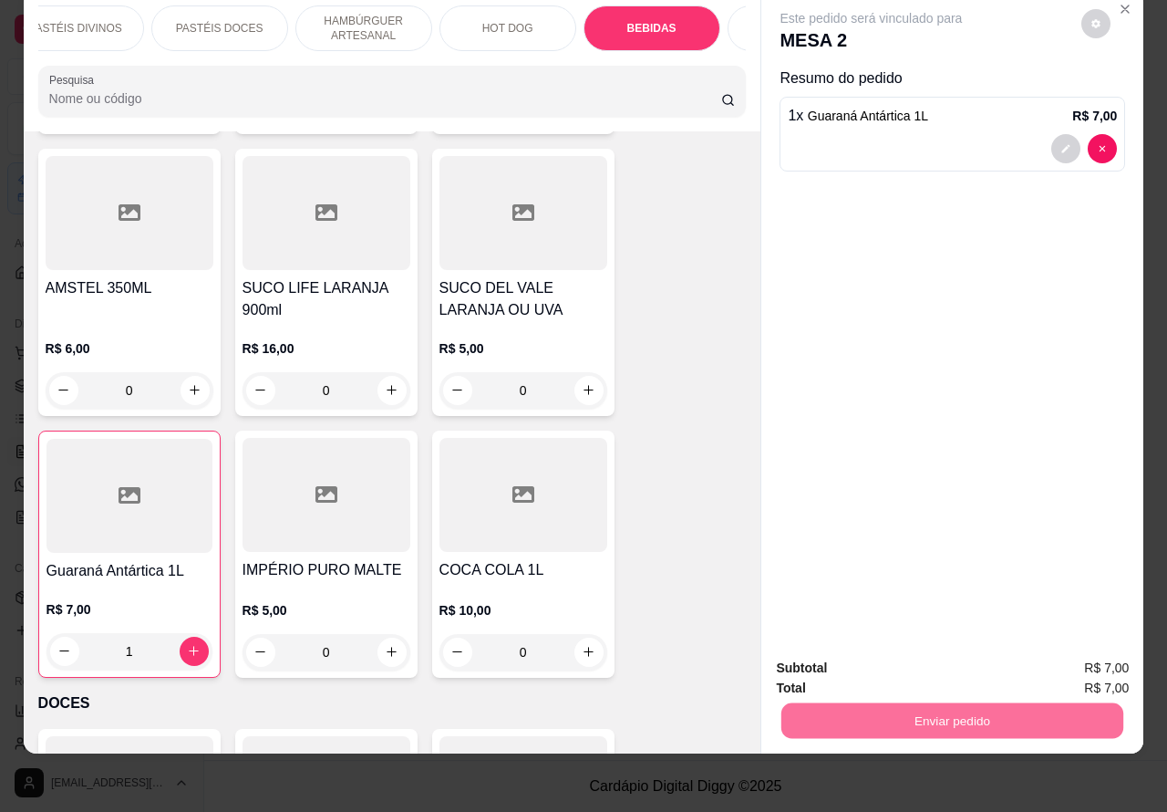
click at [877, 650] on button "Não registrar e enviar pedido" at bounding box center [891, 659] width 190 height 35
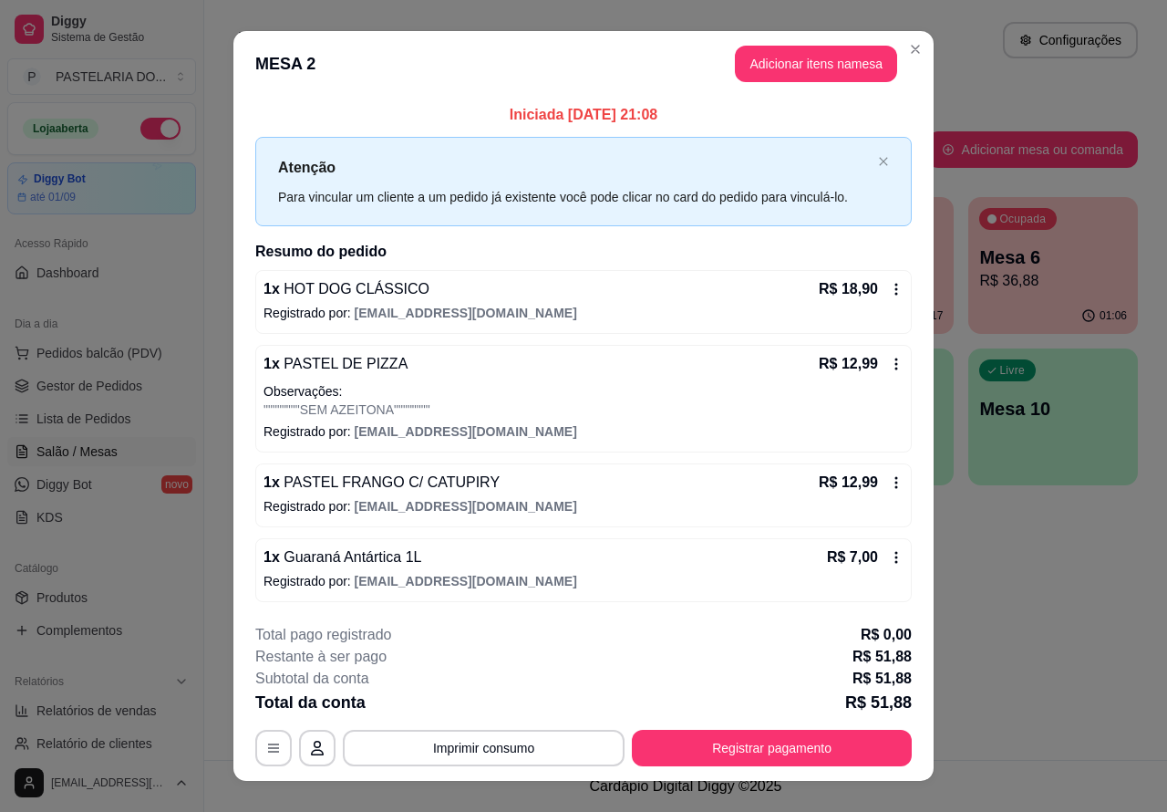
click at [1023, 631] on div "Atendimento Salão Configurações Todos Mesas Comandas Pesquisar Adicionar mesa o…" at bounding box center [685, 380] width 963 height 760
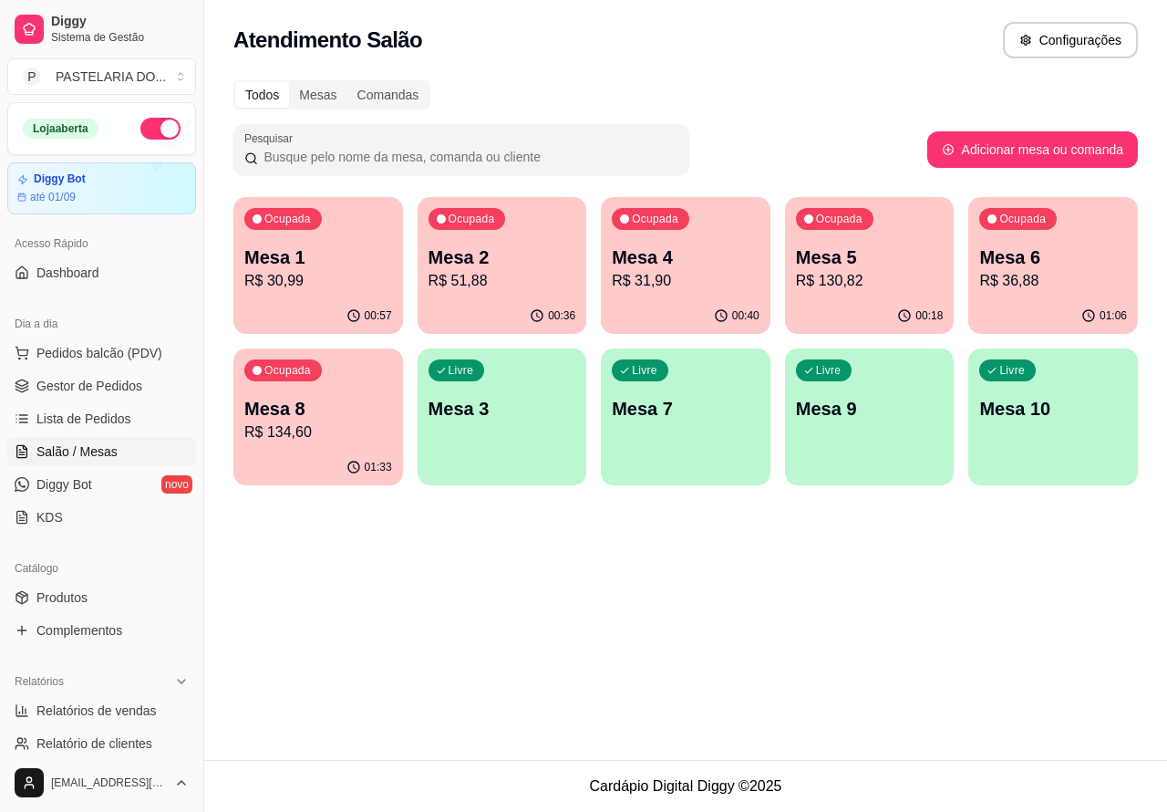
click at [863, 252] on p "Mesa 5" at bounding box center [870, 257] width 148 height 26
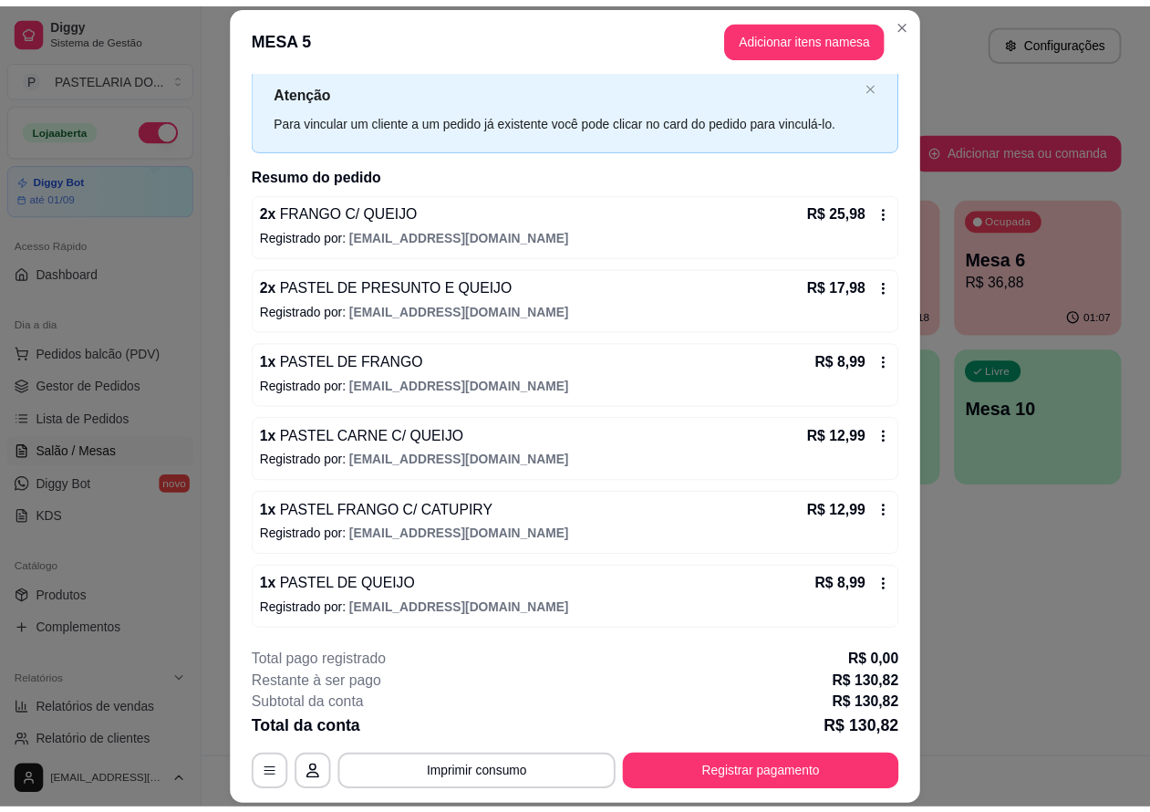
scroll to position [0, 0]
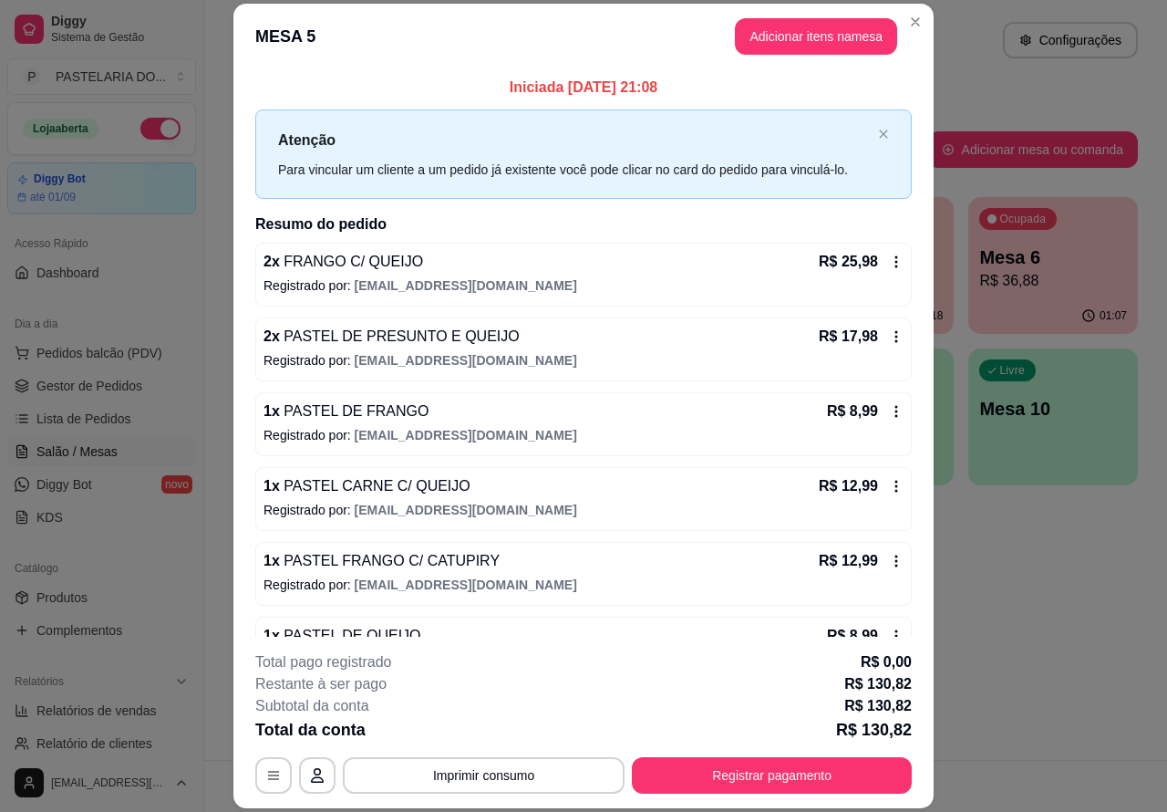
click at [1032, 612] on div "Atendimento Salão Configurações Todos Mesas Comandas Pesquisar Adicionar mesa o…" at bounding box center [685, 380] width 963 height 760
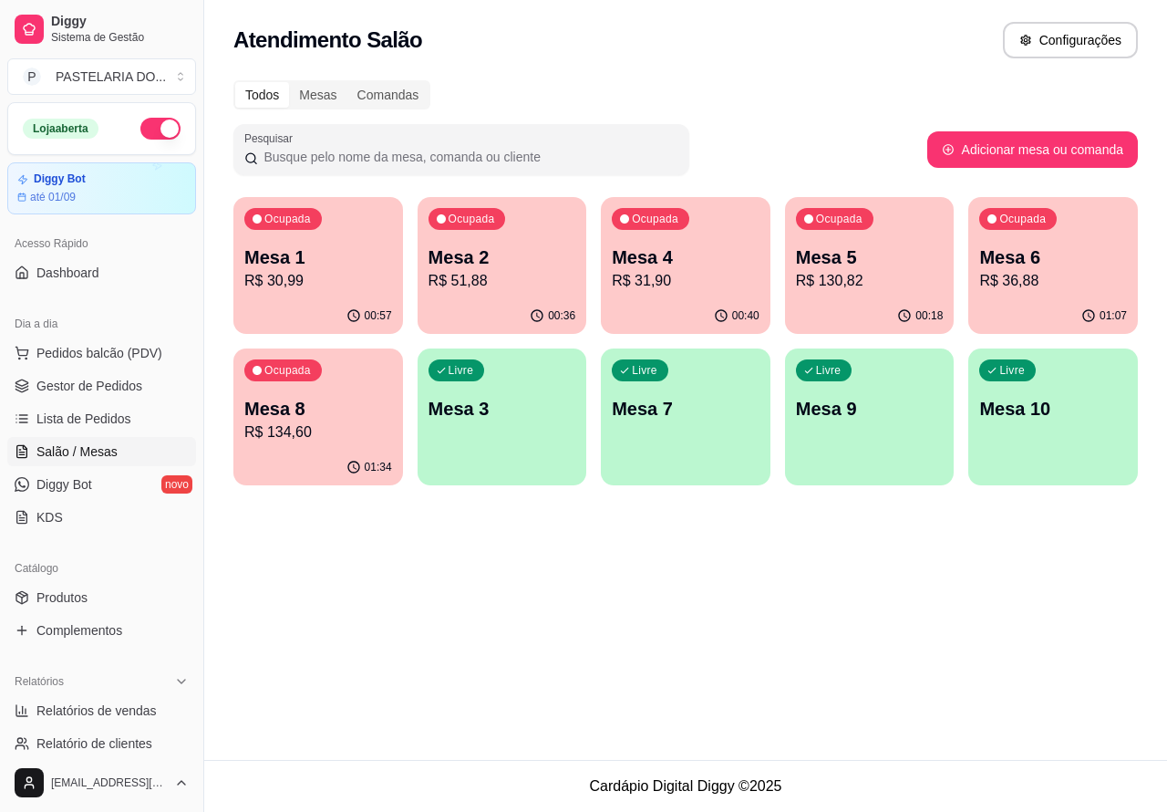
click at [1037, 249] on p "Mesa 6" at bounding box center [1054, 257] width 148 height 26
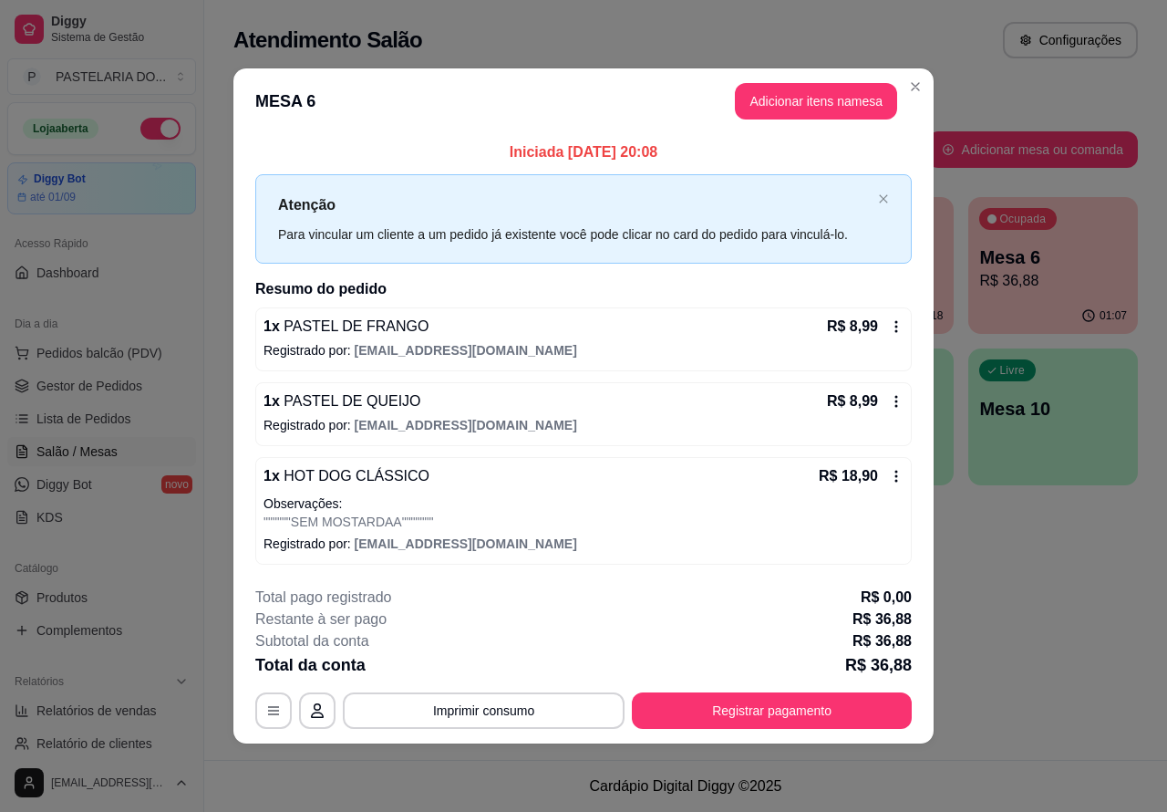
click at [1041, 591] on div "Atendimento Salão Configurações Todos Mesas Comandas Pesquisar Adicionar mesa o…" at bounding box center [685, 380] width 963 height 760
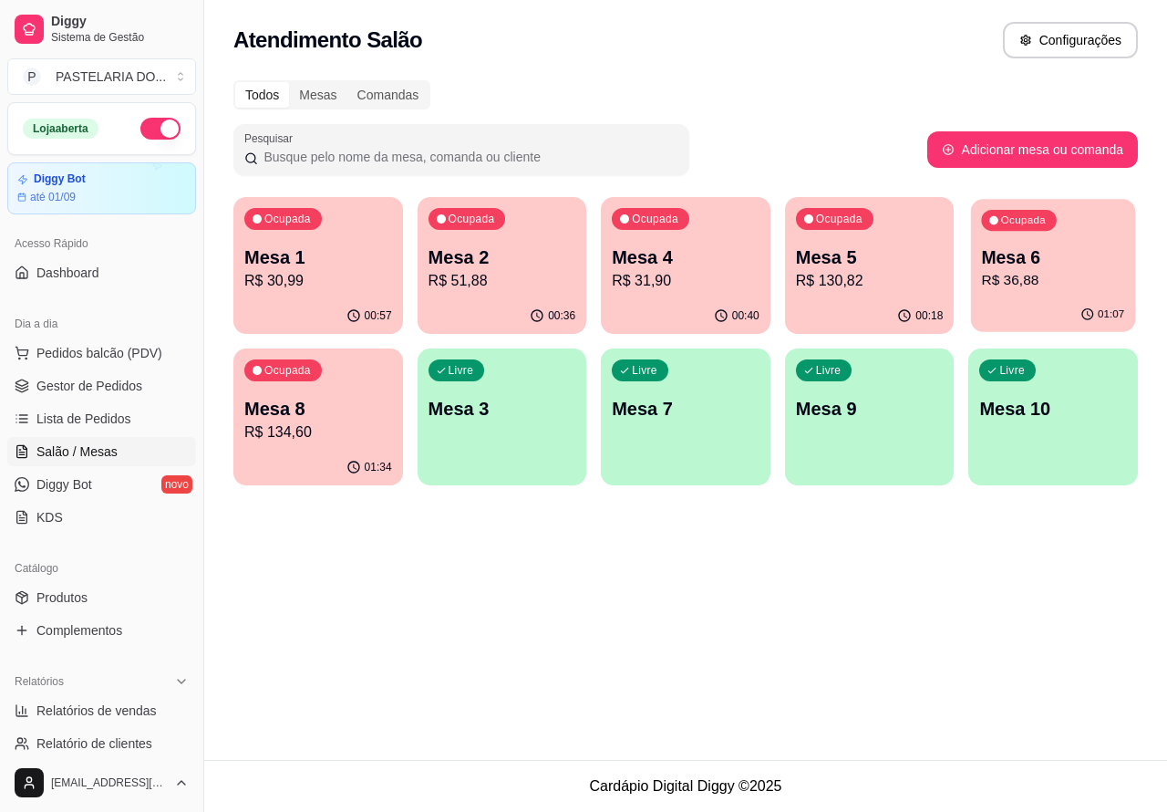
click at [1060, 290] on p "R$ 36,88" at bounding box center [1053, 280] width 143 height 21
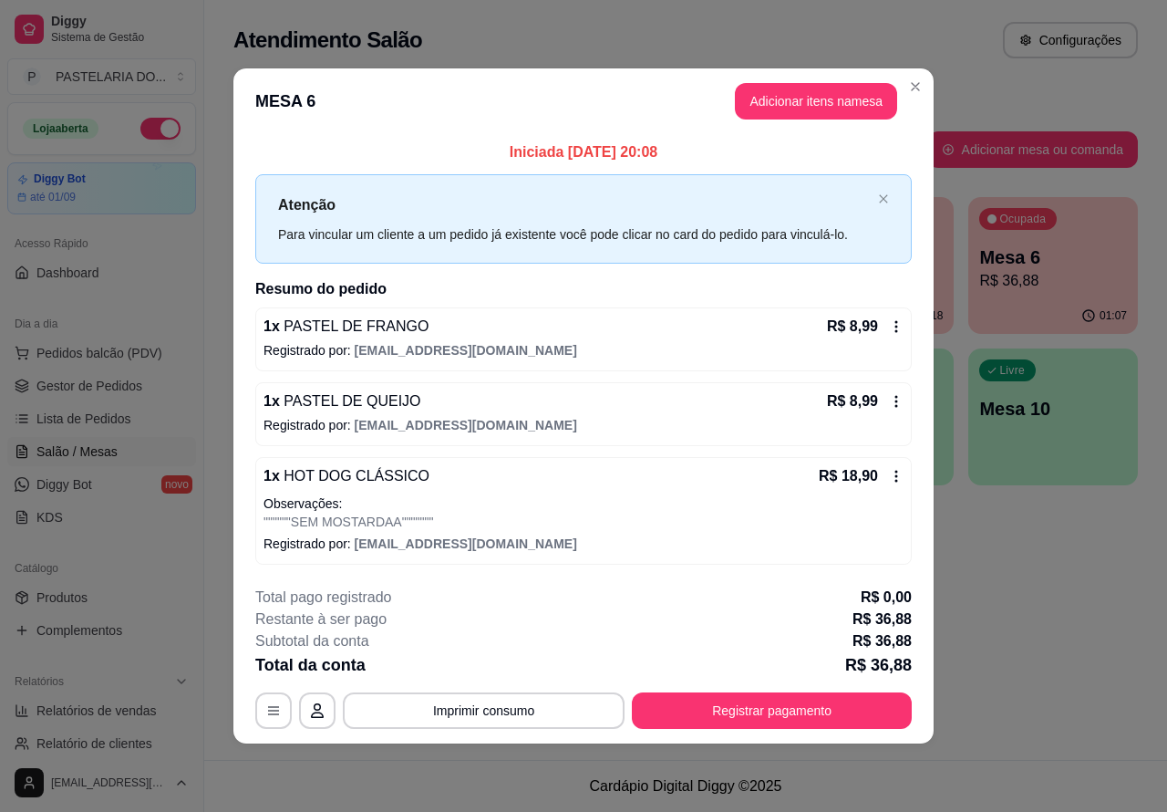
click at [1043, 620] on div "Atendimento Salão Configurações Todos Mesas Comandas Pesquisar Adicionar mesa o…" at bounding box center [685, 380] width 963 height 760
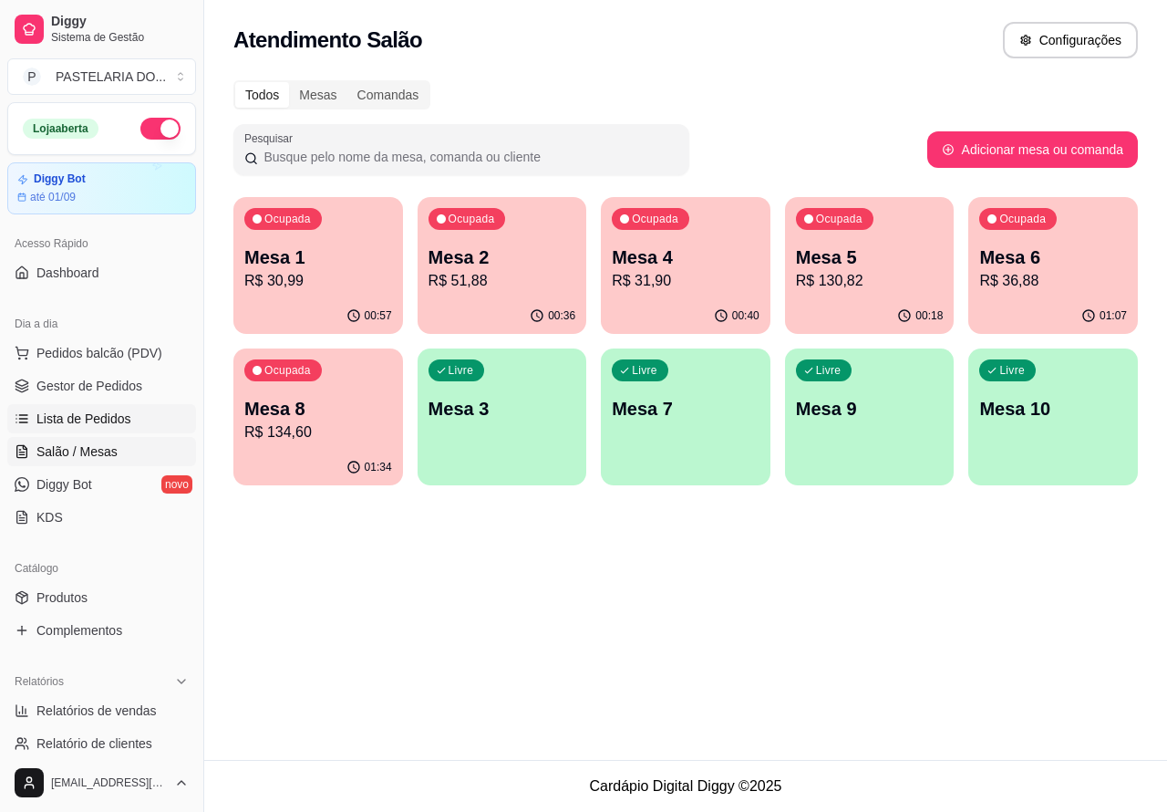
click at [121, 416] on span "Lista de Pedidos" at bounding box center [83, 419] width 95 height 18
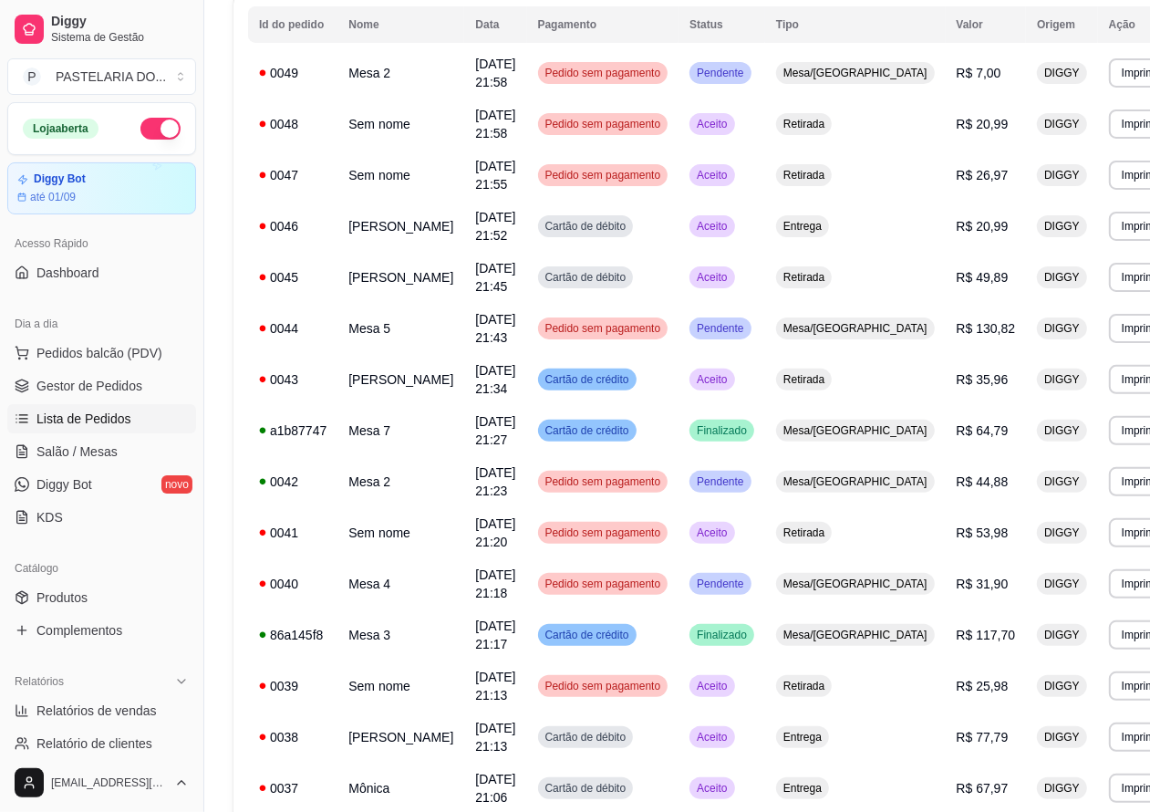
scroll to position [207, 0]
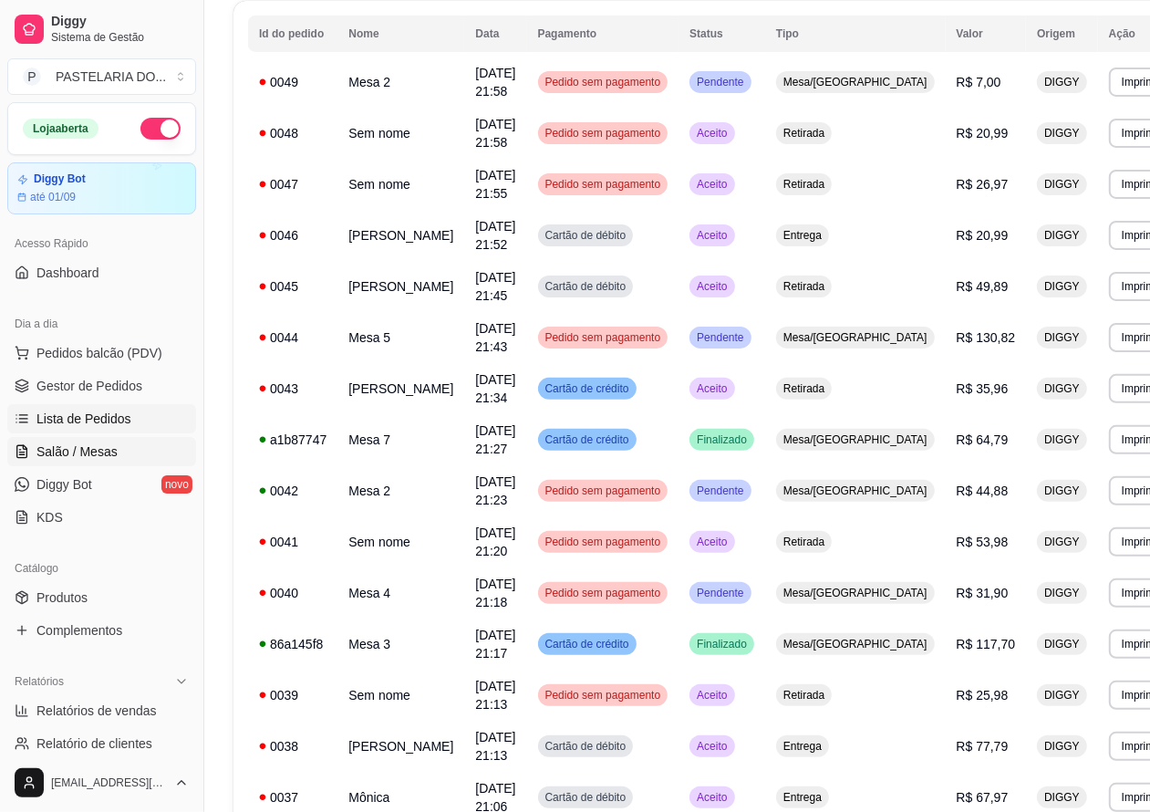
click at [89, 451] on span "Salão / Mesas" at bounding box center [76, 451] width 81 height 18
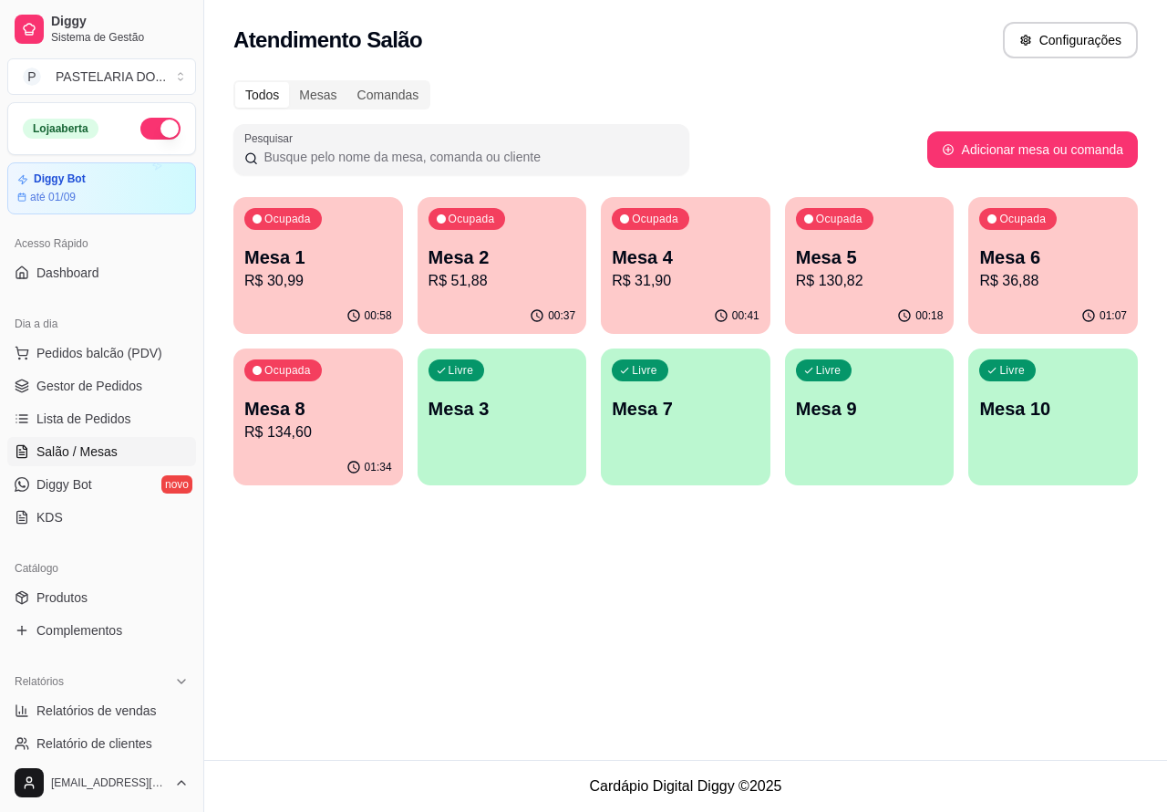
click at [658, 254] on p "Mesa 4" at bounding box center [686, 257] width 148 height 26
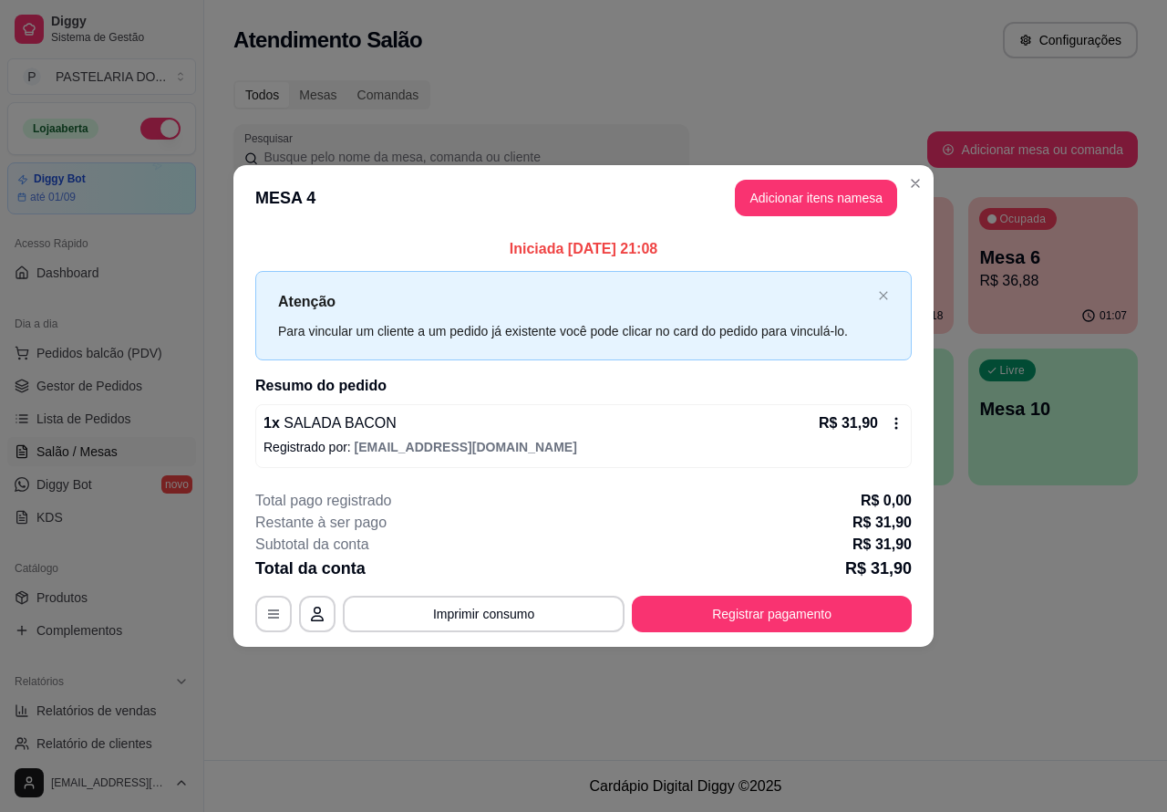
click at [590, 285] on div at bounding box center [584, 297] width 40 height 40
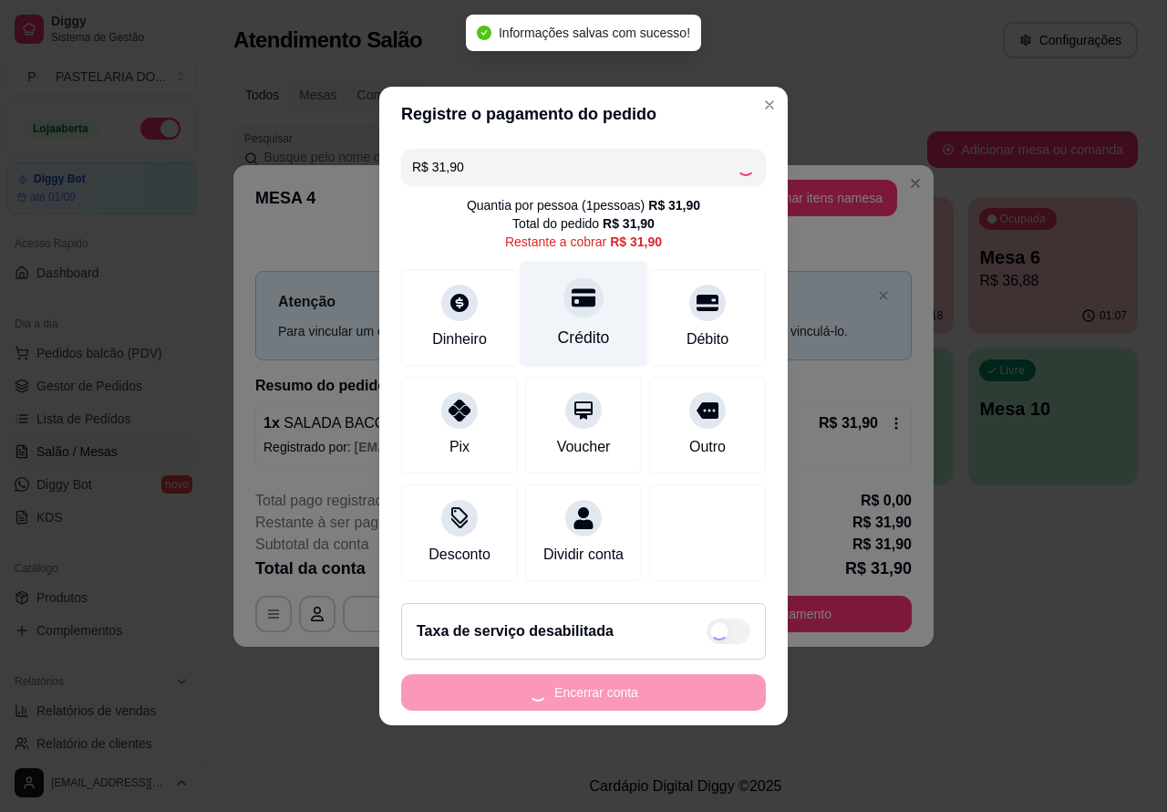
type input "R$ 0,00"
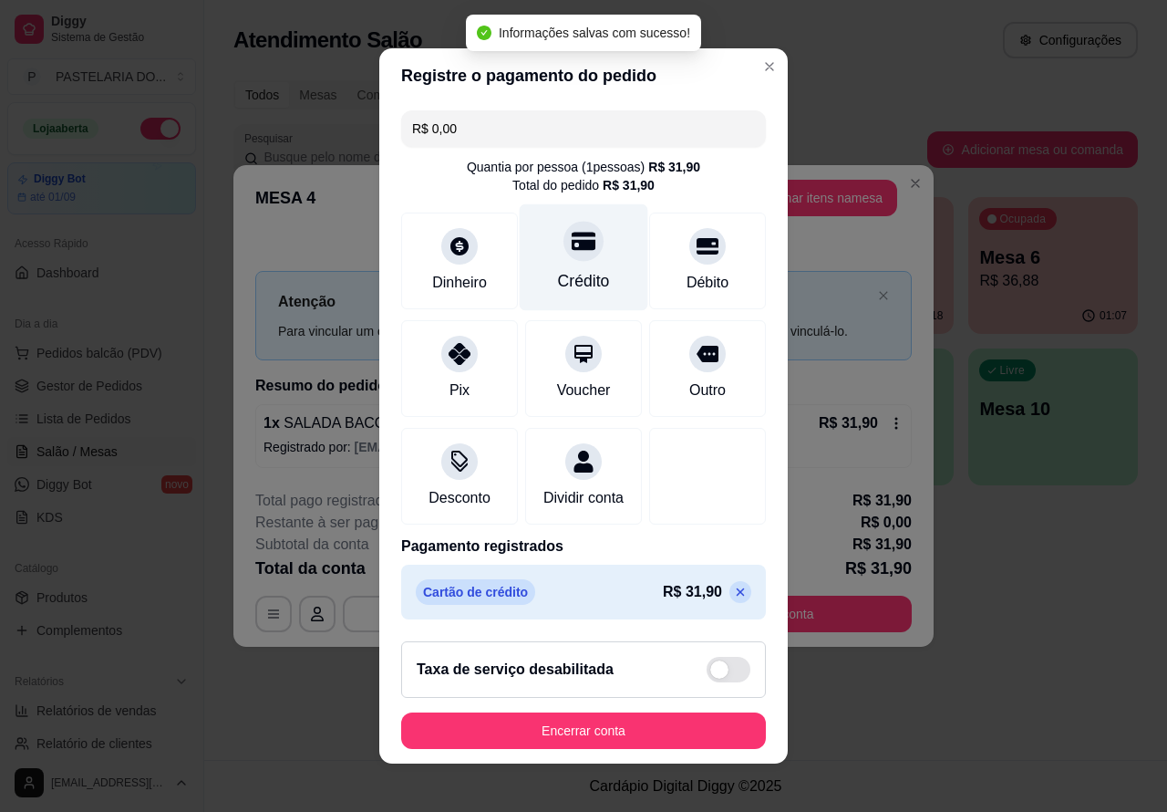
click at [1023, 526] on div "**********" at bounding box center [583, 406] width 1167 height 812
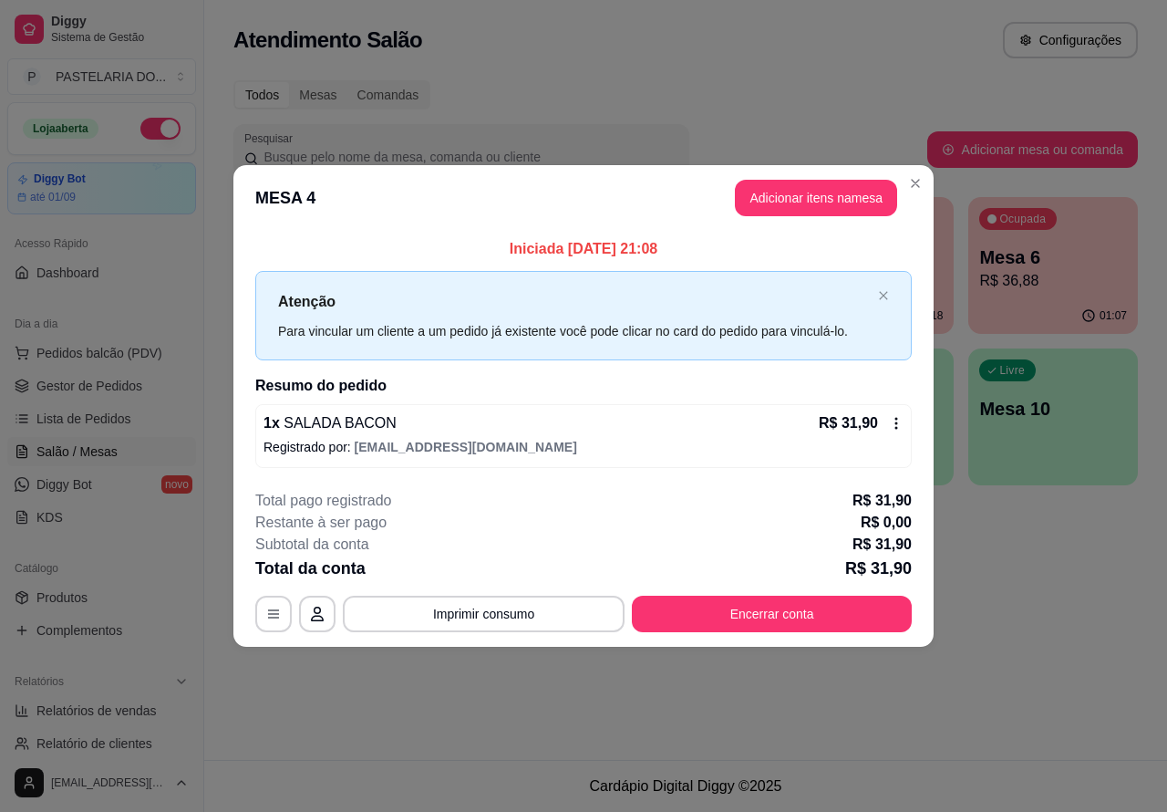
click at [915, 184] on div "Todos Mesas Comandas Pesquisar Adicionar mesa ou comanda Ocupada Mesa 1 R$ 30,9…" at bounding box center [685, 288] width 963 height 438
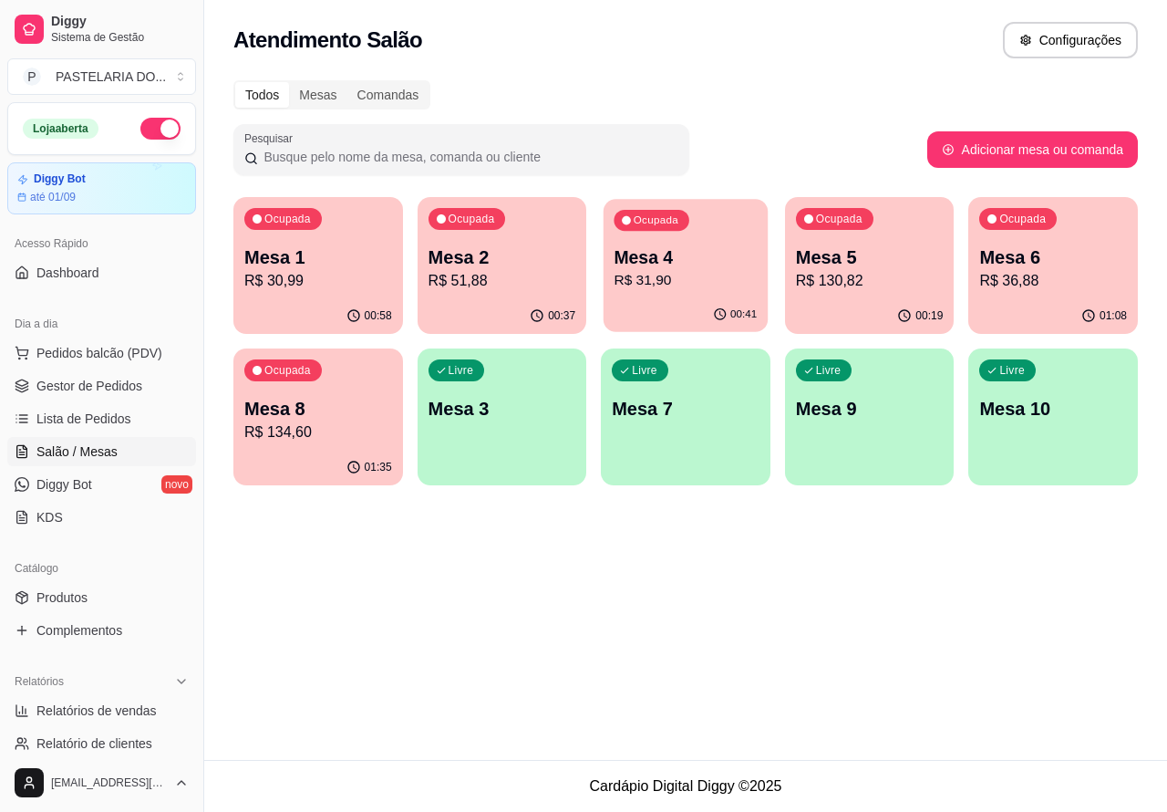
click at [716, 276] on p "R$ 31,90" at bounding box center [686, 280] width 143 height 21
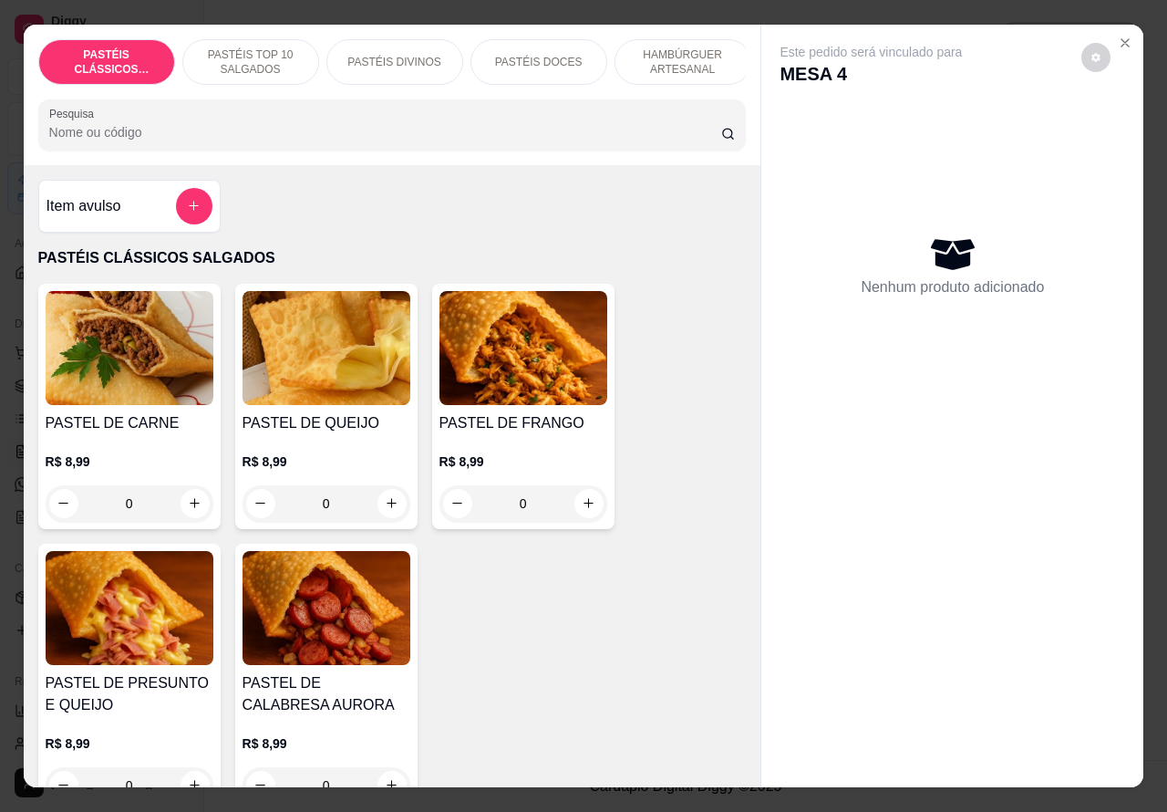
click at [927, 171] on div "Nenhum produto adicionado" at bounding box center [953, 266] width 346 height 358
click at [1123, 36] on icon "Close" at bounding box center [1125, 43] width 15 height 15
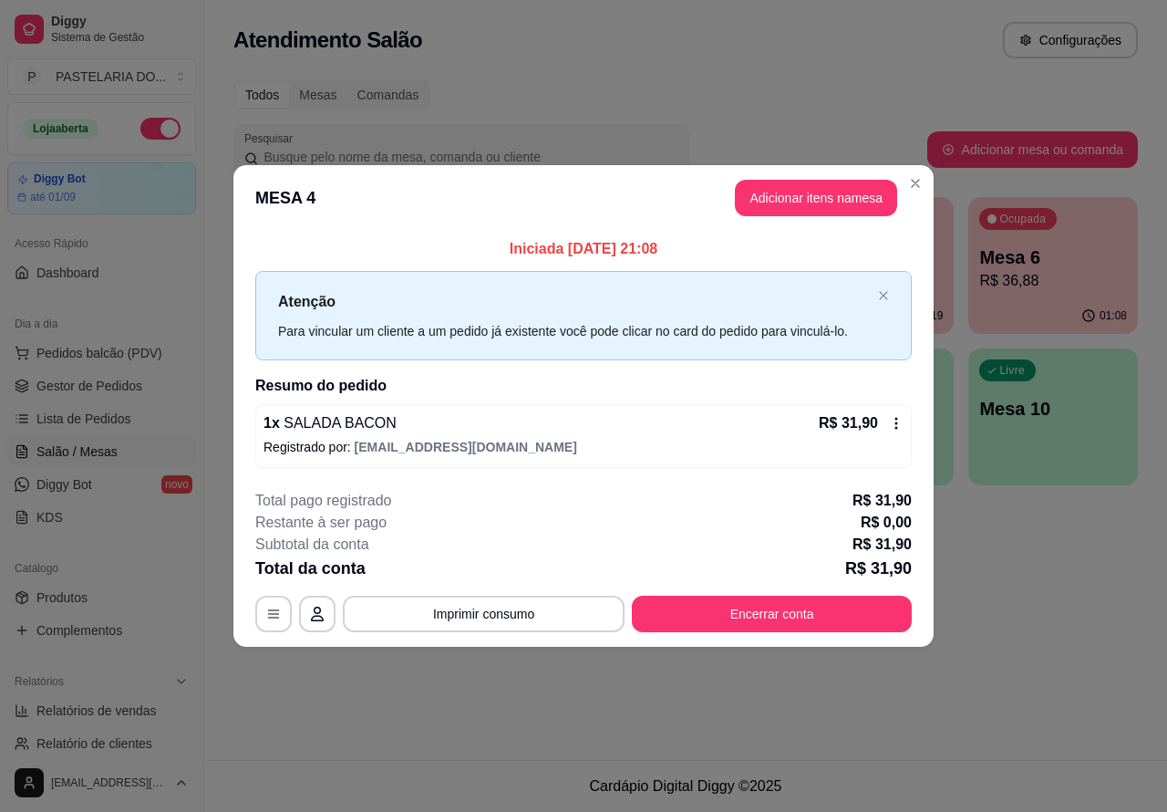
click at [915, 183] on div "Todos Mesas Comandas Pesquisar Adicionar mesa ou comanda Ocupada Mesa 1 R$ 30,9…" at bounding box center [685, 288] width 963 height 438
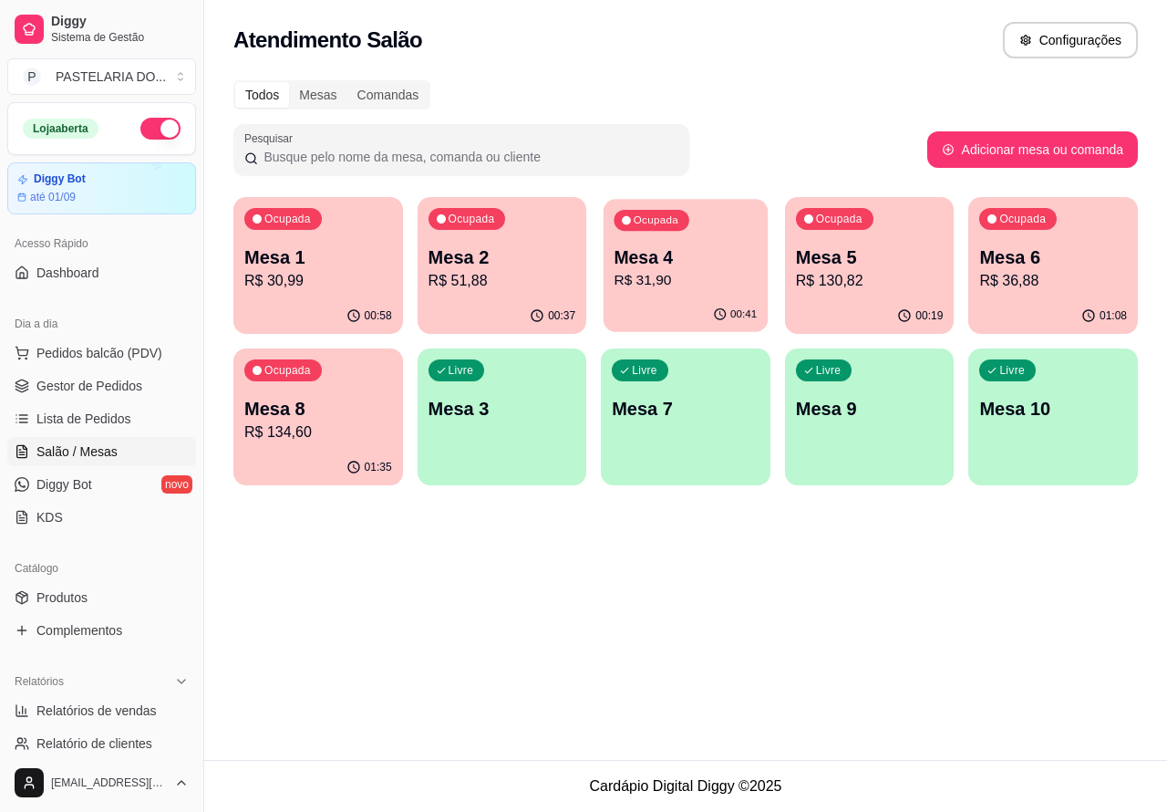
click at [721, 265] on p "Mesa 4" at bounding box center [686, 257] width 143 height 25
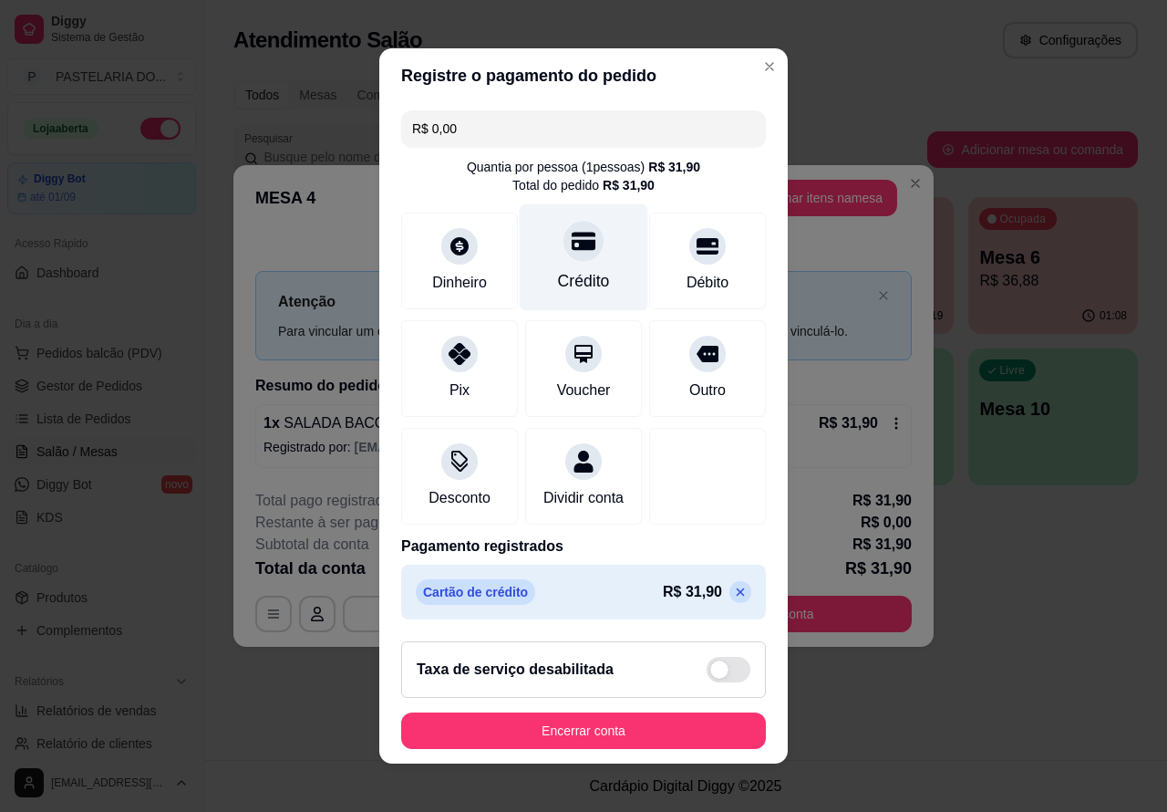
click at [572, 249] on icon at bounding box center [584, 241] width 24 height 24
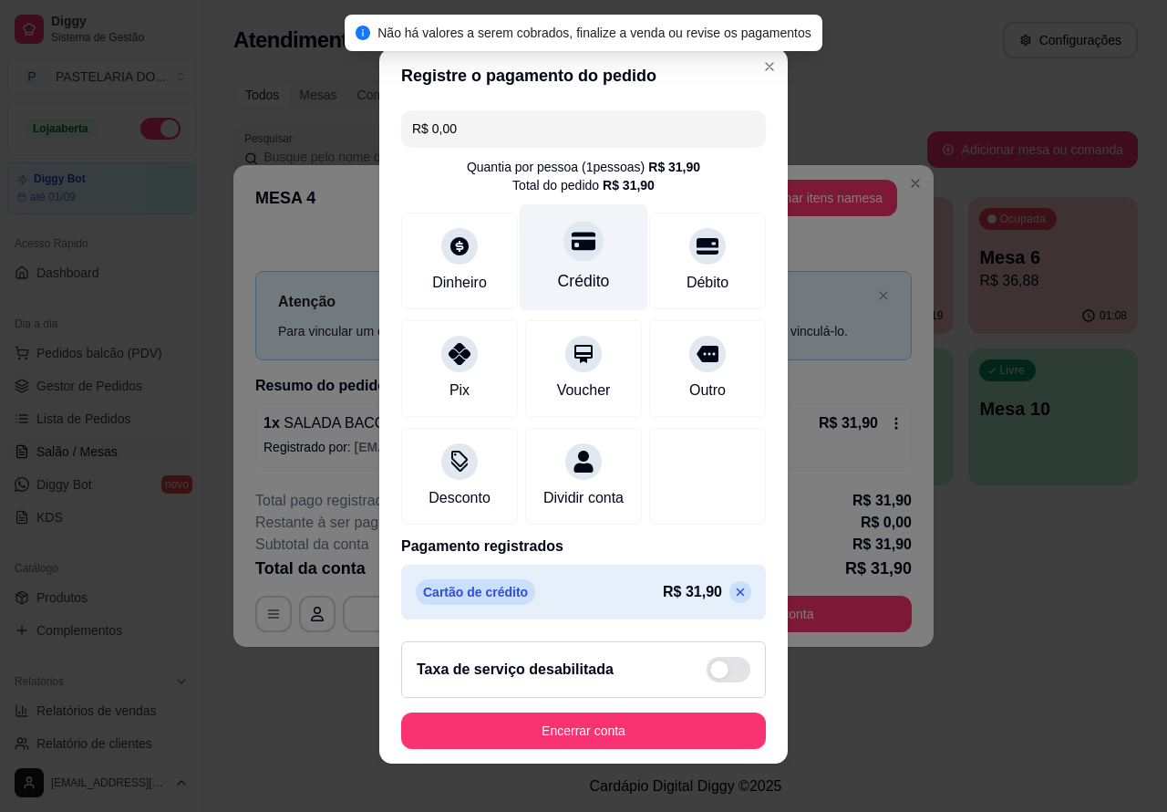
click at [566, 249] on div at bounding box center [584, 241] width 40 height 40
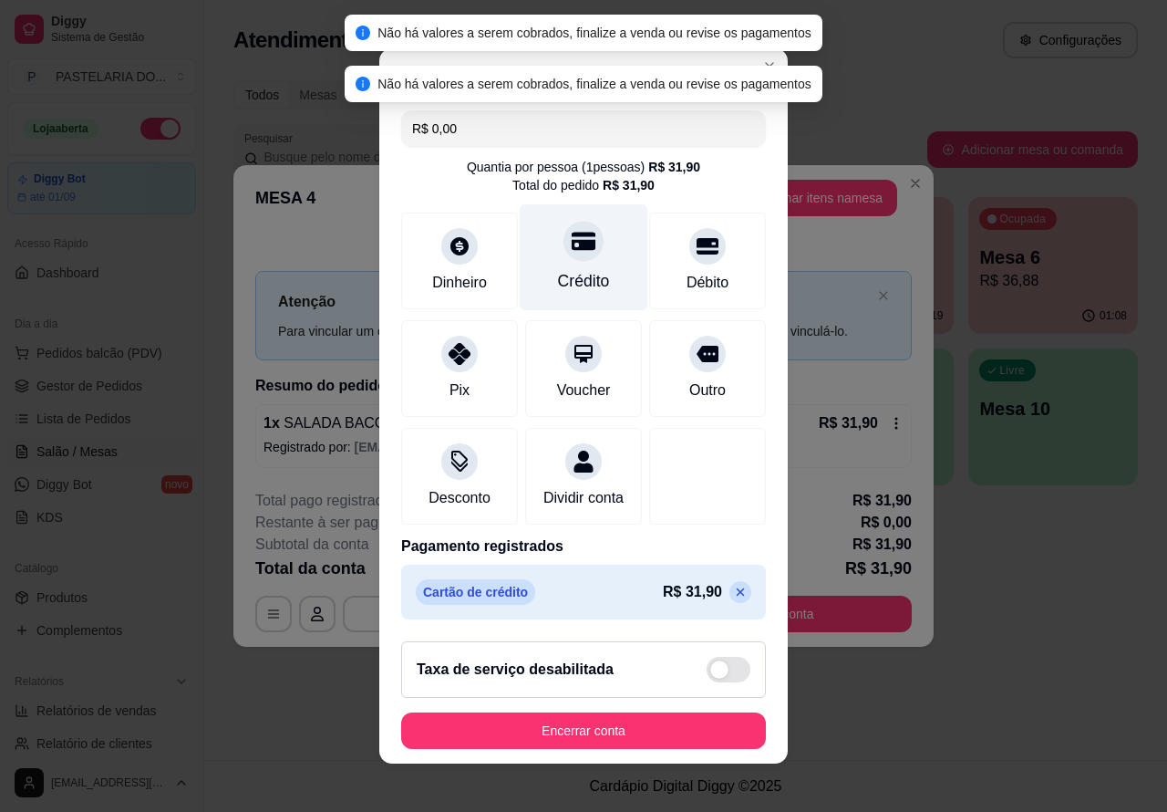
click at [644, 721] on button "Encerrar conta" at bounding box center [583, 730] width 365 height 36
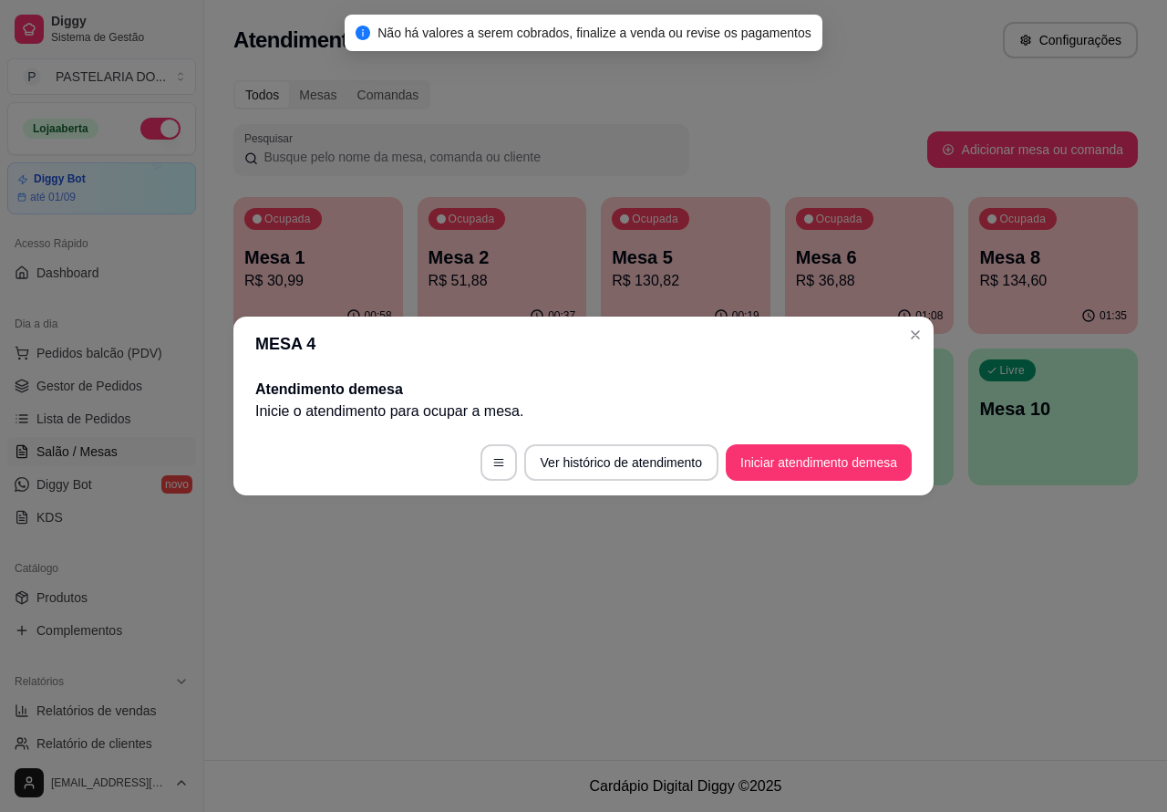
click at [752, 645] on div "Atendimento Salão Configurações Todos Mesas Comandas Pesquisar Adicionar mesa o…" at bounding box center [685, 380] width 963 height 760
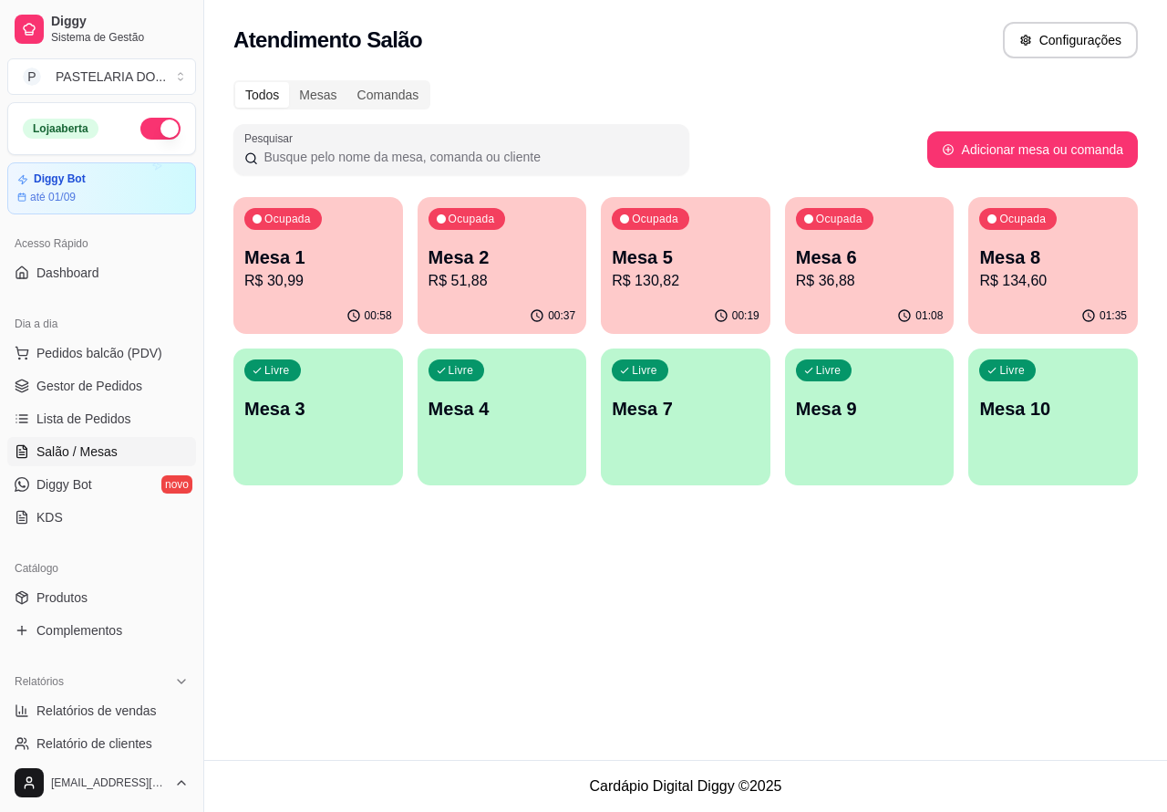
click at [520, 416] on p "Mesa 4" at bounding box center [503, 409] width 148 height 26
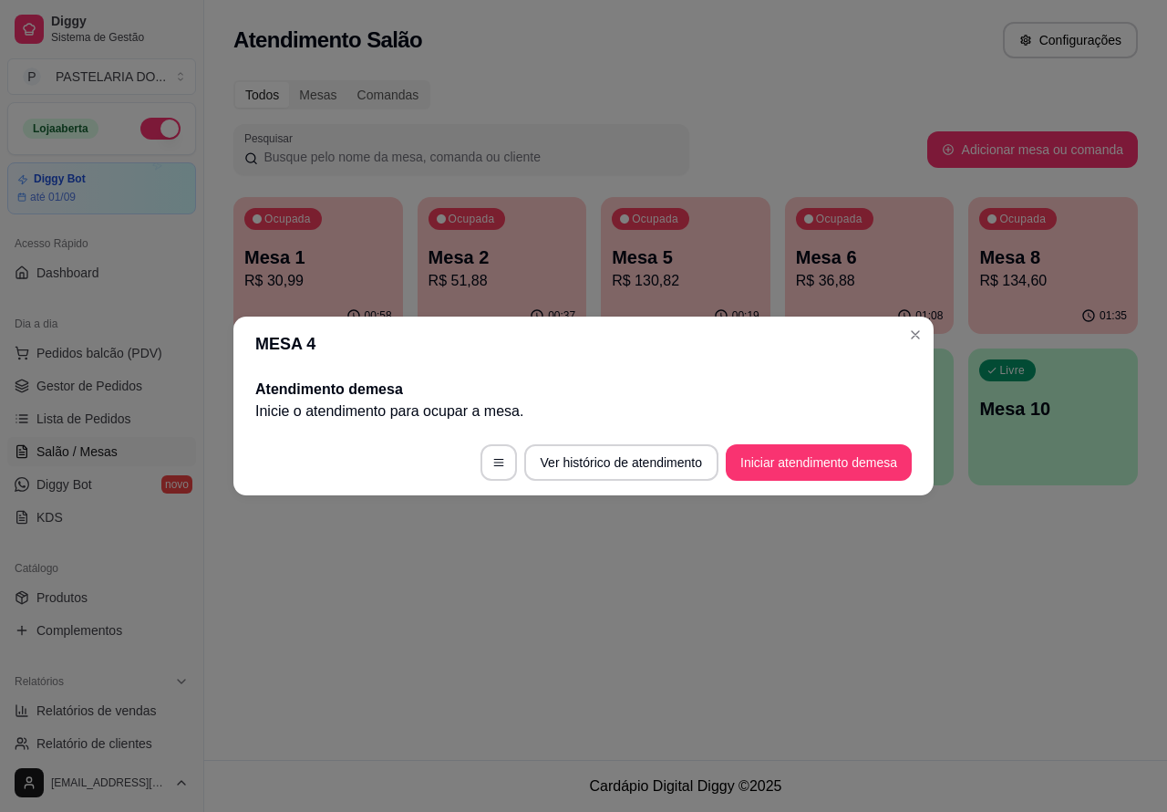
click at [798, 462] on button "Iniciar atendimento de mesa" at bounding box center [819, 462] width 186 height 36
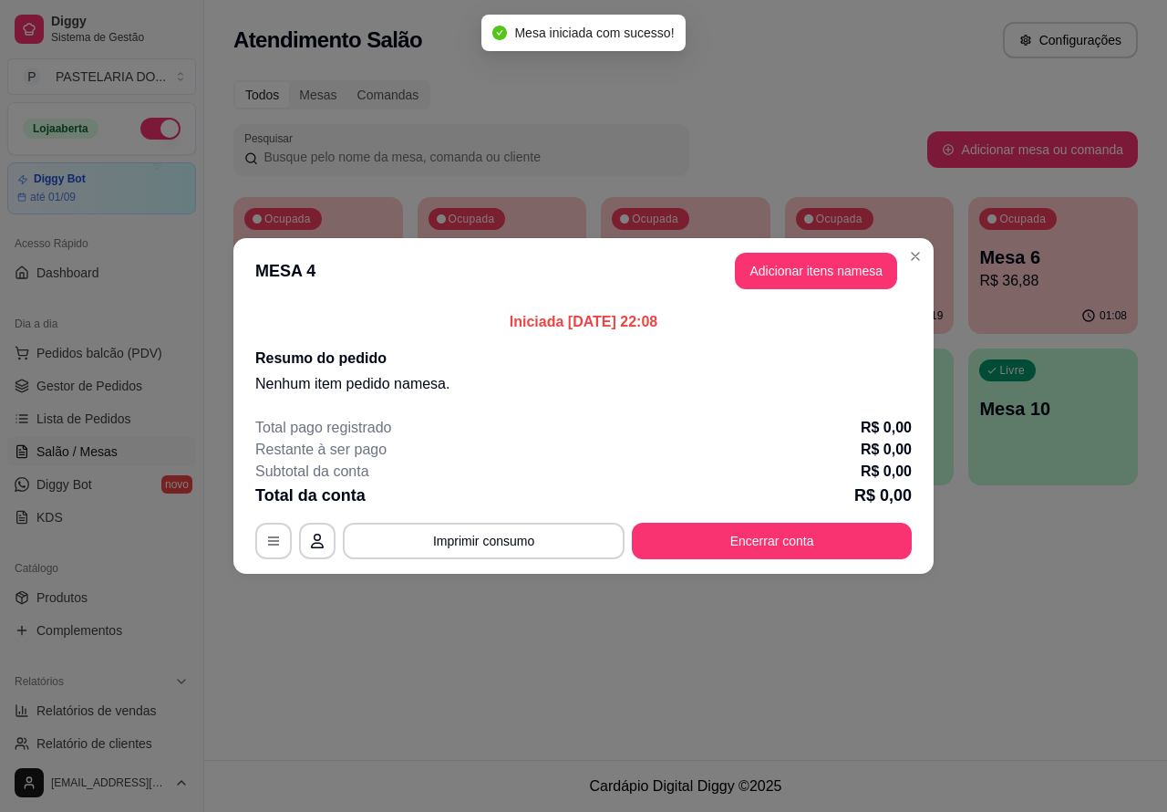
click at [804, 269] on div "Nenhum produto adicionado" at bounding box center [964, 261] width 356 height 368
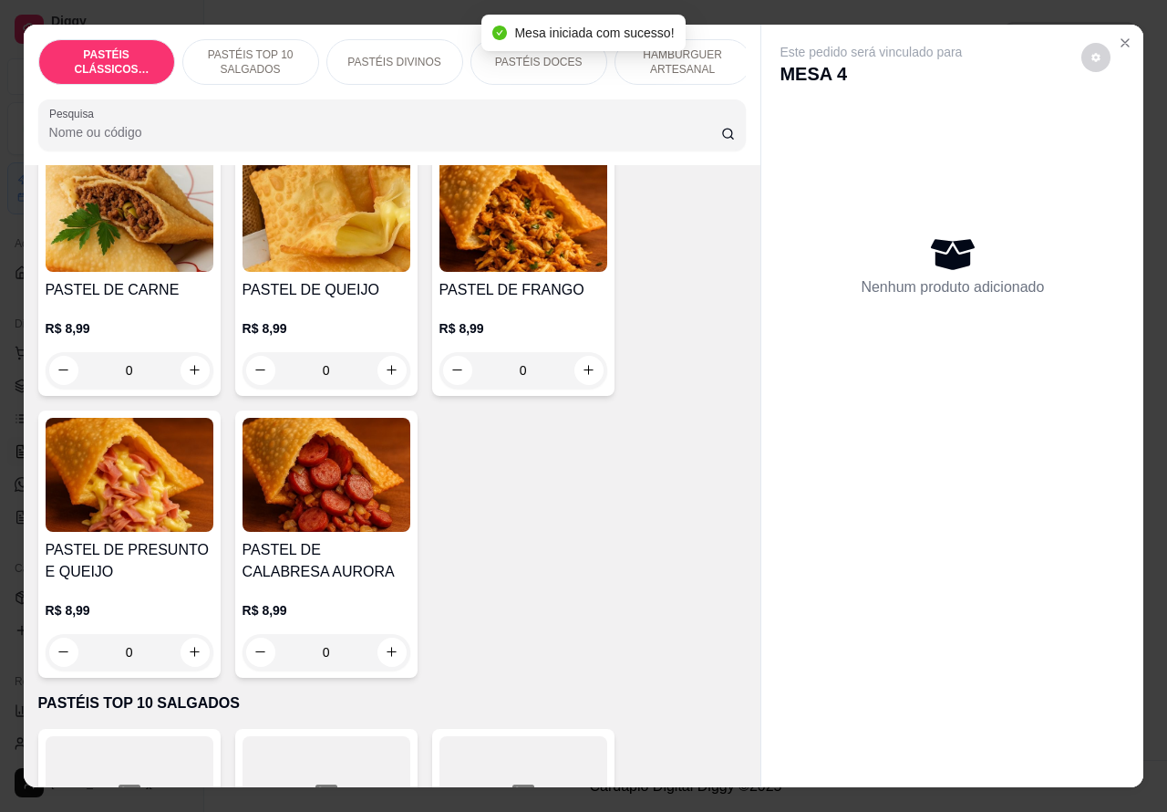
scroll to position [138, 0]
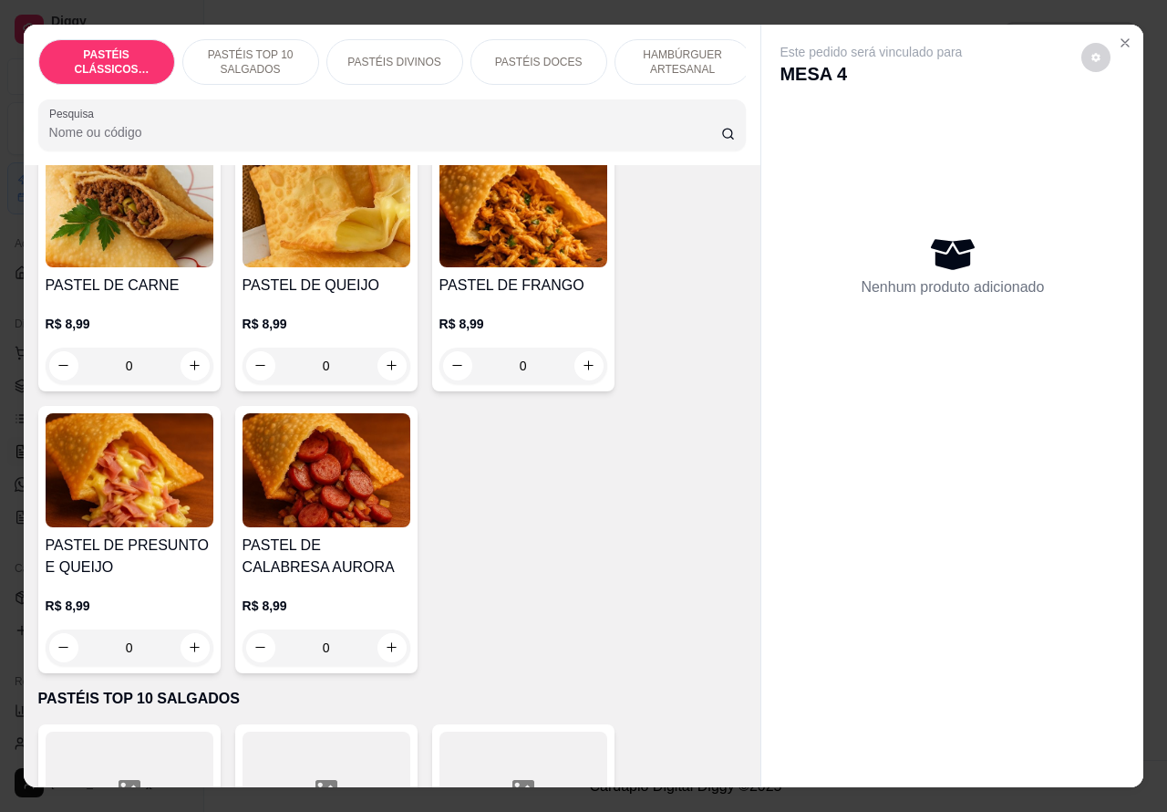
click at [677, 47] on p "HAMBÚRGUER ARTESANAL" at bounding box center [683, 61] width 106 height 29
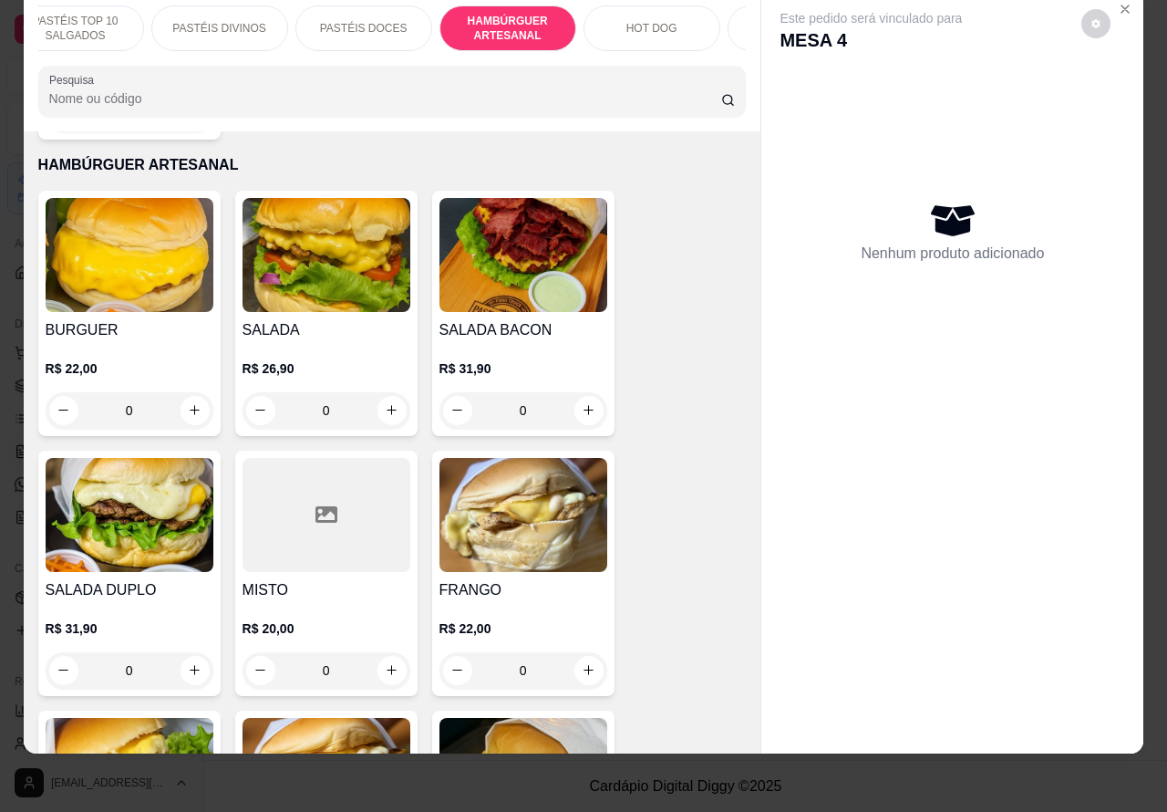
scroll to position [0, 189]
click at [634, 21] on p "HOT DOG" at bounding box center [638, 28] width 51 height 15
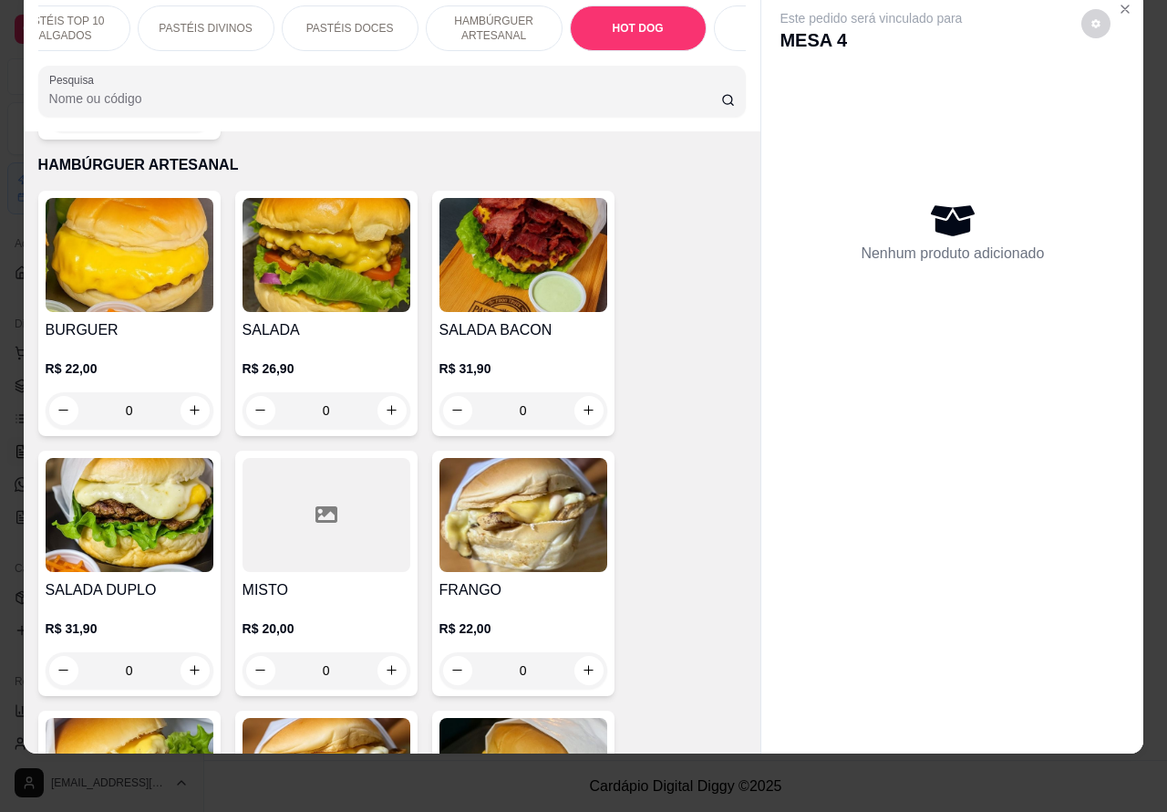
scroll to position [5509, 0]
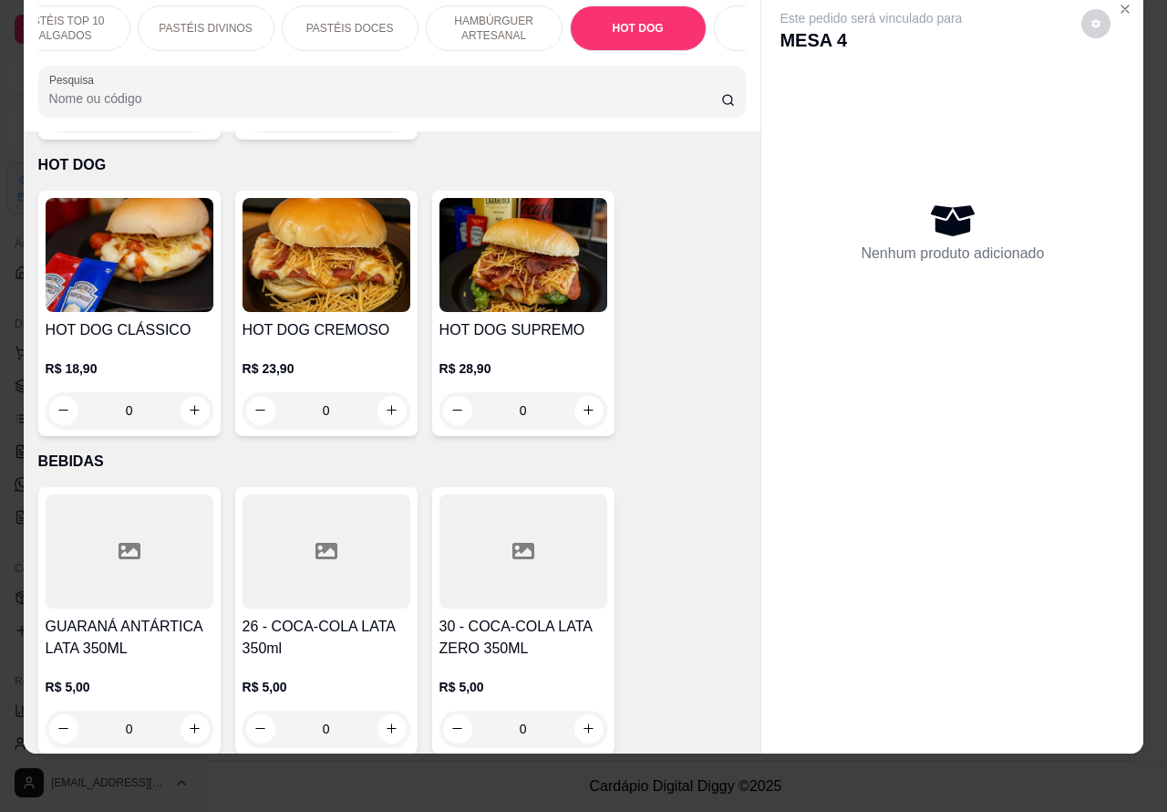
click at [184, 392] on div "0" at bounding box center [130, 410] width 168 height 36
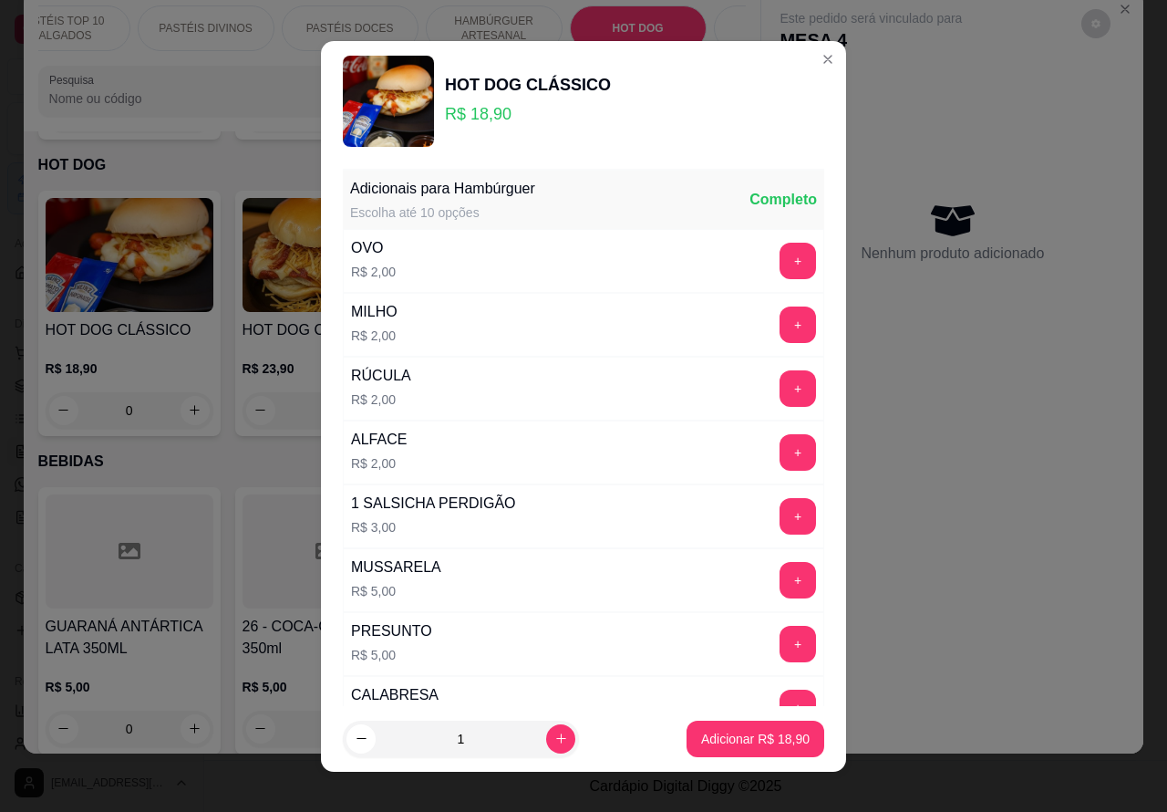
click at [718, 732] on p "Adicionar R$ 18,90" at bounding box center [755, 739] width 109 height 18
type input "1"
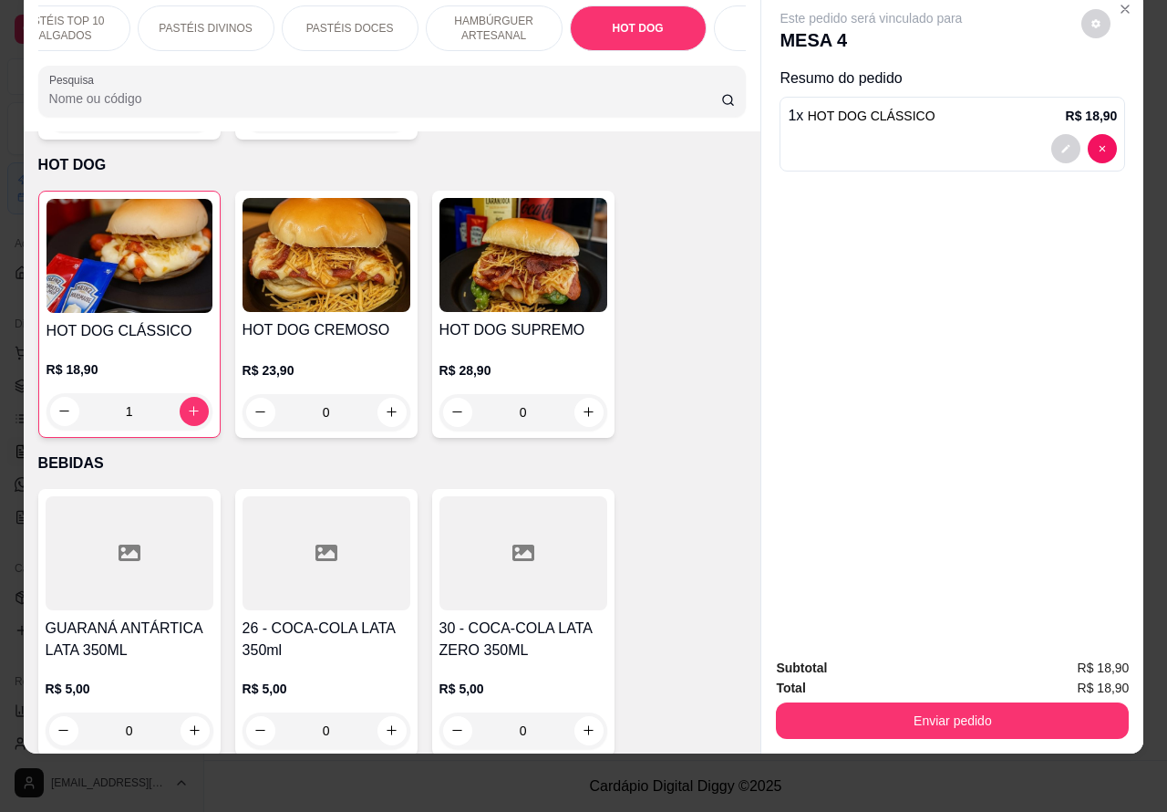
click at [385, 394] on div "0" at bounding box center [327, 412] width 168 height 36
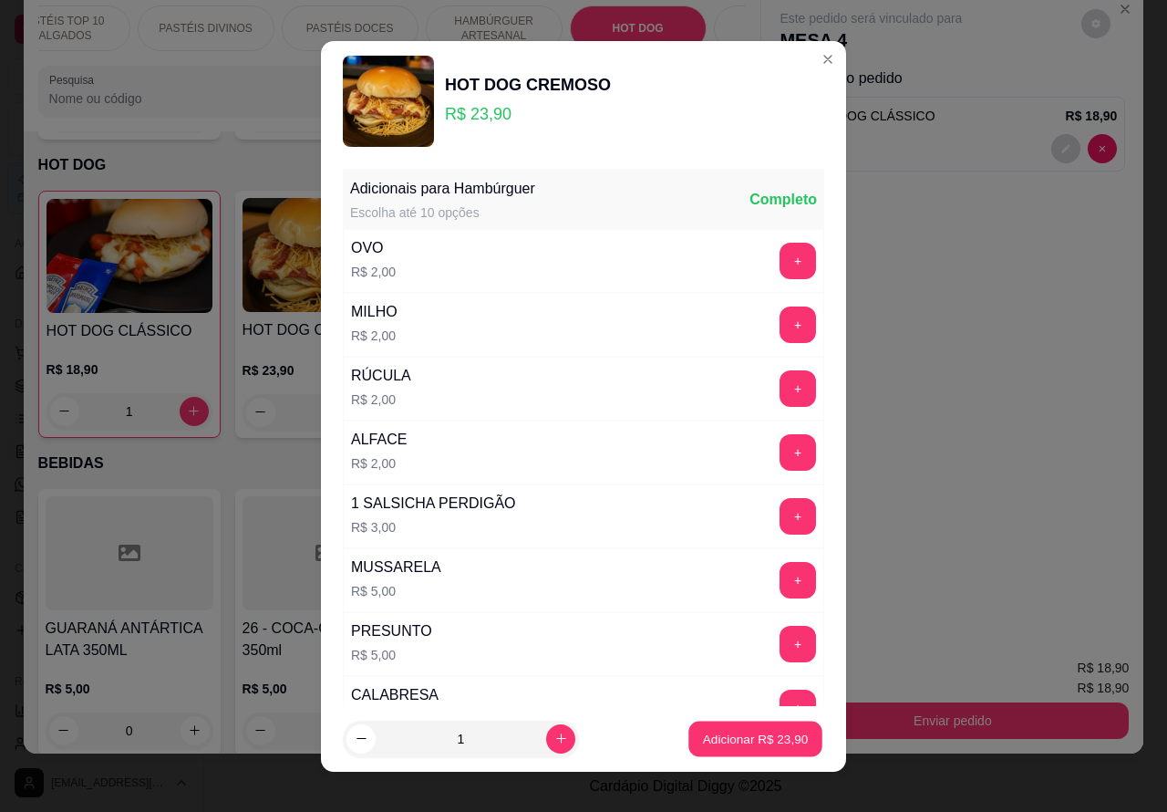
click at [721, 736] on p "Adicionar R$ 23,90" at bounding box center [756, 738] width 106 height 17
type input "1"
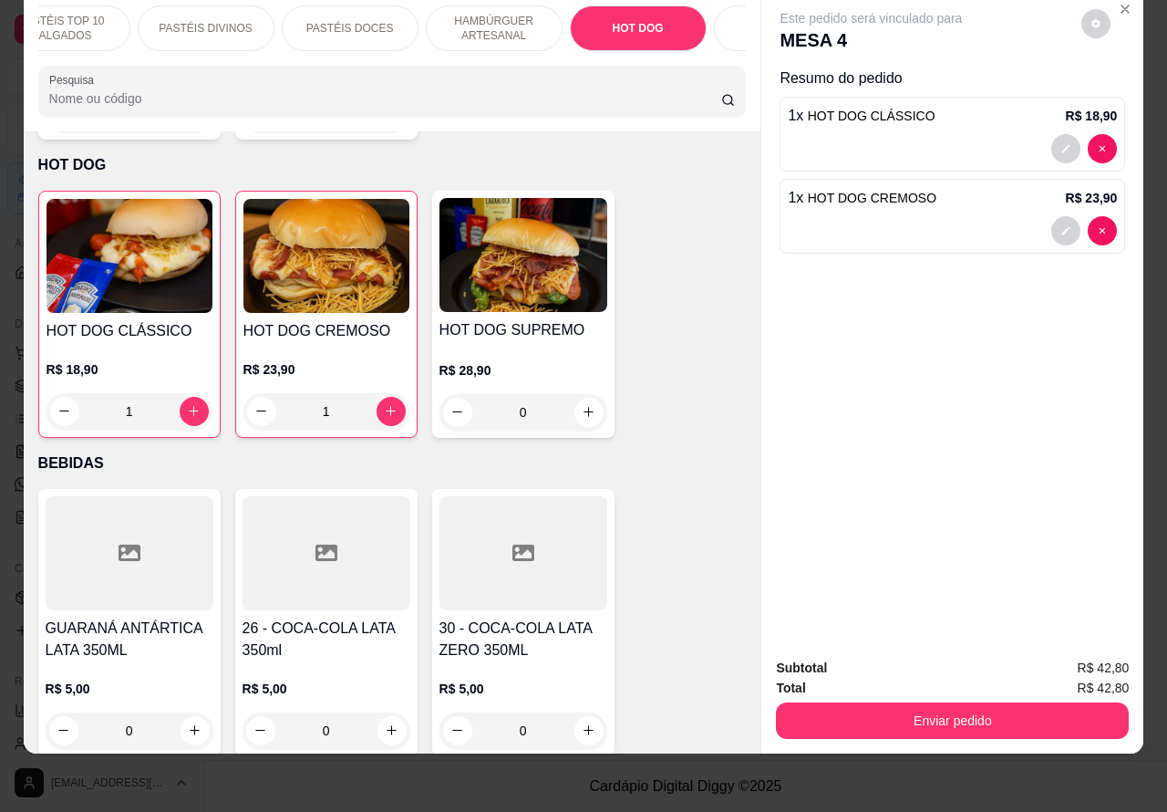
click at [491, 16] on p "HAMBÚRGUER ARTESANAL" at bounding box center [494, 28] width 106 height 29
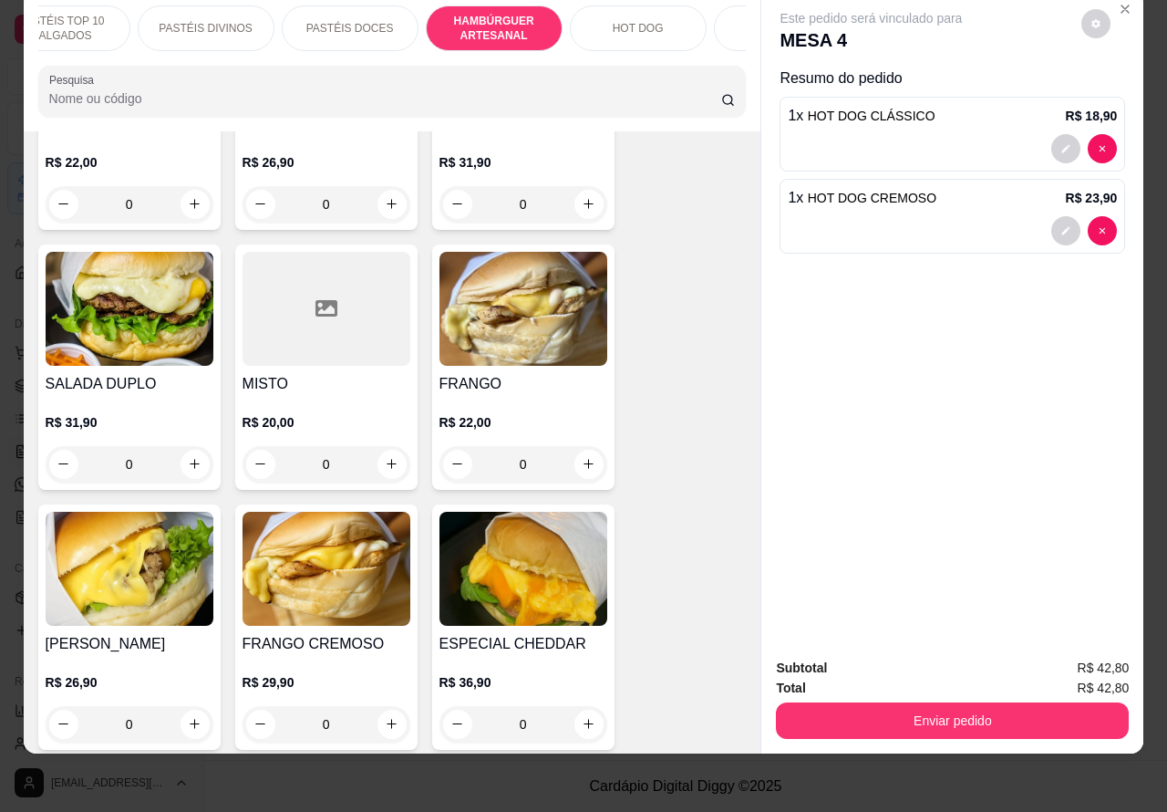
scroll to position [4507, 0]
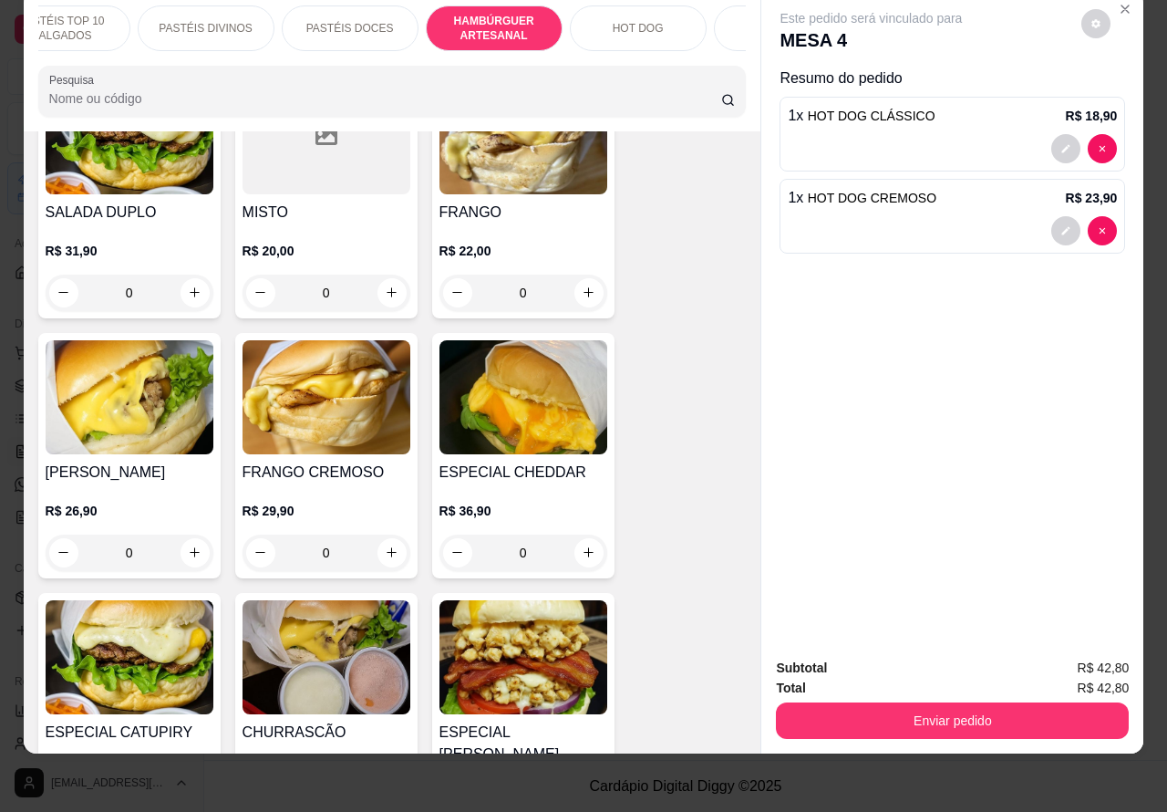
click at [580, 275] on div "0" at bounding box center [524, 293] width 168 height 36
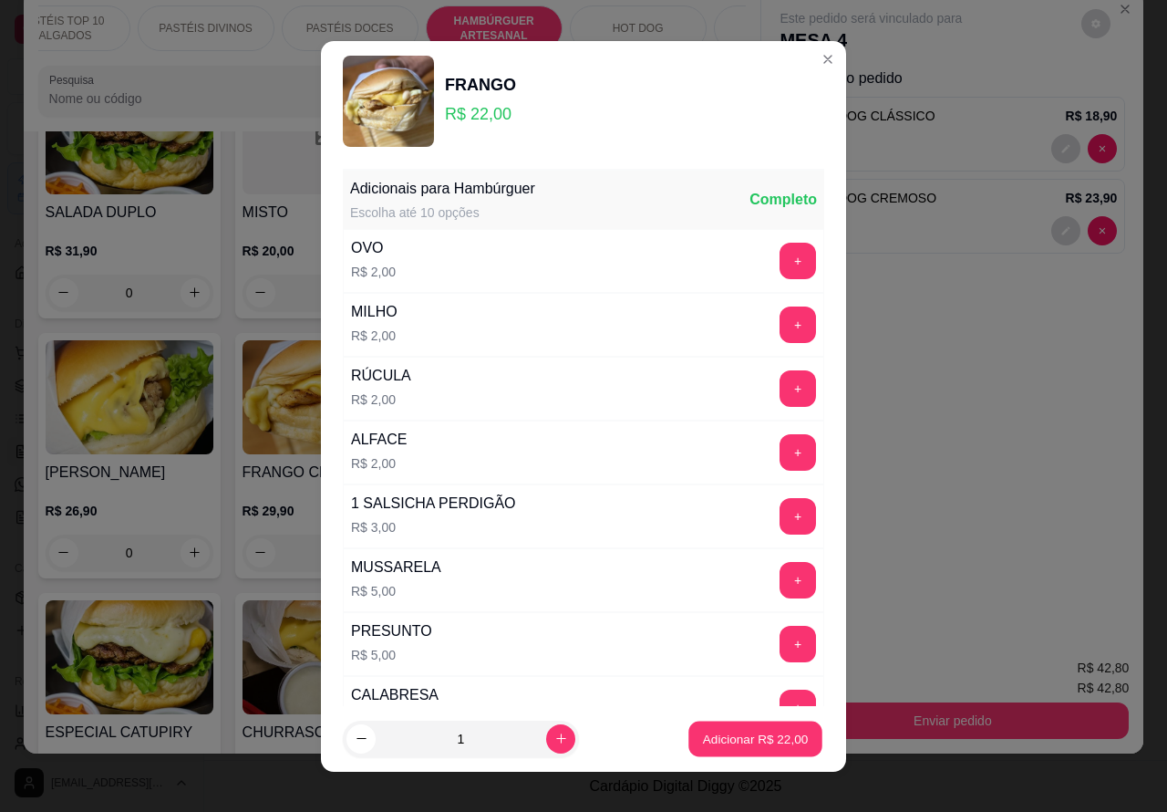
click at [703, 739] on p "Adicionar R$ 22,00" at bounding box center [756, 738] width 106 height 17
type input "1"
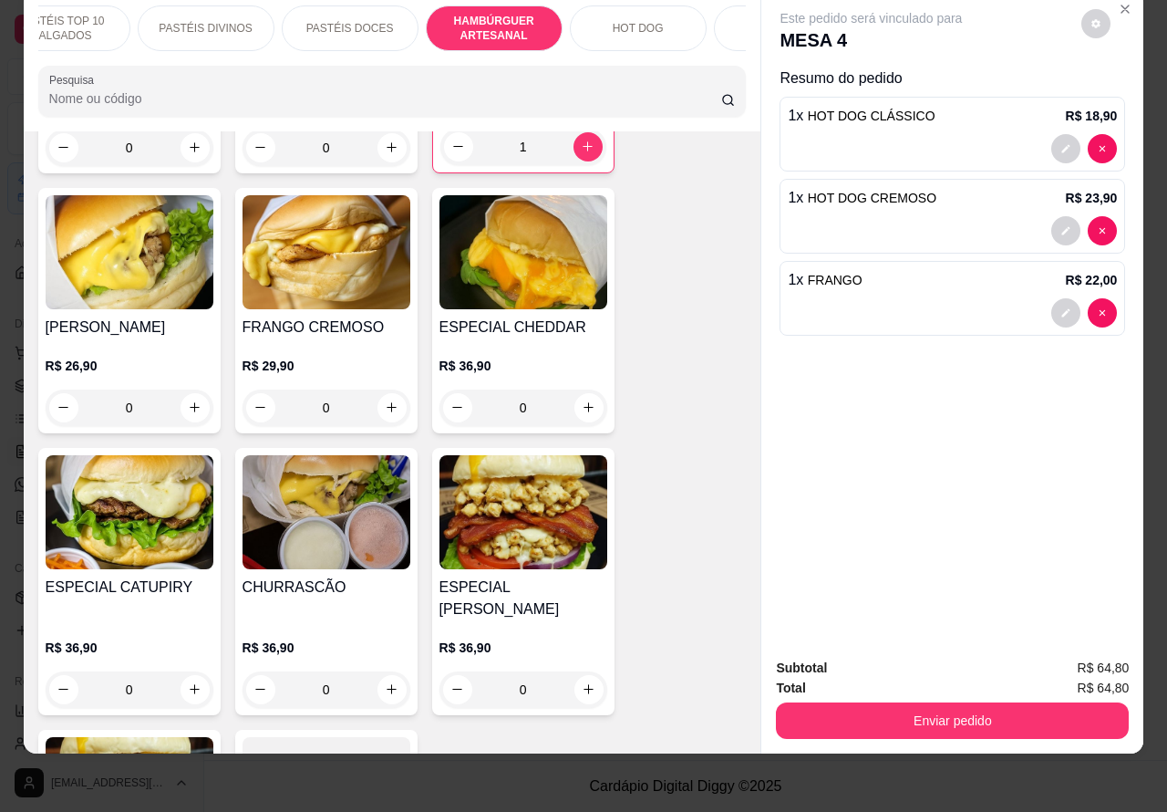
scroll to position [4746, 0]
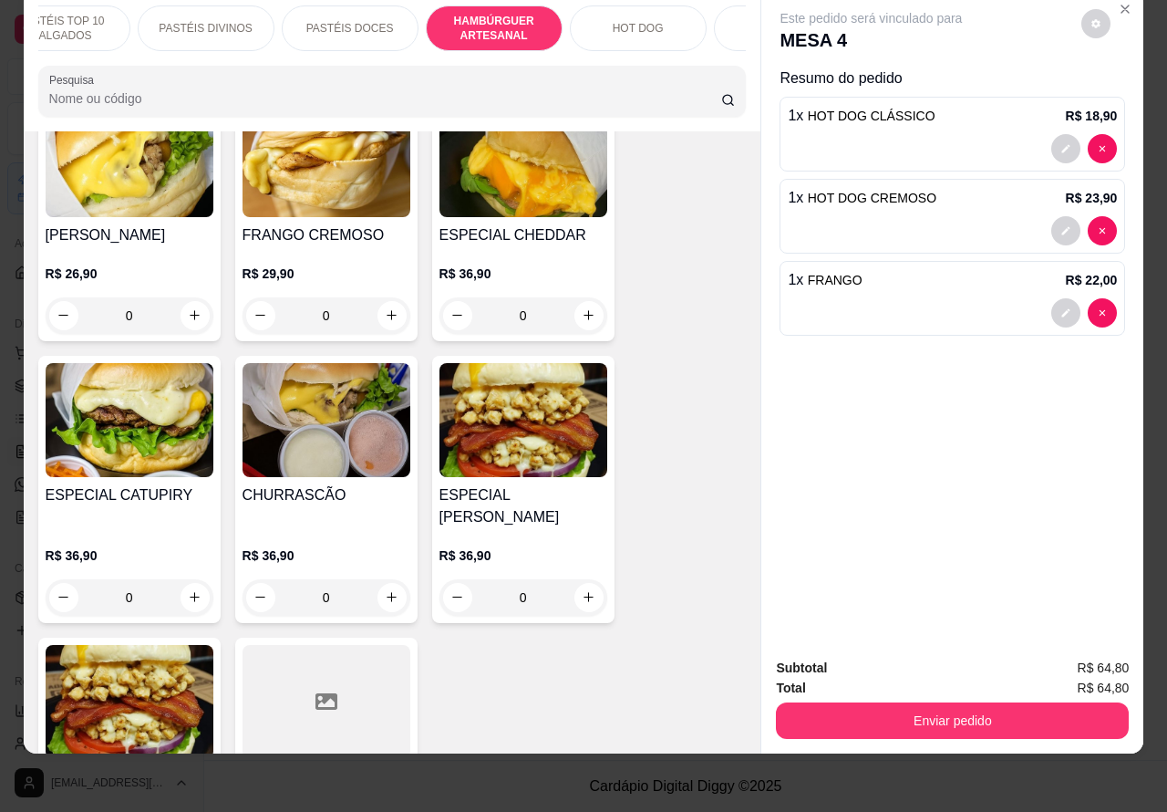
click at [383, 579] on div "0" at bounding box center [327, 597] width 168 height 36
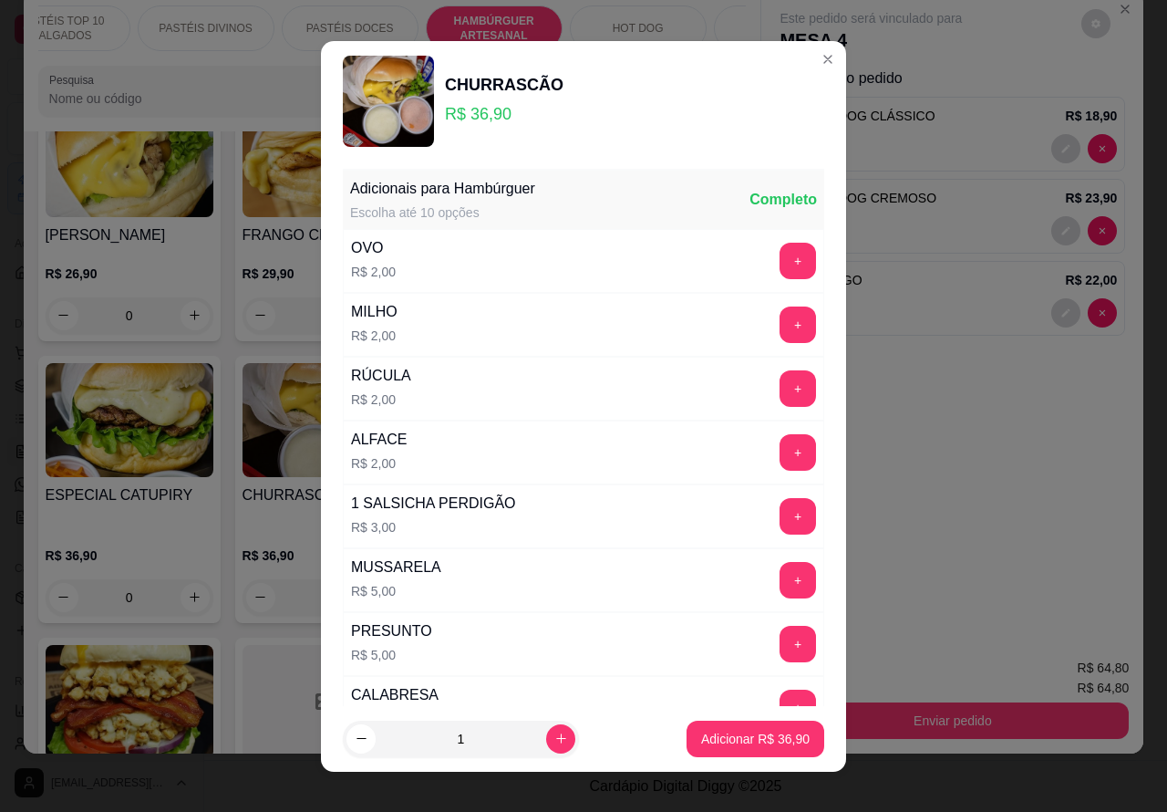
click at [721, 745] on p "Adicionar R$ 36,90" at bounding box center [755, 739] width 109 height 18
type input "1"
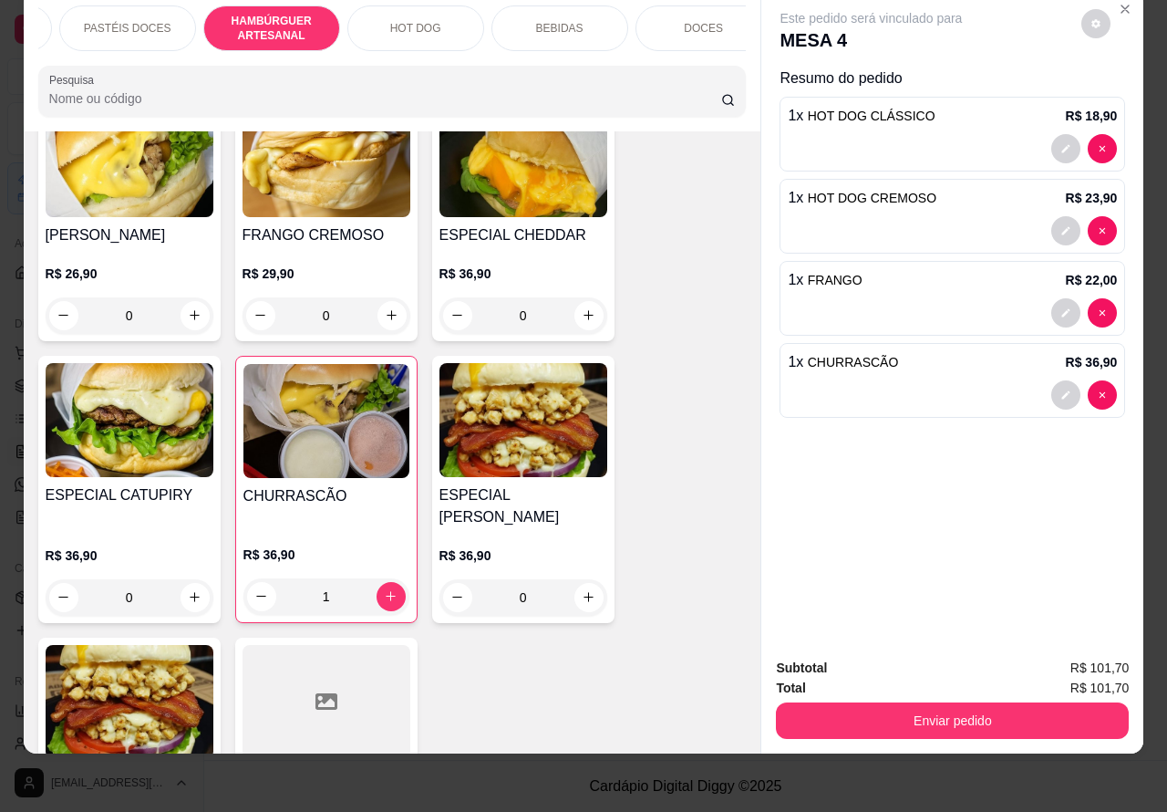
scroll to position [0, 438]
click at [531, 21] on p "BEBIDAS" at bounding box center [534, 28] width 47 height 15
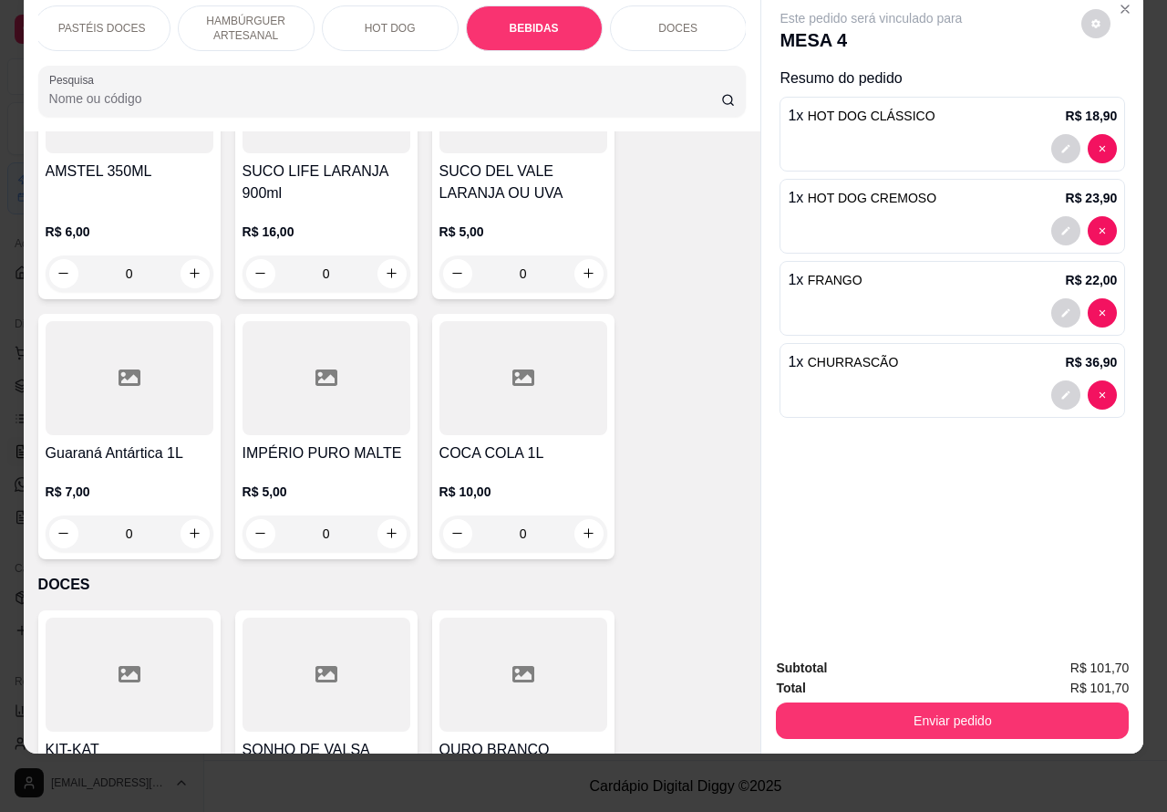
scroll to position [7217, 0]
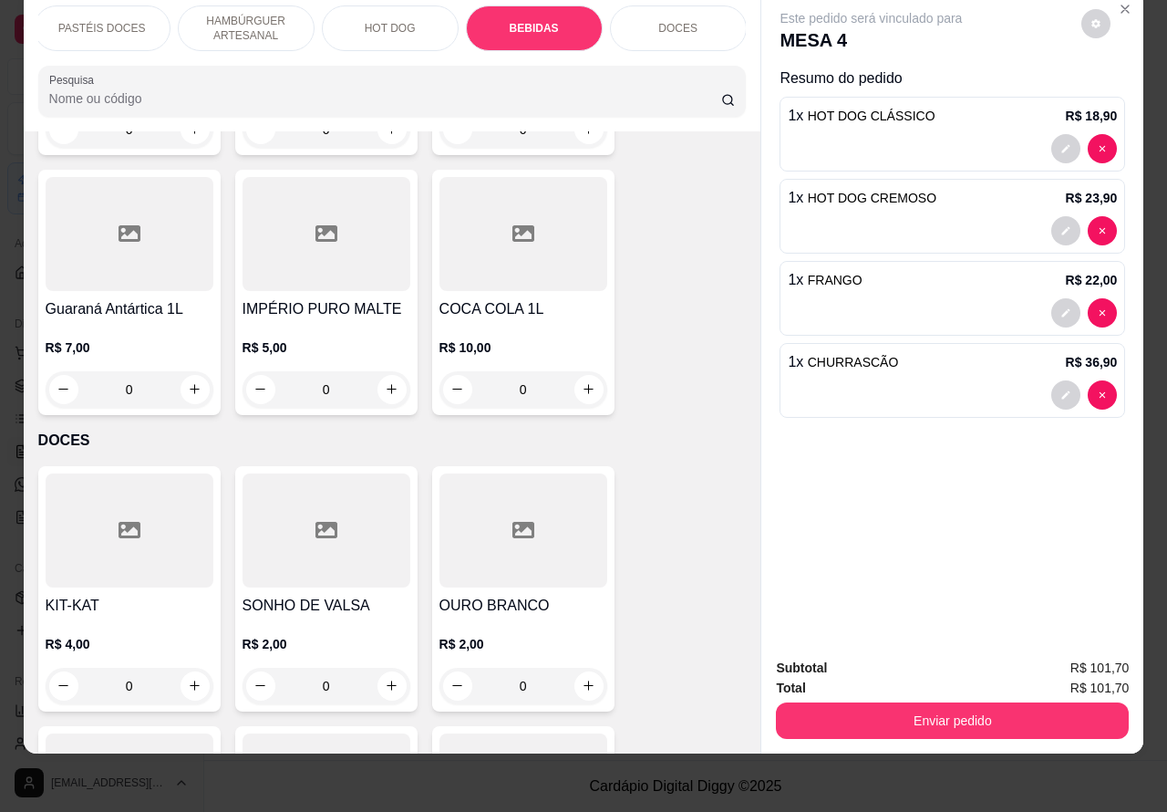
click at [190, 384] on icon "increase-product-quantity" at bounding box center [195, 389] width 10 height 10
type input "1"
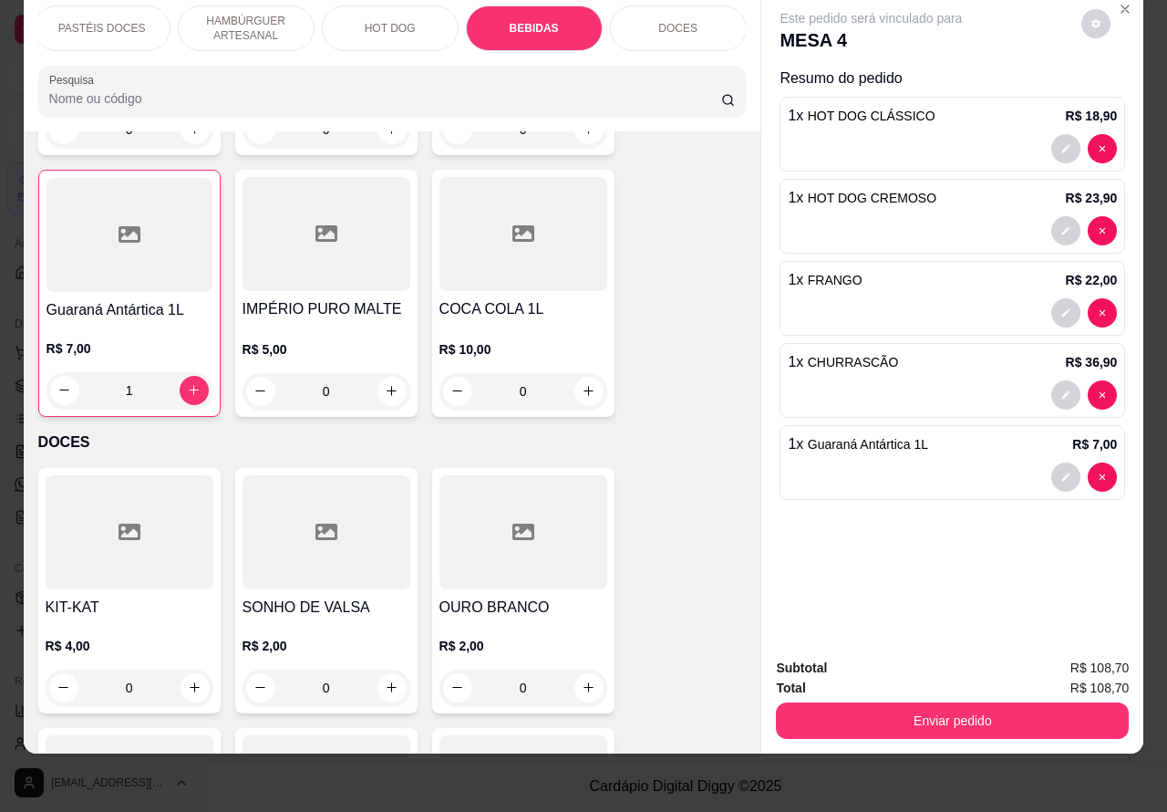
scroll to position [7219, 0]
click at [918, 702] on button "Enviar pedido" at bounding box center [952, 720] width 353 height 36
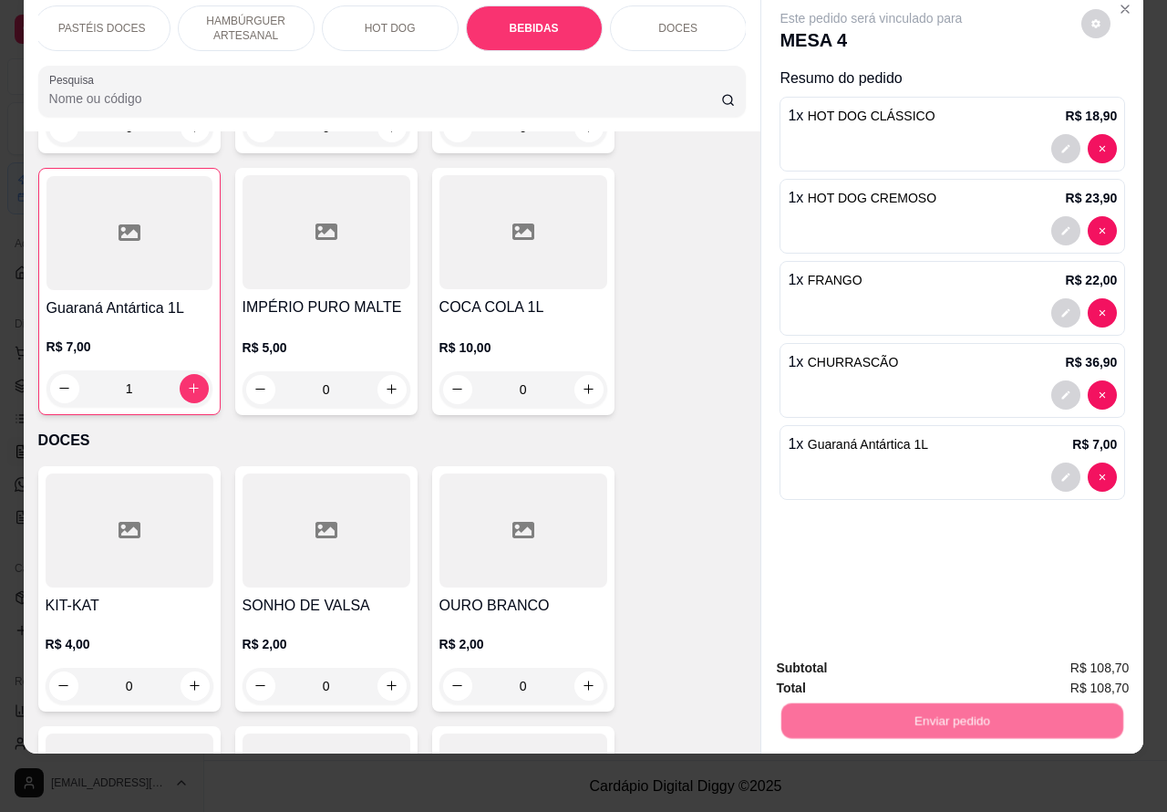
click at [857, 653] on button "Não registrar e enviar pedido" at bounding box center [891, 659] width 190 height 35
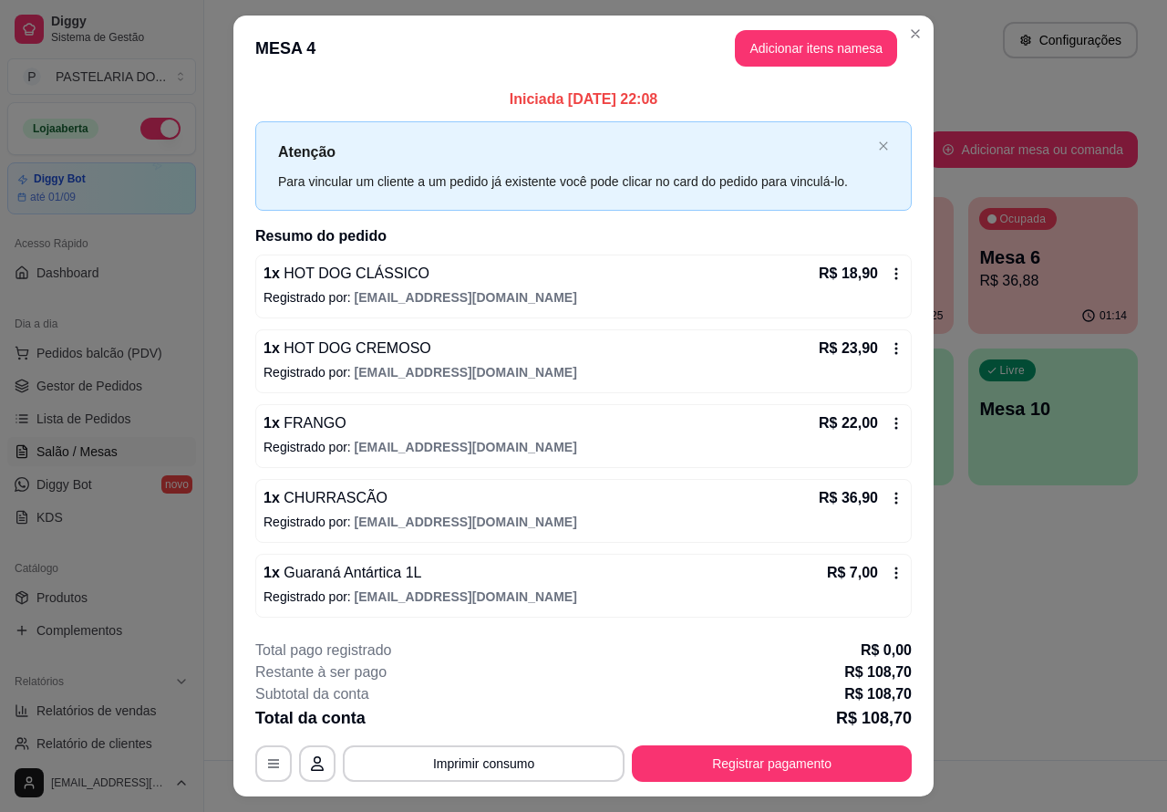
click at [1014, 597] on div "Atendimento Salão Configurações Todos Mesas Comandas Pesquisar Adicionar mesa o…" at bounding box center [685, 380] width 963 height 760
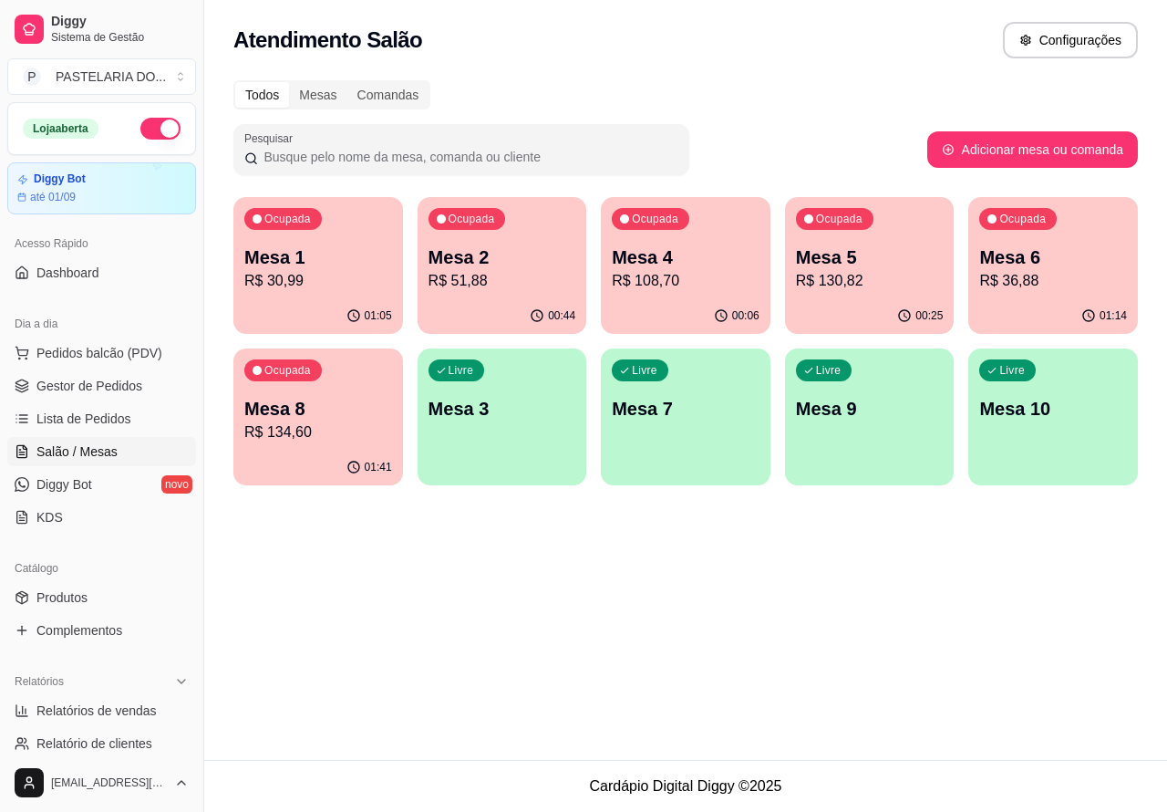
click at [684, 274] on p "R$ 108,70" at bounding box center [686, 281] width 148 height 22
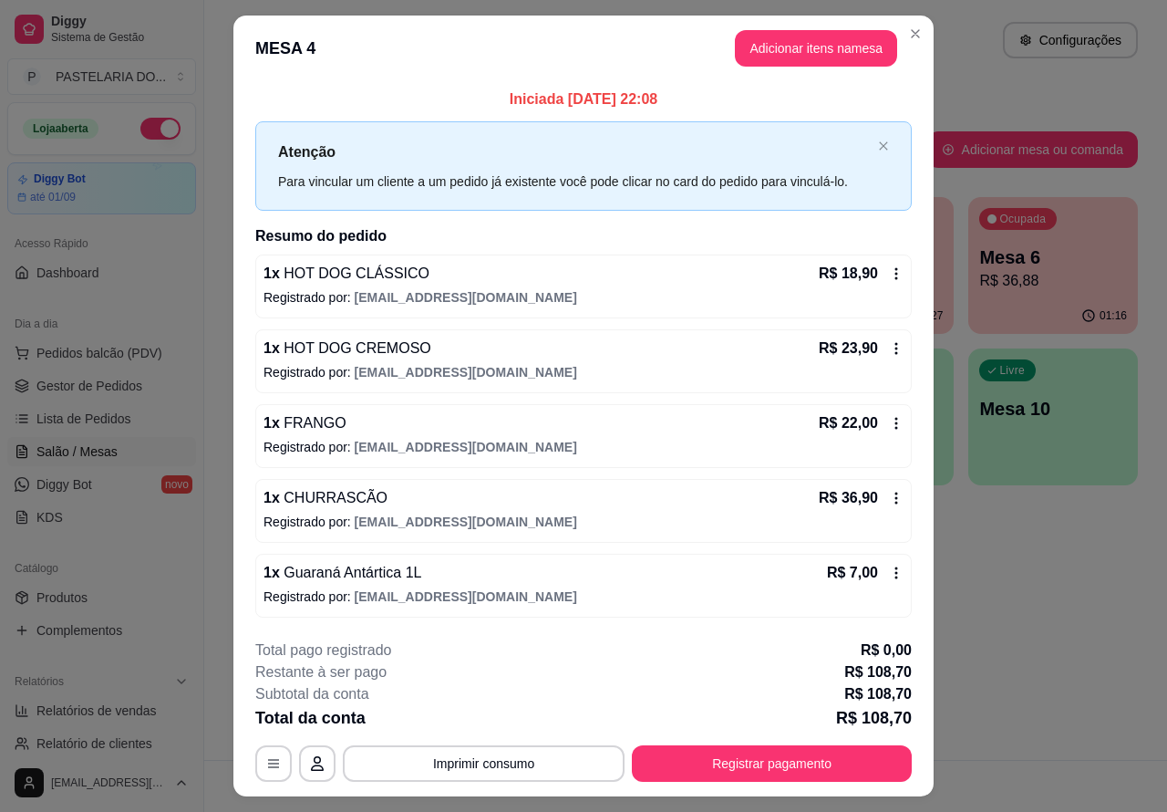
click at [983, 605] on div "Atendimento Salão Configurações Todos Mesas Comandas Pesquisar Adicionar mesa o…" at bounding box center [685, 380] width 963 height 760
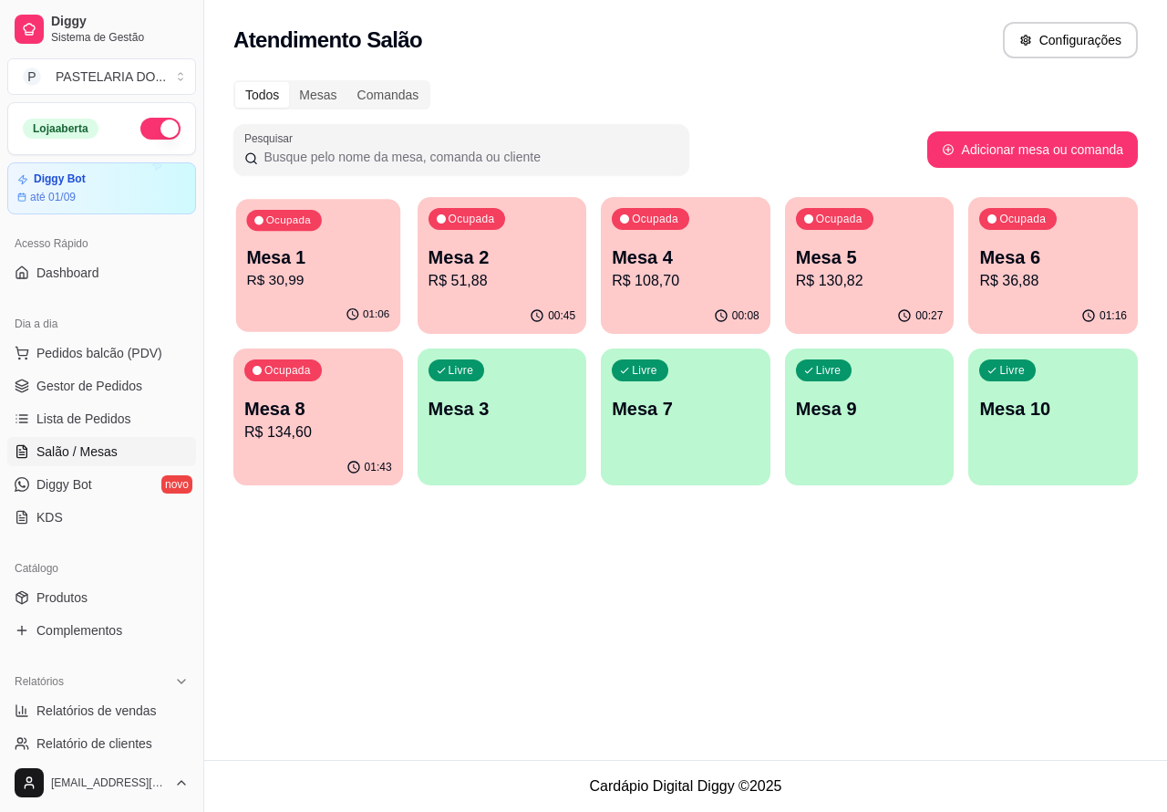
click at [320, 270] on p "R$ 30,99" at bounding box center [317, 280] width 143 height 21
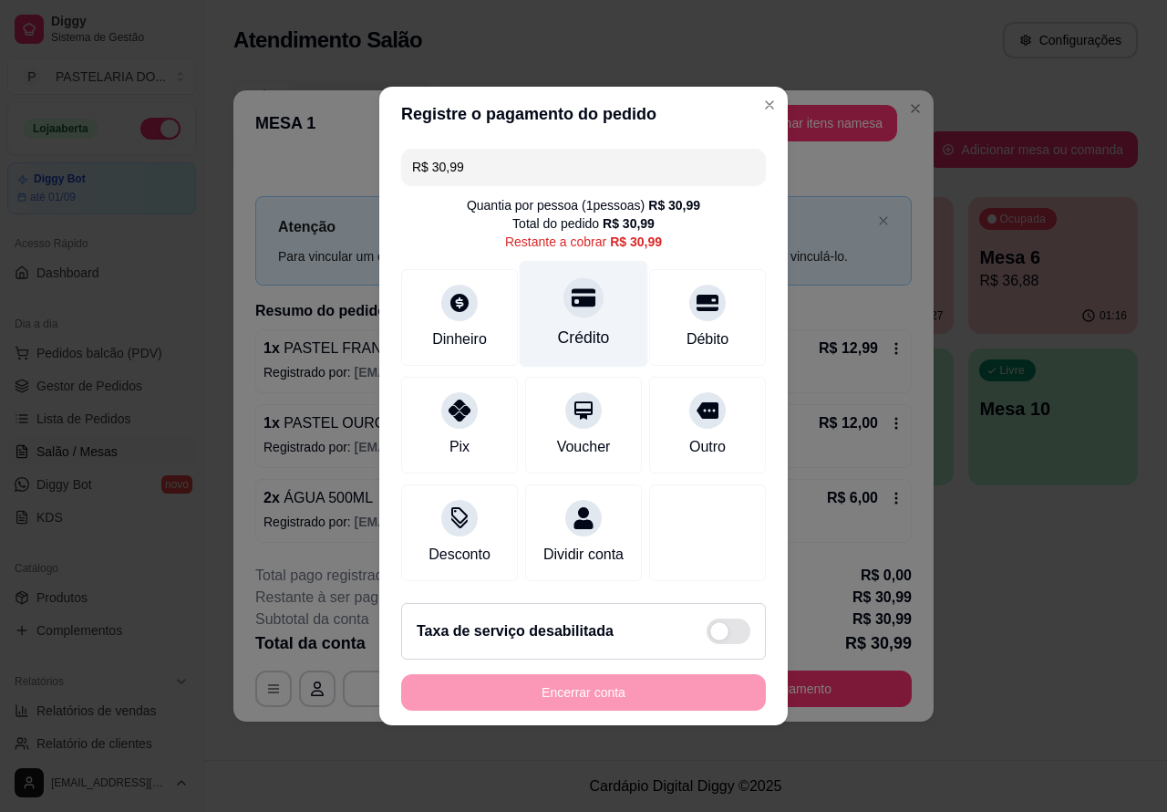
click at [572, 301] on icon at bounding box center [584, 297] width 24 height 24
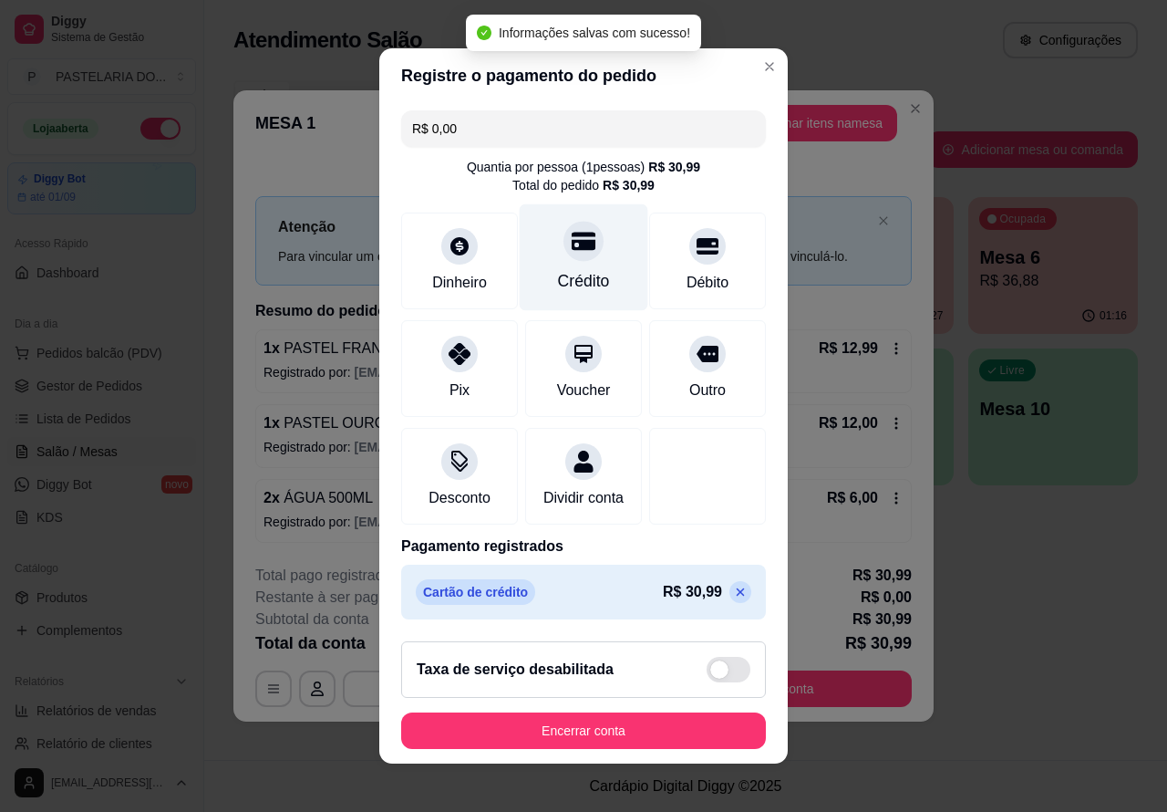
type input "R$ 0,00"
click at [677, 737] on button "Encerrar conta" at bounding box center [584, 731] width 354 height 36
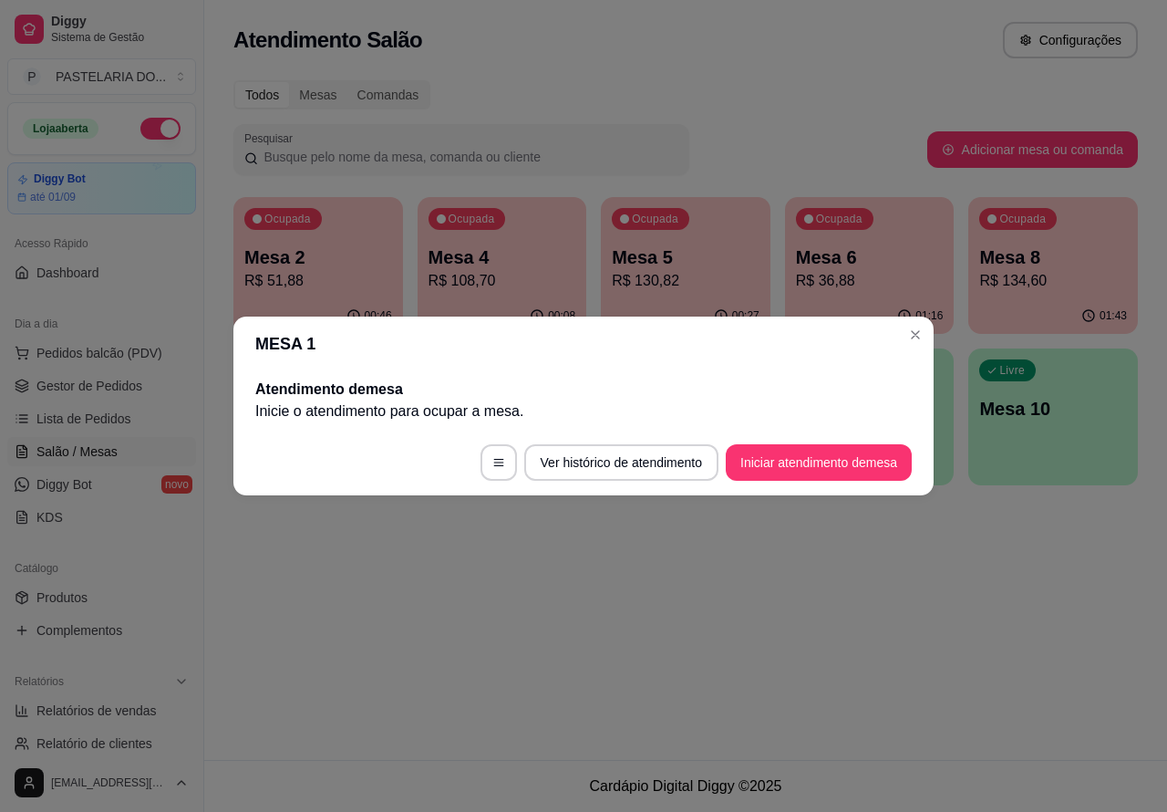
click at [749, 627] on div "Atendimento Salão Configurações Todos Mesas Comandas Pesquisar Adicionar mesa o…" at bounding box center [685, 380] width 963 height 760
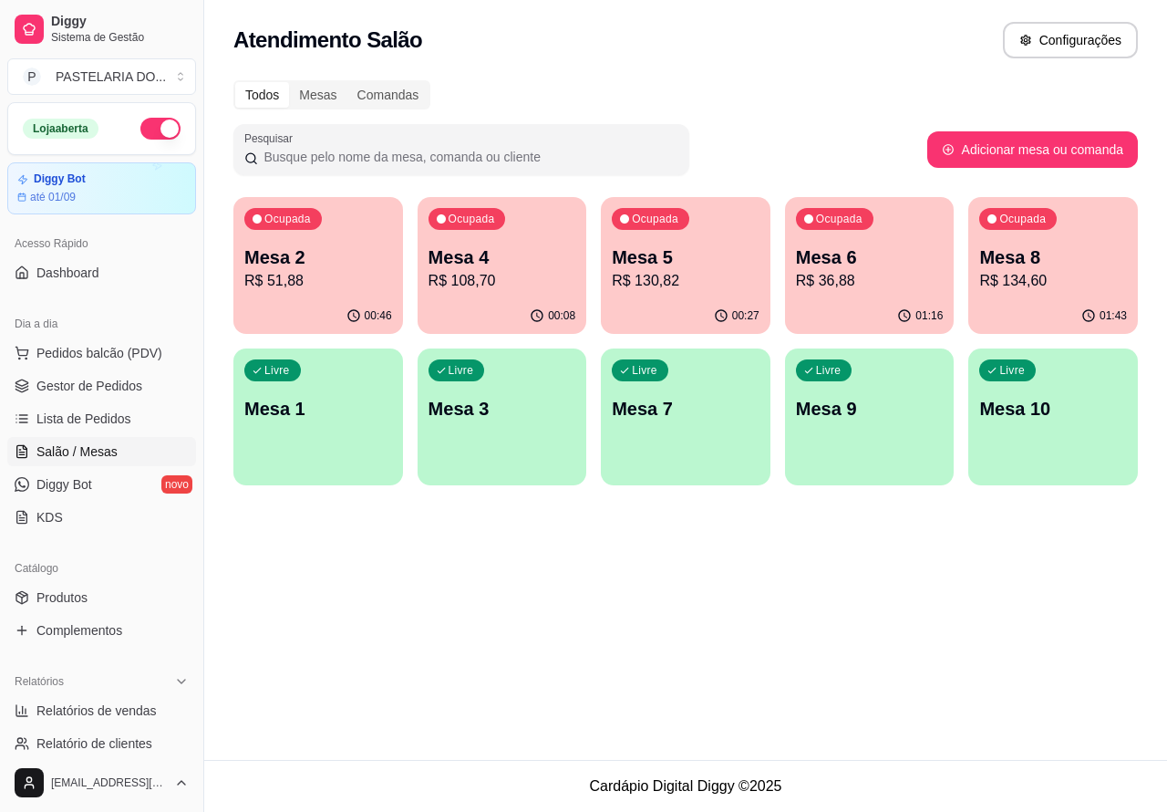
click at [716, 280] on p "R$ 130,82" at bounding box center [686, 281] width 148 height 22
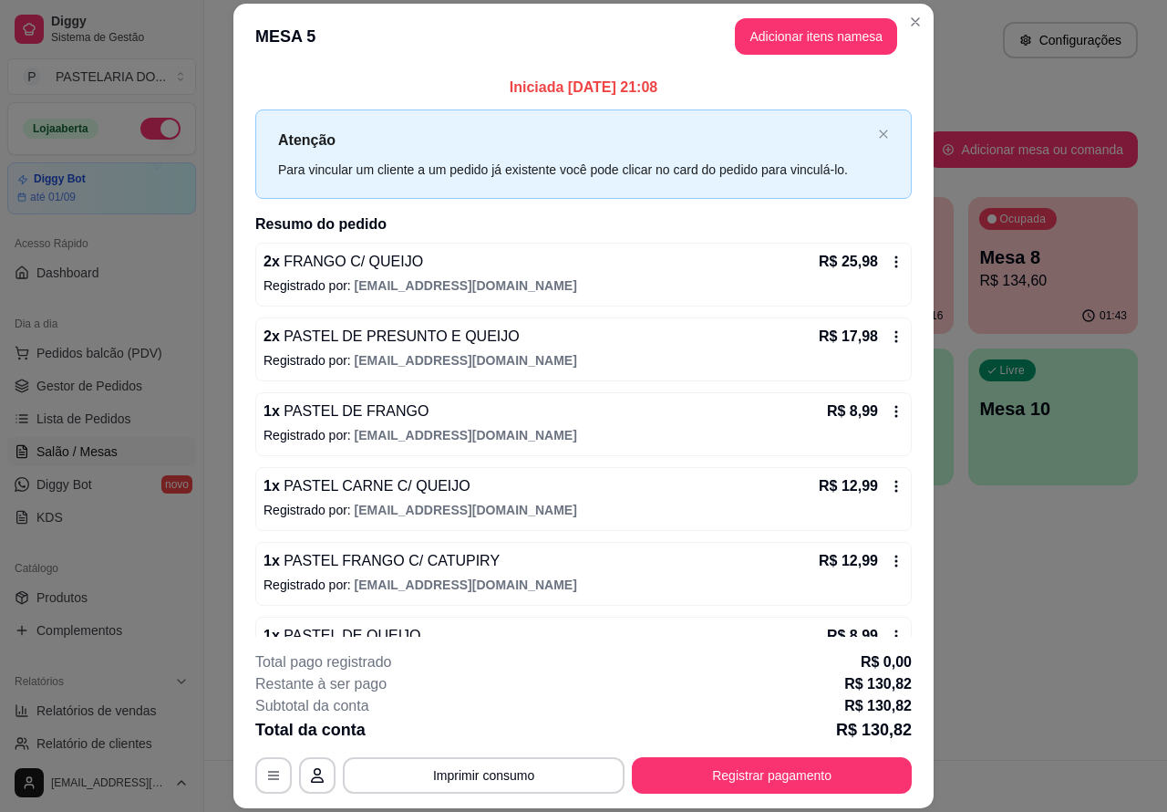
click at [1005, 586] on div "Atendimento Salão Configurações Todos Mesas Comandas Pesquisar Adicionar mesa o…" at bounding box center [685, 380] width 963 height 760
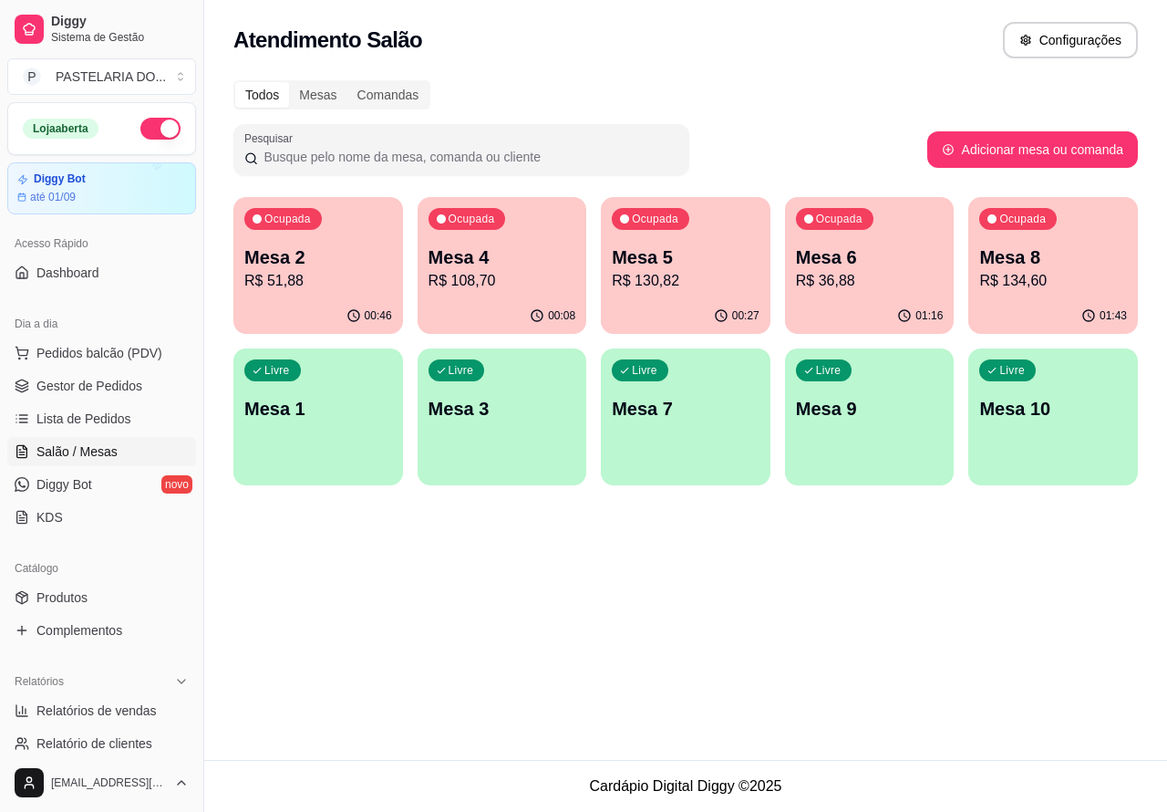
click at [885, 260] on p "Mesa 6" at bounding box center [870, 257] width 148 height 26
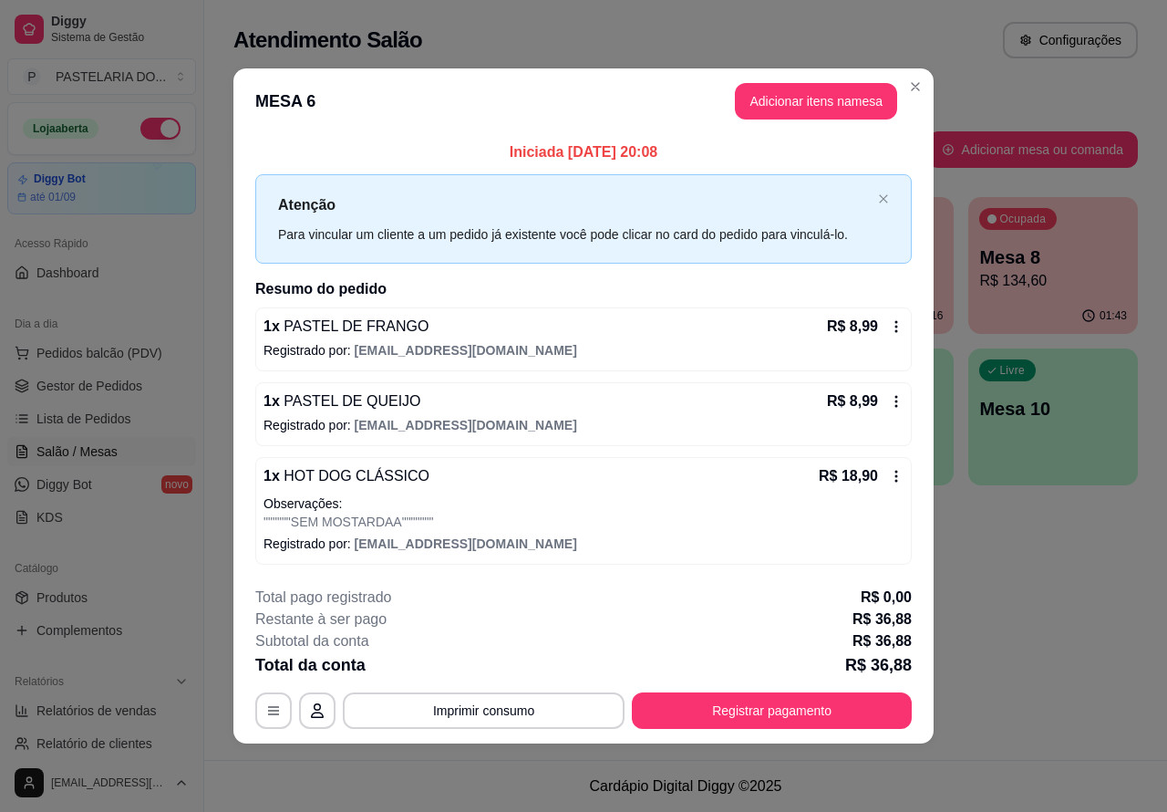
click at [988, 584] on div "Atendimento Salão Configurações Todos Mesas Comandas Pesquisar Adicionar mesa o…" at bounding box center [685, 380] width 963 height 760
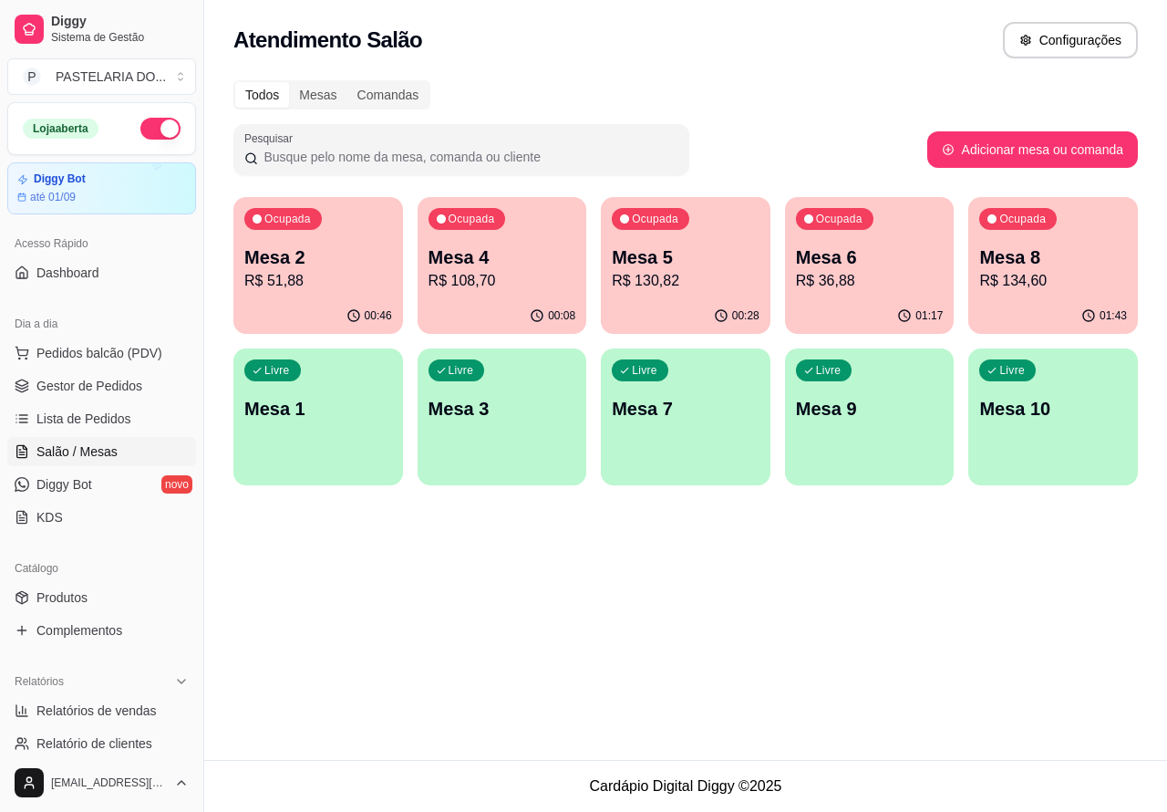
click at [1063, 255] on p "Mesa 8" at bounding box center [1054, 257] width 148 height 26
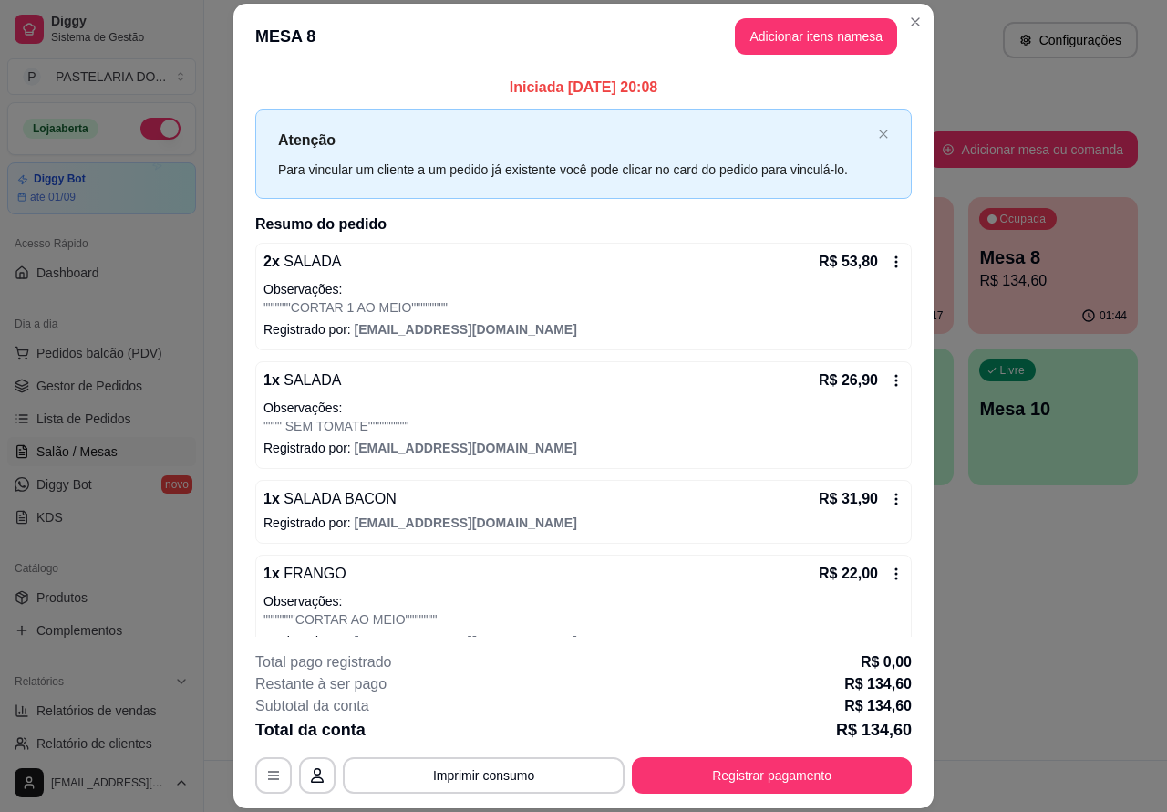
click at [1033, 603] on div "Atendimento Salão Configurações Todos Mesas Comandas Pesquisar Adicionar mesa o…" at bounding box center [685, 380] width 963 height 760
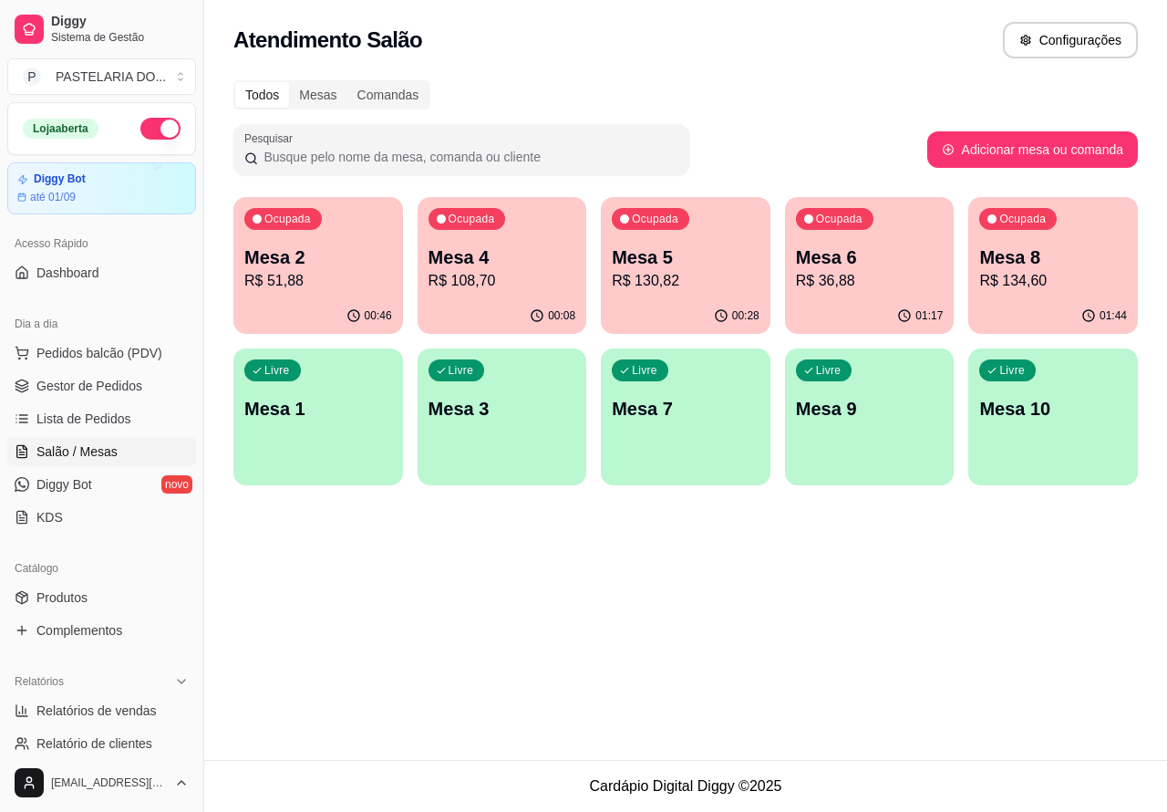
click at [337, 256] on p "Mesa 2" at bounding box center [318, 257] width 148 height 26
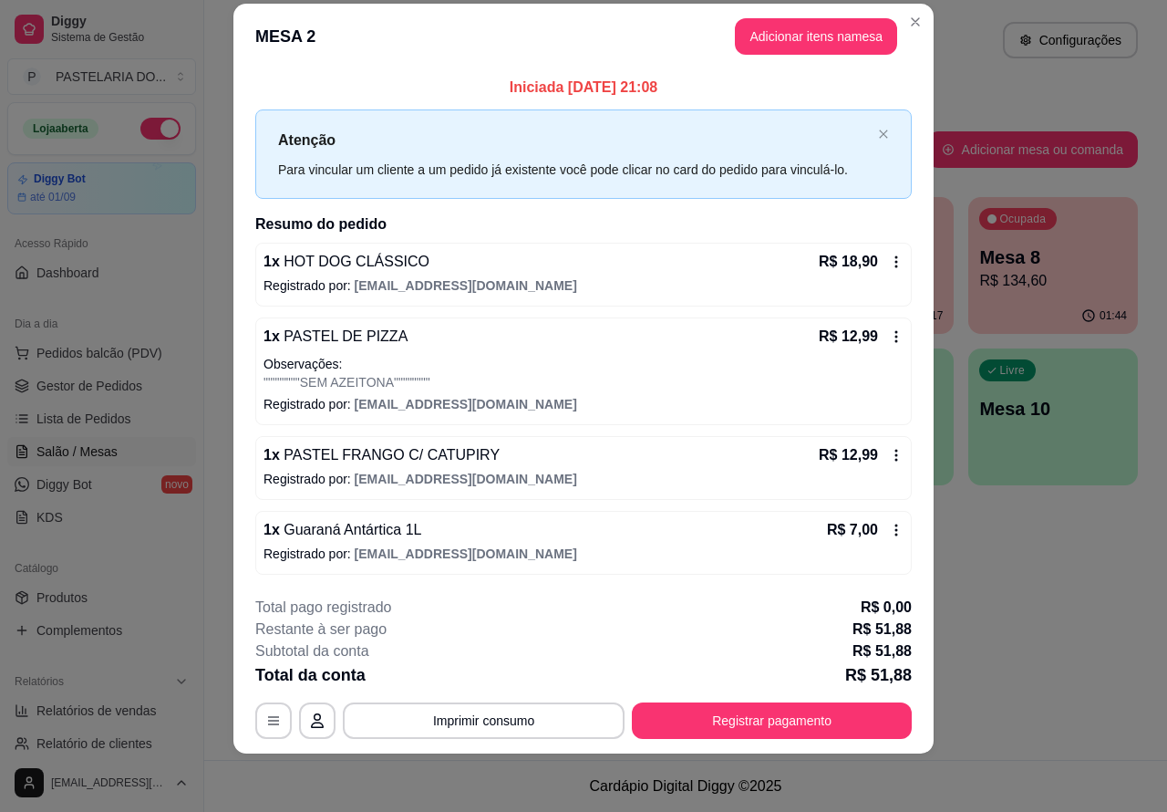
scroll to position [0, 0]
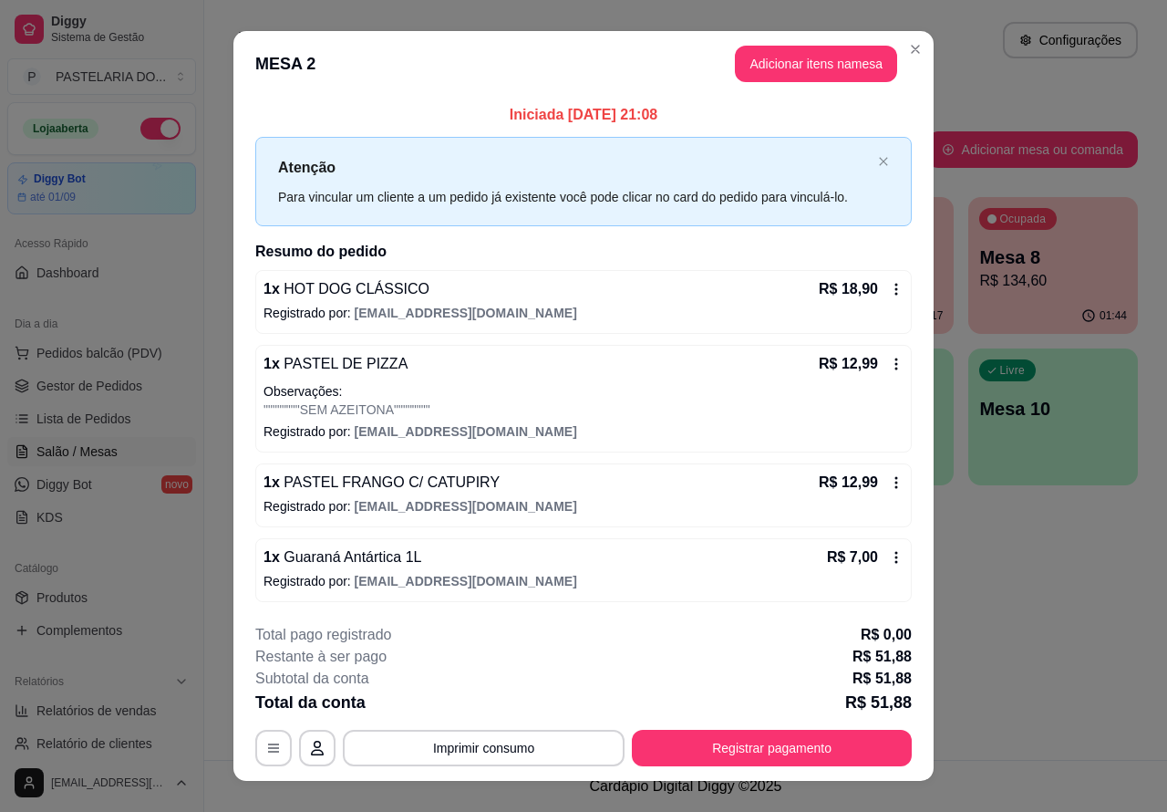
click at [1032, 644] on div "Atendimento Salão Configurações Todos Mesas Comandas Pesquisar Adicionar mesa o…" at bounding box center [685, 380] width 963 height 760
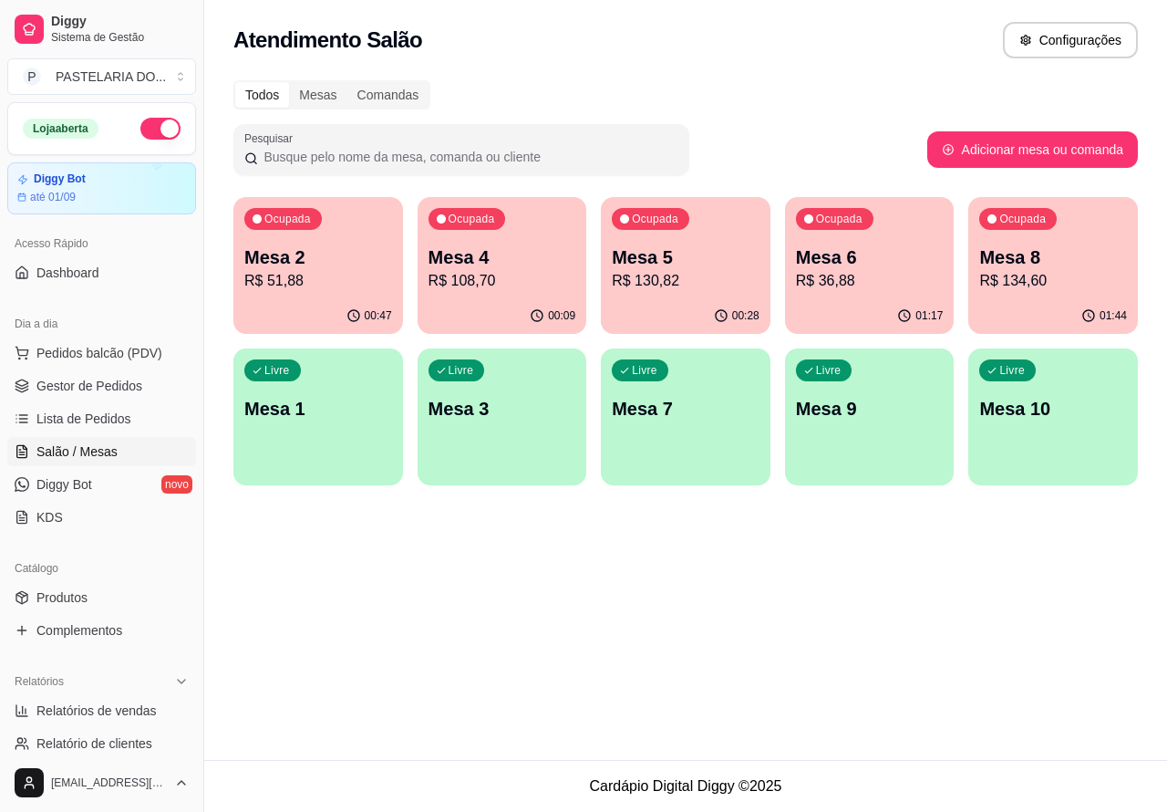
click at [336, 257] on p "Mesa 2" at bounding box center [318, 257] width 148 height 26
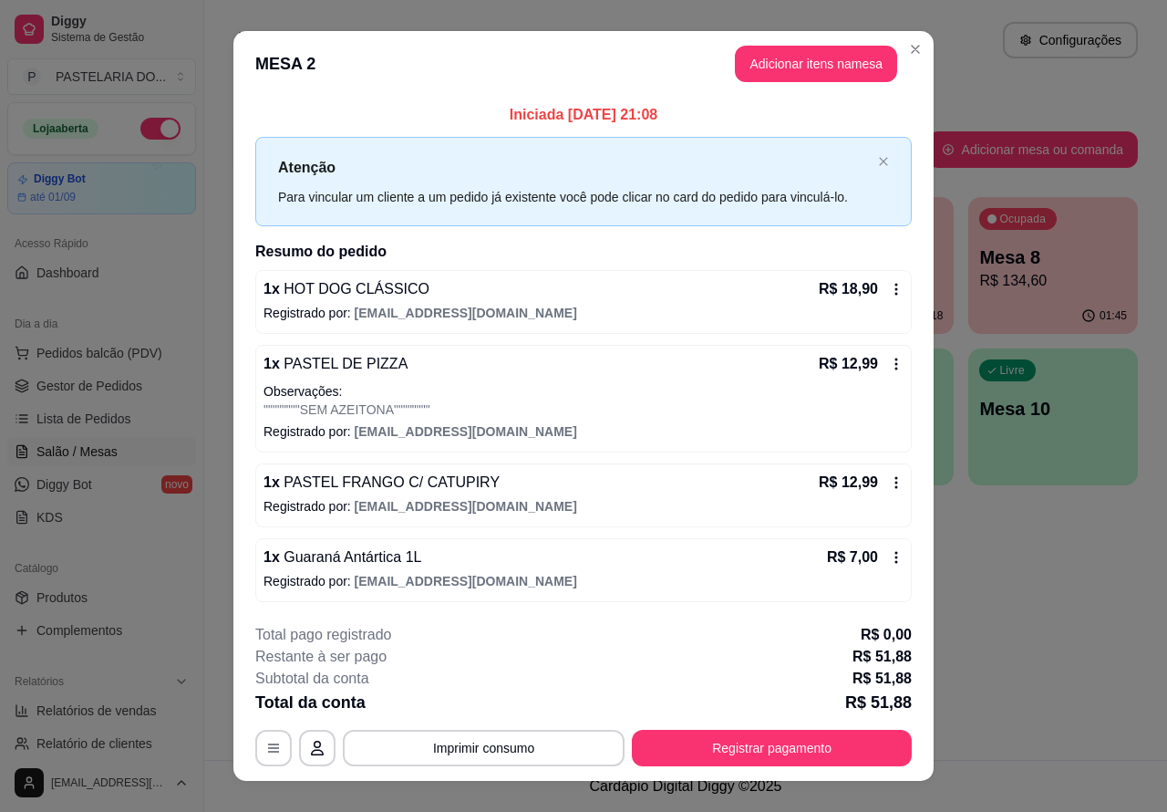
click at [823, 70] on p "MESA 2" at bounding box center [880, 63] width 188 height 26
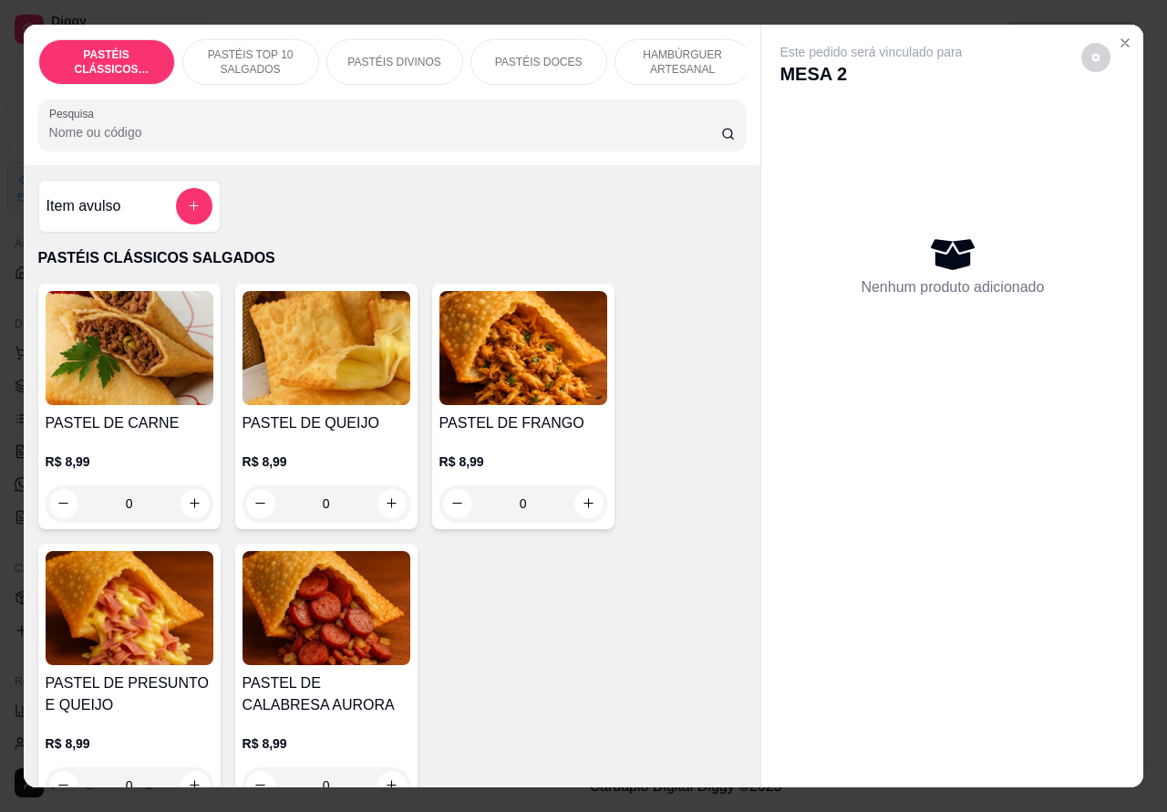
click at [254, 48] on p "PASTÉIS TOP 10 SALGADOS" at bounding box center [251, 61] width 106 height 29
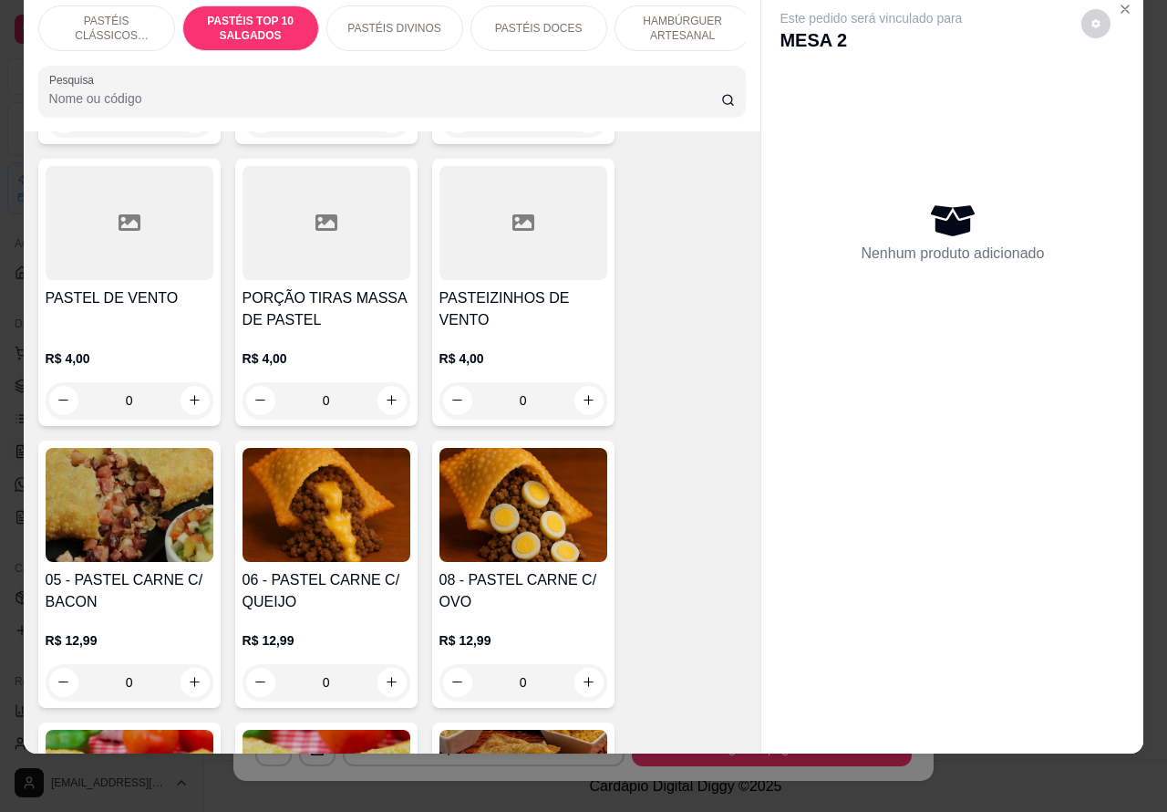
scroll to position [950, 0]
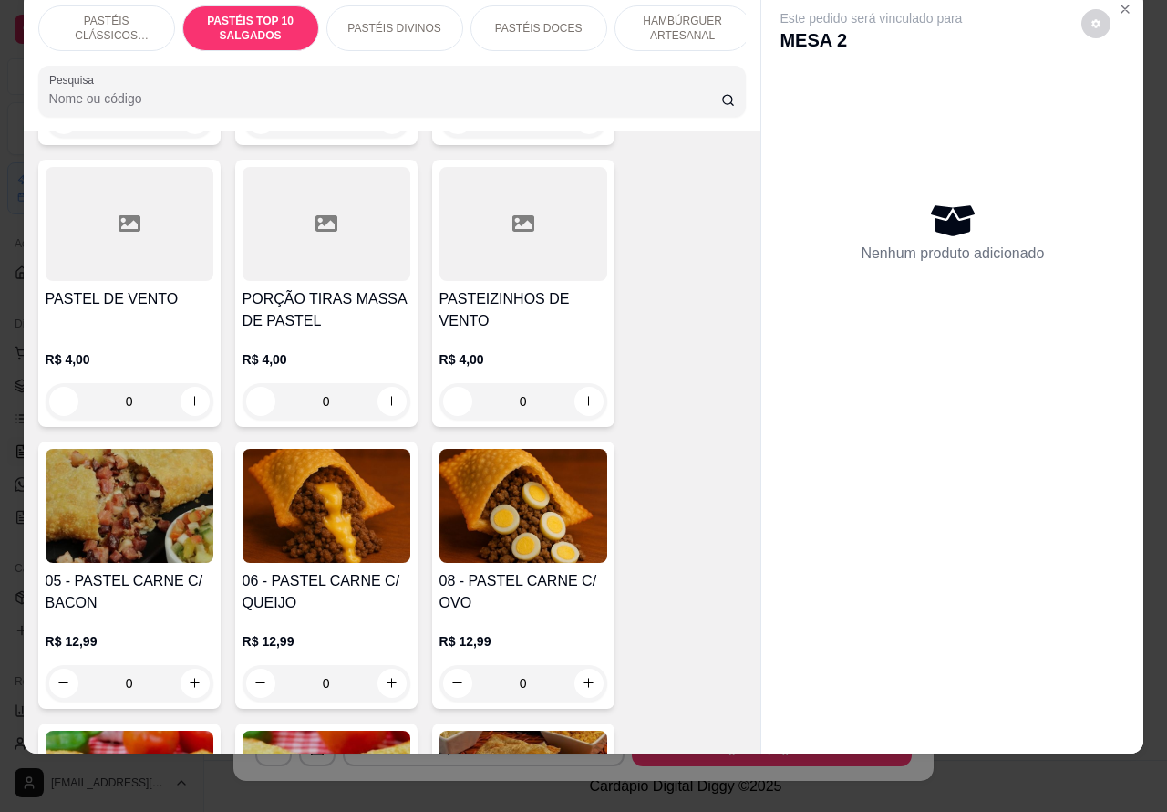
click at [582, 401] on icon "increase-product-quantity" at bounding box center [589, 401] width 14 height 14
type input "1"
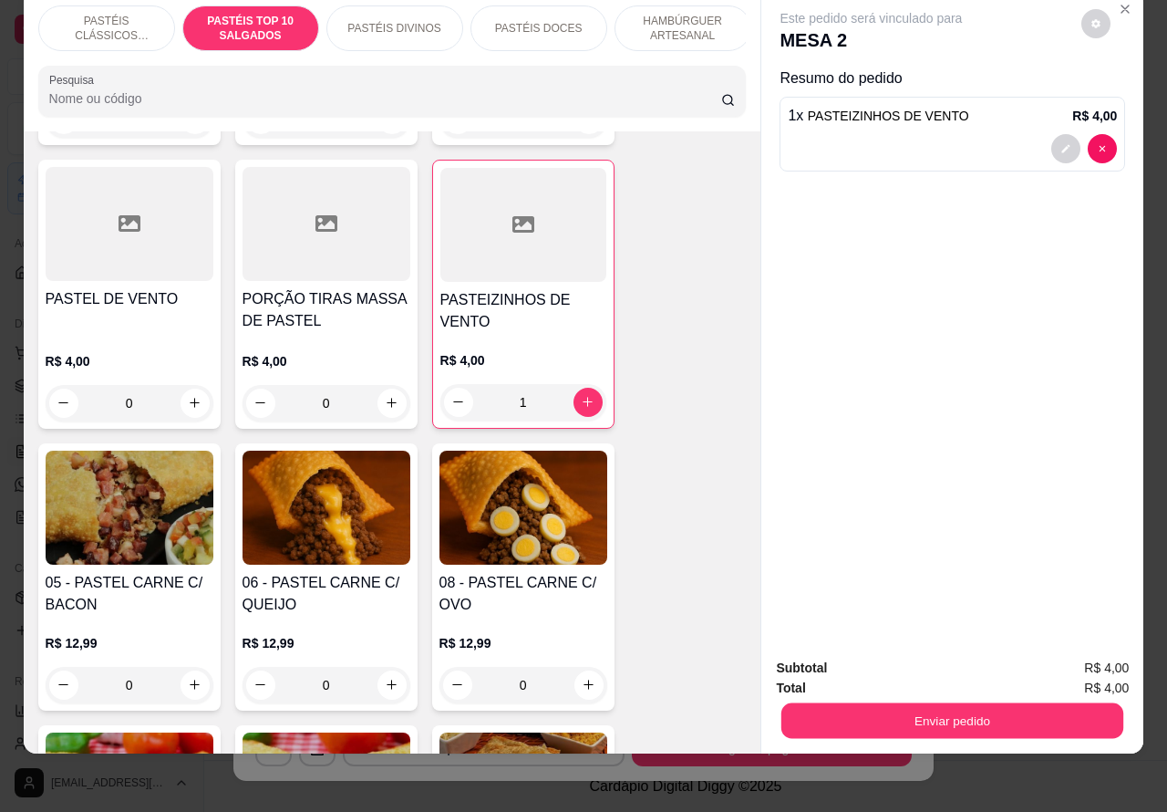
click at [908, 703] on button "Enviar pedido" at bounding box center [953, 721] width 342 height 36
click at [845, 648] on button "Não registrar e enviar pedido" at bounding box center [891, 659] width 184 height 34
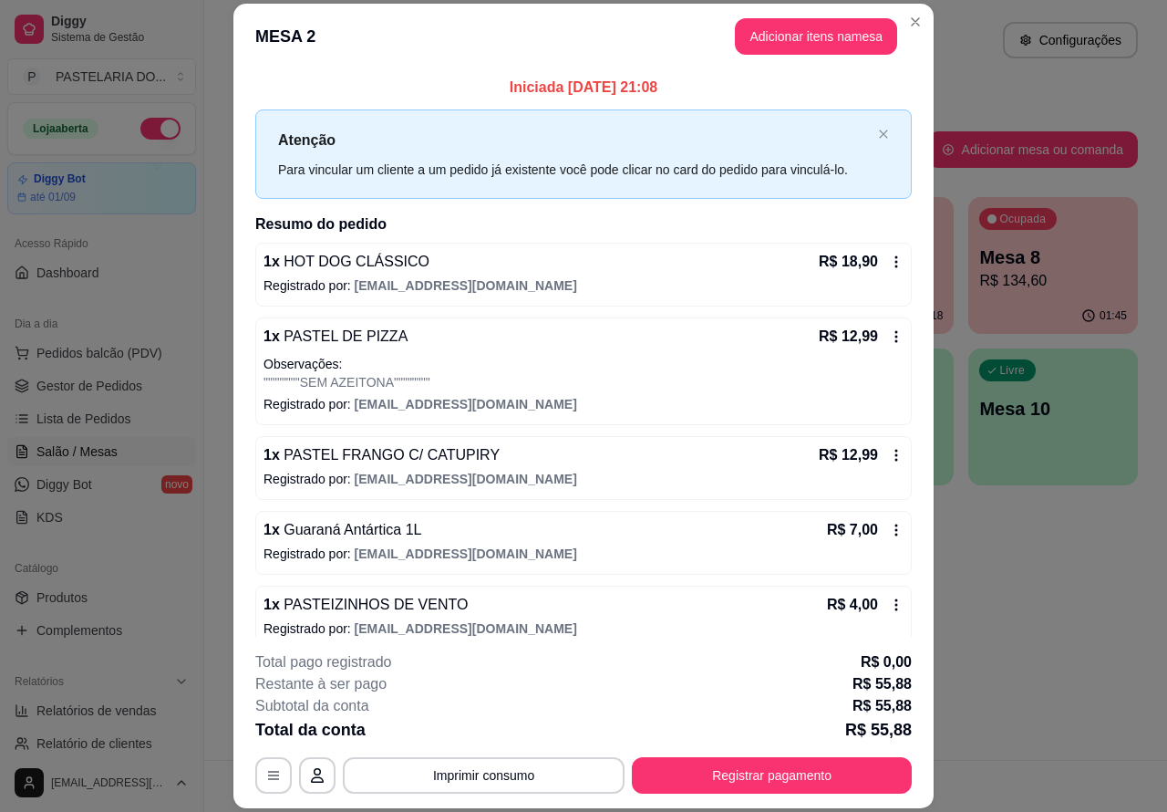
click at [1037, 576] on div "Atendimento Salão Configurações Todos Mesas Comandas Pesquisar Adicionar mesa o…" at bounding box center [685, 380] width 963 height 760
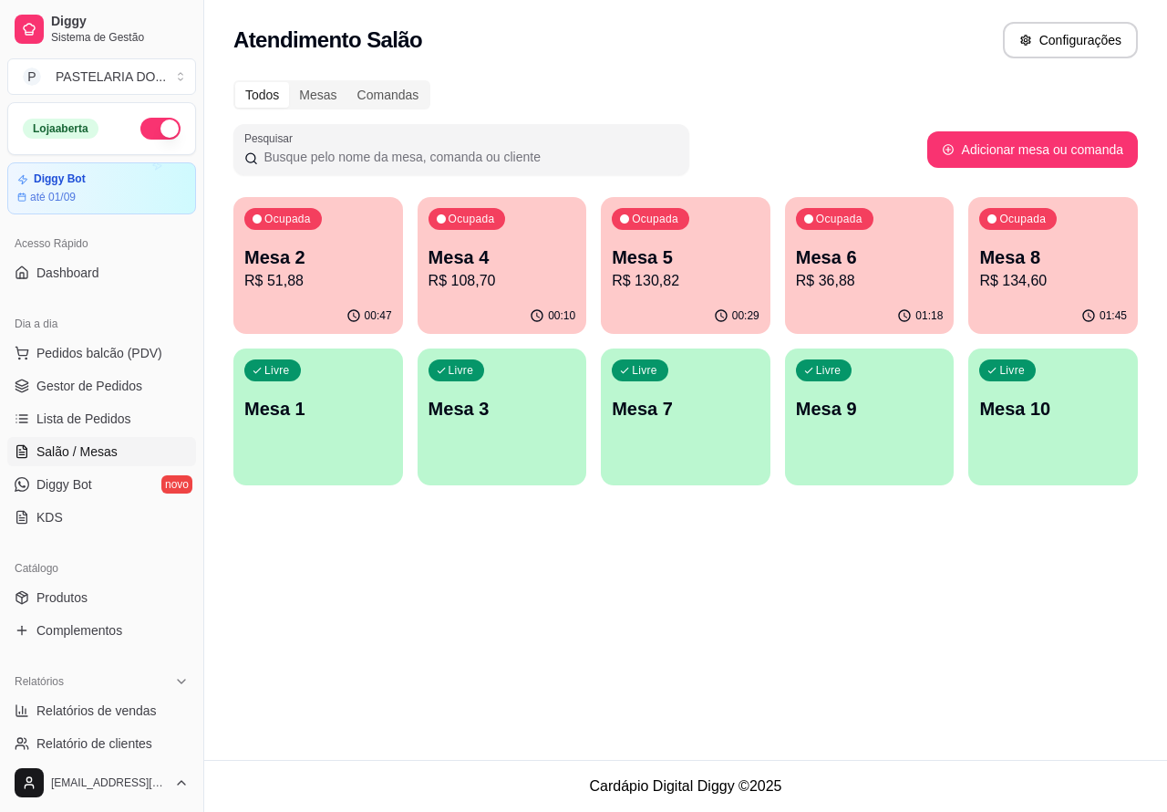
click at [882, 270] on p "R$ 36,88" at bounding box center [870, 281] width 148 height 22
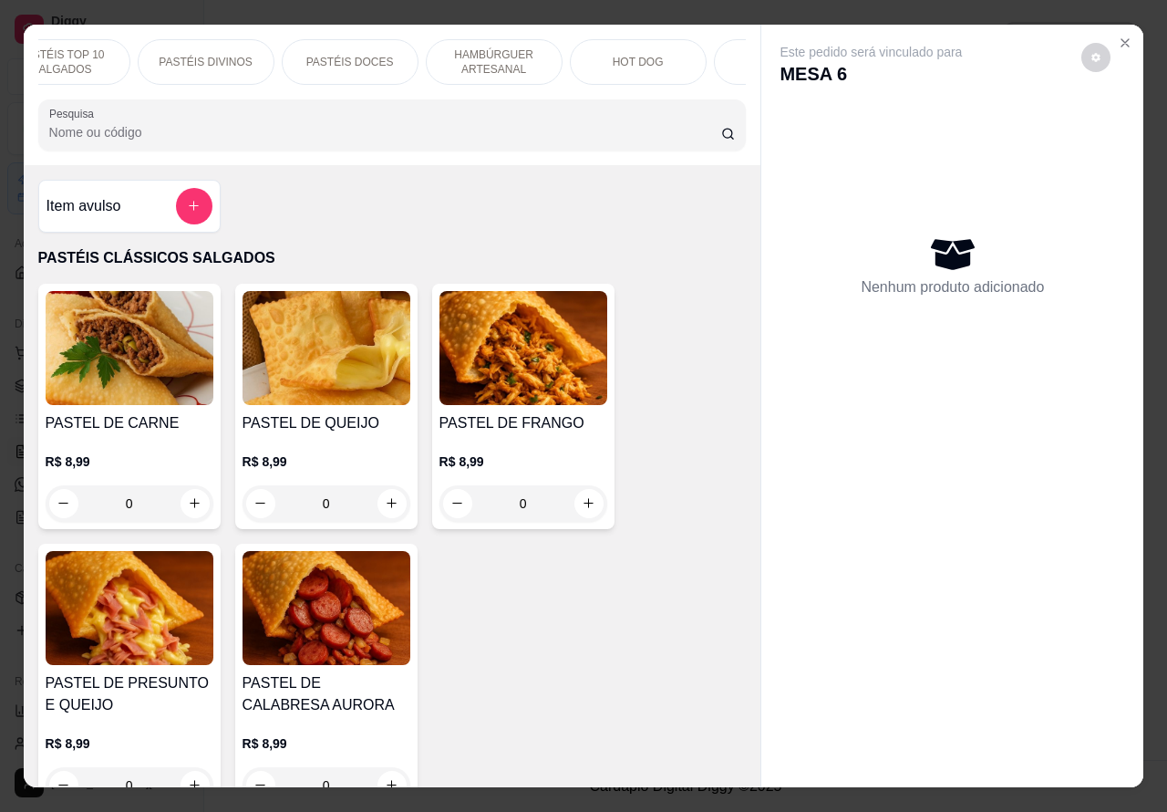
scroll to position [0, 192]
click at [1124, 36] on icon "Close" at bounding box center [1125, 43] width 15 height 15
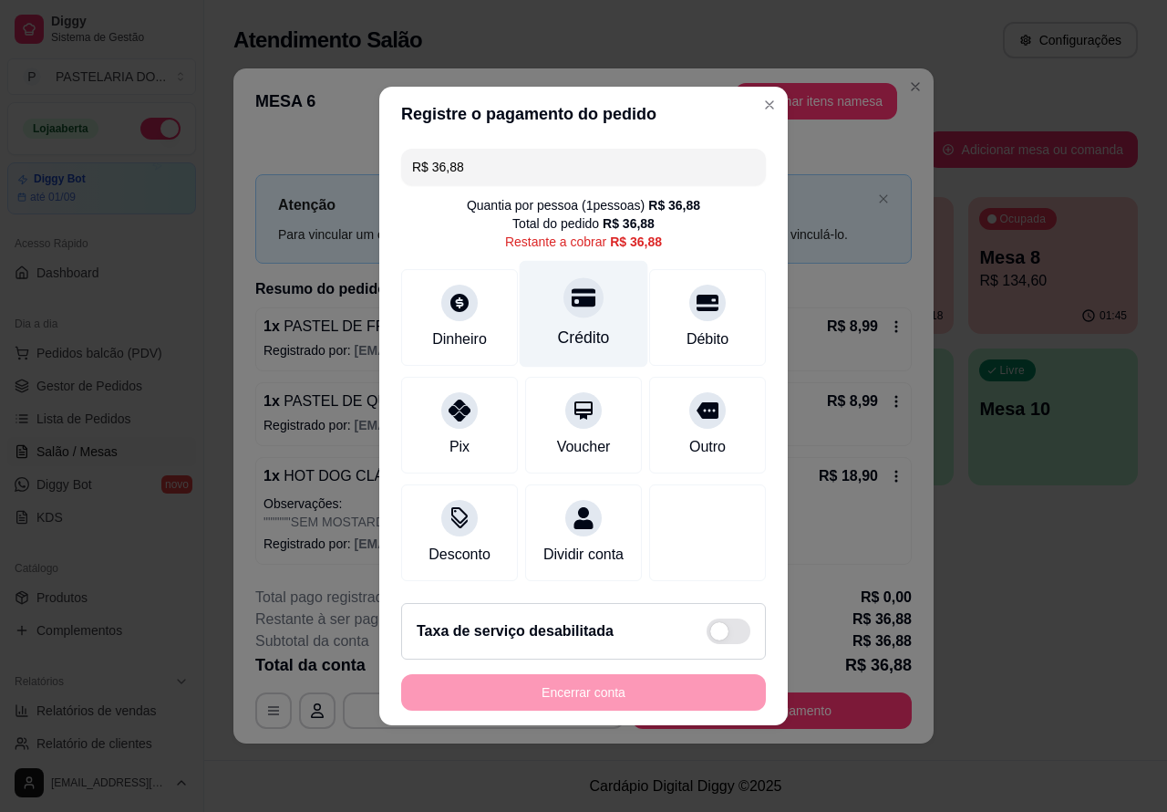
click at [580, 285] on icon at bounding box center [584, 297] width 24 height 24
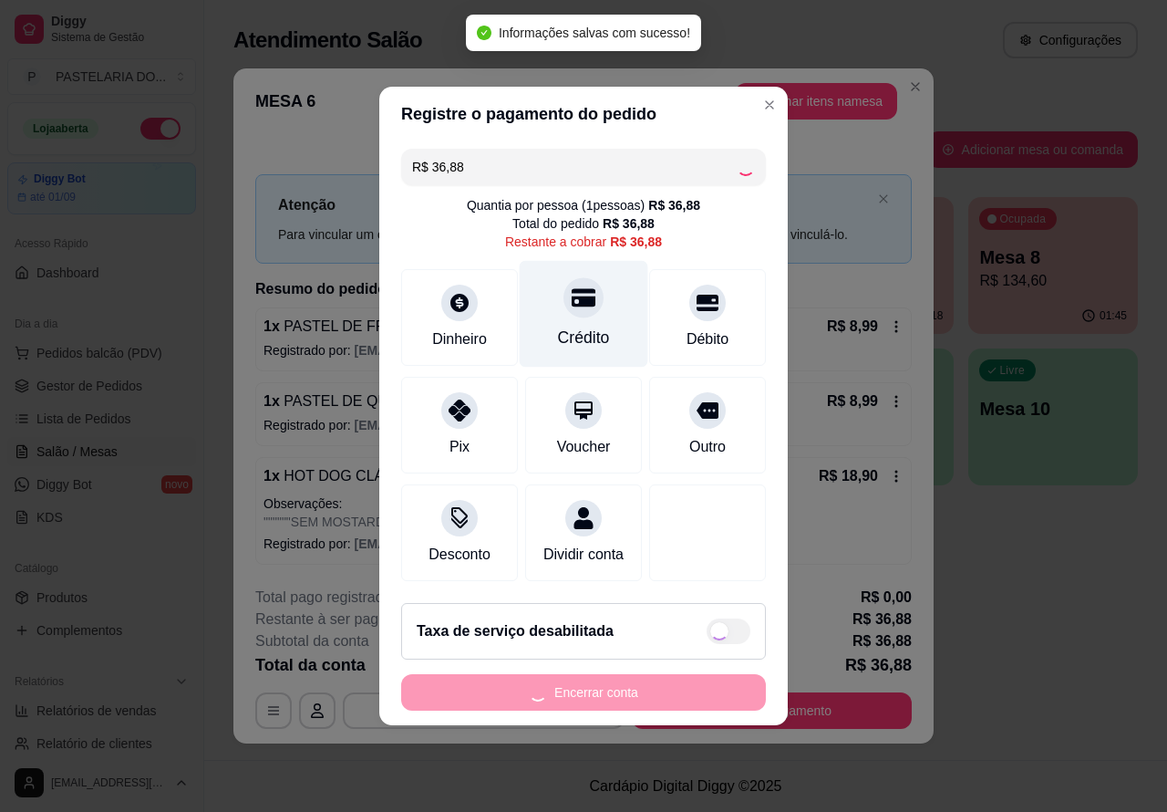
type input "R$ 0,00"
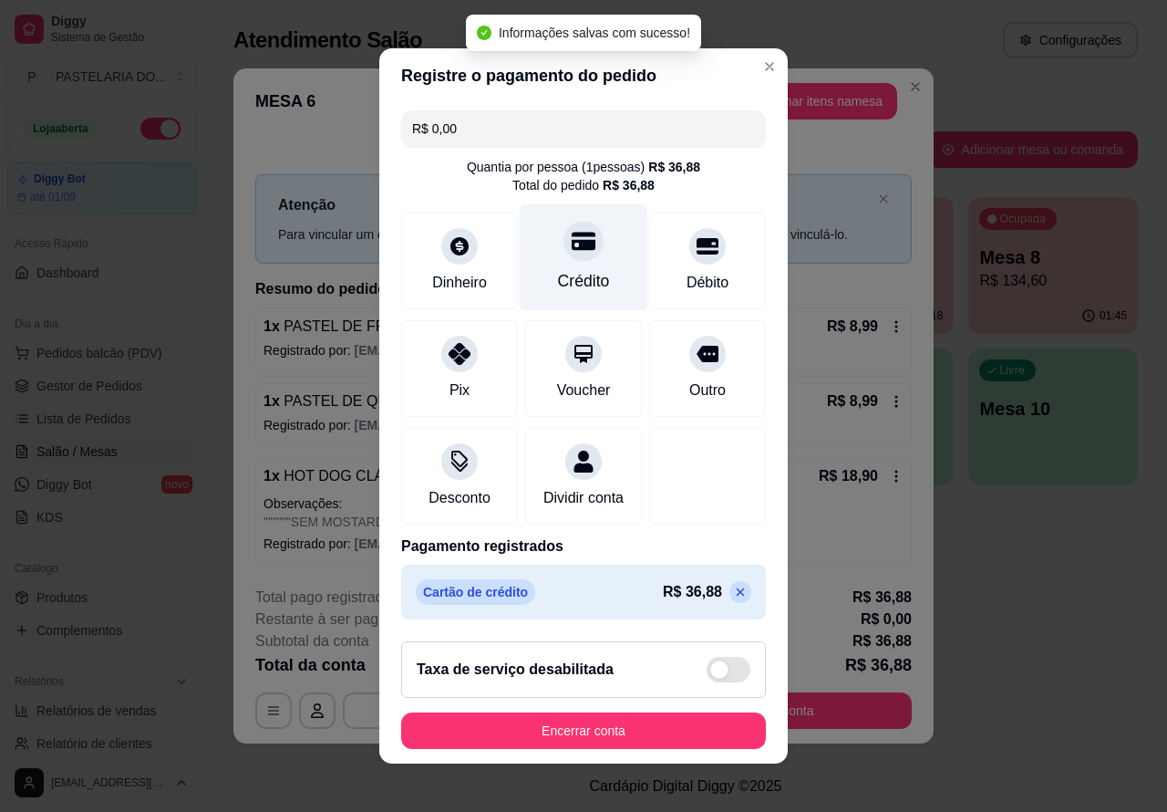
click at [630, 731] on button "Encerrar conta" at bounding box center [583, 730] width 365 height 36
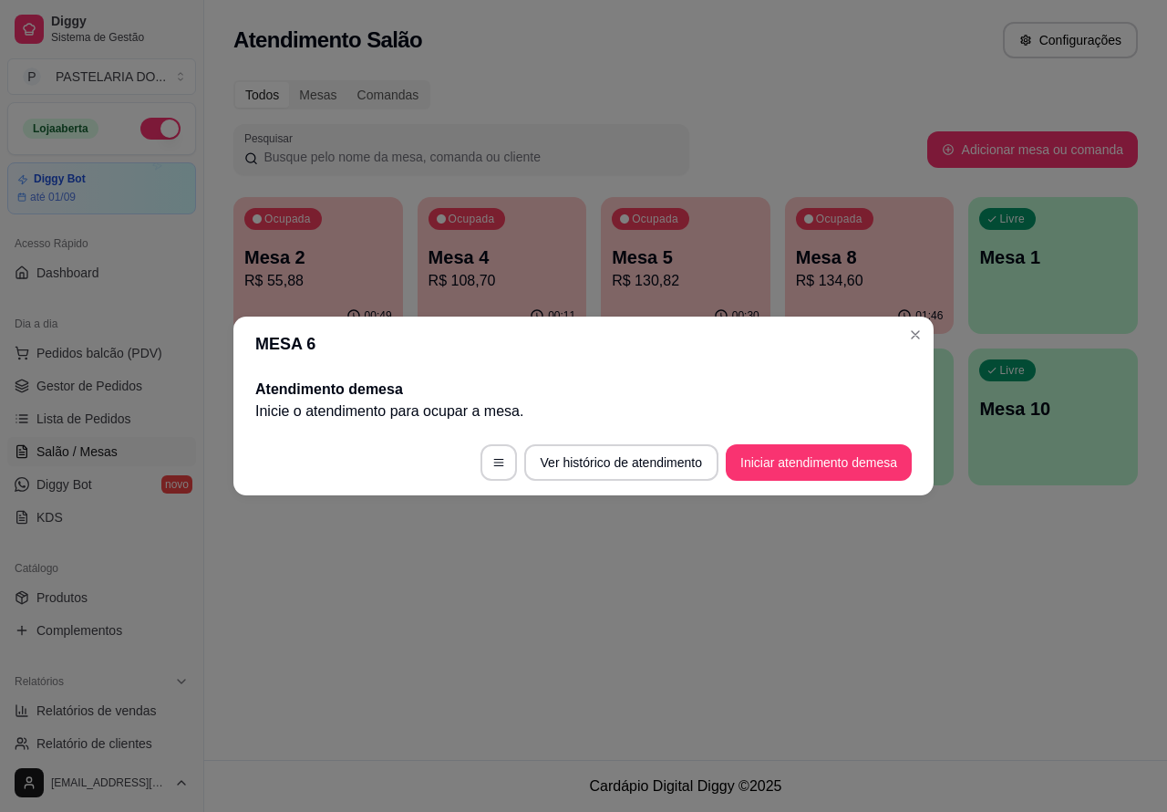
click at [783, 635] on div "Atendimento Salão Configurações Todos Mesas Comandas Pesquisar Adicionar mesa o…" at bounding box center [685, 380] width 963 height 760
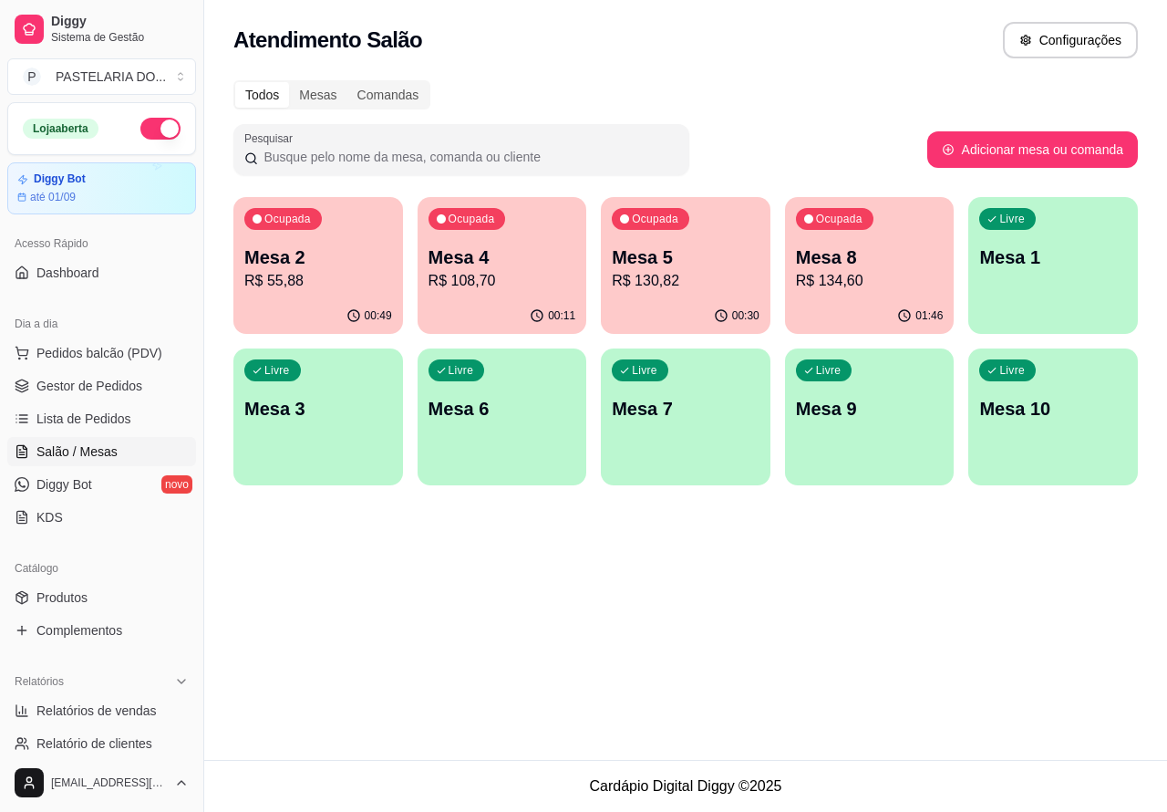
click at [374, 566] on div "Atendimento Salão Configurações Todos Mesas Comandas Pesquisar Adicionar mesa o…" at bounding box center [685, 380] width 963 height 760
click at [495, 417] on p "Mesa 6" at bounding box center [503, 409] width 148 height 26
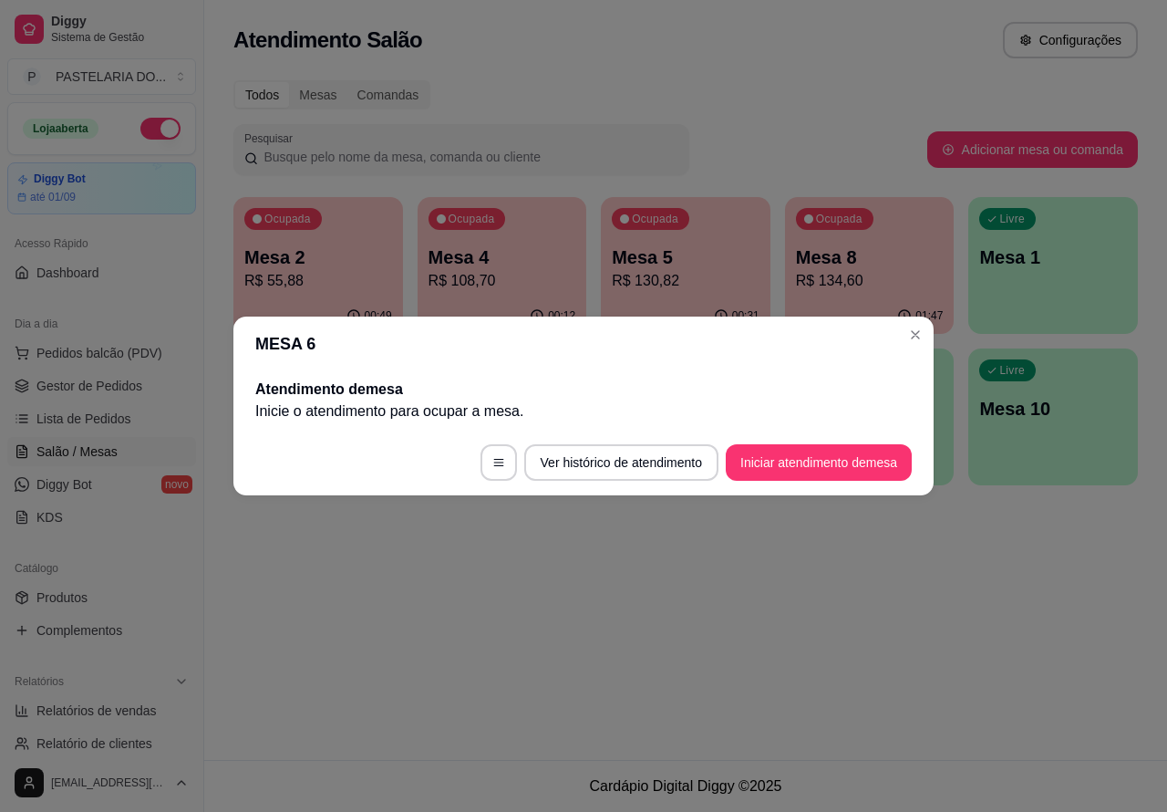
click at [524, 628] on div "Atendimento Salão Configurações Todos Mesas Comandas Pesquisar Adicionar mesa o…" at bounding box center [685, 380] width 963 height 760
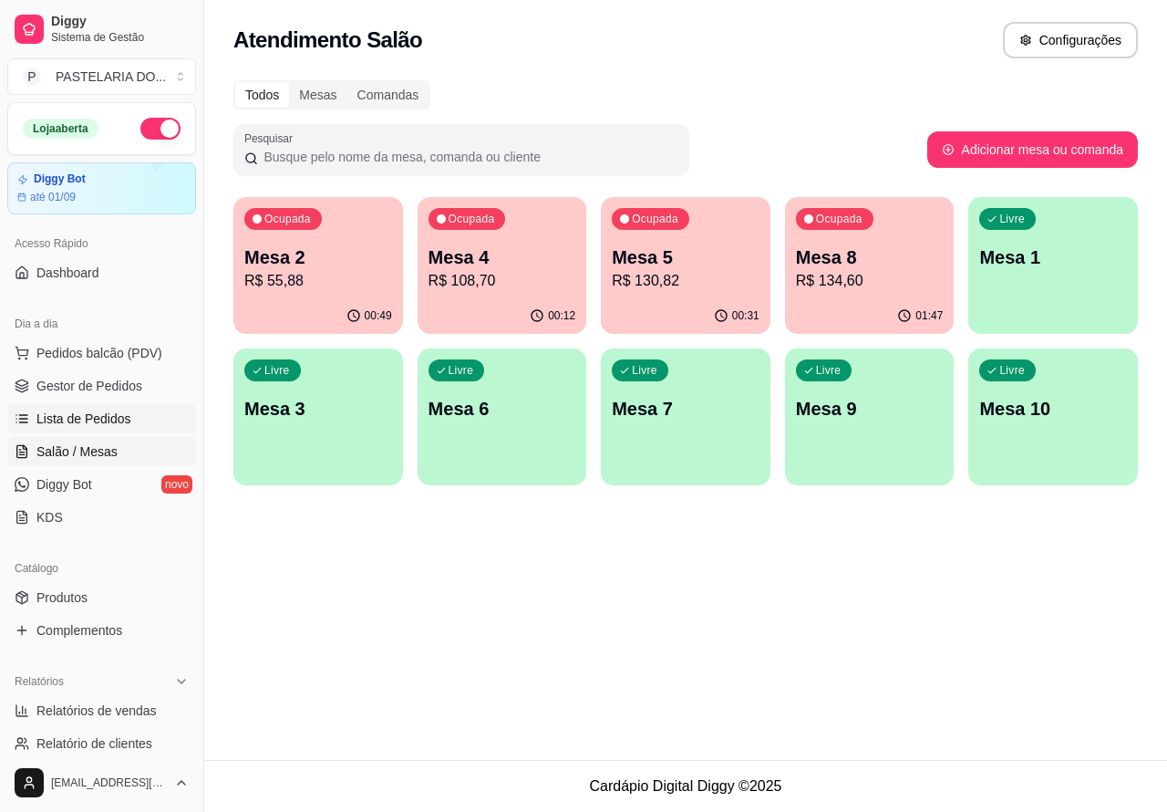
click at [116, 417] on span "Lista de Pedidos" at bounding box center [83, 419] width 95 height 18
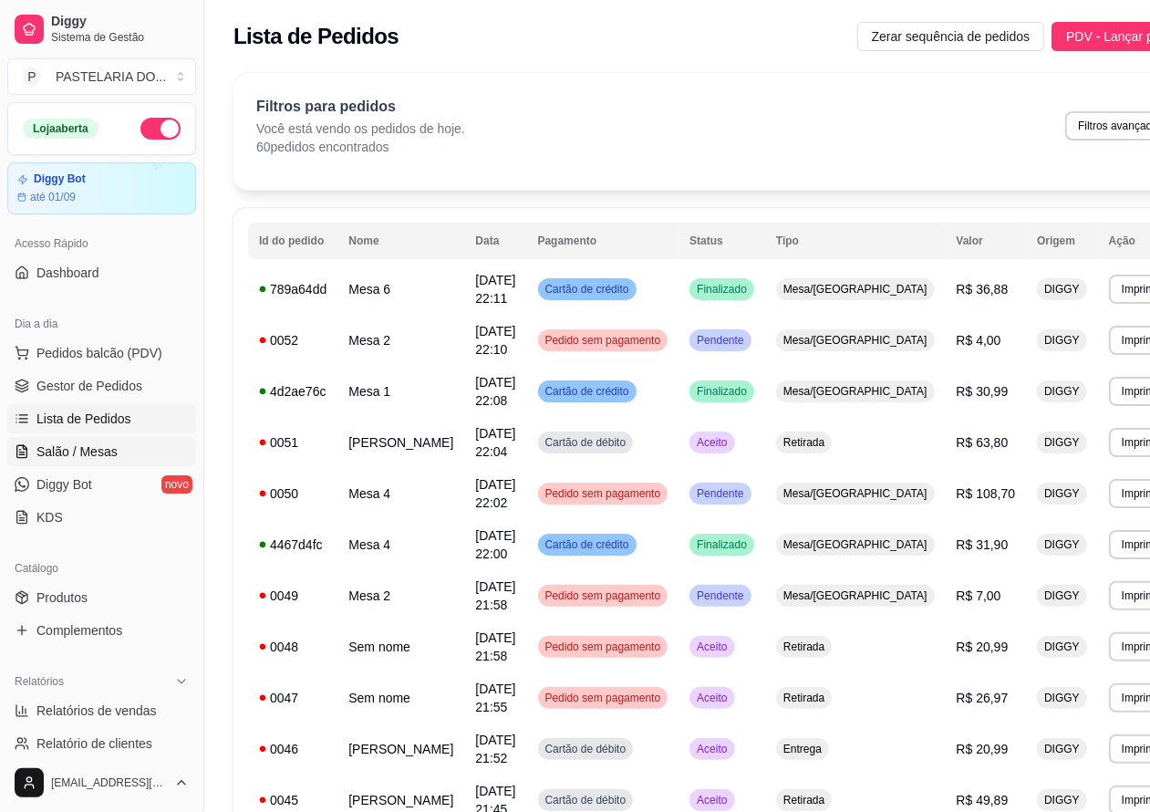
click at [98, 449] on span "Salão / Mesas" at bounding box center [76, 451] width 81 height 18
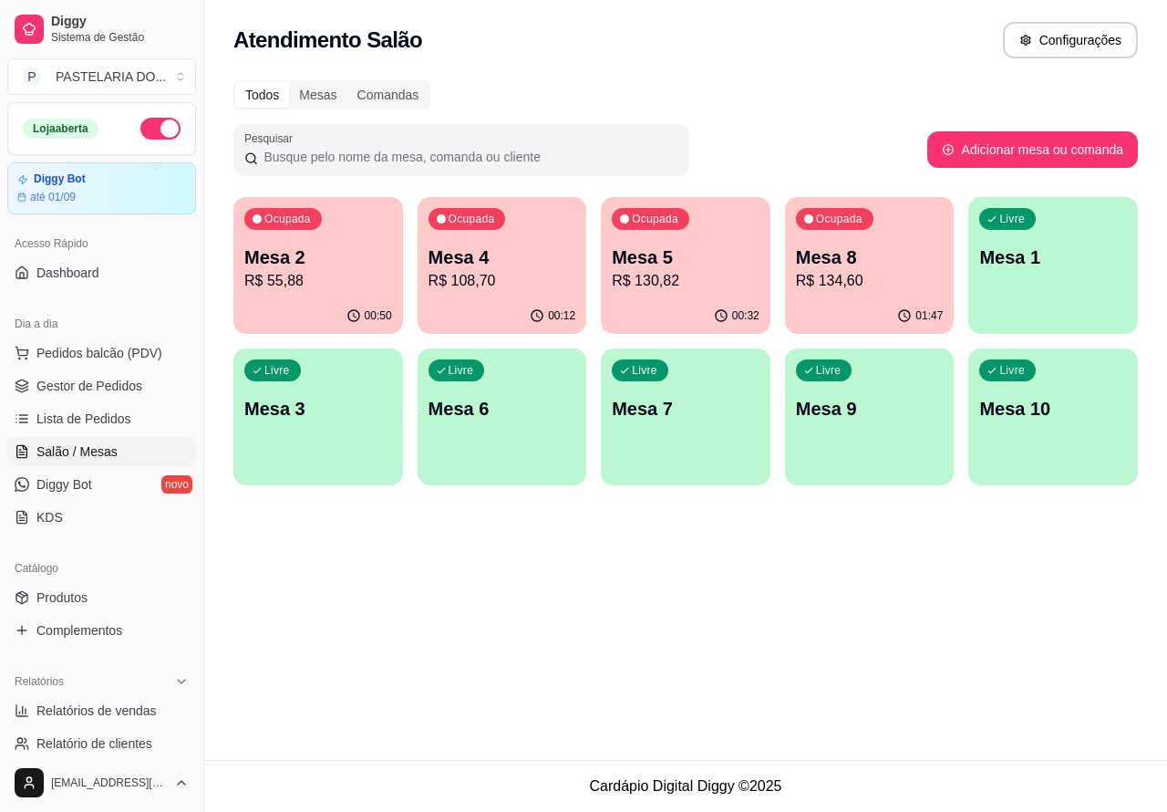
click at [529, 272] on p "R$ 108,70" at bounding box center [503, 281] width 148 height 22
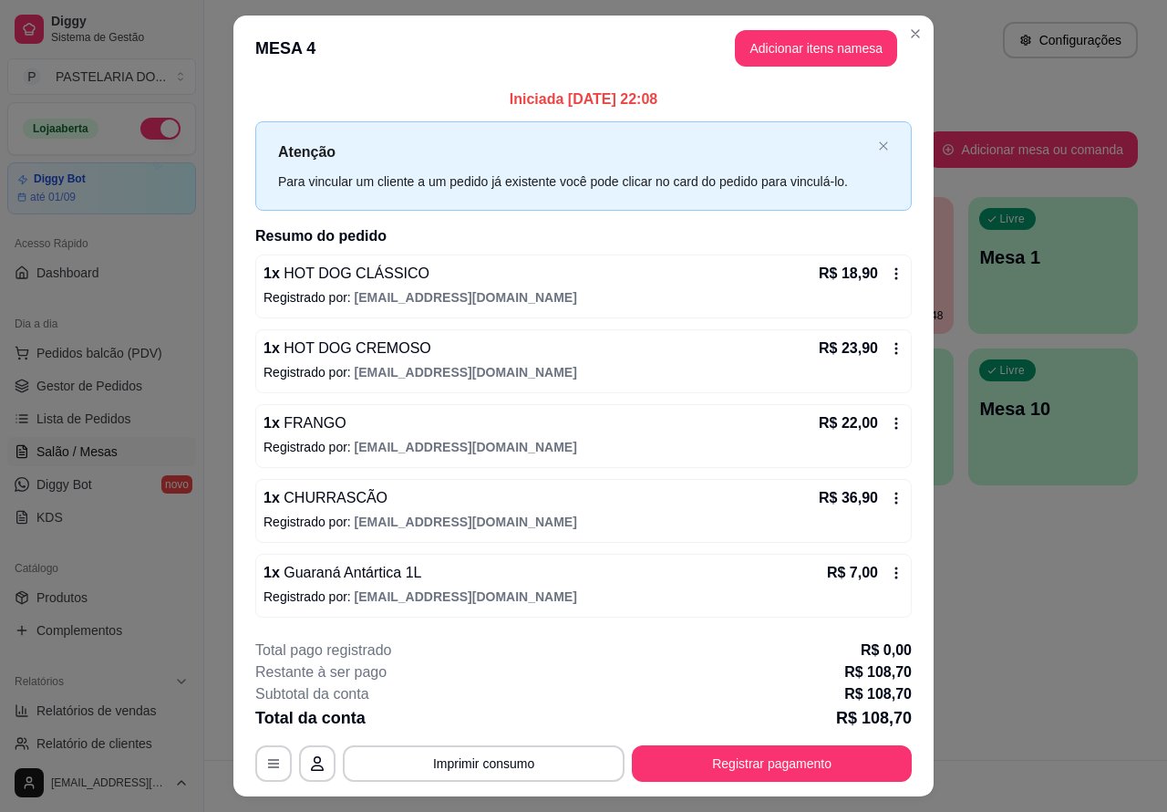
click at [1032, 613] on div "Atendimento Salão Configurações Todos Mesas Comandas Pesquisar Adicionar mesa o…" at bounding box center [685, 380] width 963 height 760
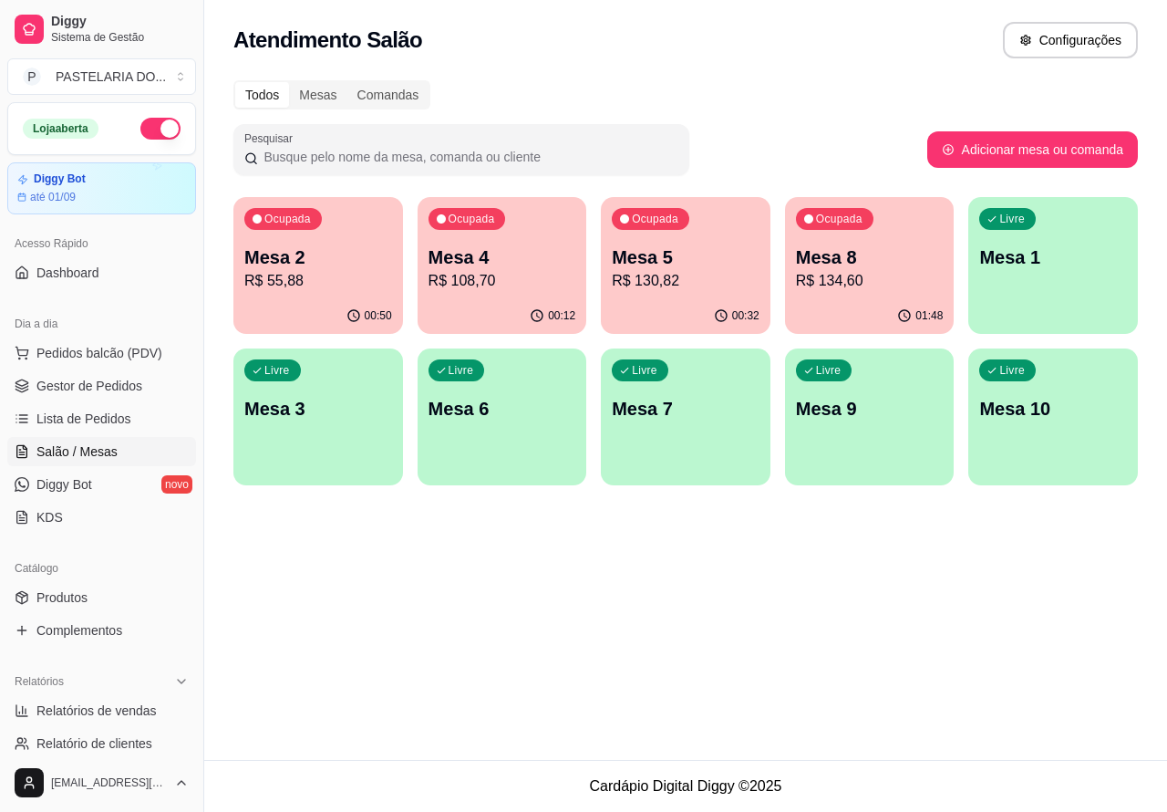
click at [722, 262] on p "Mesa 5" at bounding box center [686, 257] width 148 height 26
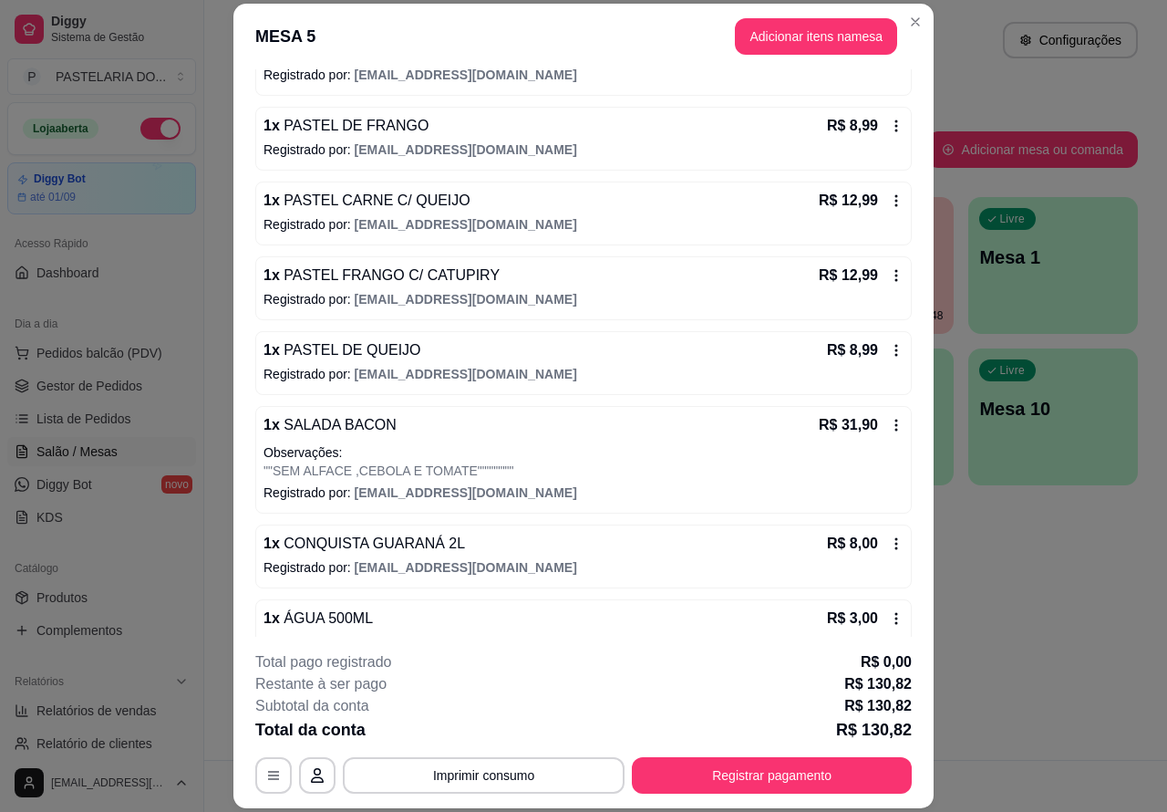
scroll to position [322, 0]
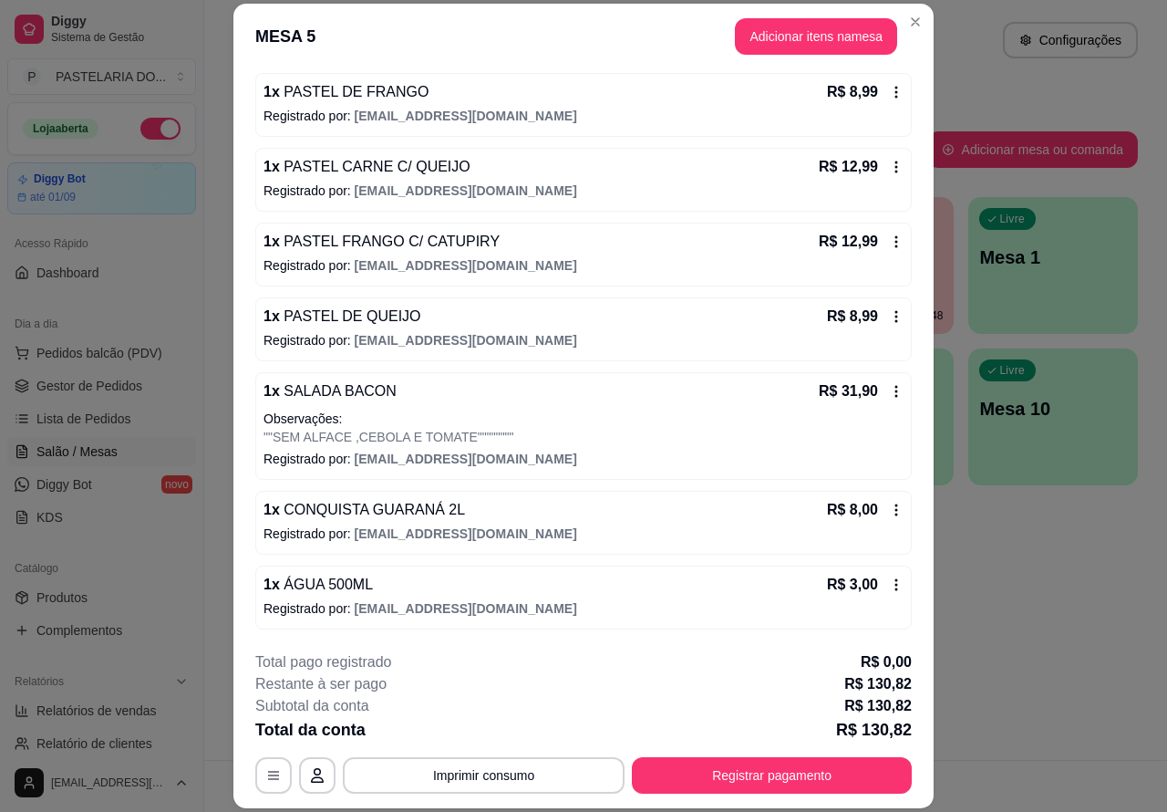
click at [996, 566] on div "Atendimento Salão Configurações Todos Mesas Comandas Pesquisar Adicionar mesa o…" at bounding box center [685, 380] width 963 height 760
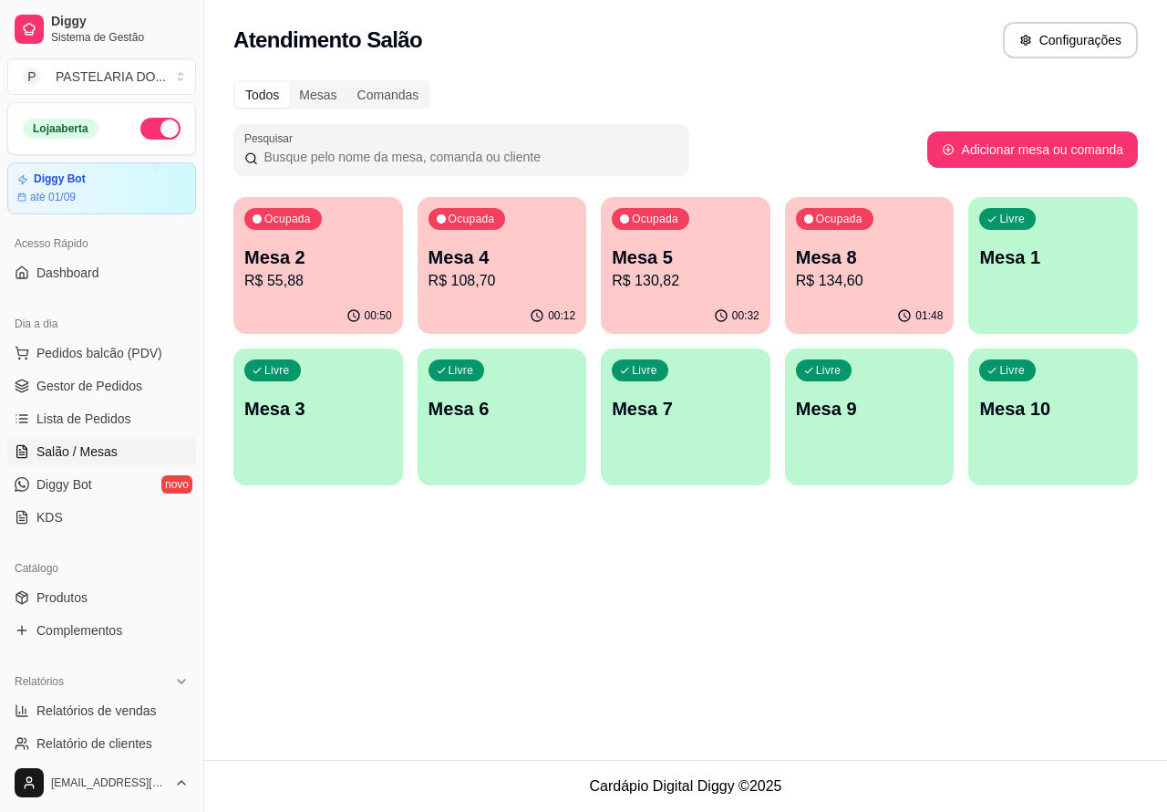
click at [869, 283] on p "R$ 134,60" at bounding box center [870, 281] width 148 height 22
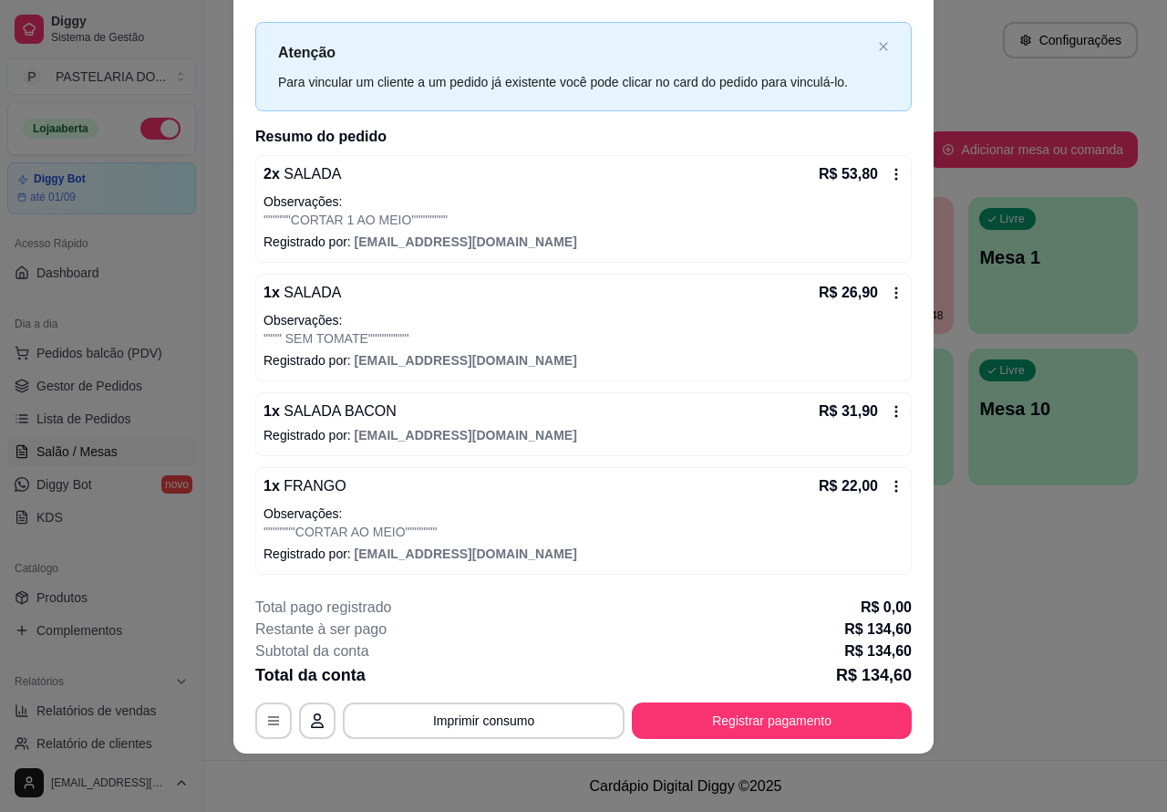
scroll to position [0, 0]
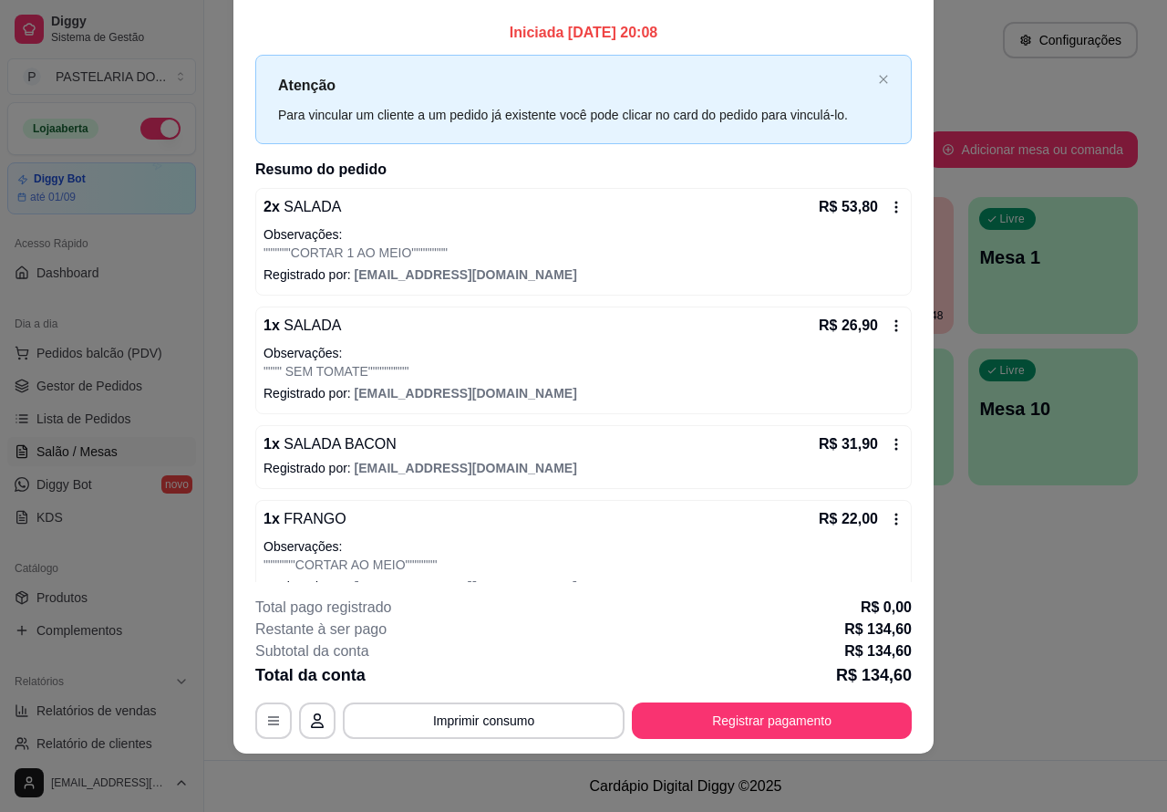
click at [1004, 609] on div "Atendimento Salão Configurações Todos Mesas Comandas Pesquisar Adicionar mesa o…" at bounding box center [685, 380] width 963 height 760
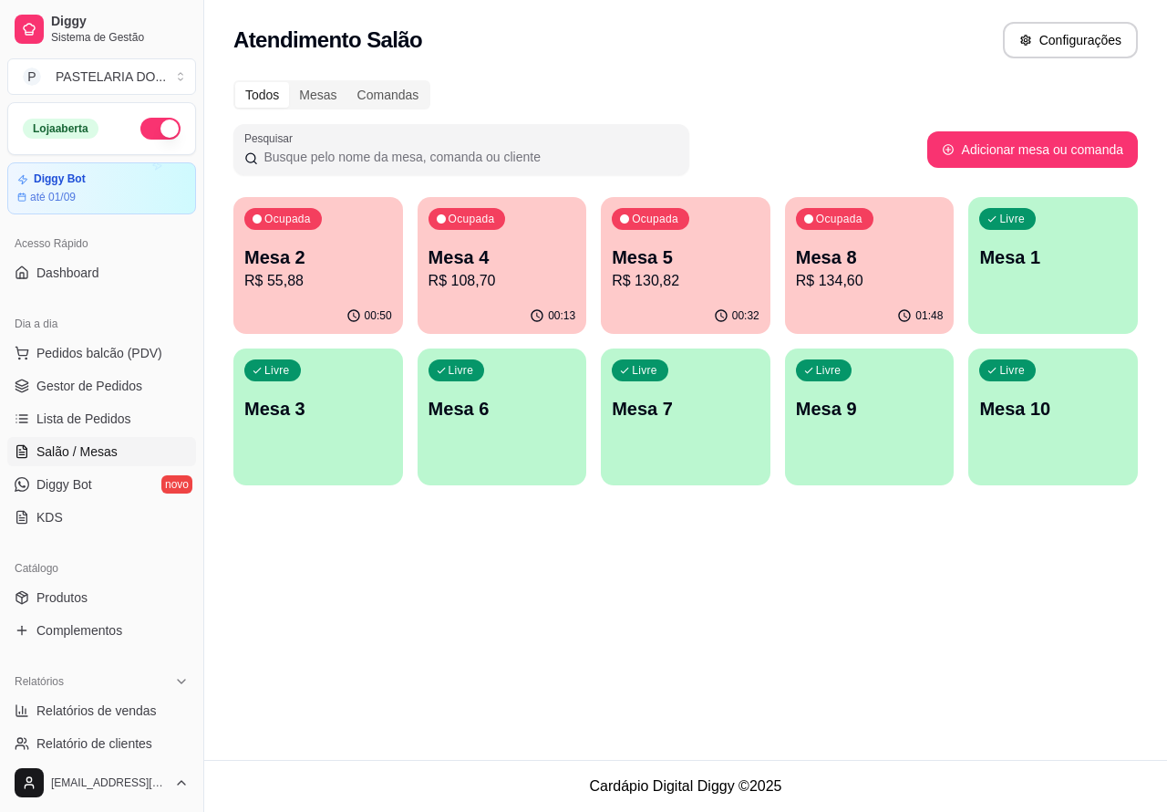
click at [499, 278] on p "R$ 108,70" at bounding box center [503, 281] width 148 height 22
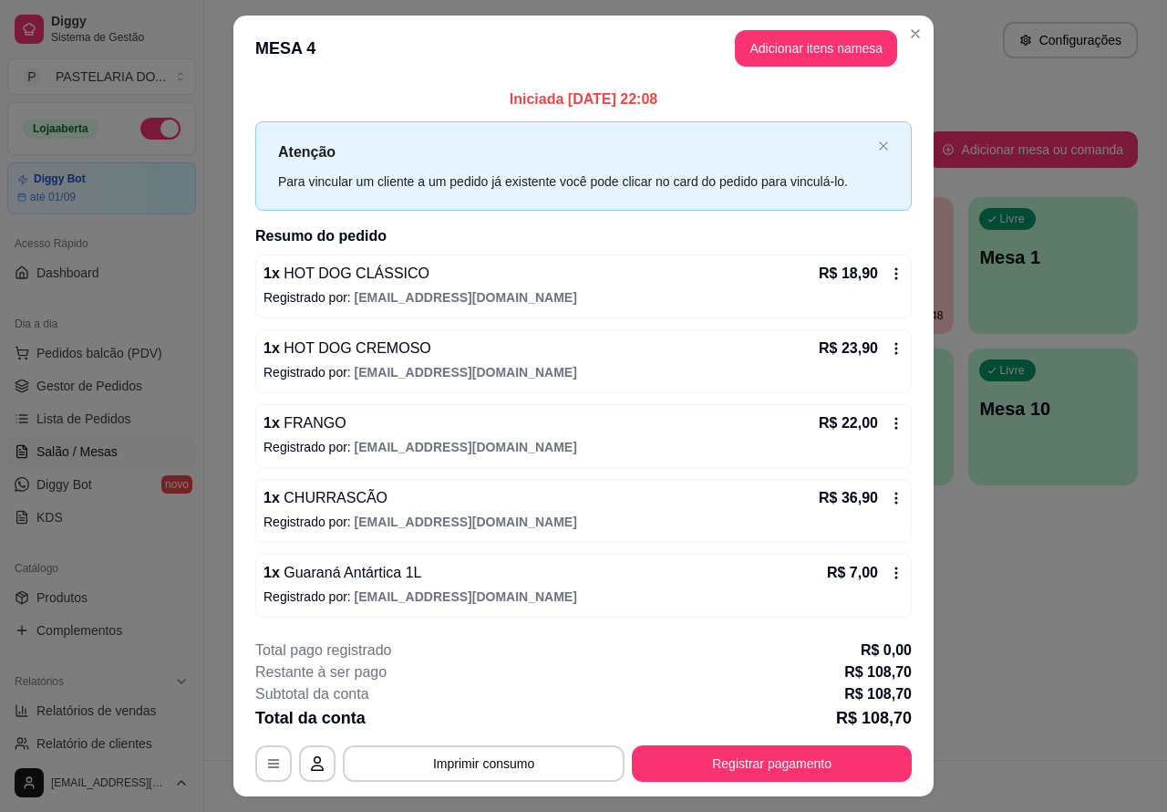
scroll to position [43, 0]
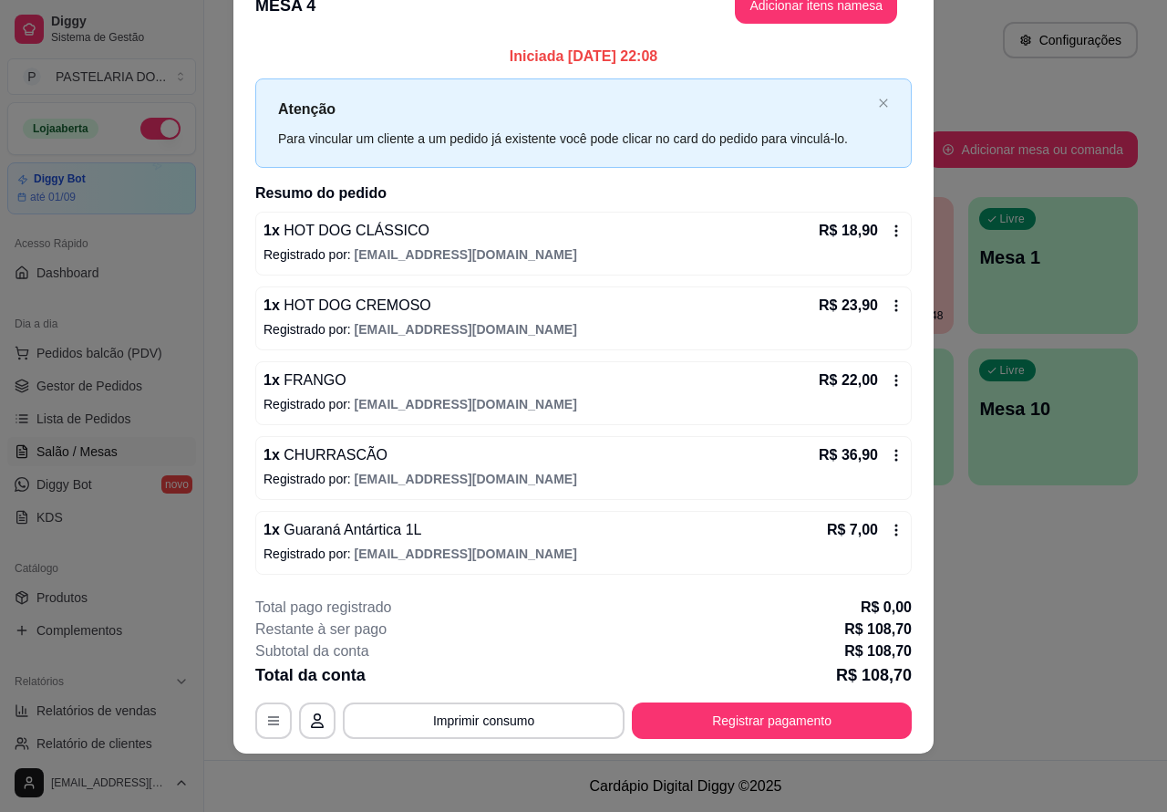
click at [1011, 555] on div "Atendimento Salão Configurações Todos Mesas Comandas Pesquisar Adicionar mesa o…" at bounding box center [685, 380] width 963 height 760
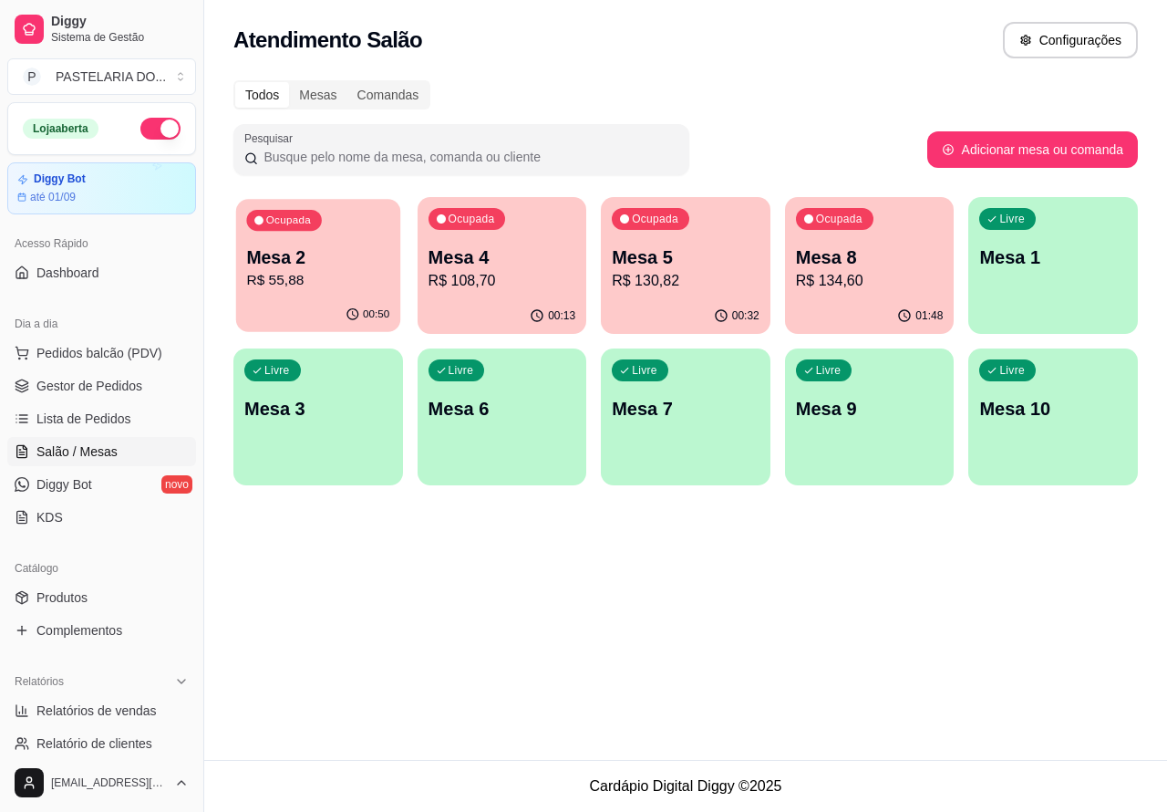
click at [362, 285] on p "R$ 55,88" at bounding box center [317, 280] width 143 height 21
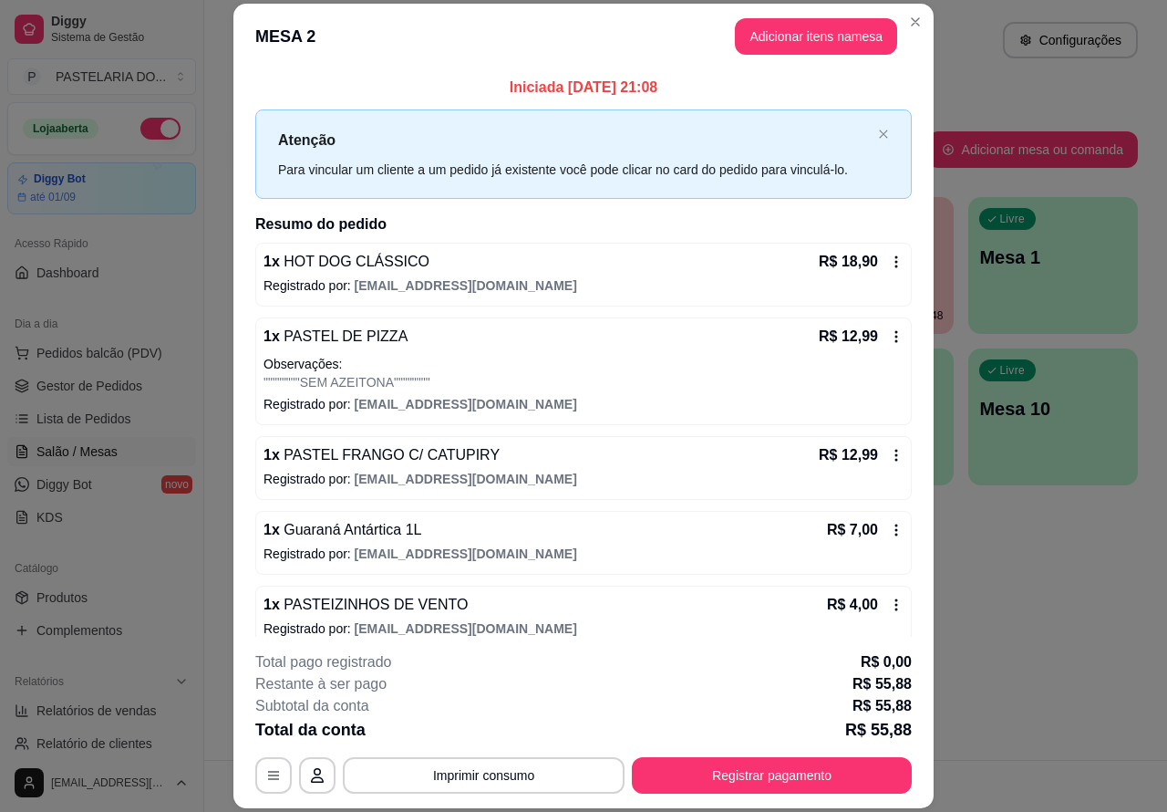
click at [997, 573] on div "Atendimento Salão Configurações Todos Mesas Comandas Pesquisar Adicionar mesa o…" at bounding box center [685, 380] width 963 height 760
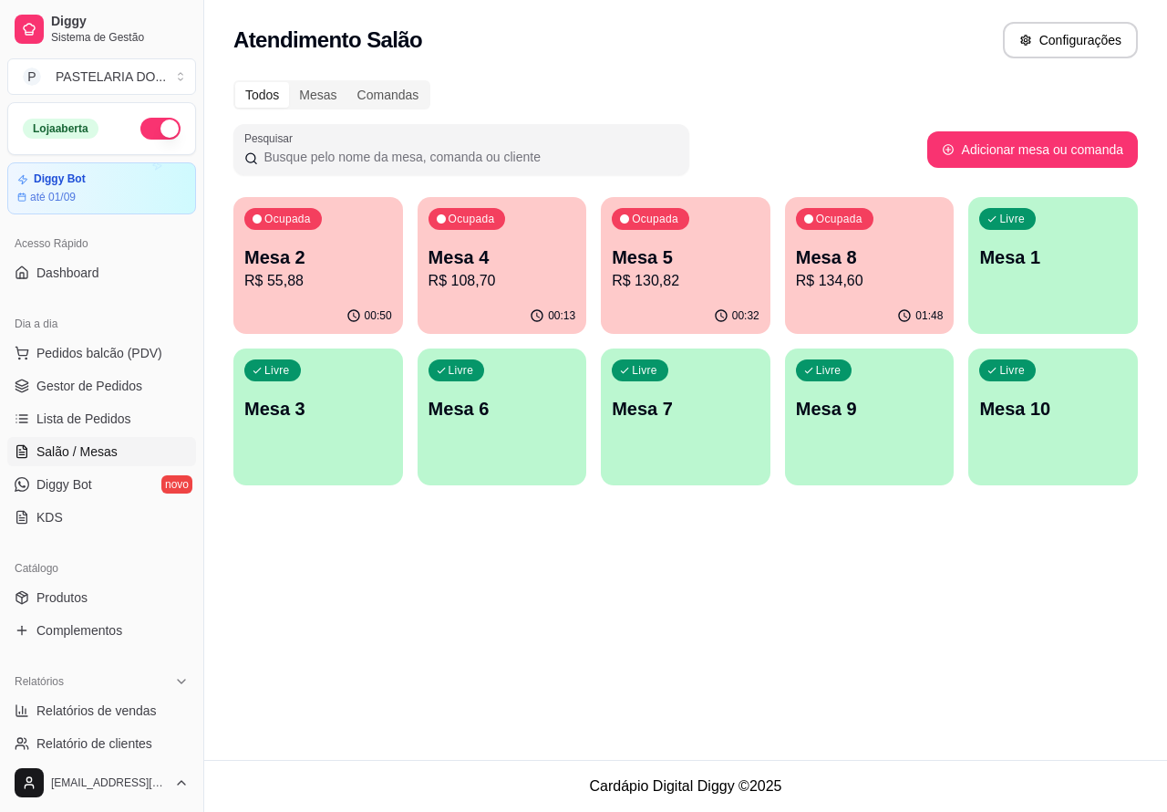
click at [881, 295] on div "Ocupada Mesa 8 R$ 134,60" at bounding box center [870, 247] width 170 height 101
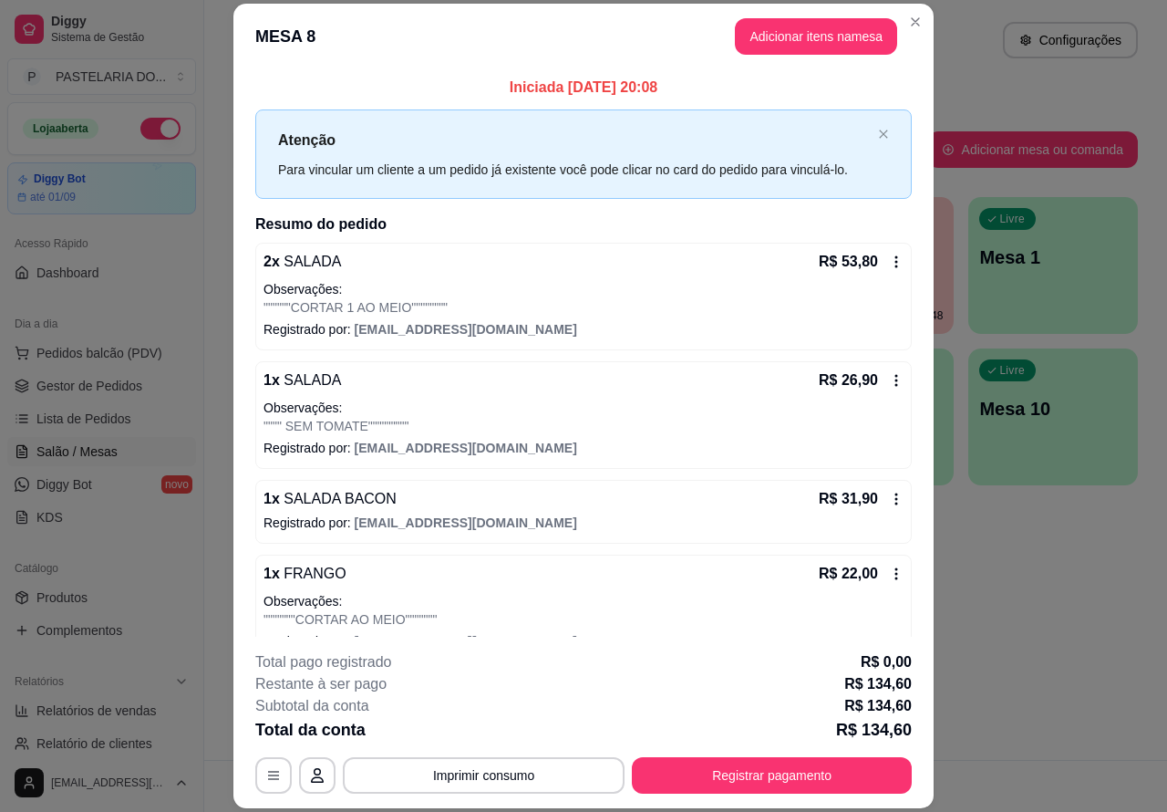
click at [1032, 553] on div "Atendimento Salão Configurações Todos Mesas Comandas Pesquisar Adicionar mesa o…" at bounding box center [685, 380] width 963 height 760
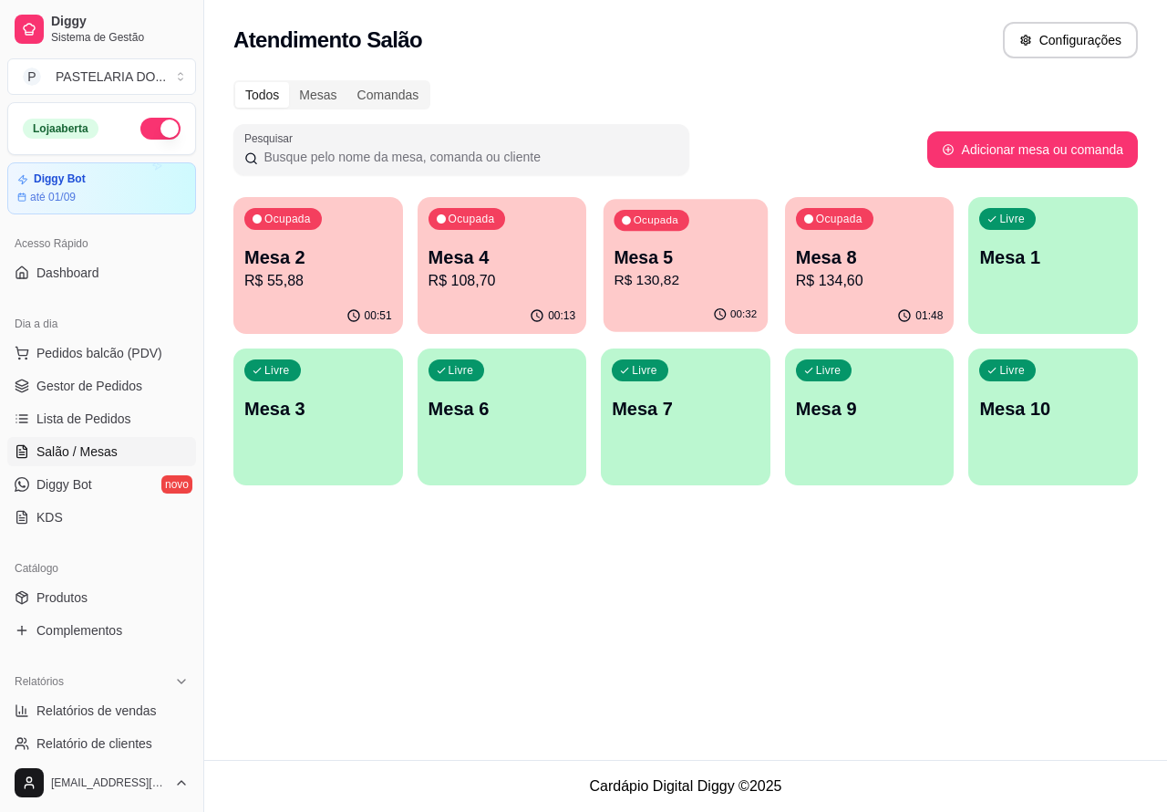
click at [690, 263] on p "Mesa 5" at bounding box center [686, 257] width 143 height 25
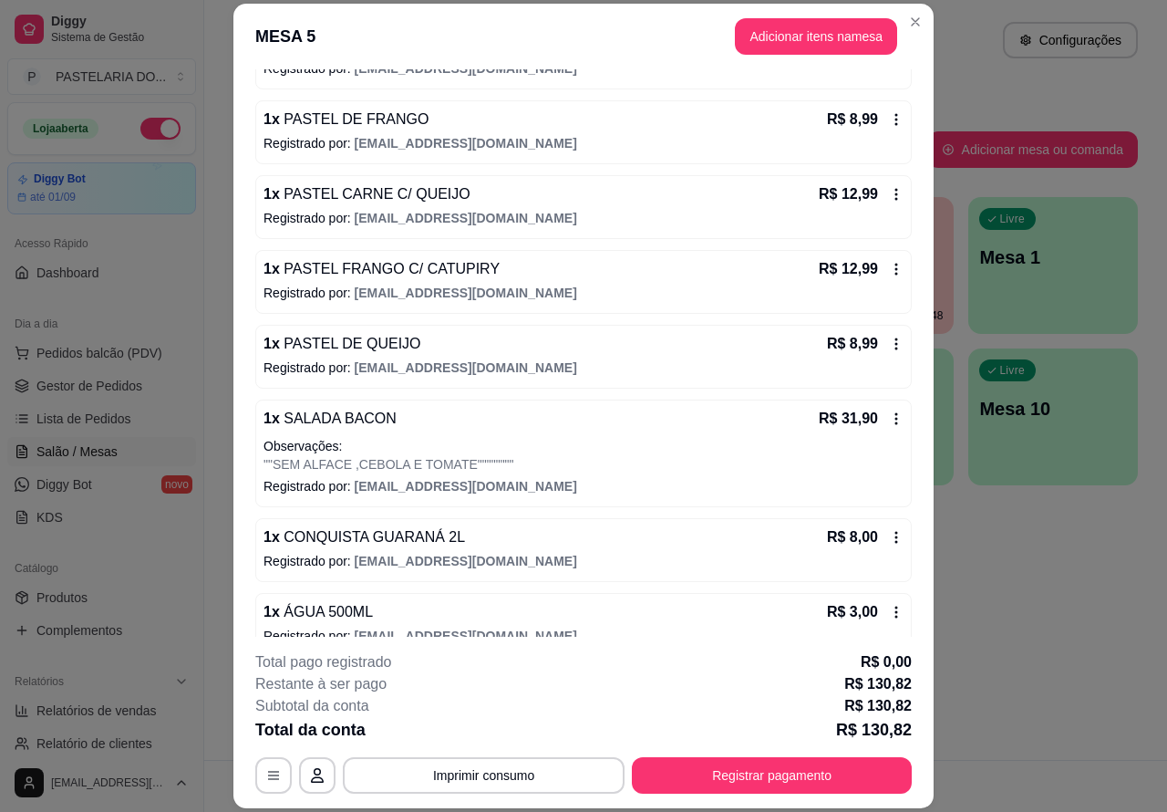
scroll to position [322, 0]
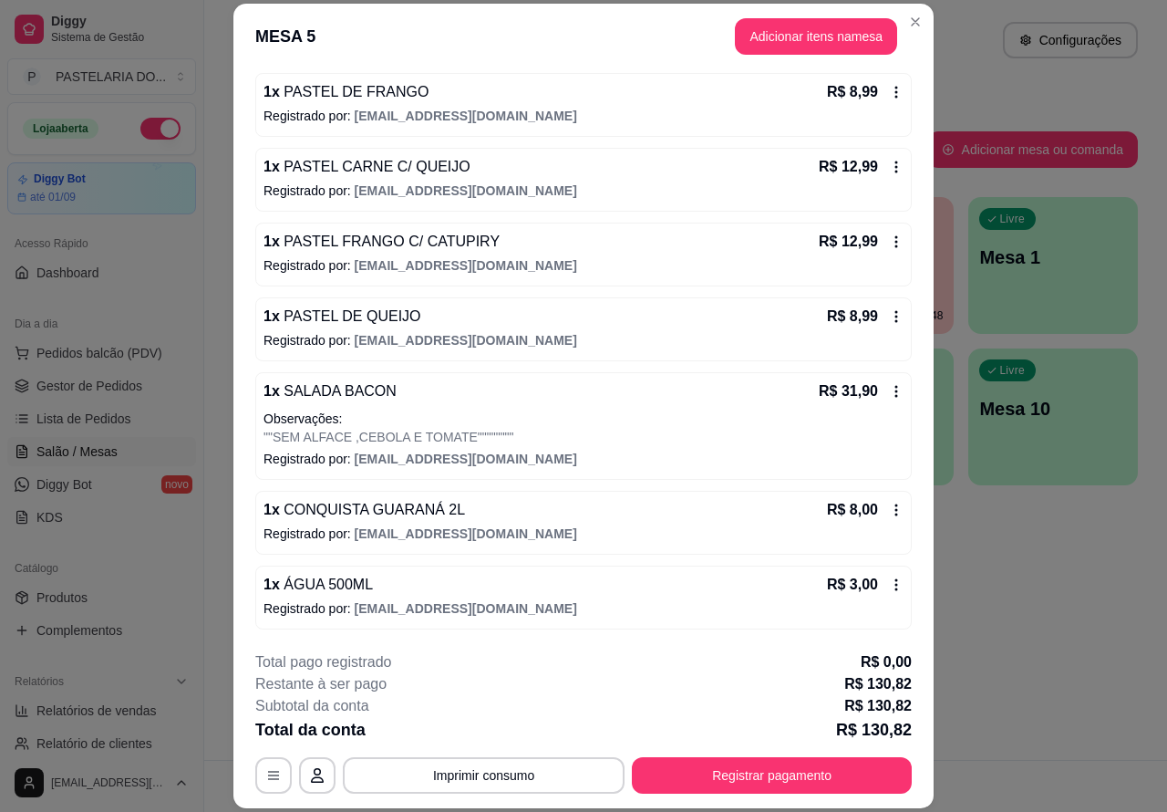
click at [1032, 602] on div "Atendimento Salão Configurações Todos Mesas Comandas Pesquisar Adicionar mesa o…" at bounding box center [685, 380] width 963 height 760
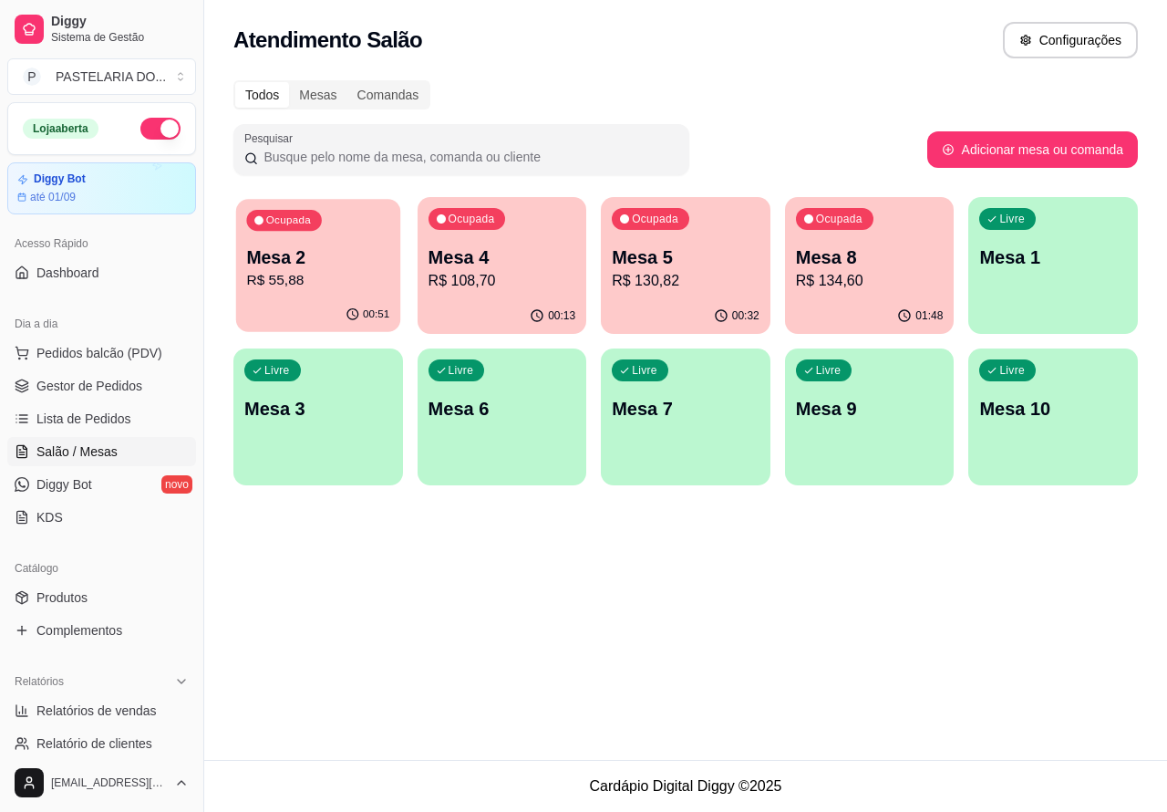
click at [361, 283] on p "R$ 55,88" at bounding box center [317, 280] width 143 height 21
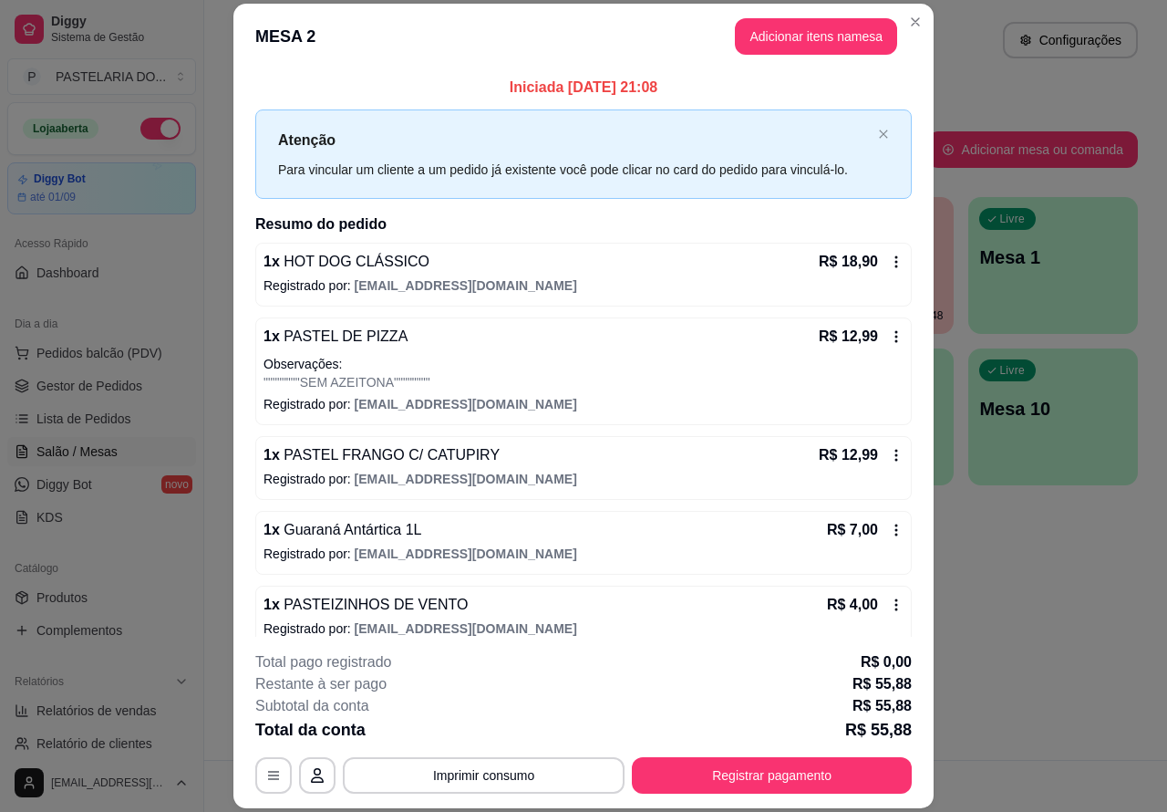
click at [1063, 605] on div "Atendimento Salão Configurações Todos Mesas Comandas Pesquisar Adicionar mesa o…" at bounding box center [685, 380] width 963 height 760
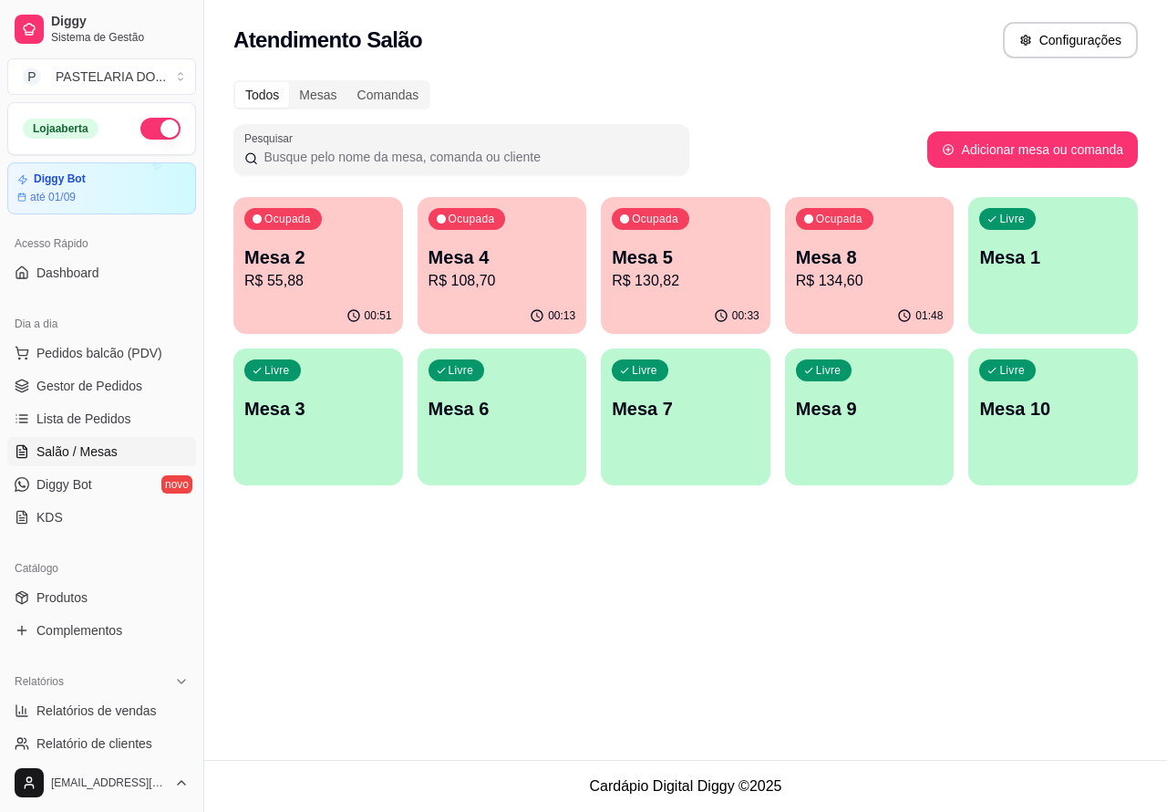
click at [284, 804] on footer "Cardápio Digital Diggy © 2025" at bounding box center [685, 786] width 963 height 52
click at [727, 287] on p "R$ 130,82" at bounding box center [686, 281] width 148 height 22
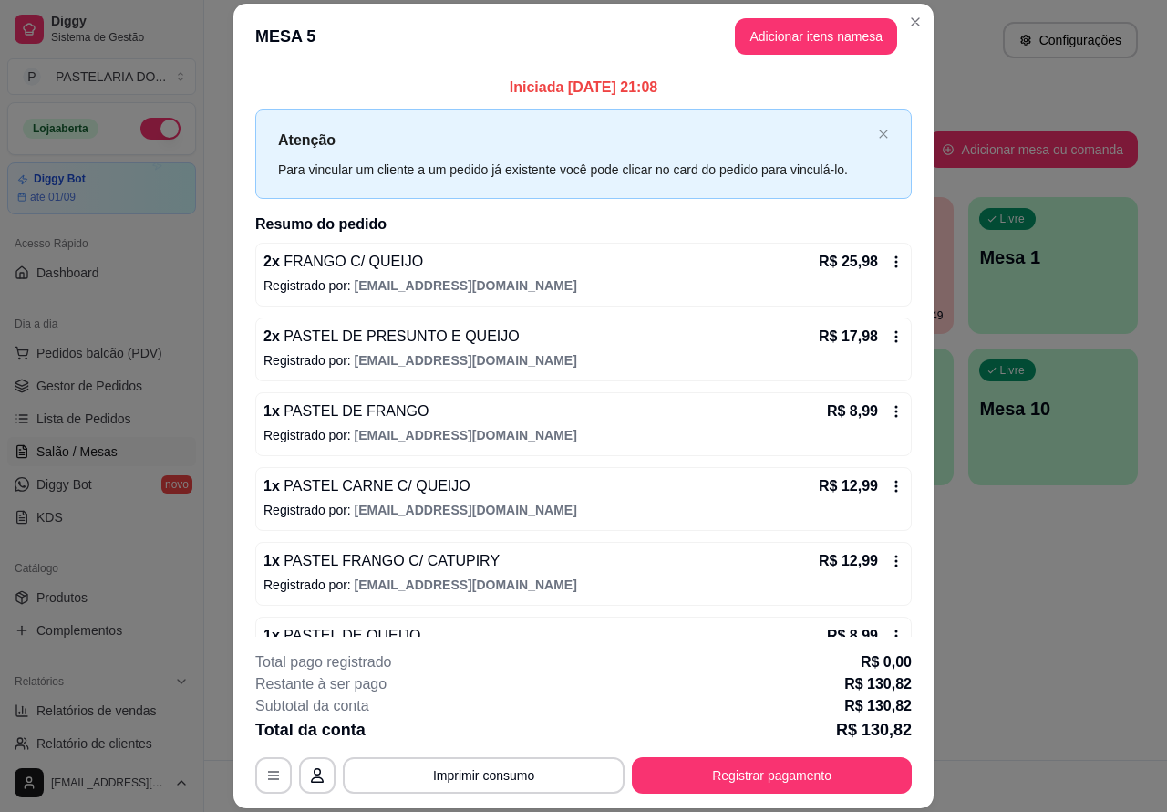
click at [1047, 623] on div "Atendimento Salão Configurações Todos Mesas Comandas Pesquisar Adicionar mesa o…" at bounding box center [685, 380] width 963 height 760
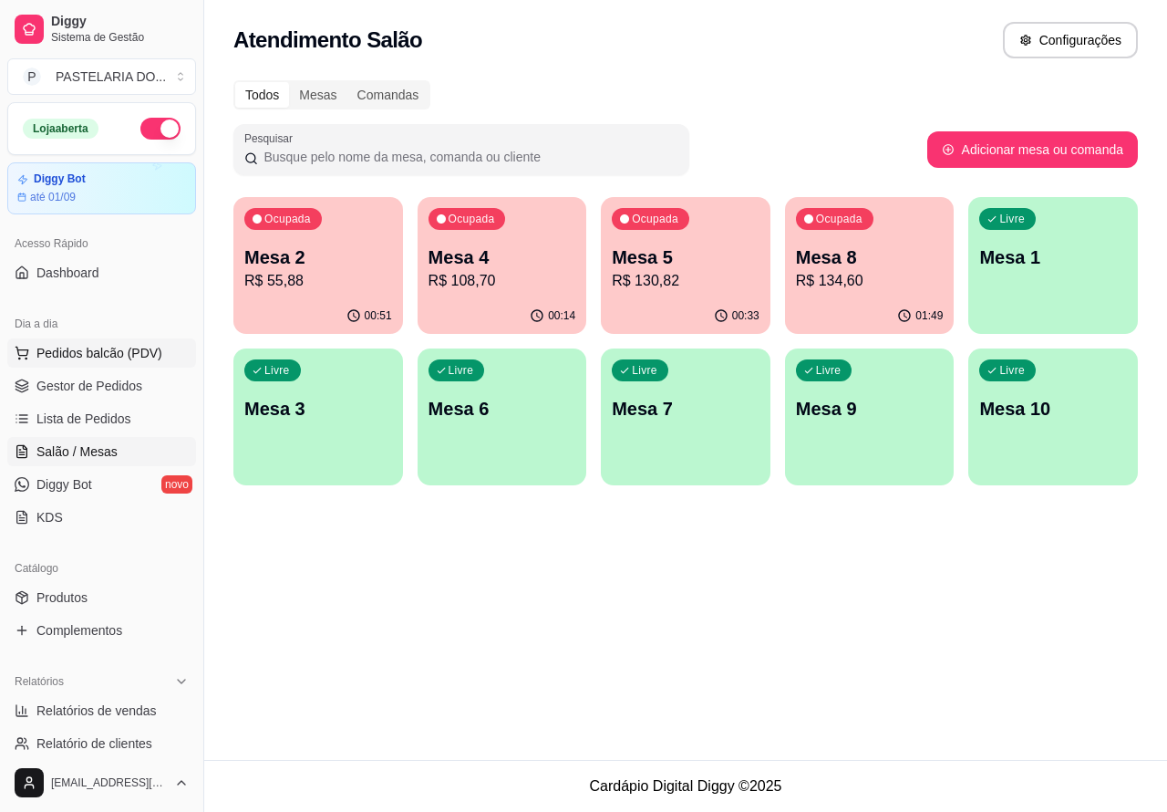
click at [135, 344] on span "Pedidos balcão (PDV)" at bounding box center [99, 353] width 126 height 18
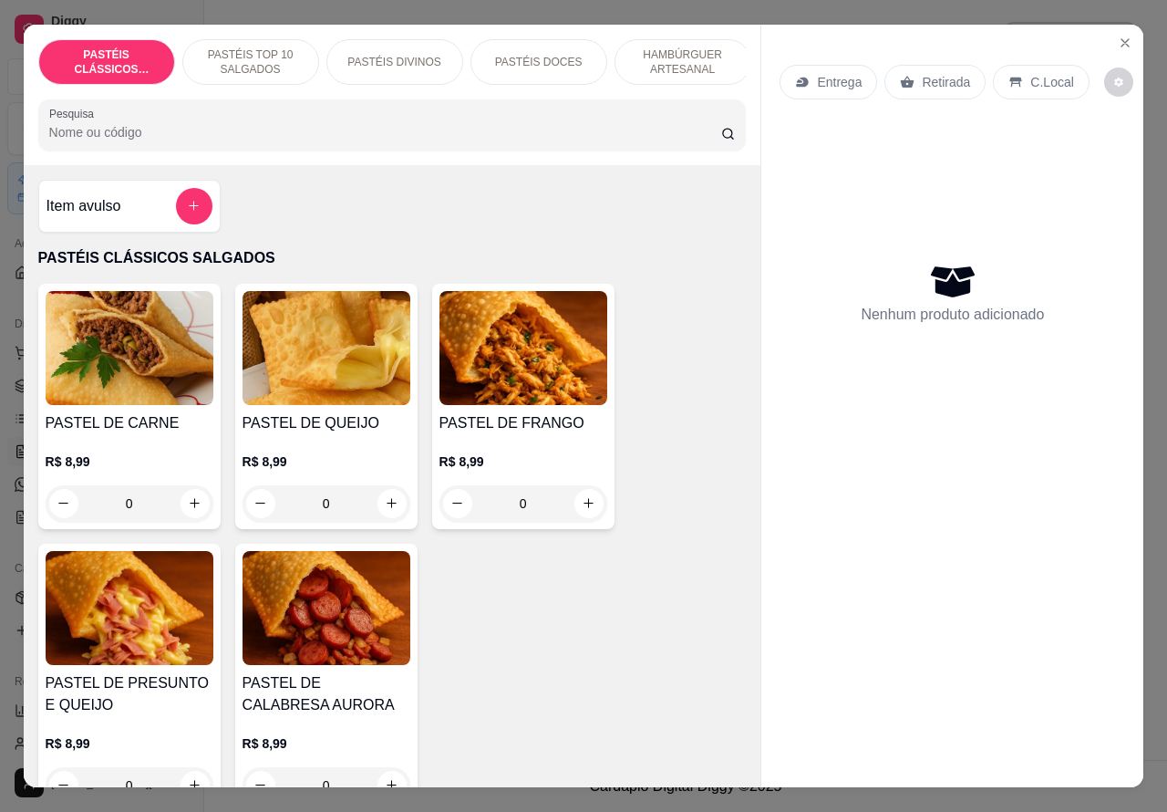
click at [935, 73] on p "Retirada" at bounding box center [946, 82] width 48 height 18
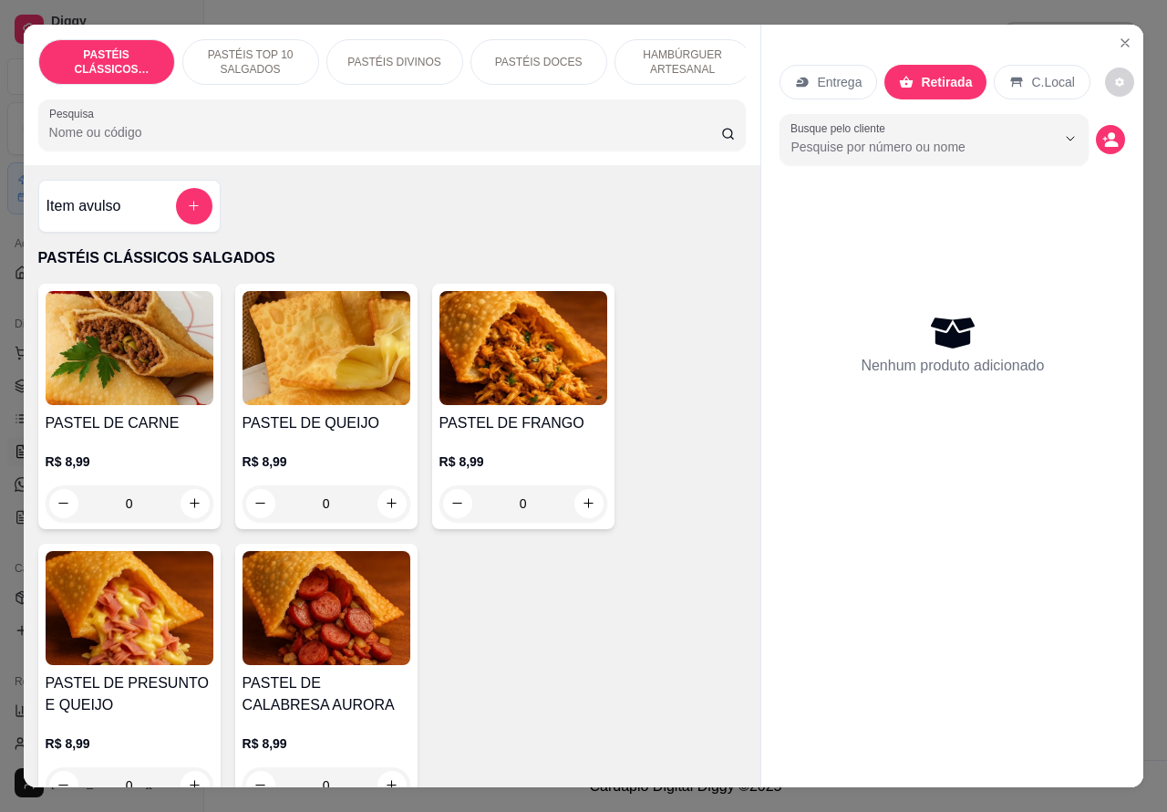
click at [385, 510] on icon "increase-product-quantity" at bounding box center [392, 503] width 14 height 14
type input "1"
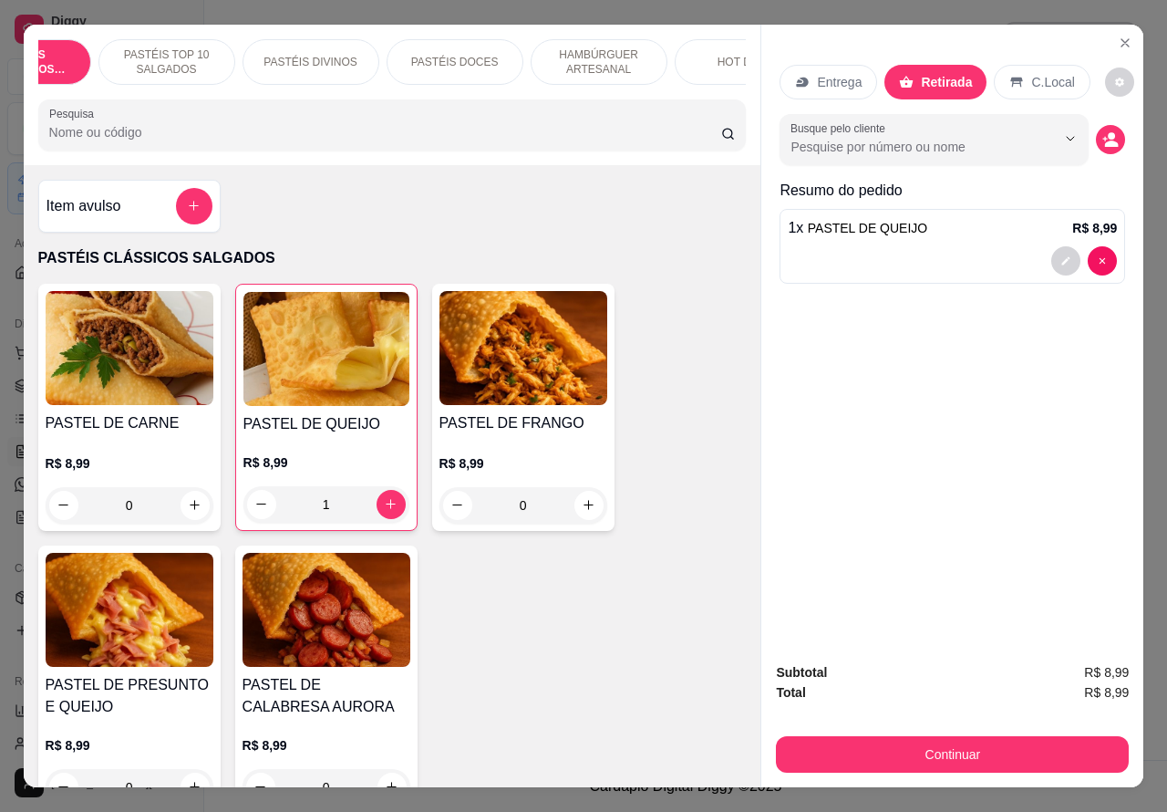
scroll to position [0, 169]
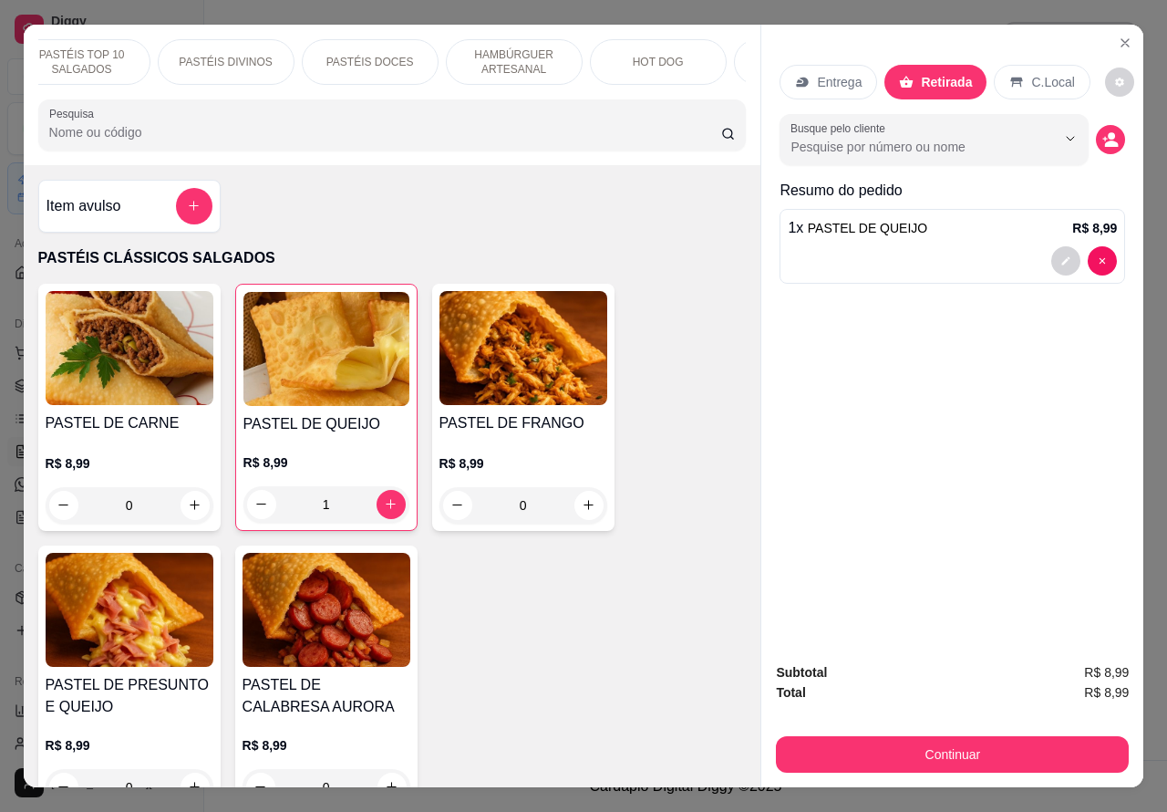
click at [499, 64] on p "HAMBÚRGUER ARTESANAL" at bounding box center [515, 61] width 106 height 29
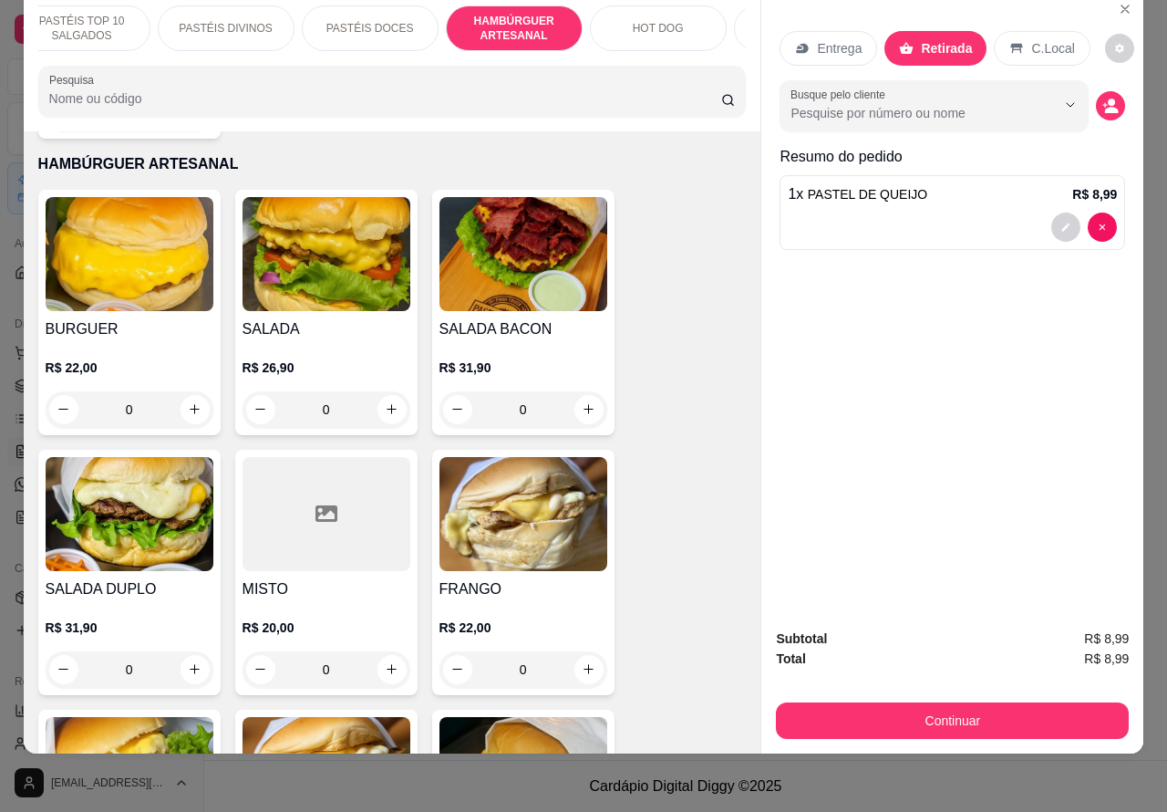
click at [188, 391] on div "0" at bounding box center [130, 409] width 168 height 36
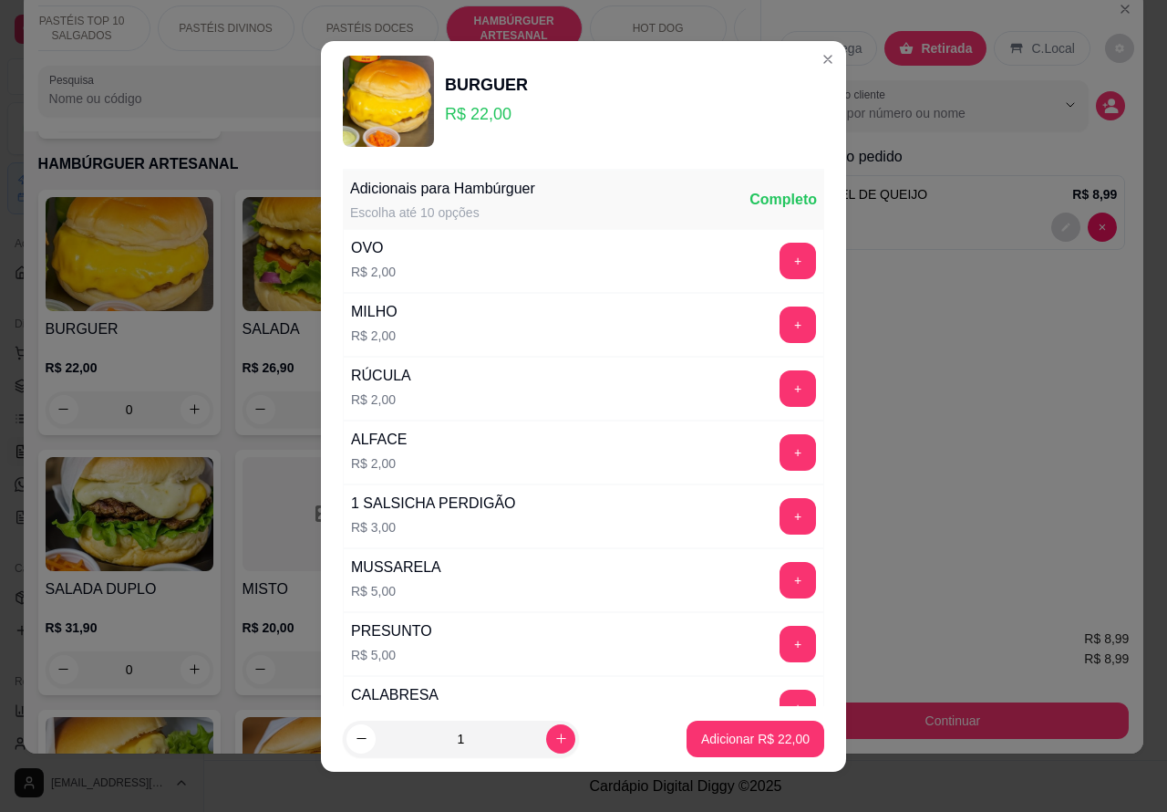
click at [719, 739] on p "Adicionar R$ 22,00" at bounding box center [755, 739] width 109 height 18
type input "1"
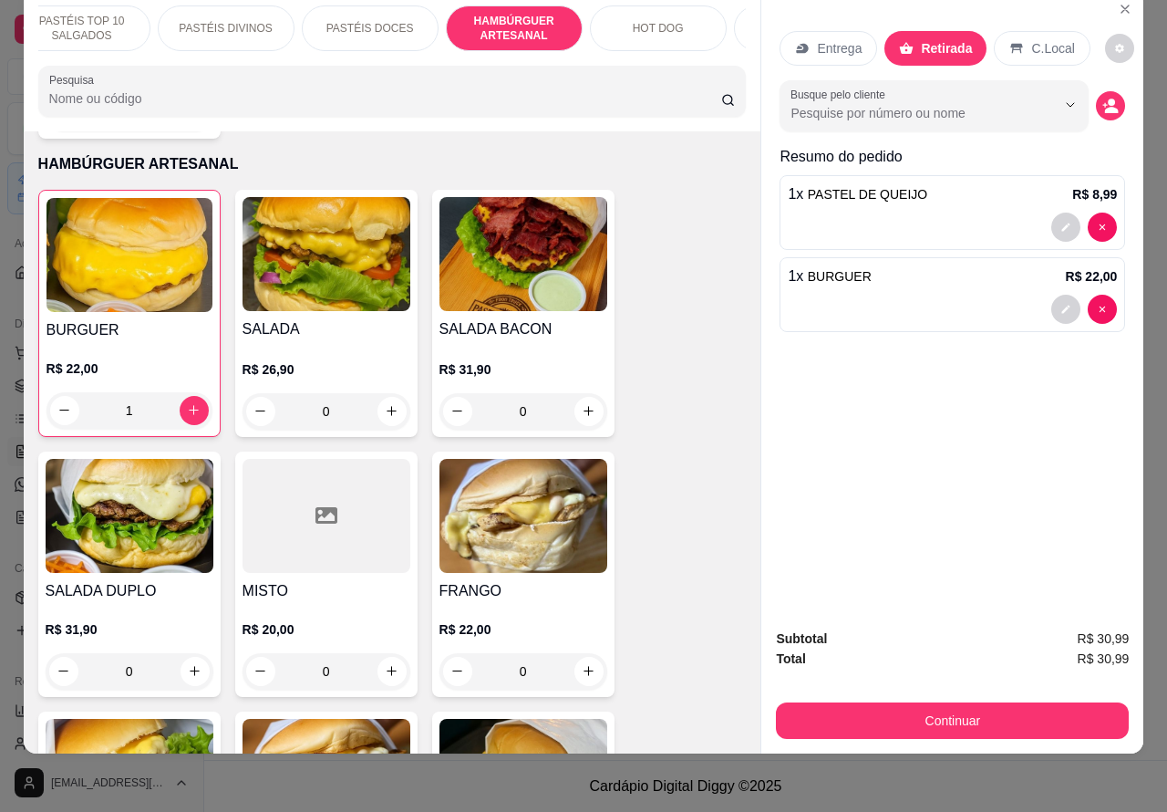
click at [872, 295] on div at bounding box center [952, 309] width 329 height 29
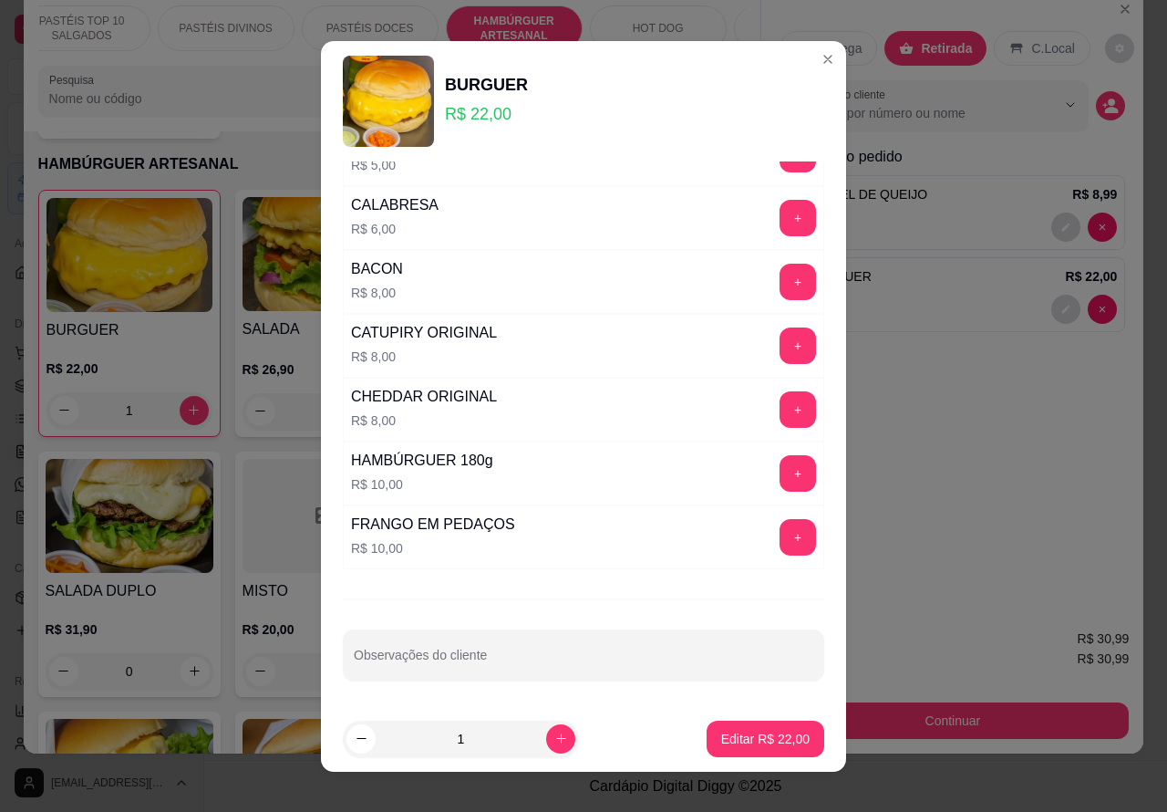
scroll to position [494, 0]
click at [462, 659] on div "Observações do cliente" at bounding box center [584, 654] width 482 height 51
type input "PAULA PEDIU NO WATSS"
click at [723, 743] on p "Editar R$ 22,00" at bounding box center [765, 739] width 88 height 18
type input "0"
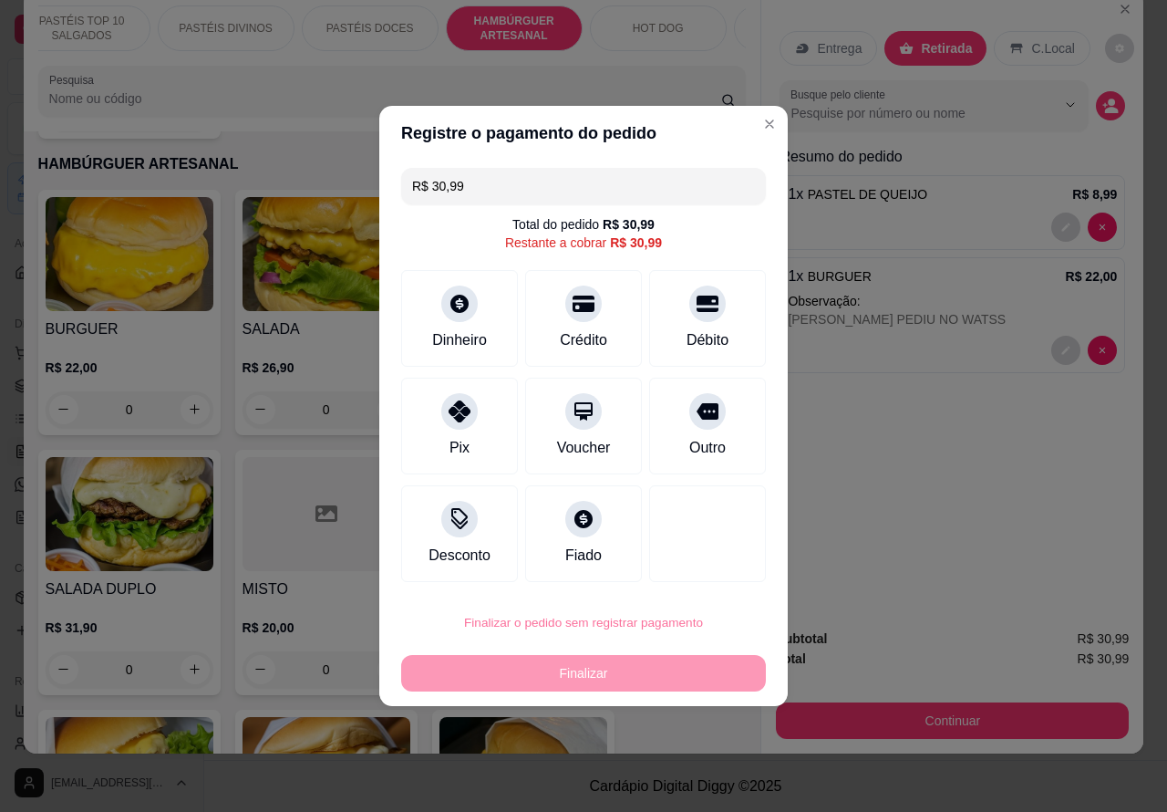
click at [712, 566] on button "Confirmar" at bounding box center [692, 570] width 65 height 27
type input "0"
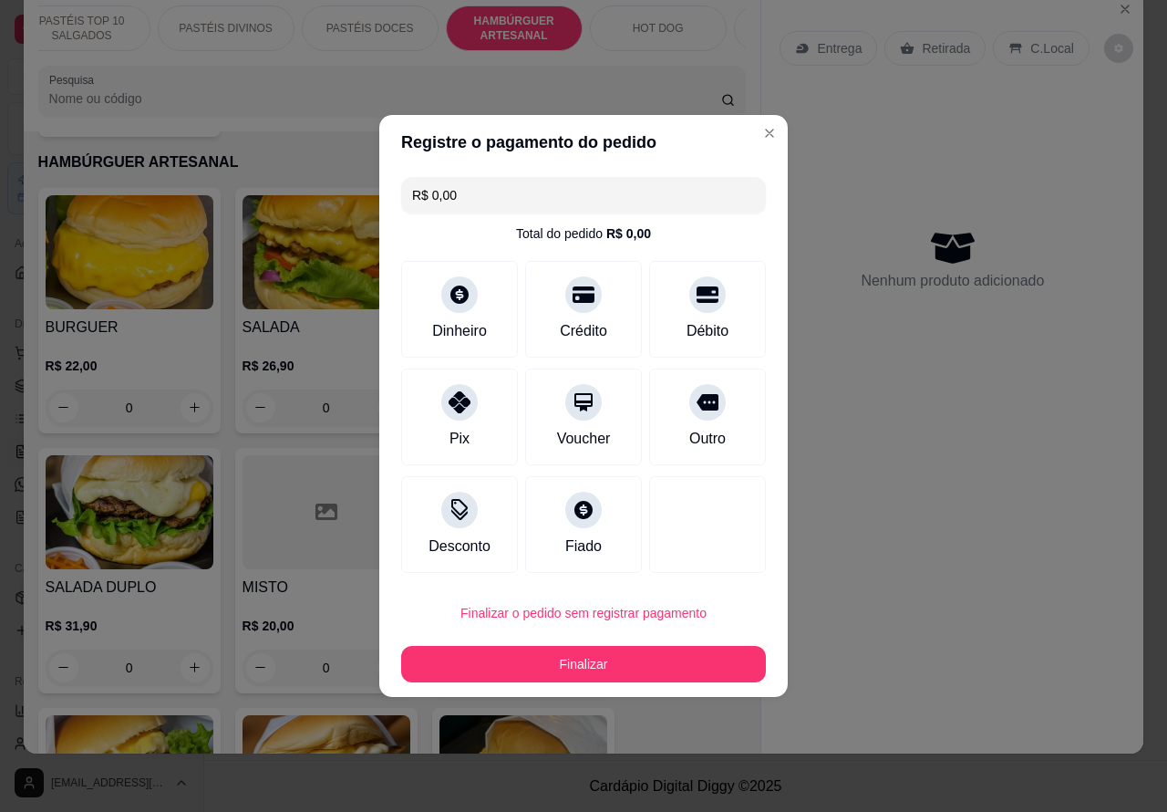
type input "R$ 0,00"
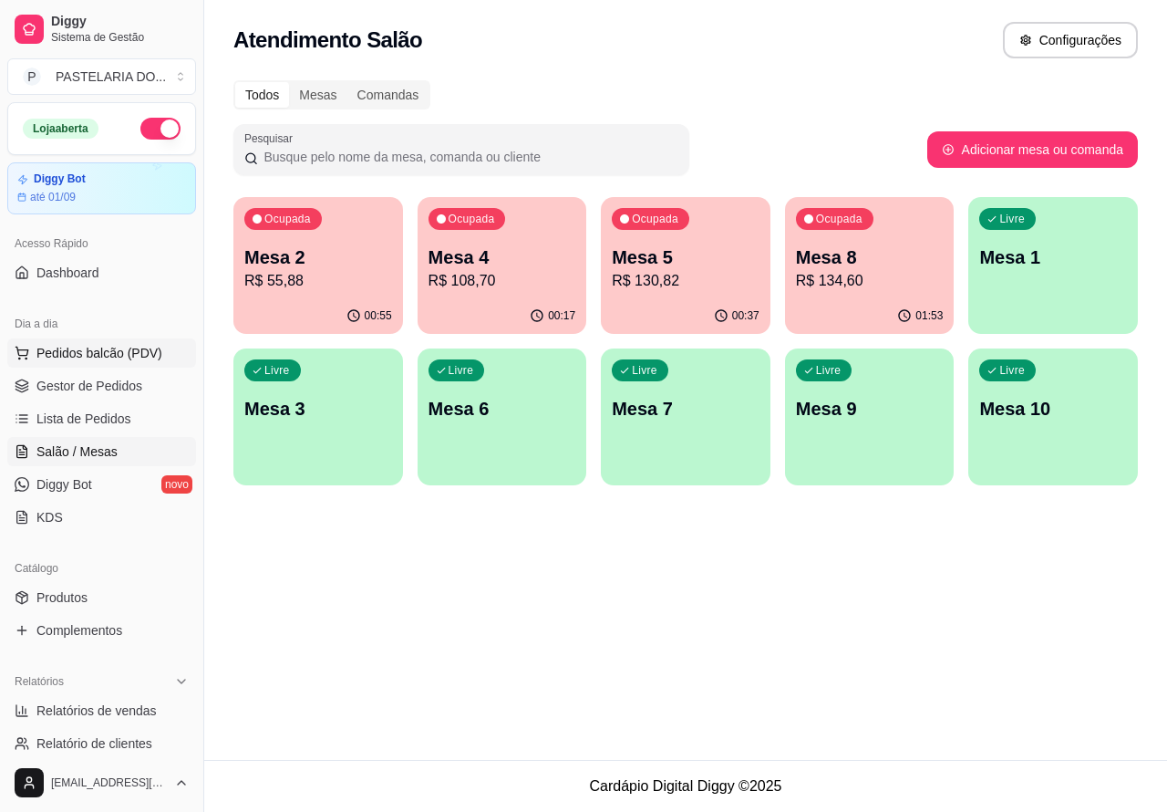
click at [129, 352] on span "Pedidos balcão (PDV)" at bounding box center [99, 353] width 126 height 18
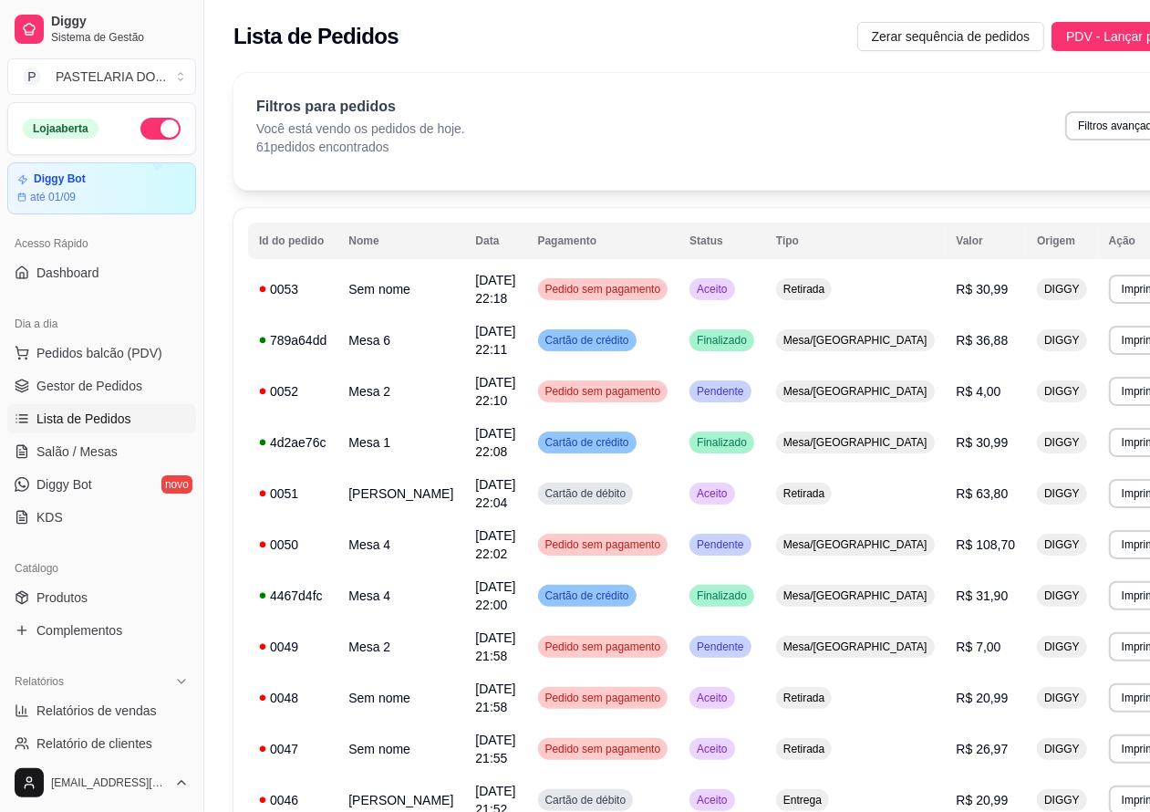
click at [119, 410] on span "Lista de Pedidos" at bounding box center [83, 419] width 95 height 18
click at [100, 450] on span "Salão / Mesas" at bounding box center [76, 451] width 81 height 18
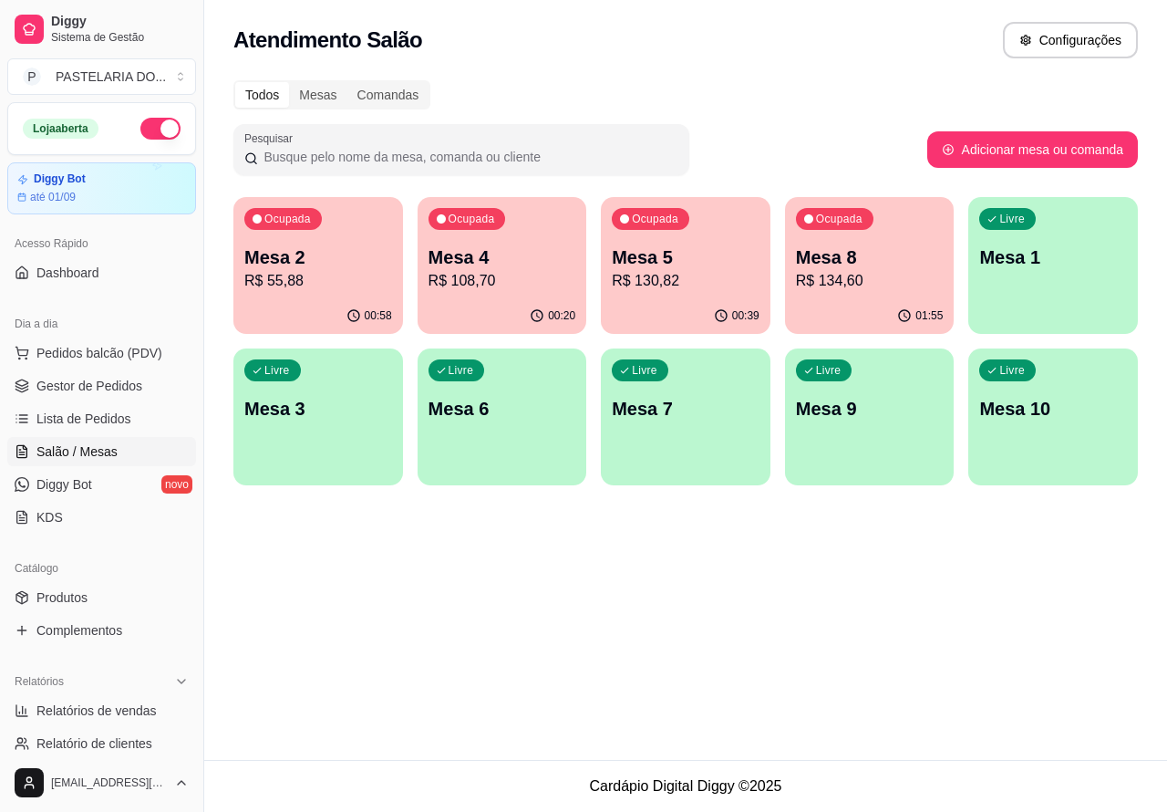
click at [698, 275] on p "R$ 130,82" at bounding box center [686, 281] width 148 height 22
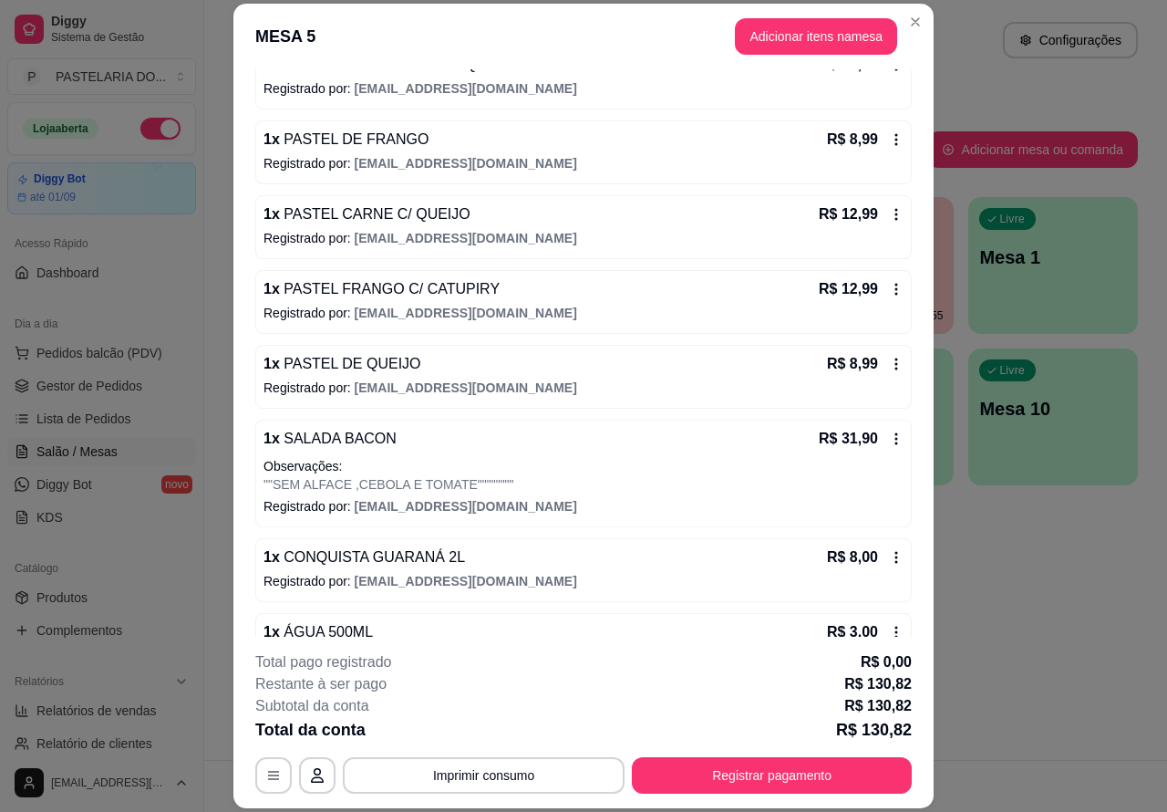
scroll to position [281, 0]
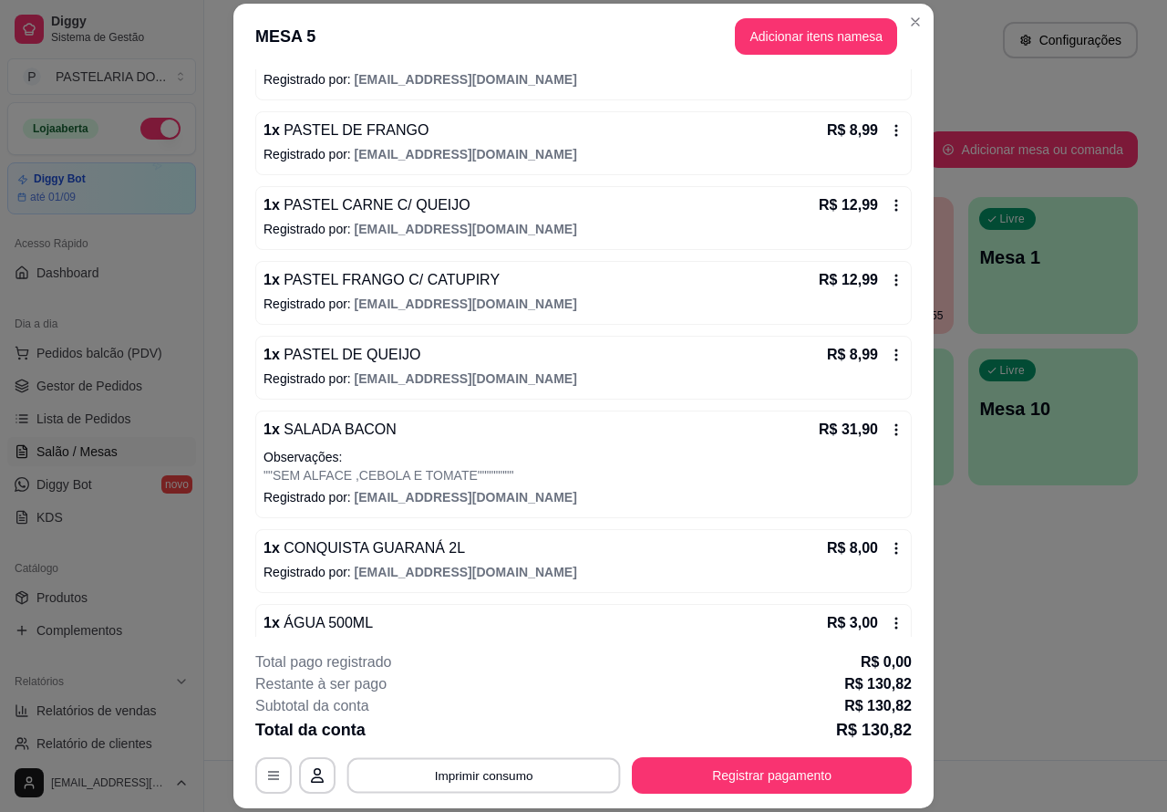
click at [549, 762] on button "Imprimir consumo" at bounding box center [485, 775] width 274 height 36
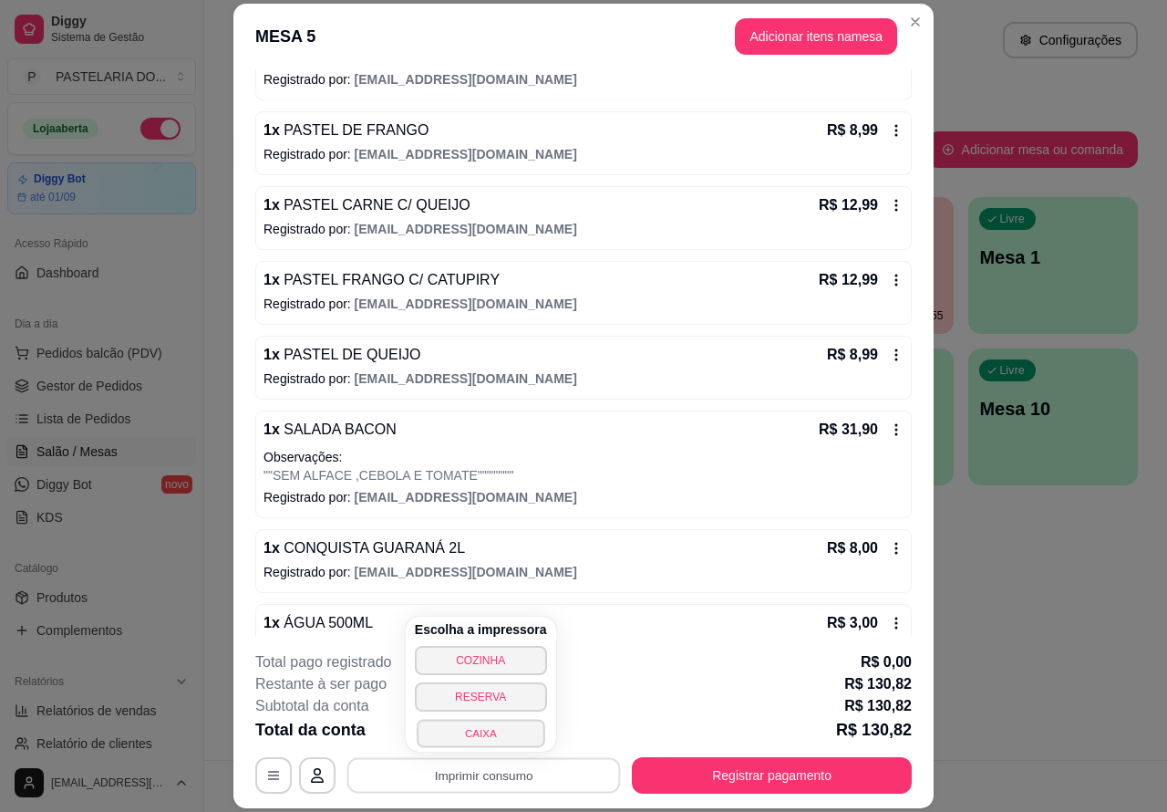
click at [511, 726] on button "CAIXA" at bounding box center [481, 733] width 128 height 28
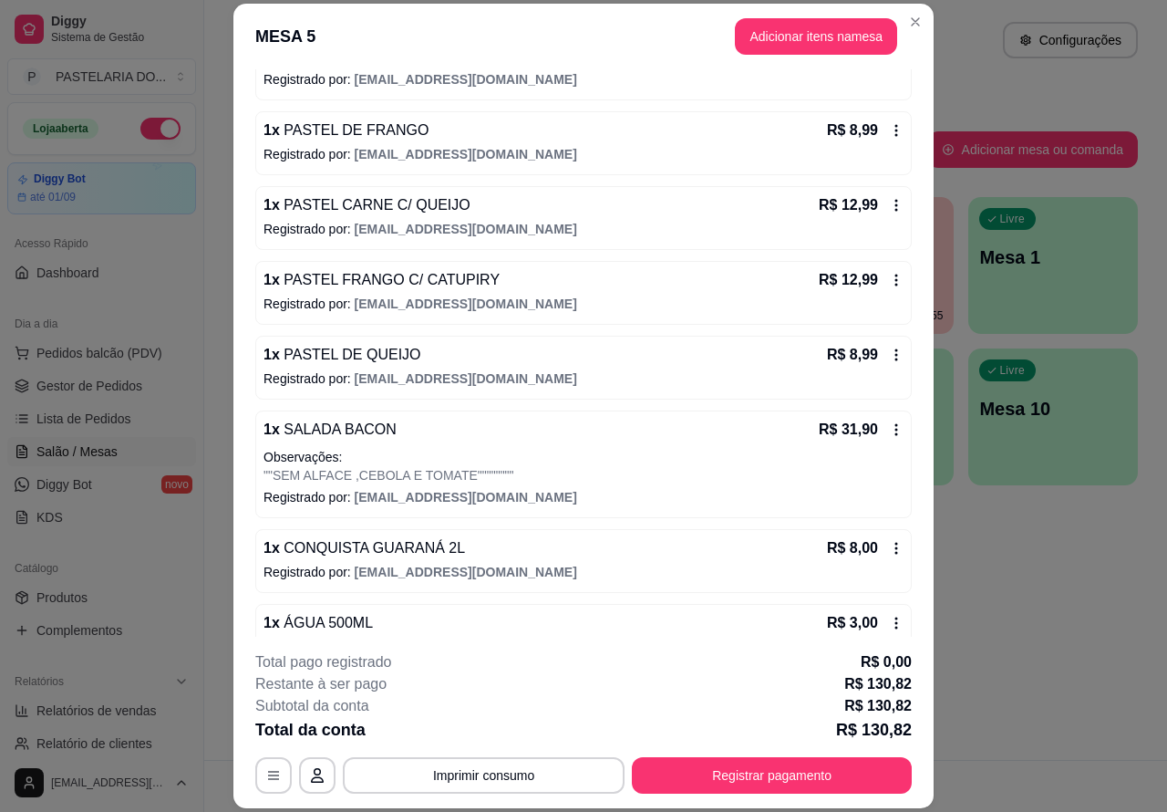
click at [102, 427] on span "Lista de Pedidos" at bounding box center [83, 419] width 95 height 18
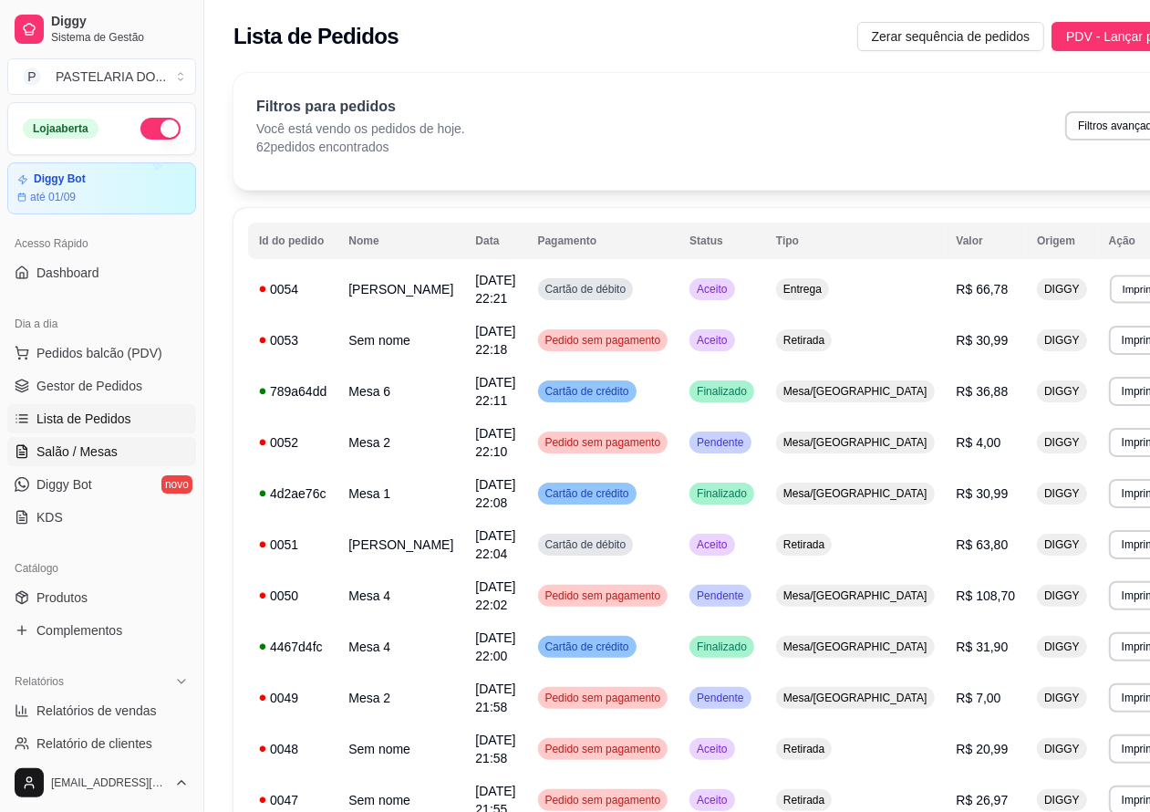
click at [1110, 290] on button "Imprimir" at bounding box center [1141, 289] width 63 height 28
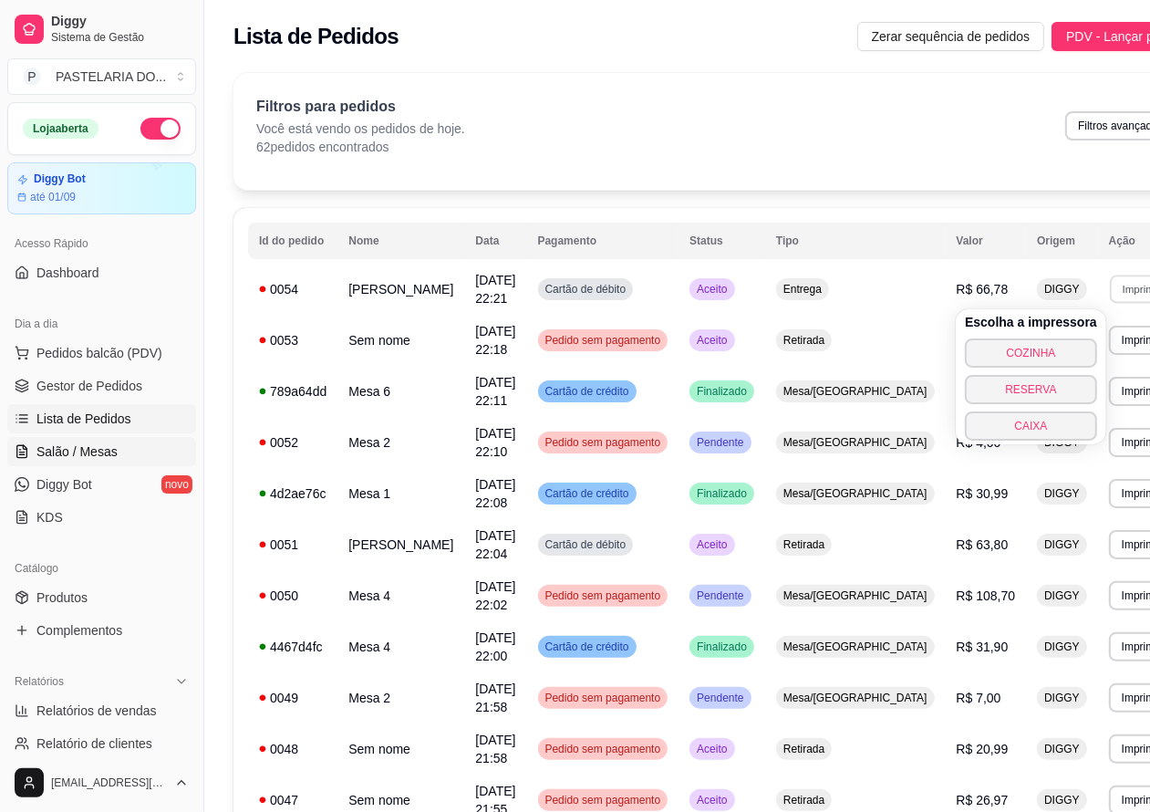
click at [1031, 348] on button "COZINHA" at bounding box center [1031, 352] width 132 height 29
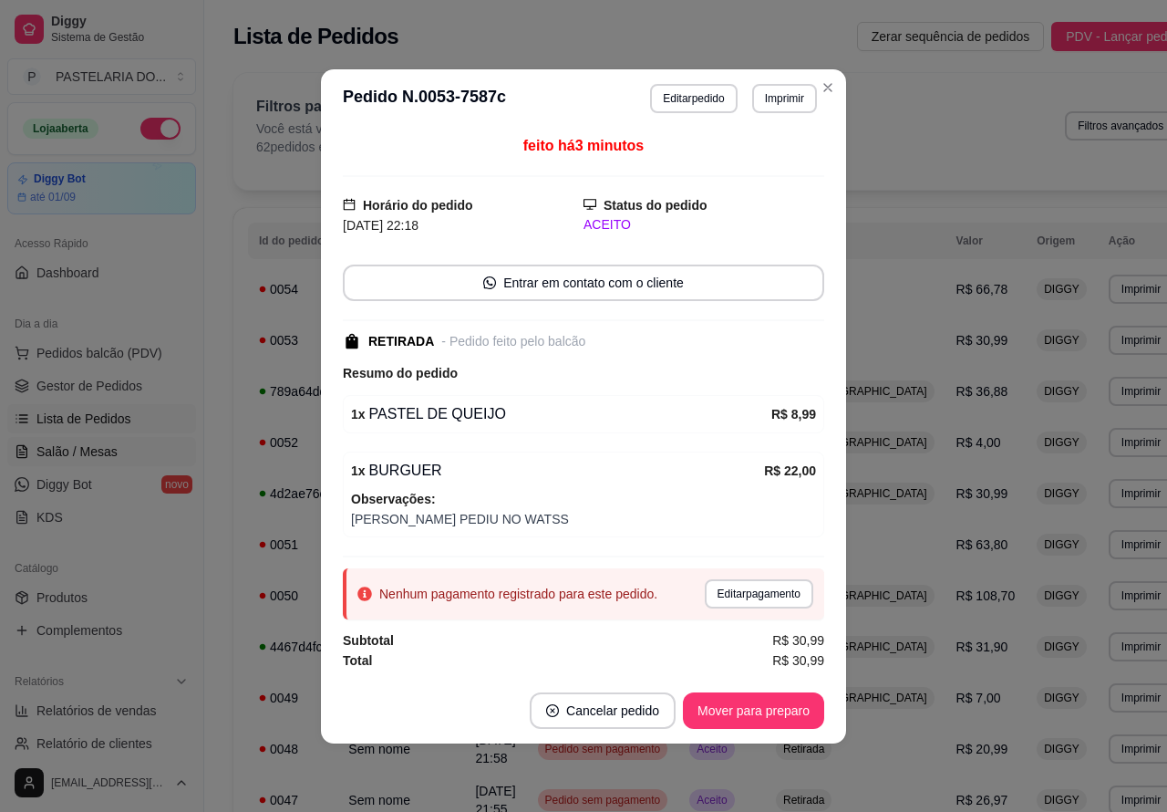
click at [827, 84] on div "Filtros para pedidos Você está vendo os pedidos de hoje. 62 pedidos encontrados…" at bounding box center [716, 131] width 966 height 117
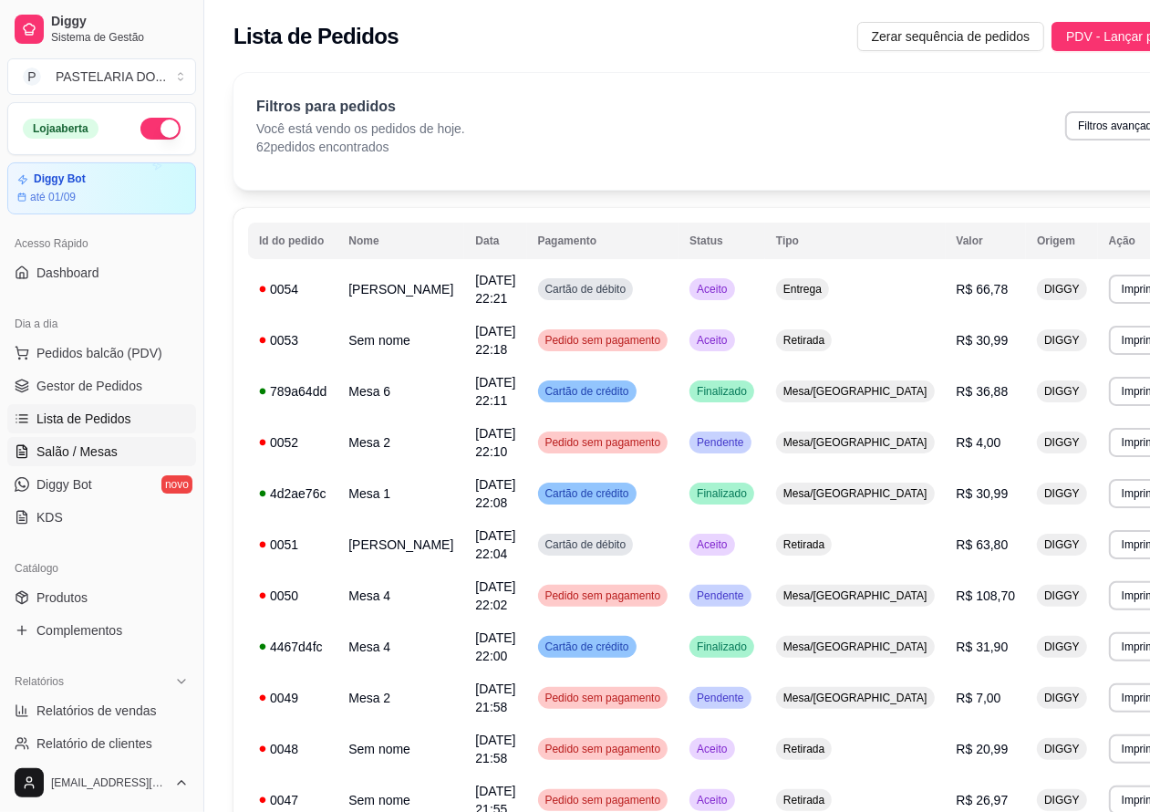
click at [1109, 338] on button "Imprimir" at bounding box center [1141, 340] width 65 height 29
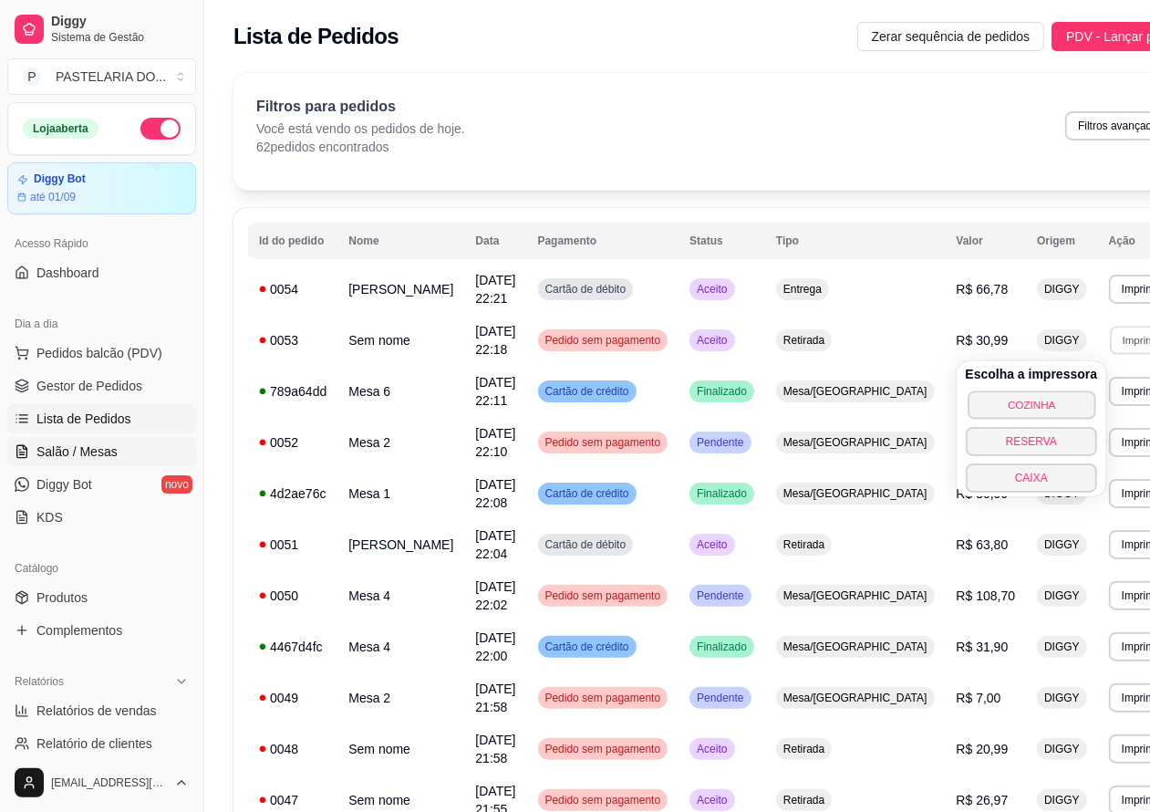
click at [1020, 406] on button "COZINHA" at bounding box center [1032, 404] width 128 height 28
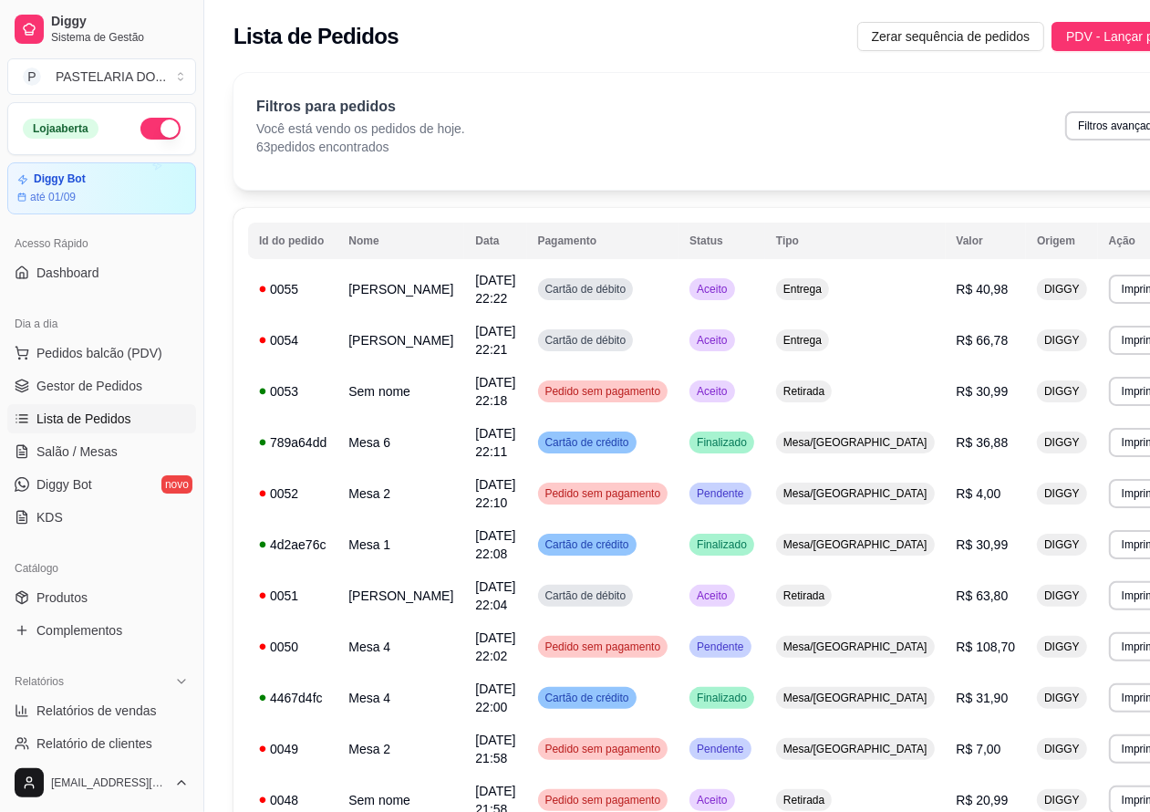
click at [91, 425] on span "Lista de Pedidos" at bounding box center [83, 419] width 95 height 18
click at [96, 450] on span "Salão / Mesas" at bounding box center [76, 451] width 81 height 18
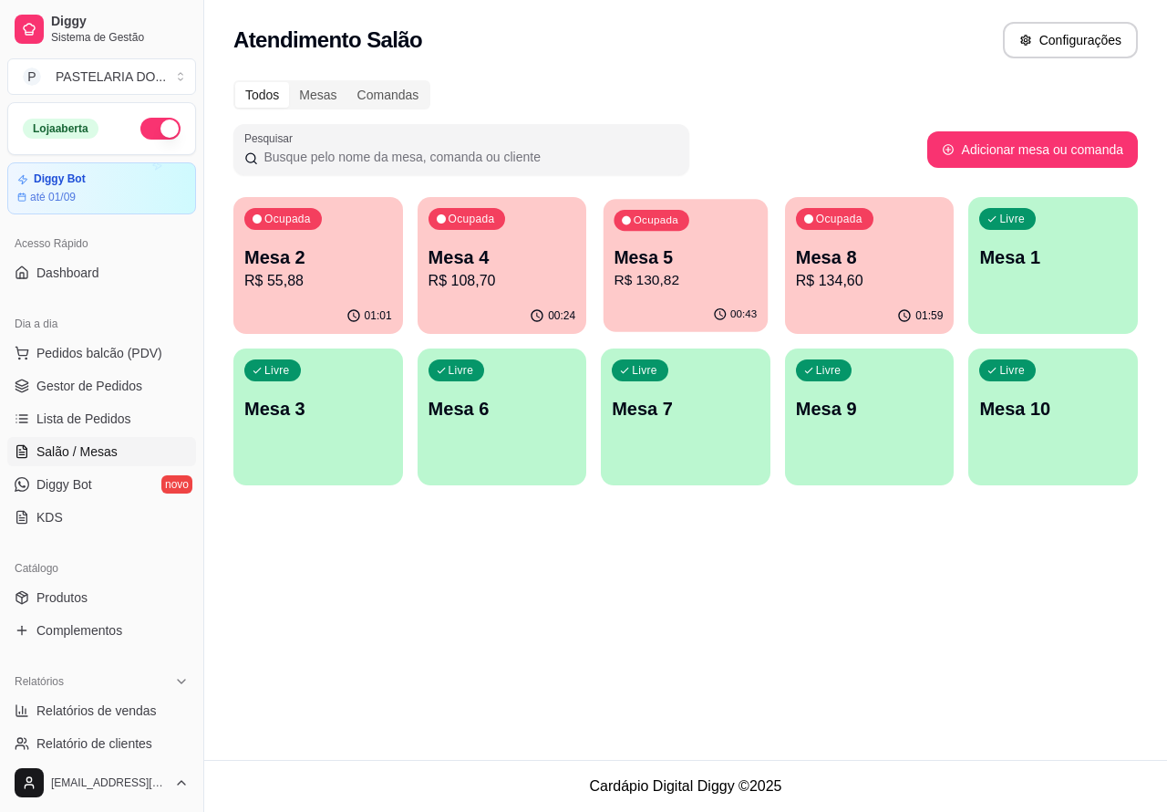
click at [676, 288] on p "R$ 130,82" at bounding box center [686, 280] width 143 height 21
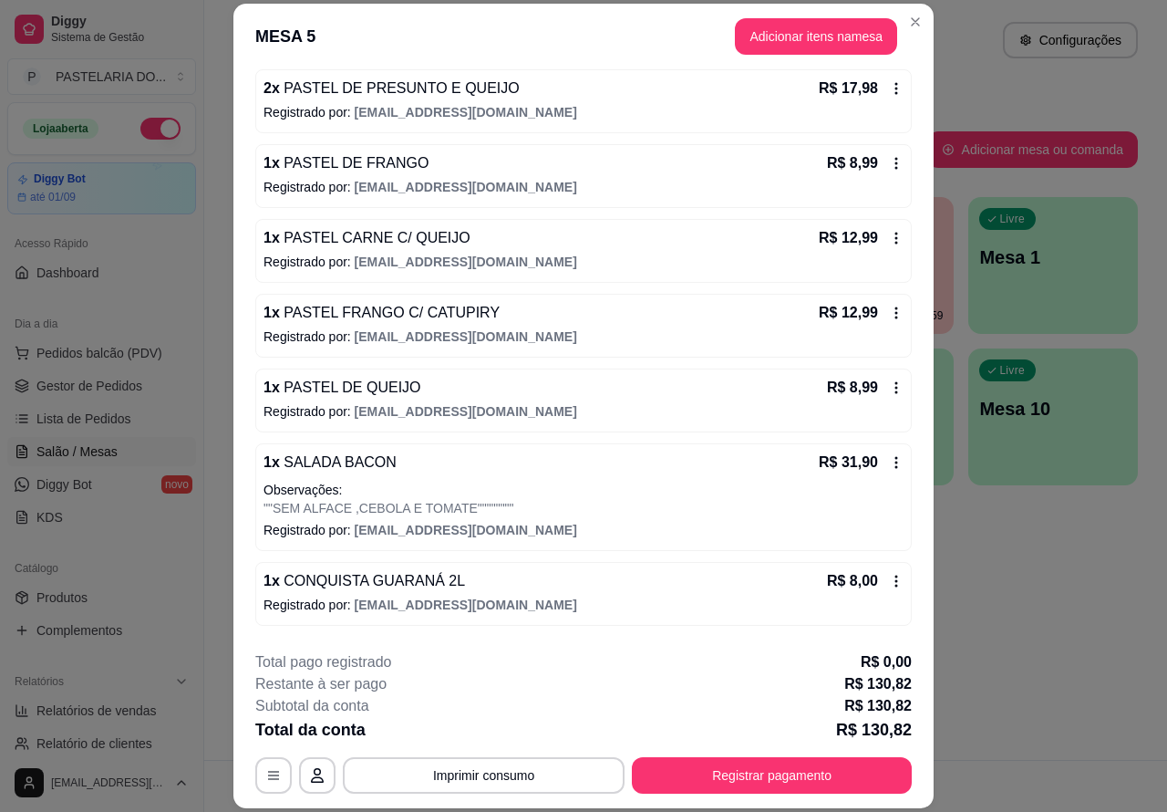
scroll to position [322, 0]
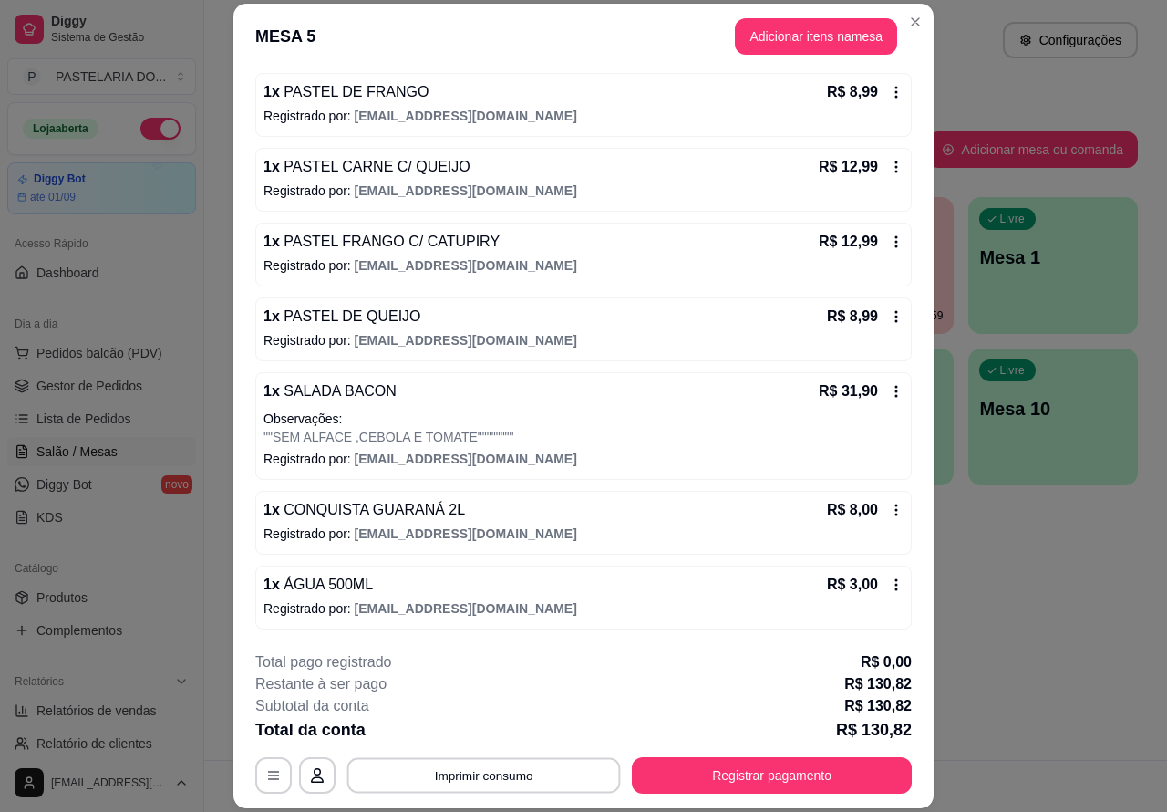
click at [498, 768] on button "Imprimir consumo" at bounding box center [485, 775] width 274 height 36
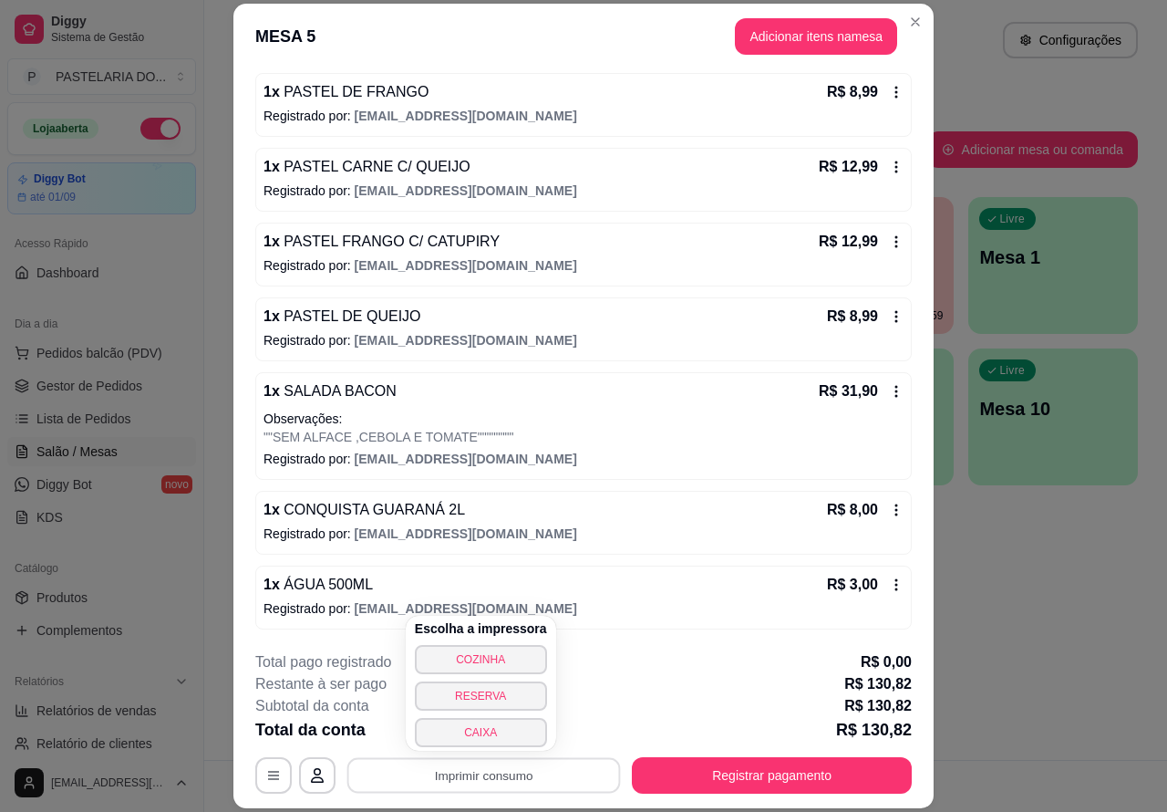
click at [490, 731] on button "CAIXA" at bounding box center [481, 732] width 132 height 29
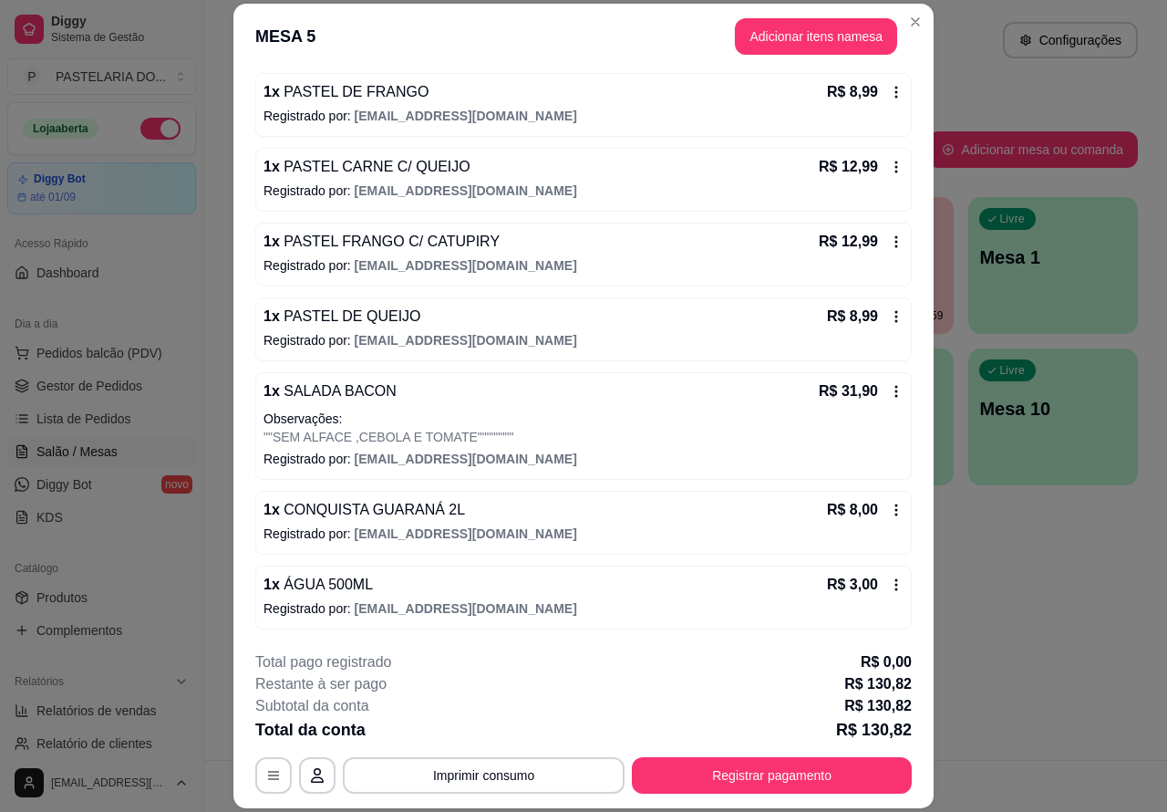
click at [1035, 611] on div "Atendimento Salão Configurações Todos Mesas Comandas Pesquisar Adicionar mesa o…" at bounding box center [685, 380] width 963 height 760
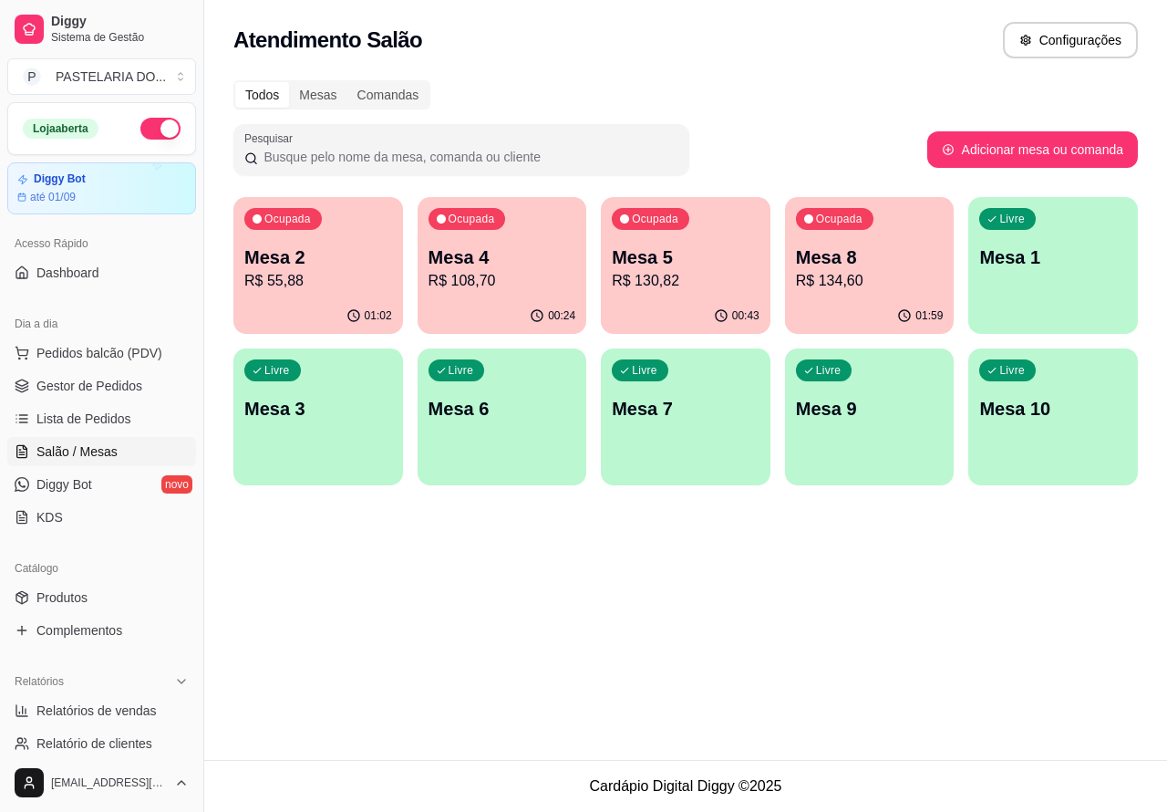
click at [871, 276] on p "R$ 134,60" at bounding box center [870, 281] width 148 height 22
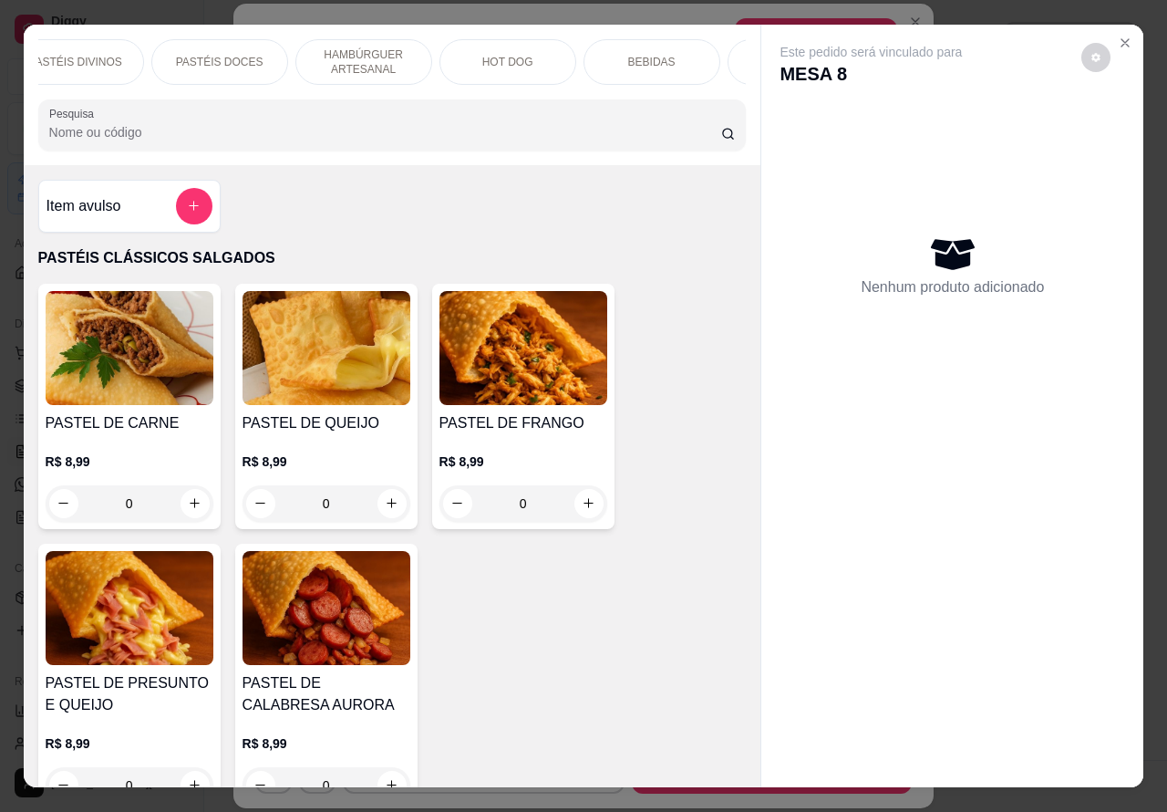
scroll to position [0, 380]
click at [597, 55] on p "BEBIDAS" at bounding box center [590, 62] width 47 height 15
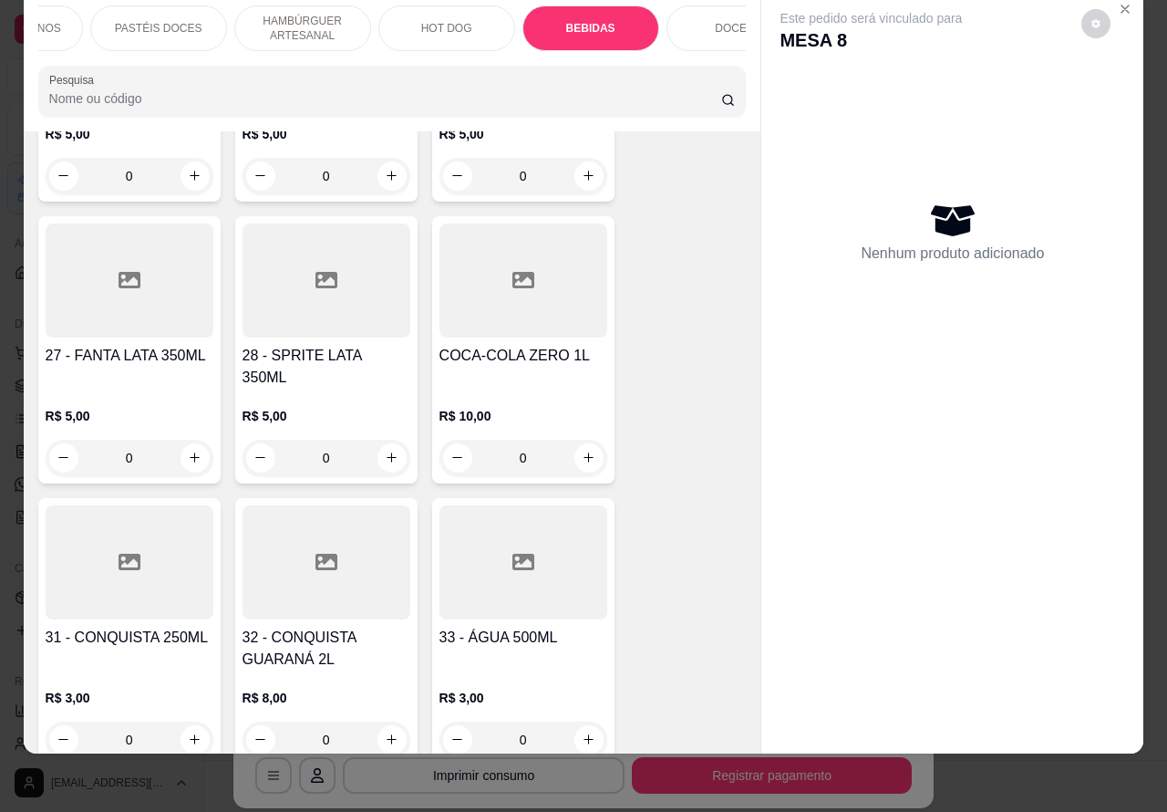
scroll to position [6166, 0]
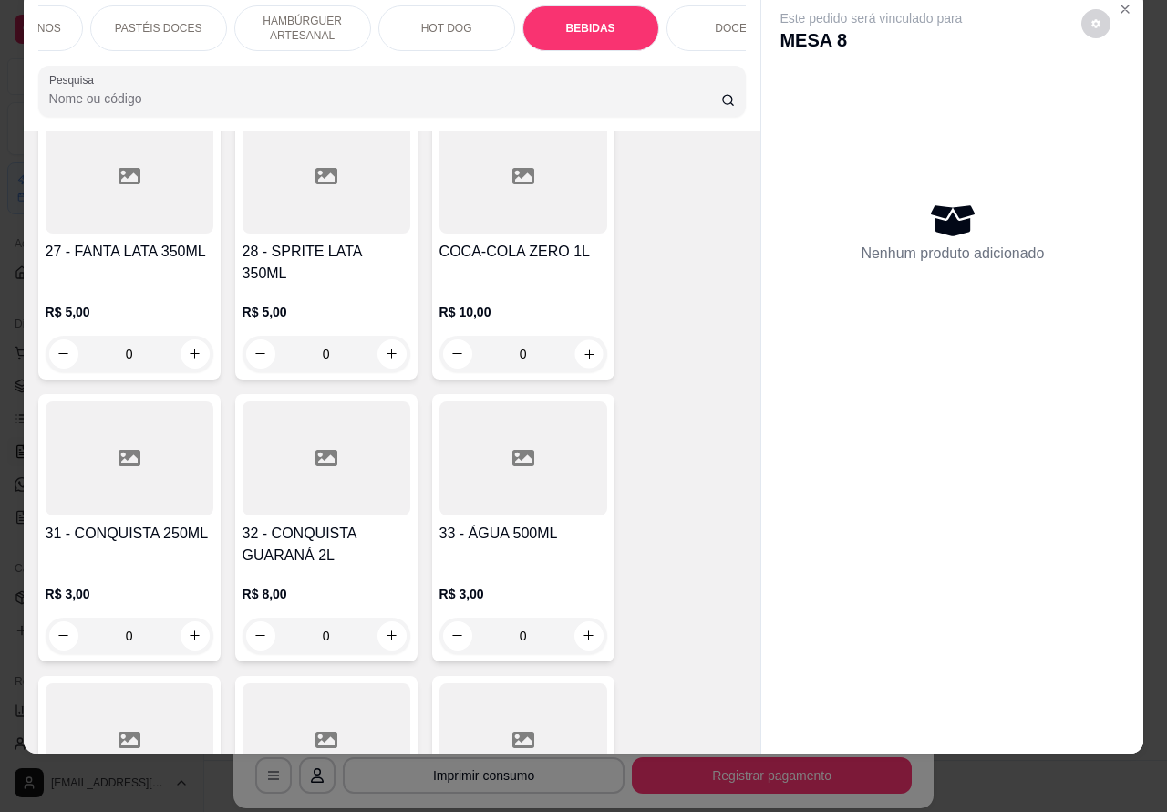
click at [582, 347] on icon "increase-product-quantity" at bounding box center [589, 354] width 14 height 14
type input "1"
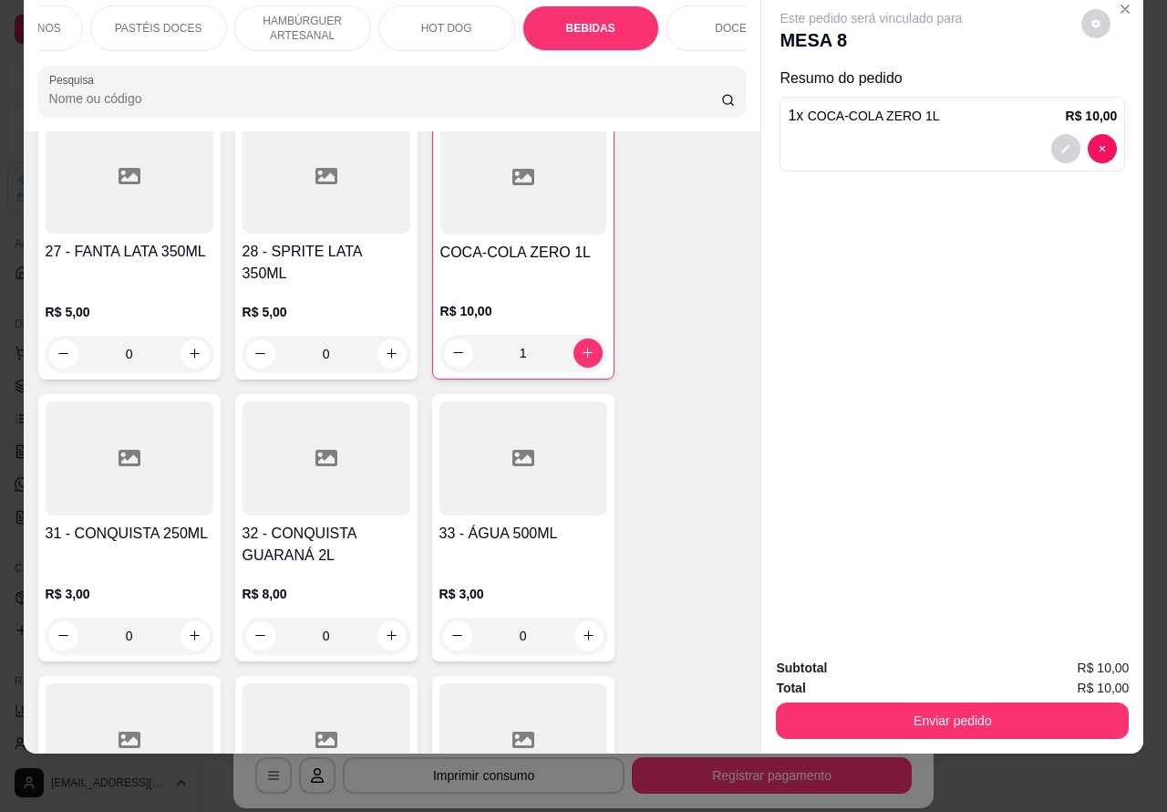
click at [865, 703] on button "Enviar pedido" at bounding box center [952, 720] width 353 height 36
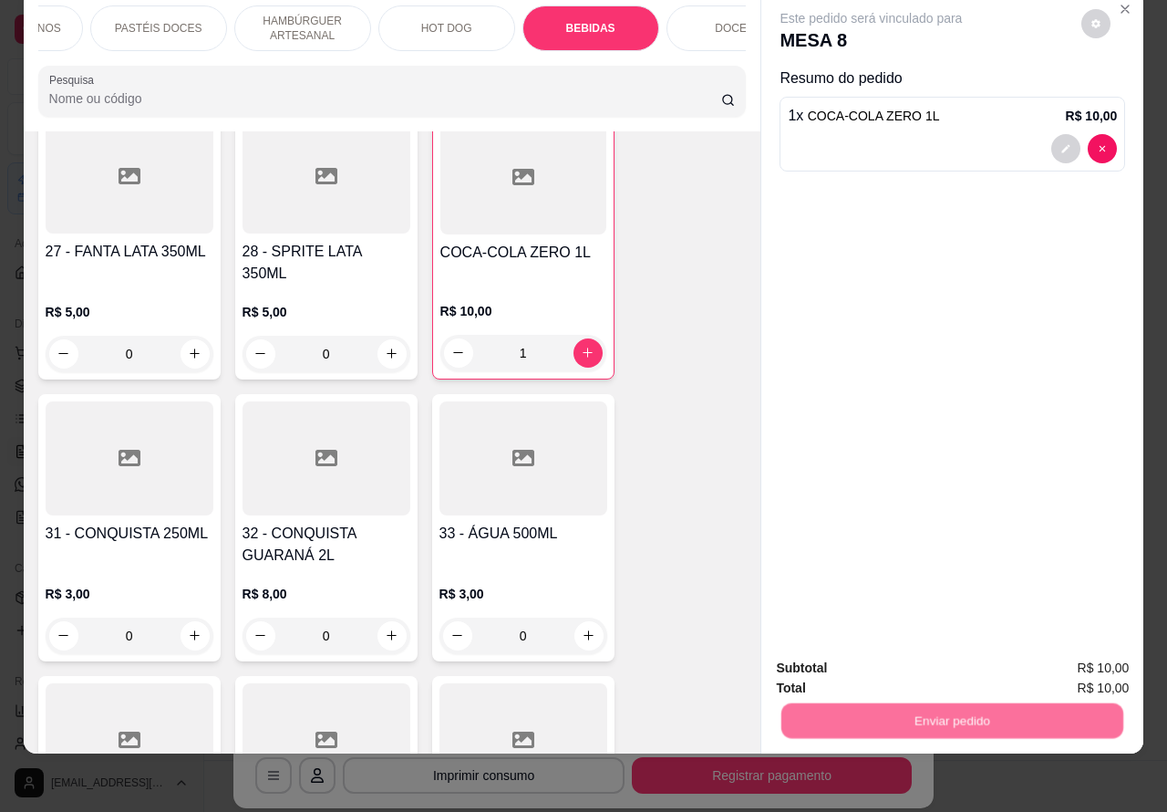
click at [831, 649] on button "Não registrar e enviar pedido" at bounding box center [891, 659] width 184 height 34
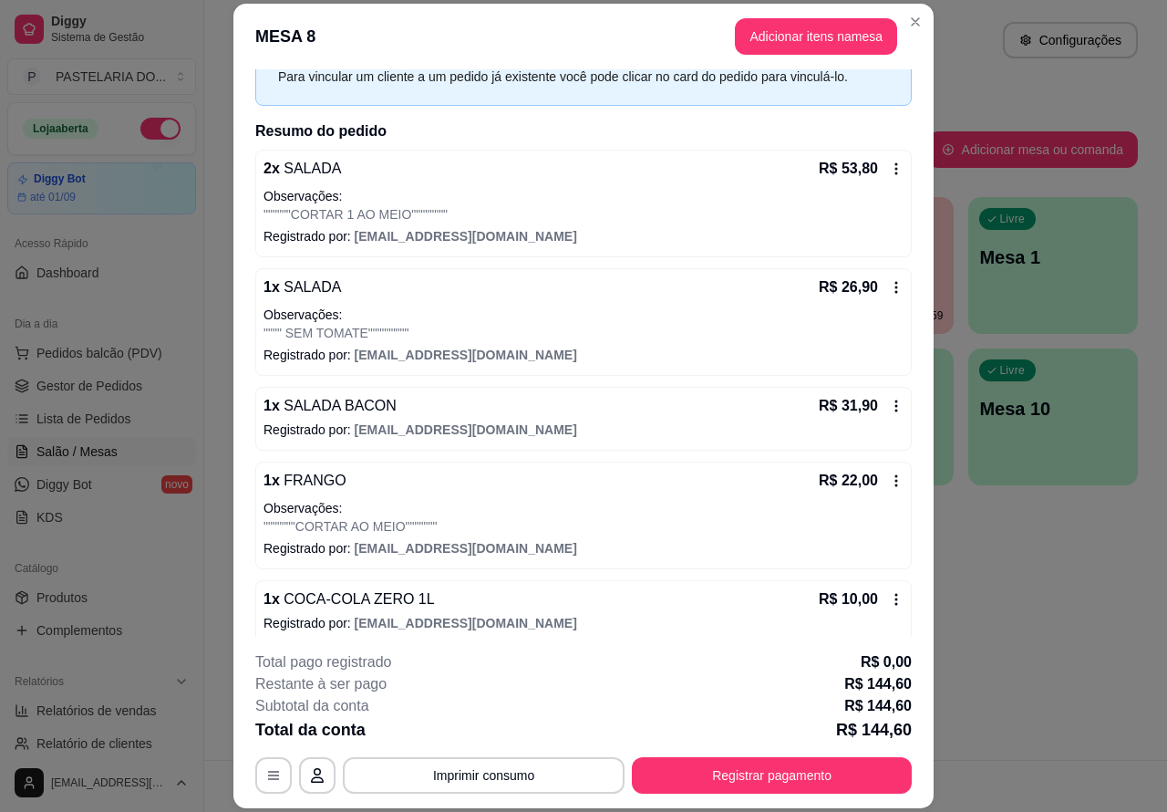
scroll to position [109, 0]
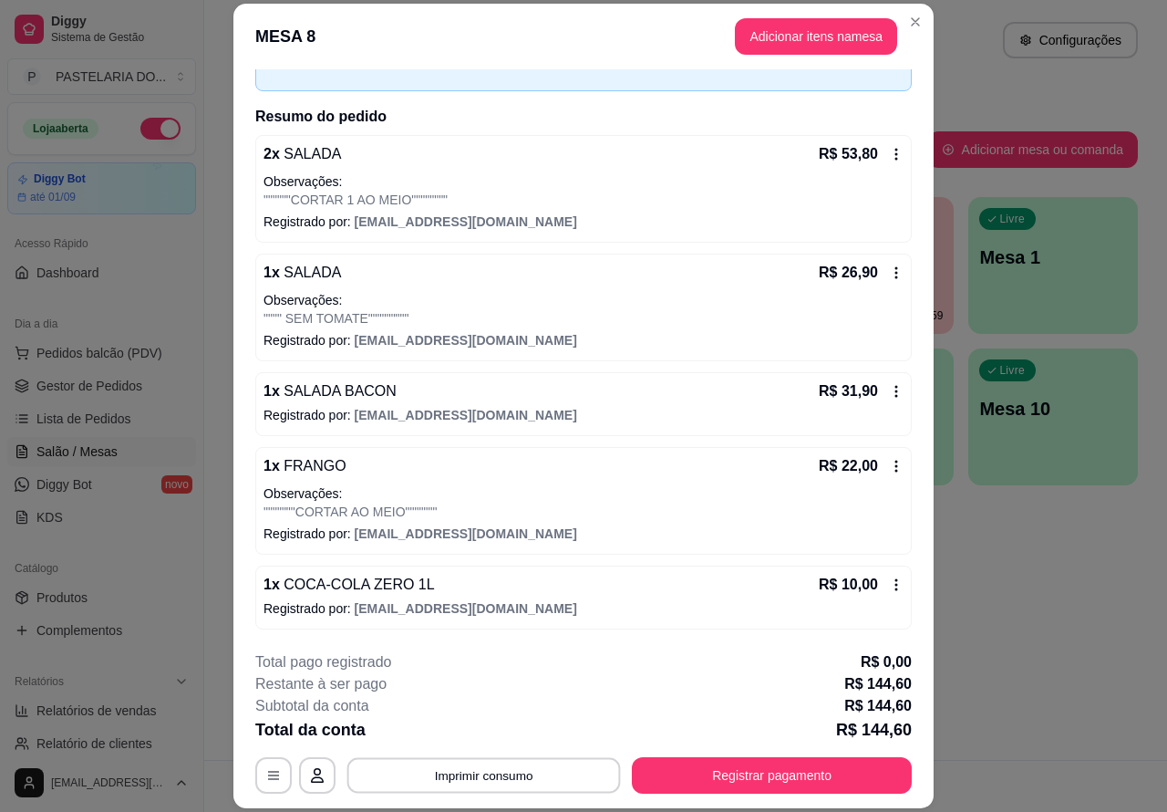
click at [497, 771] on button "Imprimir consumo" at bounding box center [485, 775] width 274 height 36
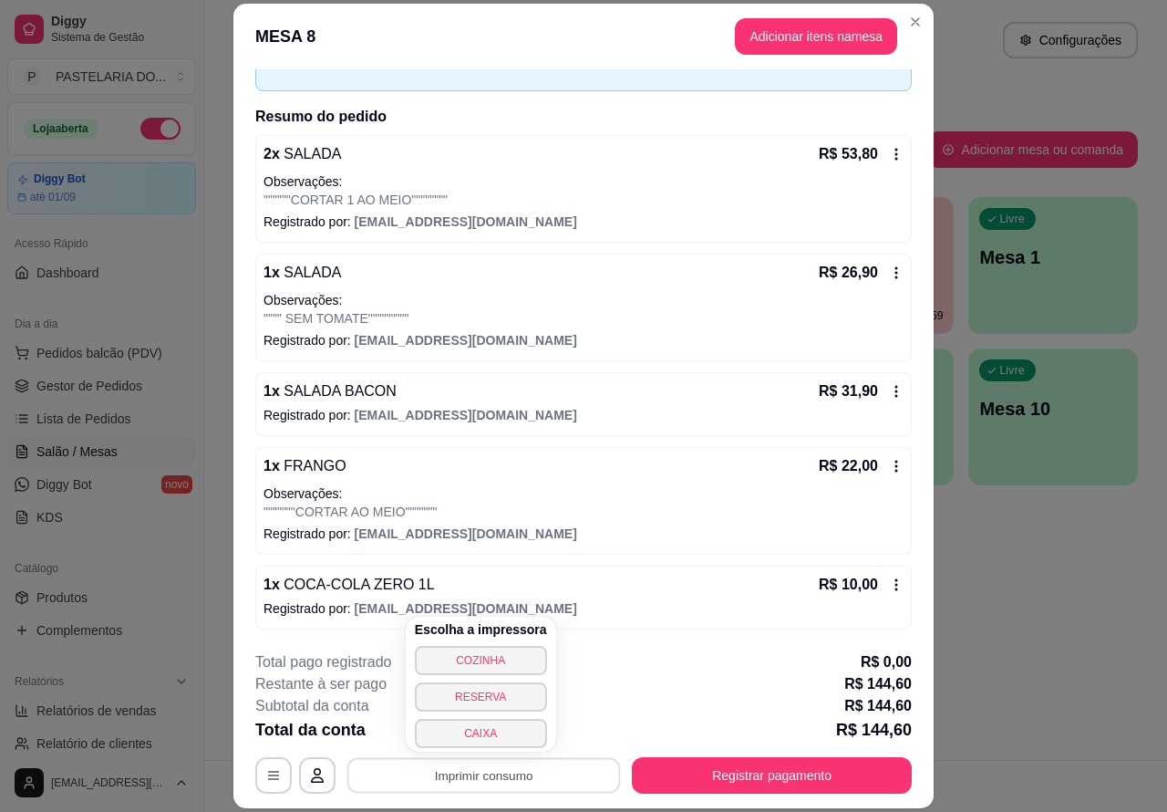
click at [508, 730] on button "CAIXA" at bounding box center [481, 733] width 132 height 29
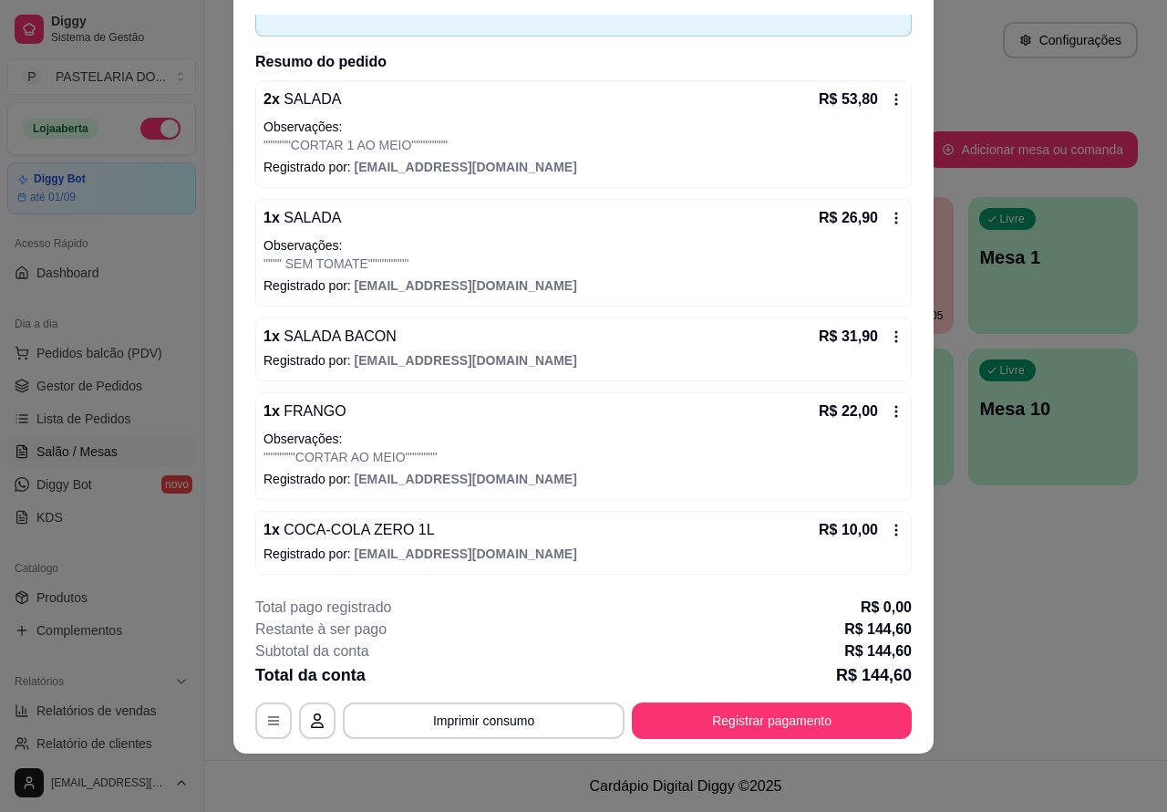
scroll to position [0, 0]
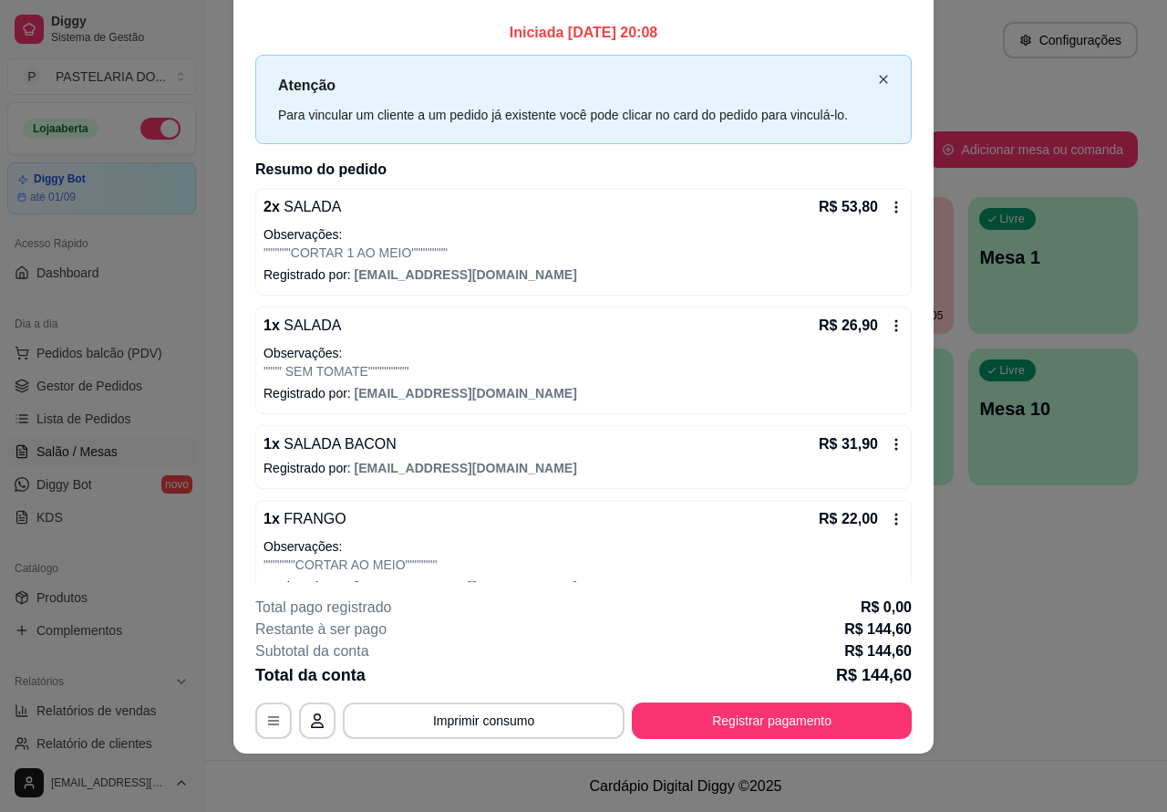
click at [879, 79] on icon "close" at bounding box center [883, 80] width 8 height 8
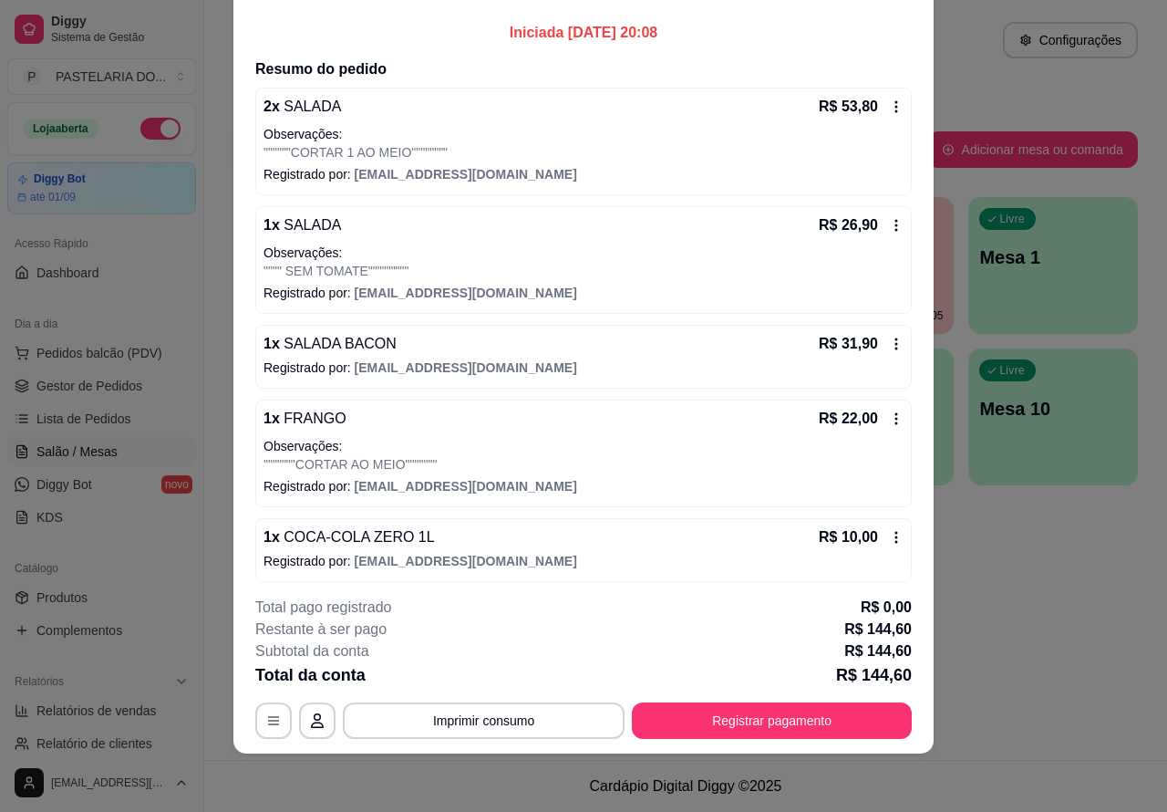
click at [1009, 607] on div "Atendimento Salão Configurações Todos Mesas Comandas Pesquisar Adicionar mesa o…" at bounding box center [685, 380] width 963 height 760
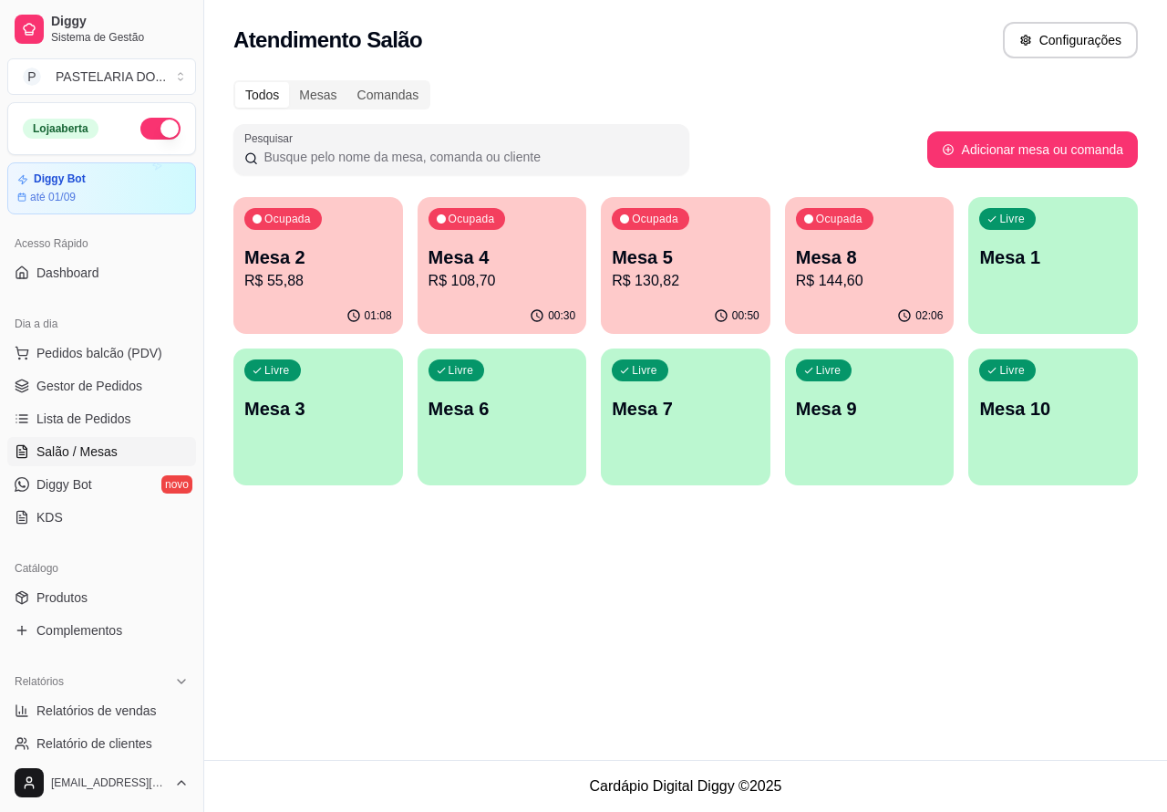
click at [476, 283] on p "R$ 108,70" at bounding box center [503, 281] width 148 height 22
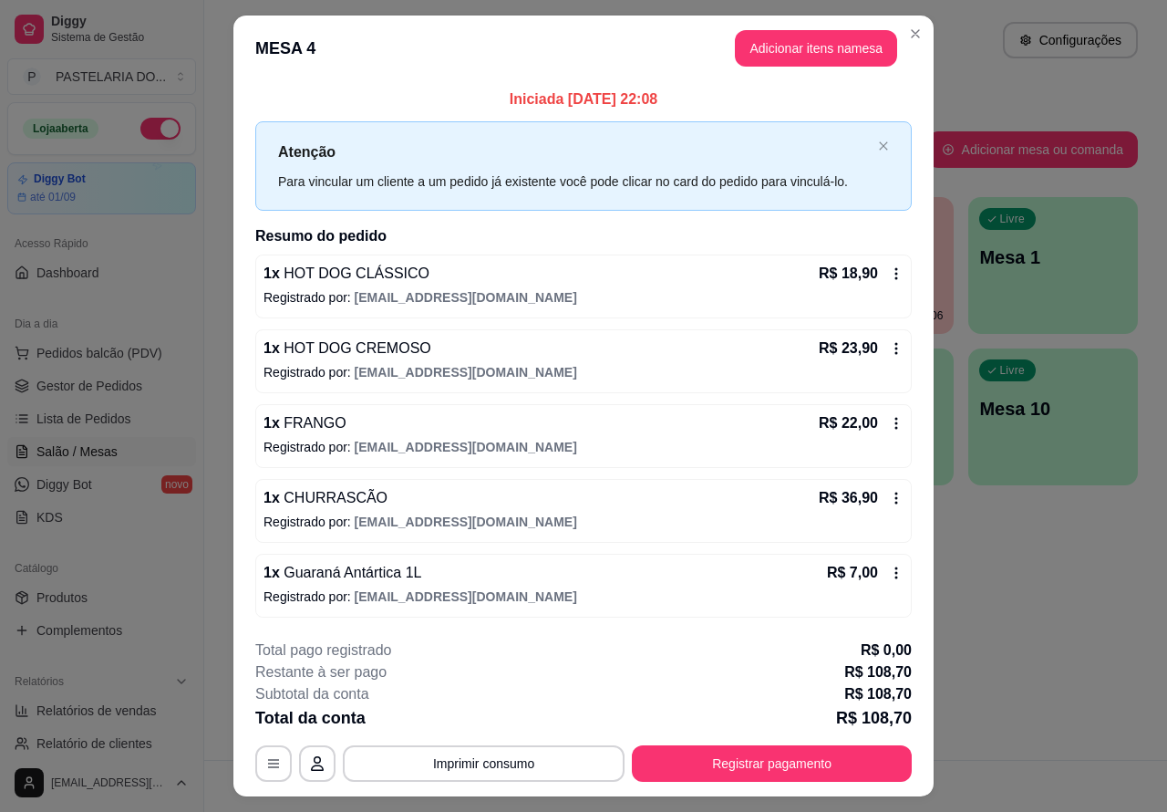
scroll to position [43, 0]
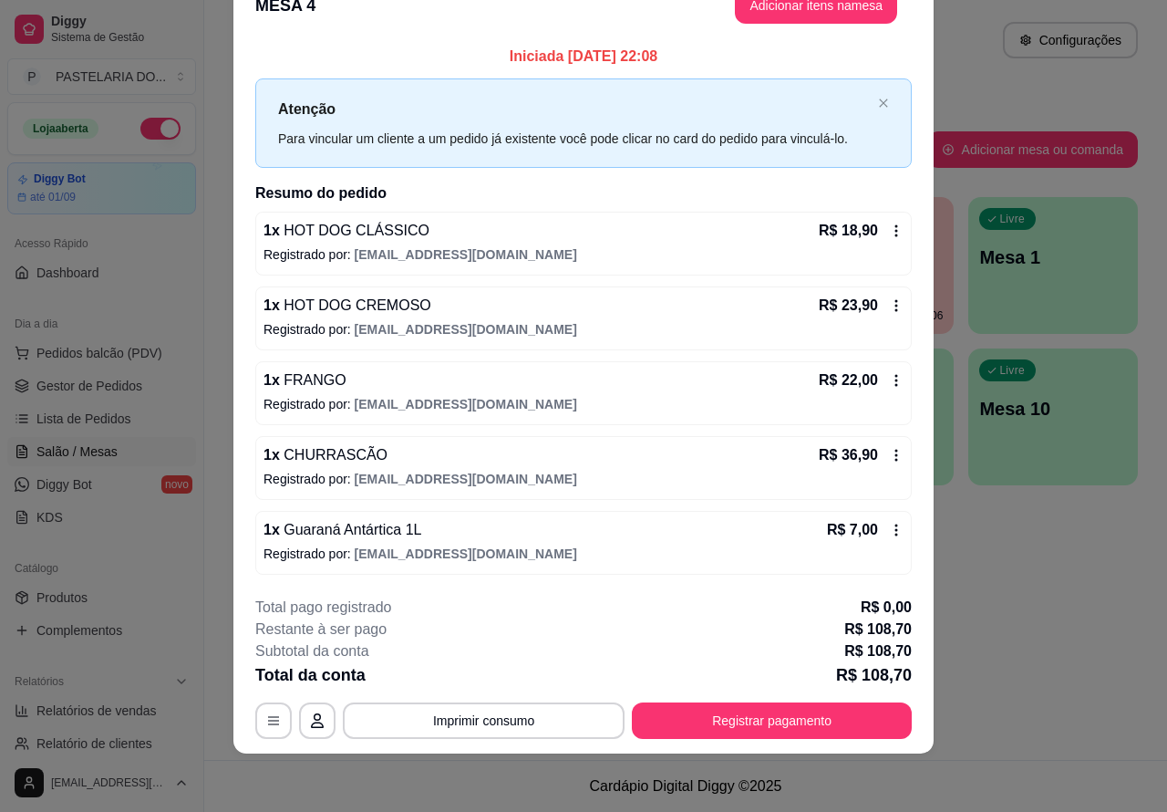
click at [1044, 590] on div "Atendimento Salão Configurações Todos Mesas Comandas Pesquisar Adicionar mesa o…" at bounding box center [685, 380] width 963 height 760
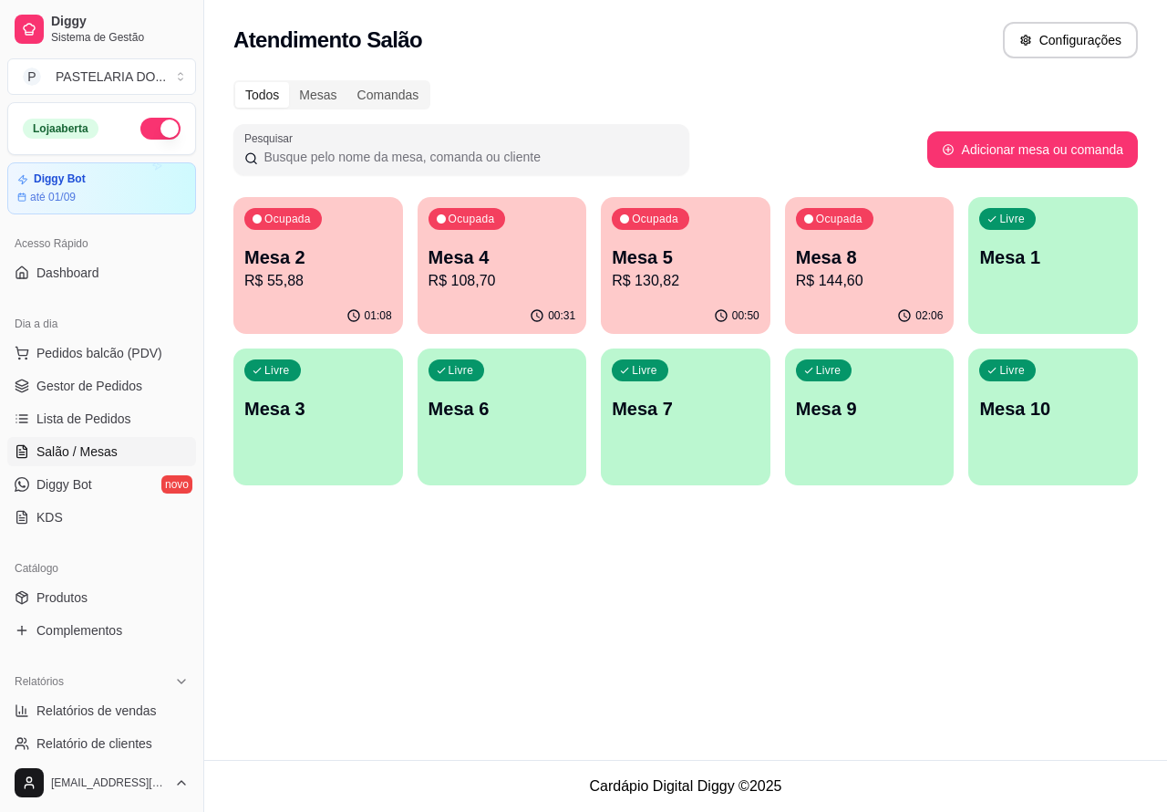
click at [333, 265] on p "Mesa 2" at bounding box center [318, 257] width 148 height 26
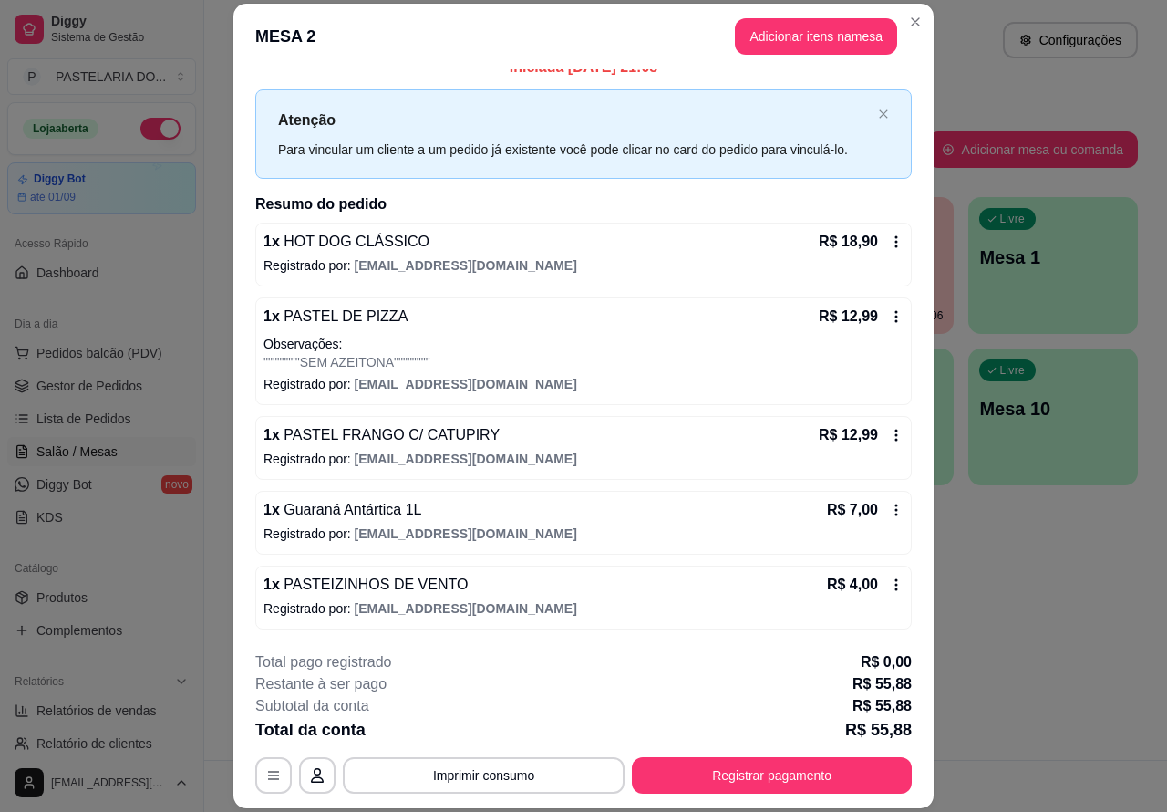
scroll to position [0, 0]
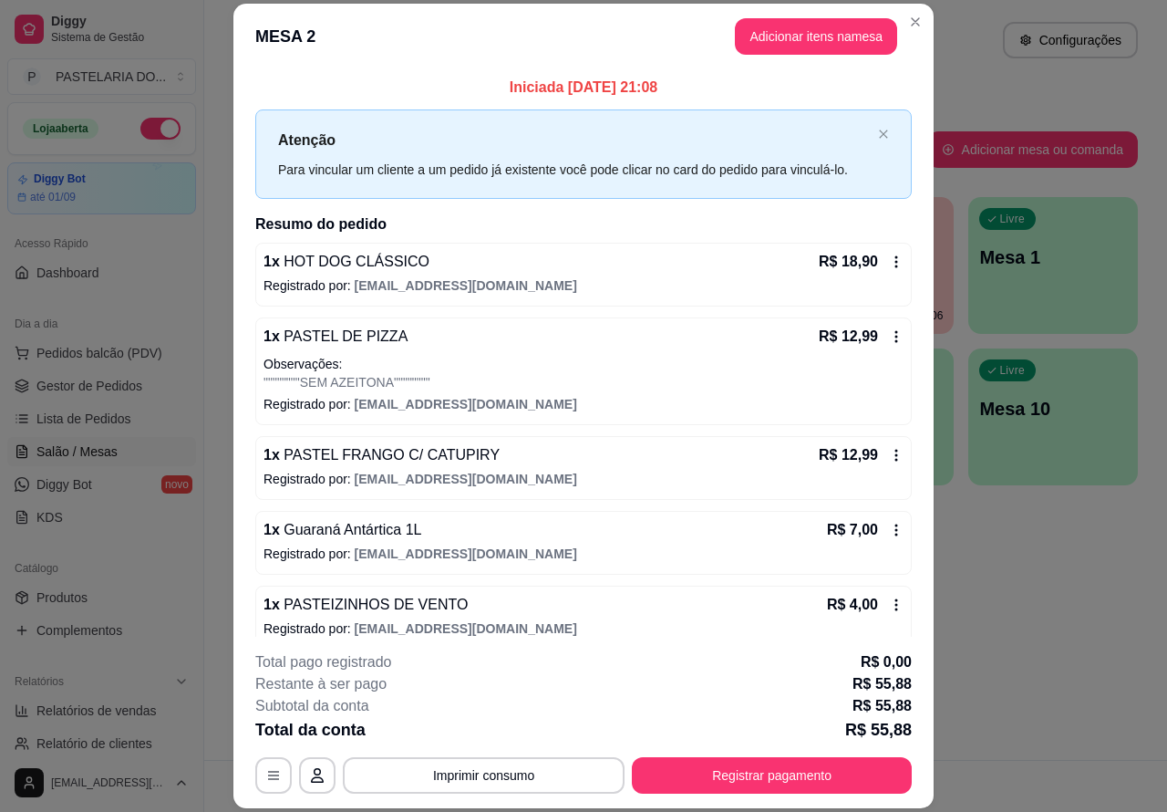
click at [1070, 607] on div "Atendimento Salão Configurações Todos Mesas Comandas Pesquisar Adicionar mesa o…" at bounding box center [685, 380] width 963 height 760
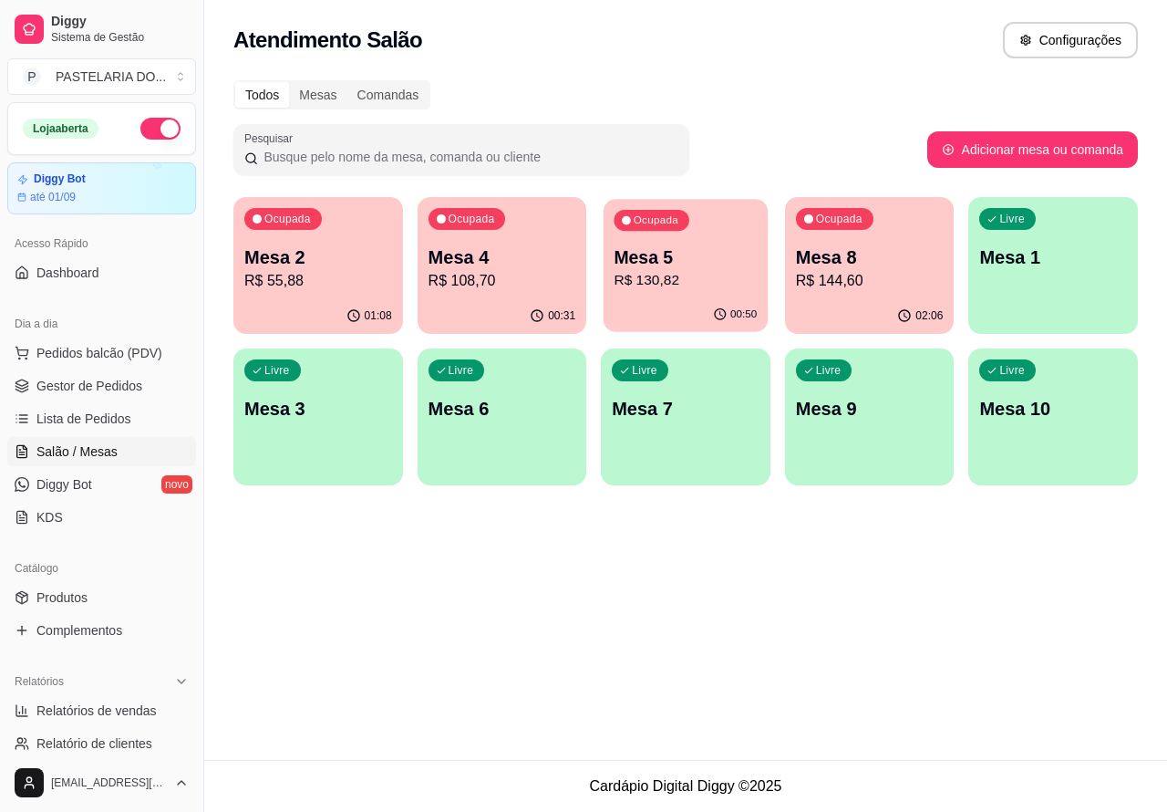
click at [680, 265] on p "Mesa 5" at bounding box center [686, 257] width 143 height 25
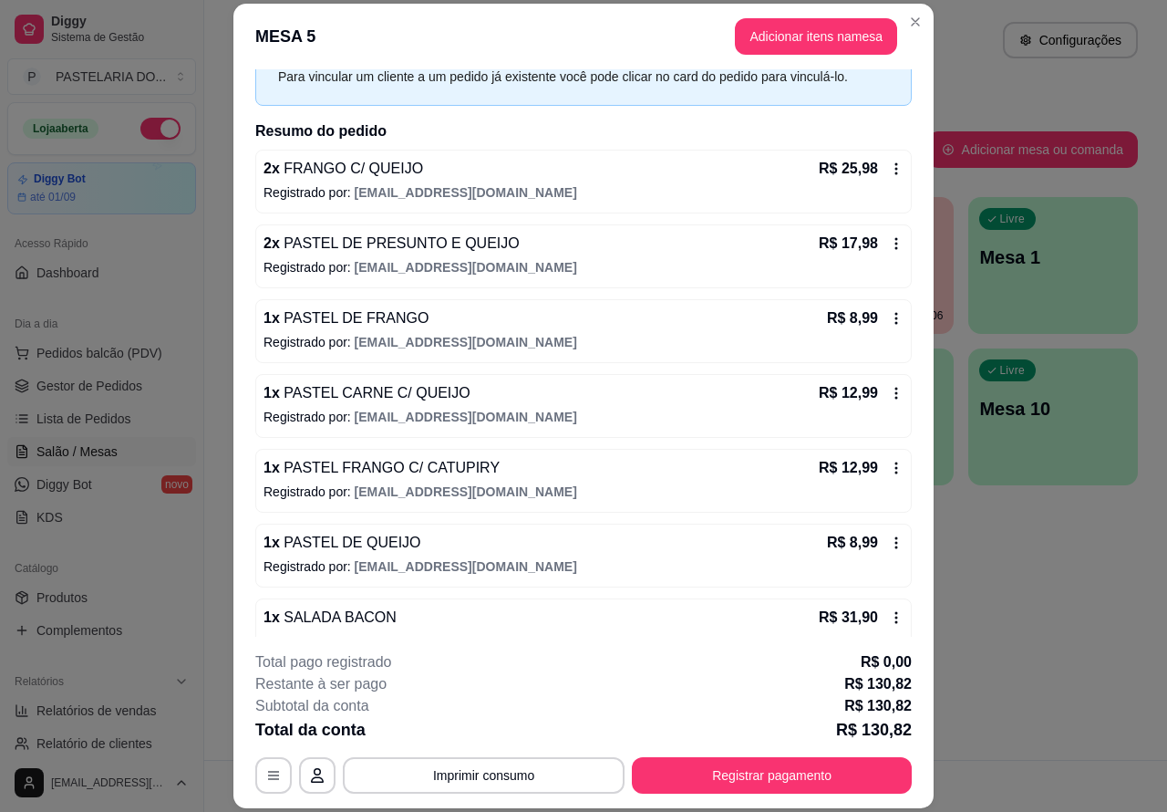
scroll to position [64, 0]
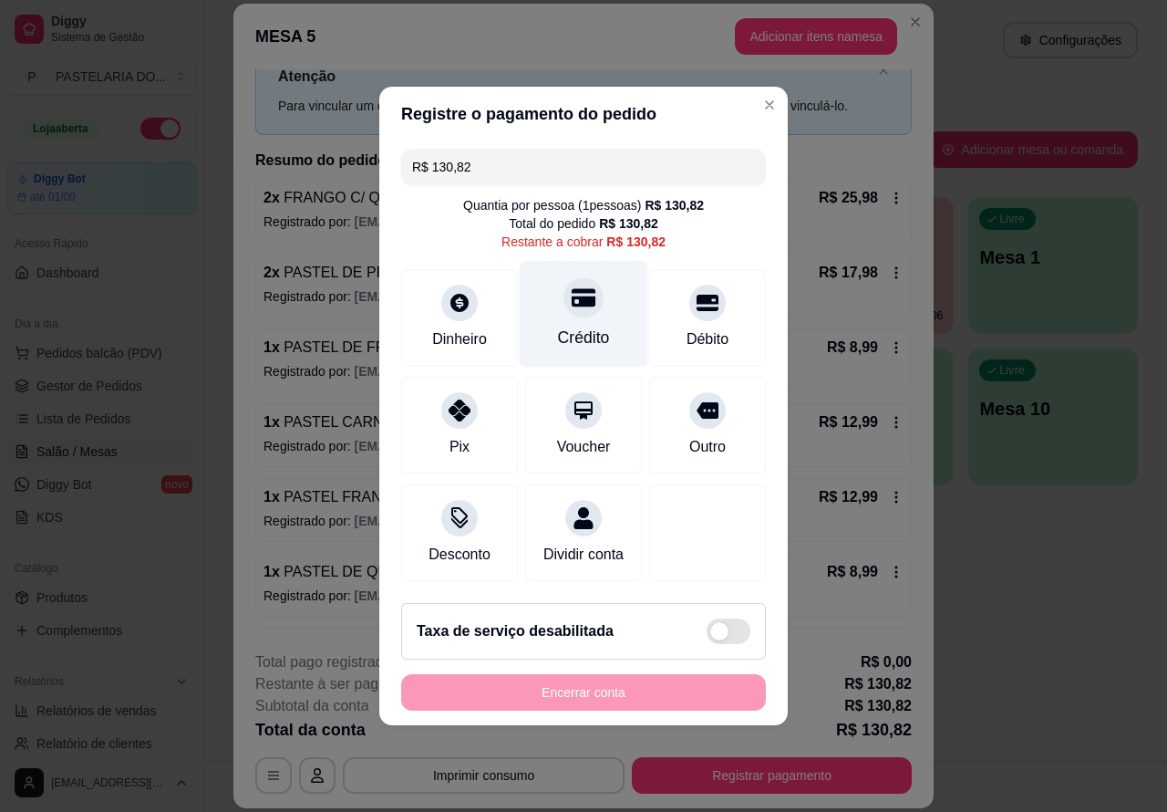
click at [577, 295] on icon at bounding box center [584, 298] width 24 height 18
type input "R$ 0,00"
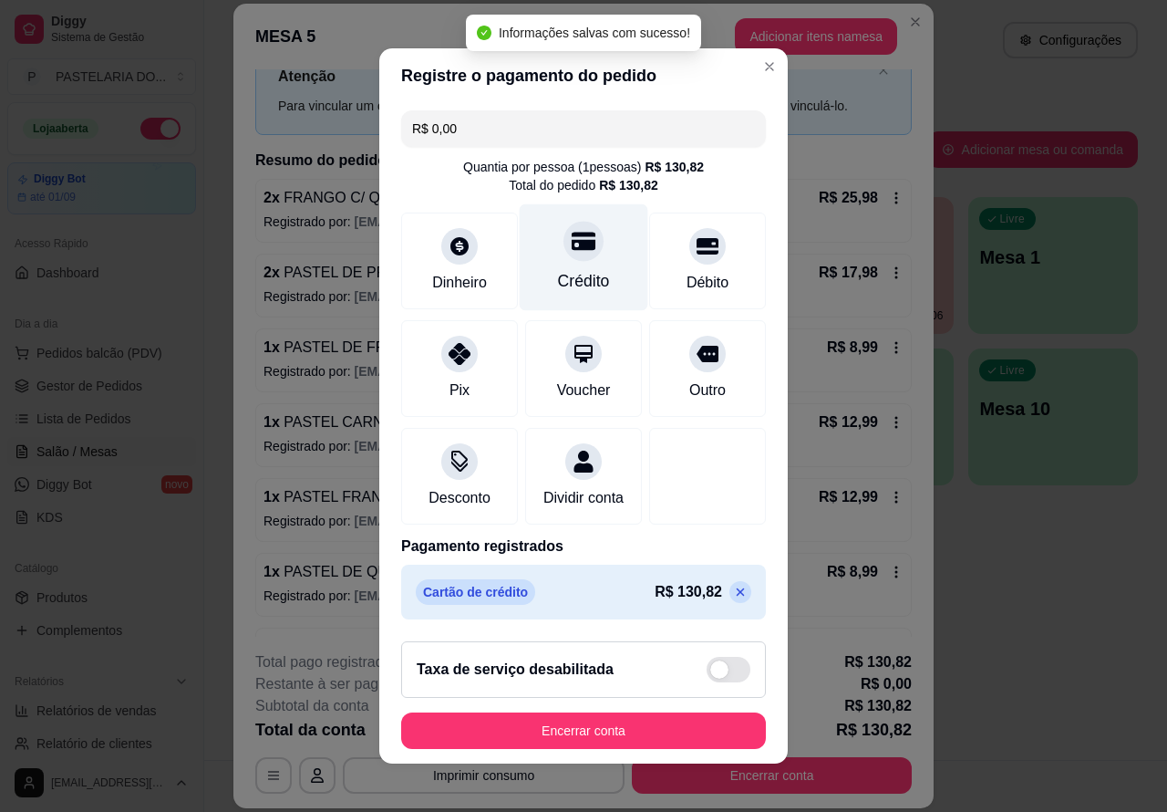
click at [992, 649] on div "MESA 5 Adicionar itens na mesa Iniciada 29/08/2025 às 21:08 Atenção Para vincul…" at bounding box center [583, 406] width 1167 height 812
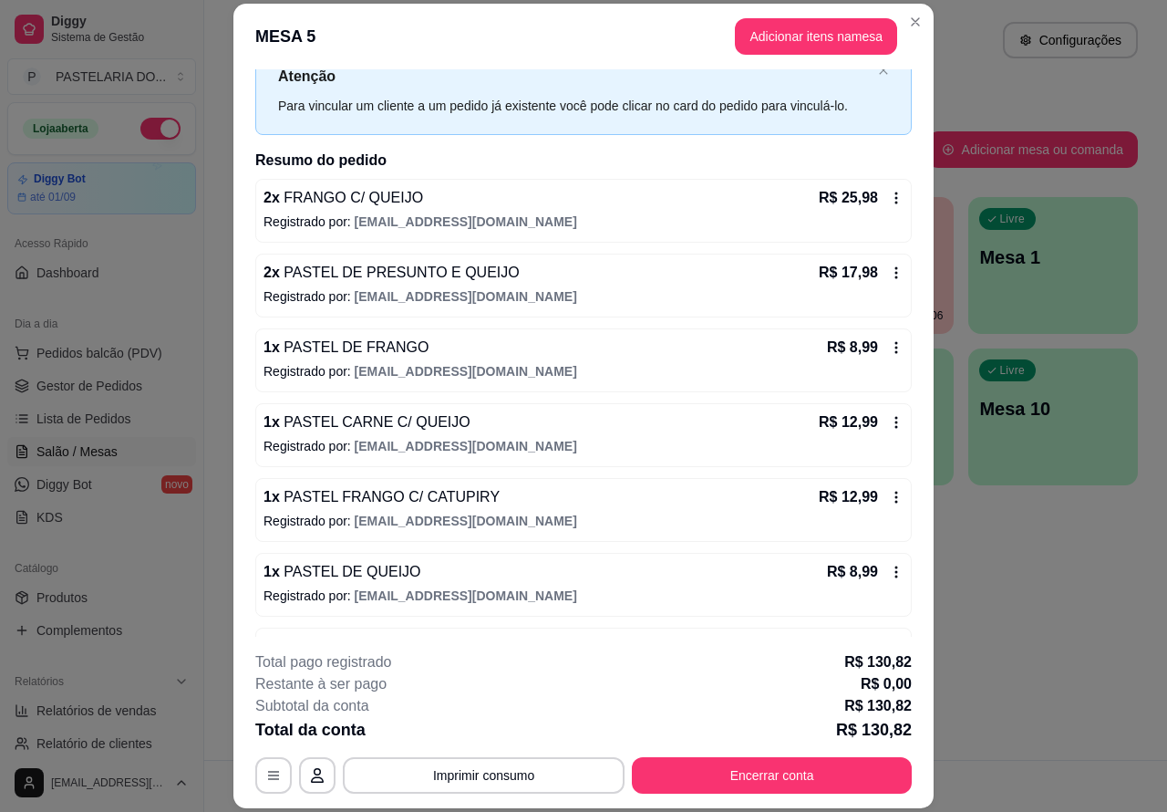
scroll to position [0, 0]
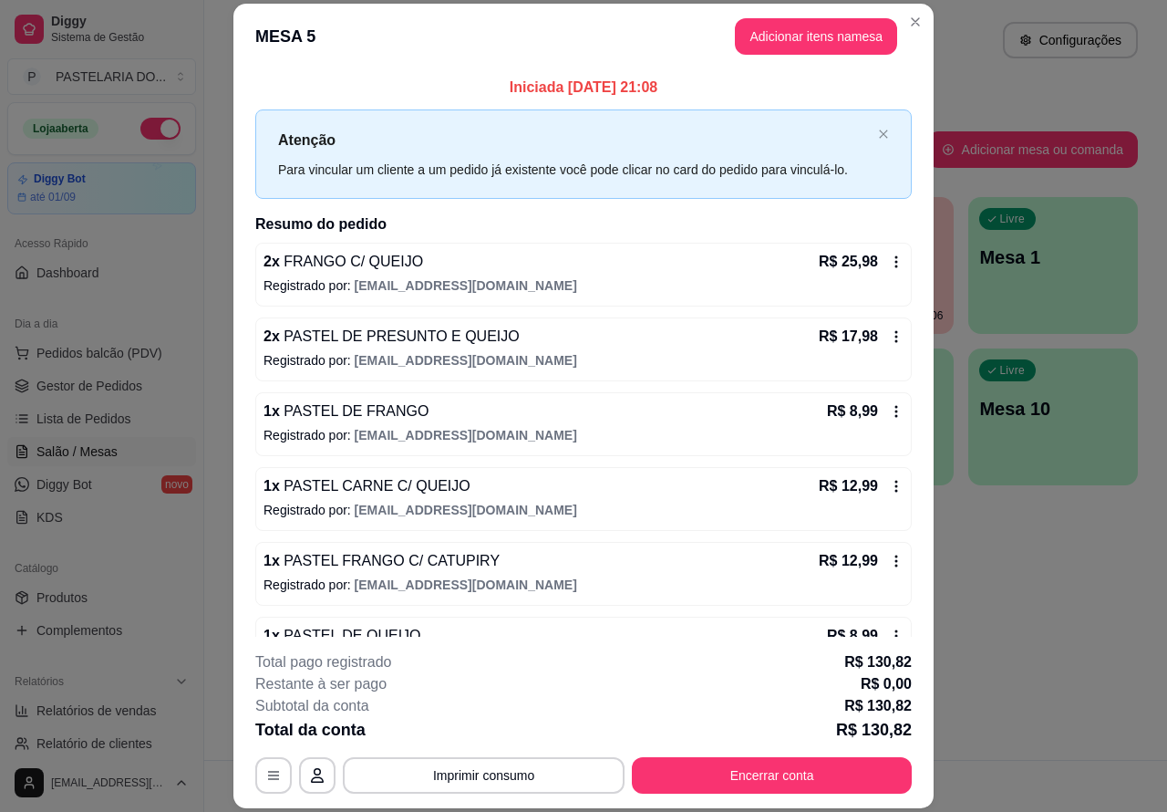
click at [908, 22] on div "Atendimento Salão Configurações" at bounding box center [685, 40] width 905 height 36
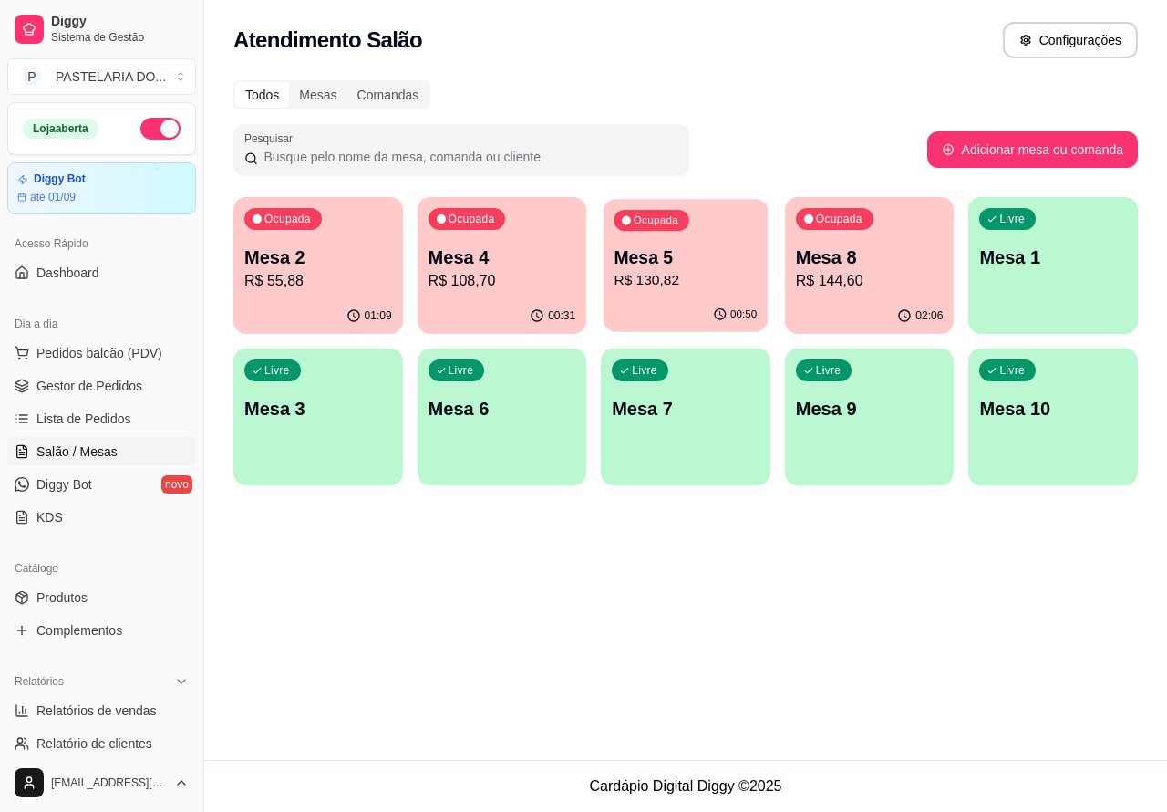
click at [699, 274] on p "R$ 130,82" at bounding box center [686, 280] width 143 height 21
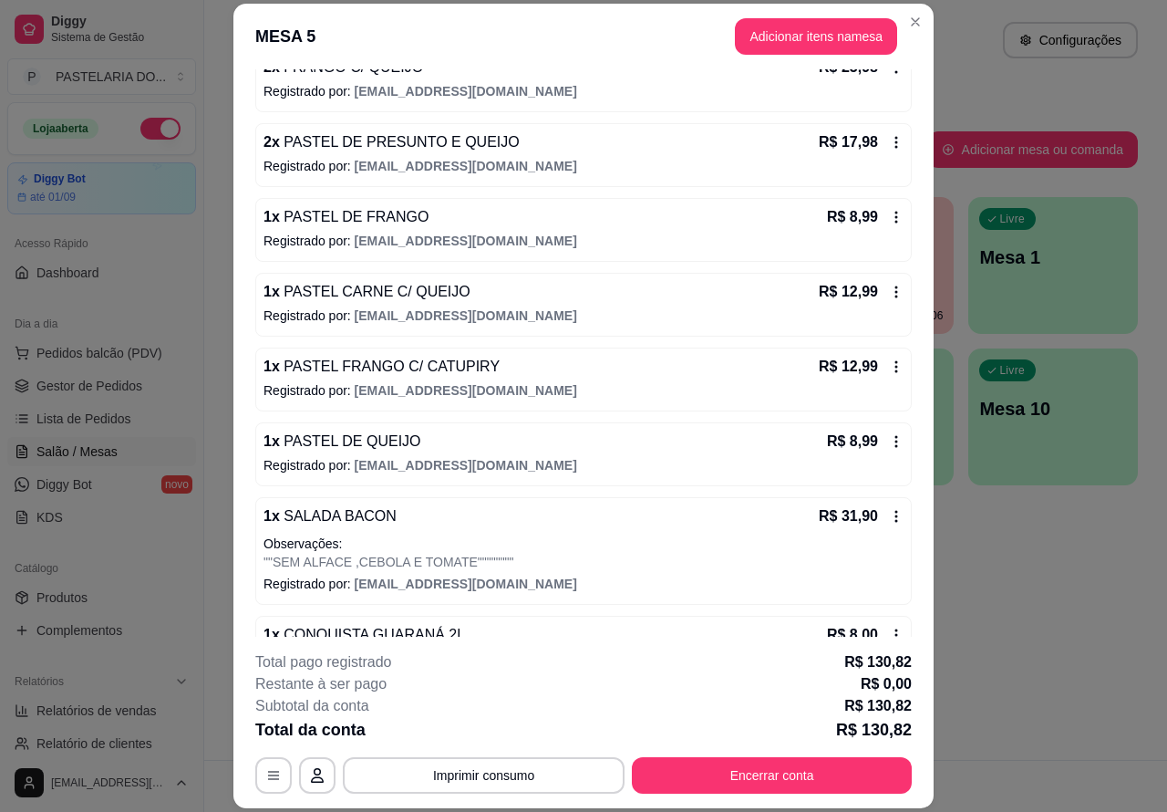
scroll to position [322, 0]
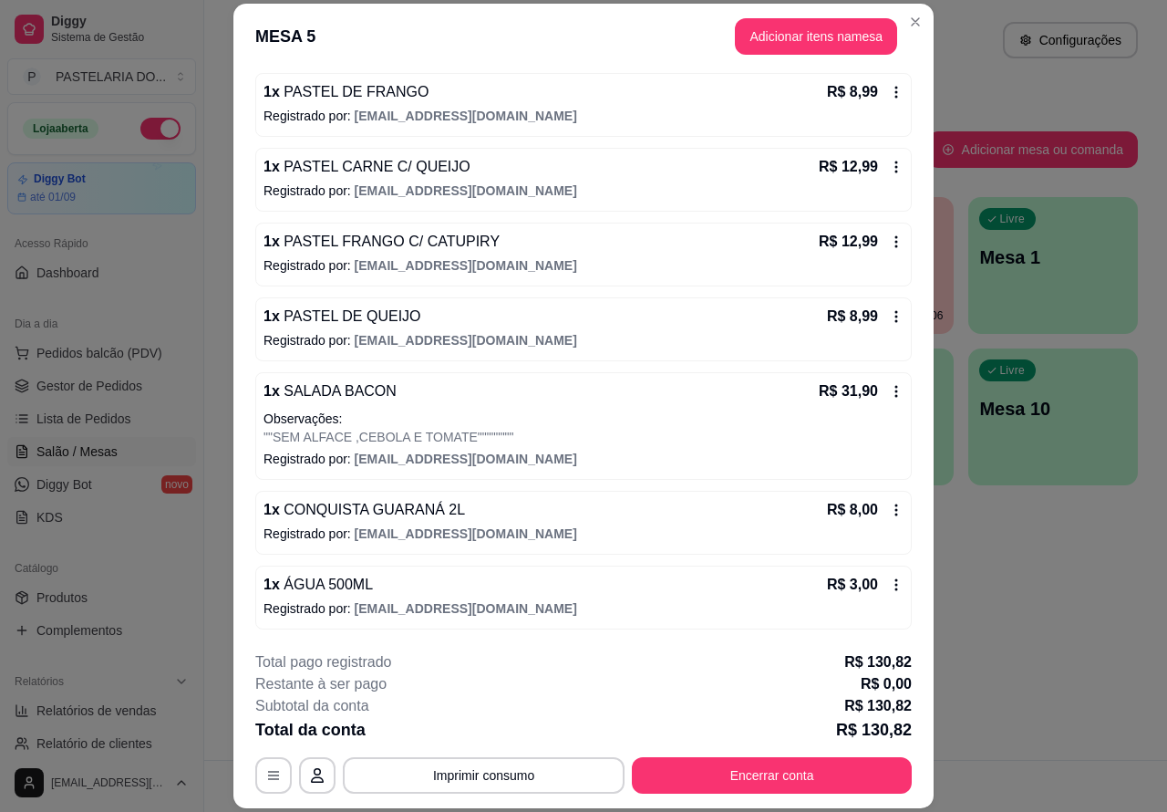
click at [548, 763] on button "Imprimir consumo" at bounding box center [484, 775] width 282 height 36
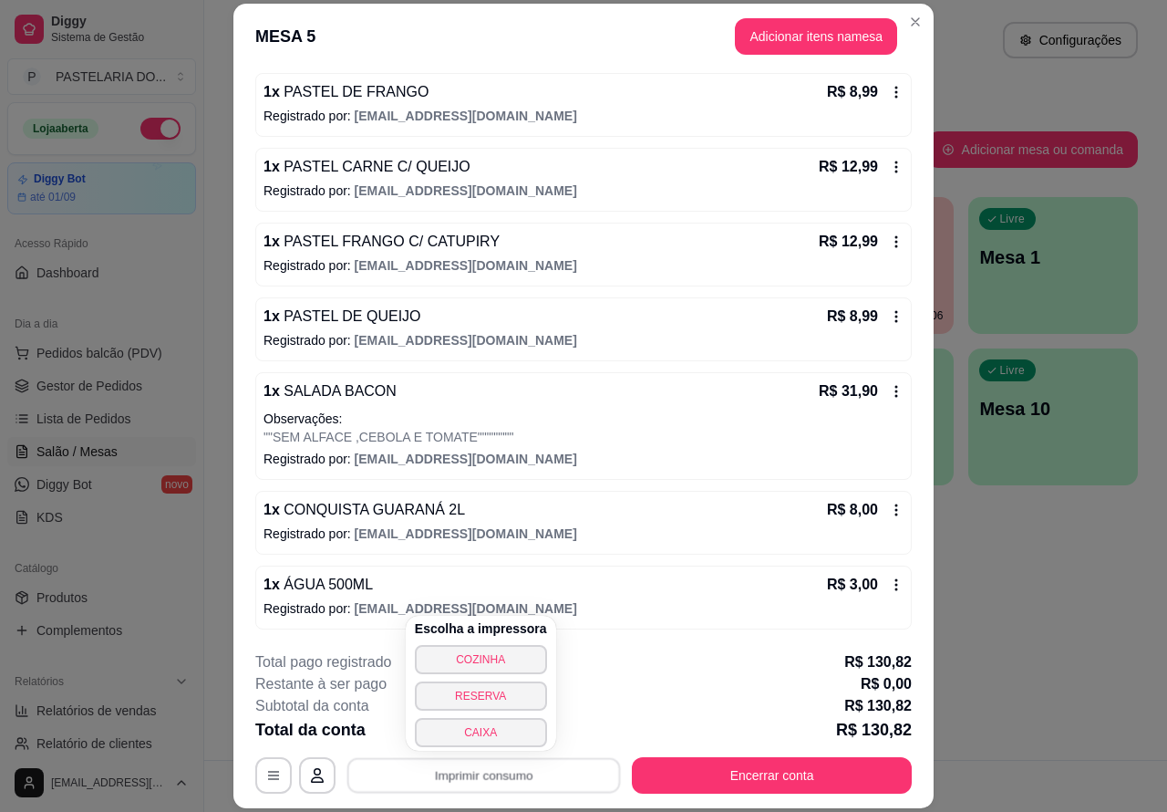
click at [513, 728] on button "CAIXA" at bounding box center [481, 732] width 132 height 29
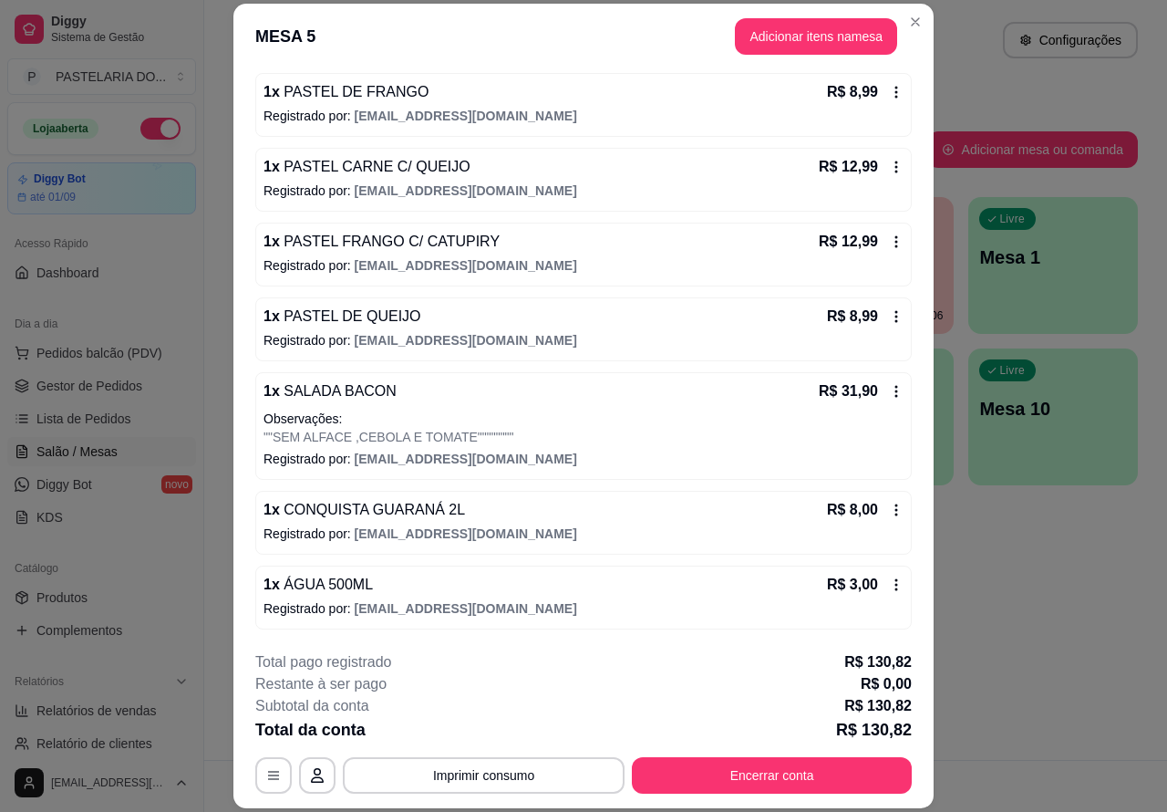
click at [116, 445] on link "Salão / Mesas" at bounding box center [101, 451] width 189 height 29
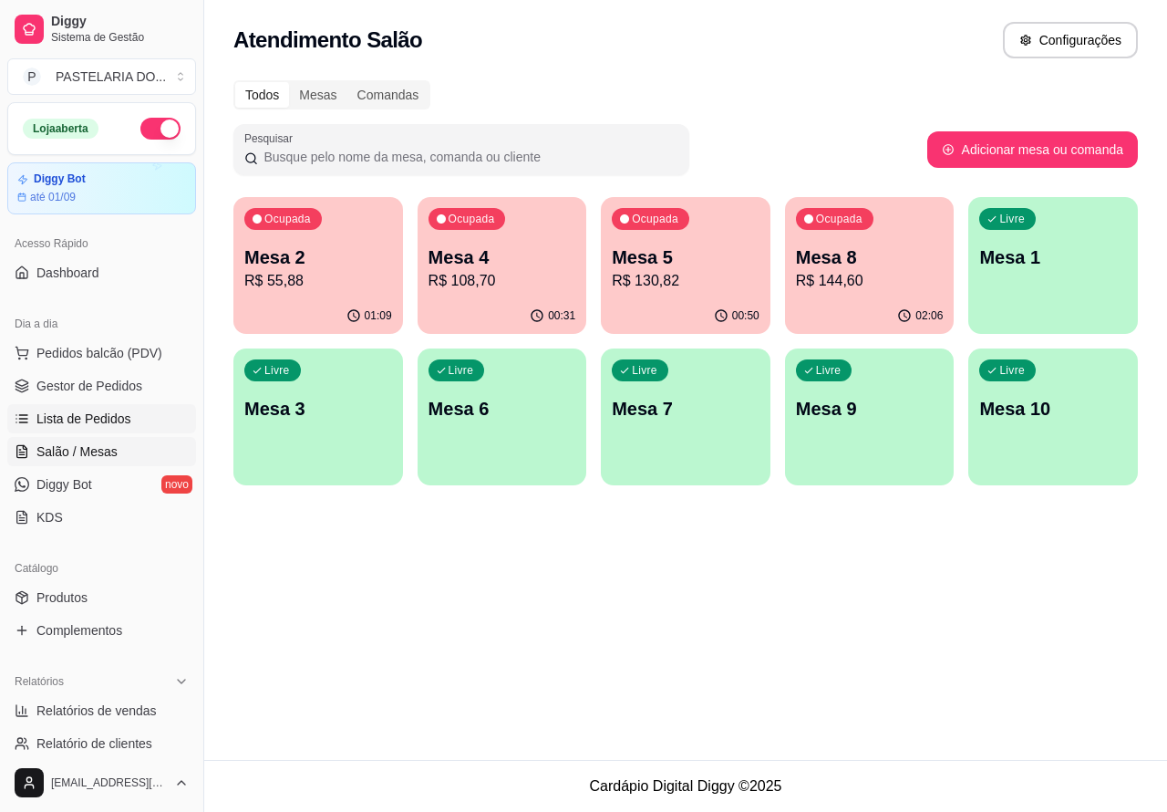
click at [117, 420] on span "Lista de Pedidos" at bounding box center [83, 419] width 95 height 18
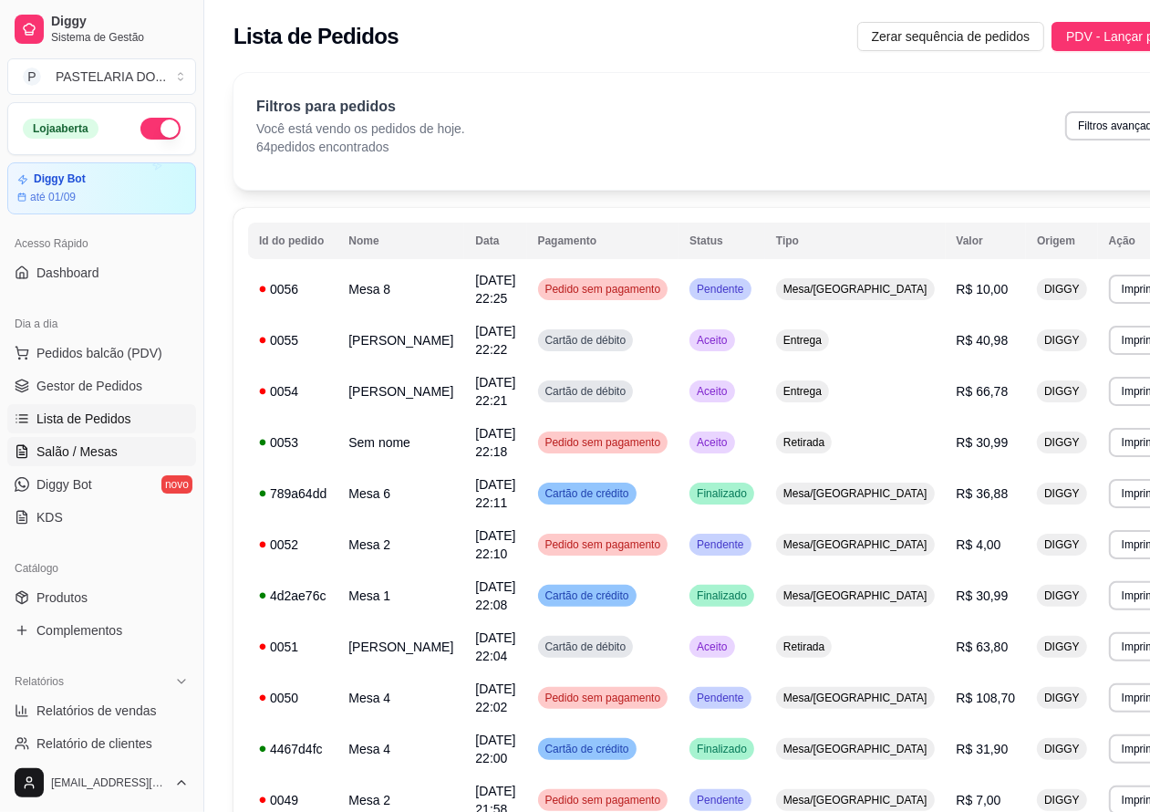
click at [106, 447] on span "Salão / Mesas" at bounding box center [76, 451] width 81 height 18
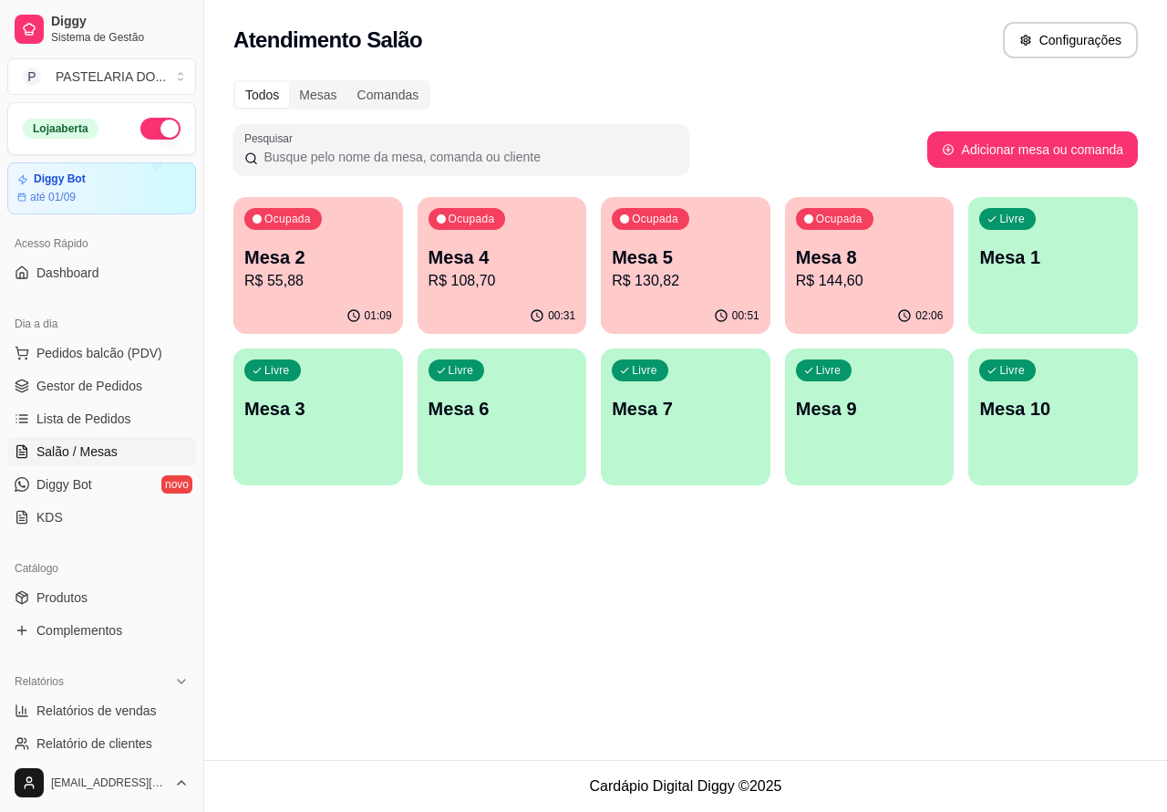
click at [712, 411] on p "Mesa 7" at bounding box center [686, 409] width 148 height 26
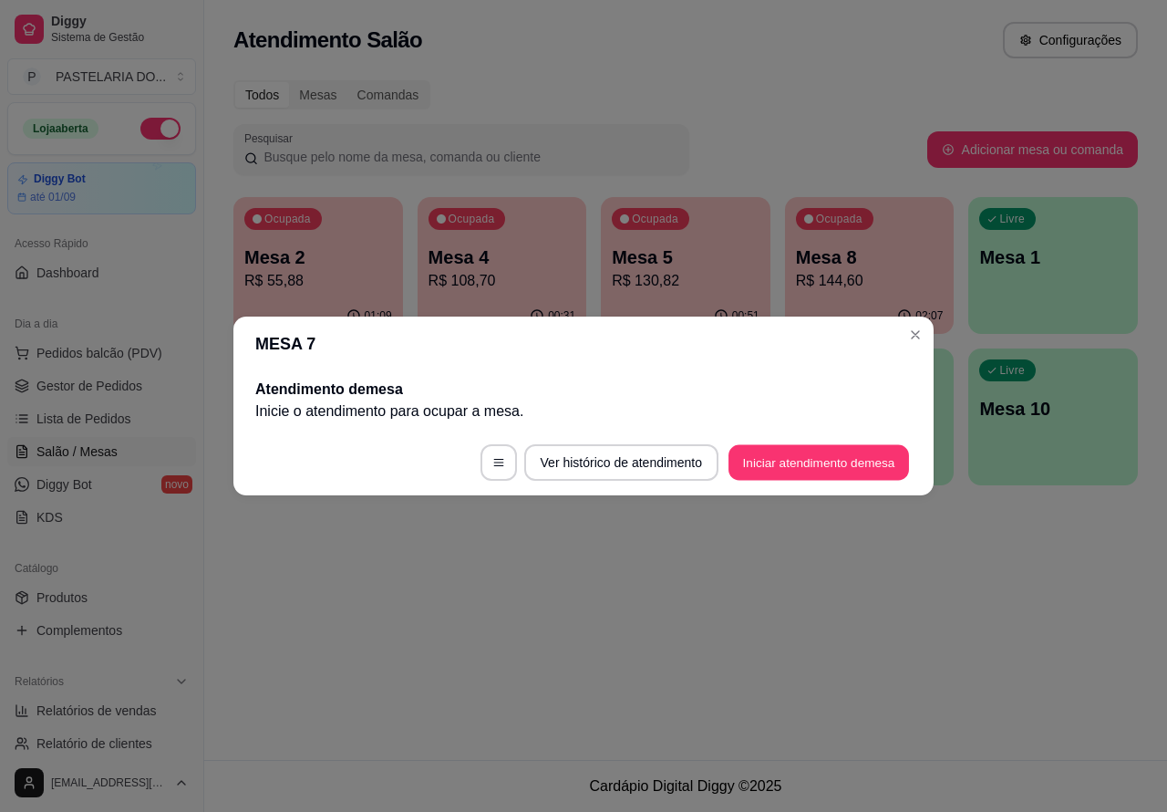
click at [814, 459] on button "Iniciar atendimento de mesa" at bounding box center [819, 463] width 181 height 36
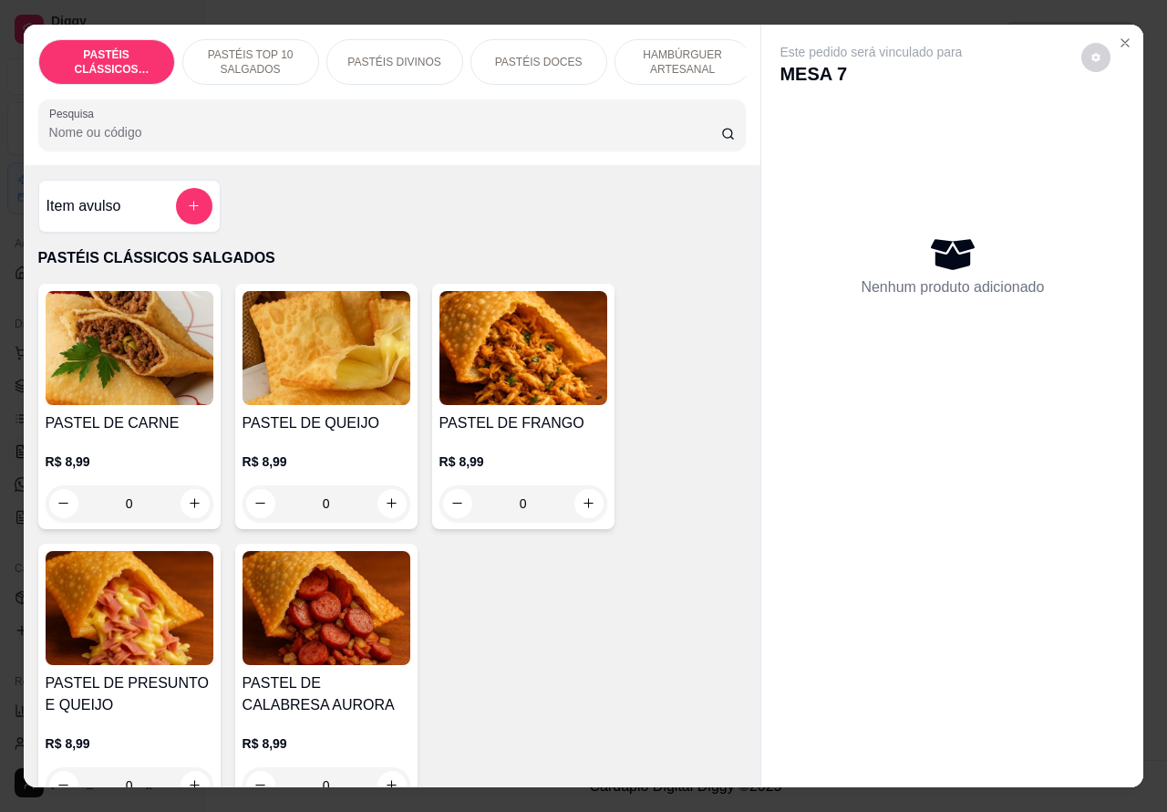
click at [385, 510] on icon "increase-product-quantity" at bounding box center [392, 503] width 14 height 14
type input "1"
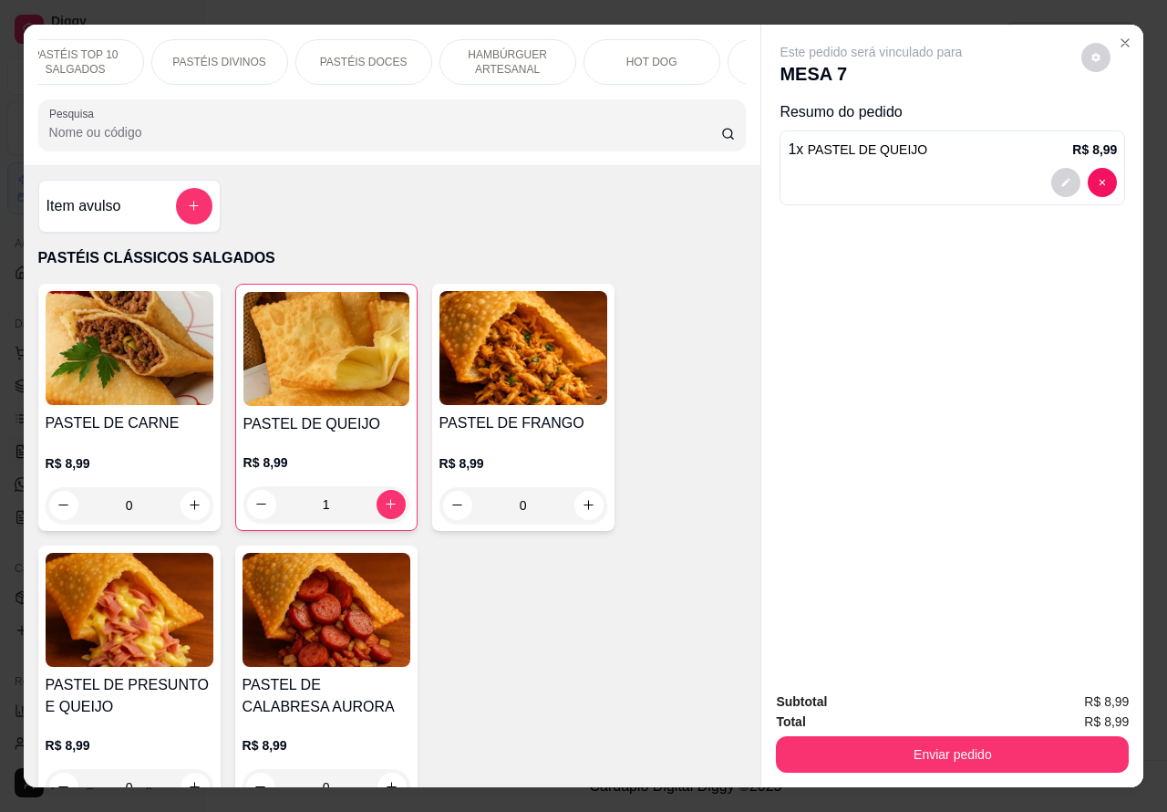
scroll to position [0, 183]
click at [646, 55] on p "HOT DOG" at bounding box center [643, 62] width 51 height 15
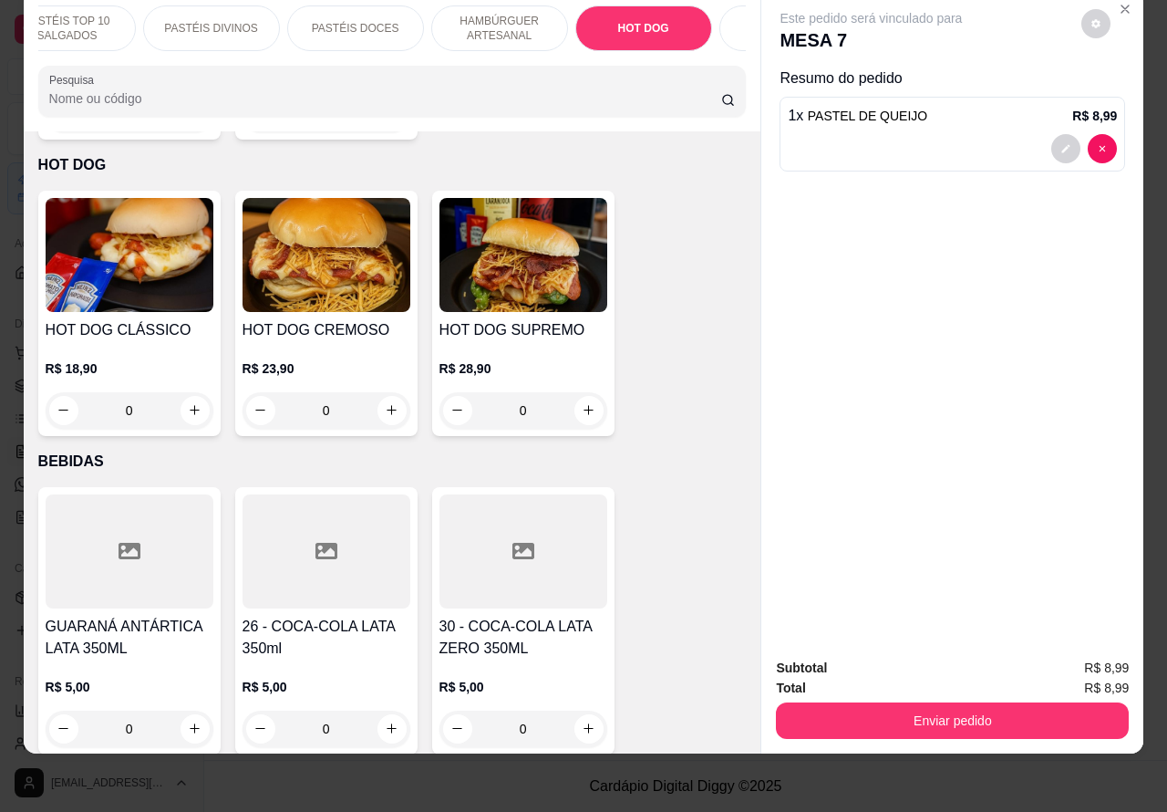
click at [384, 392] on div "0" at bounding box center [327, 410] width 168 height 36
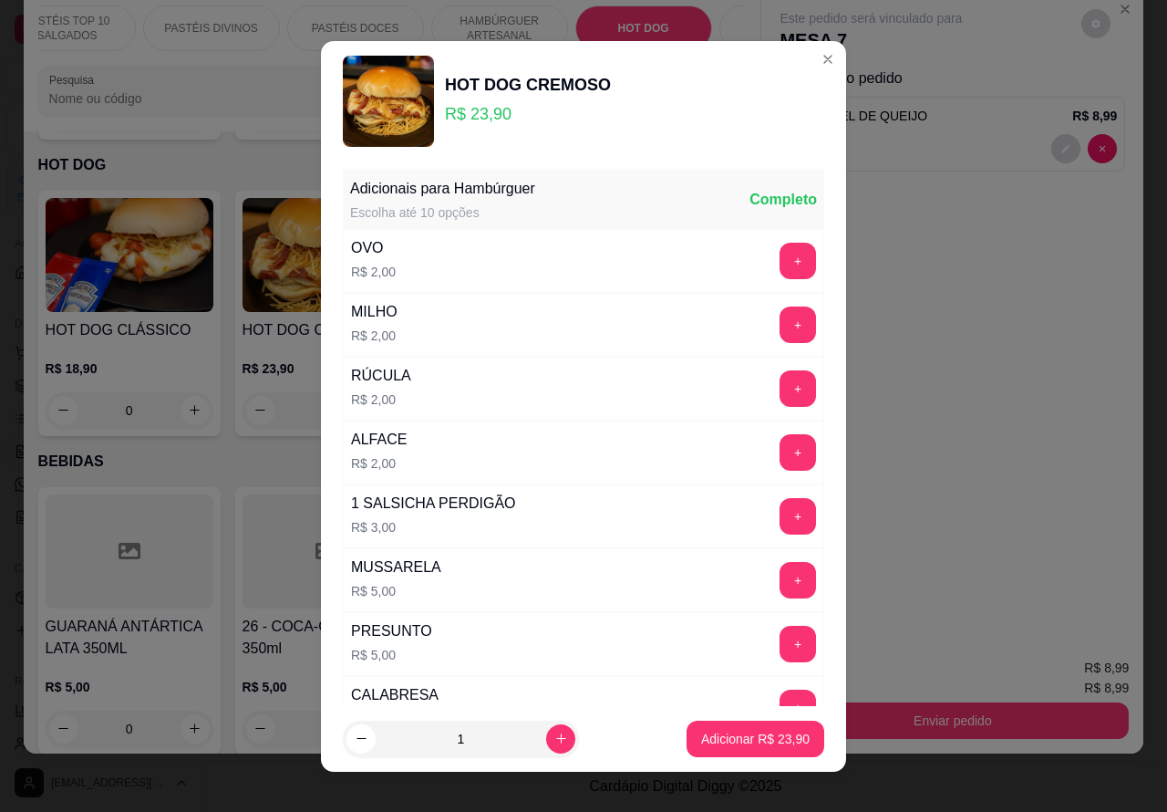
click at [719, 736] on p "Adicionar R$ 23,90" at bounding box center [755, 739] width 109 height 18
type input "1"
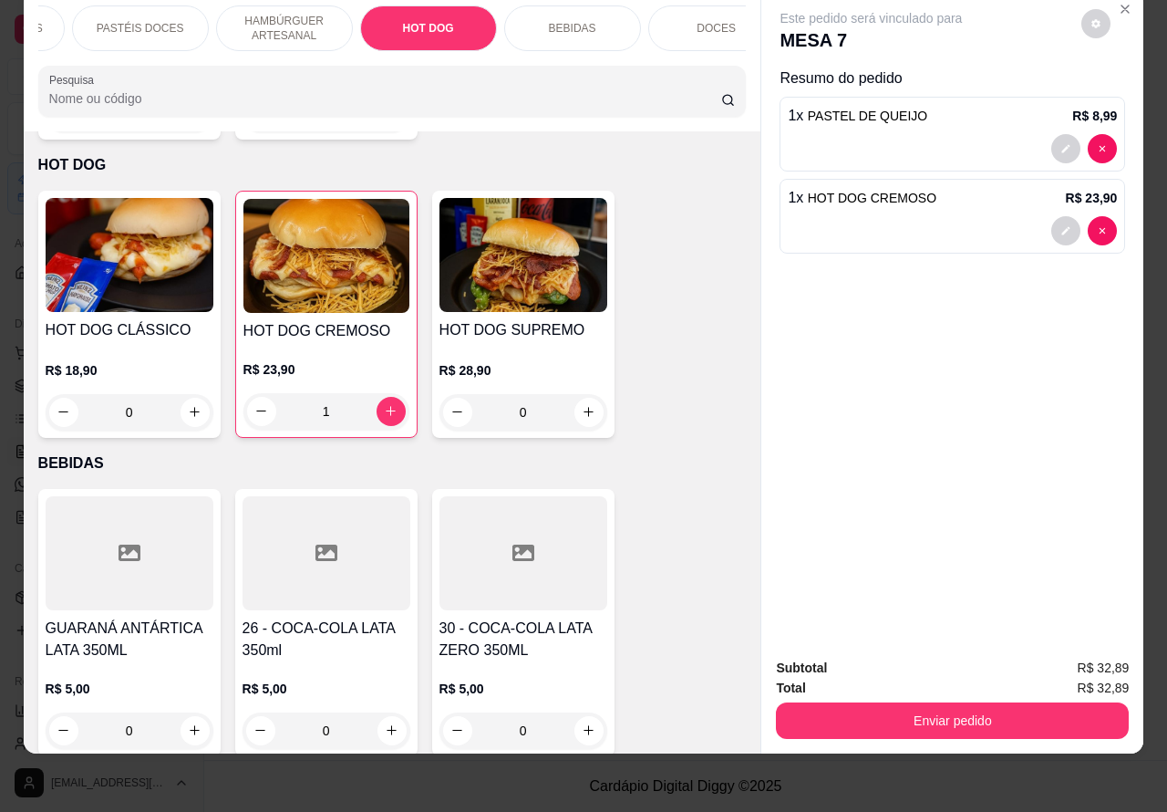
scroll to position [0, 412]
click at [562, 21] on p "BEBIDAS" at bounding box center [558, 28] width 47 height 15
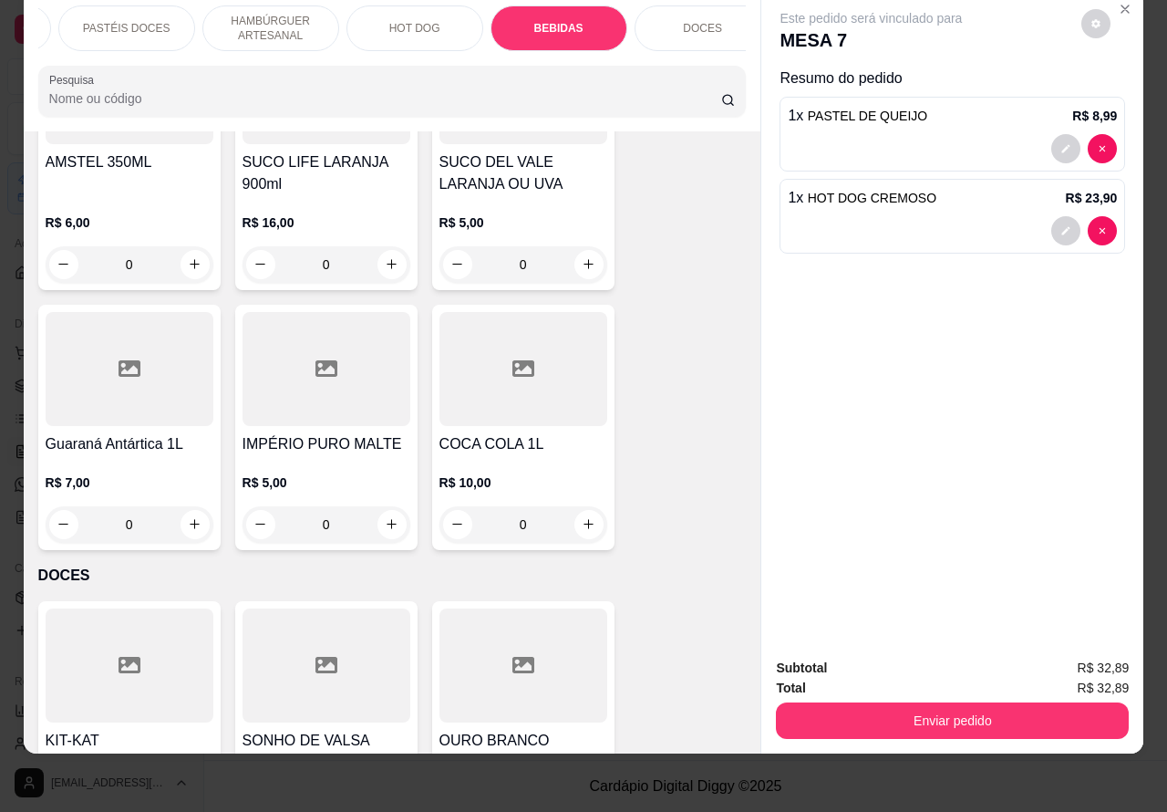
scroll to position [7083, 0]
click at [190, 518] on icon "increase-product-quantity" at bounding box center [195, 523] width 10 height 10
type input "1"
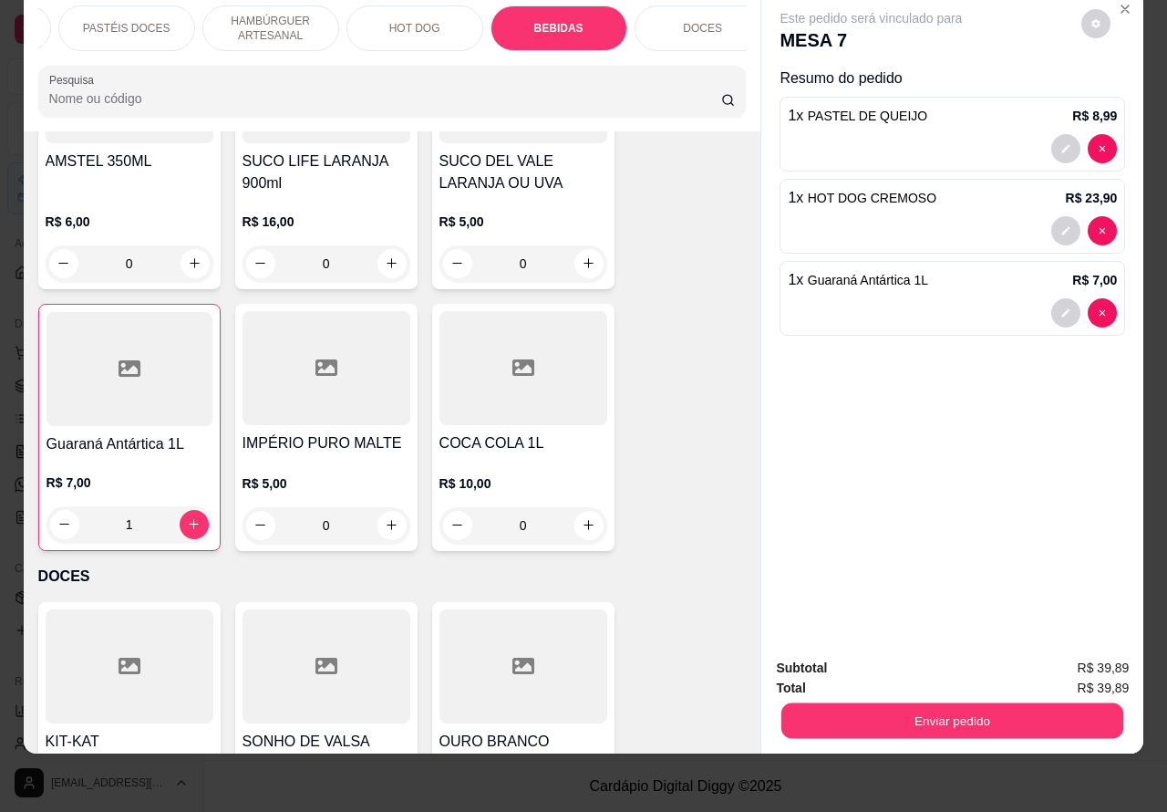
click at [918, 703] on button "Enviar pedido" at bounding box center [953, 721] width 342 height 36
click at [840, 652] on button "Não registrar e enviar pedido" at bounding box center [891, 659] width 190 height 35
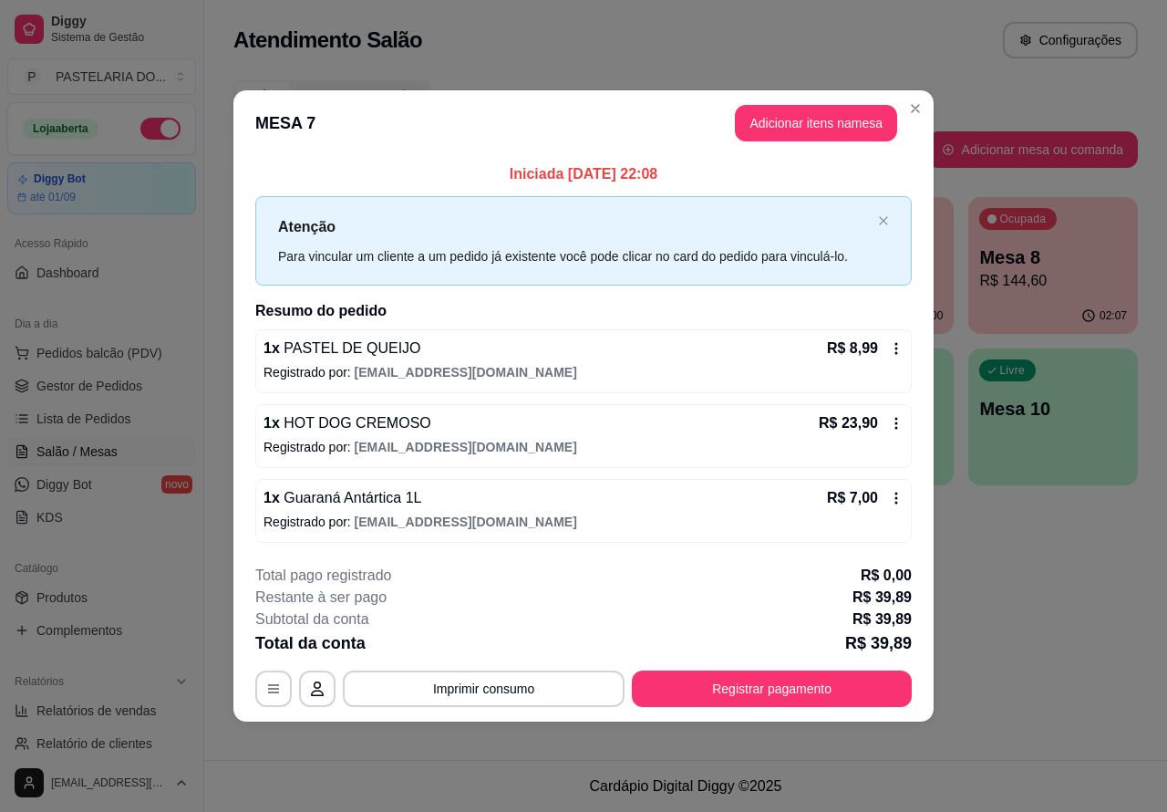
click at [394, 792] on footer "Cardápio Digital Diggy © 2025" at bounding box center [685, 786] width 963 height 52
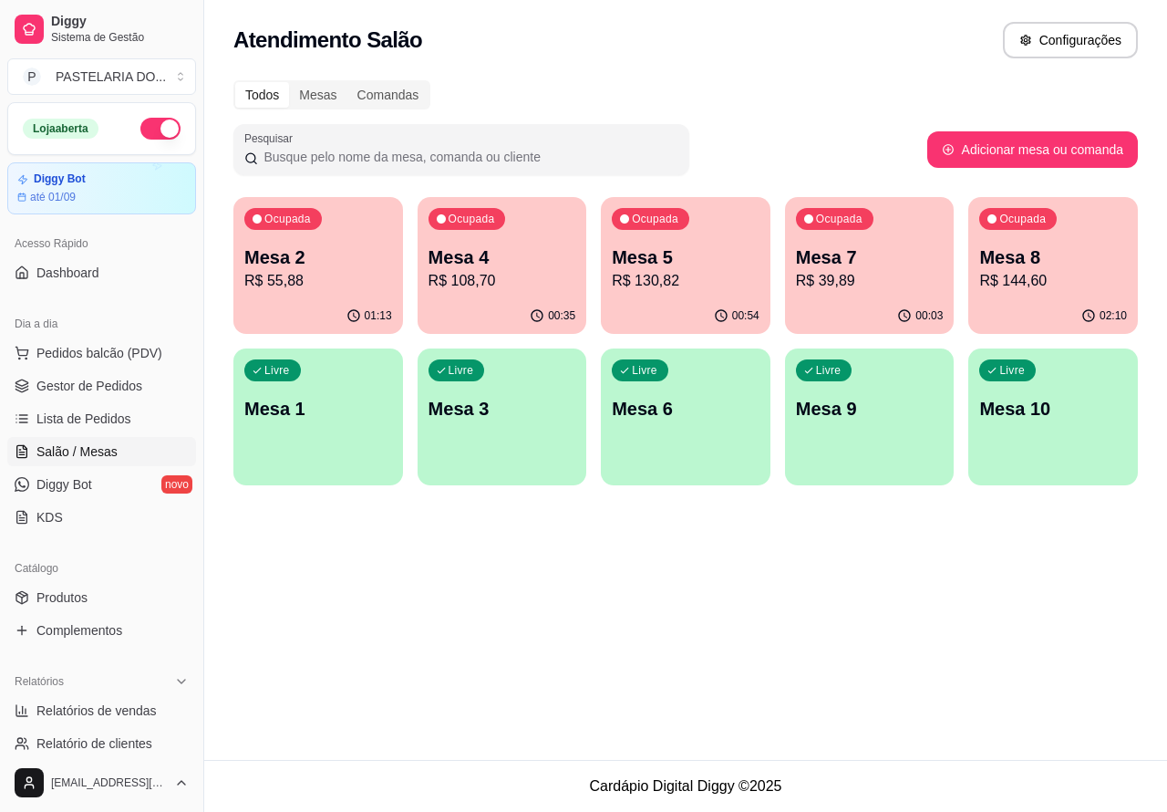
click at [868, 422] on div "Livre Mesa 9" at bounding box center [870, 405] width 170 height 115
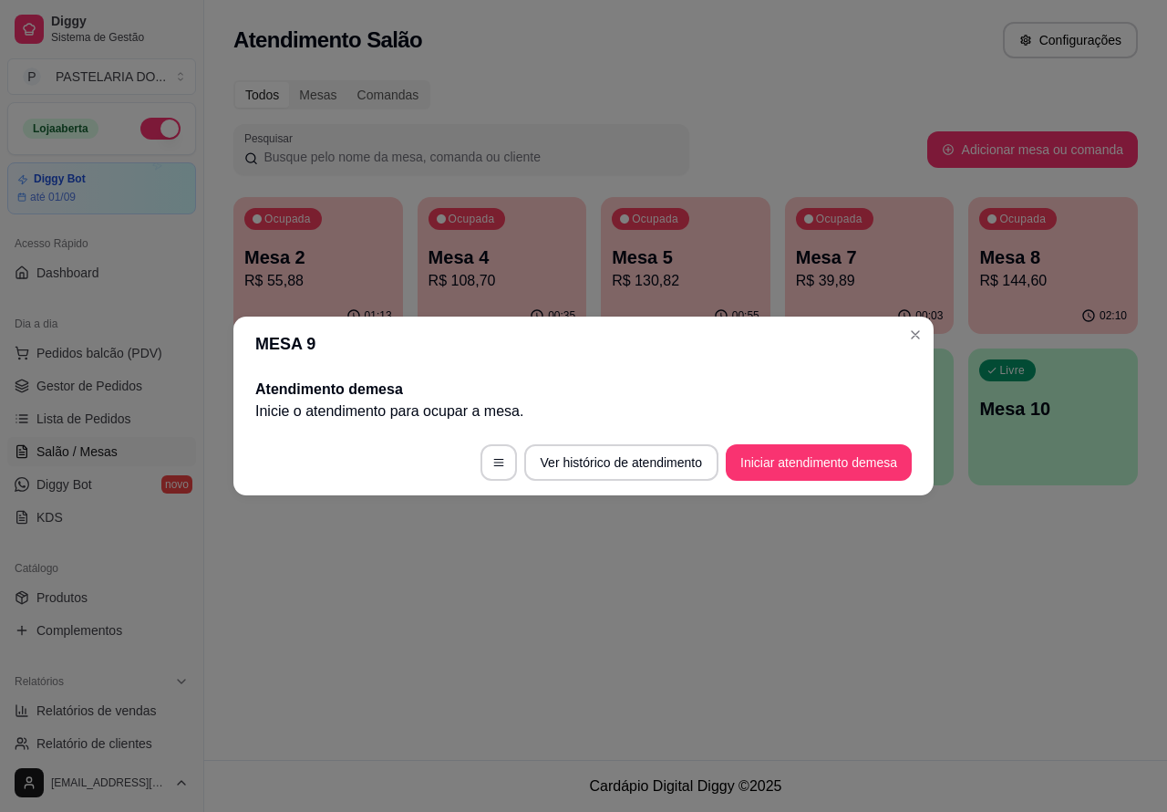
click at [773, 453] on button "Iniciar atendimento de mesa" at bounding box center [819, 462] width 186 height 36
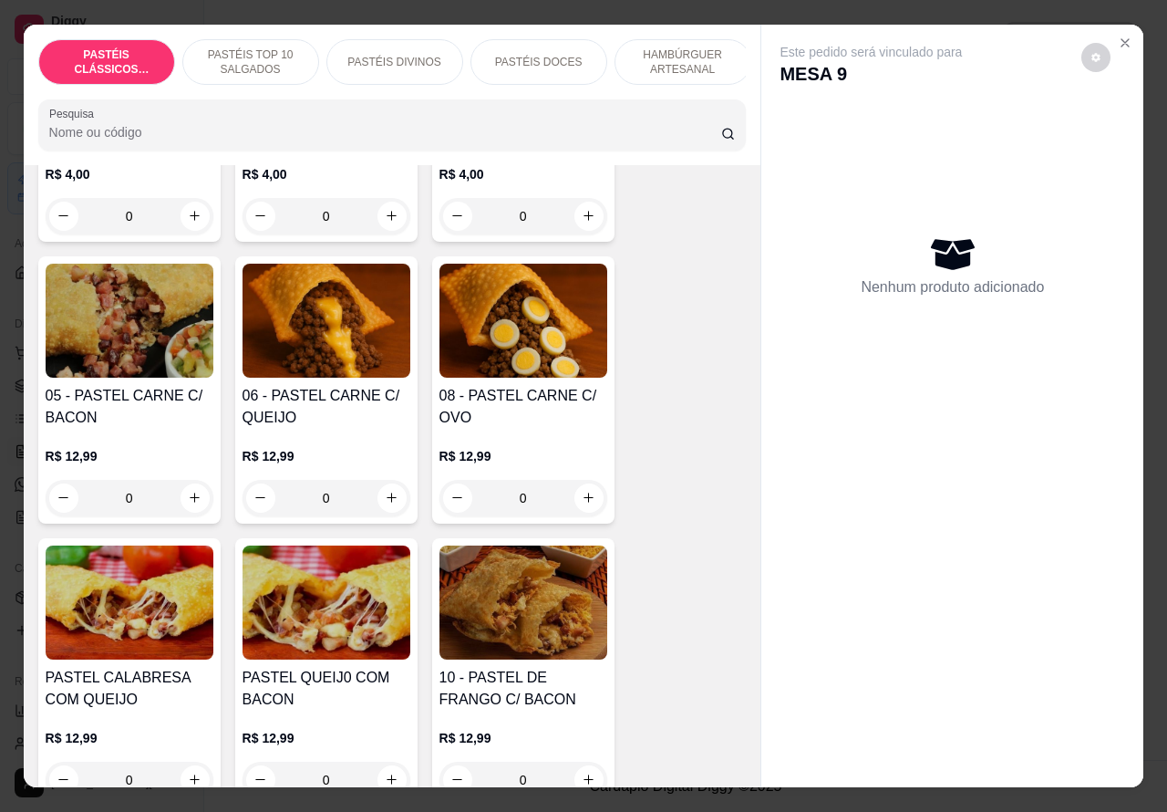
scroll to position [1172, 0]
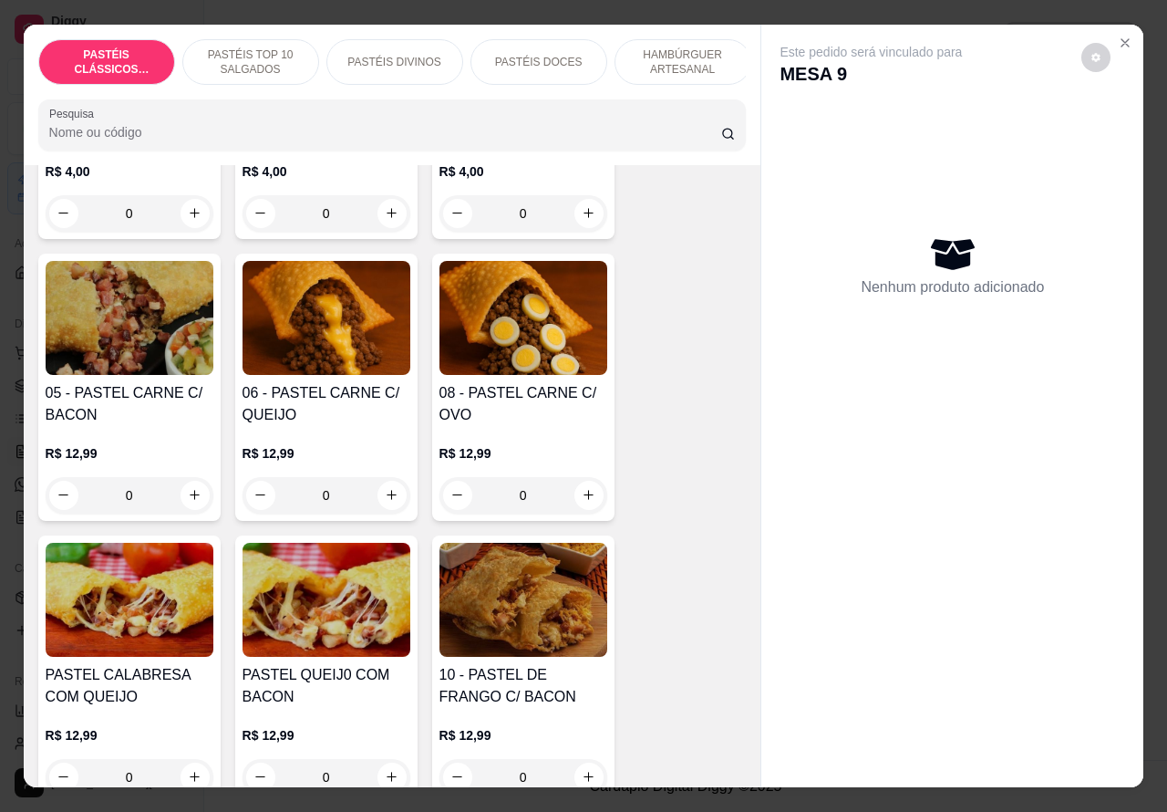
click at [371, 493] on div "0" at bounding box center [327, 495] width 168 height 36
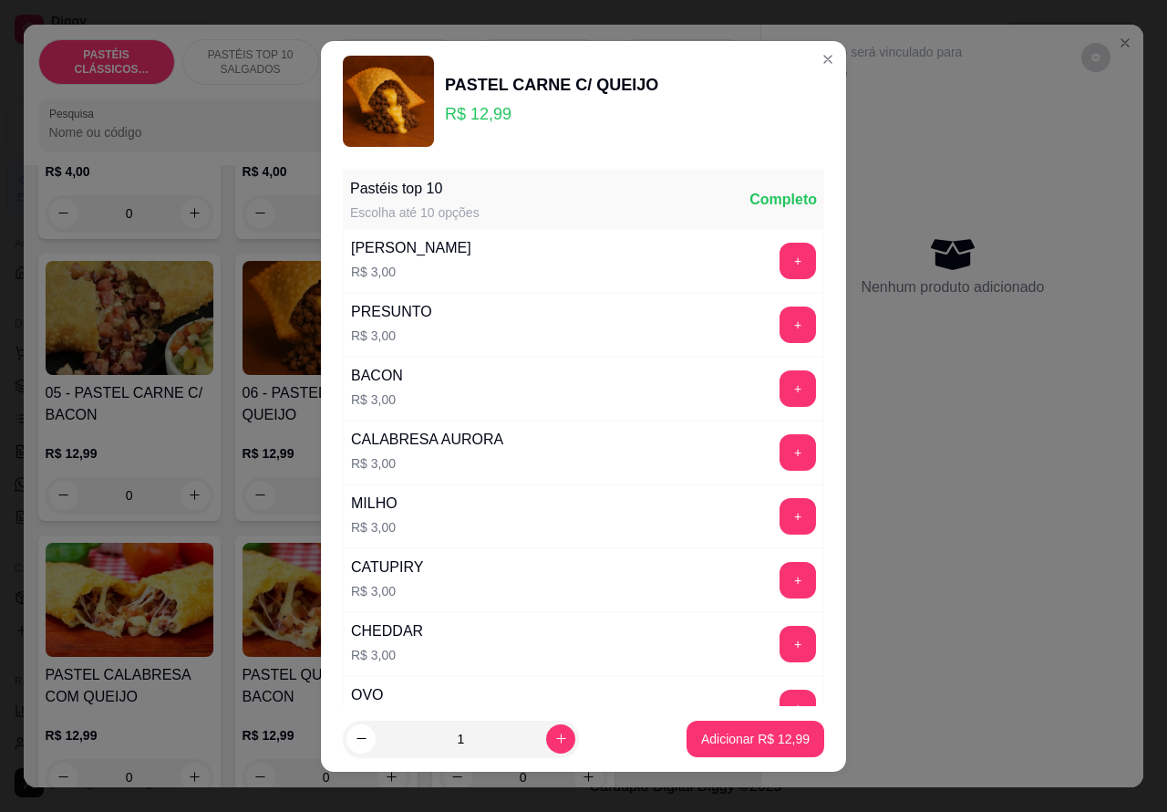
click at [555, 737] on icon "increase-product-quantity" at bounding box center [562, 738] width 14 height 14
type input "2"
click at [721, 741] on p "Adicionar R$ 25,98" at bounding box center [755, 739] width 109 height 18
type input "2"
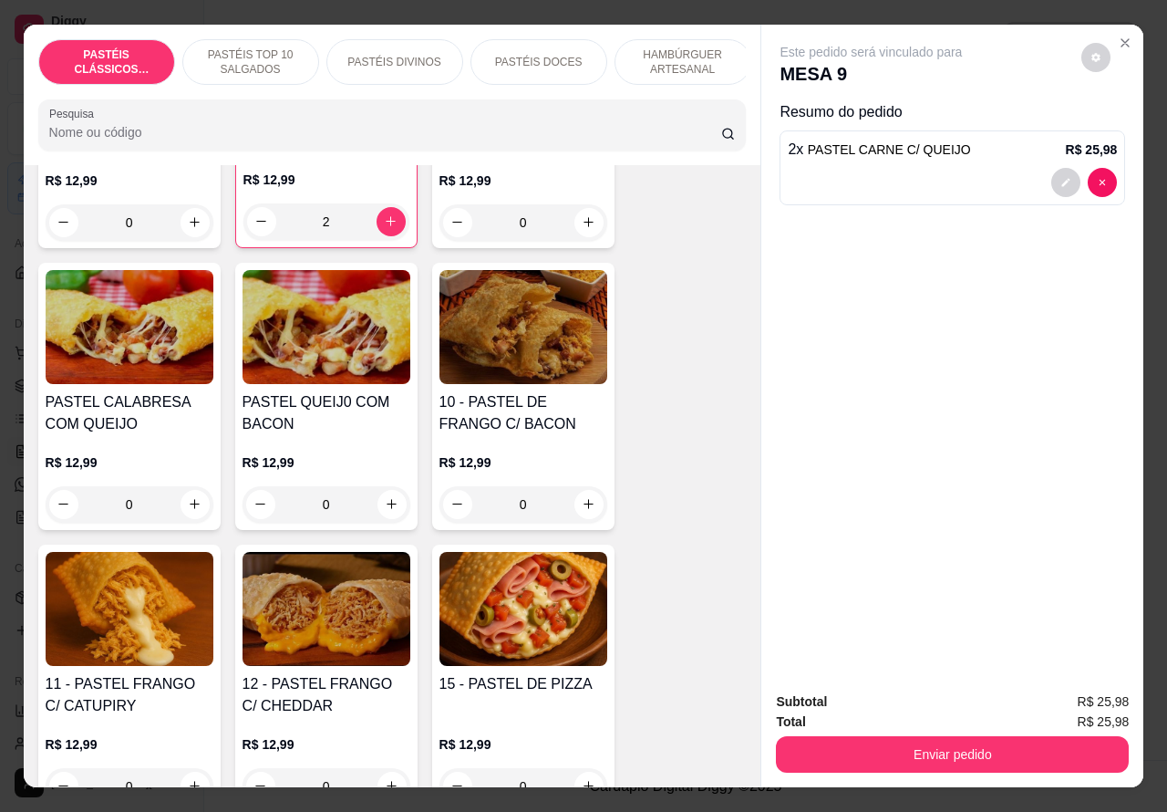
scroll to position [1578, 0]
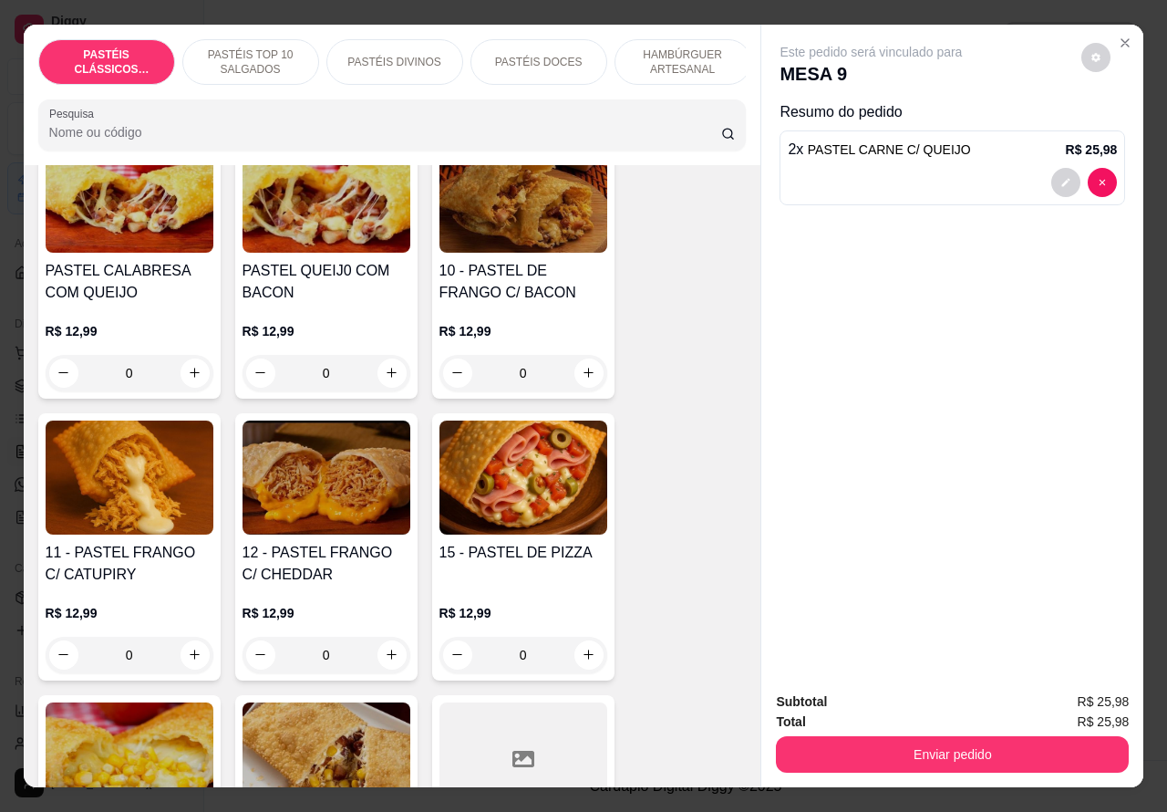
click at [160, 493] on img at bounding box center [130, 477] width 168 height 114
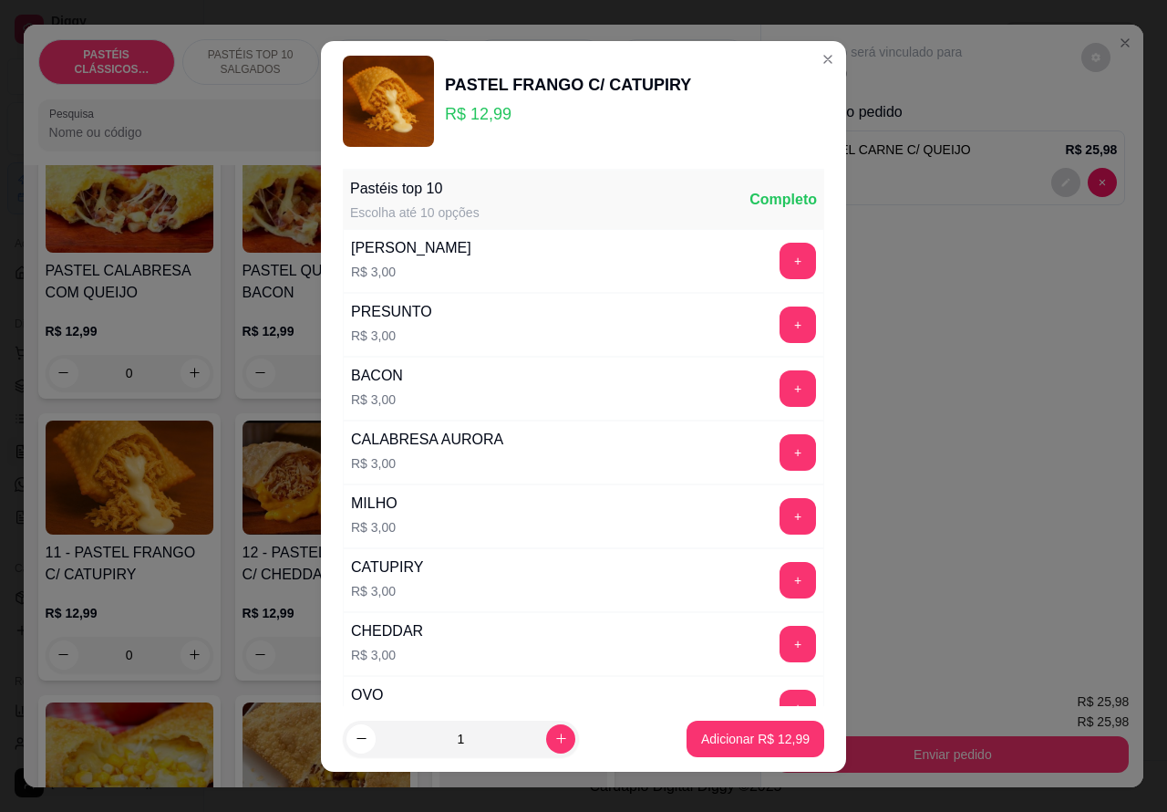
scroll to position [238, 0]
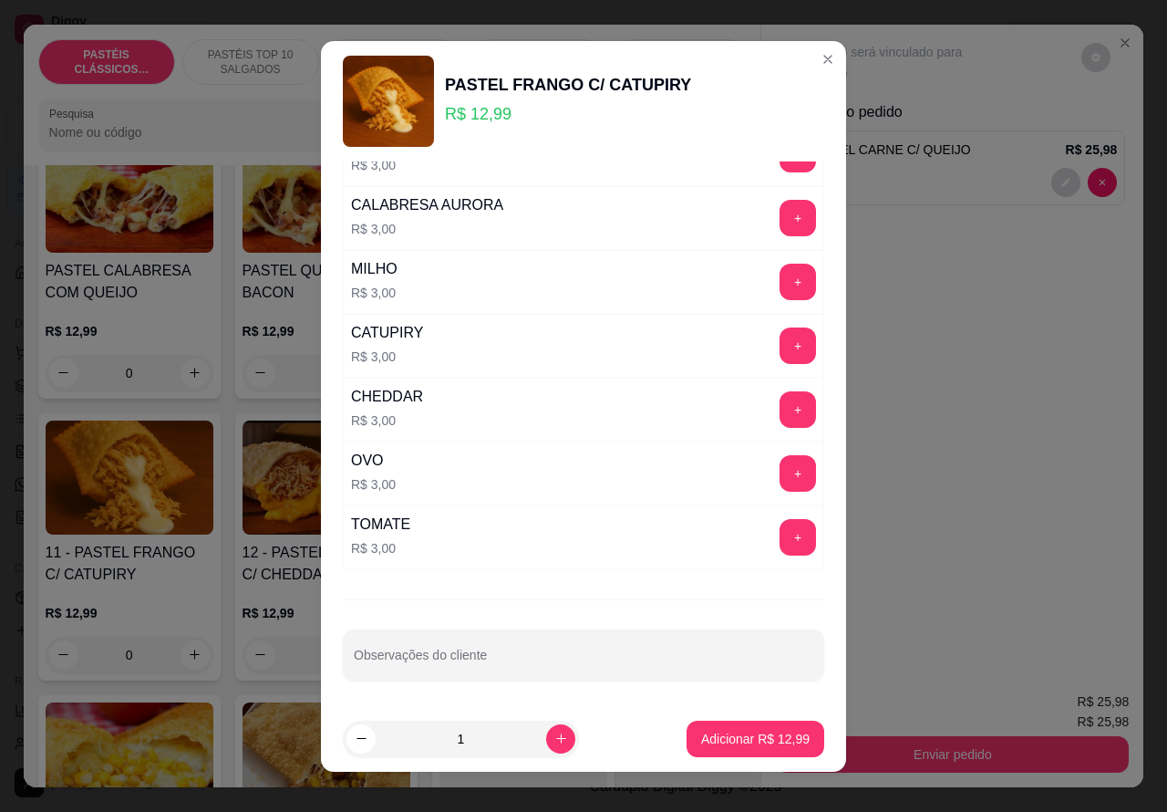
click at [566, 653] on input "Observações do cliente" at bounding box center [584, 662] width 460 height 18
type input """""""""DEIXA PRONTO FRITAR DEPOIS""""""" VAI LEVAR"
click at [759, 731] on p "Adicionar R$ 12,99" at bounding box center [755, 739] width 109 height 18
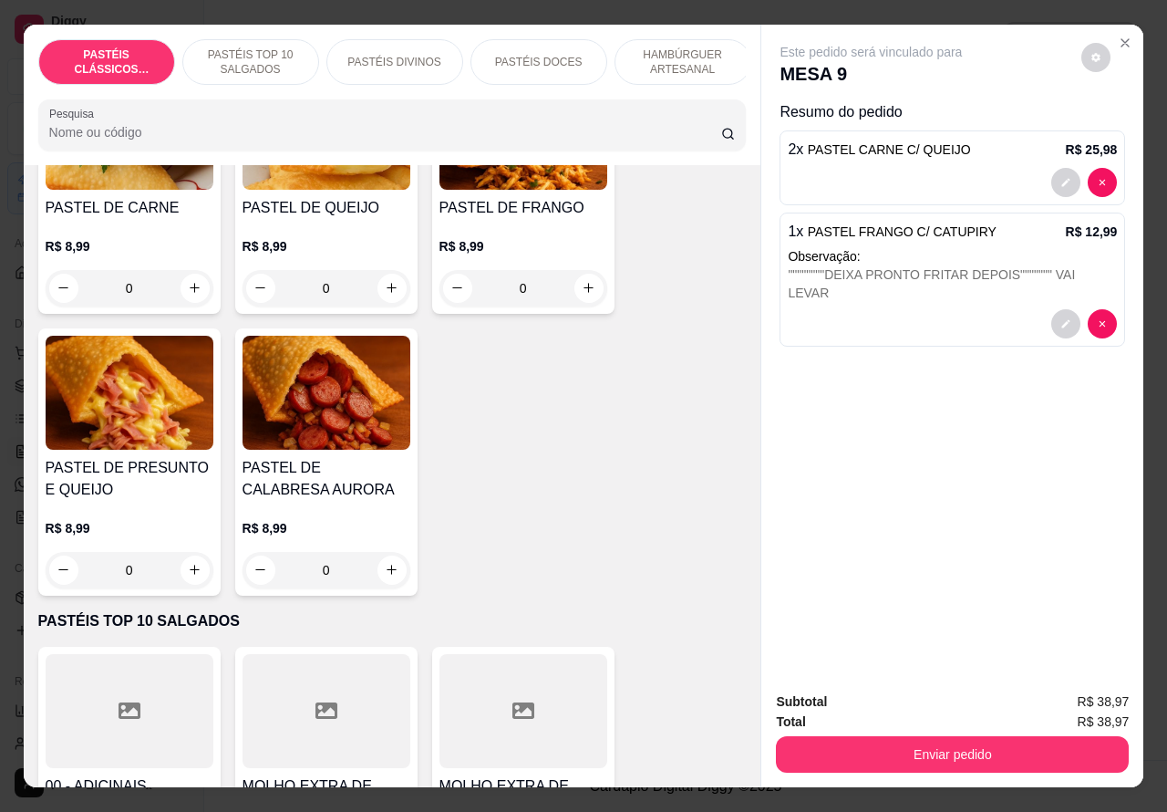
scroll to position [256, 0]
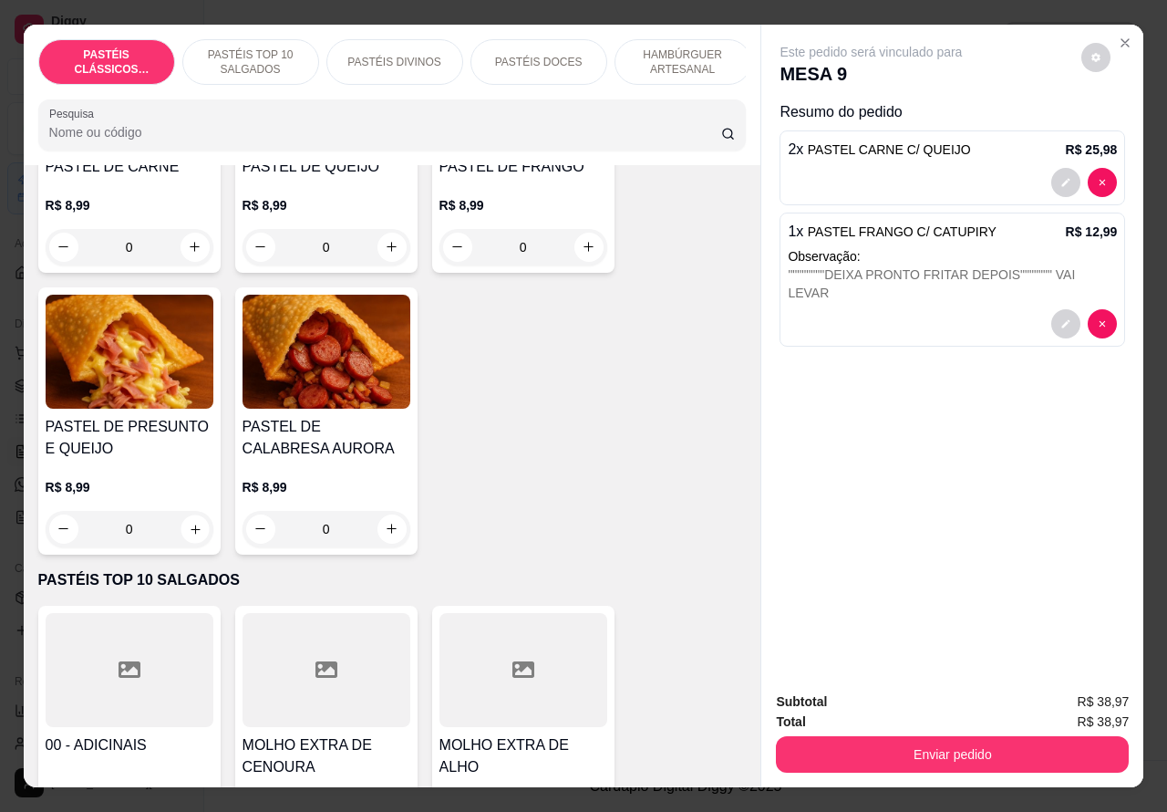
click at [188, 535] on icon "increase-product-quantity" at bounding box center [195, 529] width 14 height 14
type input "1"
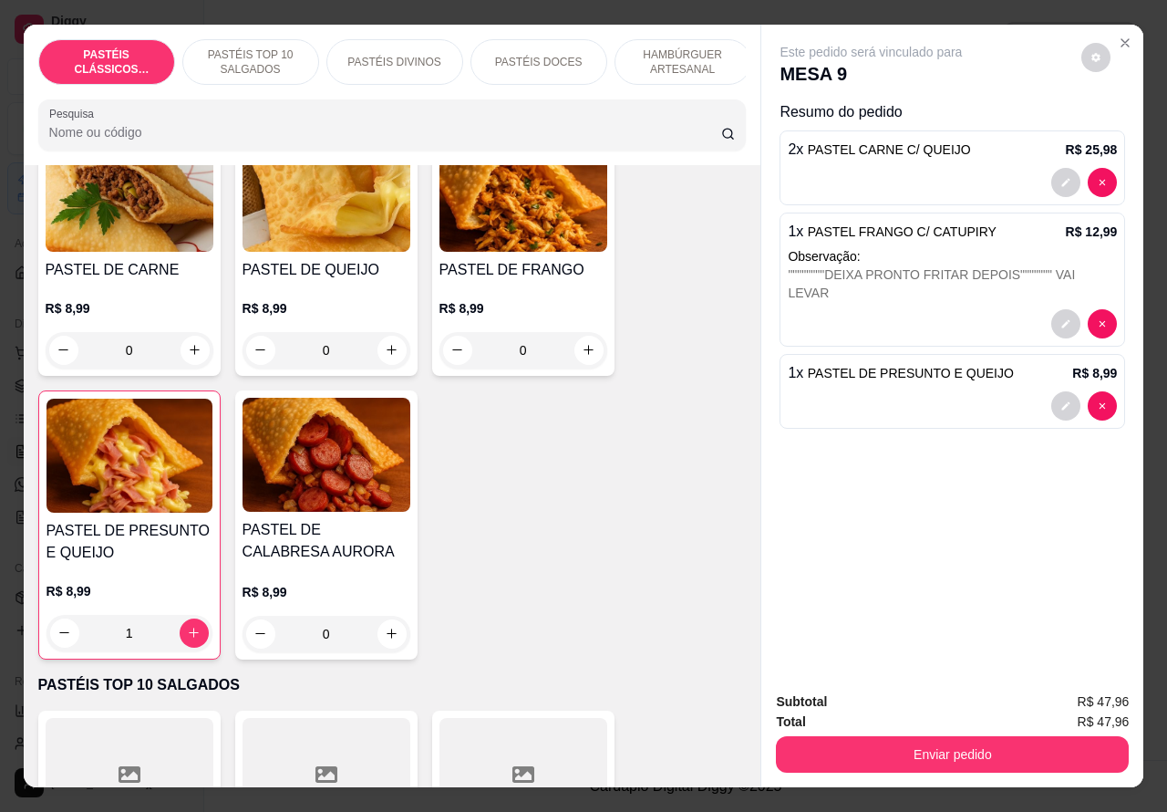
scroll to position [88, 0]
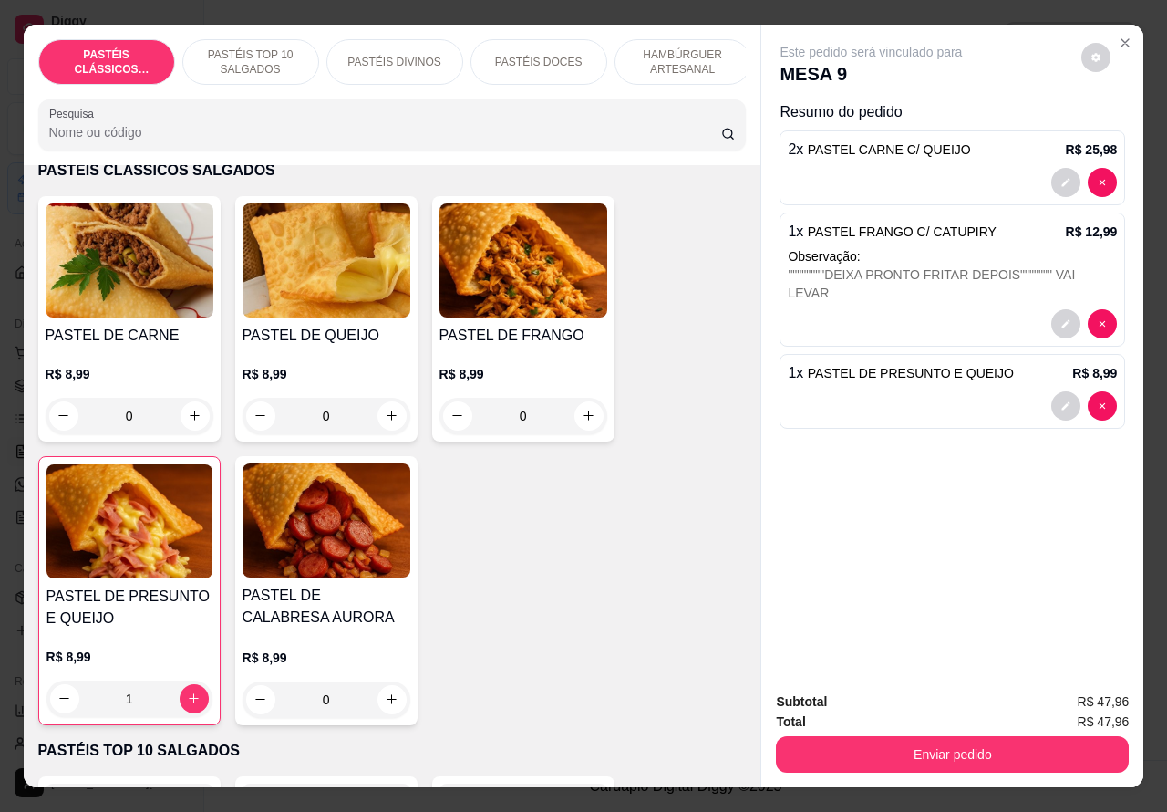
click at [582, 422] on icon "increase-product-quantity" at bounding box center [589, 416] width 14 height 14
type input "1"
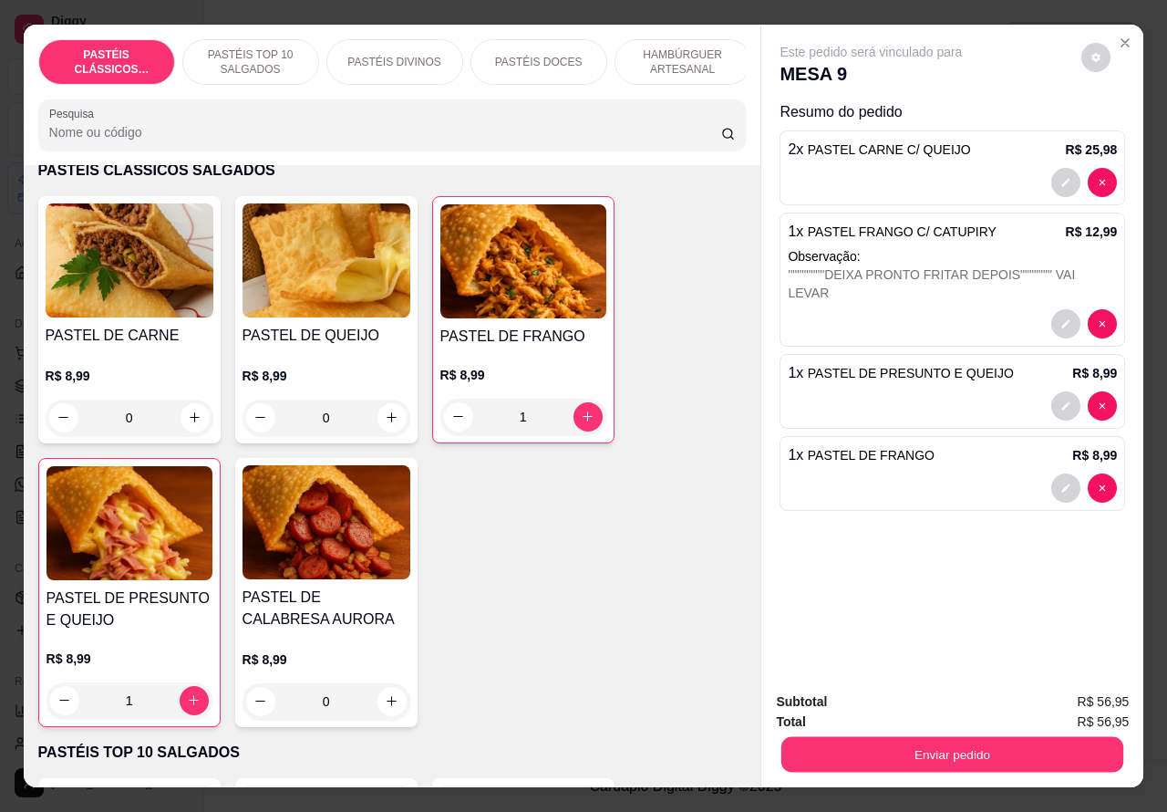
click at [914, 746] on button "Enviar pedido" at bounding box center [953, 755] width 342 height 36
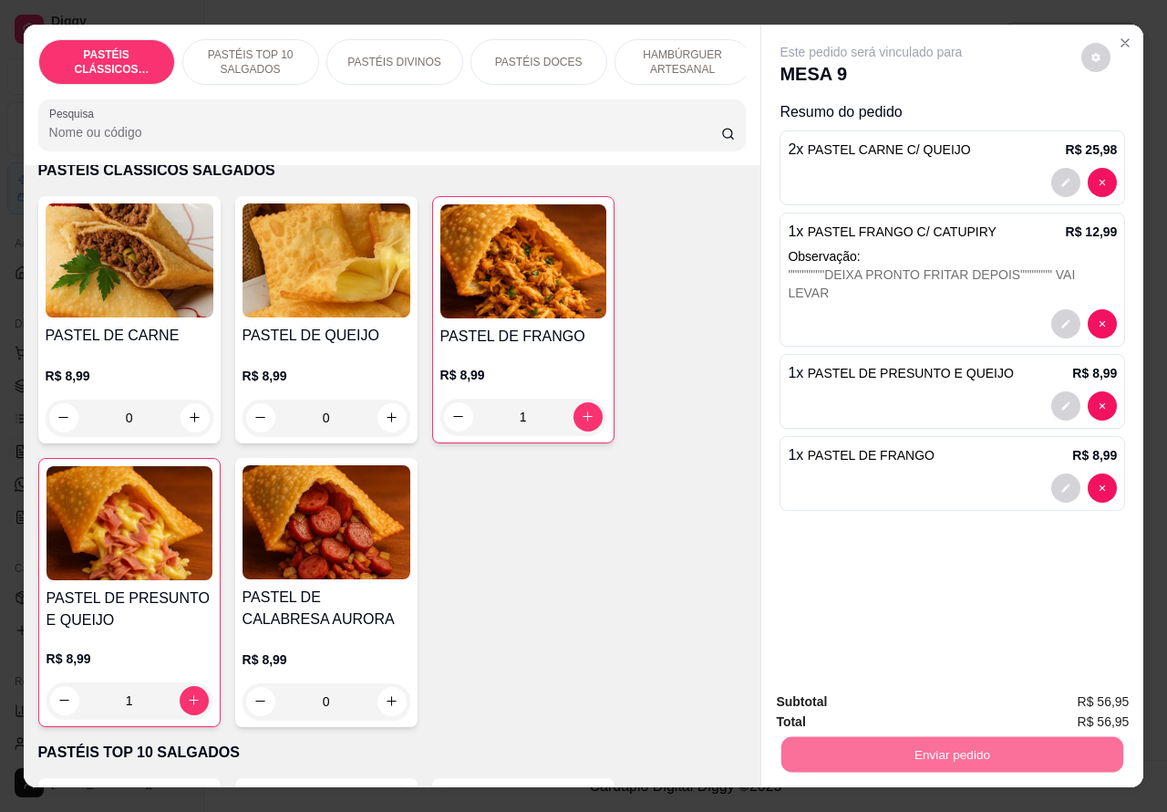
click at [895, 699] on button "Não registrar e enviar pedido" at bounding box center [891, 701] width 190 height 35
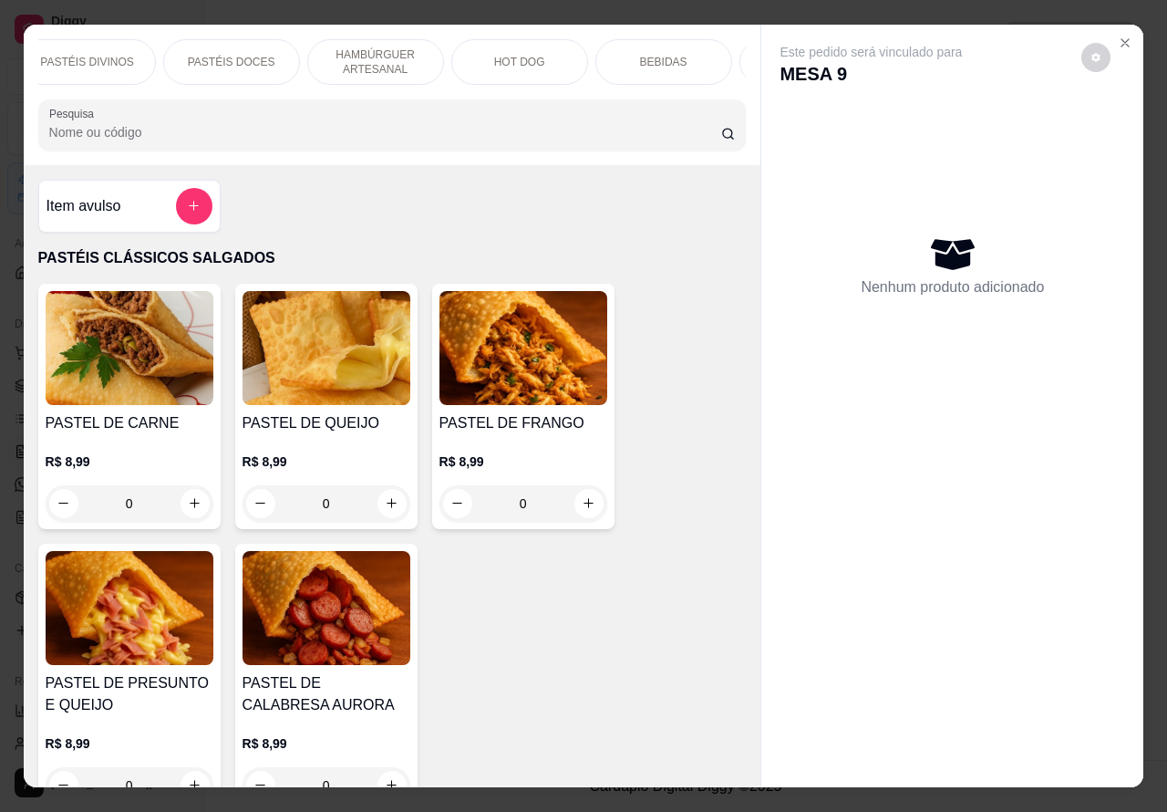
scroll to position [0, 310]
click at [654, 56] on p "BEBIDAS" at bounding box center [661, 62] width 47 height 15
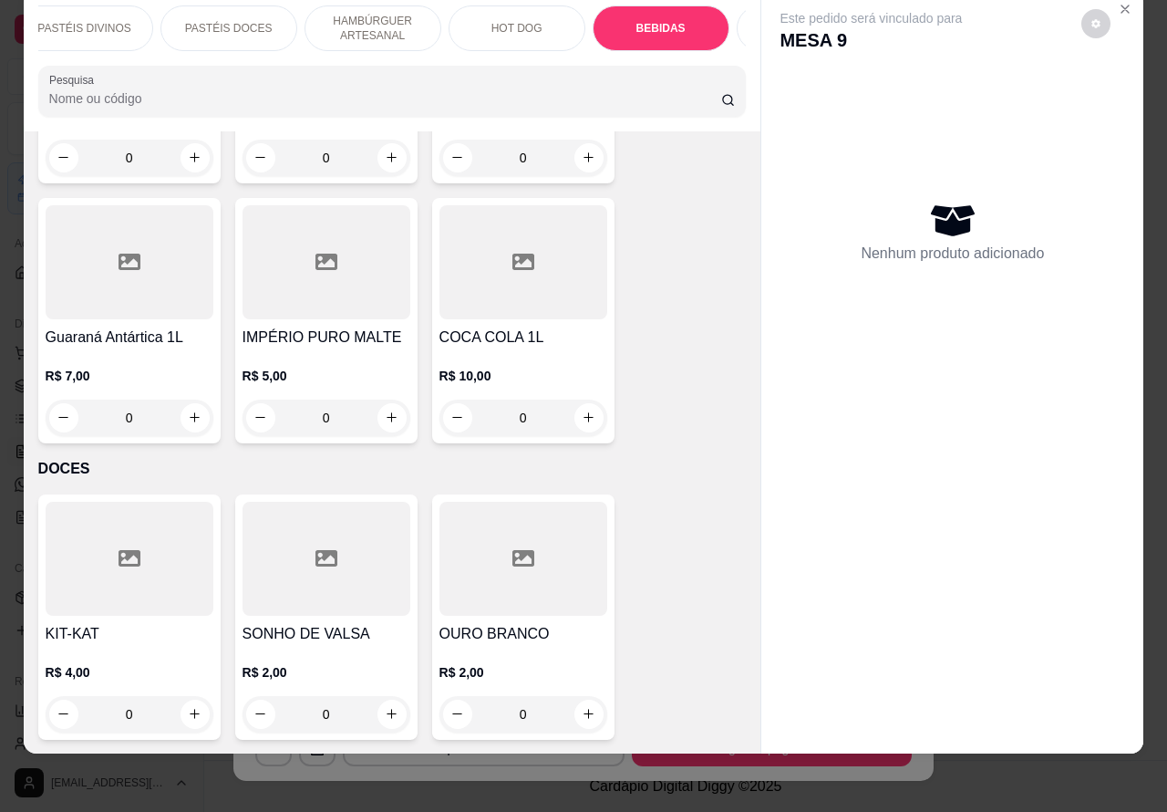
scroll to position [7080, 0]
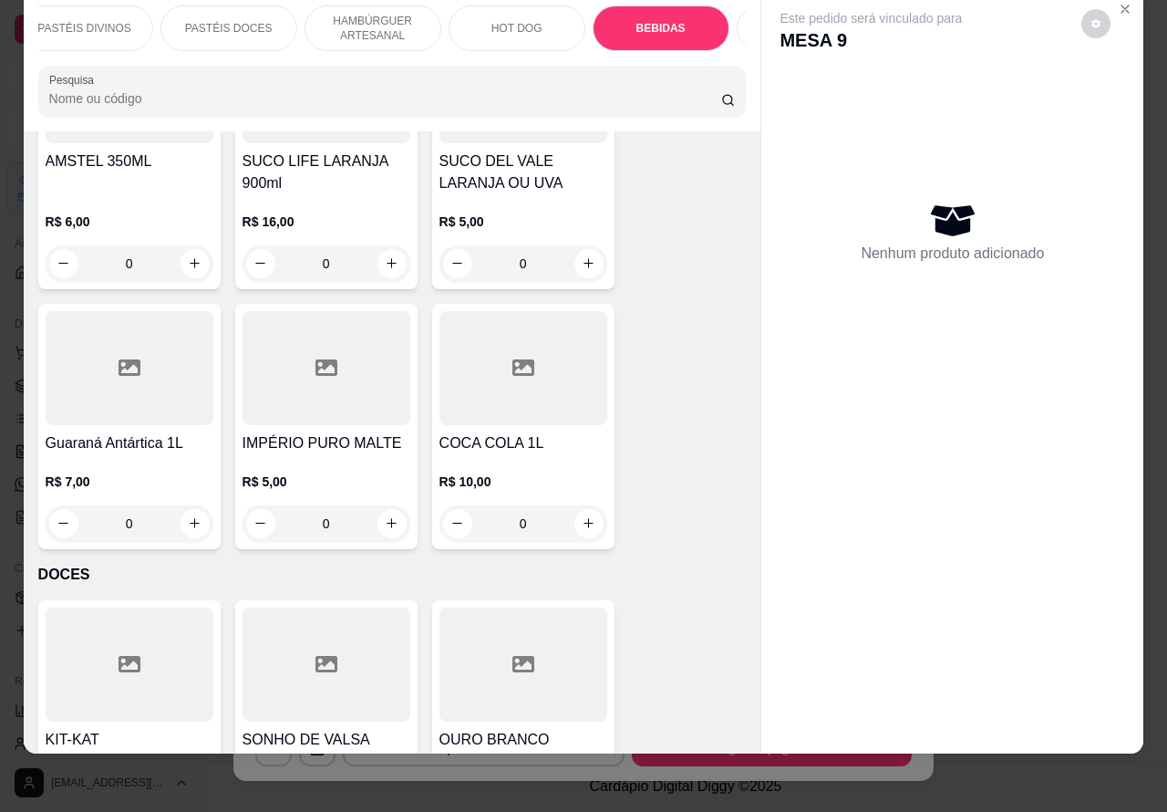
click at [582, 516] on icon "increase-product-quantity" at bounding box center [589, 523] width 14 height 14
type input "1"
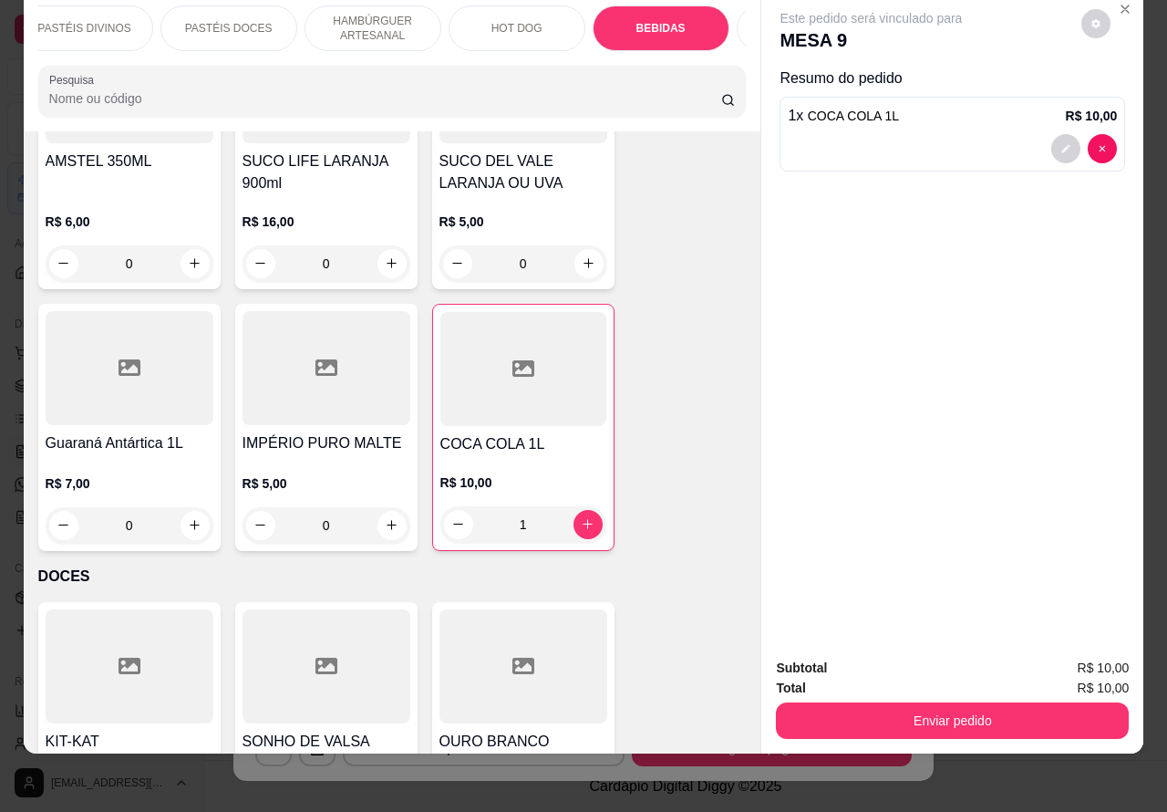
click at [926, 705] on button "Enviar pedido" at bounding box center [952, 720] width 353 height 36
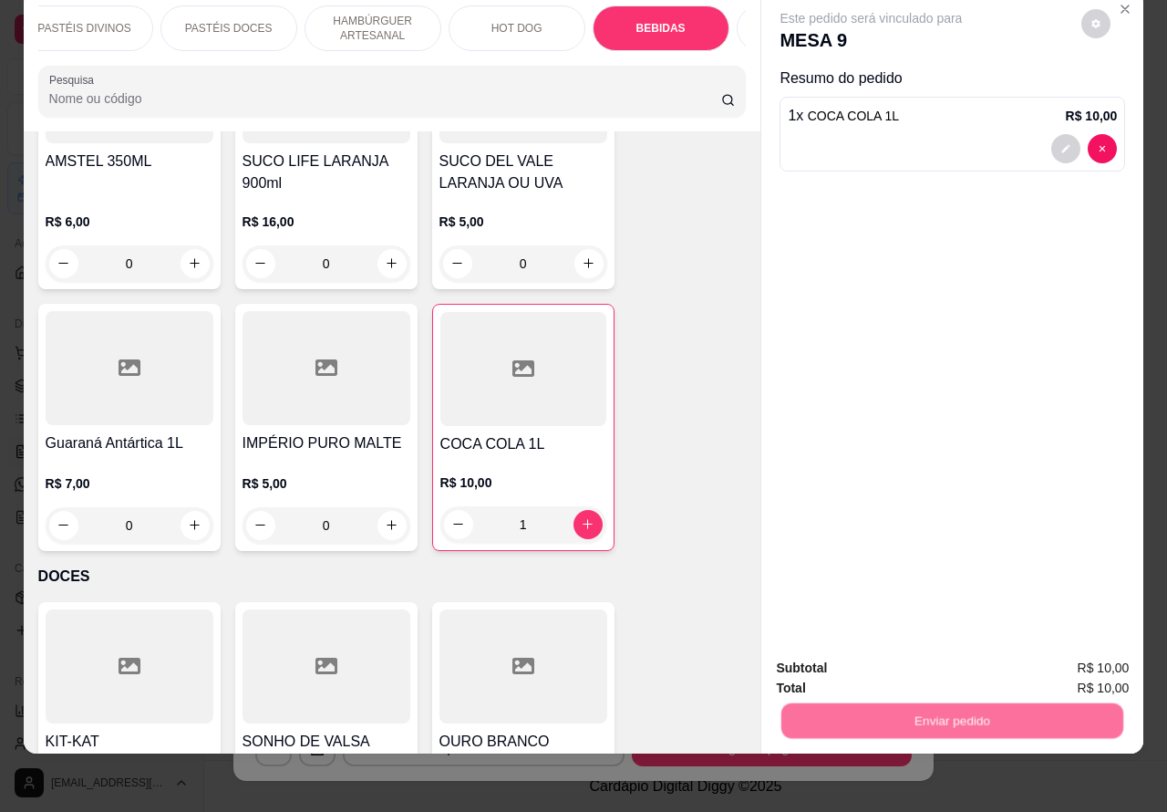
click at [863, 649] on button "Não registrar e enviar pedido" at bounding box center [891, 659] width 190 height 35
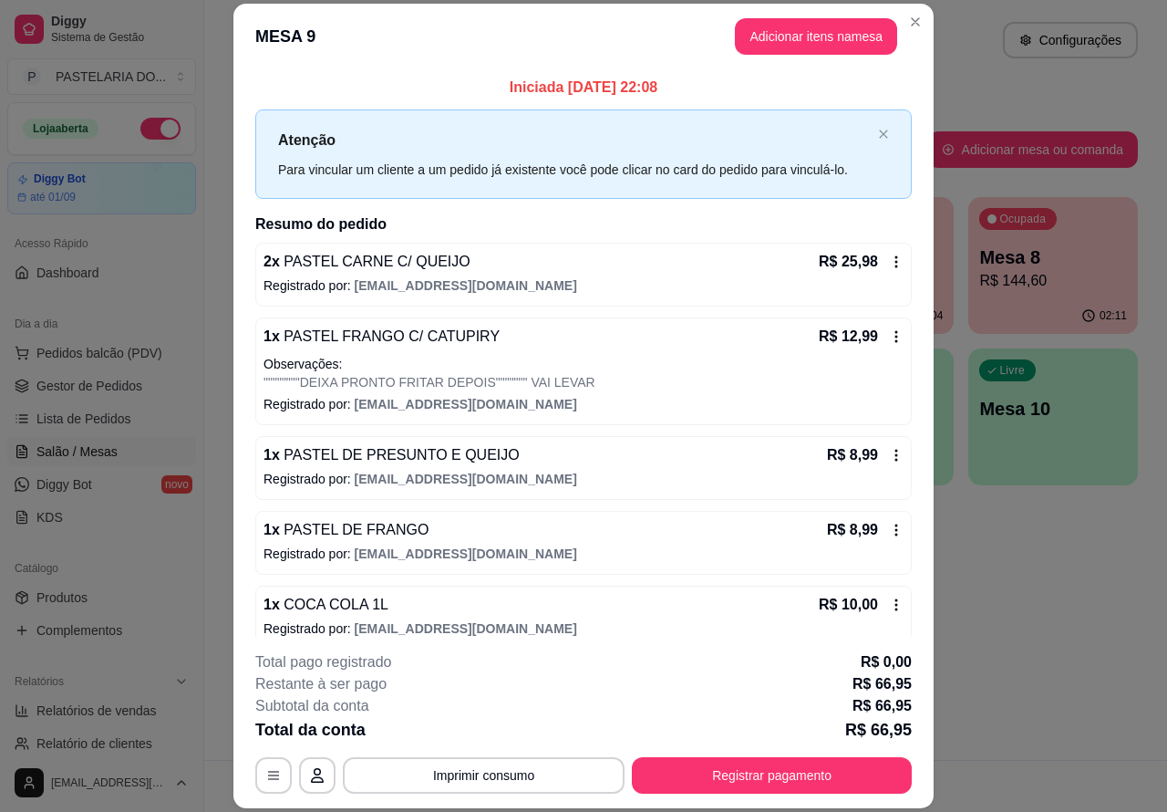
scroll to position [23, 0]
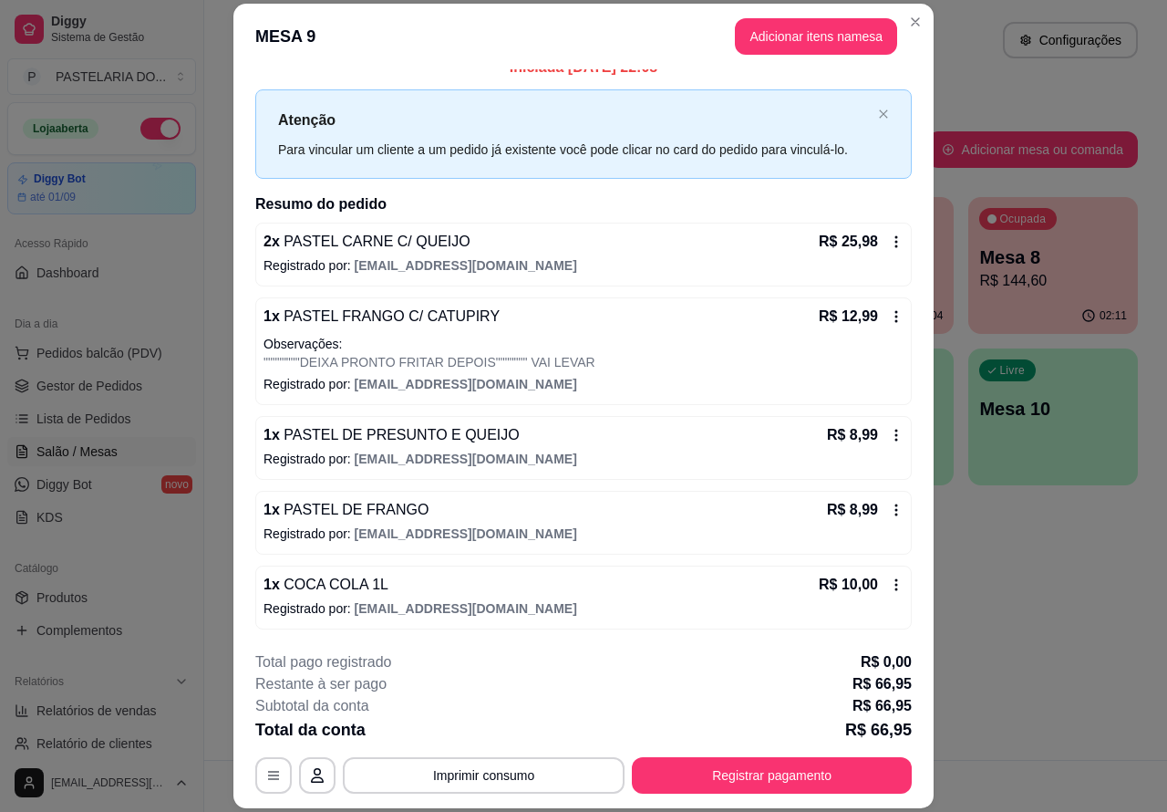
click at [536, 777] on button "Imprimir consumo" at bounding box center [484, 775] width 282 height 36
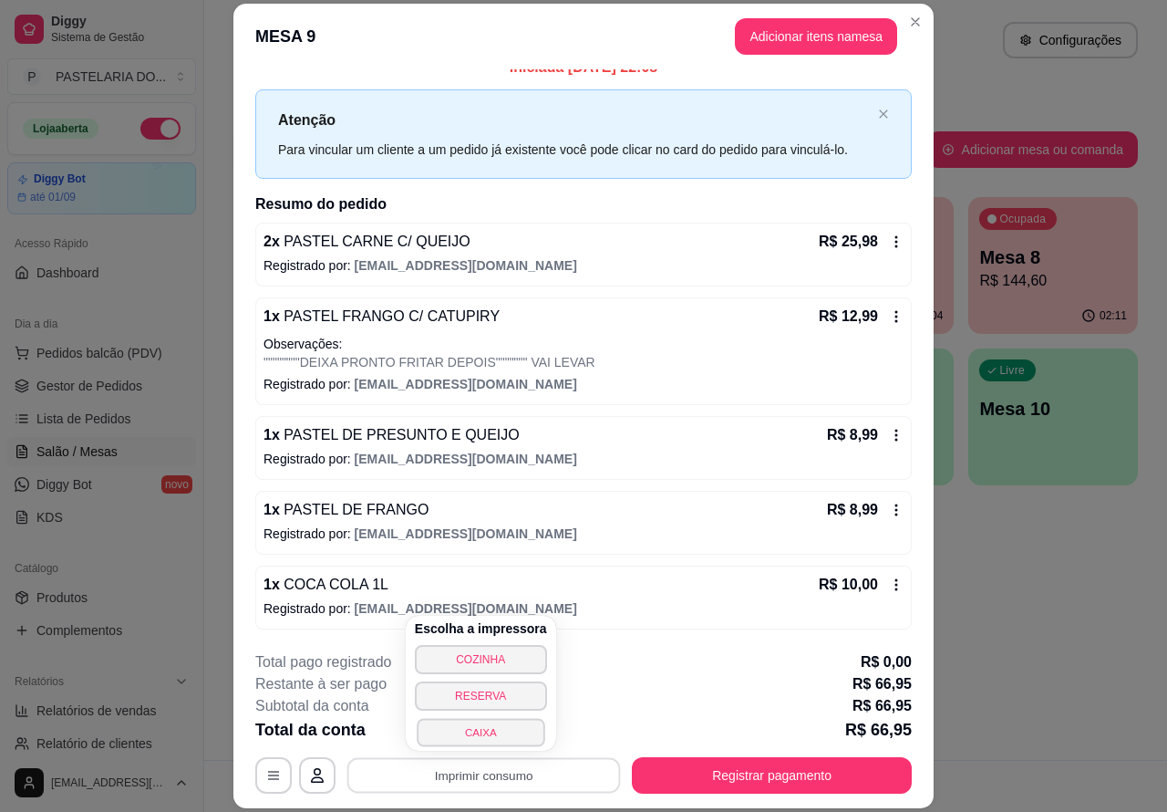
click at [498, 723] on button "CAIXA" at bounding box center [481, 732] width 128 height 28
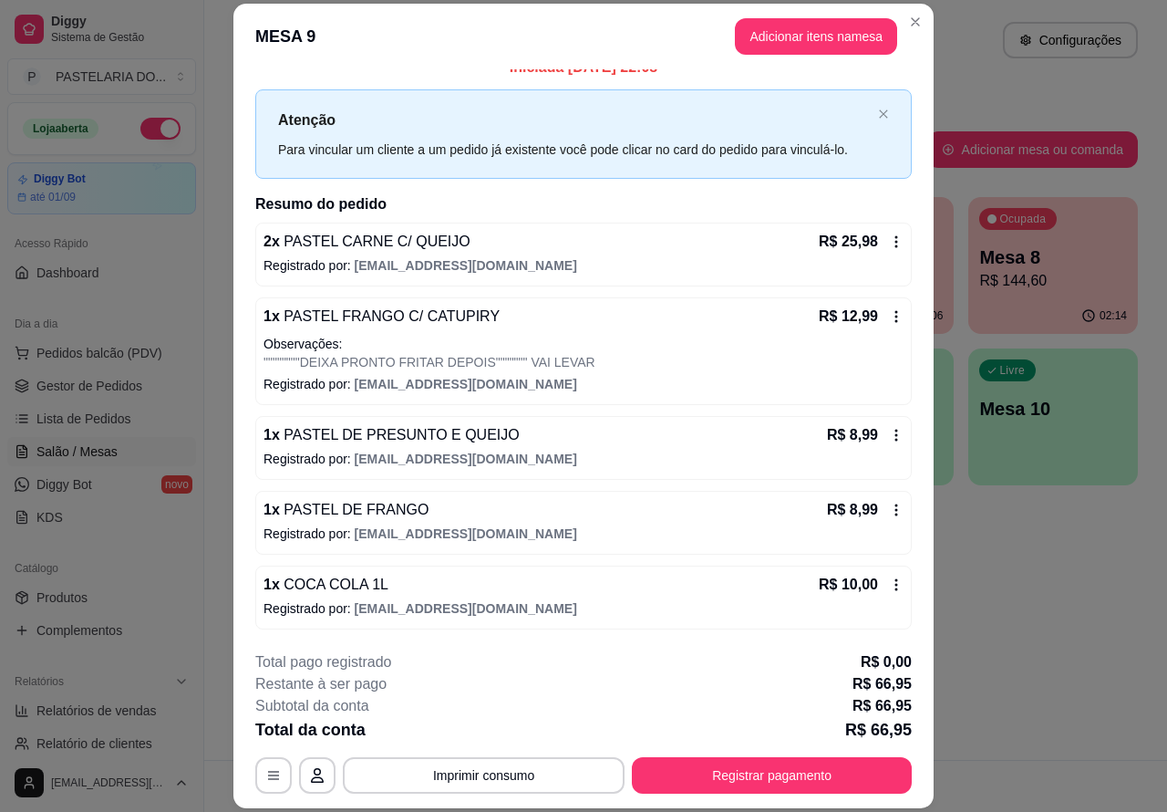
click at [1061, 598] on div "Atendimento Salão Configurações Todos Mesas Comandas Pesquisar Adicionar mesa o…" at bounding box center [685, 380] width 963 height 760
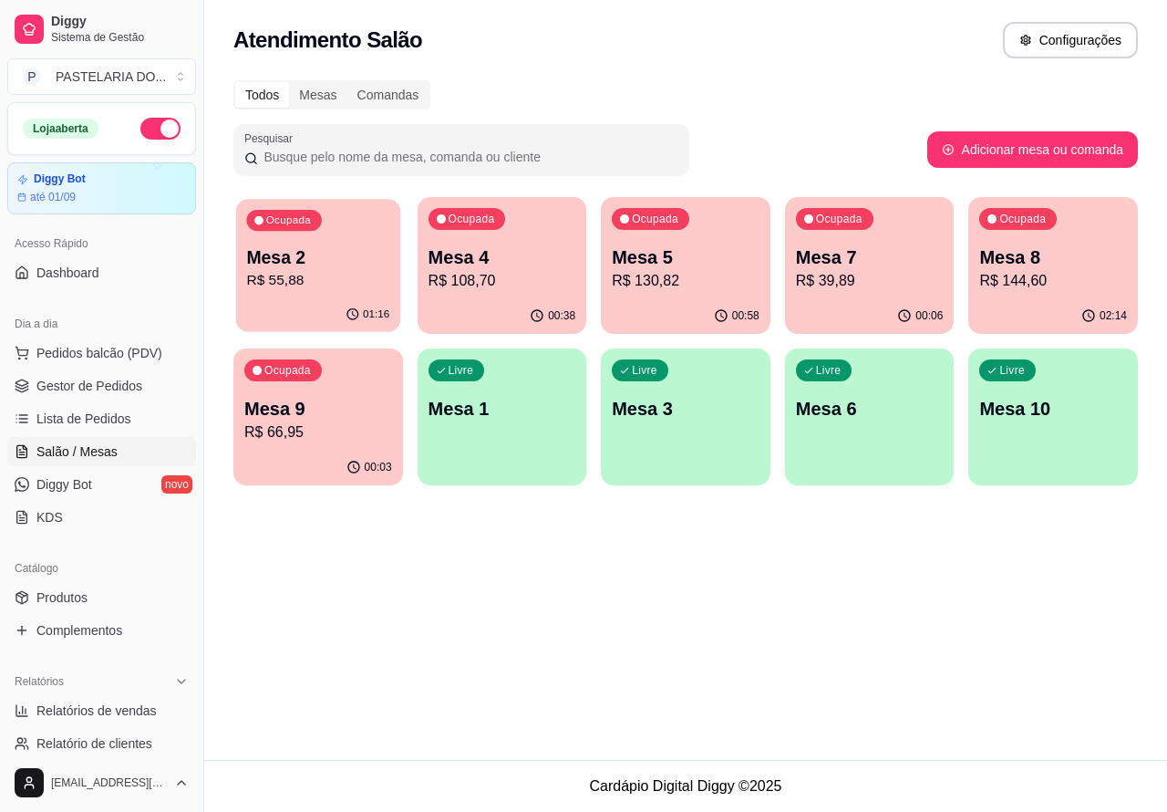
click at [369, 265] on p "Mesa 2" at bounding box center [317, 257] width 143 height 25
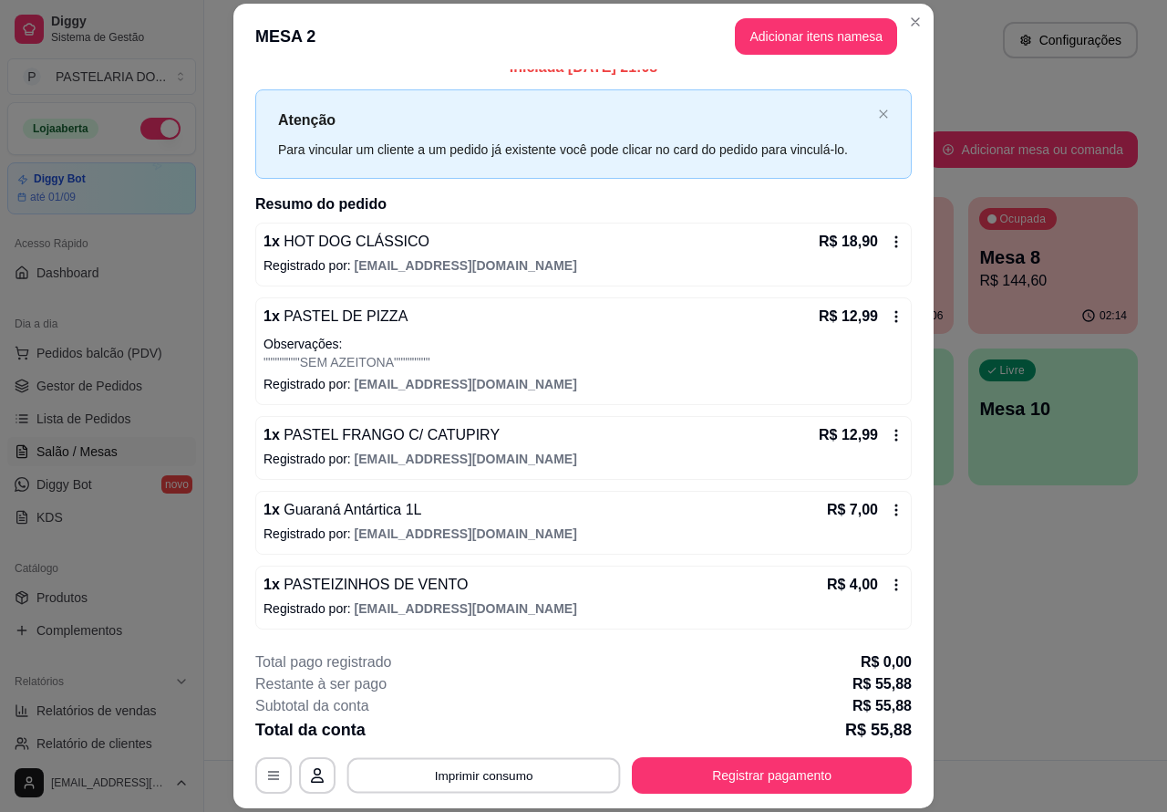
click at [522, 768] on button "Imprimir consumo" at bounding box center [485, 775] width 274 height 36
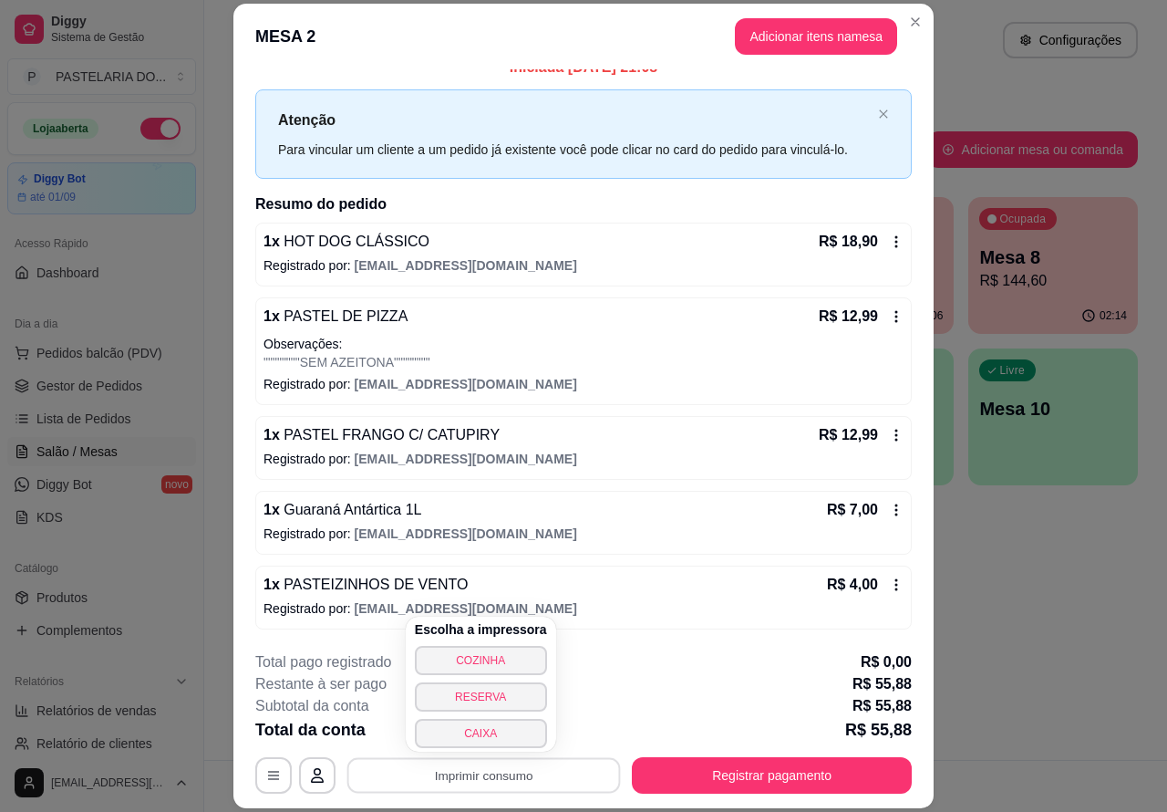
click at [490, 727] on button "CAIXA" at bounding box center [481, 733] width 132 height 29
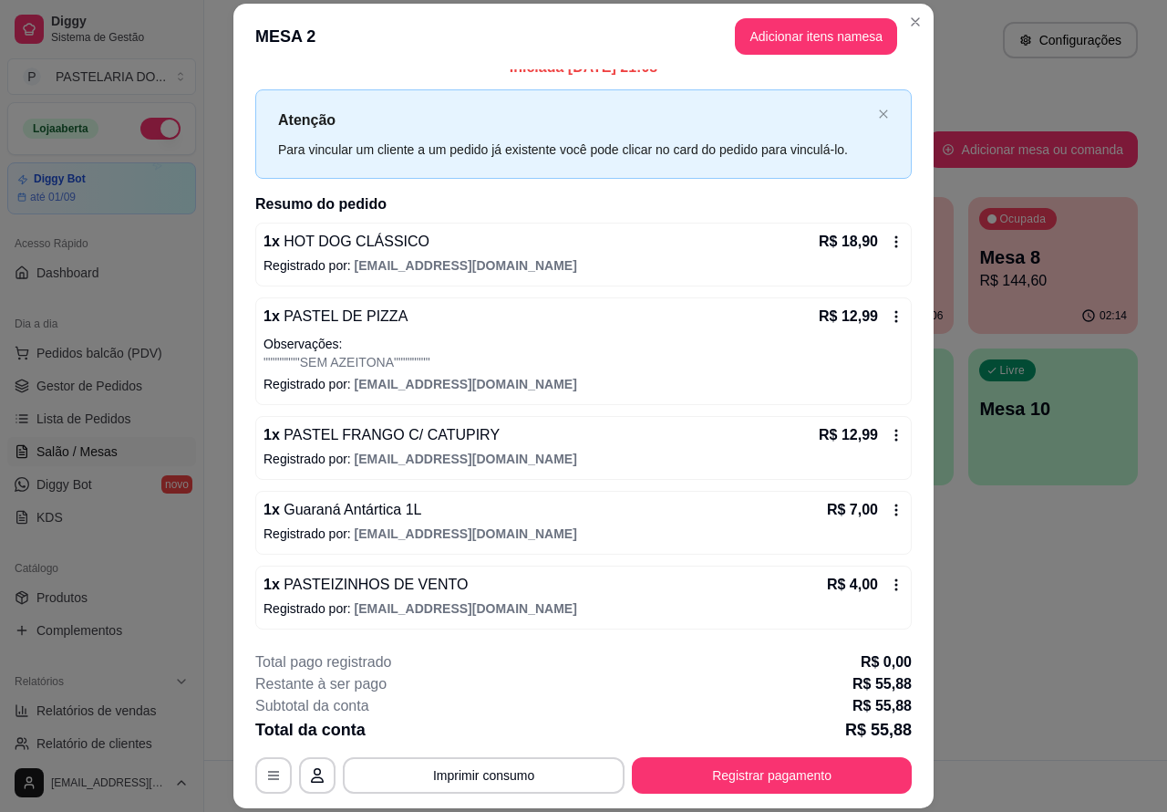
scroll to position [55, 0]
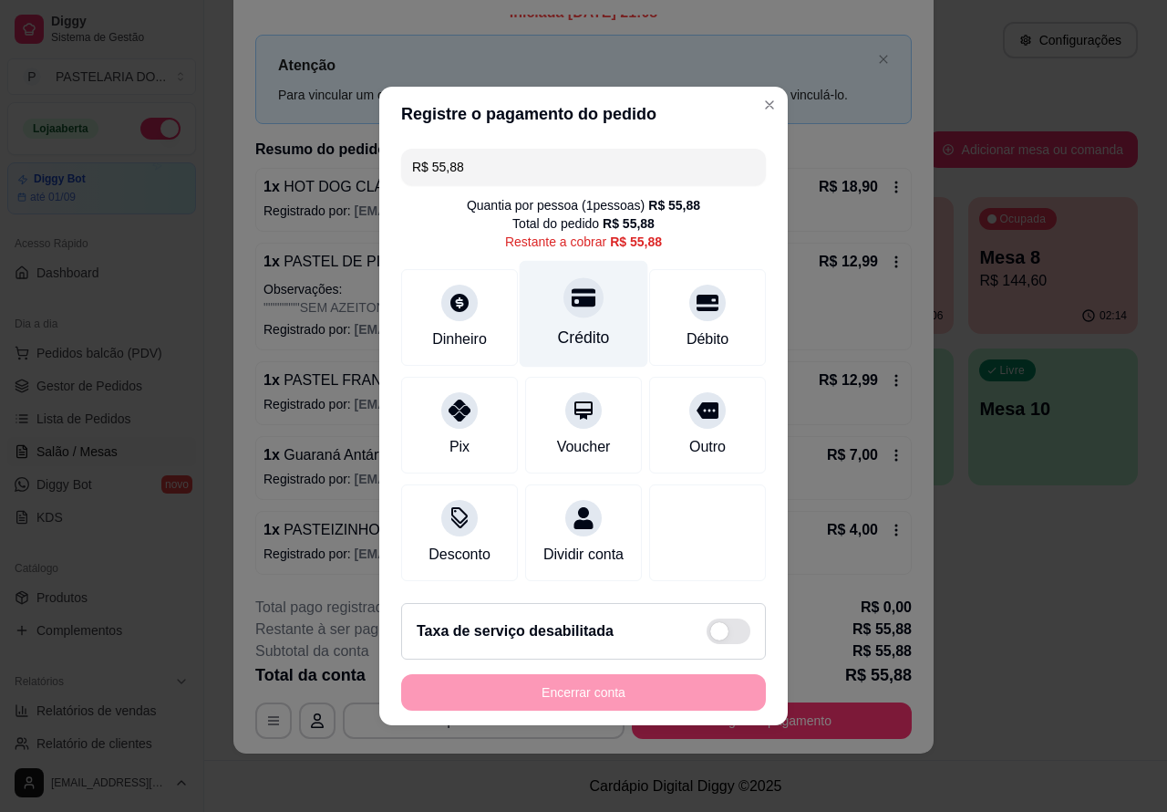
click at [564, 306] on div at bounding box center [584, 297] width 40 height 40
type input "R$ 0,00"
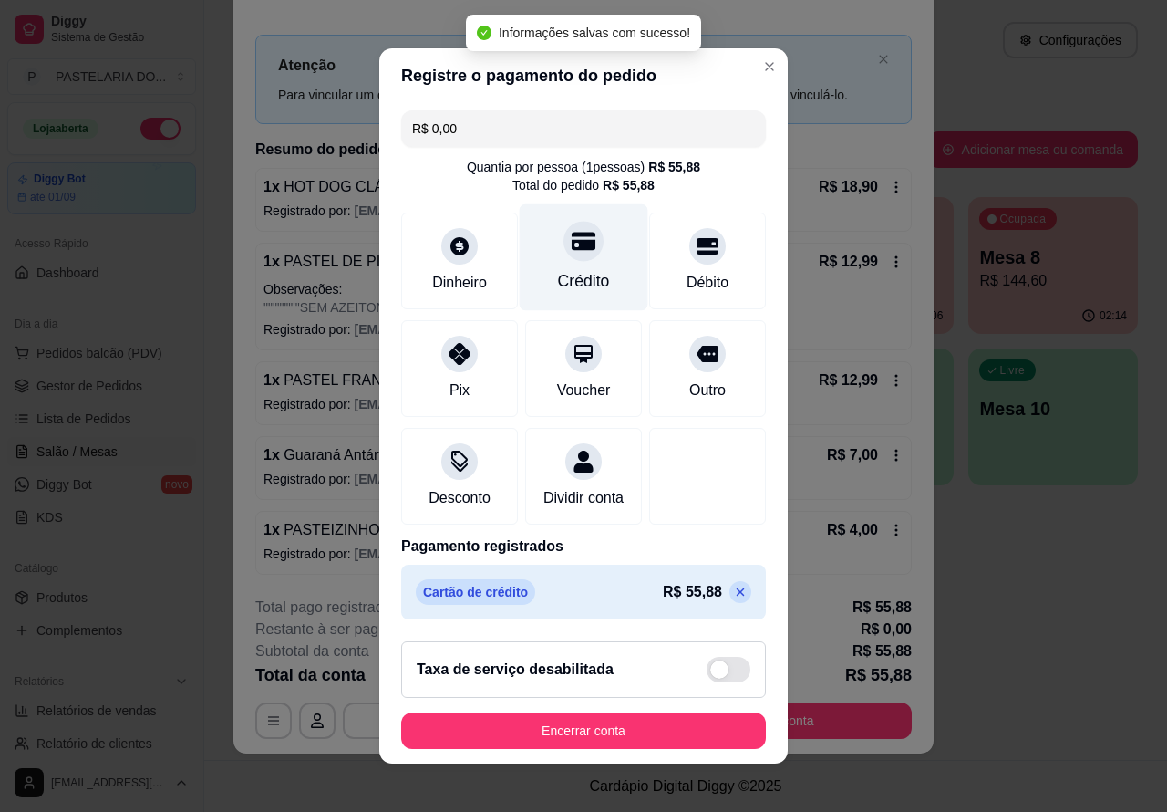
click at [635, 744] on button "Encerrar conta" at bounding box center [583, 730] width 365 height 36
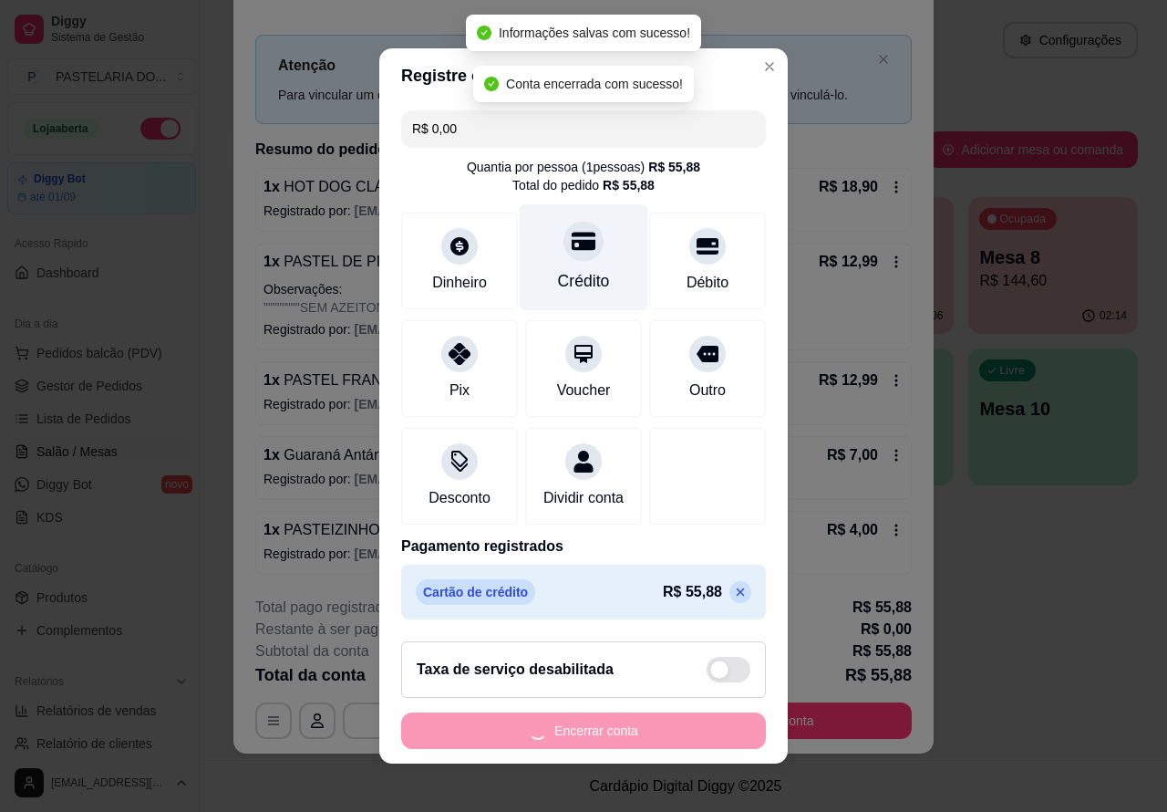
scroll to position [0, 0]
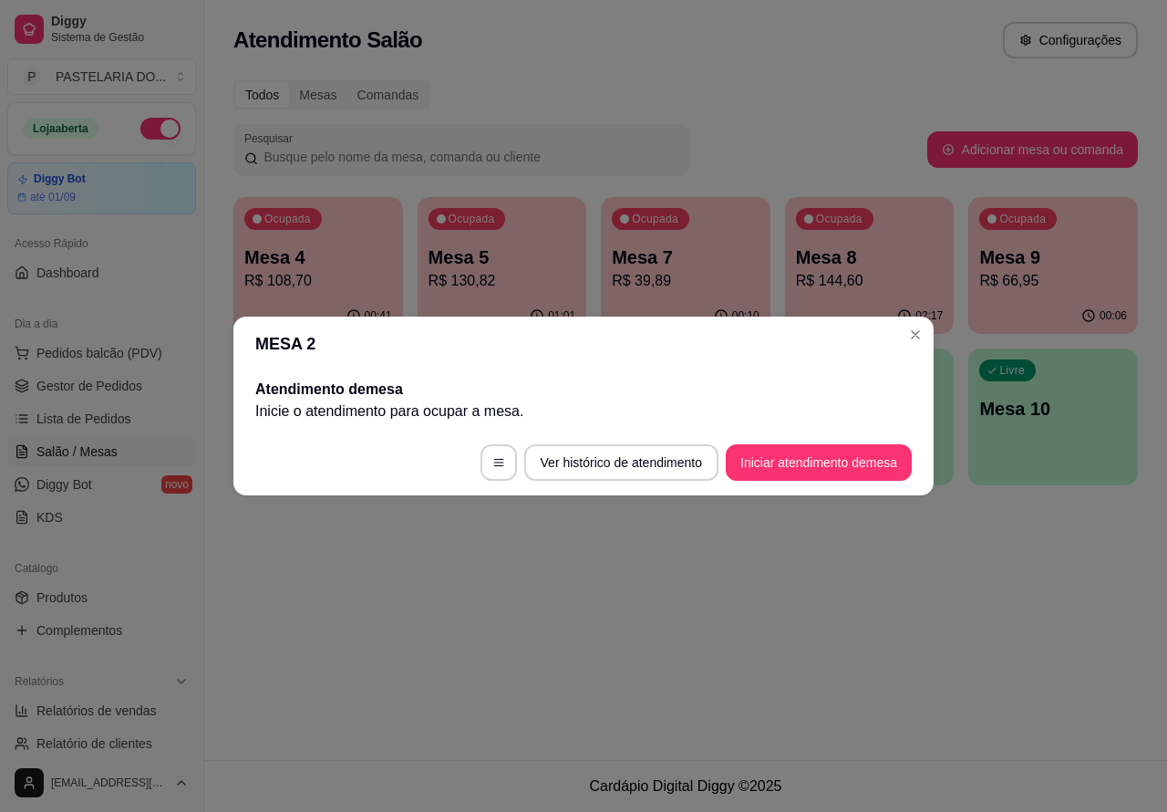
click at [1001, 617] on div "Atendimento Salão Configurações Todos Mesas Comandas Pesquisar Adicionar mesa o…" at bounding box center [685, 380] width 963 height 760
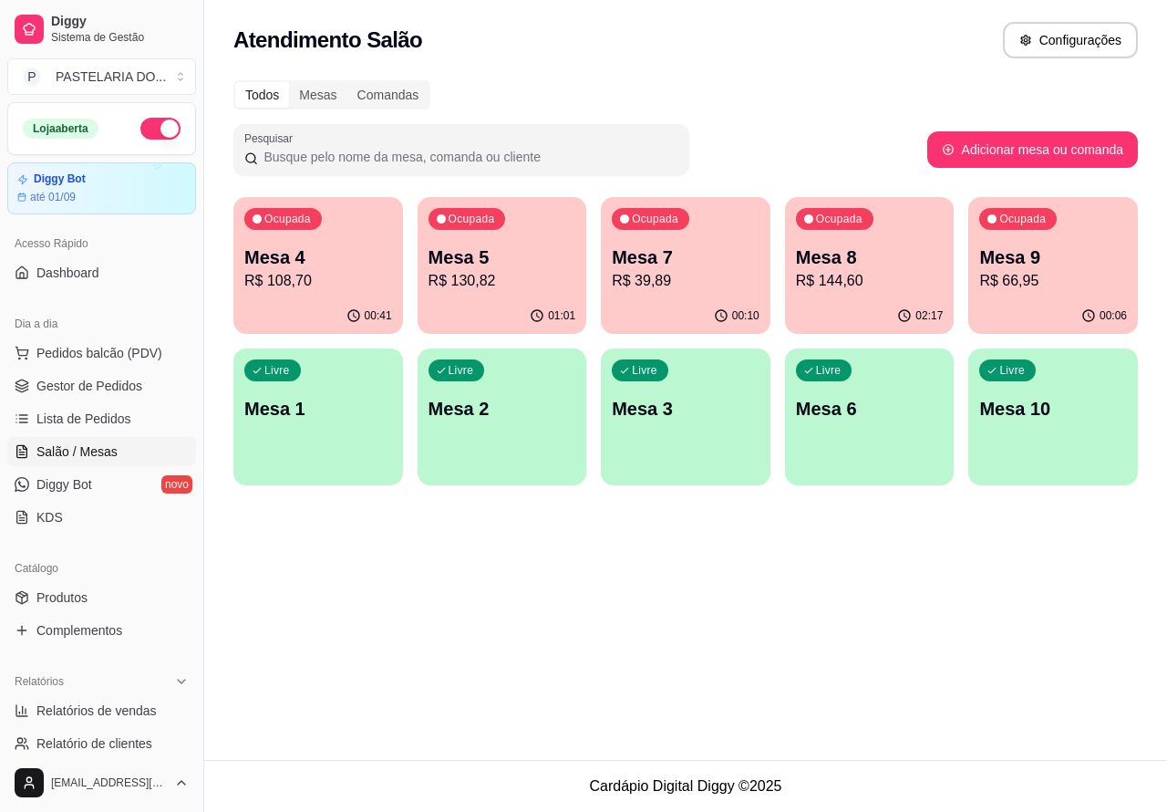
click at [1042, 281] on p "R$ 66,95" at bounding box center [1054, 281] width 148 height 22
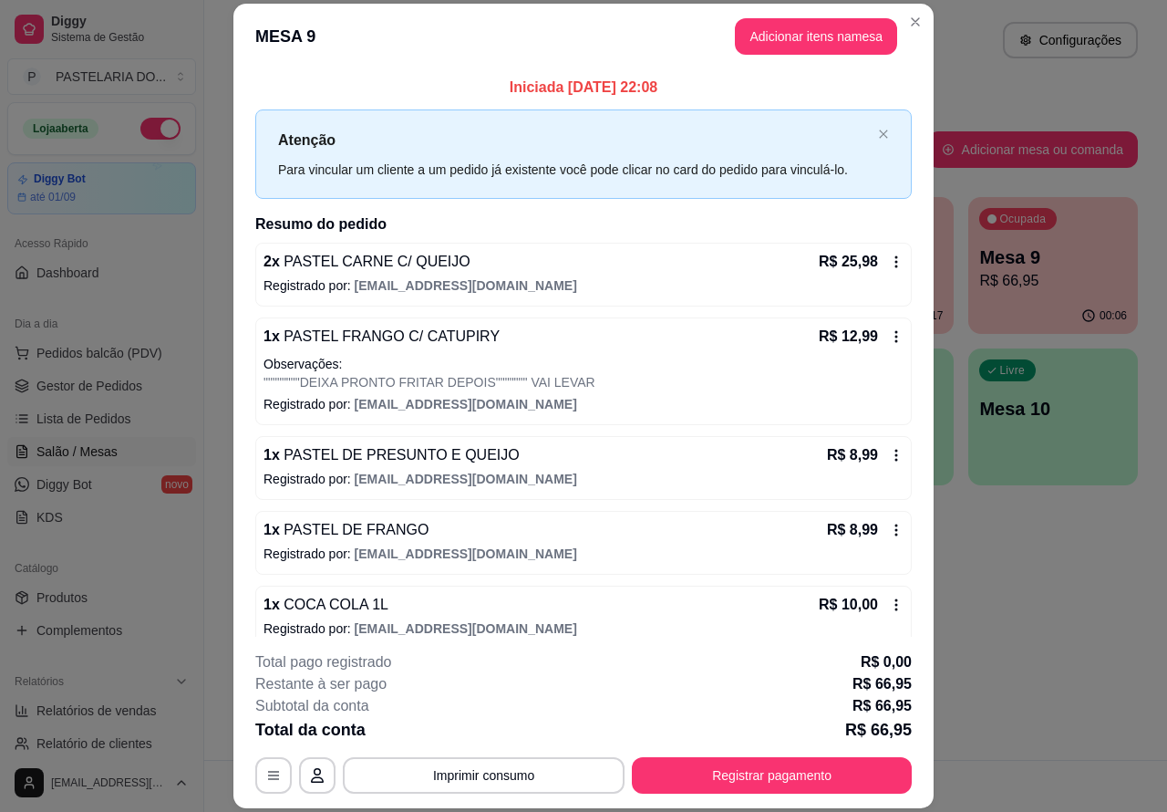
click at [1033, 590] on div "Atendimento Salão Configurações Todos Mesas Comandas Pesquisar Adicionar mesa o…" at bounding box center [685, 380] width 963 height 760
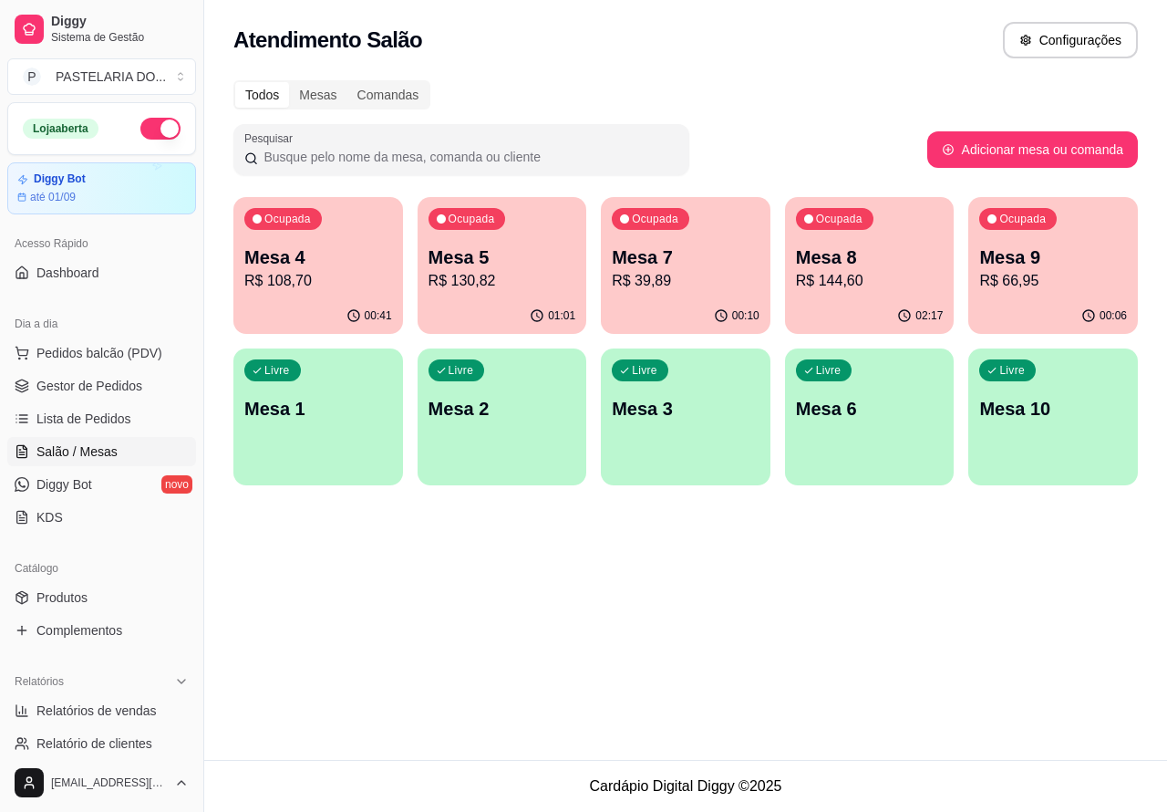
click at [866, 270] on p "R$ 144,60" at bounding box center [870, 281] width 148 height 22
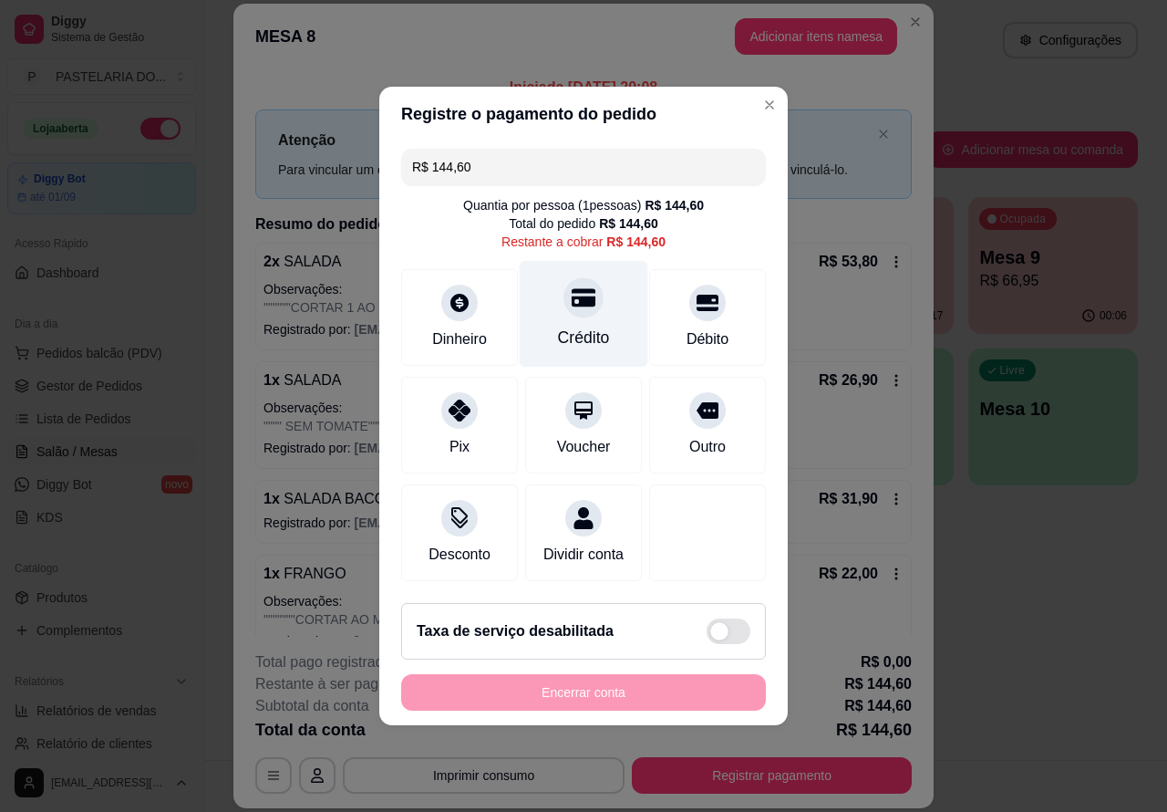
click at [576, 303] on div at bounding box center [584, 297] width 40 height 40
type input "R$ 0,00"
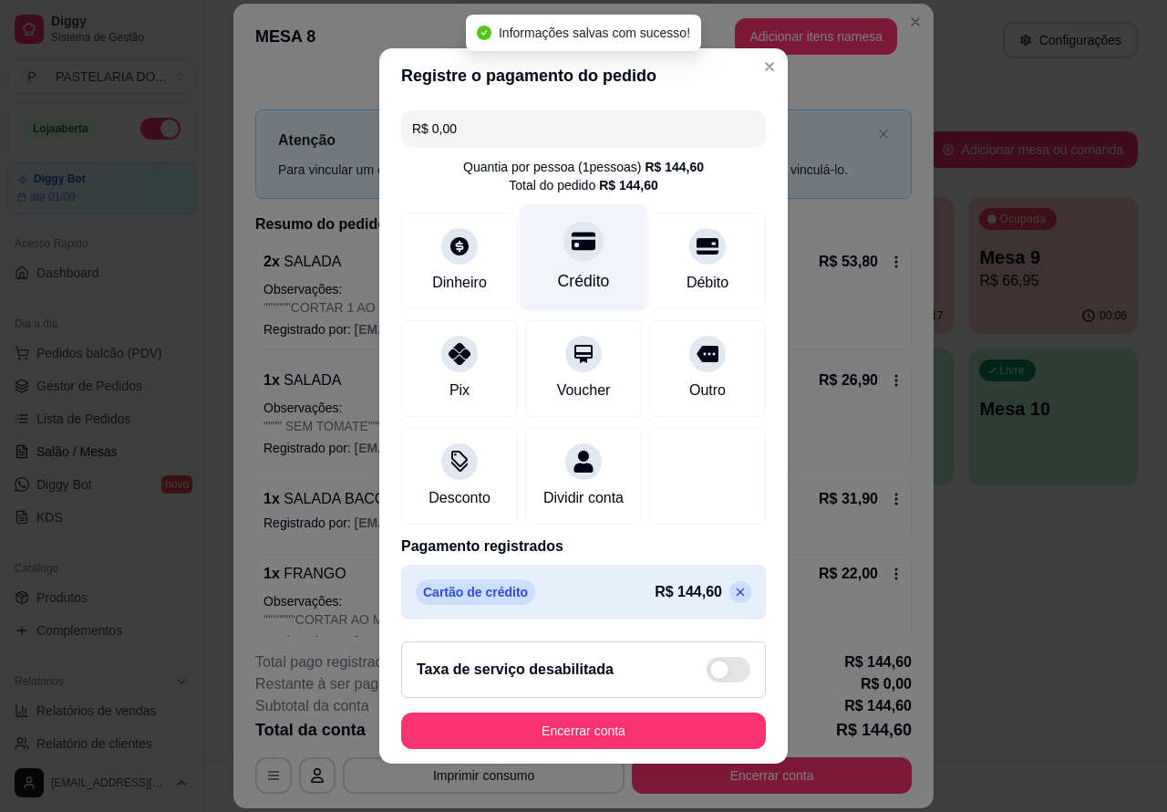
click at [673, 742] on button "Encerrar conta" at bounding box center [583, 730] width 365 height 36
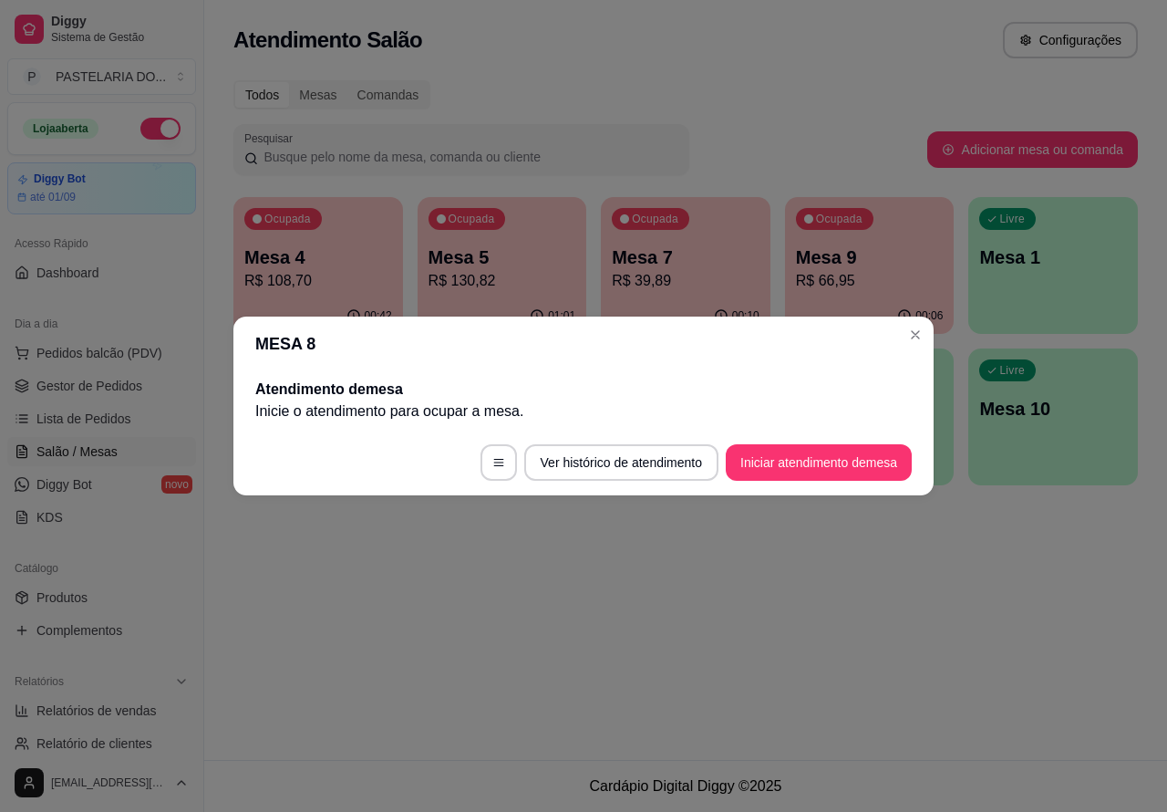
click at [990, 605] on div "Atendimento Salão Configurações Todos Mesas Comandas Pesquisar Adicionar mesa o…" at bounding box center [685, 380] width 963 height 760
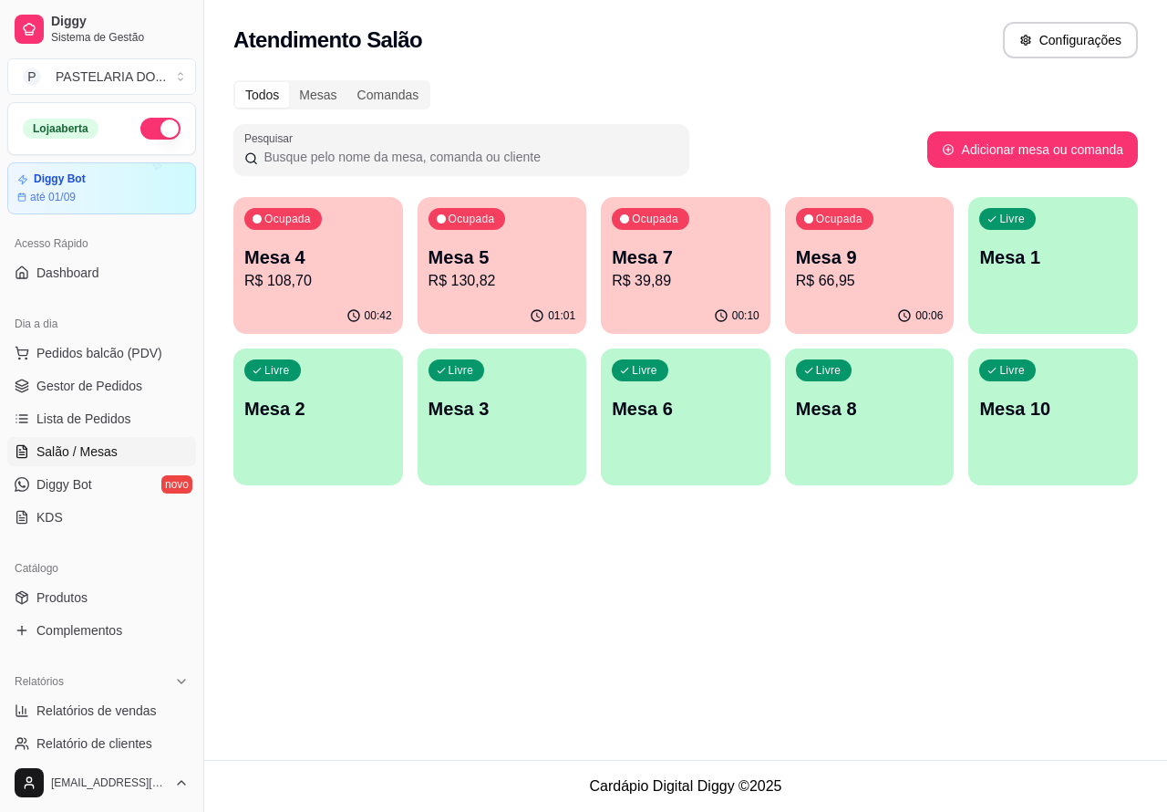
click at [871, 274] on p "R$ 66,95" at bounding box center [870, 281] width 148 height 22
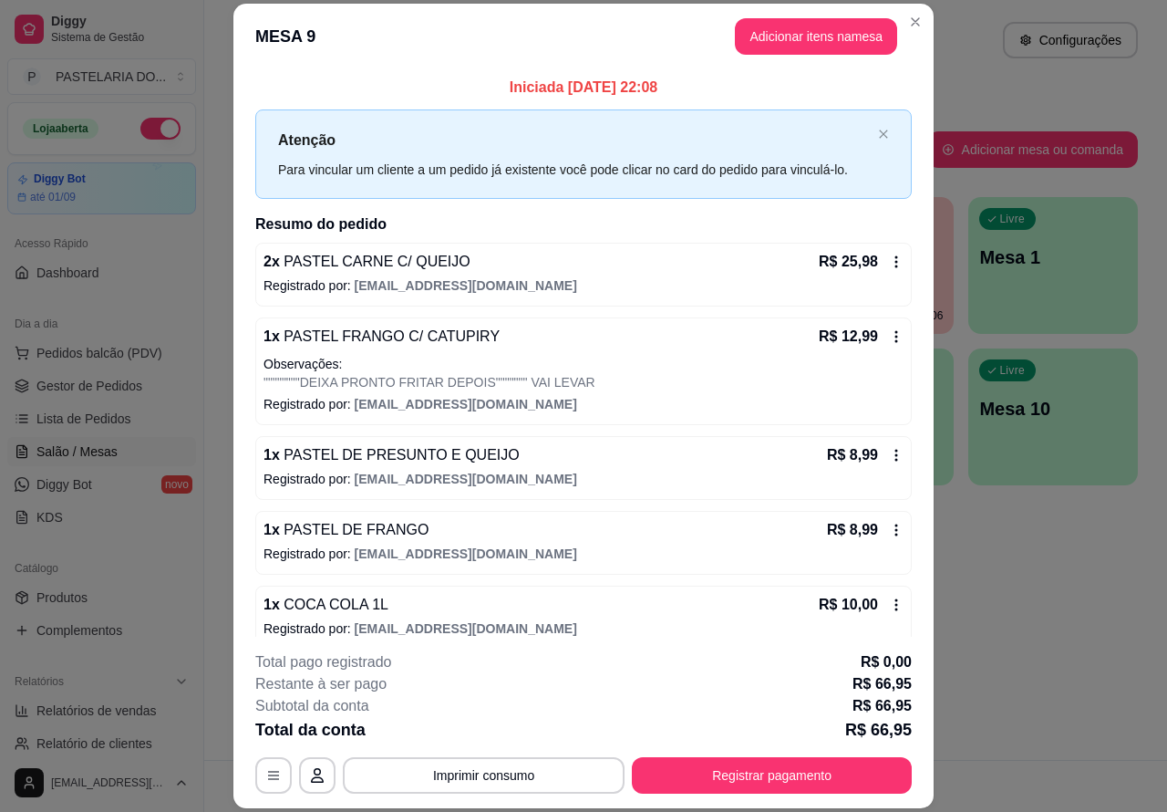
scroll to position [23, 0]
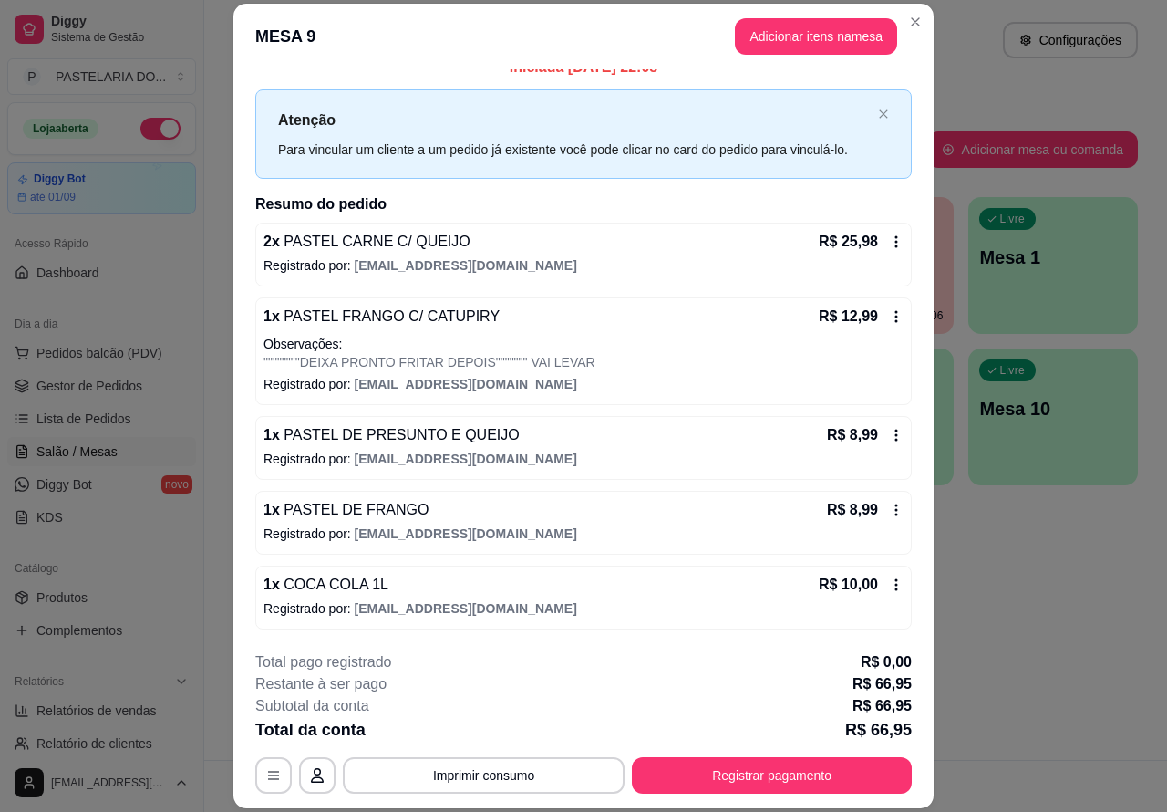
click at [1036, 573] on div "Atendimento Salão Configurações Todos Mesas Comandas Pesquisar Adicionar mesa o…" at bounding box center [685, 380] width 963 height 760
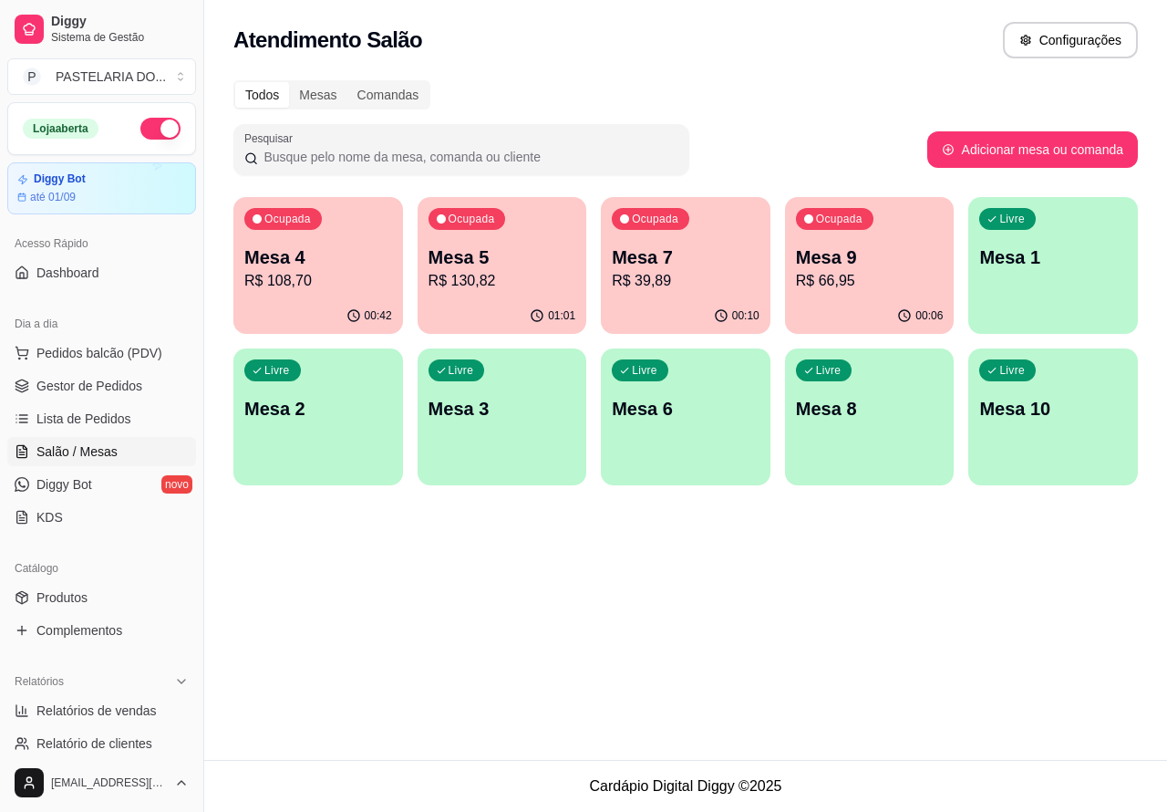
click at [358, 280] on p "R$ 108,70" at bounding box center [318, 281] width 148 height 22
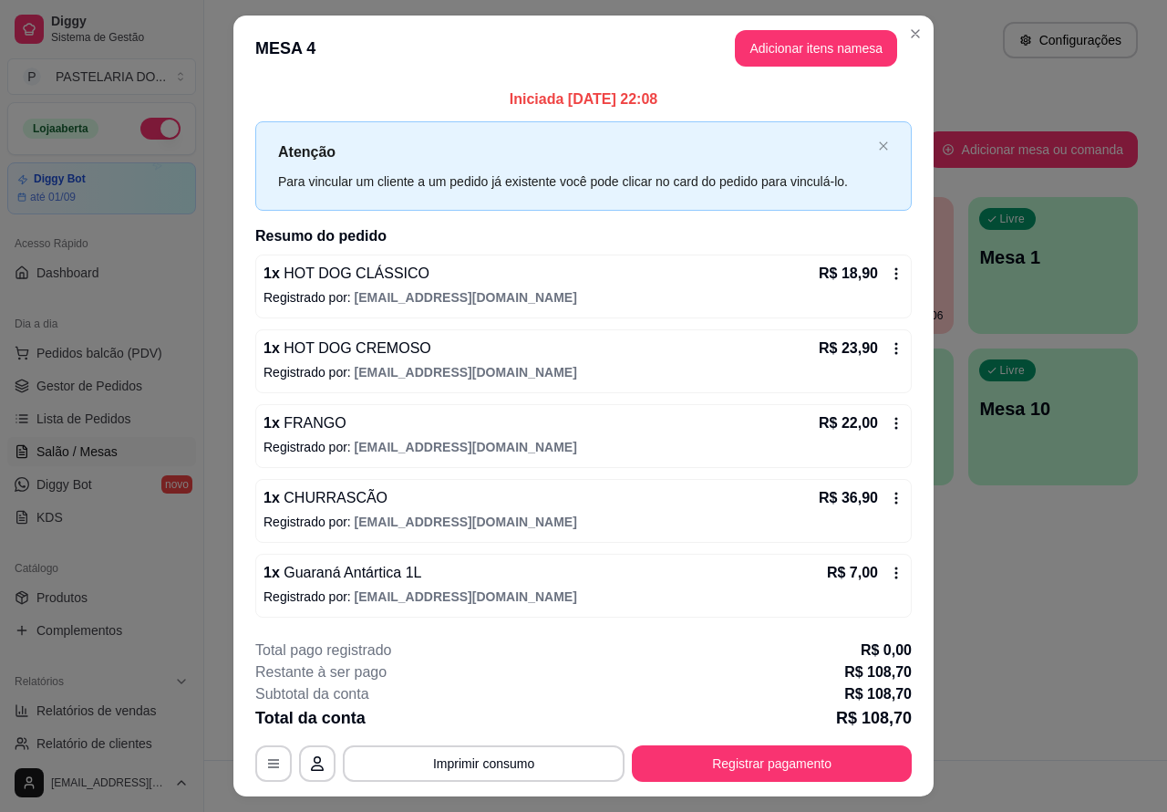
scroll to position [43, 0]
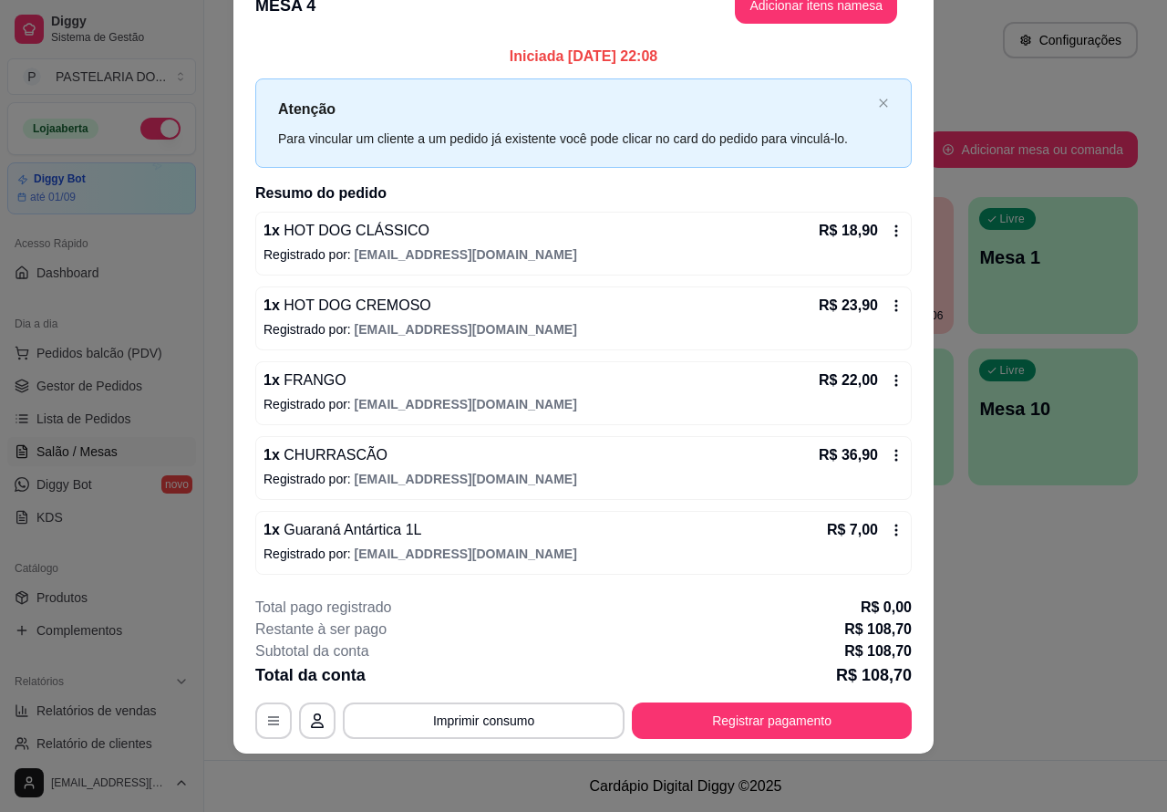
click at [1032, 566] on div "Atendimento Salão Configurações Todos Mesas Comandas Pesquisar Adicionar mesa o…" at bounding box center [685, 380] width 963 height 760
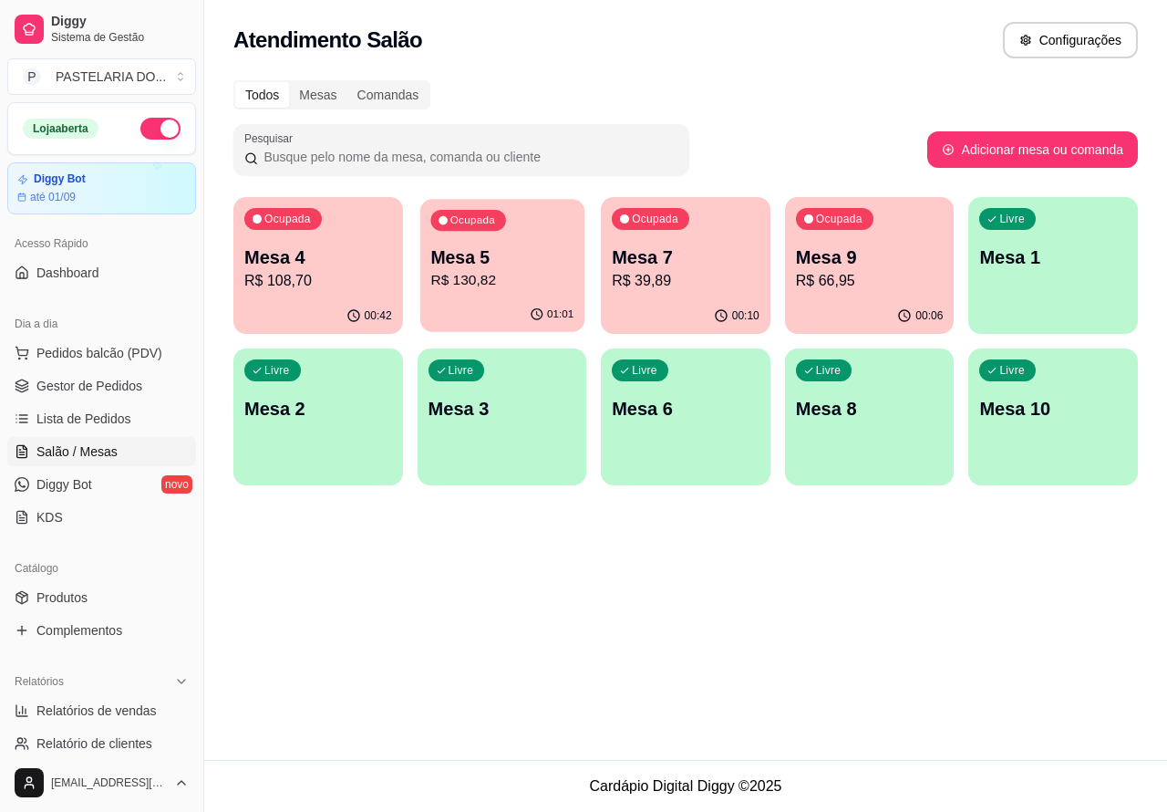
click at [540, 265] on p "Mesa 5" at bounding box center [501, 257] width 143 height 25
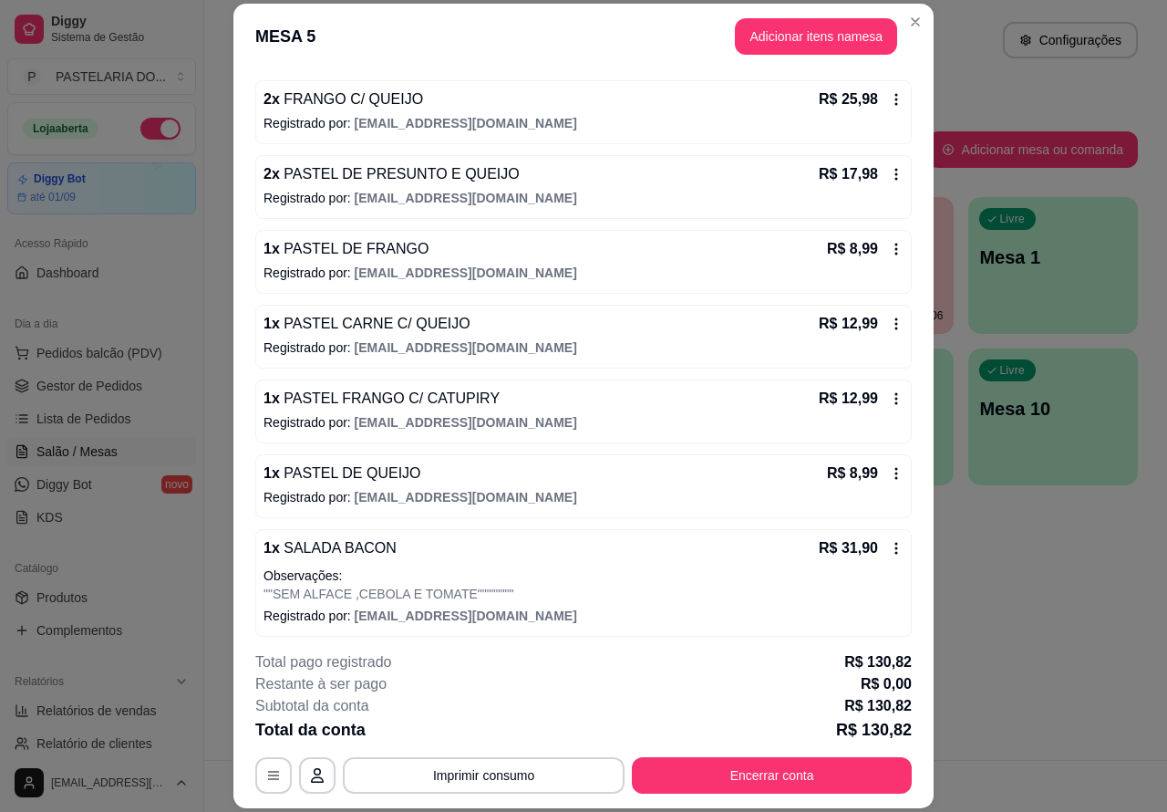
scroll to position [164, 0]
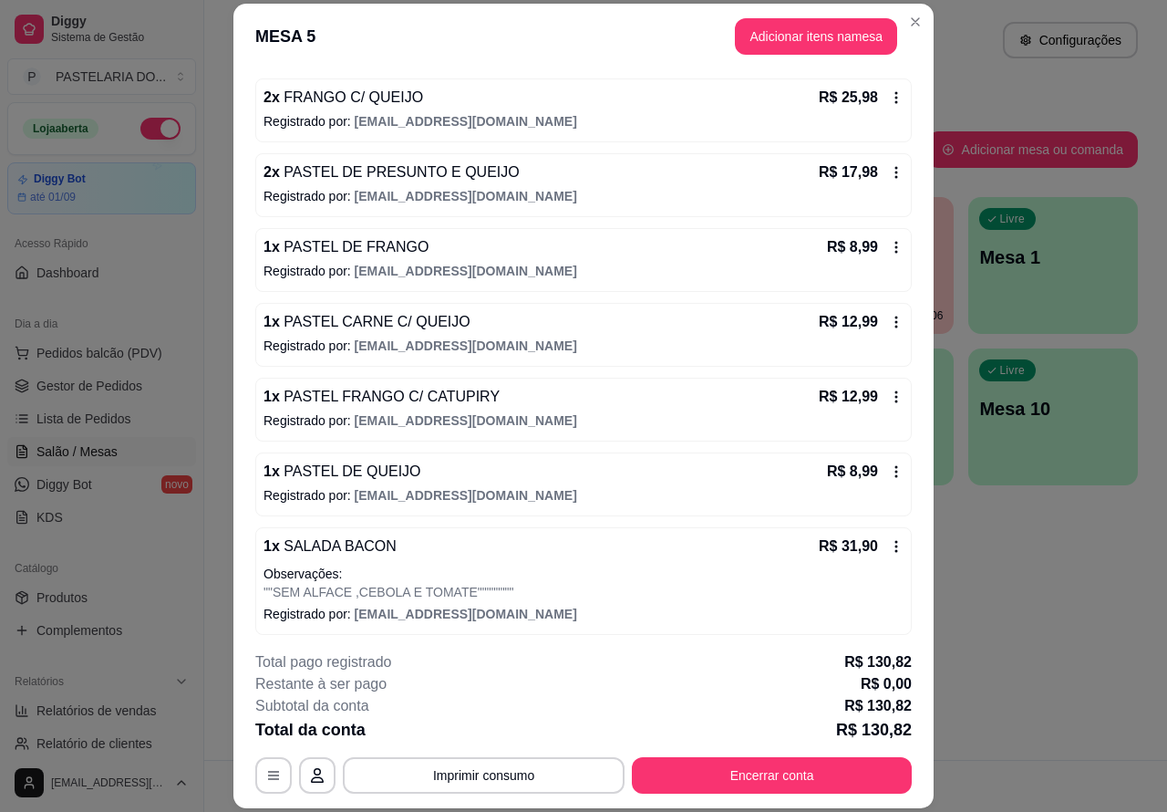
click at [1036, 552] on div "Atendimento Salão Configurações Todos Mesas Comandas Pesquisar Adicionar mesa o…" at bounding box center [685, 380] width 963 height 760
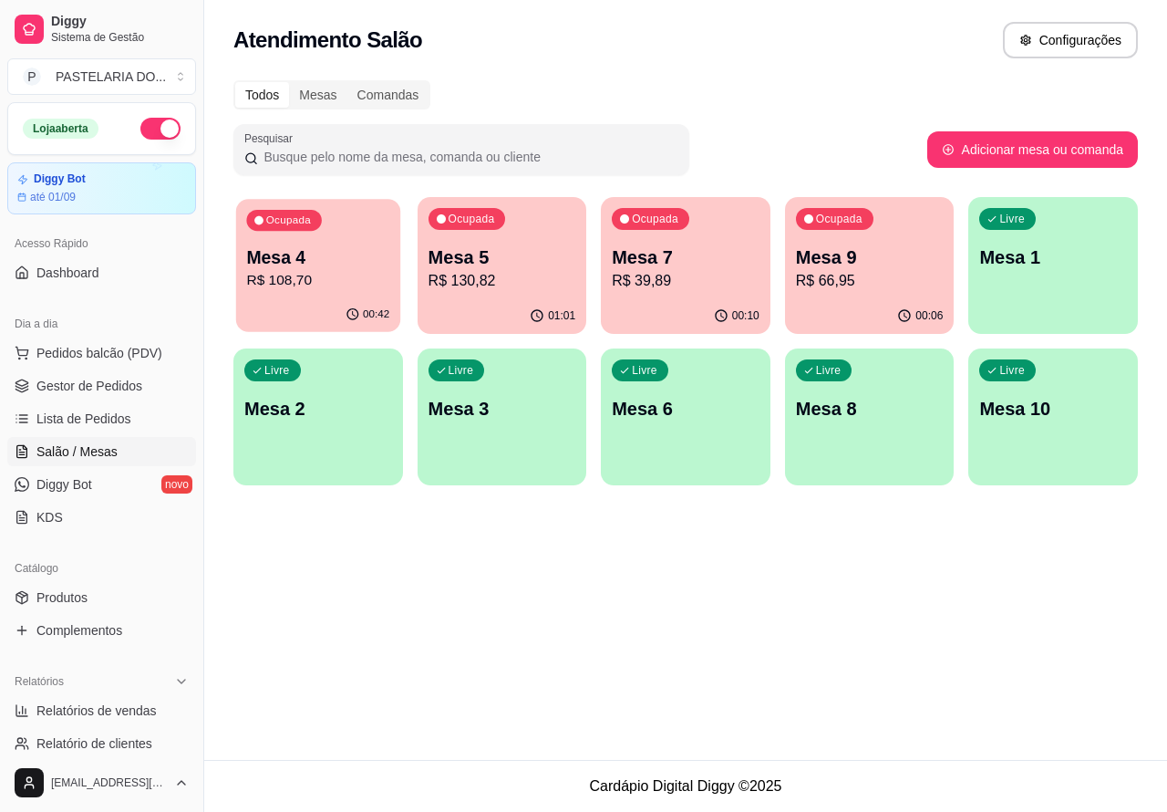
click at [360, 256] on p "Mesa 4" at bounding box center [317, 257] width 143 height 25
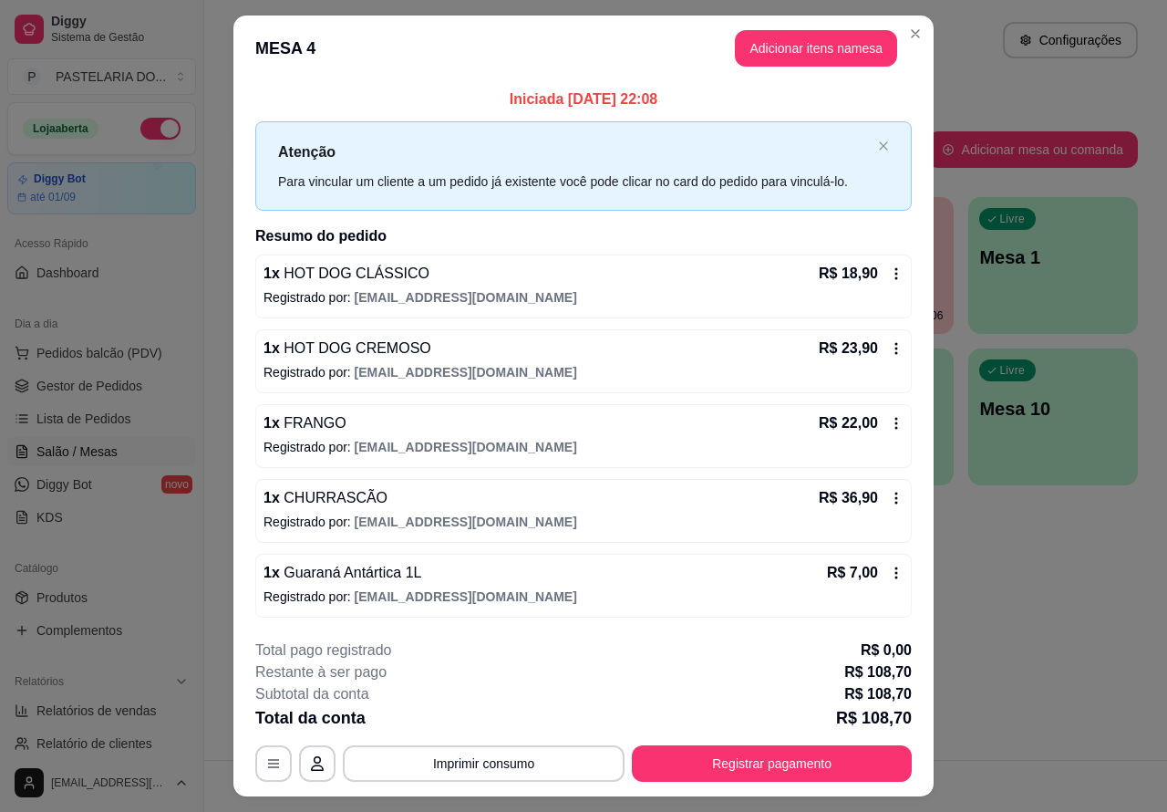
scroll to position [43, 0]
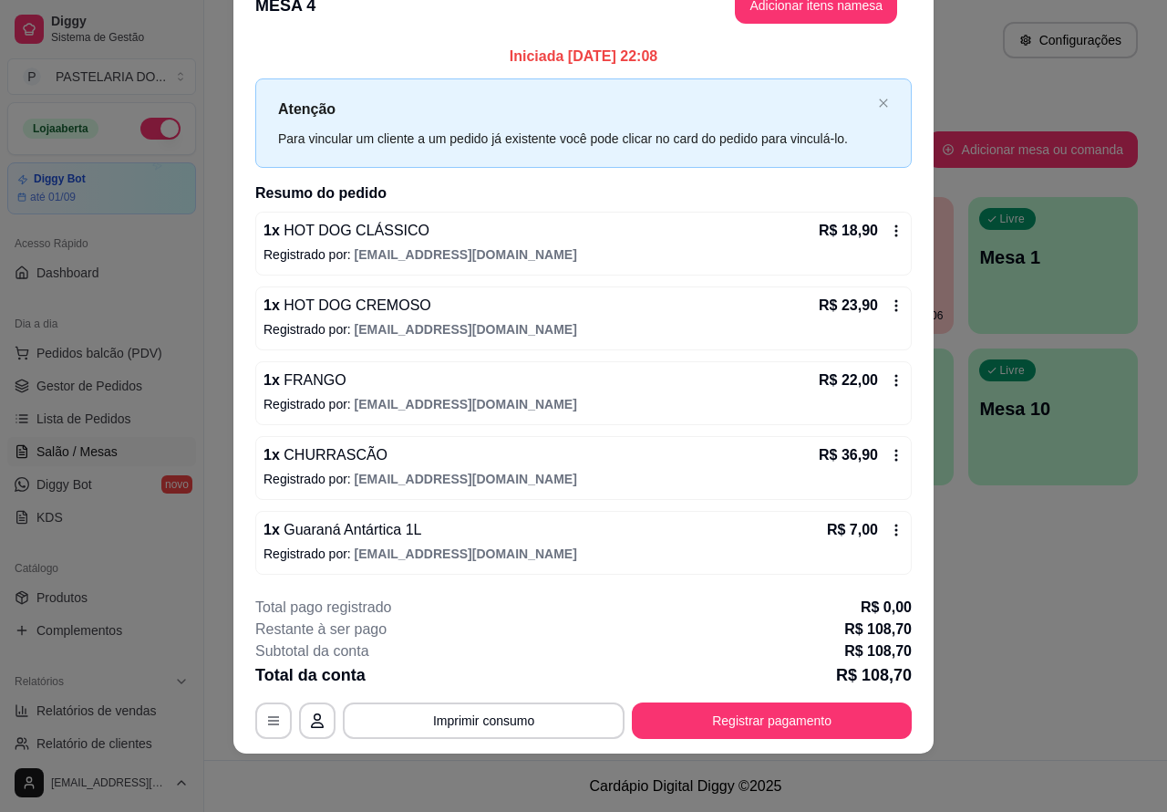
click at [1041, 597] on div "Atendimento Salão Configurações Todos Mesas Comandas Pesquisar Adicionar mesa o…" at bounding box center [685, 380] width 963 height 760
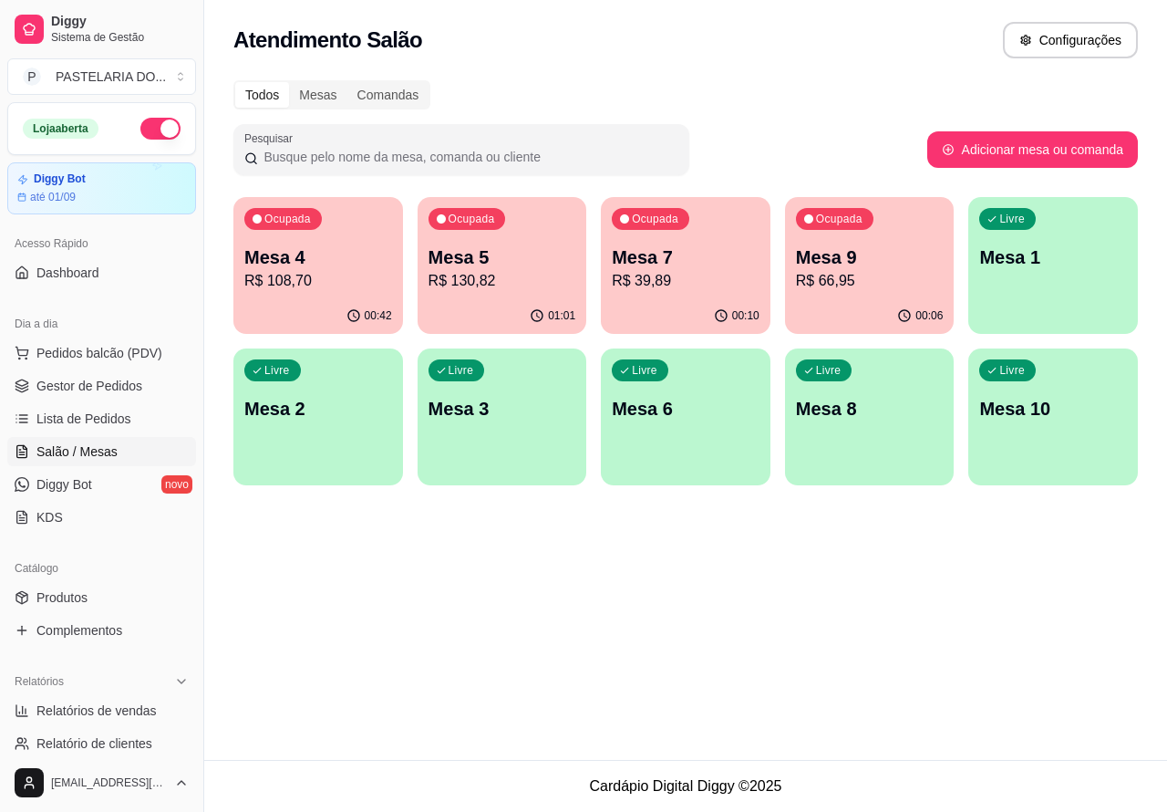
click at [833, 266] on p "Mesa 9" at bounding box center [870, 257] width 148 height 26
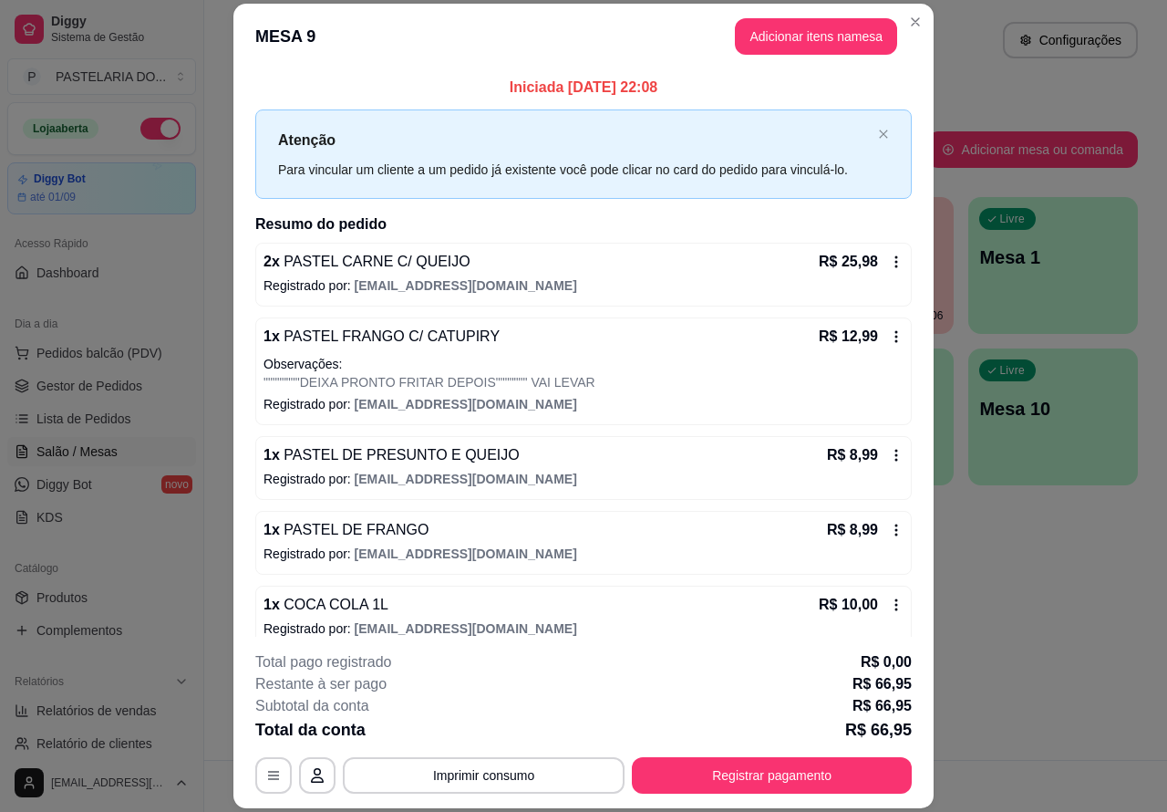
click at [1040, 611] on div "Atendimento Salão Configurações Todos Mesas Comandas Pesquisar Adicionar mesa o…" at bounding box center [685, 380] width 963 height 760
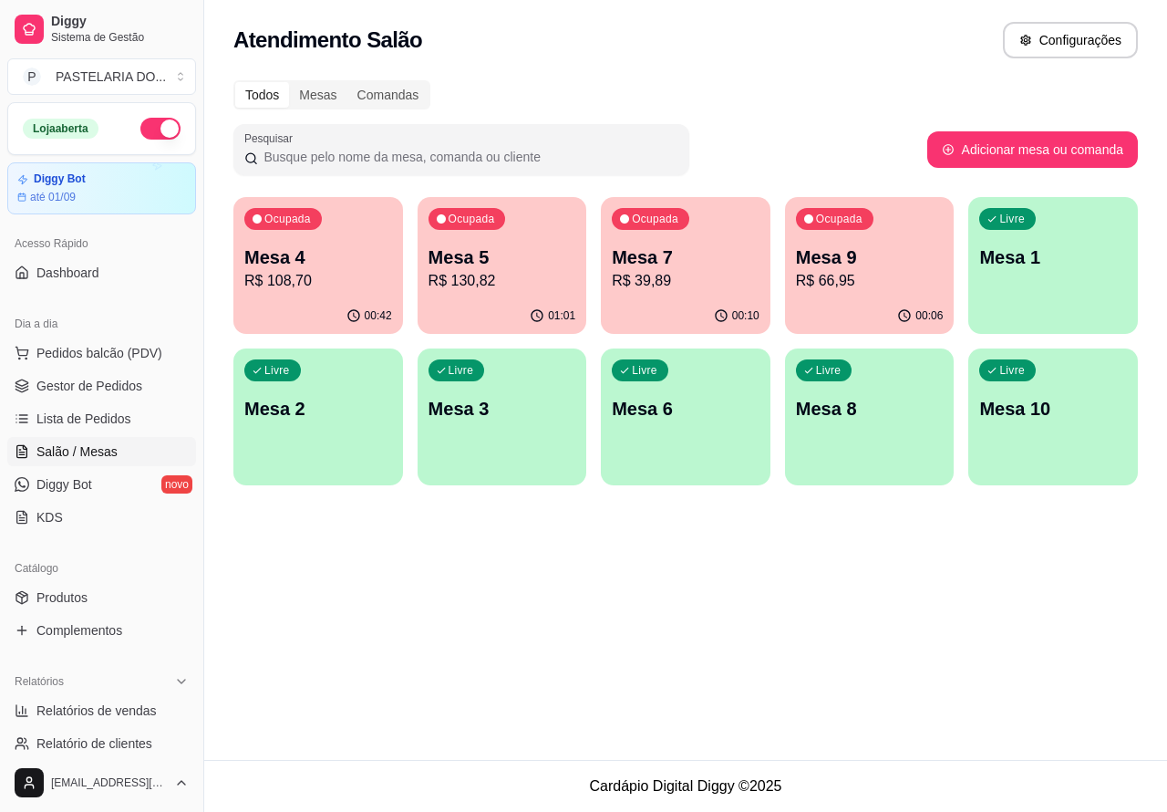
click at [634, 275] on p "R$ 39,89" at bounding box center [686, 281] width 148 height 22
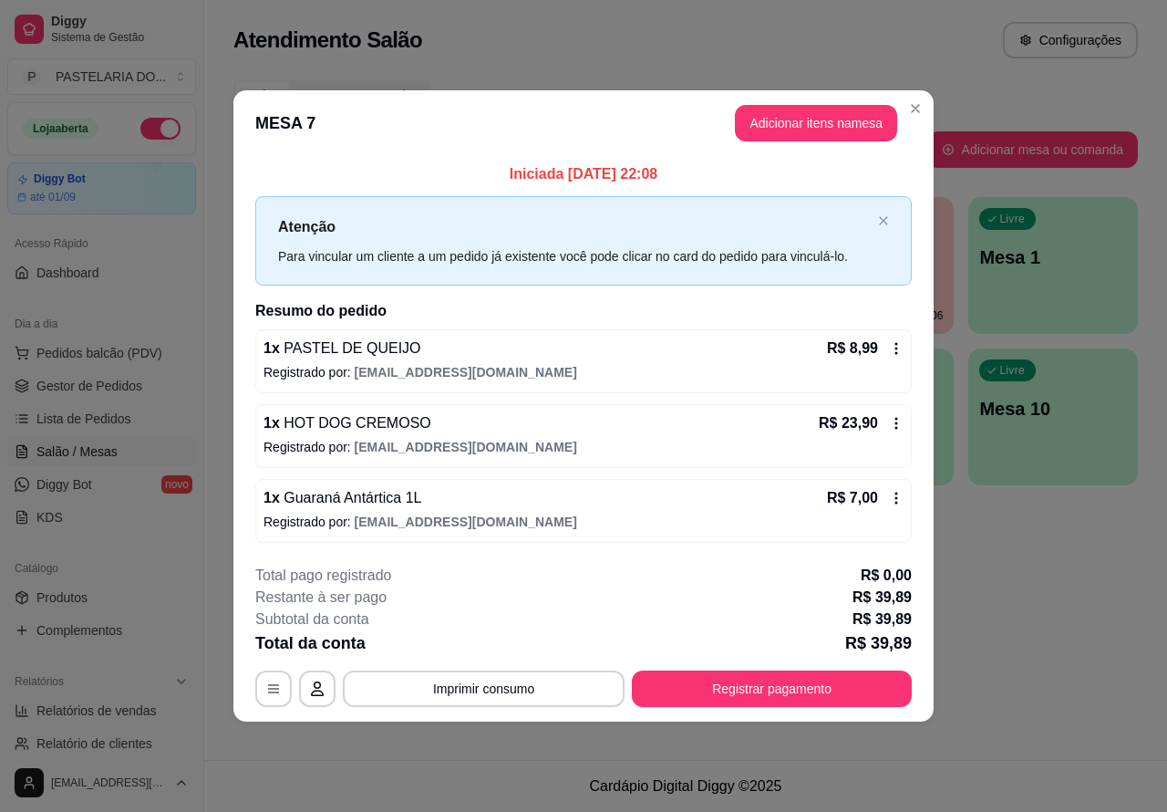
click at [1010, 607] on div "Atendimento Salão Configurações Todos Mesas Comandas Pesquisar Adicionar mesa o…" at bounding box center [685, 380] width 963 height 760
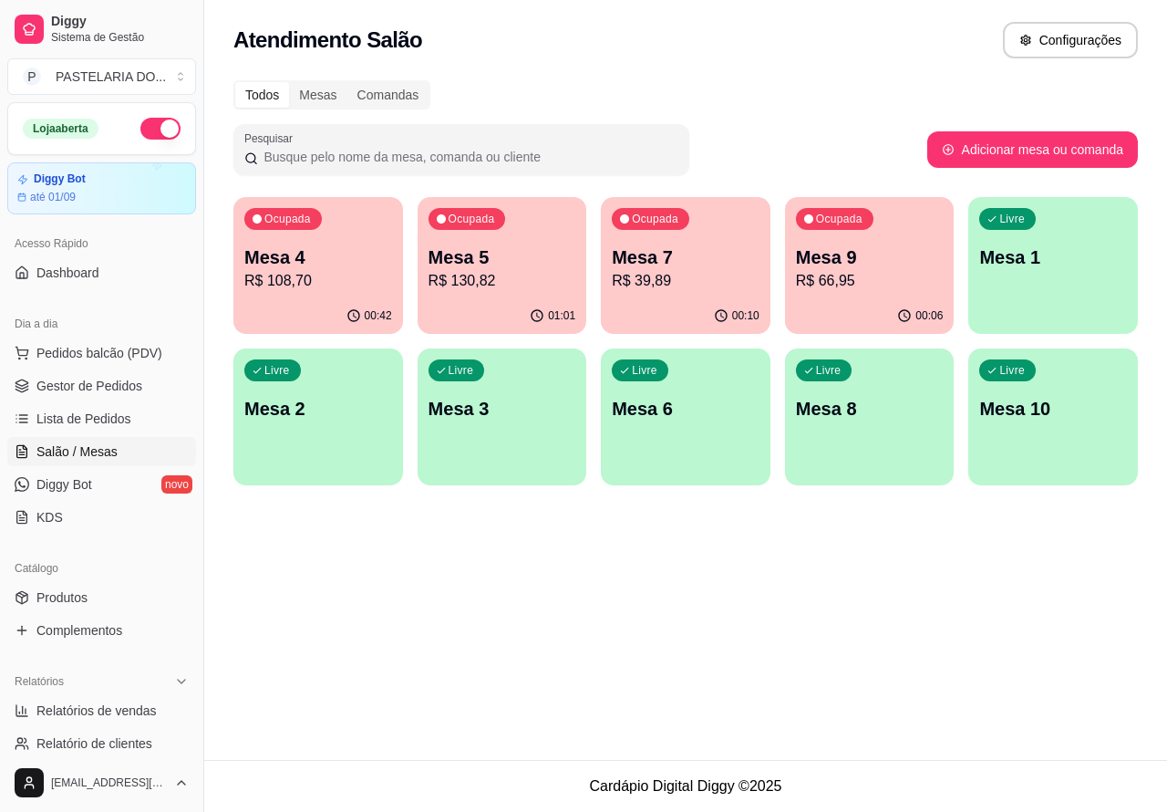
click at [727, 283] on p "R$ 39,89" at bounding box center [686, 281] width 148 height 22
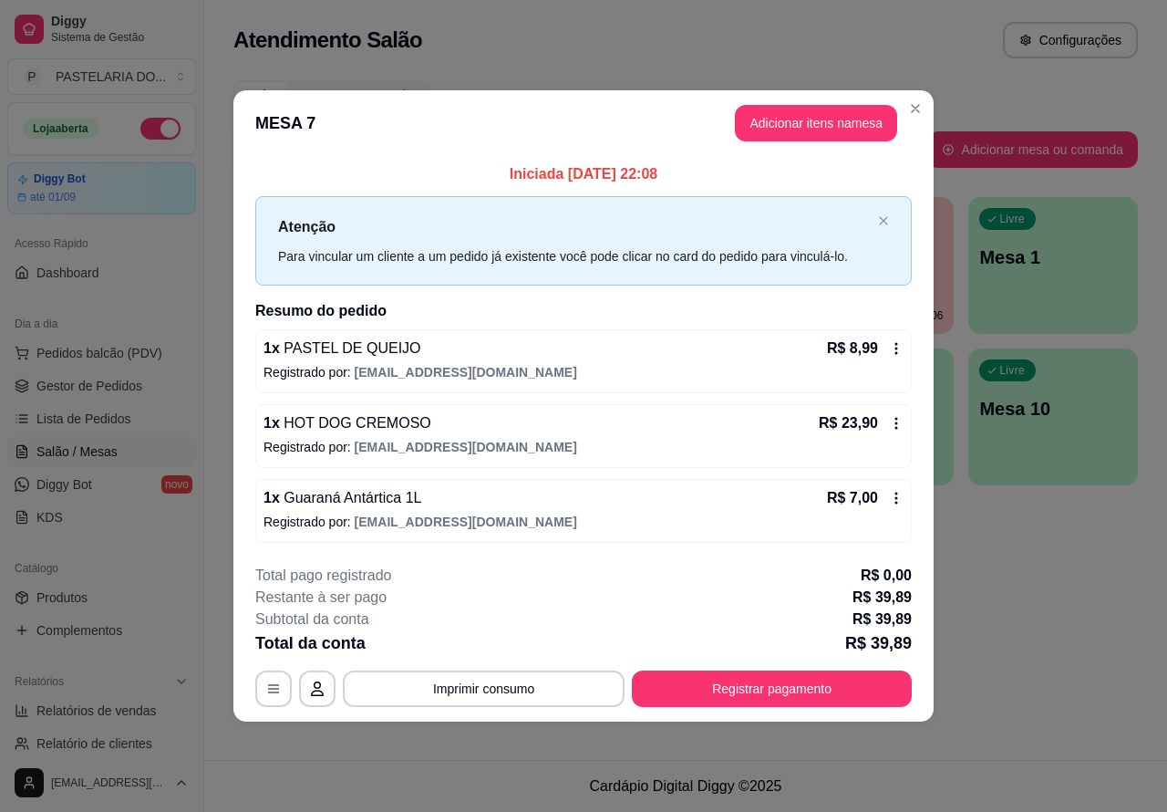
click at [1063, 557] on div "Atendimento Salão Configurações Todos Mesas Comandas Pesquisar Adicionar mesa o…" at bounding box center [685, 380] width 963 height 760
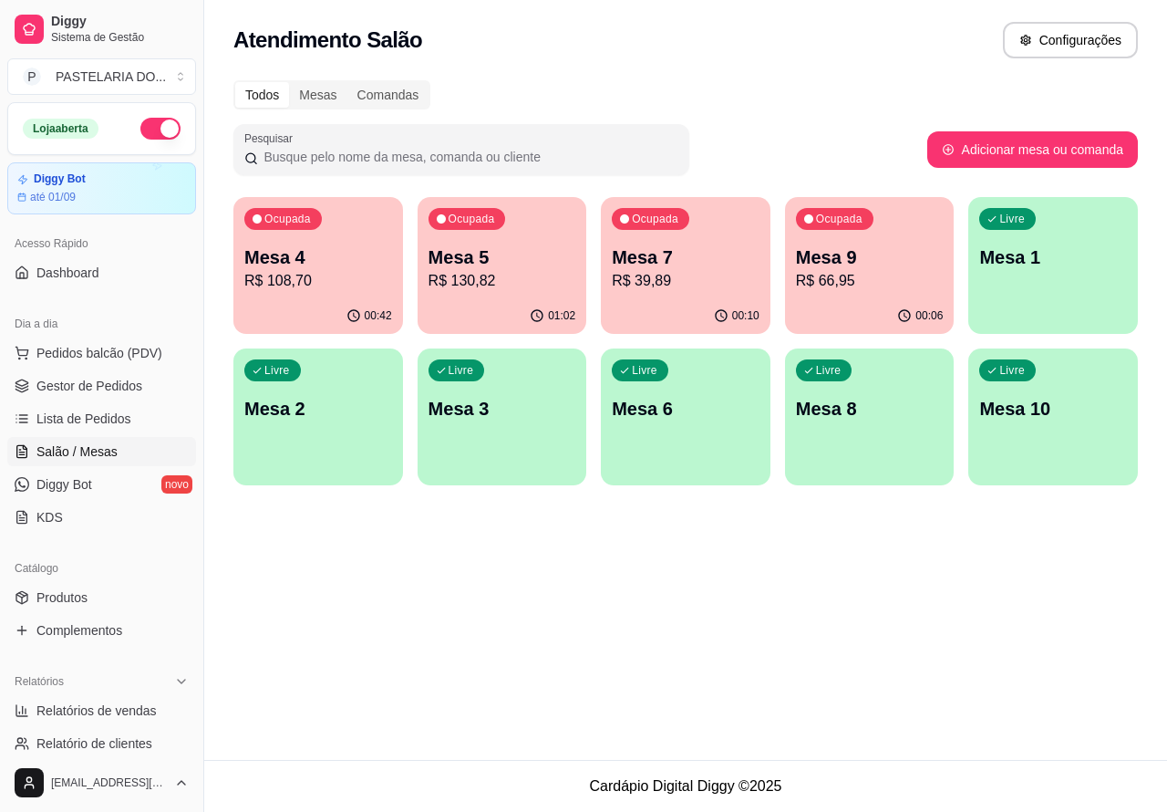
click at [713, 435] on div "Livre Mesa 6" at bounding box center [686, 405] width 170 height 115
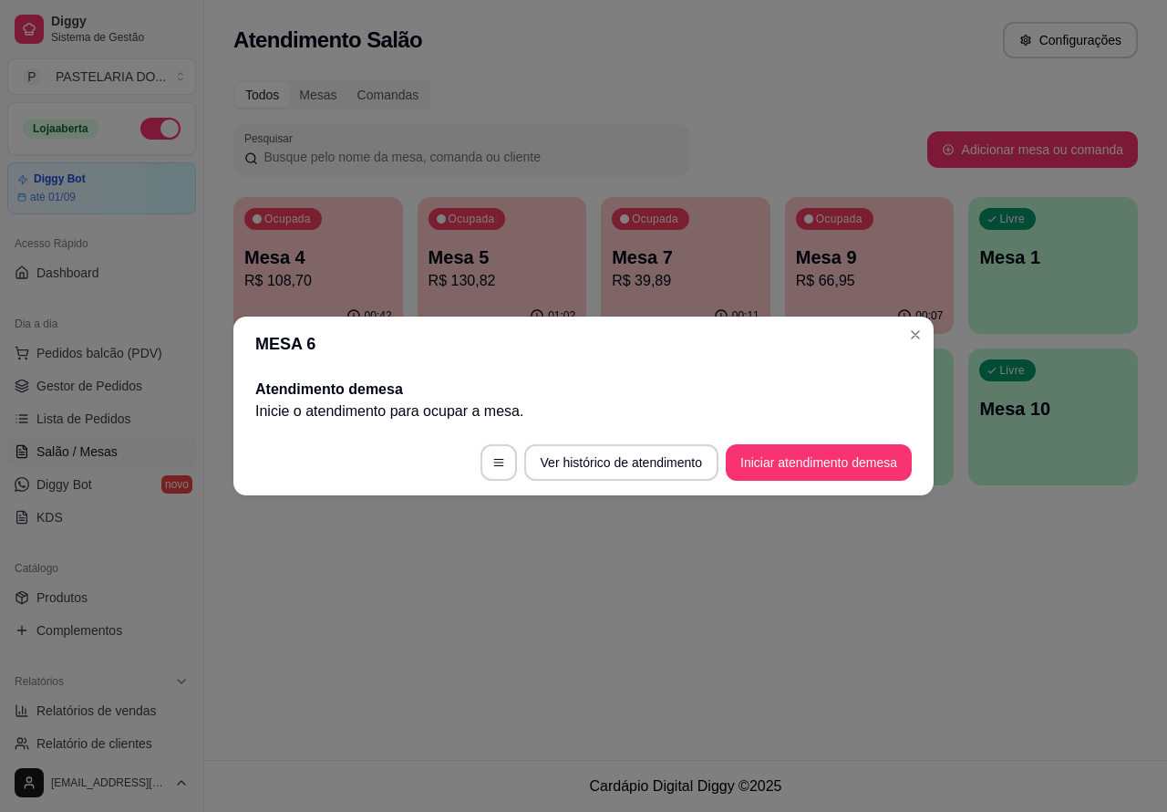
click at [631, 623] on div "Atendimento Salão Configurações Todos Mesas Comandas Pesquisar Adicionar mesa o…" at bounding box center [685, 380] width 963 height 760
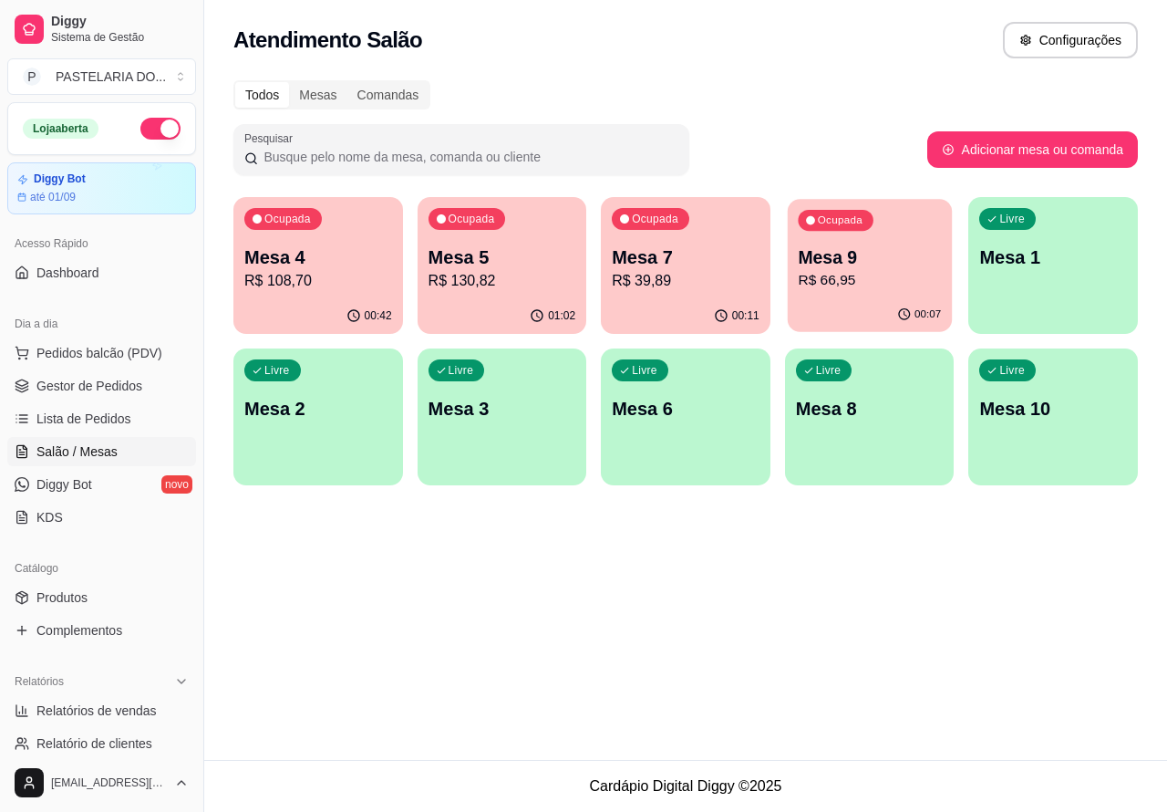
click at [917, 253] on p "Mesa 9" at bounding box center [869, 257] width 143 height 25
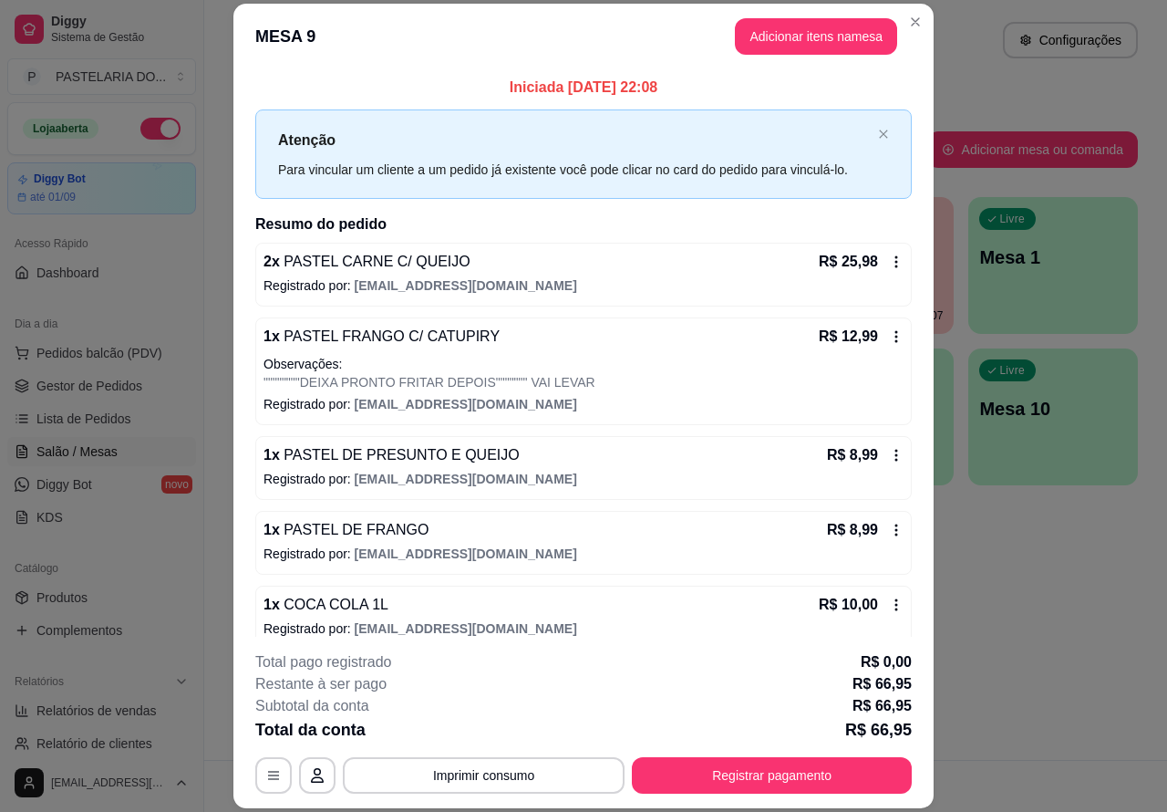
scroll to position [23, 0]
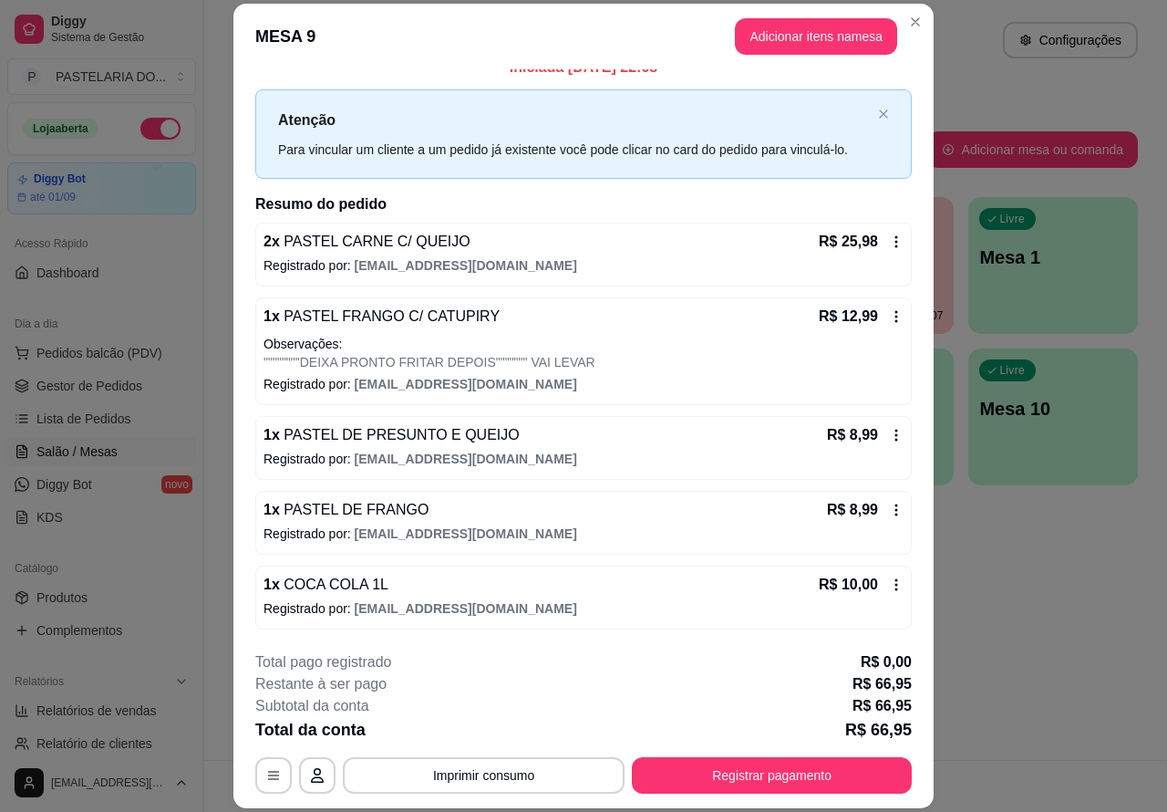
click at [985, 631] on div "Atendimento Salão Configurações Todos Mesas Comandas Pesquisar Adicionar mesa o…" at bounding box center [685, 380] width 963 height 760
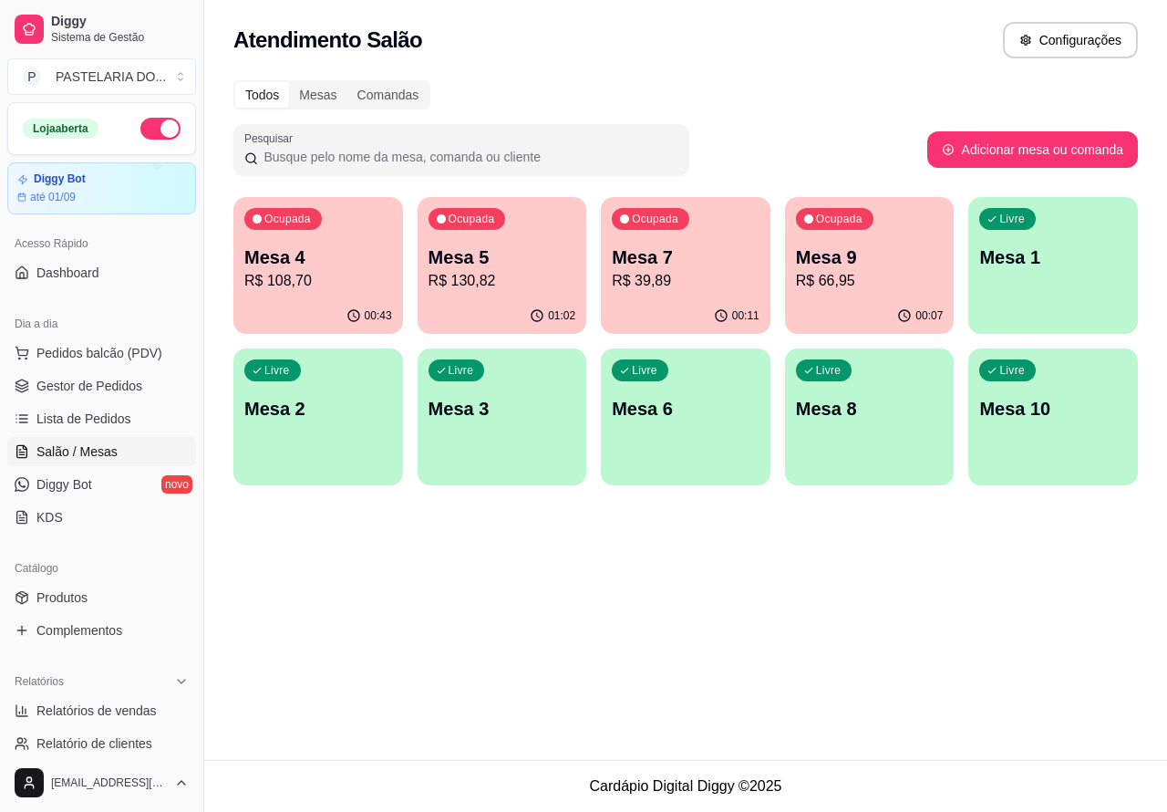
click at [555, 272] on p "R$ 130,82" at bounding box center [503, 281] width 148 height 22
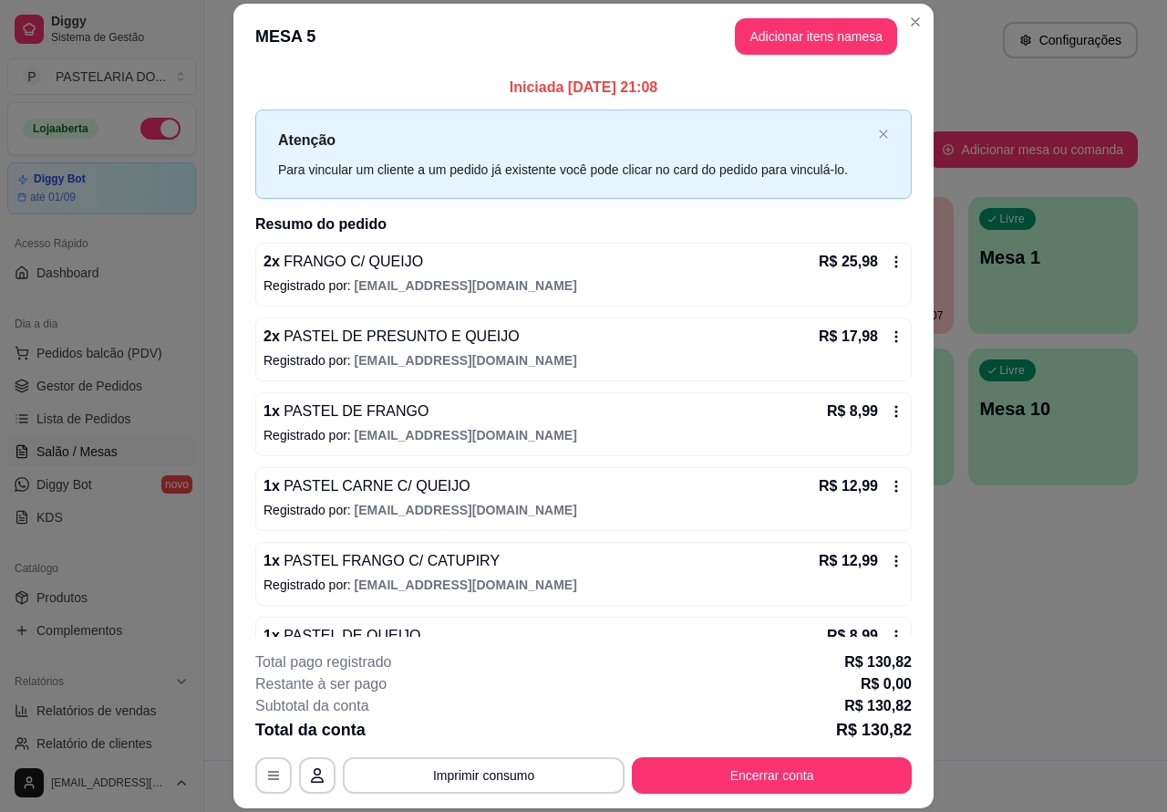
click at [1004, 607] on div "Atendimento Salão Configurações Todos Mesas Comandas Pesquisar Adicionar mesa o…" at bounding box center [685, 380] width 963 height 760
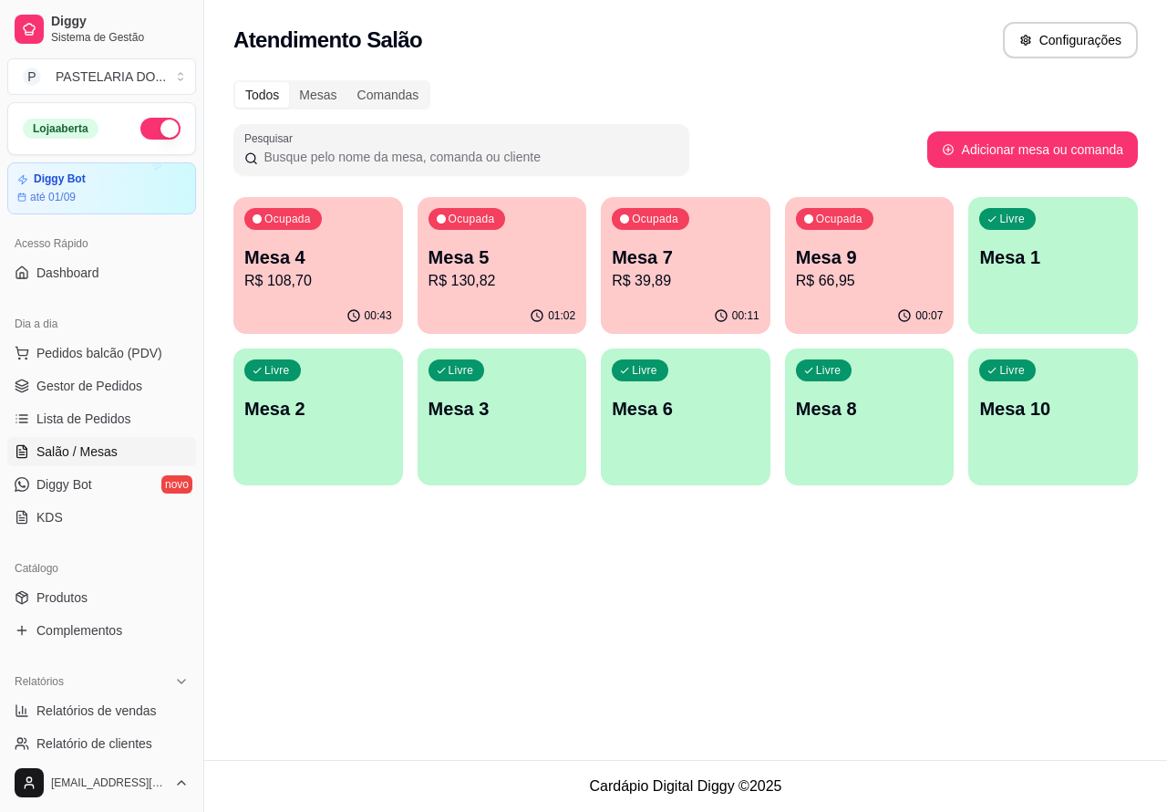
click at [690, 431] on div "Livre Mesa 6" at bounding box center [686, 405] width 170 height 115
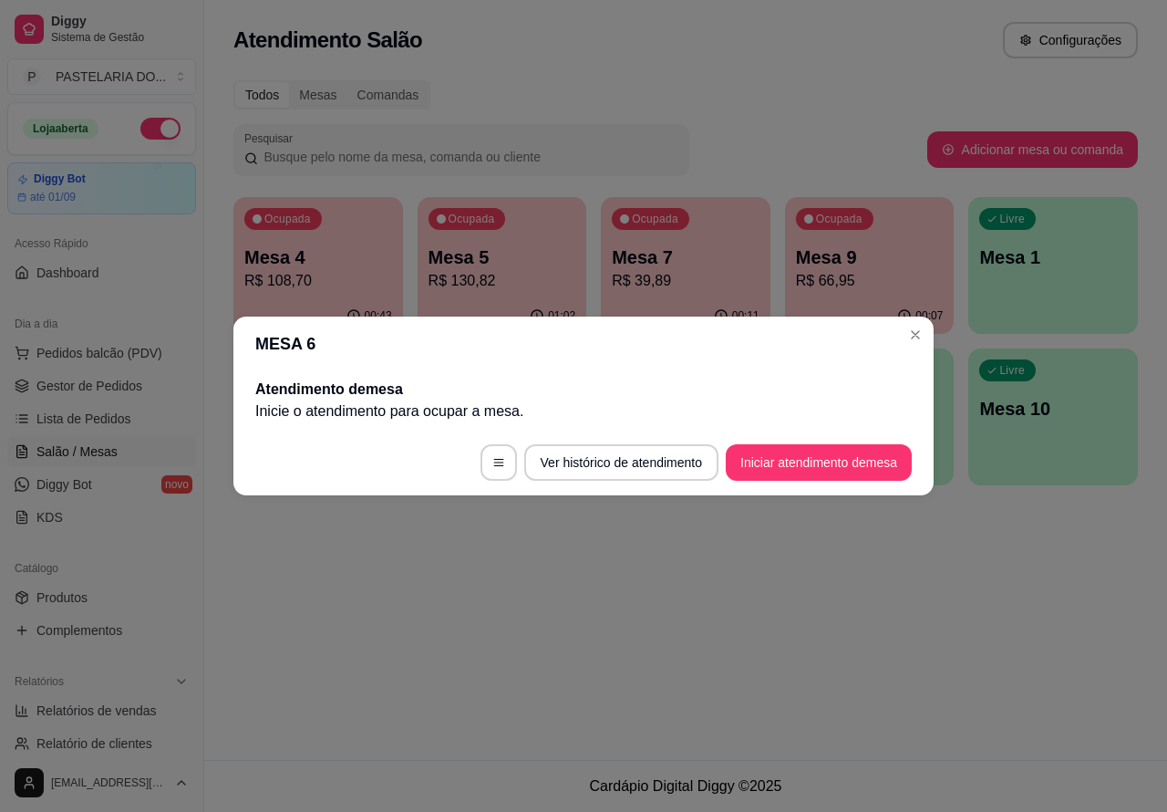
click at [798, 477] on button "Iniciar atendimento de mesa" at bounding box center [819, 462] width 186 height 36
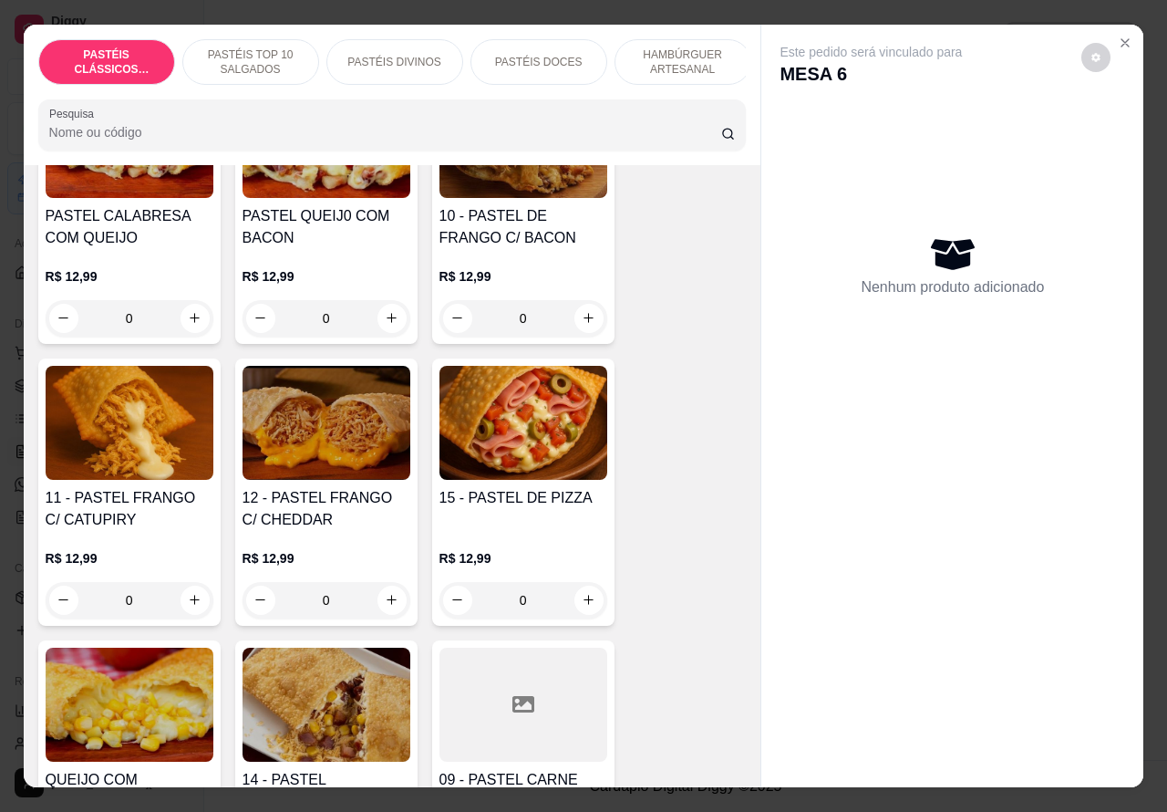
scroll to position [1684, 0]
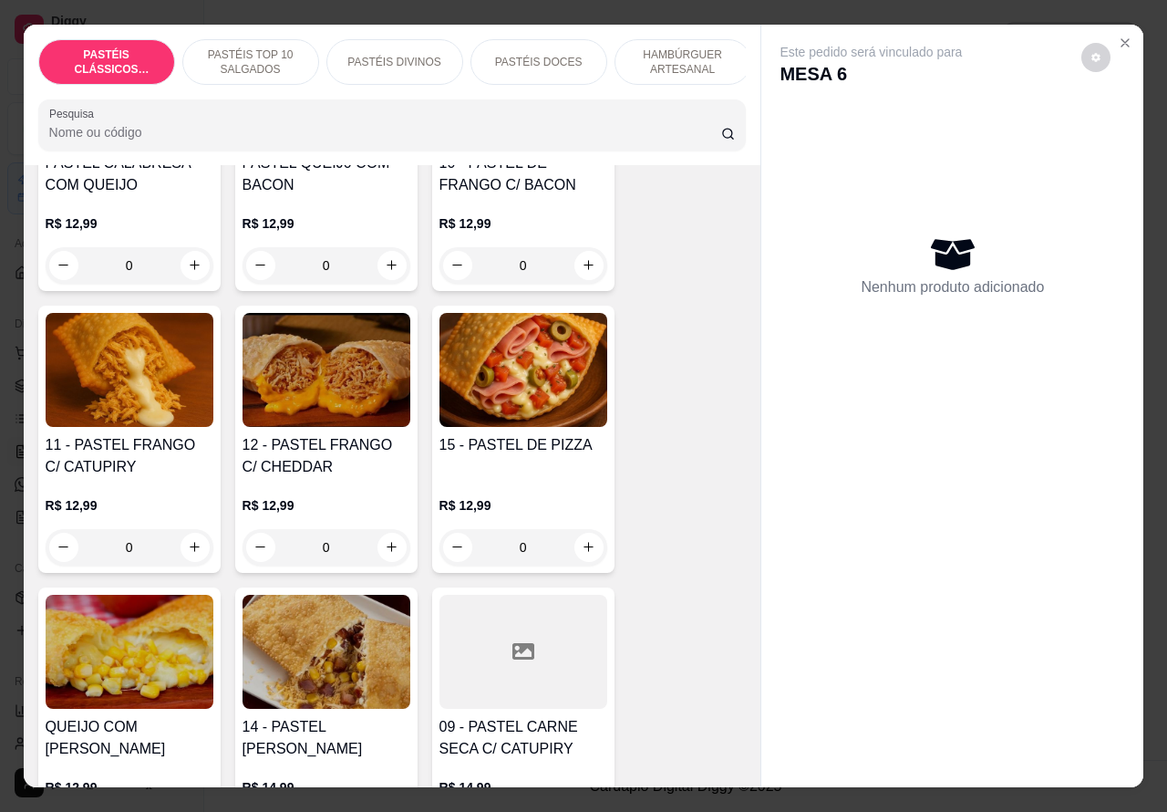
click at [577, 544] on div "0" at bounding box center [524, 547] width 168 height 36
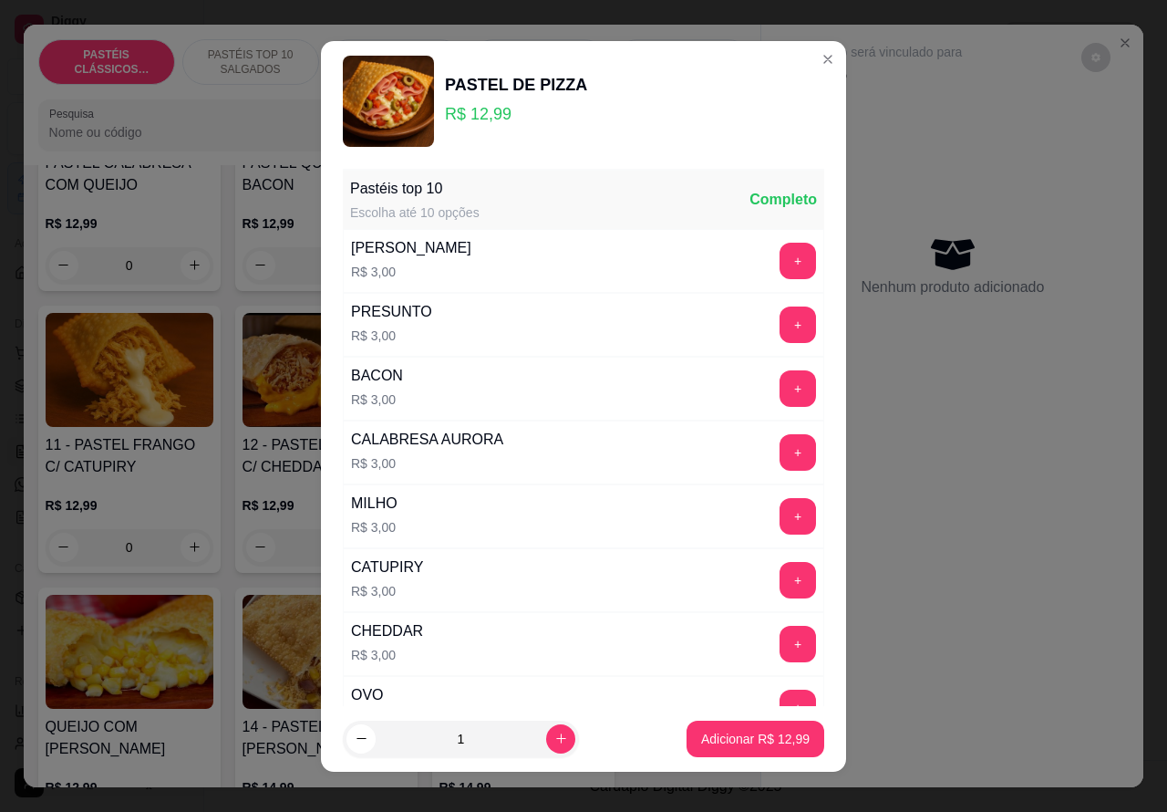
click at [737, 737] on p "Adicionar R$ 12,99" at bounding box center [755, 739] width 109 height 18
type input "1"
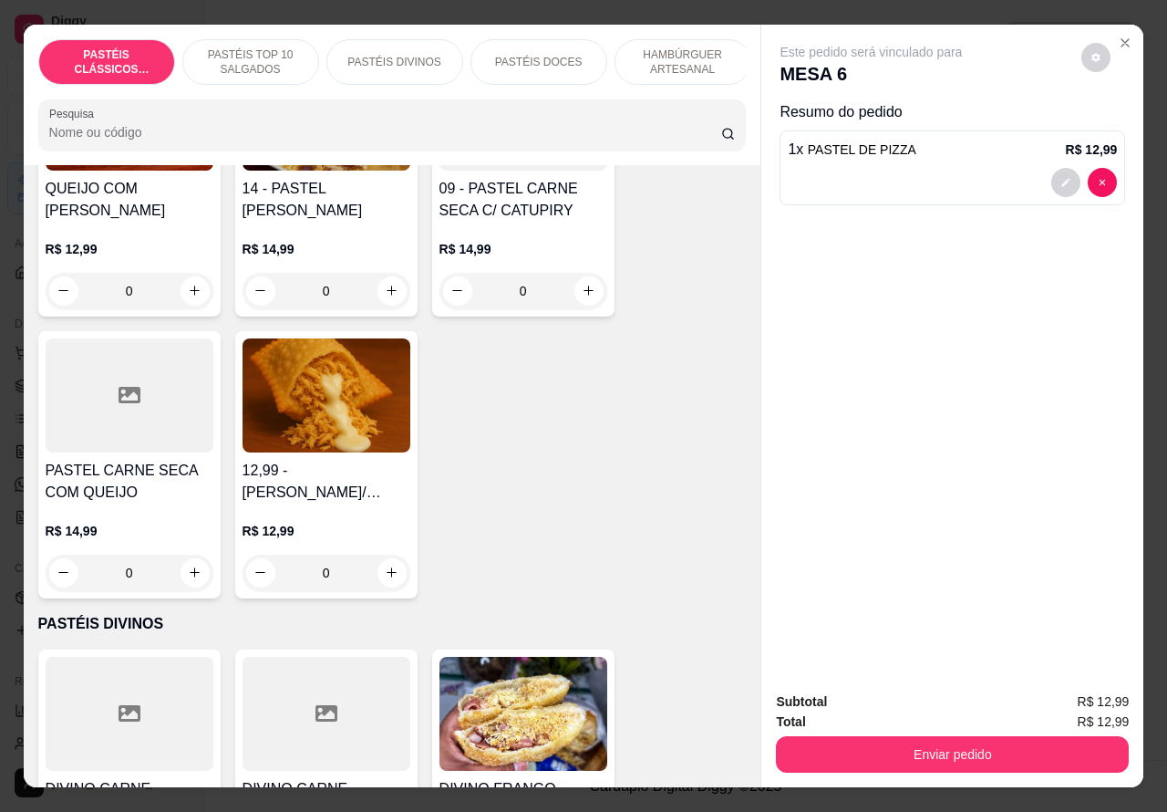
scroll to position [2125, 0]
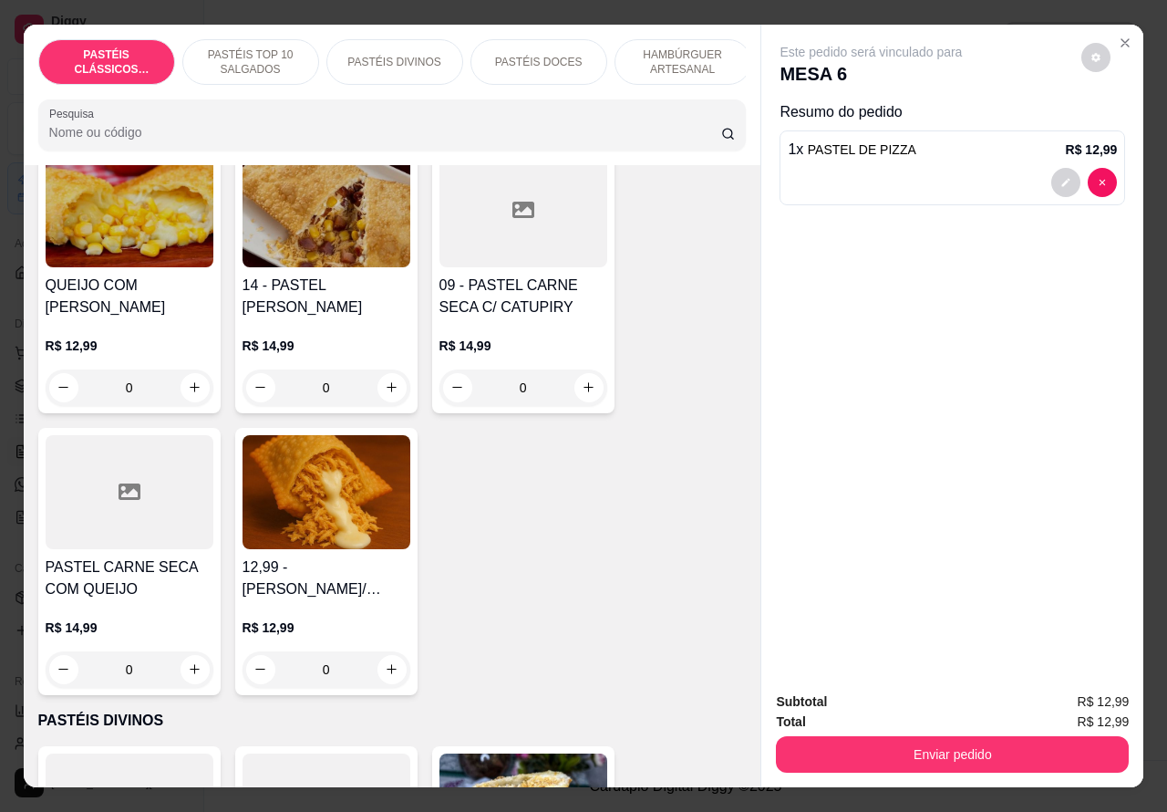
click at [577, 390] on div "0" at bounding box center [524, 387] width 168 height 36
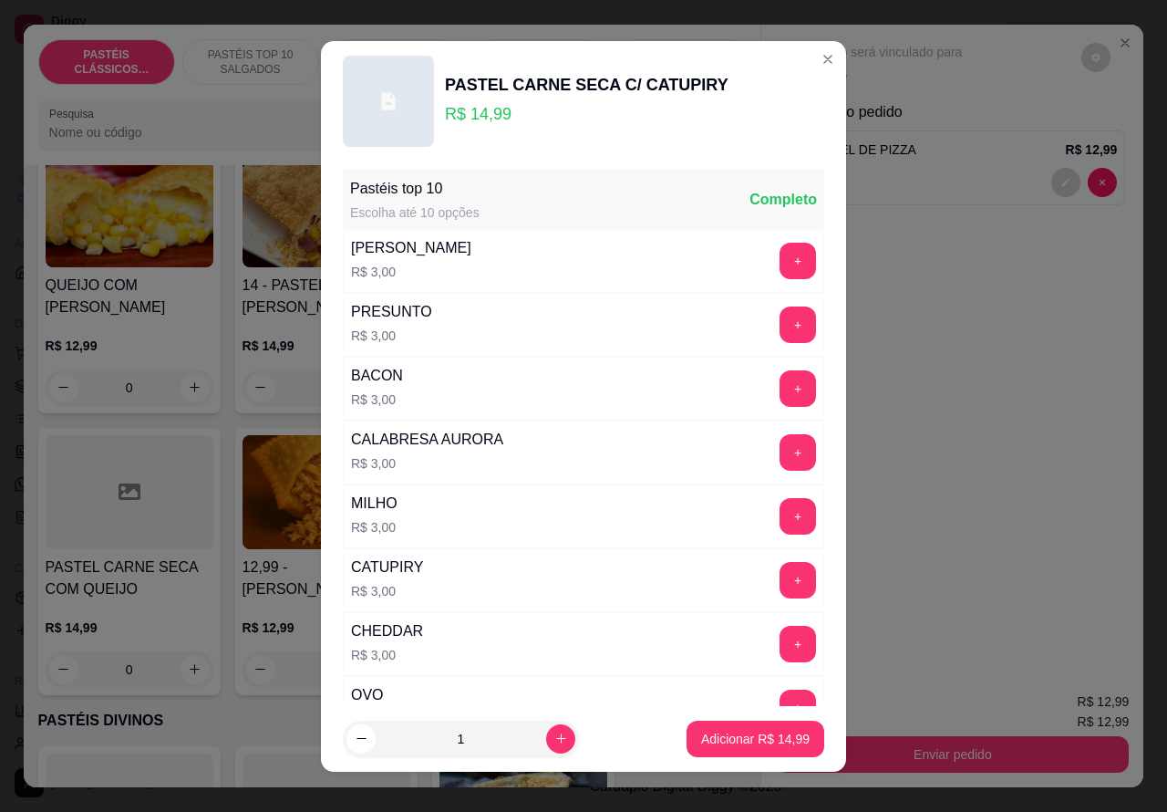
click at [726, 731] on p "Adicionar R$ 14,99" at bounding box center [755, 739] width 109 height 18
type input "1"
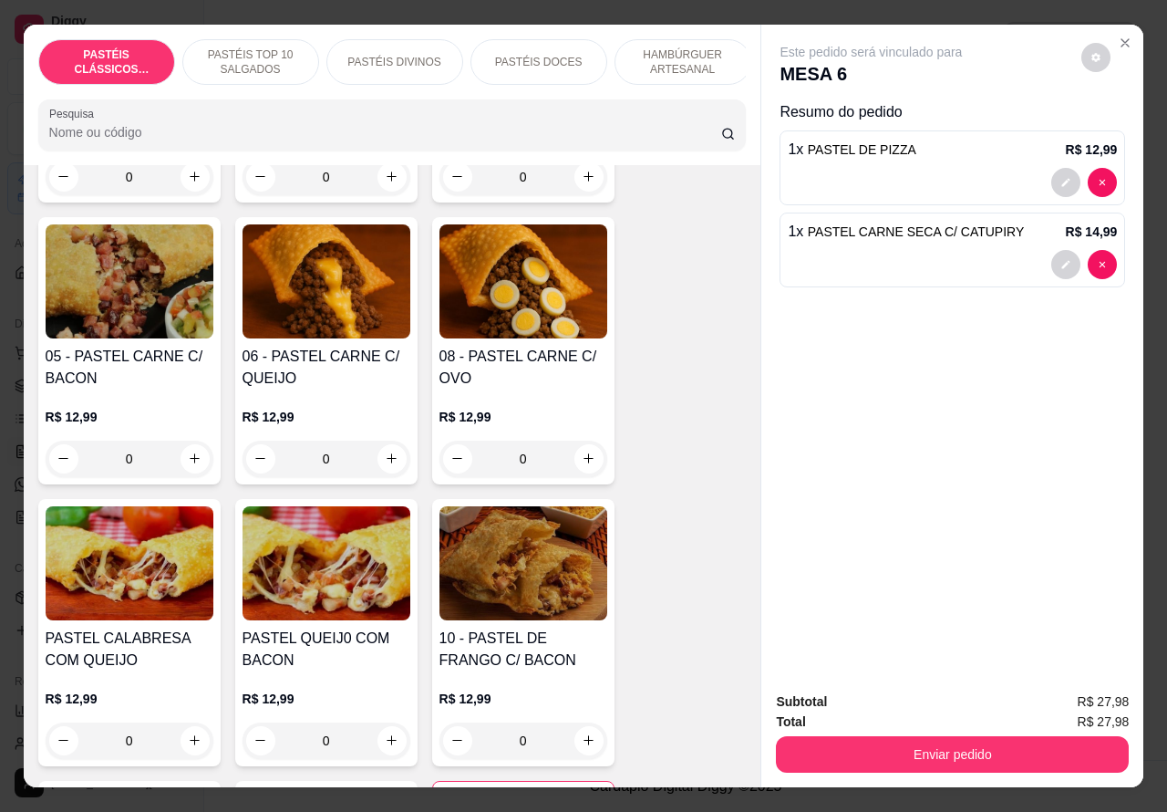
click at [234, 47] on p "PASTÉIS TOP 10 SALGADOS" at bounding box center [251, 61] width 106 height 29
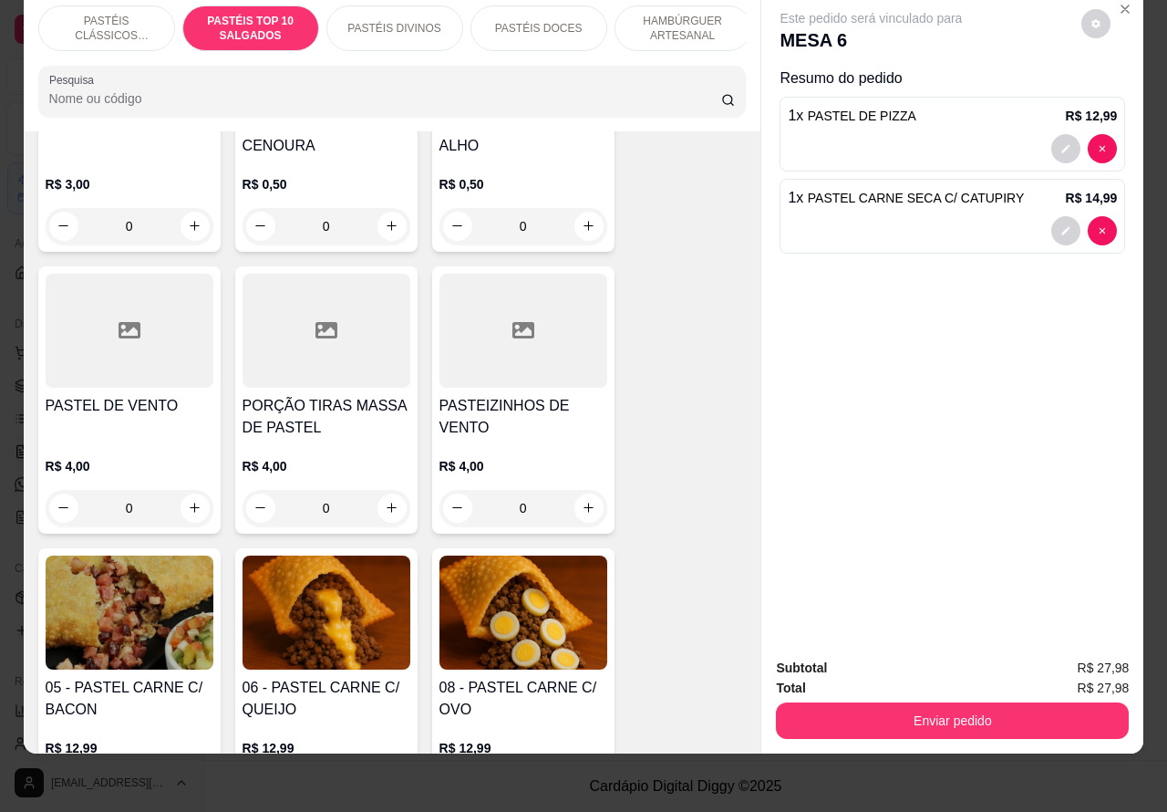
scroll to position [751, 0]
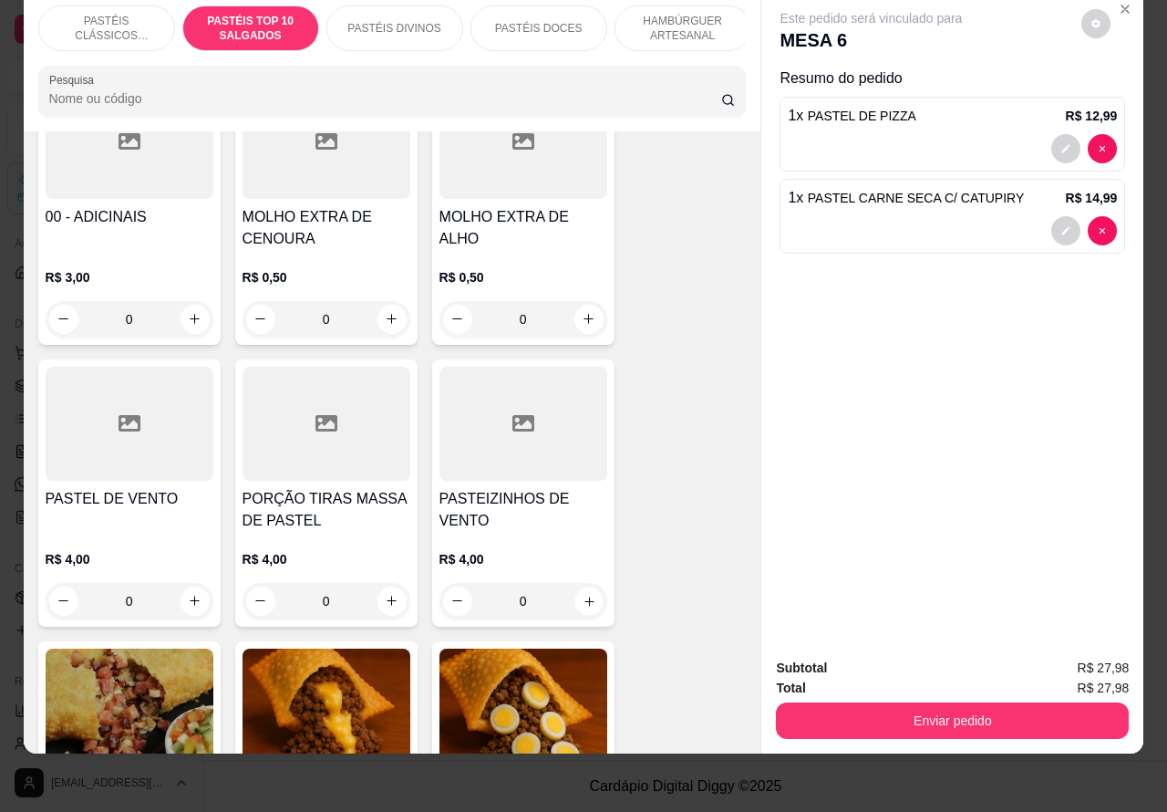
click at [582, 600] on icon "increase-product-quantity" at bounding box center [589, 601] width 14 height 14
type input "1"
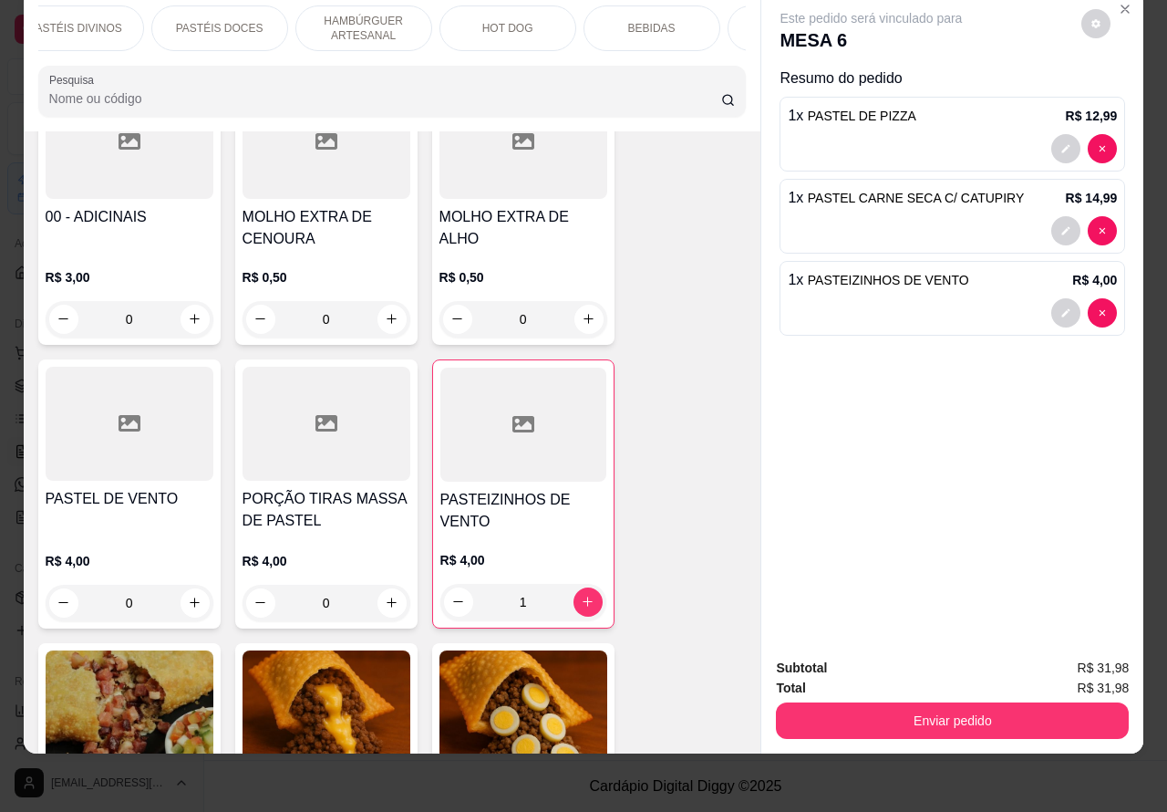
scroll to position [0, 342]
click at [622, 21] on p "BEBIDAS" at bounding box center [629, 28] width 47 height 15
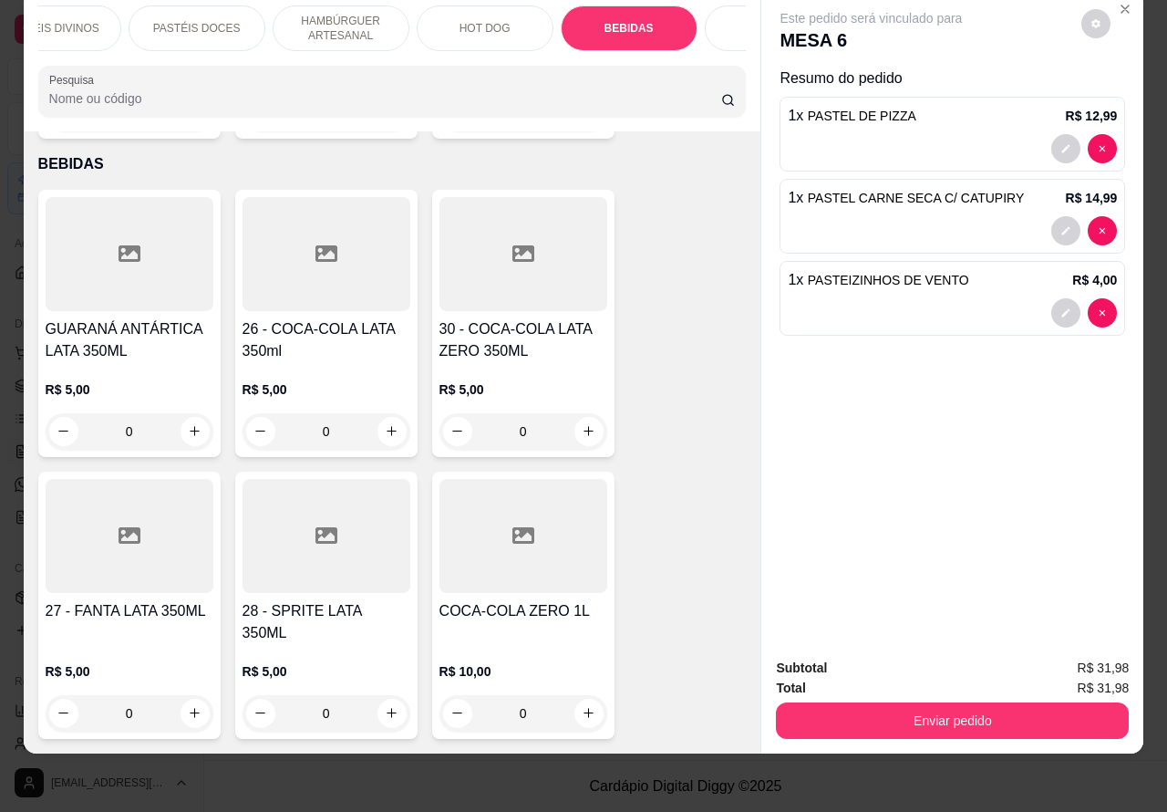
click at [941, 702] on button "Enviar pedido" at bounding box center [952, 720] width 353 height 36
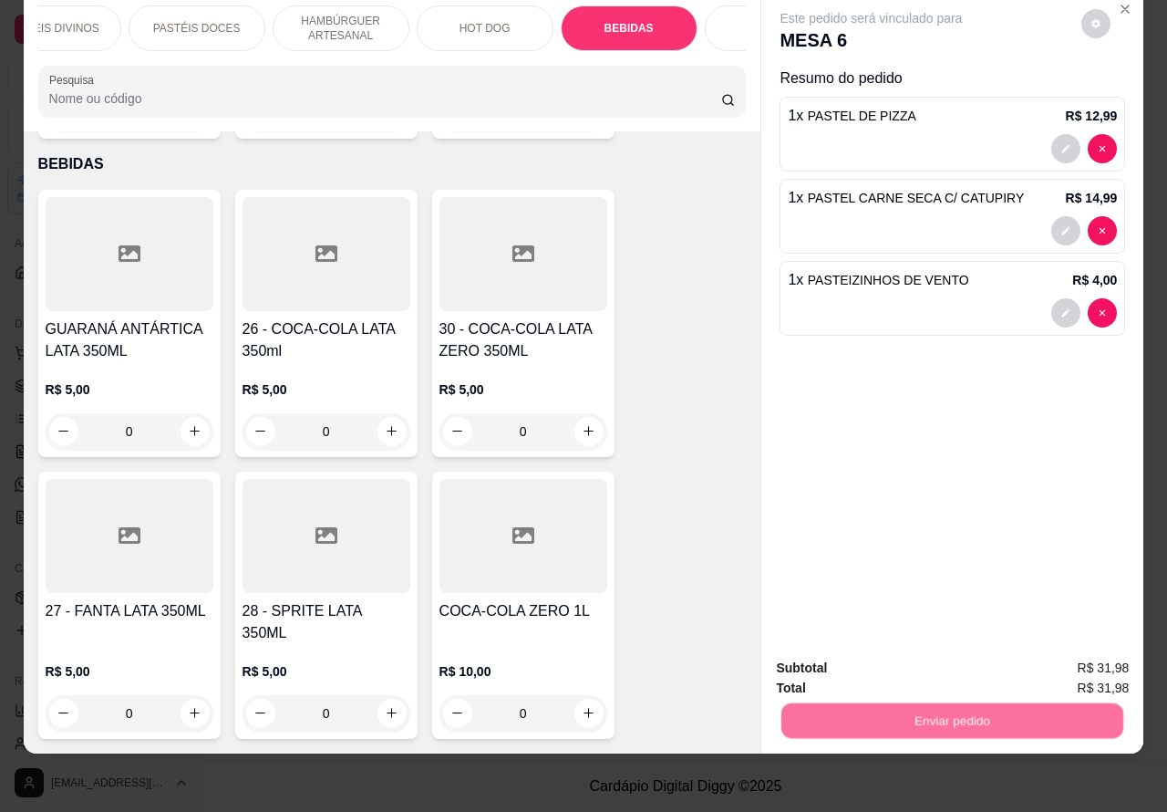
click at [868, 661] on button "Não registrar e enviar pedido" at bounding box center [891, 659] width 190 height 35
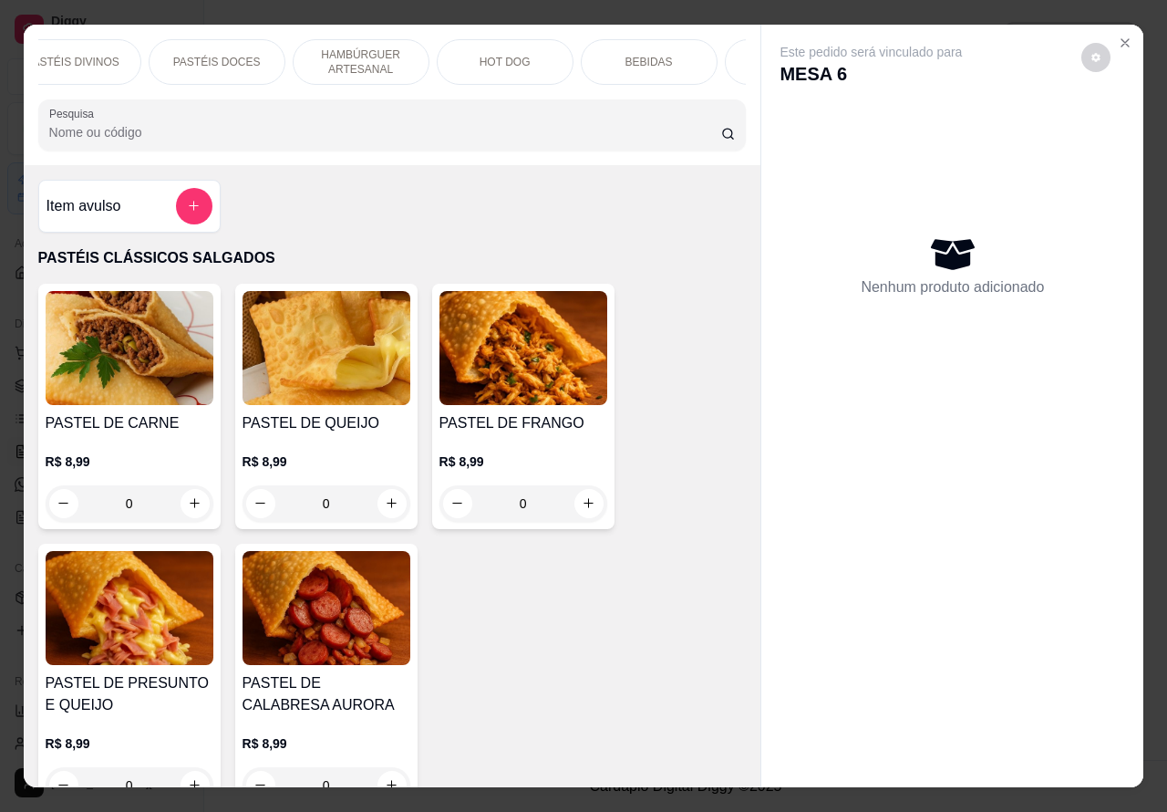
scroll to position [0, 335]
click at [648, 55] on p "BEBIDAS" at bounding box center [636, 62] width 47 height 15
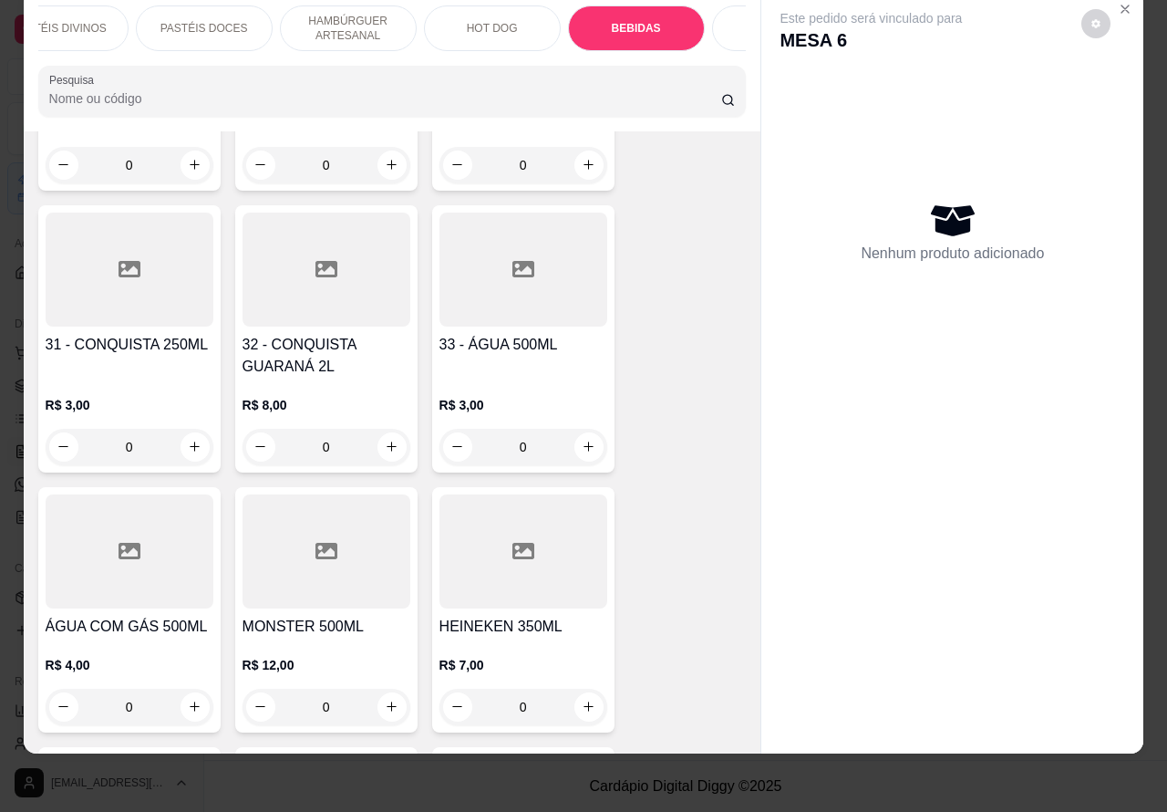
scroll to position [6303, 0]
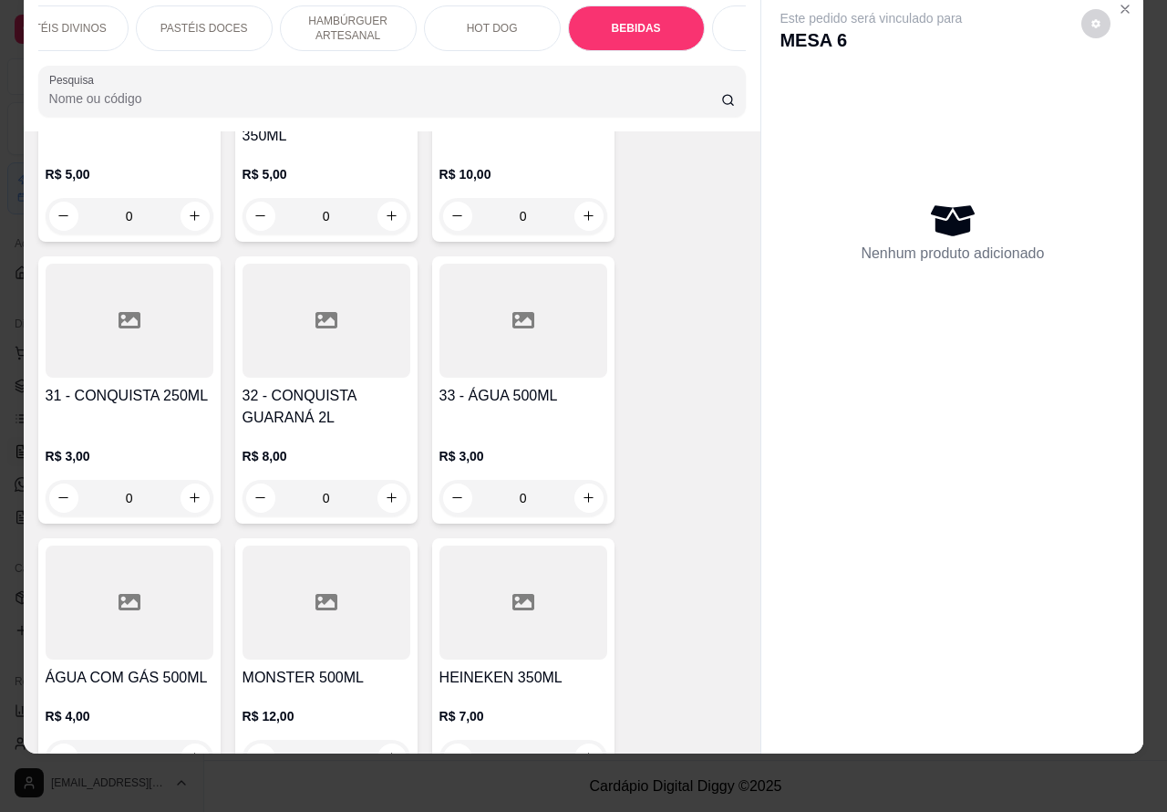
click at [582, 209] on icon "increase-product-quantity" at bounding box center [589, 216] width 14 height 14
type input "1"
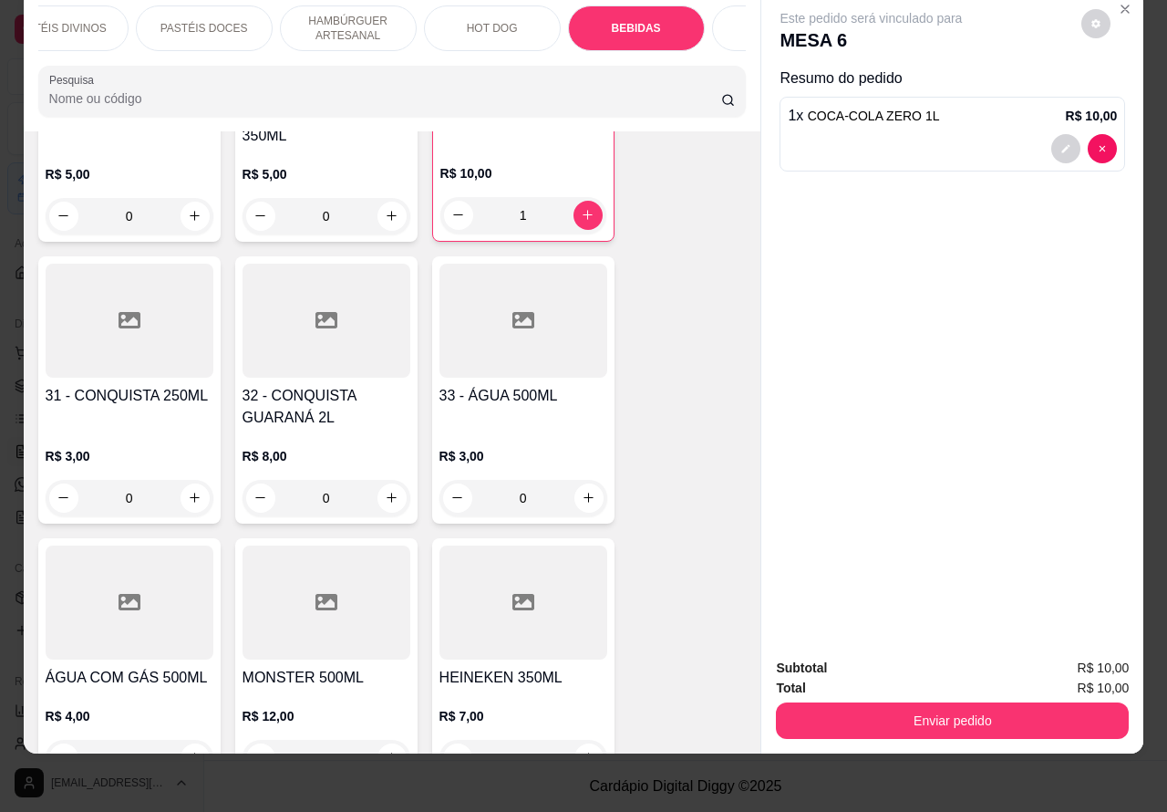
scroll to position [6305, 0]
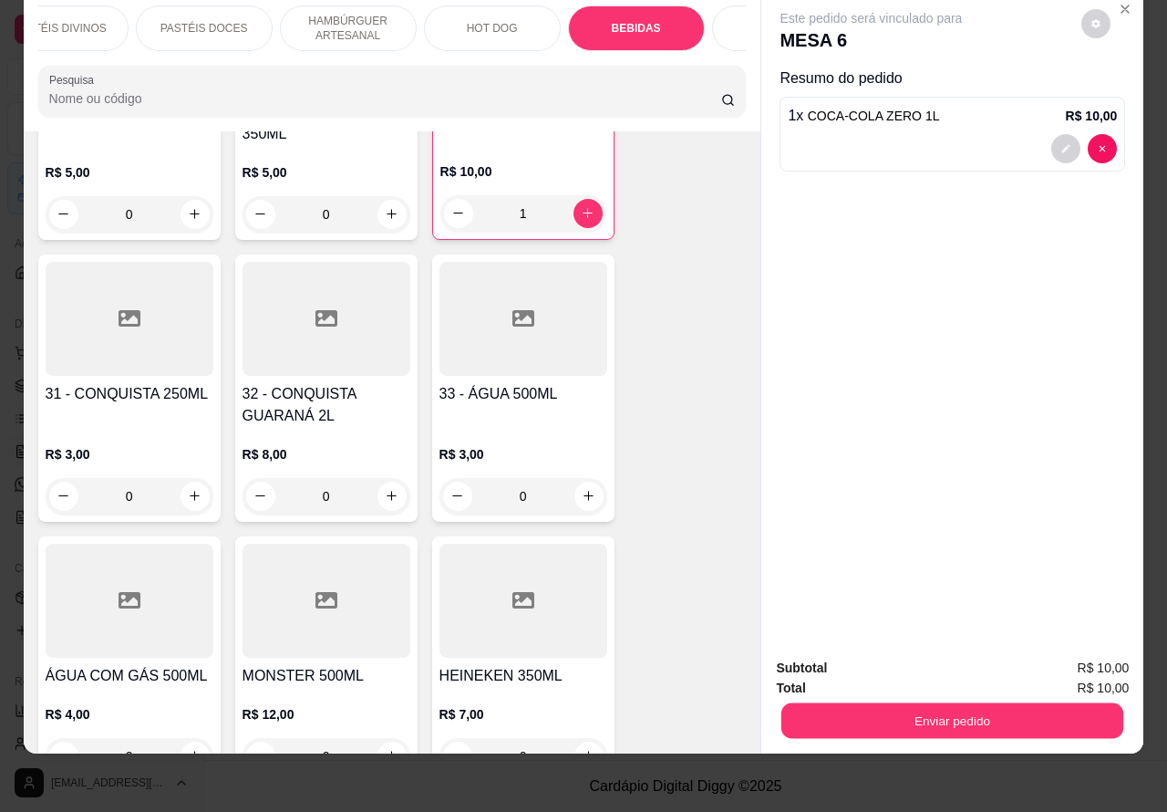
click at [874, 703] on button "Enviar pedido" at bounding box center [953, 721] width 342 height 36
click at [839, 653] on button "Não registrar e enviar pedido" at bounding box center [891, 659] width 184 height 34
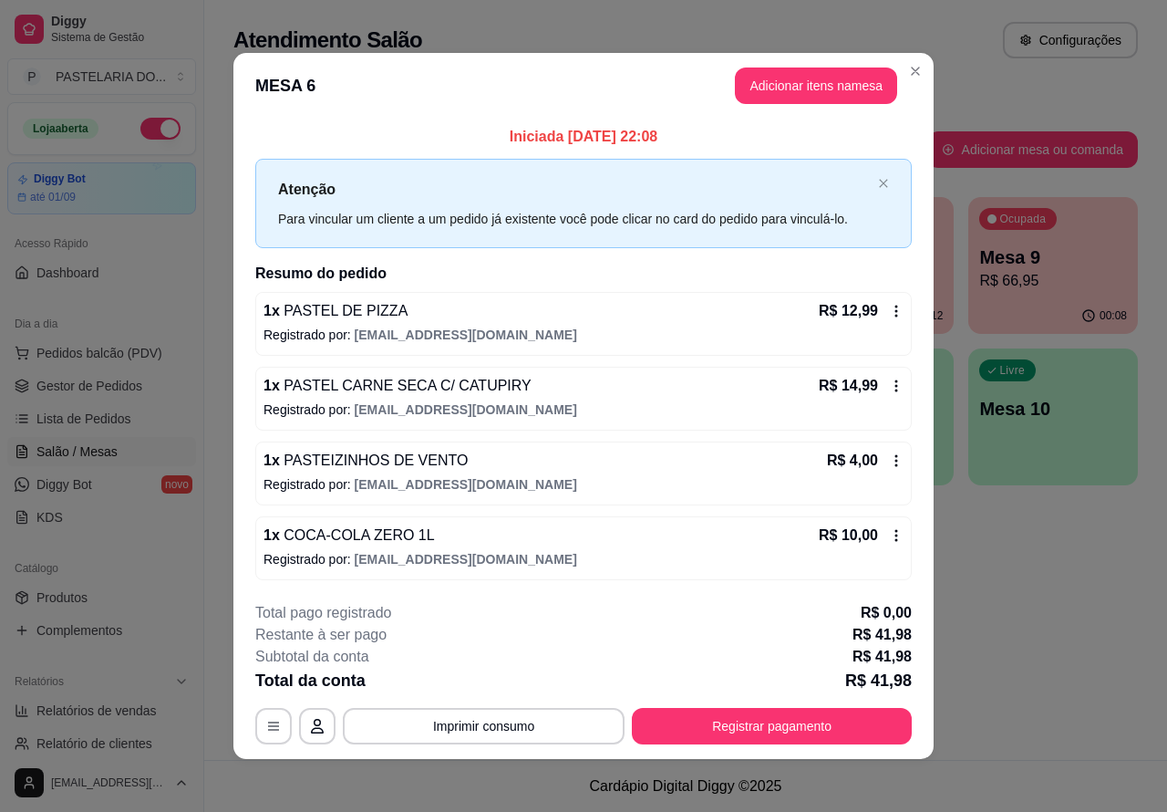
click at [523, 725] on button "Imprimir consumo" at bounding box center [484, 726] width 282 height 36
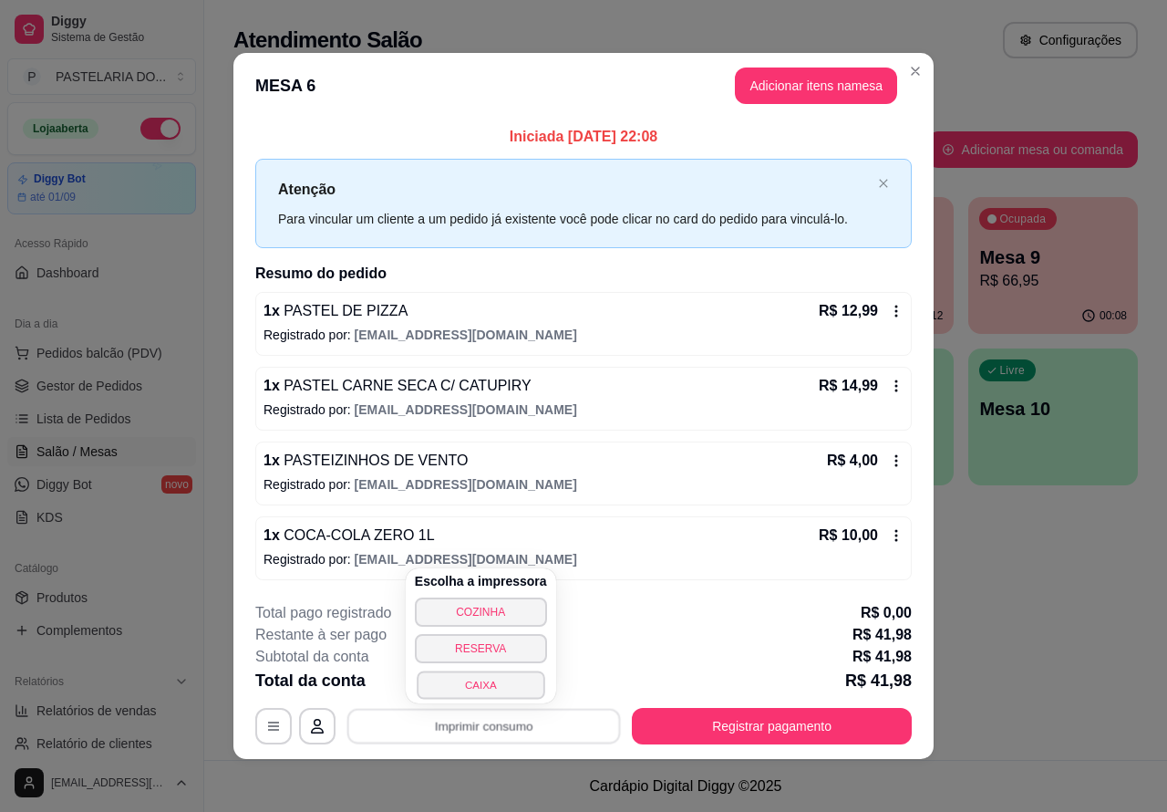
click at [503, 684] on button "CAIXA" at bounding box center [481, 684] width 128 height 28
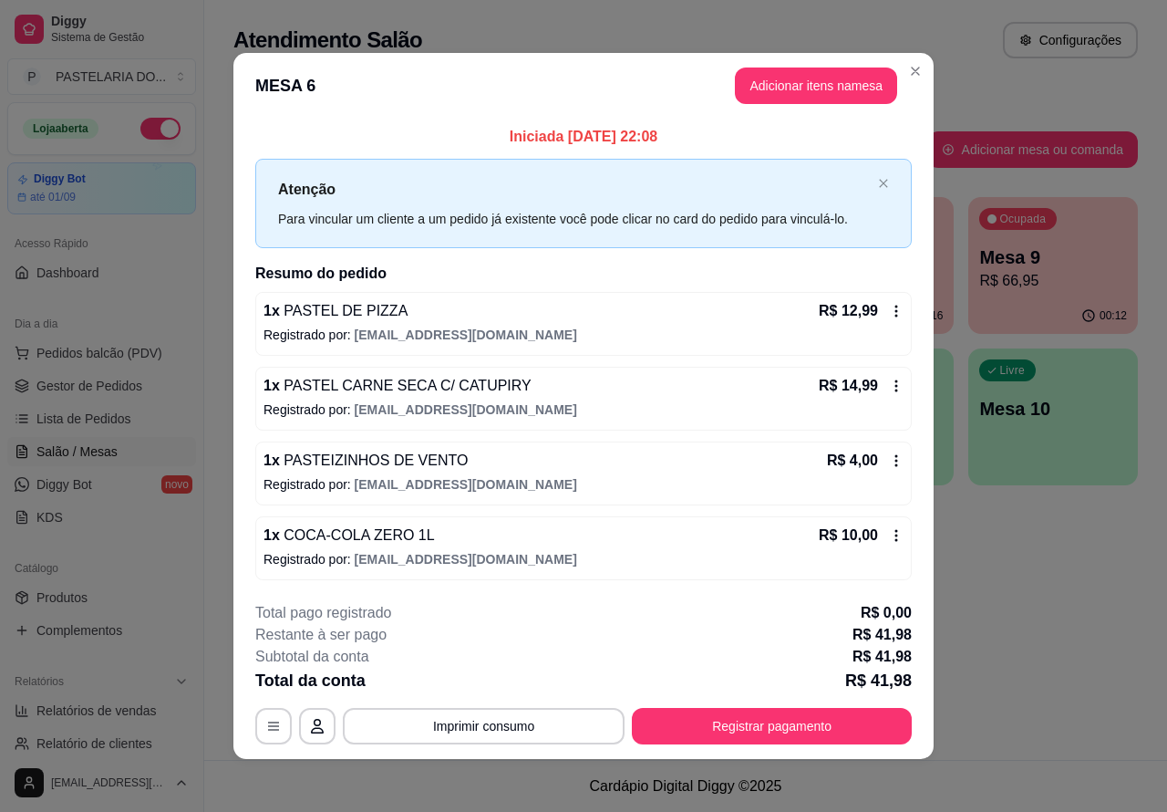
click at [1049, 614] on div "Atendimento Salão Configurações Todos Mesas Comandas Pesquisar Adicionar mesa o…" at bounding box center [685, 380] width 963 height 760
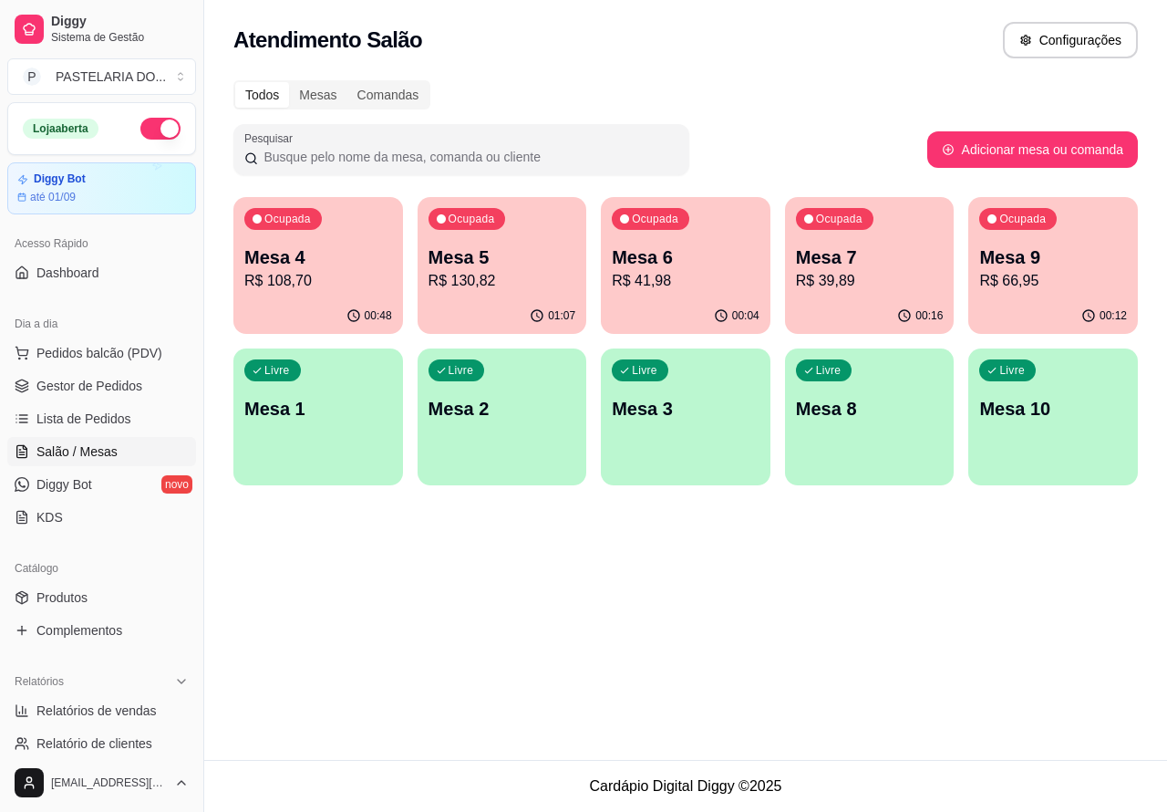
click at [335, 272] on p "R$ 108,70" at bounding box center [318, 281] width 148 height 22
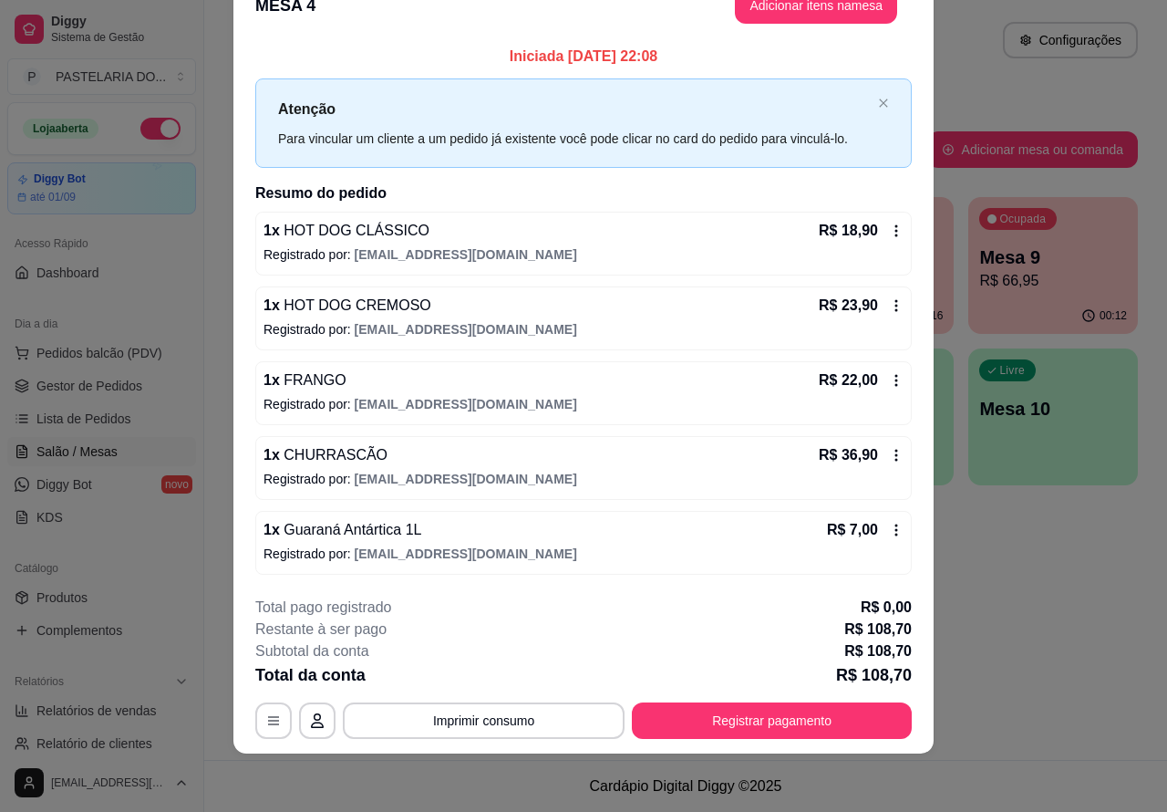
scroll to position [0, 0]
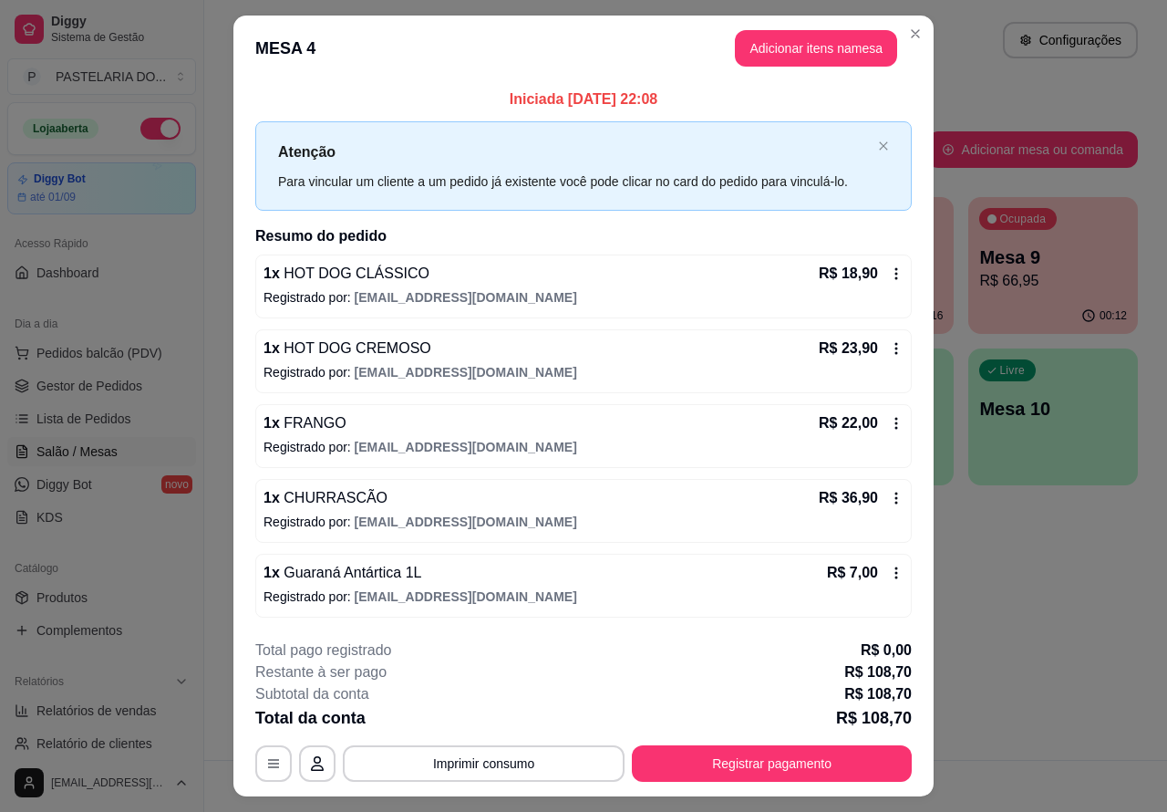
click at [800, 48] on p "Este pedido será vinculado para" at bounding box center [880, 41] width 188 height 19
click at [809, 48] on p "Este pedido será vinculado para" at bounding box center [871, 52] width 182 height 18
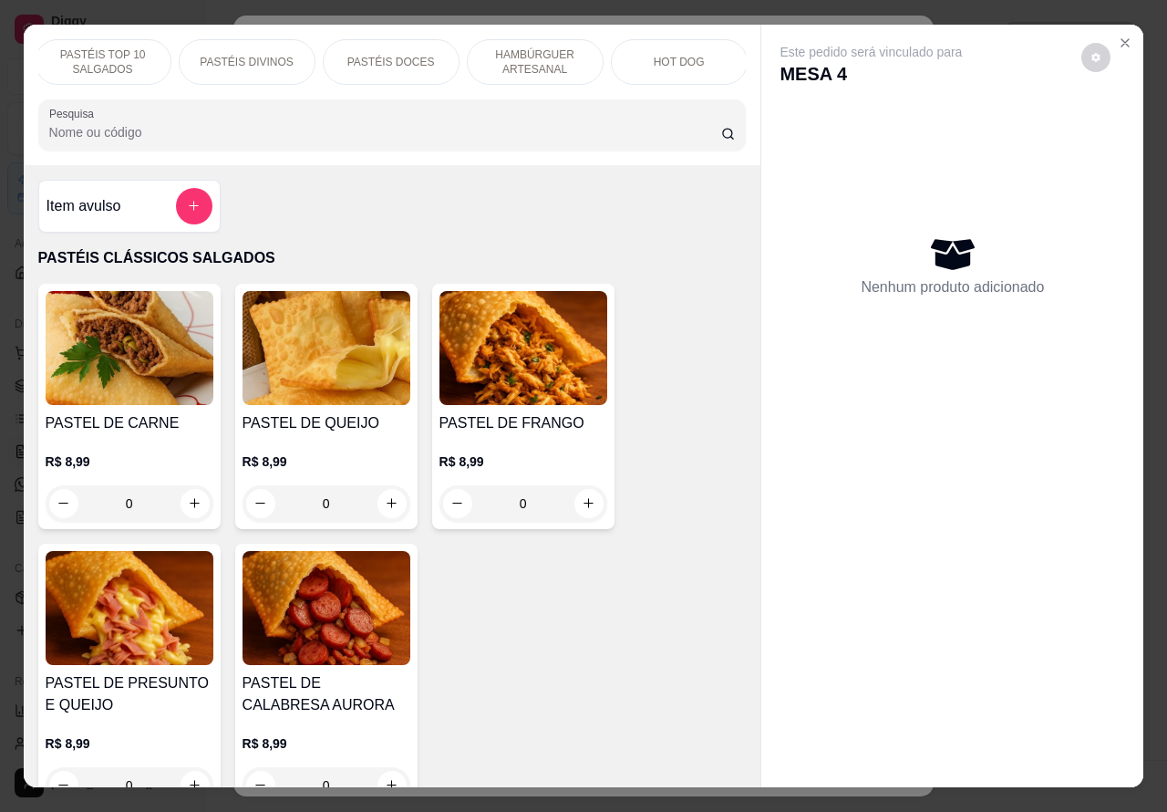
scroll to position [0, 165]
click at [518, 59] on p "HAMBÚRGUER ARTESANAL" at bounding box center [518, 61] width 106 height 29
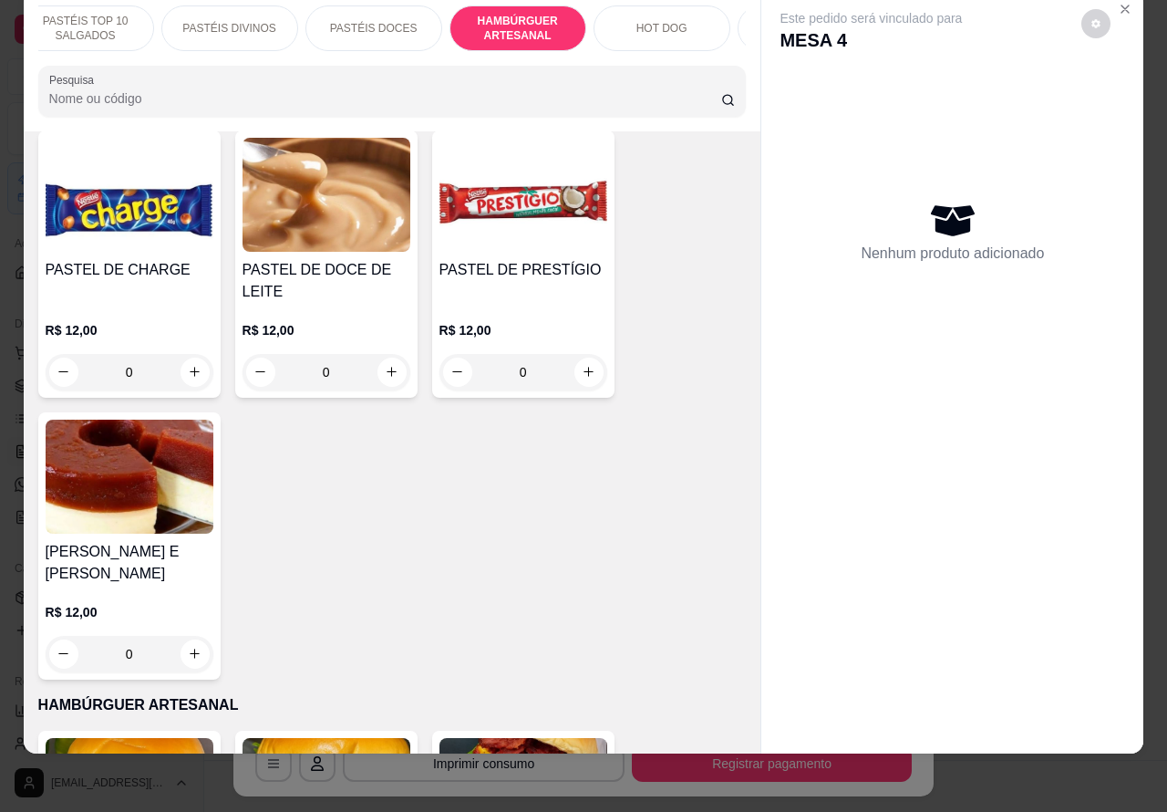
scroll to position [0, 0]
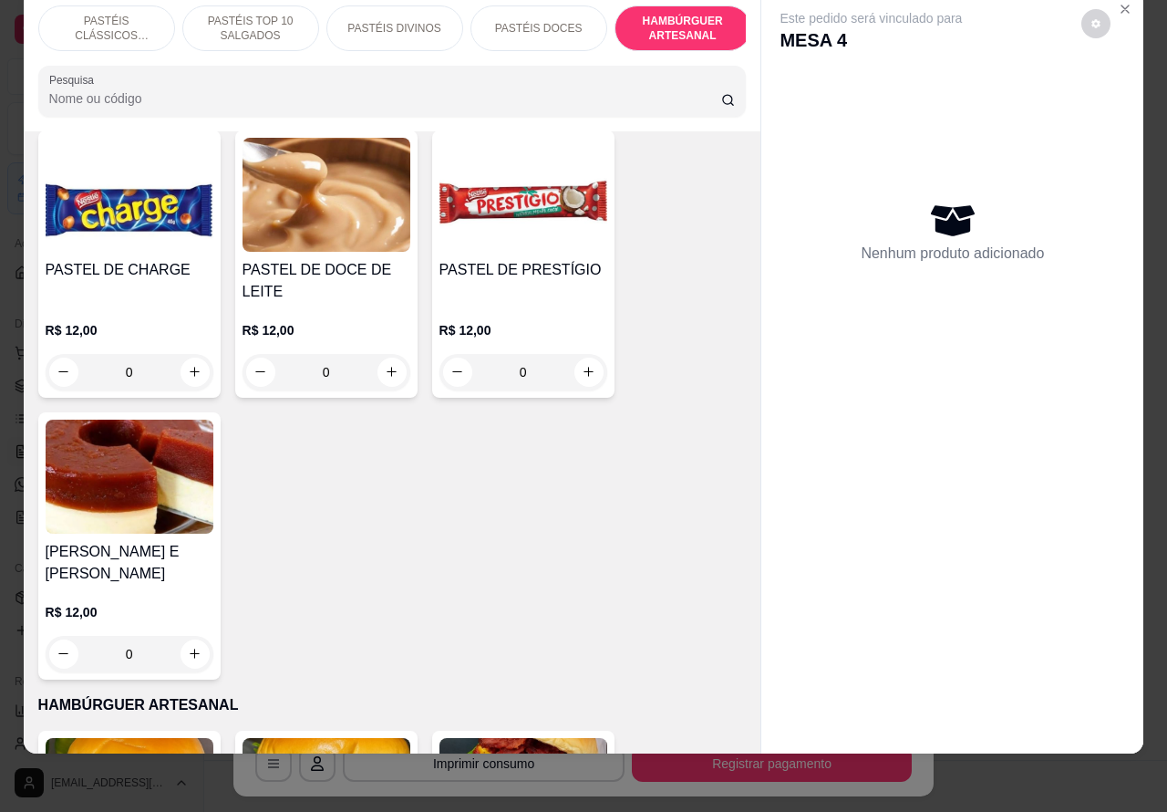
click at [240, 16] on p "PASTÉIS TOP 10 SALGADOS" at bounding box center [251, 28] width 106 height 29
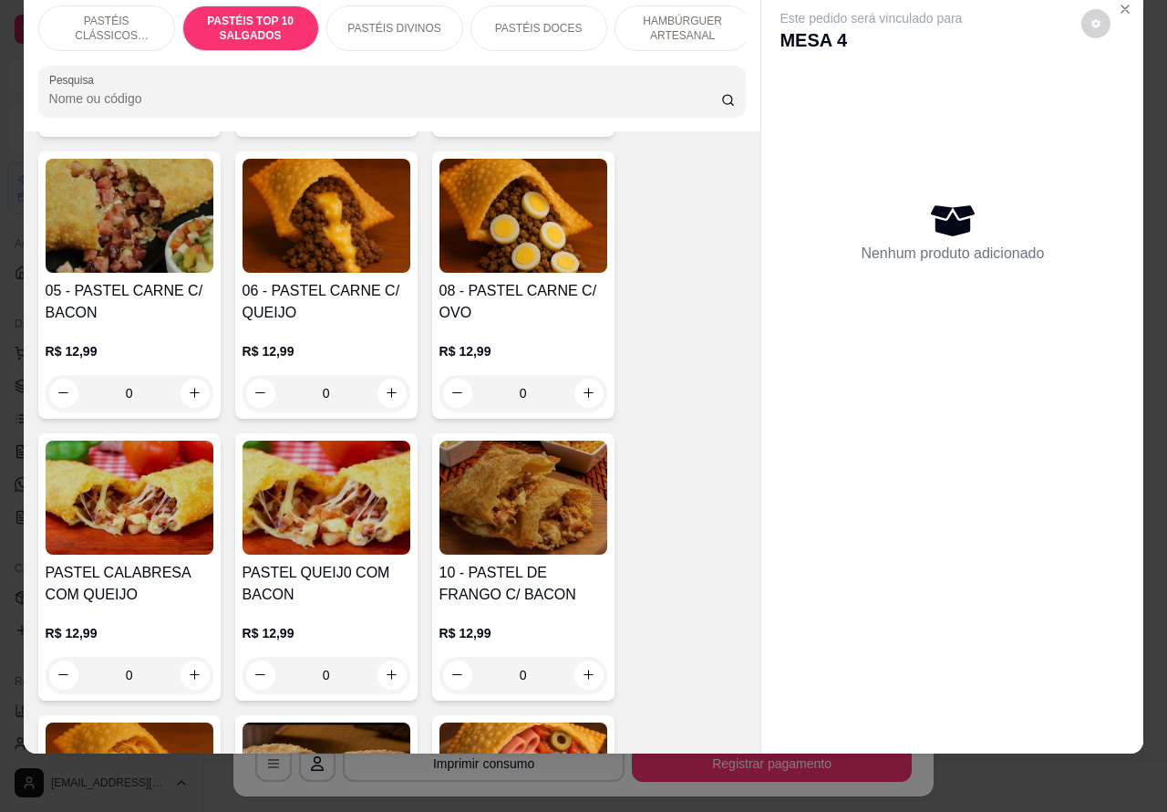
scroll to position [1263, 0]
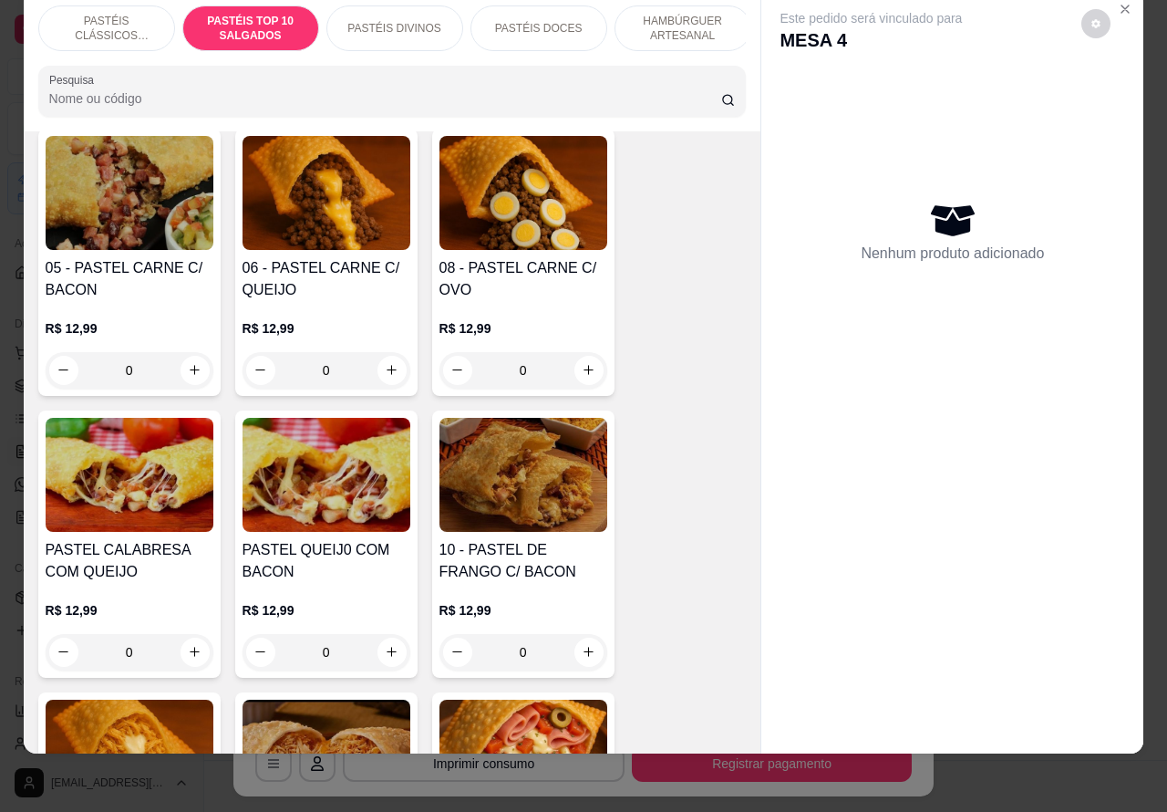
click at [372, 365] on div "0" at bounding box center [327, 370] width 168 height 36
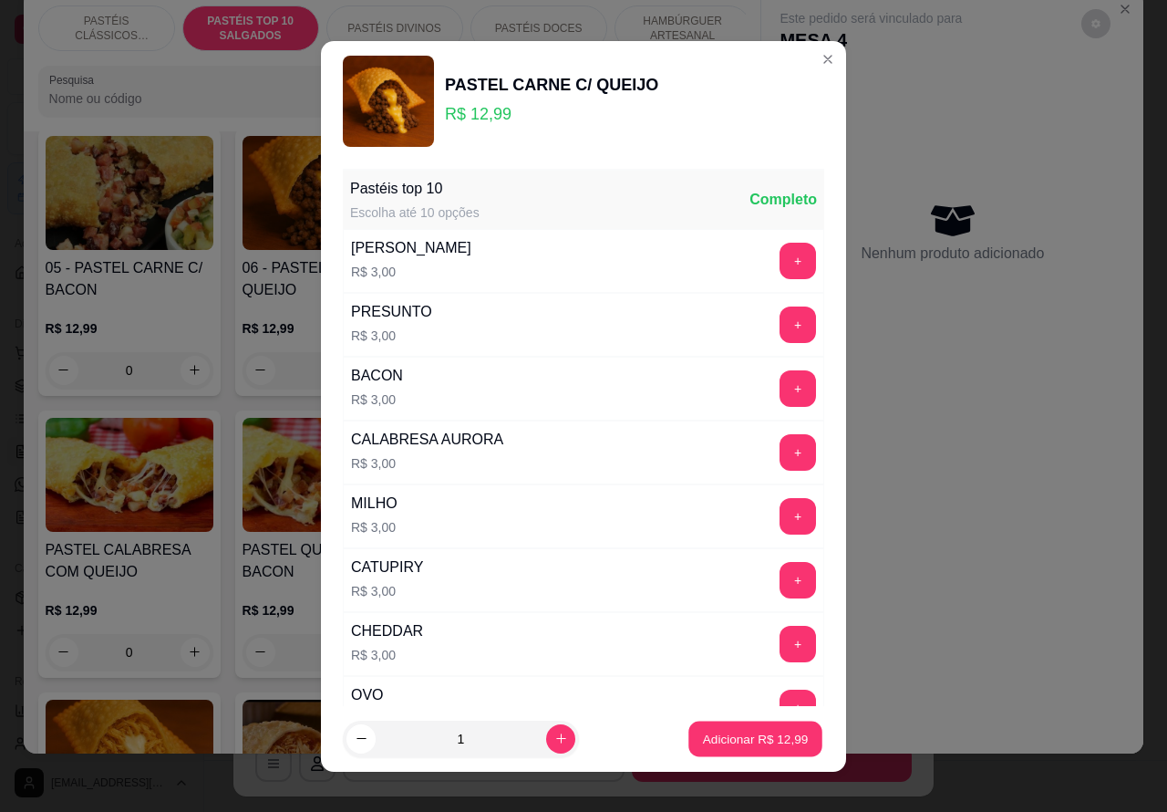
click at [717, 745] on p "Adicionar R$ 12,99" at bounding box center [756, 738] width 106 height 17
type input "1"
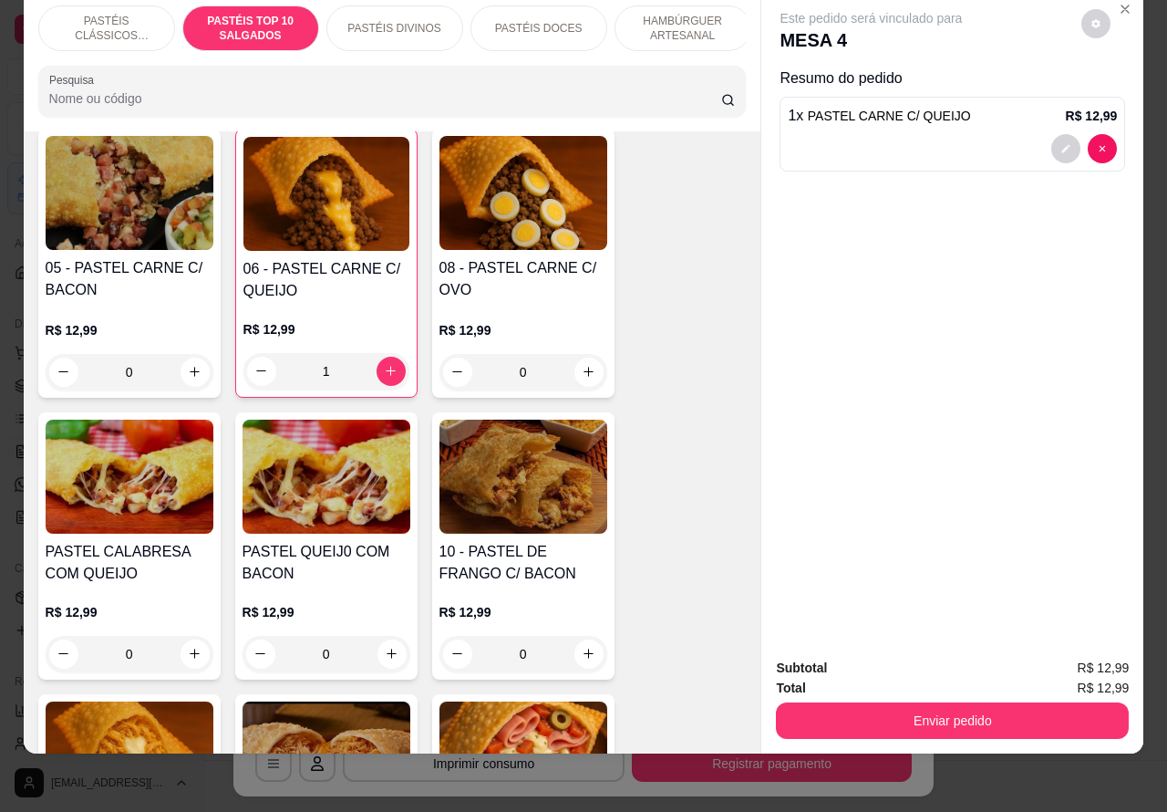
click at [906, 708] on button "Enviar pedido" at bounding box center [952, 720] width 353 height 36
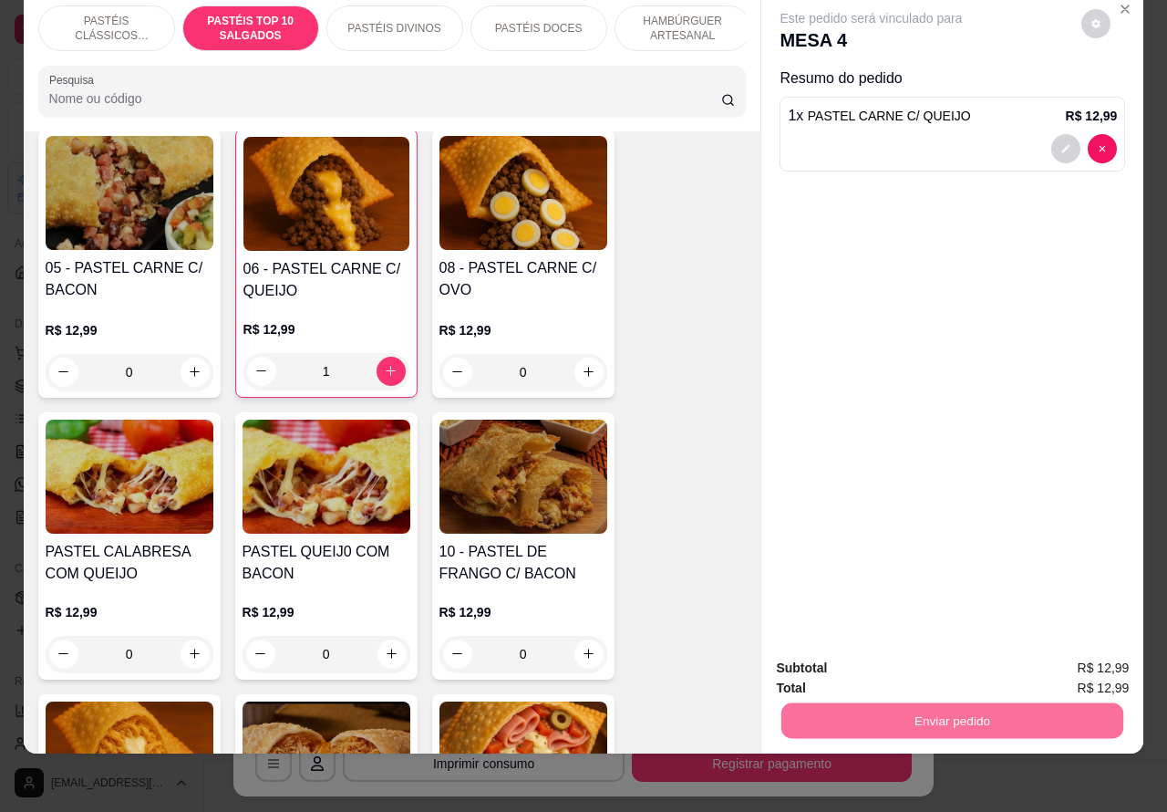
click at [921, 666] on button "Não registrar e enviar pedido" at bounding box center [891, 659] width 190 height 35
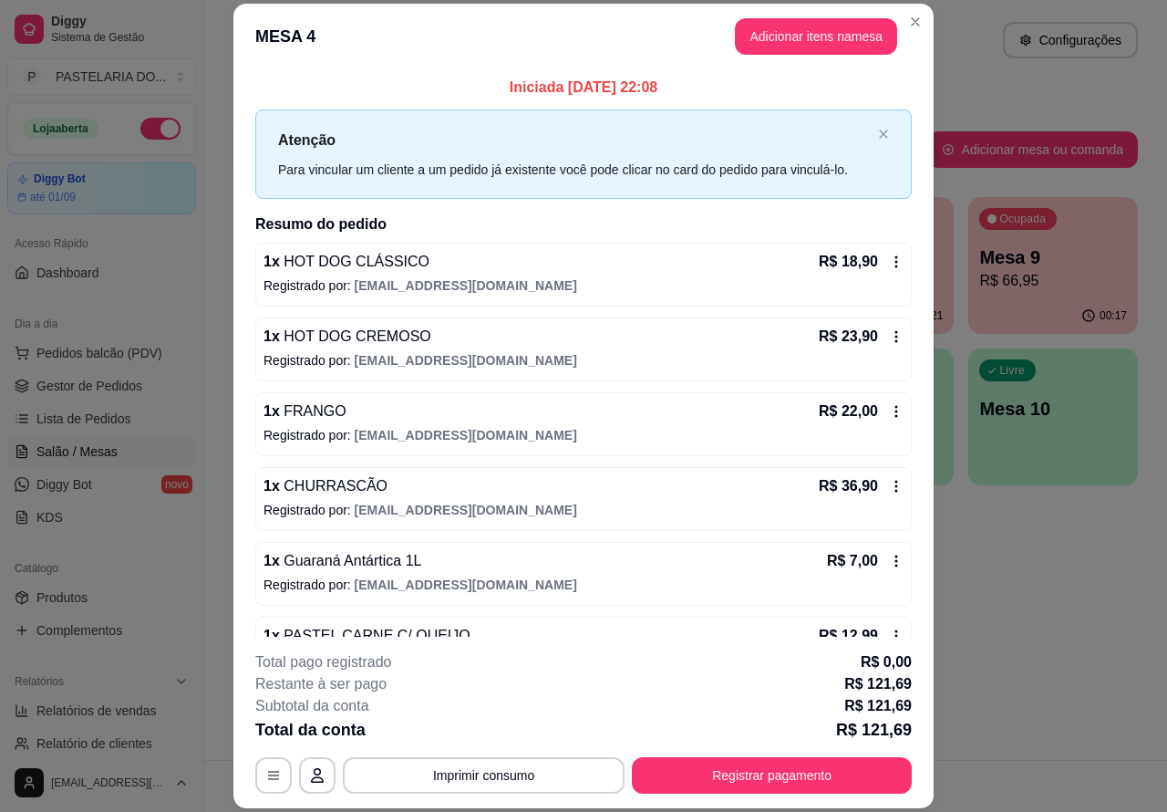
click at [1001, 603] on div "Atendimento Salão Configurações Todos Mesas Comandas Pesquisar Adicionar mesa o…" at bounding box center [685, 380] width 963 height 760
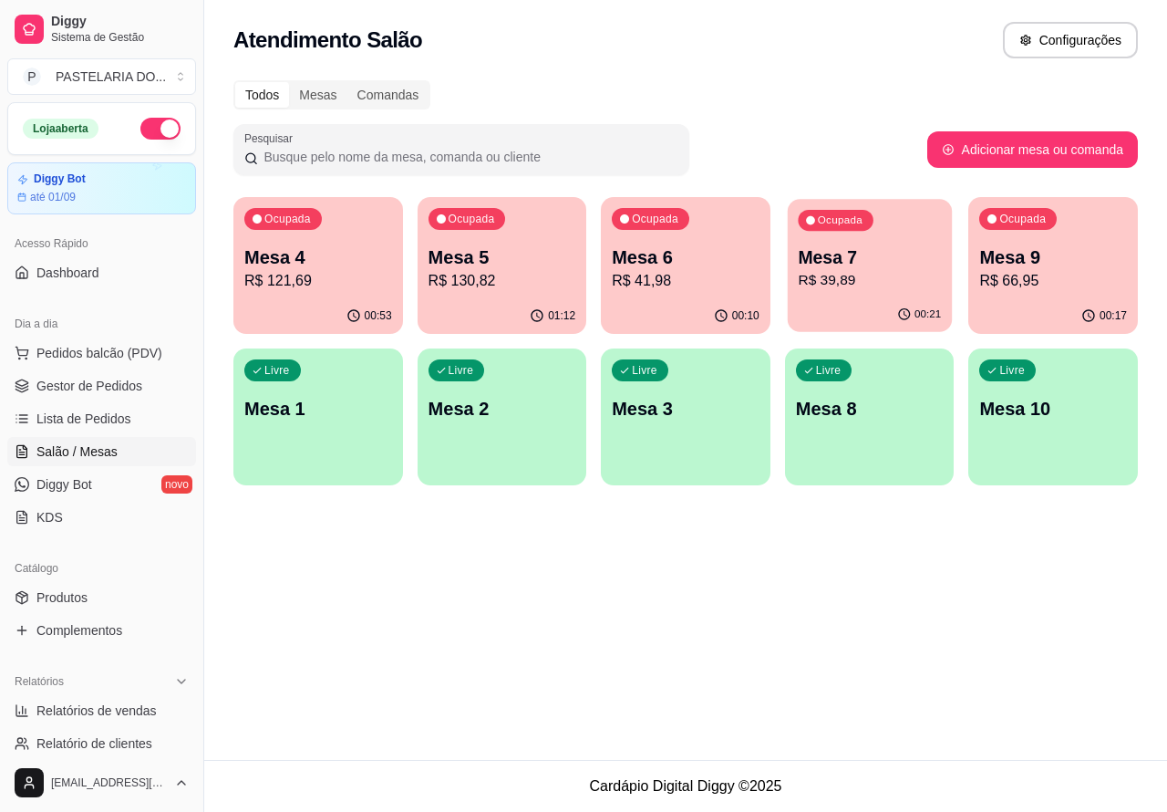
click at [883, 299] on div "00:21" at bounding box center [870, 314] width 164 height 35
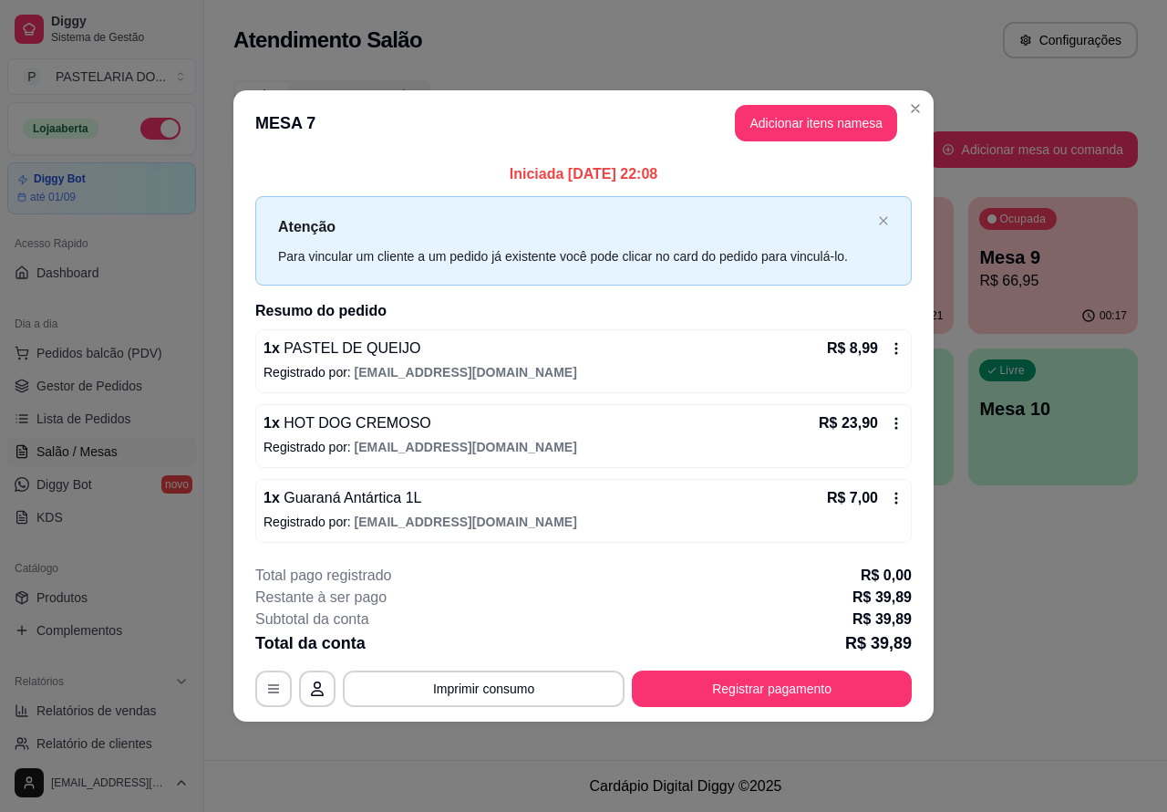
click at [1003, 596] on div "Atendimento Salão Configurações Todos Mesas Comandas Pesquisar Adicionar mesa o…" at bounding box center [685, 380] width 963 height 760
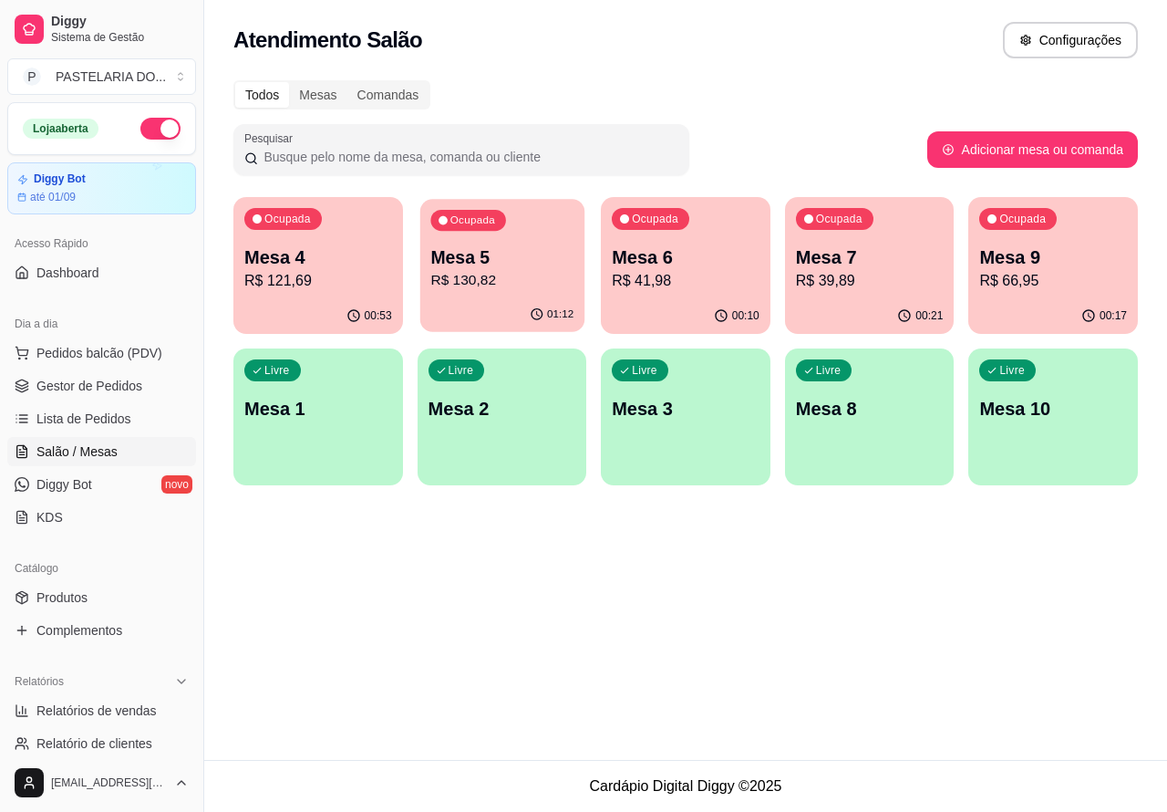
click at [498, 257] on p "Mesa 5" at bounding box center [501, 257] width 143 height 25
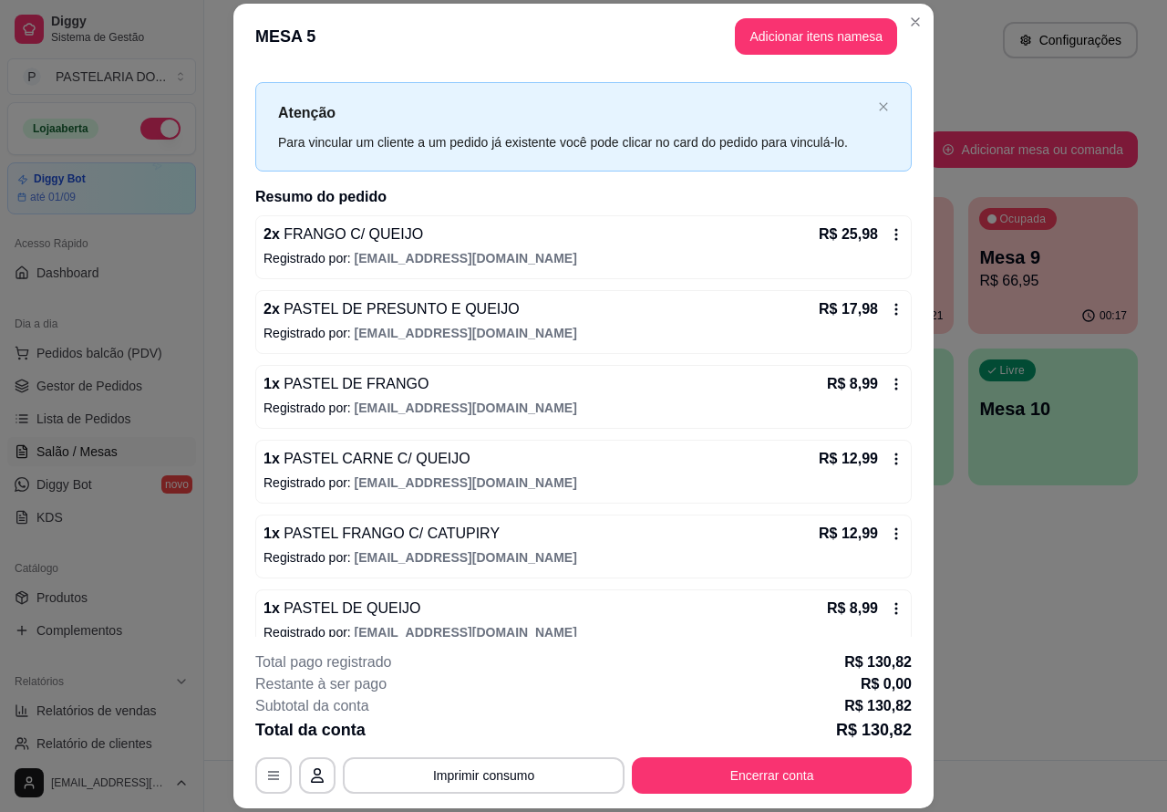
scroll to position [44, 0]
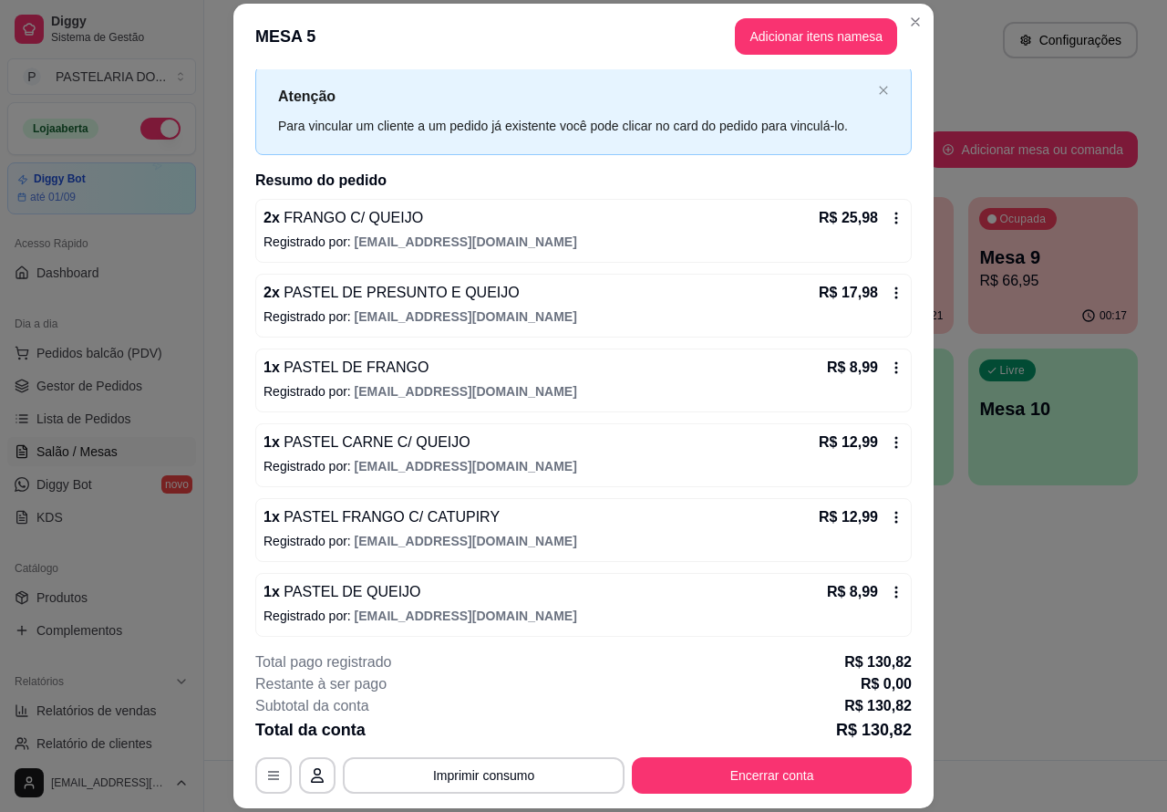
click at [996, 622] on div "Atendimento Salão Configurações Todos Mesas Comandas Pesquisar Adicionar mesa o…" at bounding box center [685, 380] width 963 height 760
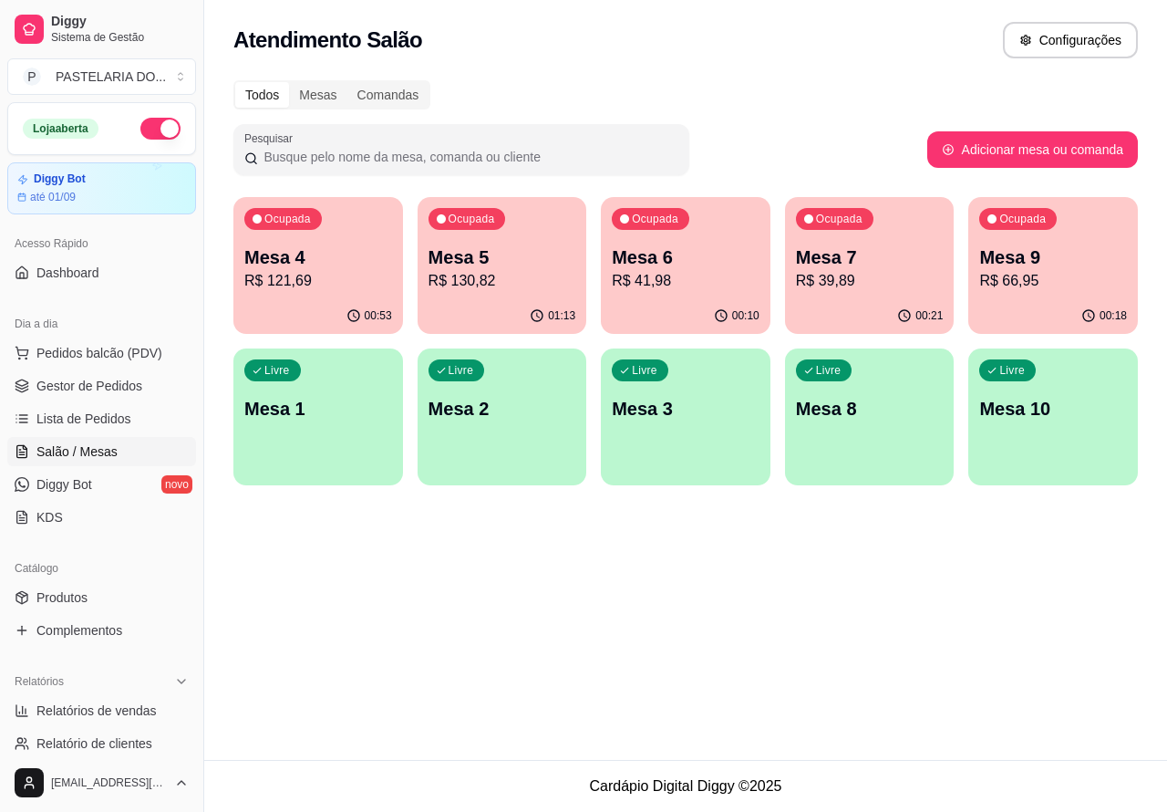
click at [529, 265] on p "Mesa 5" at bounding box center [503, 257] width 148 height 26
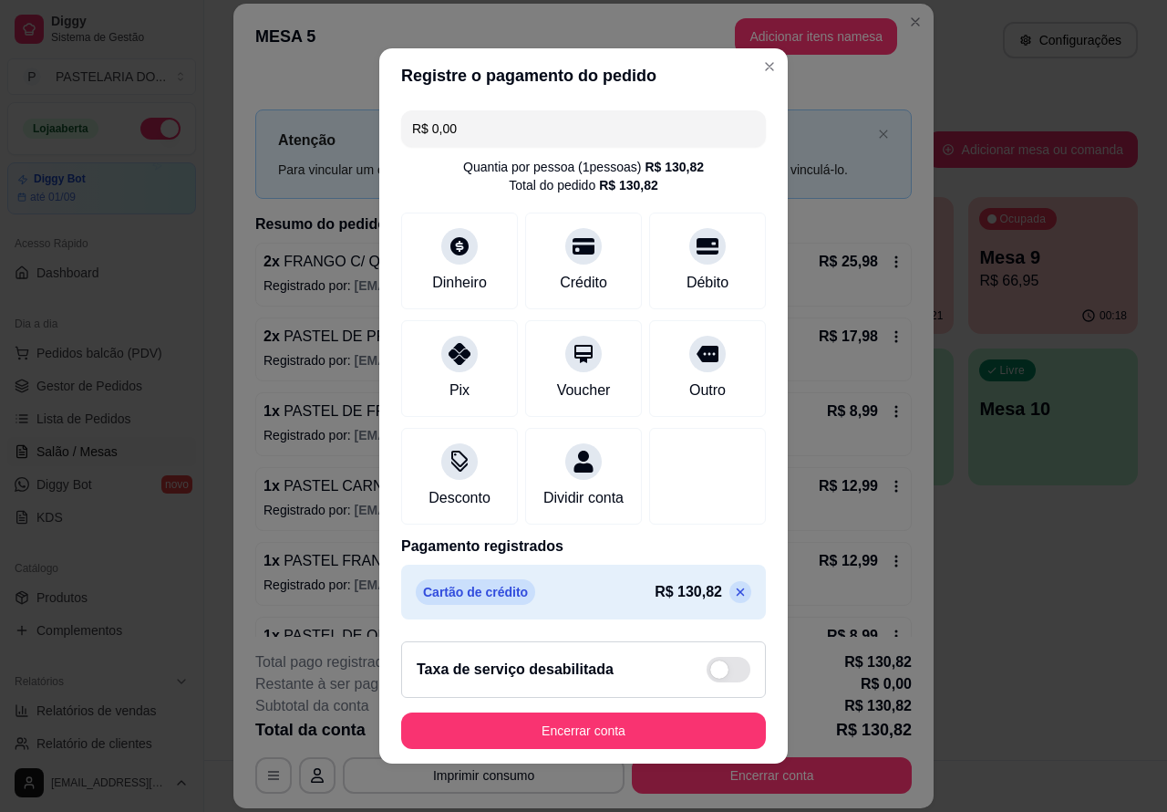
click at [613, 742] on button "Encerrar conta" at bounding box center [583, 730] width 365 height 36
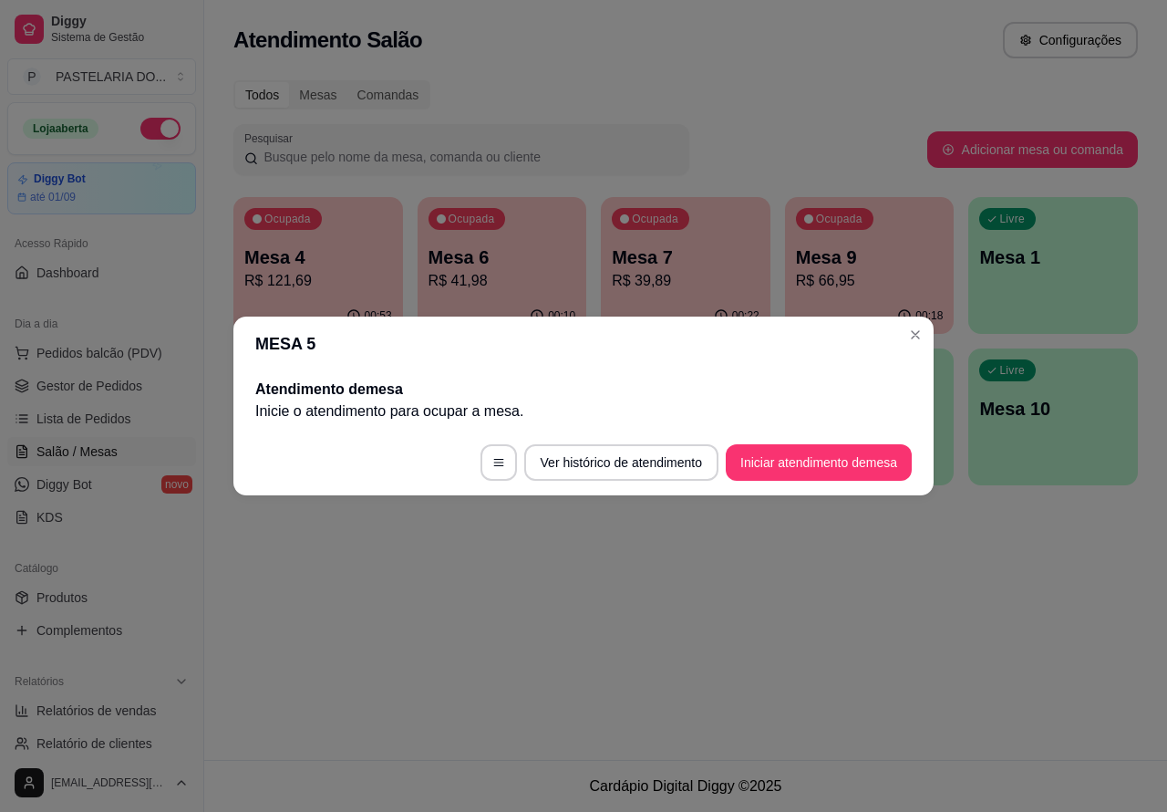
click at [881, 604] on div "Atendimento Salão Configurações Todos Mesas Comandas Pesquisar Adicionar mesa o…" at bounding box center [685, 380] width 963 height 760
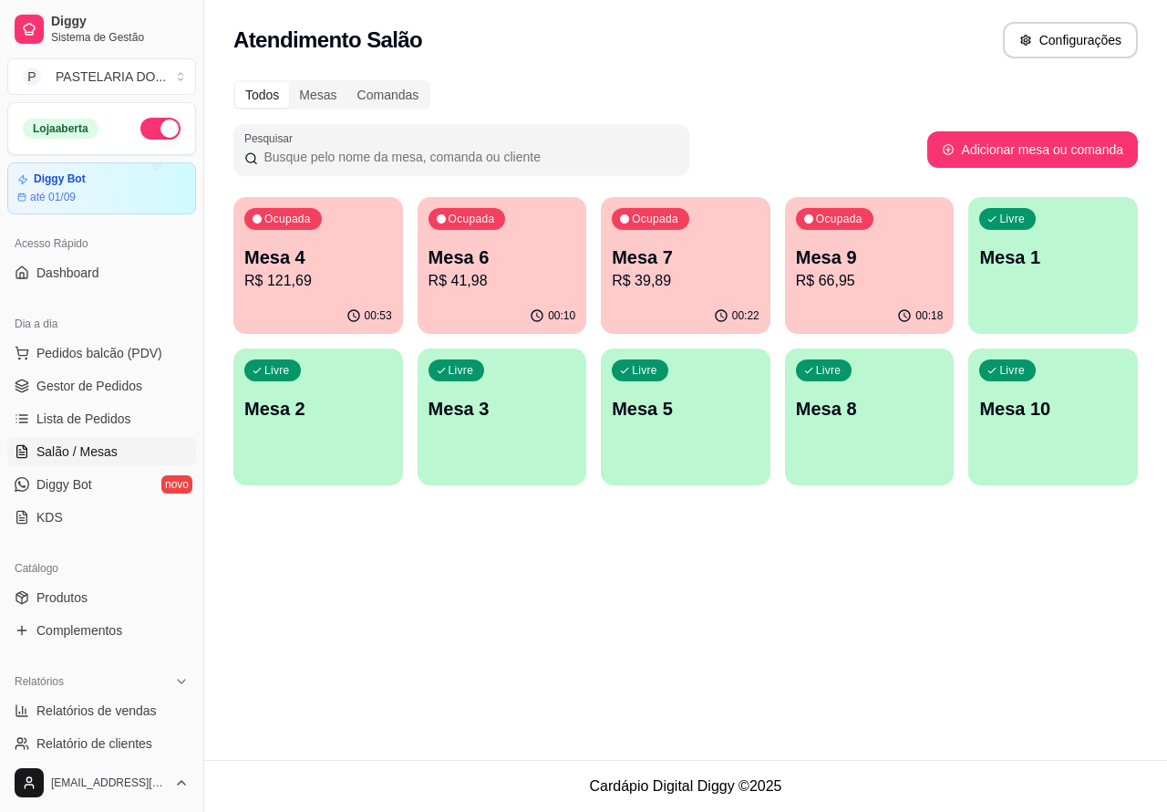
click at [301, 278] on p "R$ 121,69" at bounding box center [318, 281] width 148 height 22
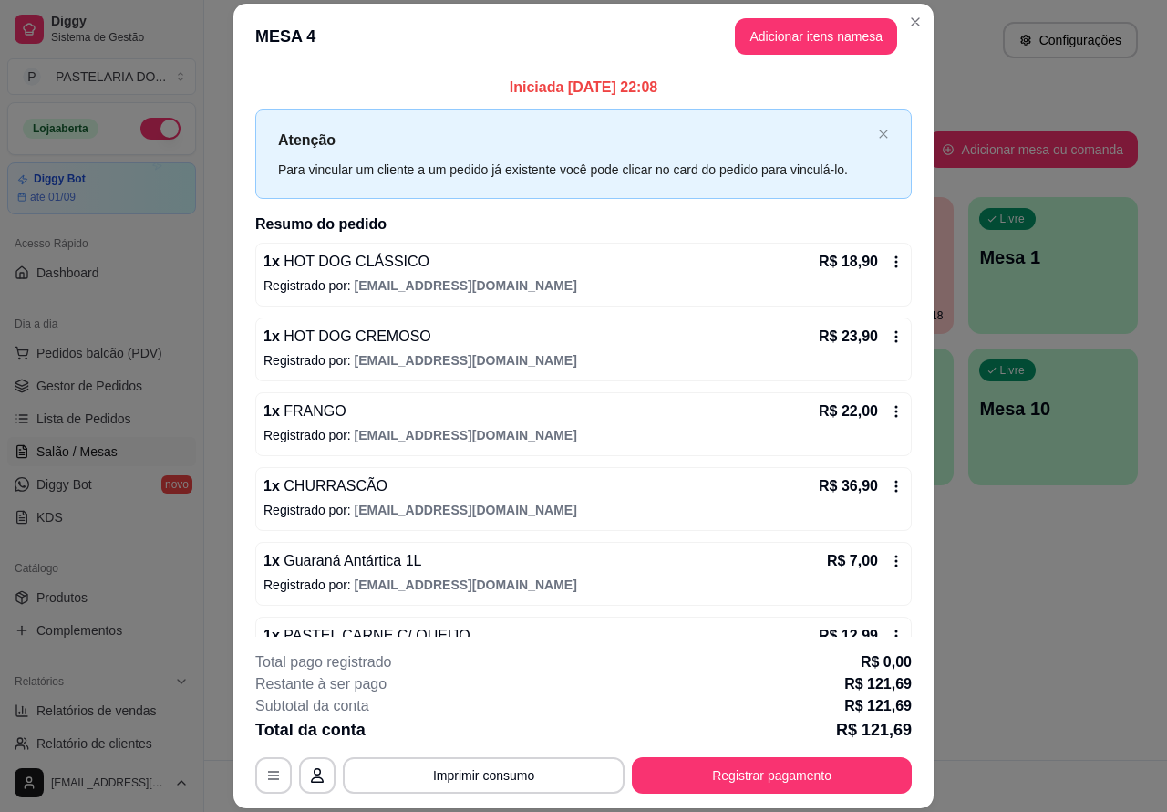
scroll to position [53, 0]
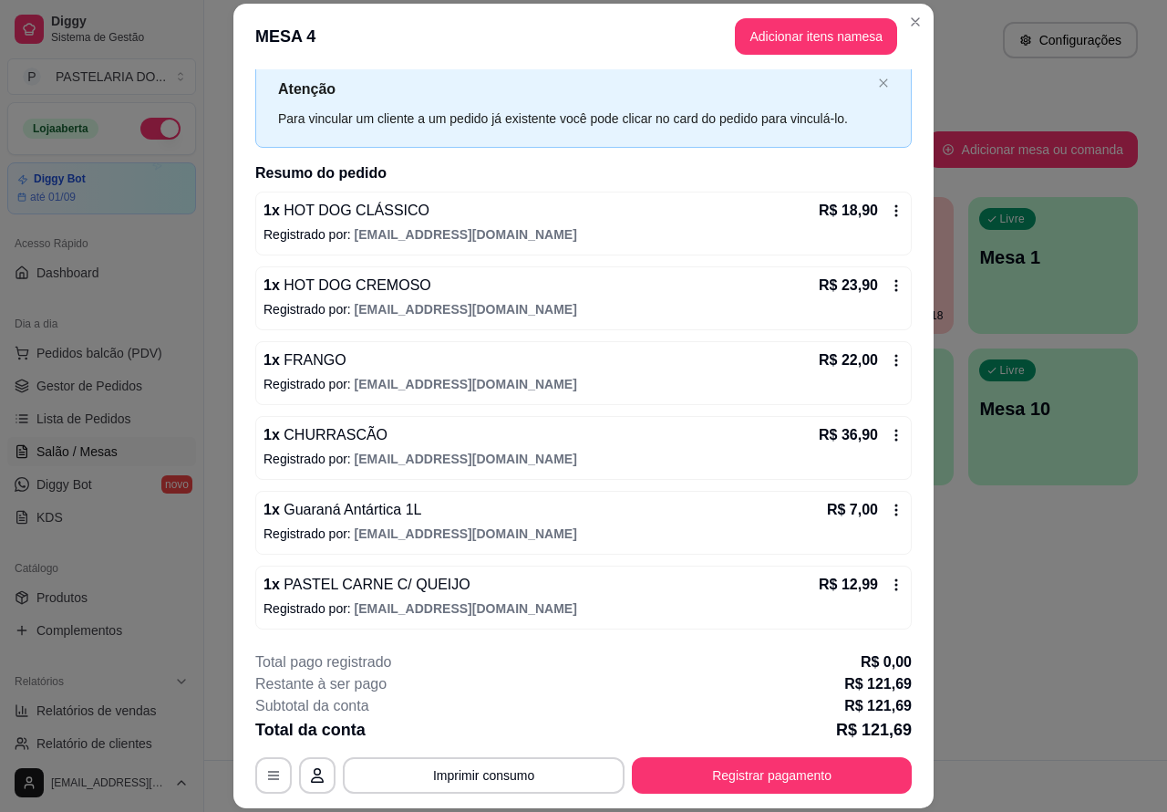
click at [526, 776] on button "Imprimir consumo" at bounding box center [484, 775] width 282 height 36
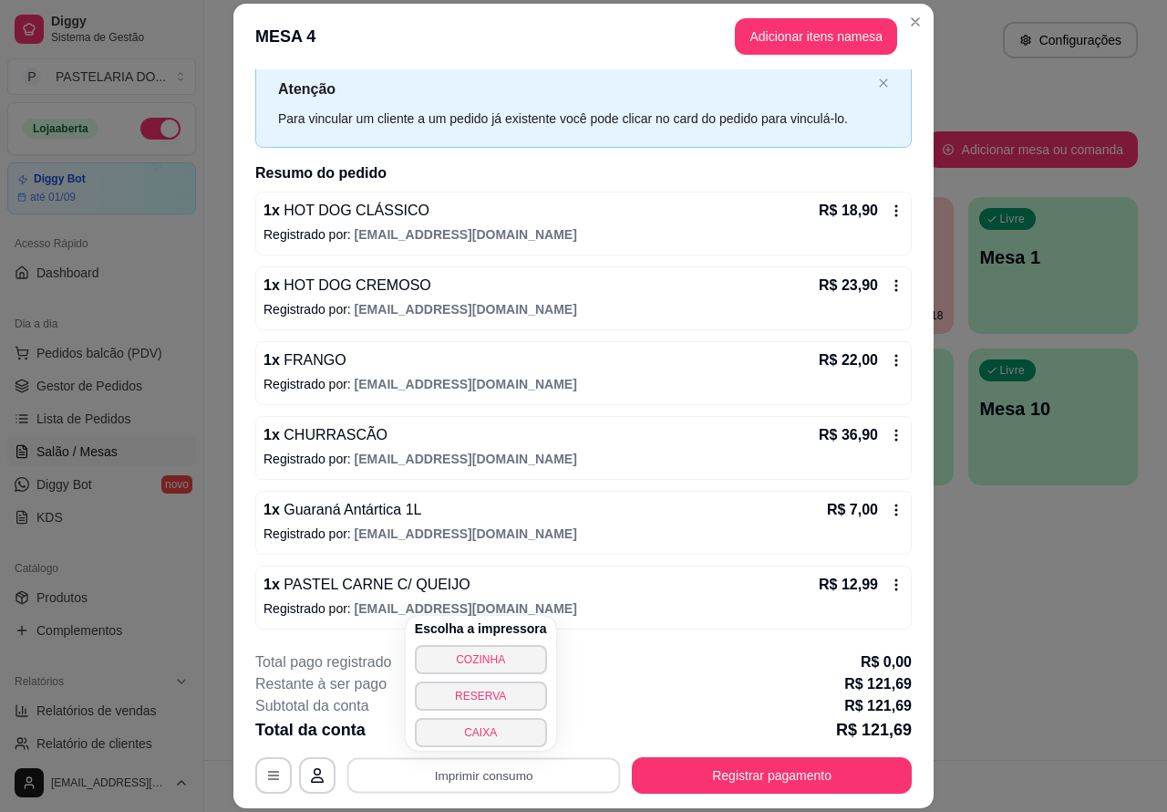
click at [511, 741] on button "CAIXA" at bounding box center [481, 732] width 132 height 29
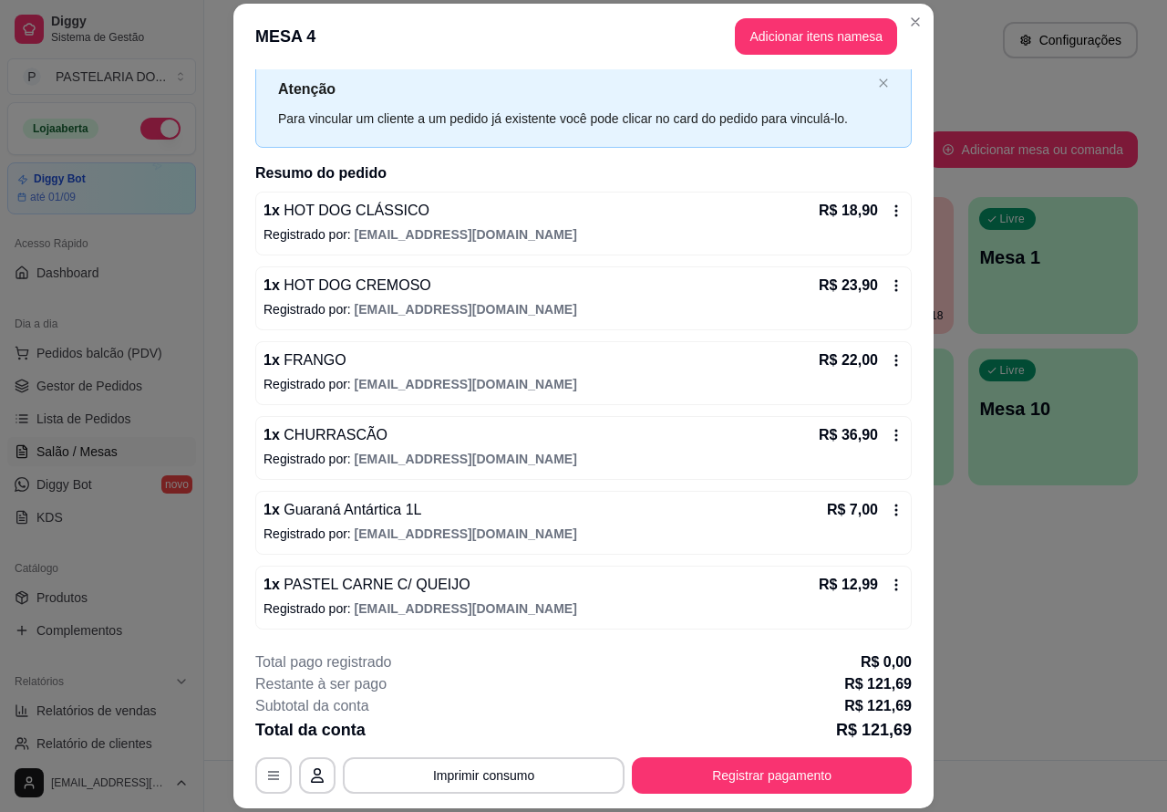
click at [1081, 629] on div "Atendimento Salão Configurações Todos Mesas Comandas Pesquisar Adicionar mesa o…" at bounding box center [685, 380] width 963 height 760
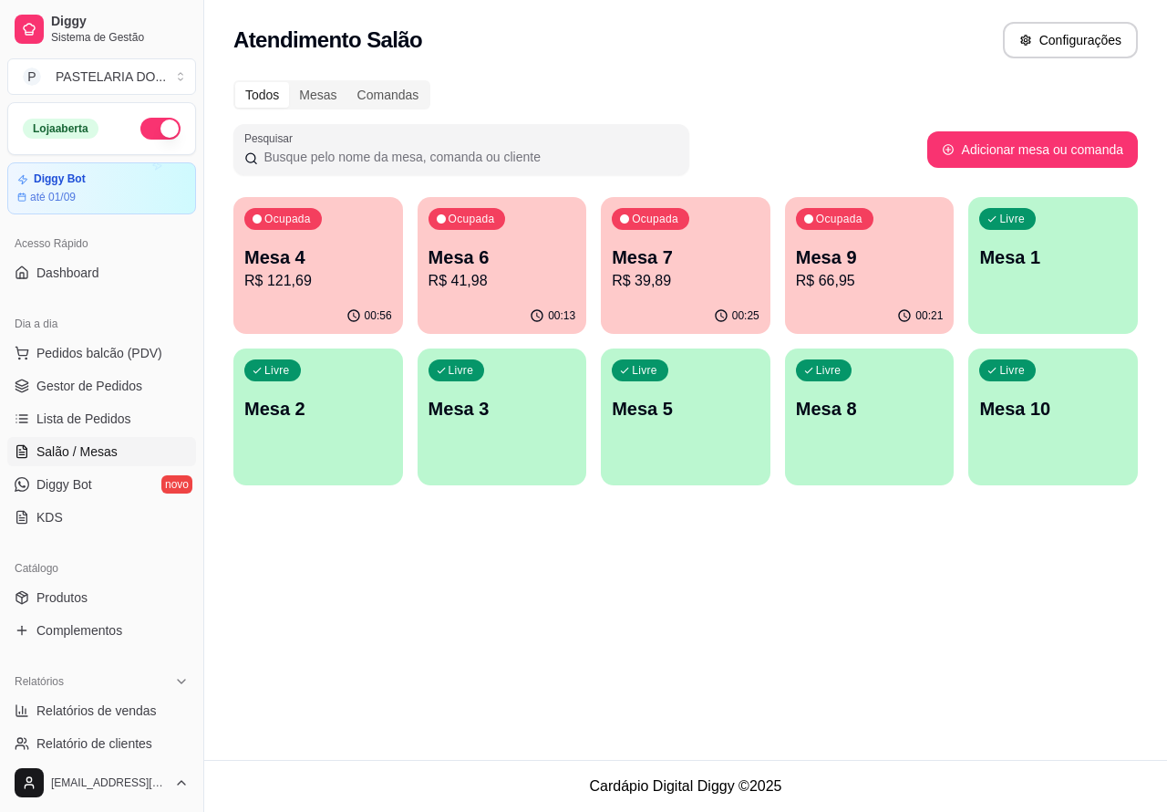
click at [835, 285] on p "R$ 66,95" at bounding box center [870, 281] width 148 height 22
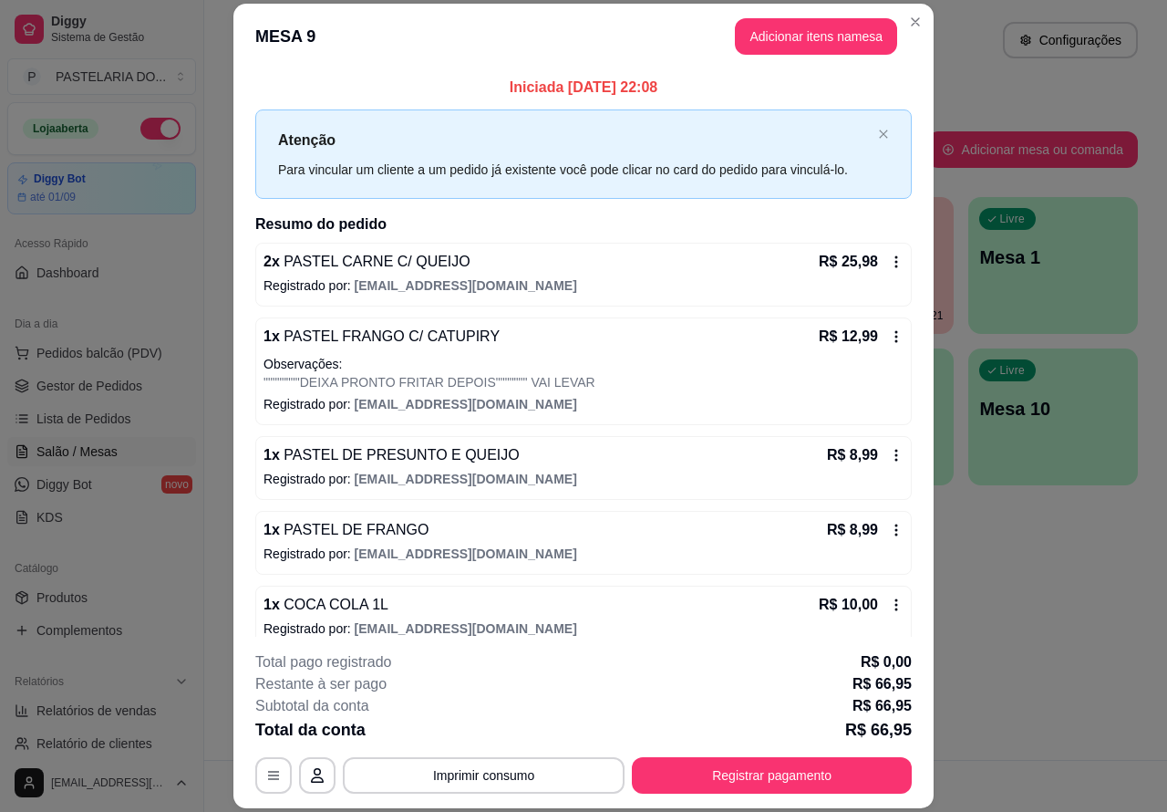
click at [956, 567] on div "Atendimento Salão Configurações Todos Mesas Comandas Pesquisar Adicionar mesa o…" at bounding box center [685, 380] width 963 height 760
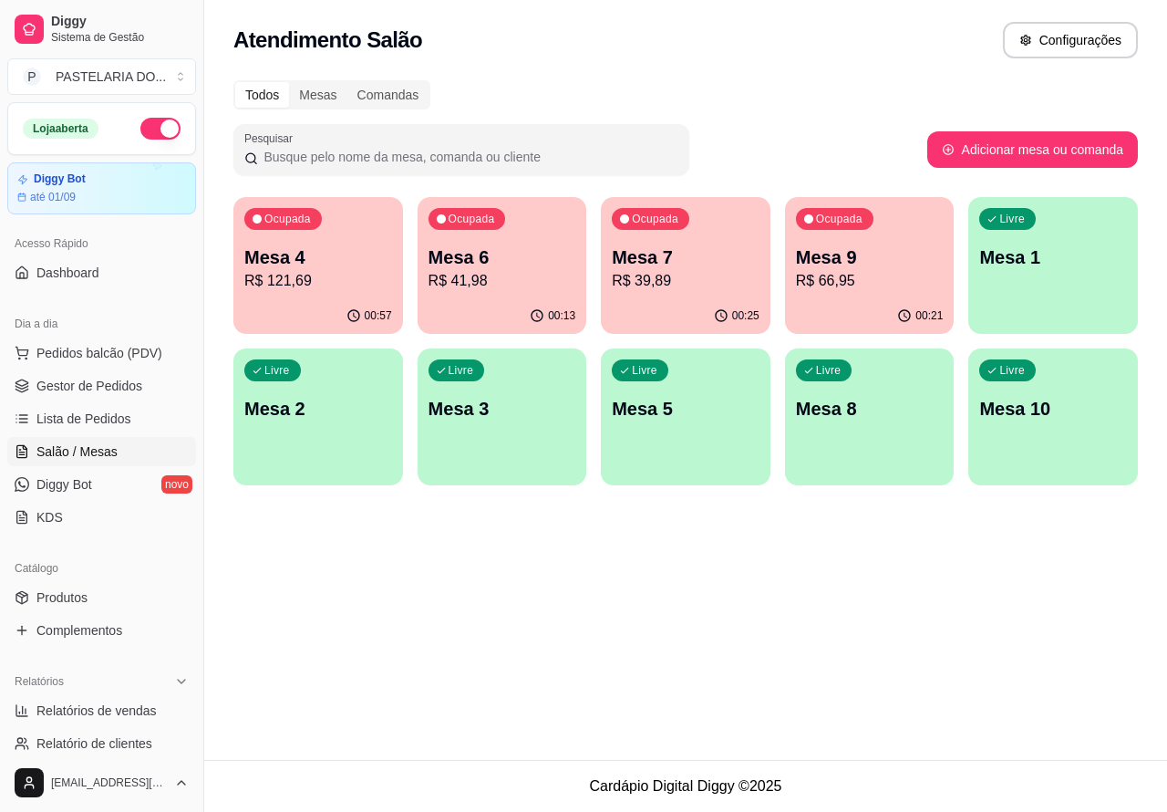
click at [693, 284] on p "R$ 39,89" at bounding box center [686, 281] width 148 height 22
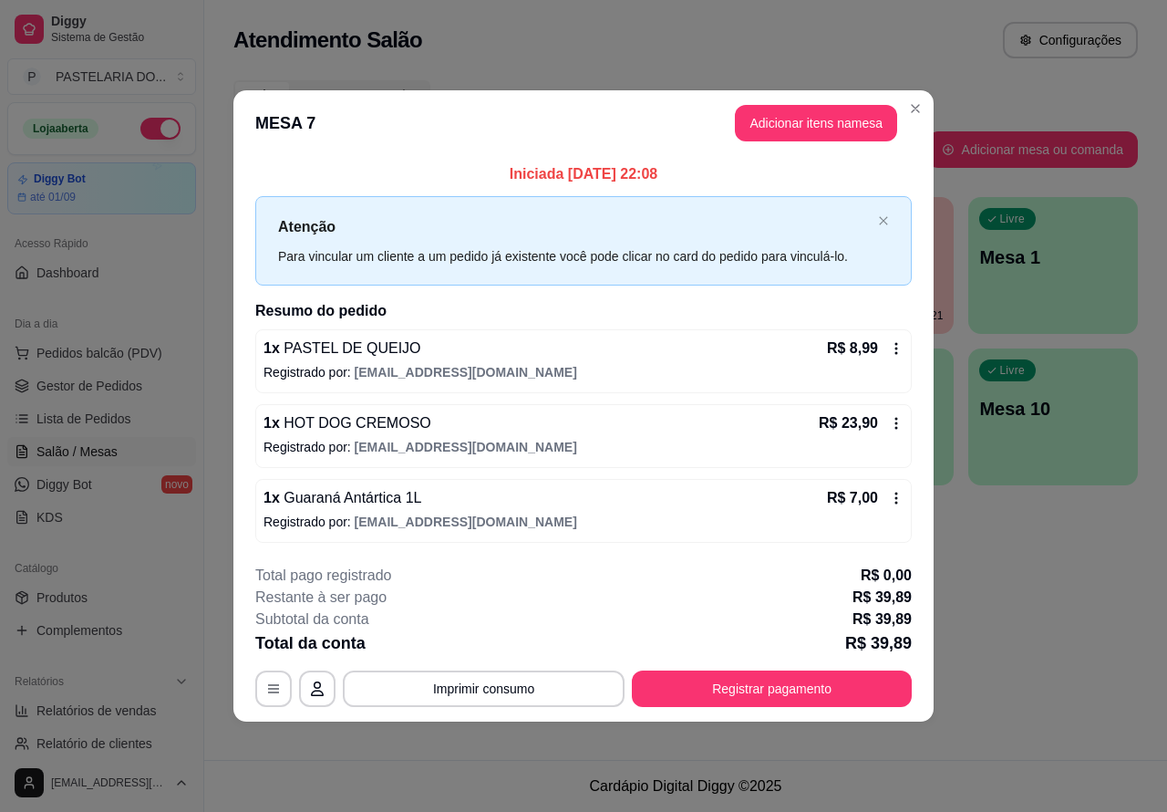
click at [1001, 555] on div "Atendimento Salão Configurações Todos Mesas Comandas Pesquisar Adicionar mesa o…" at bounding box center [685, 380] width 963 height 760
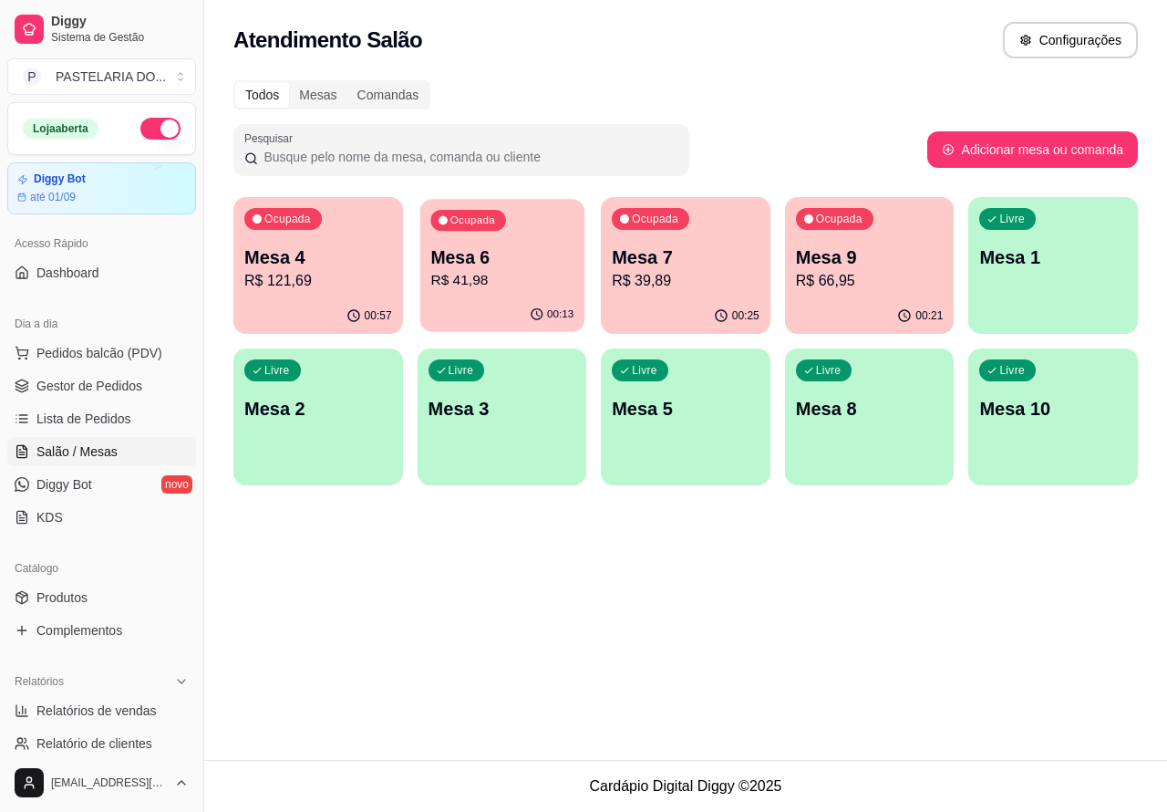
click at [472, 265] on p "Mesa 6" at bounding box center [501, 257] width 143 height 25
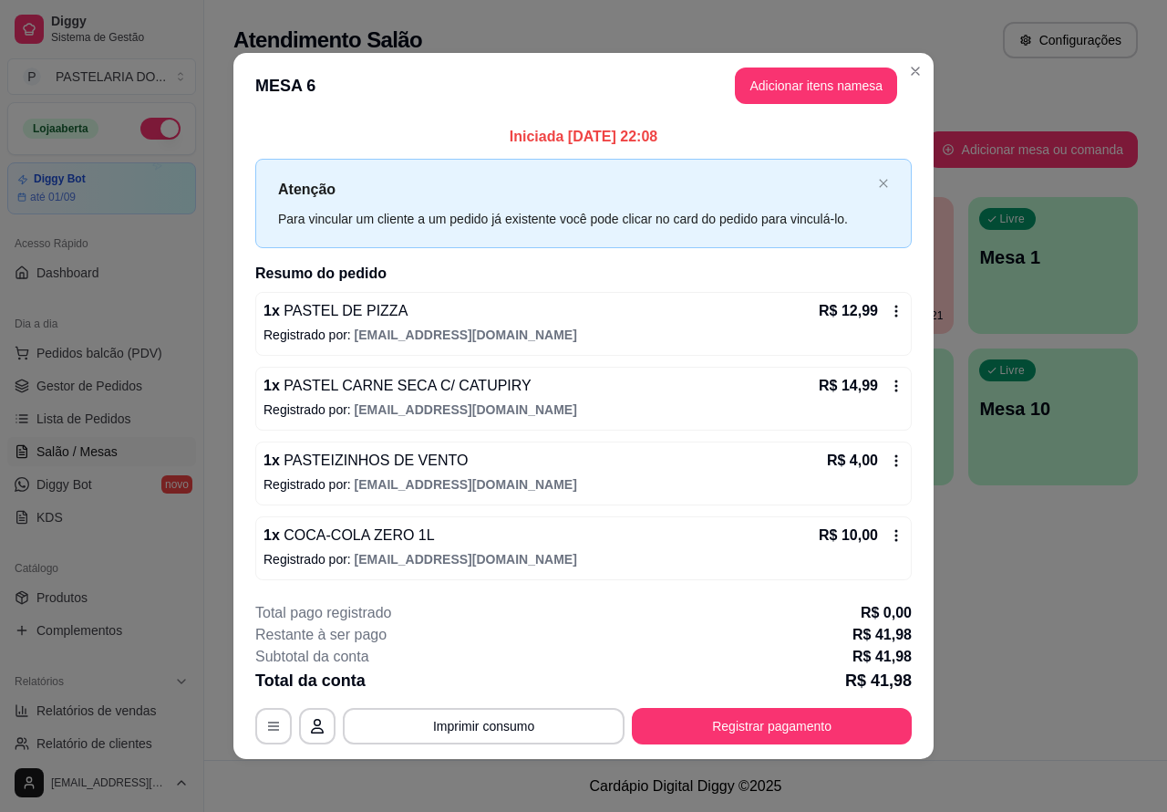
scroll to position [5, 0]
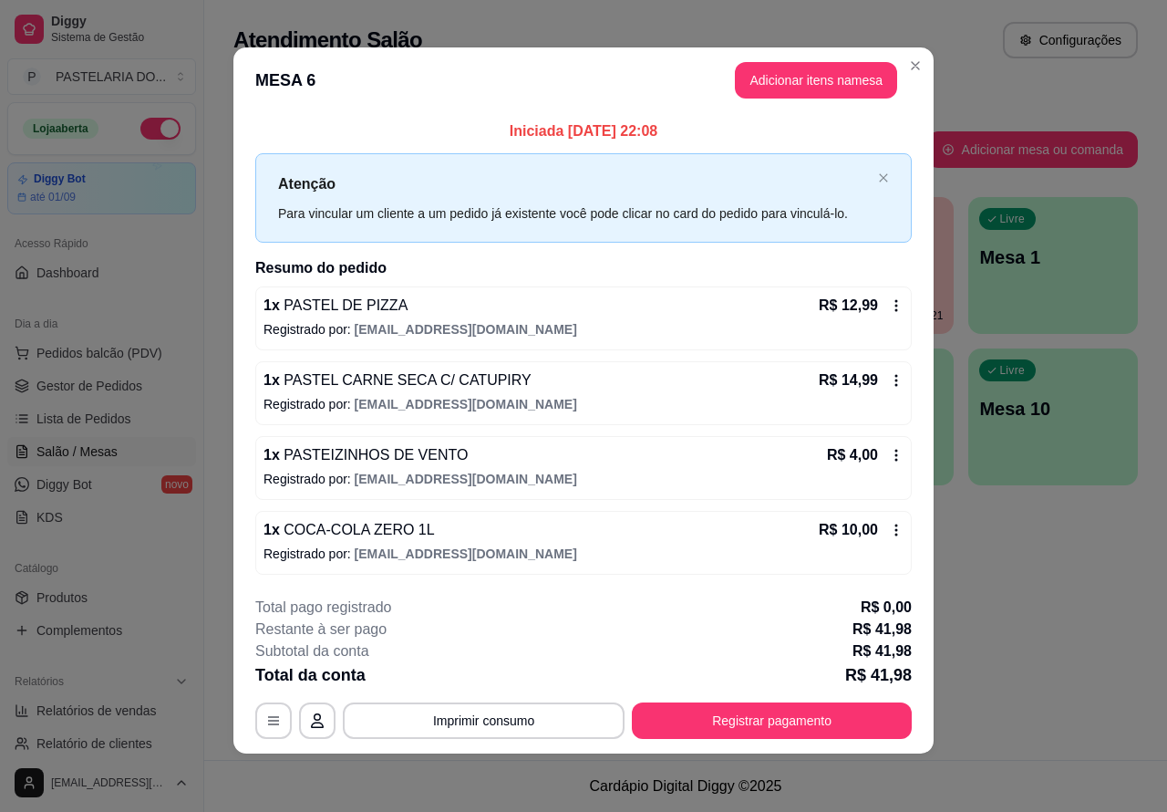
click at [1022, 595] on div "Atendimento Salão Configurações Todos Mesas Comandas Pesquisar Adicionar mesa o…" at bounding box center [685, 380] width 963 height 760
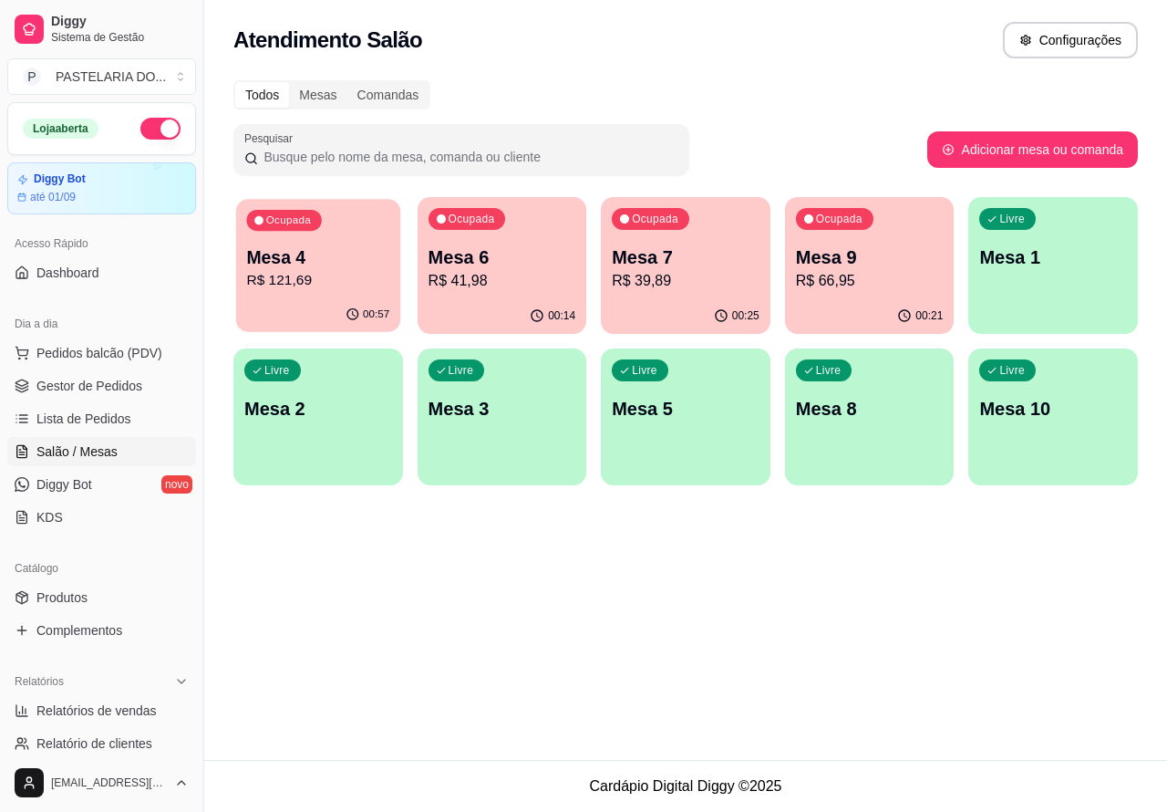
click at [348, 266] on p "Mesa 4" at bounding box center [317, 257] width 143 height 25
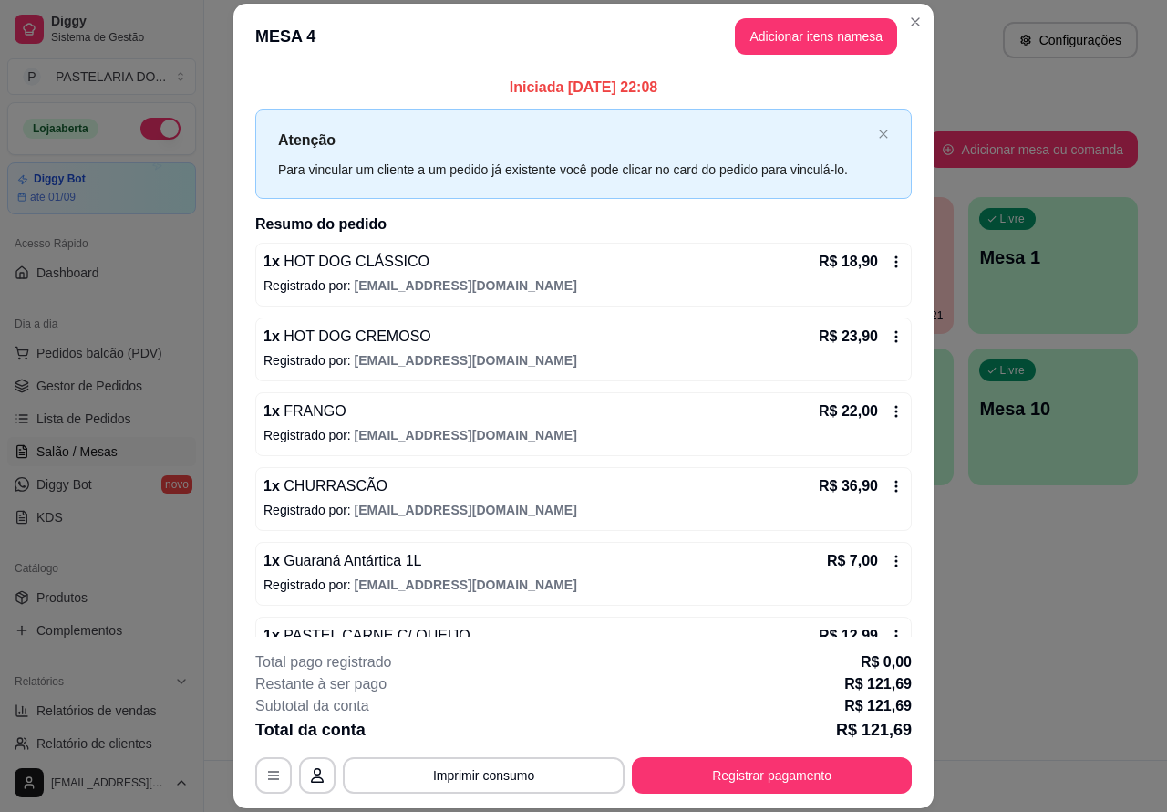
scroll to position [53, 0]
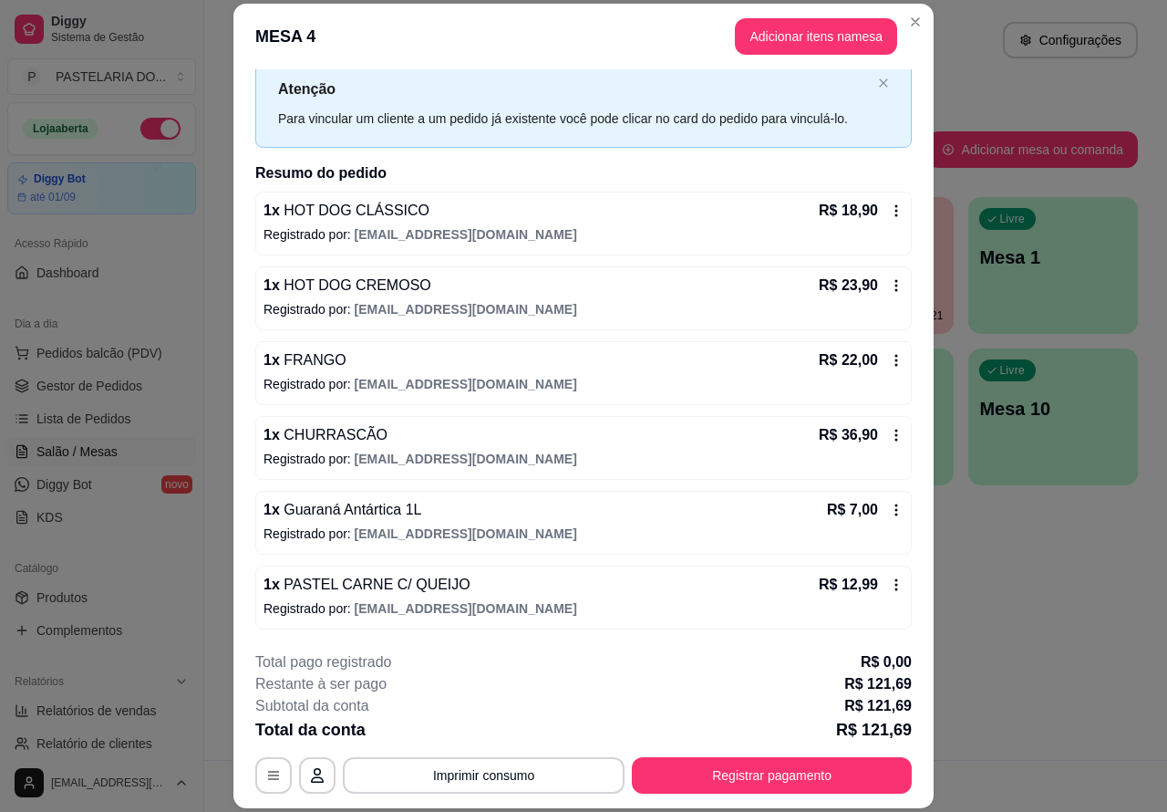
click at [1022, 653] on div "Atendimento Salão Configurações Todos Mesas Comandas Pesquisar Adicionar mesa o…" at bounding box center [685, 380] width 963 height 760
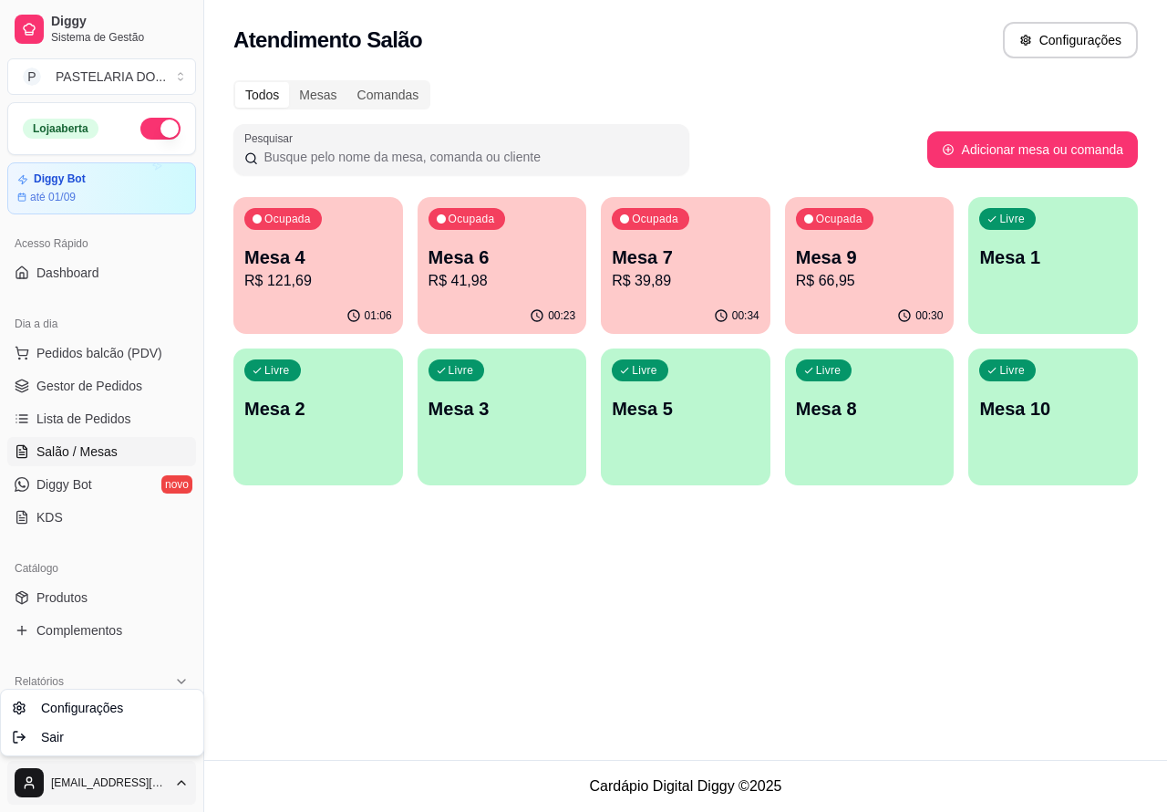
click at [850, 283] on html "Diggy Sistema de Gestão P PASTELARIA DO ... Loja aberta Diggy Bot até 01/09 Ace…" at bounding box center [583, 406] width 1167 height 812
click at [881, 293] on div "Ocupada Mesa 9 R$ 66,95" at bounding box center [870, 247] width 170 height 101
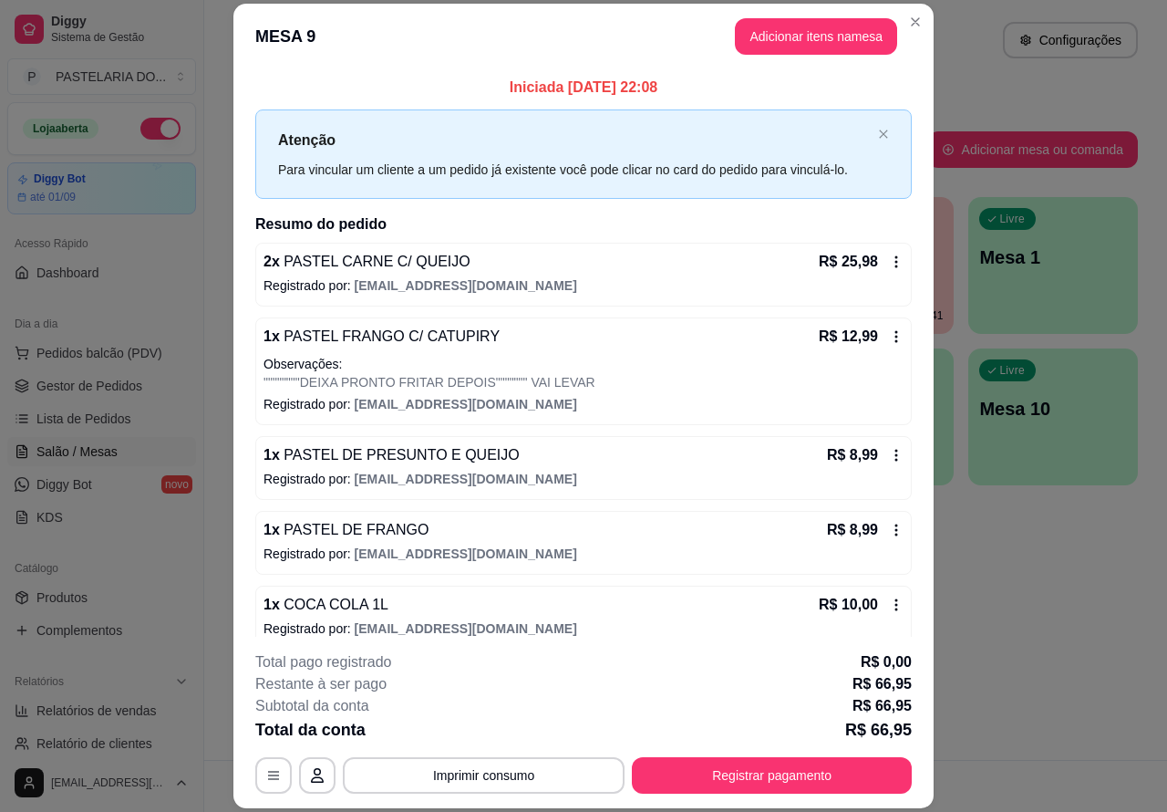
scroll to position [23, 0]
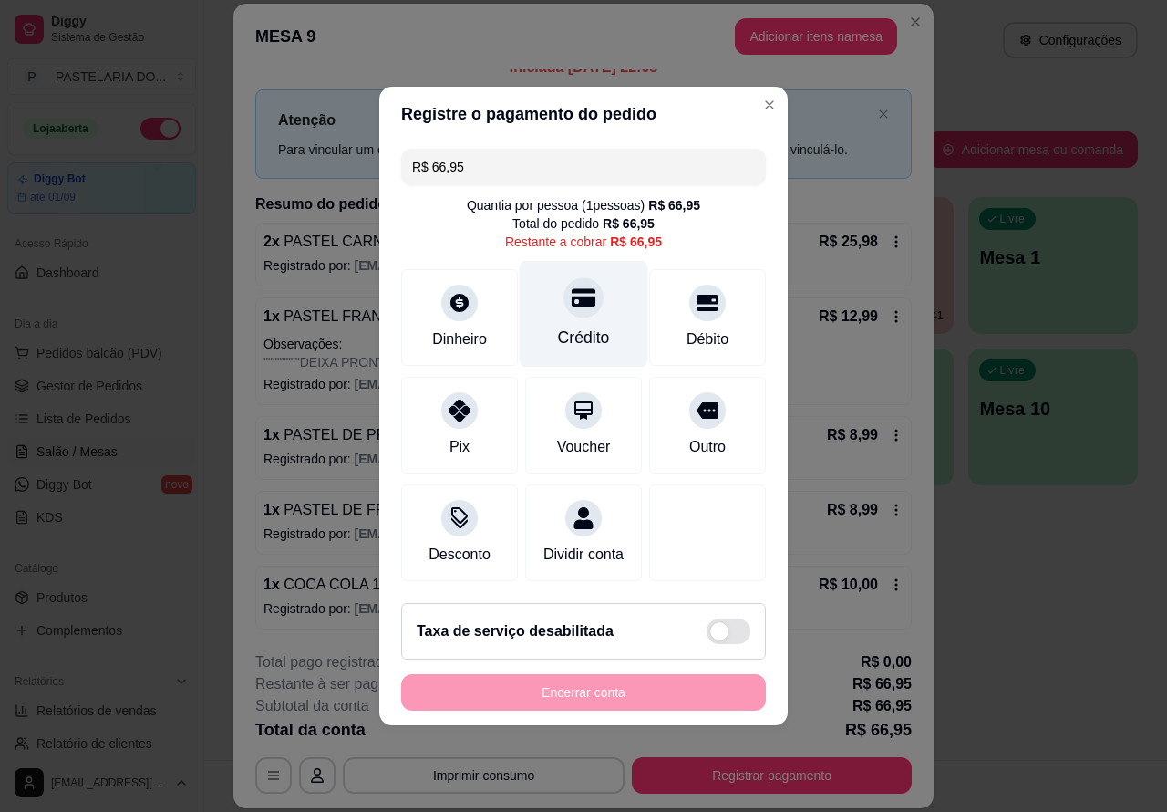
click at [580, 285] on icon at bounding box center [584, 297] width 24 height 24
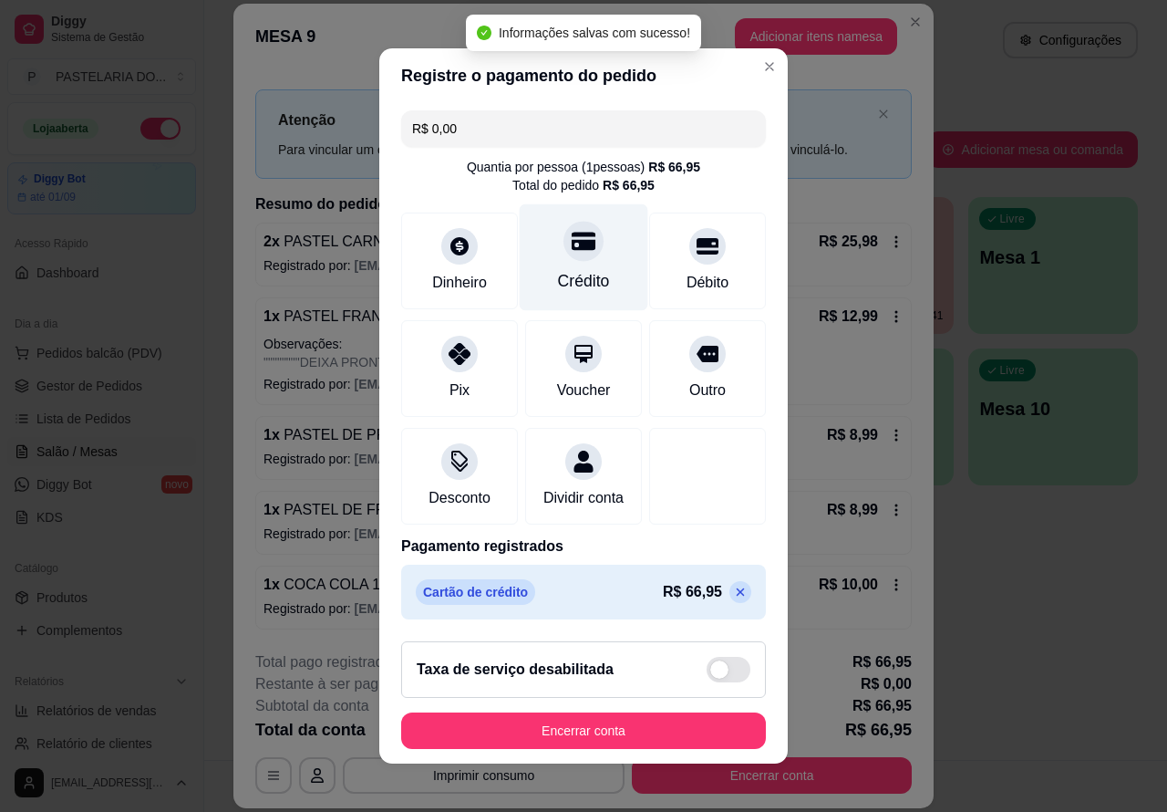
type input "R$ 0,00"
click at [677, 739] on button "Encerrar conta" at bounding box center [583, 730] width 365 height 36
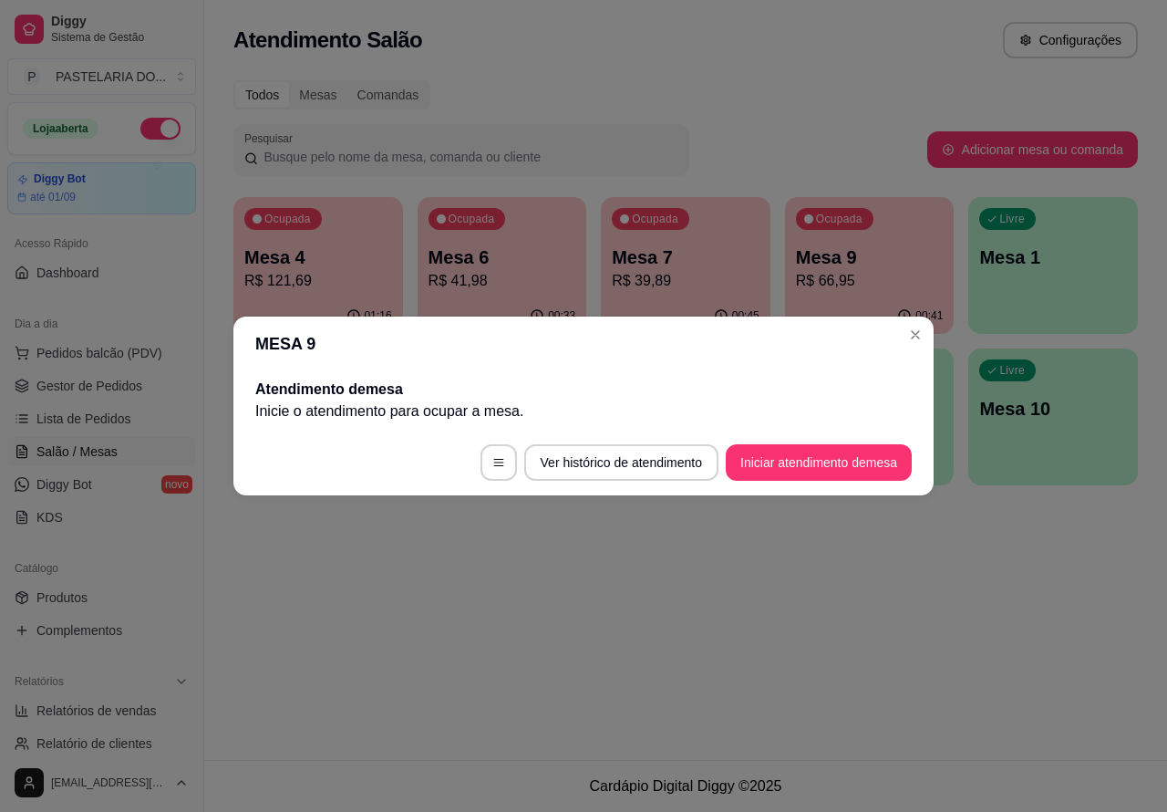
scroll to position [0, 0]
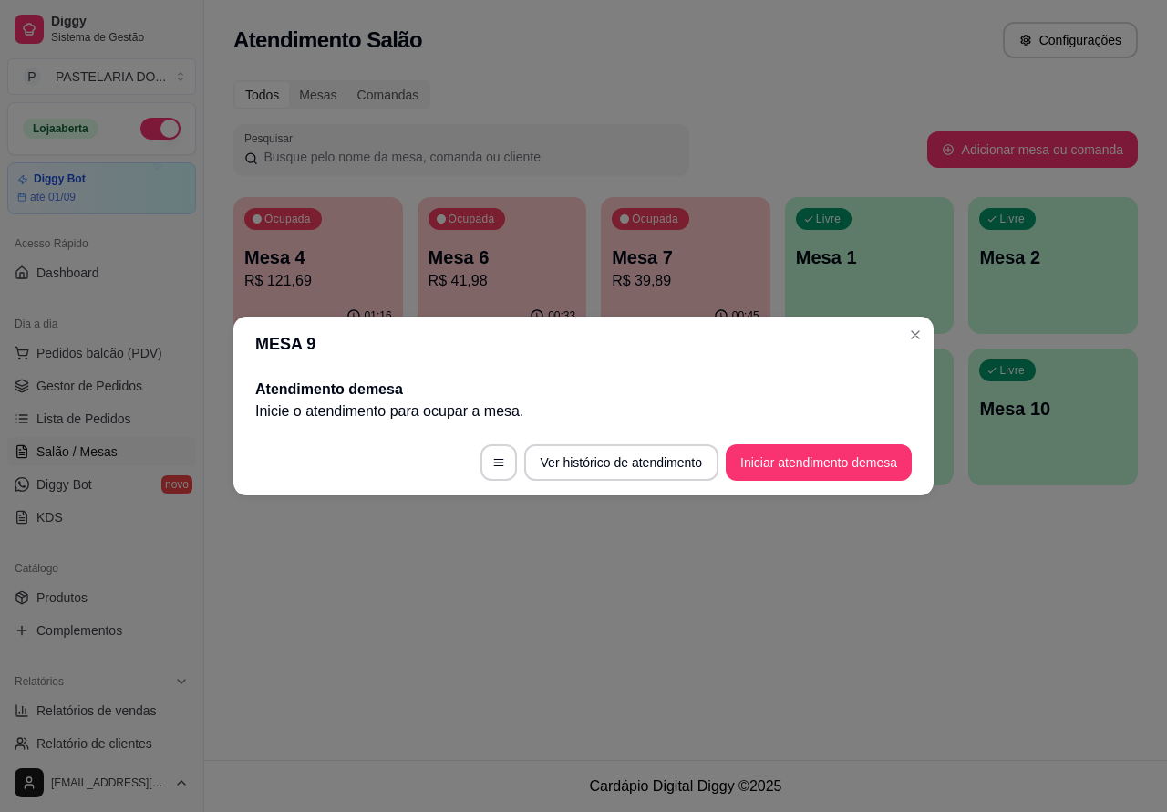
click at [924, 638] on div "Atendimento Salão Configurações Todos Mesas Comandas Pesquisar Adicionar mesa o…" at bounding box center [685, 380] width 963 height 760
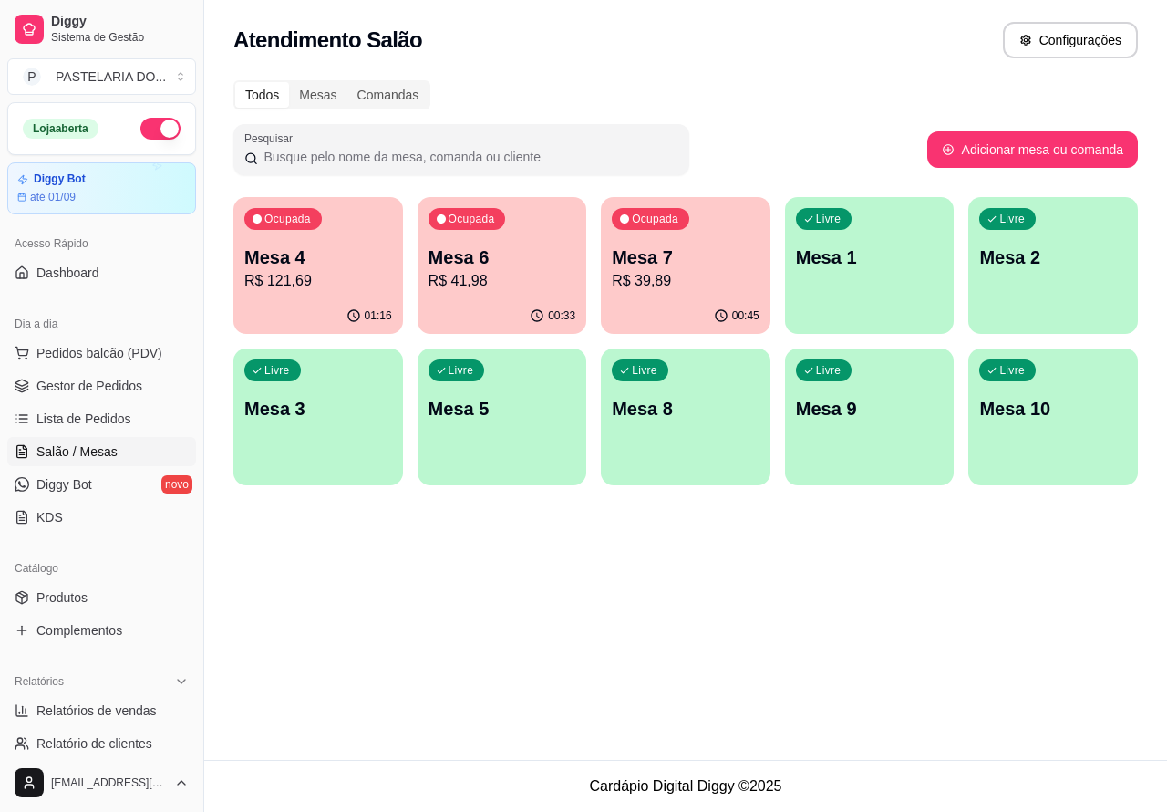
click at [337, 254] on p "Mesa 4" at bounding box center [318, 257] width 148 height 26
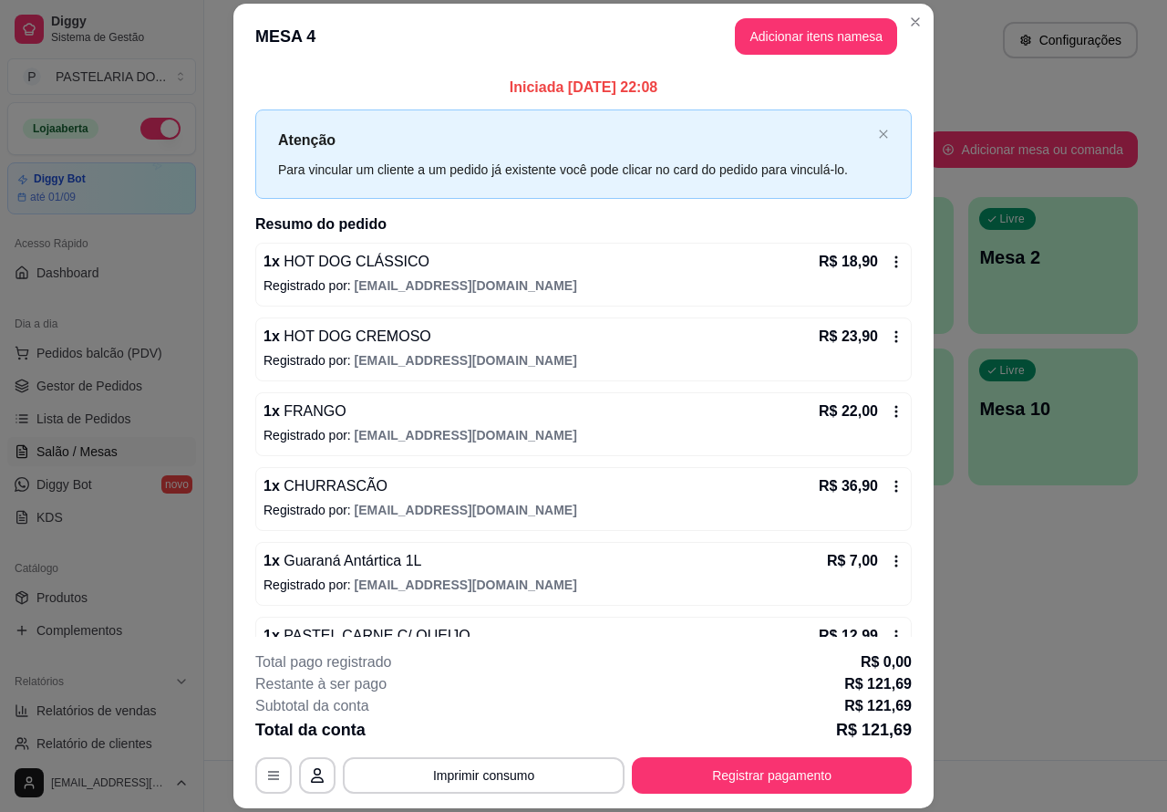
scroll to position [55, 0]
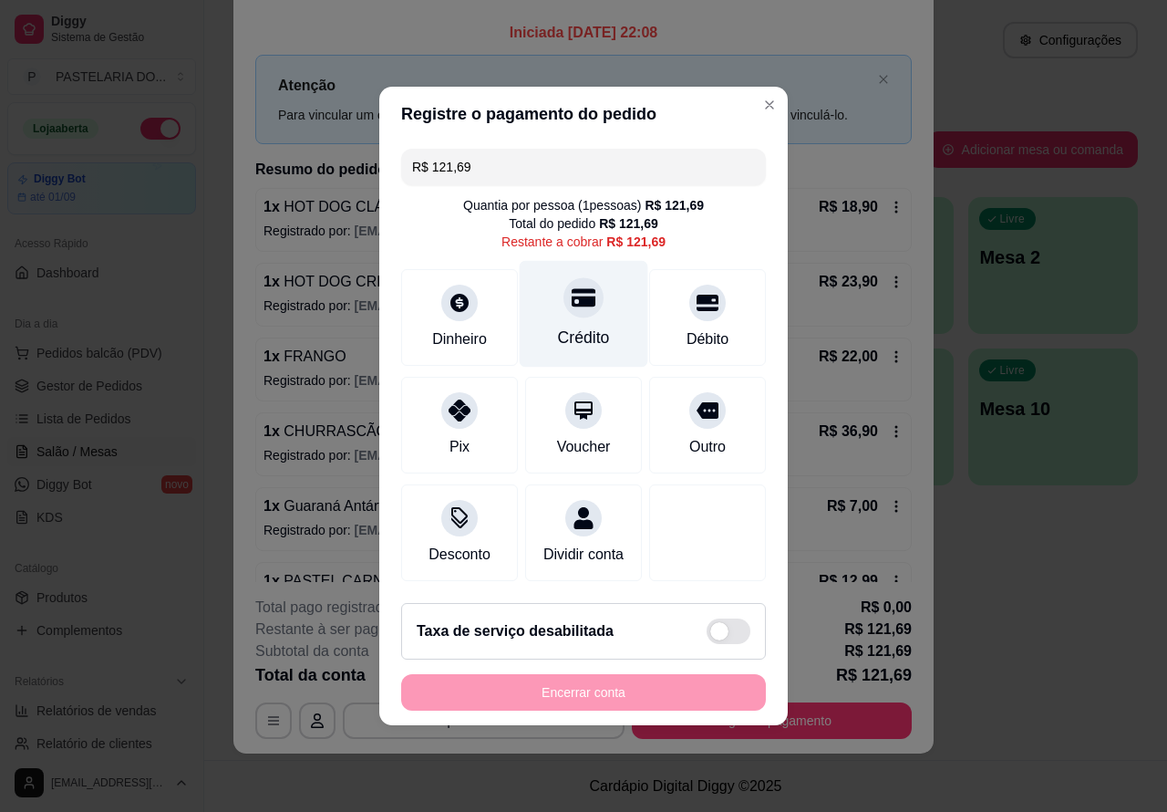
click at [572, 292] on icon at bounding box center [584, 298] width 24 height 18
type input "R$ 0,00"
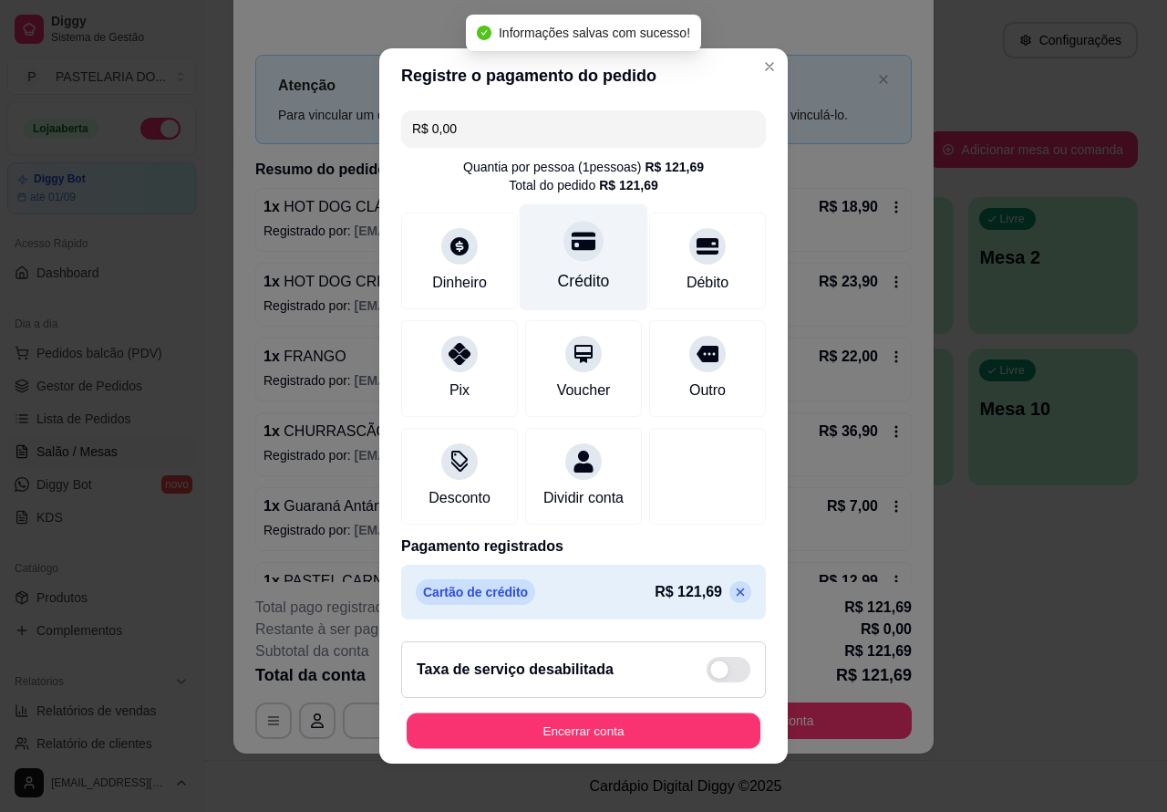
click at [680, 749] on button "Encerrar conta" at bounding box center [584, 731] width 354 height 36
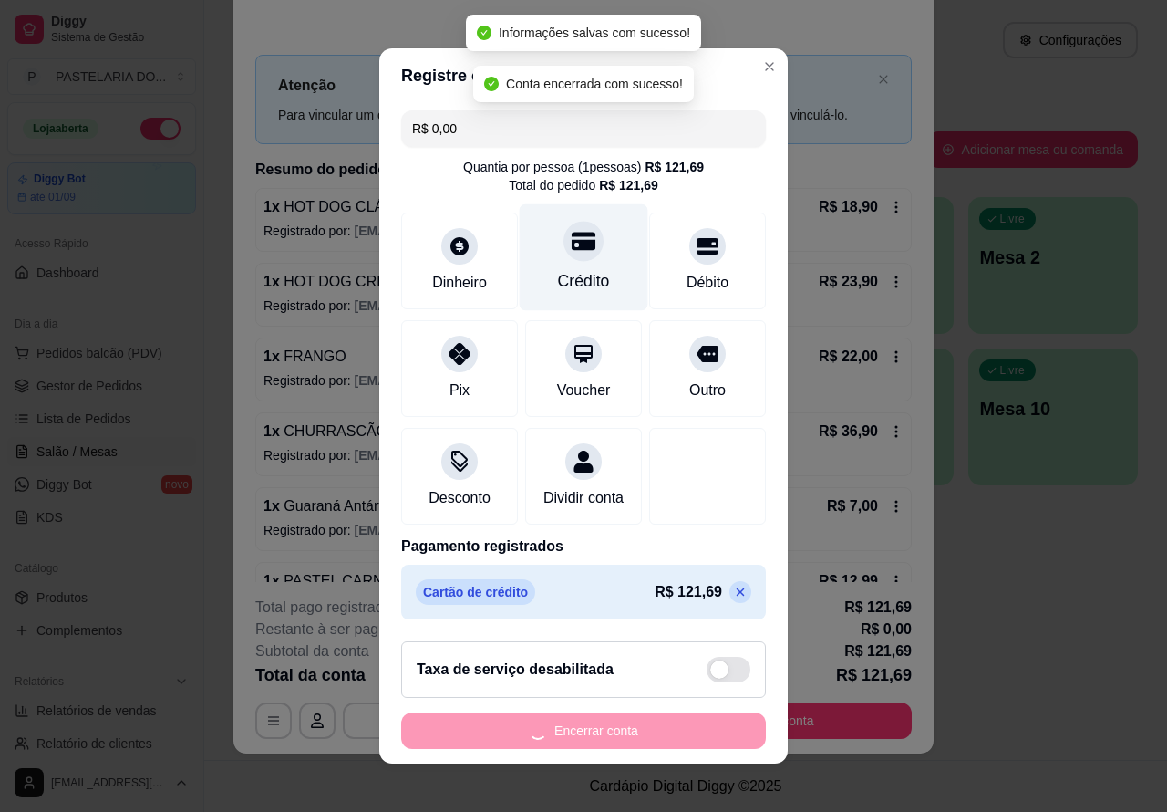
scroll to position [0, 0]
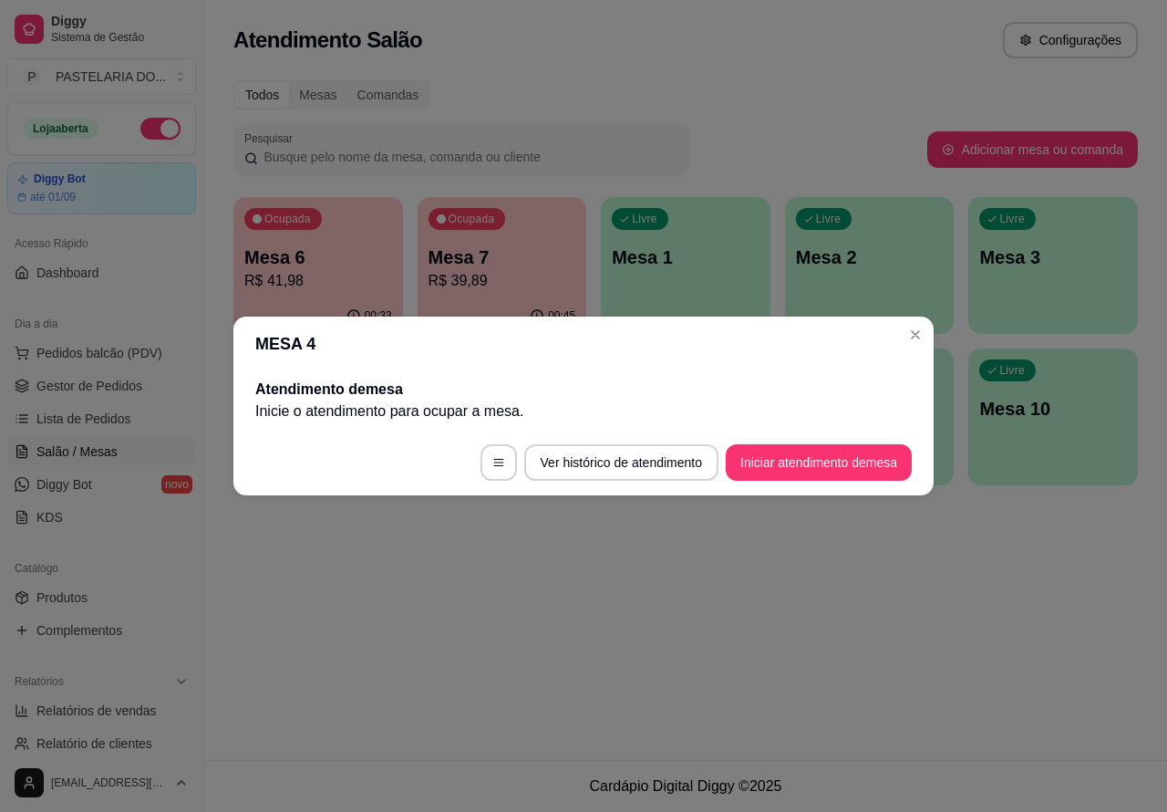
click at [869, 659] on div "Atendimento Salão Configurações Todos Mesas Comandas Pesquisar Adicionar mesa o…" at bounding box center [685, 380] width 963 height 760
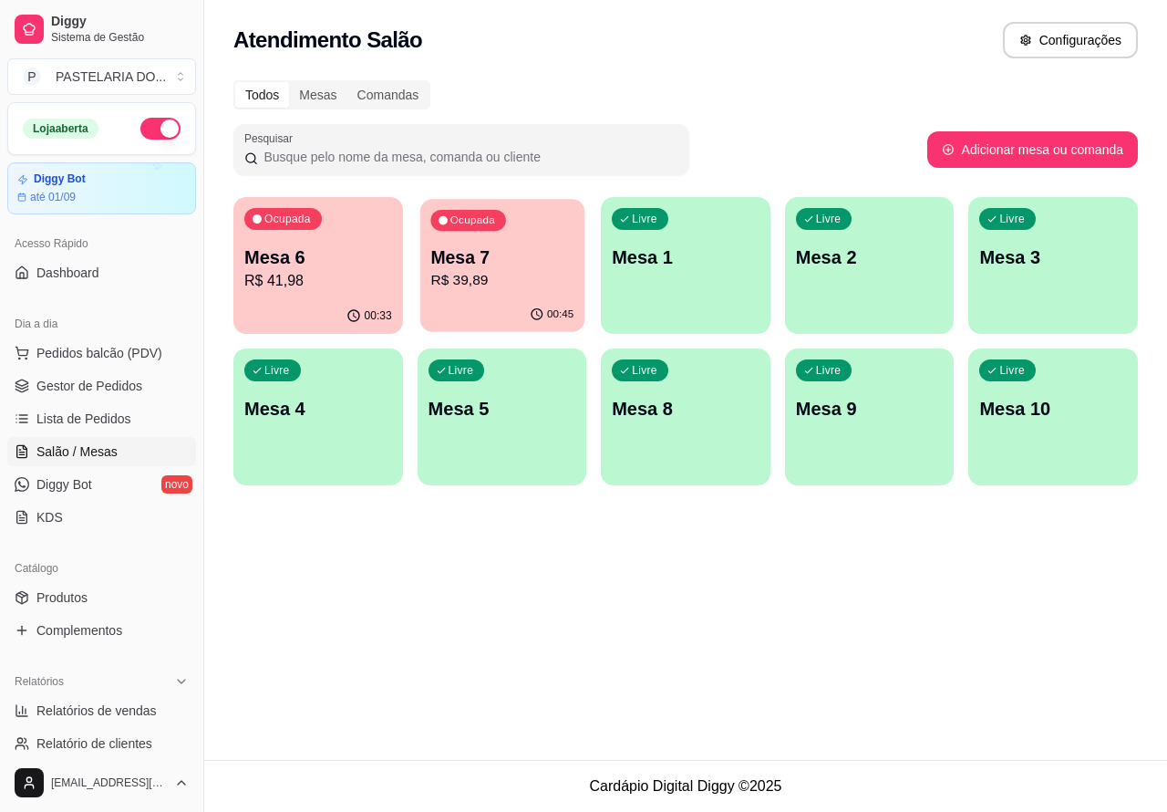
click at [534, 255] on p "Mesa 7" at bounding box center [501, 257] width 143 height 25
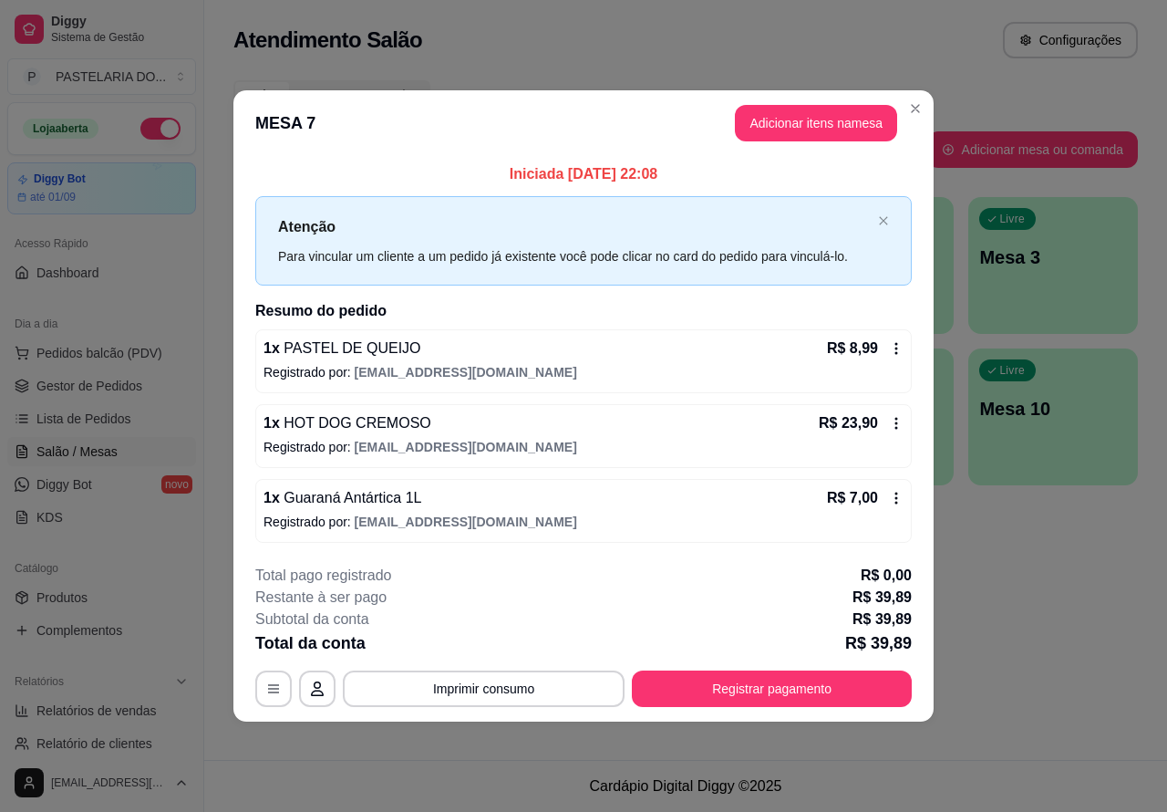
click at [1045, 570] on div "Atendimento Salão Configurações Todos Mesas Comandas Pesquisar Adicionar mesa o…" at bounding box center [685, 380] width 963 height 760
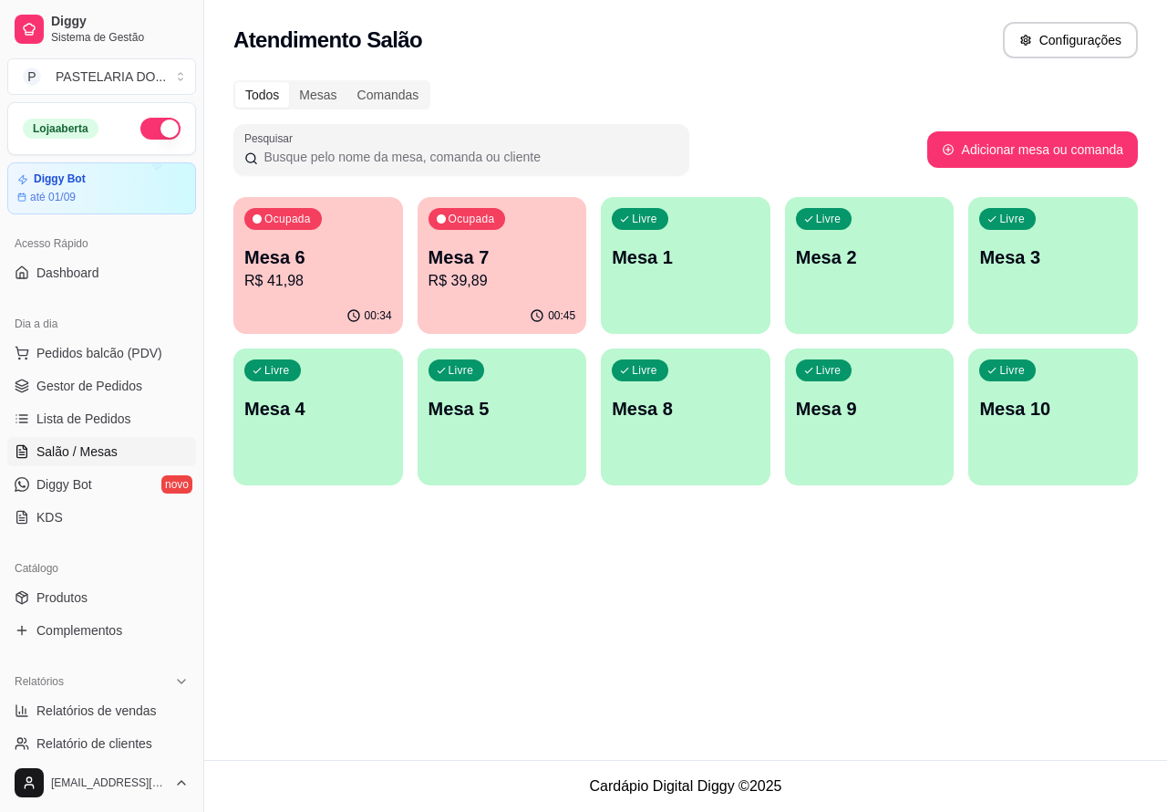
click at [361, 248] on p "Mesa 6" at bounding box center [318, 257] width 148 height 26
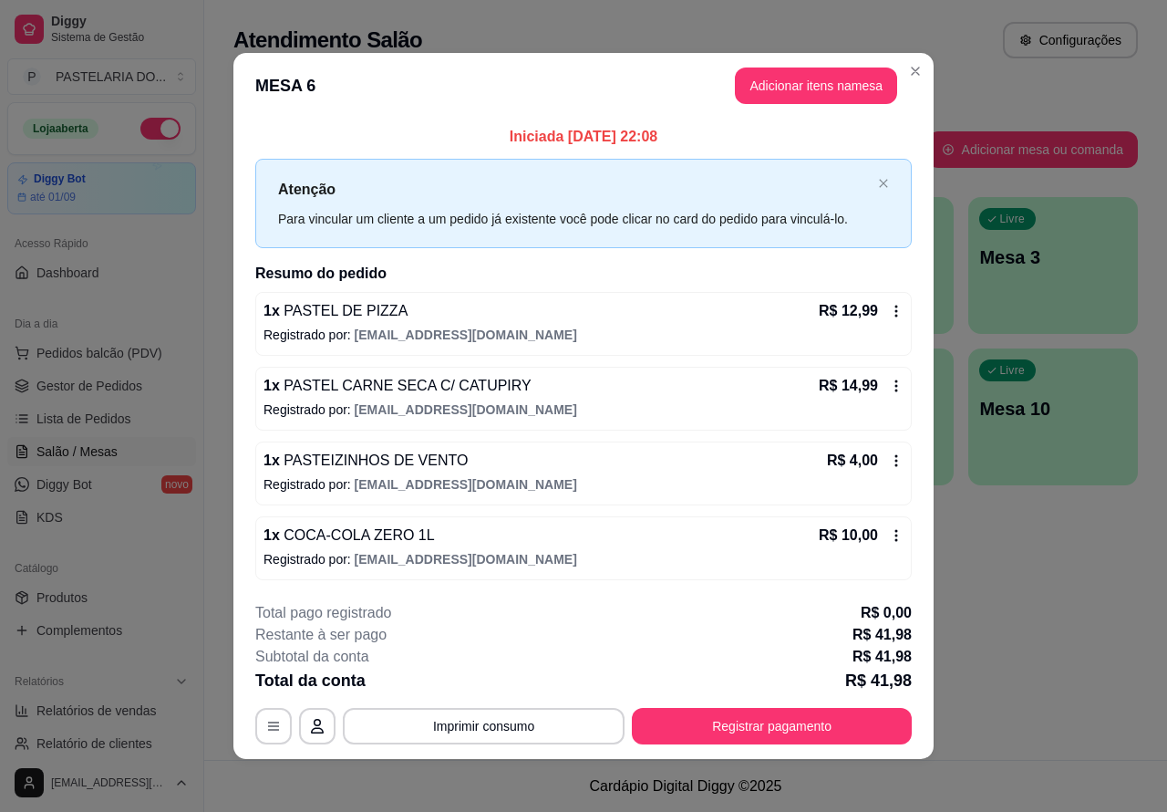
click at [997, 582] on div "Atendimento Salão Configurações Todos Mesas Comandas Pesquisar Adicionar mesa o…" at bounding box center [685, 380] width 963 height 760
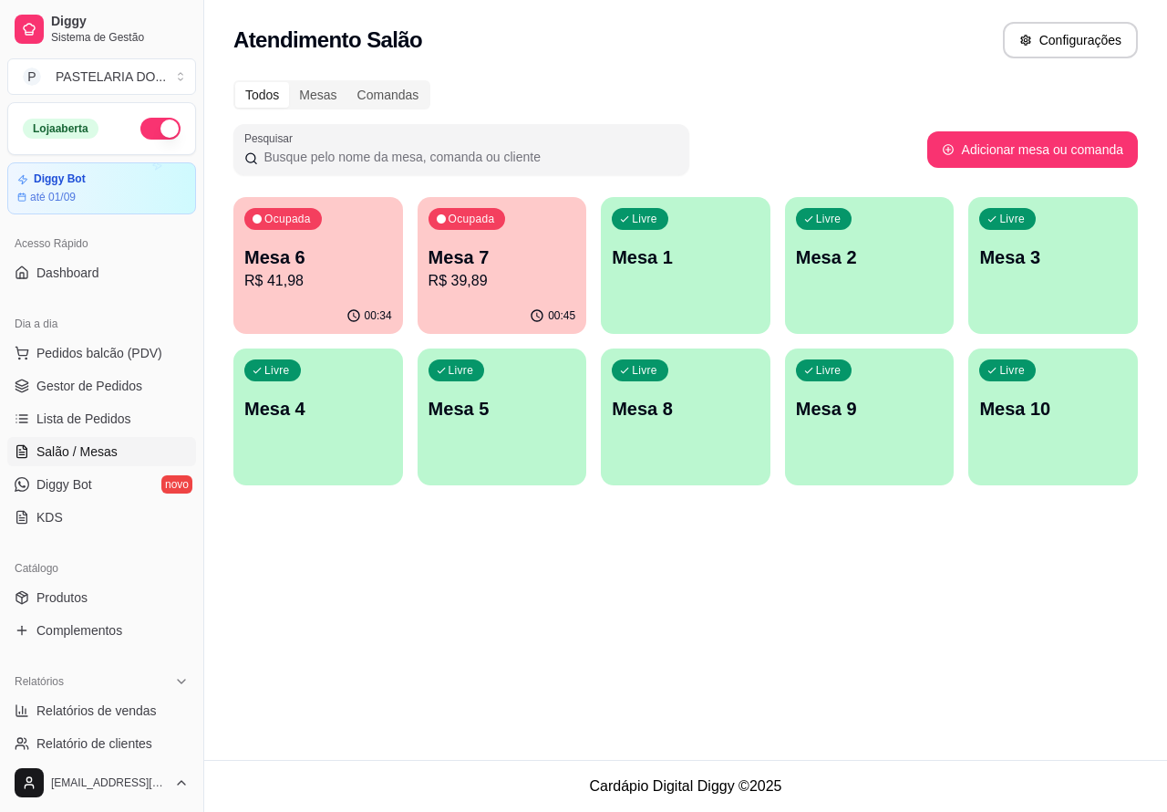
click at [534, 287] on p "R$ 39,89" at bounding box center [503, 281] width 148 height 22
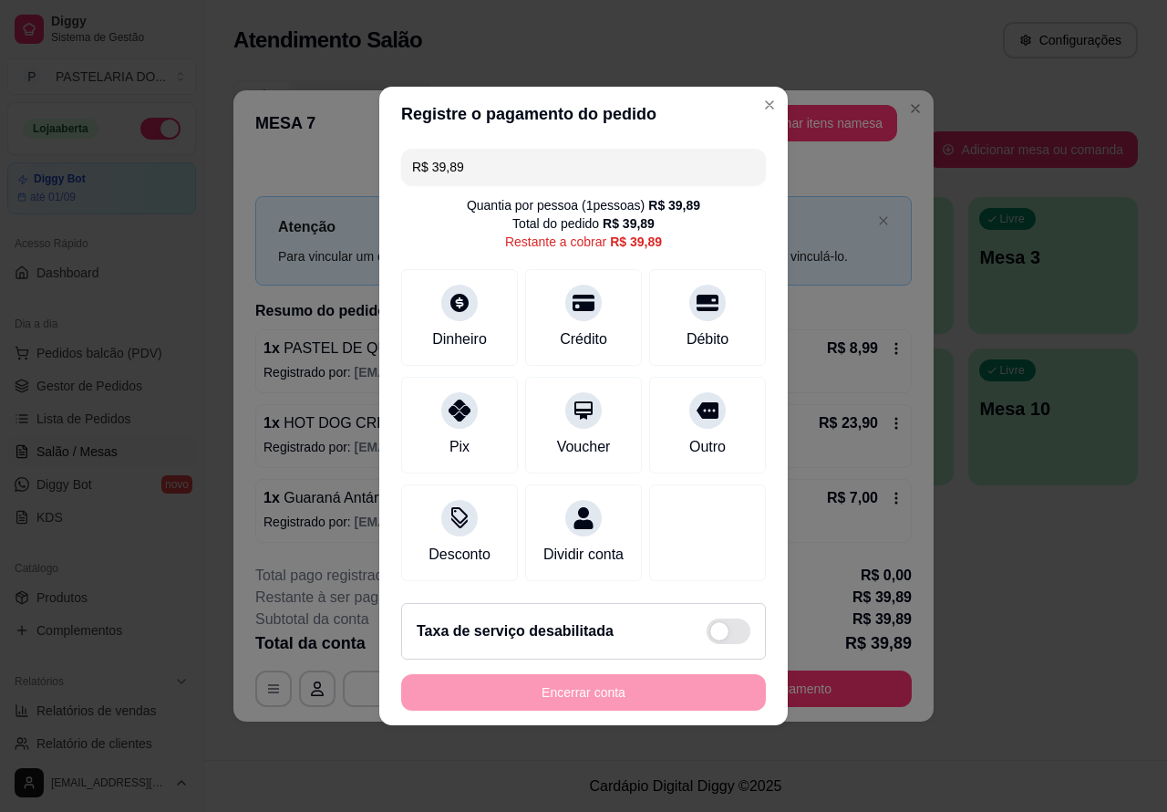
click at [609, 659] on div "Taxa de serviço desabilitada" at bounding box center [583, 631] width 365 height 57
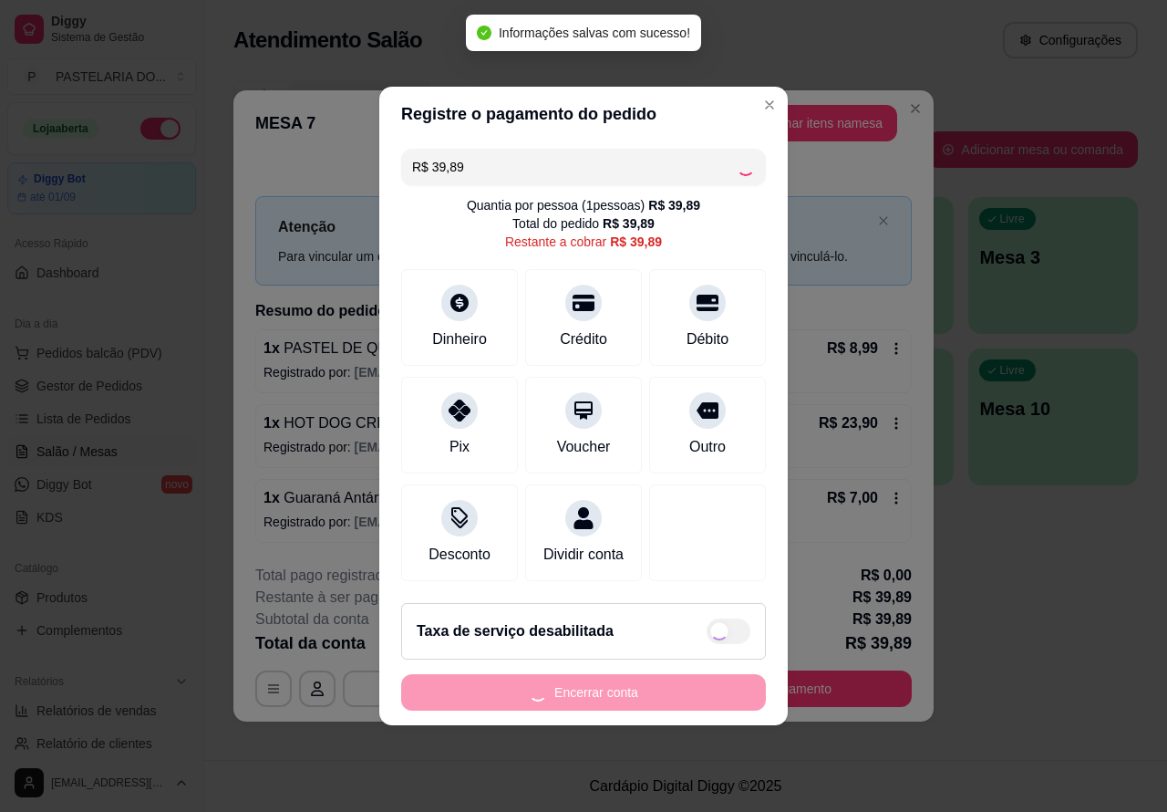
checkbox input "true"
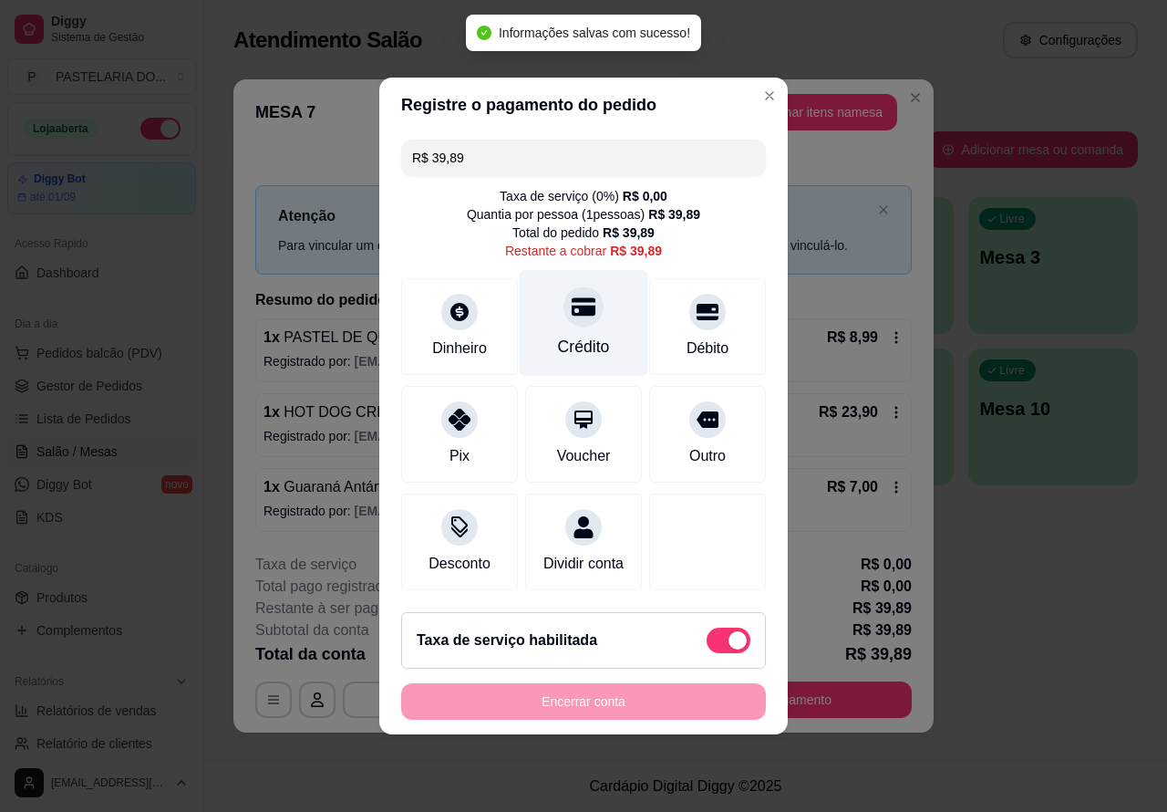
click at [597, 302] on div "Crédito" at bounding box center [584, 323] width 129 height 107
type input "R$ 0,00"
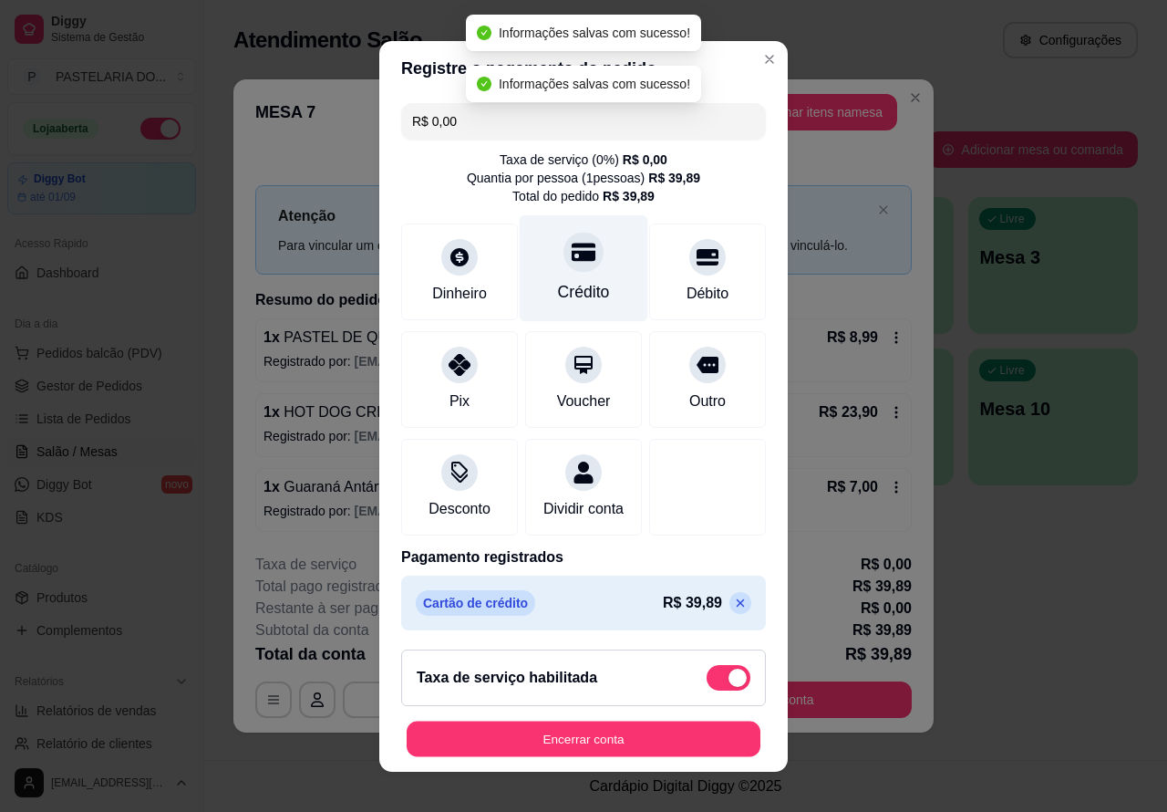
click at [558, 739] on button "Encerrar conta" at bounding box center [584, 739] width 354 height 36
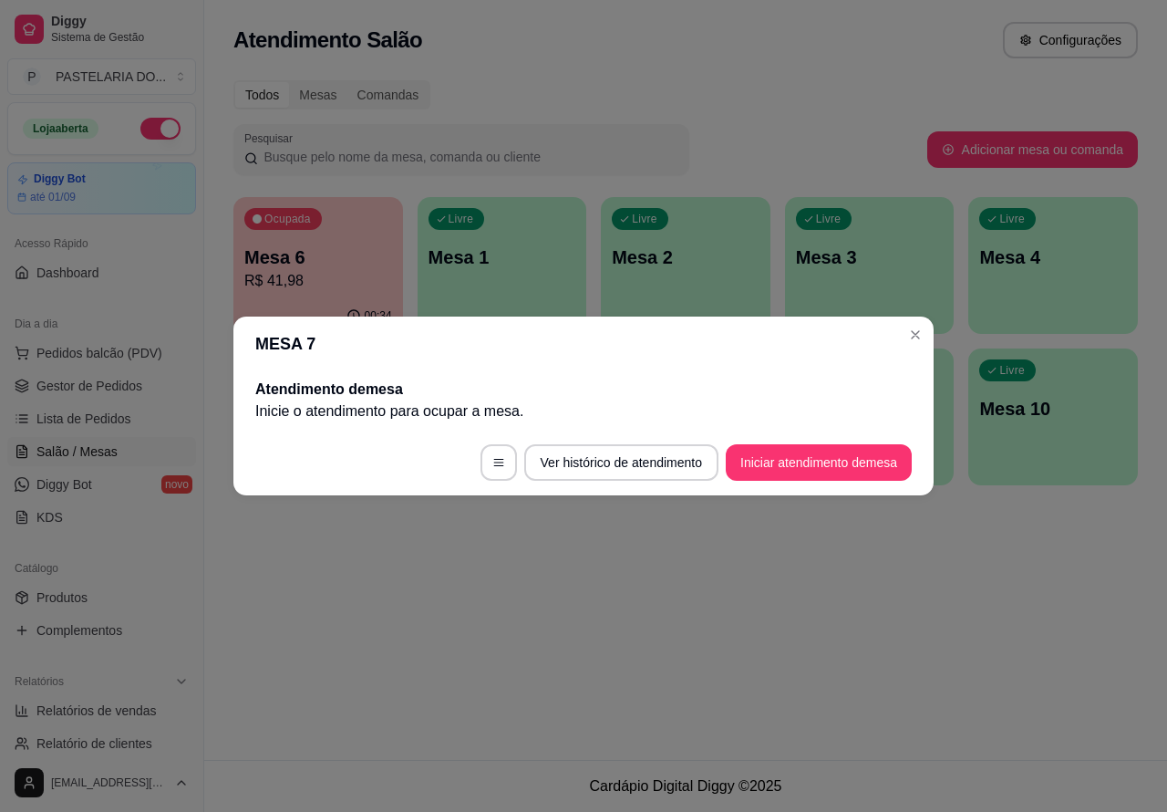
click at [990, 607] on div "Atendimento Salão Configurações Todos Mesas Comandas Pesquisar Adicionar mesa o…" at bounding box center [685, 380] width 963 height 760
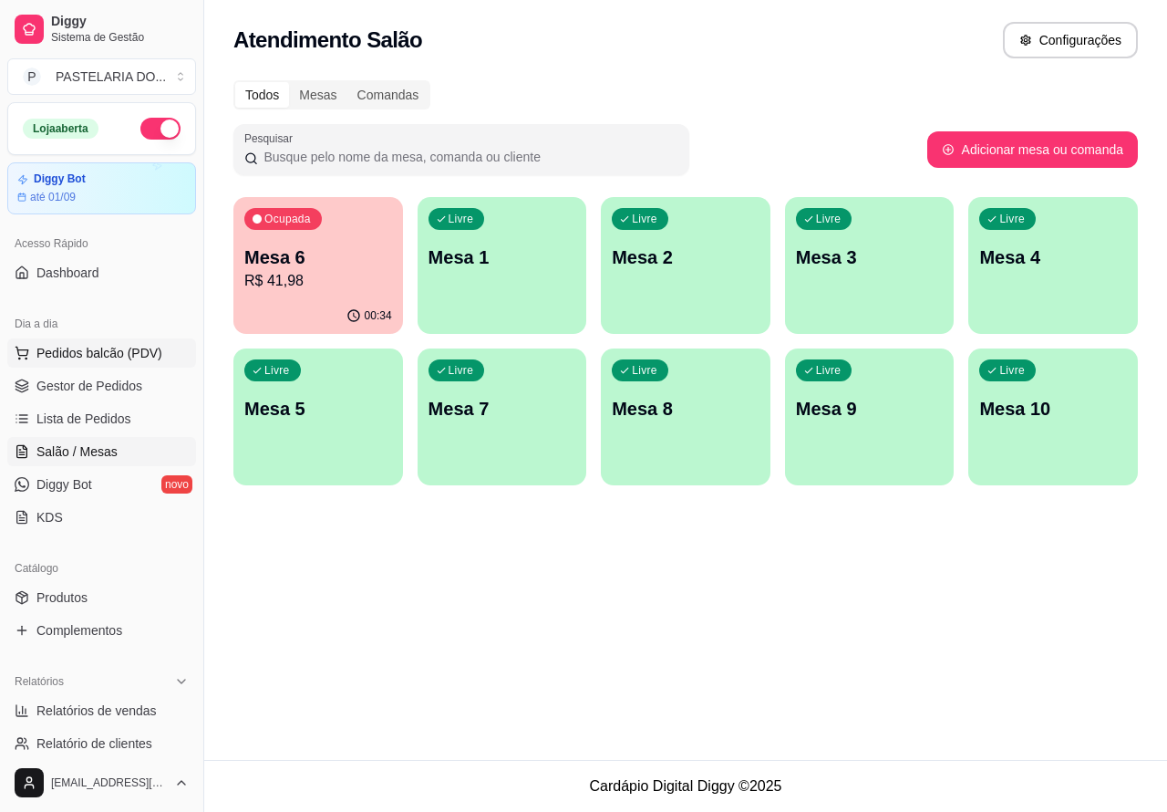
click at [140, 352] on span "Pedidos balcão (PDV)" at bounding box center [99, 353] width 126 height 18
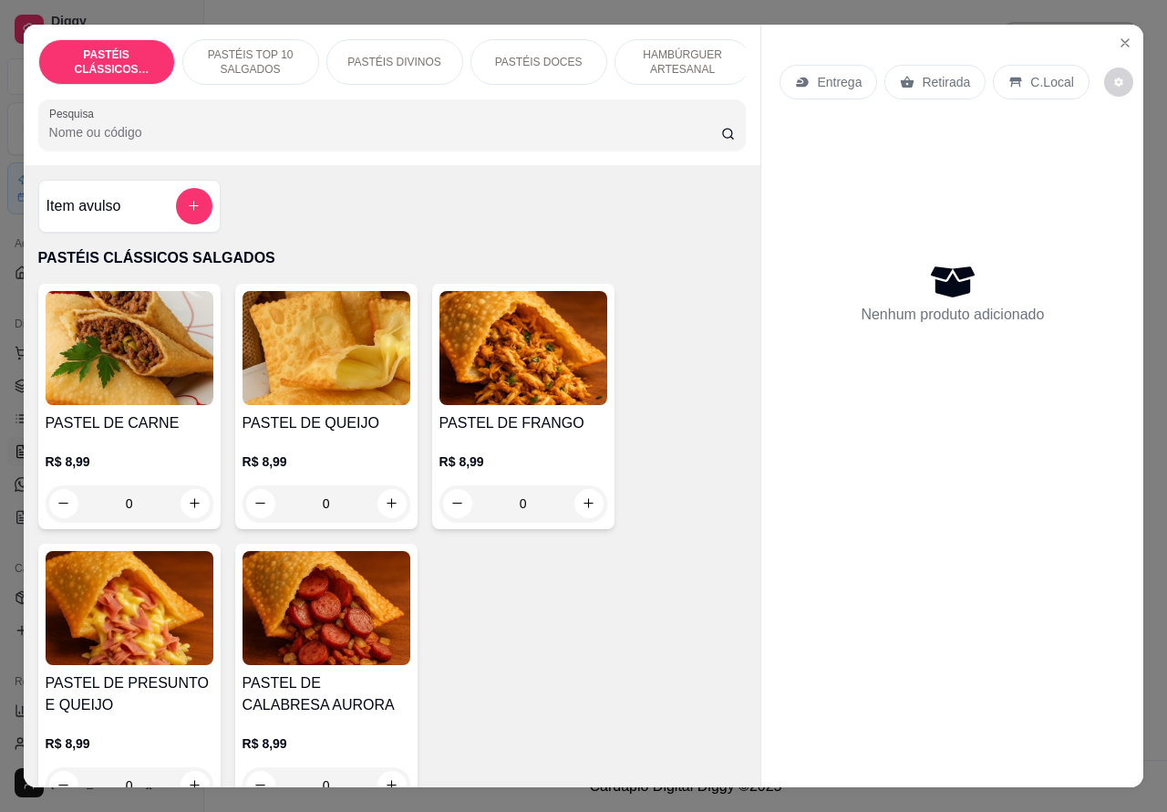
click at [686, 47] on p "HAMBÚRGUER ARTESANAL" at bounding box center [683, 61] width 106 height 29
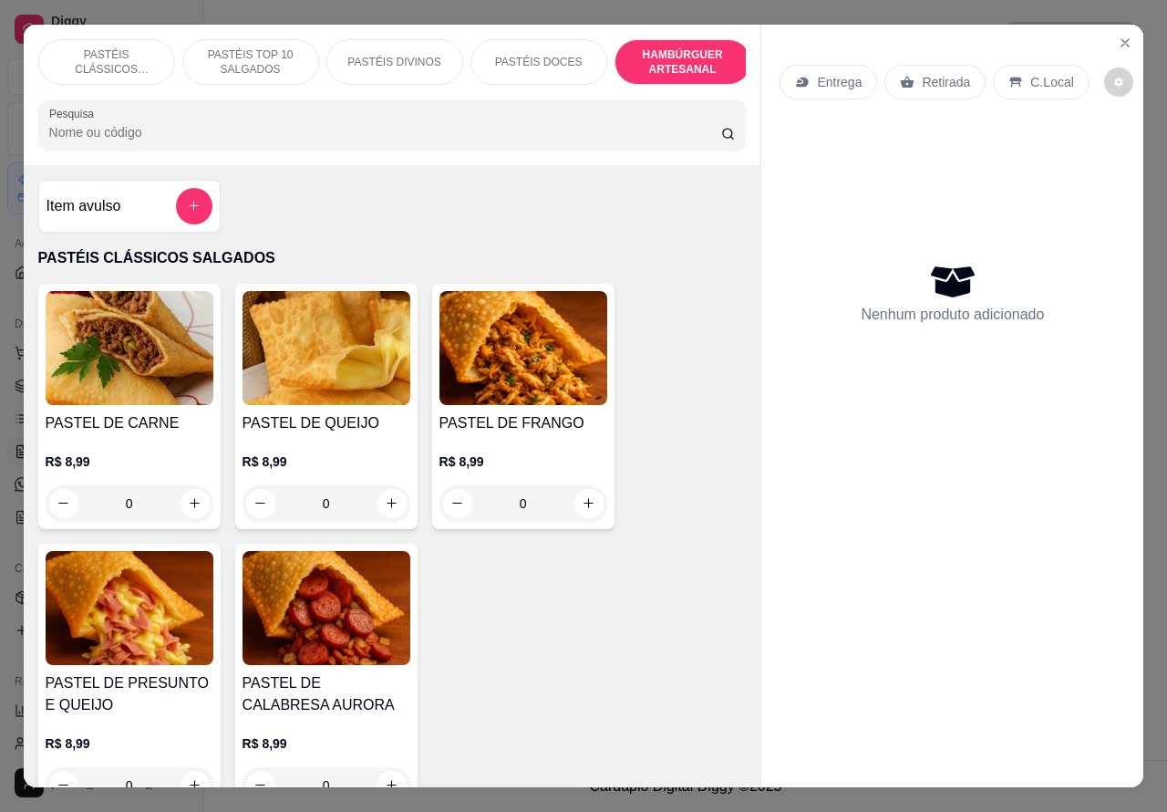
scroll to position [42, 0]
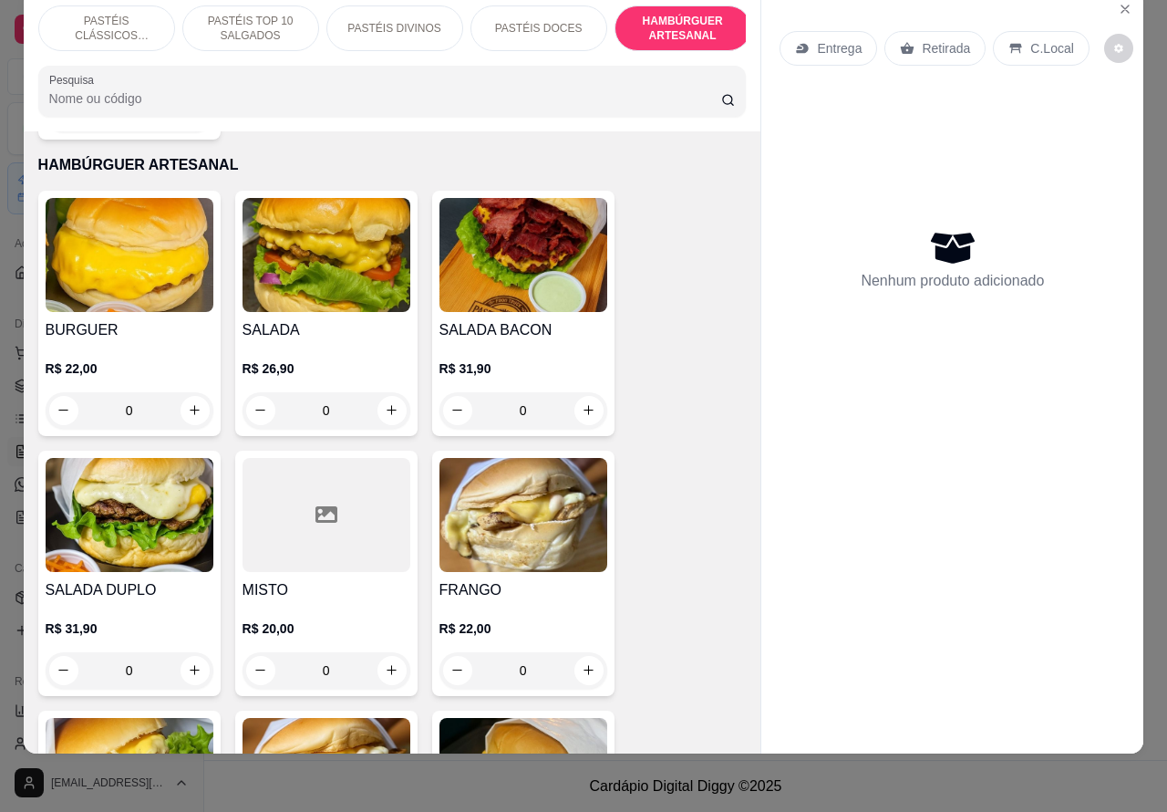
click at [595, 392] on div "0" at bounding box center [524, 410] width 168 height 36
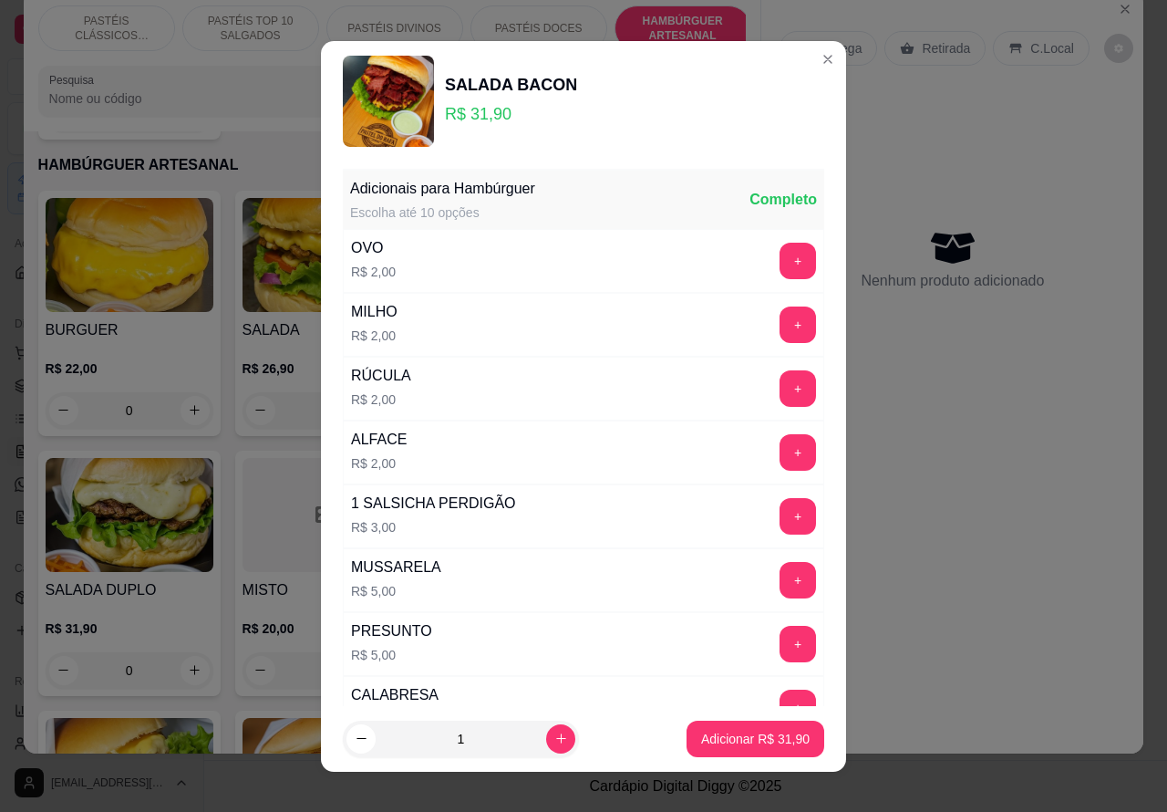
click at [555, 743] on icon "increase-product-quantity" at bounding box center [562, 738] width 14 height 14
type input "2"
click at [722, 735] on p "Adicionar R$ 63,80" at bounding box center [755, 739] width 109 height 18
type input "2"
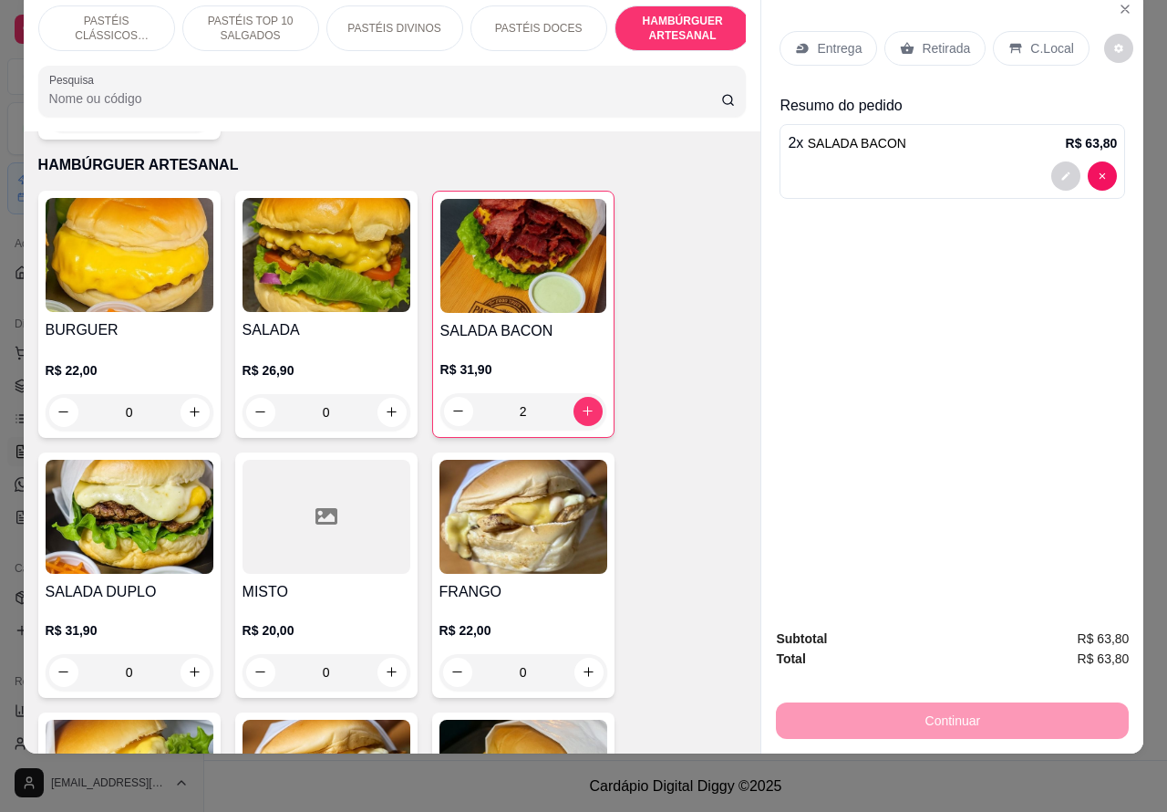
click at [877, 161] on div at bounding box center [952, 175] width 329 height 29
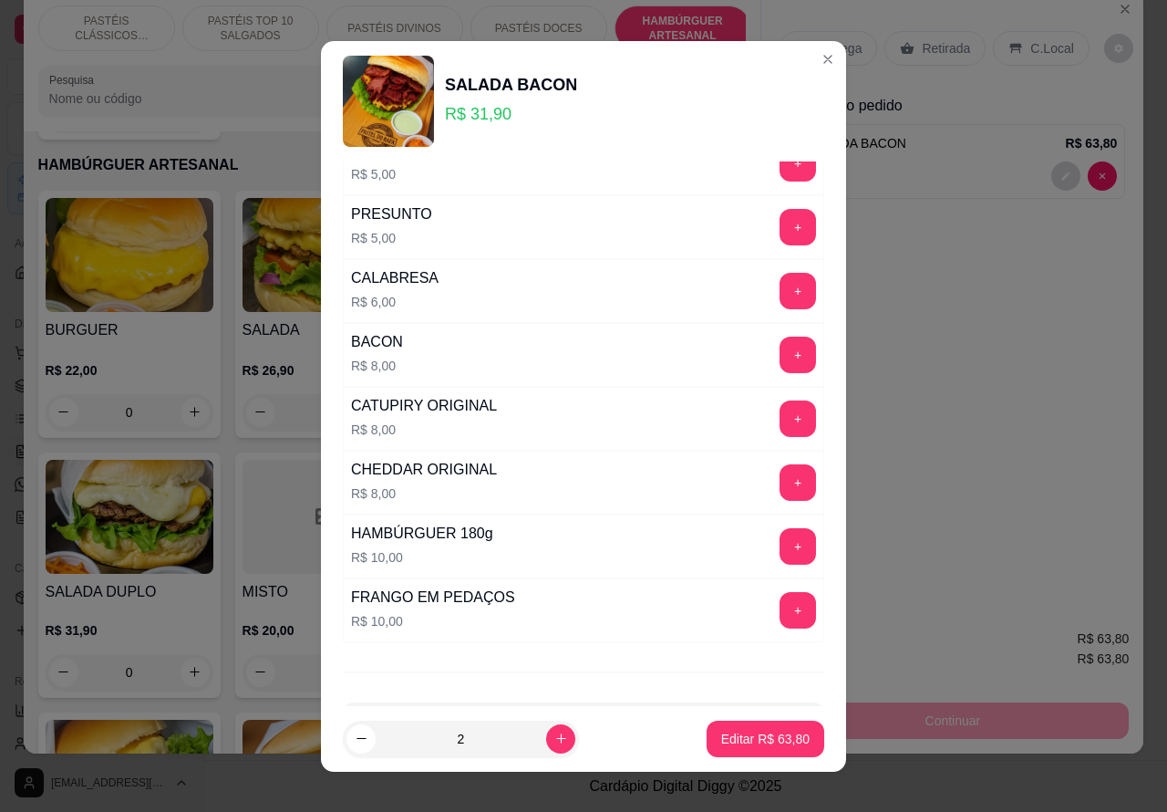
scroll to position [494, 0]
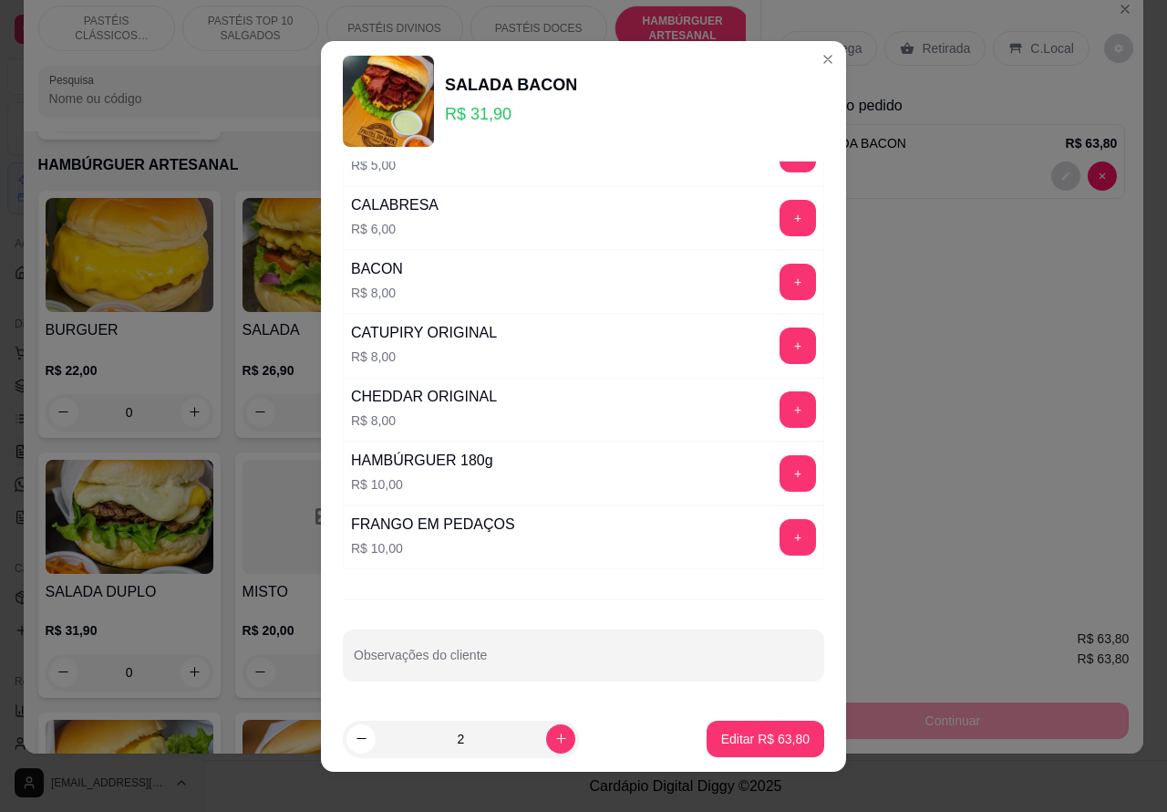
click at [493, 666] on input "Observações do cliente" at bounding box center [584, 662] width 460 height 18
type input "CLIENTES ESTAO AGUARDANDO"
click at [739, 731] on p "Editar R$ 63,80" at bounding box center [765, 739] width 88 height 18
type input "0"
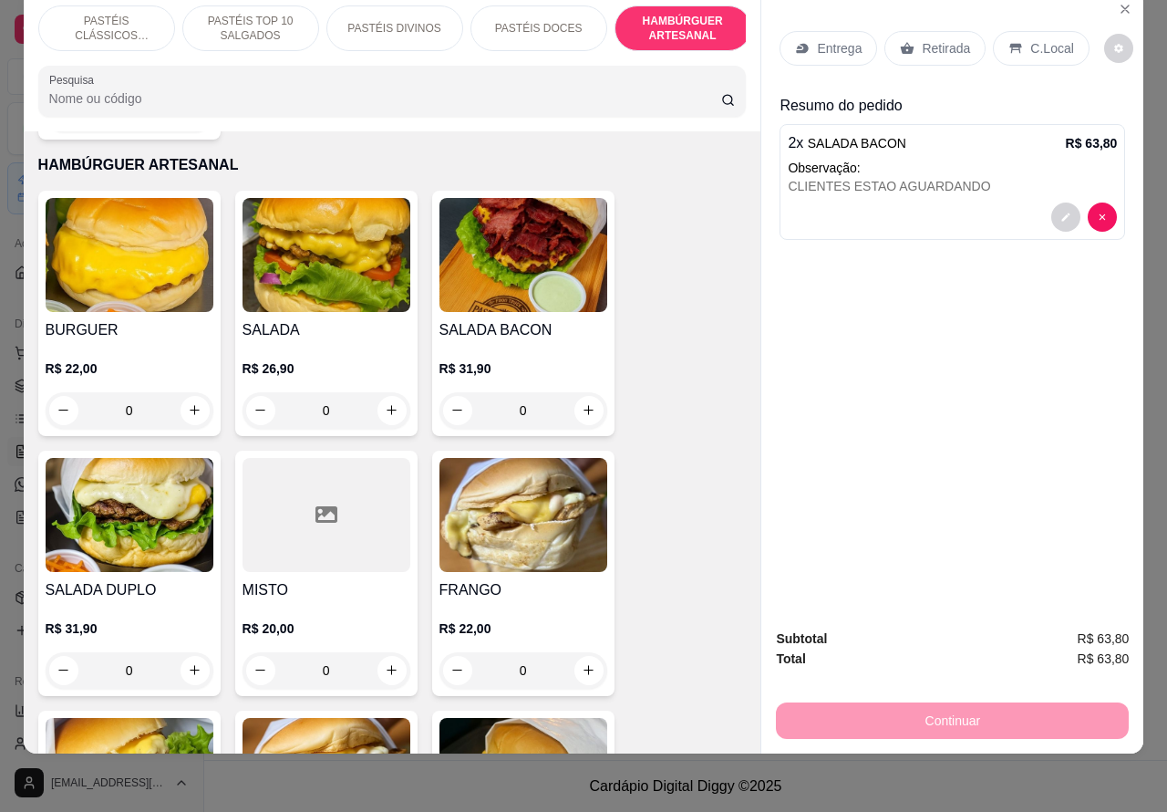
click at [951, 39] on p "Retirada" at bounding box center [946, 48] width 48 height 18
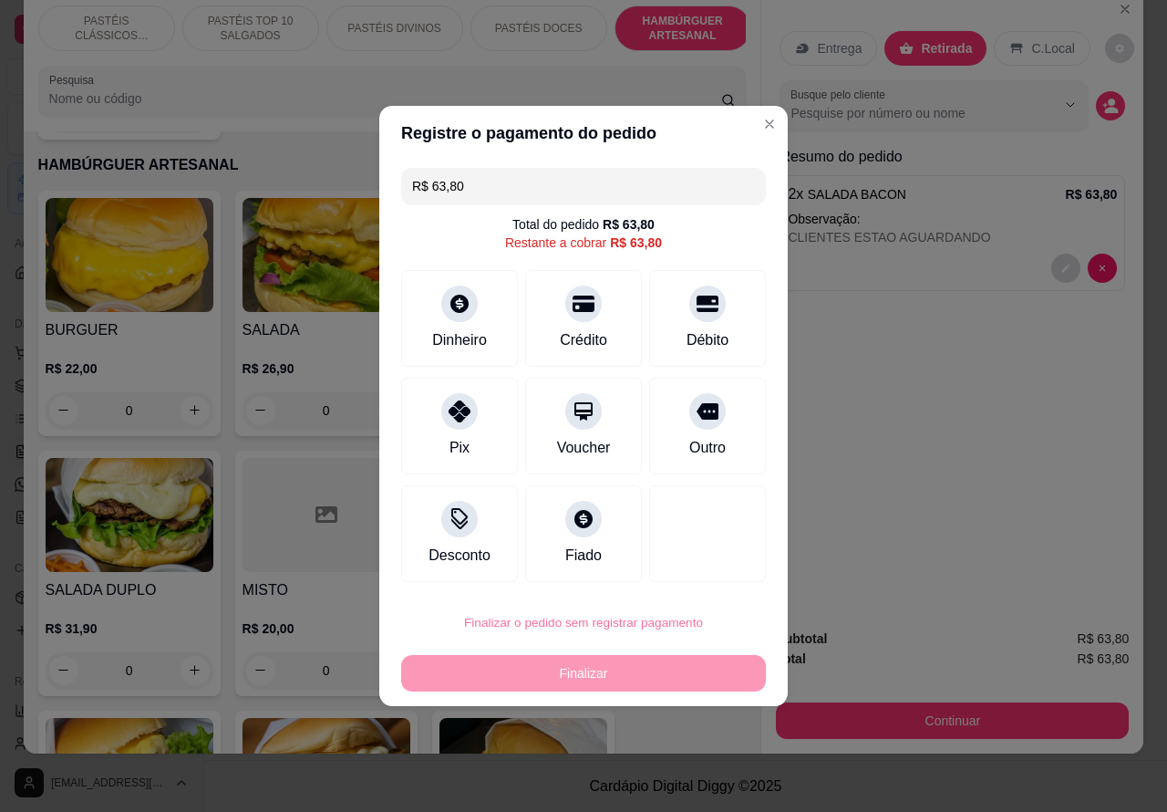
click at [712, 575] on button "Confirmar" at bounding box center [692, 571] width 67 height 28
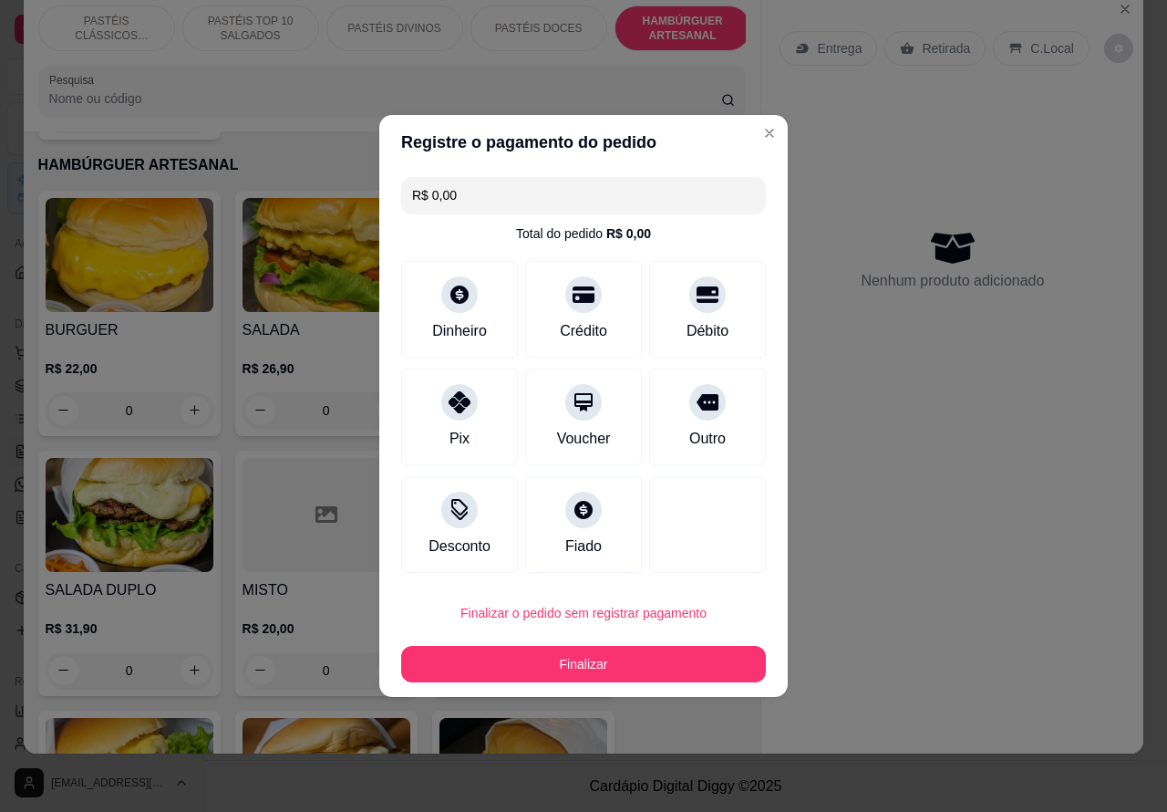
type input "R$ 0,00"
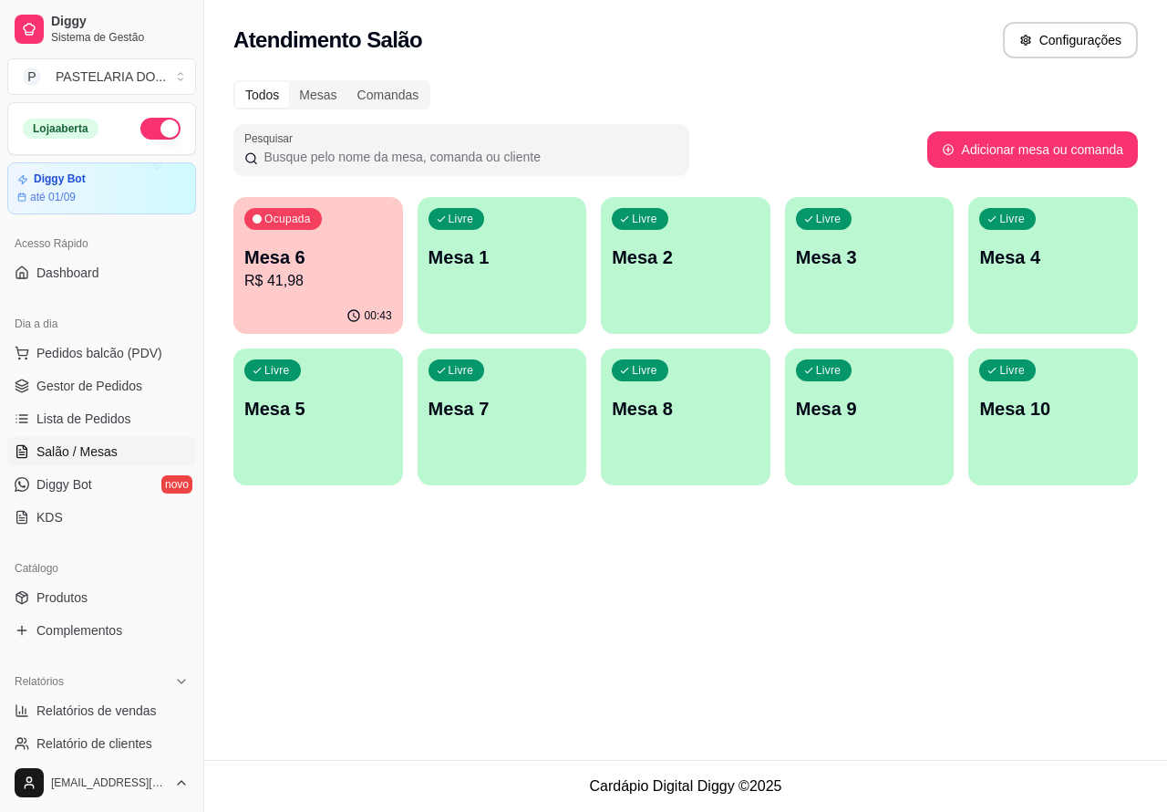
click at [333, 281] on p "R$ 41,98" at bounding box center [318, 281] width 148 height 22
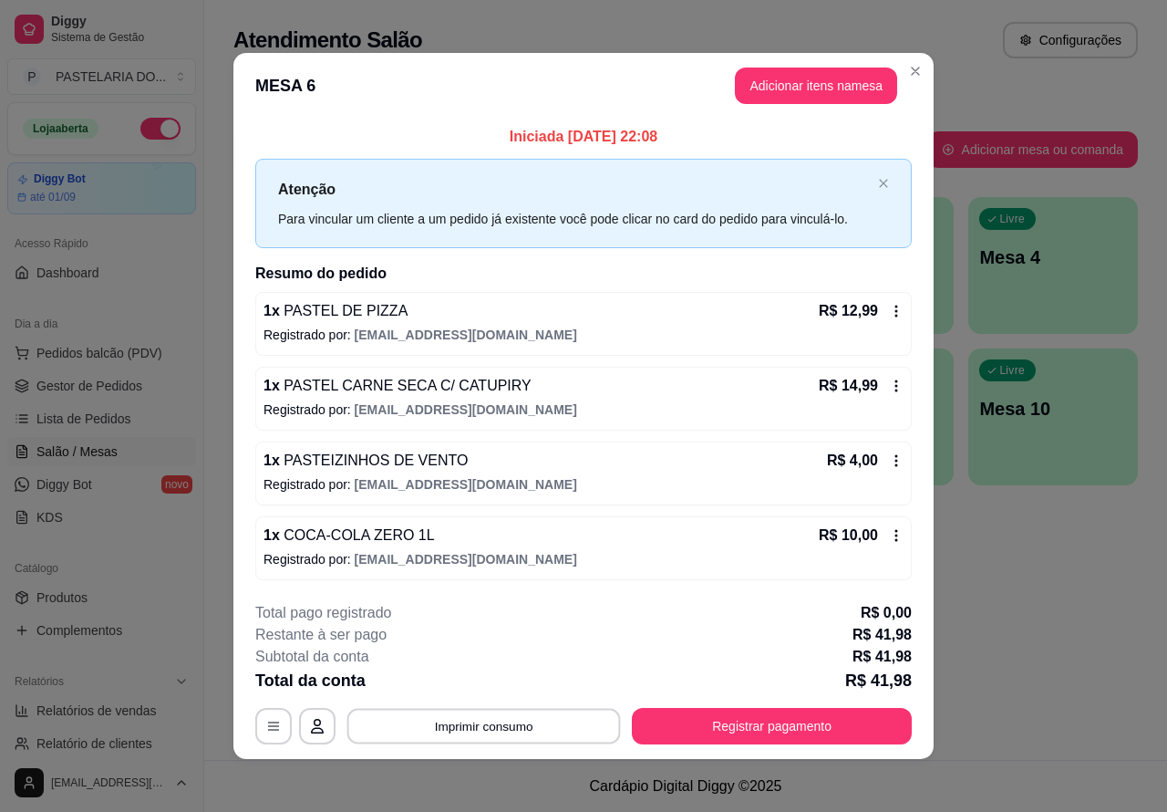
click at [523, 722] on button "Imprimir consumo" at bounding box center [485, 726] width 274 height 36
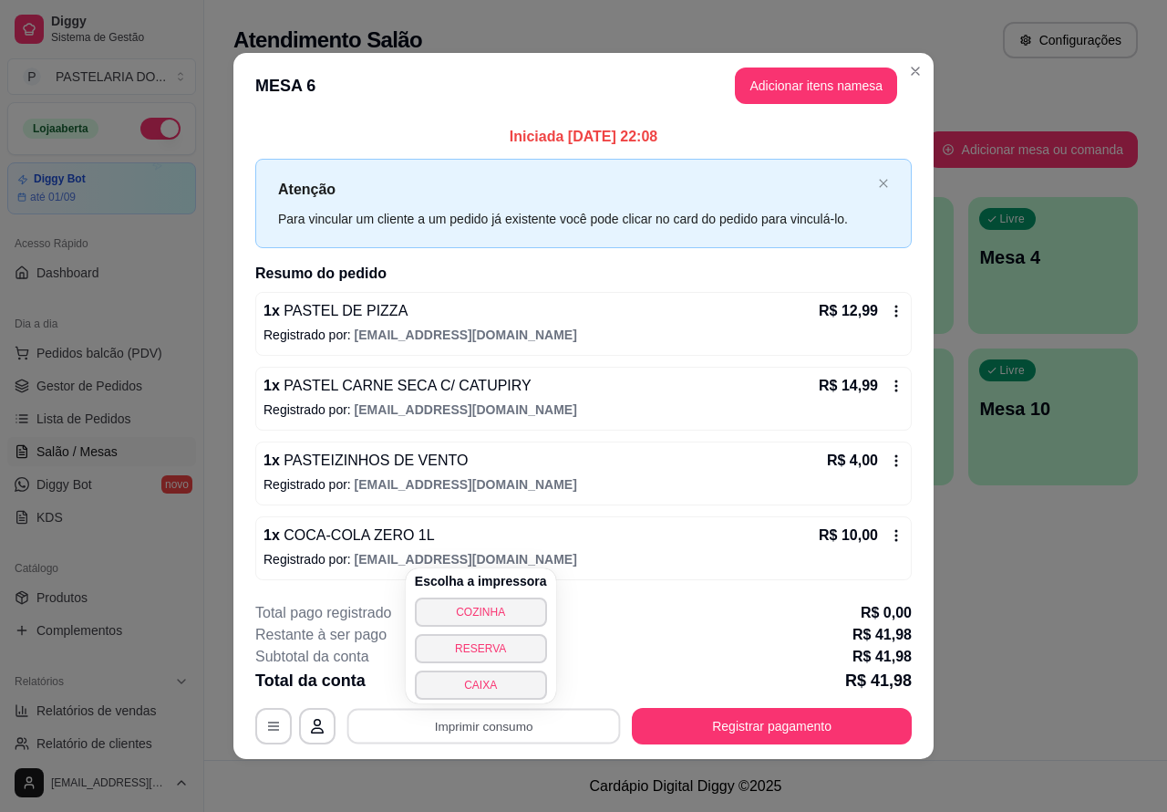
click at [509, 685] on button "CAIXA" at bounding box center [481, 684] width 132 height 29
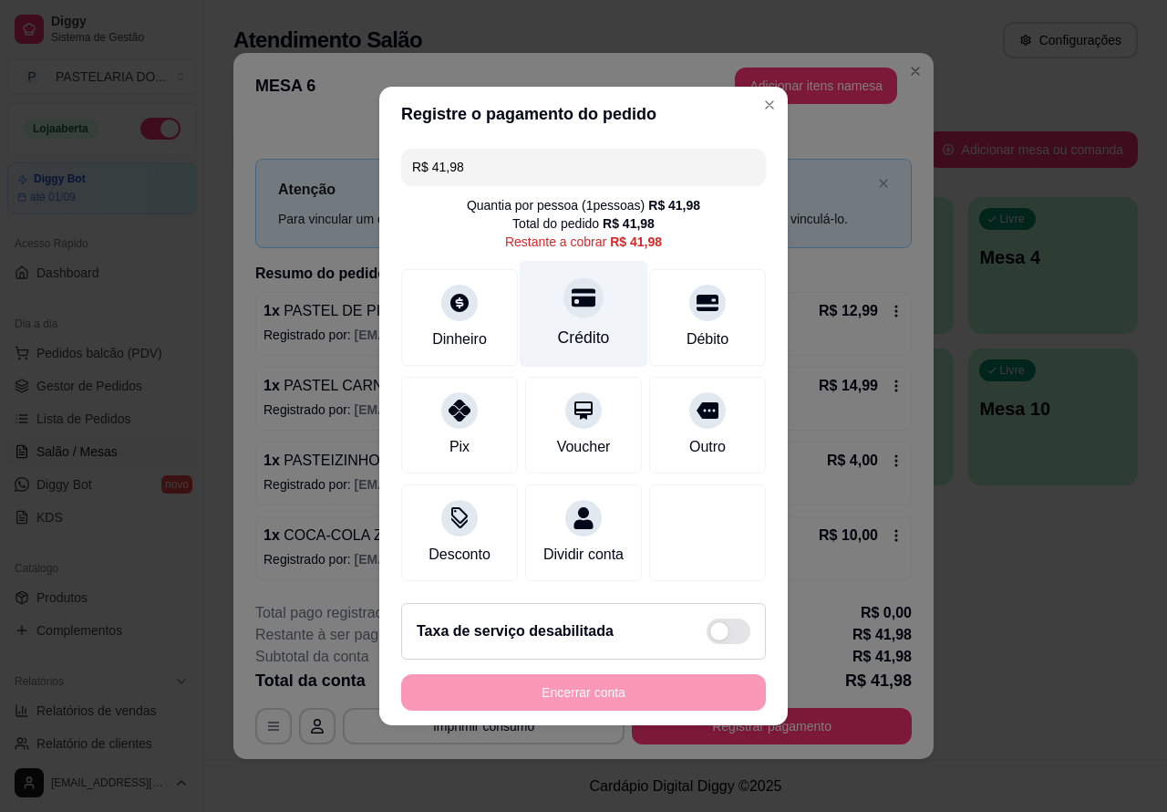
click at [584, 296] on icon at bounding box center [584, 298] width 24 height 18
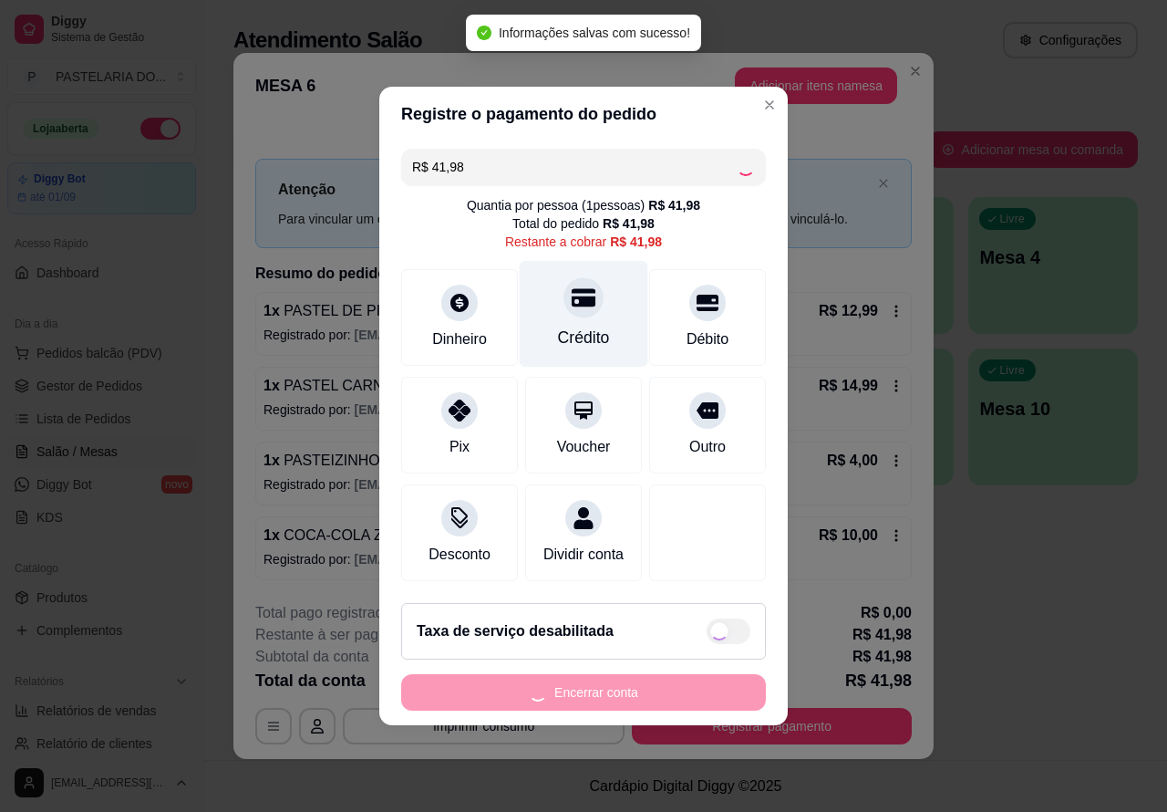
type input "R$ 0,00"
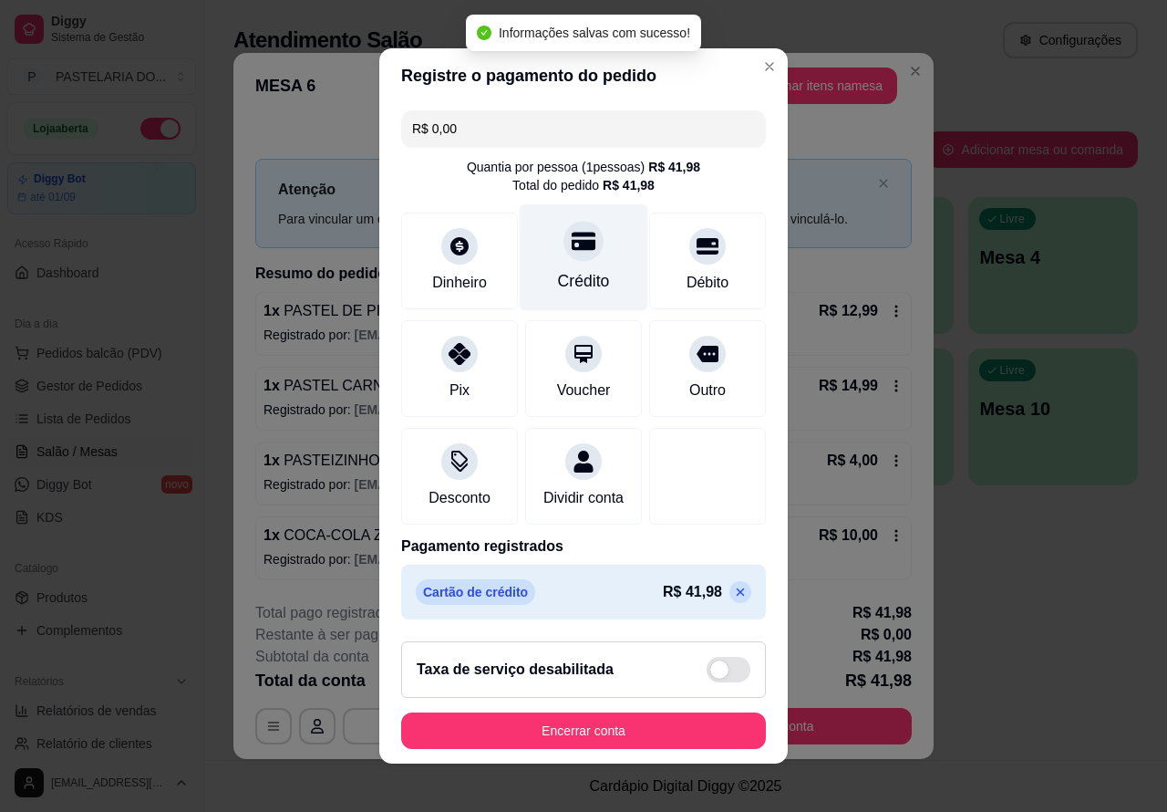
click at [1032, 631] on div "**********" at bounding box center [583, 406] width 1167 height 812
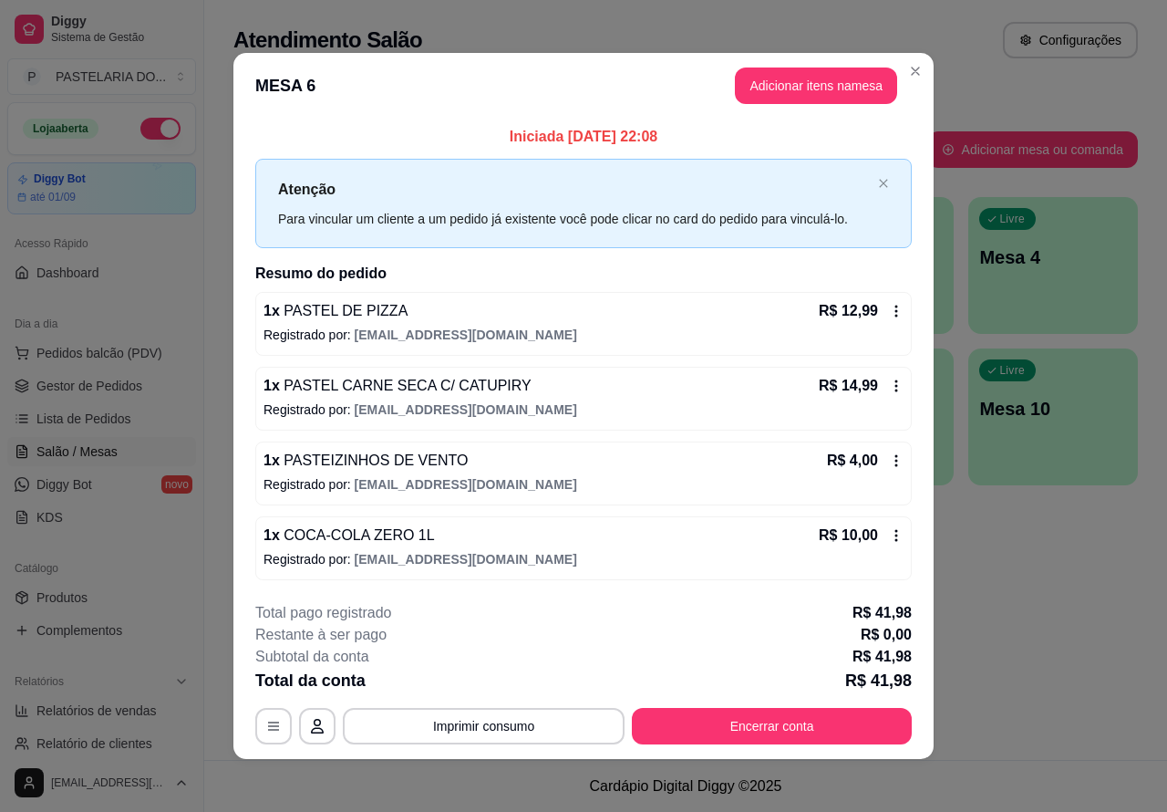
click at [140, 133] on button "button" at bounding box center [160, 129] width 40 height 22
